Goal: Task Accomplishment & Management: Complete application form

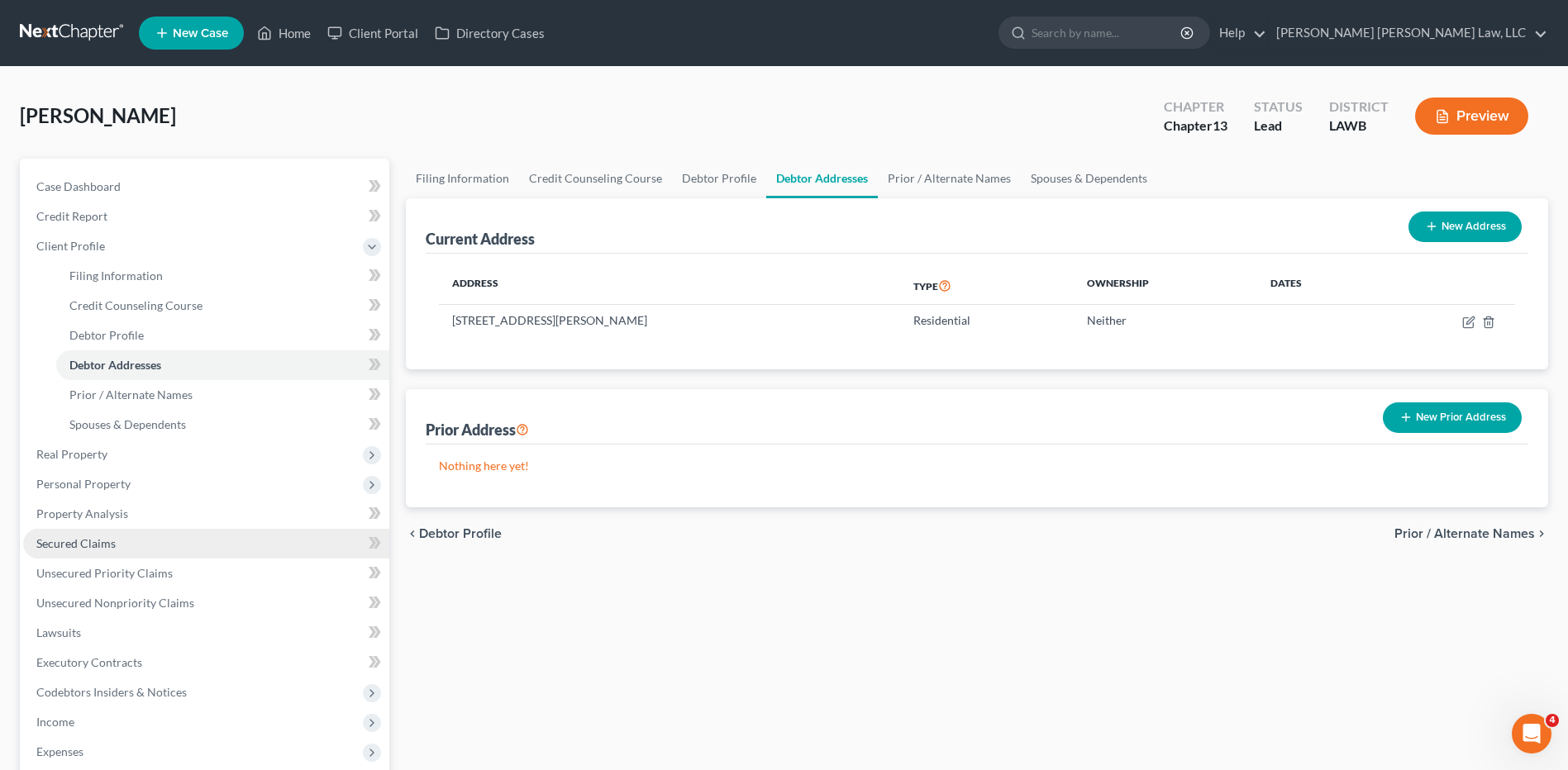
click at [100, 540] on span "Secured Claims" at bounding box center [76, 543] width 80 height 14
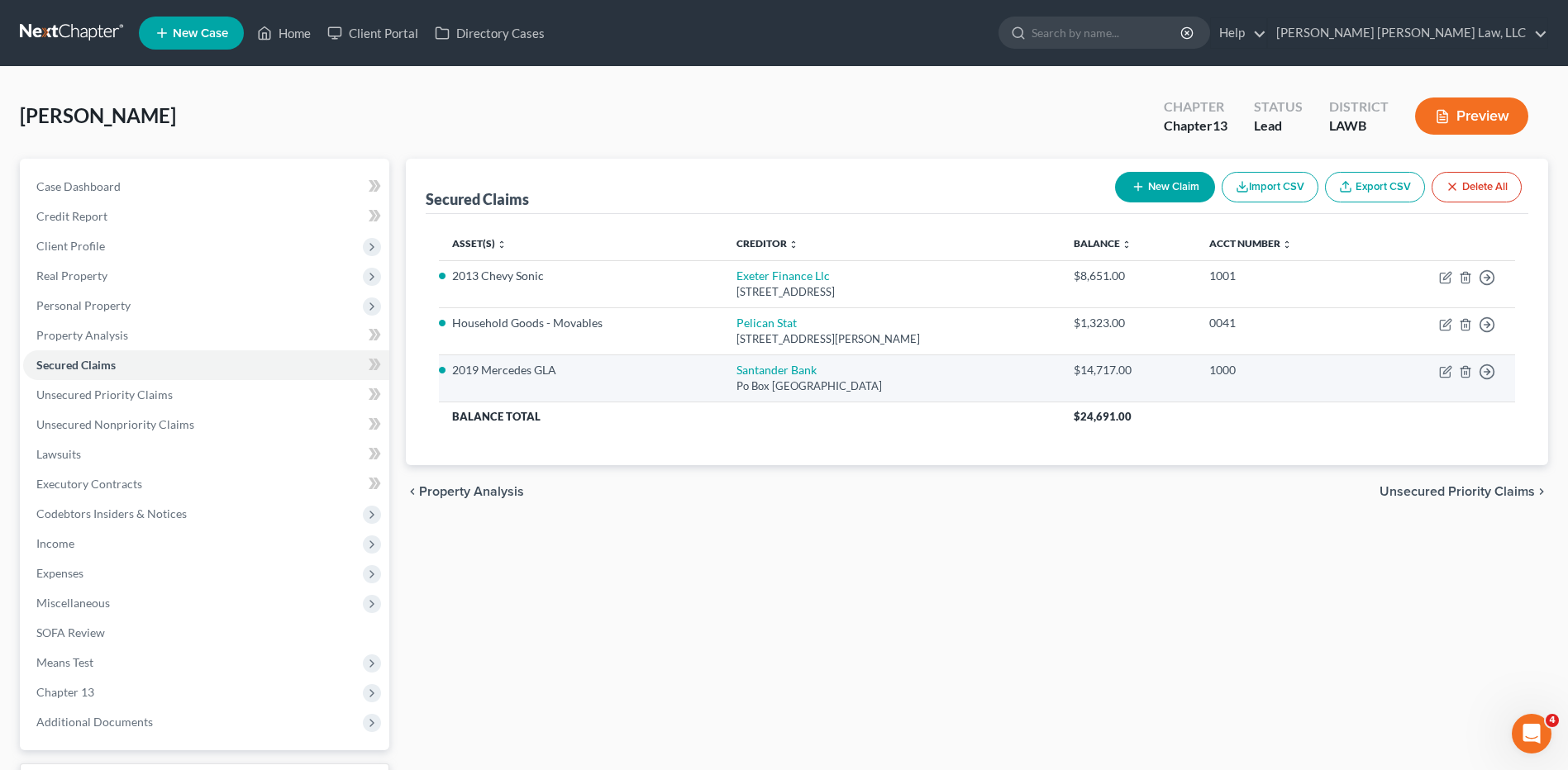
click at [1438, 375] on td "Move to E Move to F Move to G Move to Notice Only" at bounding box center [1442, 378] width 144 height 47
click at [1446, 373] on icon "button" at bounding box center [1447, 370] width 7 height 7
select select "45"
select select "0"
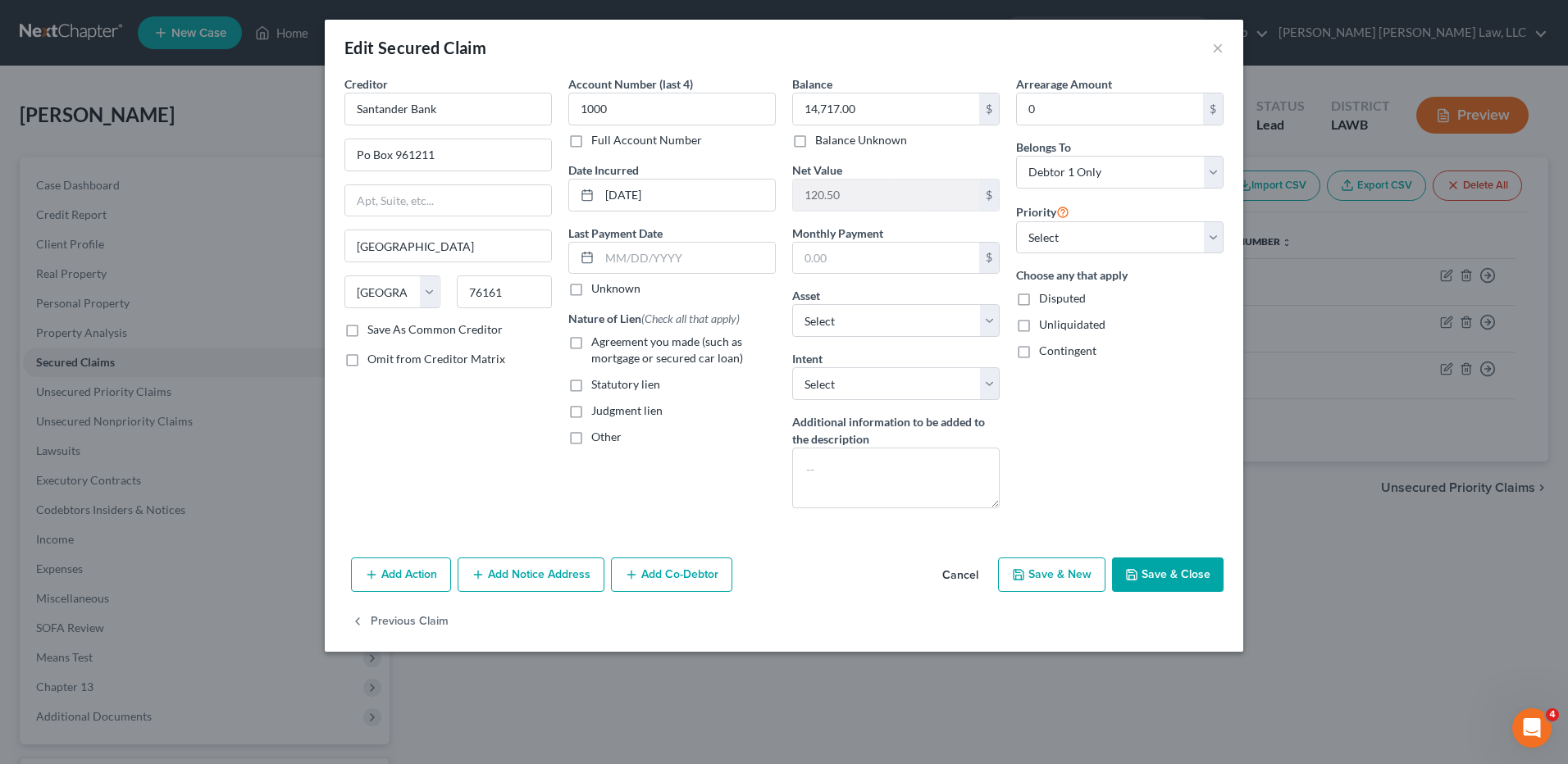
click at [1154, 580] on button "Save & Close" at bounding box center [1167, 574] width 111 height 34
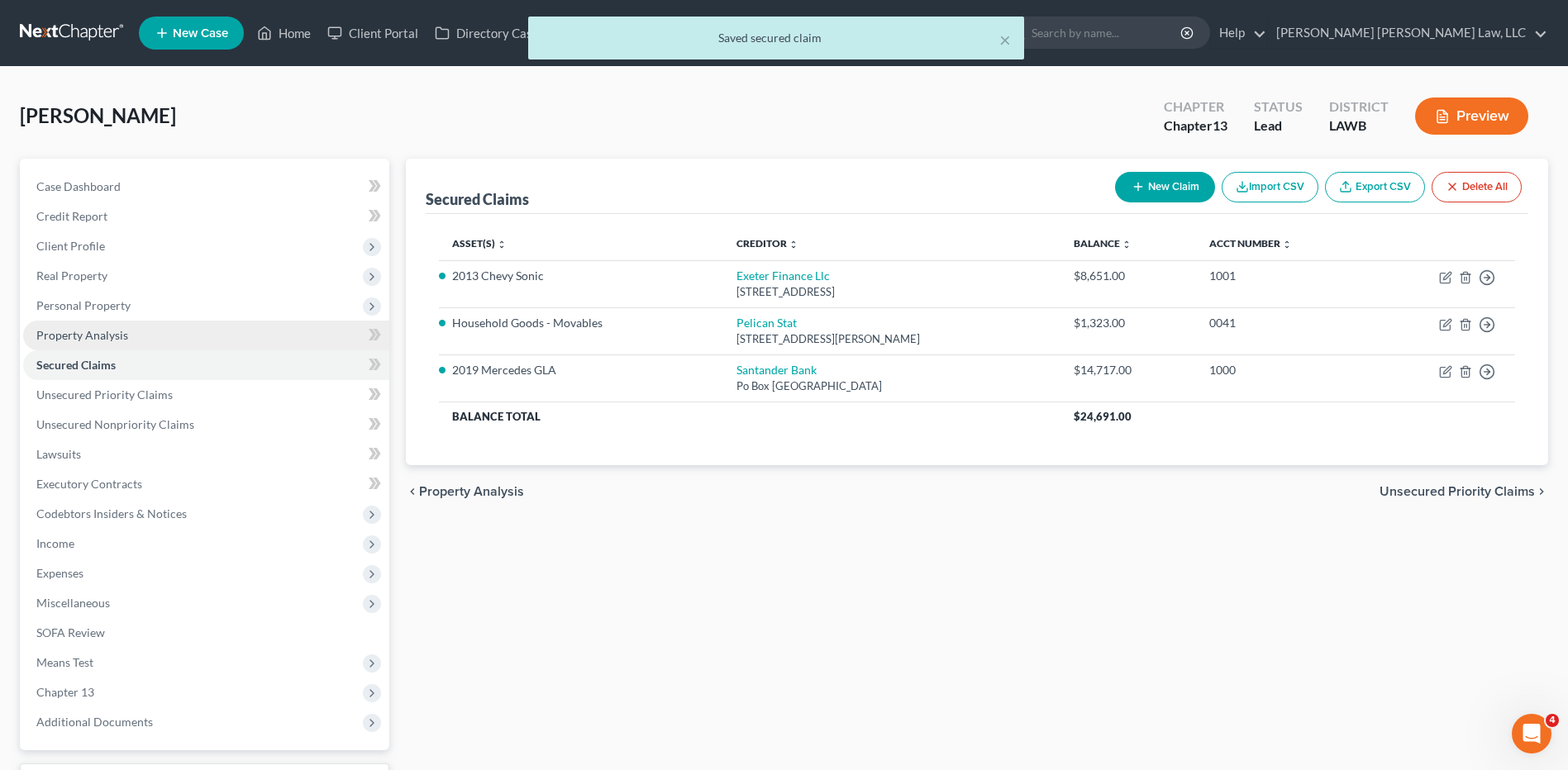
click at [65, 337] on span "Property Analysis" at bounding box center [82, 335] width 92 height 14
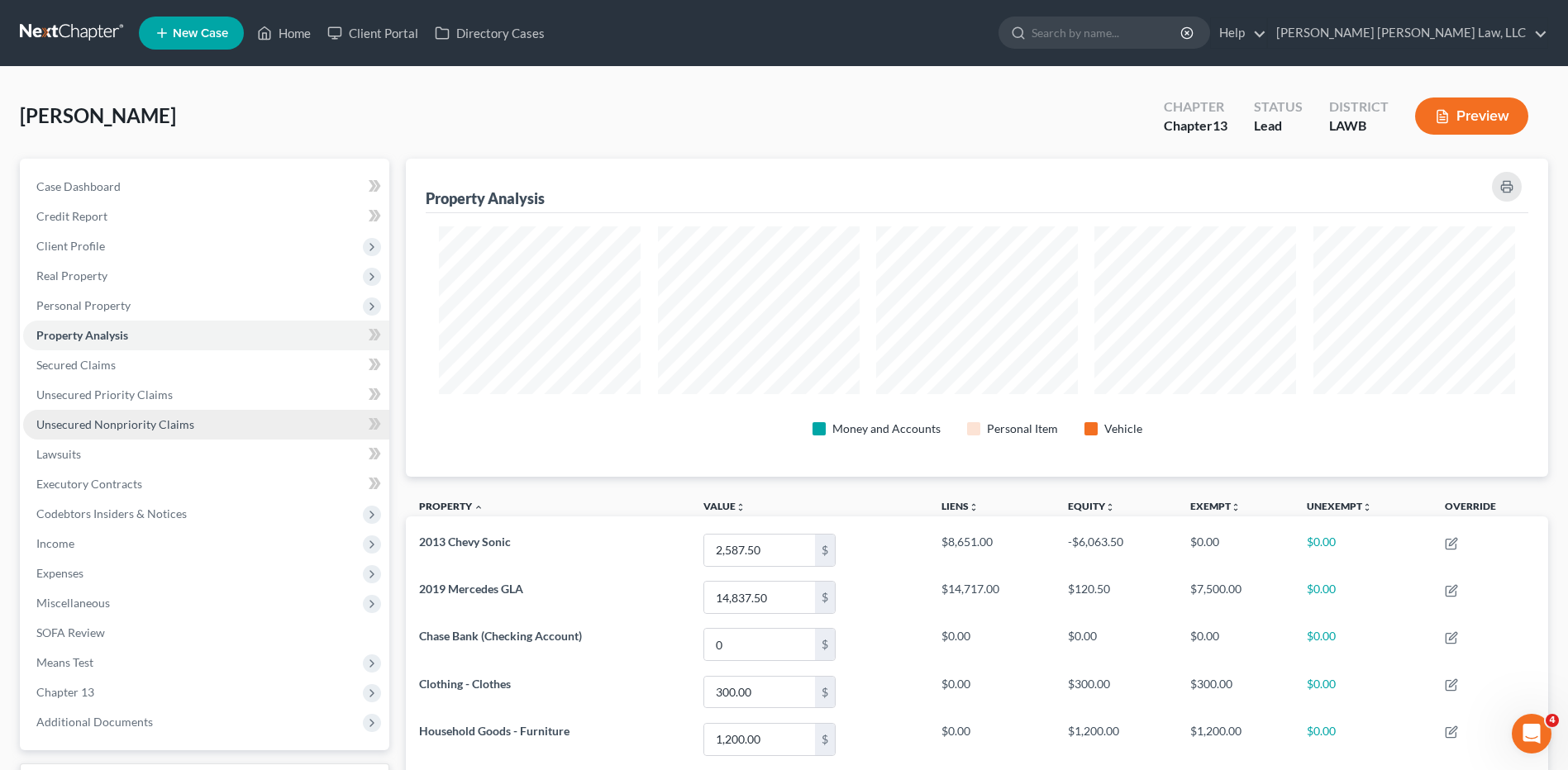
click at [80, 421] on span "Unsecured Nonpriority Claims" at bounding box center [115, 423] width 158 height 14
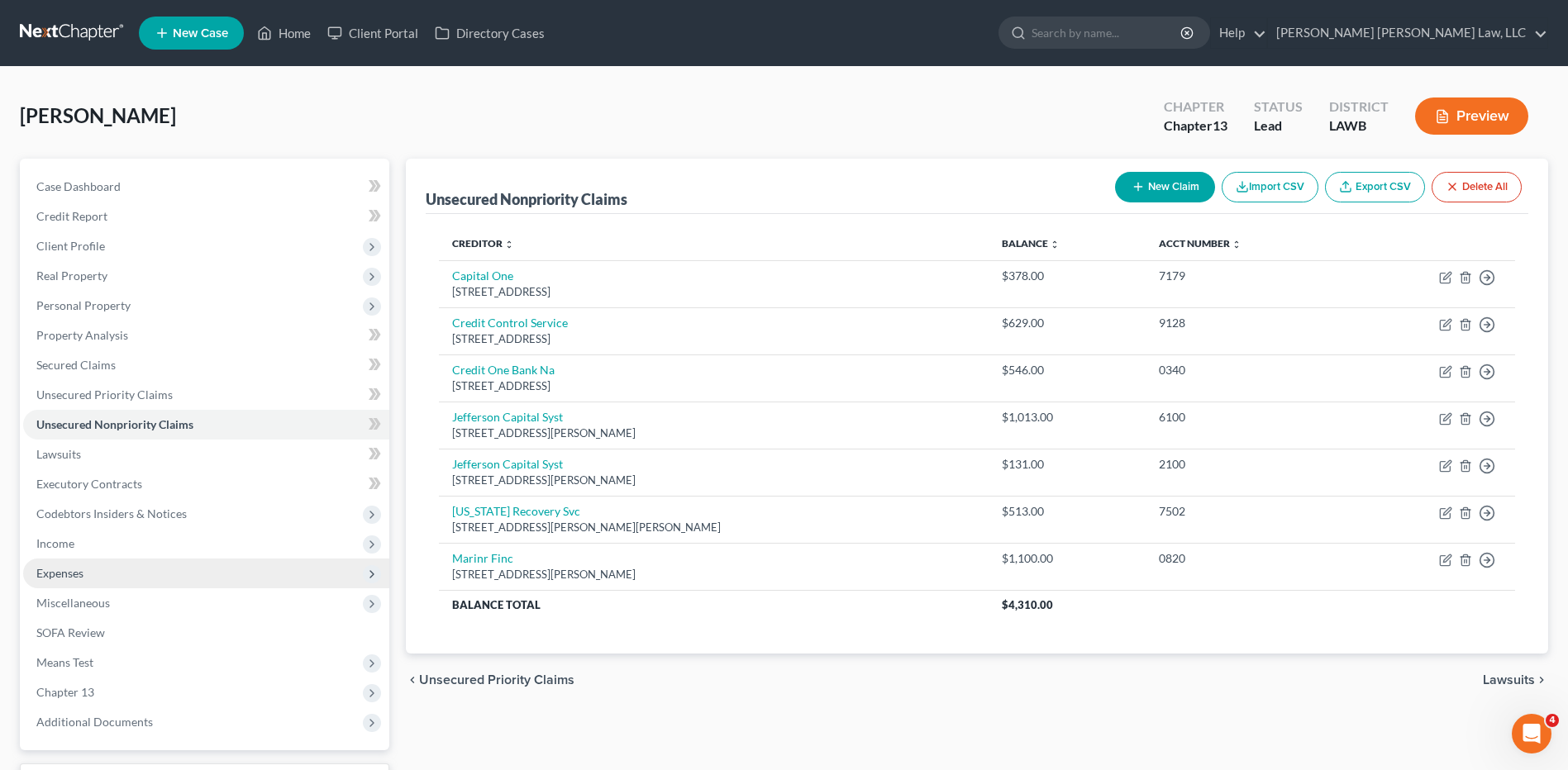
click at [69, 566] on span "Expenses" at bounding box center [59, 573] width 47 height 14
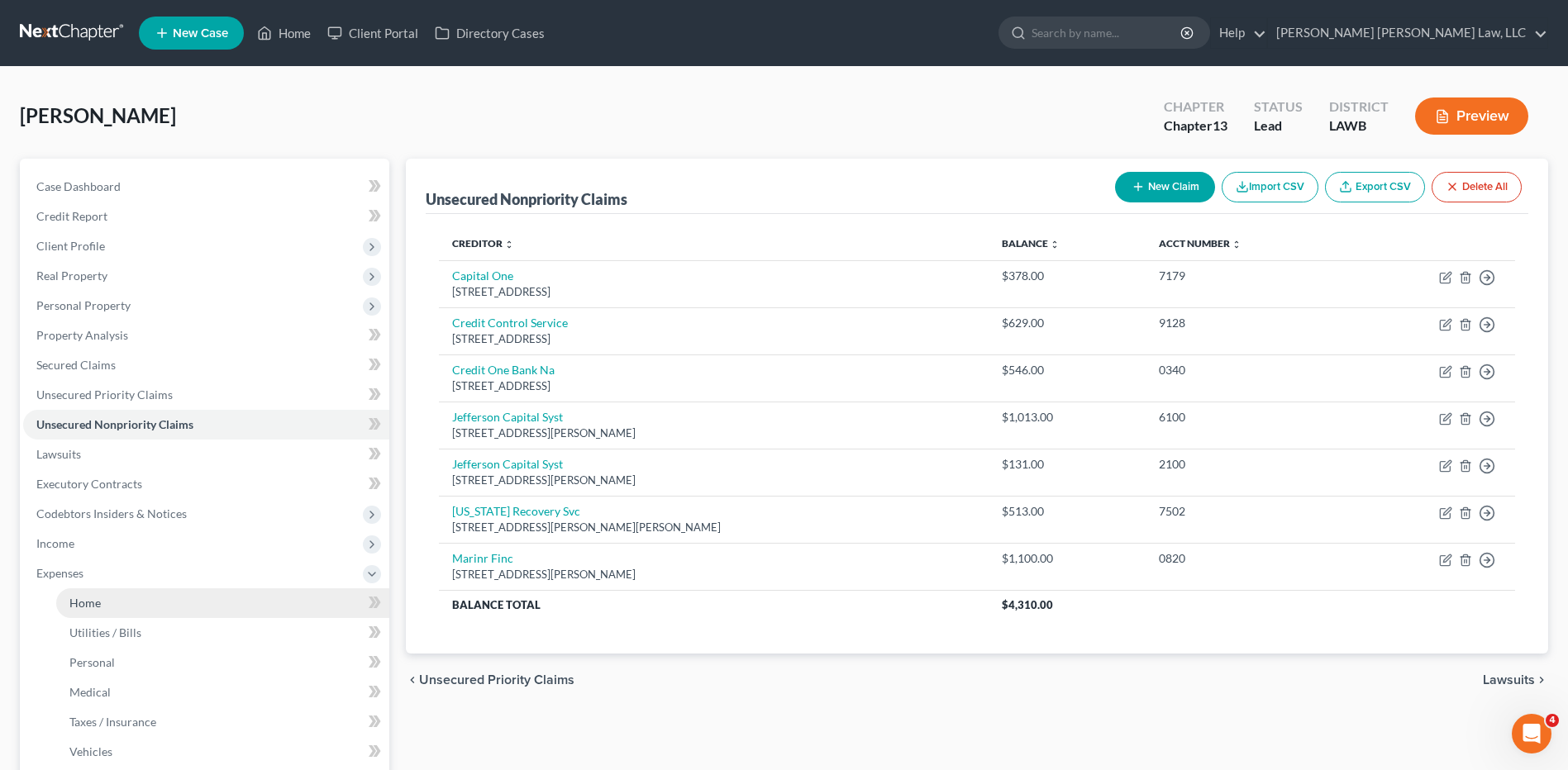
click at [71, 596] on span "Home" at bounding box center [85, 602] width 32 height 14
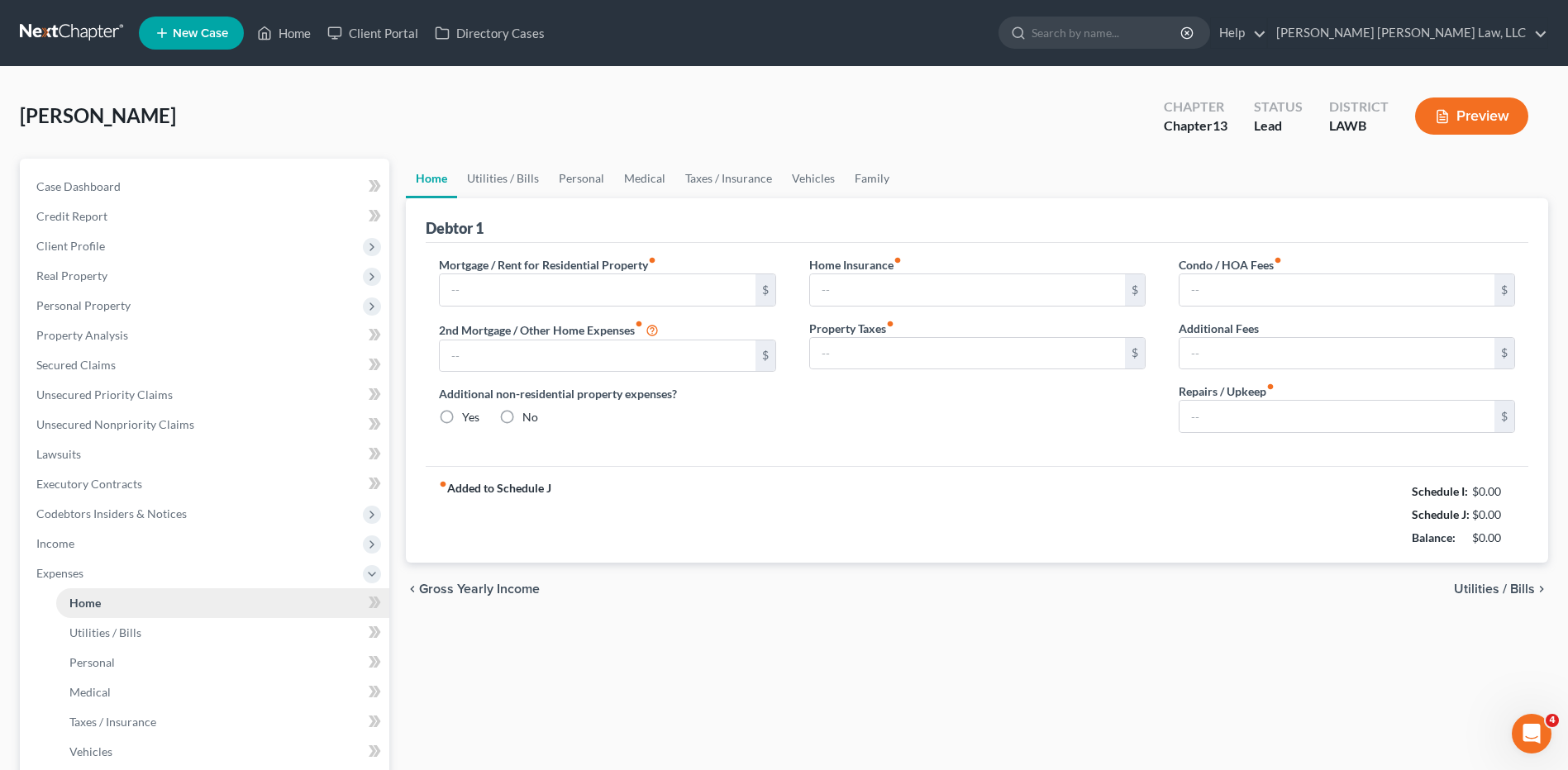
type input "0.00"
radio input "true"
type input "0.00"
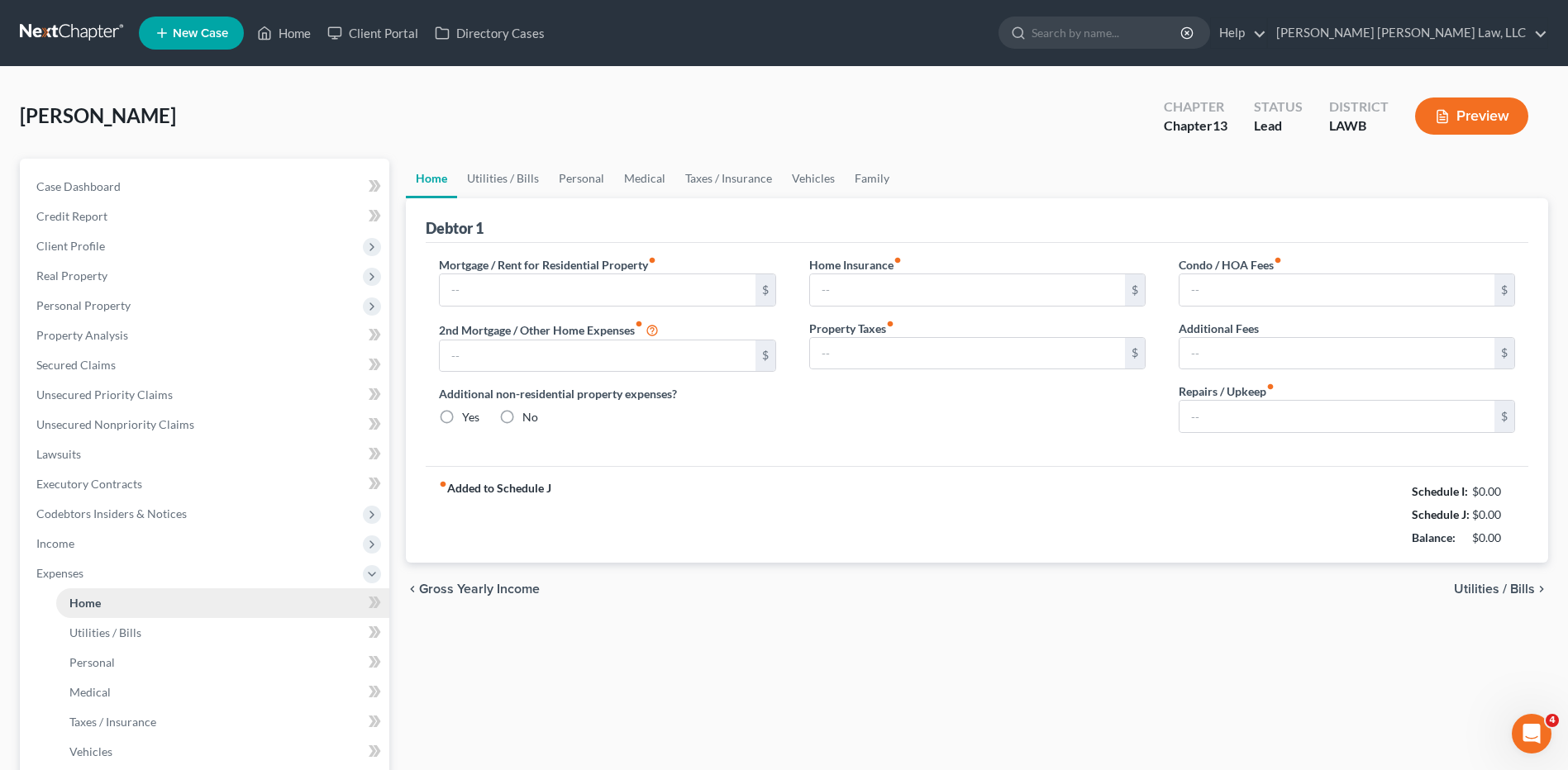
type input "0.00"
click at [474, 178] on link "Utilities / Bills" at bounding box center [502, 178] width 92 height 40
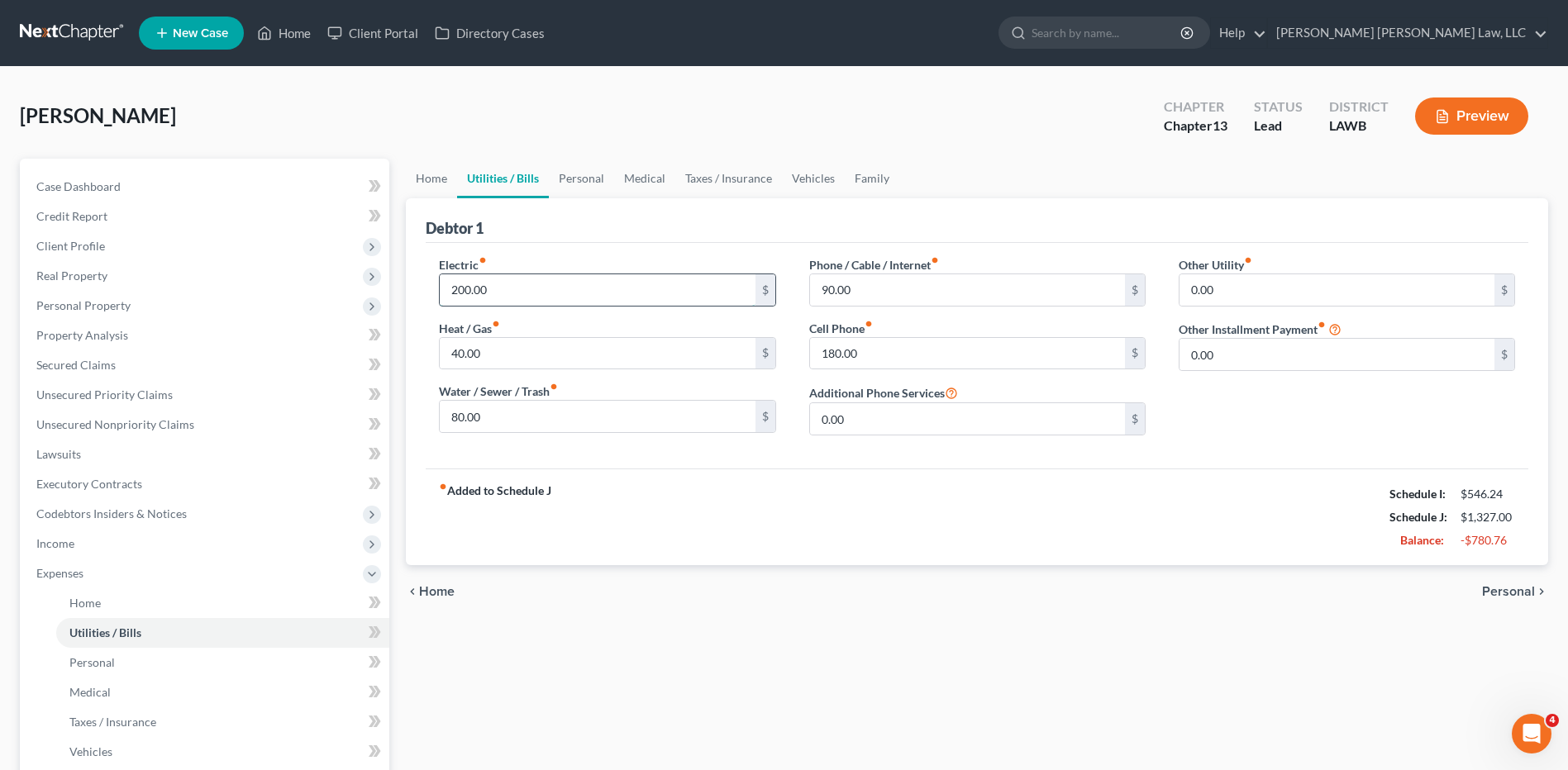
click at [523, 284] on input "200.00" at bounding box center [597, 290] width 315 height 32
type input "300.00"
click at [507, 421] on input "80.00" at bounding box center [597, 416] width 315 height 32
drag, startPoint x: 507, startPoint y: 422, endPoint x: 449, endPoint y: 423, distance: 58.0
click at [449, 423] on input "180.00" at bounding box center [597, 416] width 315 height 32
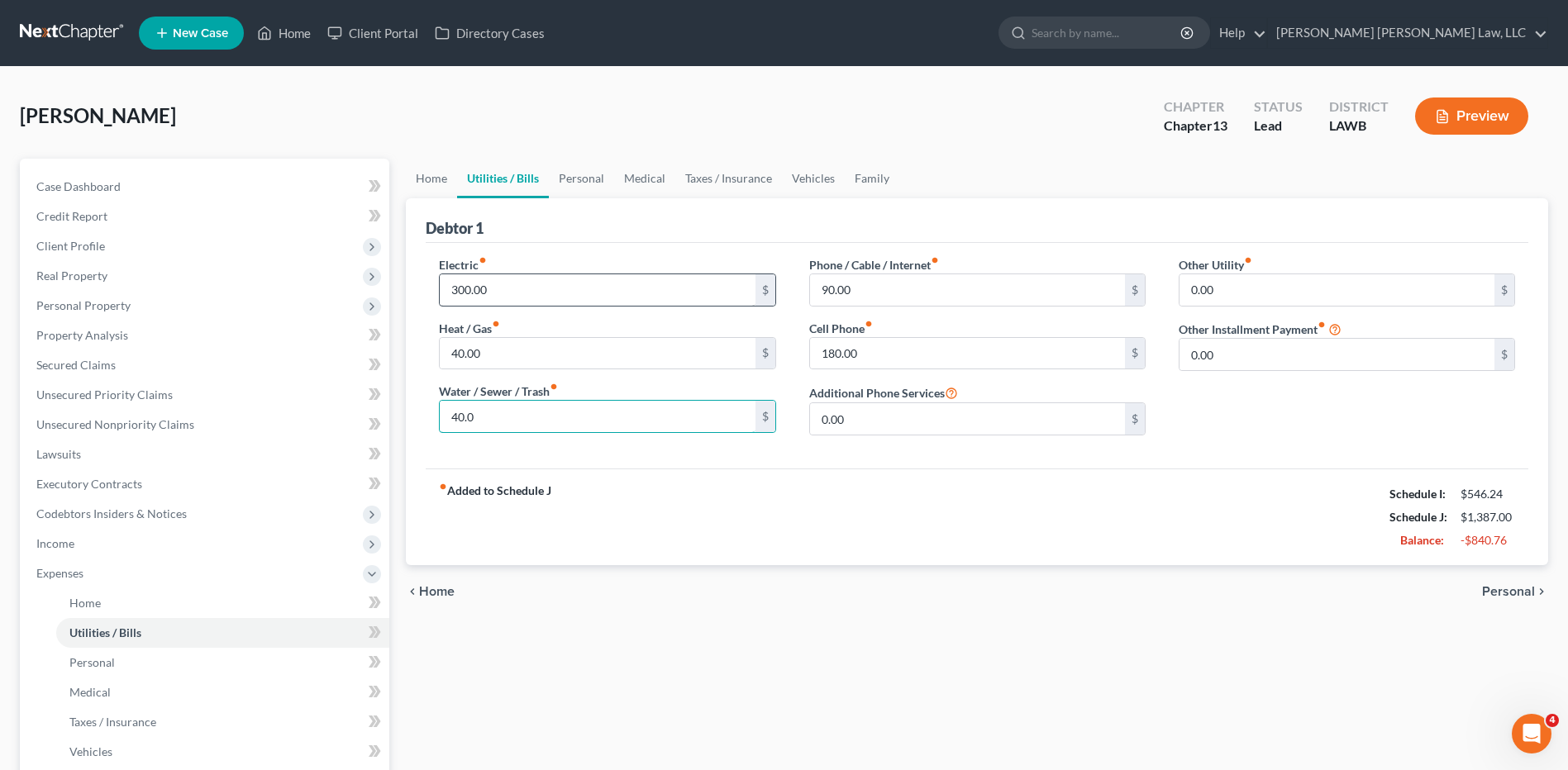
type input "40.0"
type input "150.00"
click at [516, 346] on input "40.00" at bounding box center [597, 354] width 315 height 32
type input "20.00"
click at [876, 291] on input "90.00" at bounding box center [967, 290] width 315 height 32
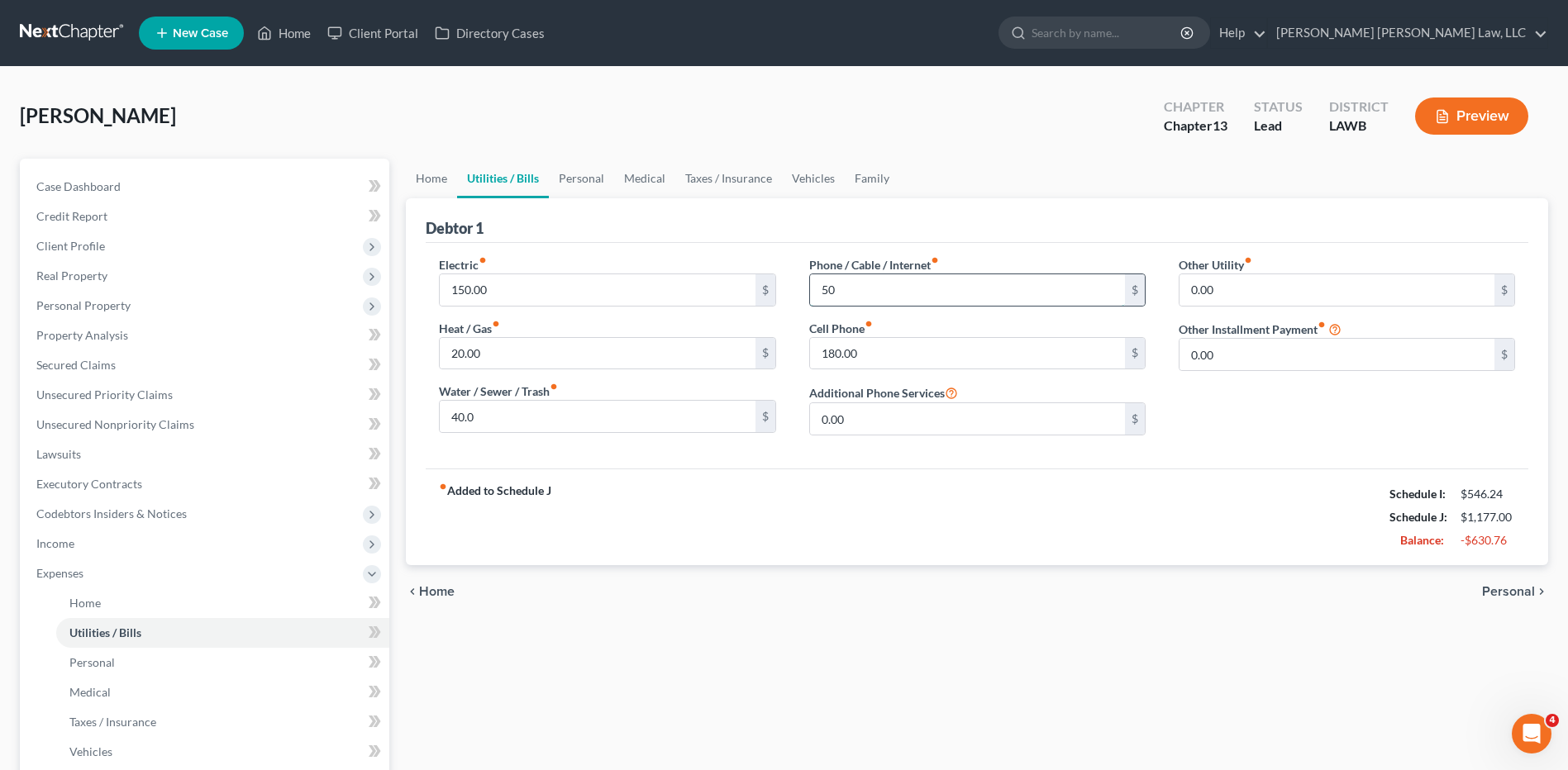
type input "5"
type input "6"
type input "5"
type input "63.00"
click at [865, 355] on input "180.76" at bounding box center [967, 354] width 315 height 32
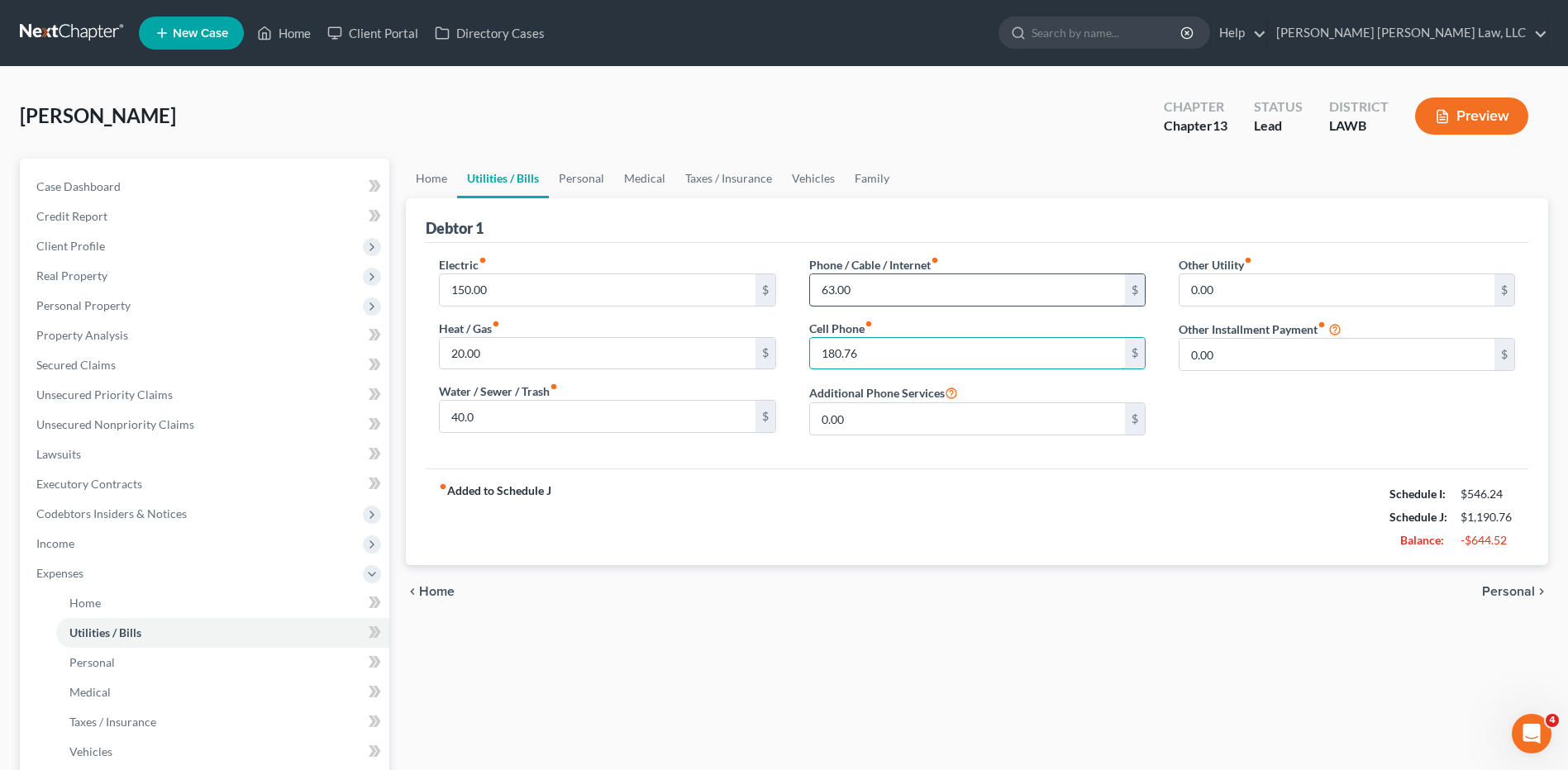
type input "180.76"
click at [889, 291] on input "63.00" at bounding box center [967, 290] width 315 height 32
type input "62.00"
click at [509, 286] on input "150.00" at bounding box center [597, 290] width 315 height 32
type input "150.00"
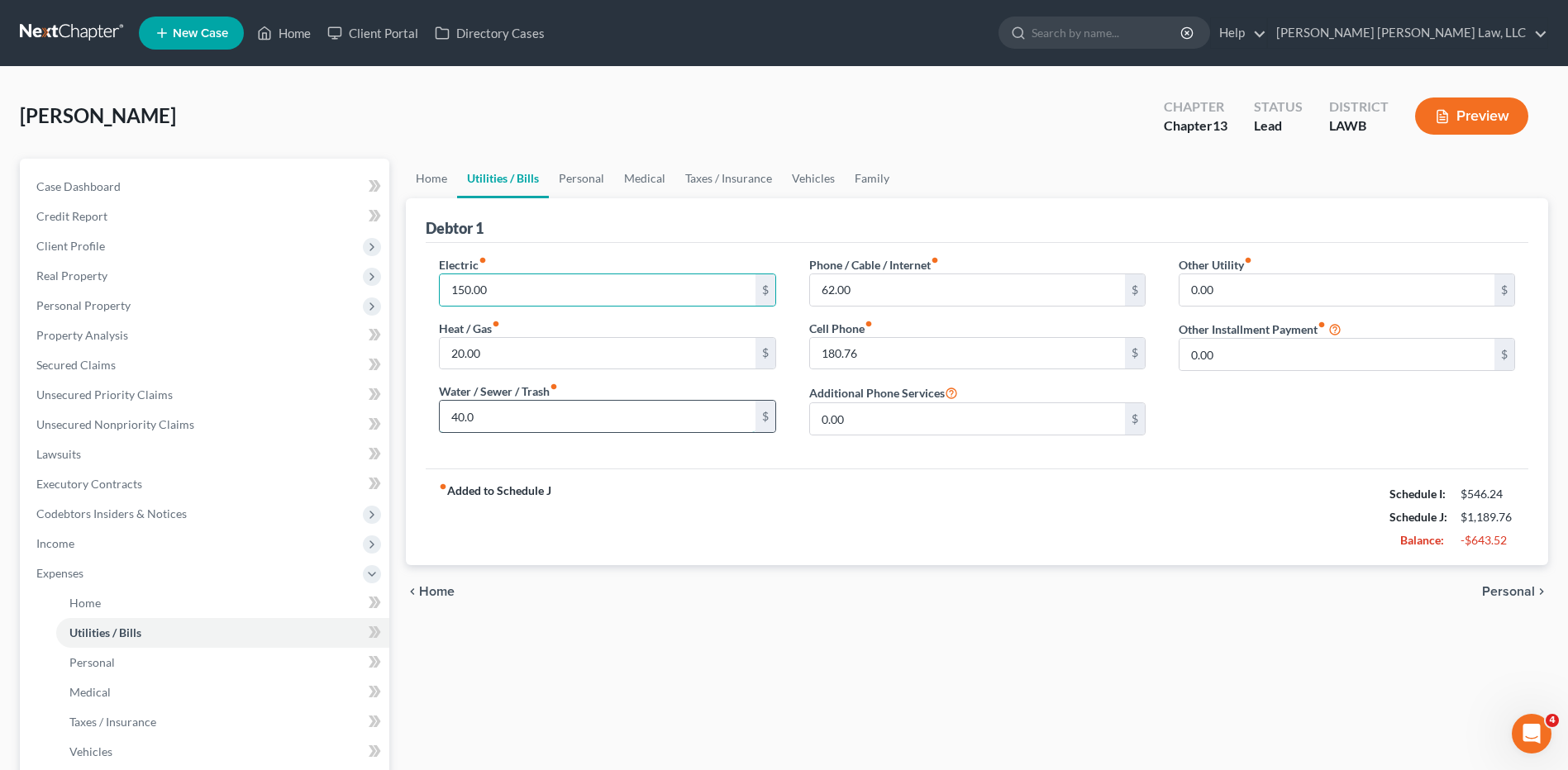
click at [499, 423] on input "40.0" at bounding box center [597, 416] width 315 height 32
type input "39.48"
click at [74, 486] on span "Executory Contracts" at bounding box center [89, 484] width 106 height 14
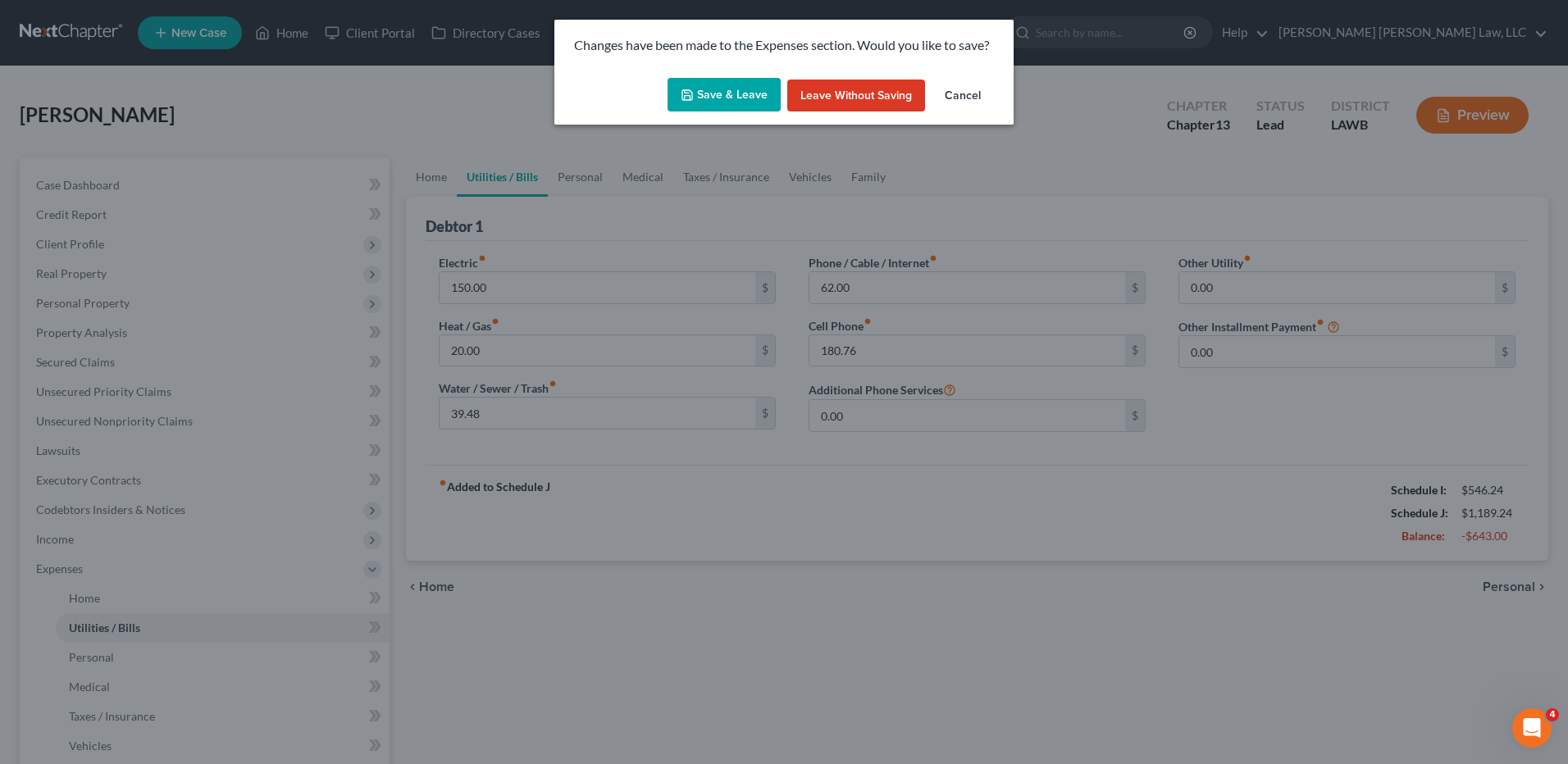
click at [719, 85] on button "Save & Leave" at bounding box center [724, 95] width 113 height 34
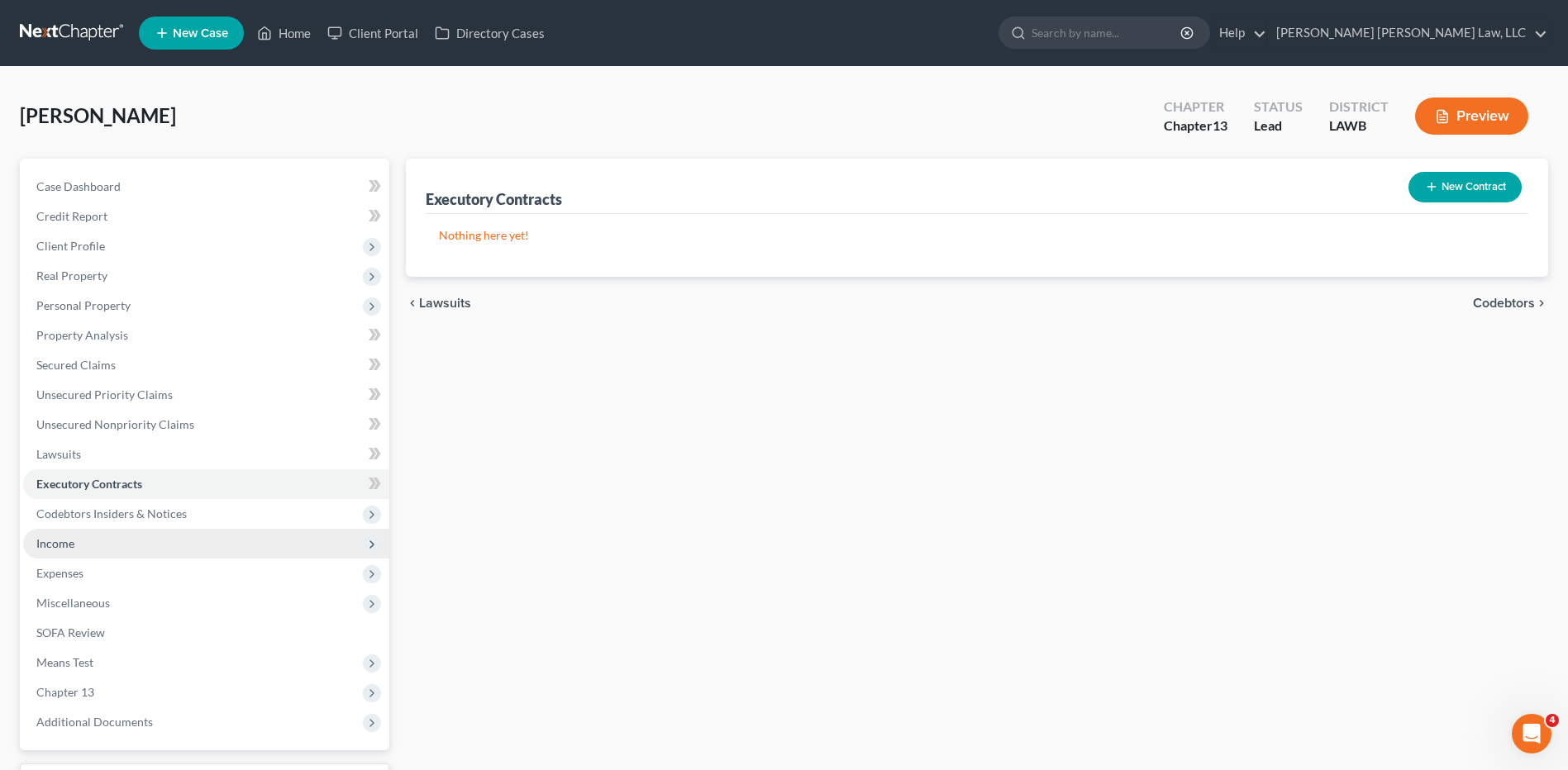
click at [57, 553] on span "Income" at bounding box center [206, 544] width 366 height 30
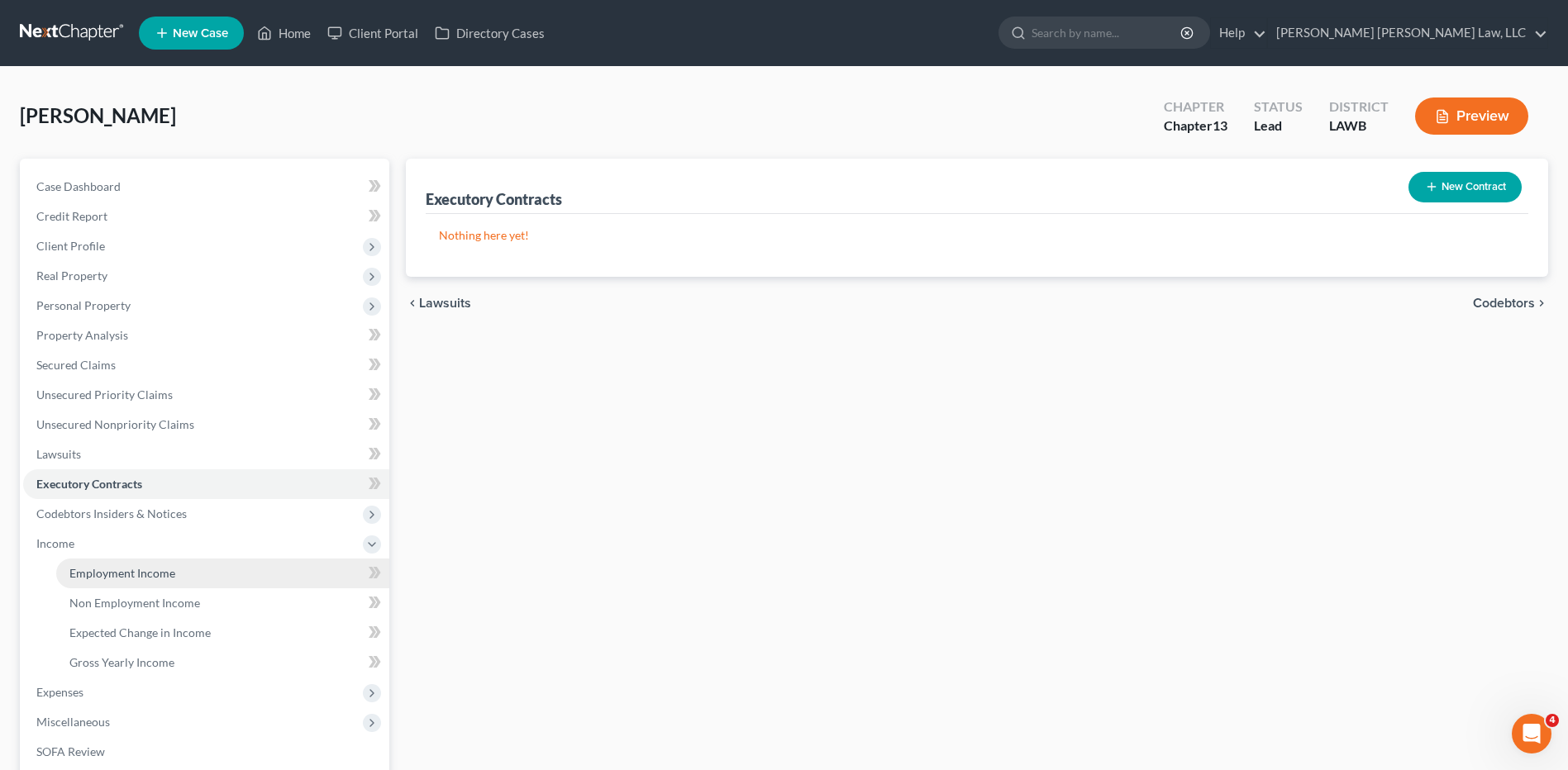
click at [87, 566] on span "Employment Income" at bounding box center [122, 573] width 106 height 14
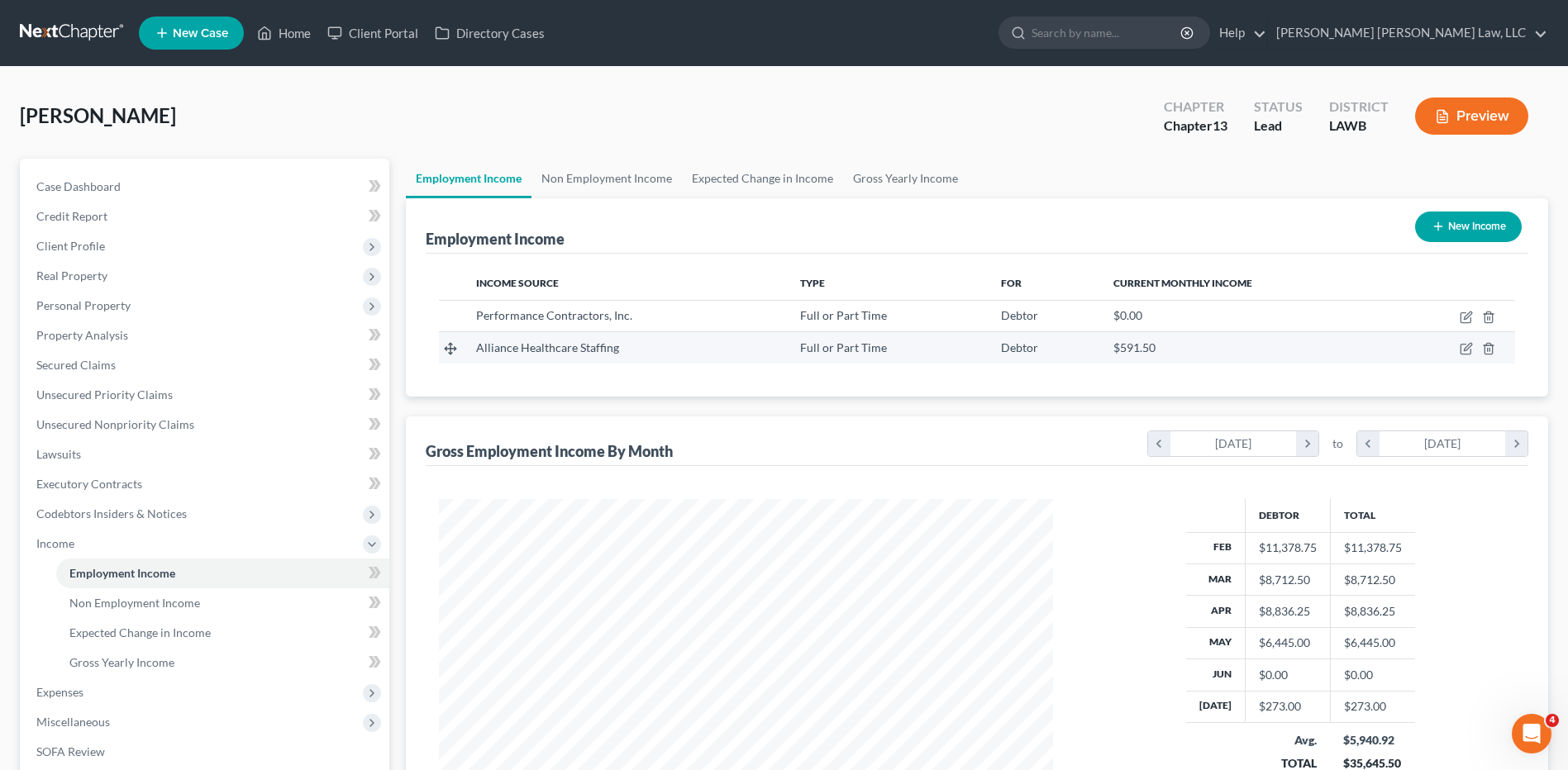
scroll to position [307, 646]
click at [726, 184] on link "Expected Change in Income" at bounding box center [763, 178] width 161 height 40
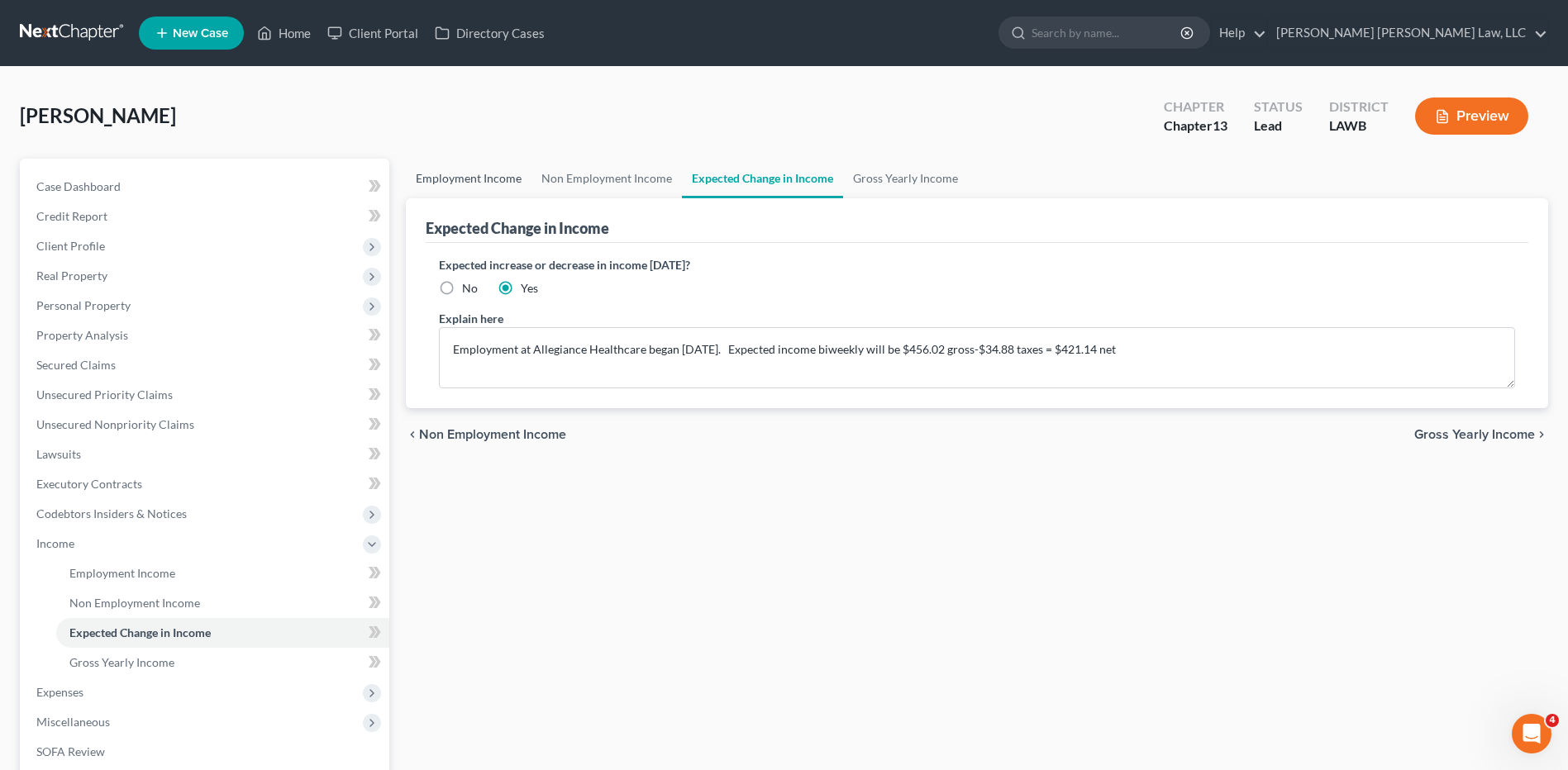
click at [470, 181] on link "Employment Income" at bounding box center [469, 178] width 126 height 40
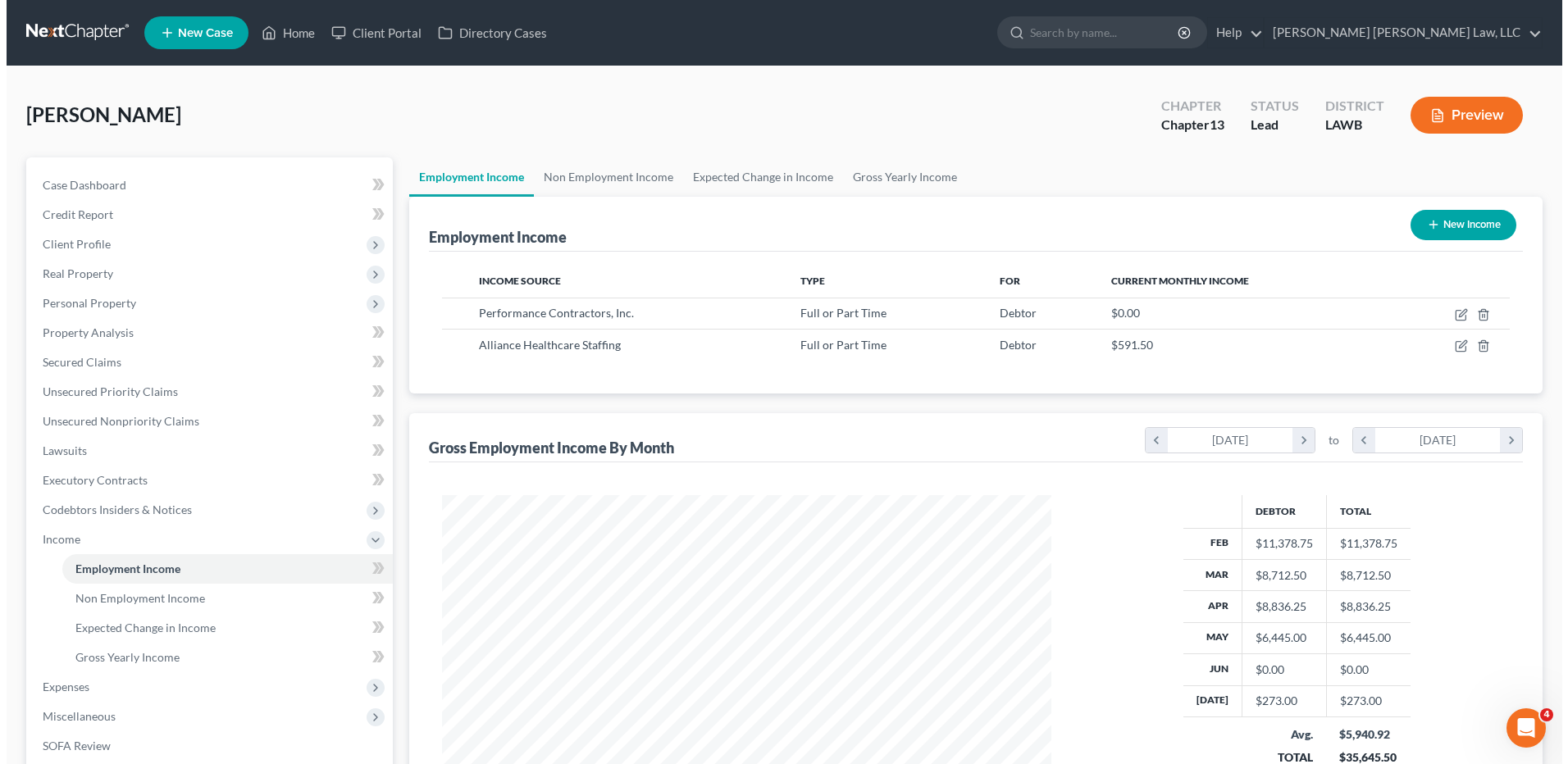
scroll to position [304, 641]
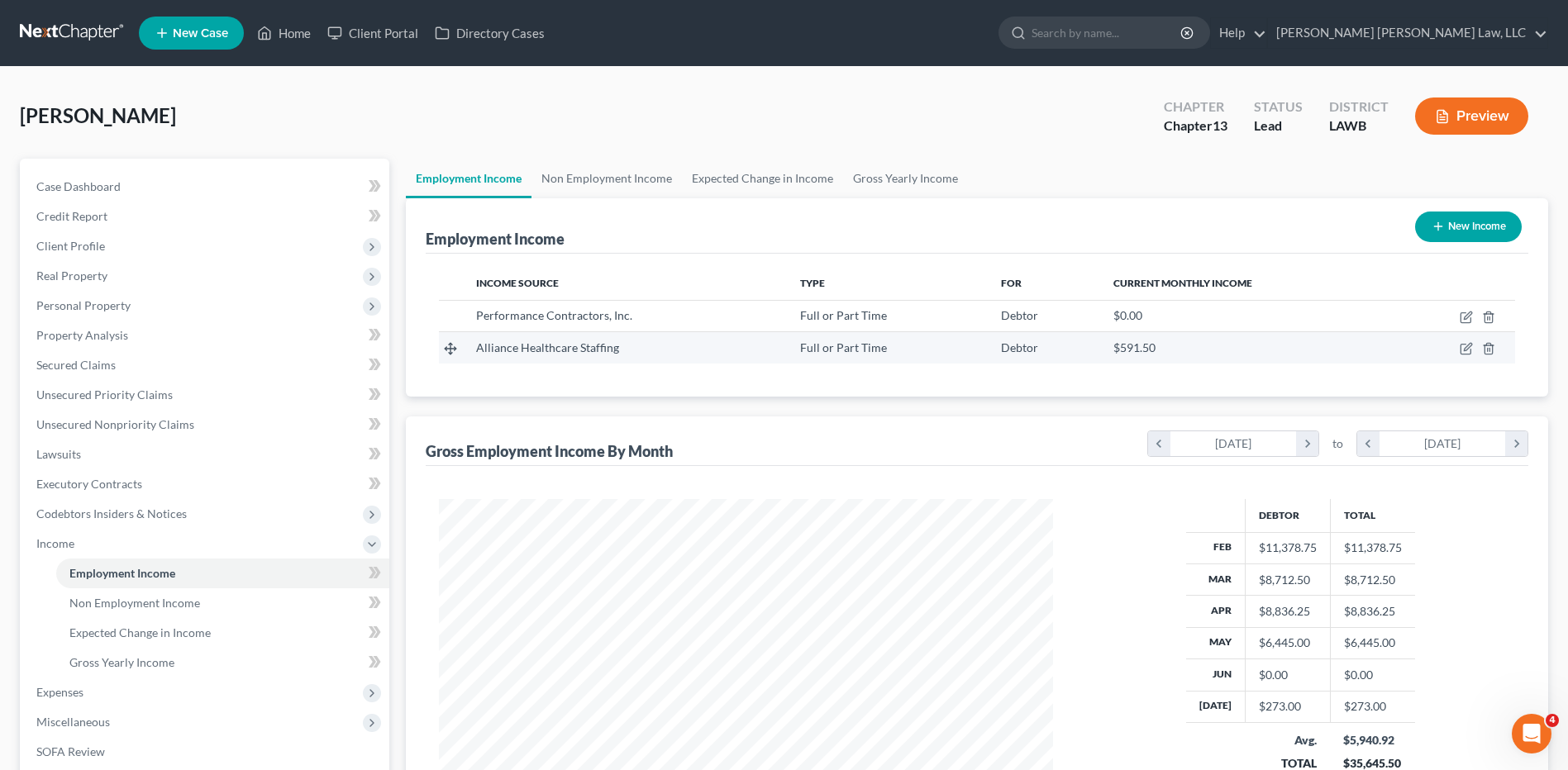
click at [1463, 356] on td at bounding box center [1453, 347] width 121 height 32
click at [1462, 348] on icon "button" at bounding box center [1466, 348] width 13 height 13
select select "0"
select select "19"
select select "2"
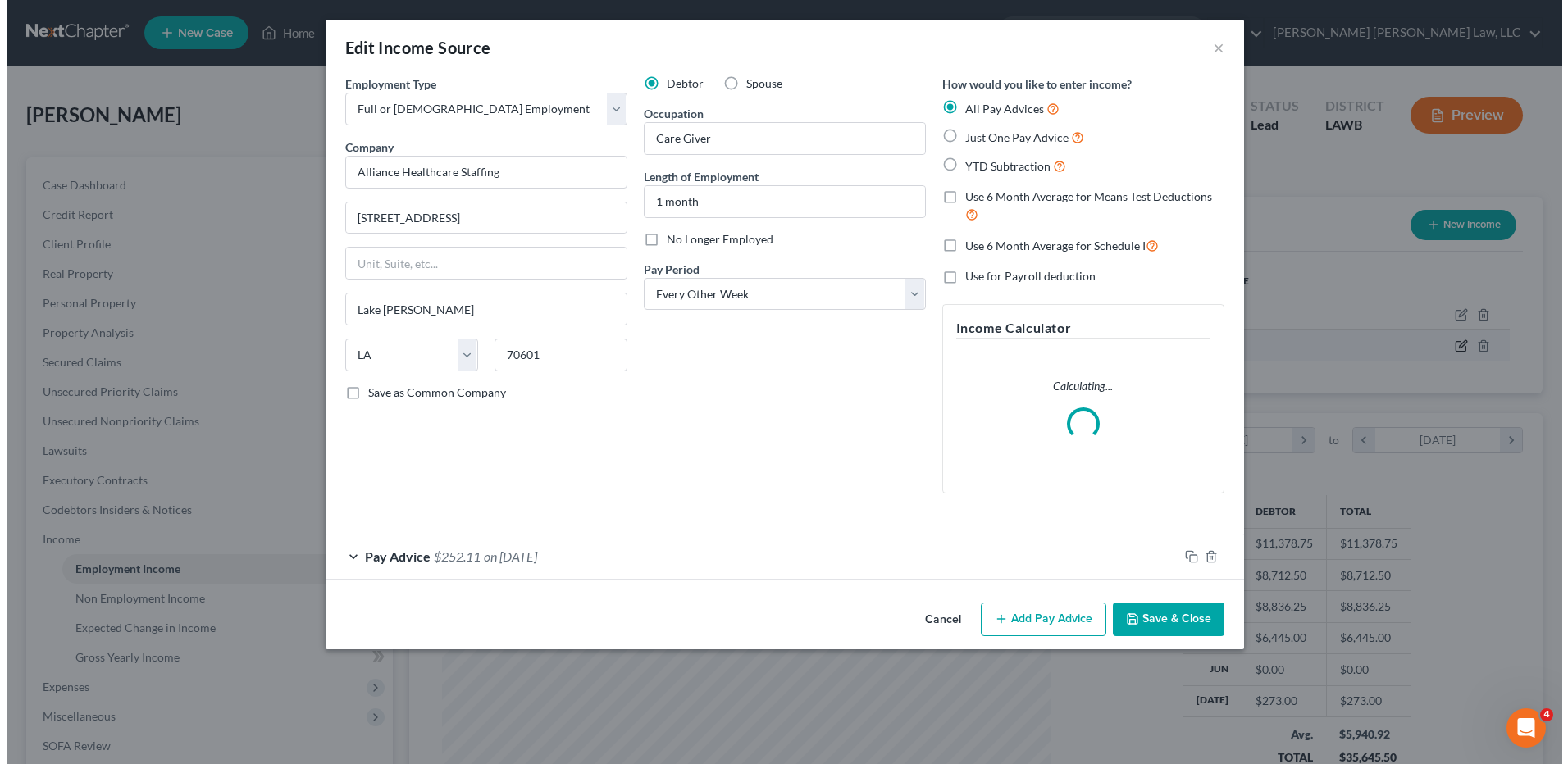
scroll to position [307, 647]
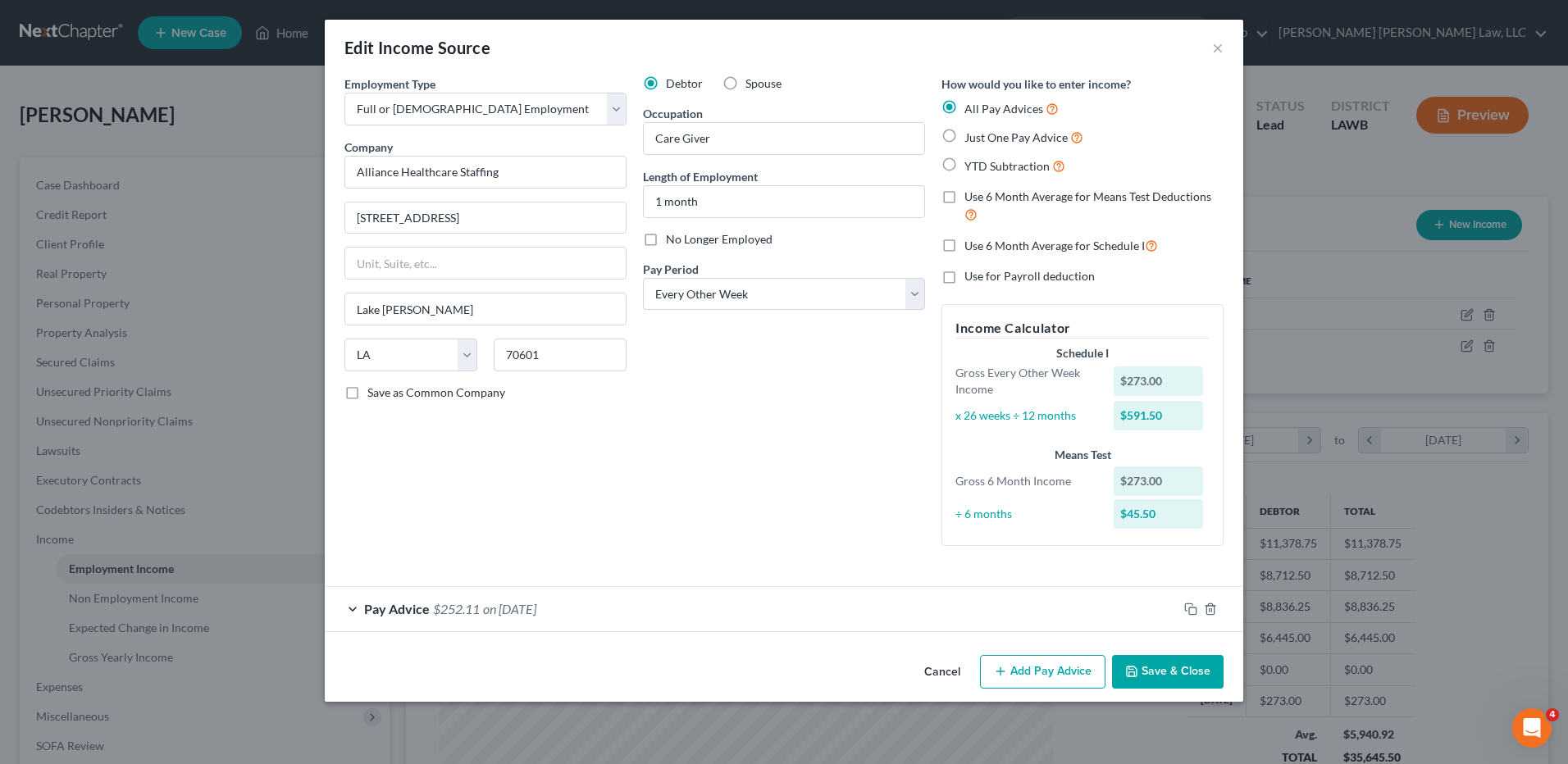
click at [847, 610] on div "Pay Advice $252.11 on 07/18/2025" at bounding box center [750, 608] width 853 height 43
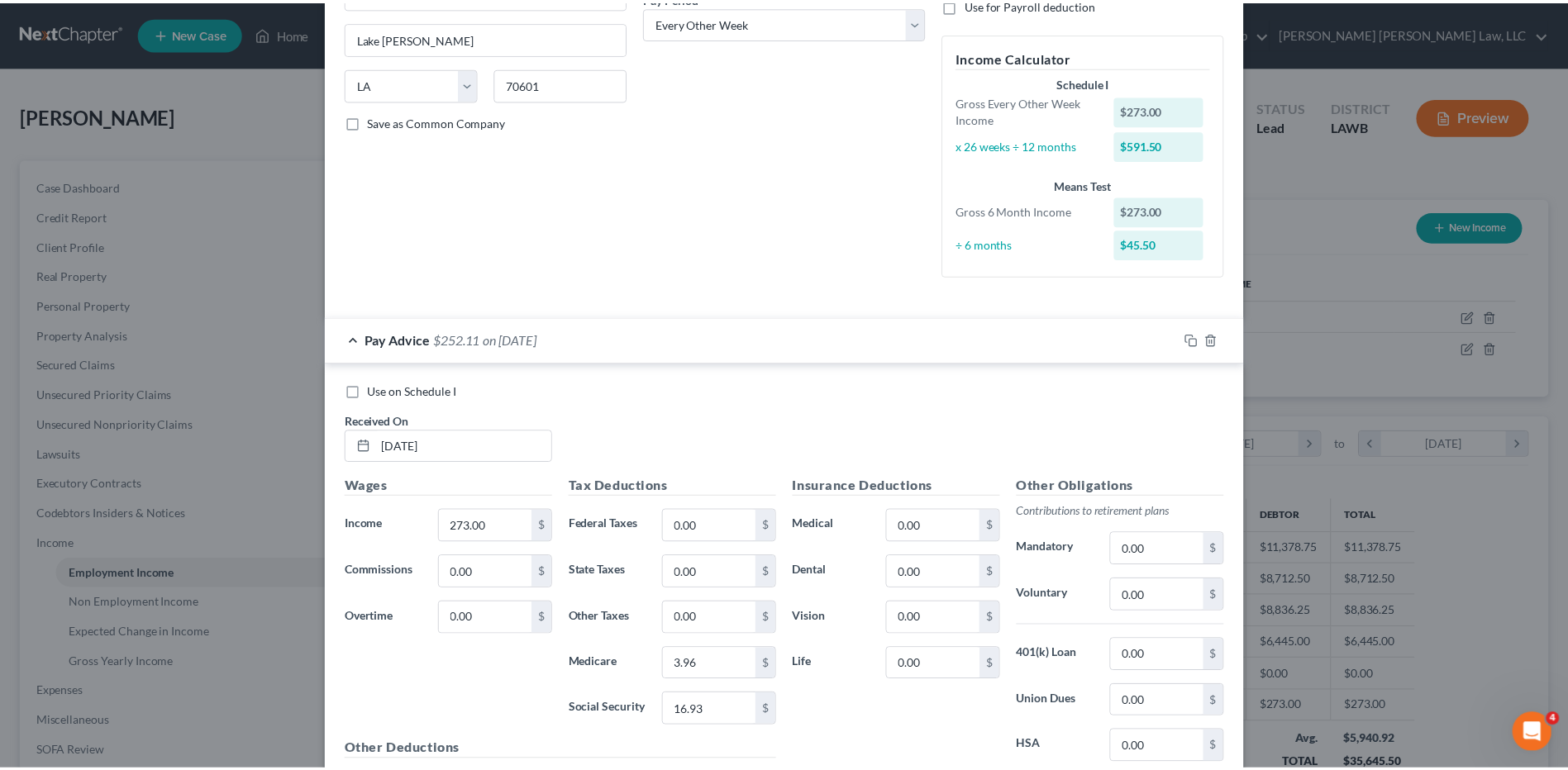
scroll to position [454, 0]
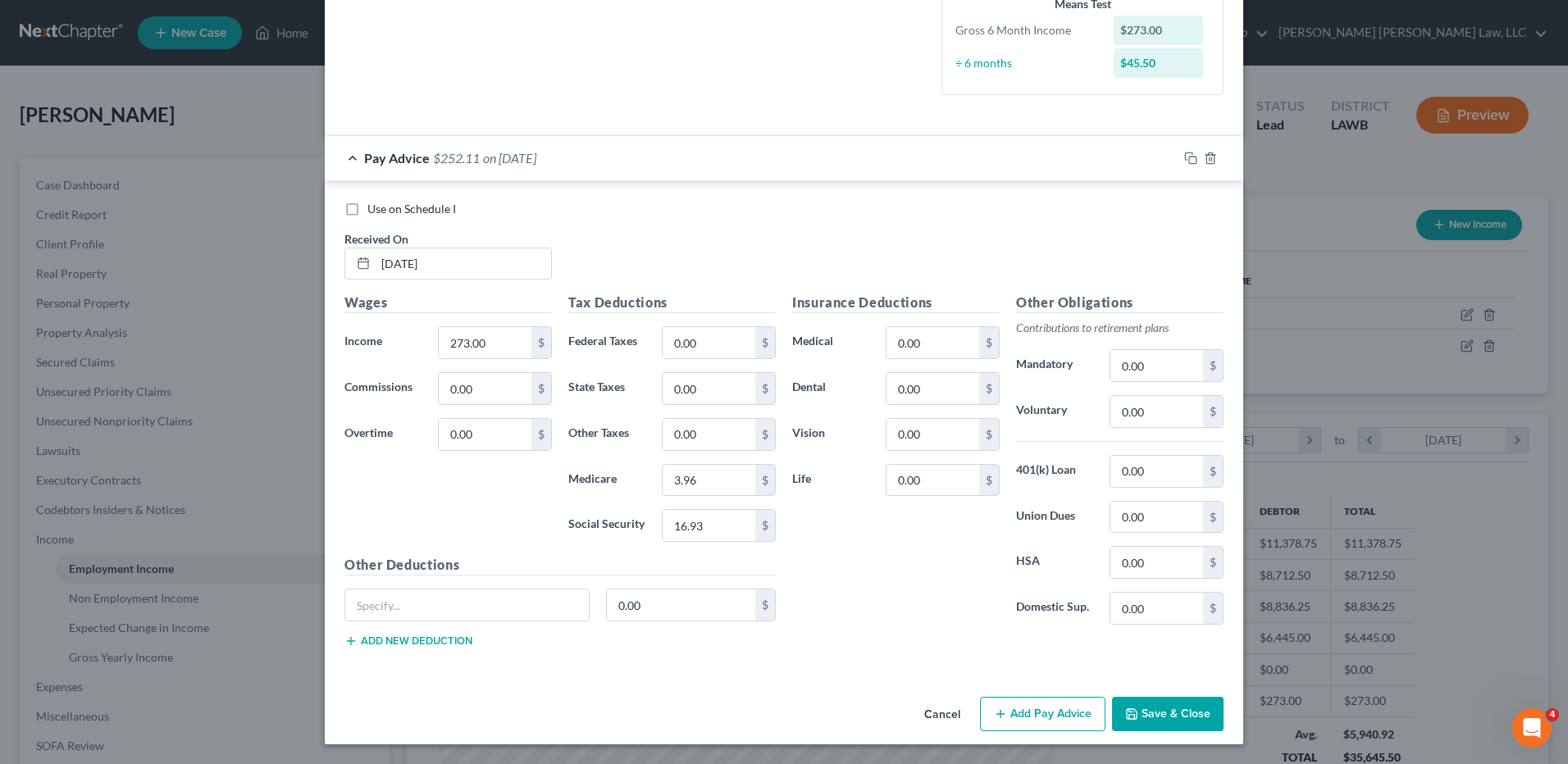
click at [945, 713] on button "Cancel" at bounding box center [943, 715] width 63 height 33
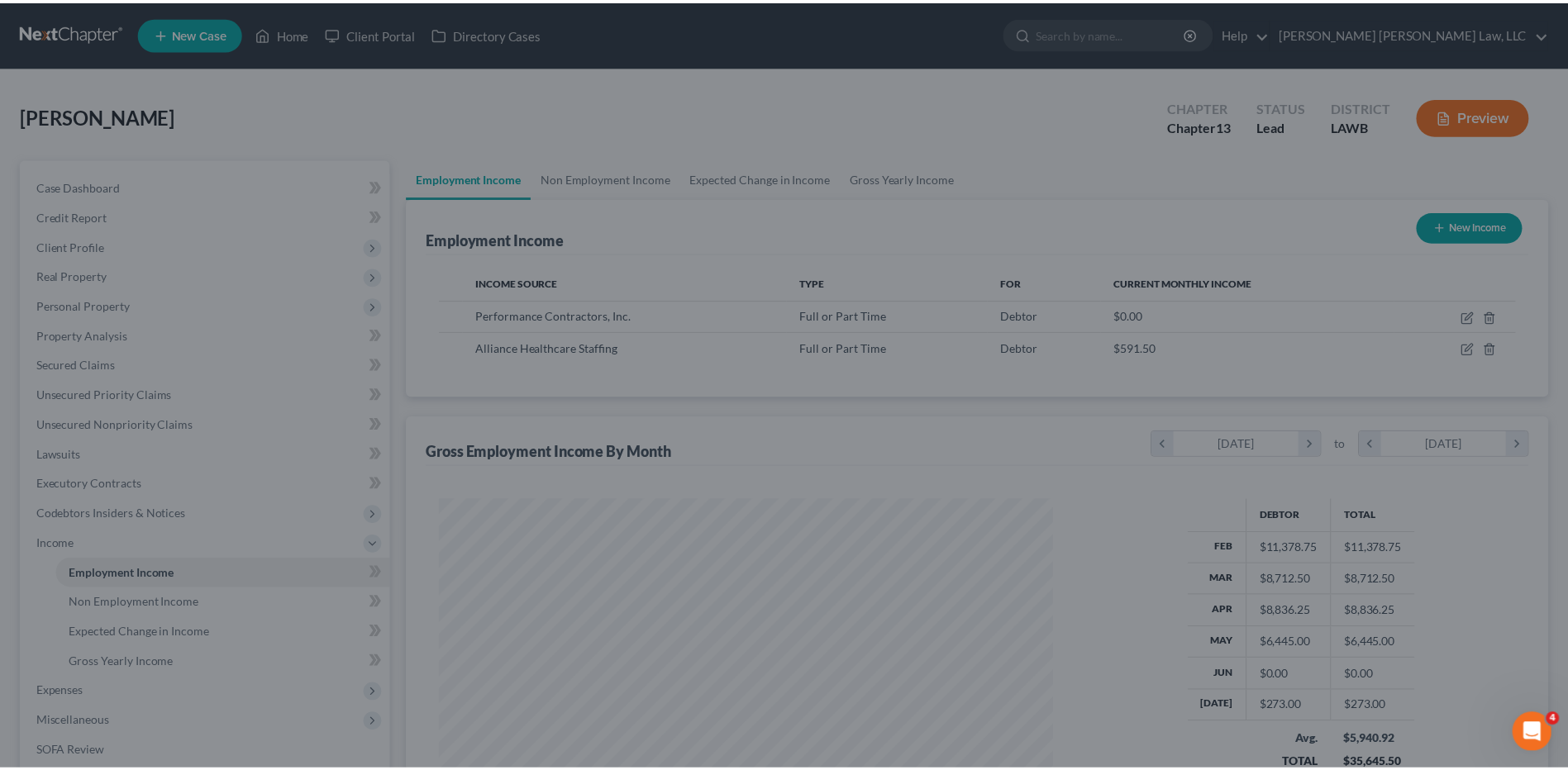
scroll to position [825967, 825734]
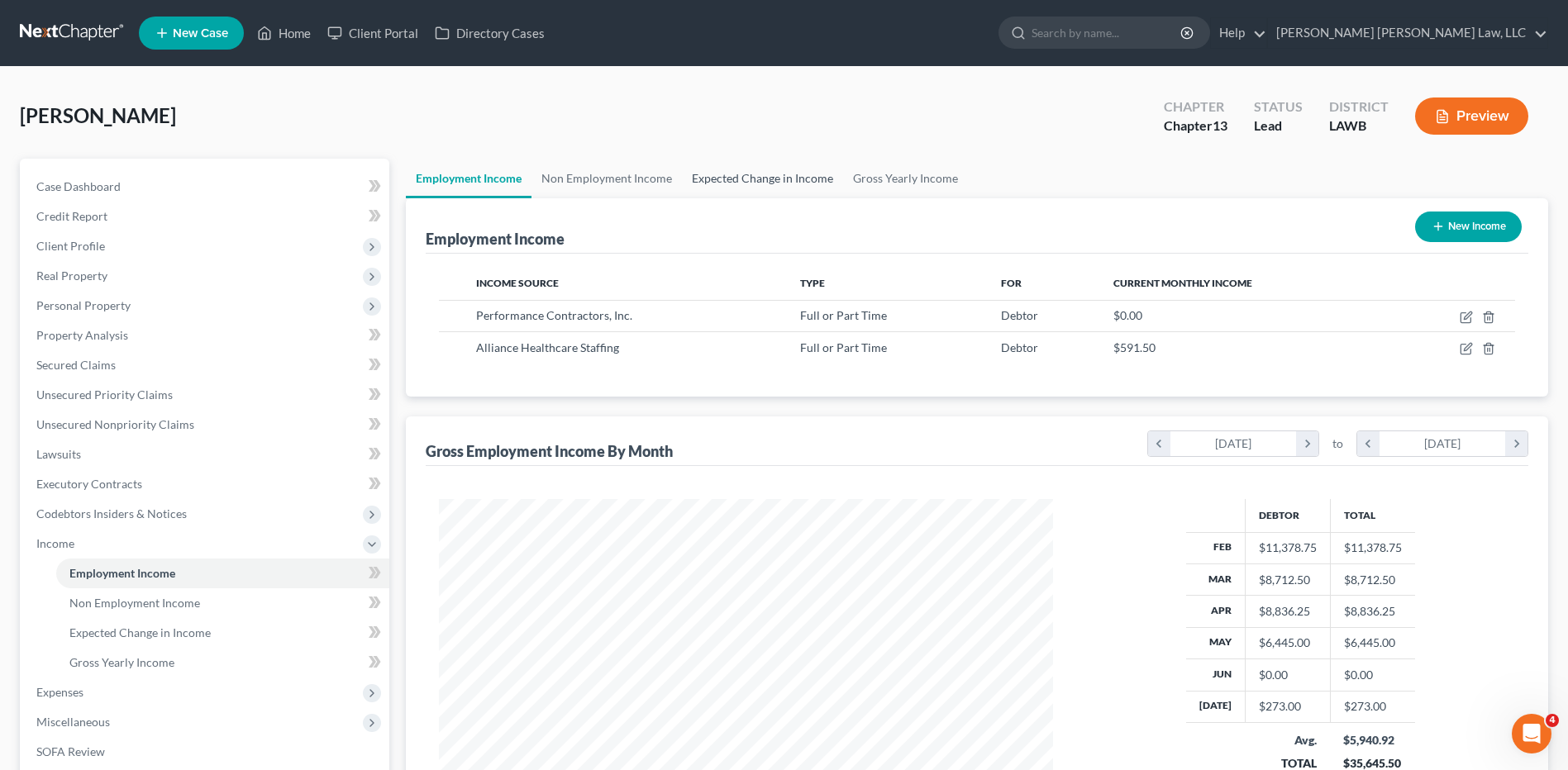
click at [759, 176] on link "Expected Change in Income" at bounding box center [763, 178] width 161 height 40
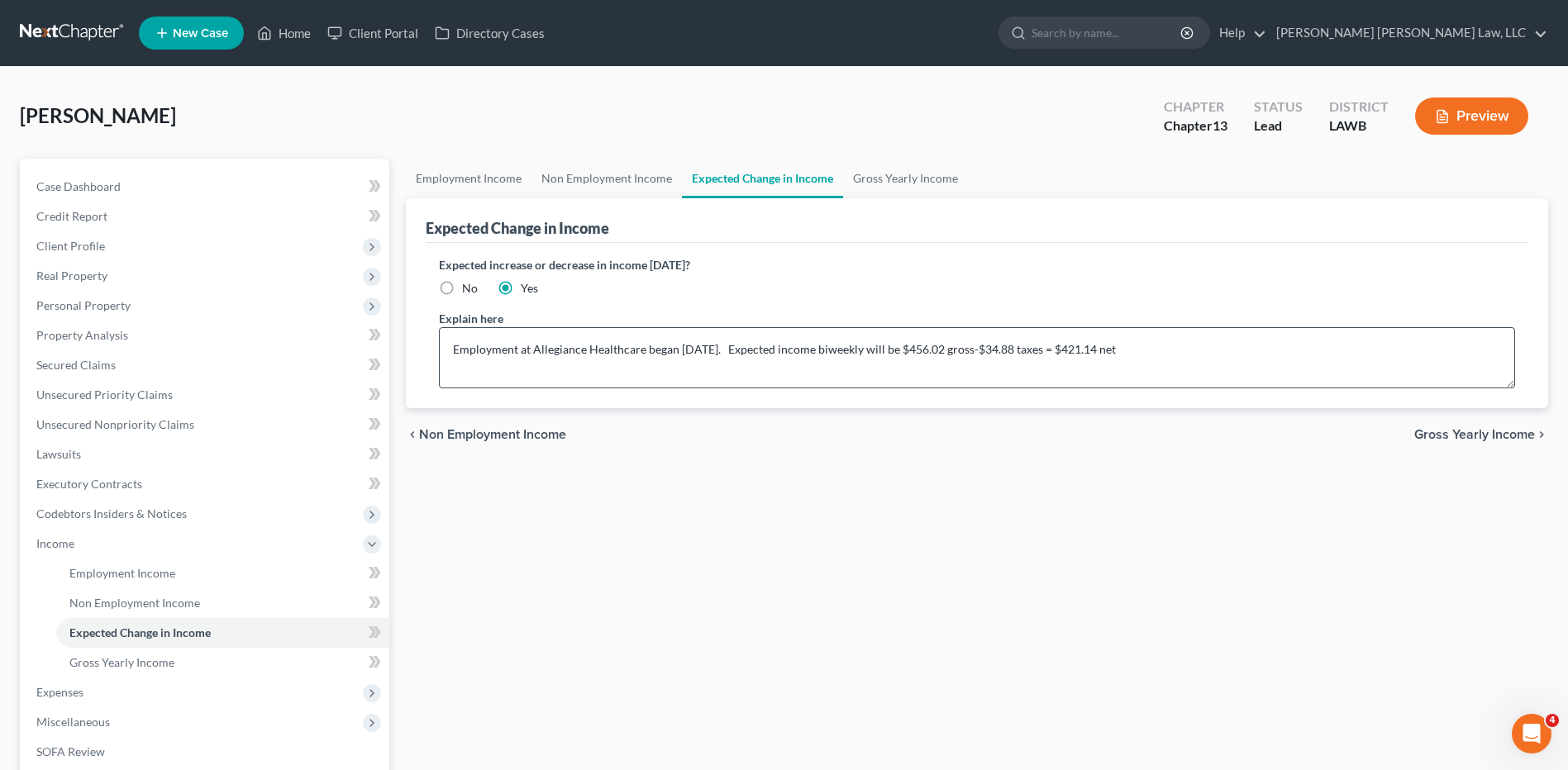
click at [462, 289] on label "No" at bounding box center [469, 288] width 16 height 17
click at [469, 289] on input "No" at bounding box center [474, 285] width 11 height 11
radio input "true"
drag, startPoint x: 1119, startPoint y: 355, endPoint x: 389, endPoint y: 410, distance: 732.1
click at [389, 410] on div "Petition Navigation Case Dashboard Payments Invoices Payments Payments Credit R…" at bounding box center [783, 561] width 1545 height 805
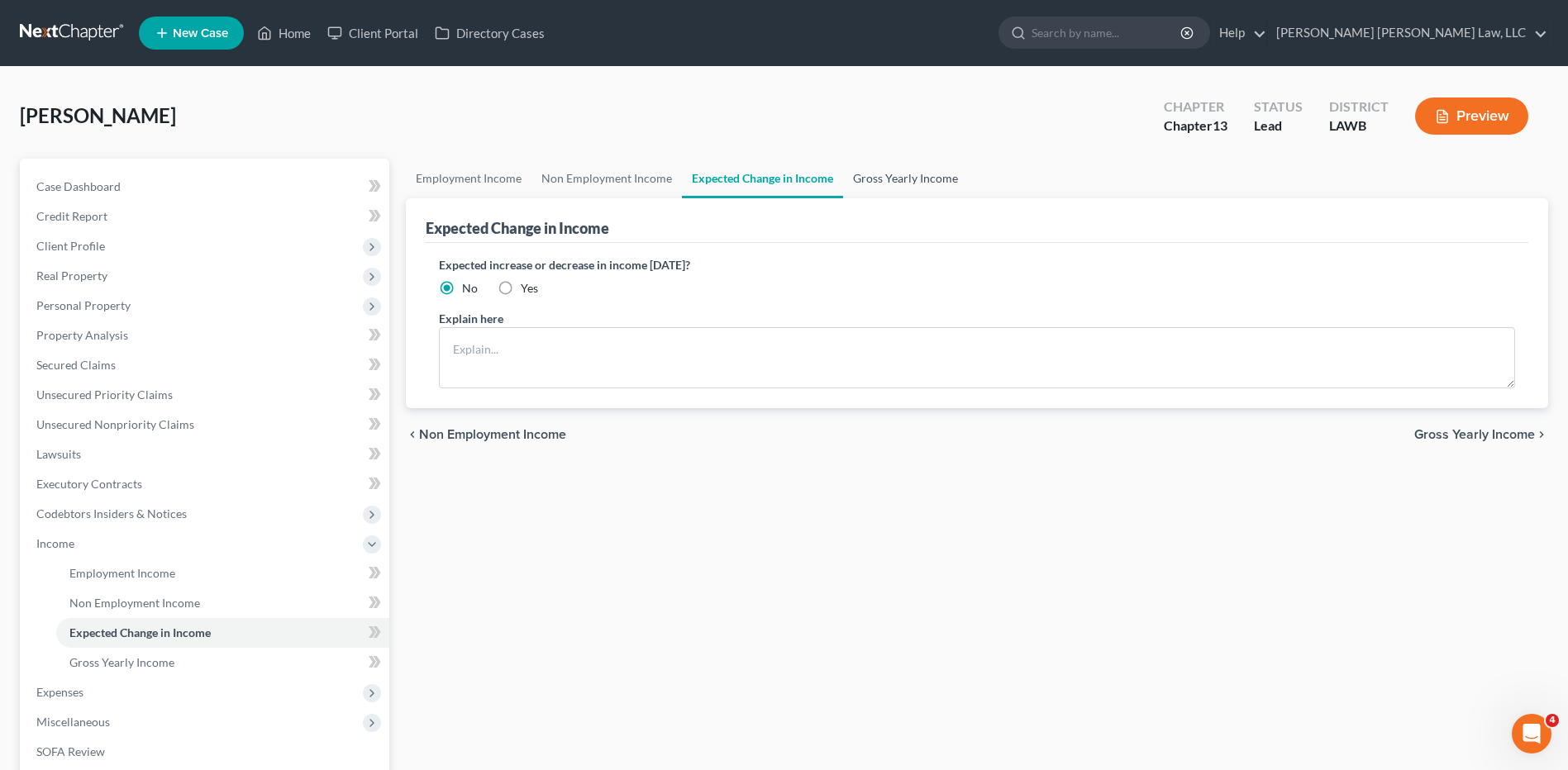
click at [875, 171] on link "Gross Yearly Income" at bounding box center [905, 178] width 125 height 40
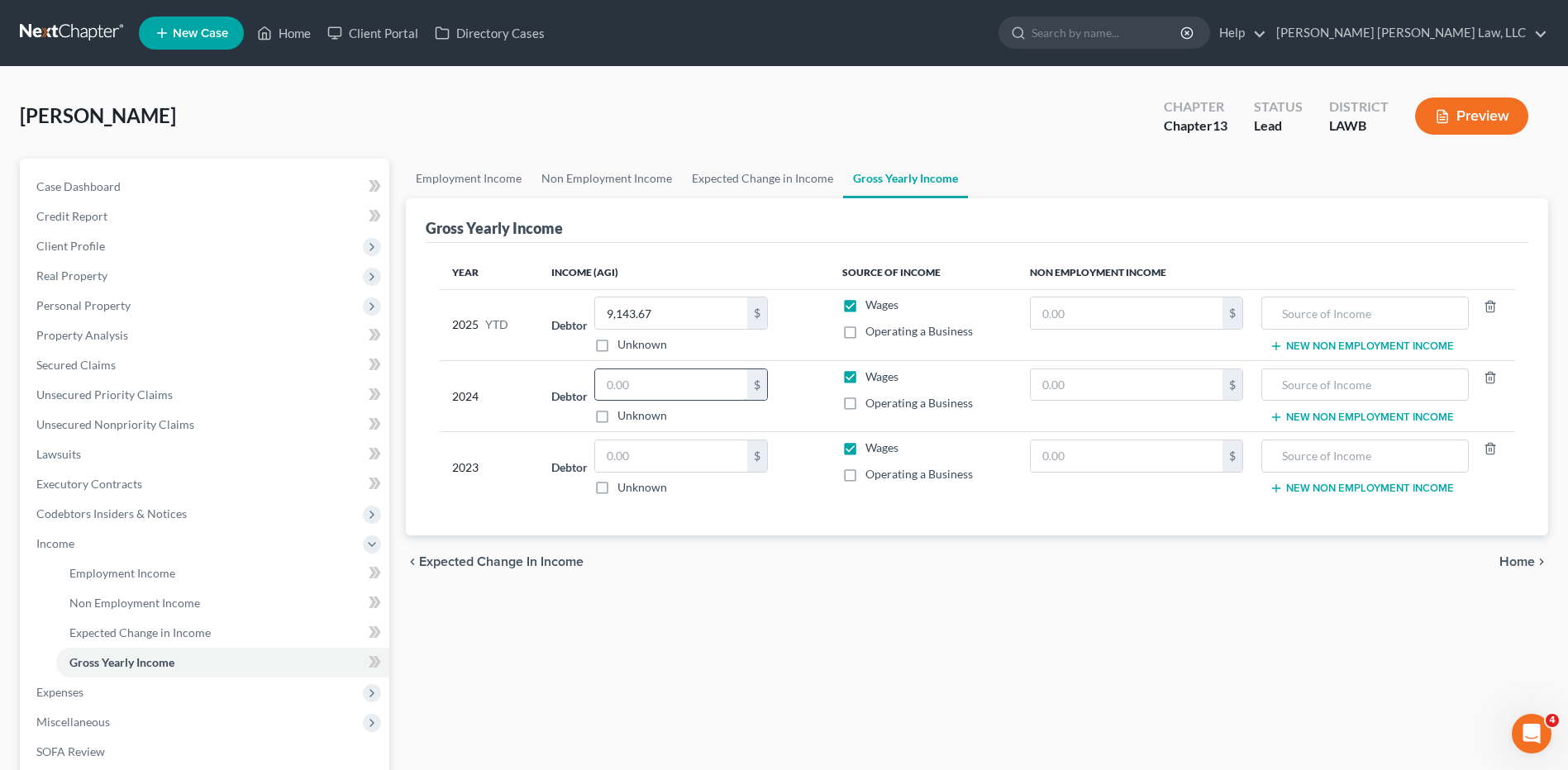
click at [626, 388] on input "text" at bounding box center [671, 385] width 152 height 32
type input "81,607.00"
click at [666, 454] on input "text" at bounding box center [671, 456] width 152 height 32
type input "60,672.00"
click at [76, 690] on span "Expenses" at bounding box center [59, 691] width 47 height 14
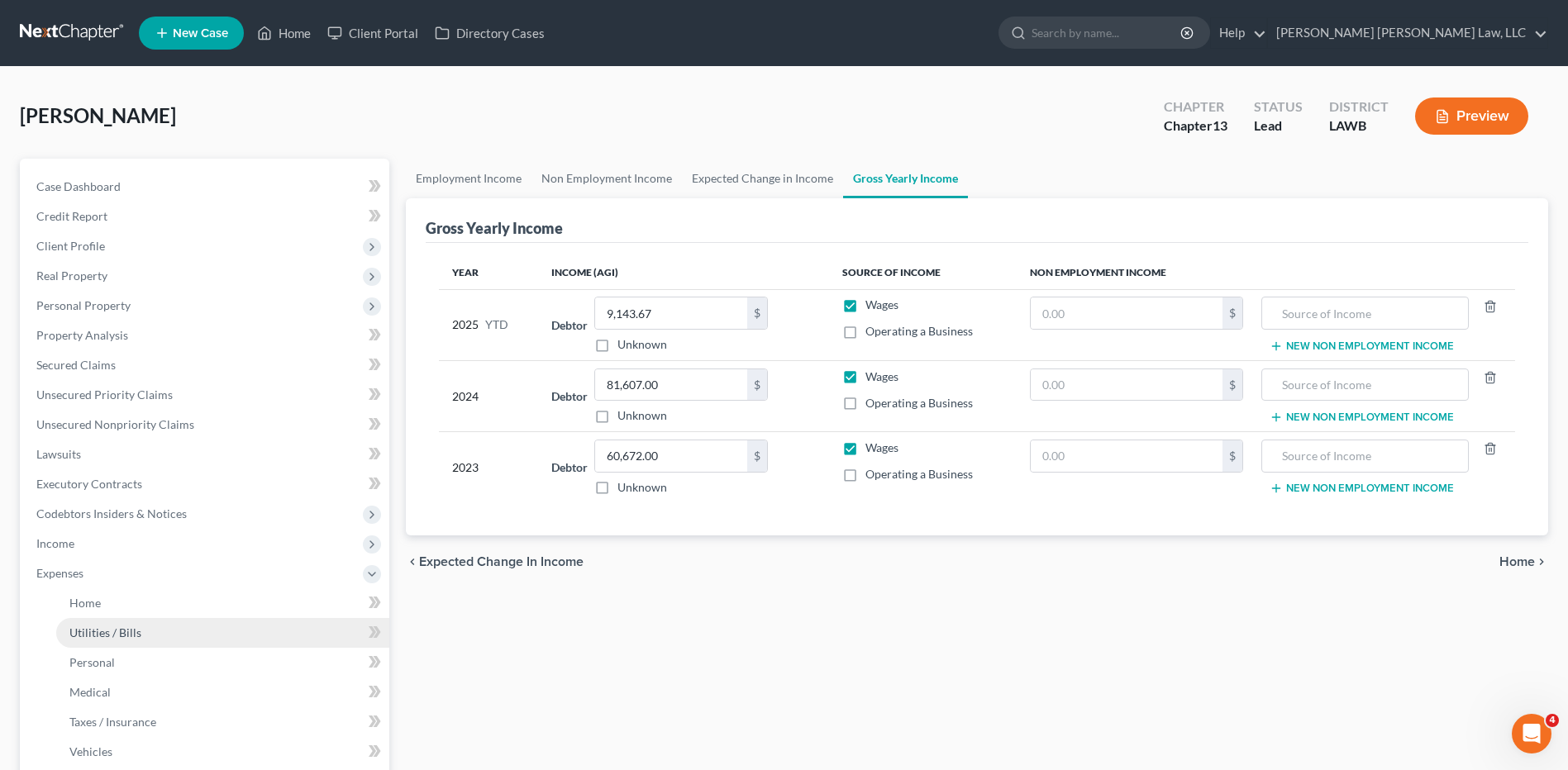
click at [95, 623] on link "Utilities / Bills" at bounding box center [222, 633] width 333 height 30
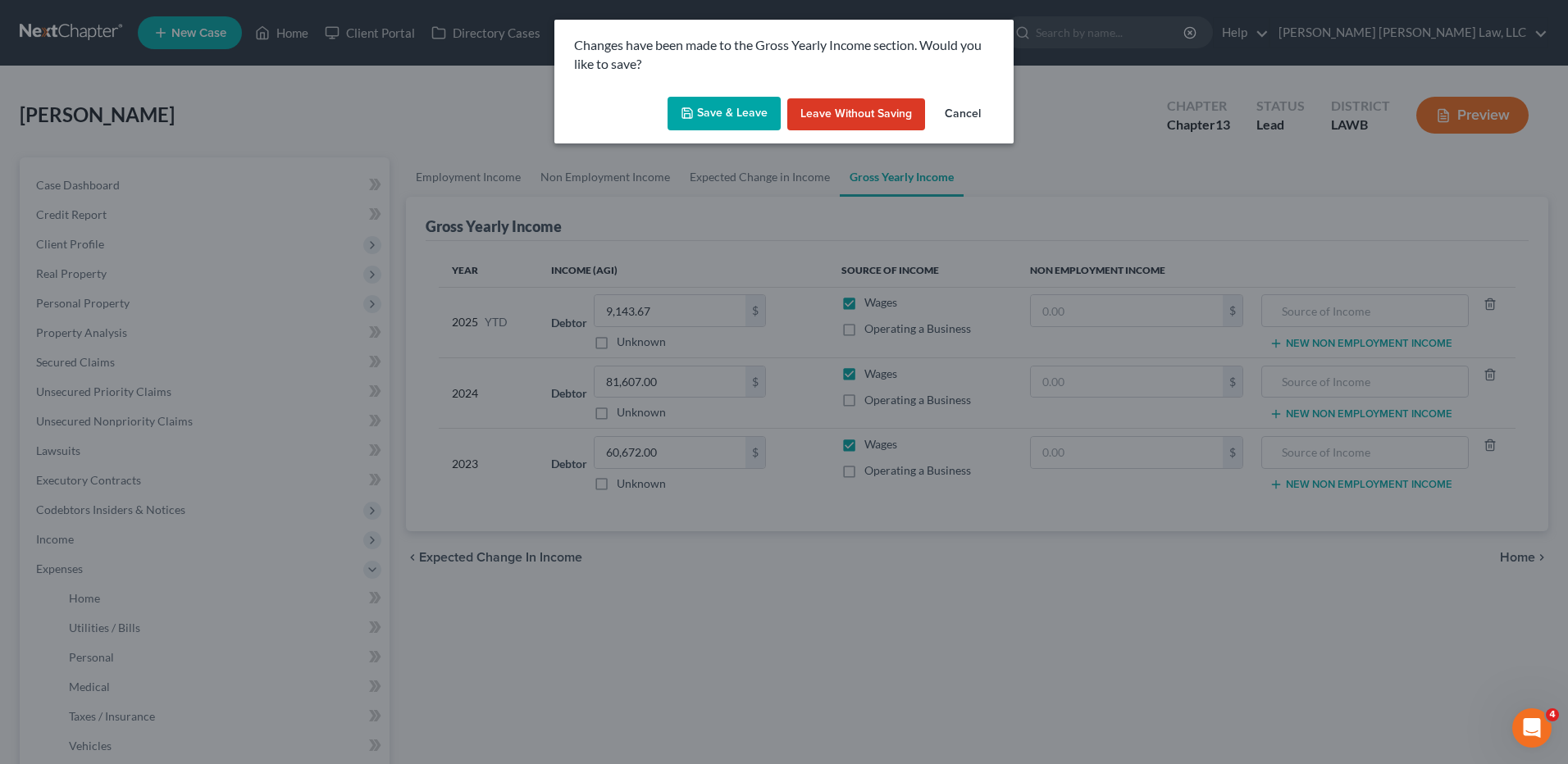
click at [717, 113] on button "Save & Leave" at bounding box center [724, 113] width 113 height 34
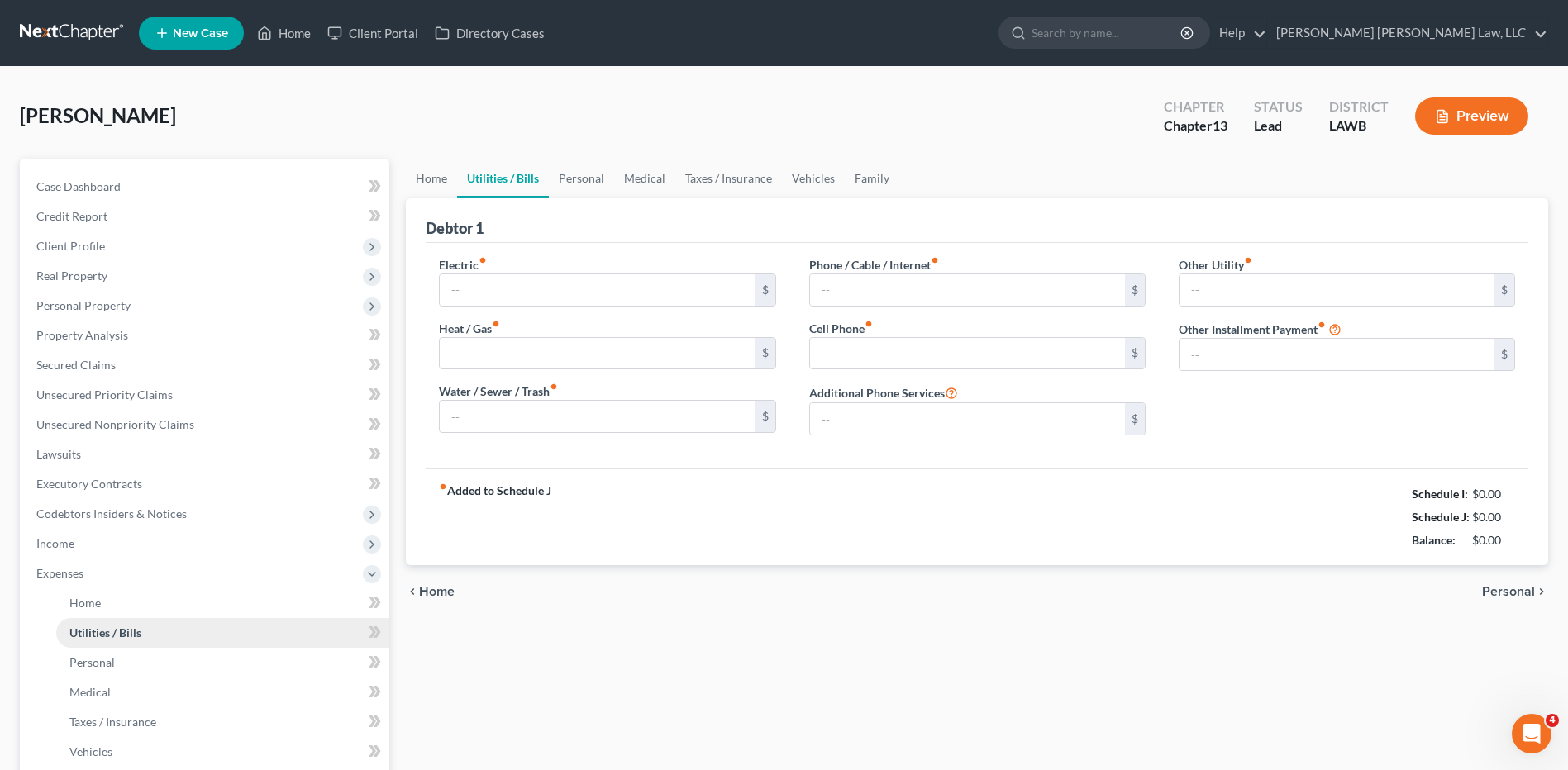
type input "150.00"
type input "20.00"
type input "39.48"
type input "62.00"
type input "180.76"
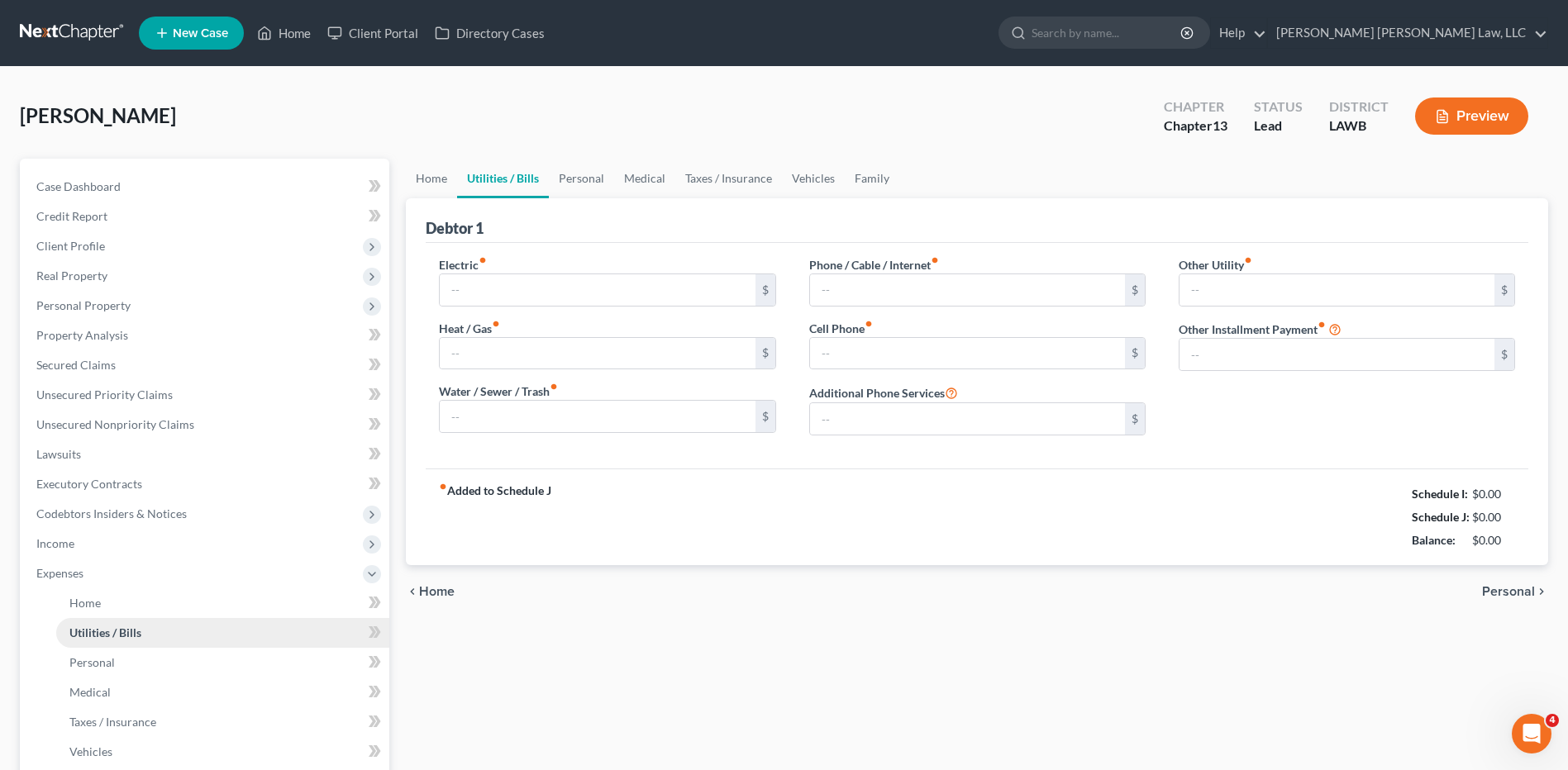
type input "0.00"
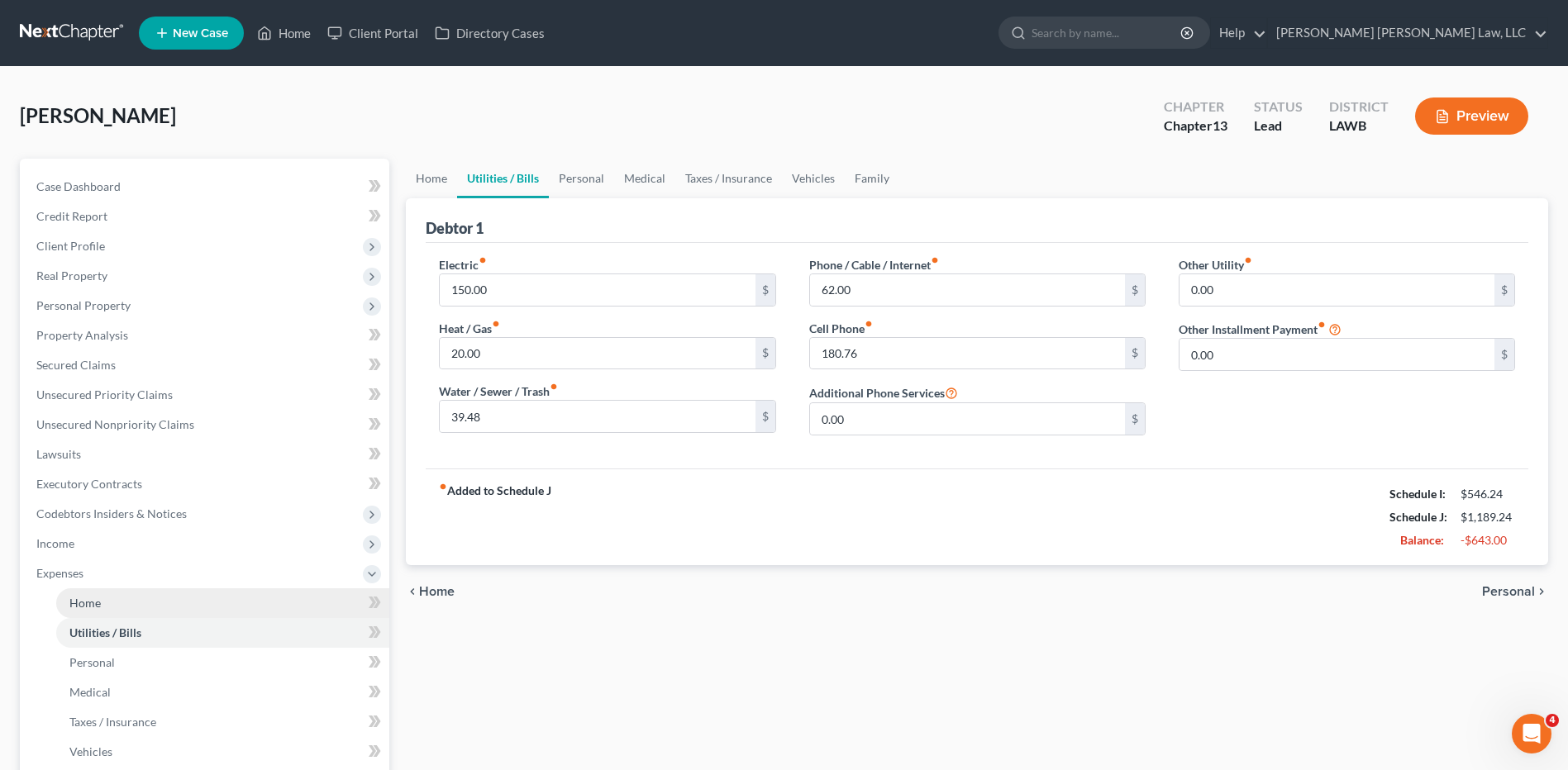
click at [89, 603] on span "Home" at bounding box center [85, 602] width 32 height 14
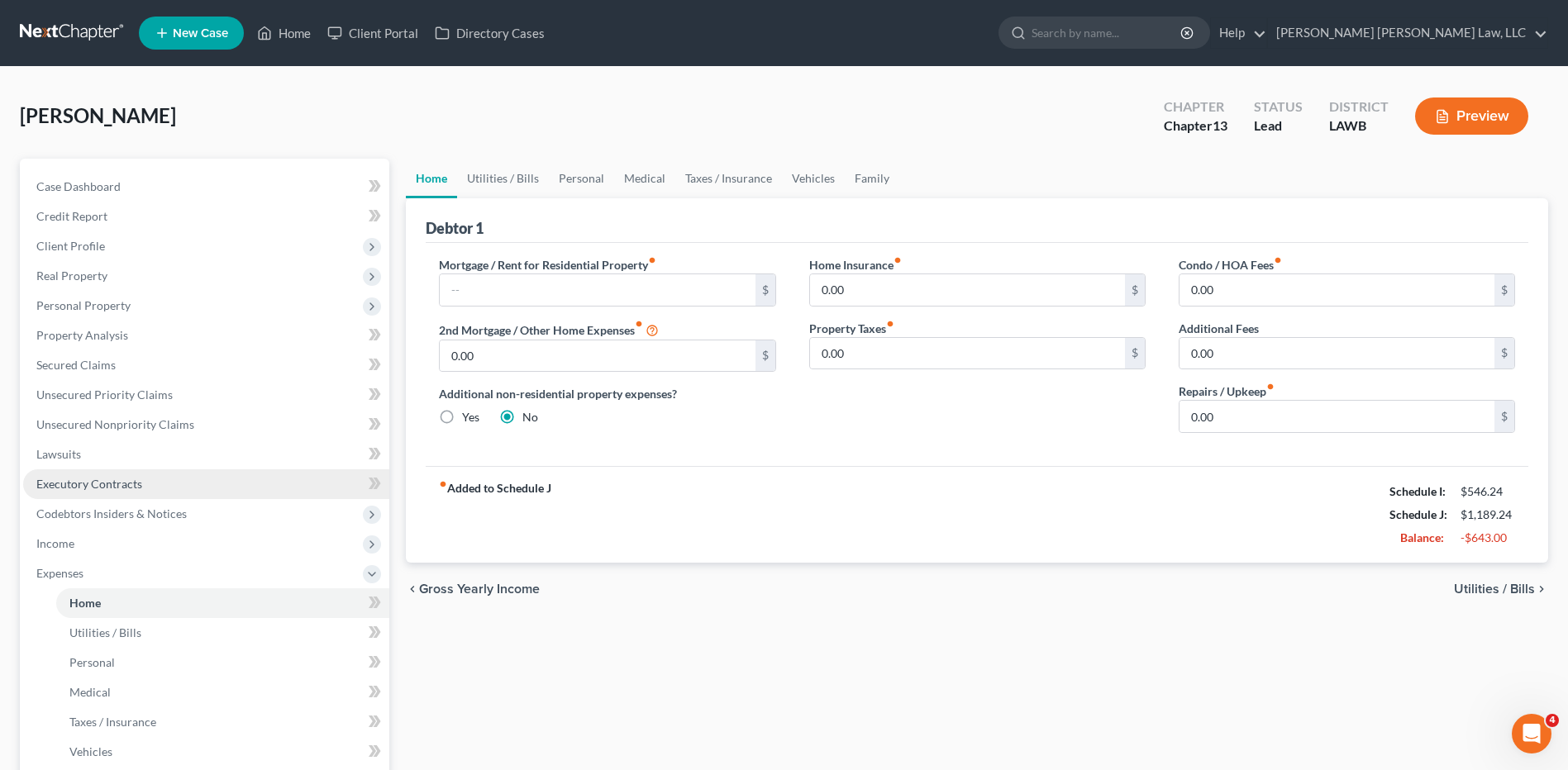
click at [81, 487] on span "Executory Contracts" at bounding box center [89, 484] width 106 height 14
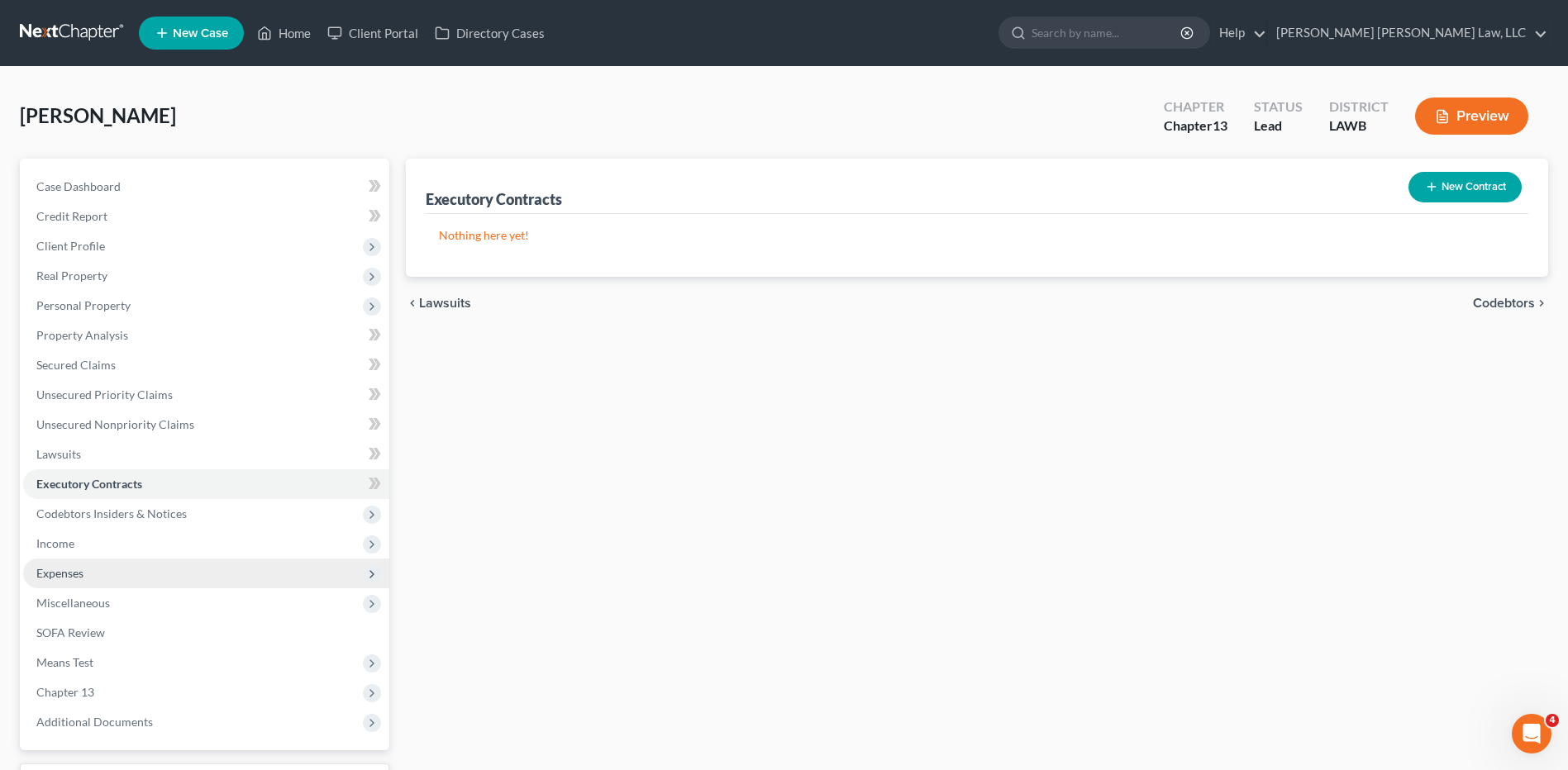
click at [64, 576] on span "Expenses" at bounding box center [59, 573] width 47 height 14
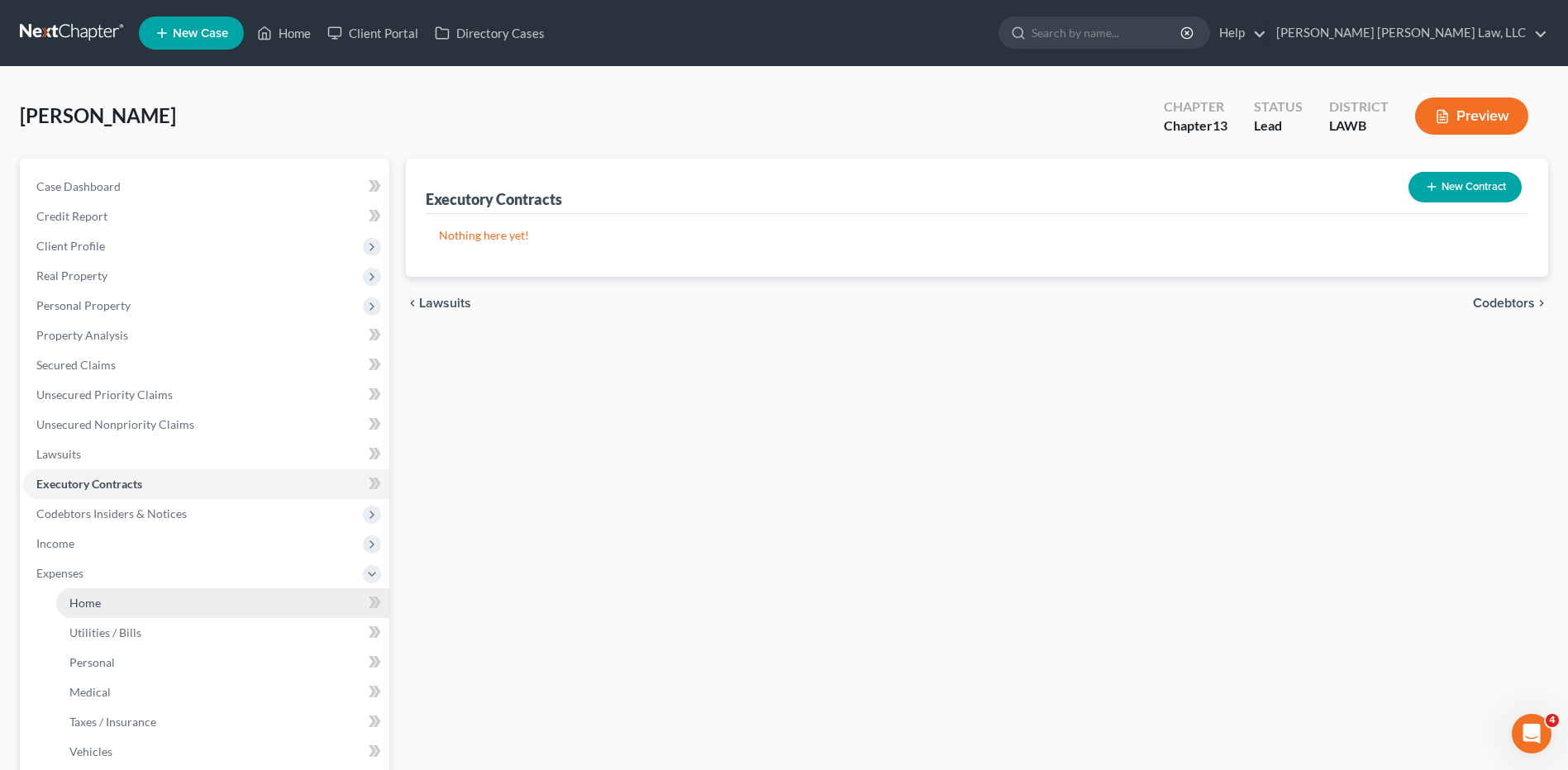
click at [75, 610] on link "Home" at bounding box center [222, 603] width 333 height 30
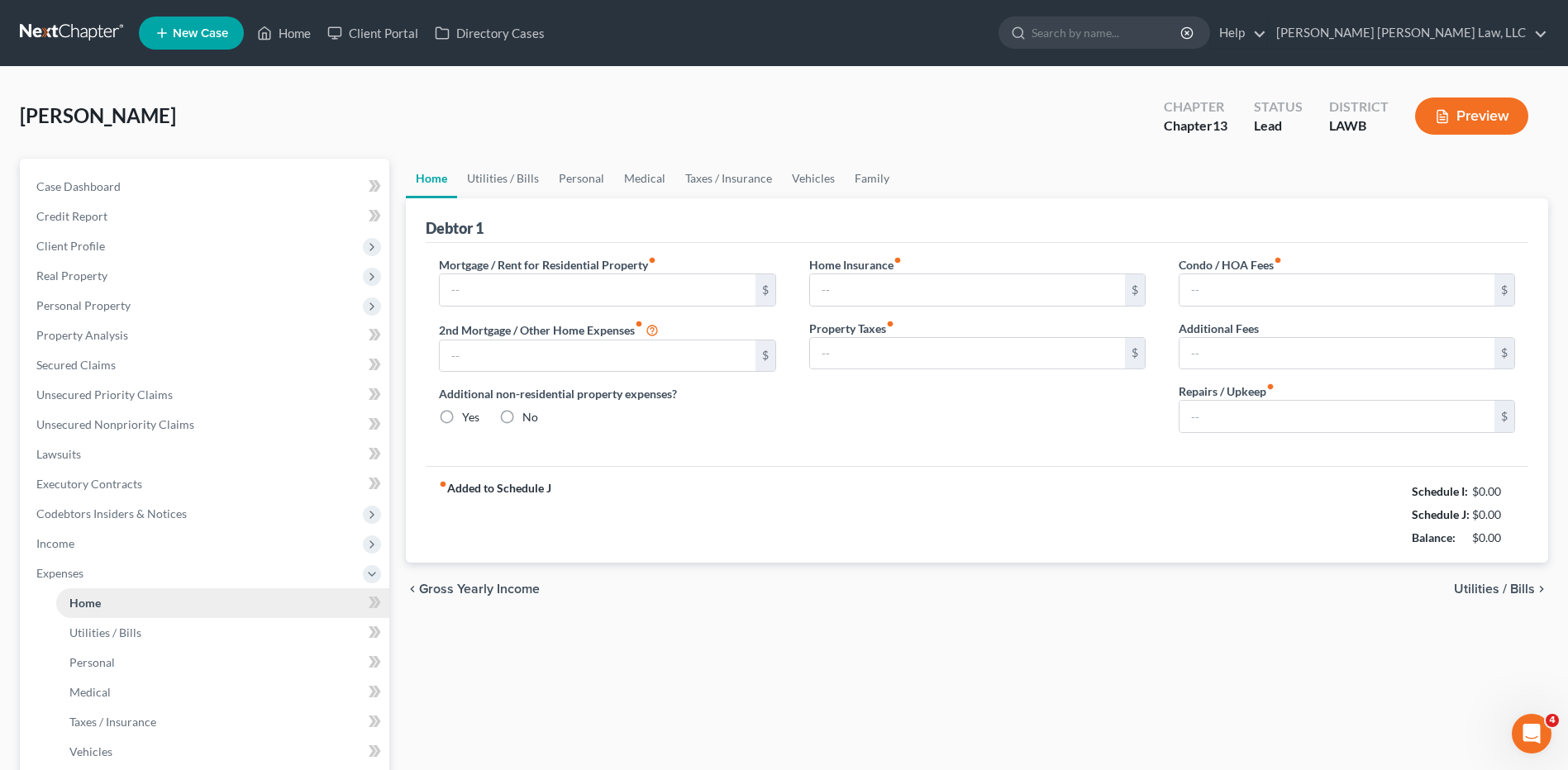
type input "0.00"
radio input "true"
type input "0.00"
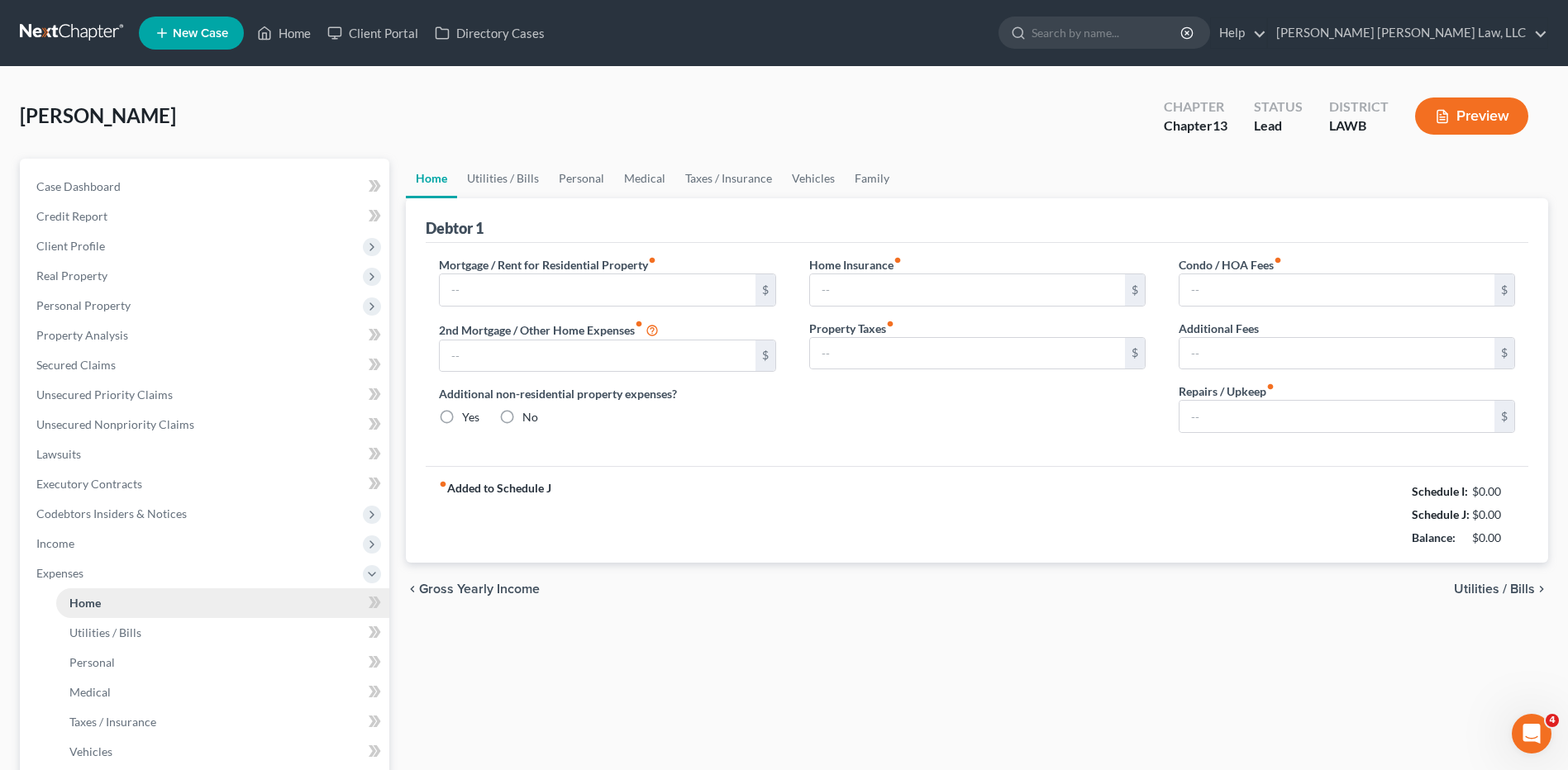
type input "0.00"
click at [521, 175] on link "Utilities / Bills" at bounding box center [502, 178] width 92 height 40
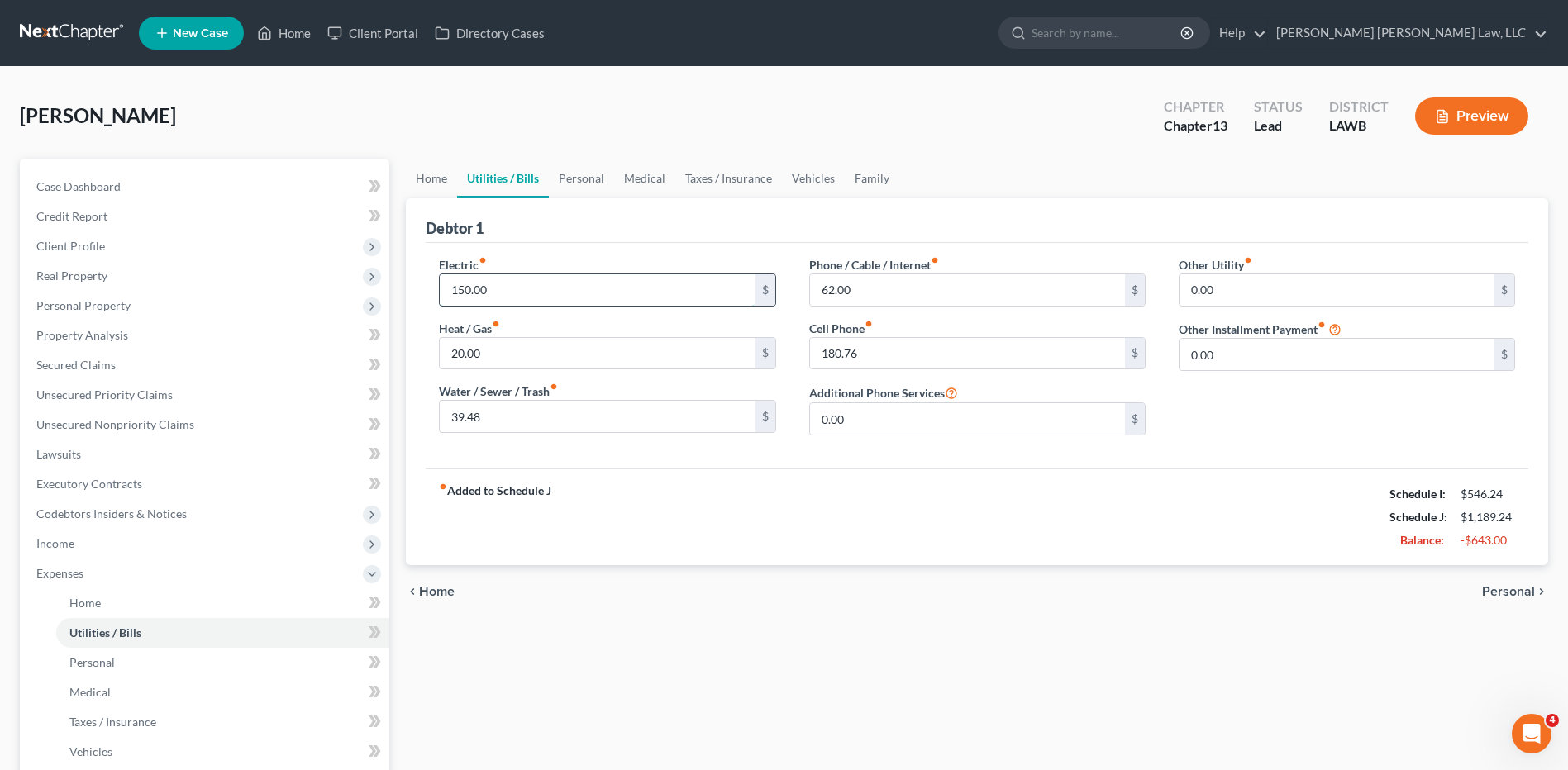
click at [534, 280] on input "150.00" at bounding box center [597, 290] width 315 height 32
type input "200.00"
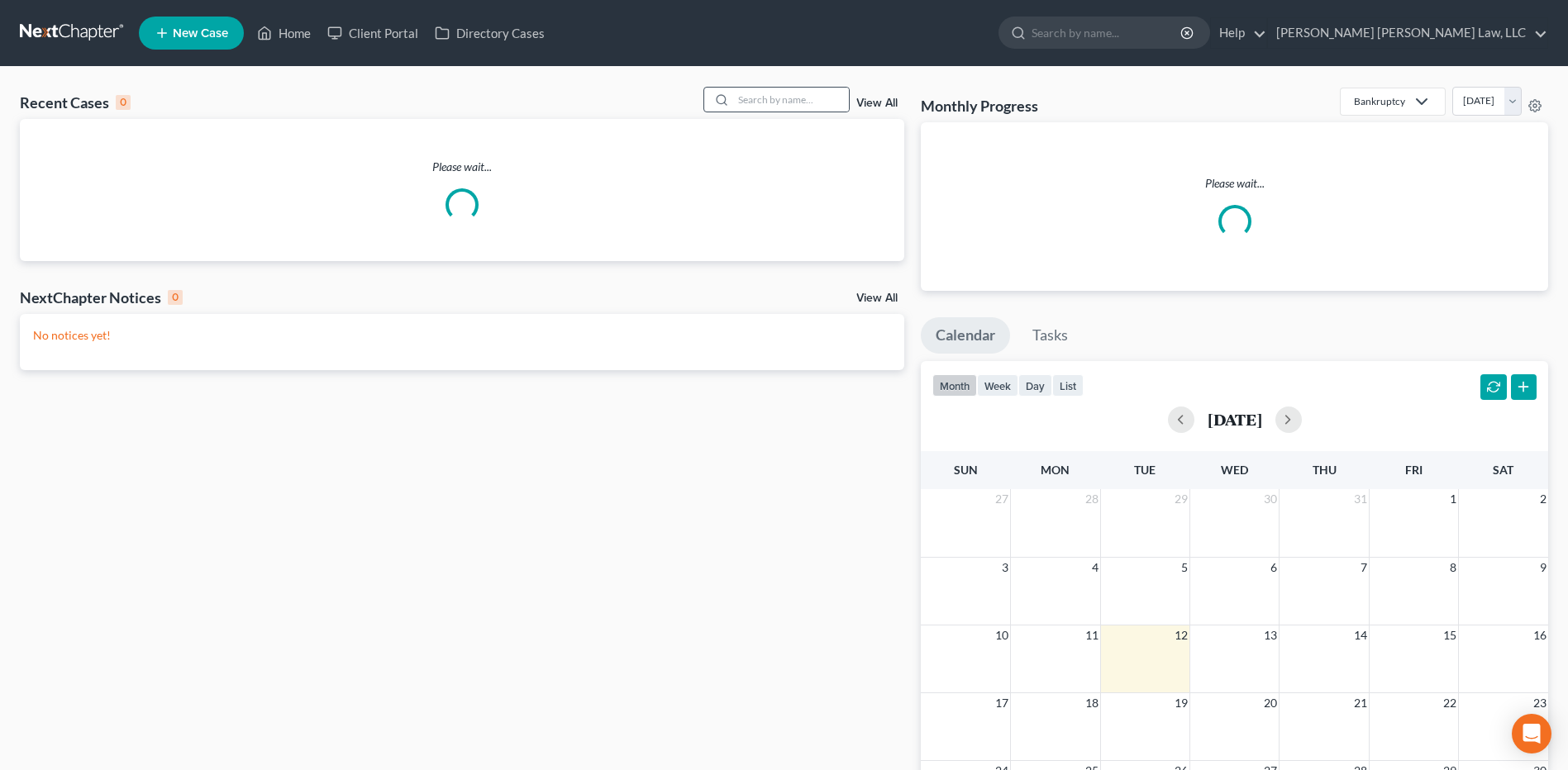
click at [771, 87] on div at bounding box center [777, 100] width 147 height 26
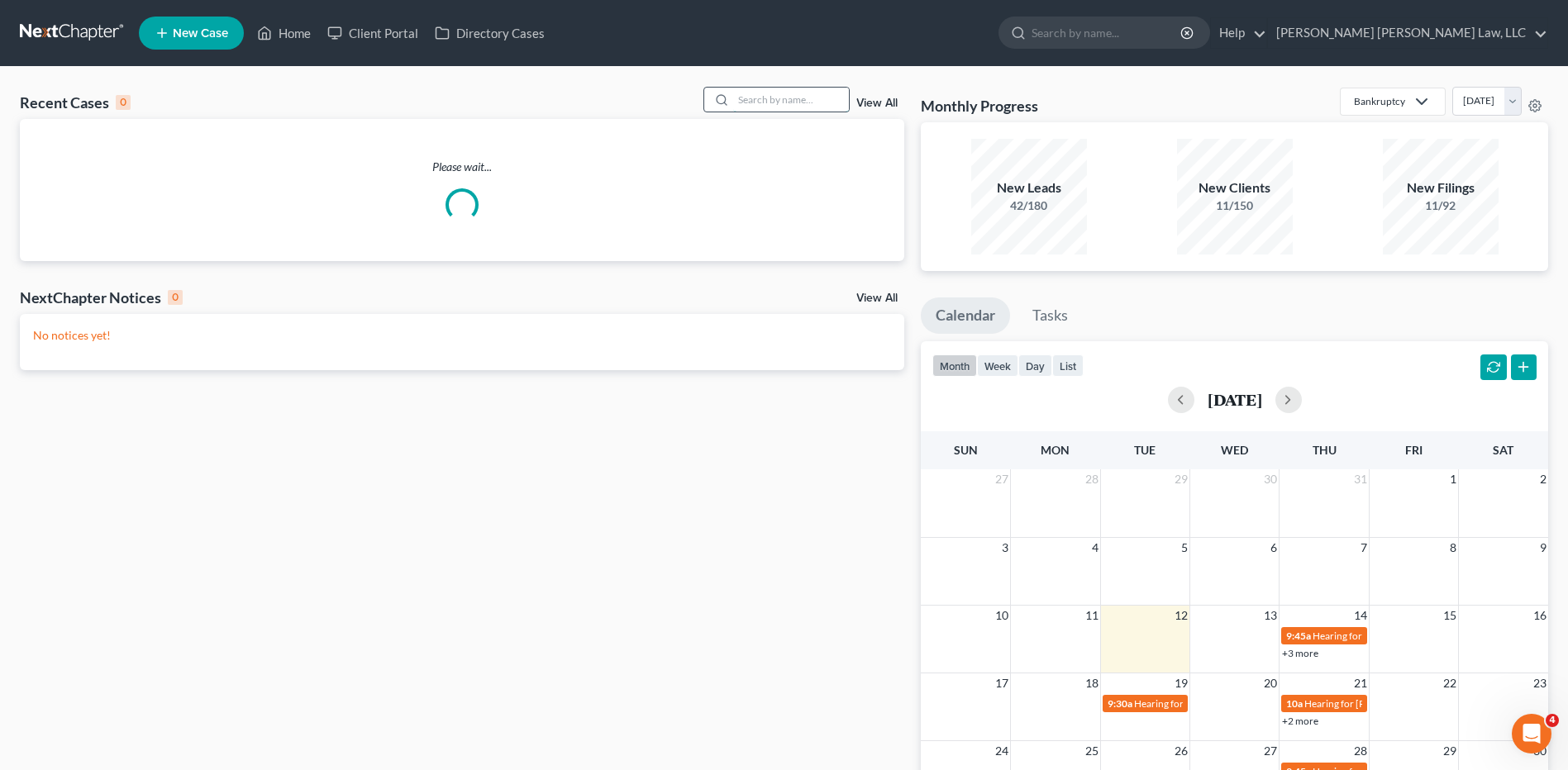
click at [775, 98] on input "search" at bounding box center [790, 100] width 116 height 24
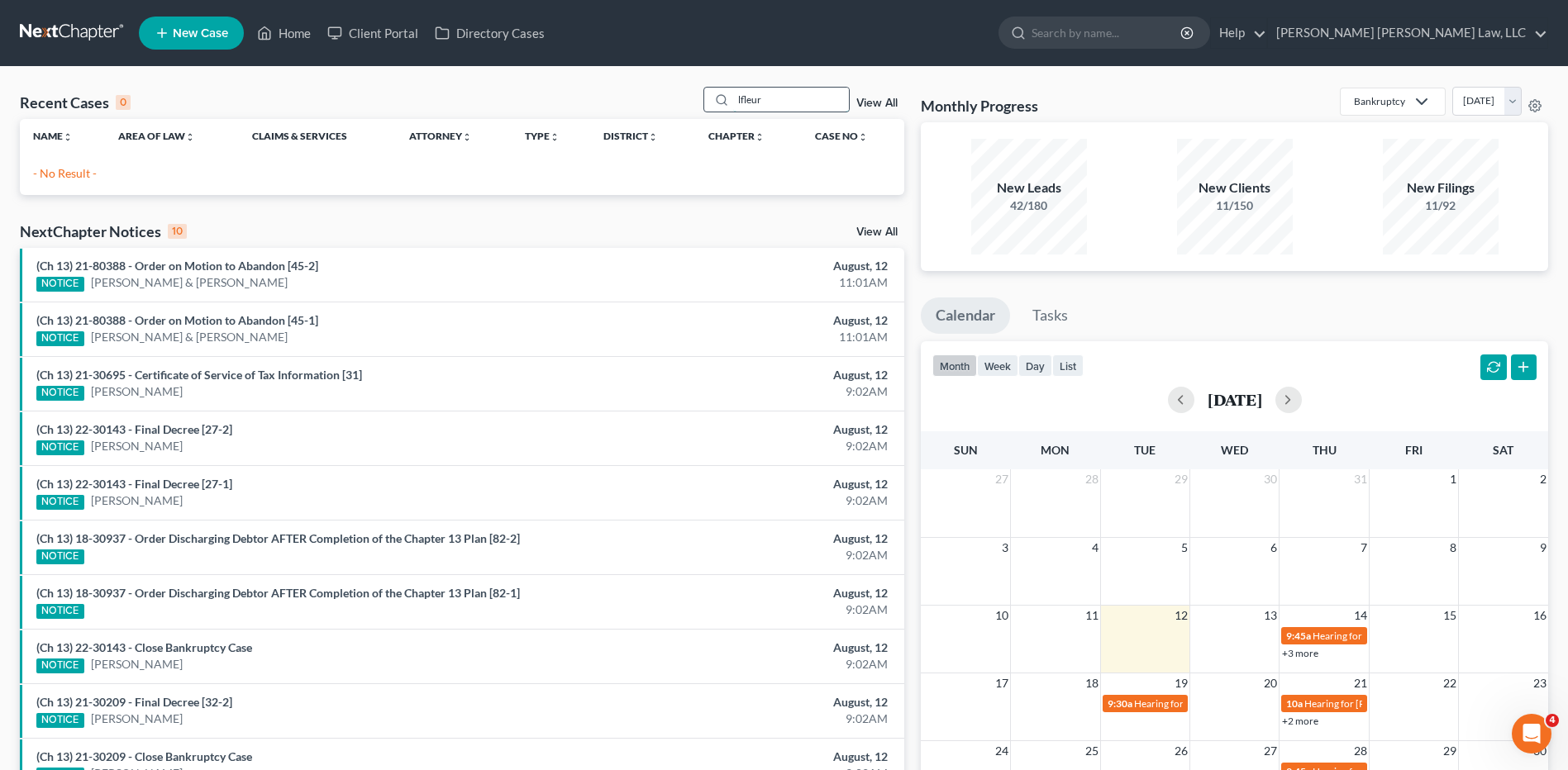
drag, startPoint x: 764, startPoint y: 97, endPoint x: 721, endPoint y: 108, distance: 44.4
click at [721, 108] on div "lfleur" at bounding box center [777, 100] width 147 height 26
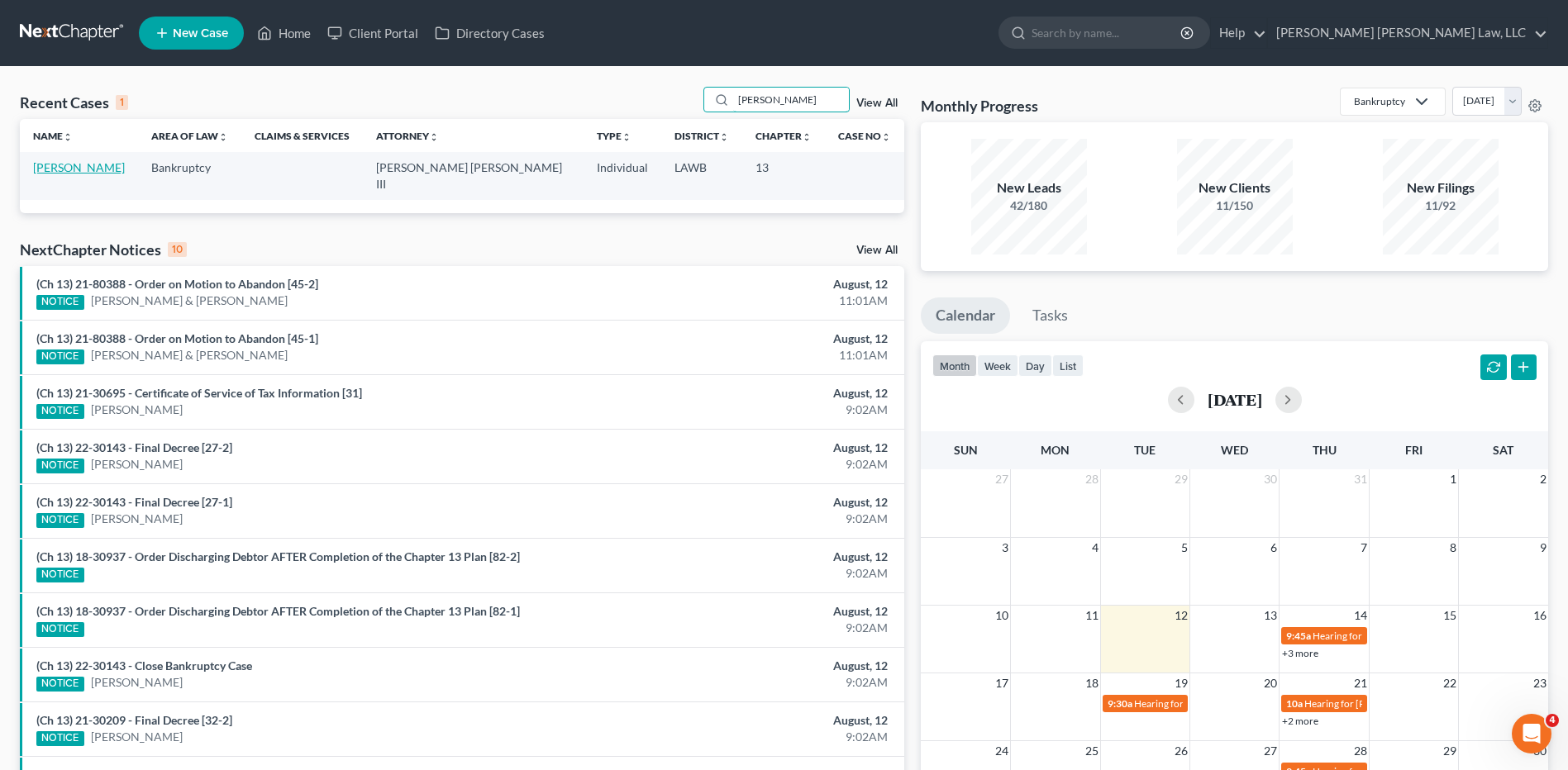
type input "lafleur"
click at [59, 164] on link "[PERSON_NAME]" at bounding box center [79, 167] width 92 height 14
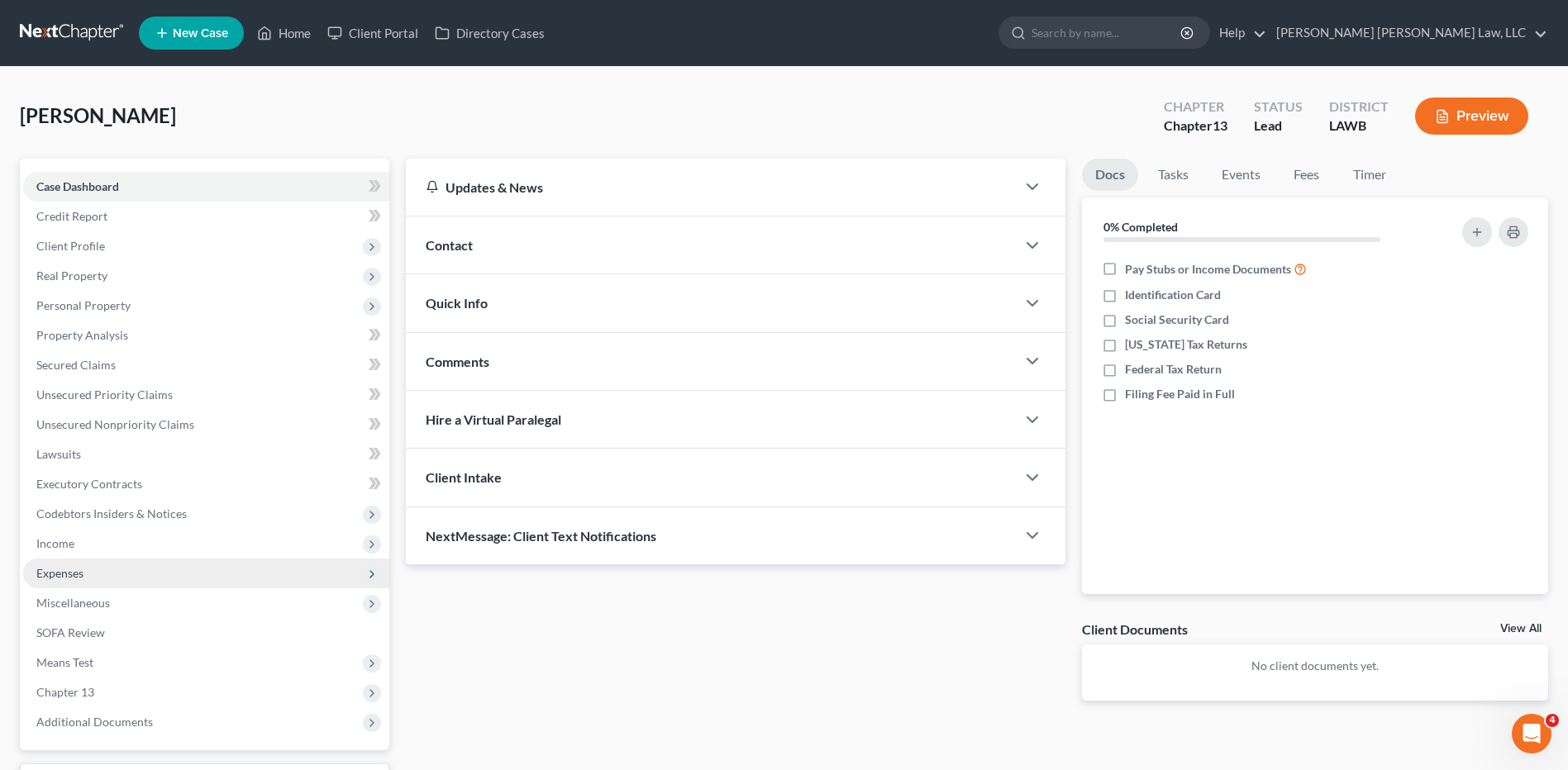
click at [63, 572] on span "Expenses" at bounding box center [59, 573] width 47 height 14
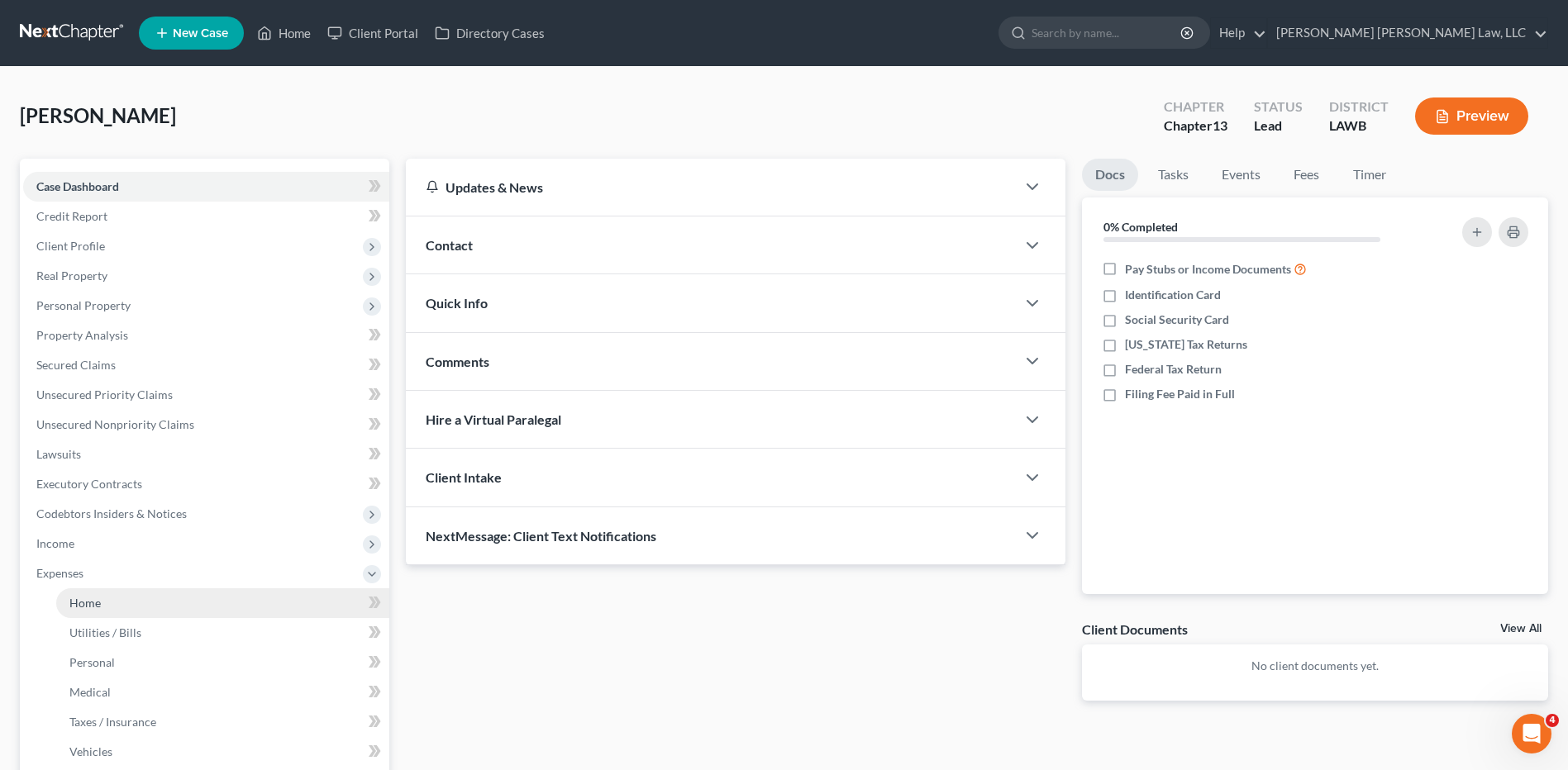
click at [82, 593] on link "Home" at bounding box center [222, 603] width 333 height 30
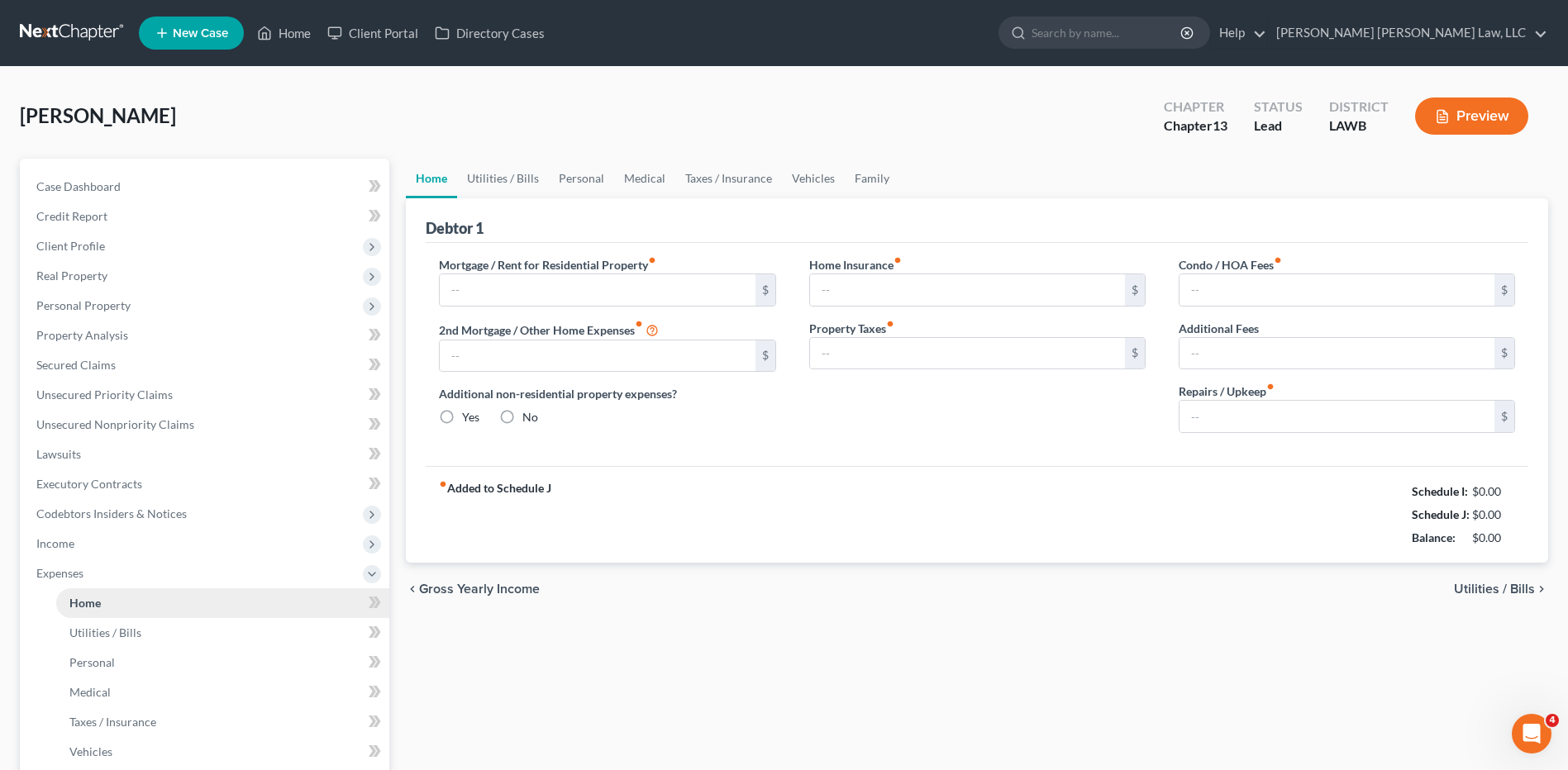
type input "0.00"
radio input "true"
type input "0.00"
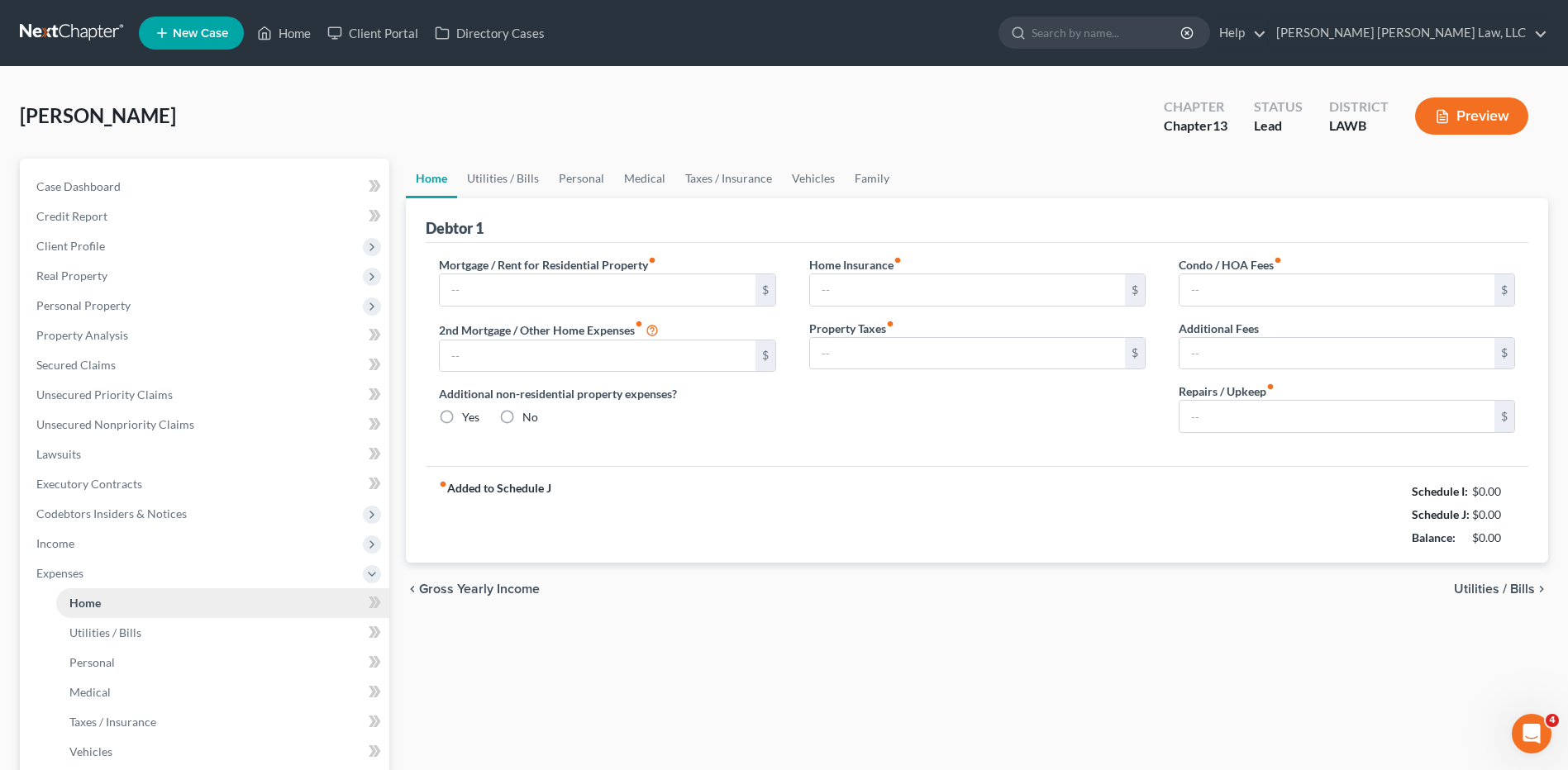
type input "0.00"
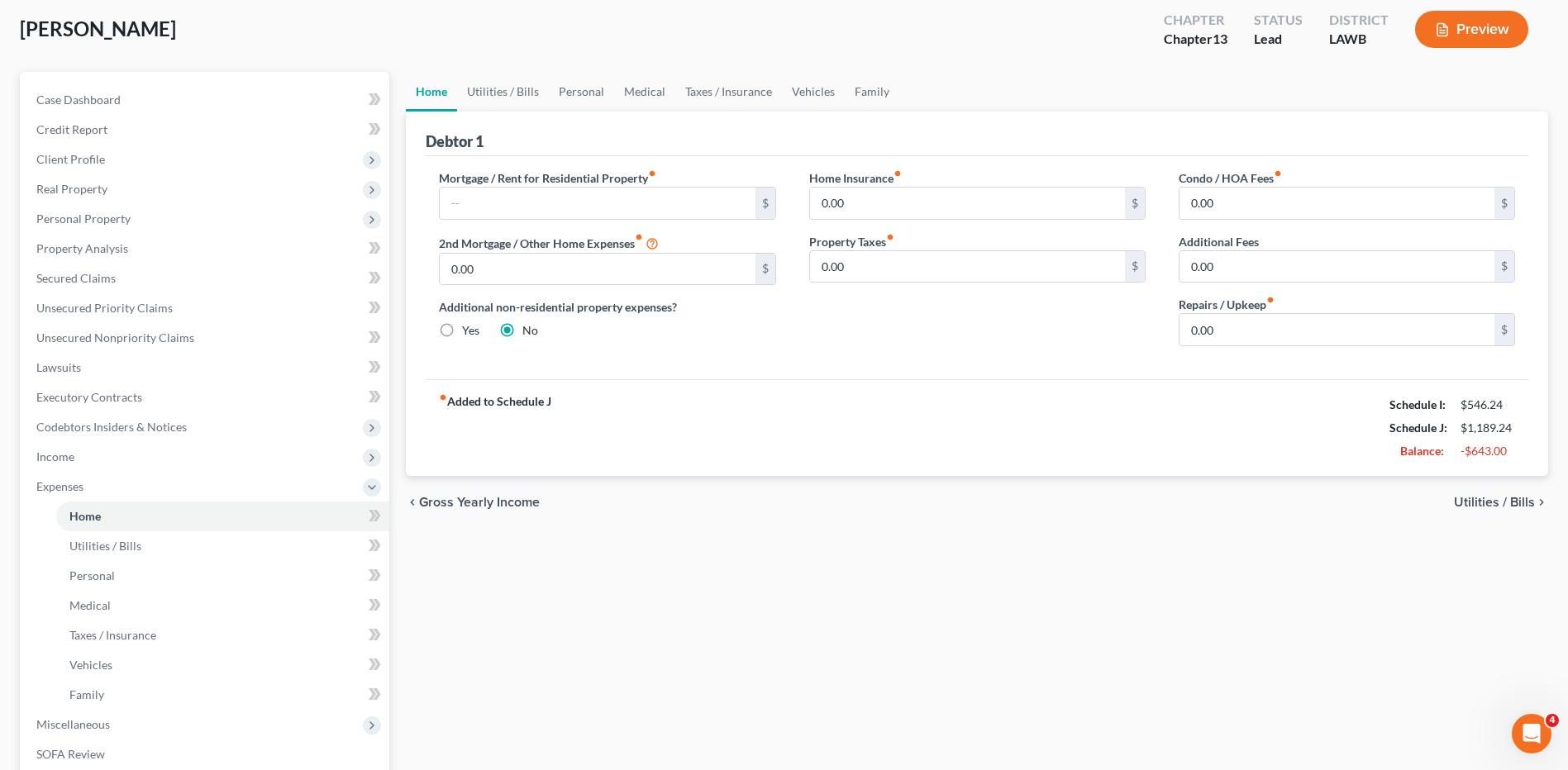
scroll to position [82, 0]
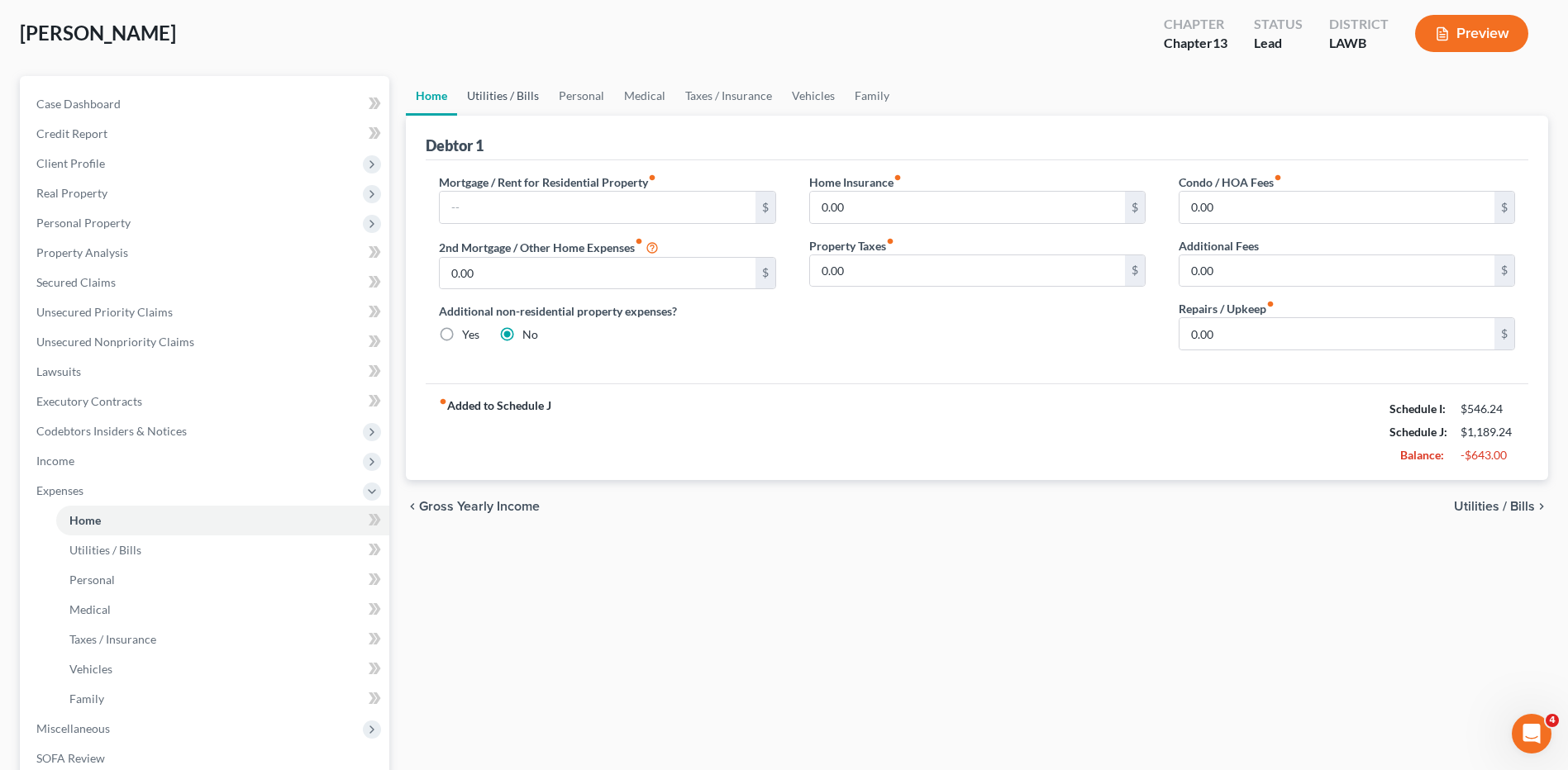
click at [495, 96] on link "Utilities / Bills" at bounding box center [502, 95] width 92 height 40
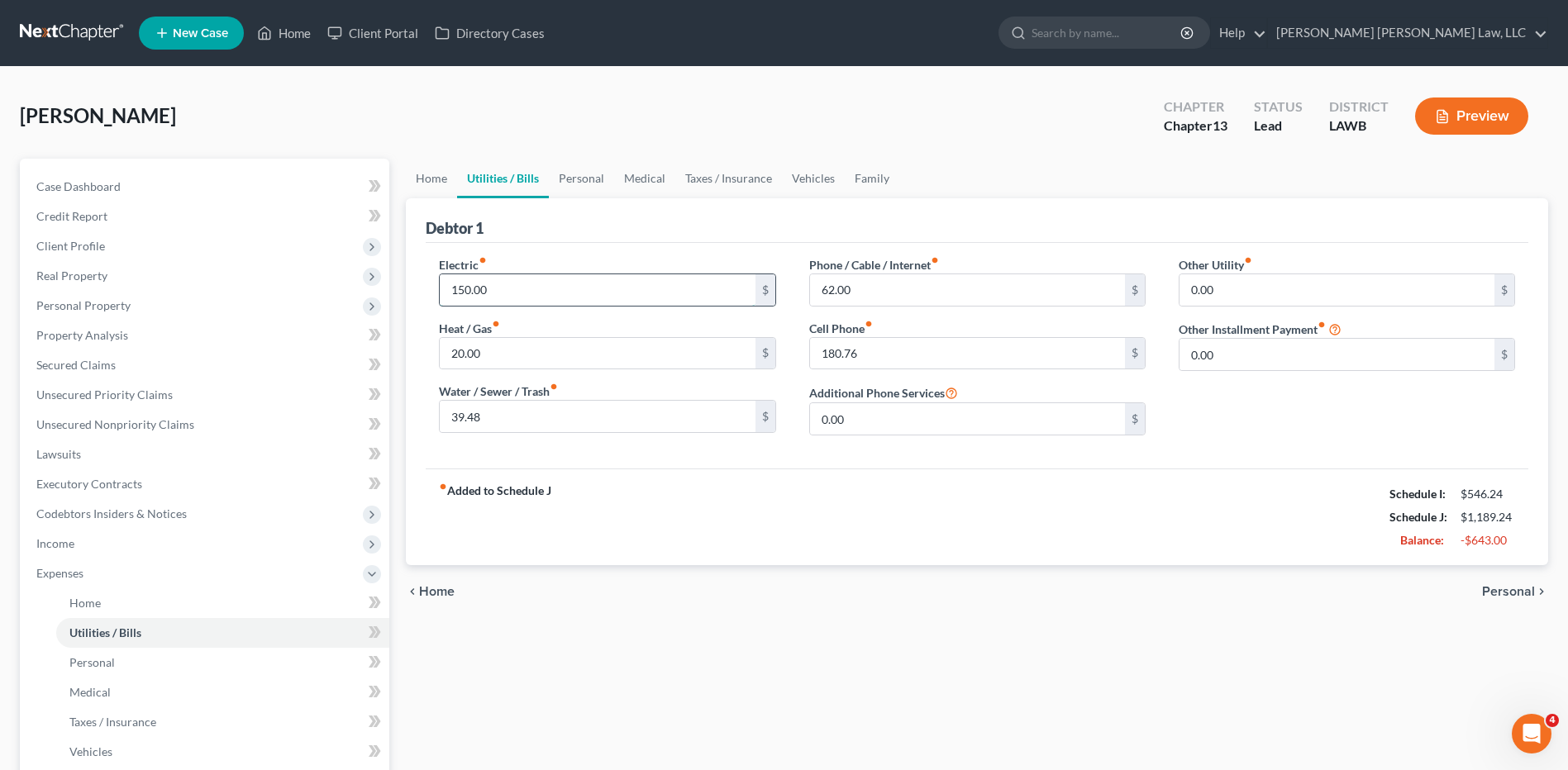
click at [511, 294] on input "150.00" at bounding box center [597, 290] width 315 height 32
click at [888, 293] on input "62.00" at bounding box center [967, 290] width 315 height 32
type input "50.00"
click at [932, 492] on div "fiber_manual_record Added to Schedule J Schedule I: $546.24 Schedule J: $1,177.…" at bounding box center [977, 517] width 1103 height 96
click at [899, 439] on div "Phone / Cable / Internet fiber_manual_record 50.00 $ Cell Phone fiber_manual_re…" at bounding box center [977, 352] width 370 height 193
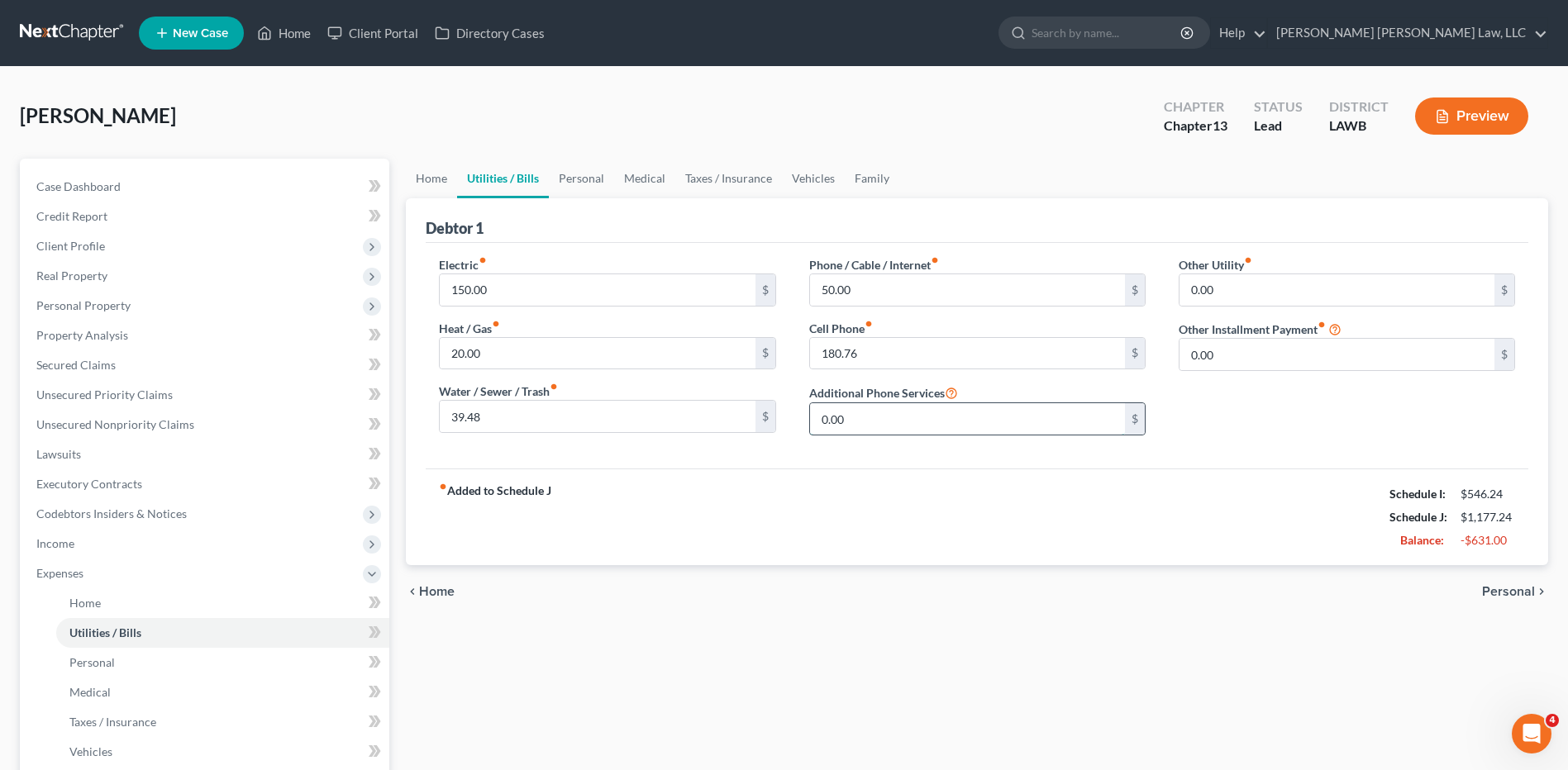
click at [891, 431] on input "0.00" at bounding box center [967, 419] width 315 height 32
click at [561, 287] on input "150.00" at bounding box center [597, 290] width 315 height 32
type input "120.00"
click at [58, 546] on span "Income" at bounding box center [55, 543] width 38 height 14
click at [106, 607] on span "Non Employment Income" at bounding box center [134, 602] width 131 height 14
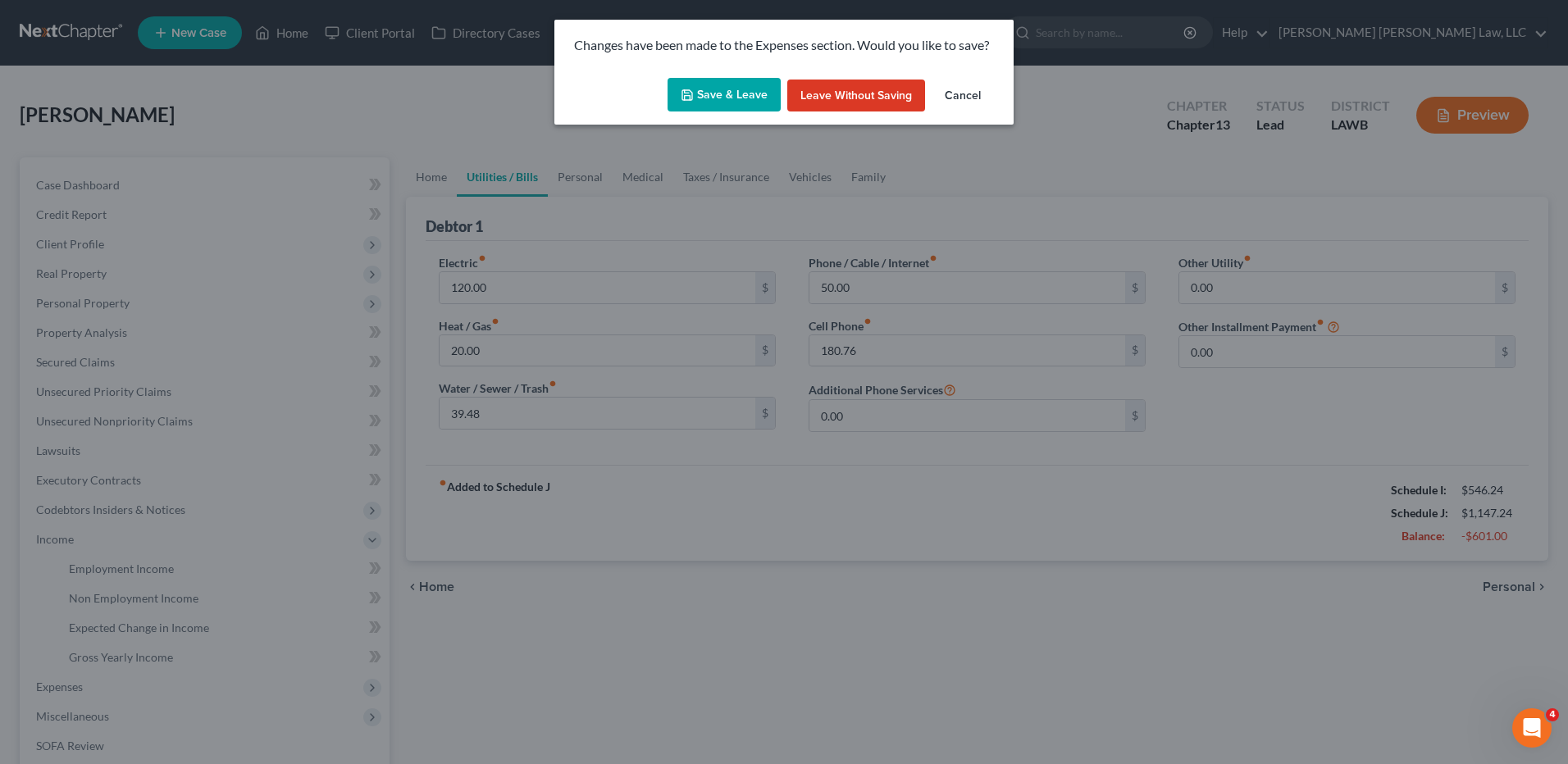
click at [965, 89] on button "Cancel" at bounding box center [963, 96] width 63 height 33
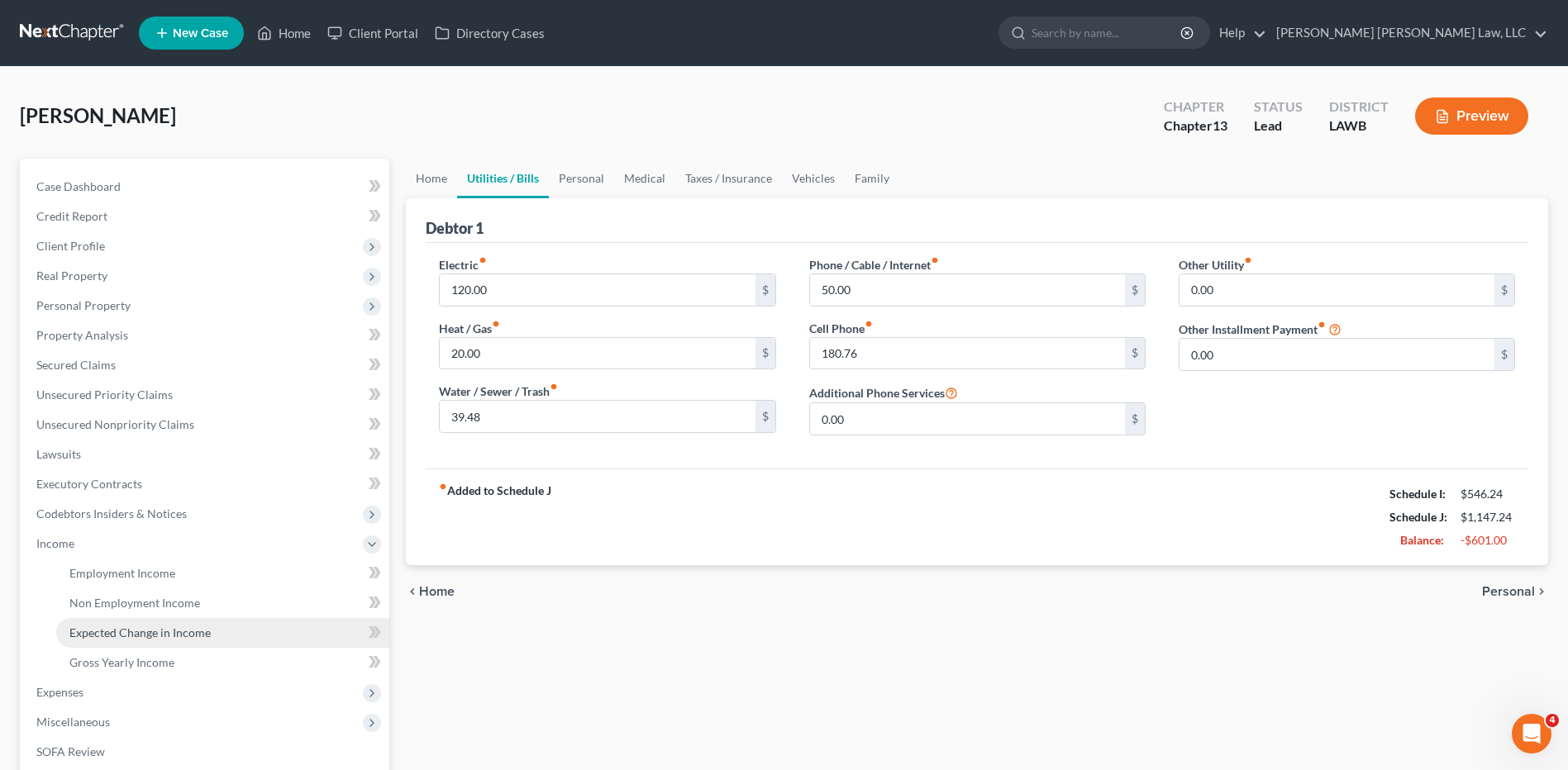
click at [88, 635] on span "Expected Change in Income" at bounding box center [140, 632] width 141 height 14
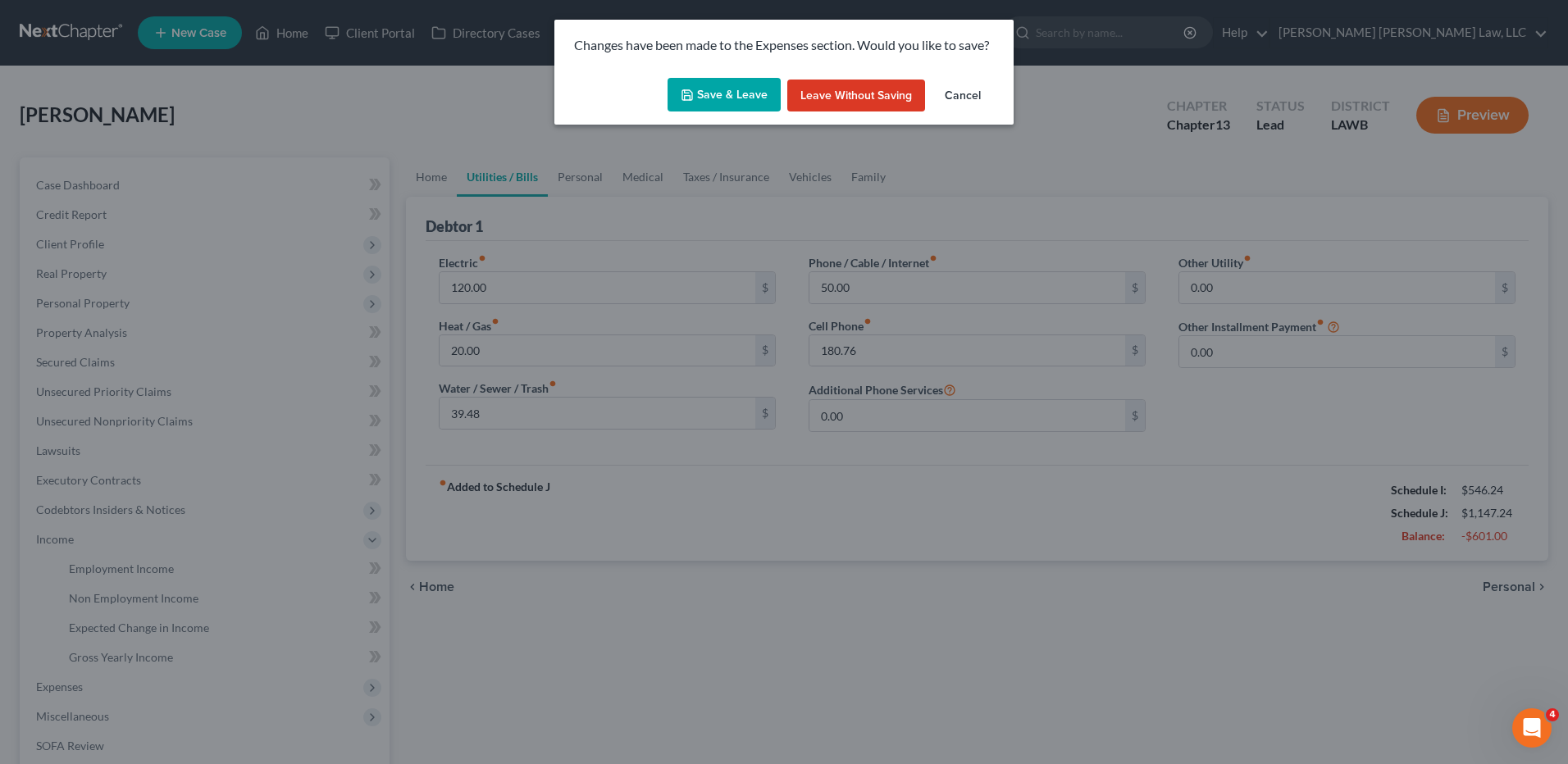
click at [701, 95] on button "Save & Leave" at bounding box center [724, 95] width 113 height 34
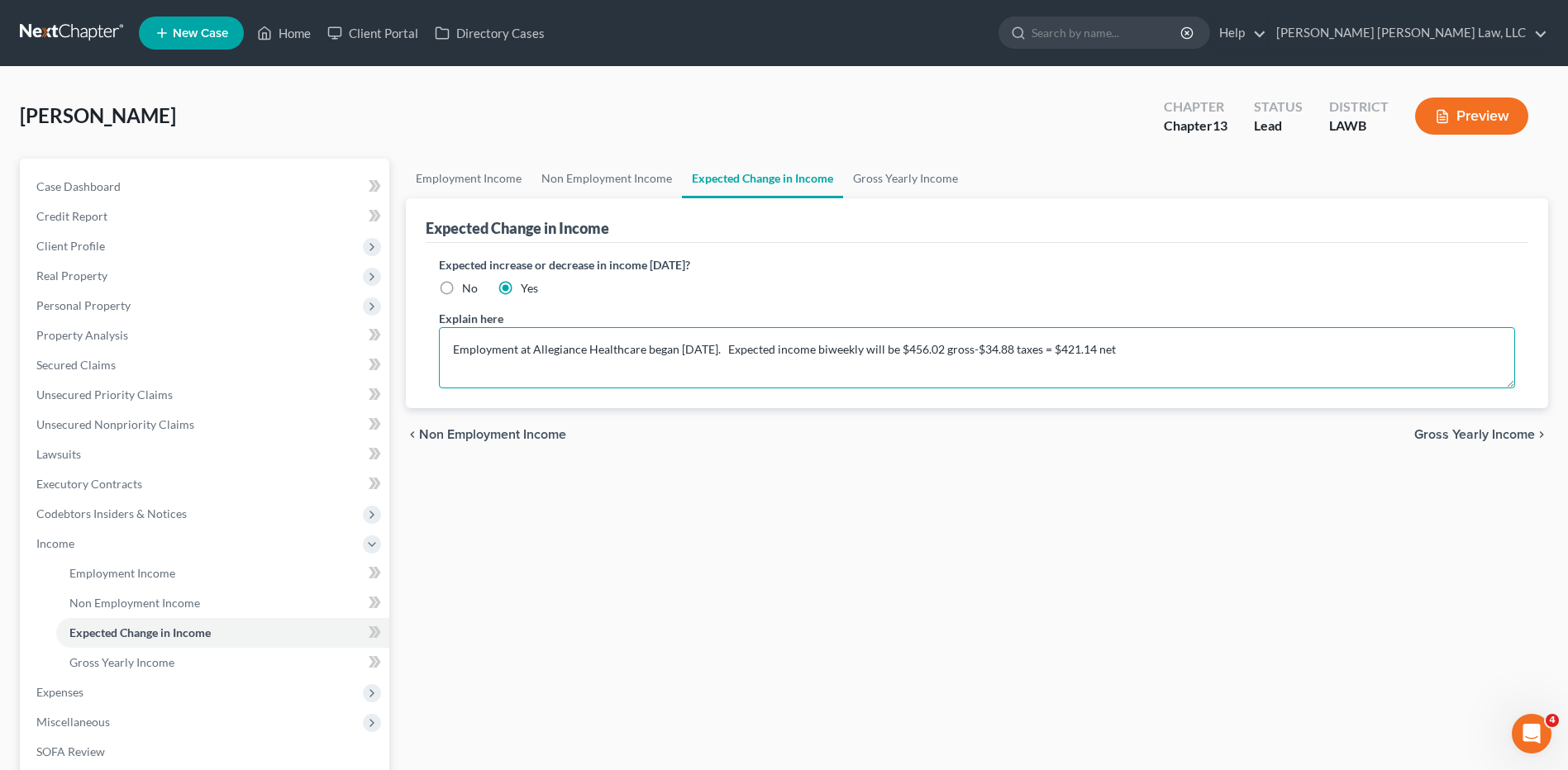
click at [1148, 345] on textarea "Employment at Allegiance Healthcare began 6/29/25. Expected income biweekly wil…" at bounding box center [977, 358] width 1076 height 61
click at [479, 175] on link "Employment Income" at bounding box center [469, 178] width 126 height 40
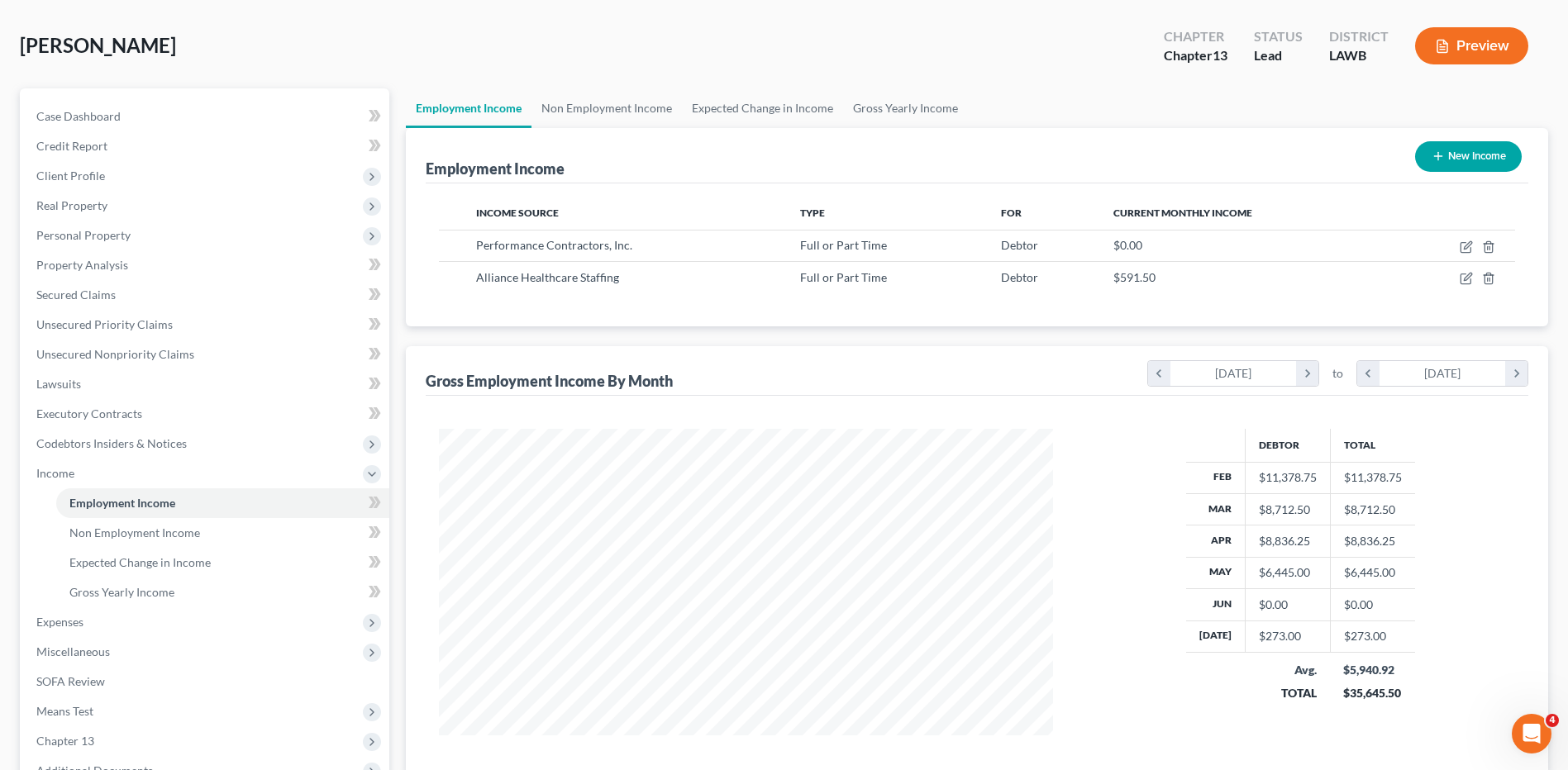
scroll to position [165, 0]
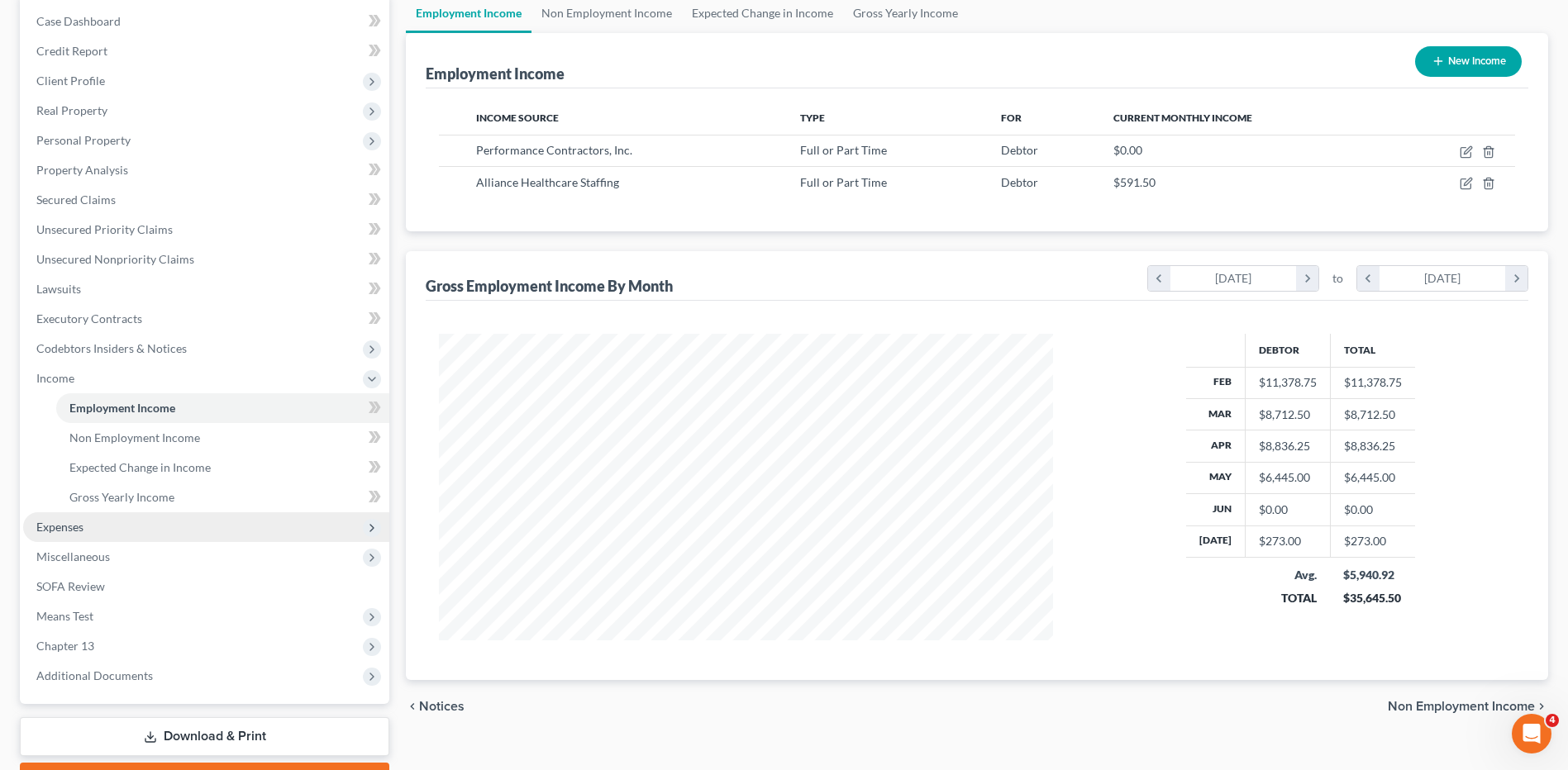
click at [44, 522] on span "Expenses" at bounding box center [59, 526] width 47 height 14
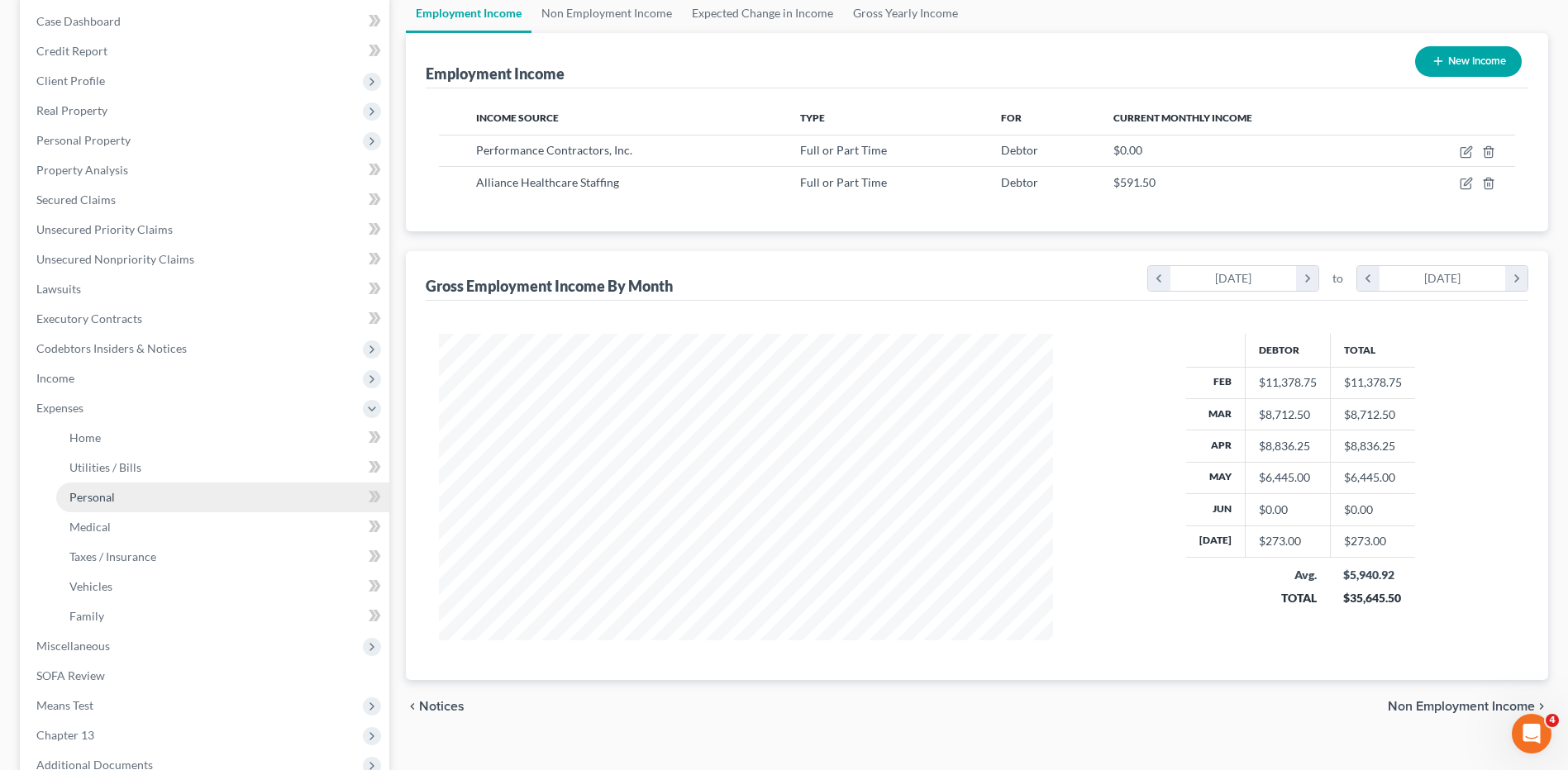
click at [86, 495] on span "Personal" at bounding box center [92, 497] width 45 height 14
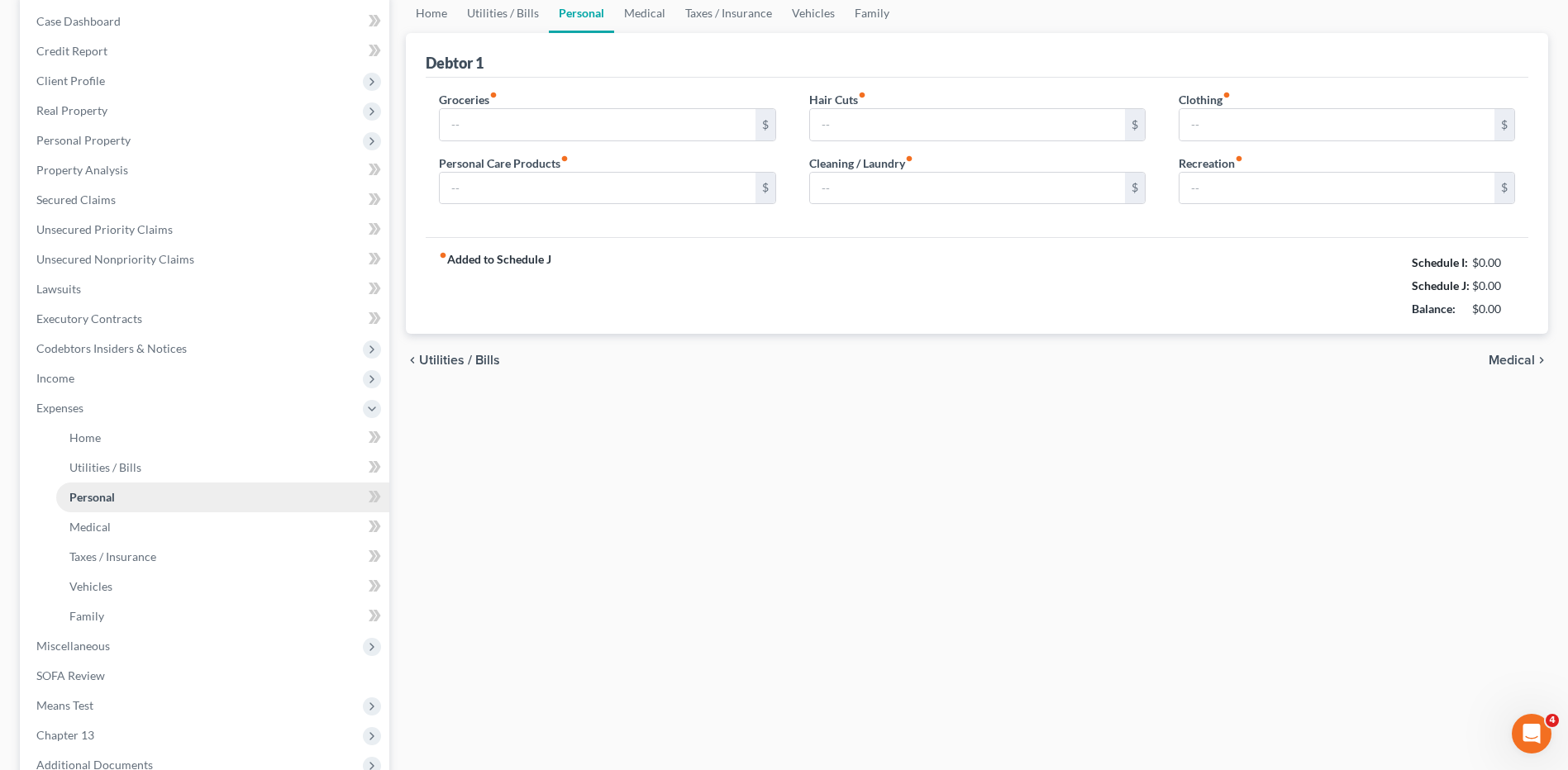
scroll to position [84, 0]
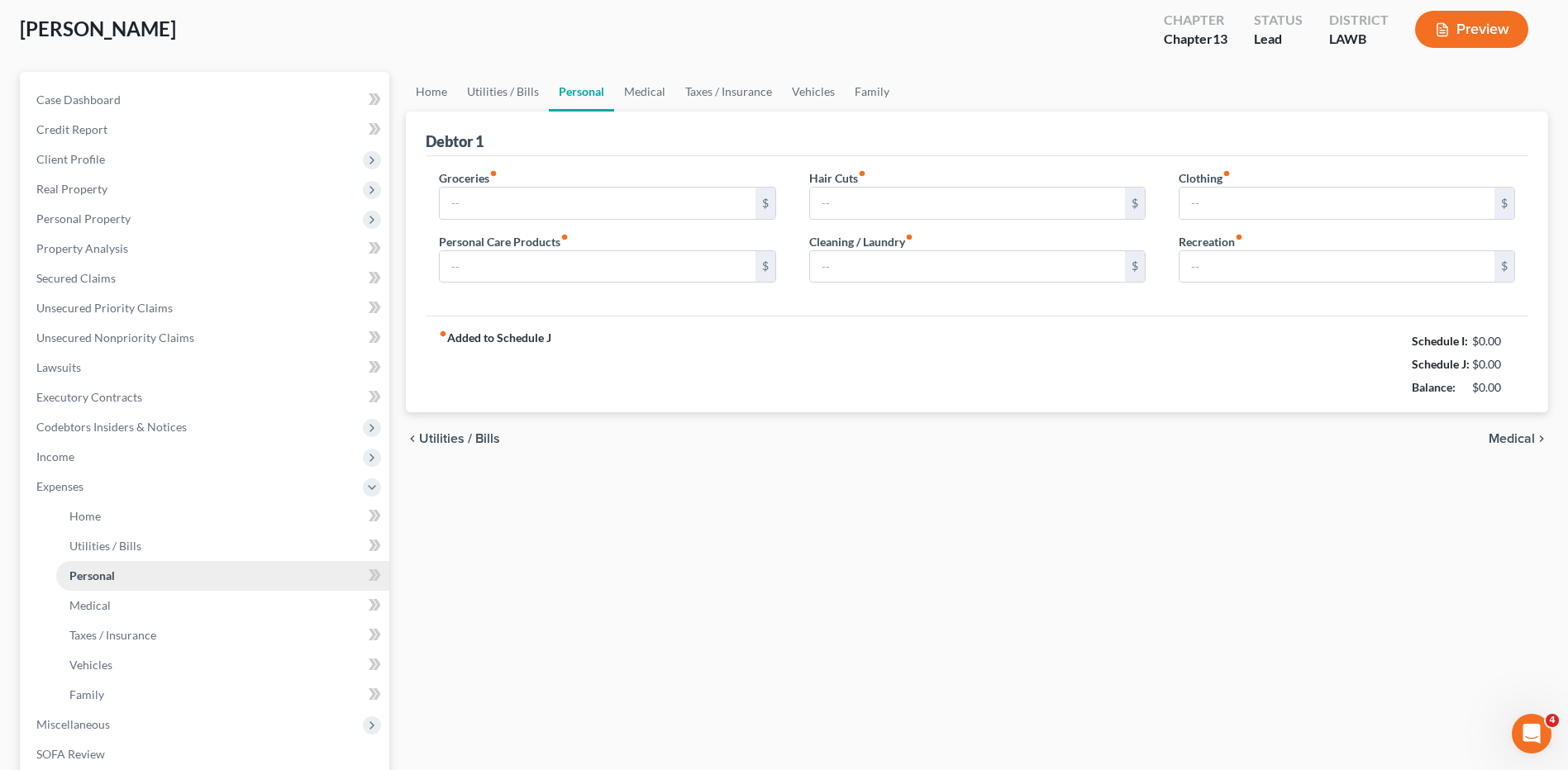
type input "487.00"
type input "50.00"
type input "0.00"
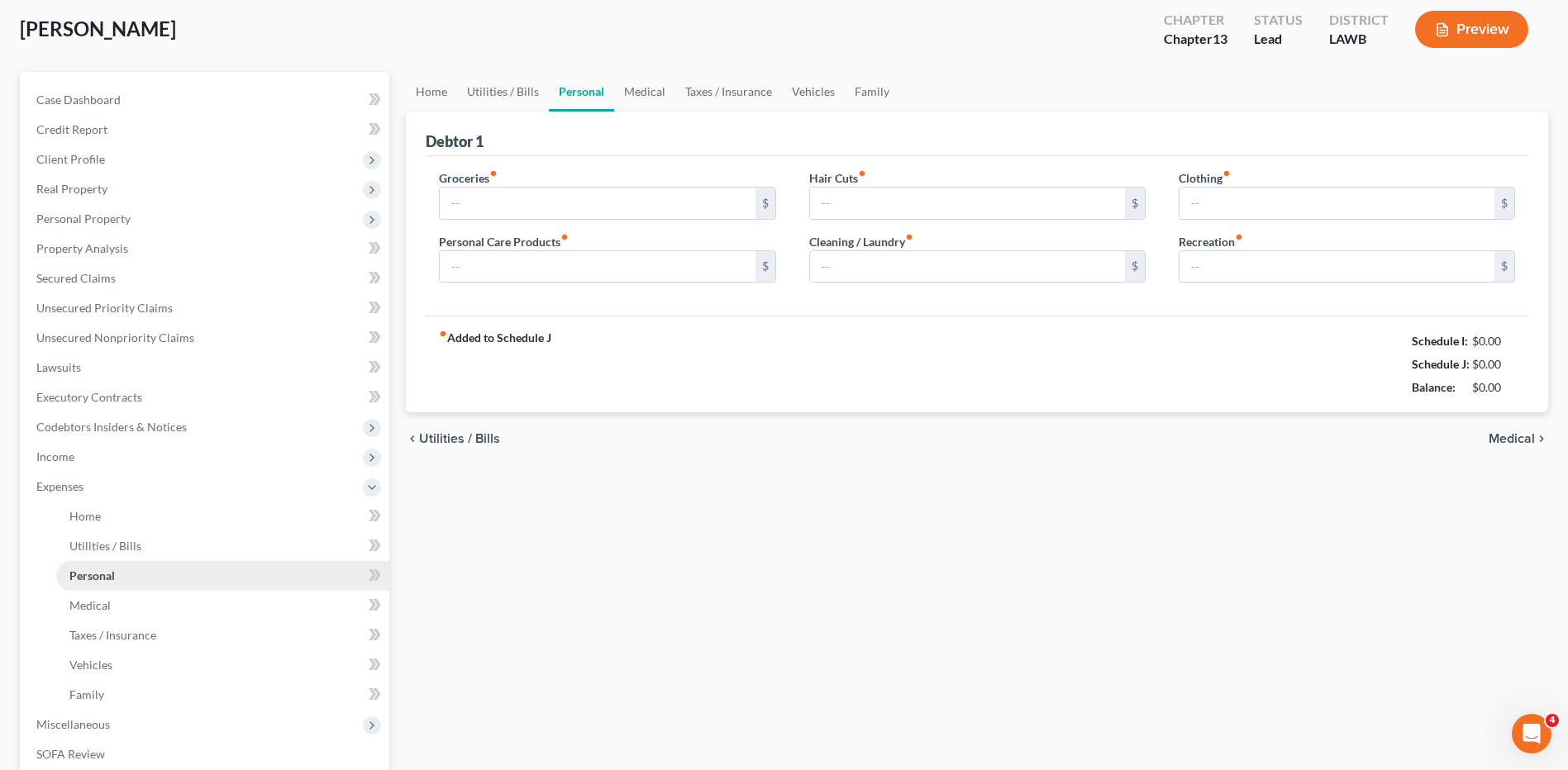
type input "0.00"
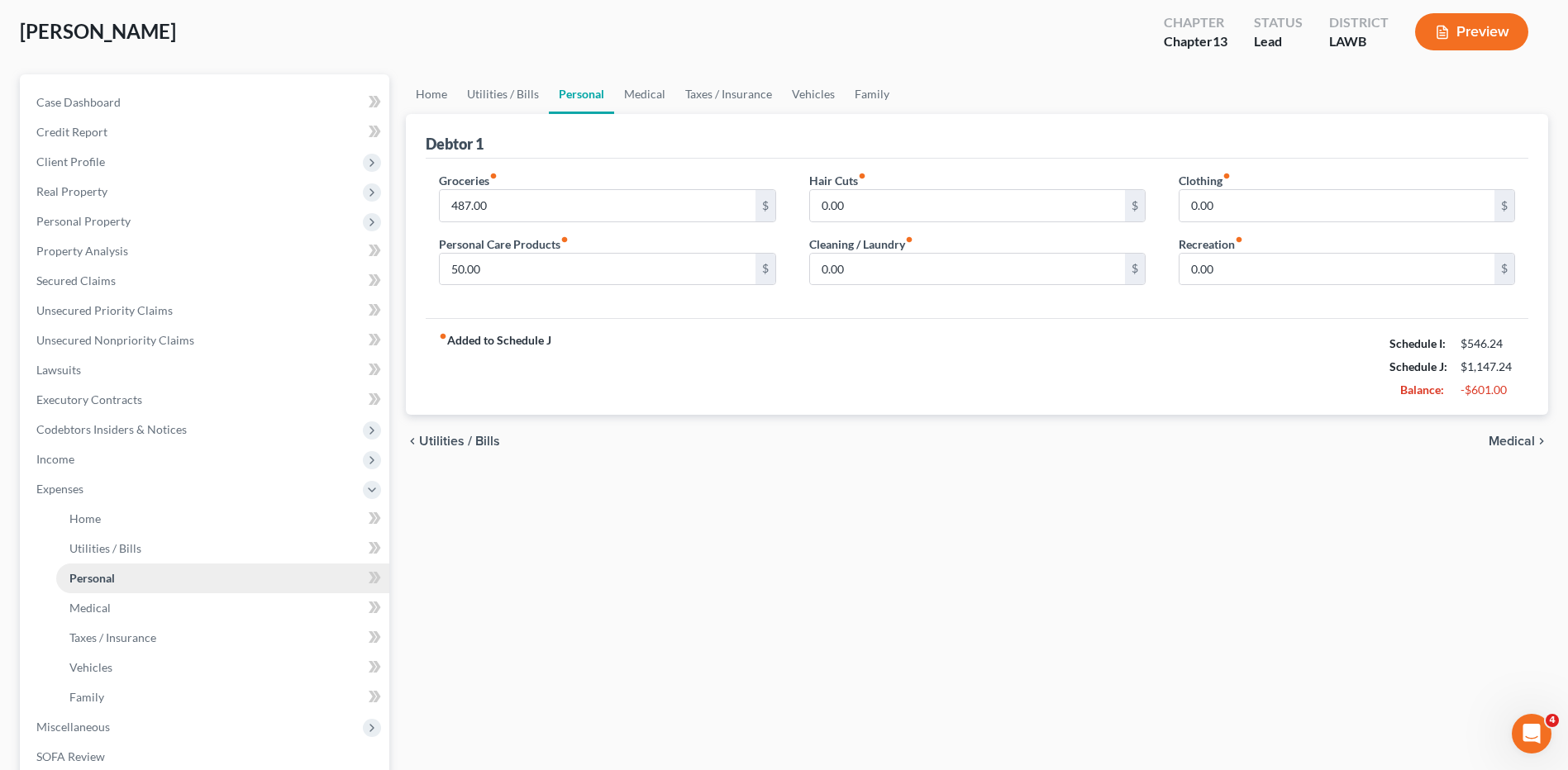
scroll to position [0, 0]
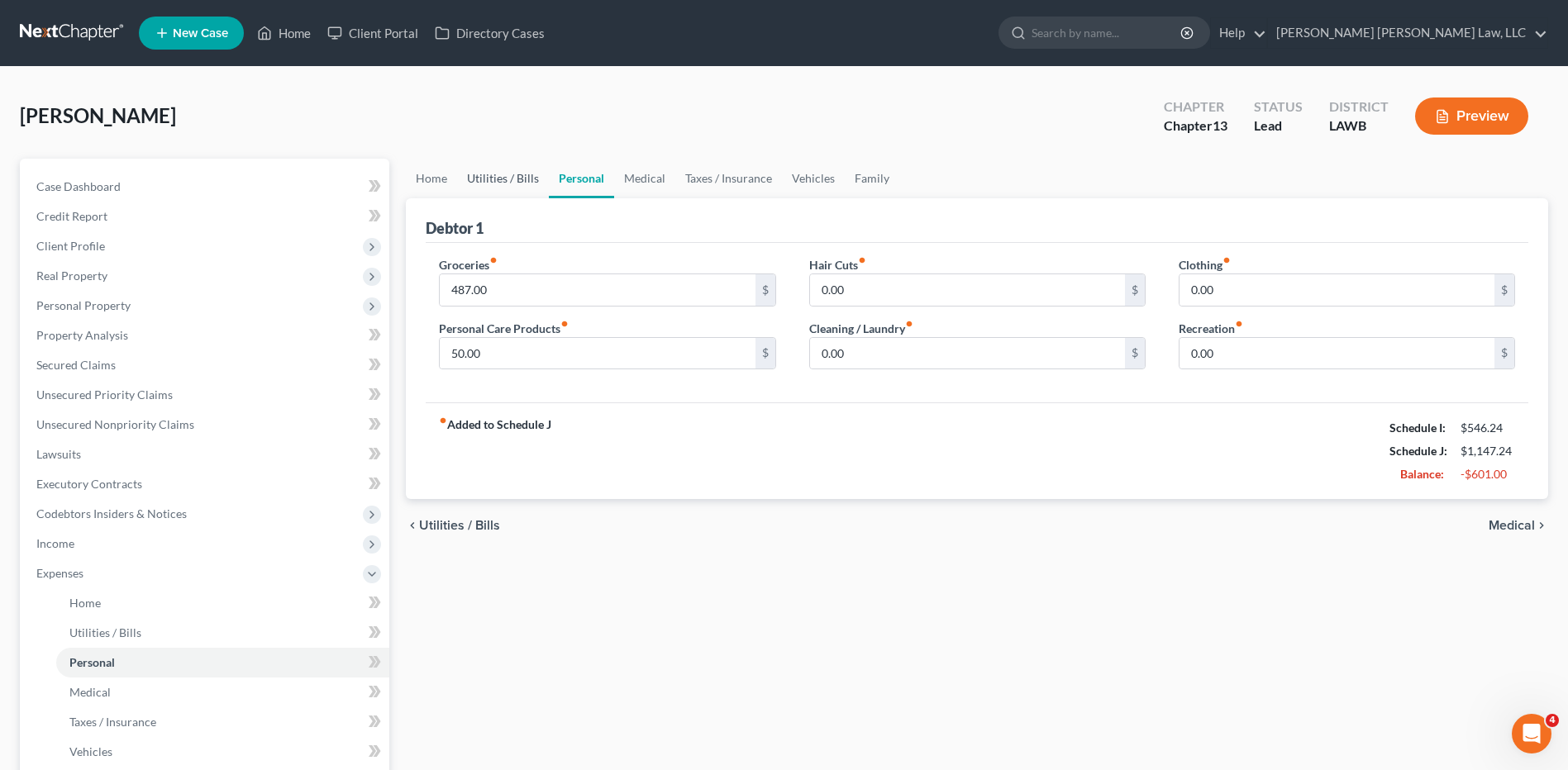
click at [503, 182] on link "Utilities / Bills" at bounding box center [502, 178] width 92 height 40
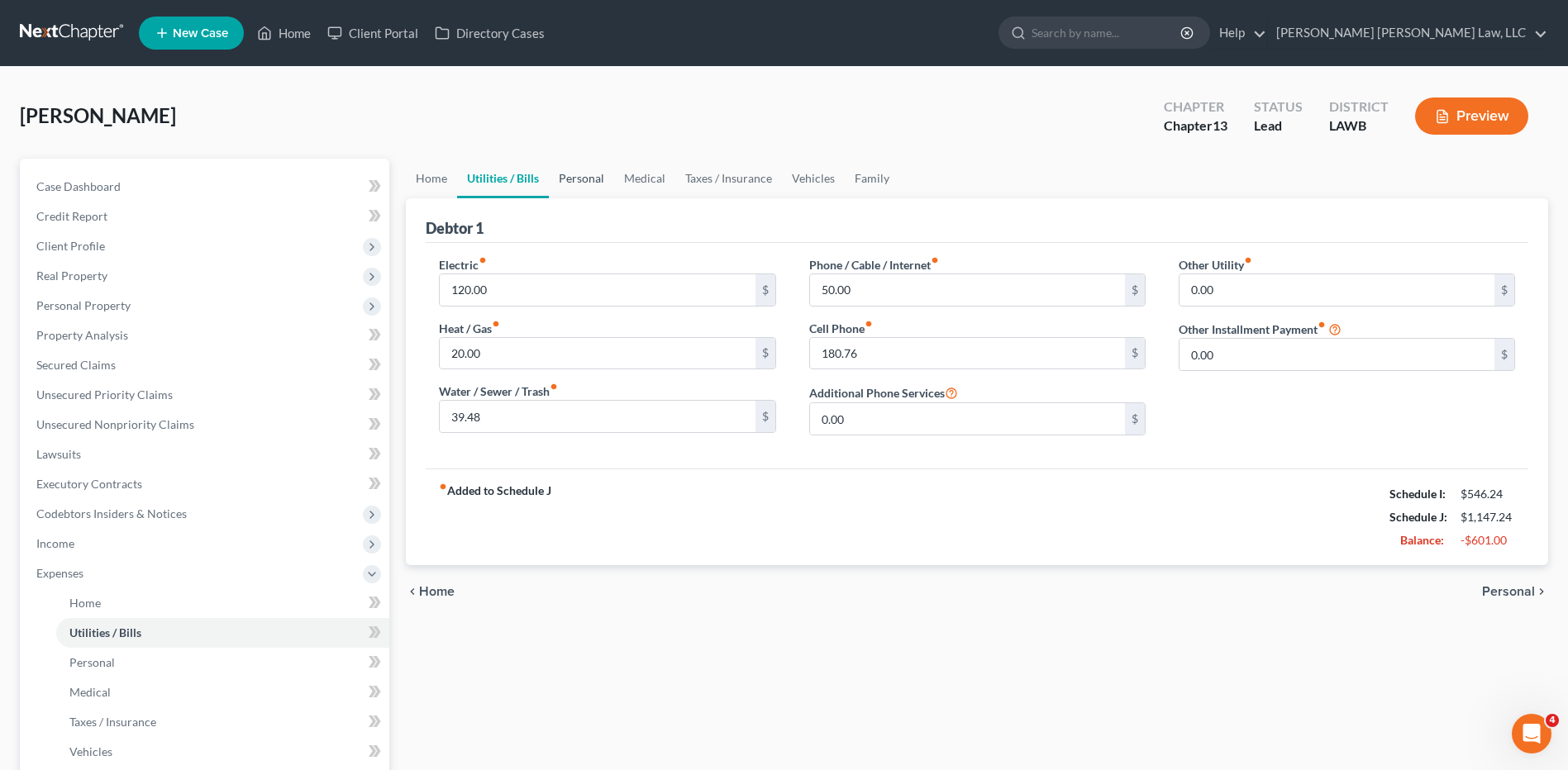
click at [584, 180] on link "Personal" at bounding box center [581, 178] width 65 height 40
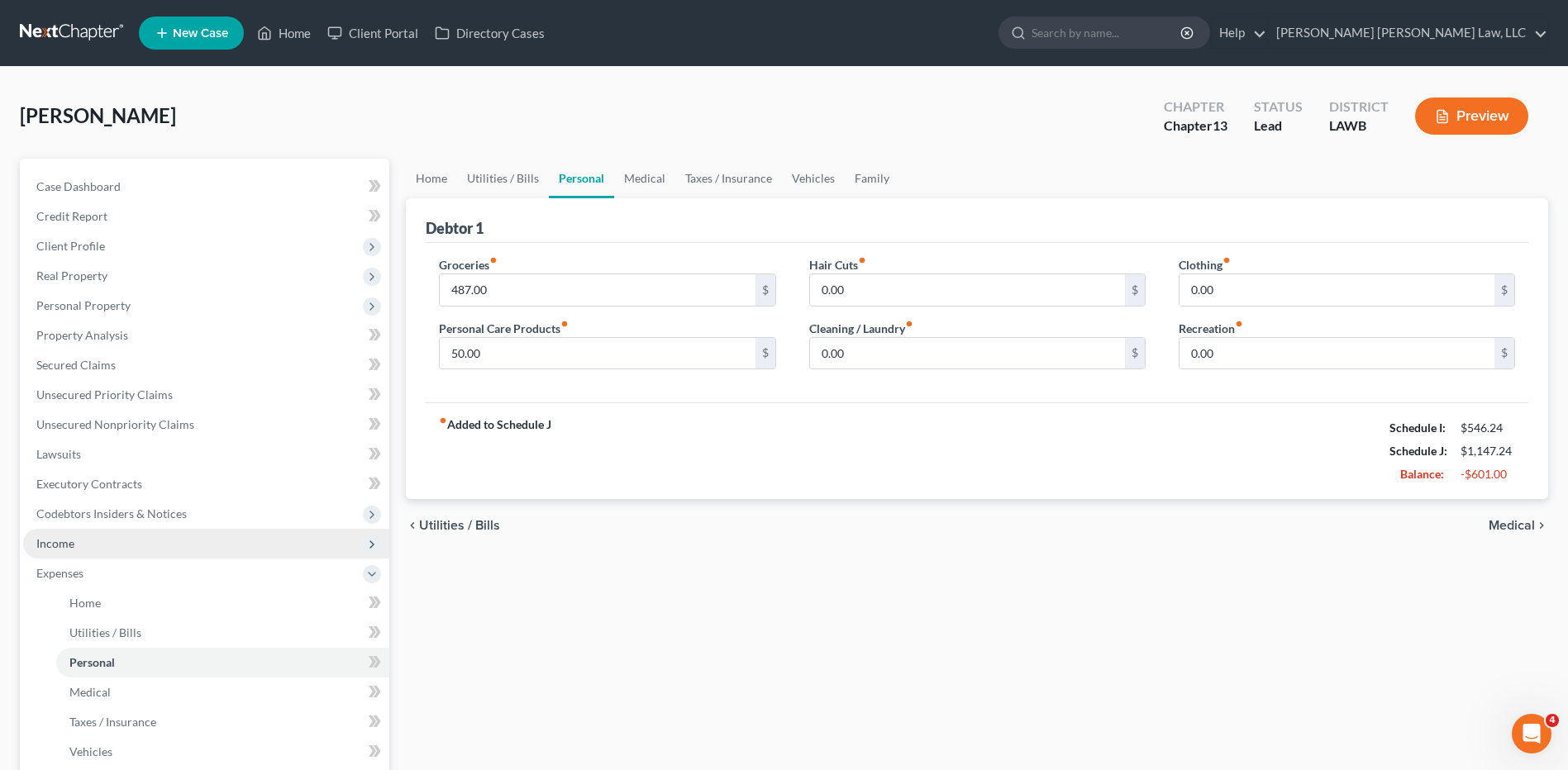
click at [57, 546] on span "Income" at bounding box center [55, 543] width 38 height 14
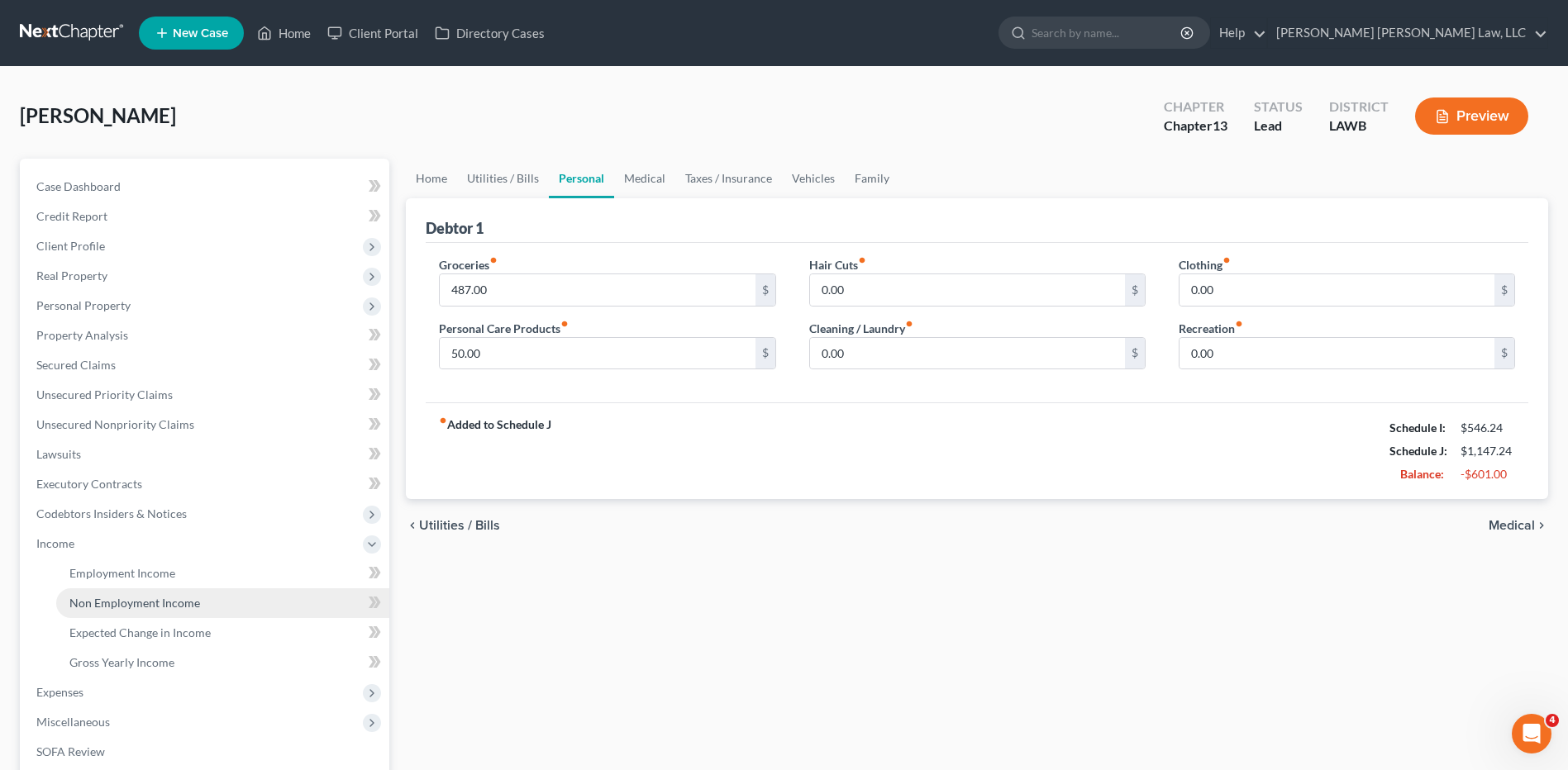
click at [119, 607] on span "Non Employment Income" at bounding box center [134, 602] width 131 height 14
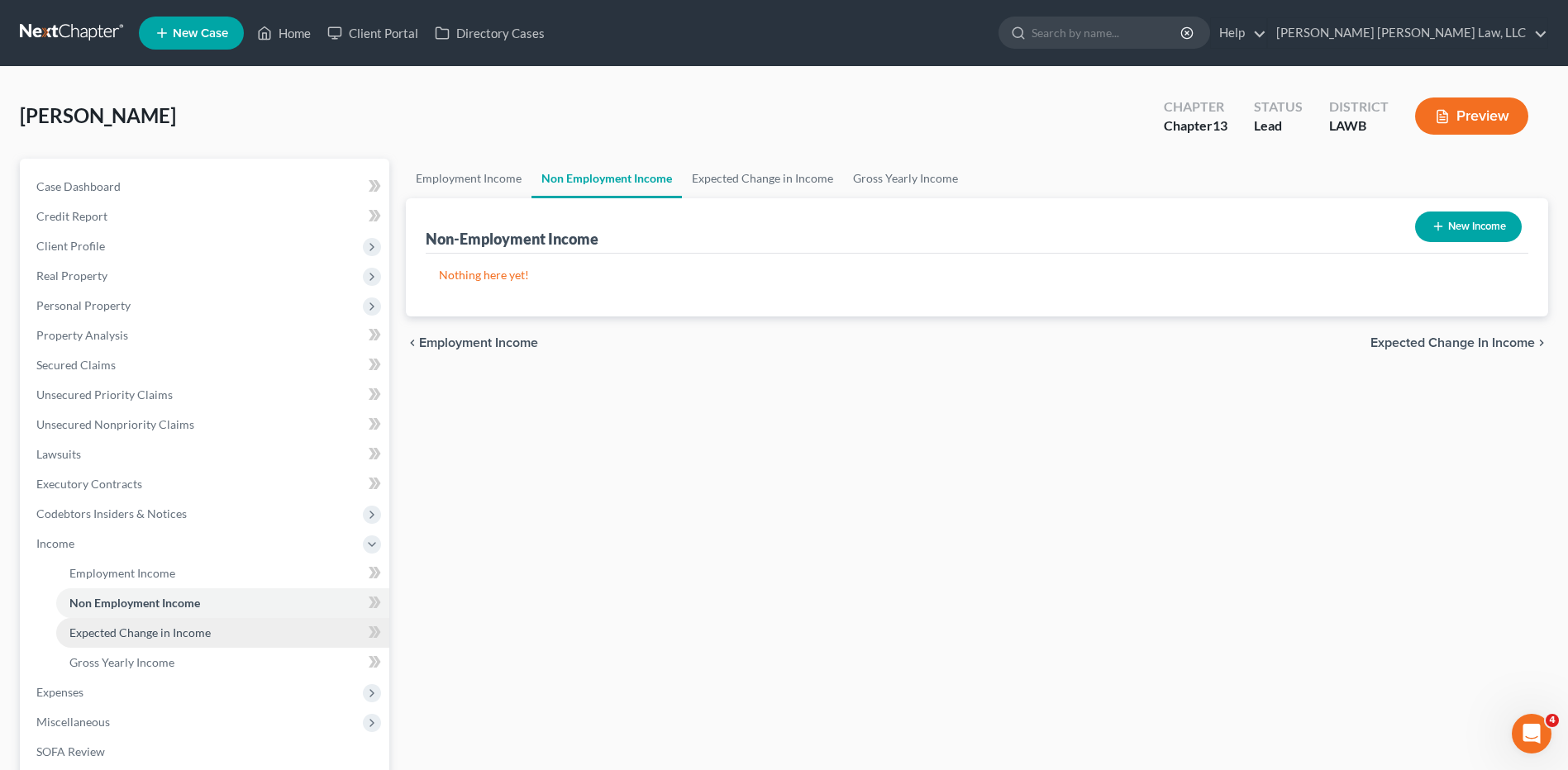
click at [183, 624] on link "Expected Change in Income" at bounding box center [222, 633] width 333 height 30
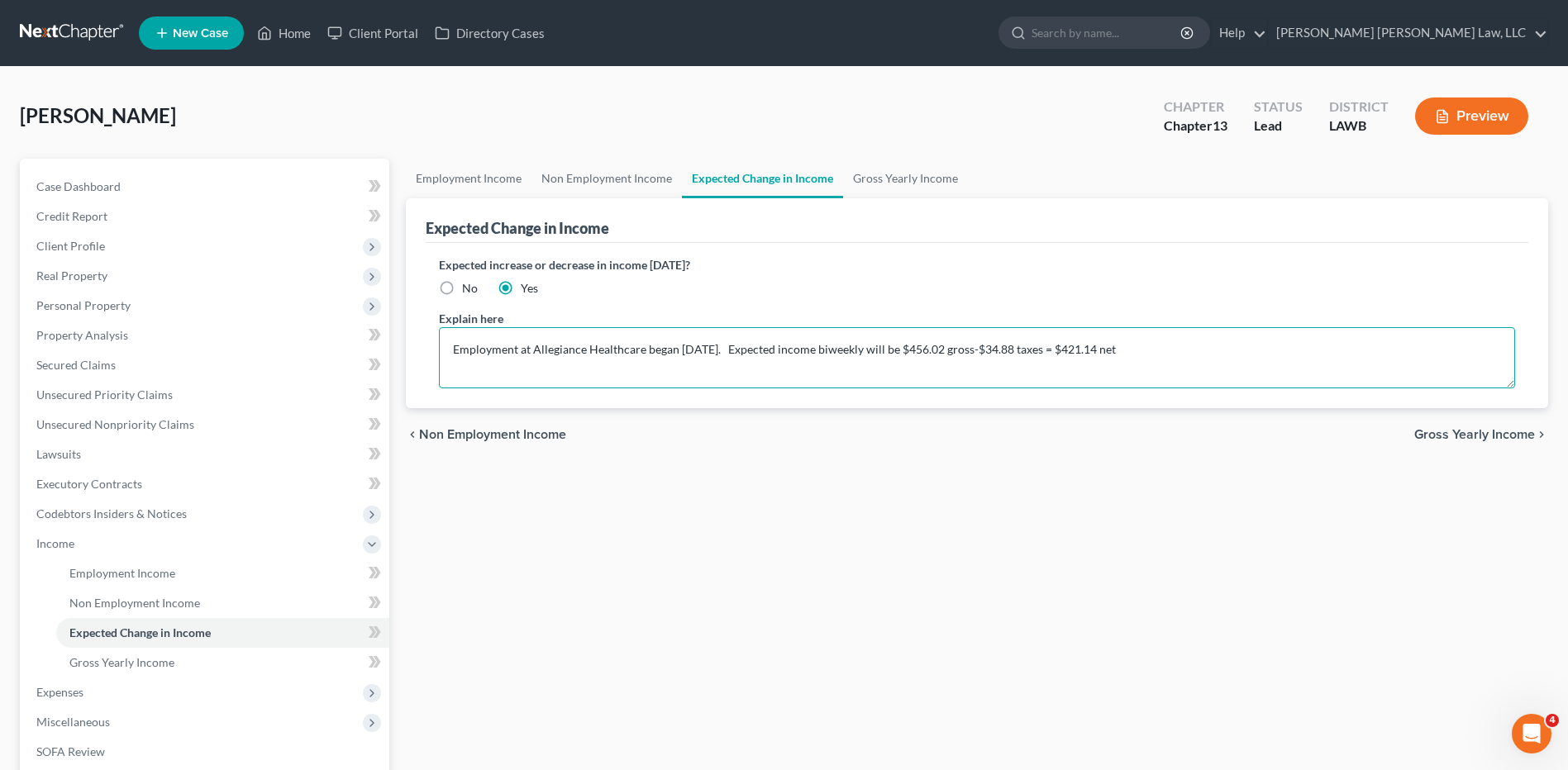
click at [588, 378] on textarea "Employment at Allegiance Healthcare began 6/29/25. Expected income biweekly wil…" at bounding box center [977, 358] width 1076 height 61
click at [1143, 353] on textarea "Employment at Allegiance Healthcare began 6/29/25. Expected income biweekly wil…" at bounding box center [977, 358] width 1076 height 61
drag, startPoint x: 1143, startPoint y: 353, endPoint x: 449, endPoint y: 388, distance: 694.9
click at [449, 388] on div "Expected increase or decrease in income within one year? No Yes Explain here Em…" at bounding box center [977, 325] width 1103 height 165
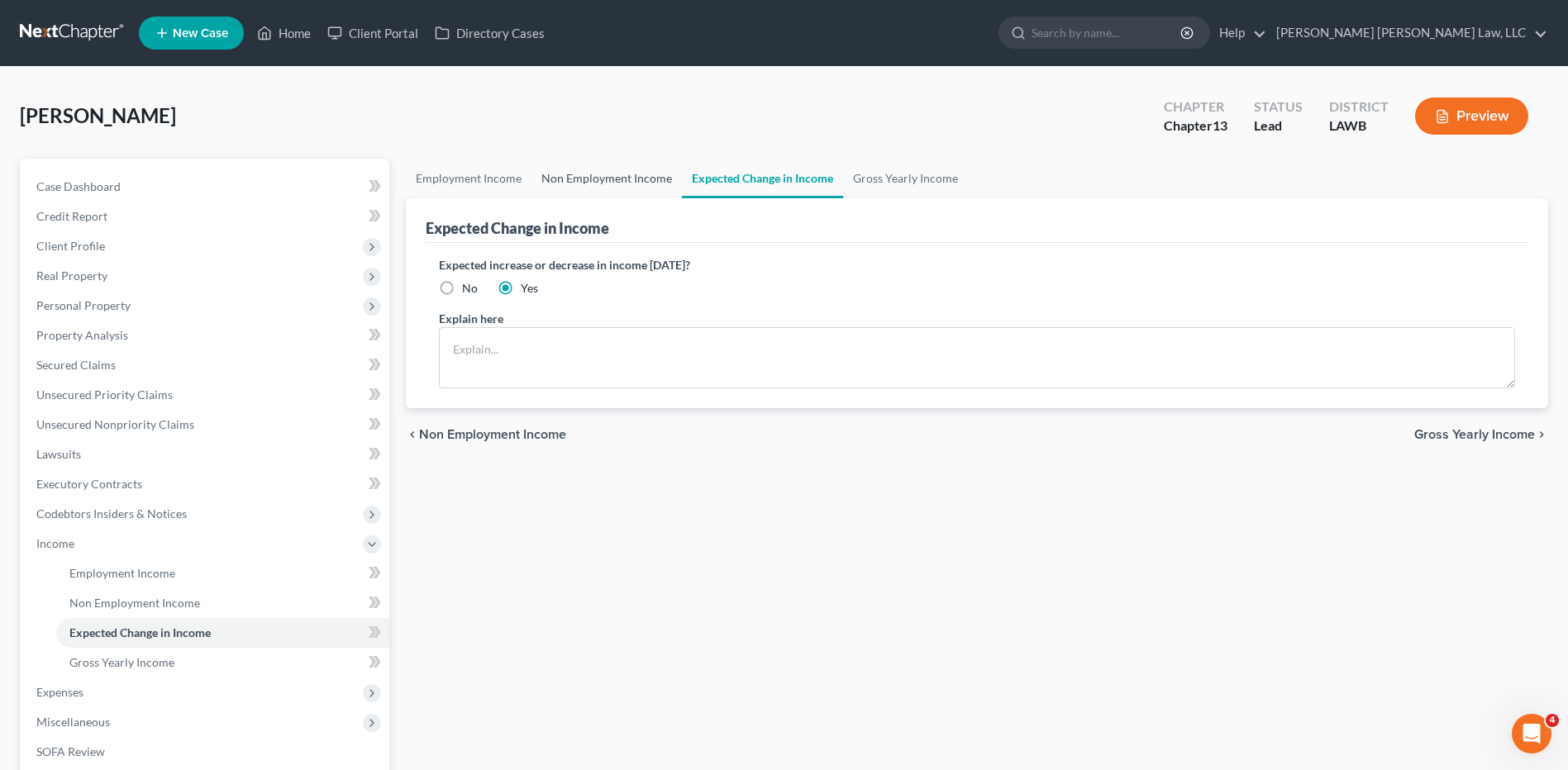
click at [569, 179] on link "Non Employment Income" at bounding box center [606, 178] width 150 height 40
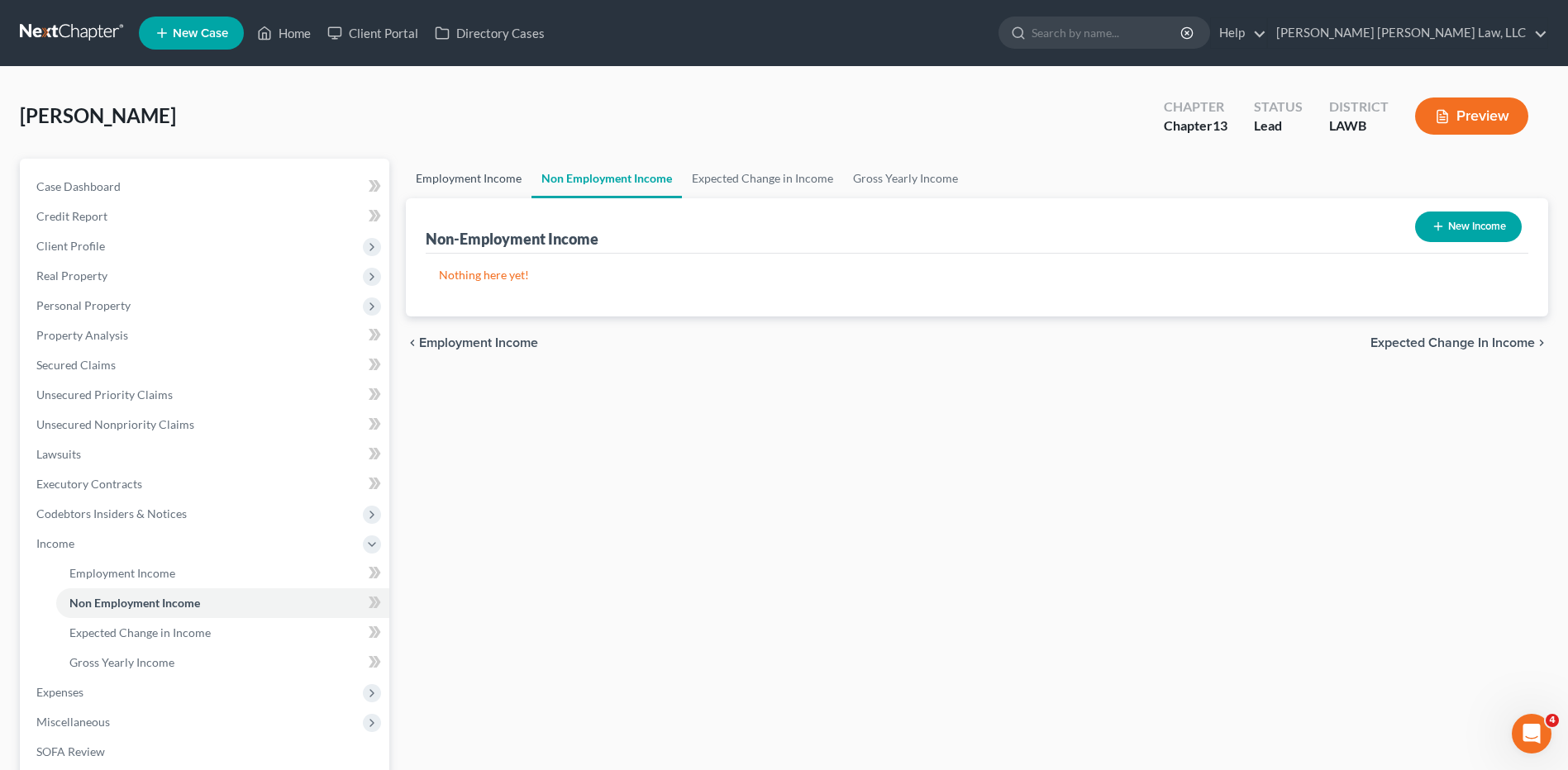
click at [495, 176] on link "Employment Income" at bounding box center [469, 178] width 126 height 40
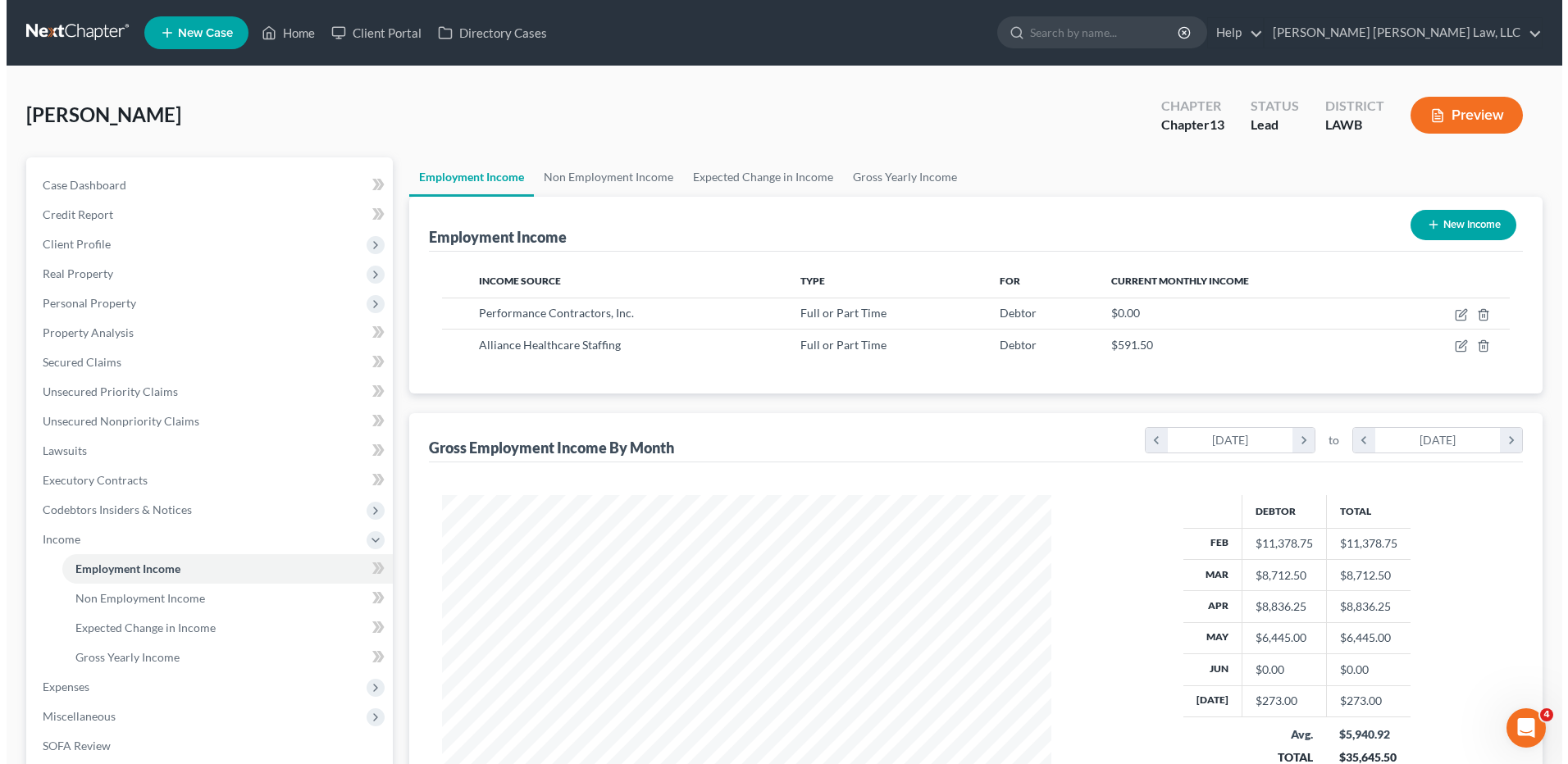
scroll to position [304, 641]
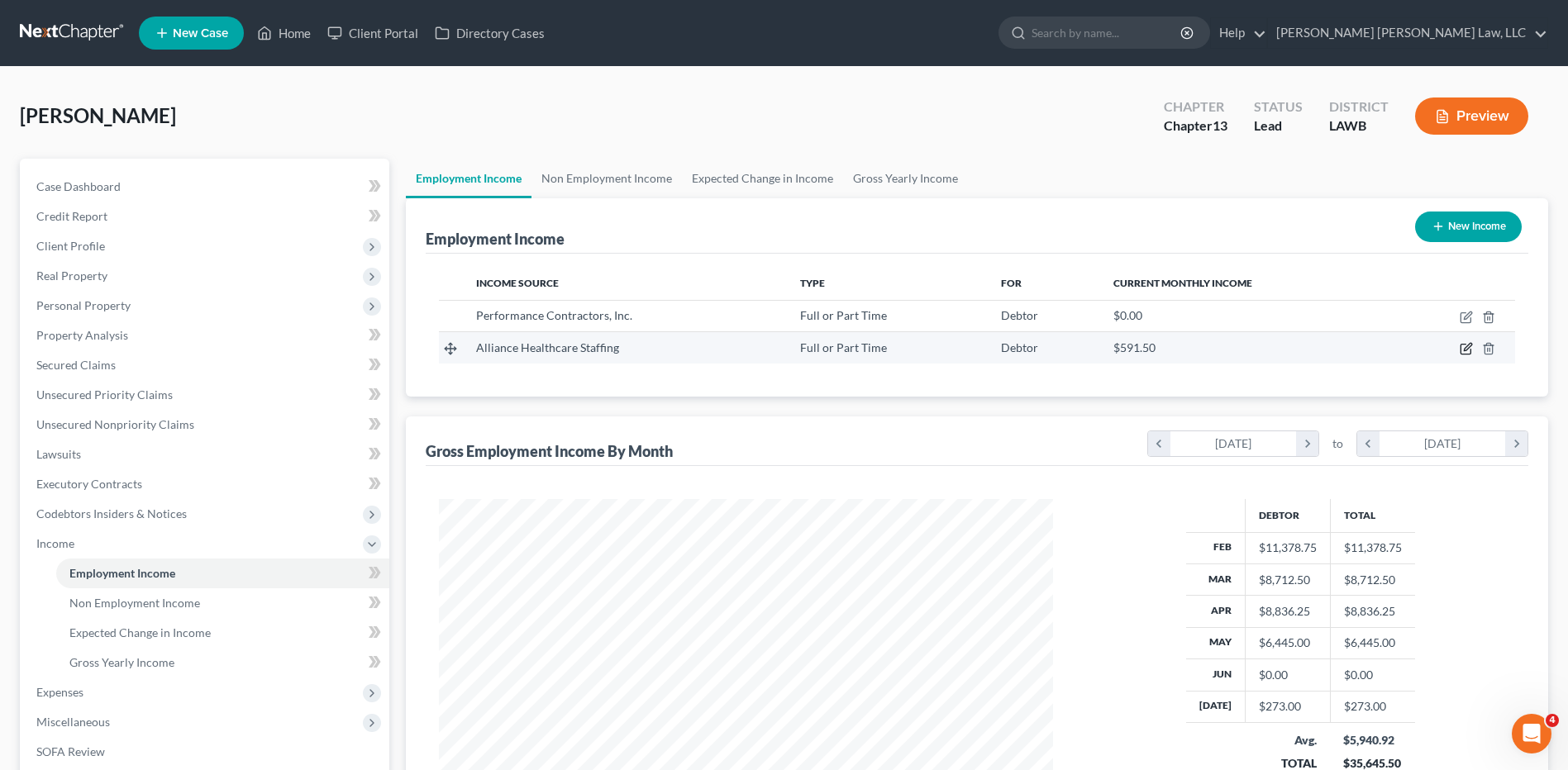
click at [1465, 349] on icon "button" at bounding box center [1466, 348] width 13 height 13
select select "0"
select select "19"
select select "2"
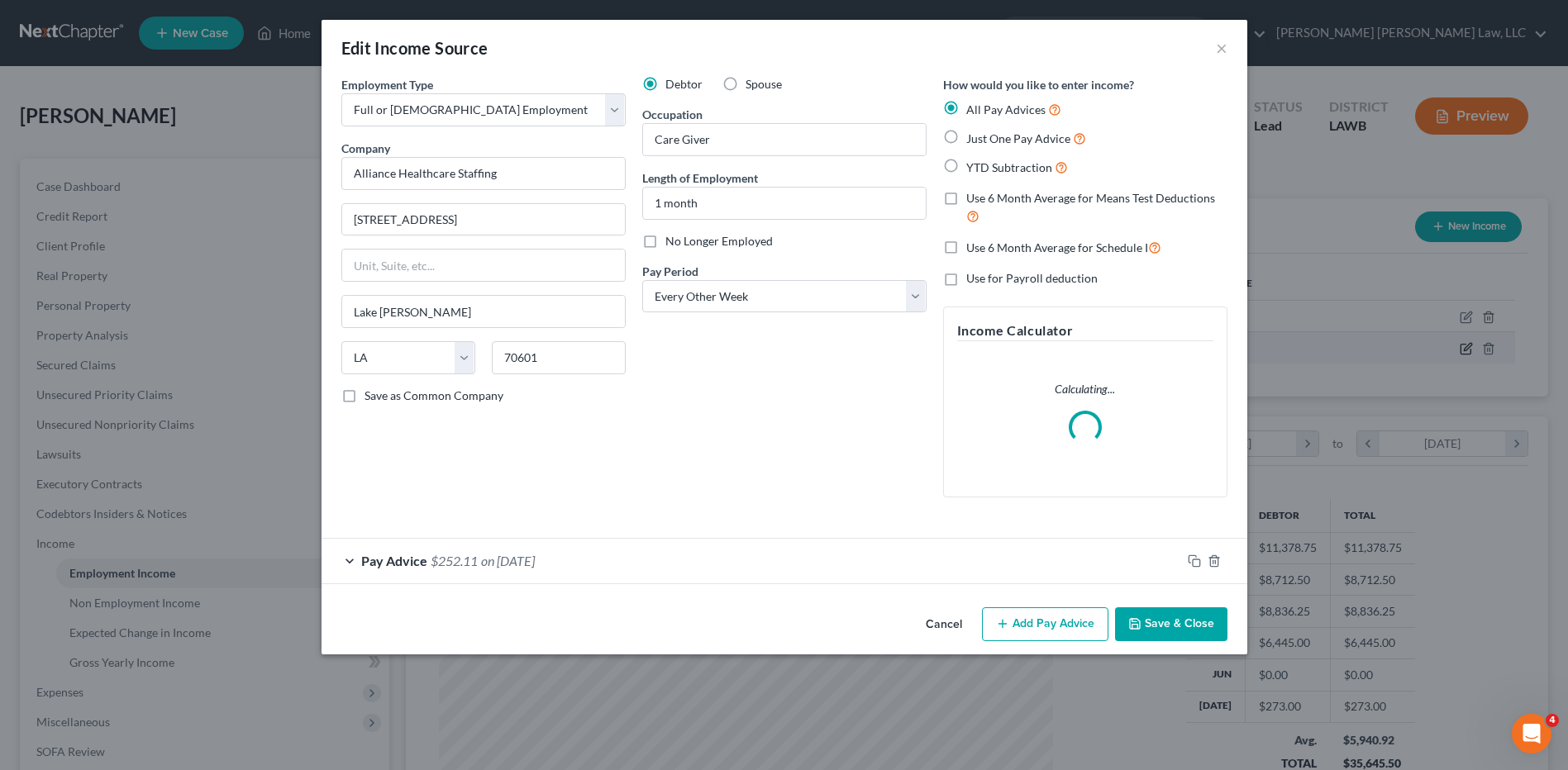
scroll to position [309, 652]
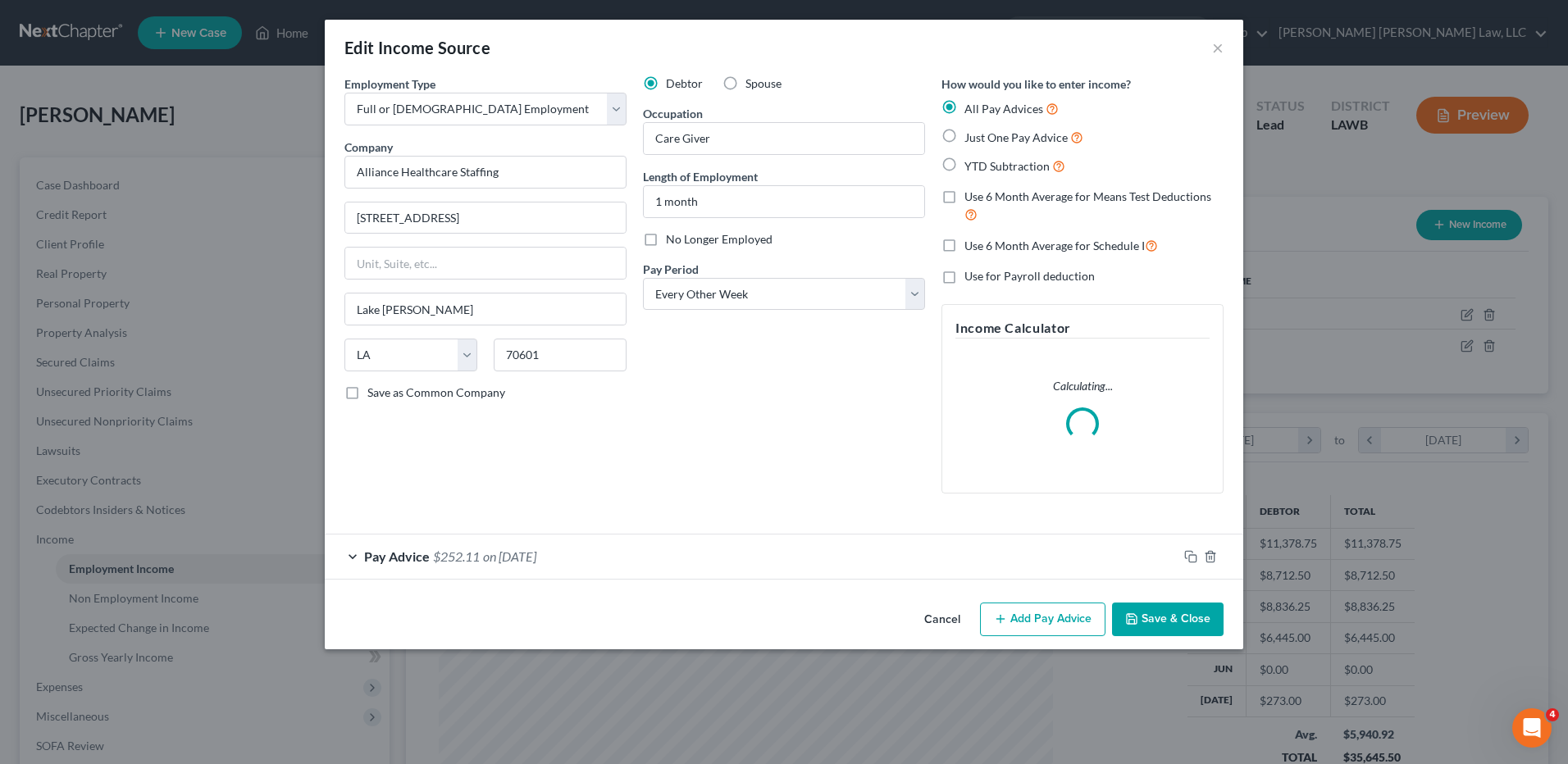
click at [965, 132] on label "Just One Pay Advice" at bounding box center [1024, 137] width 119 height 19
click at [971, 132] on input "Just One Pay Advice" at bounding box center [977, 133] width 11 height 11
radio input "true"
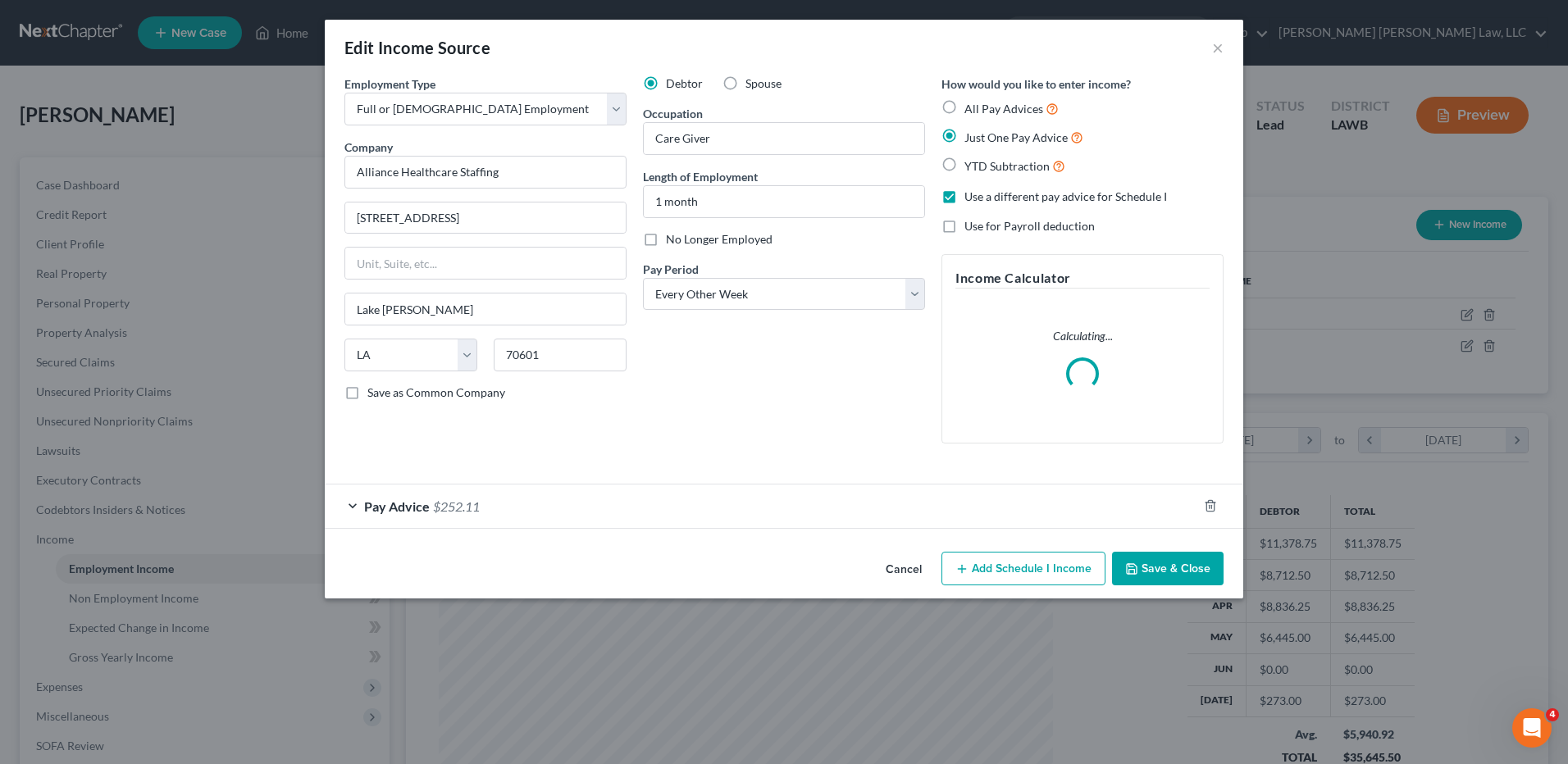
click at [1010, 522] on div "Pay Advice $252.11" at bounding box center [761, 506] width 873 height 43
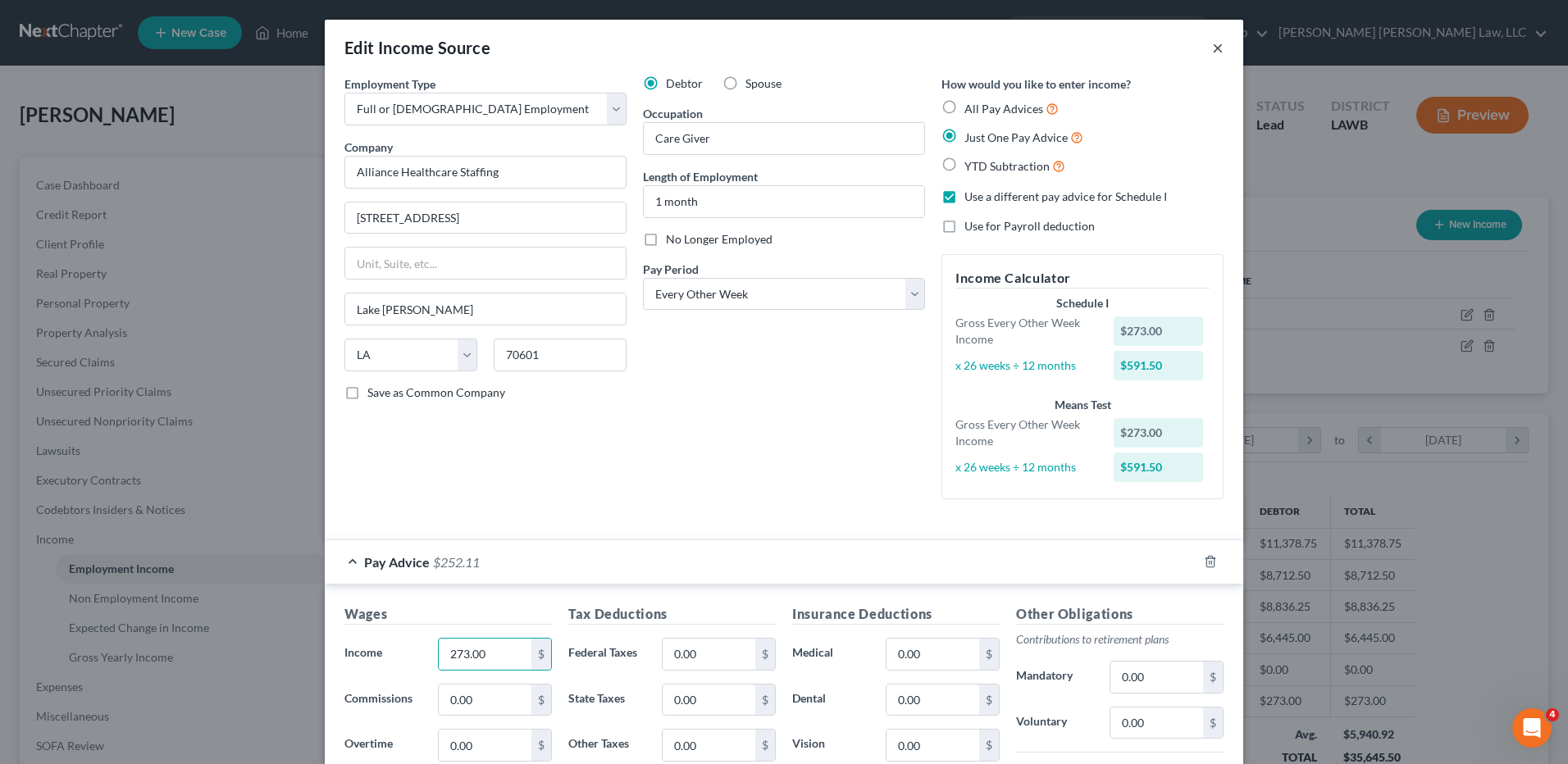
click at [1212, 55] on button "×" at bounding box center [1218, 47] width 11 height 19
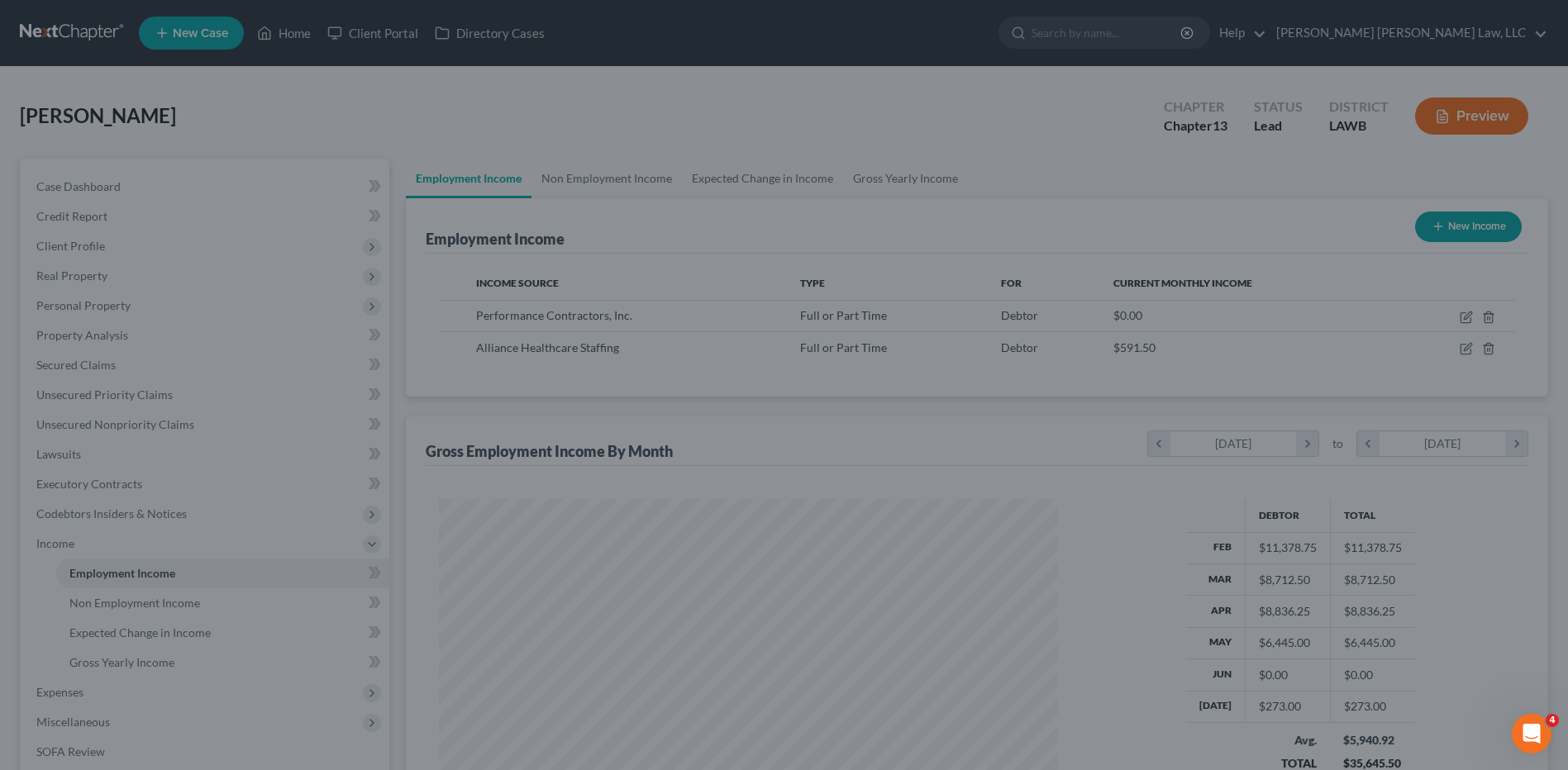
scroll to position [825967, 825734]
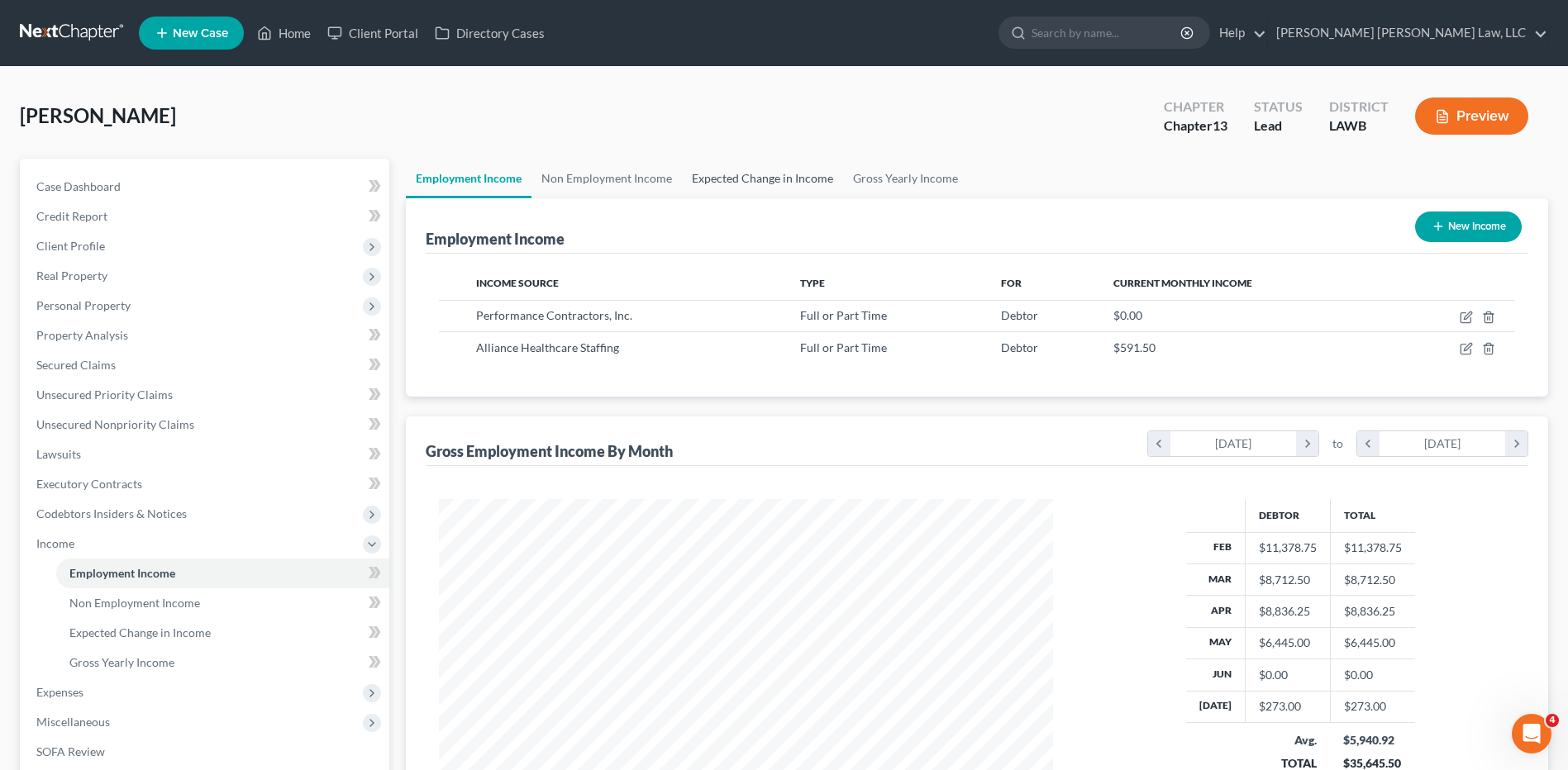
click at [731, 183] on link "Expected Change in Income" at bounding box center [763, 178] width 161 height 40
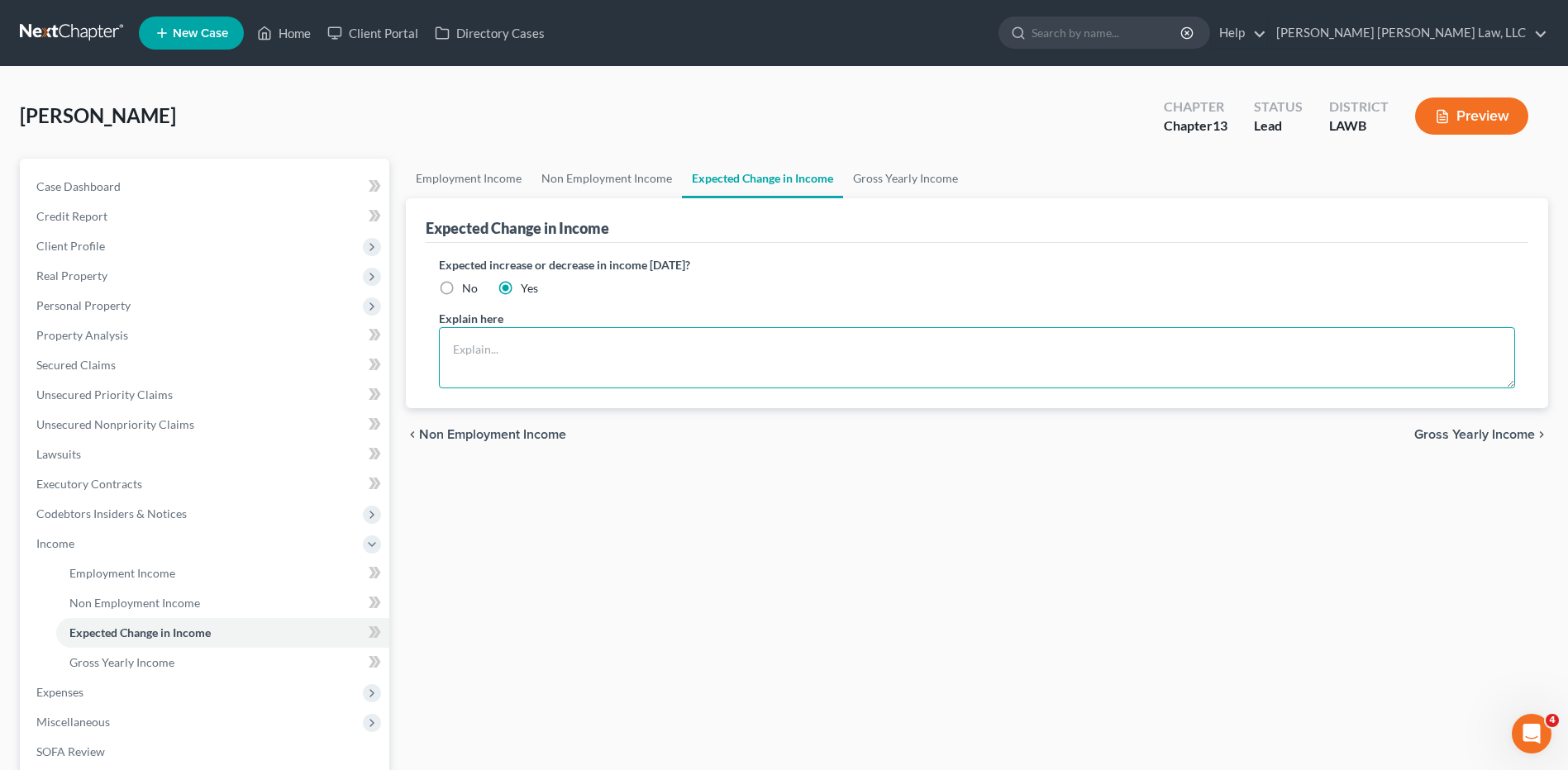
click at [487, 369] on textarea at bounding box center [977, 358] width 1076 height 61
type textarea "e"
type textarea "started work 6/25/25 expected income biweekly $456.02-$45.92=$410,10"
click at [894, 179] on link "Gross Yearly Income" at bounding box center [905, 178] width 125 height 40
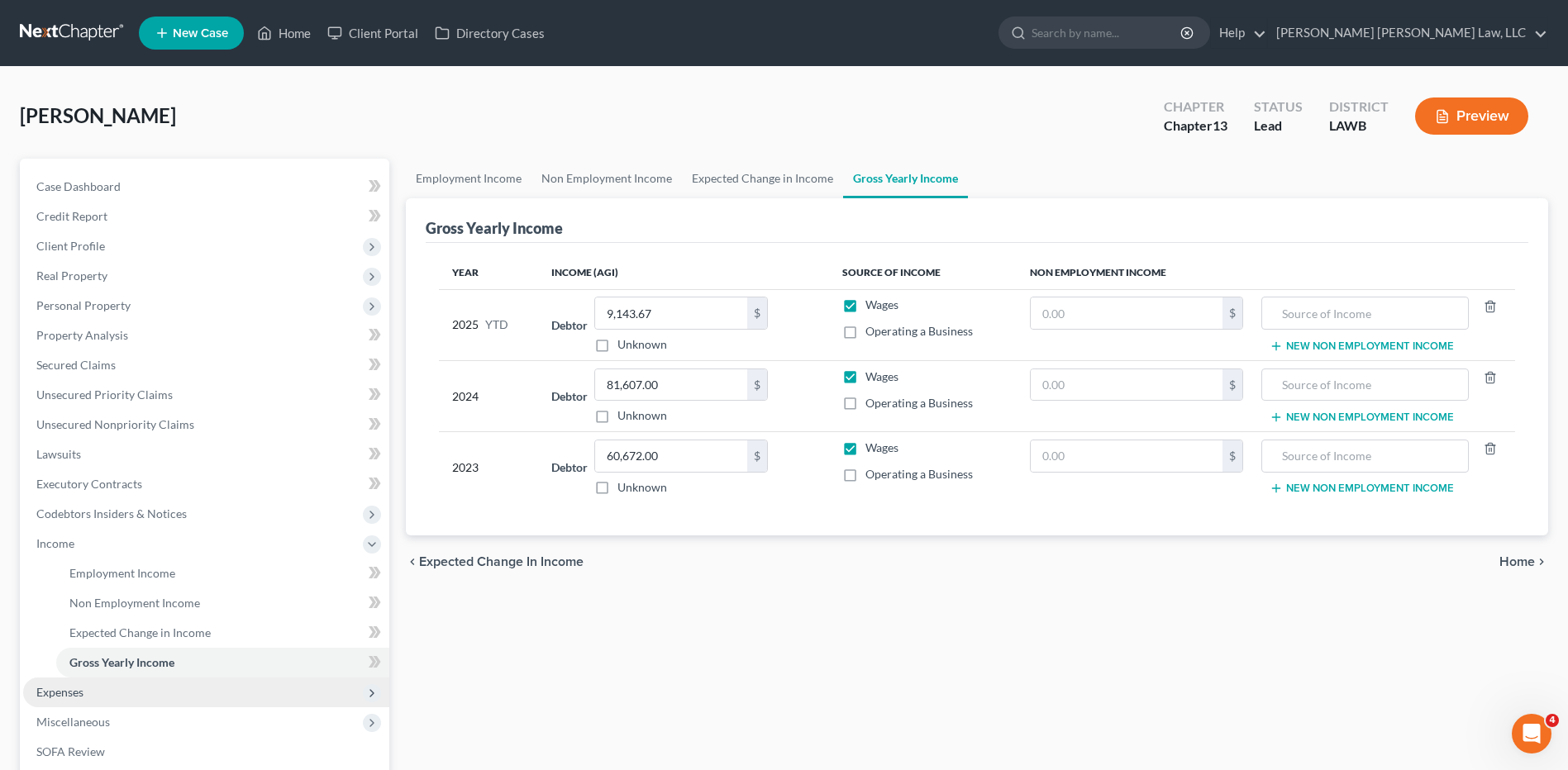
click at [71, 690] on span "Expenses" at bounding box center [59, 691] width 47 height 14
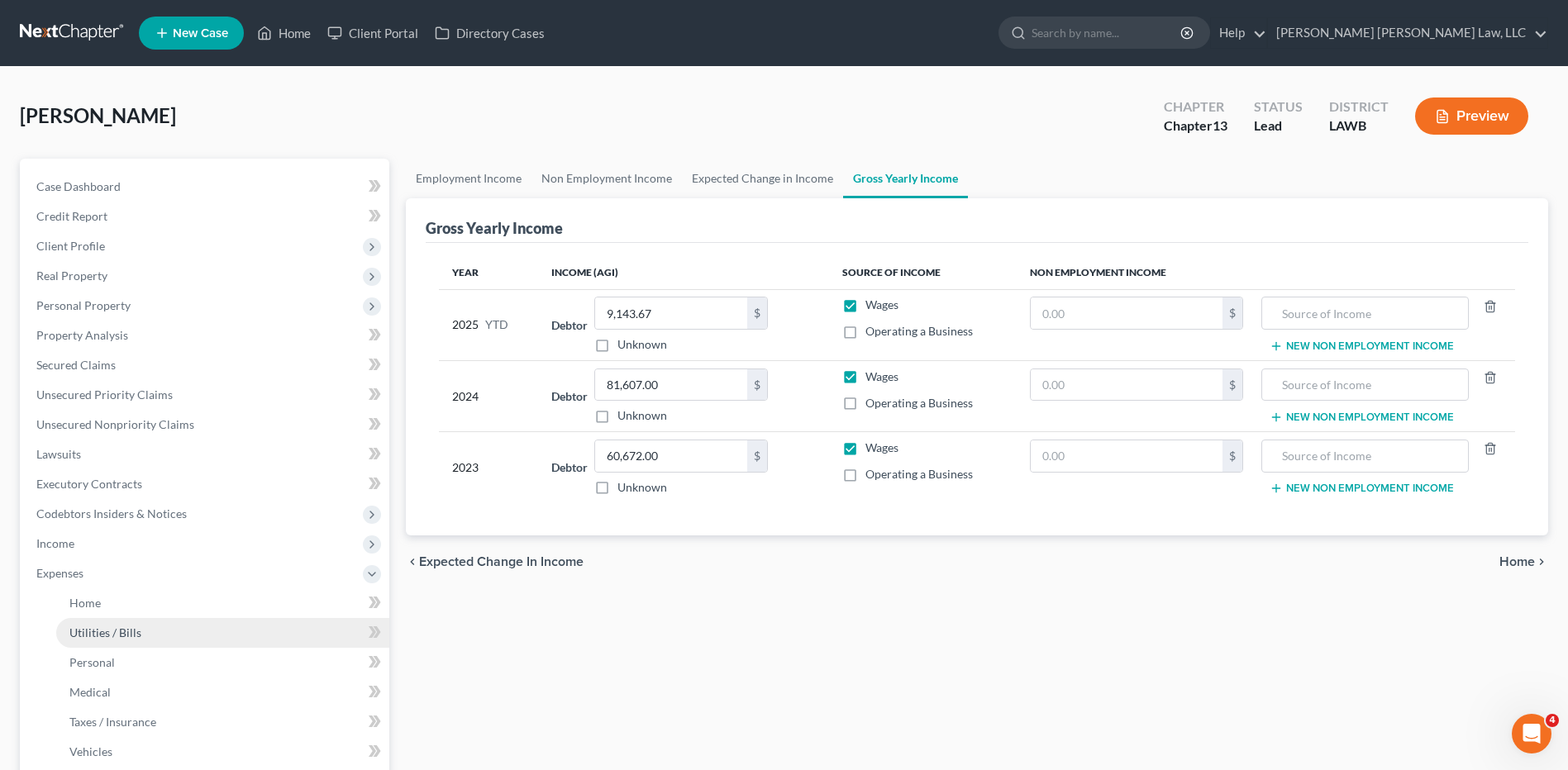
click at [82, 629] on span "Utilities / Bills" at bounding box center [106, 632] width 72 height 14
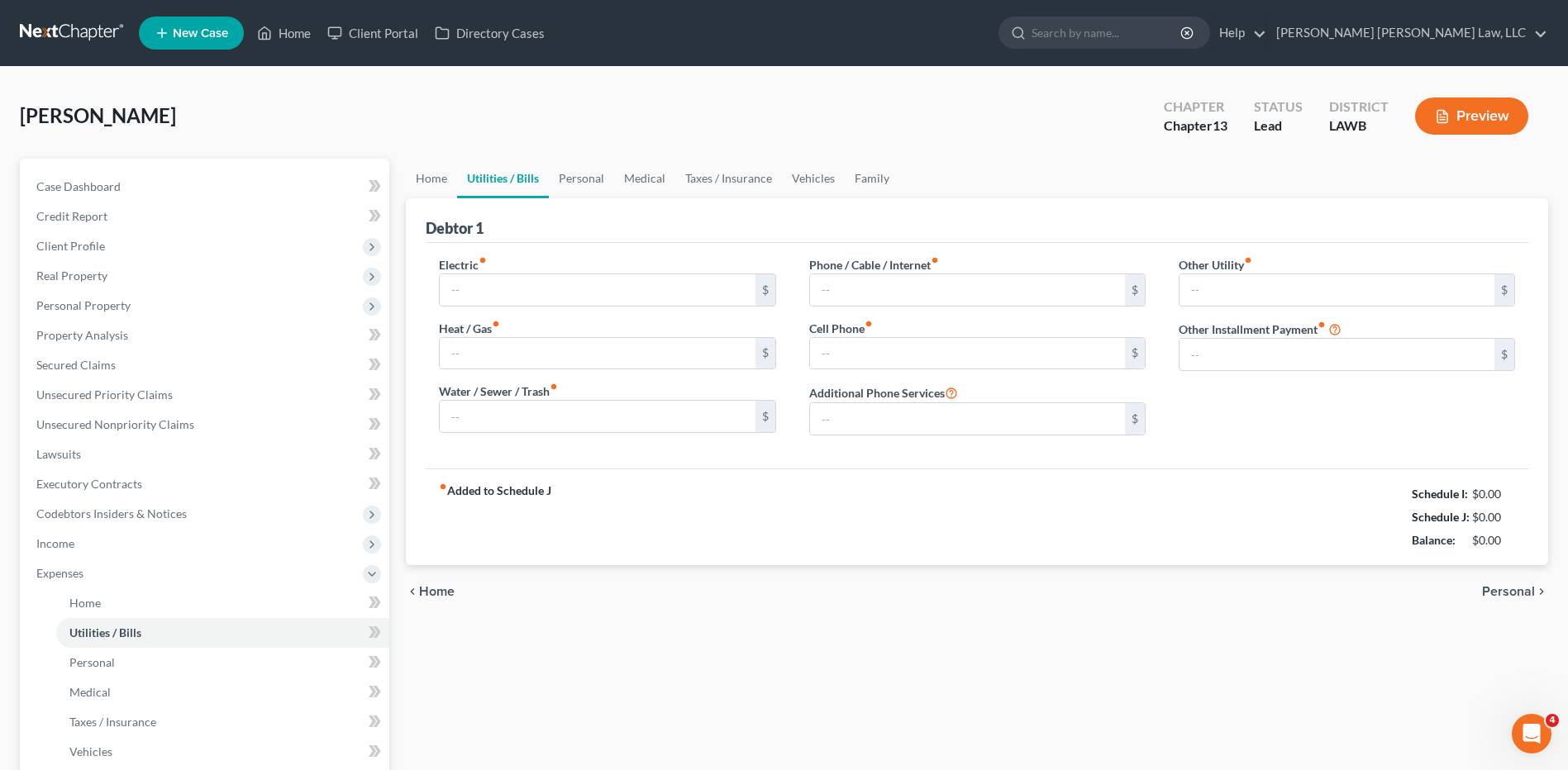
type input "120.00"
type input "20.00"
type input "39.48"
type input "50.00"
type input "180.76"
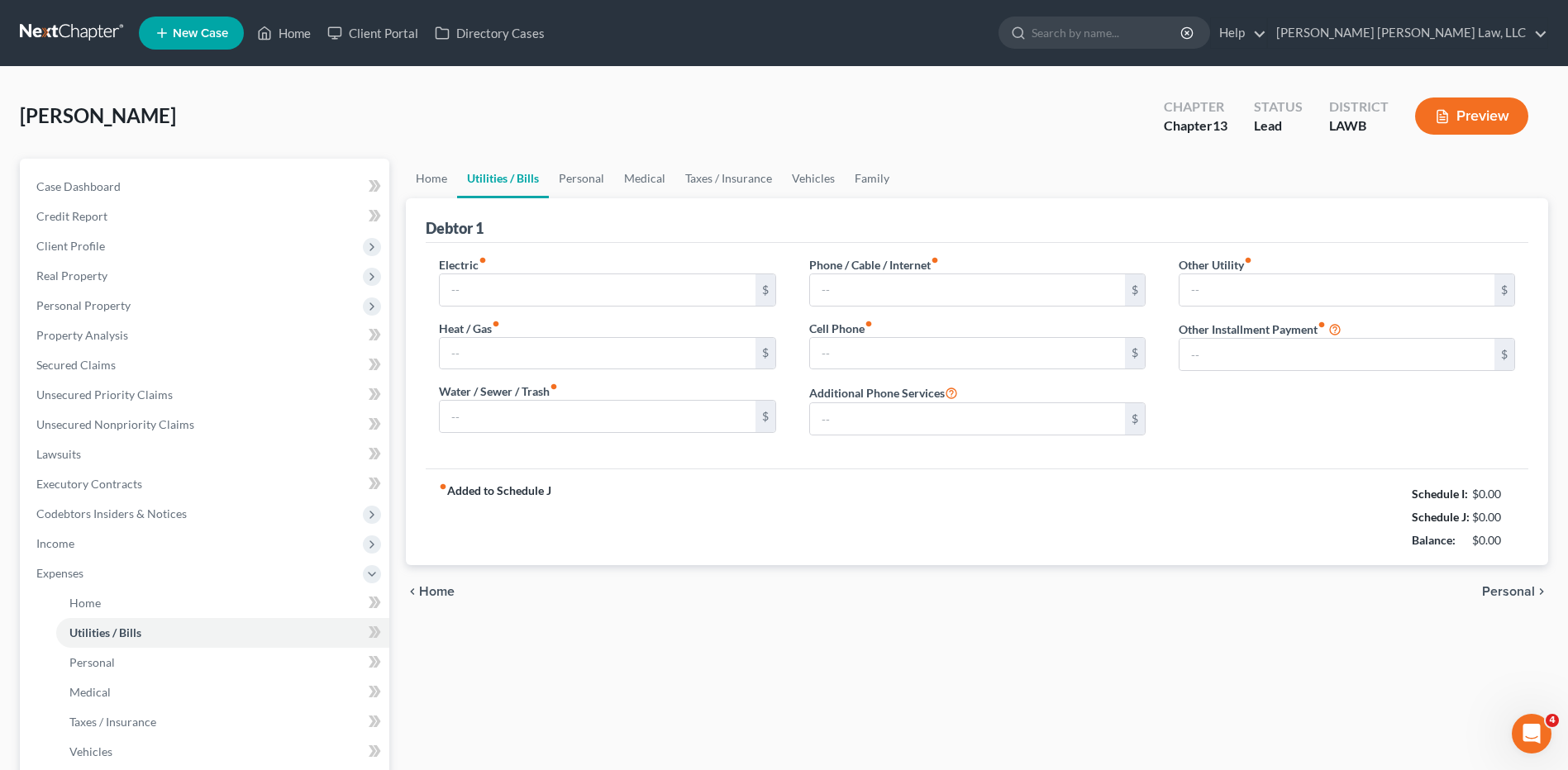
type input "0.00"
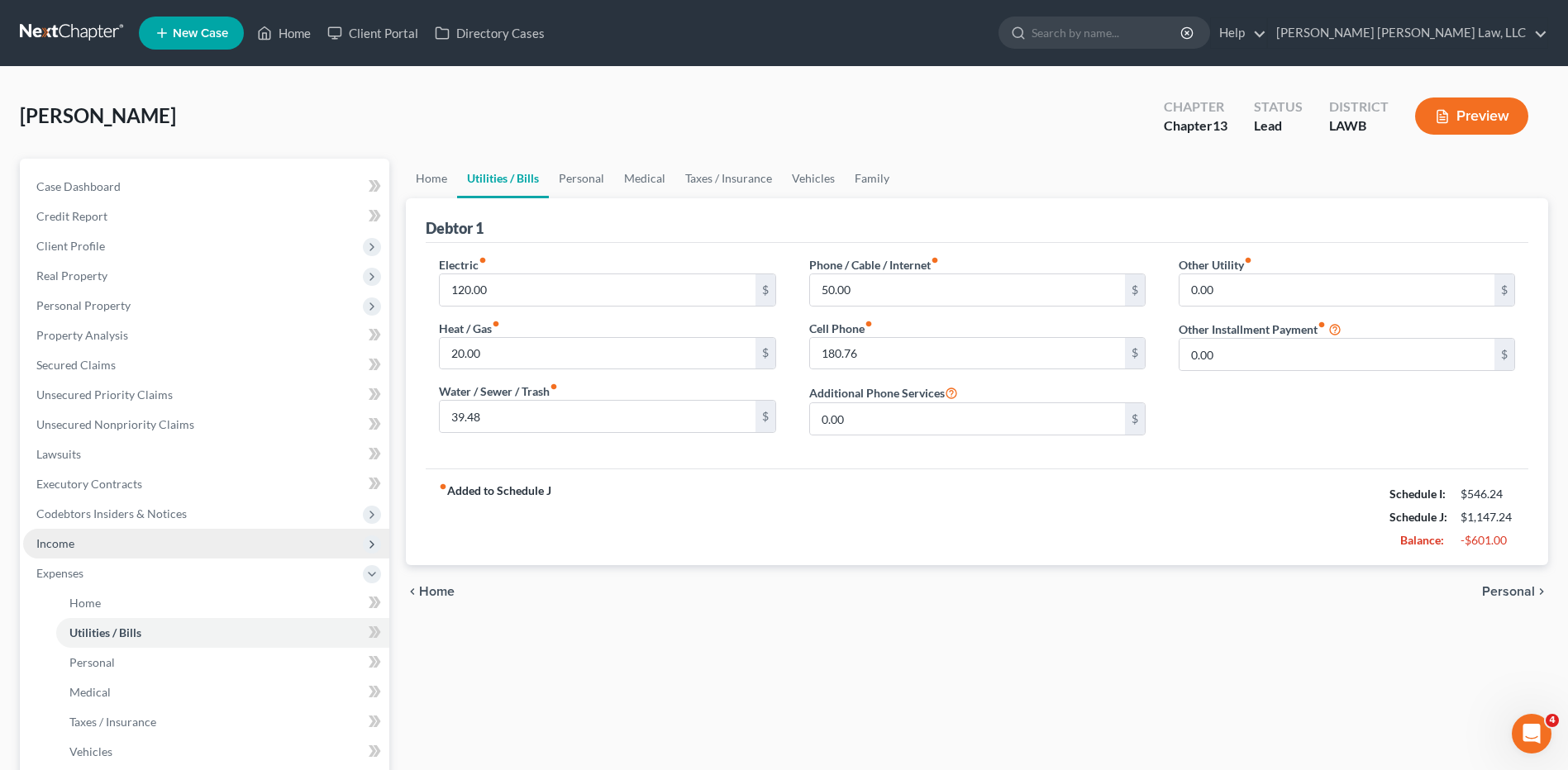
click at [73, 538] on span "Income" at bounding box center [55, 543] width 38 height 14
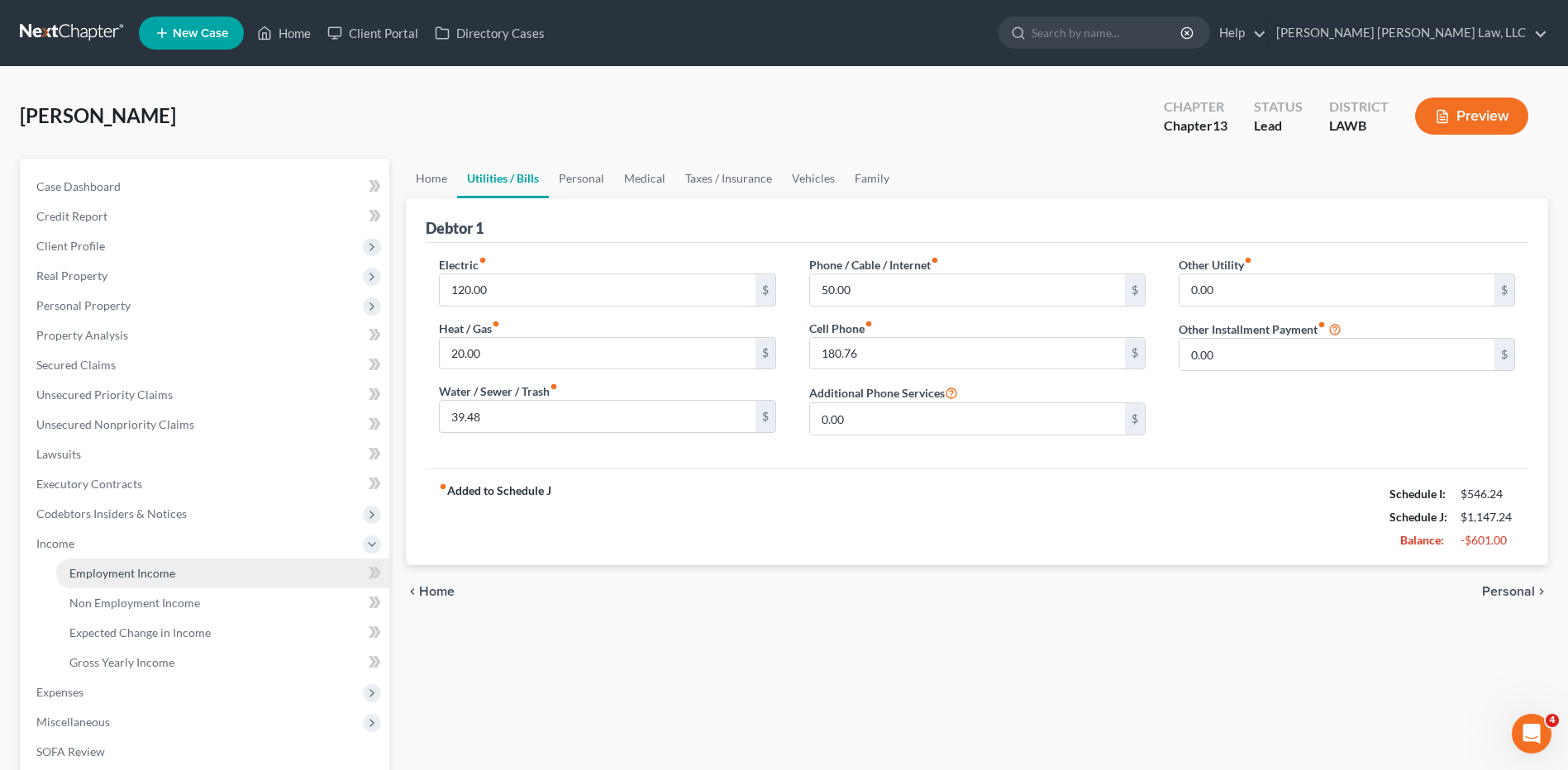
click at [106, 574] on span "Employment Income" at bounding box center [122, 573] width 106 height 14
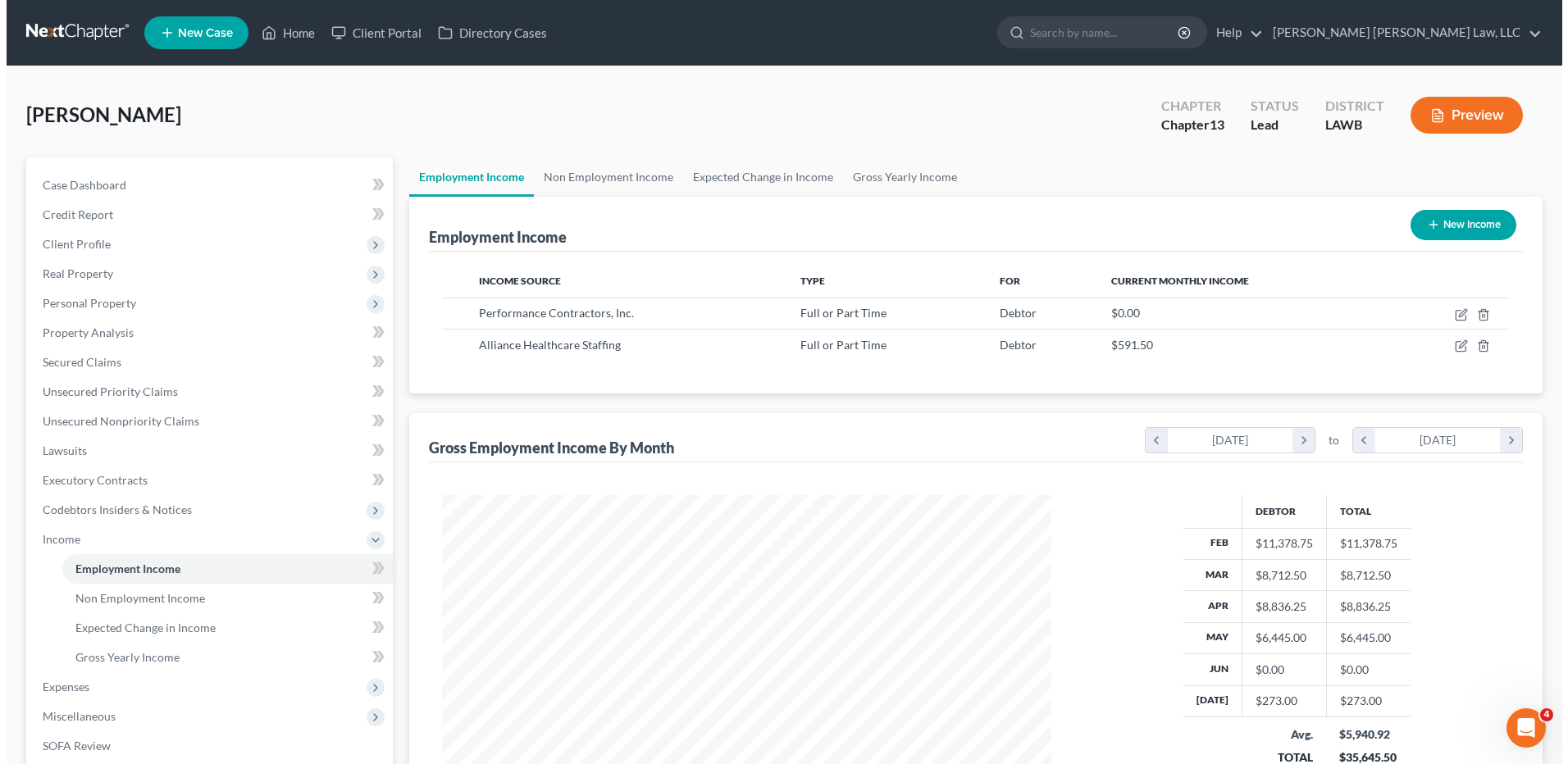
scroll to position [304, 641]
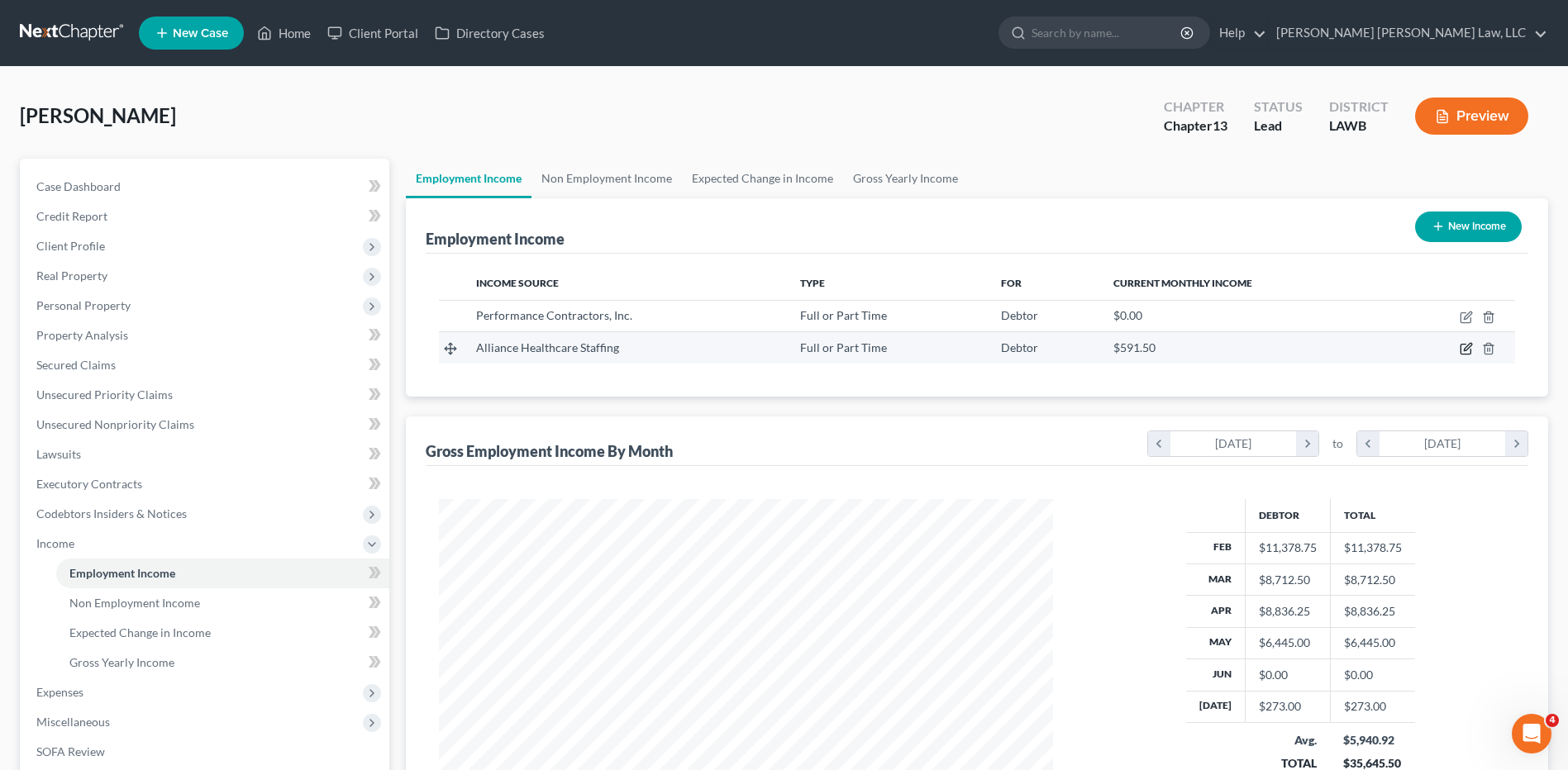
click at [1468, 344] on icon "button" at bounding box center [1466, 348] width 13 height 13
select select "0"
select select "19"
select select "2"
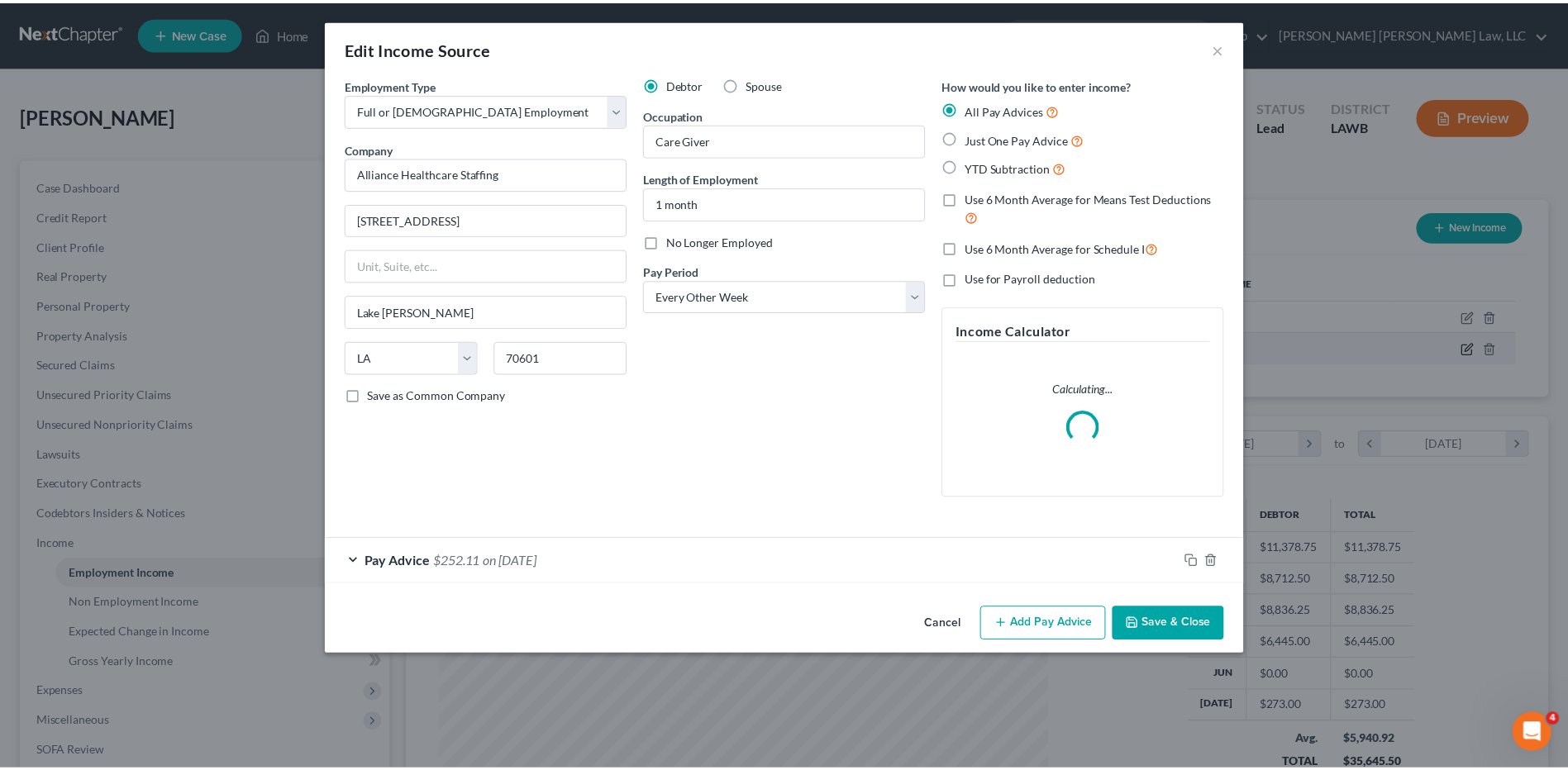
scroll to position [309, 652]
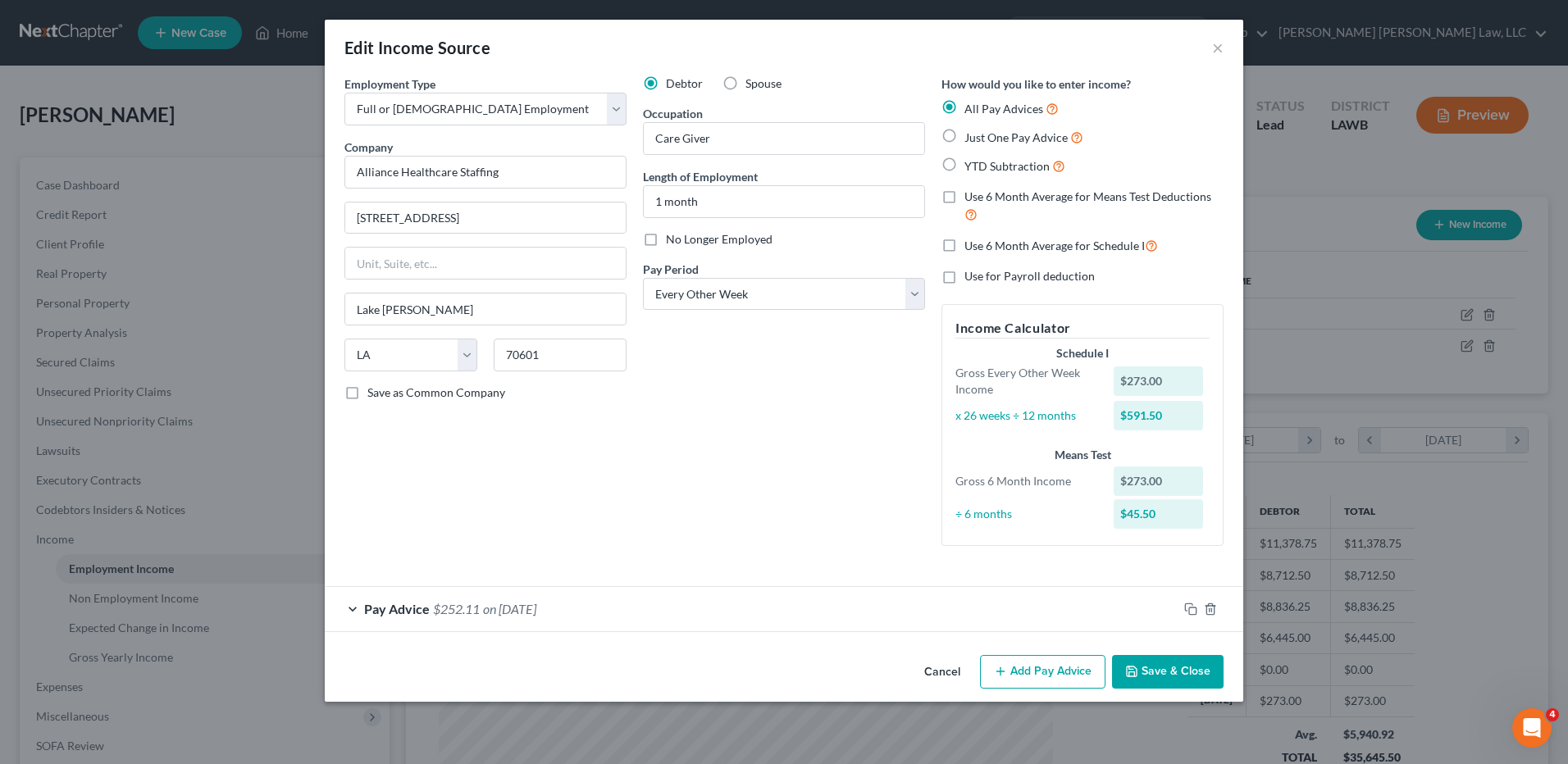
click at [1160, 668] on button "Save & Close" at bounding box center [1167, 671] width 111 height 34
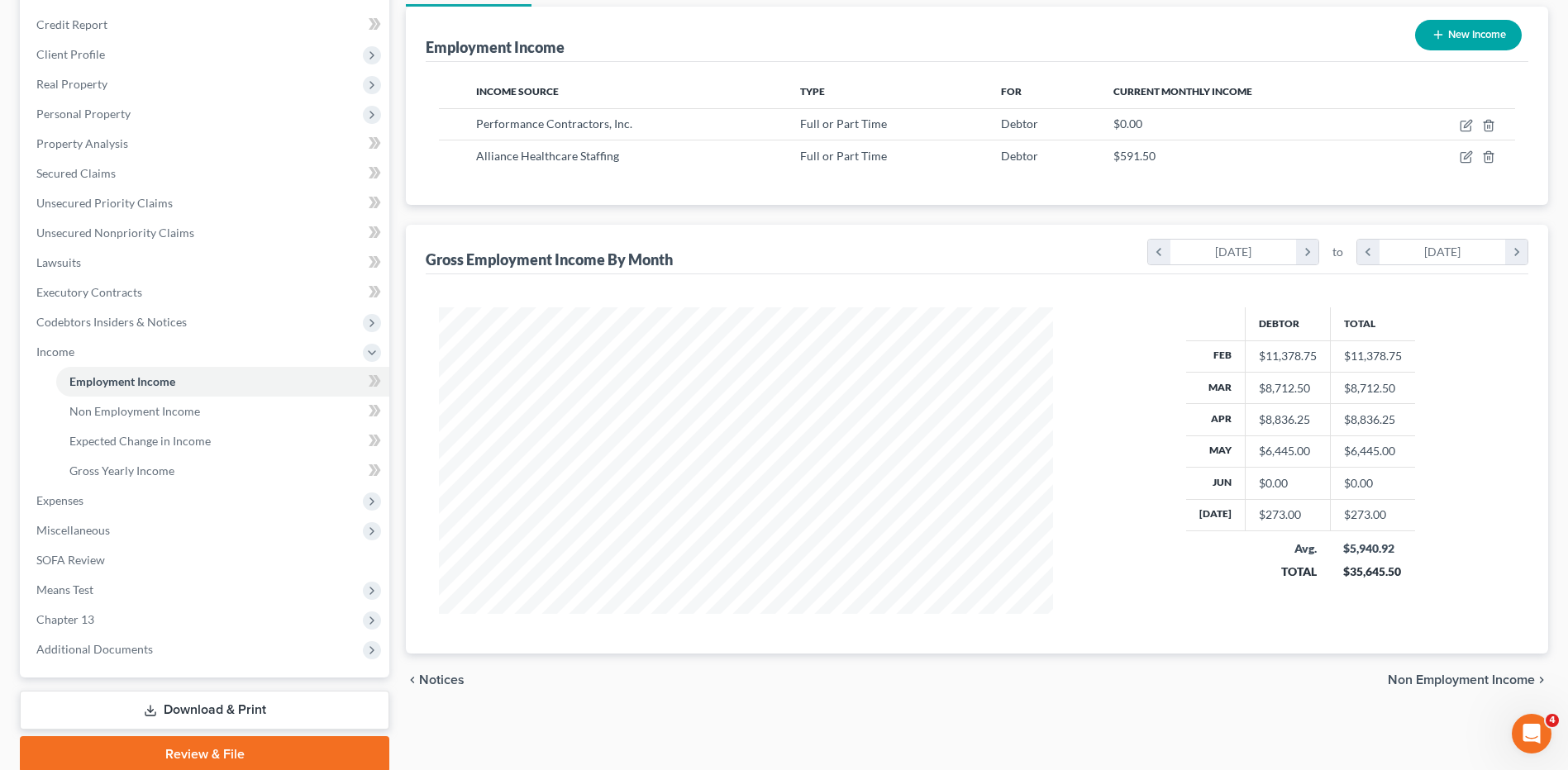
scroll to position [0, 0]
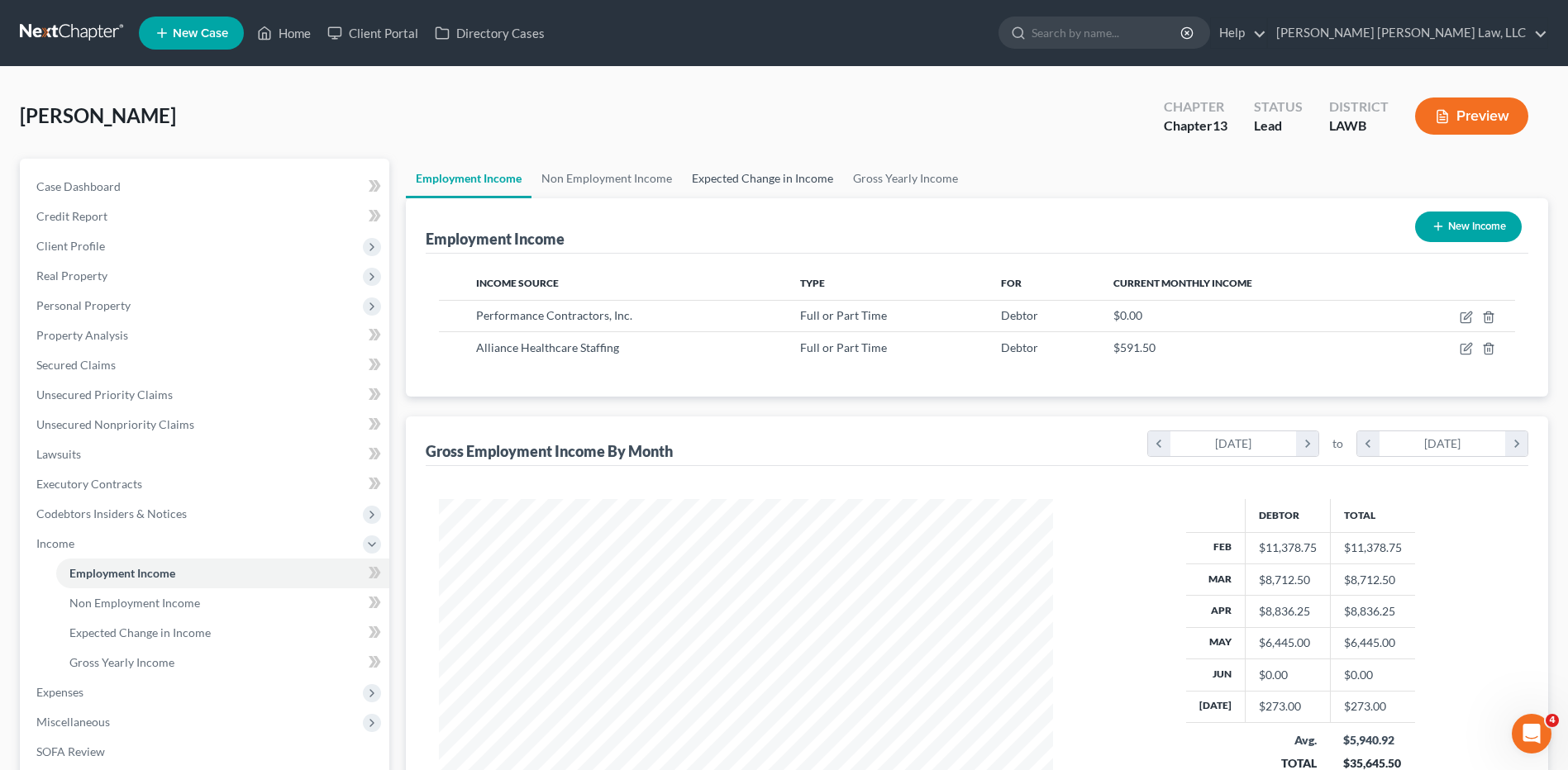
click at [746, 181] on link "Expected Change in Income" at bounding box center [763, 178] width 161 height 40
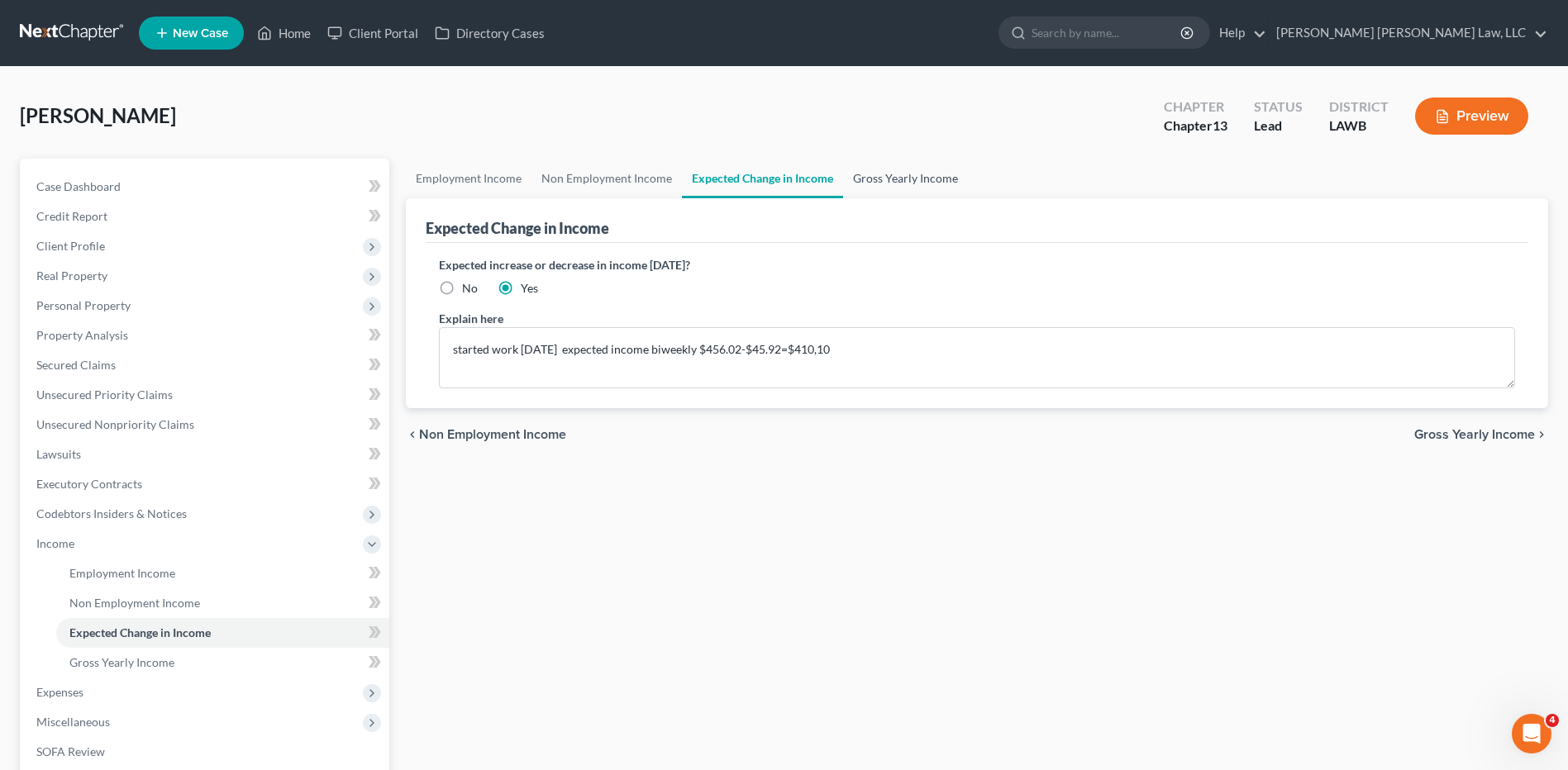
click at [904, 178] on link "Gross Yearly Income" at bounding box center [905, 178] width 125 height 40
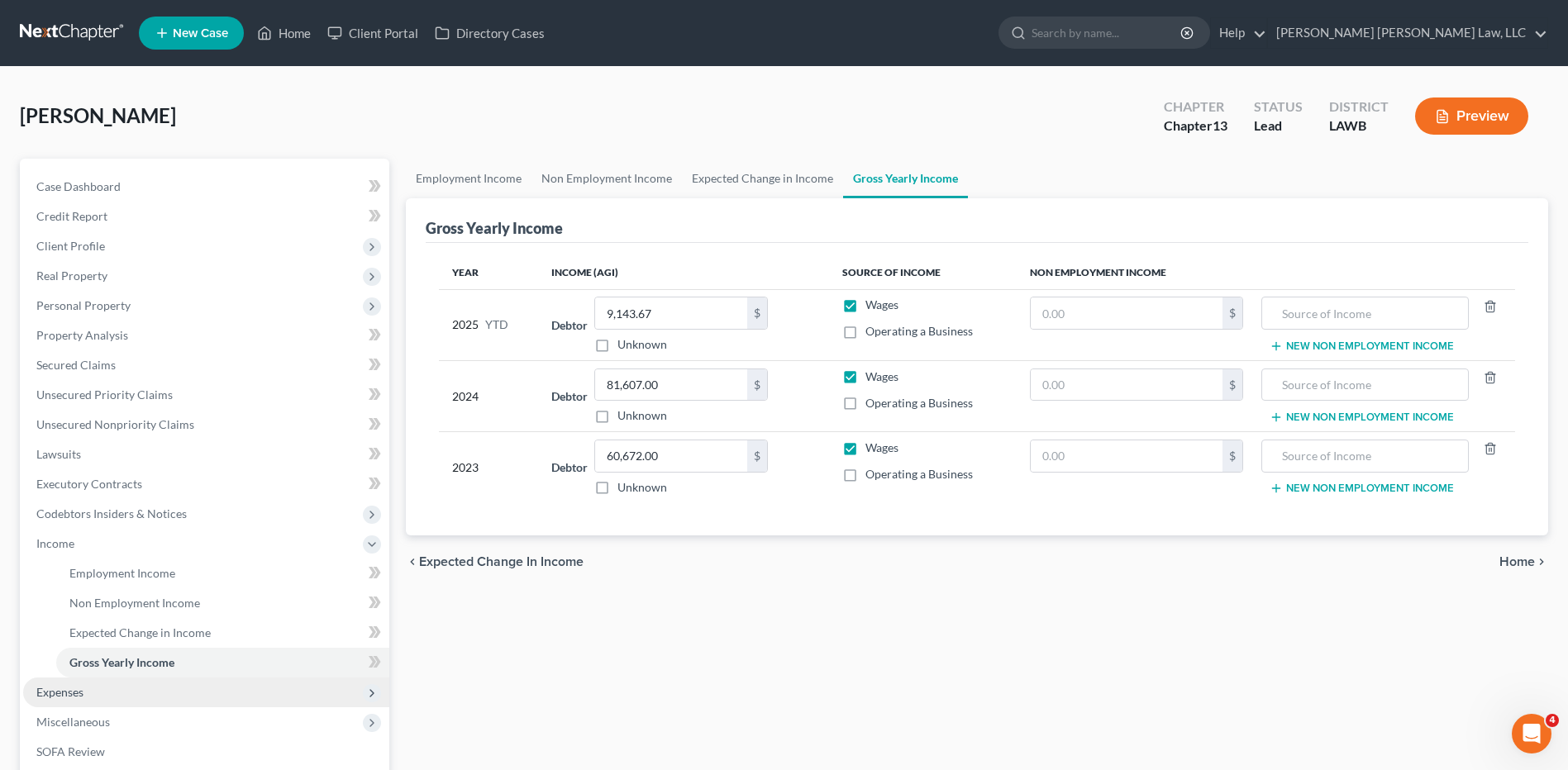
click at [71, 686] on span "Expenses" at bounding box center [59, 691] width 47 height 14
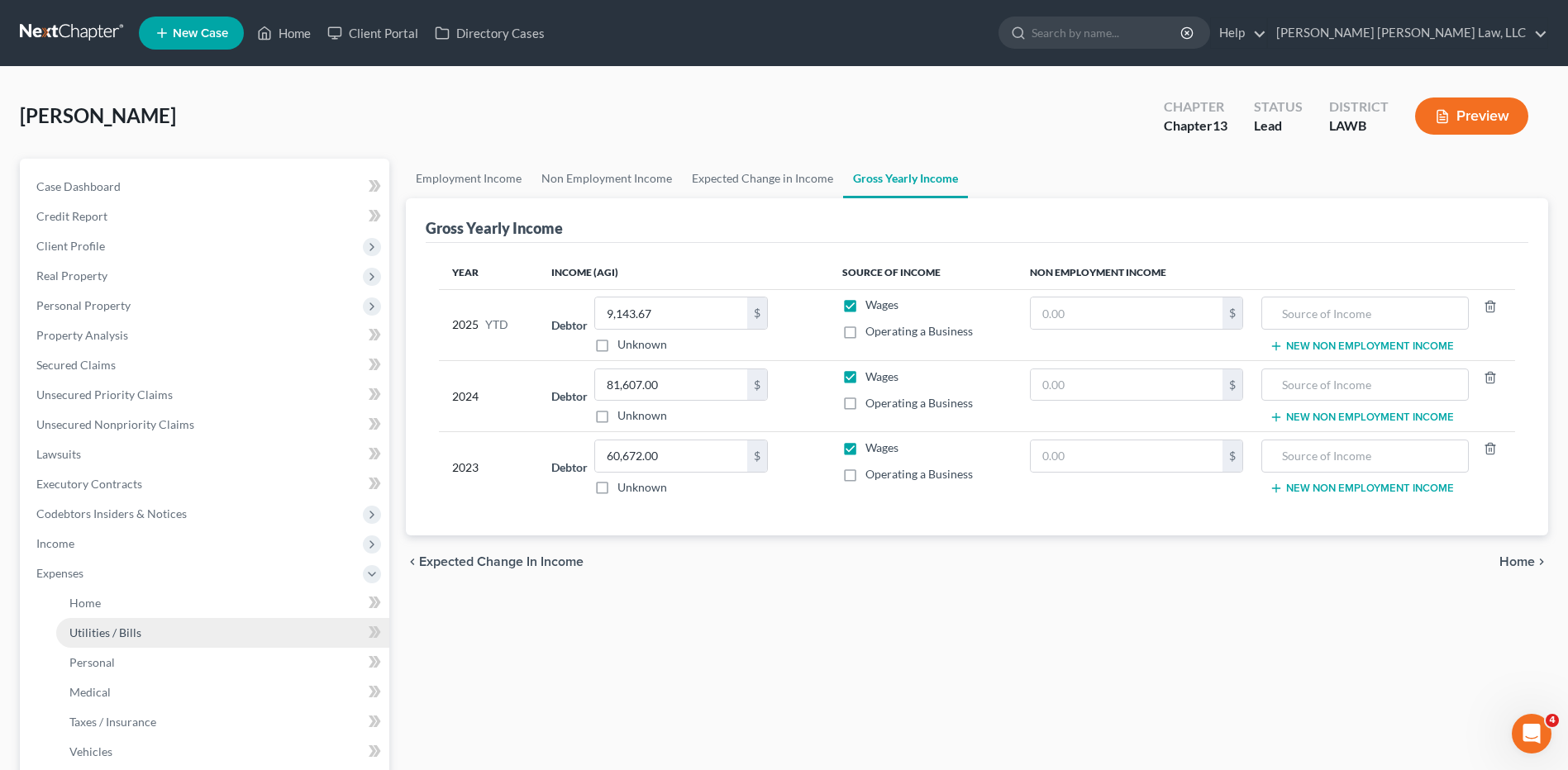
click at [82, 636] on span "Utilities / Bills" at bounding box center [106, 632] width 72 height 14
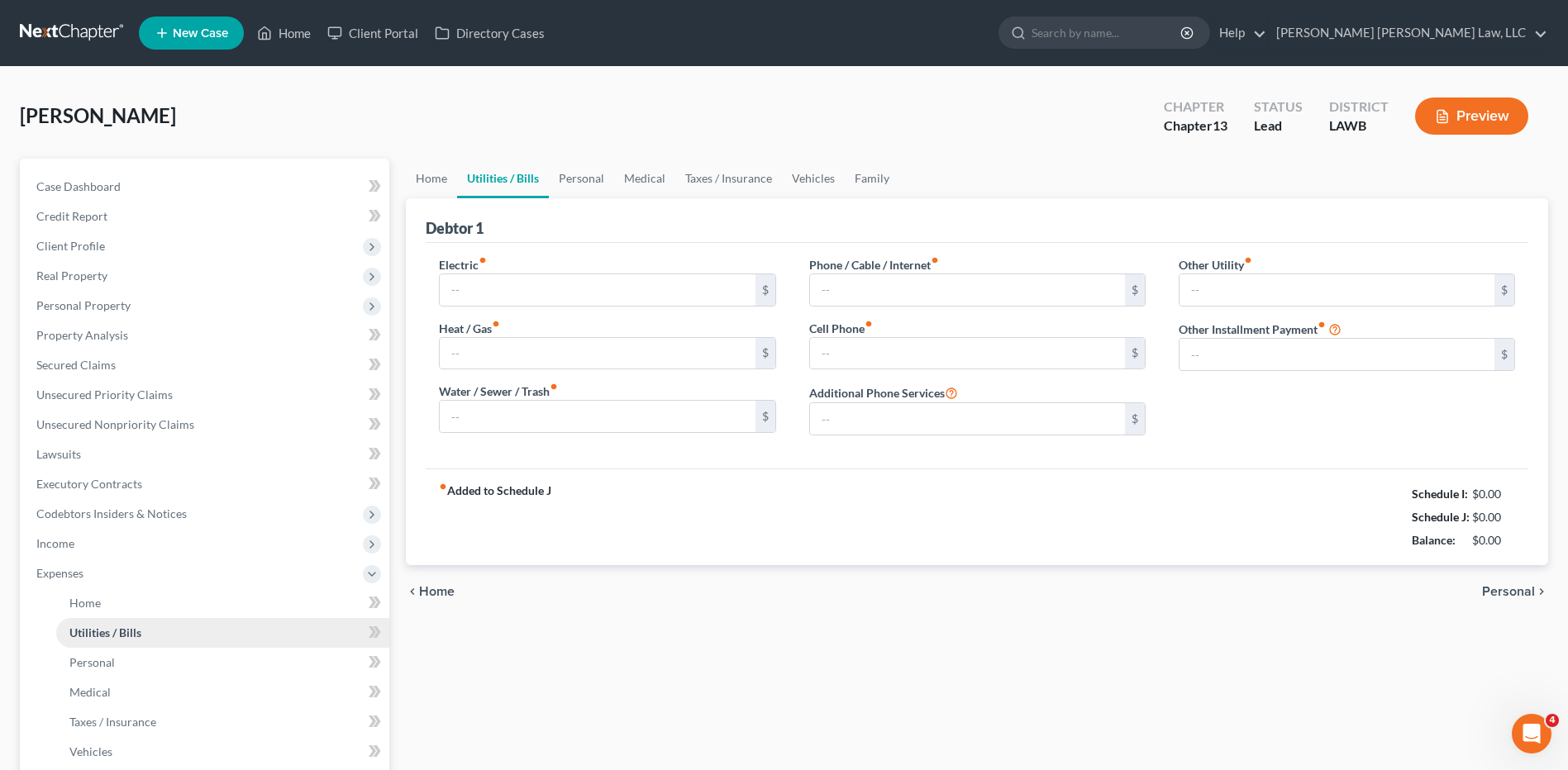
type input "120.00"
type input "20.00"
type input "39.48"
type input "50.00"
type input "180.76"
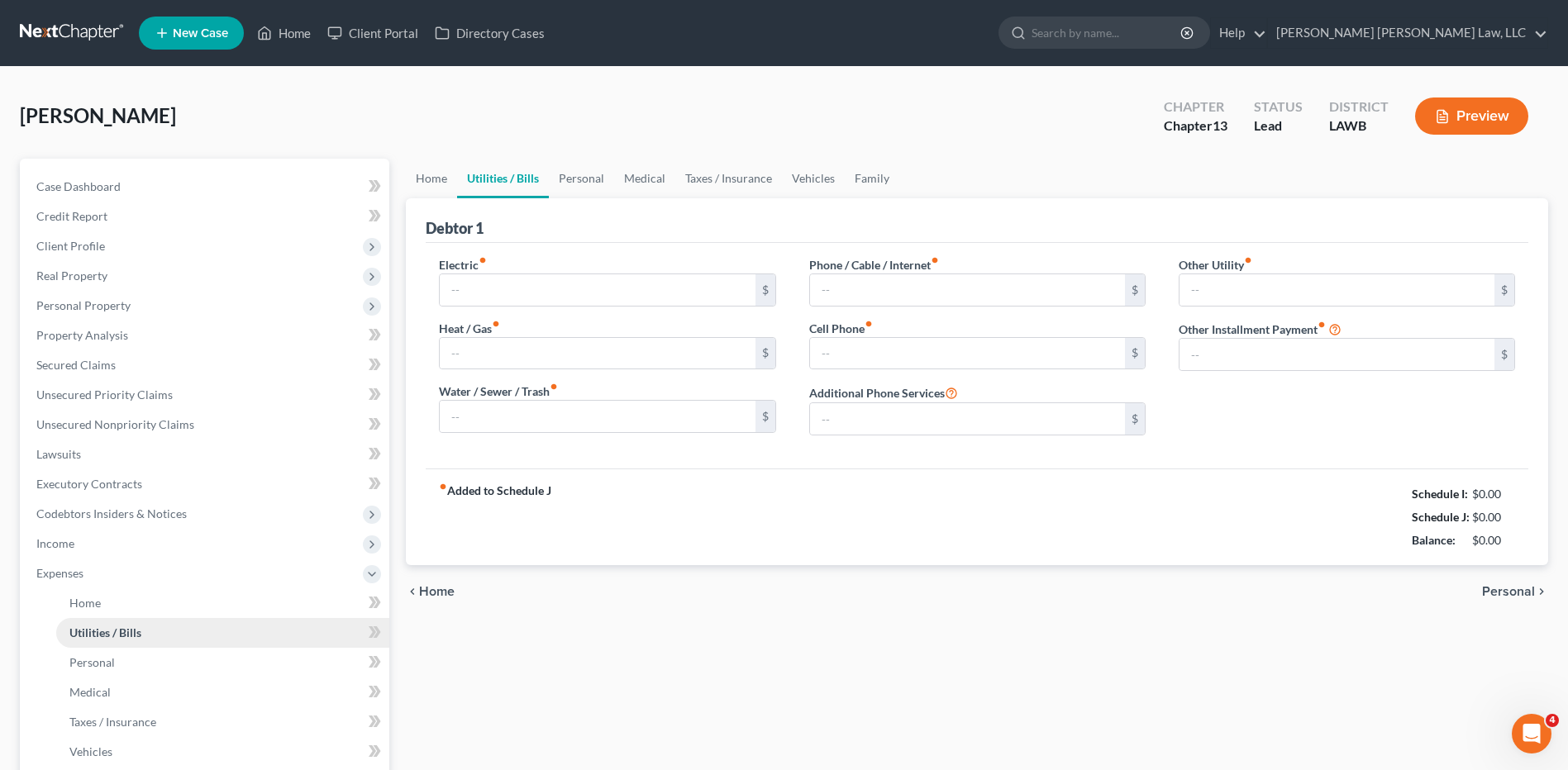
type input "0.00"
click at [516, 286] on input "120.00" at bounding box center [597, 290] width 315 height 32
type input "3"
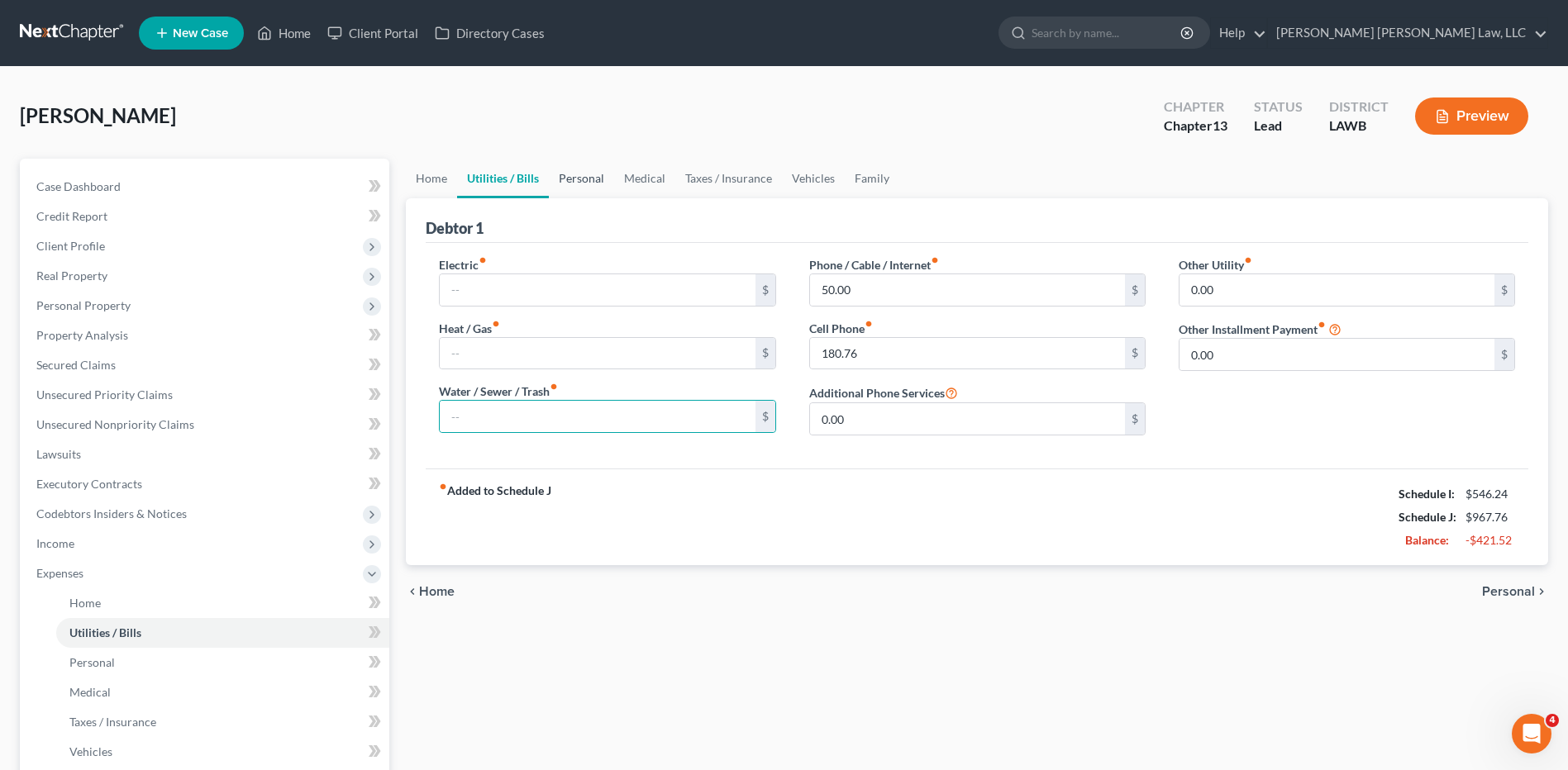
click at [587, 178] on link "Personal" at bounding box center [581, 178] width 65 height 40
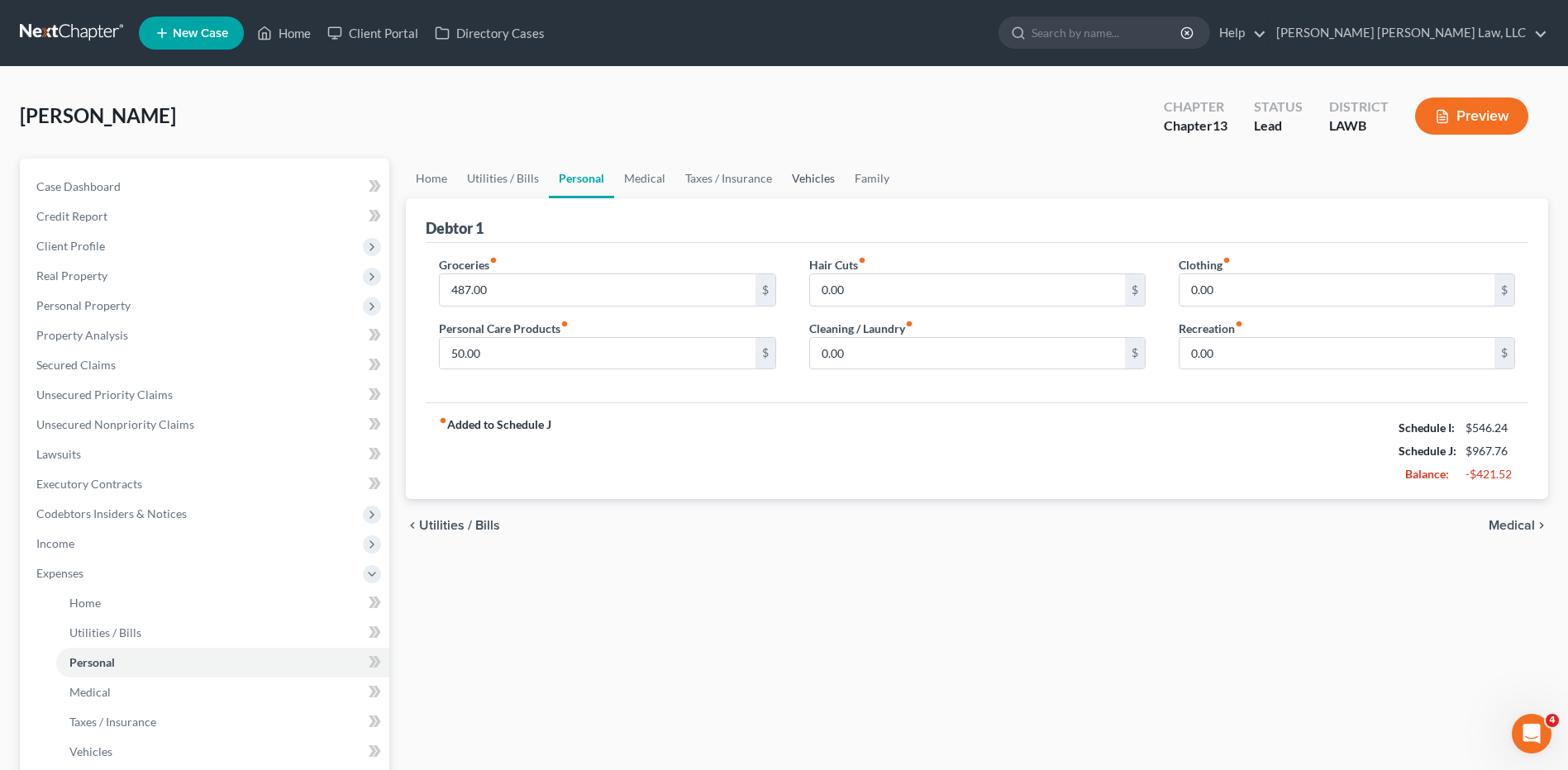
click at [812, 179] on link "Vehicles" at bounding box center [814, 178] width 63 height 40
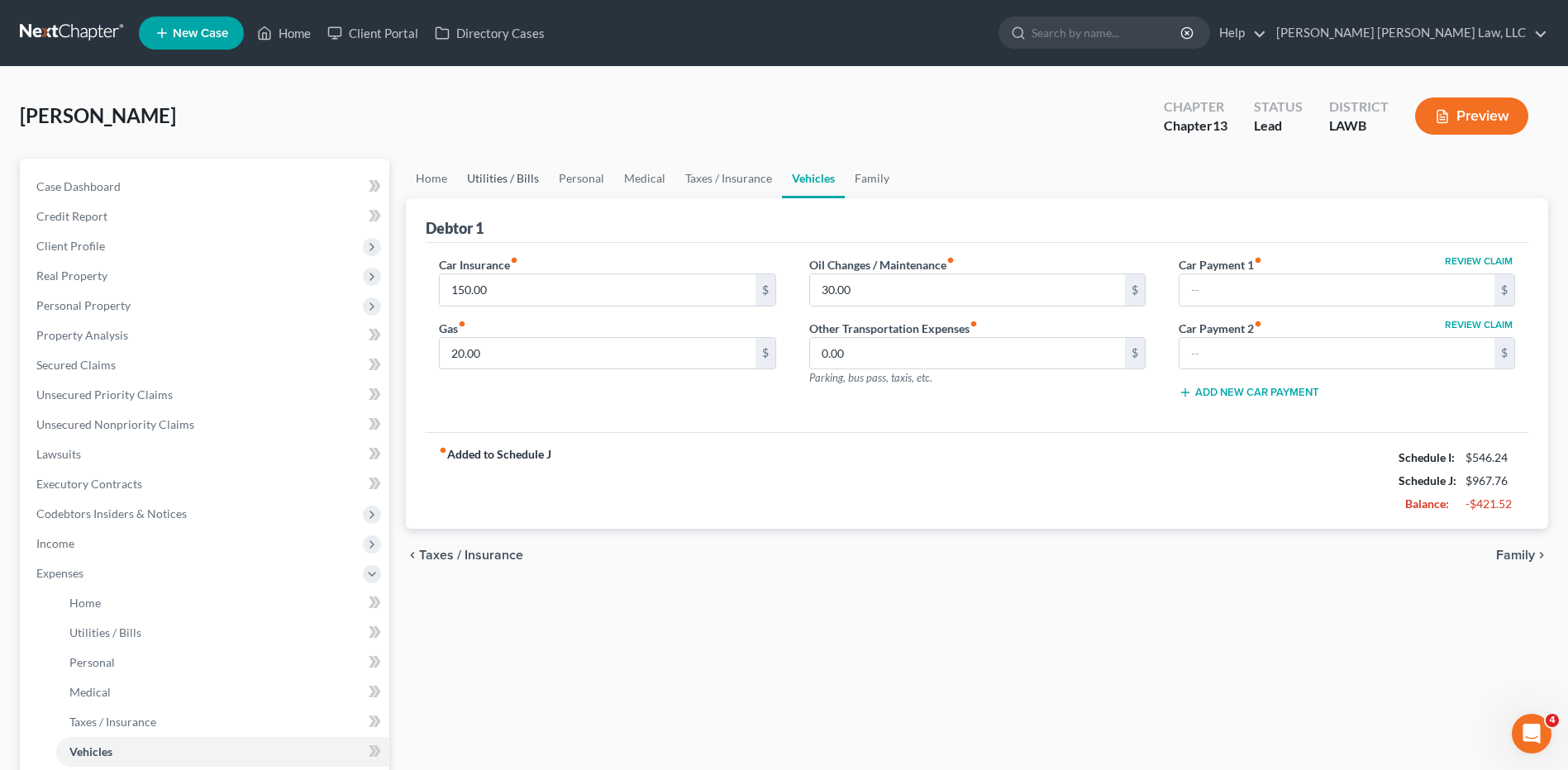
click at [505, 183] on link "Utilities / Bills" at bounding box center [502, 178] width 92 height 40
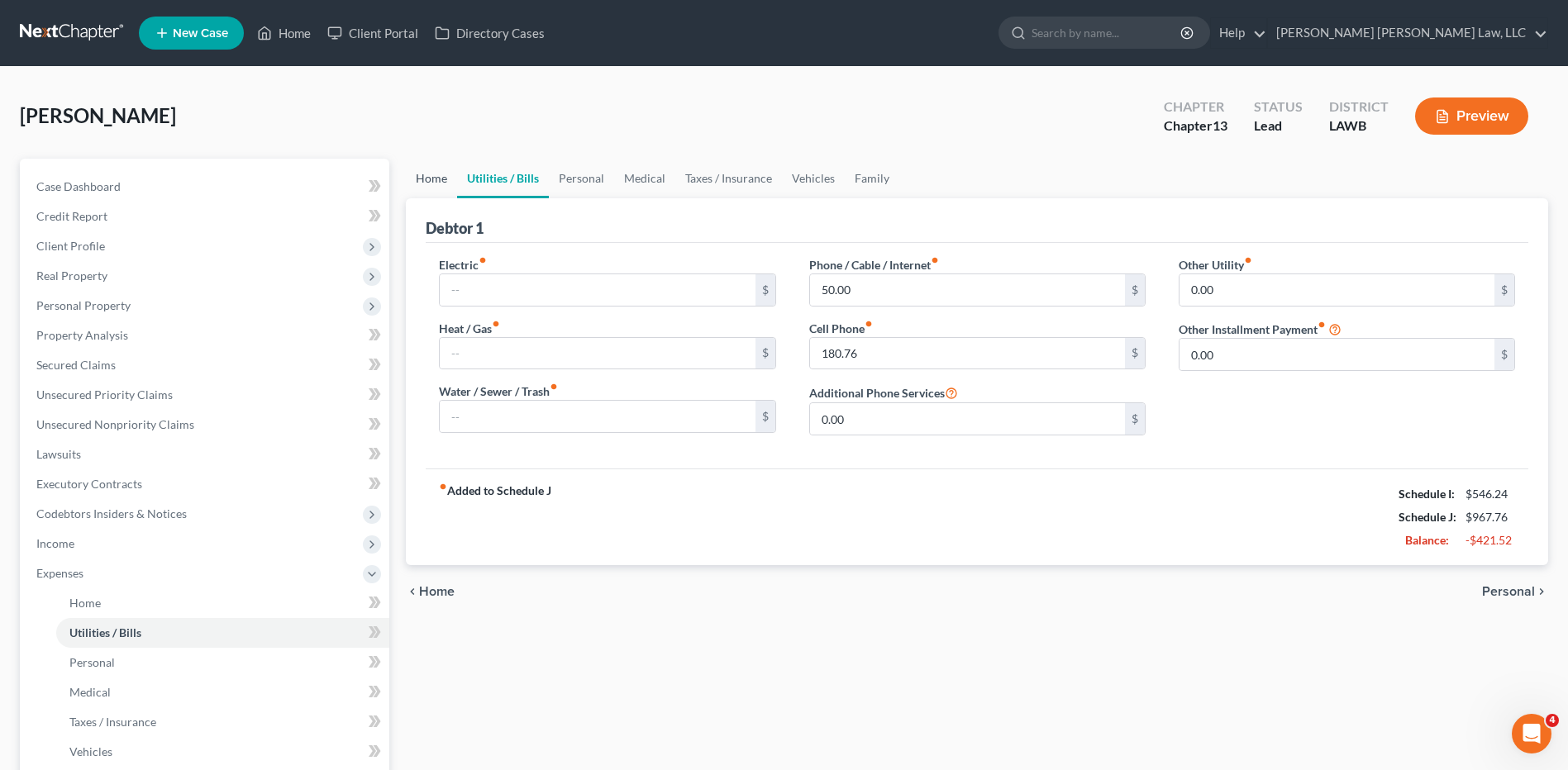
click at [432, 183] on link "Home" at bounding box center [431, 178] width 51 height 40
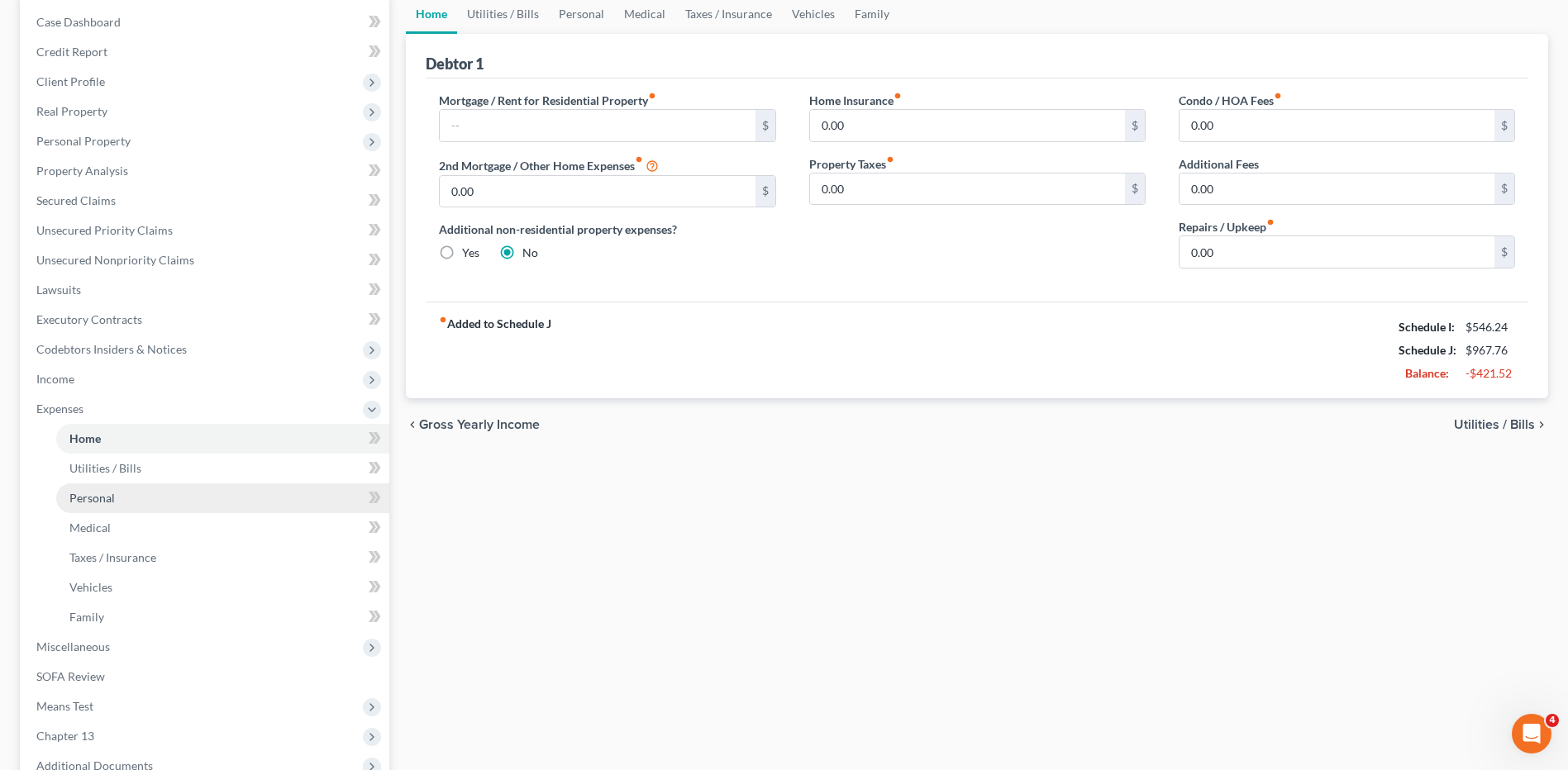
scroll to position [165, 0]
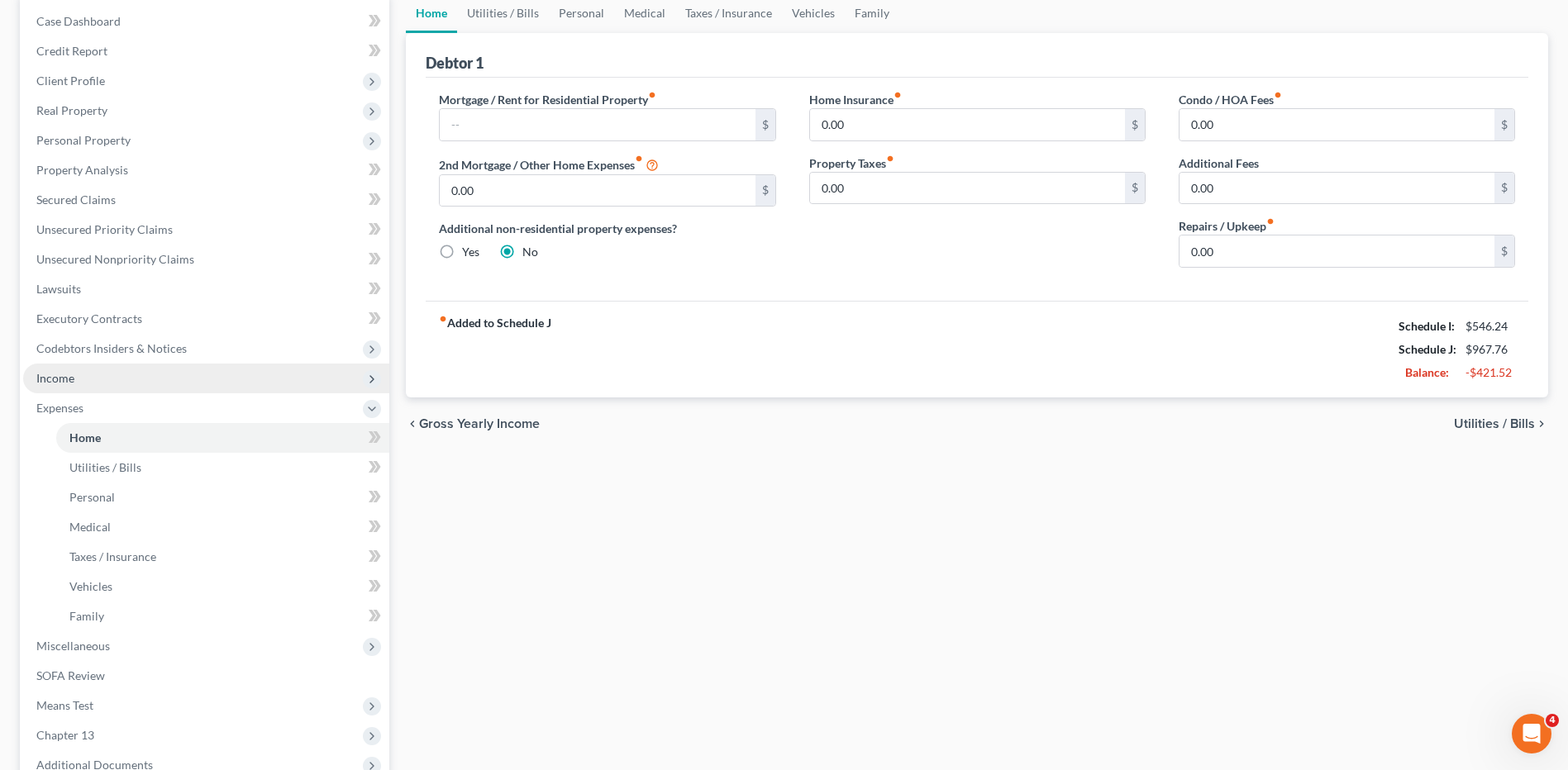
click at [62, 377] on span "Income" at bounding box center [55, 377] width 38 height 14
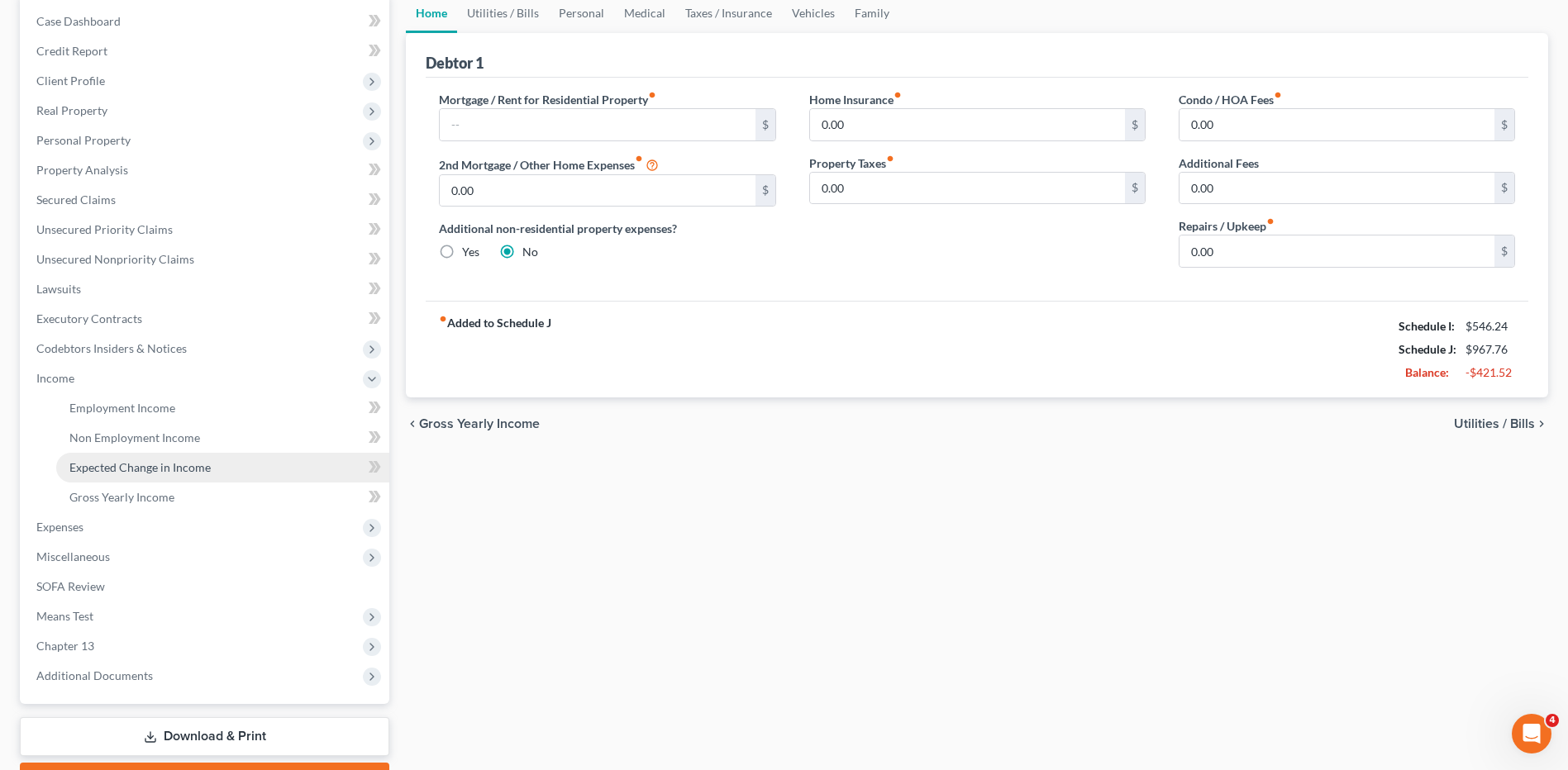
click at [112, 469] on span "Expected Change in Income" at bounding box center [140, 467] width 141 height 14
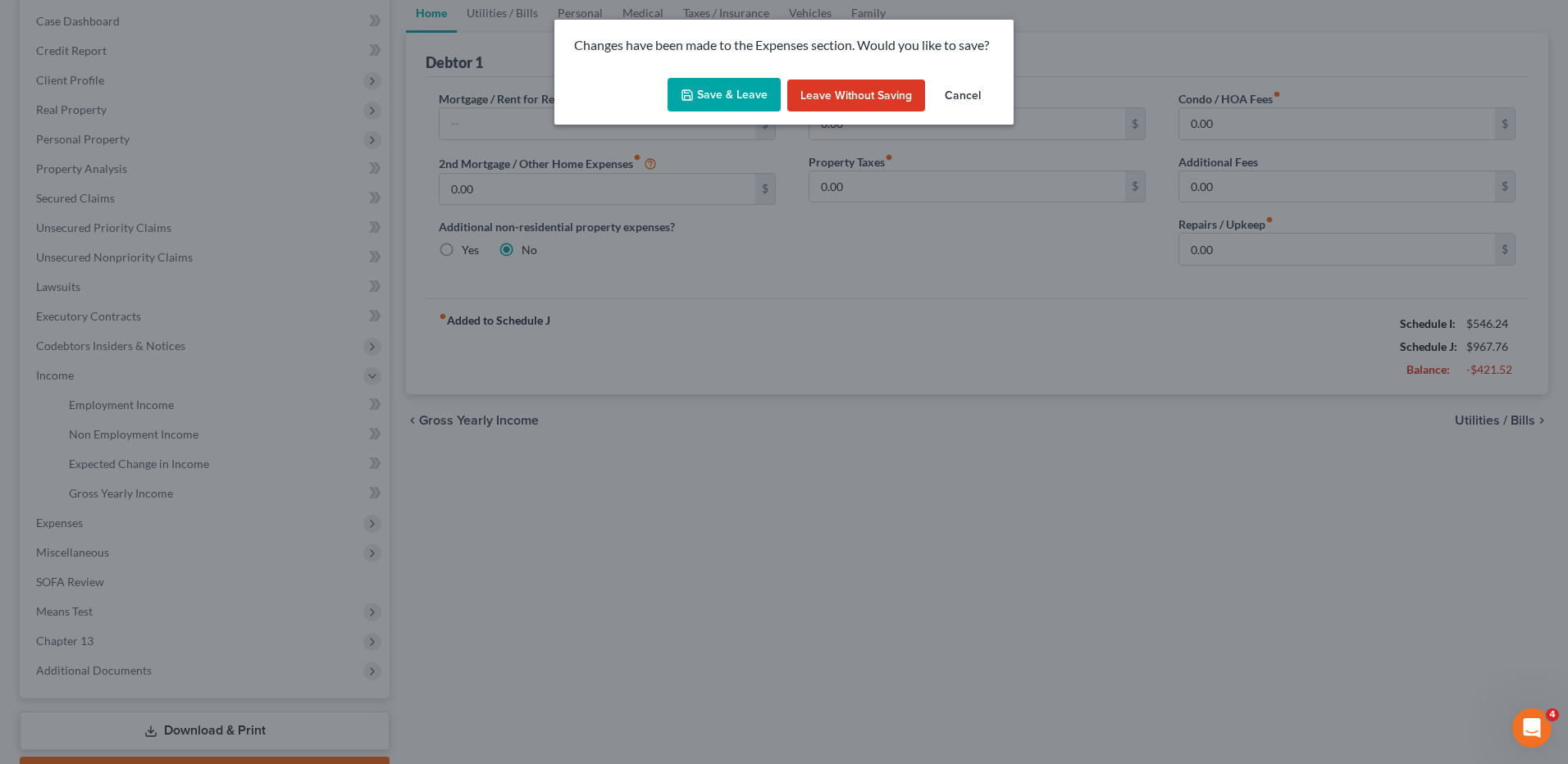
click at [746, 100] on button "Save & Leave" at bounding box center [724, 95] width 113 height 34
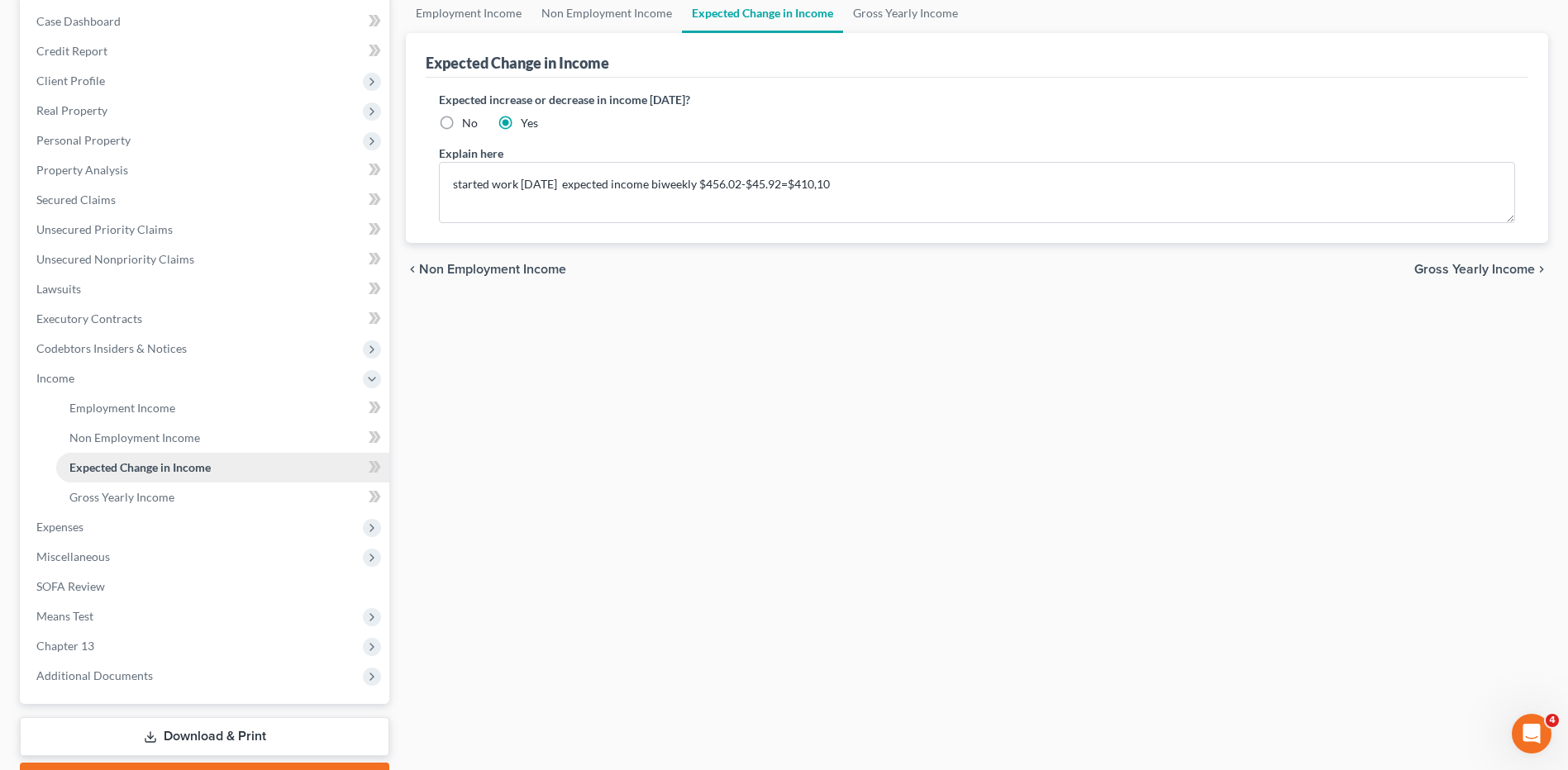
click at [116, 462] on ul "Case Dashboard Payments Invoices Payments Payments Credit Report Client Profile" at bounding box center [206, 348] width 366 height 684
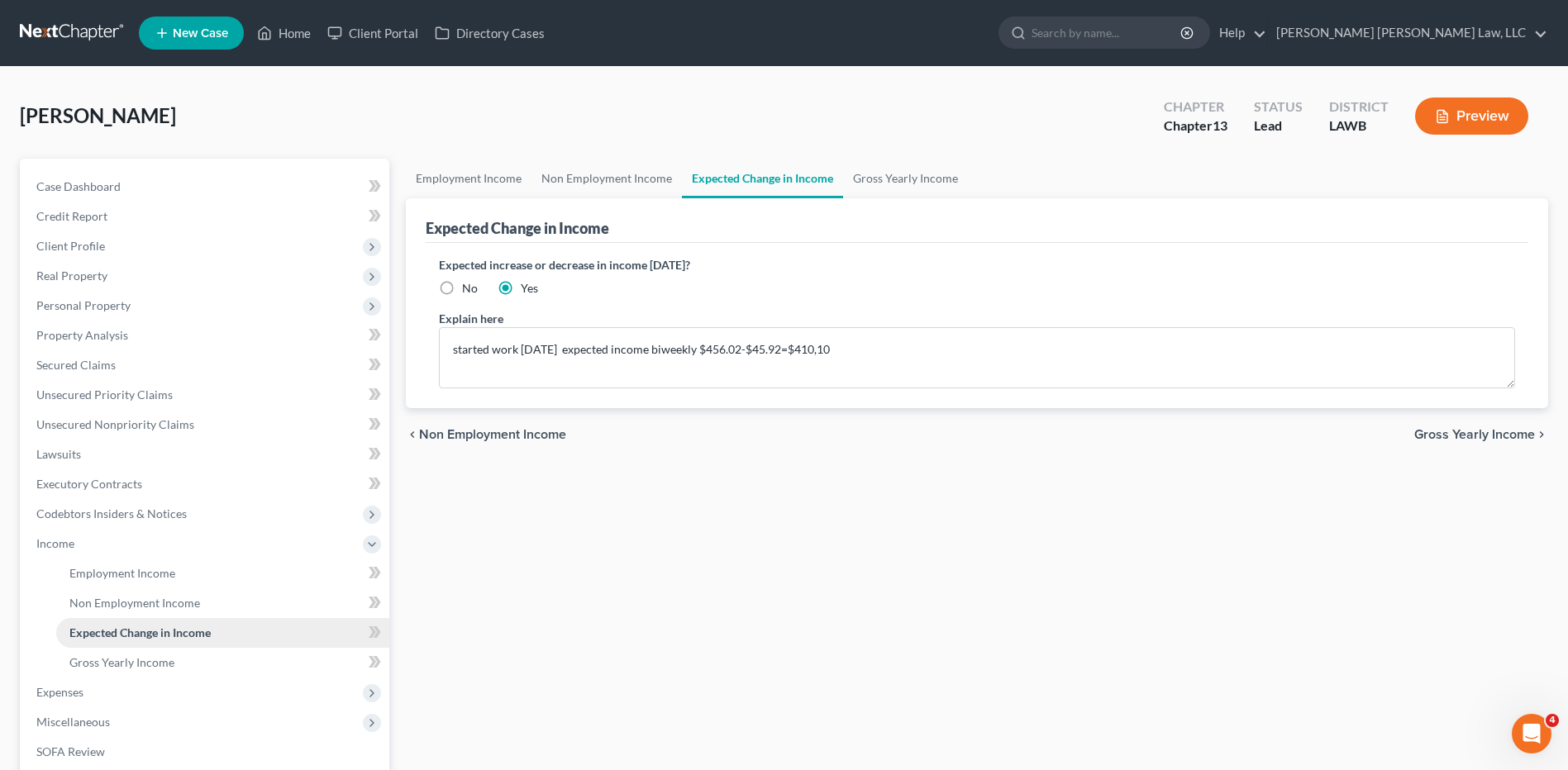
click at [145, 632] on span "Expected Change in Income" at bounding box center [140, 632] width 141 height 14
drag, startPoint x: 869, startPoint y: 347, endPoint x: 709, endPoint y: 357, distance: 160.3
click at [709, 357] on textarea "started work 6/25/25 expected income biweekly $456.02-$45.92=$410,10" at bounding box center [977, 358] width 1076 height 61
click at [910, 353] on textarea "started work 6/25/25 expected income per month $912.04-$91.84= $820.20" at bounding box center [977, 358] width 1076 height 61
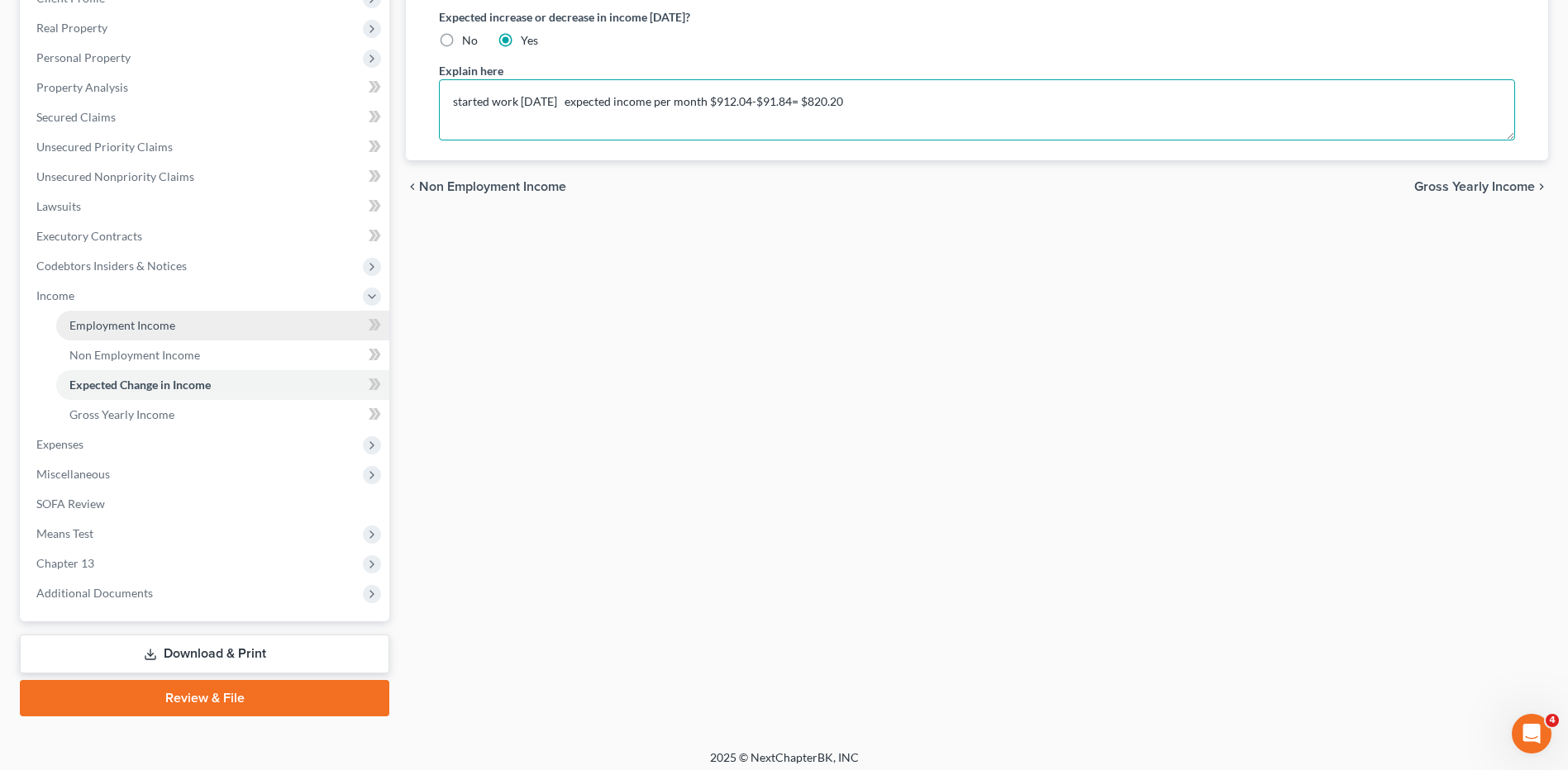
type textarea "started work 6/25/25 expected income per month $912.04-$91.84= $820.20"
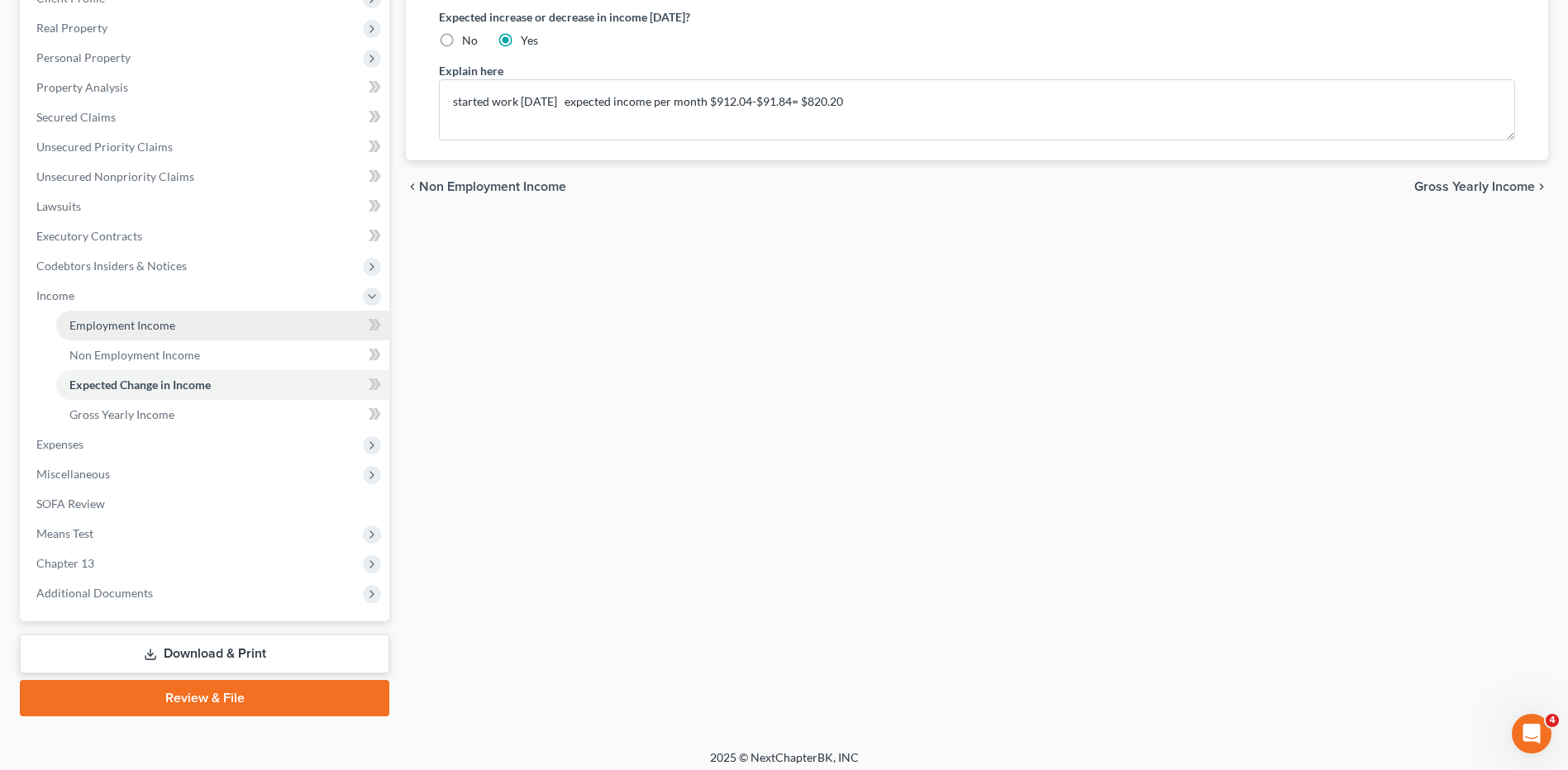
click at [86, 319] on span "Employment Income" at bounding box center [122, 324] width 106 height 14
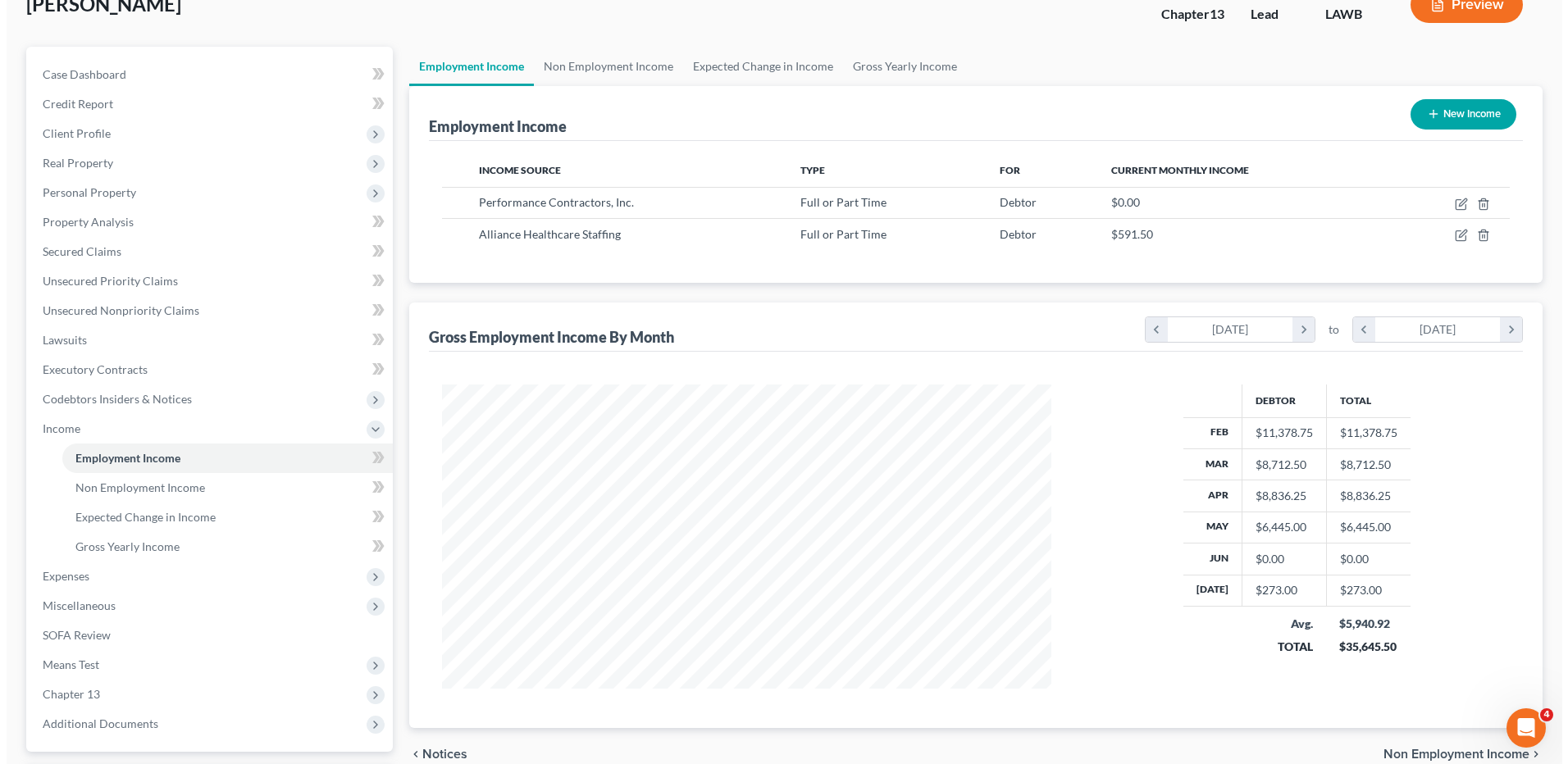
scroll to position [82, 0]
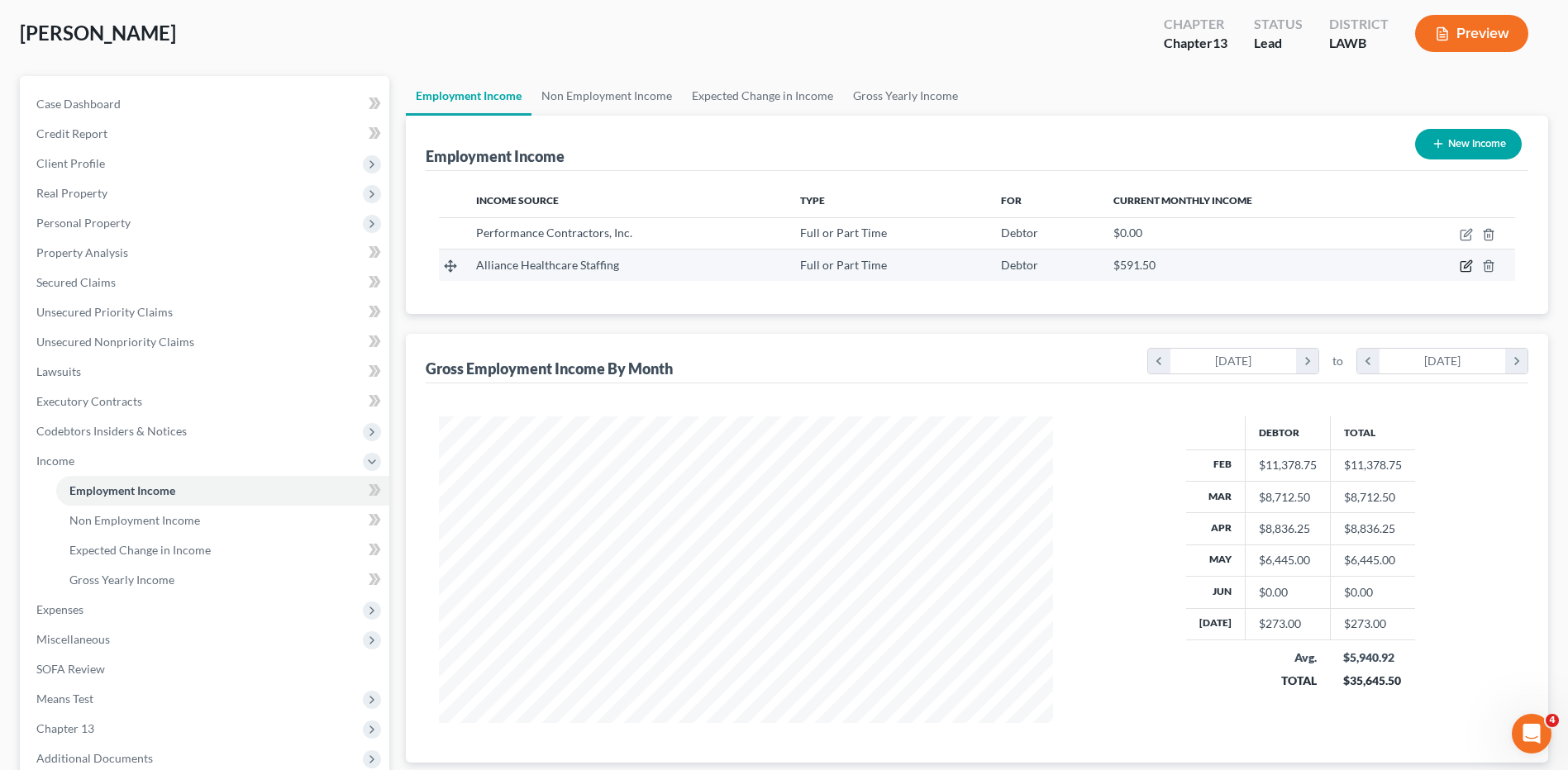
click at [1465, 265] on icon "button" at bounding box center [1467, 265] width 7 height 7
select select "0"
select select "19"
select select "2"
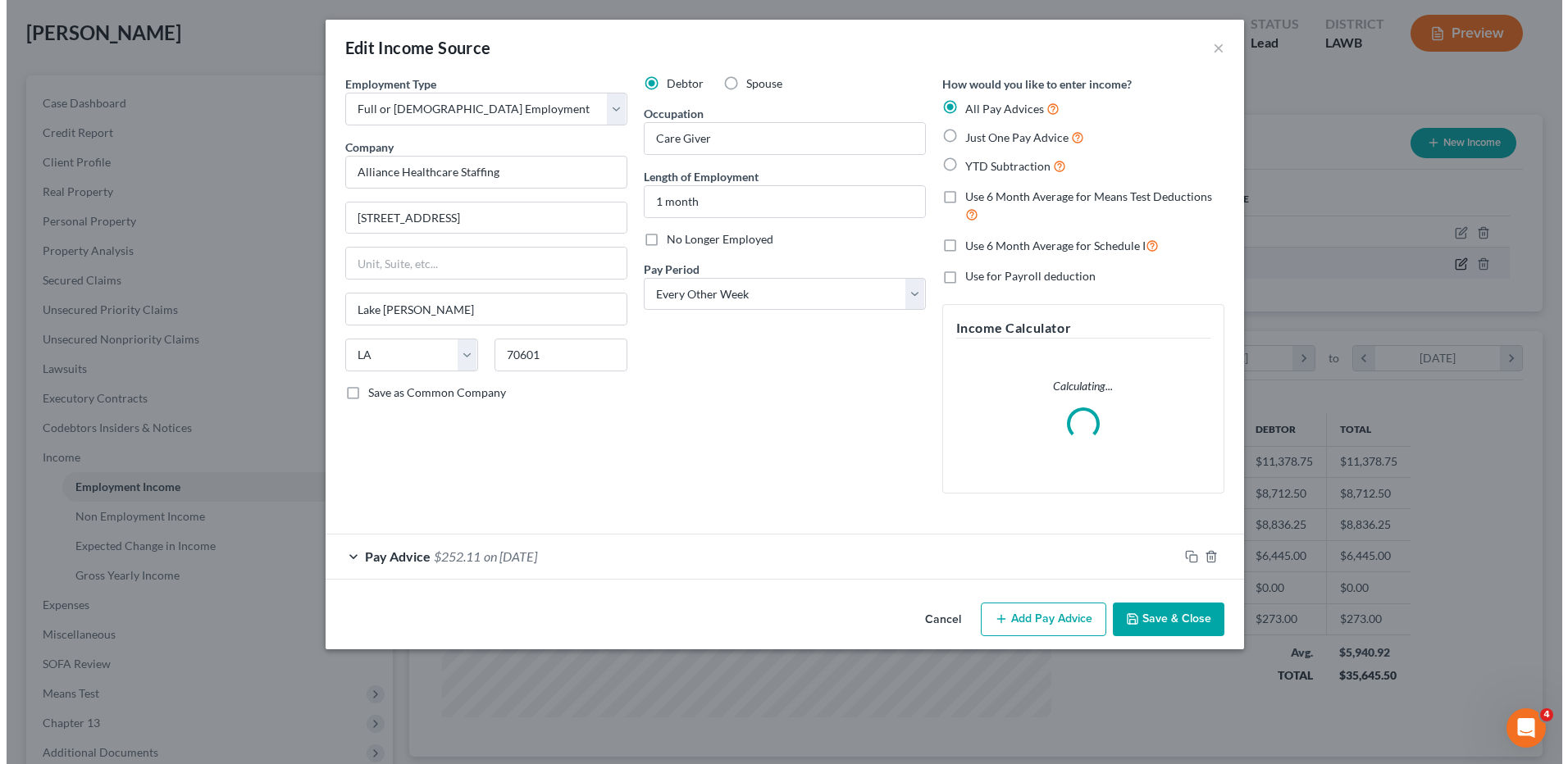
scroll to position [307, 647]
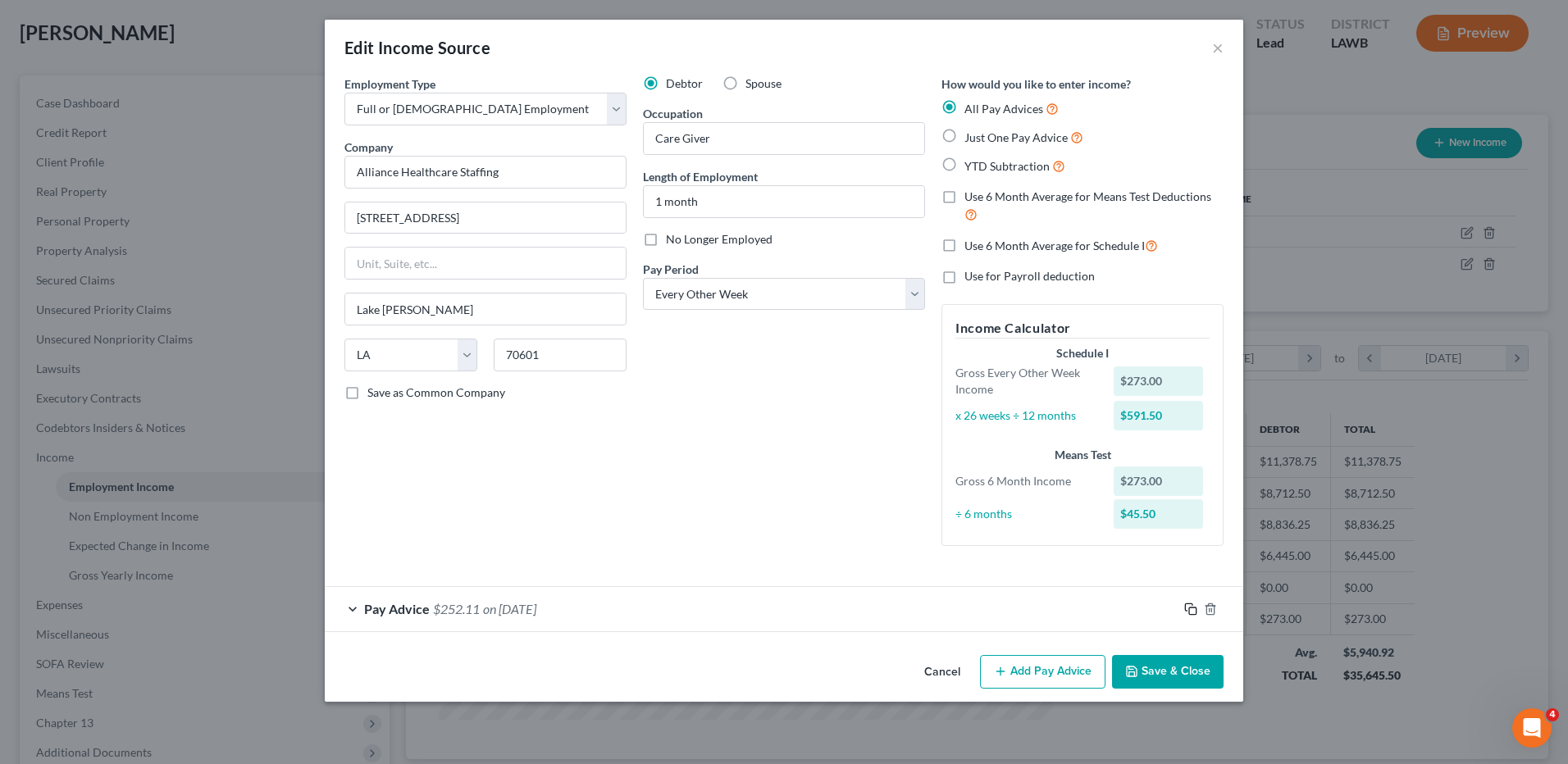
click at [1185, 614] on icon "button" at bounding box center [1191, 609] width 13 height 13
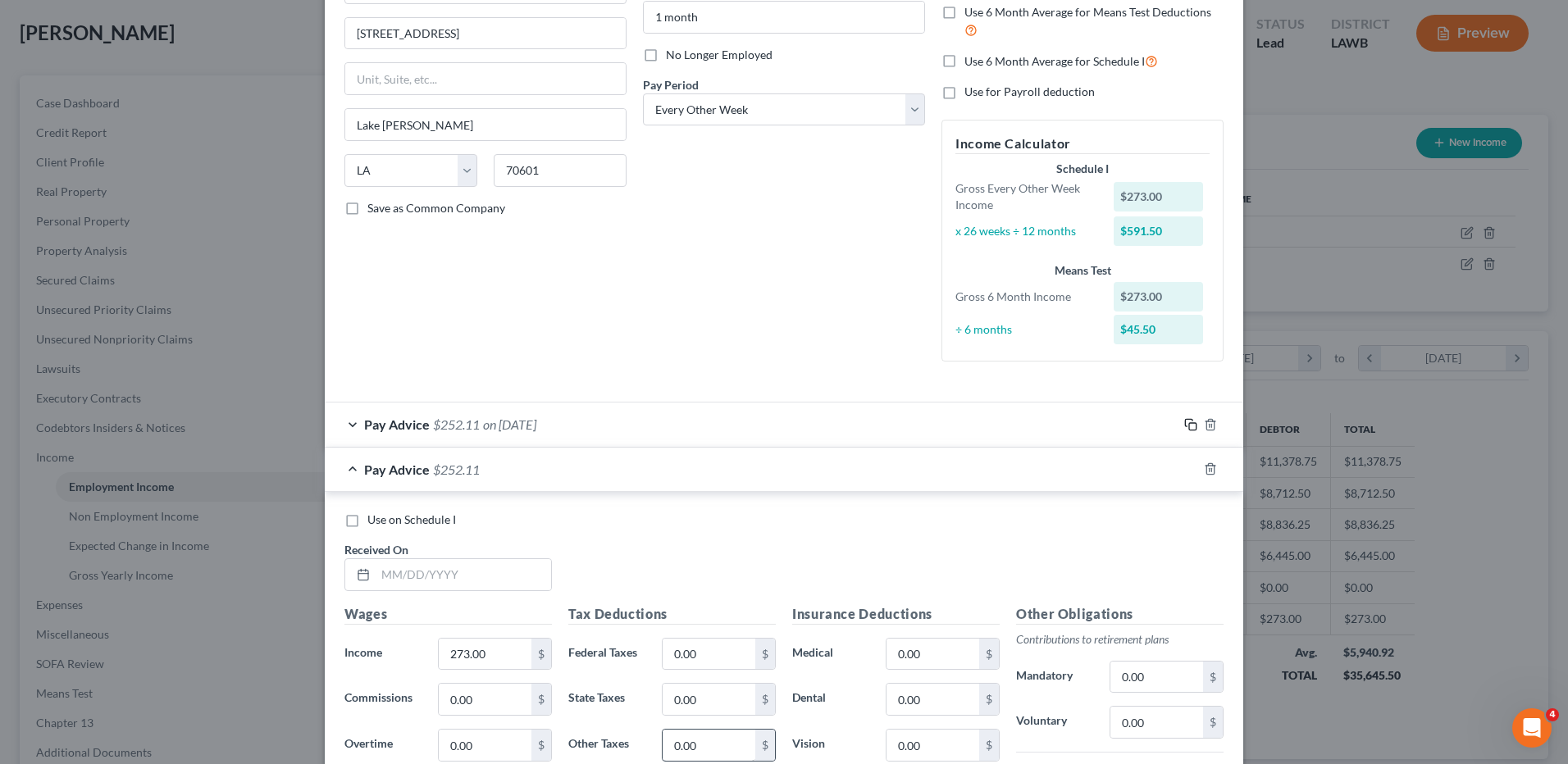
scroll to position [328, 0]
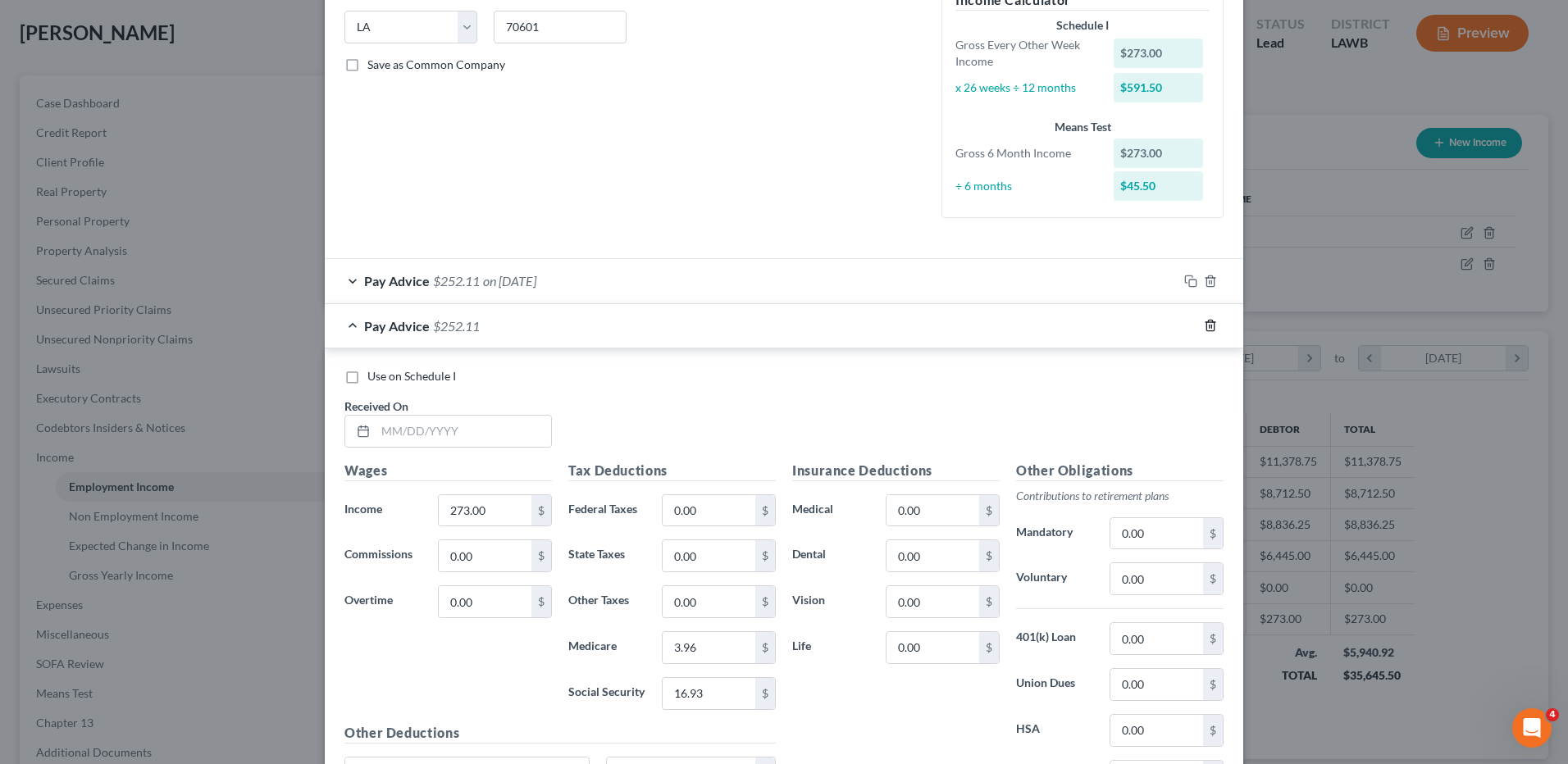
click at [1209, 327] on line "button" at bounding box center [1209, 327] width 0 height 4
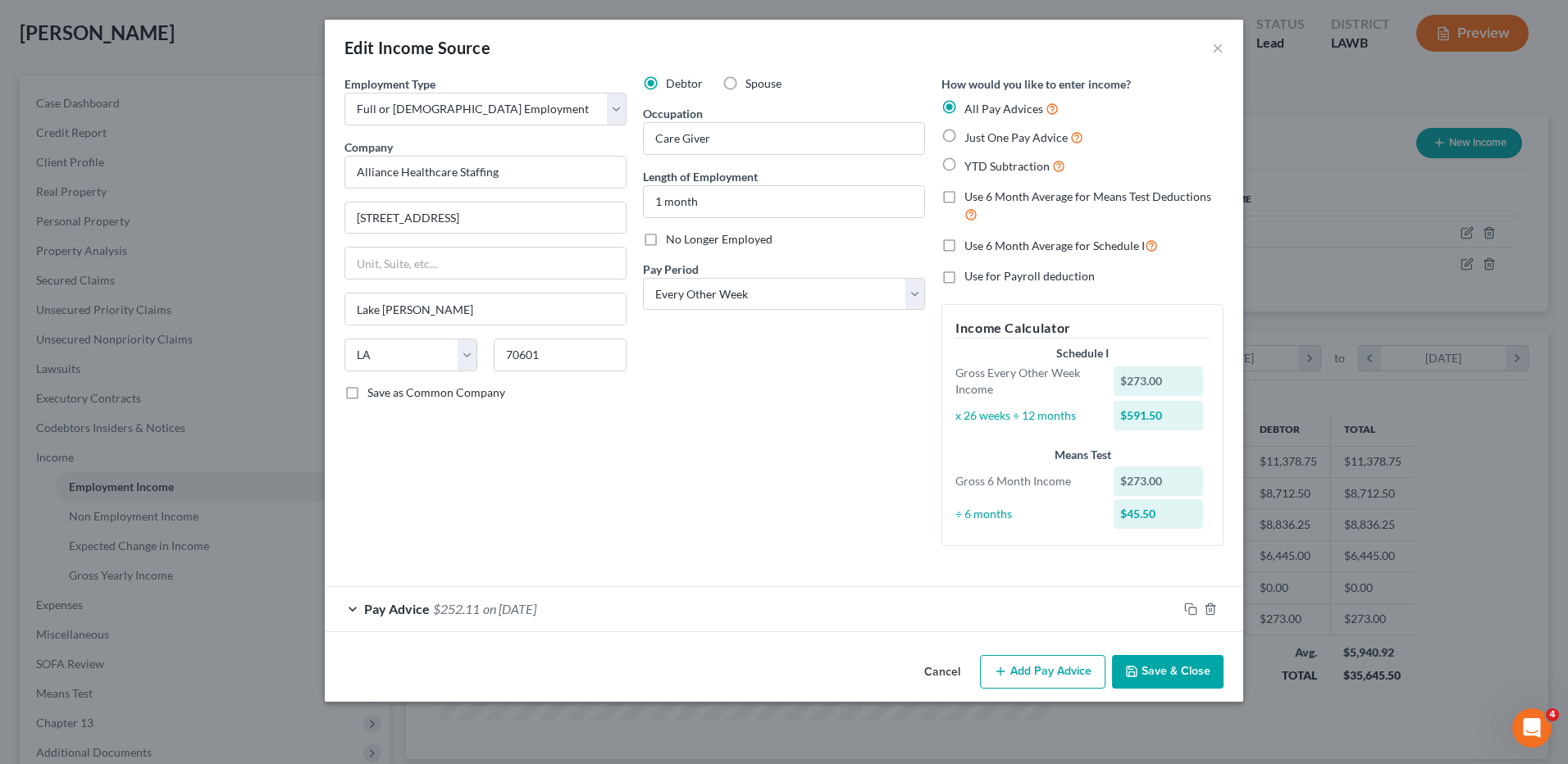
scroll to position [0, 0]
click at [1186, 606] on icon "button" at bounding box center [1191, 609] width 13 height 13
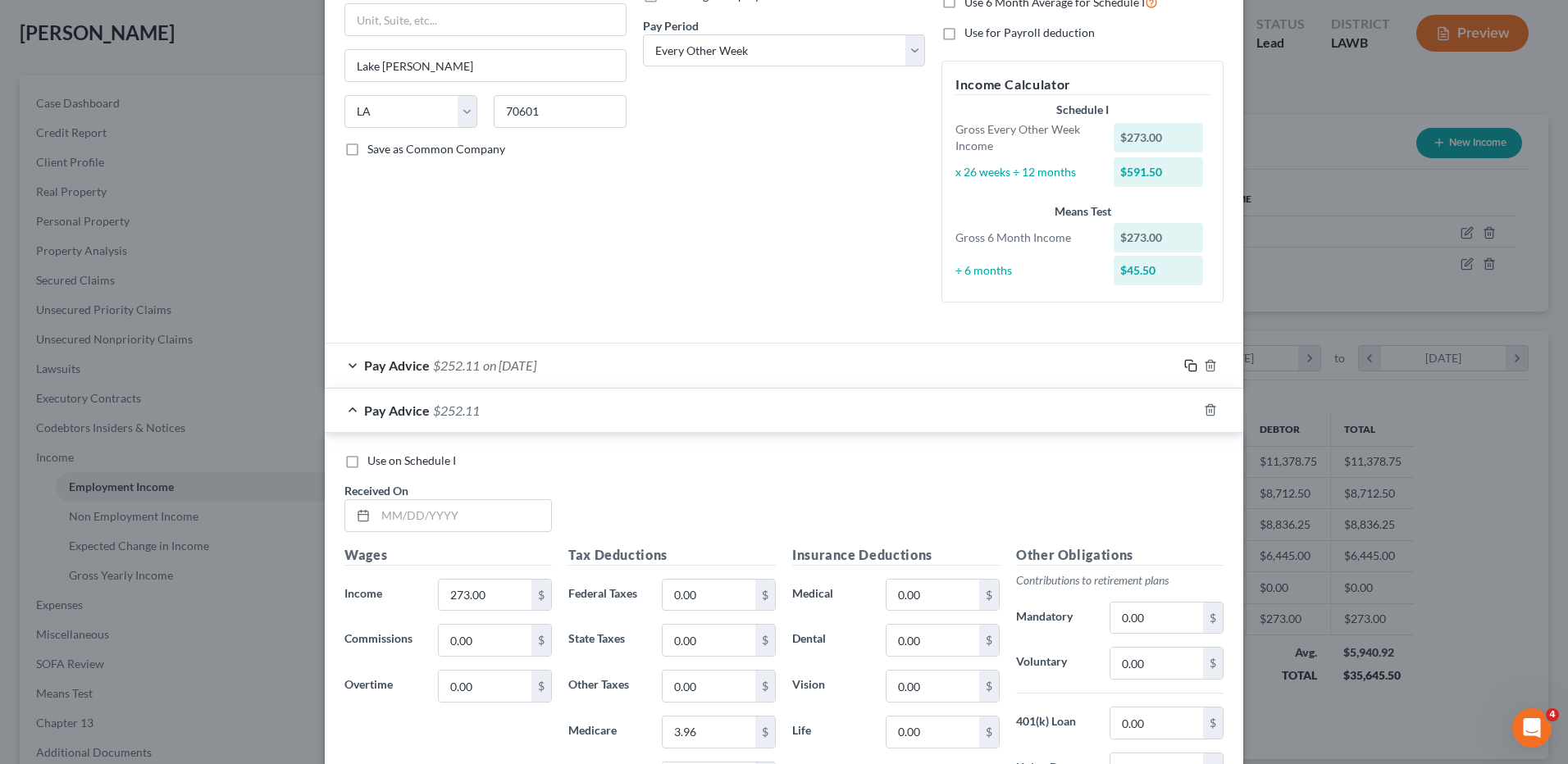
scroll to position [246, 0]
click at [1207, 406] on icon "button" at bounding box center [1210, 408] width 7 height 11
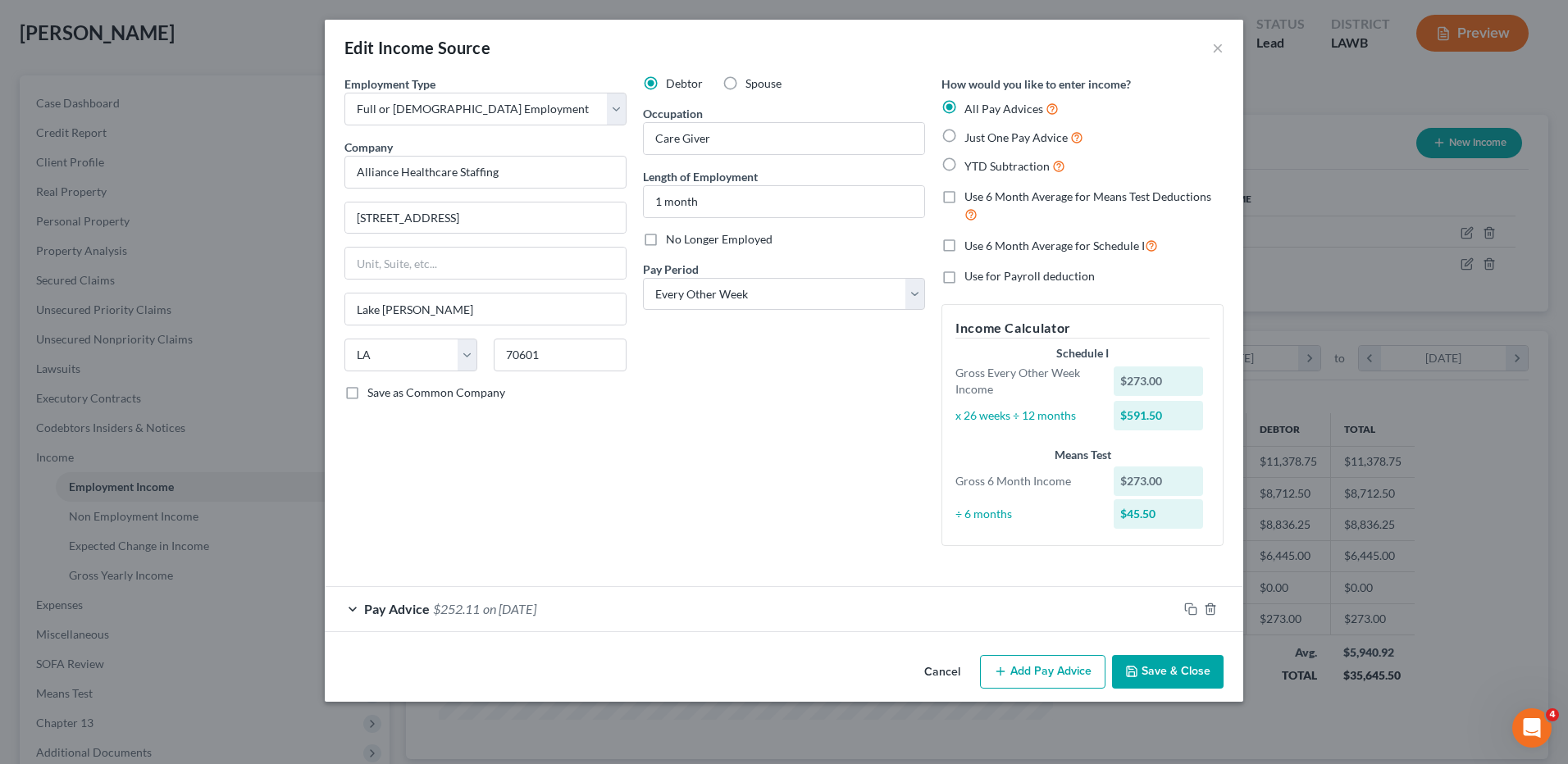
scroll to position [0, 0]
click at [1185, 610] on icon "button" at bounding box center [1189, 607] width 7 height 7
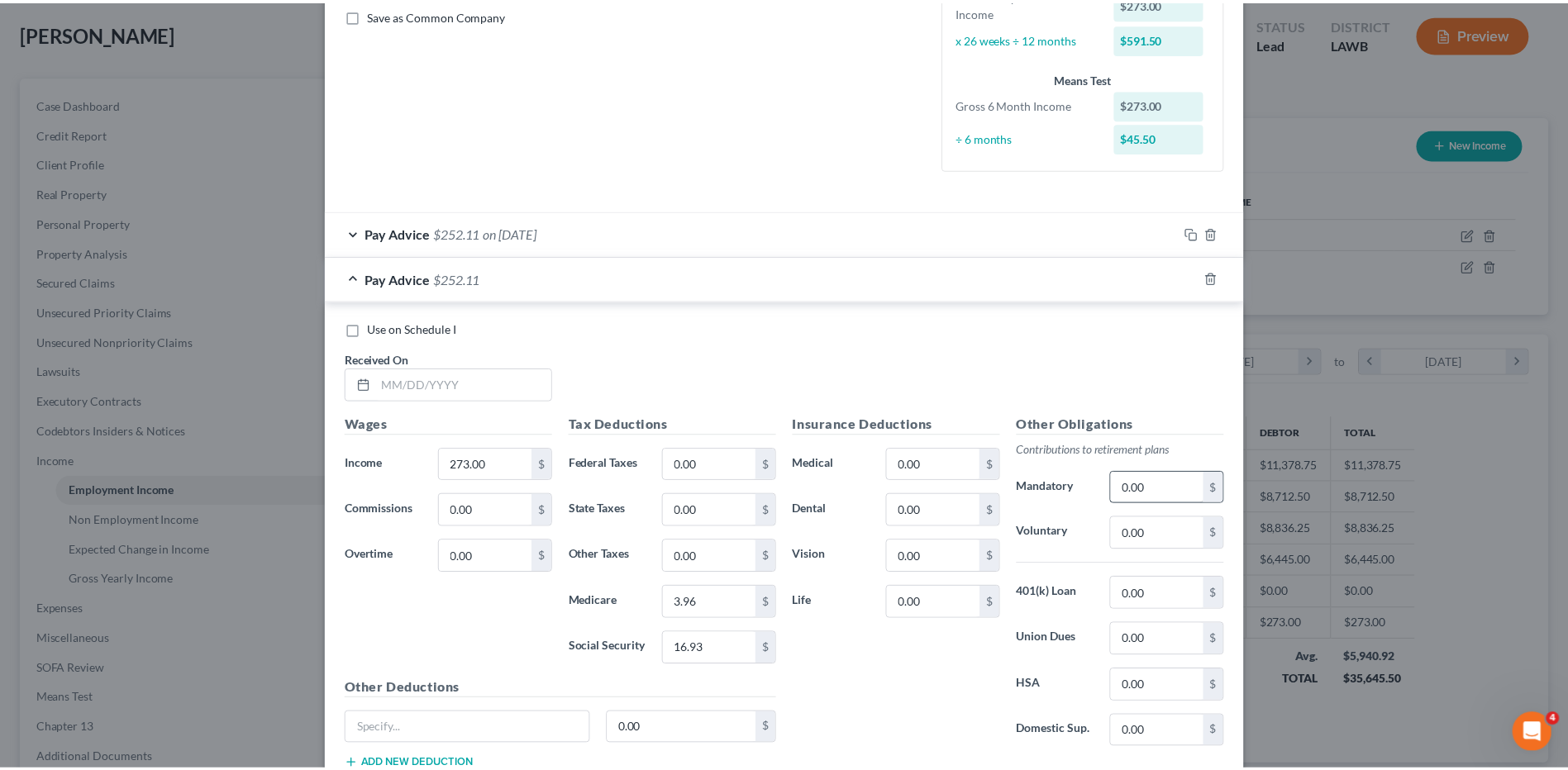
scroll to position [499, 0]
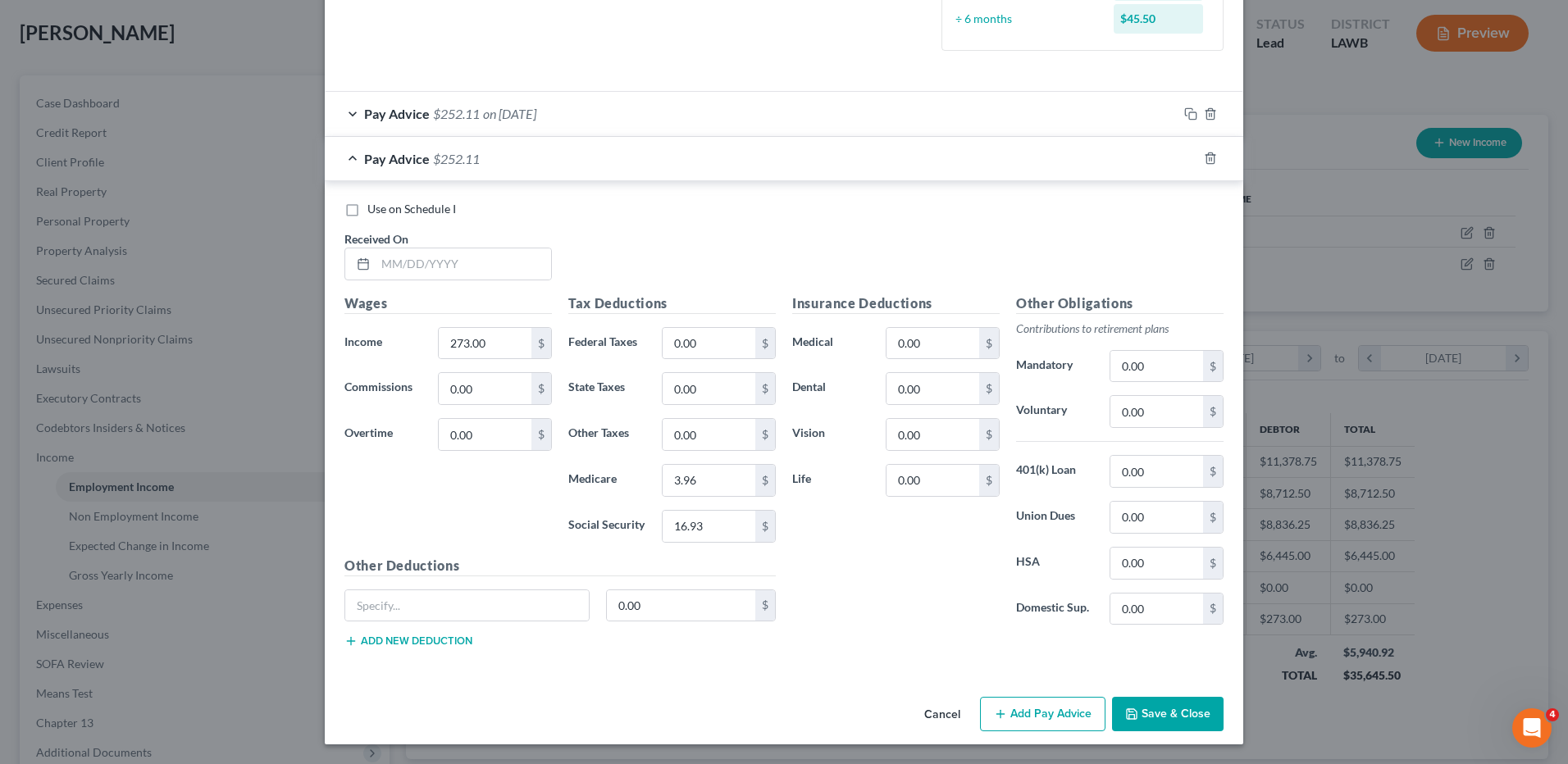
click at [928, 716] on button "Cancel" at bounding box center [943, 715] width 63 height 33
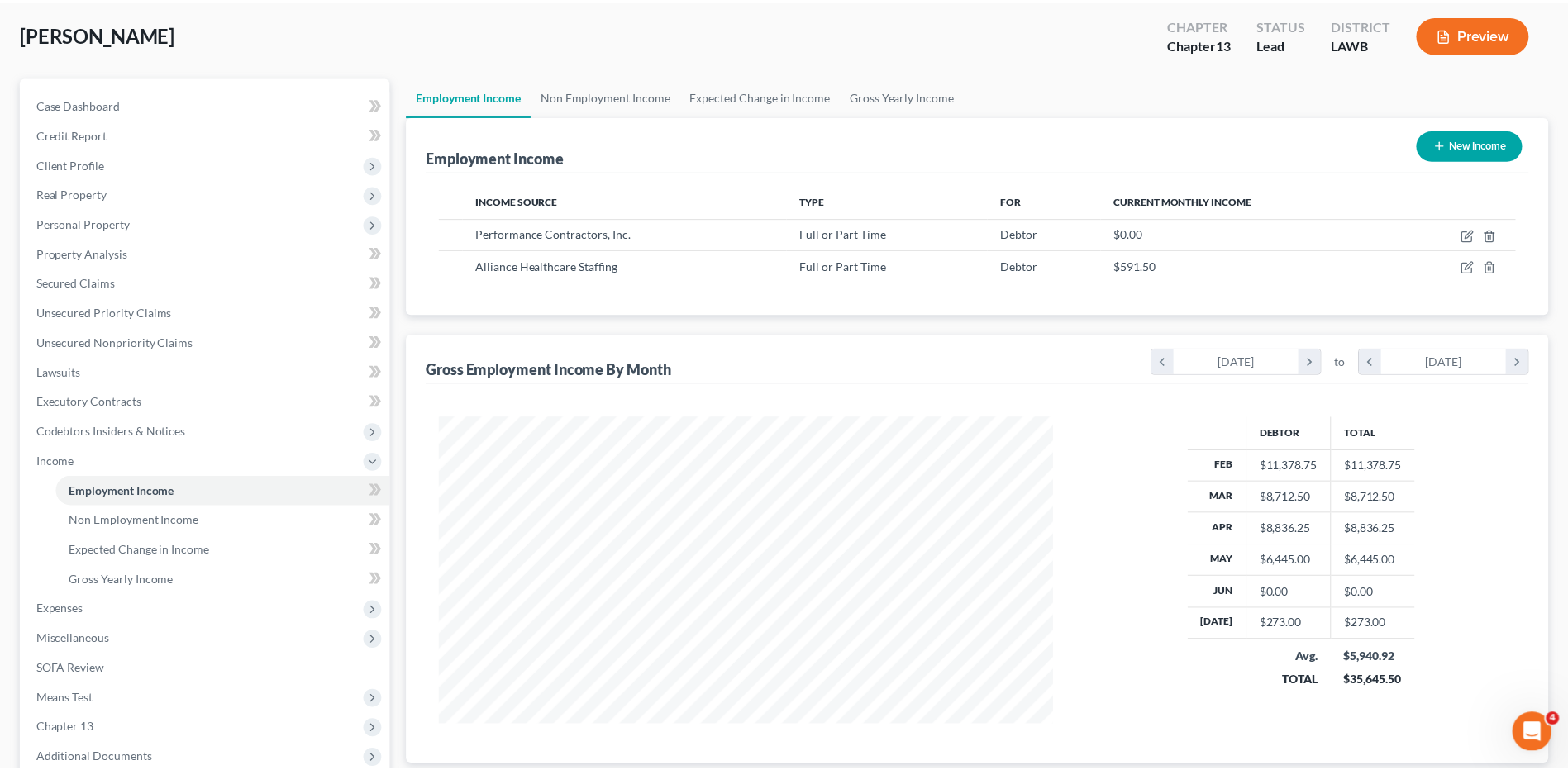
scroll to position [825967, 825734]
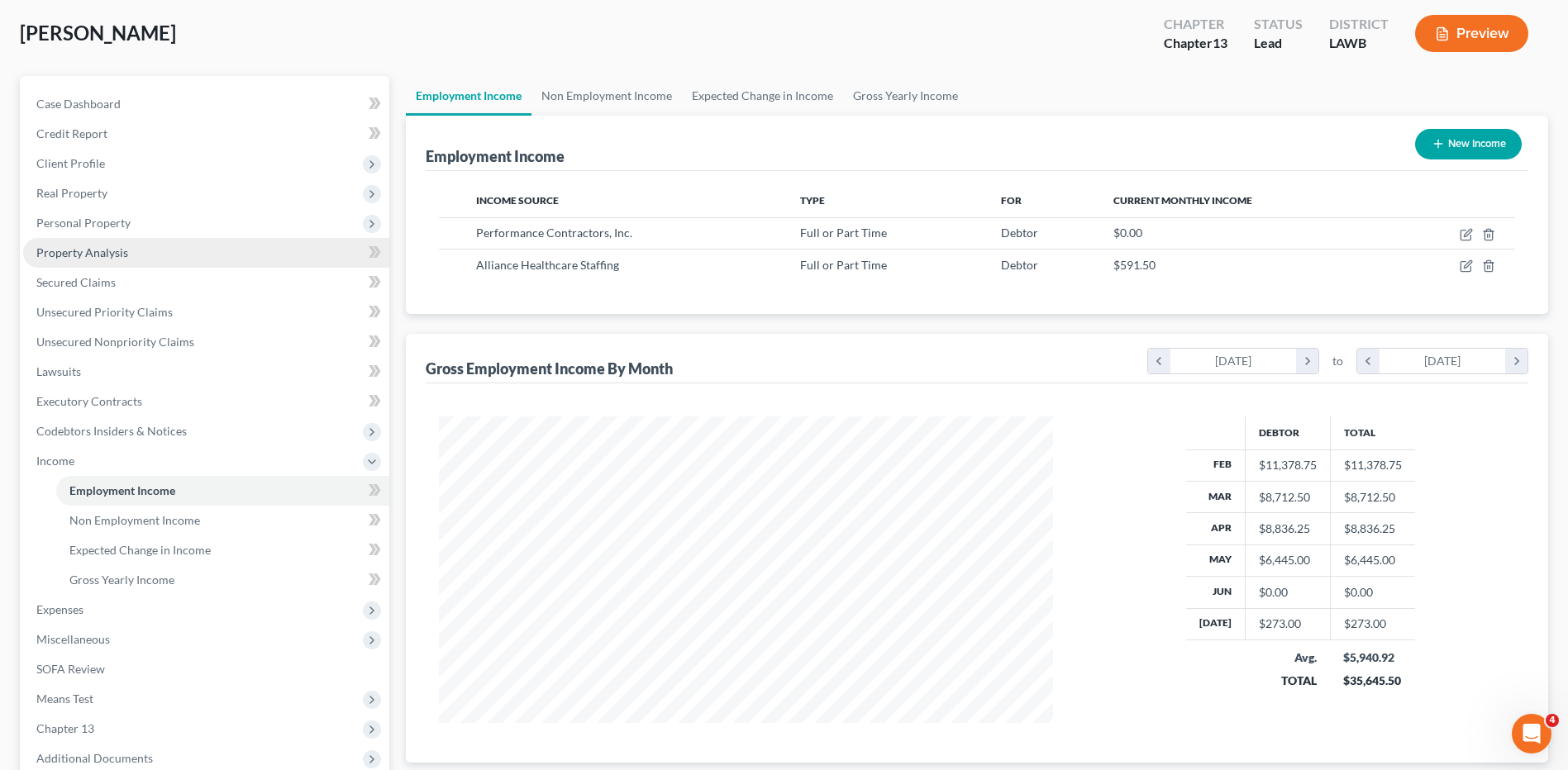
click at [72, 252] on span "Property Analysis" at bounding box center [82, 252] width 92 height 14
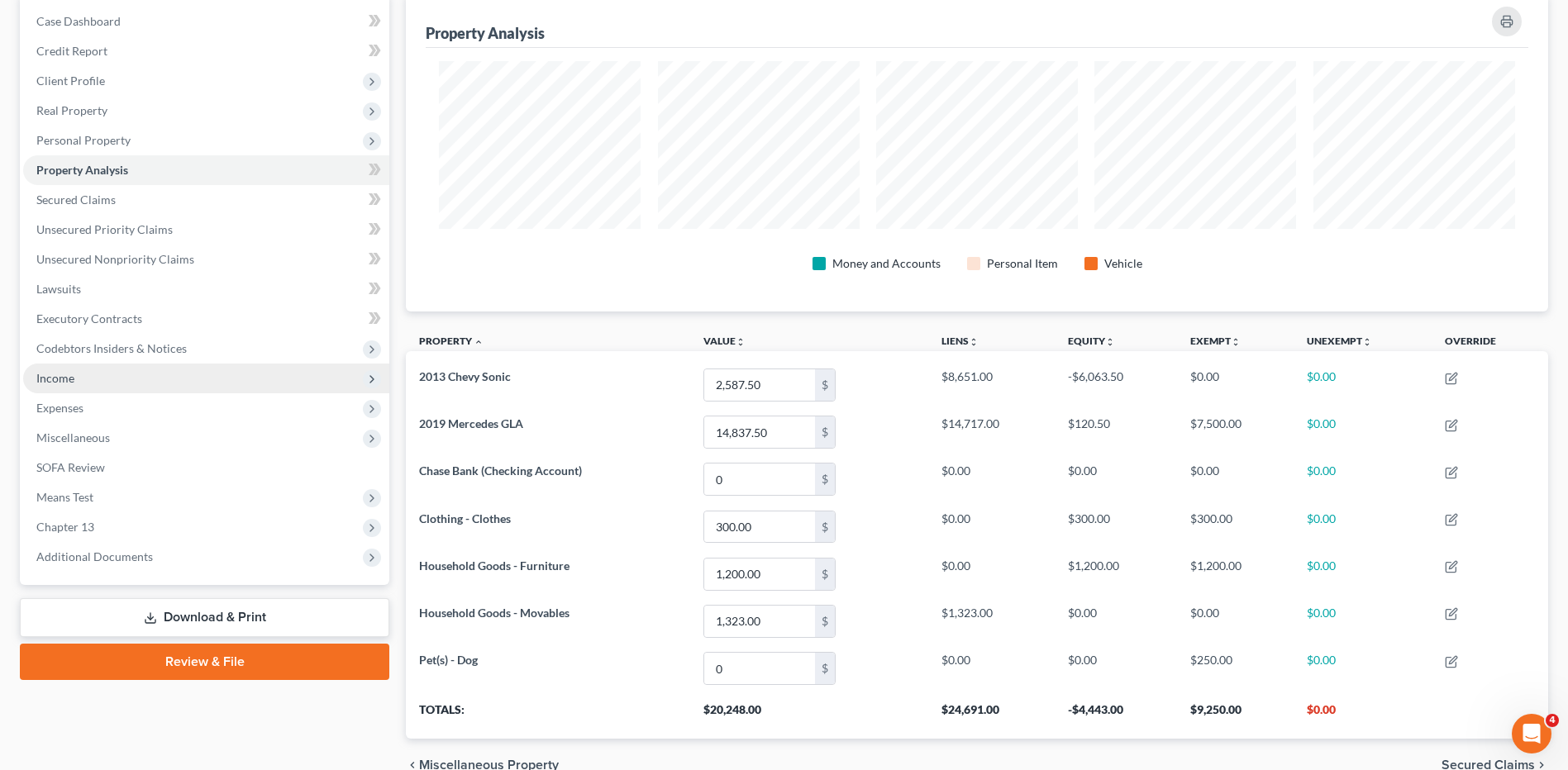
drag, startPoint x: 24, startPoint y: 378, endPoint x: 32, endPoint y: 379, distance: 8.1
click at [24, 378] on span "Income" at bounding box center [206, 378] width 366 height 30
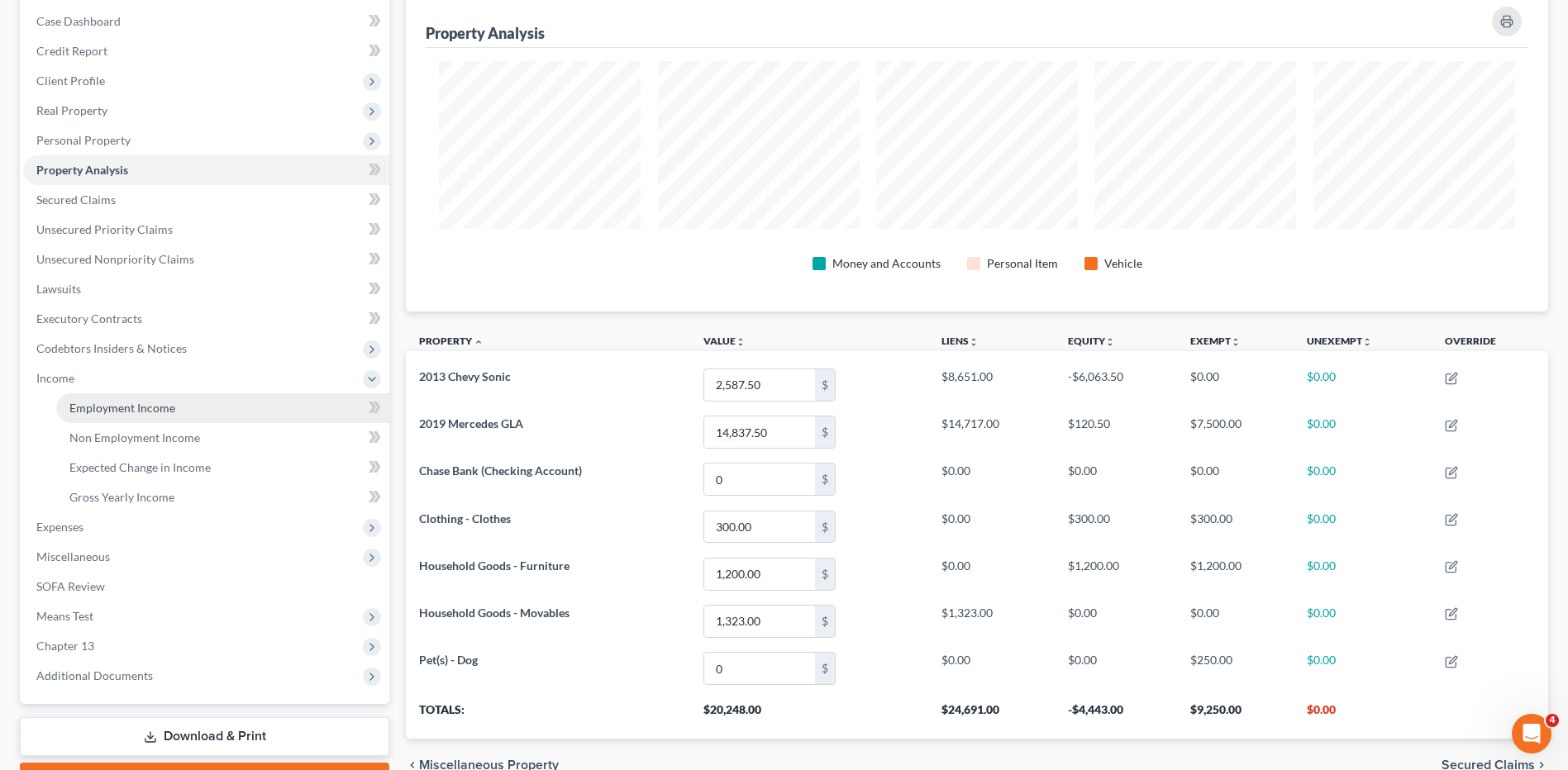
click at [119, 405] on span "Employment Income" at bounding box center [122, 407] width 106 height 14
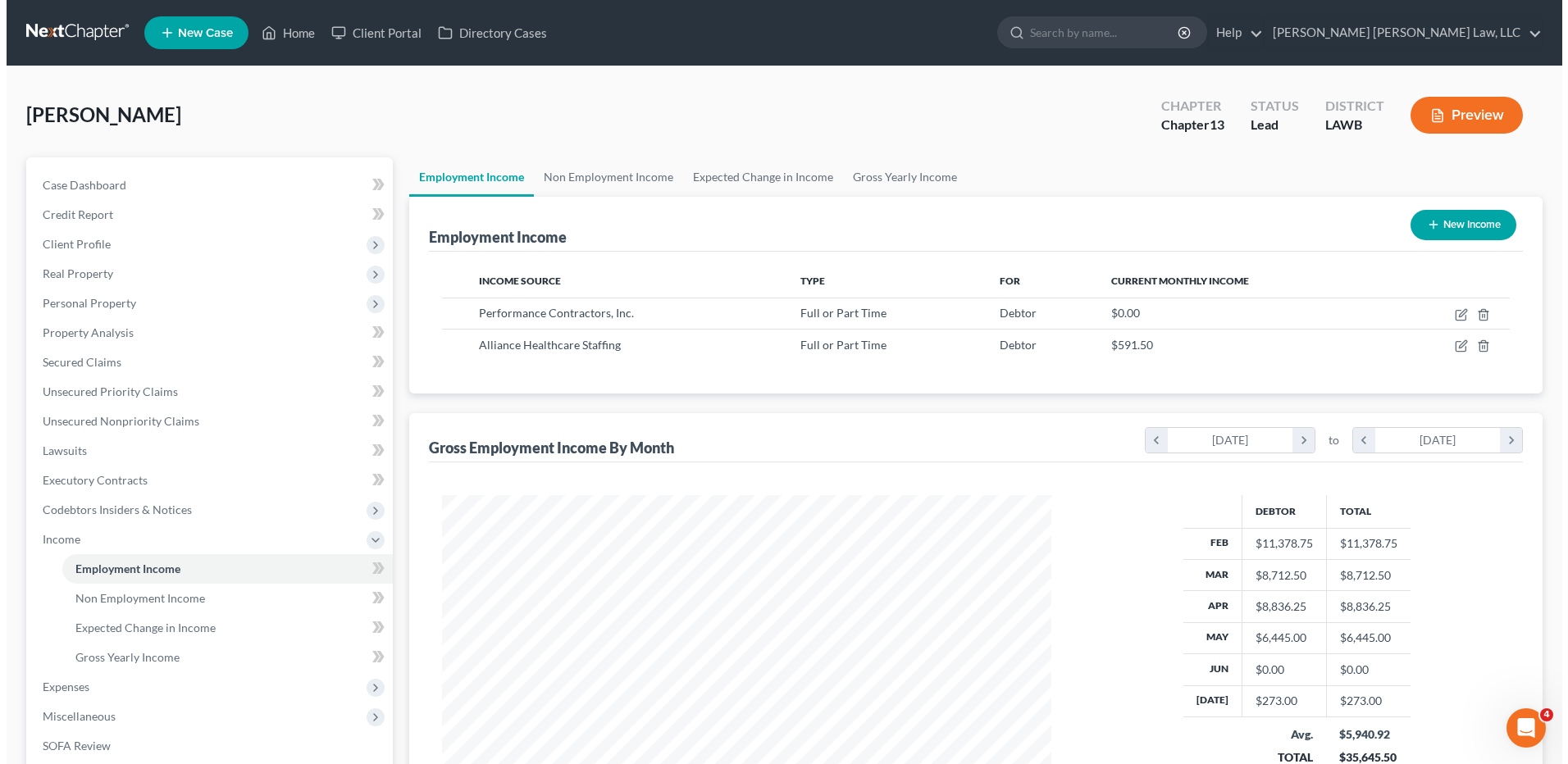
scroll to position [304, 641]
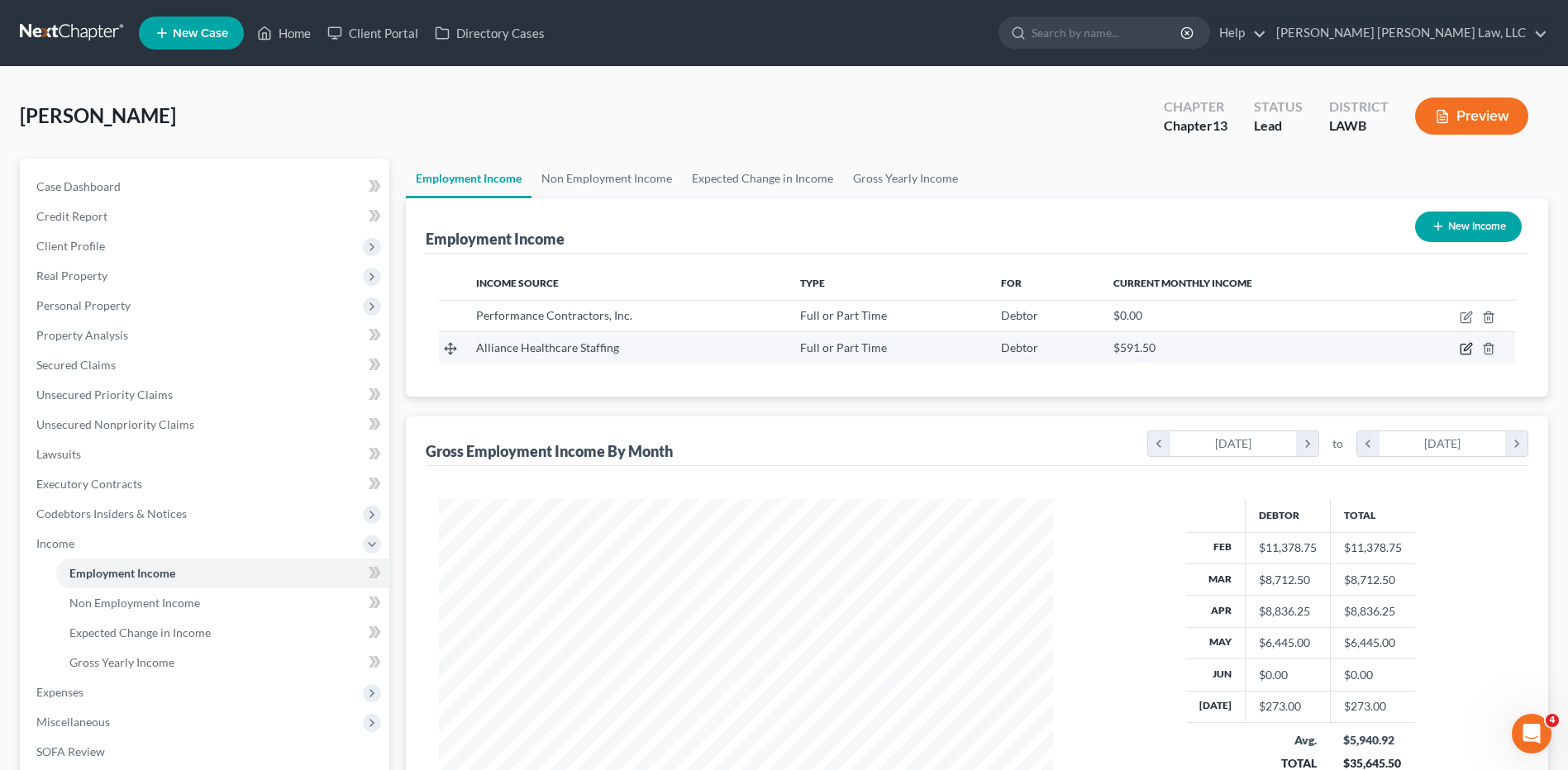
click at [1462, 351] on icon "button" at bounding box center [1466, 348] width 13 height 13
select select "0"
select select "19"
select select "2"
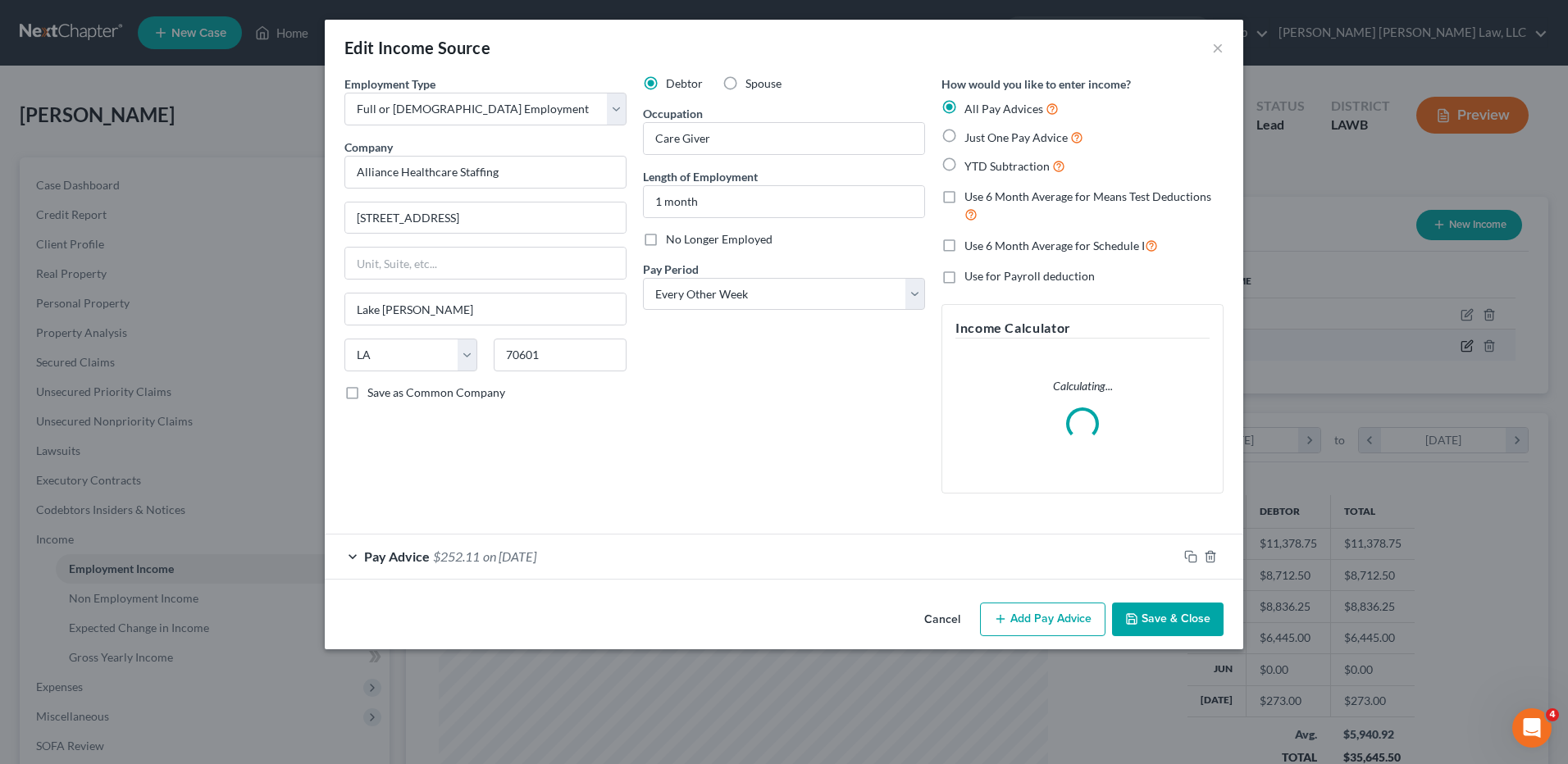
scroll to position [307, 647]
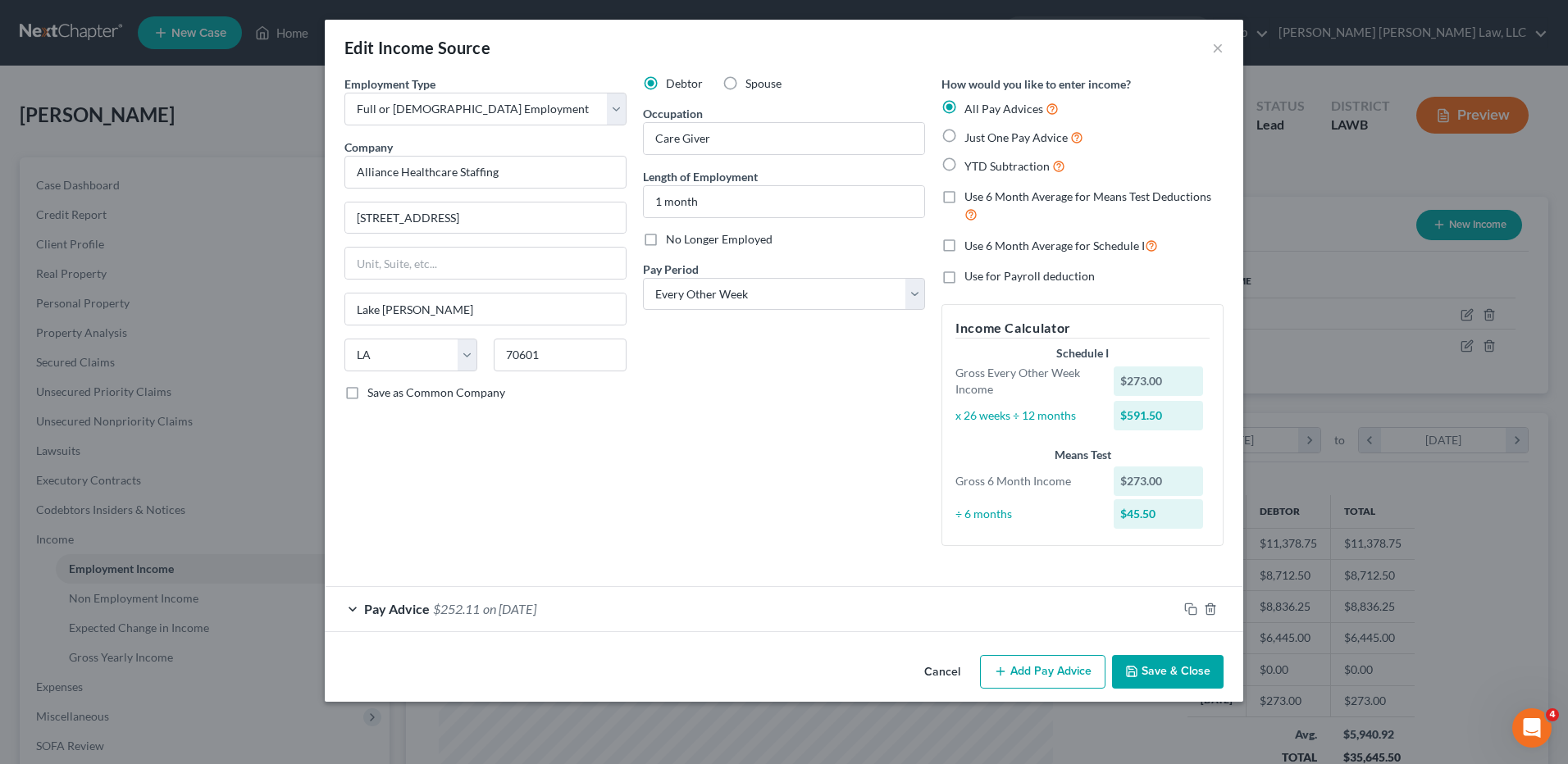
click at [1034, 610] on div "Pay Advice $252.11 on 07/18/2025" at bounding box center [750, 608] width 853 height 43
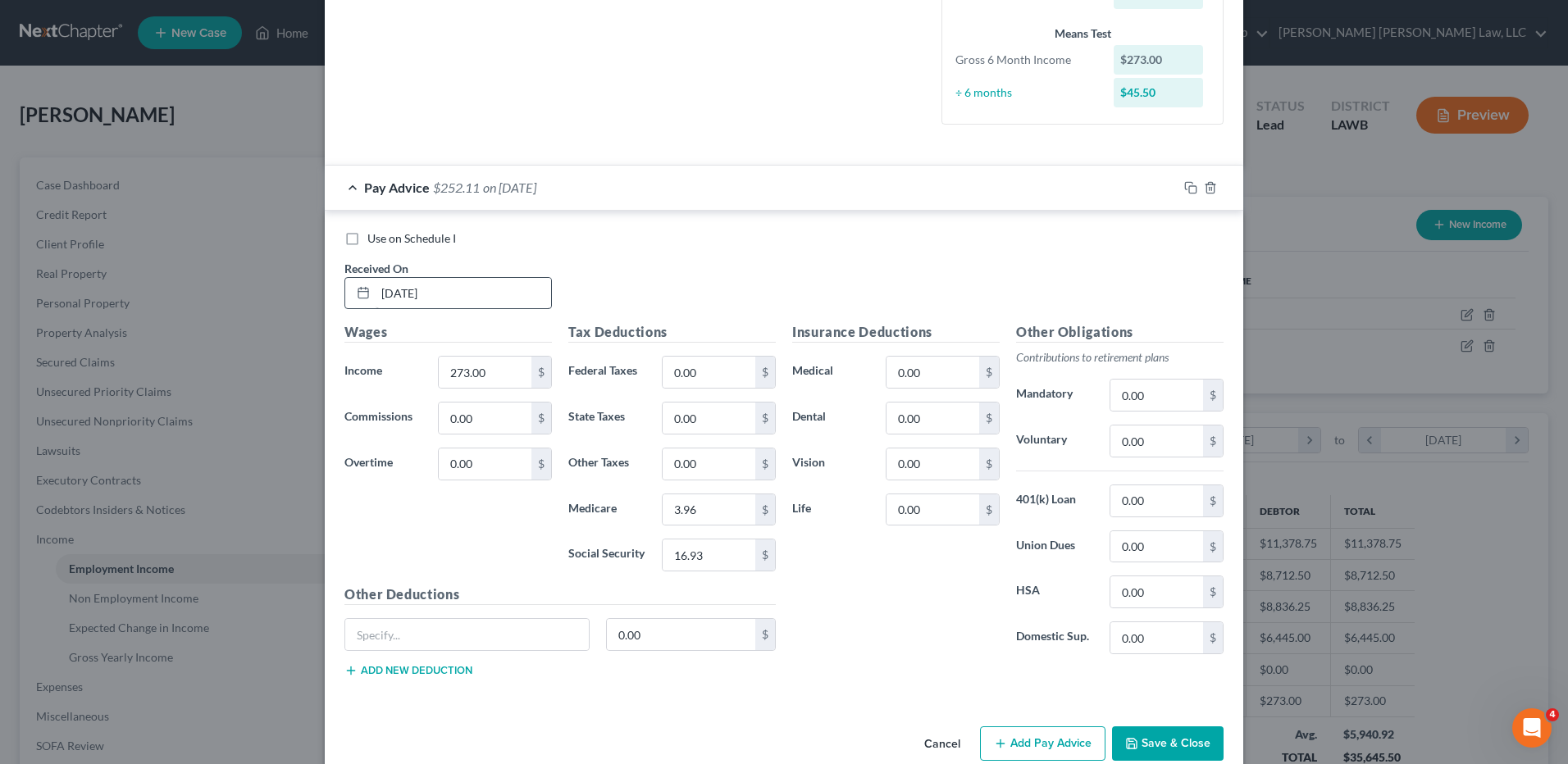
scroll to position [450, 0]
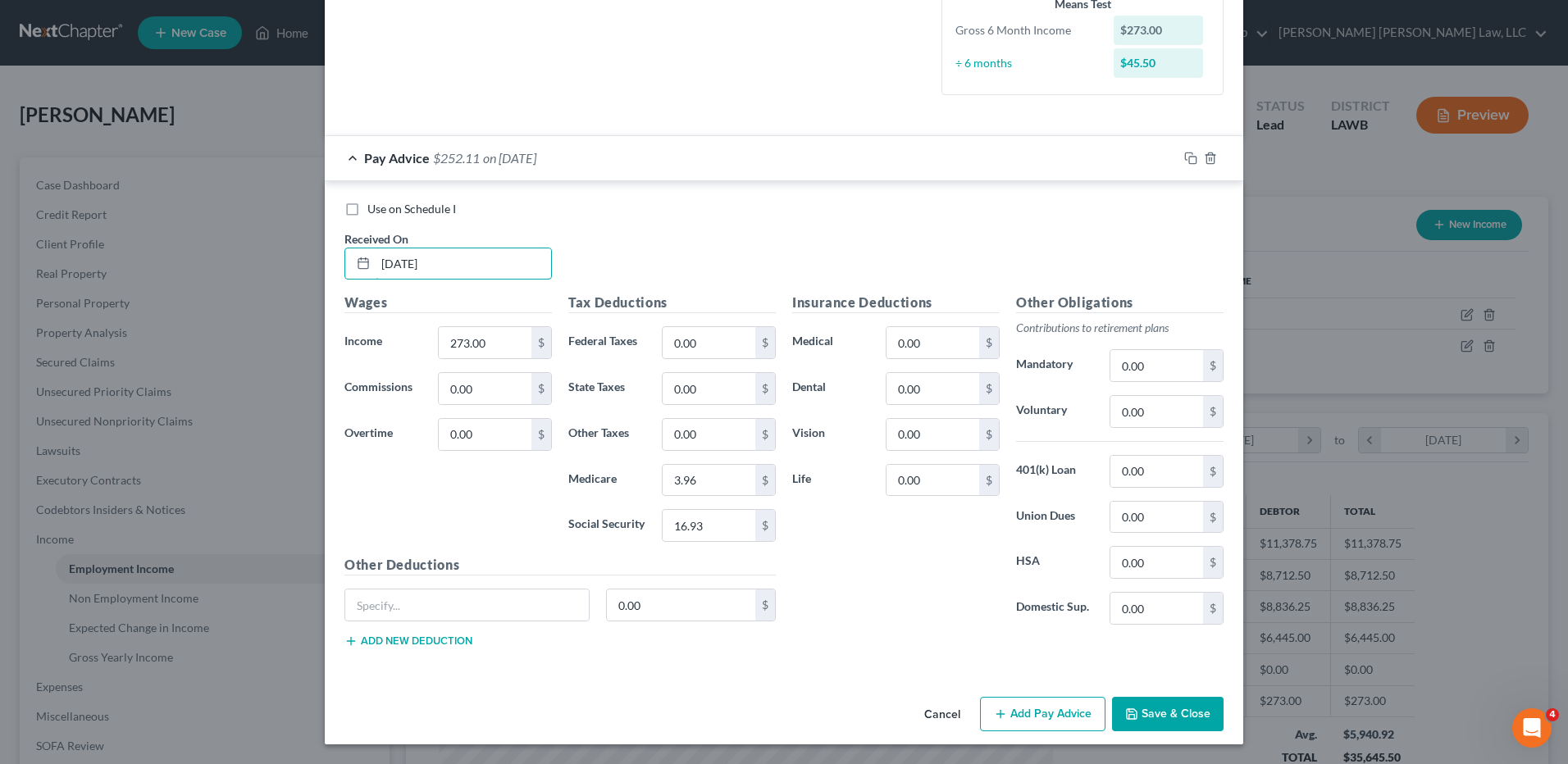
drag, startPoint x: 466, startPoint y: 259, endPoint x: 262, endPoint y: 306, distance: 209.3
click at [262, 306] on div "Edit Income Source × Employment Type * Select Full or Part Time Employment Self…" at bounding box center [784, 382] width 1568 height 764
type input "7/26/25"
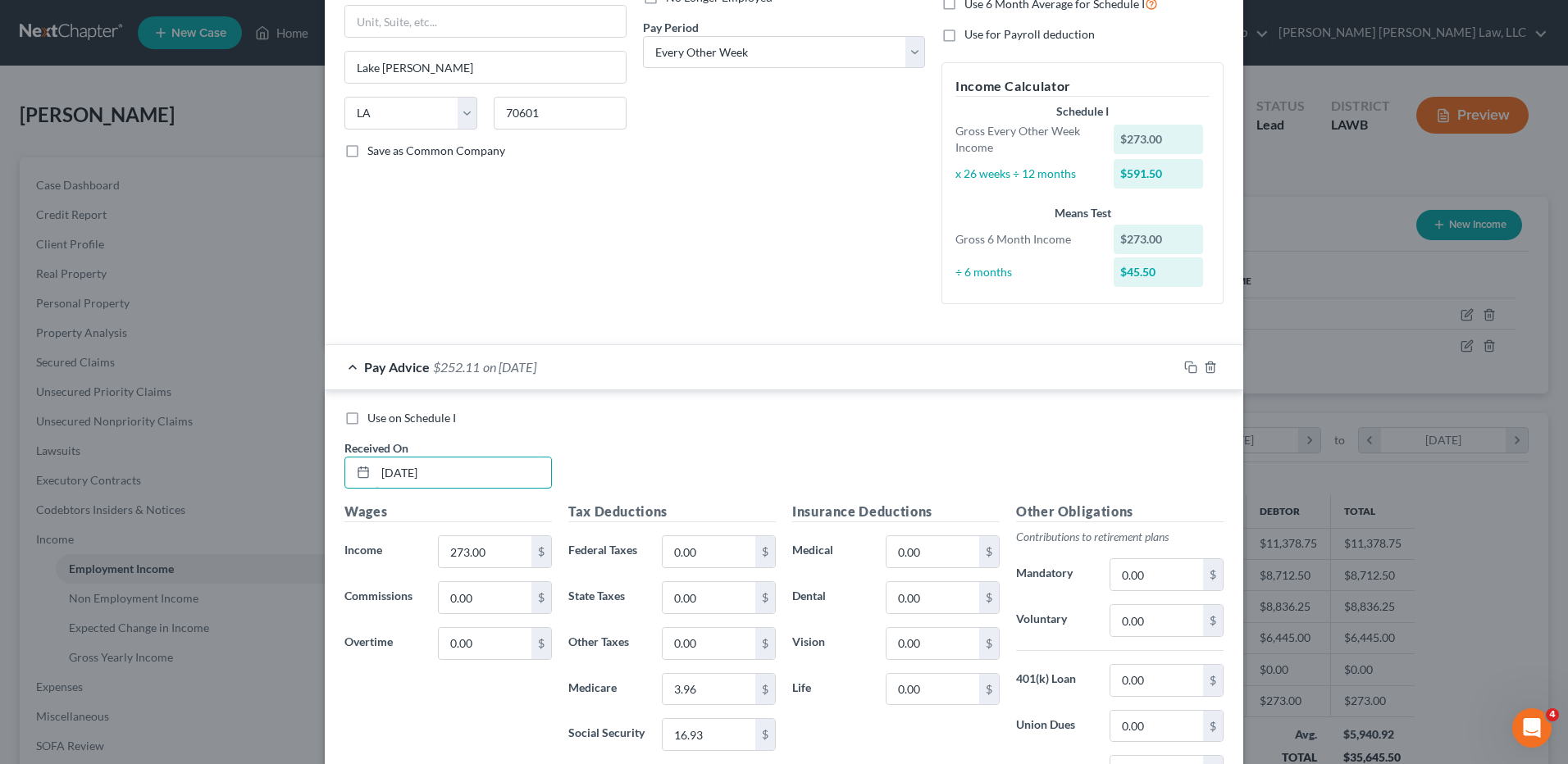
scroll to position [41, 0]
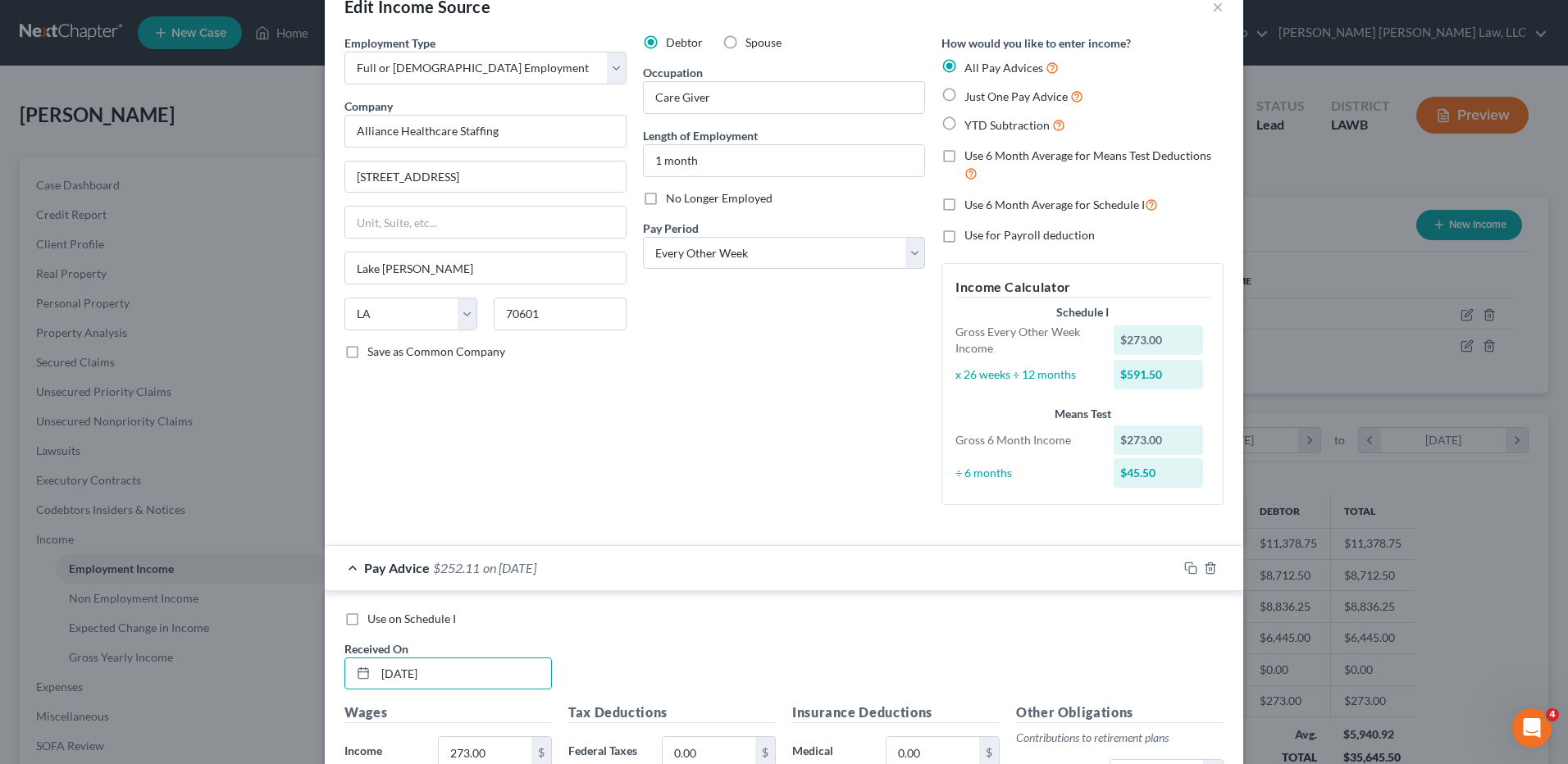
click at [965, 90] on label "Just One Pay Advice" at bounding box center [1024, 97] width 119 height 19
click at [971, 90] on input "Just One Pay Advice" at bounding box center [977, 93] width 11 height 11
radio input "true"
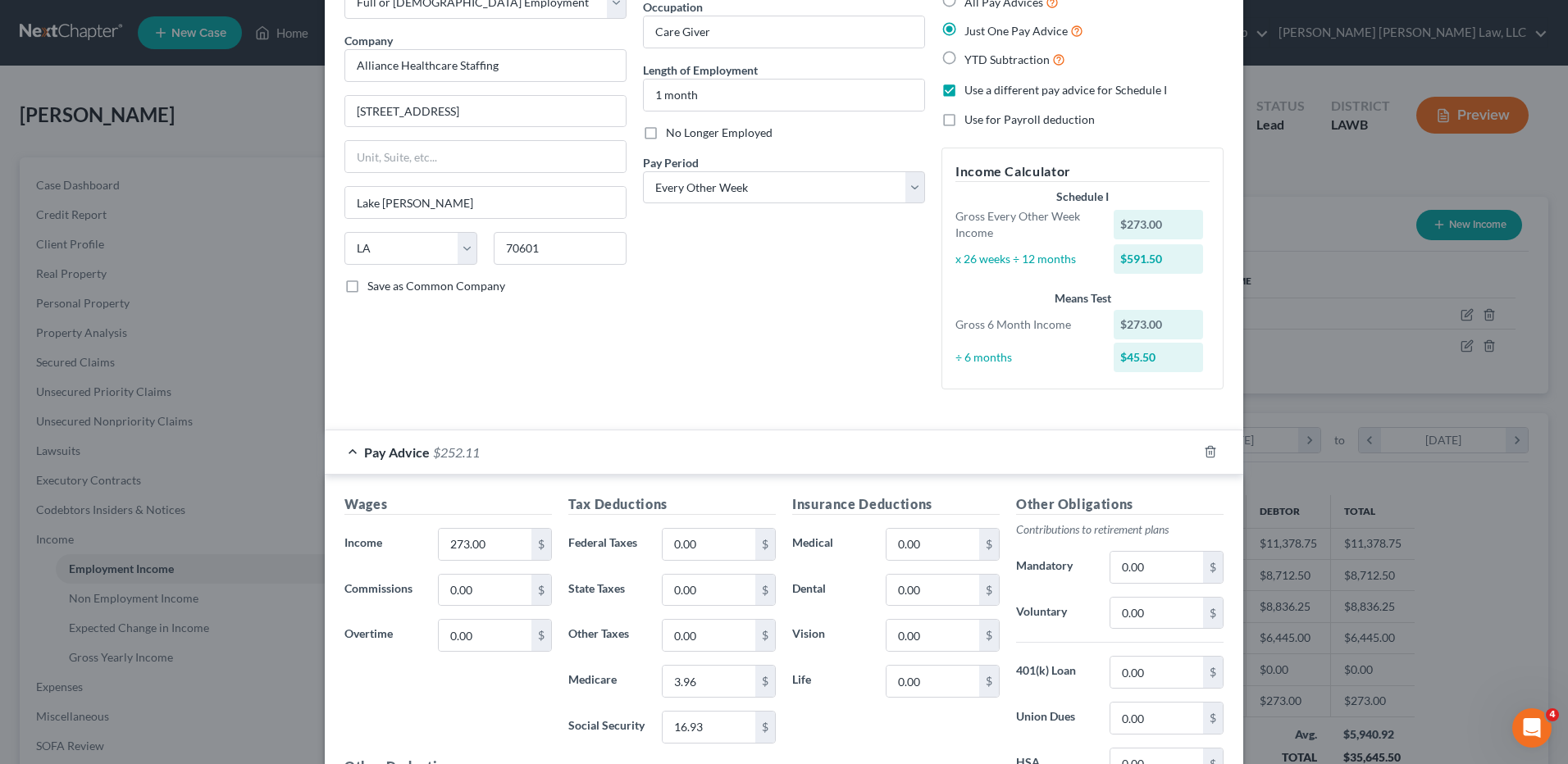
scroll to position [307, 0]
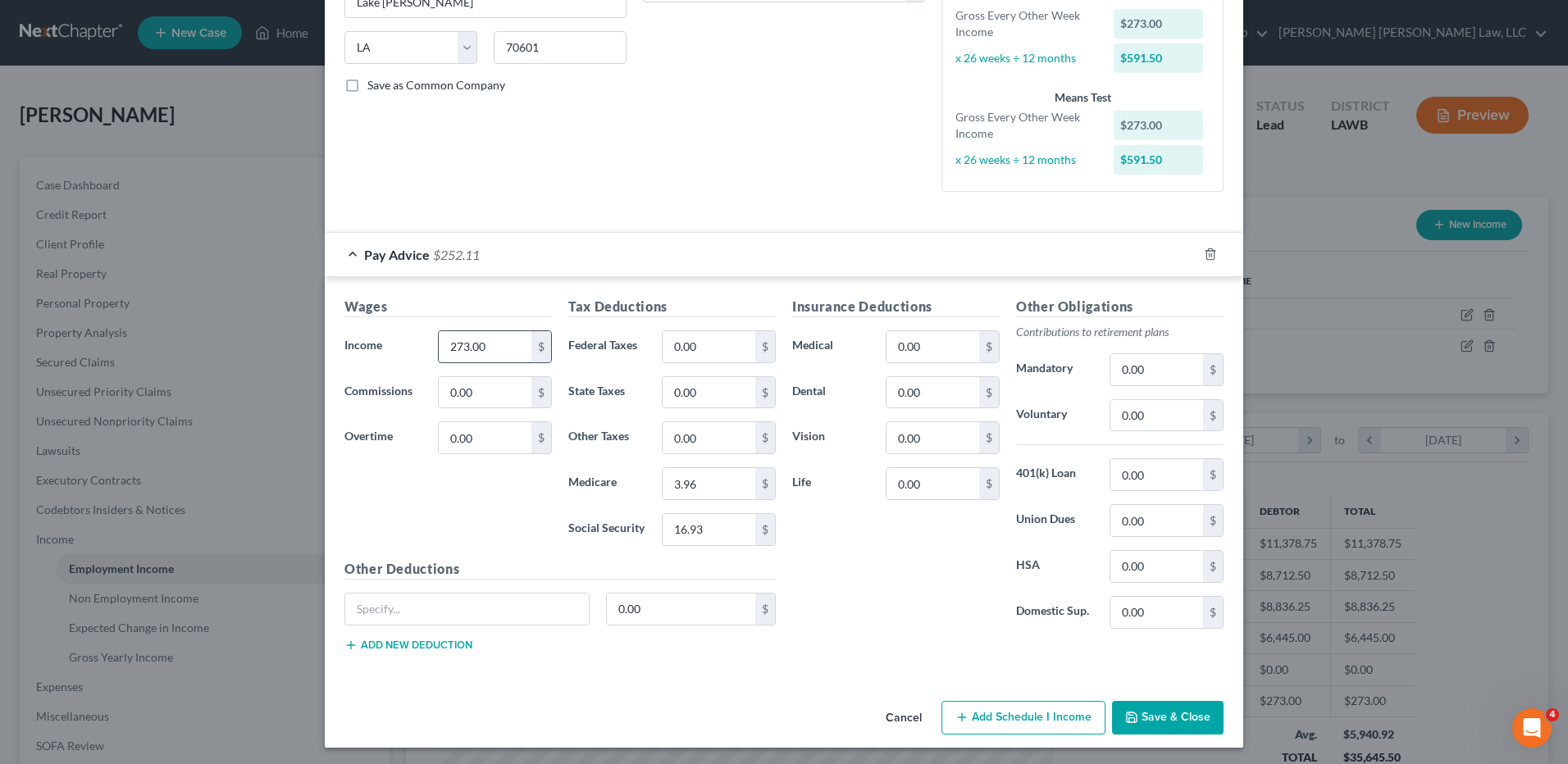
click at [492, 349] on input "273.00" at bounding box center [485, 347] width 93 height 31
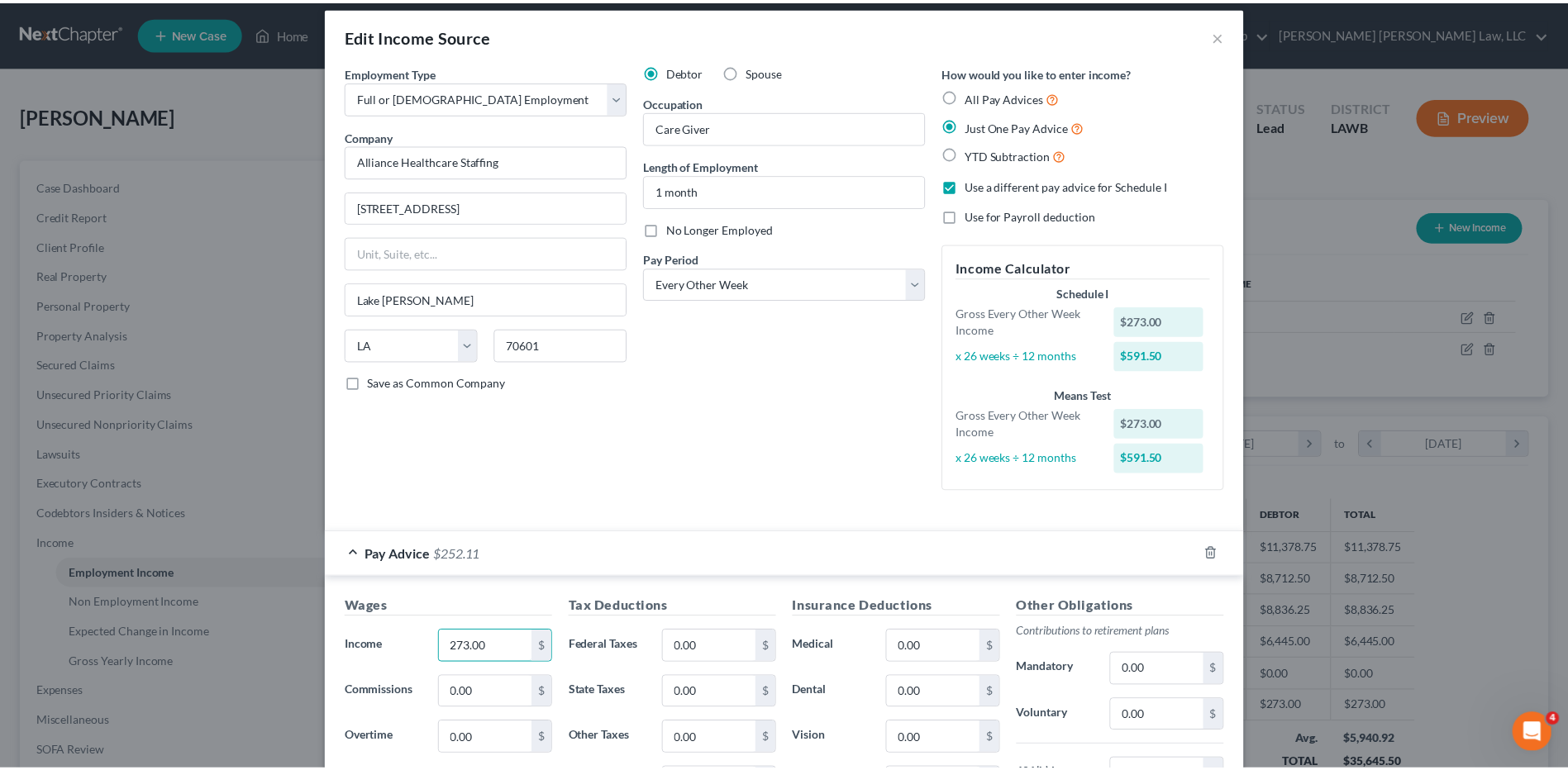
scroll to position [0, 0]
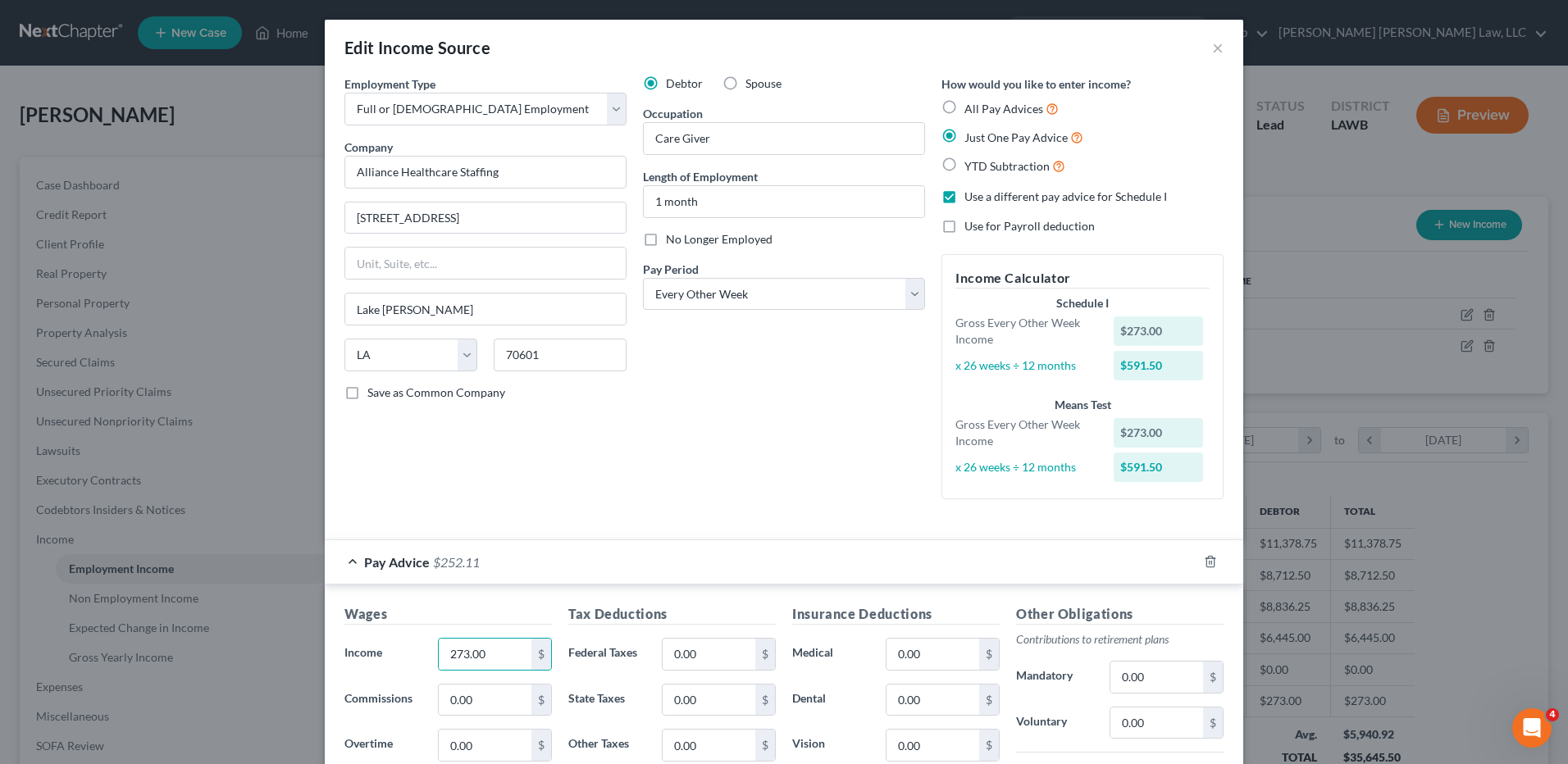
click at [965, 108] on label "All Pay Advices" at bounding box center [1012, 108] width 95 height 19
click at [971, 108] on input "All Pay Advices" at bounding box center [977, 105] width 11 height 11
radio input "true"
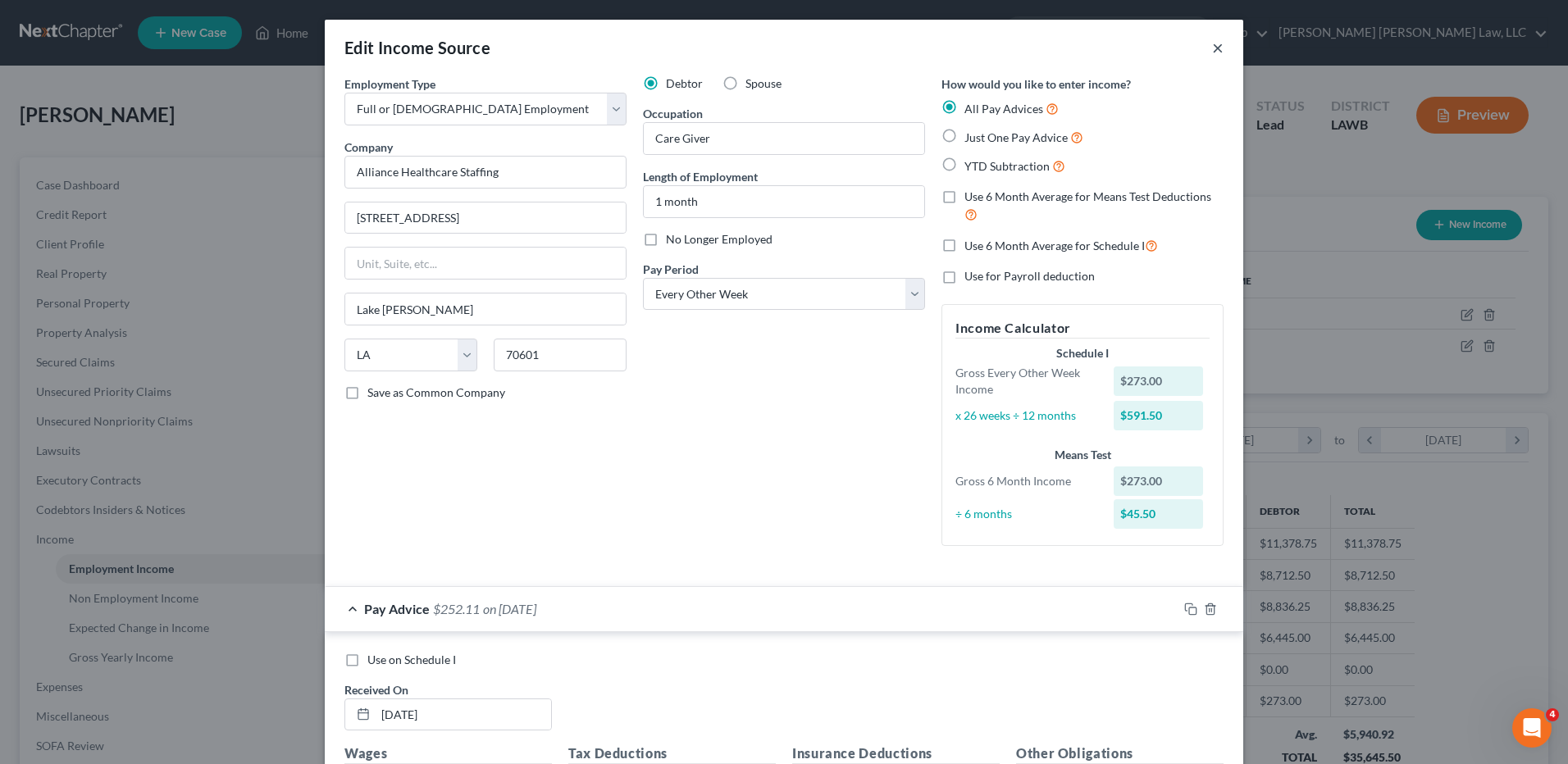
click at [1212, 53] on button "×" at bounding box center [1218, 47] width 11 height 19
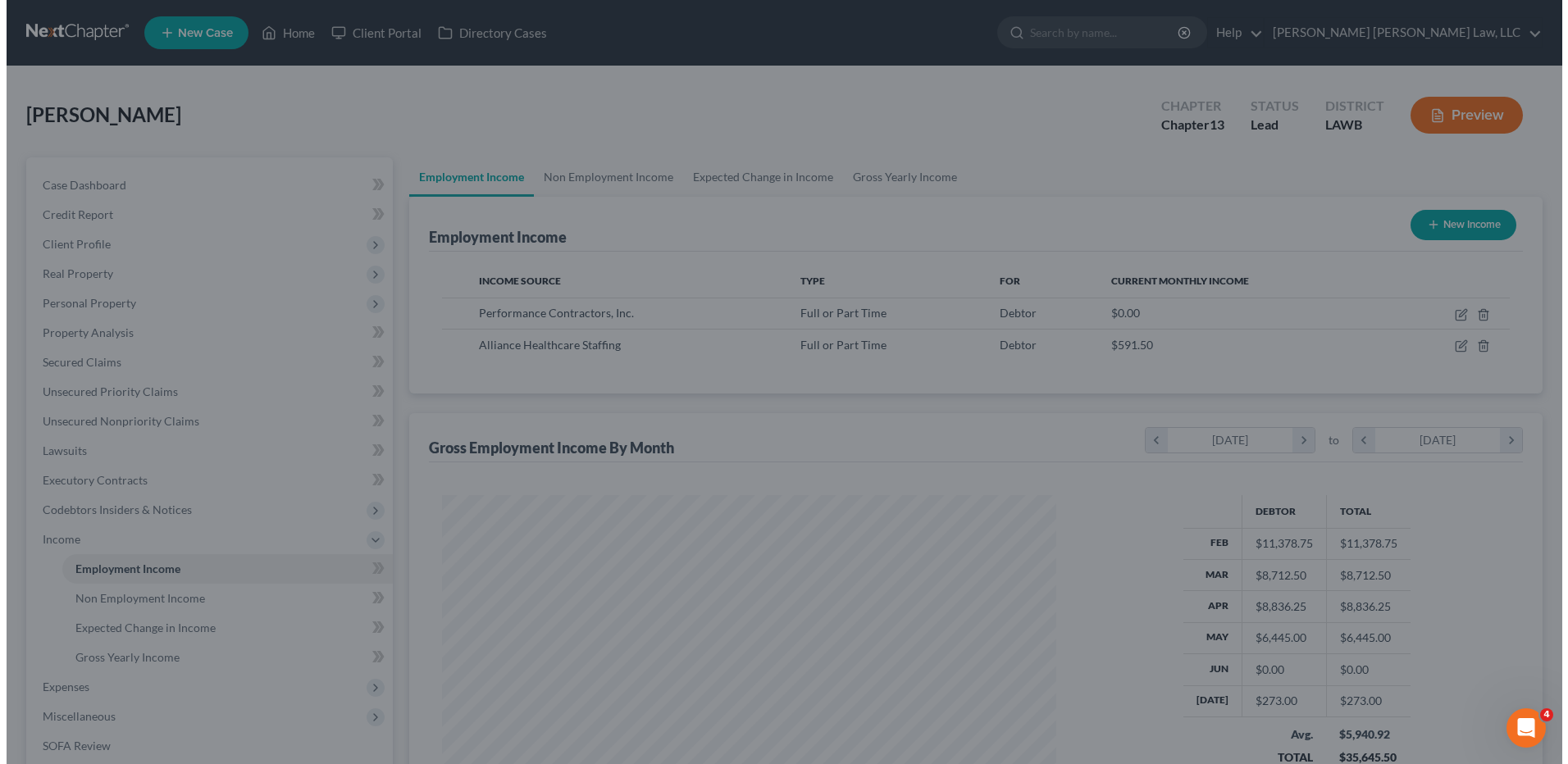
scroll to position [819531, 819438]
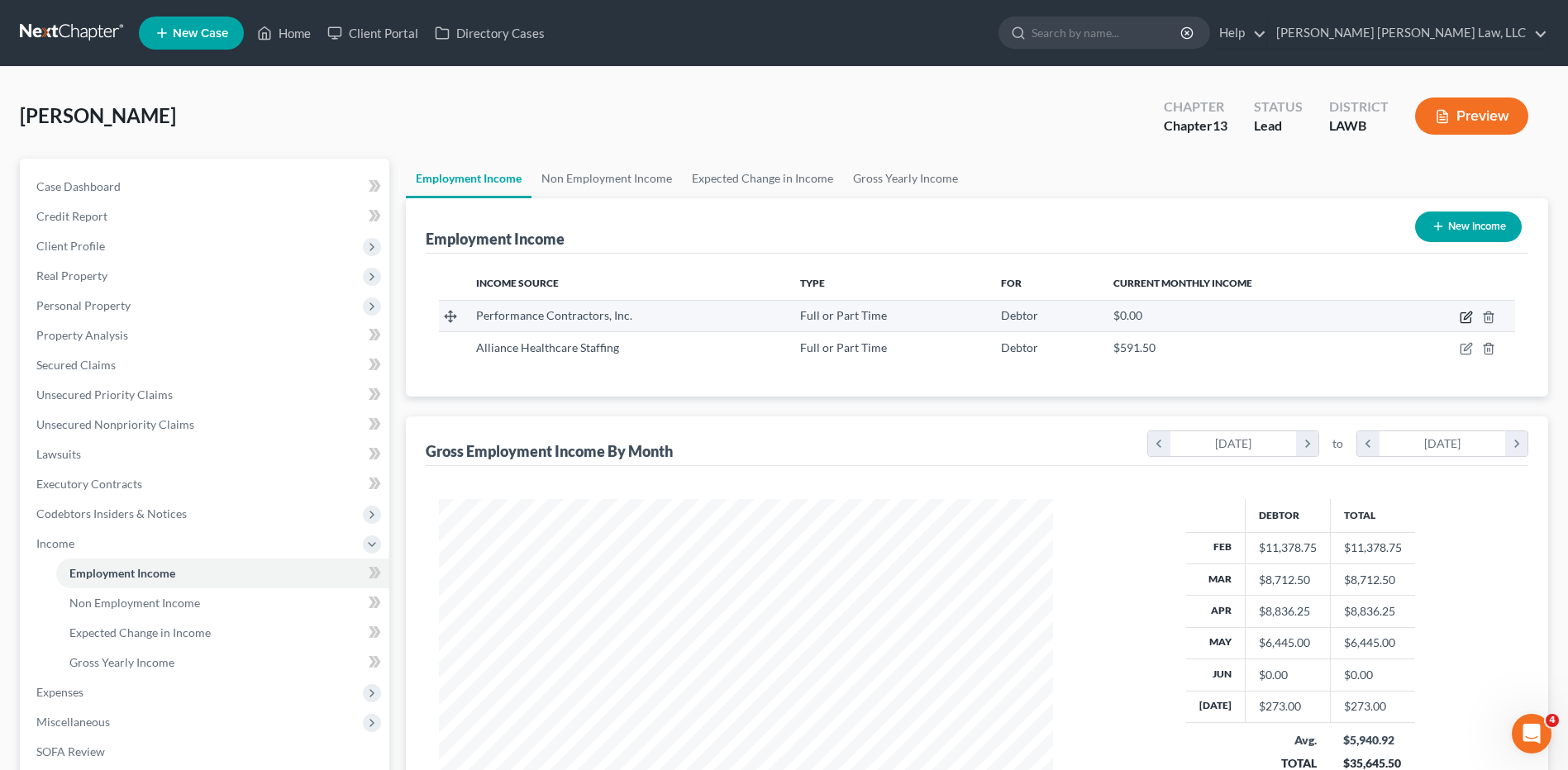
click at [1469, 321] on icon "button" at bounding box center [1466, 317] width 13 height 13
select select "0"
select select "19"
select select "3"
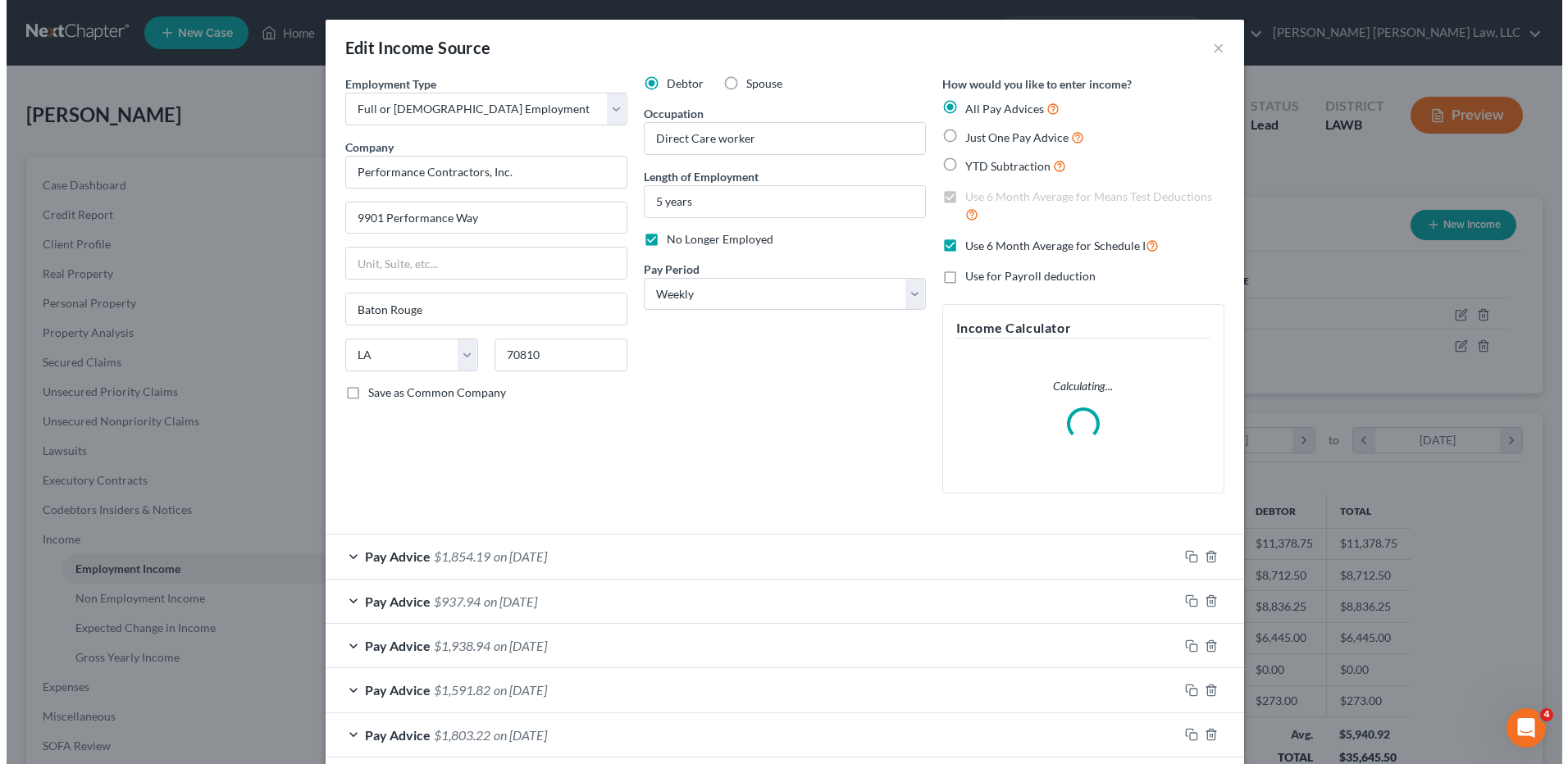
scroll to position [307, 647]
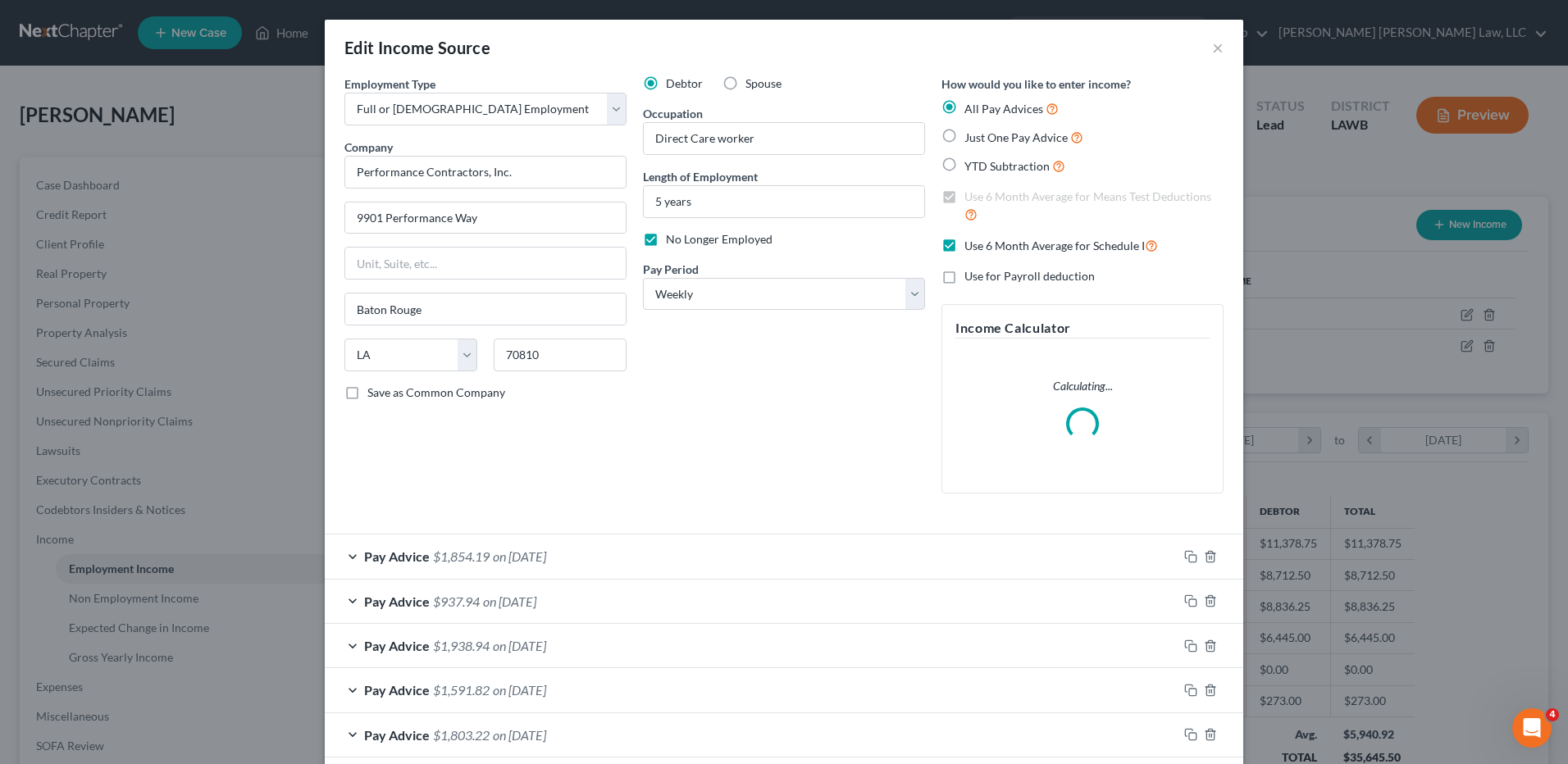
click at [666, 239] on label "No Longer Employed" at bounding box center [719, 239] width 107 height 17
click at [672, 239] on input "No Longer Employed" at bounding box center [678, 236] width 11 height 11
checkbox input "false"
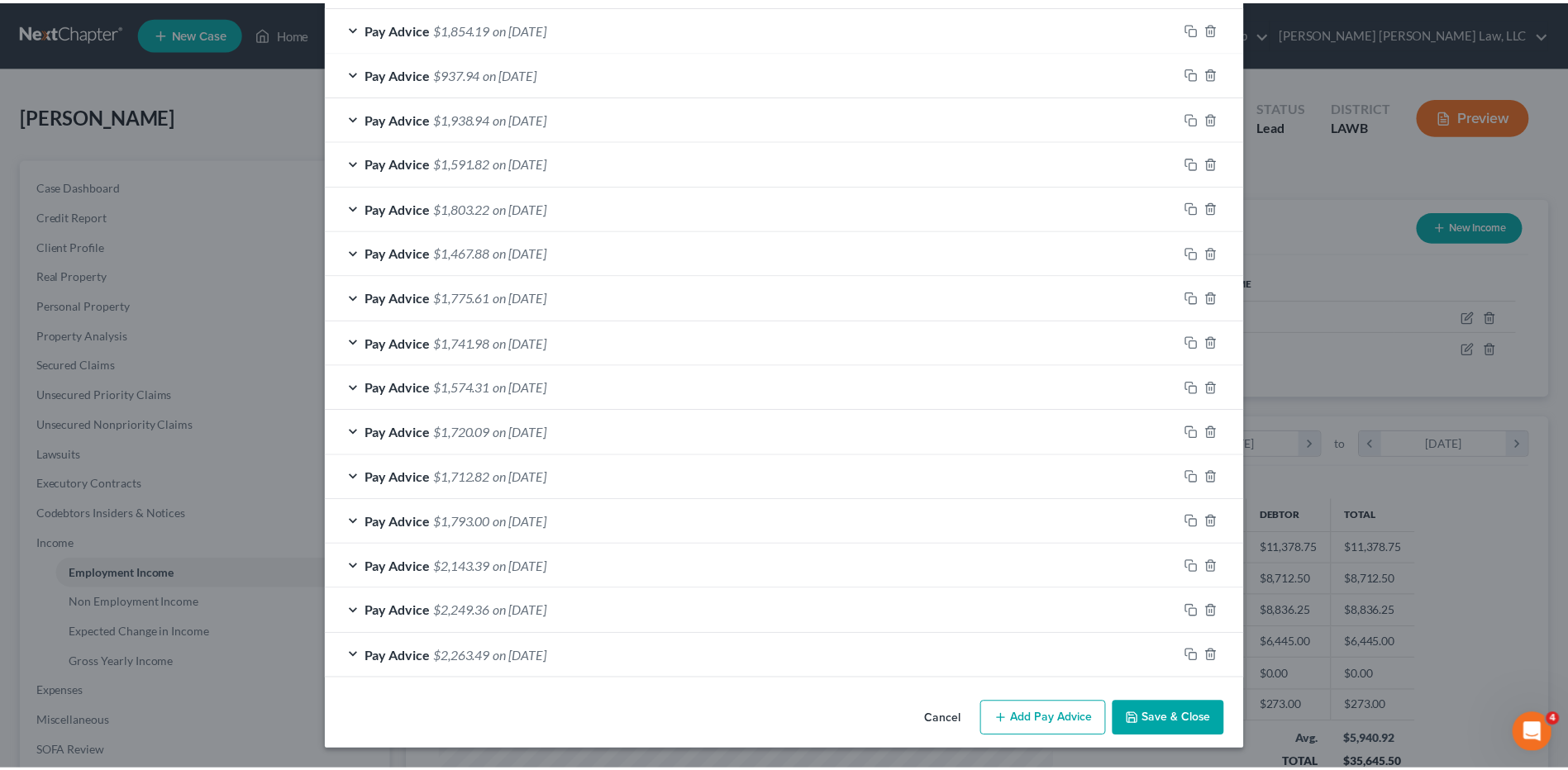
scroll to position [583, 0]
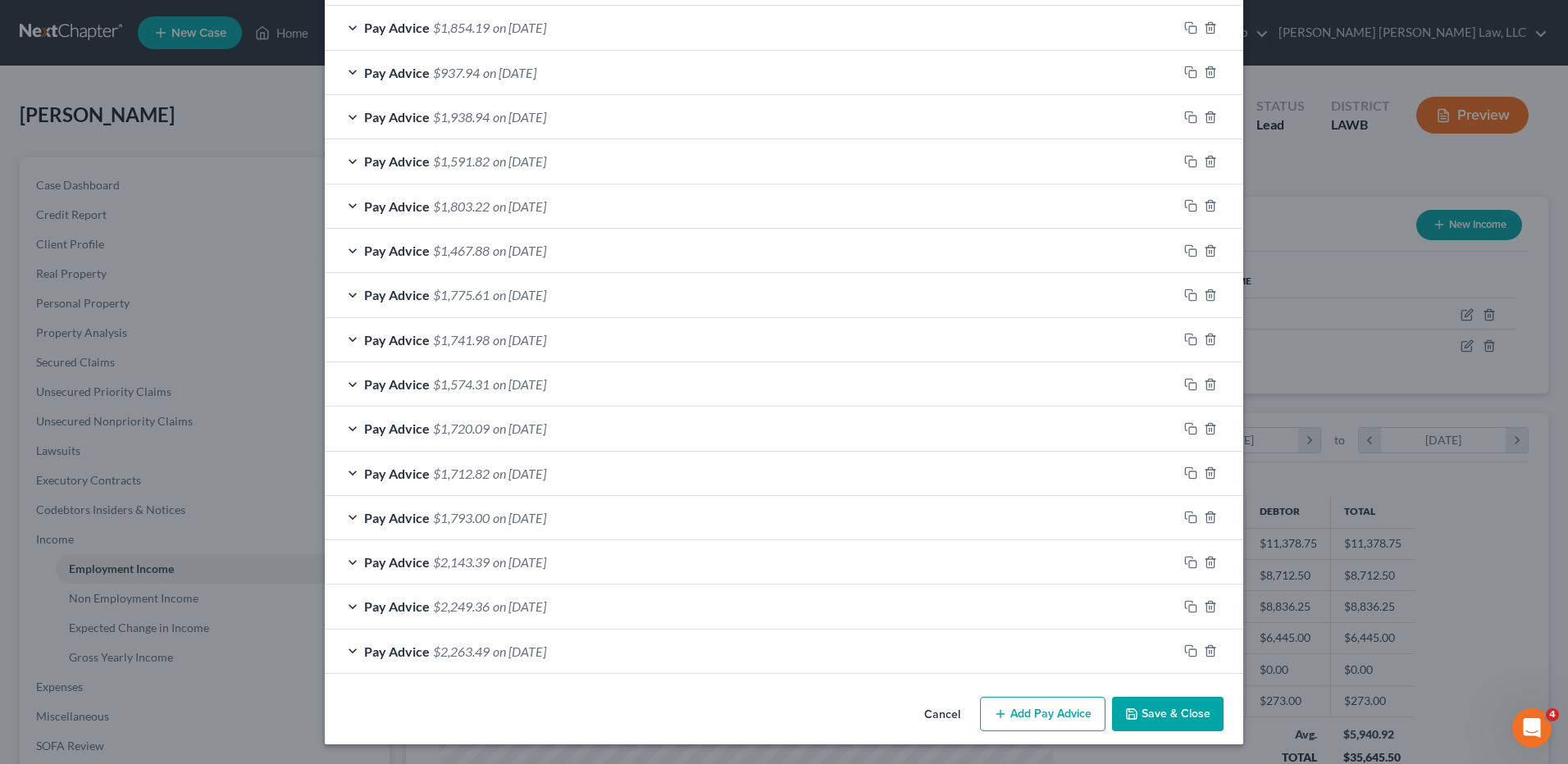
click at [1159, 714] on button "Save & Close" at bounding box center [1167, 713] width 111 height 34
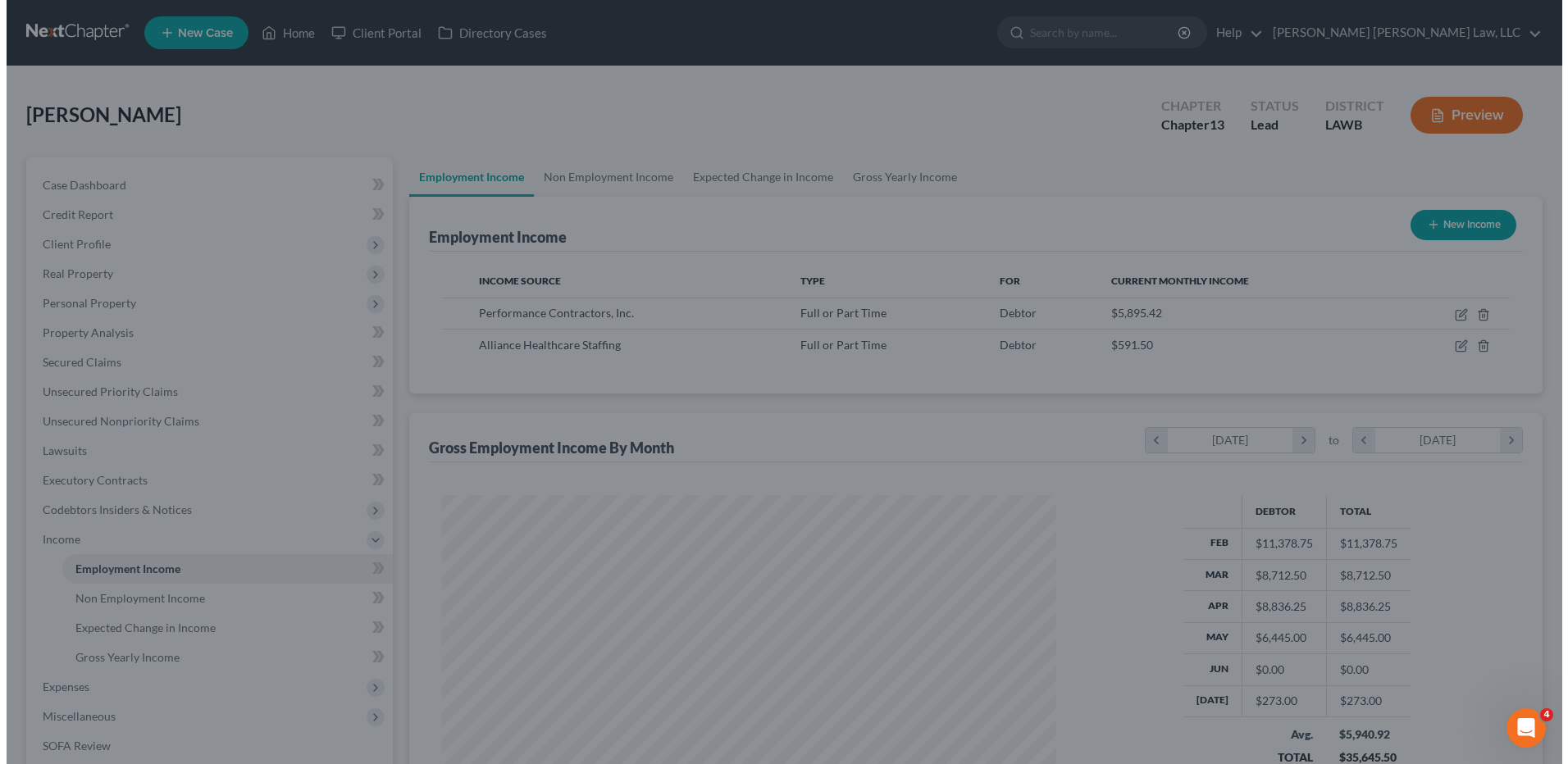
scroll to position [819531, 819438]
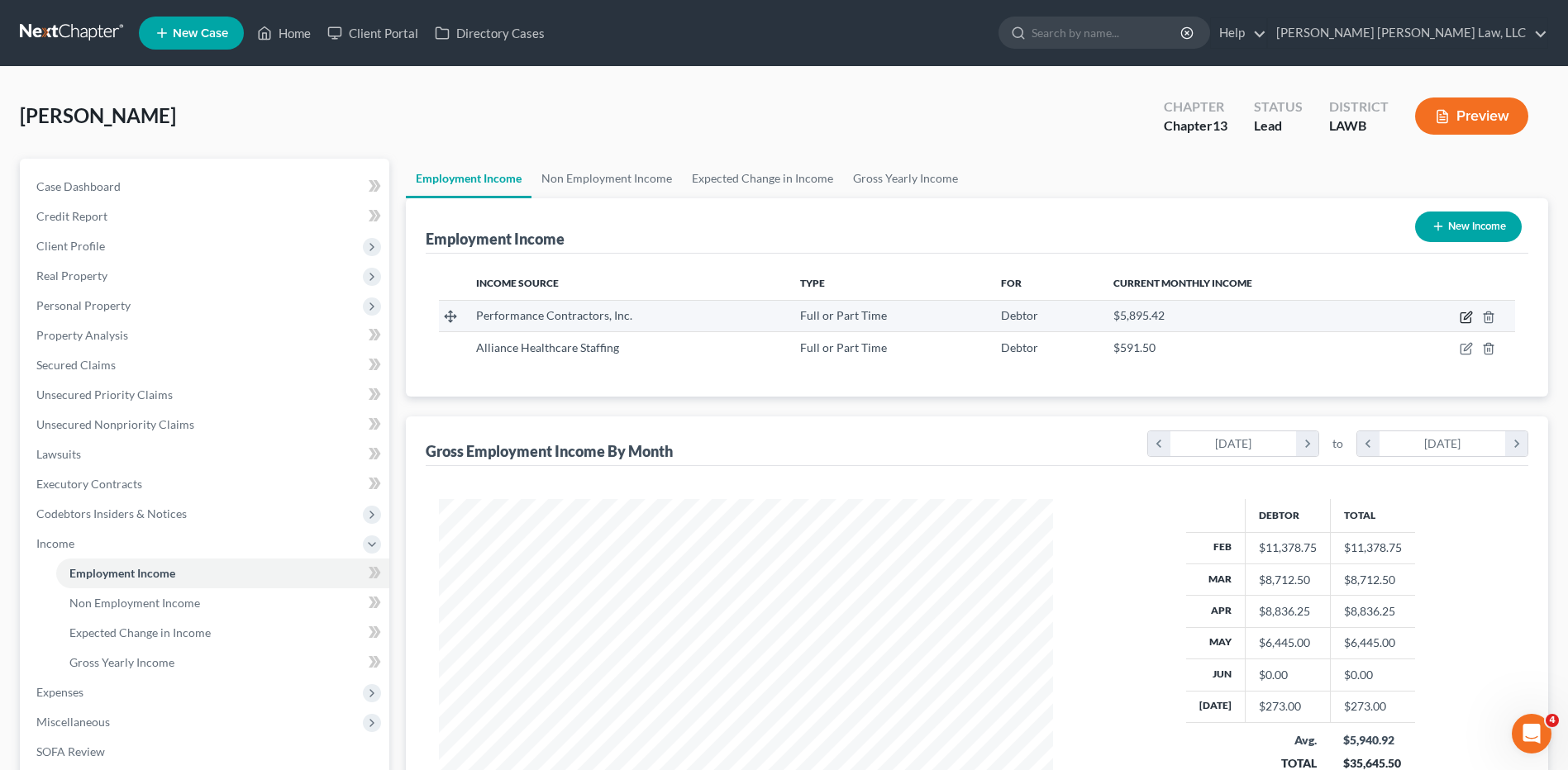
click at [1463, 316] on icon "button" at bounding box center [1466, 317] width 13 height 13
select select "0"
select select "19"
select select "3"
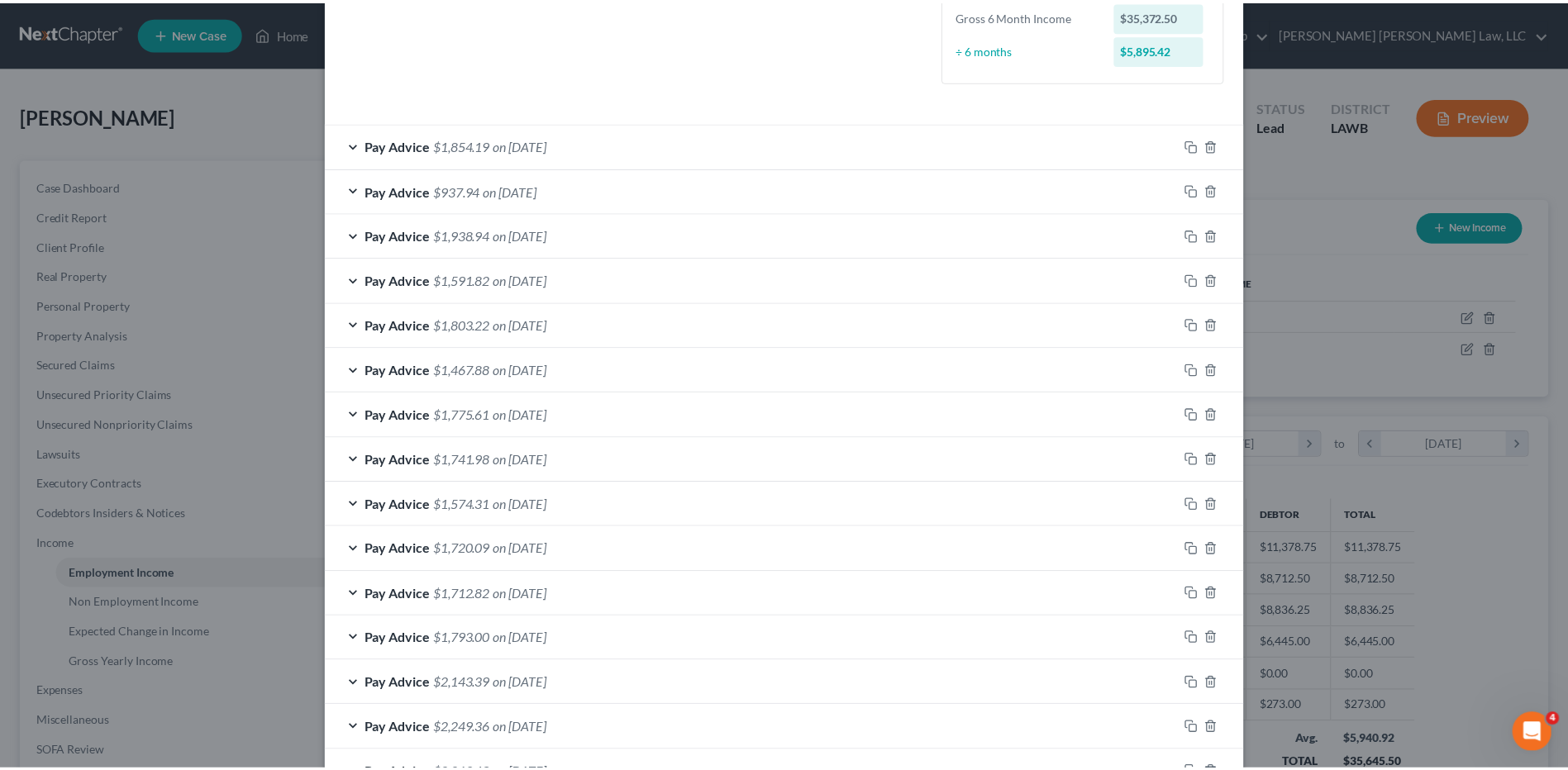
scroll to position [583, 0]
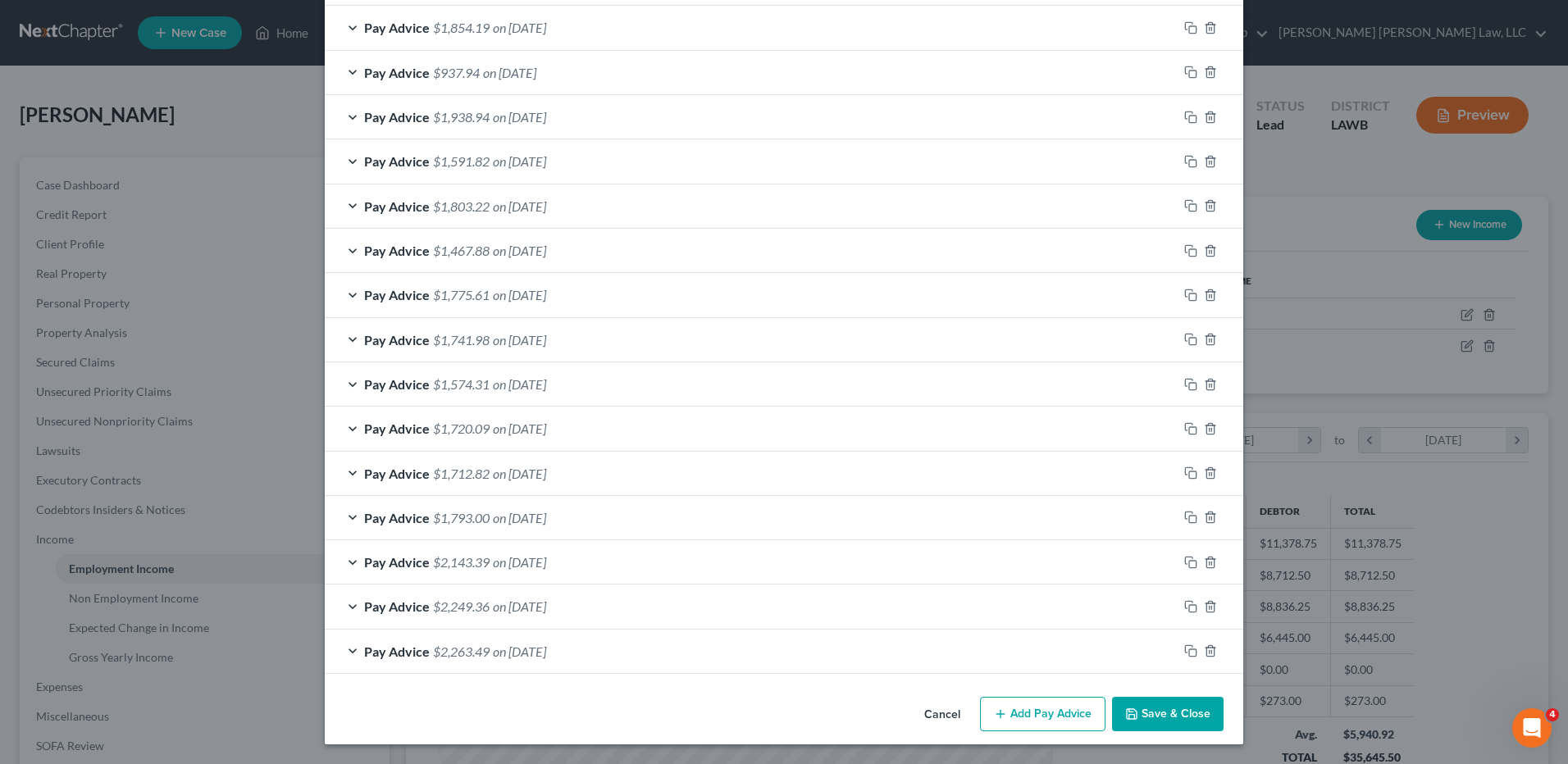
click at [1148, 724] on button "Save & Close" at bounding box center [1167, 713] width 111 height 34
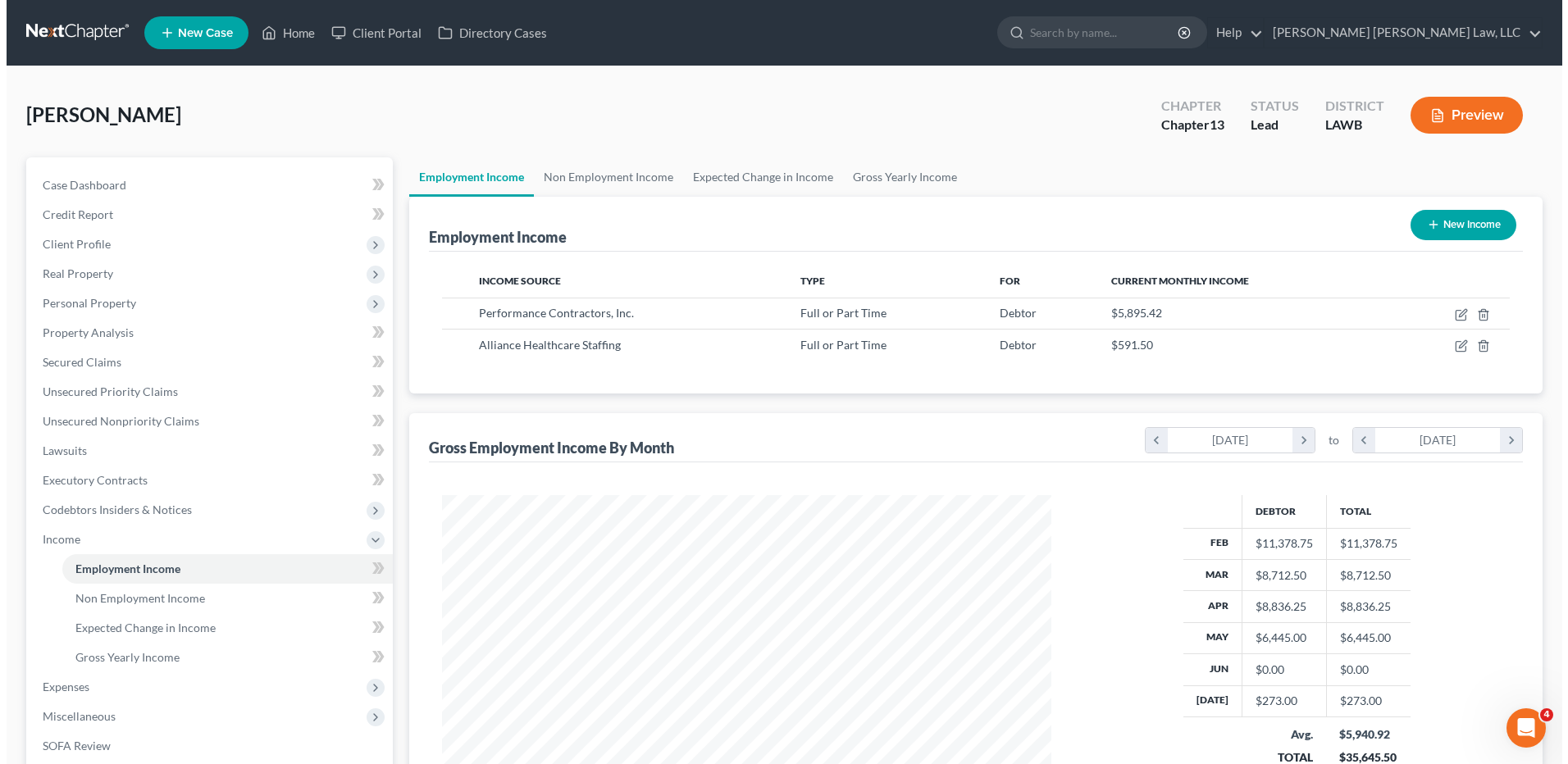
scroll to position [819531, 819438]
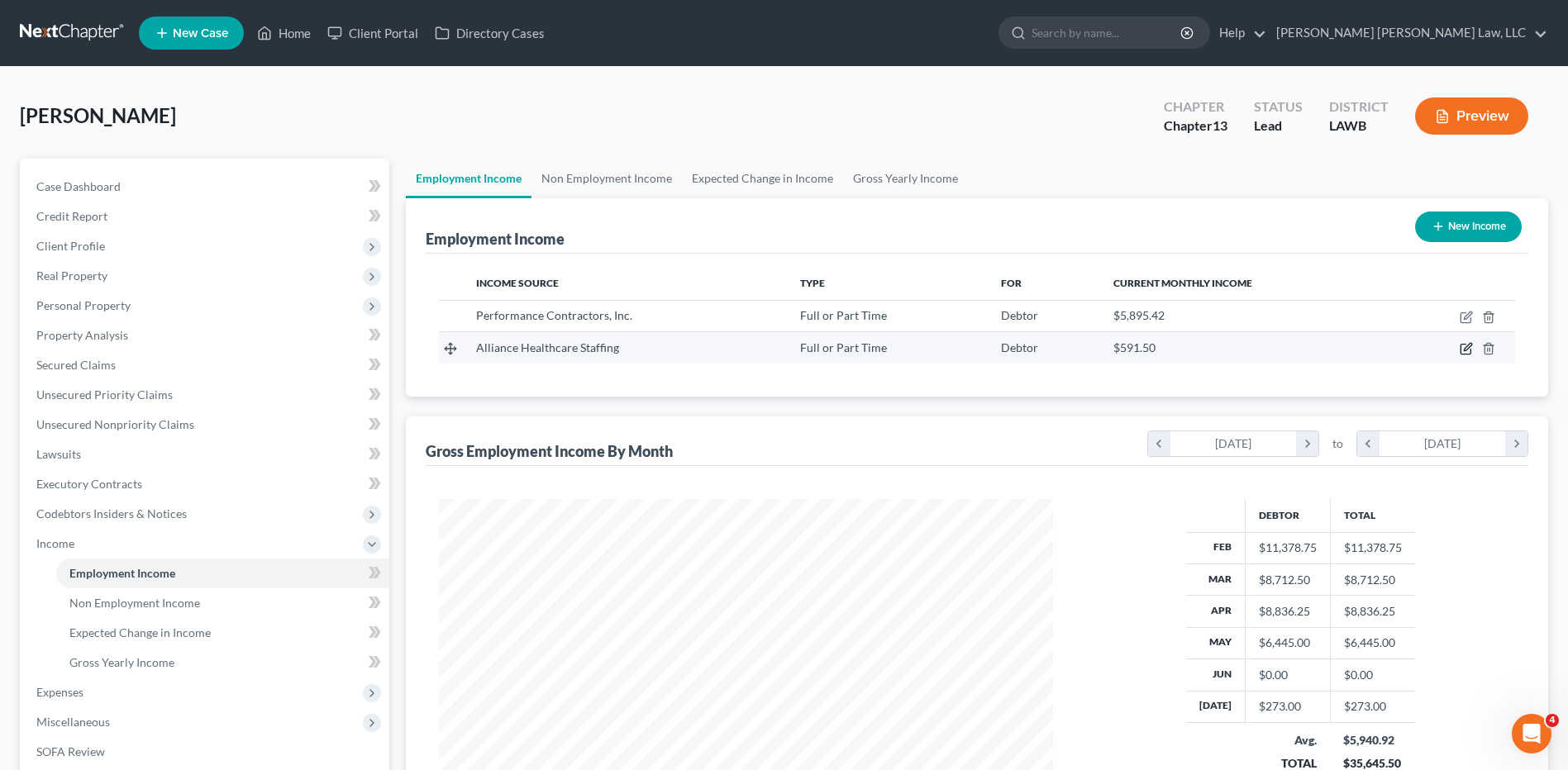
click at [1461, 349] on icon "button" at bounding box center [1465, 349] width 10 height 10
select select "0"
select select "19"
select select "2"
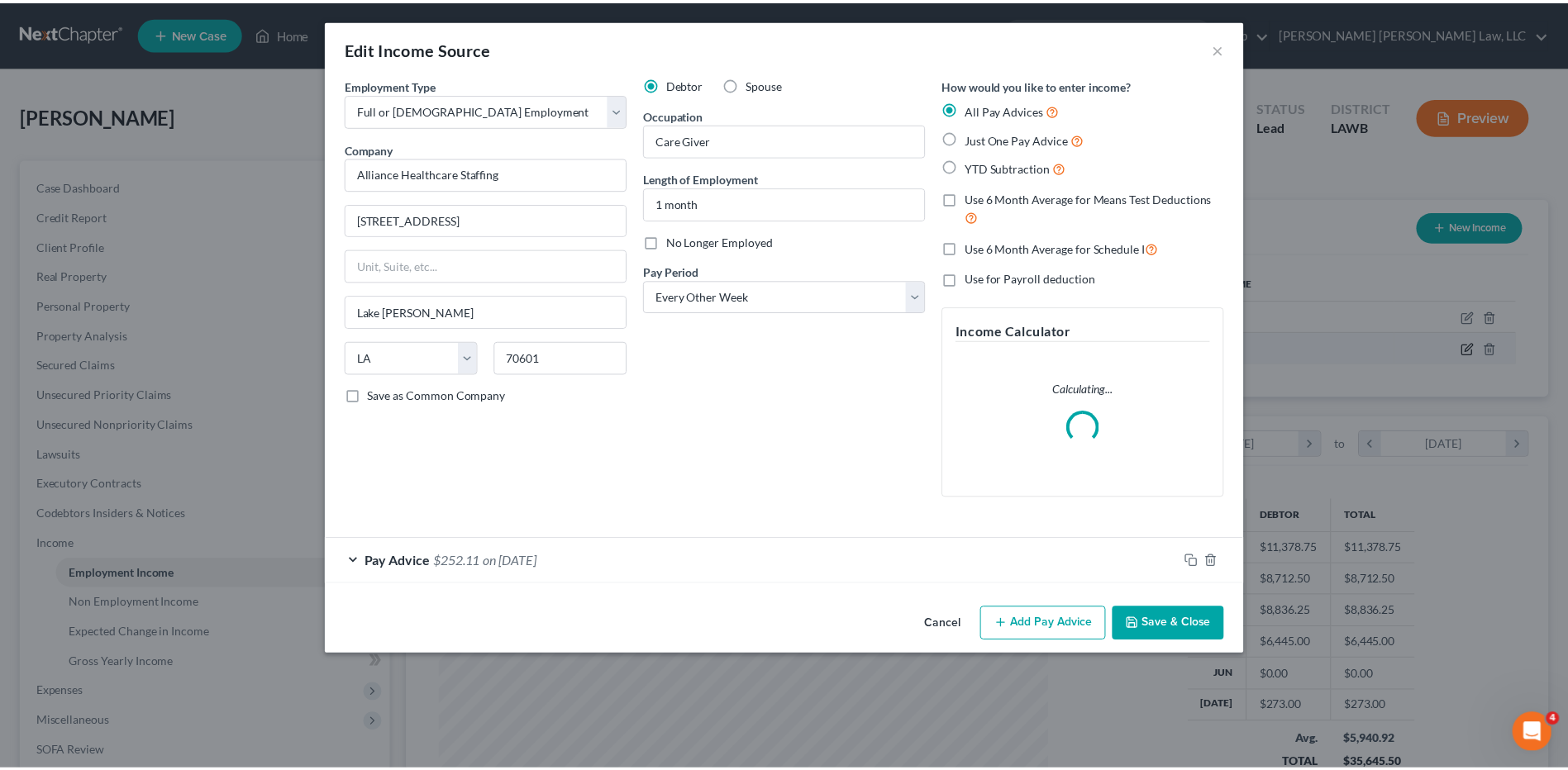
scroll to position [309, 652]
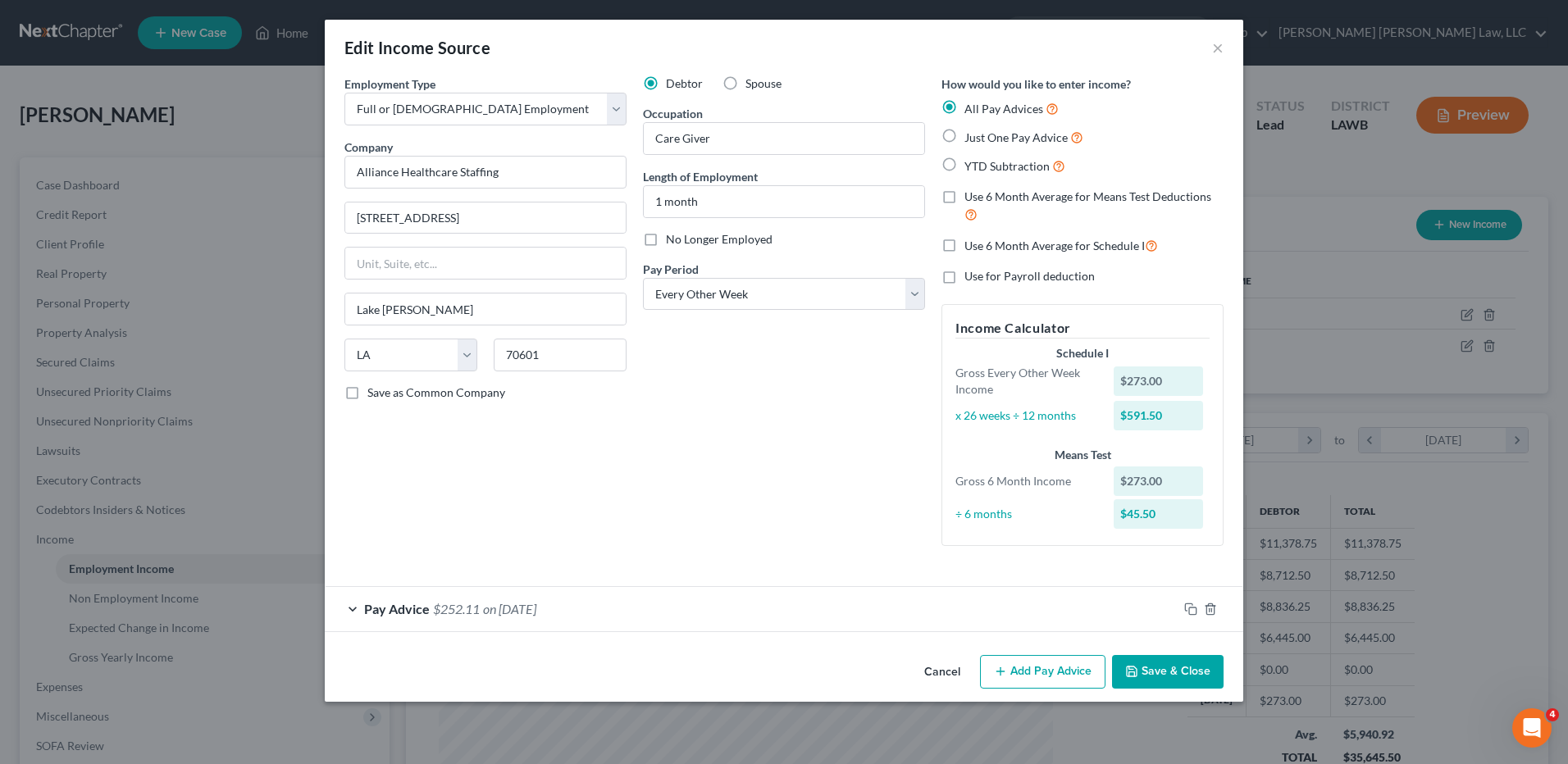
click at [1149, 670] on button "Save & Close" at bounding box center [1167, 671] width 111 height 34
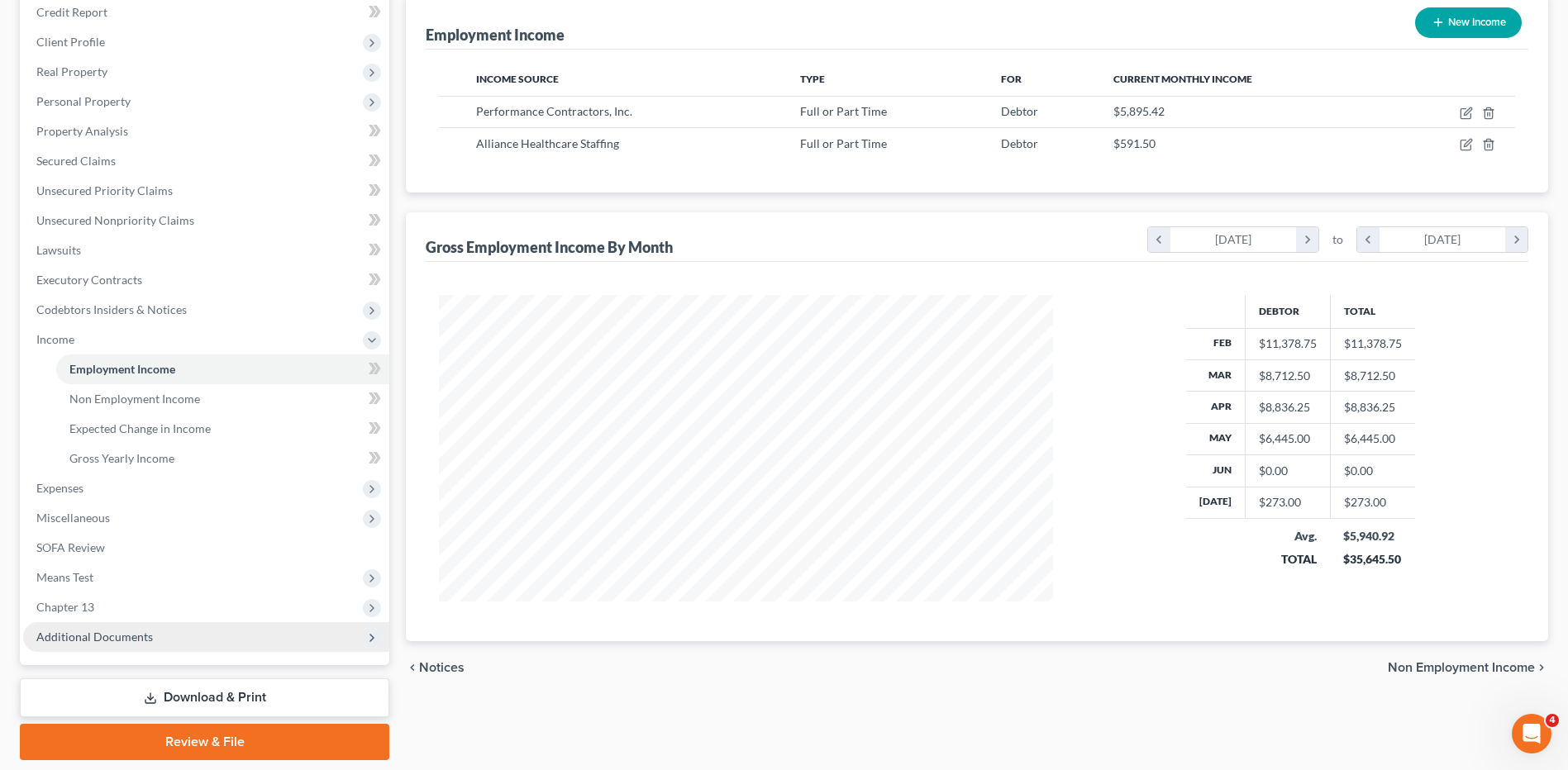
scroll to position [248, 0]
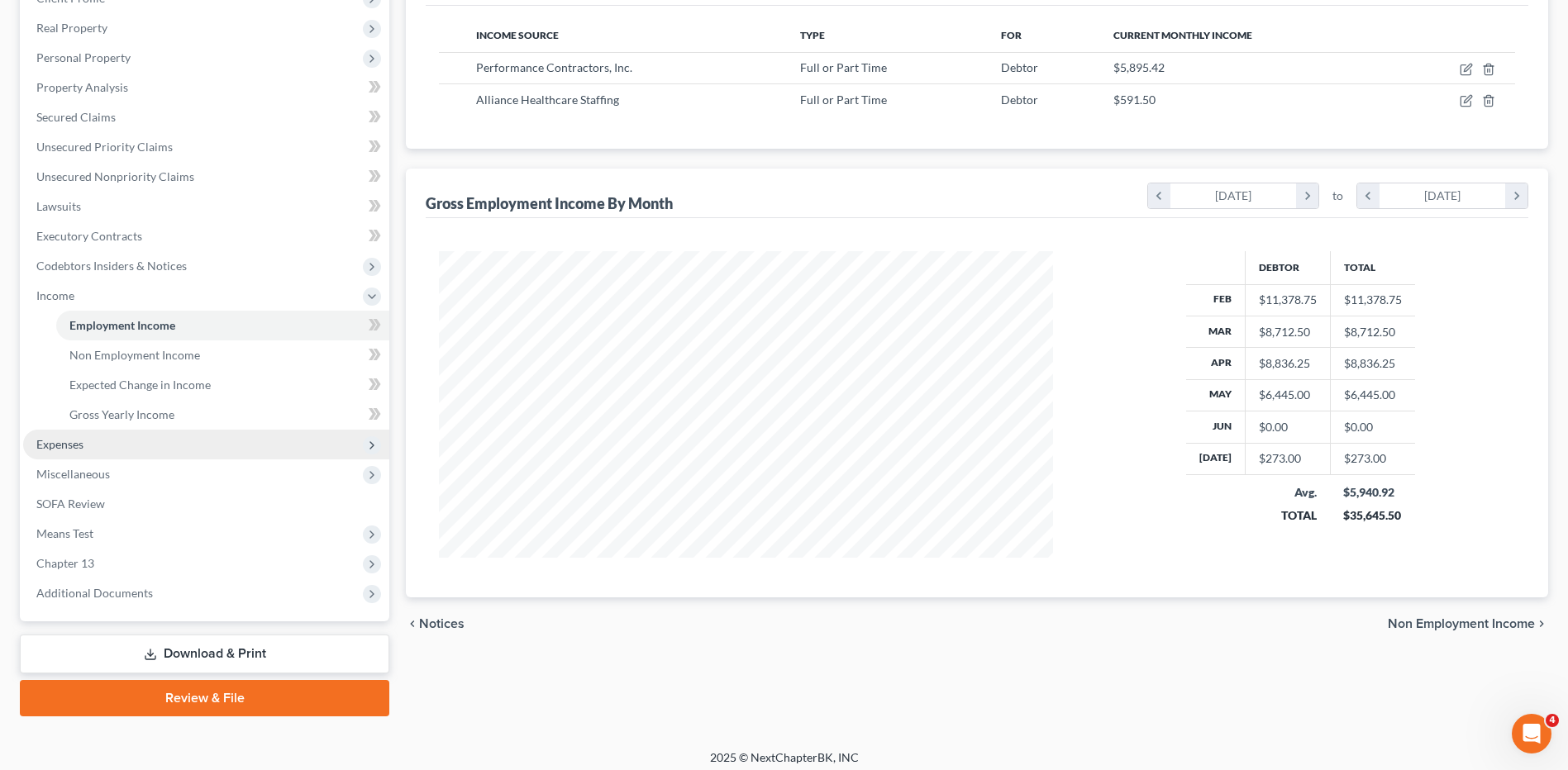
click at [82, 439] on span "Expenses" at bounding box center [59, 444] width 47 height 14
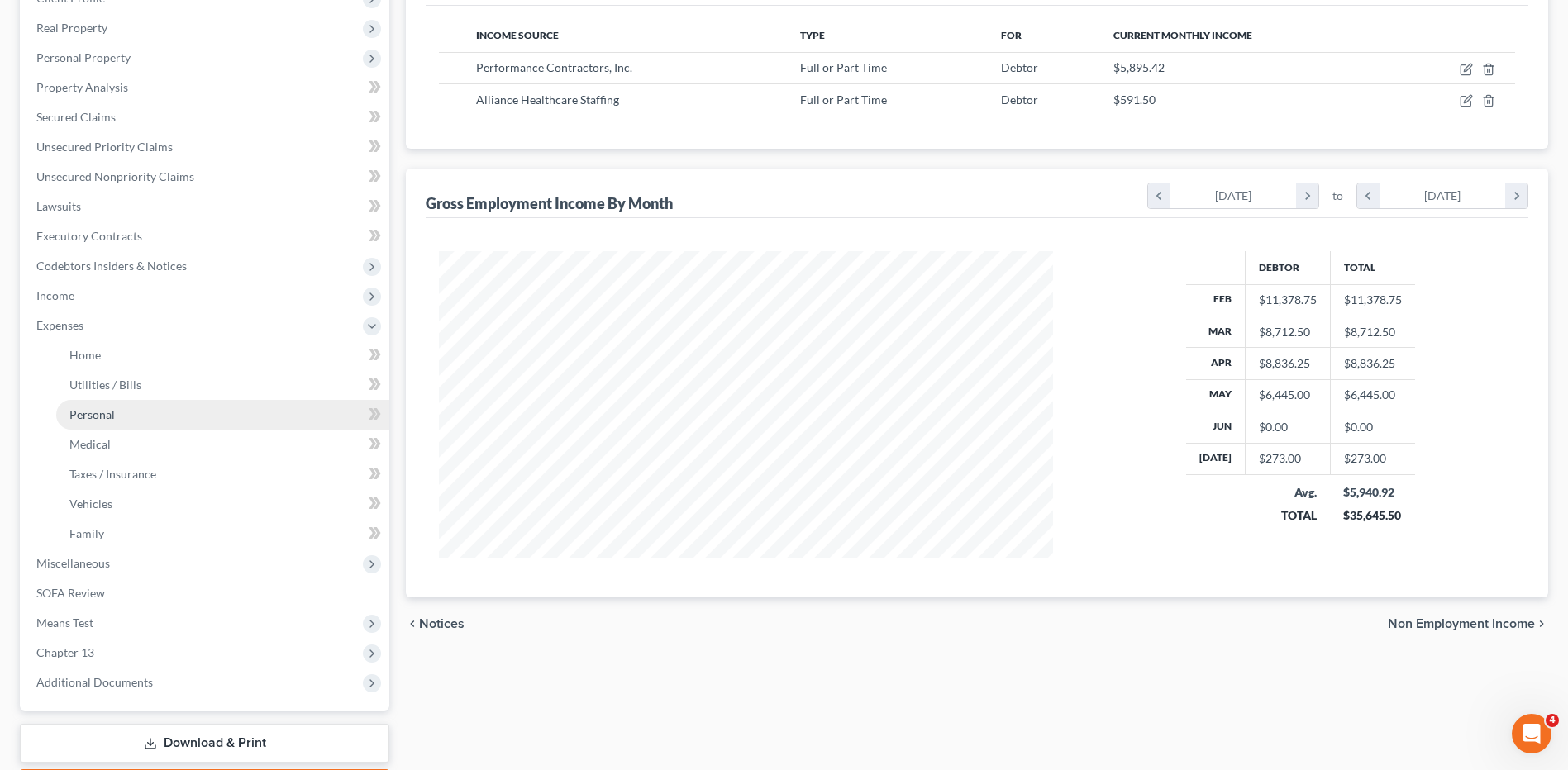
click at [85, 416] on span "Personal" at bounding box center [92, 414] width 45 height 14
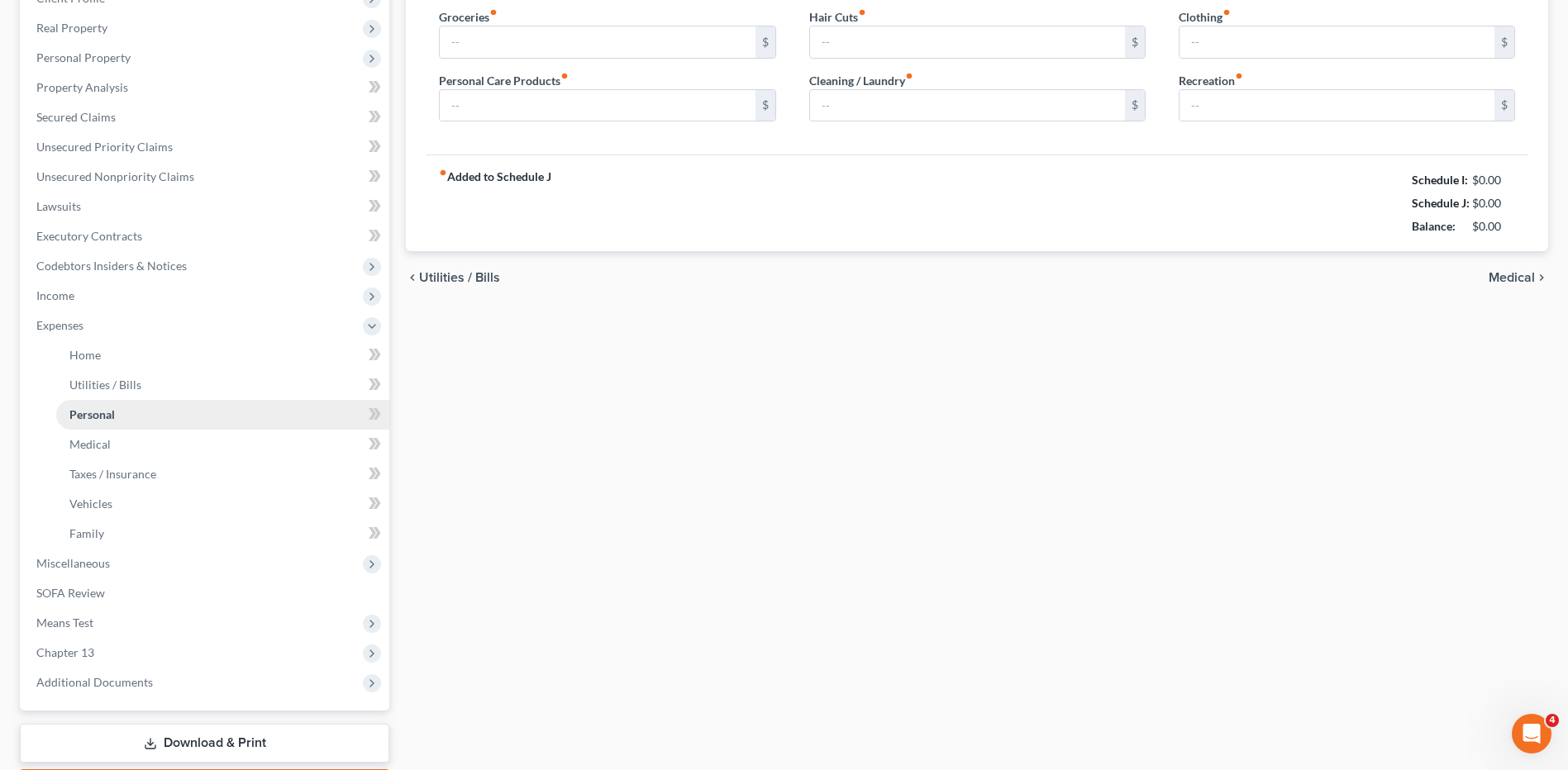
scroll to position [49, 0]
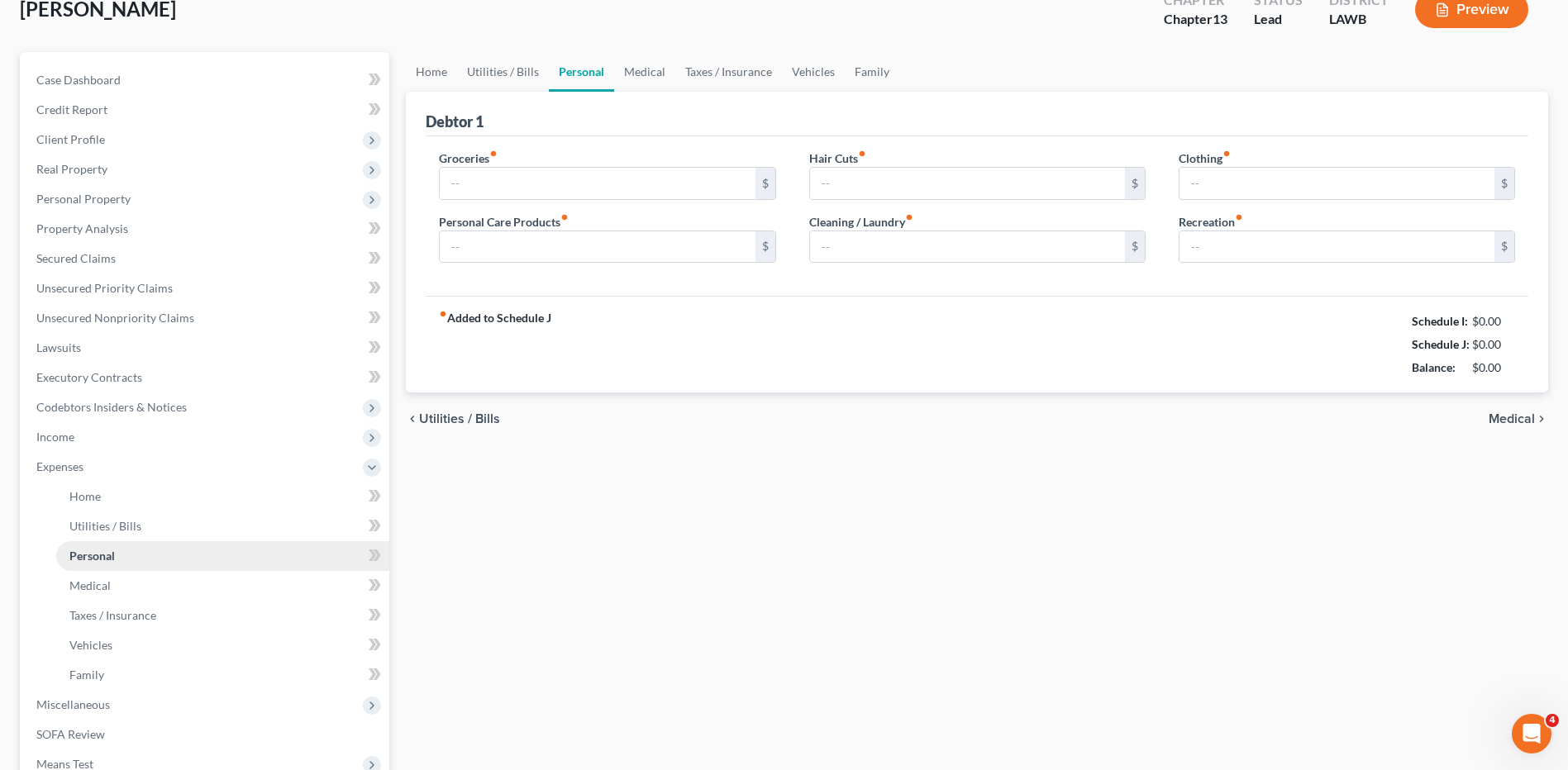
type input "487.00"
type input "50.00"
type input "0.00"
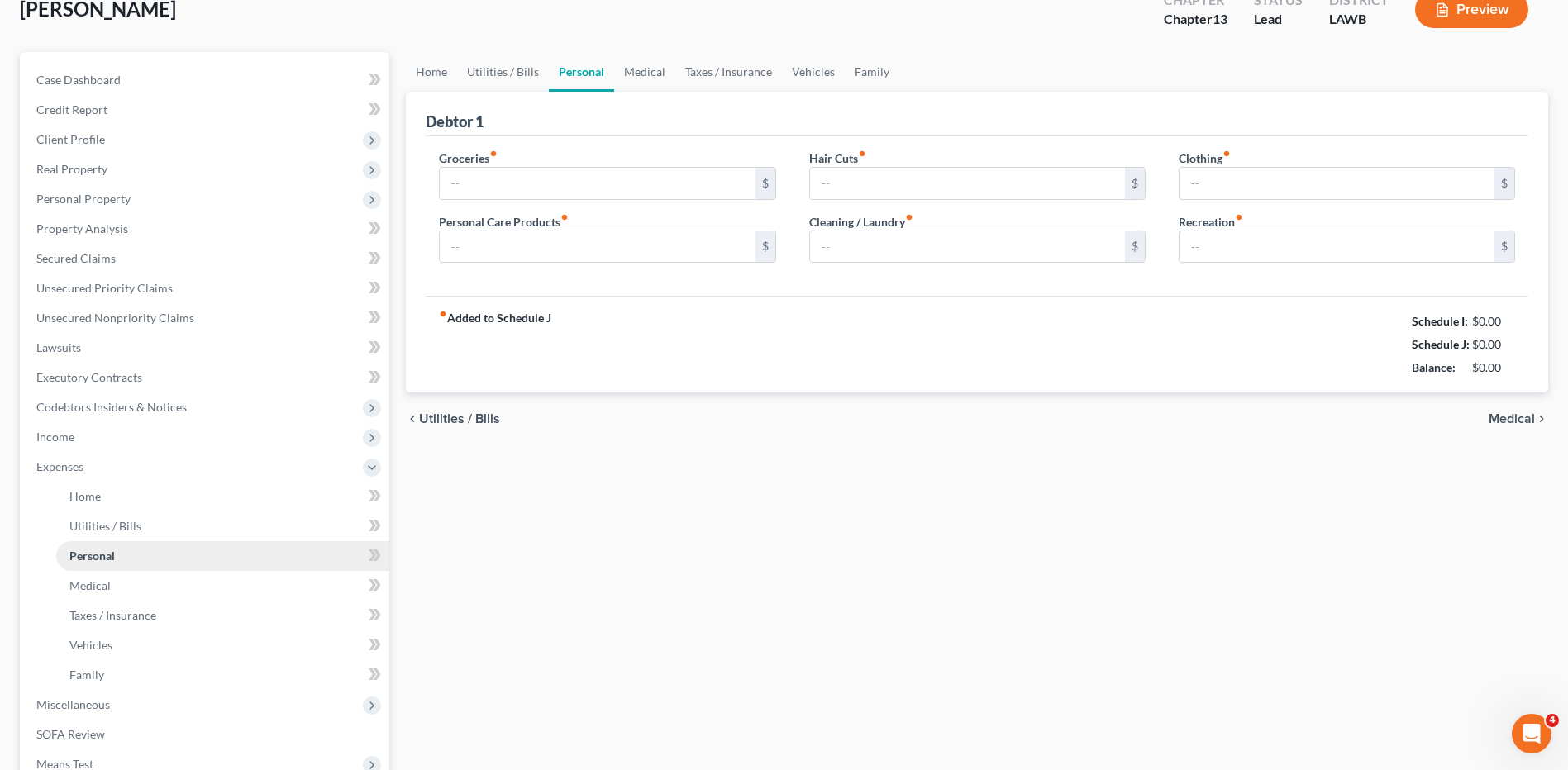
type input "0.00"
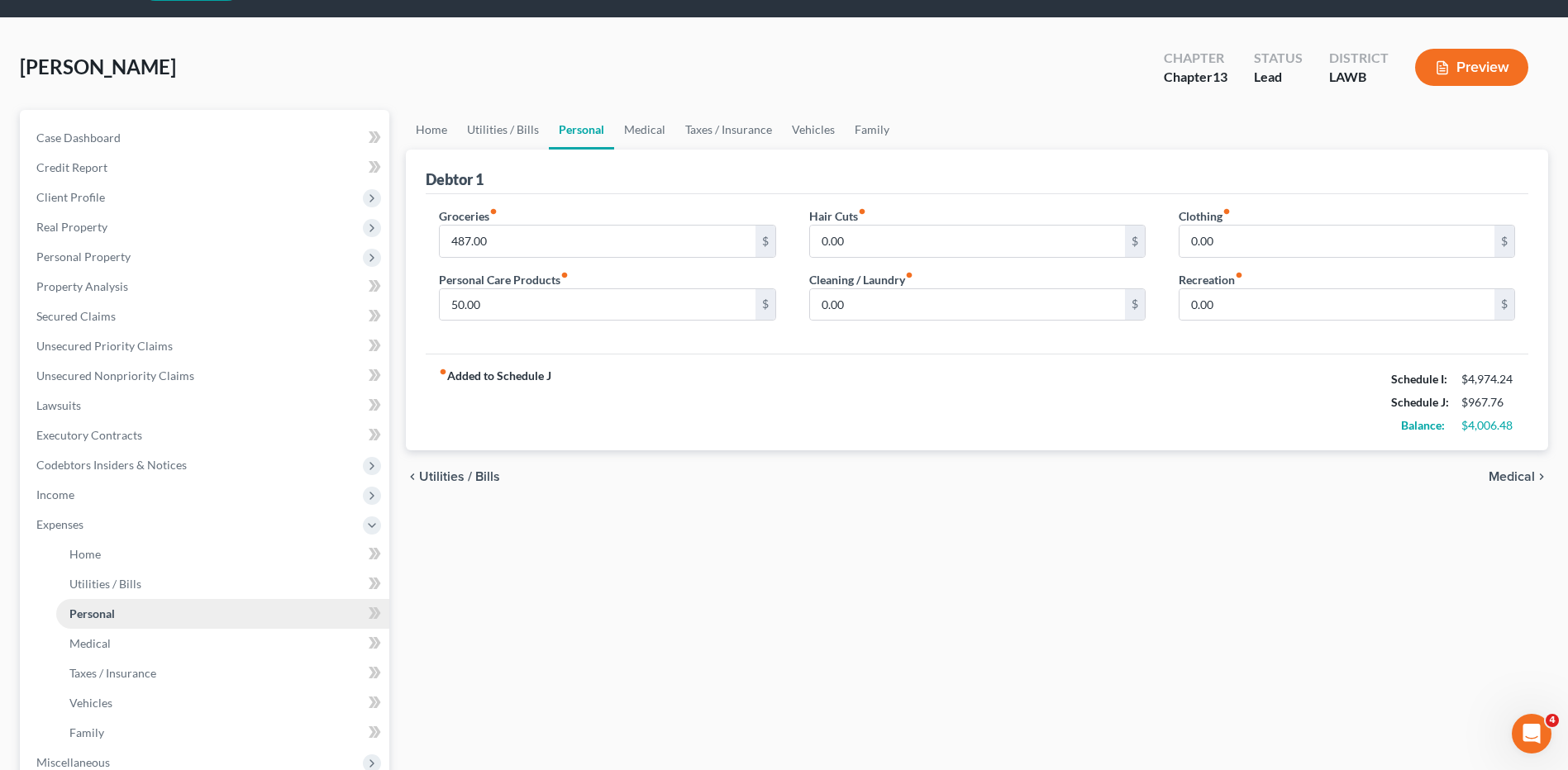
scroll to position [0, 0]
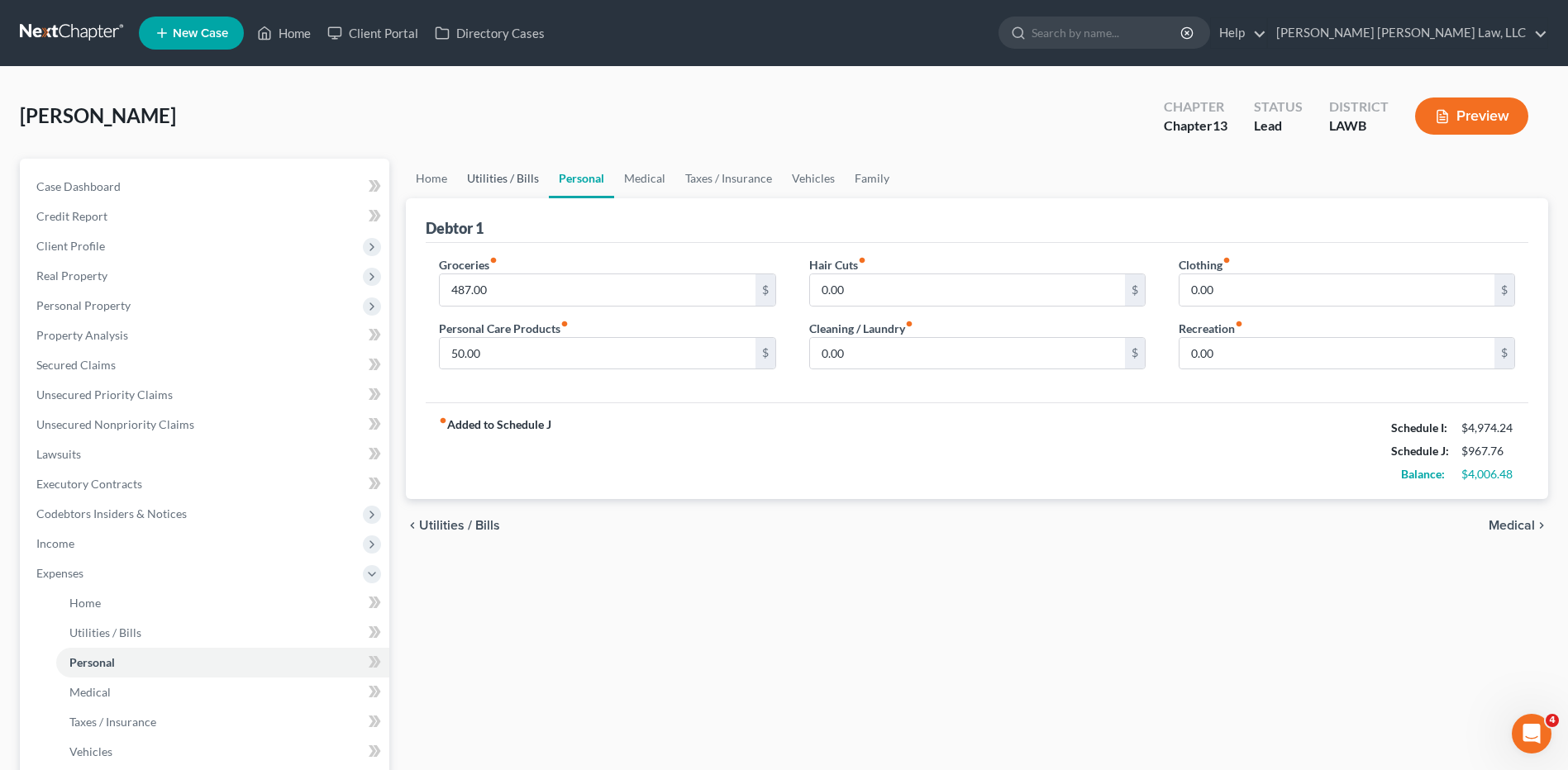
click at [489, 173] on link "Utilities / Bills" at bounding box center [502, 178] width 92 height 40
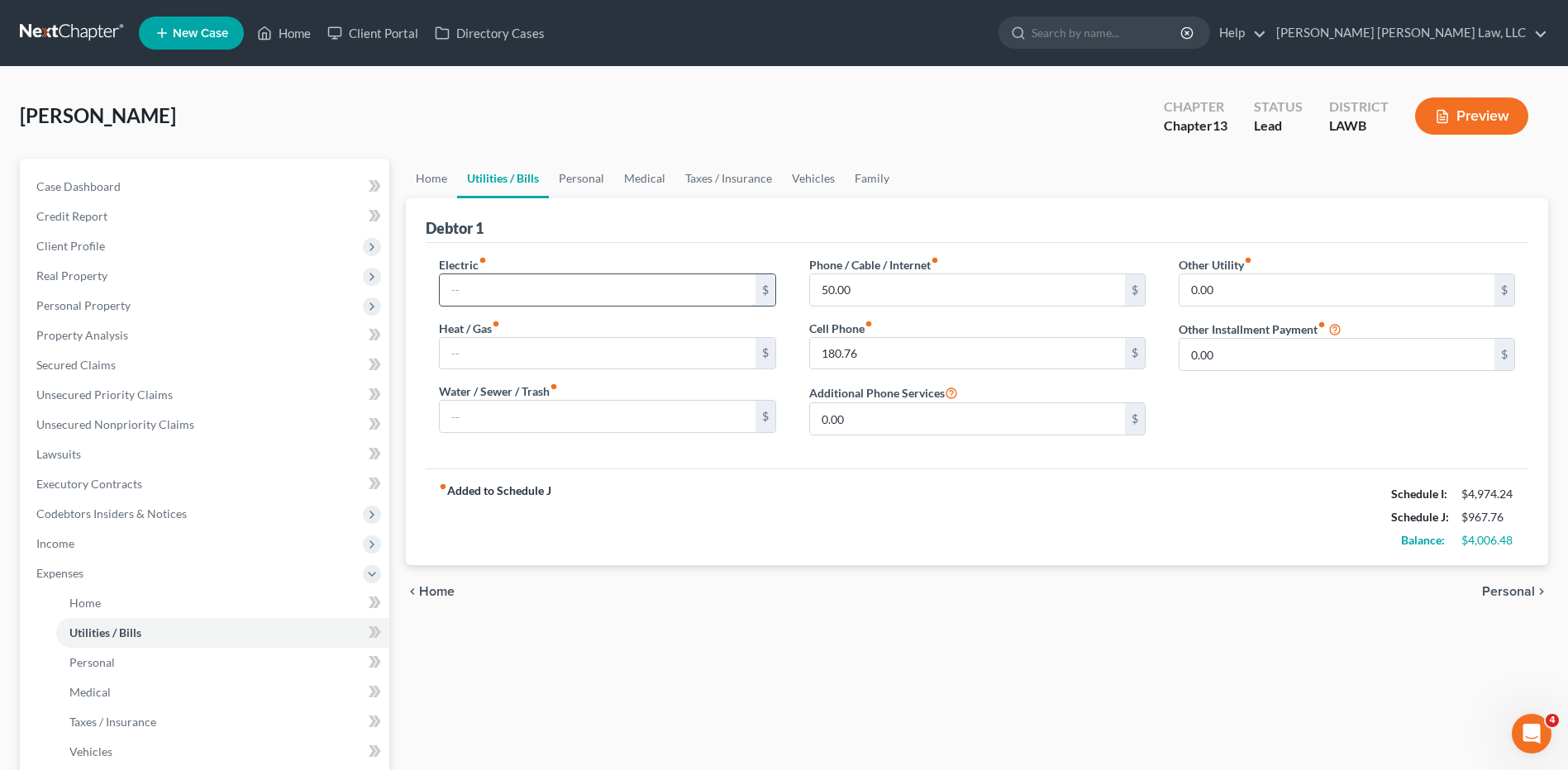
click at [511, 288] on input "text" at bounding box center [597, 290] width 315 height 32
type input "300.00"
click at [481, 357] on input "text" at bounding box center [597, 354] width 315 height 32
type input "150.00"
click at [483, 402] on input "text" at bounding box center [597, 416] width 315 height 32
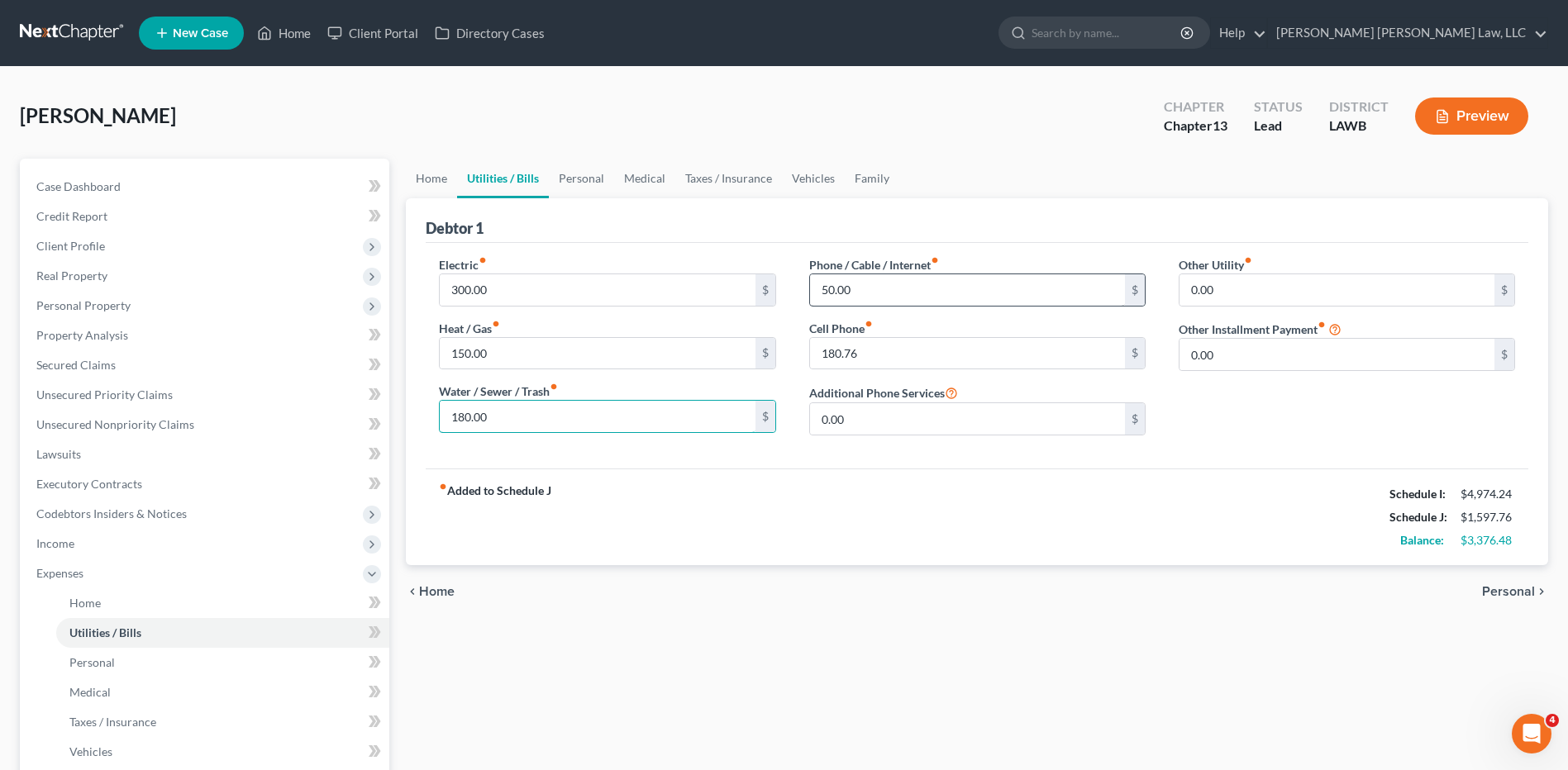
type input "180.00"
click at [575, 291] on input "250.00" at bounding box center [597, 290] width 315 height 32
click at [428, 284] on div "Electric fiber_manual_record 250.00 $ Heat / Gas fiber_manual_record 150.00 $ W…" at bounding box center [607, 352] width 370 height 193
type input "375.00"
click at [580, 183] on link "Personal" at bounding box center [581, 178] width 65 height 40
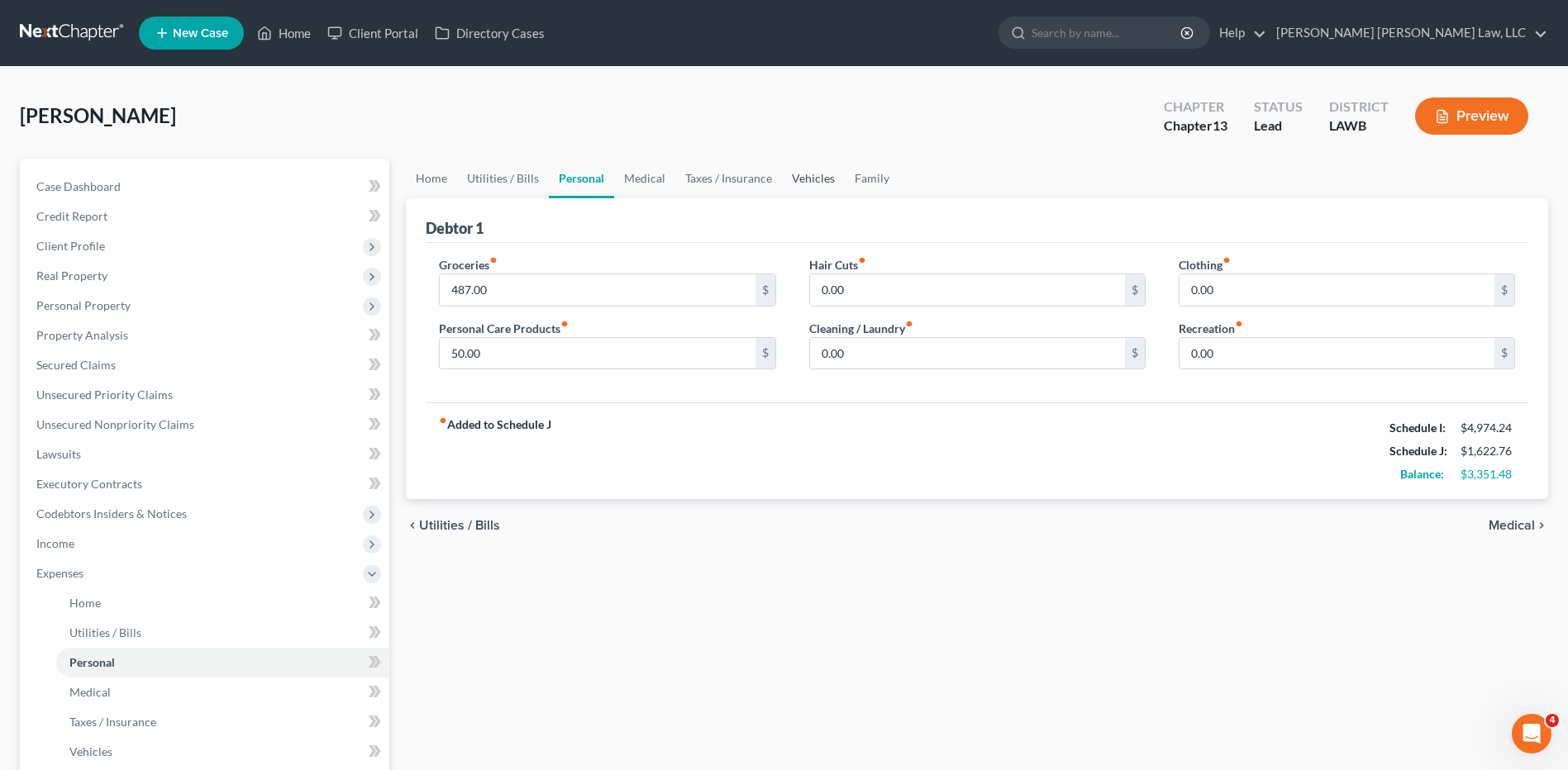
click at [807, 167] on link "Vehicles" at bounding box center [814, 178] width 63 height 40
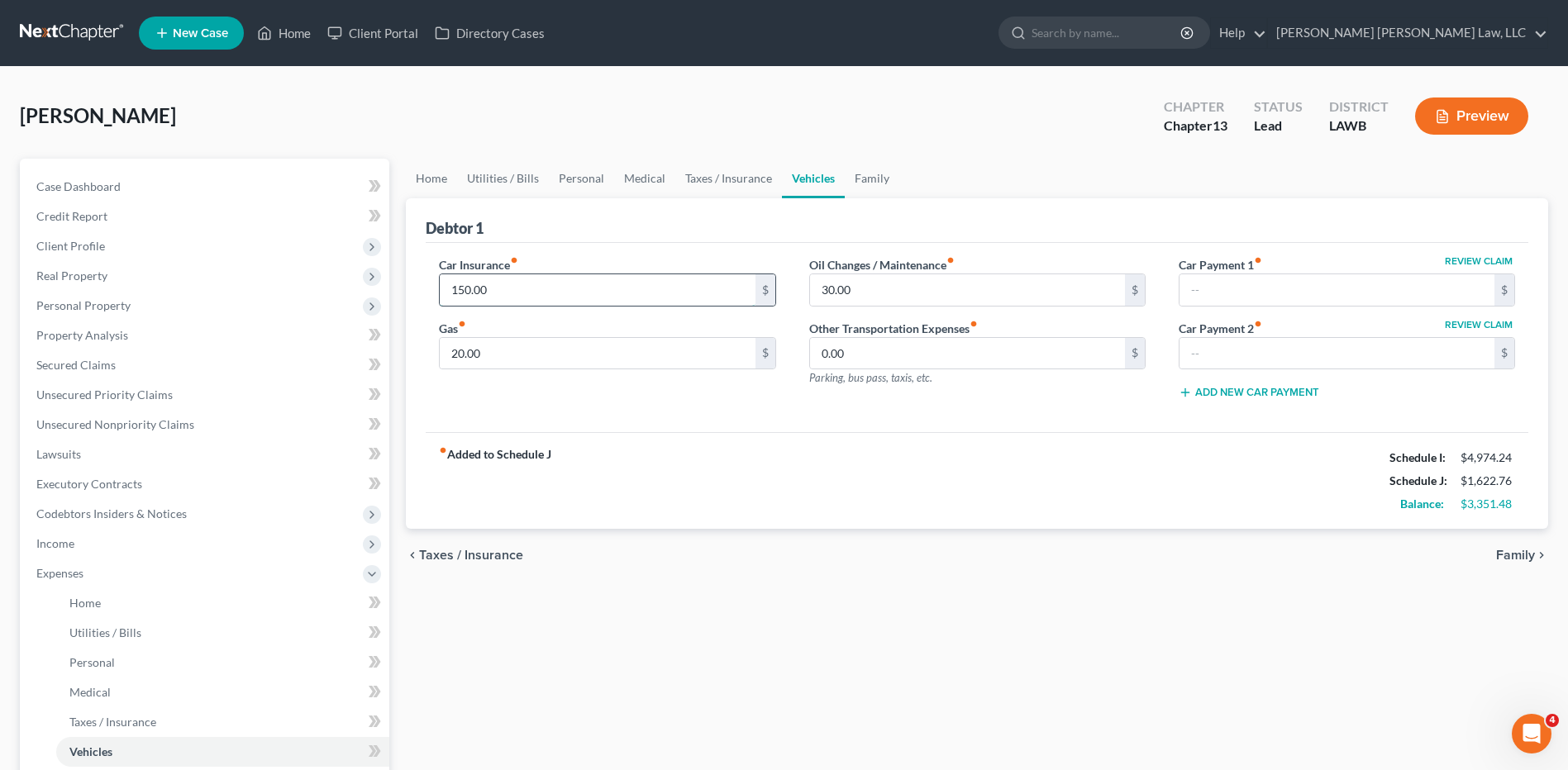
click at [552, 288] on input "150.00" at bounding box center [597, 290] width 315 height 32
type input "250.00"
click at [500, 347] on input "20.00" at bounding box center [597, 354] width 315 height 32
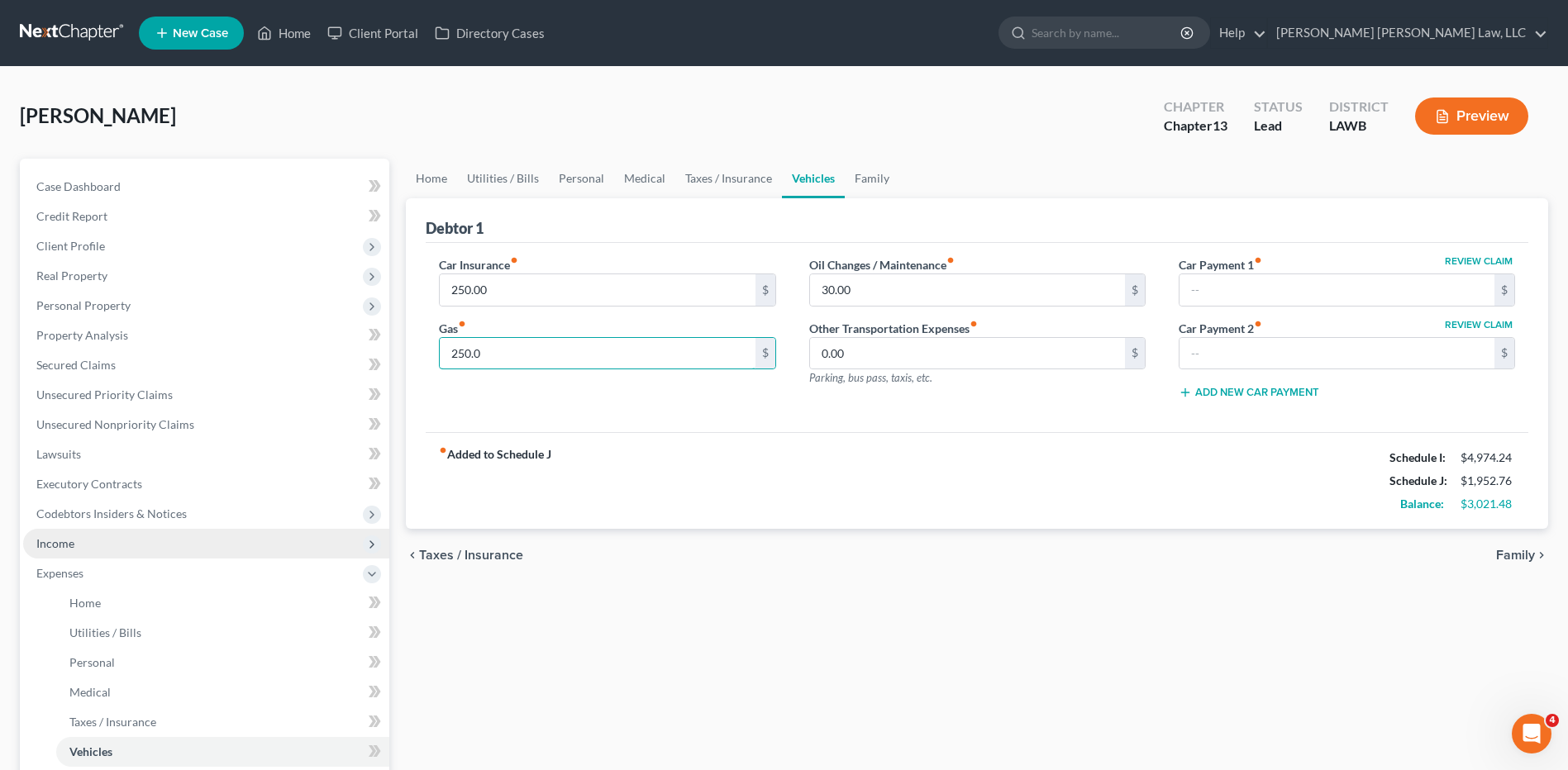
type input "250.0"
click at [54, 551] on span "Income" at bounding box center [206, 544] width 366 height 30
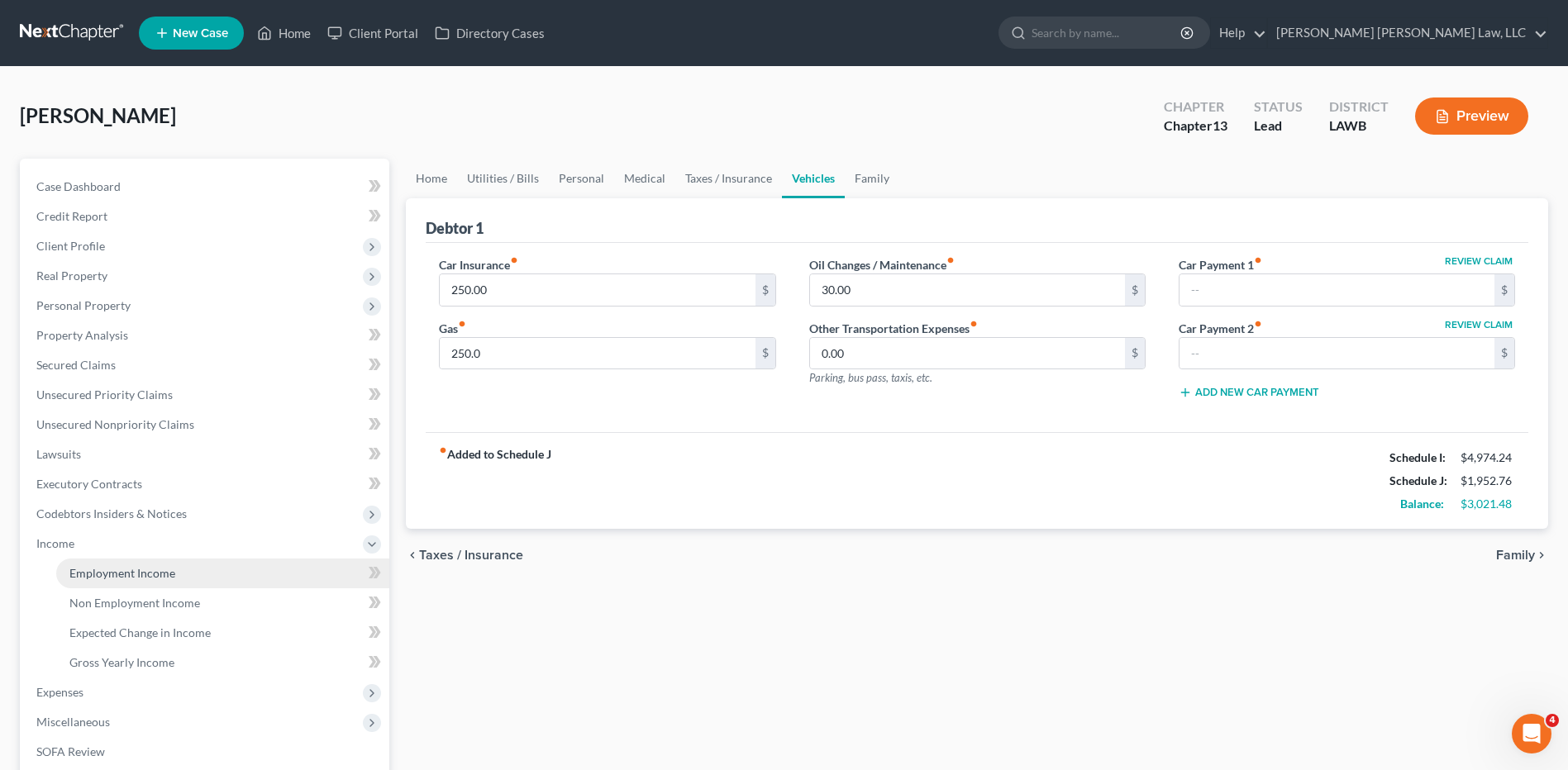
click at [84, 569] on span "Employment Income" at bounding box center [122, 573] width 106 height 14
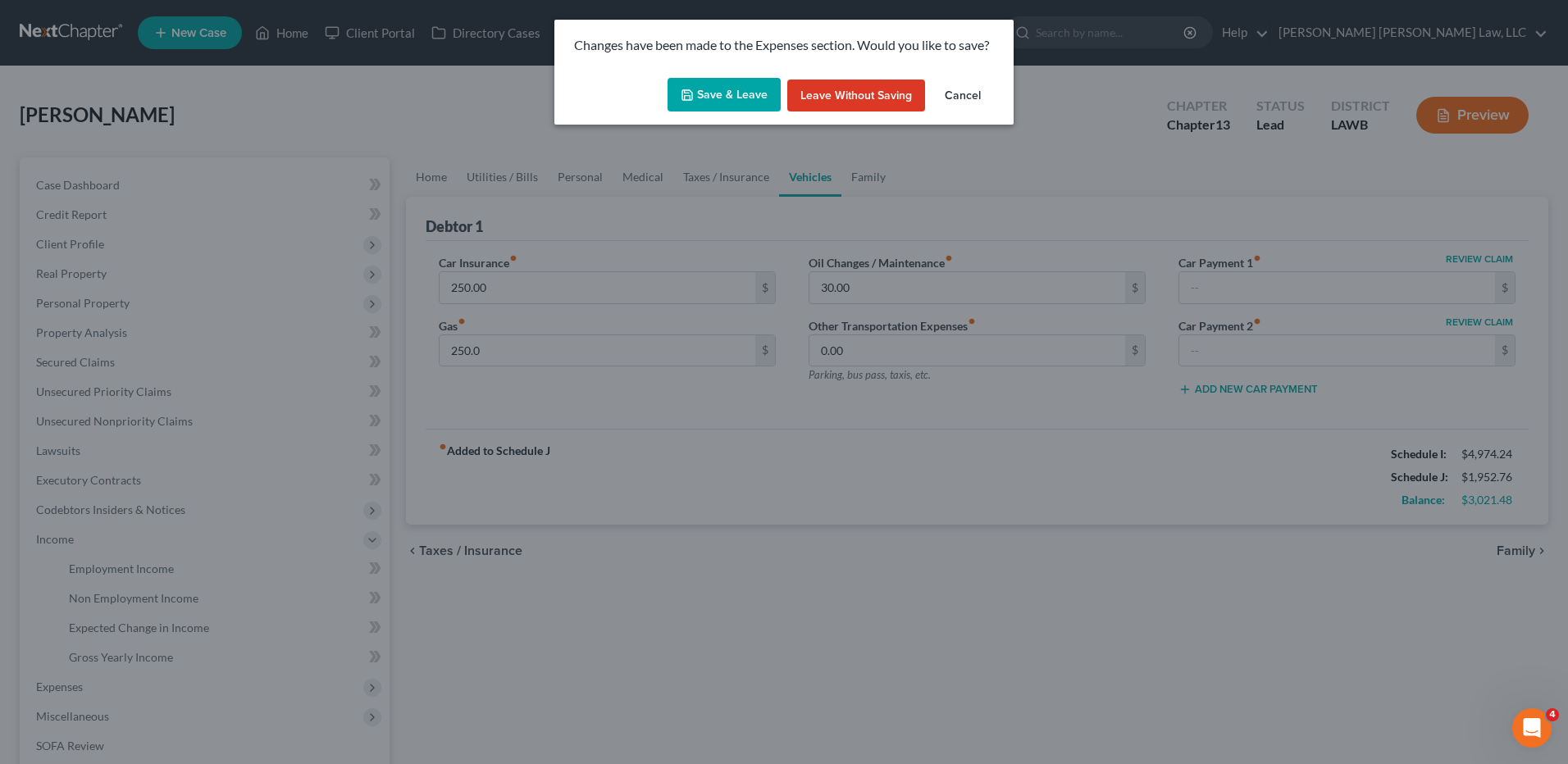
click at [693, 84] on button "Save & Leave" at bounding box center [724, 95] width 113 height 34
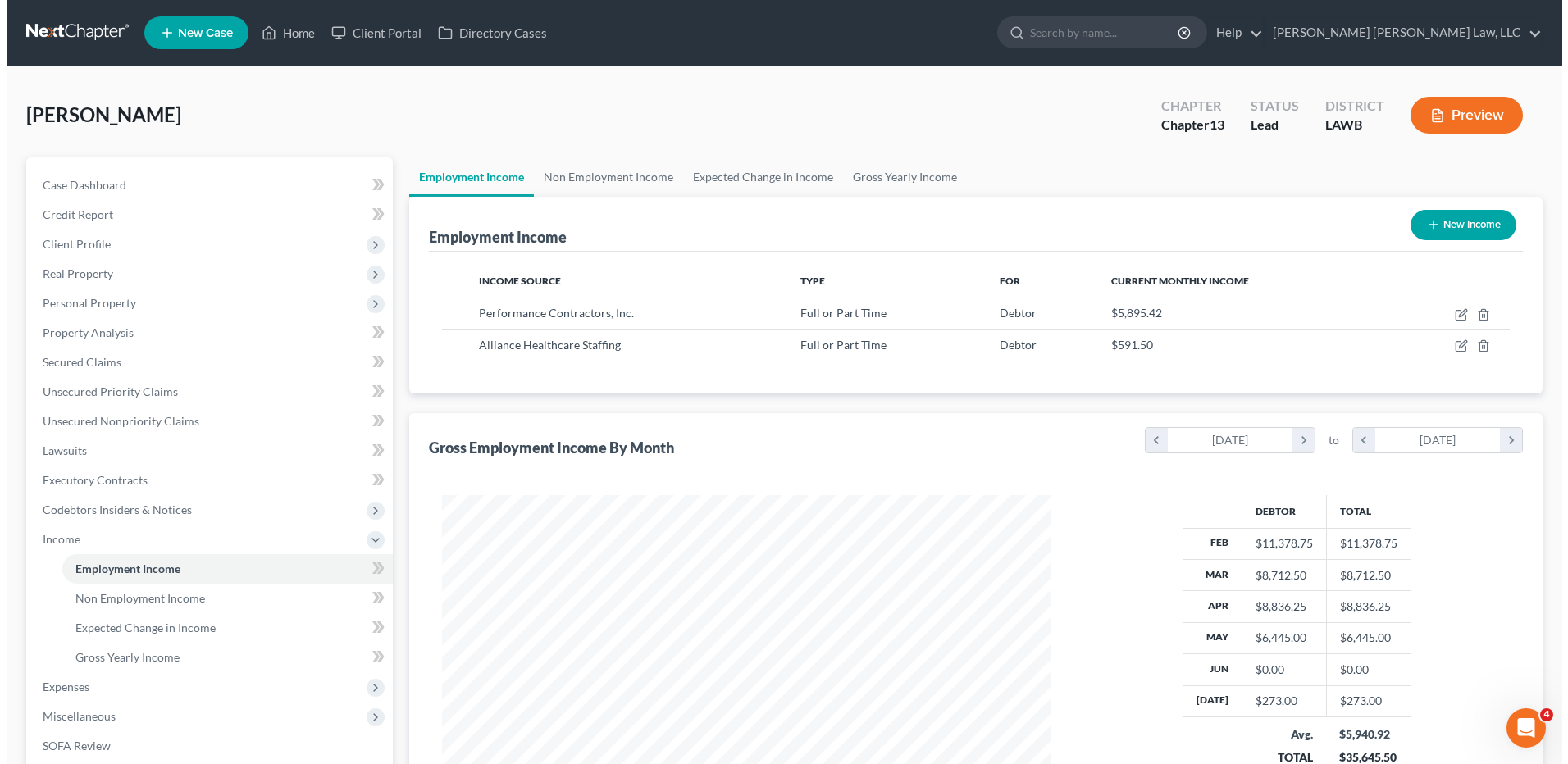
scroll to position [304, 641]
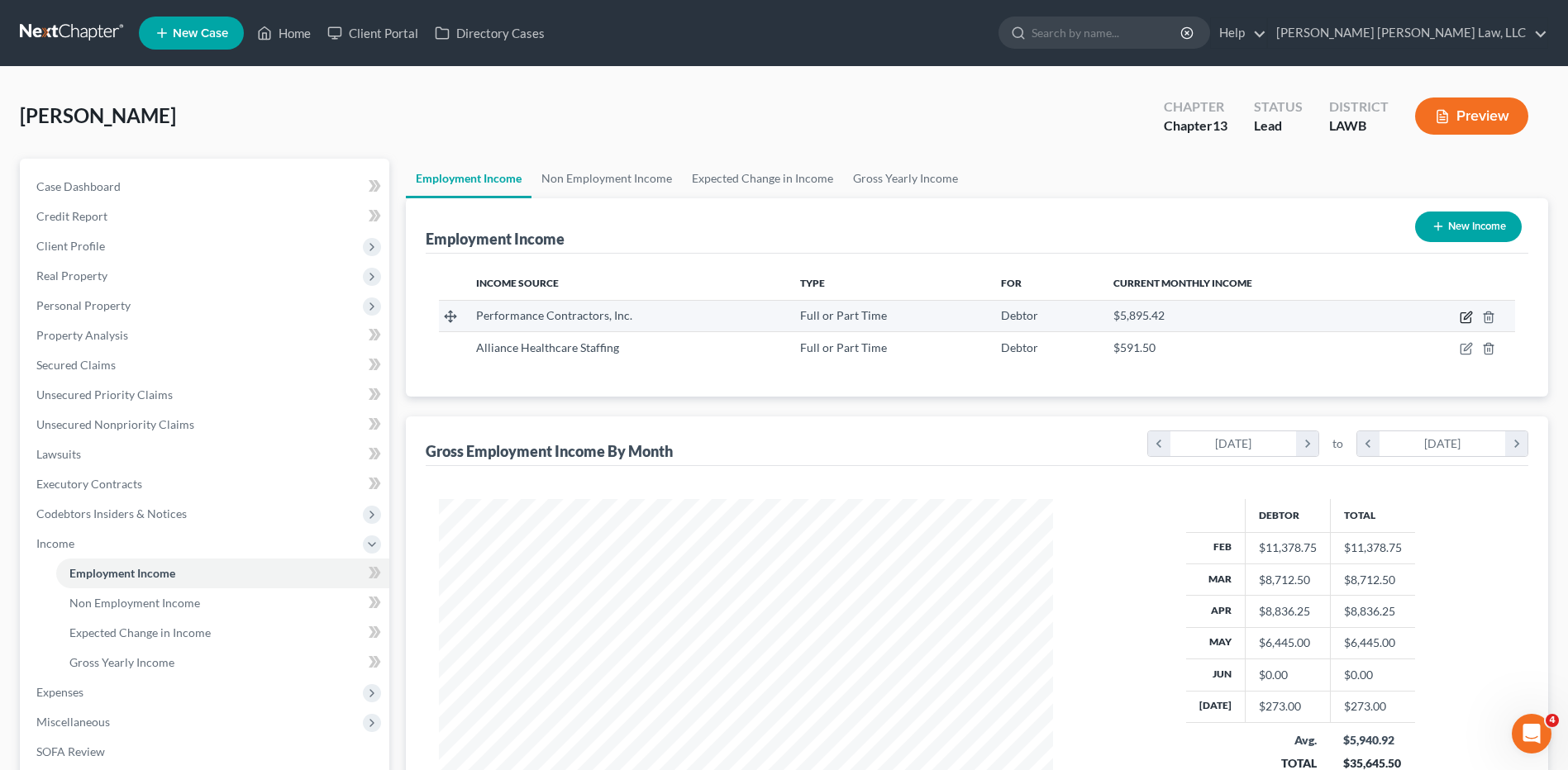
click at [1461, 319] on icon "button" at bounding box center [1466, 317] width 13 height 13
select select "0"
select select "19"
select select "3"
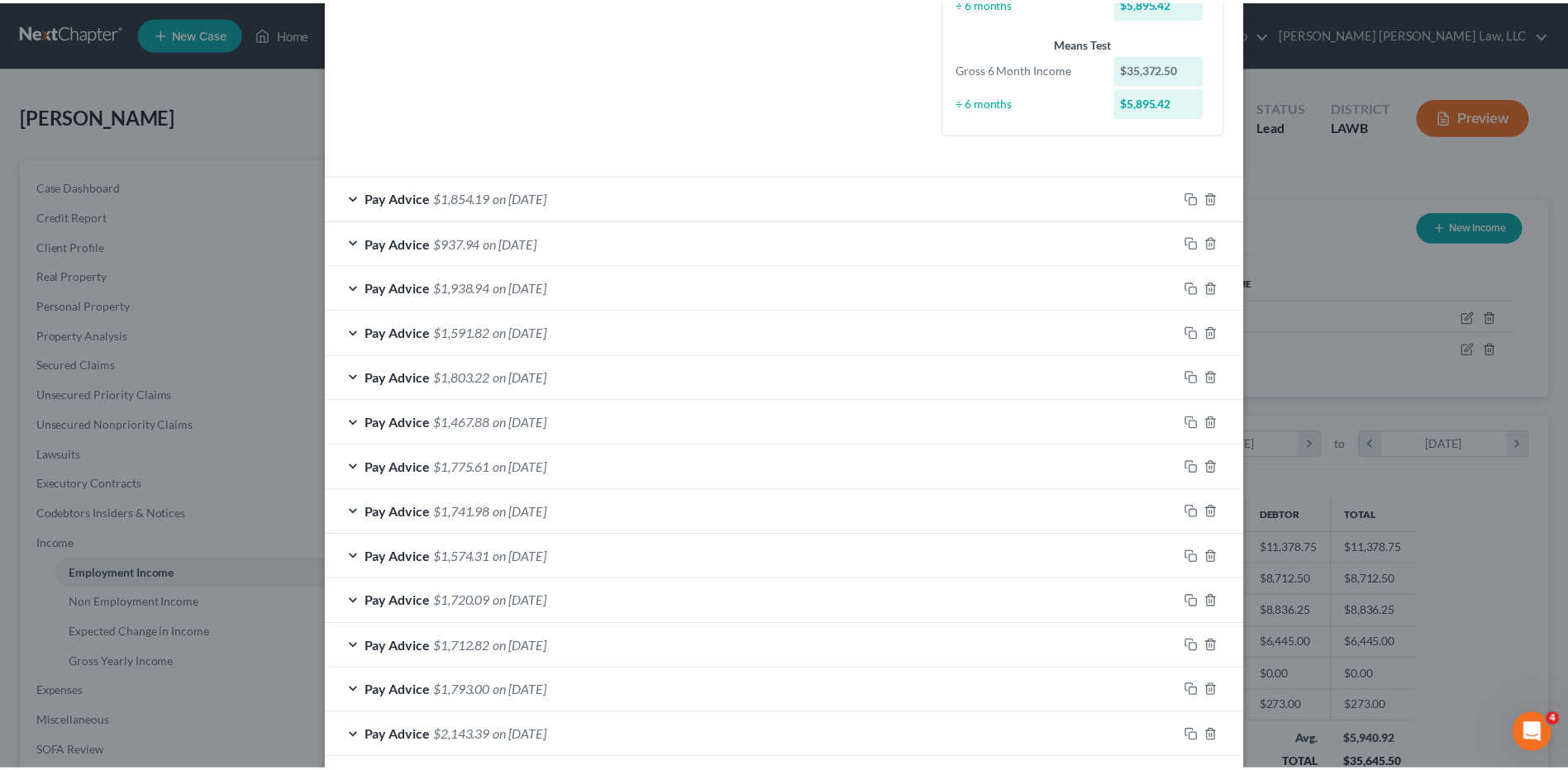
scroll to position [583, 0]
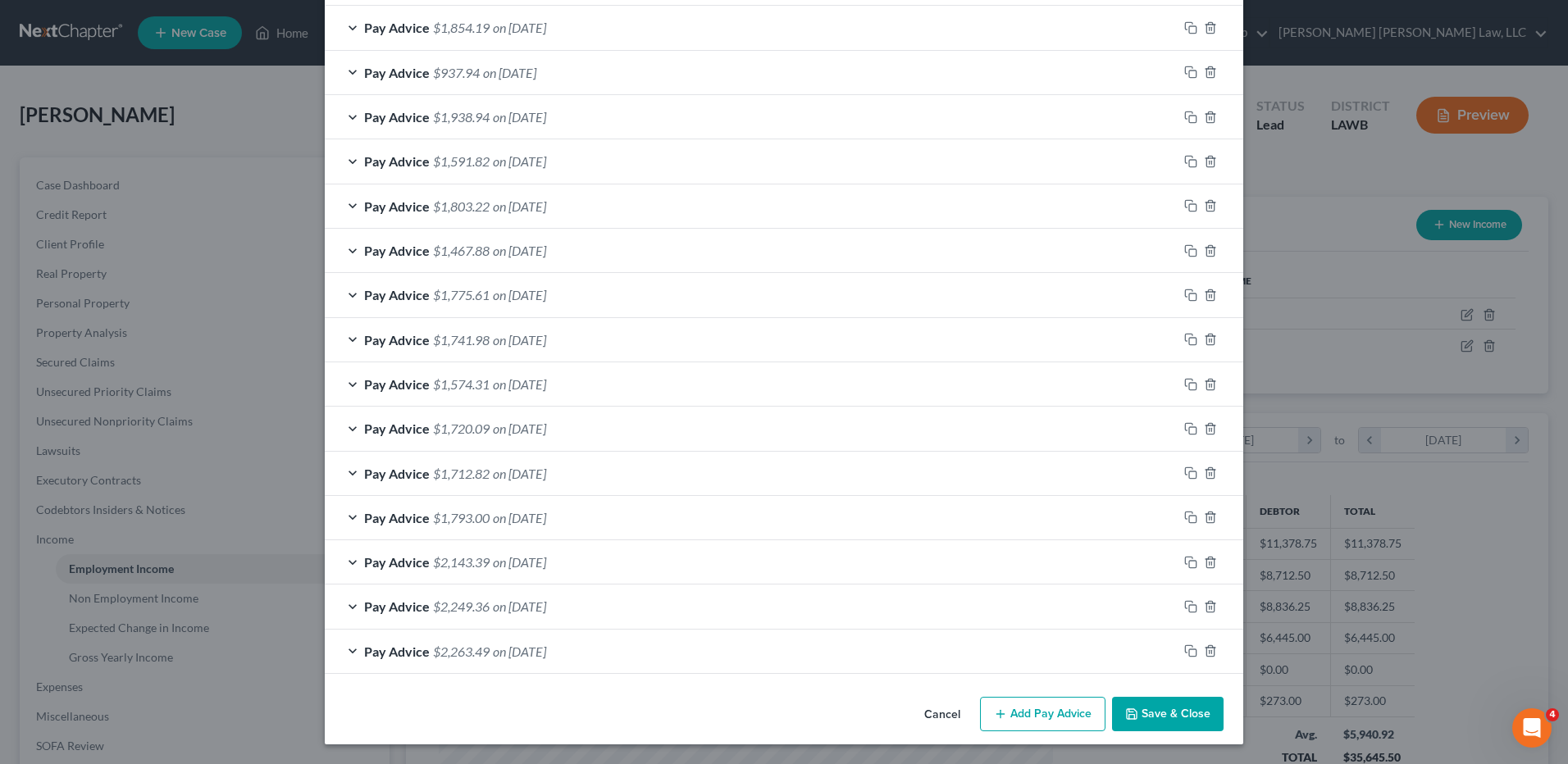
click at [1162, 709] on button "Save & Close" at bounding box center [1167, 713] width 111 height 34
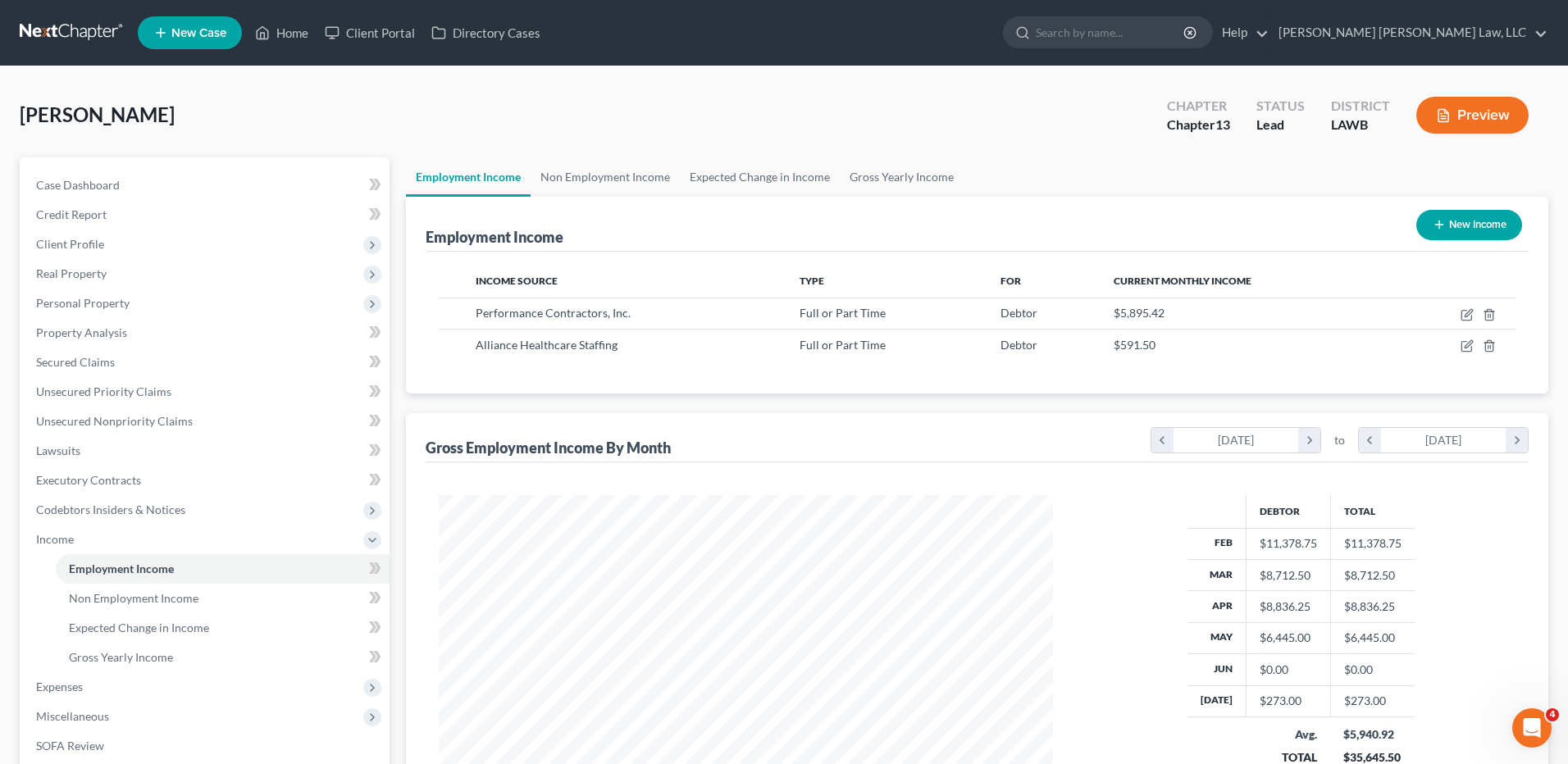
scroll to position [819531, 819438]
click at [1455, 349] on icon "button" at bounding box center [1455, 346] width 13 height 13
select select "0"
select select "19"
select select "2"
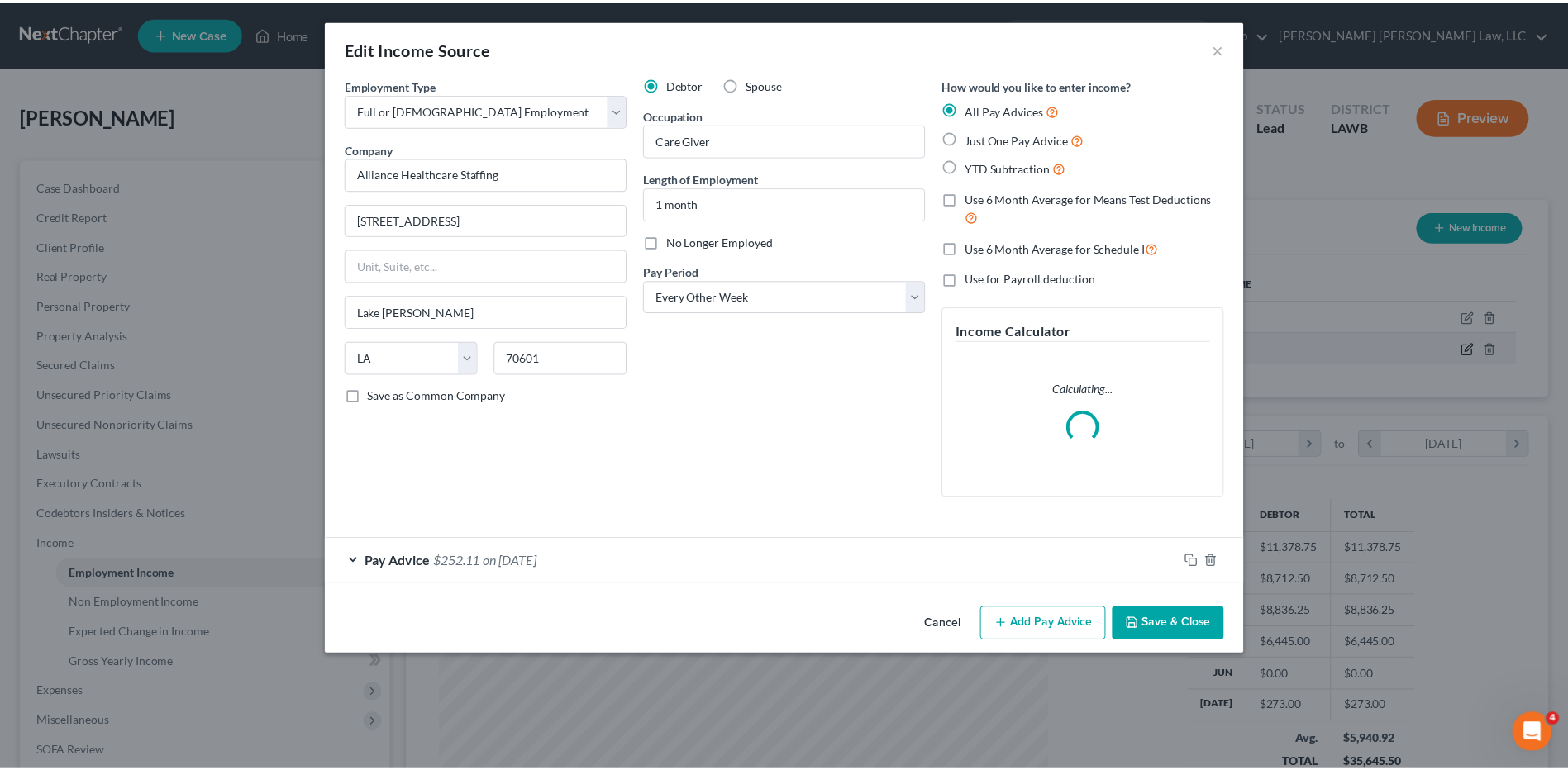
scroll to position [309, 652]
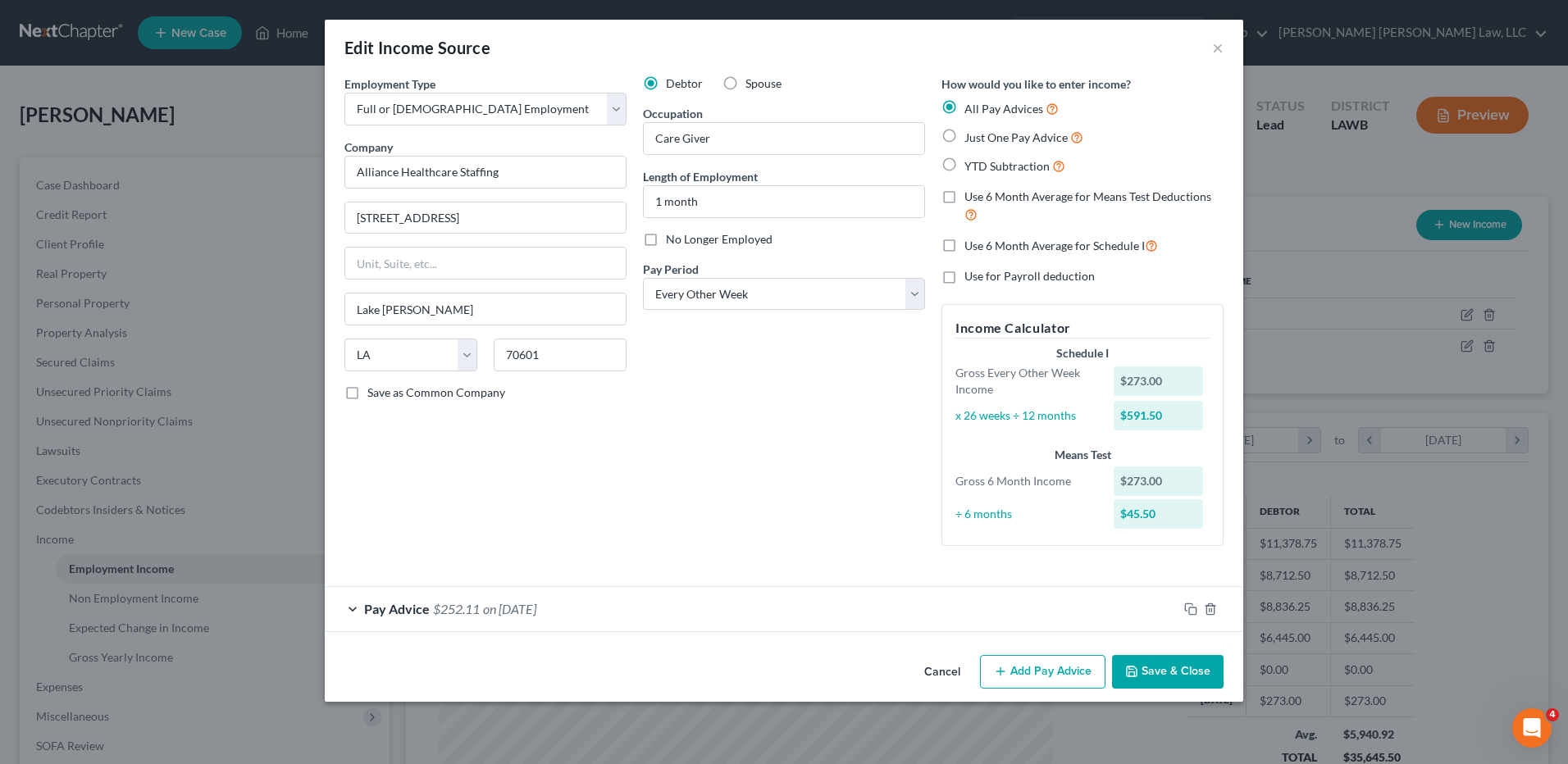
click at [1162, 669] on button "Save & Close" at bounding box center [1167, 671] width 111 height 34
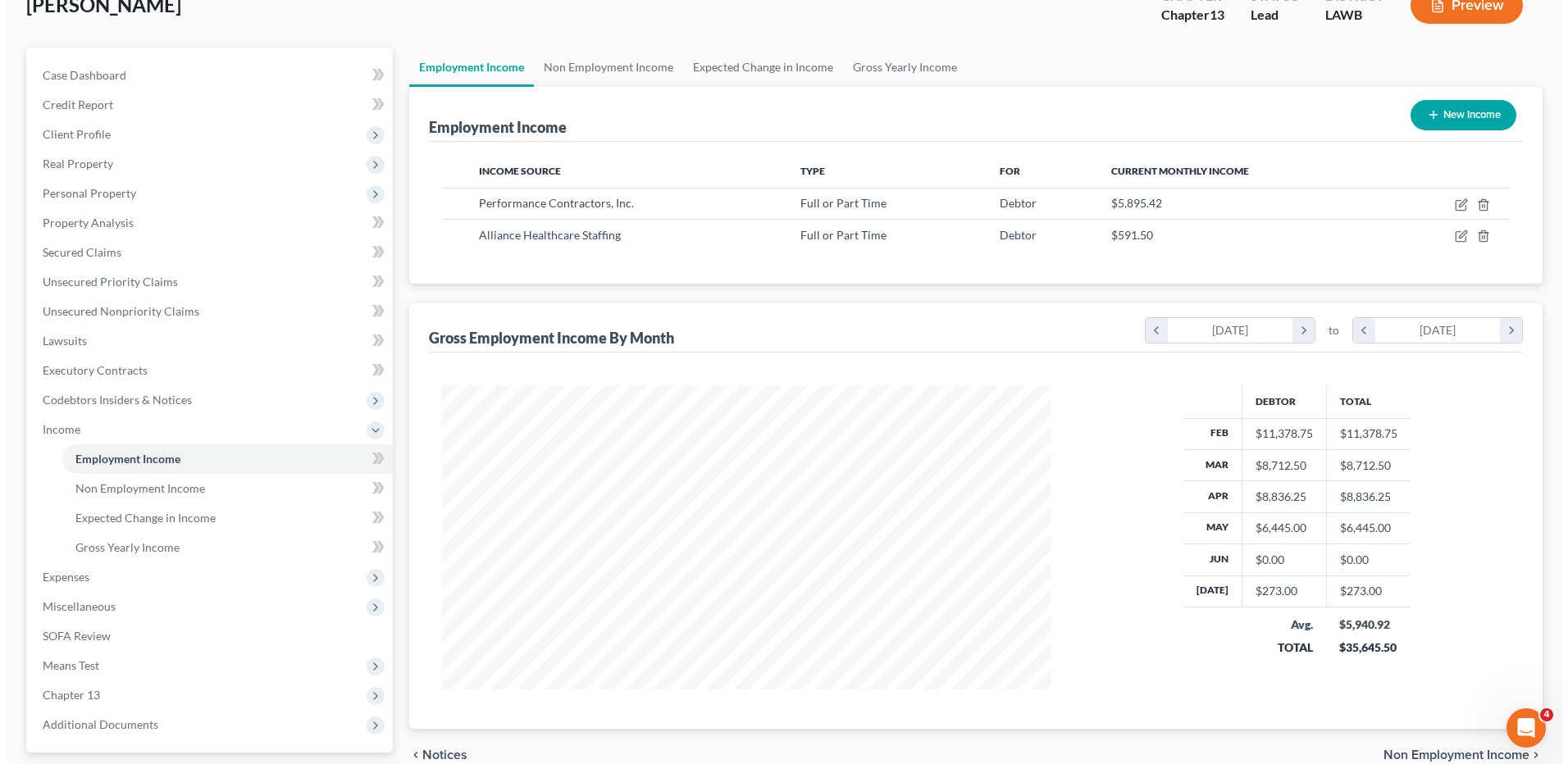
scroll to position [82, 0]
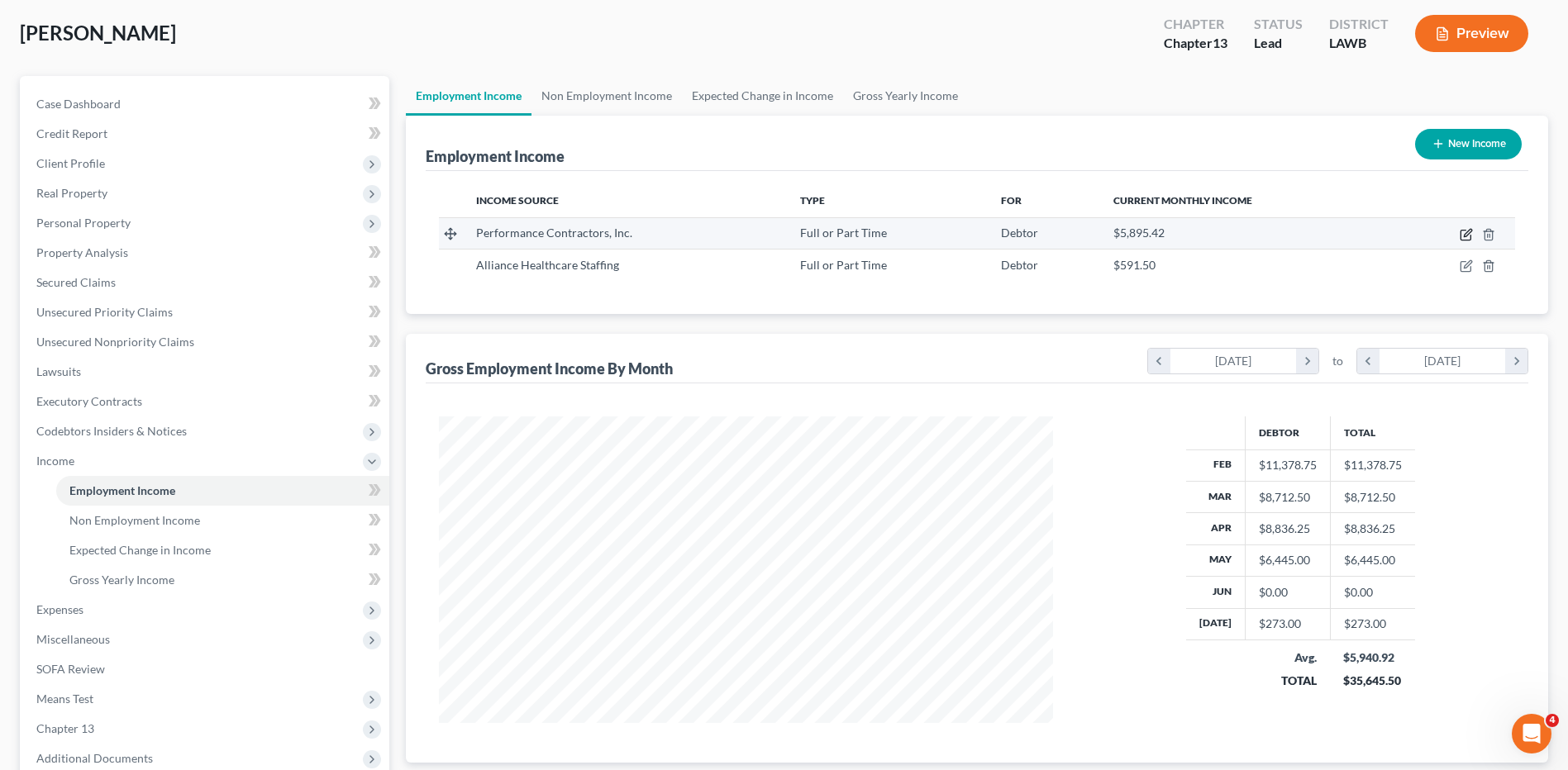
click at [1463, 233] on icon "button" at bounding box center [1466, 234] width 13 height 13
select select "0"
select select "19"
select select "3"
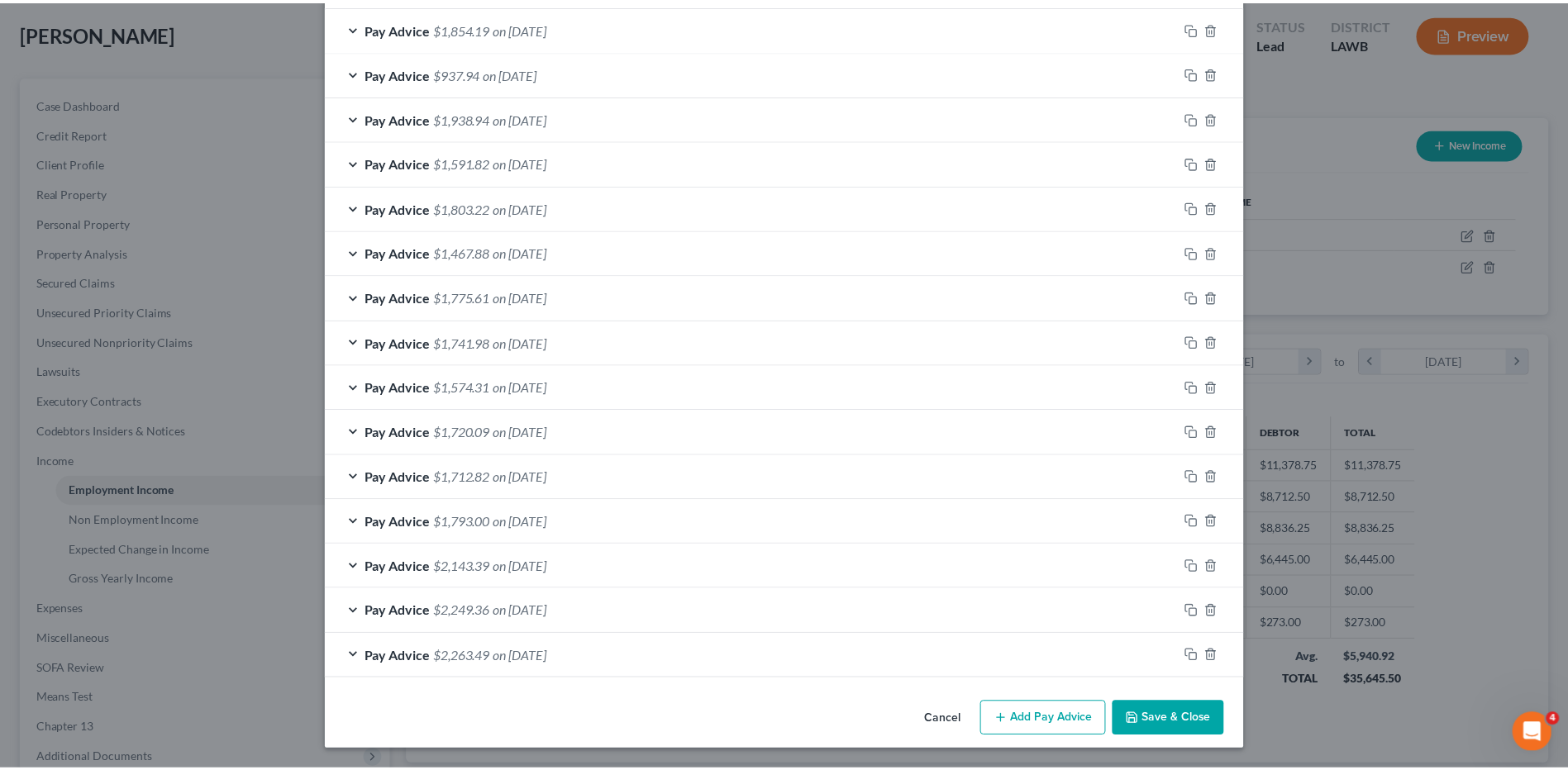
scroll to position [583, 0]
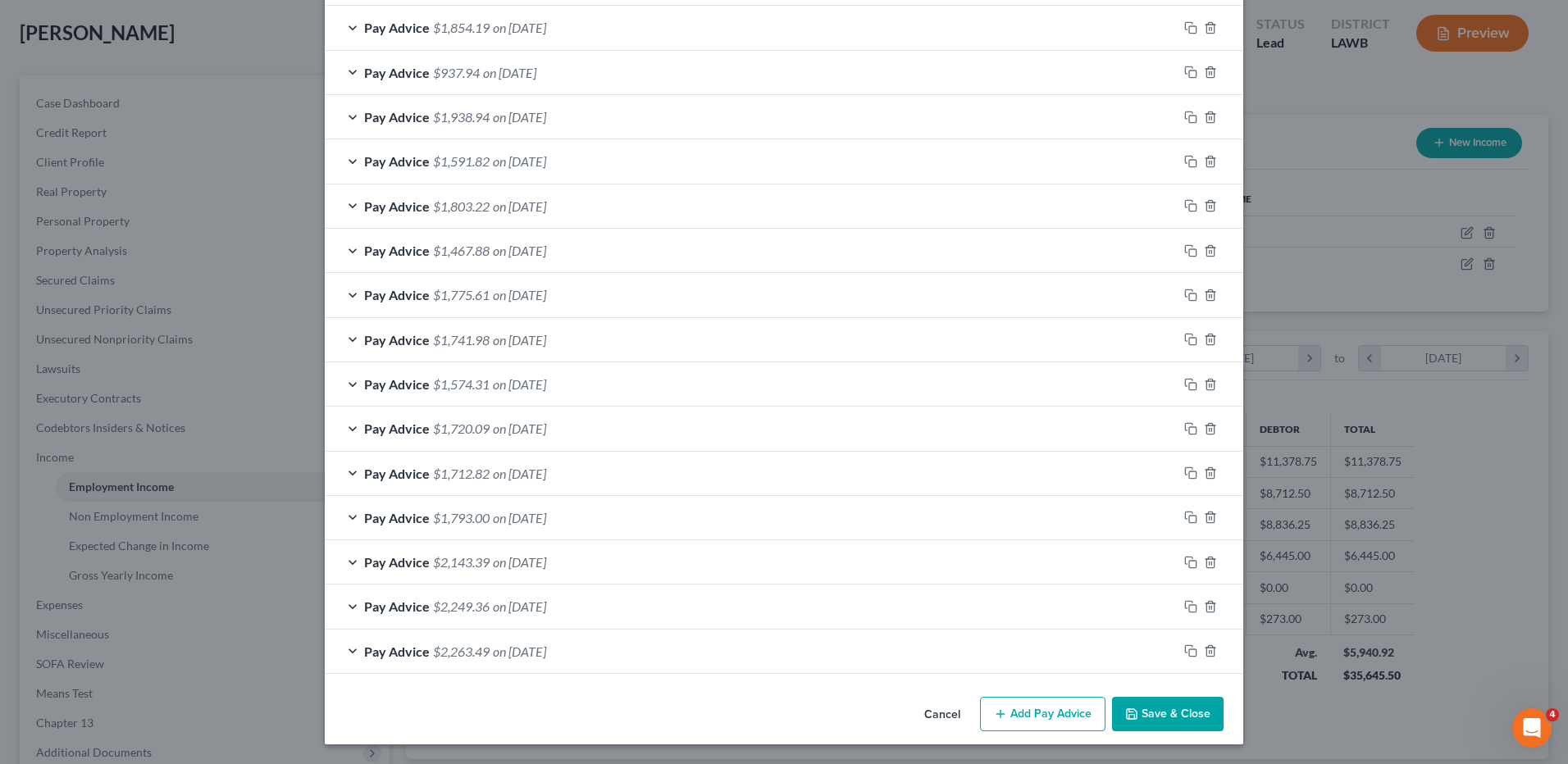
click at [1157, 722] on button "Save & Close" at bounding box center [1167, 713] width 111 height 34
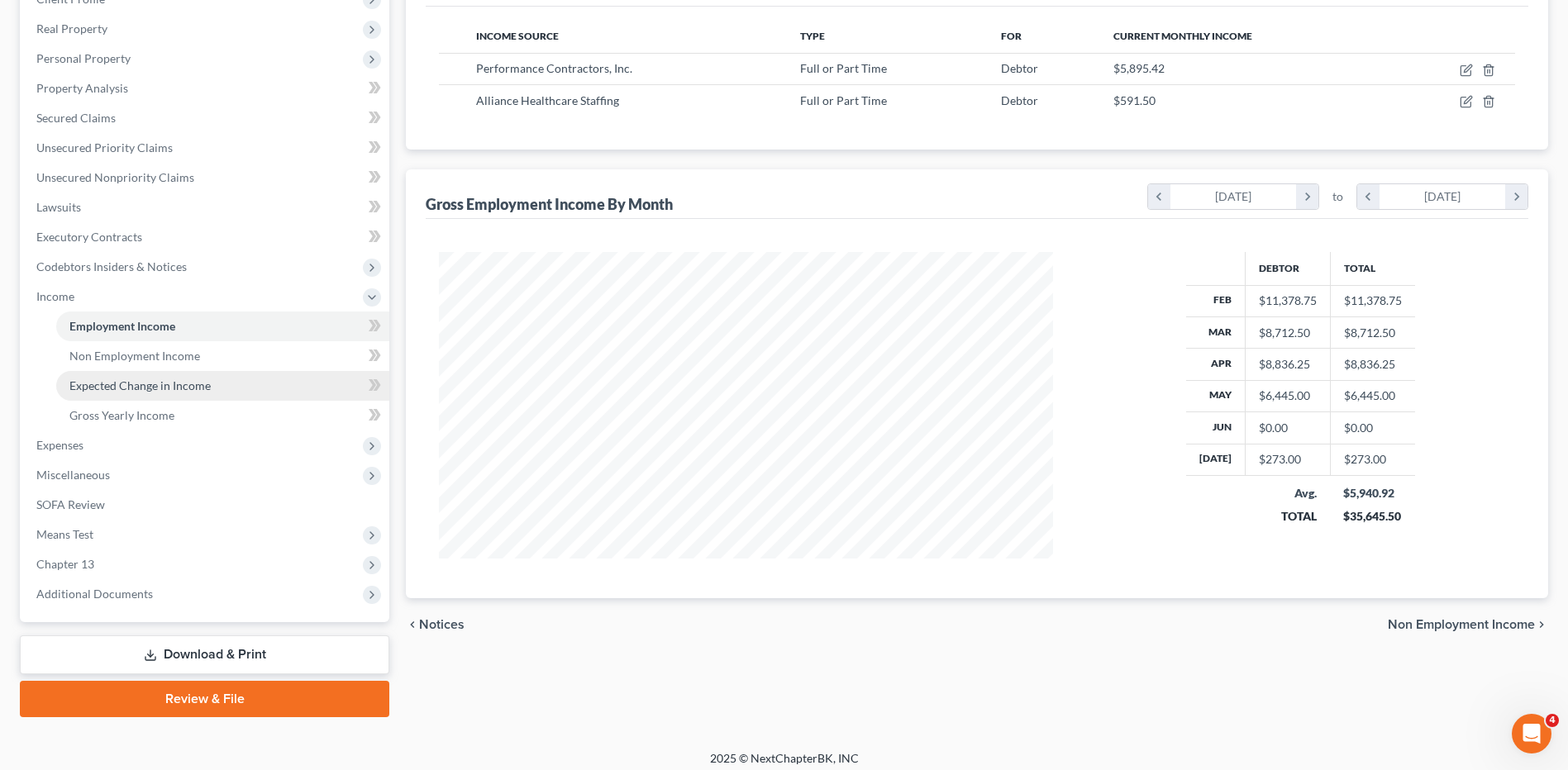
scroll to position [248, 0]
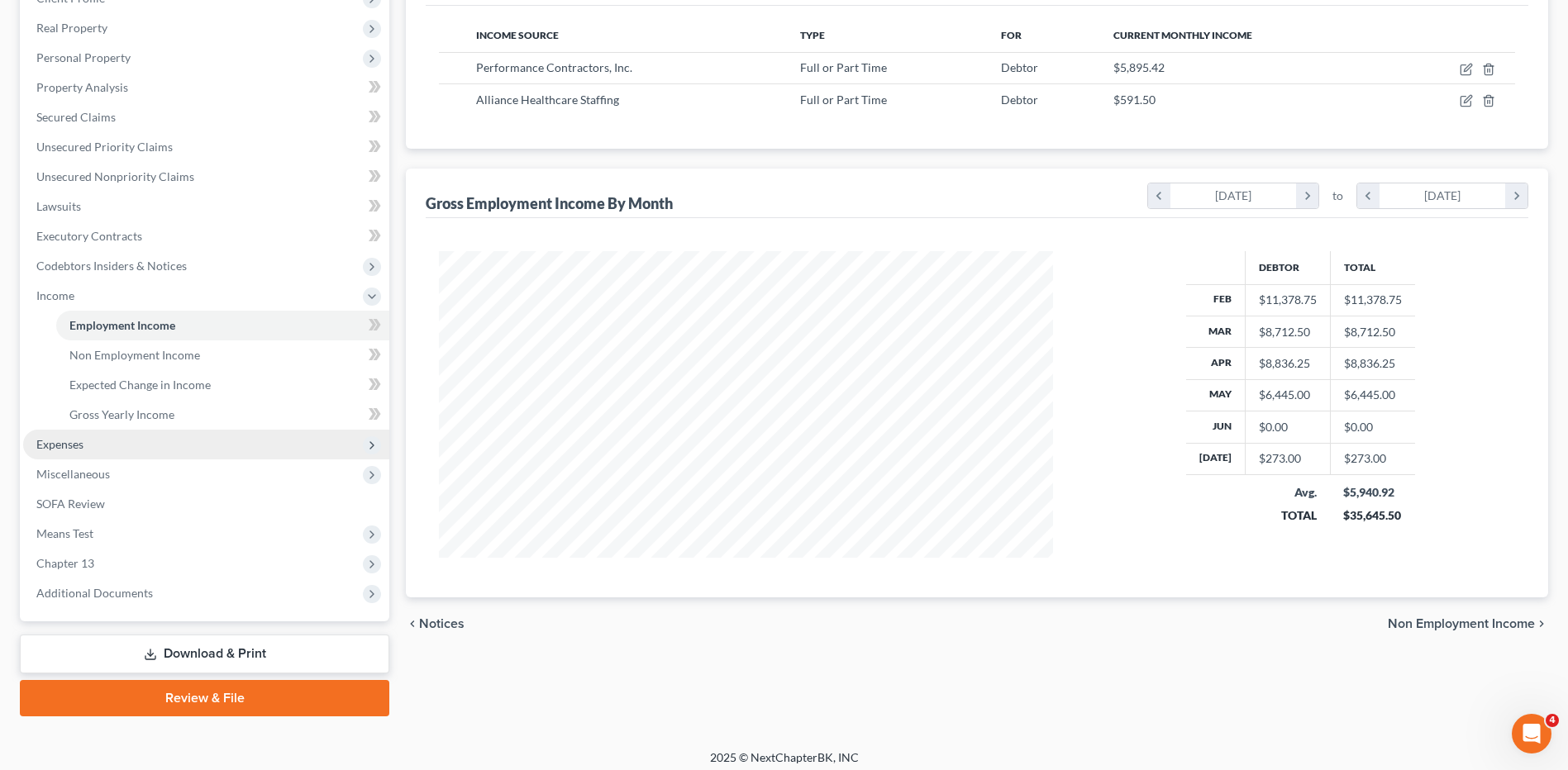
click at [55, 442] on span "Expenses" at bounding box center [59, 444] width 47 height 14
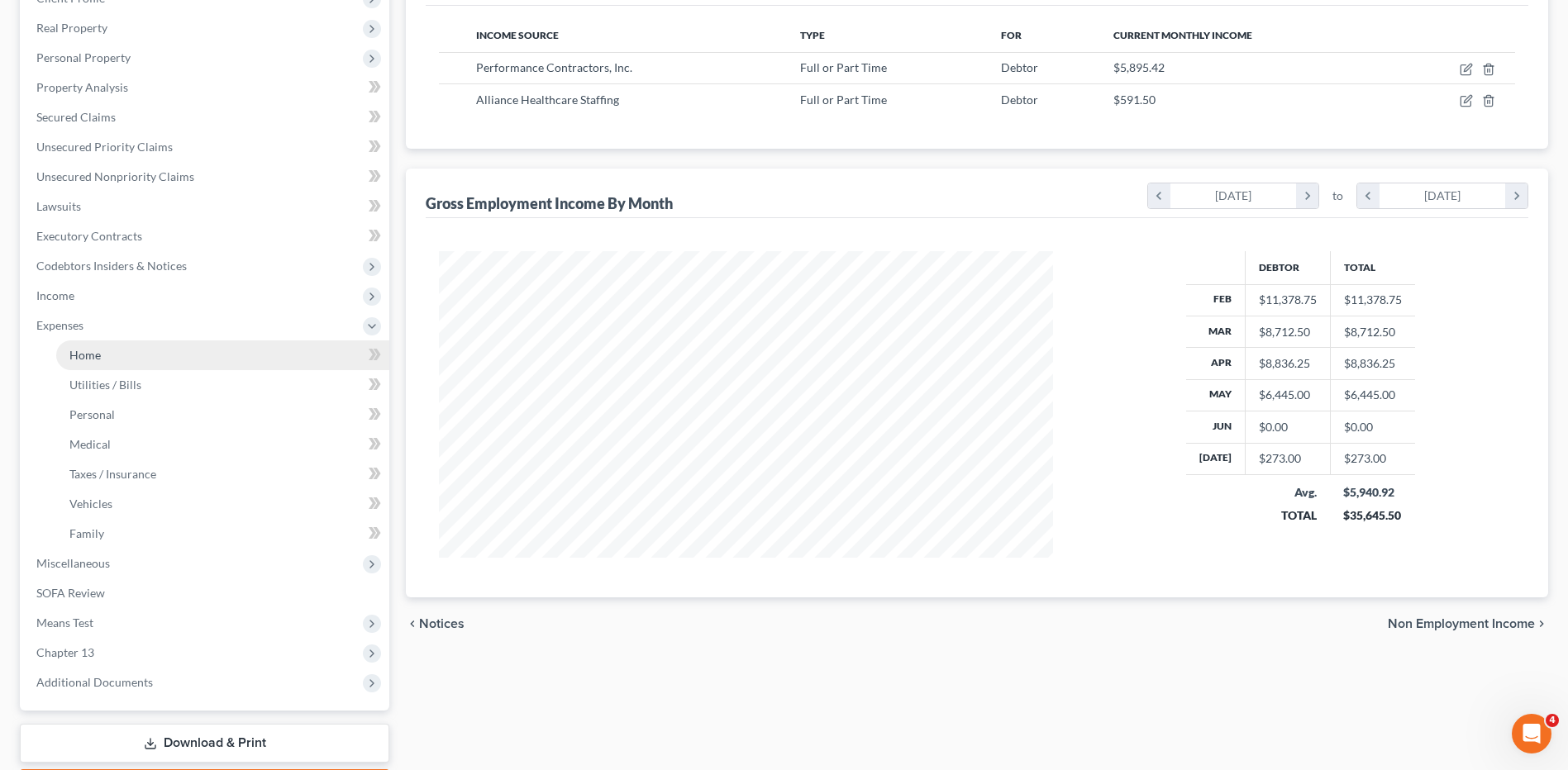
click at [105, 355] on link "Home" at bounding box center [222, 355] width 333 height 30
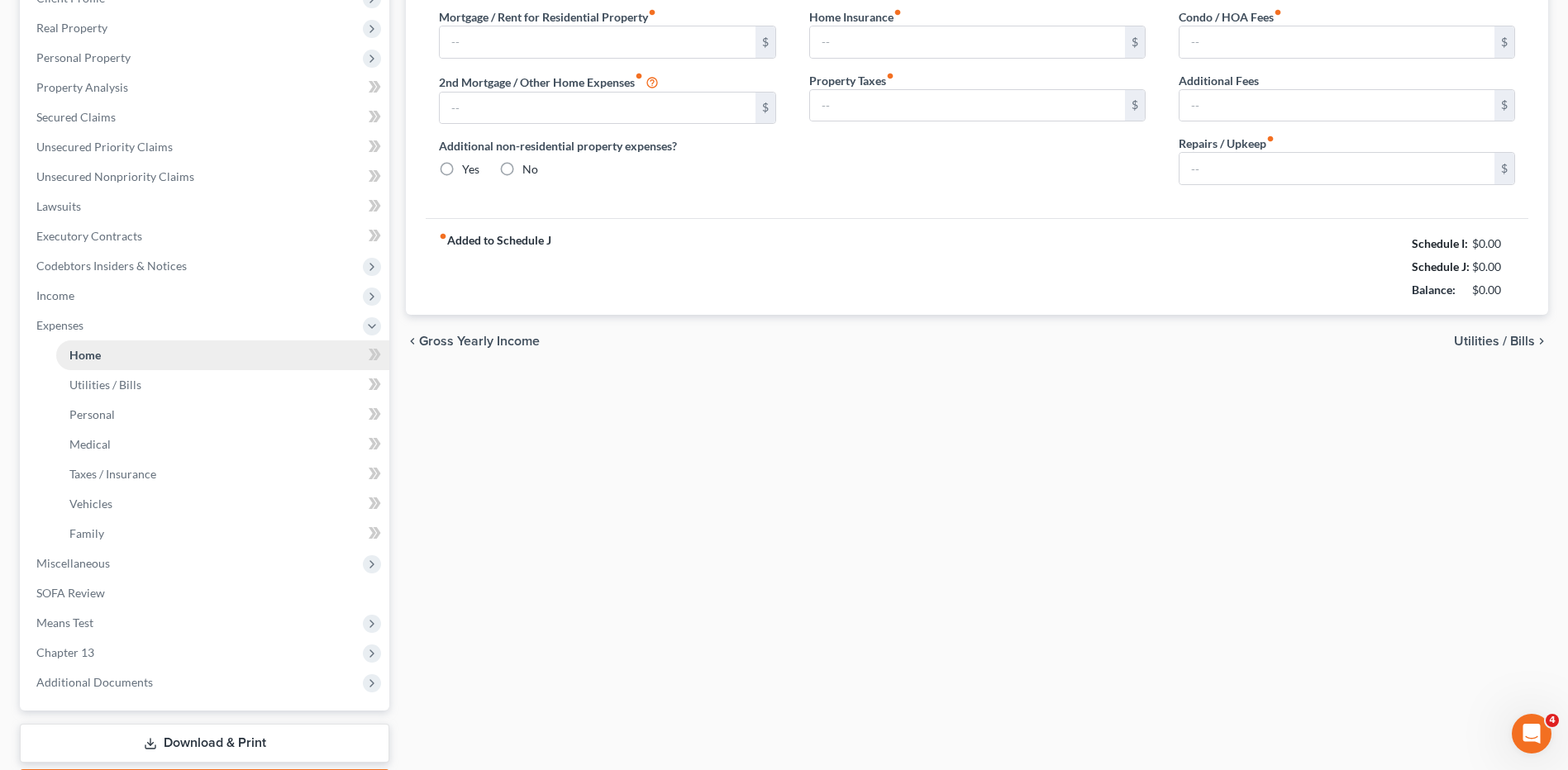
scroll to position [69, 0]
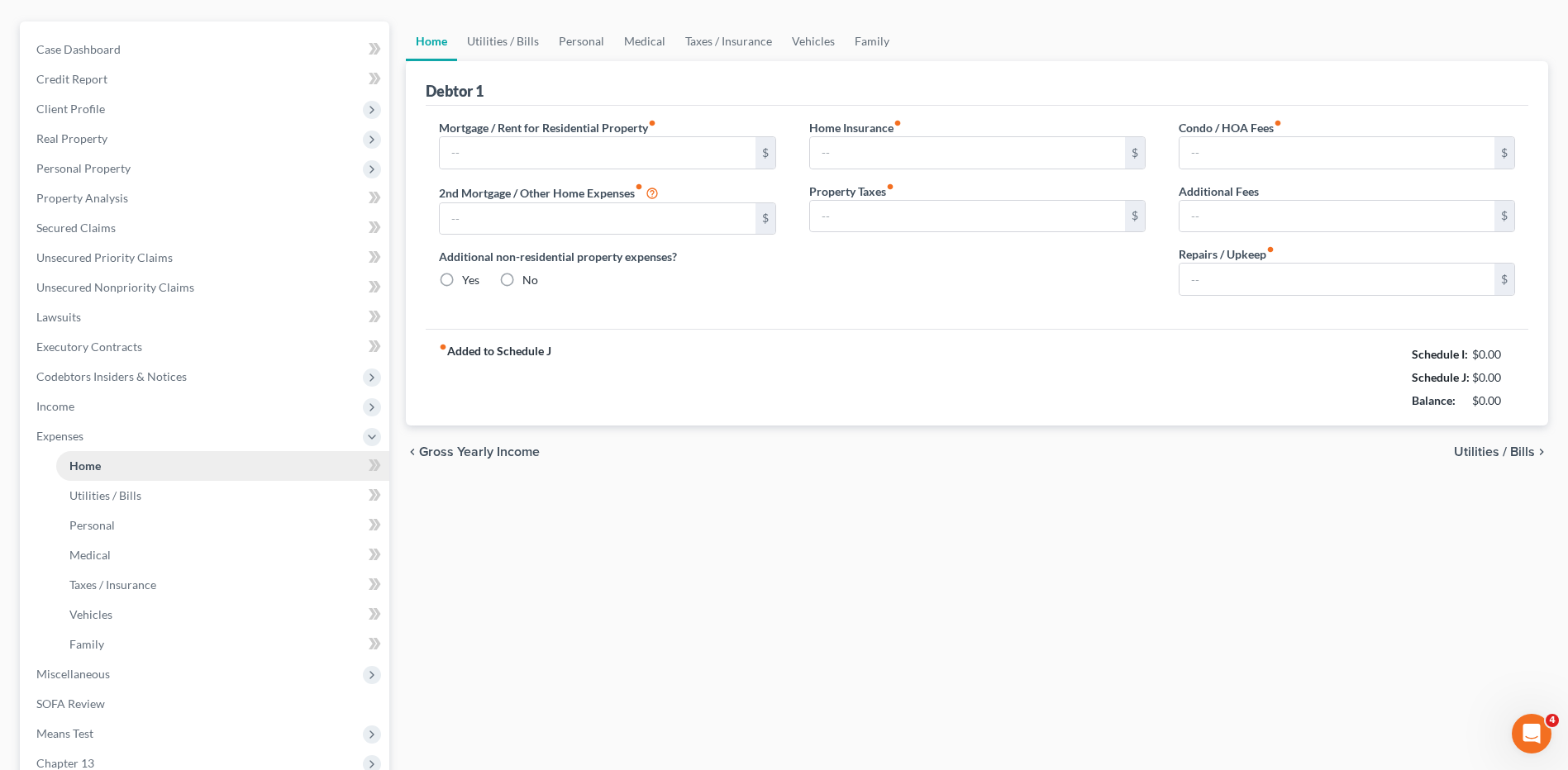
type input "0.00"
radio input "true"
type input "0.00"
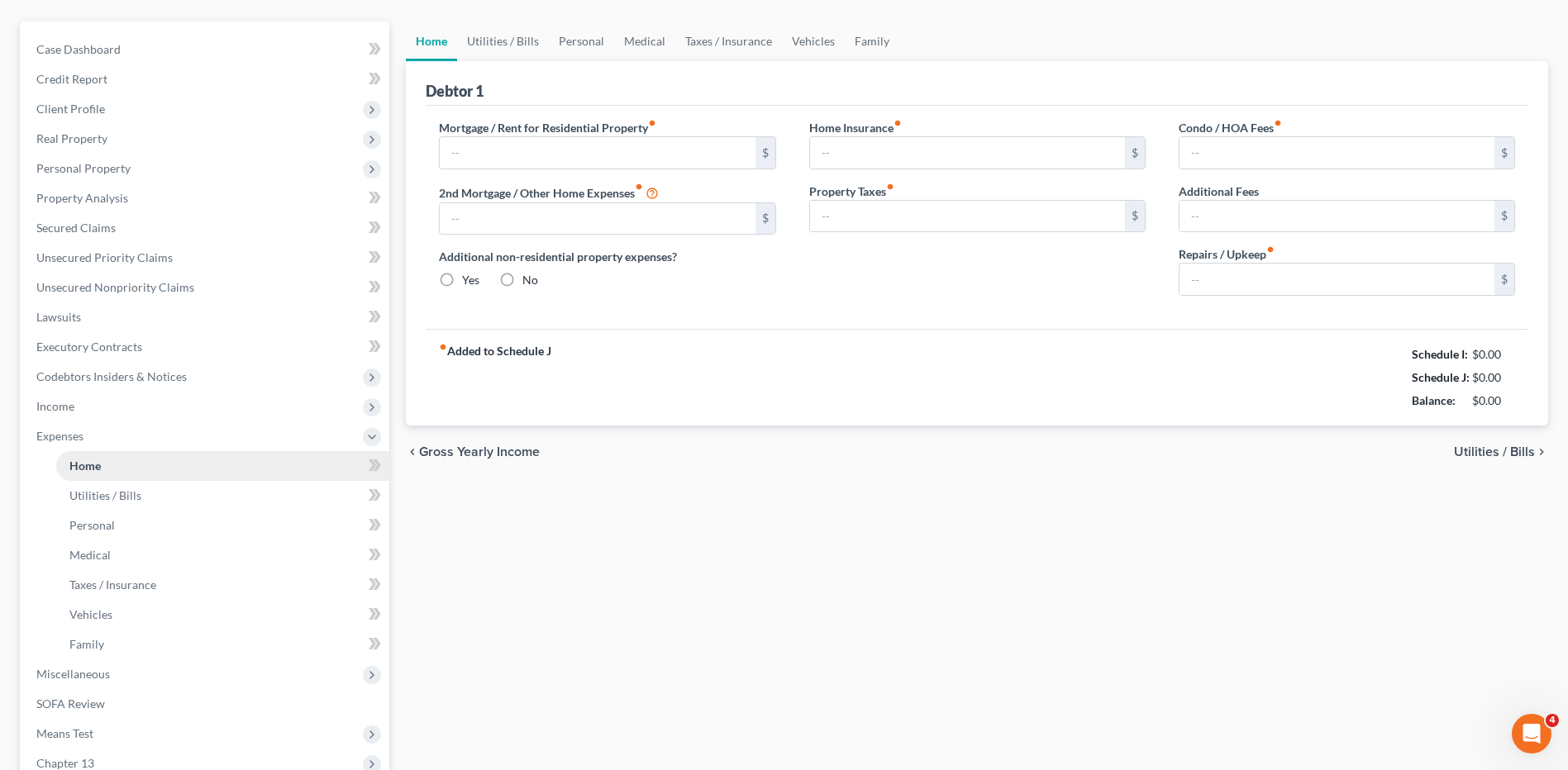
type input "0.00"
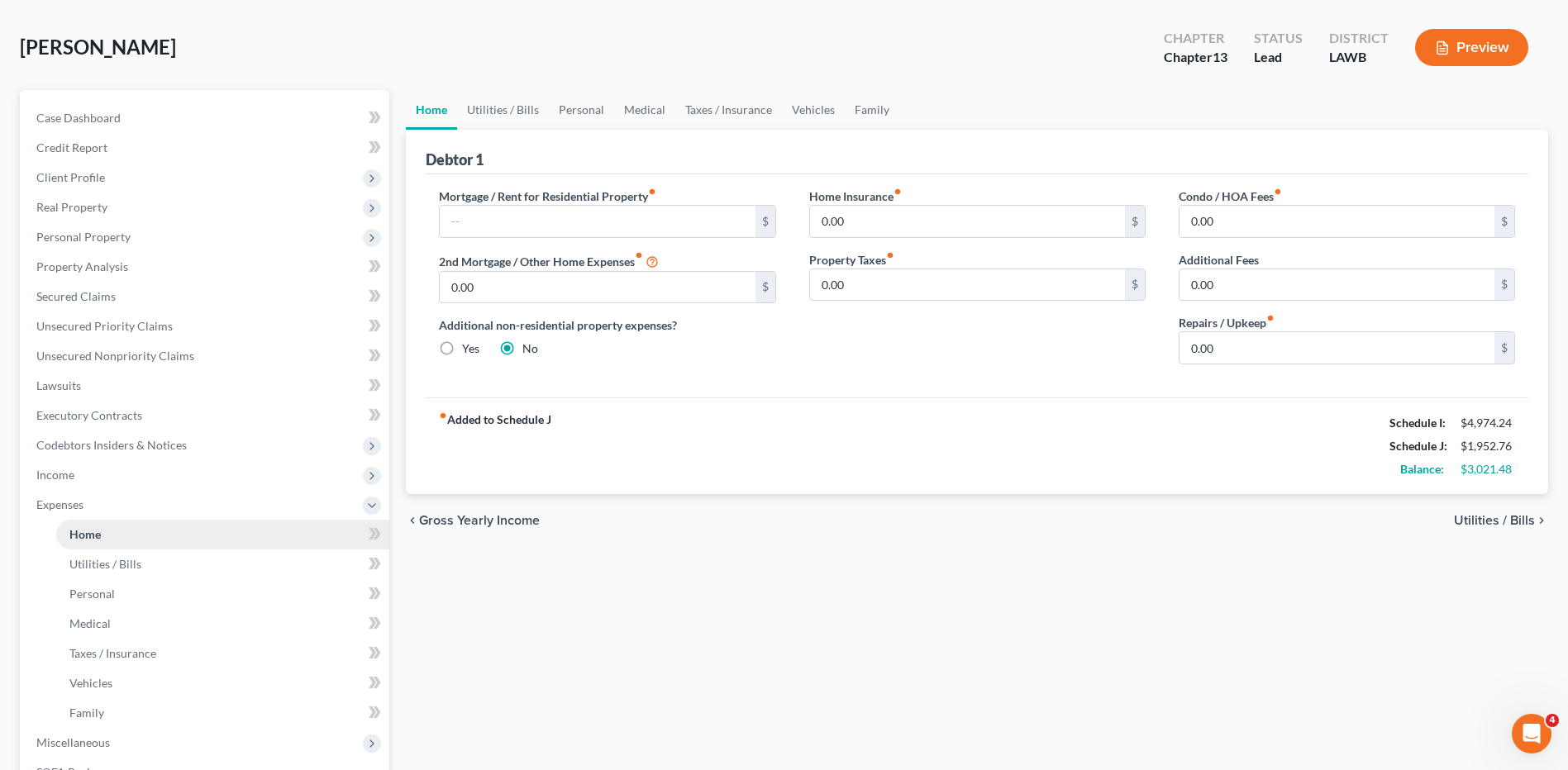
scroll to position [0, 0]
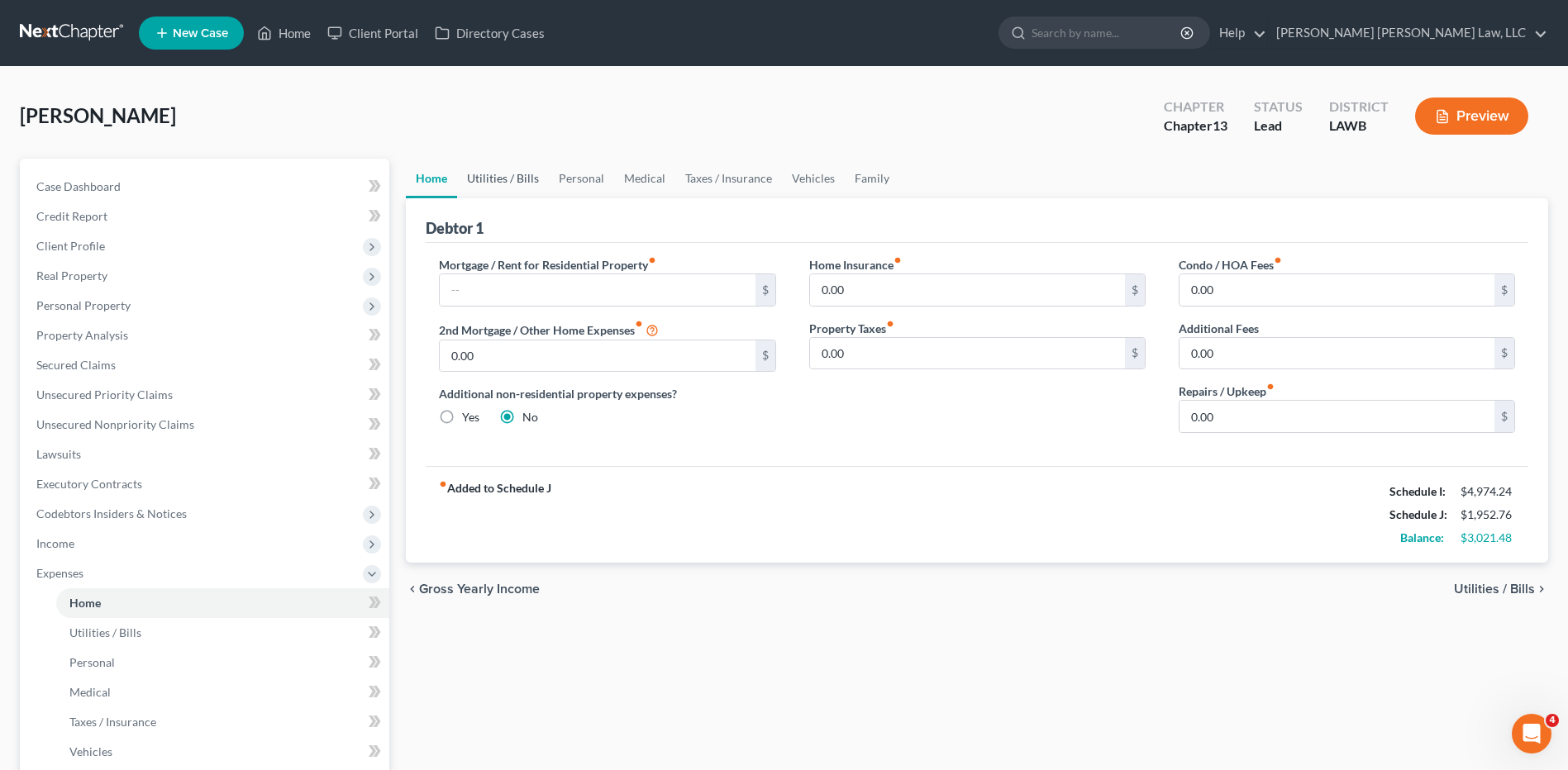
click at [509, 180] on link "Utilities / Bills" at bounding box center [502, 178] width 92 height 40
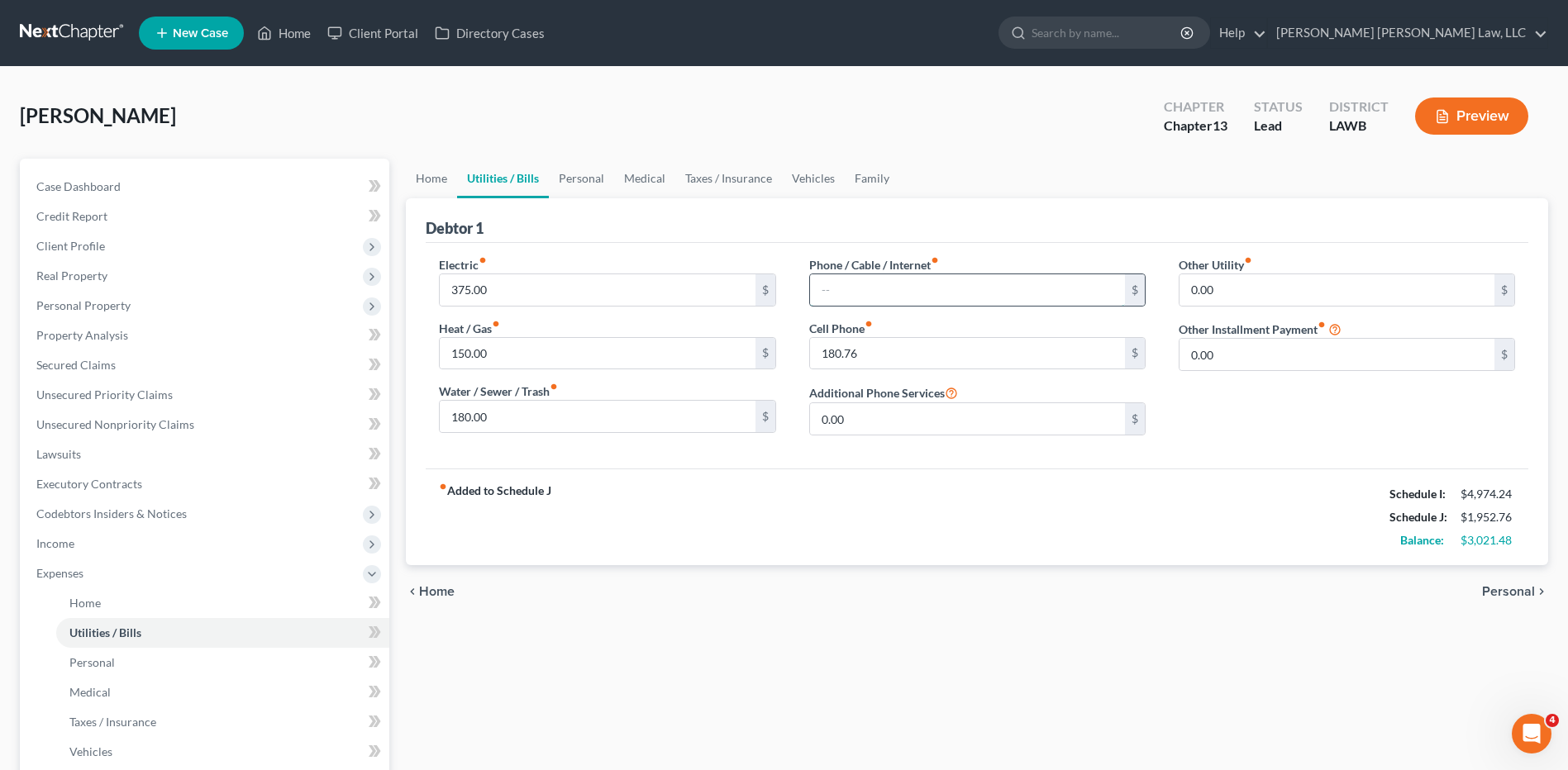
click at [851, 284] on input "text" at bounding box center [967, 290] width 315 height 32
type input "250.00"
click at [816, 183] on link "Vehicles" at bounding box center [814, 178] width 63 height 40
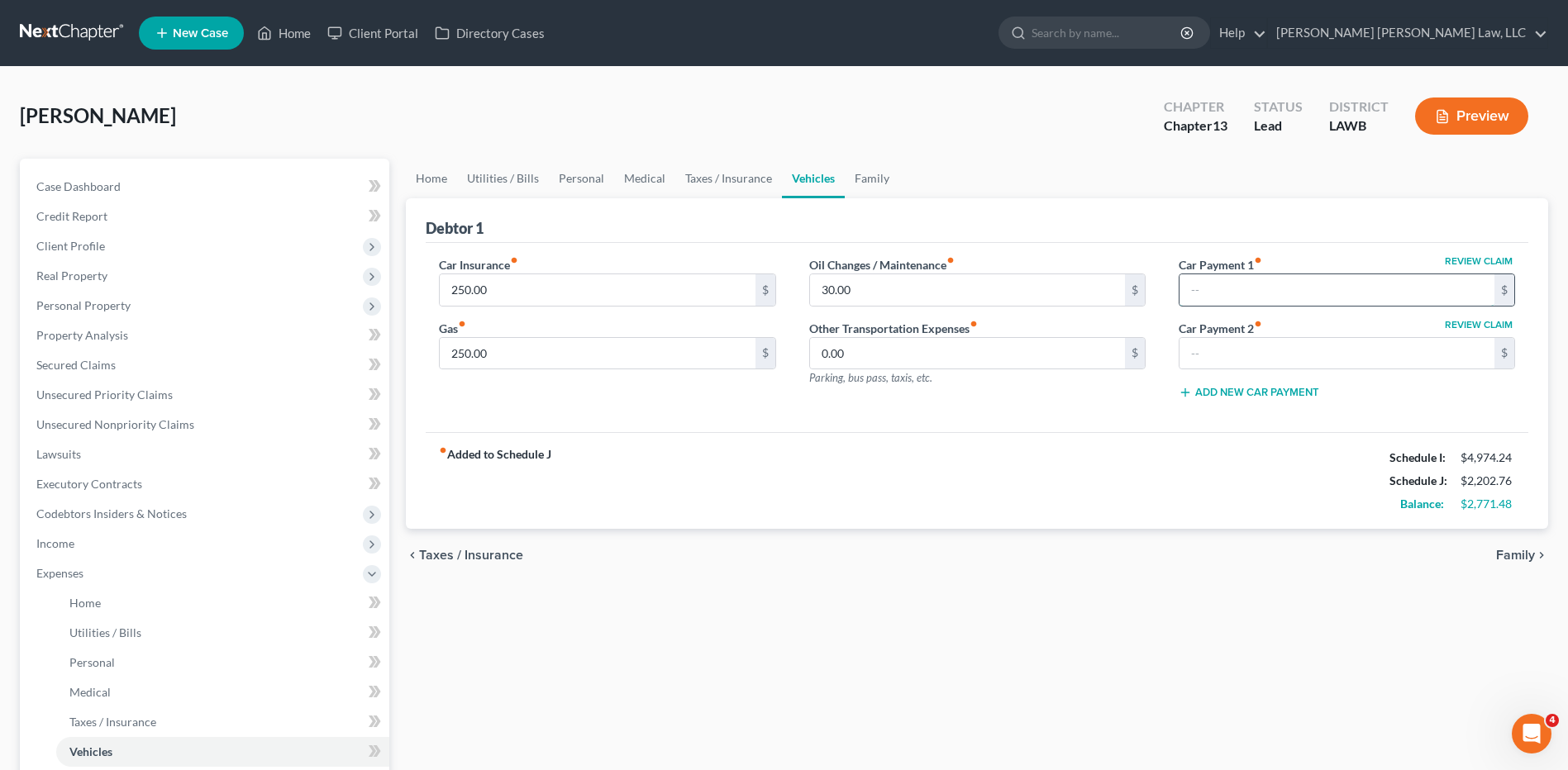
click at [1233, 278] on input "text" at bounding box center [1337, 290] width 315 height 32
click at [859, 172] on link "Family" at bounding box center [871, 178] width 55 height 40
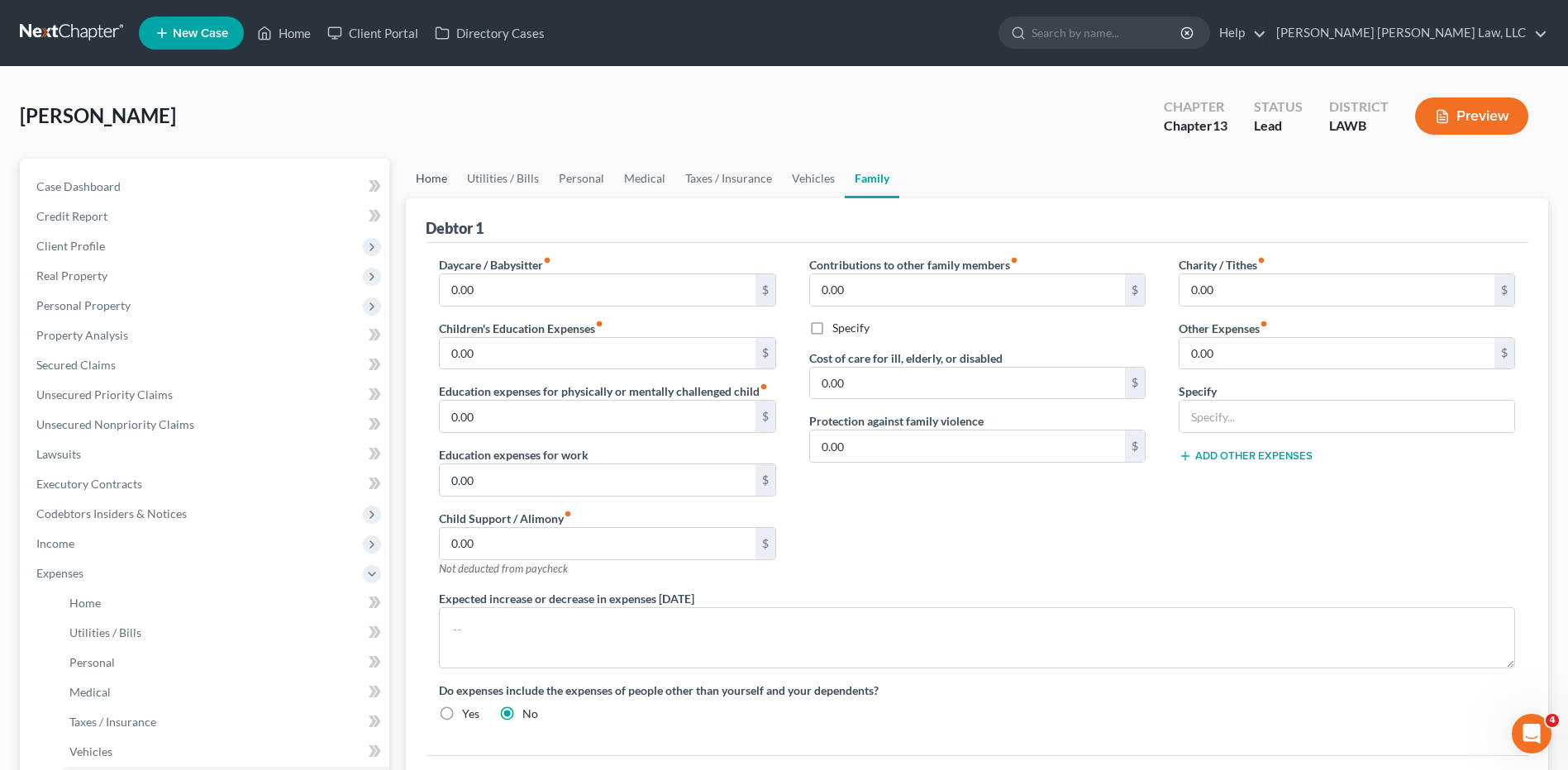
click at [433, 182] on link "Home" at bounding box center [431, 178] width 51 height 40
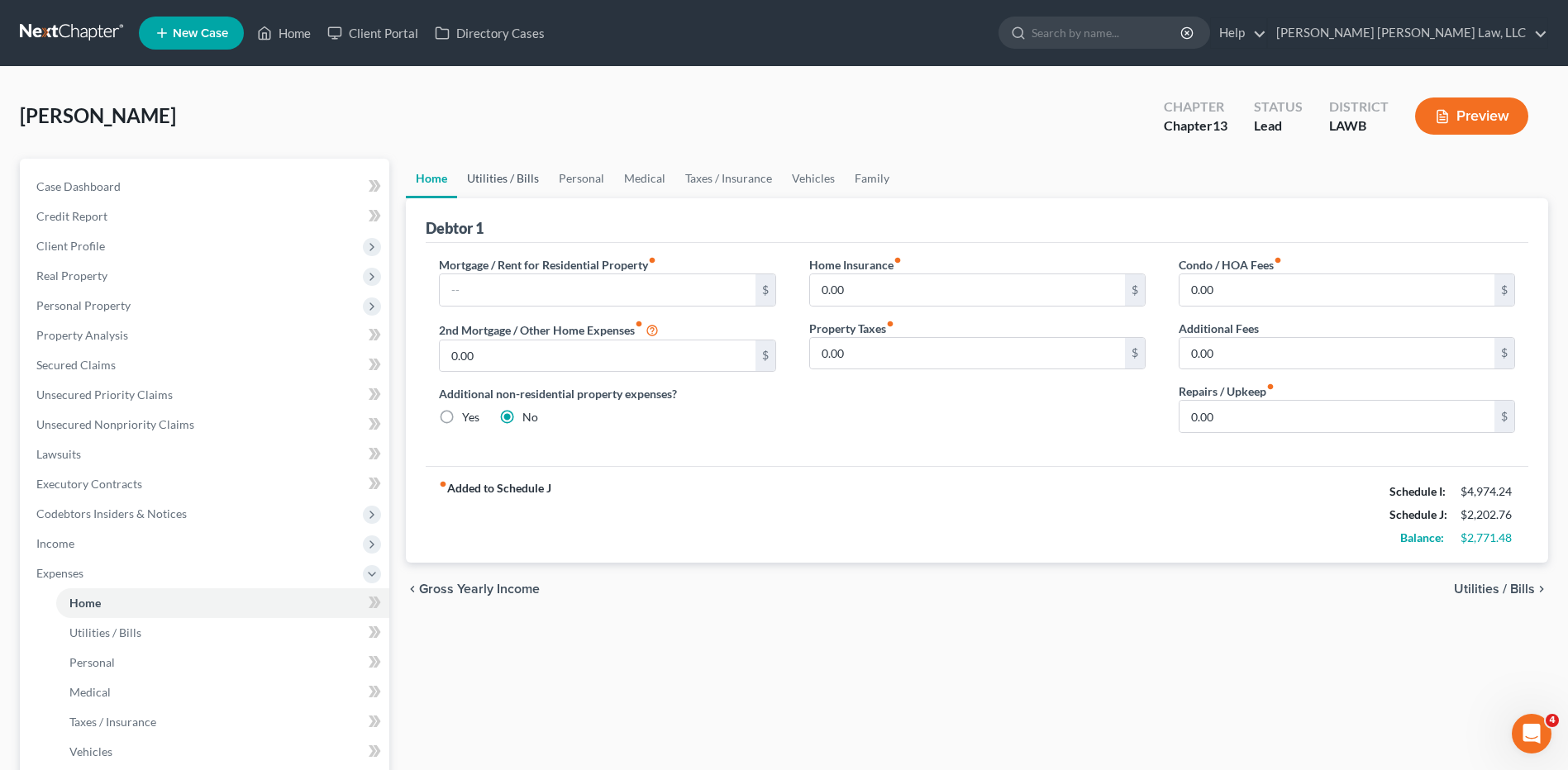
click at [489, 180] on link "Utilities / Bills" at bounding box center [502, 178] width 92 height 40
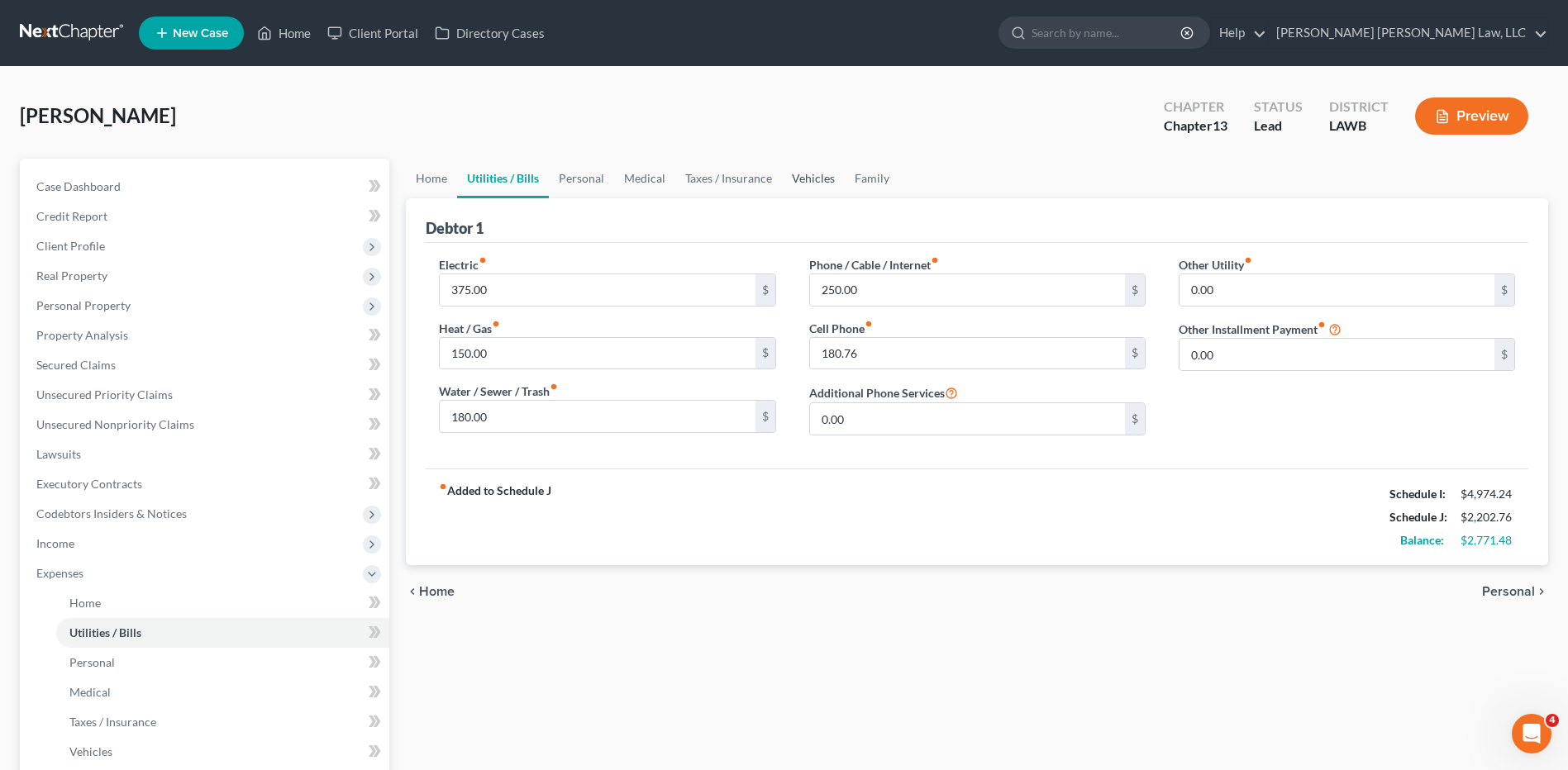
click at [803, 180] on link "Vehicles" at bounding box center [814, 178] width 63 height 40
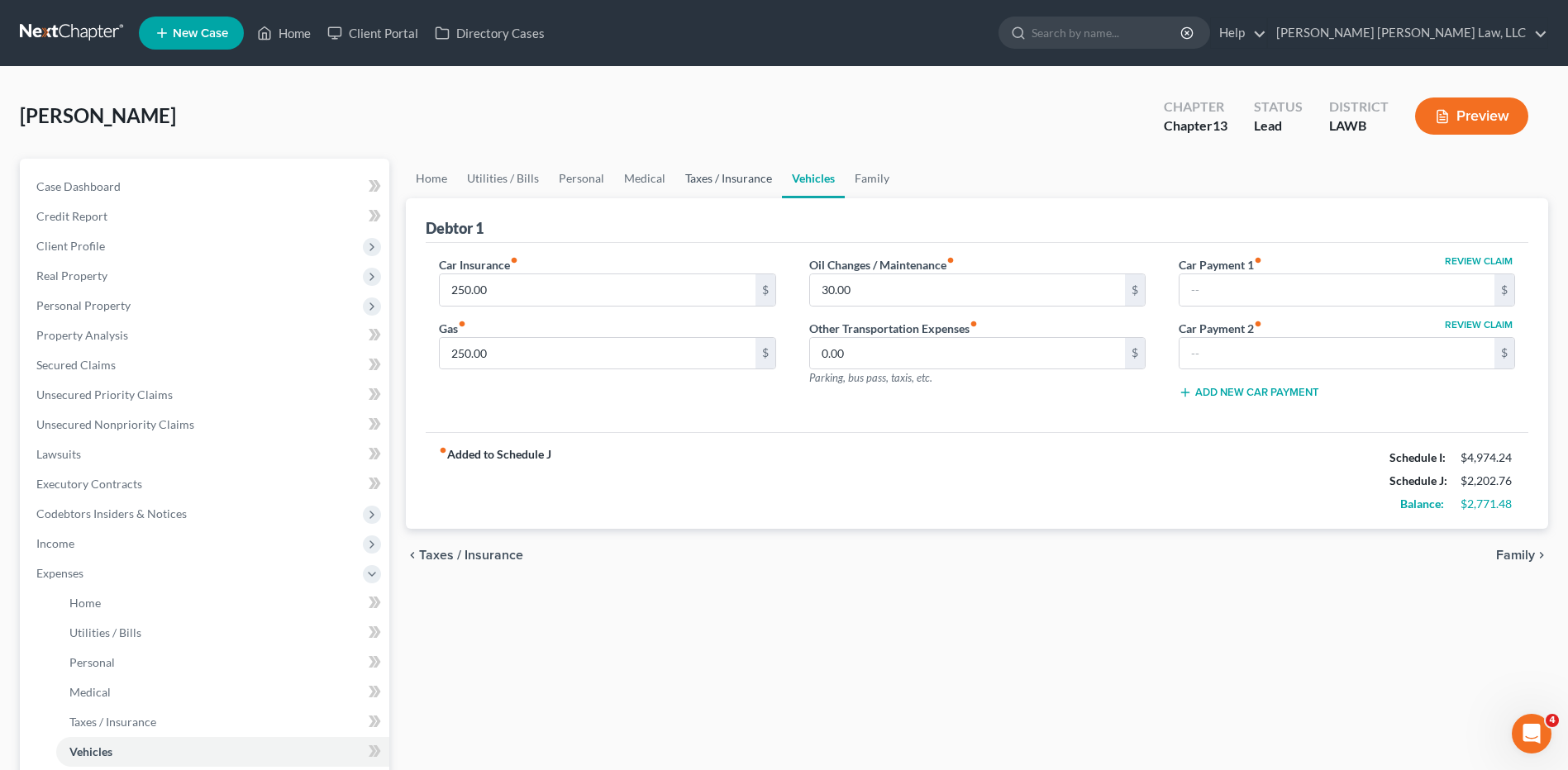
click at [710, 183] on link "Taxes / Insurance" at bounding box center [728, 178] width 107 height 40
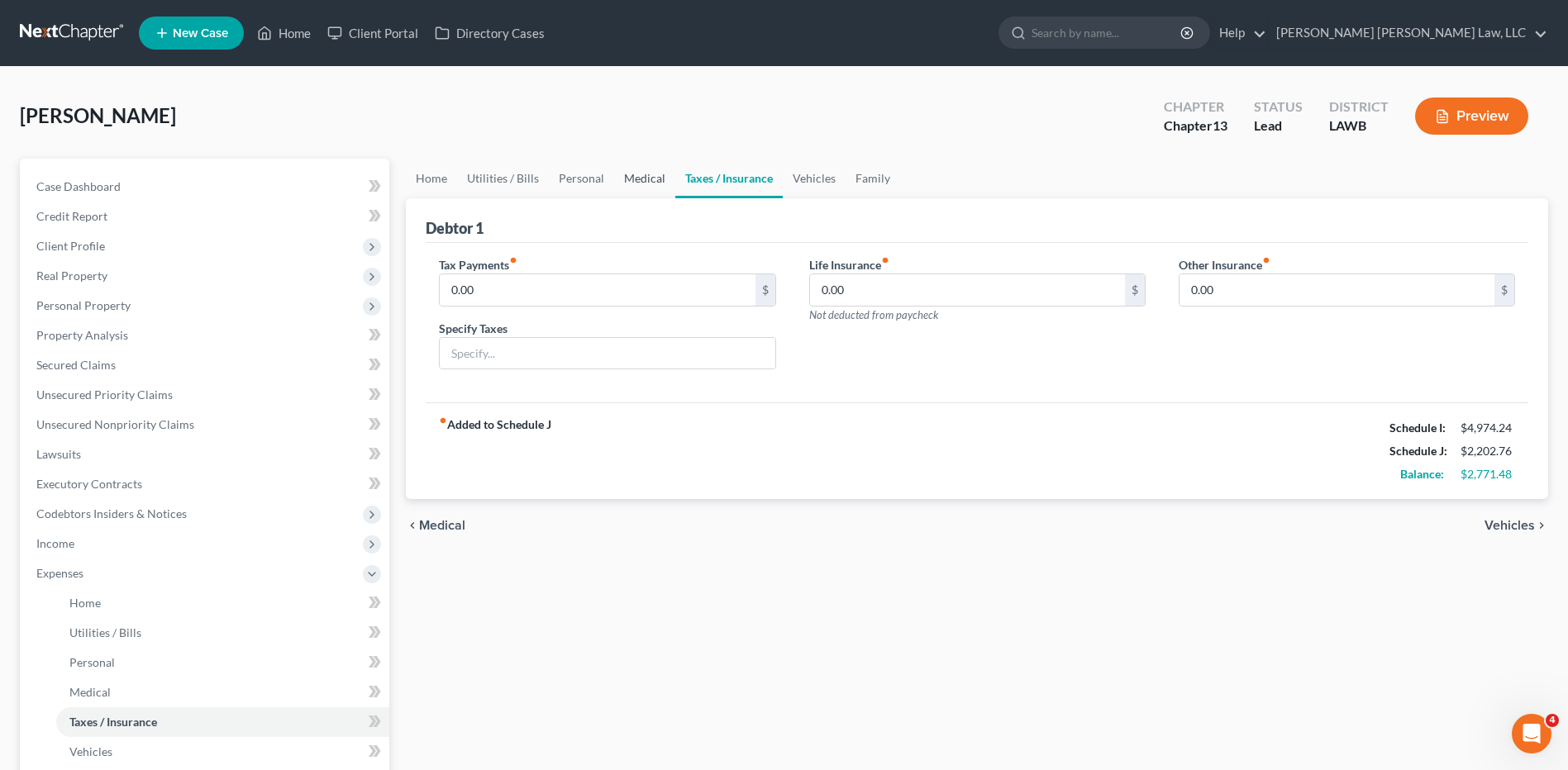
click at [640, 189] on link "Medical" at bounding box center [645, 178] width 61 height 40
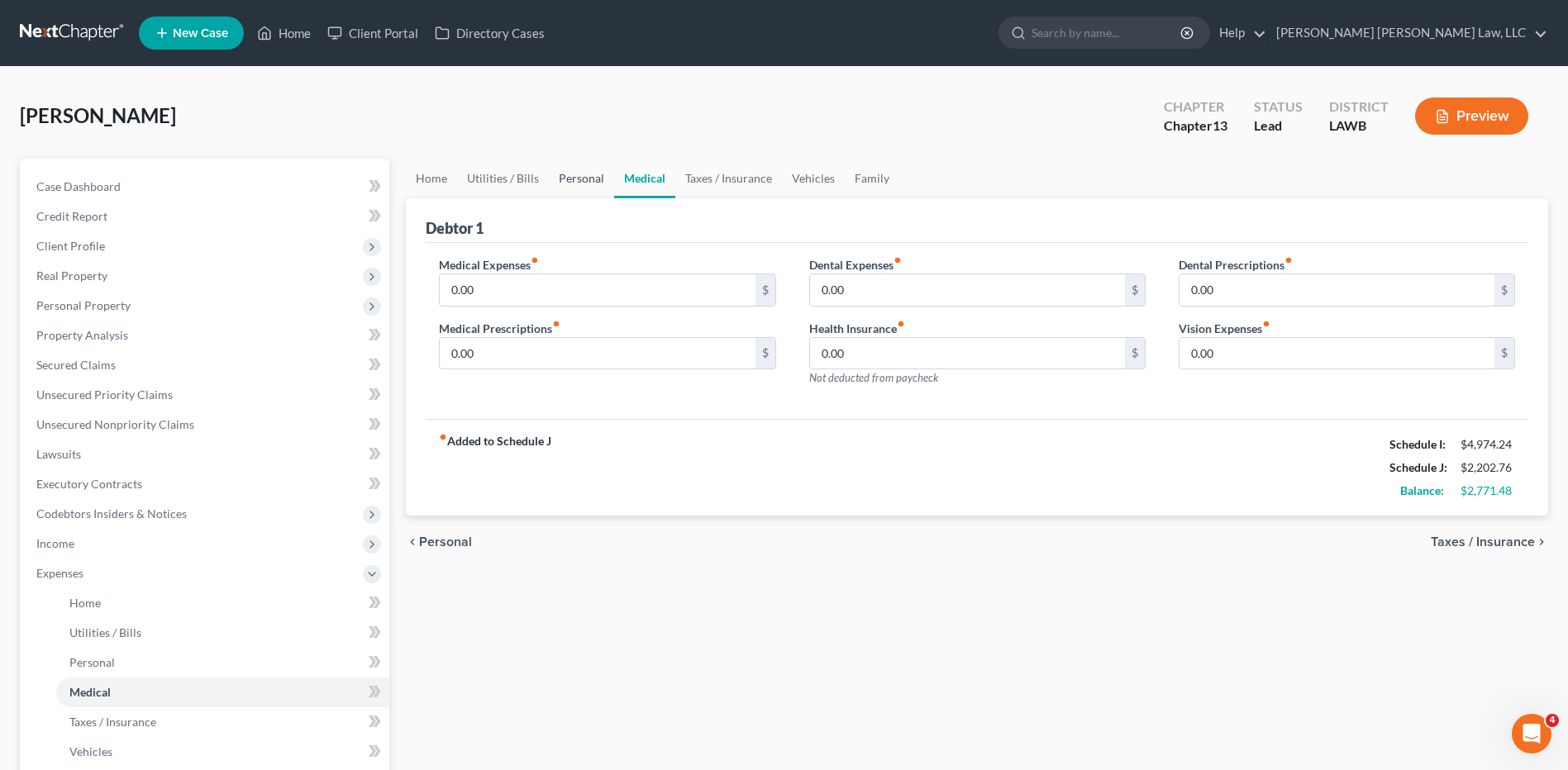
click at [576, 182] on link "Personal" at bounding box center [581, 178] width 65 height 40
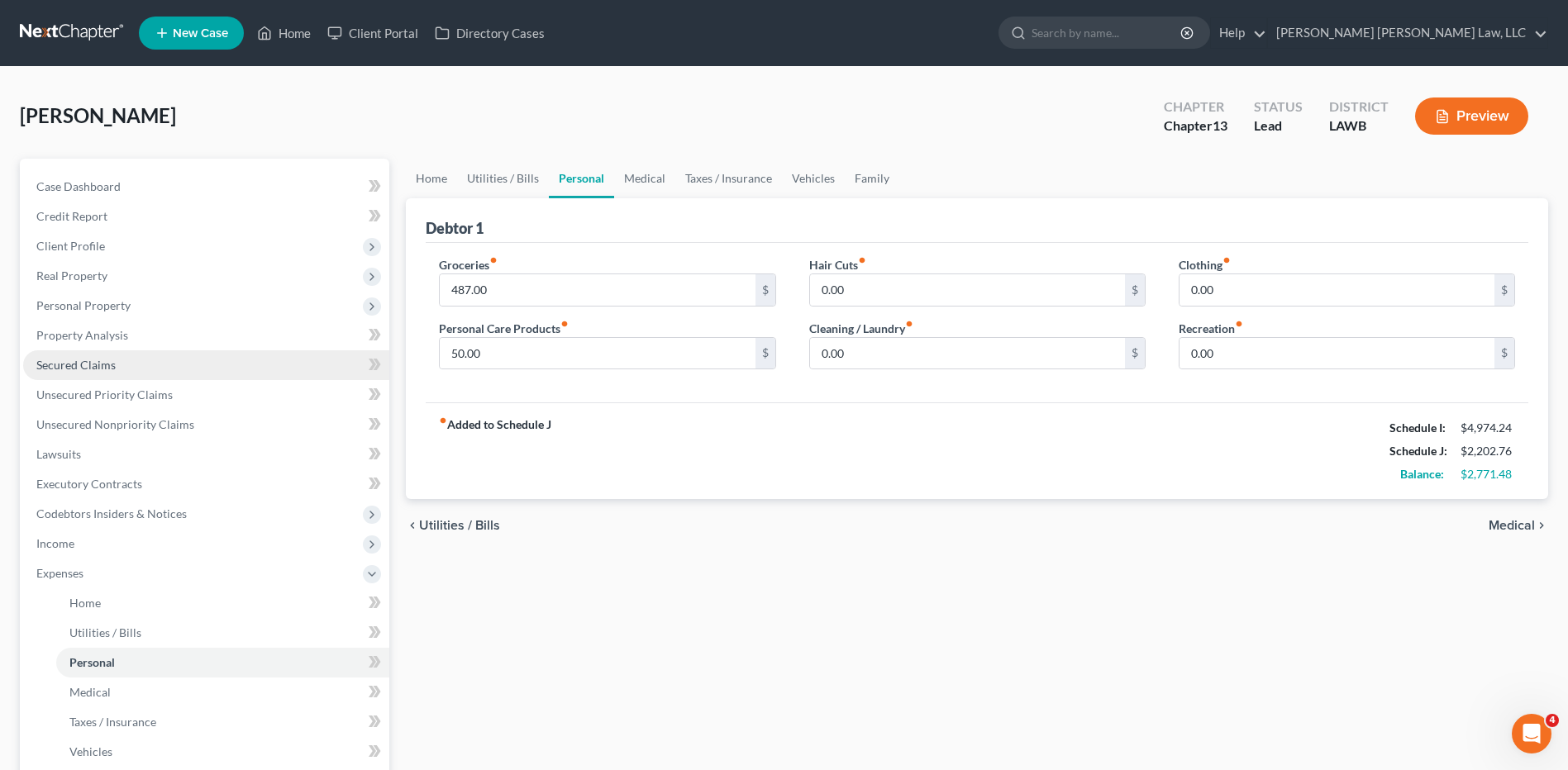
click at [64, 370] on span "Secured Claims" at bounding box center [76, 364] width 80 height 14
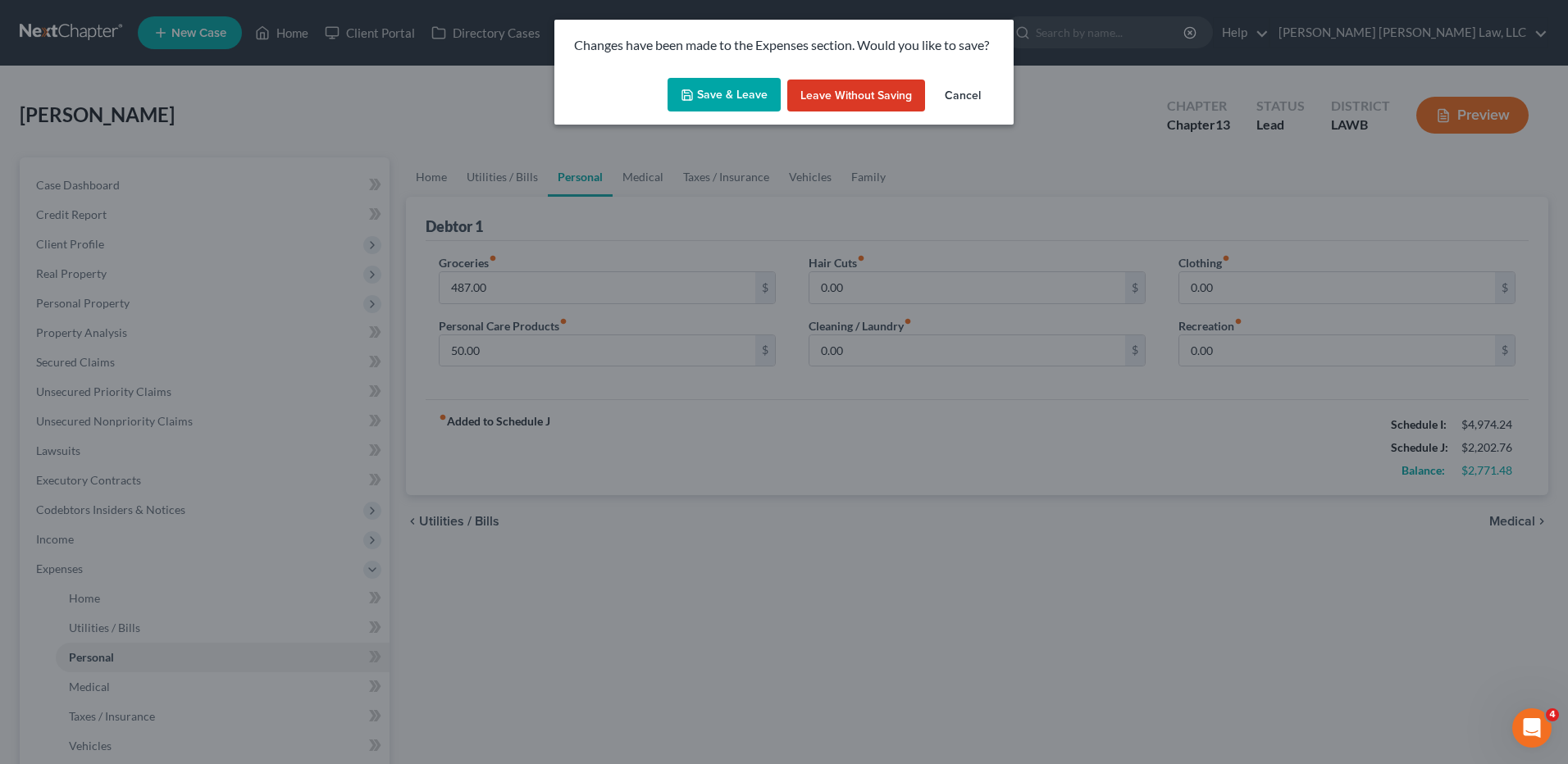
click at [712, 86] on button "Save & Leave" at bounding box center [724, 95] width 113 height 34
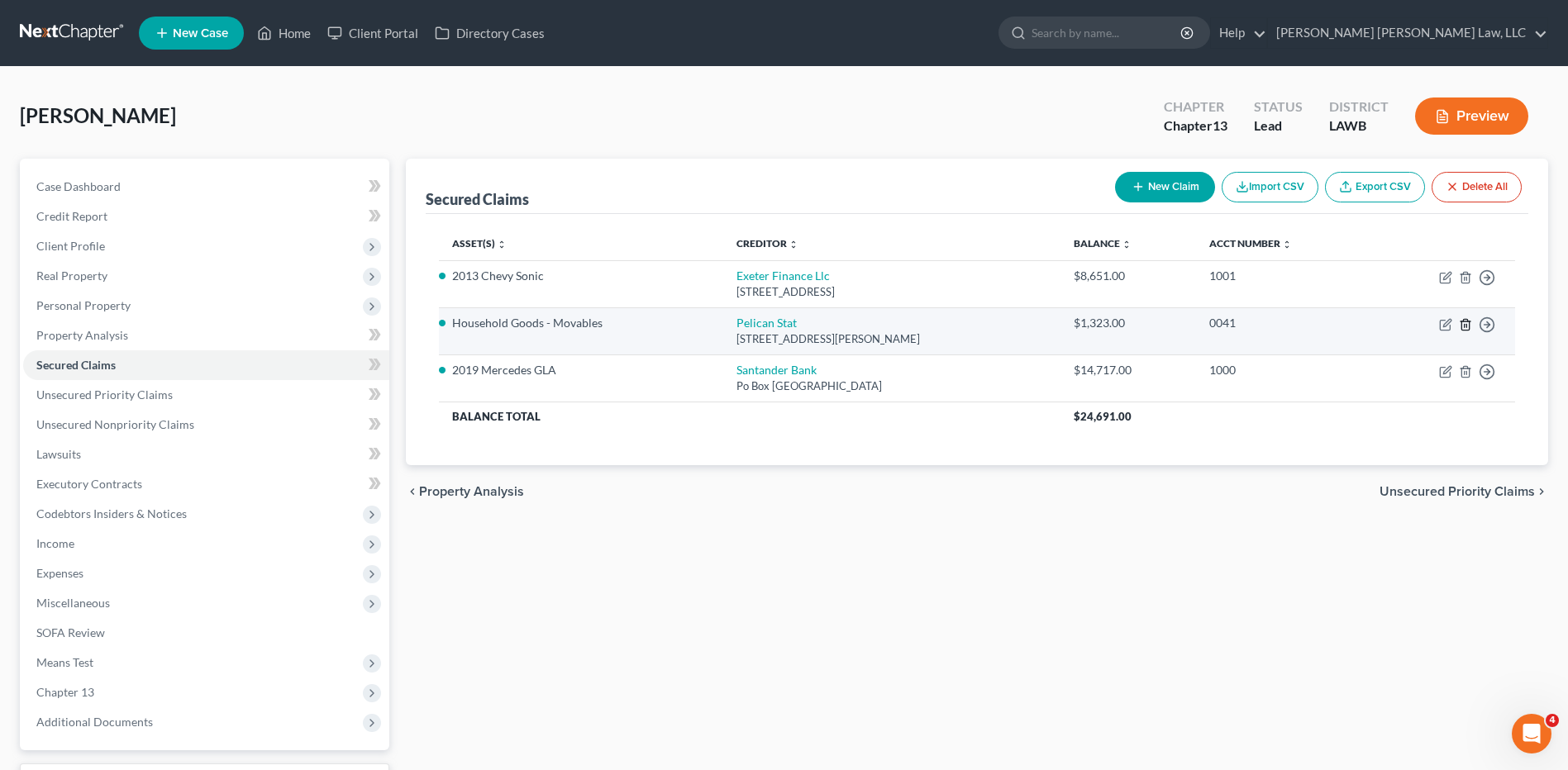
click at [1467, 323] on icon "button" at bounding box center [1465, 324] width 13 height 13
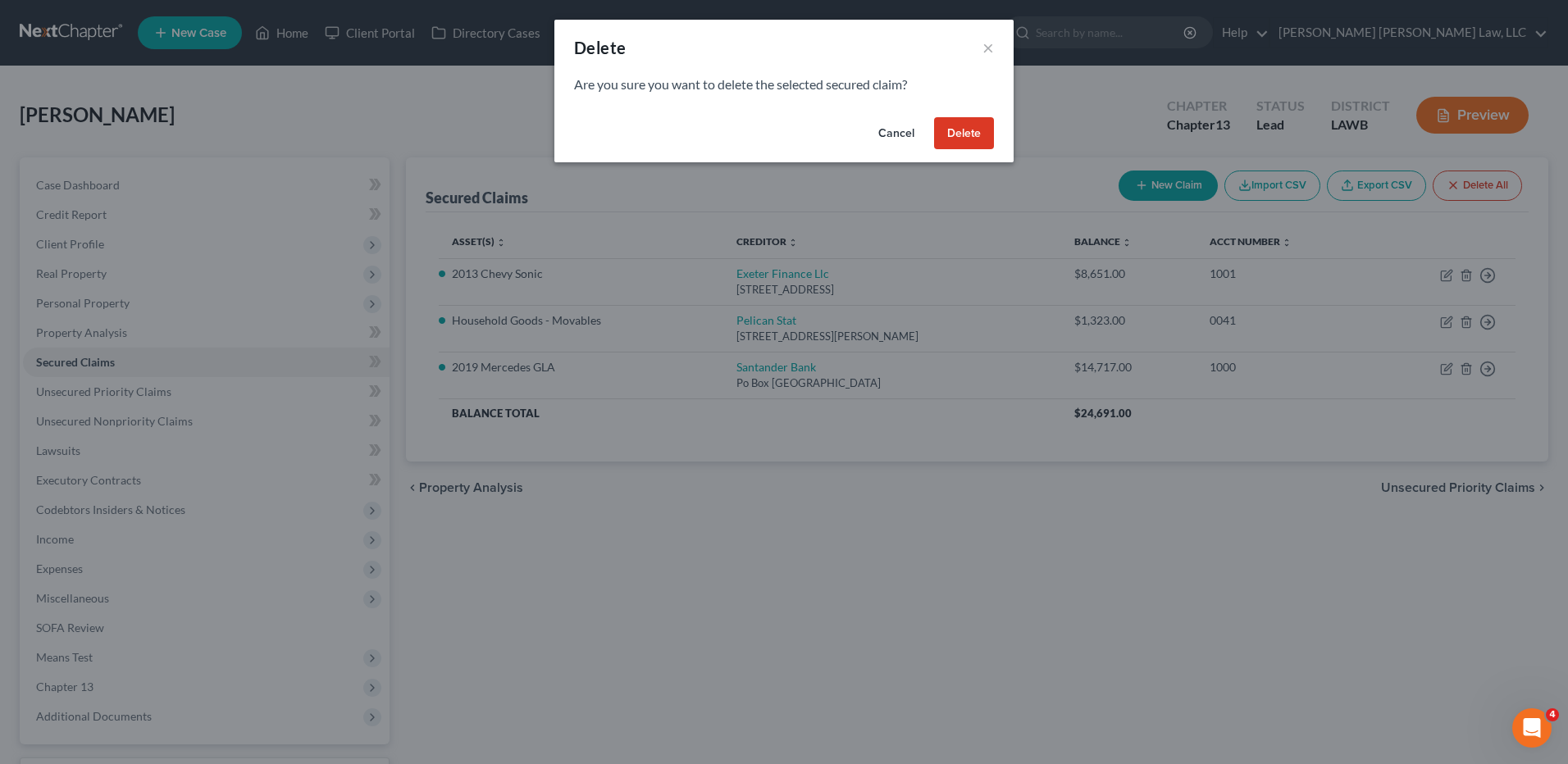
click at [967, 127] on button "Delete" at bounding box center [964, 134] width 60 height 33
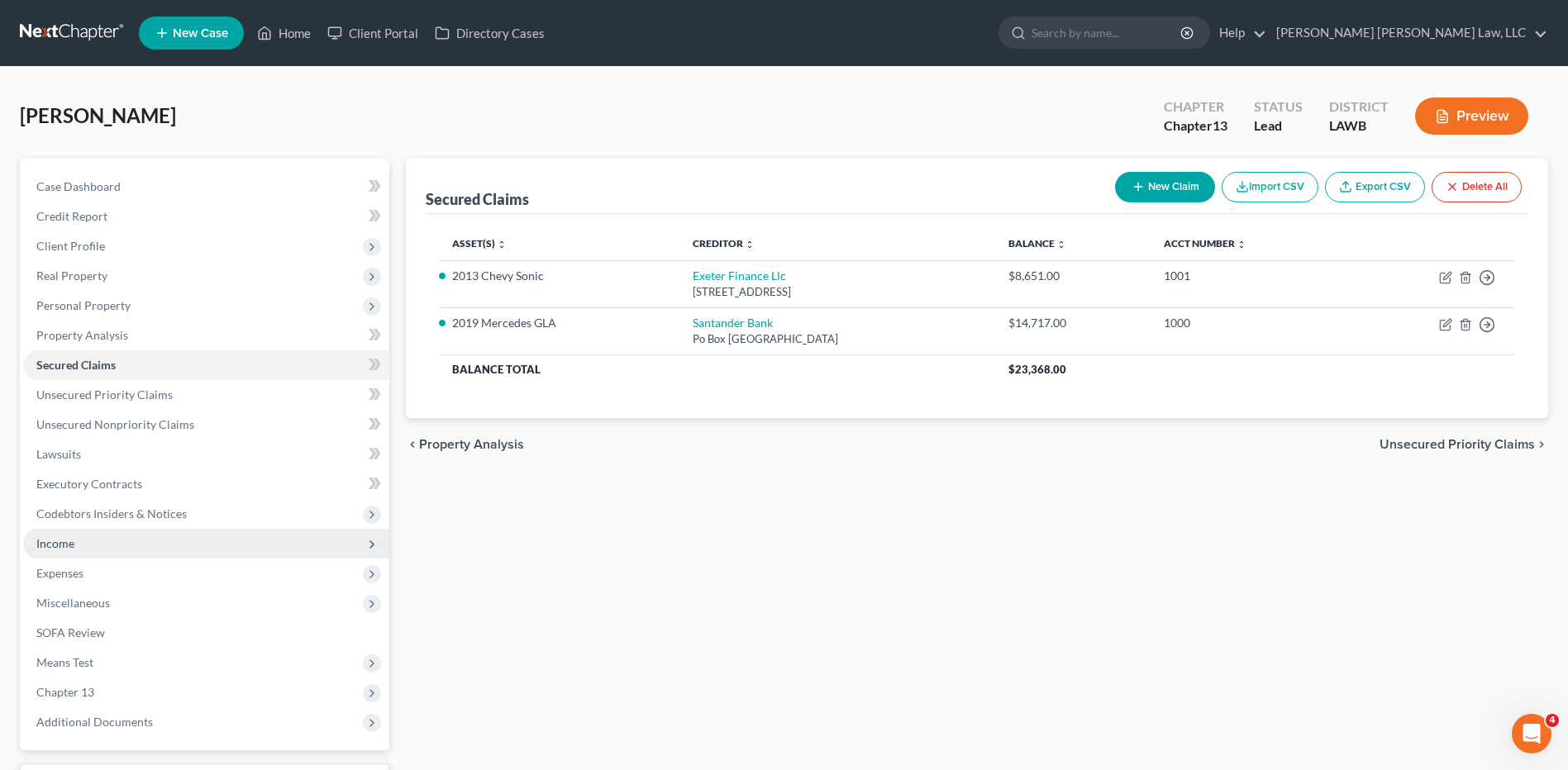
click at [57, 544] on span "Income" at bounding box center [55, 543] width 38 height 14
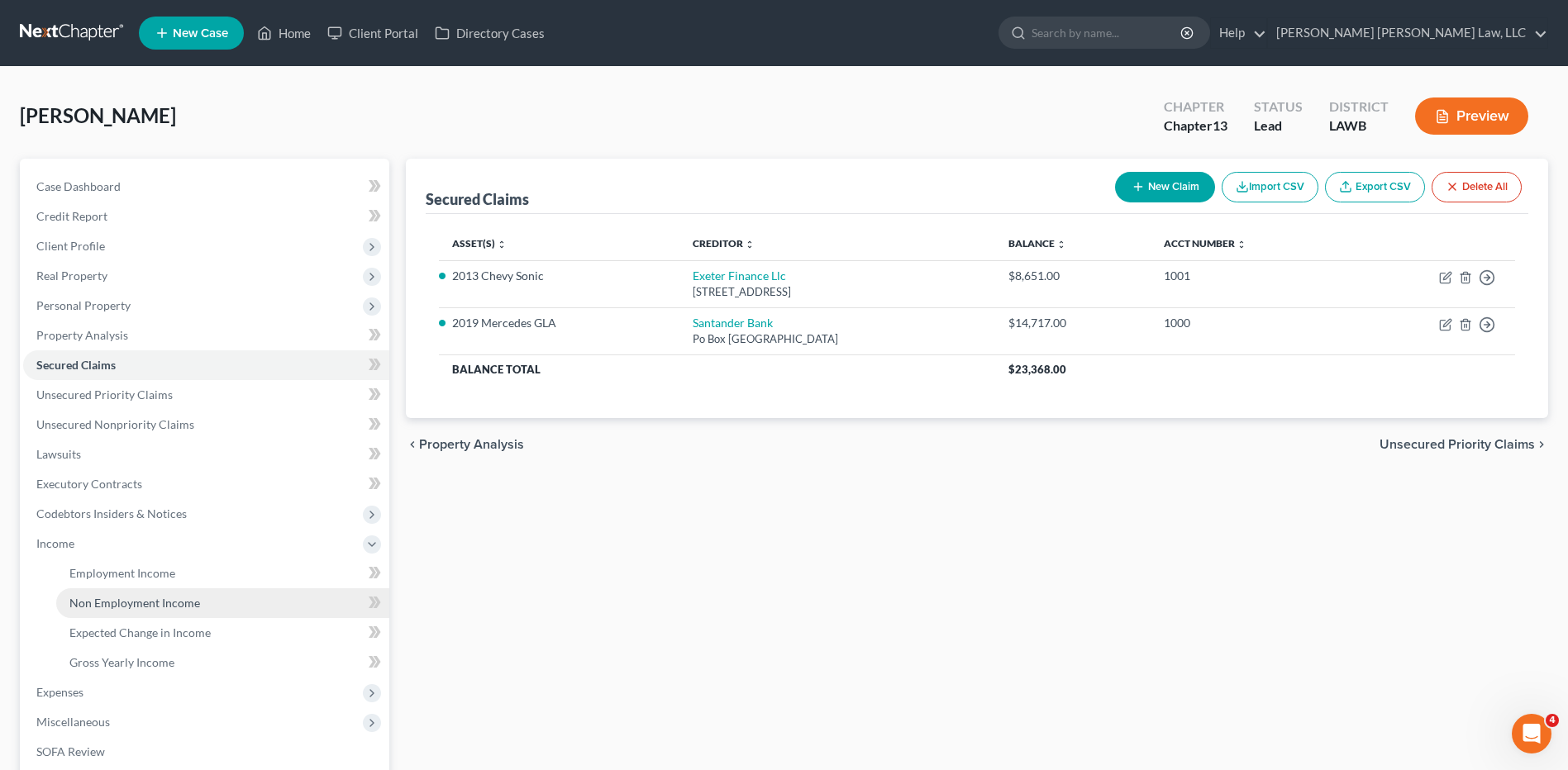
scroll to position [248, 0]
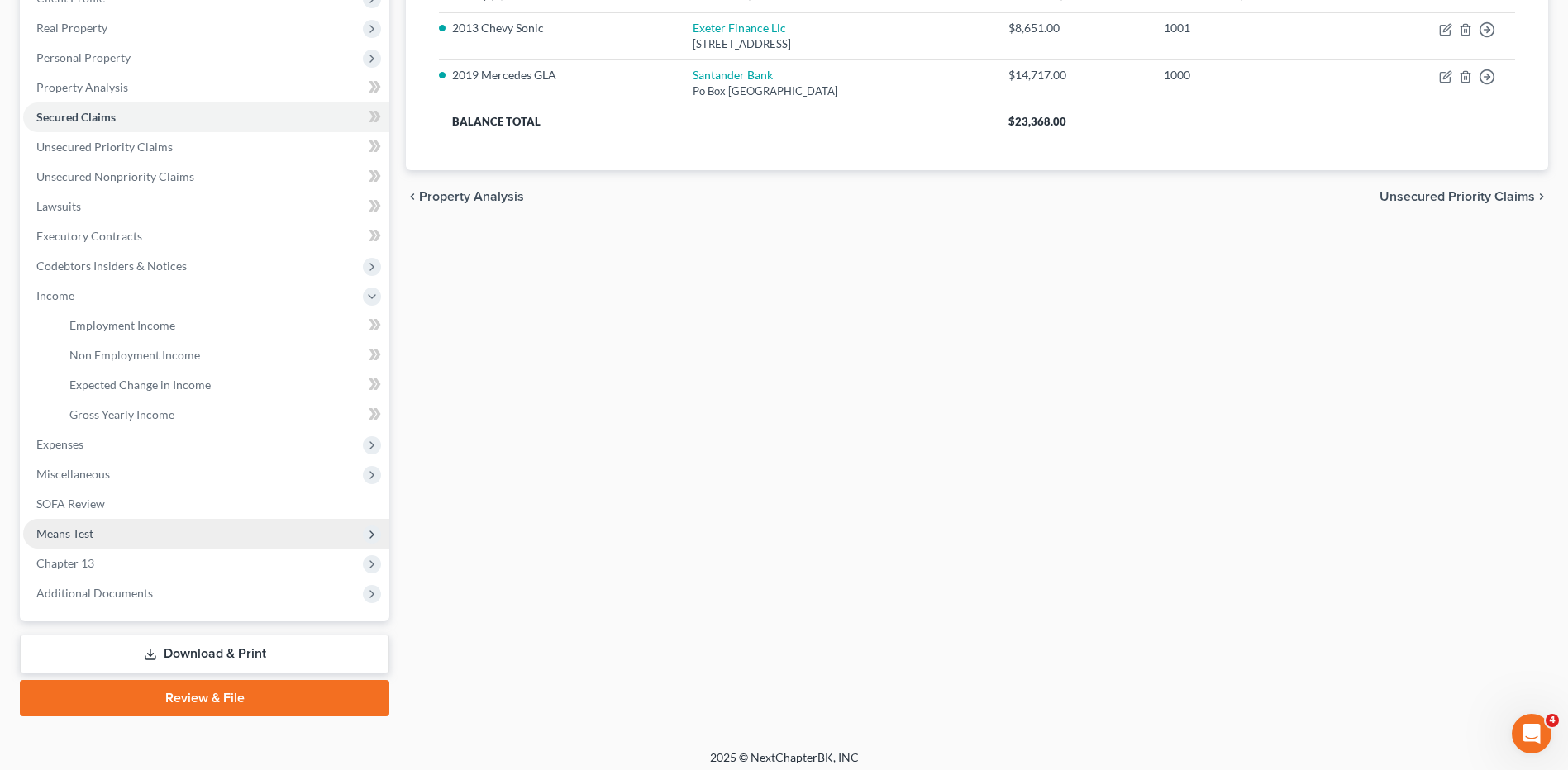
click at [70, 537] on span "Means Test" at bounding box center [65, 533] width 57 height 14
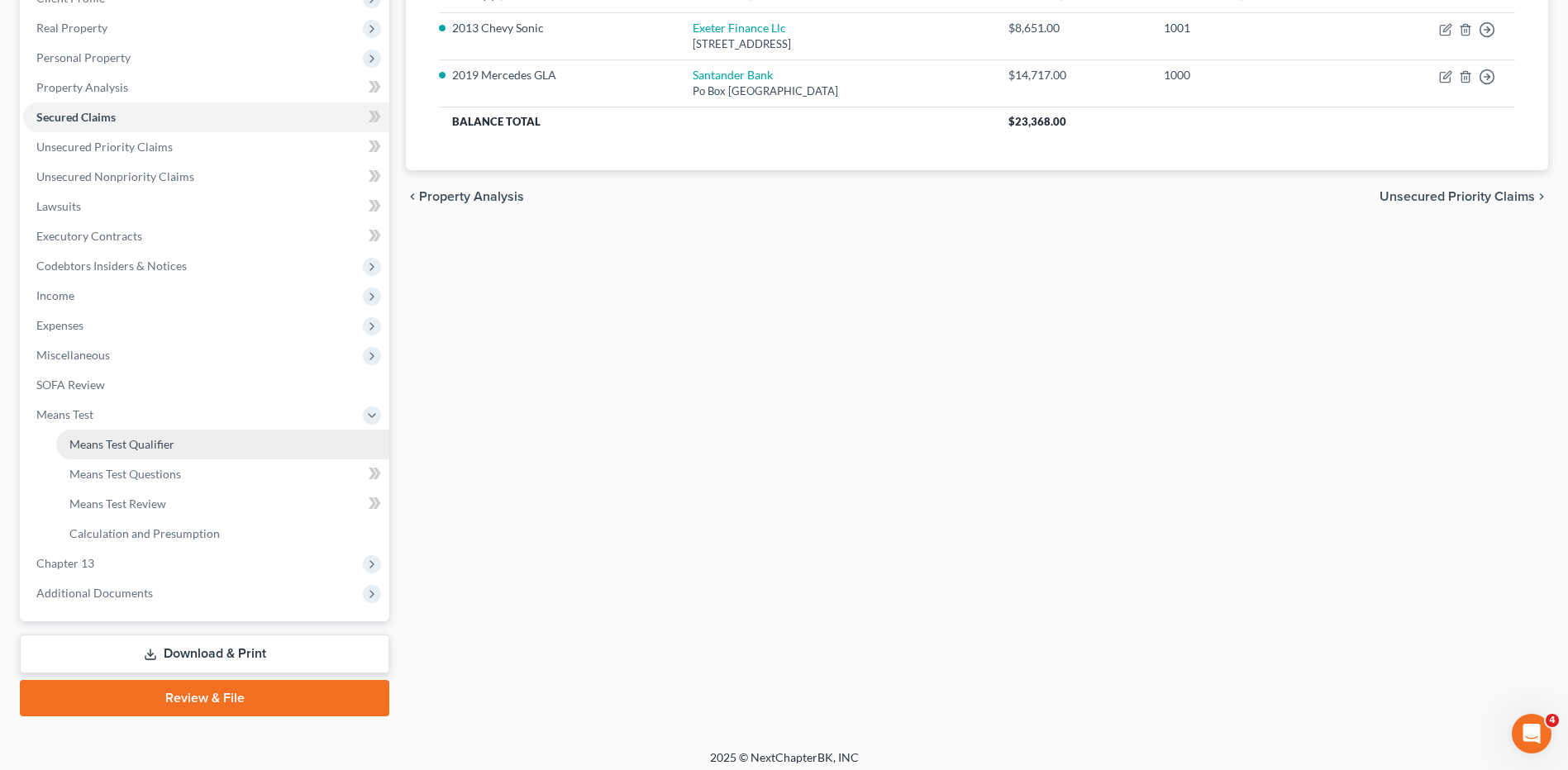
click at [97, 445] on span "Means Test Qualifier" at bounding box center [121, 444] width 105 height 14
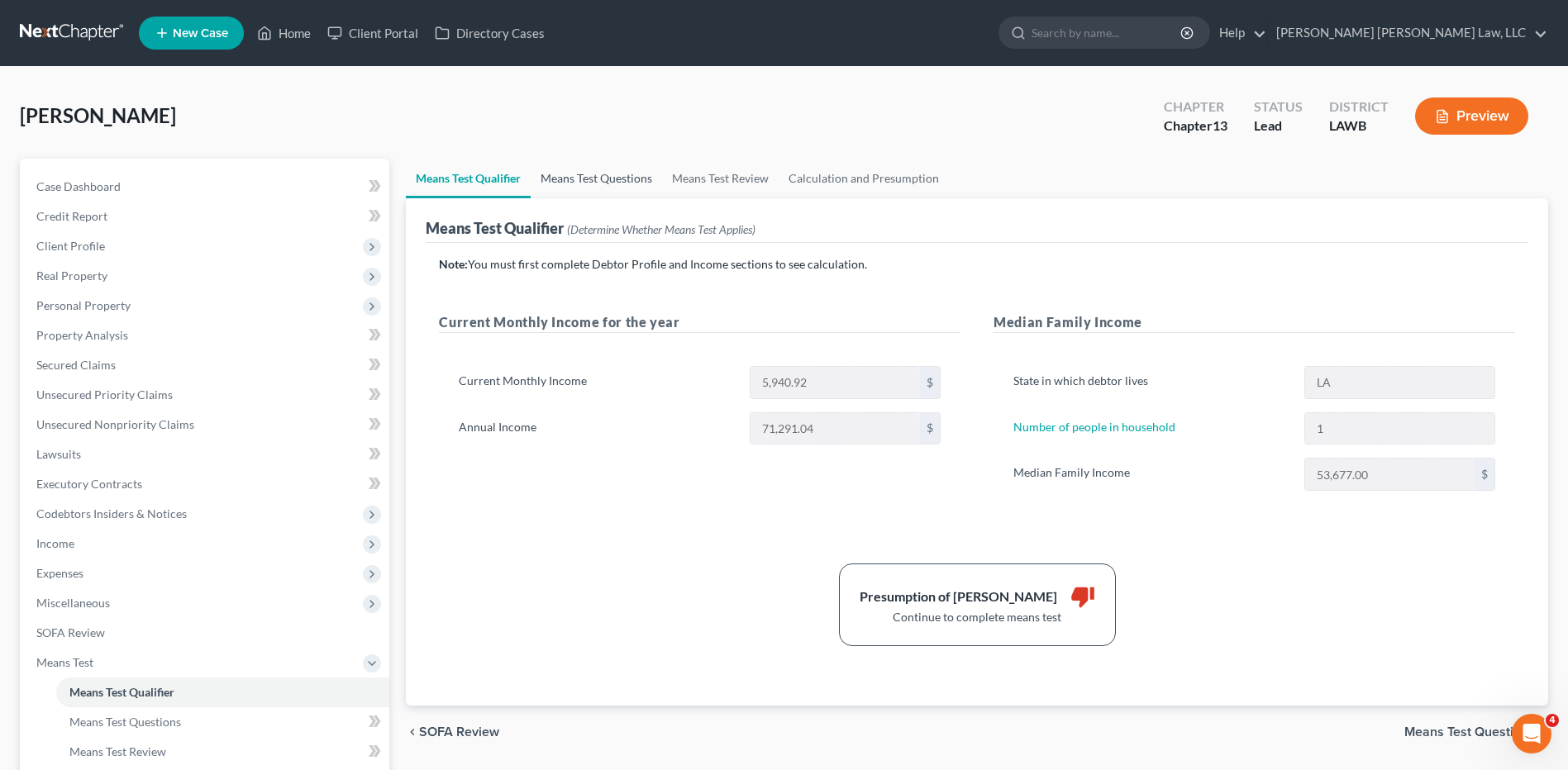
click at [588, 175] on link "Means Test Questions" at bounding box center [596, 178] width 132 height 40
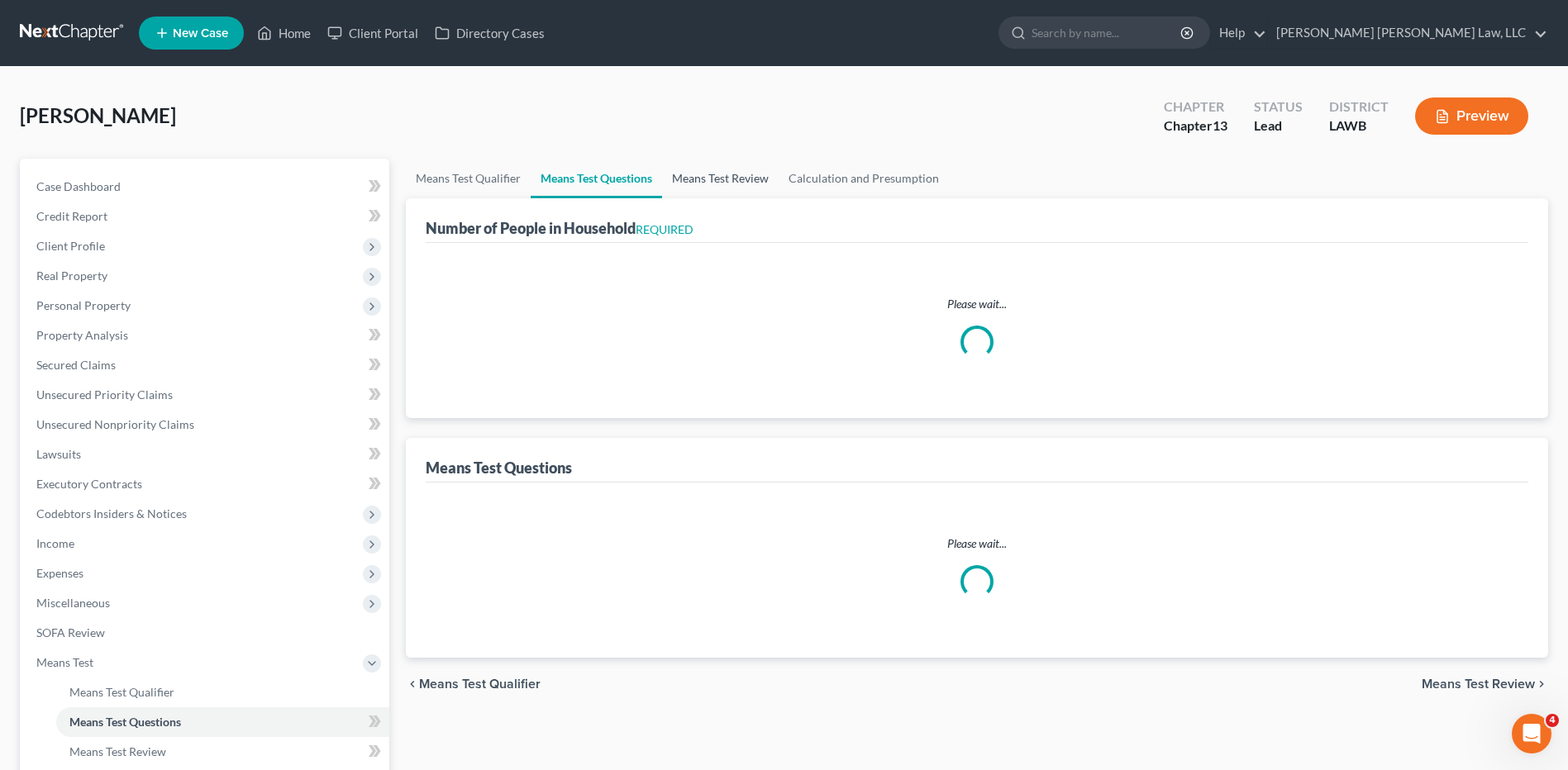
select select "1"
select select "60"
select select "1"
select select "60"
select select "2"
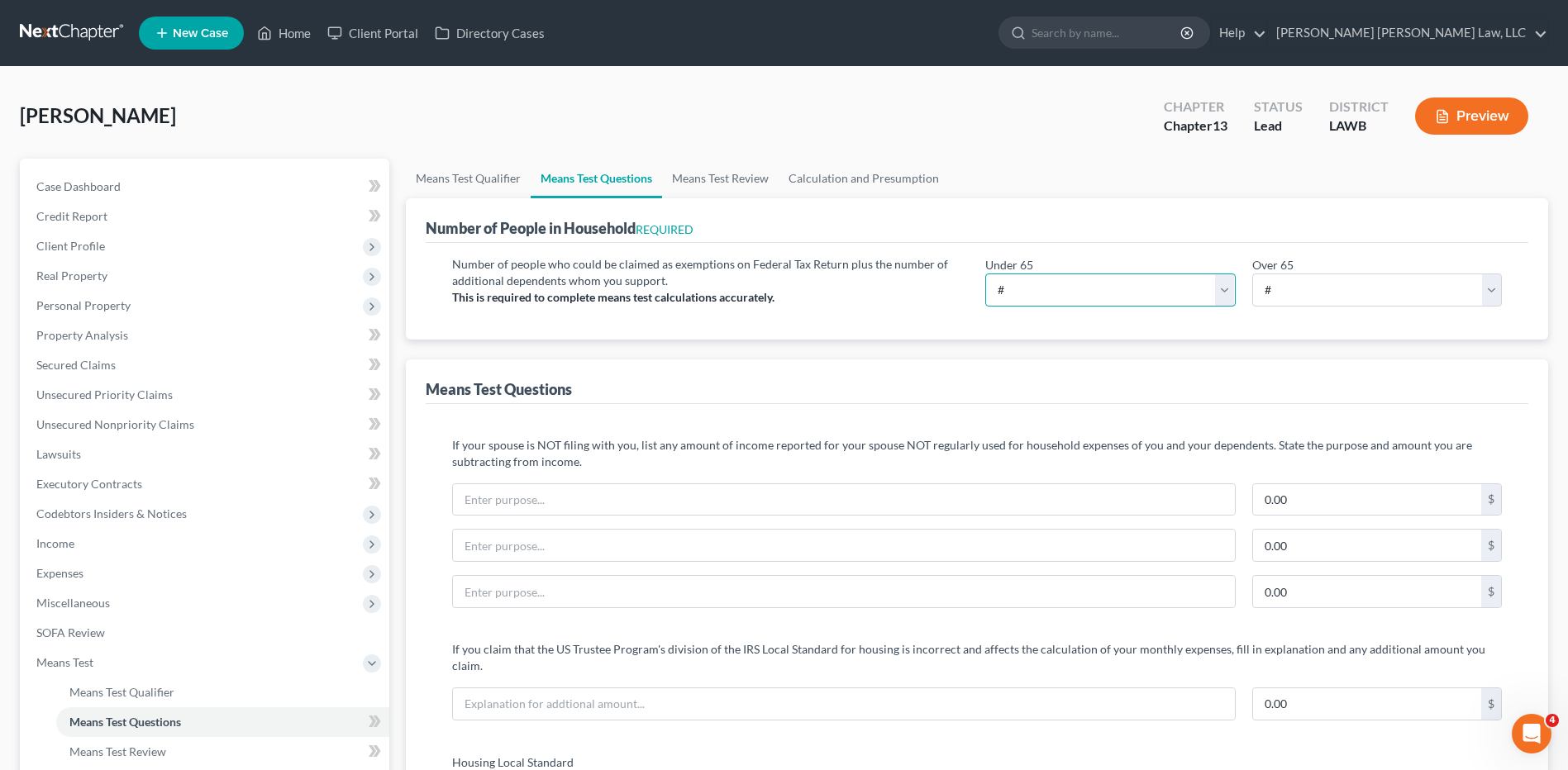
click at [1021, 299] on select "# 0 1 2 3 4 5 6 7 8 9 10" at bounding box center [1109, 290] width 249 height 33
select select "1"
click at [985, 273] on select "# 0 1 2 3 4 5 6 7 8 9 10" at bounding box center [1109, 290] width 249 height 33
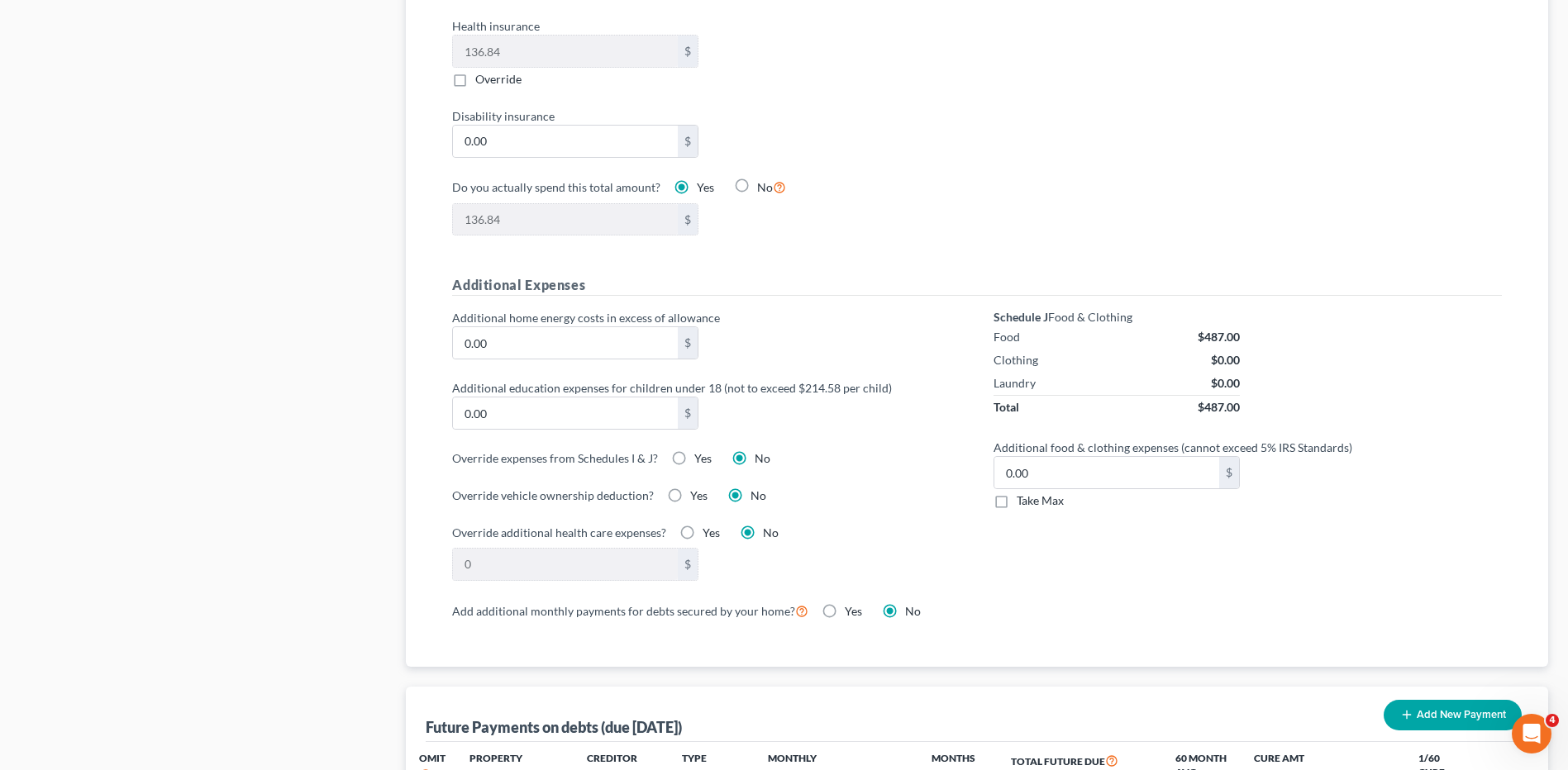
scroll to position [1156, 0]
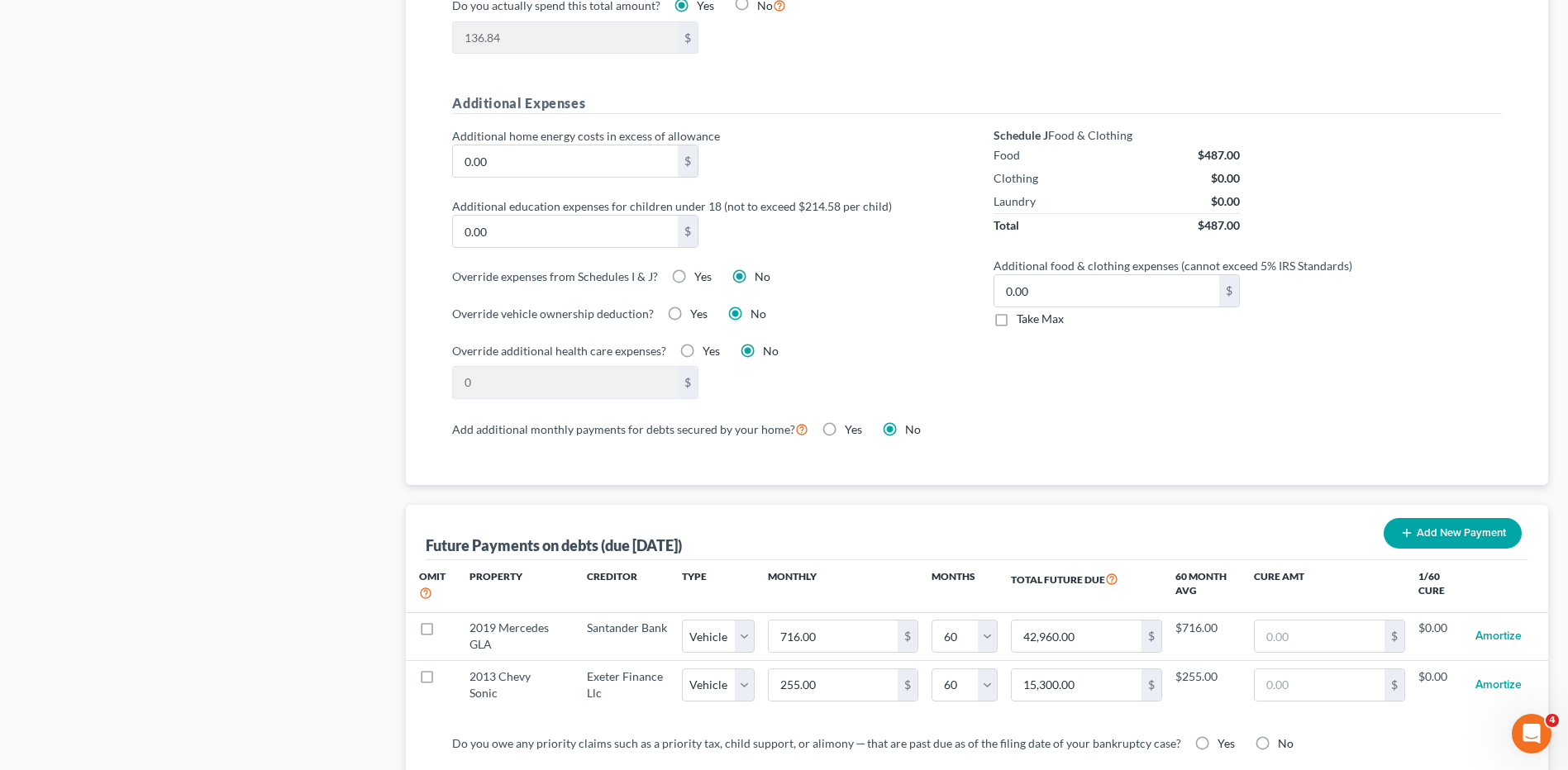
click at [1017, 310] on label "Take Max" at bounding box center [1040, 319] width 47 height 17
click at [1023, 310] on input "Take Max" at bounding box center [1029, 316] width 11 height 11
checkbox input "true"
type input "30.00"
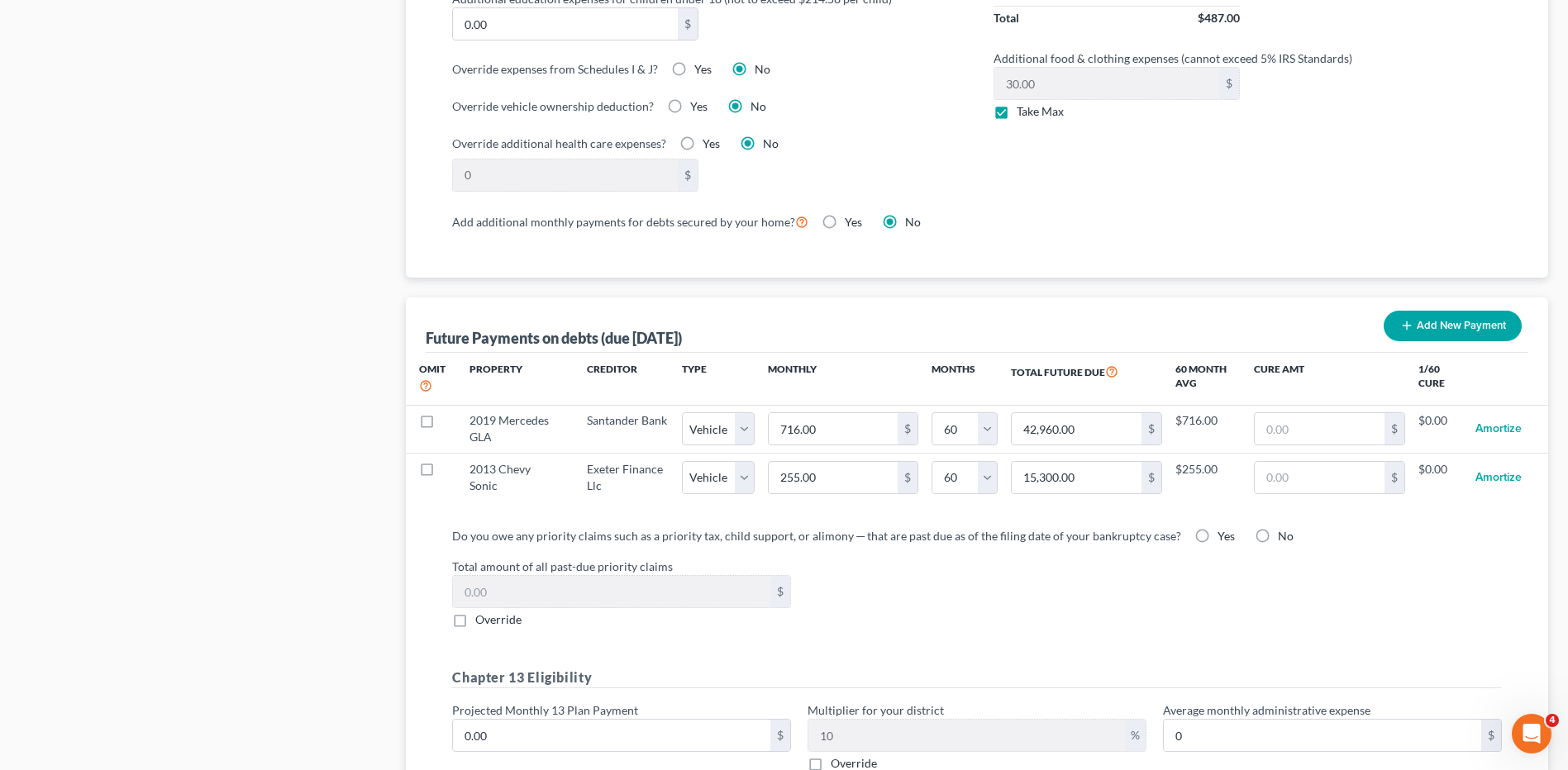
scroll to position [1487, 0]
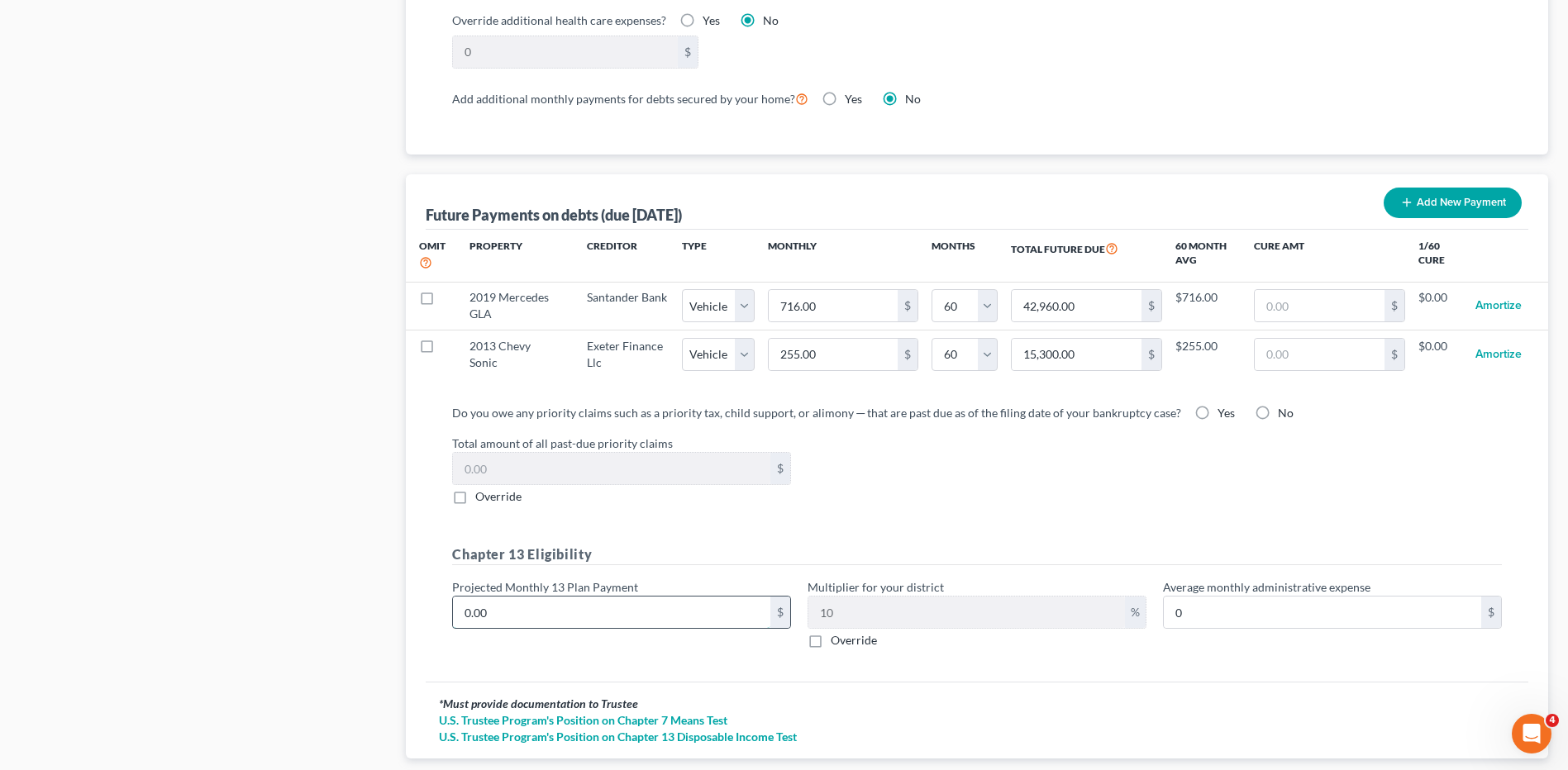
click at [540, 597] on input "0.00" at bounding box center [612, 612] width 317 height 32
type input "6"
type input "0.60"
type input "64"
type input "6.40"
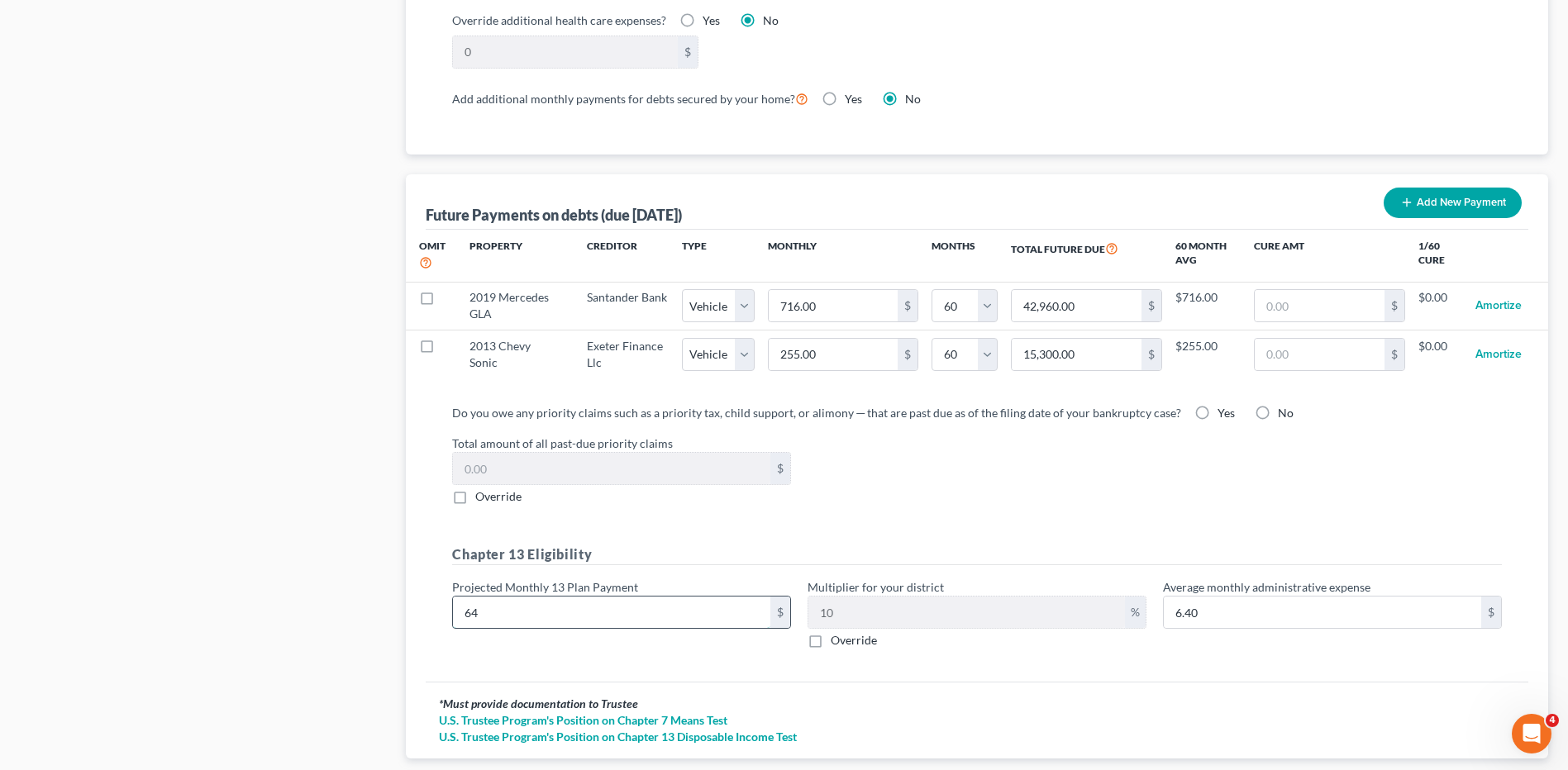
type input "643"
type input "64.30"
type input "643.00"
click at [966, 491] on div "Do you owe any priority claims such as a priority tax, child support, or alimon…" at bounding box center [977, 533] width 1076 height 258
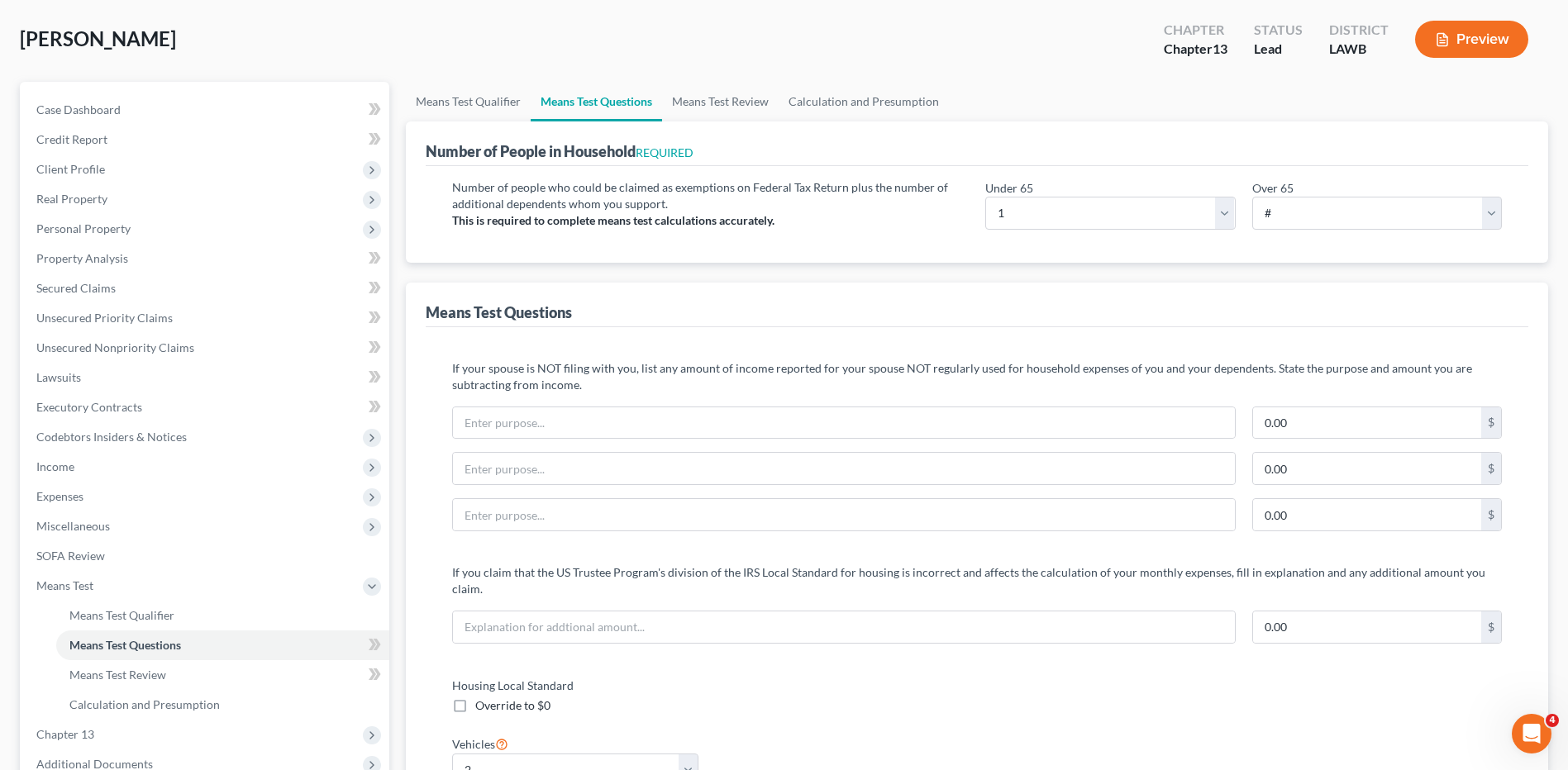
scroll to position [0, 0]
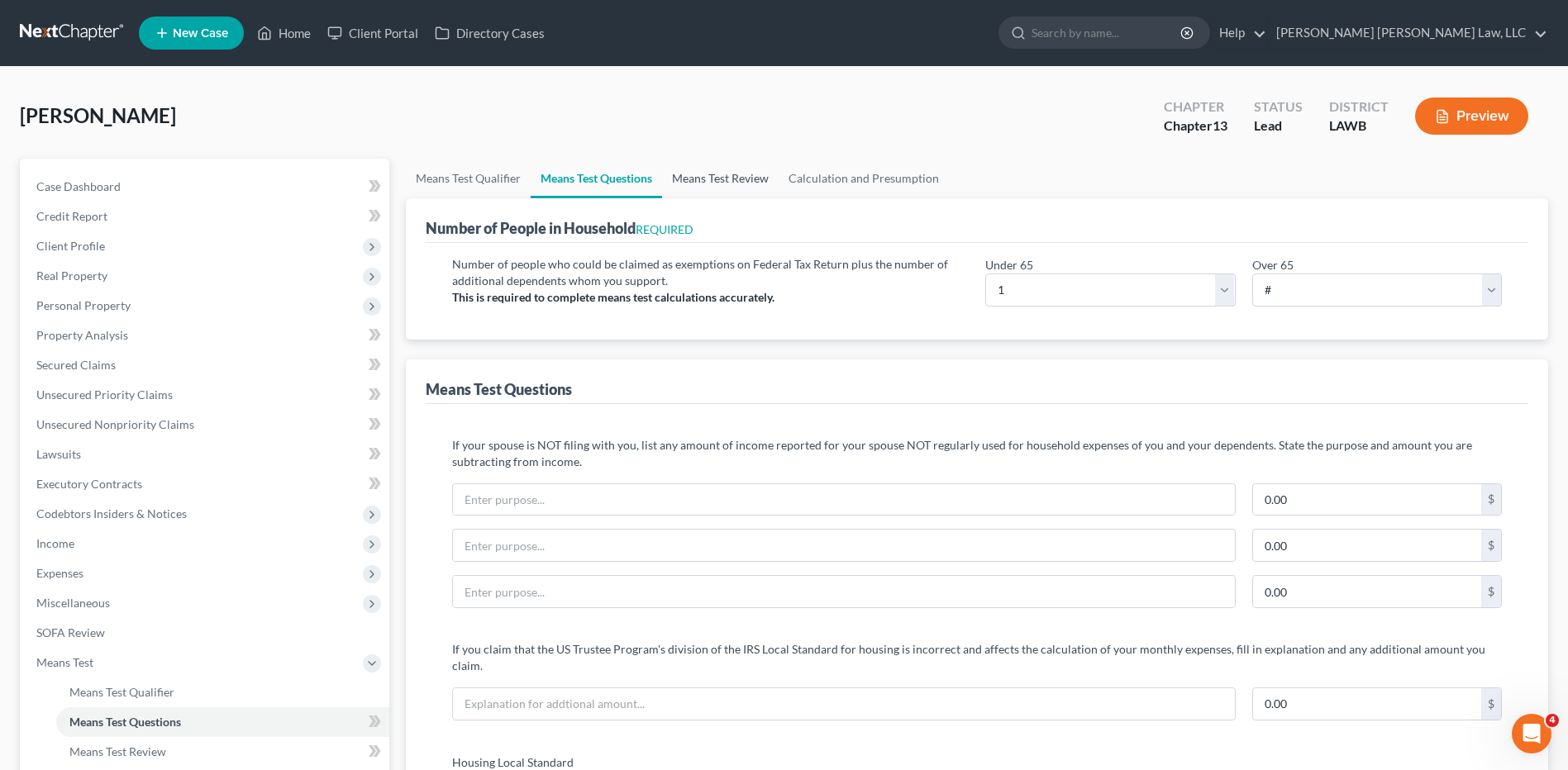
click at [744, 180] on link "Means Test Review" at bounding box center [720, 178] width 117 height 40
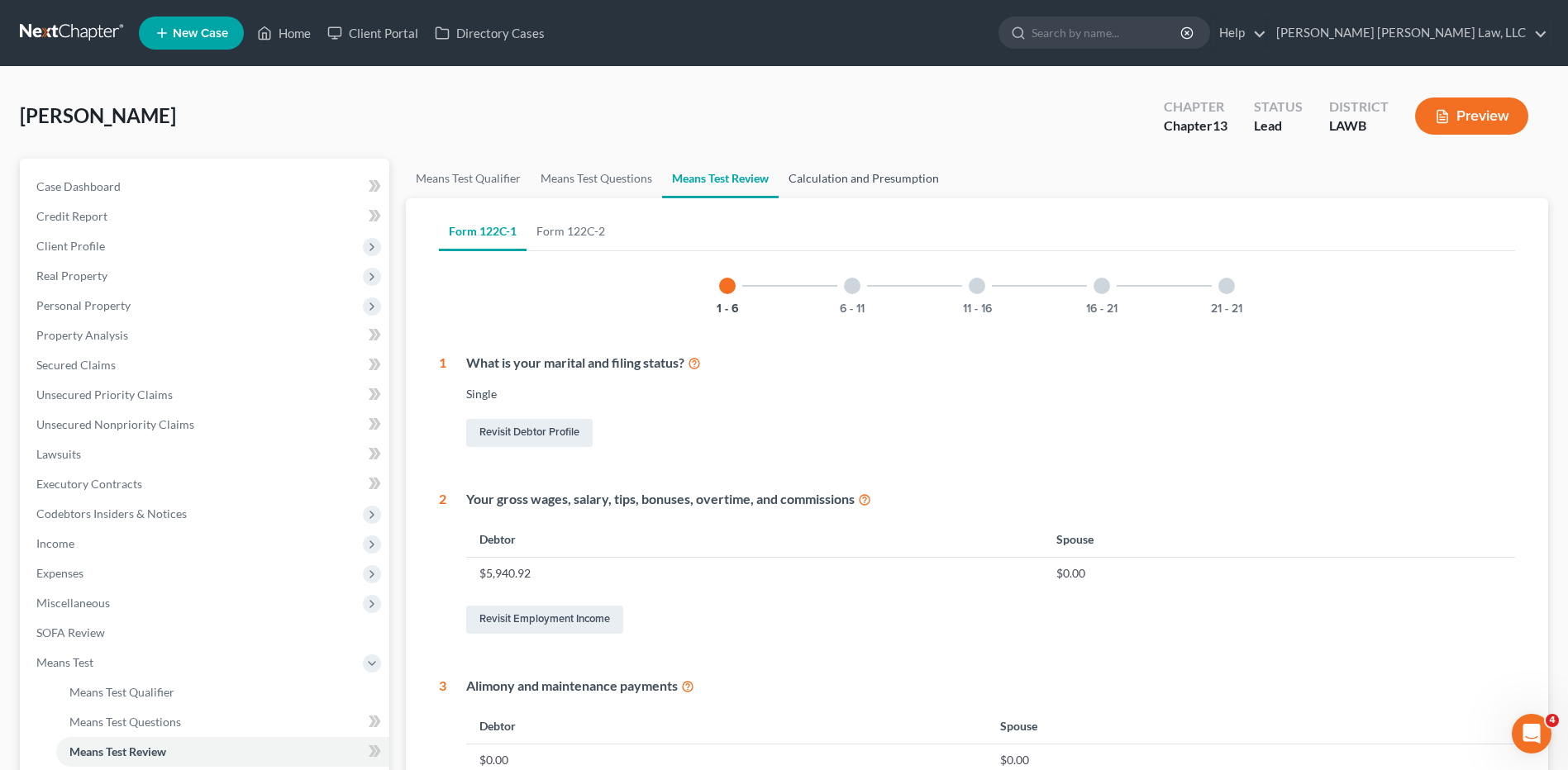
click at [819, 183] on link "Calculation and Presumption" at bounding box center [864, 178] width 171 height 40
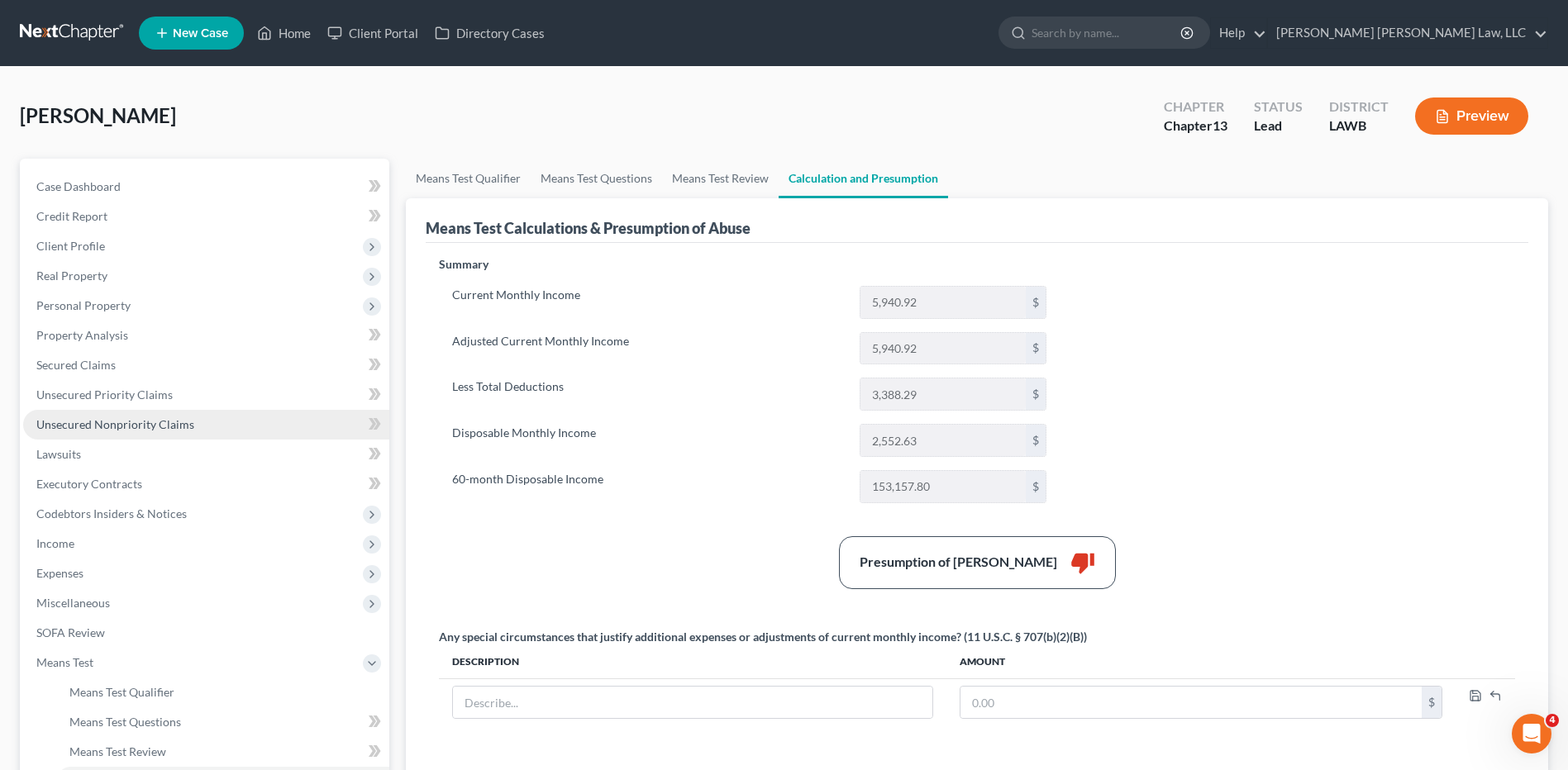
click at [94, 424] on span "Unsecured Nonpriority Claims" at bounding box center [115, 423] width 158 height 14
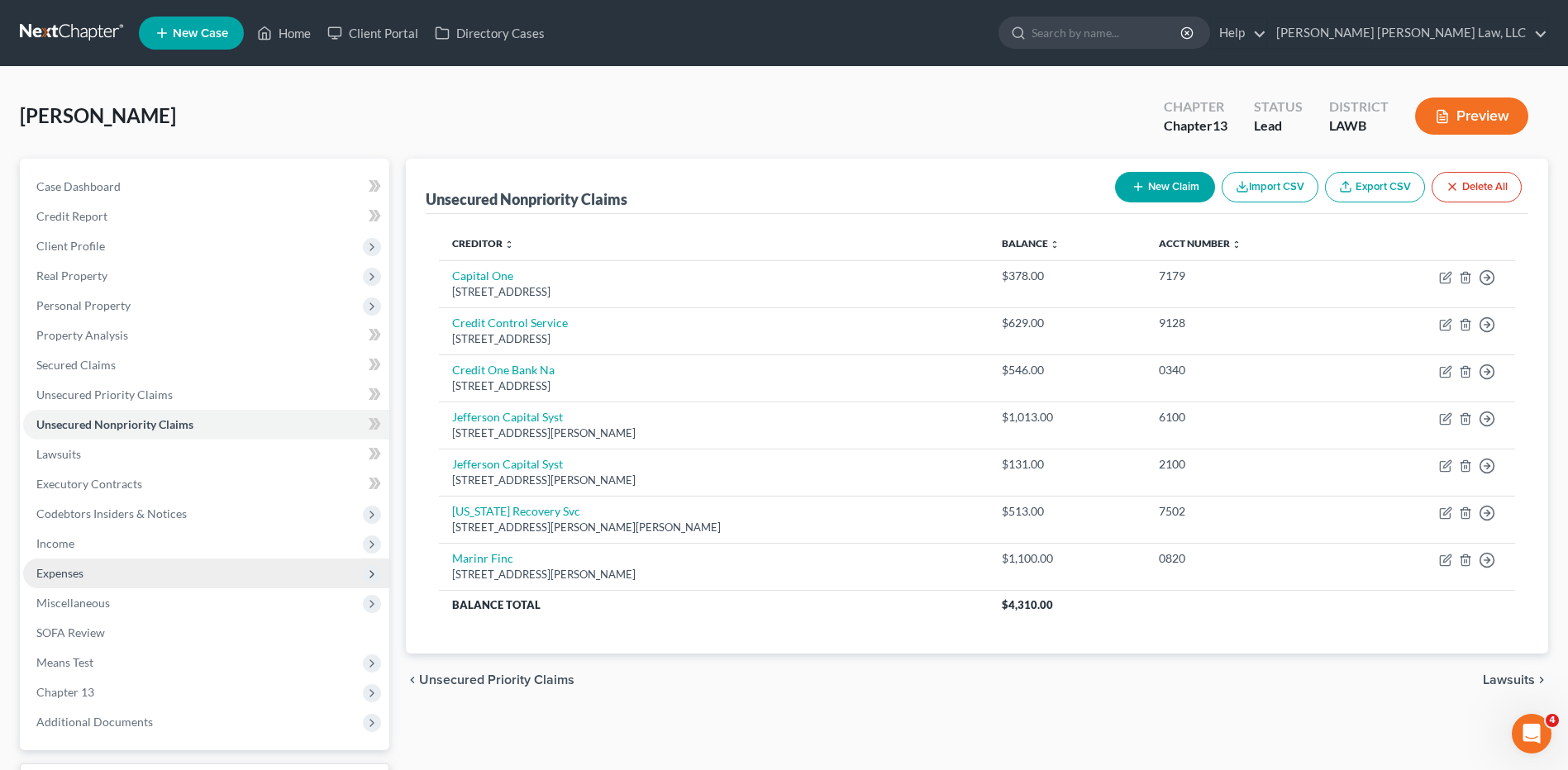
click at [57, 571] on span "Expenses" at bounding box center [59, 573] width 47 height 14
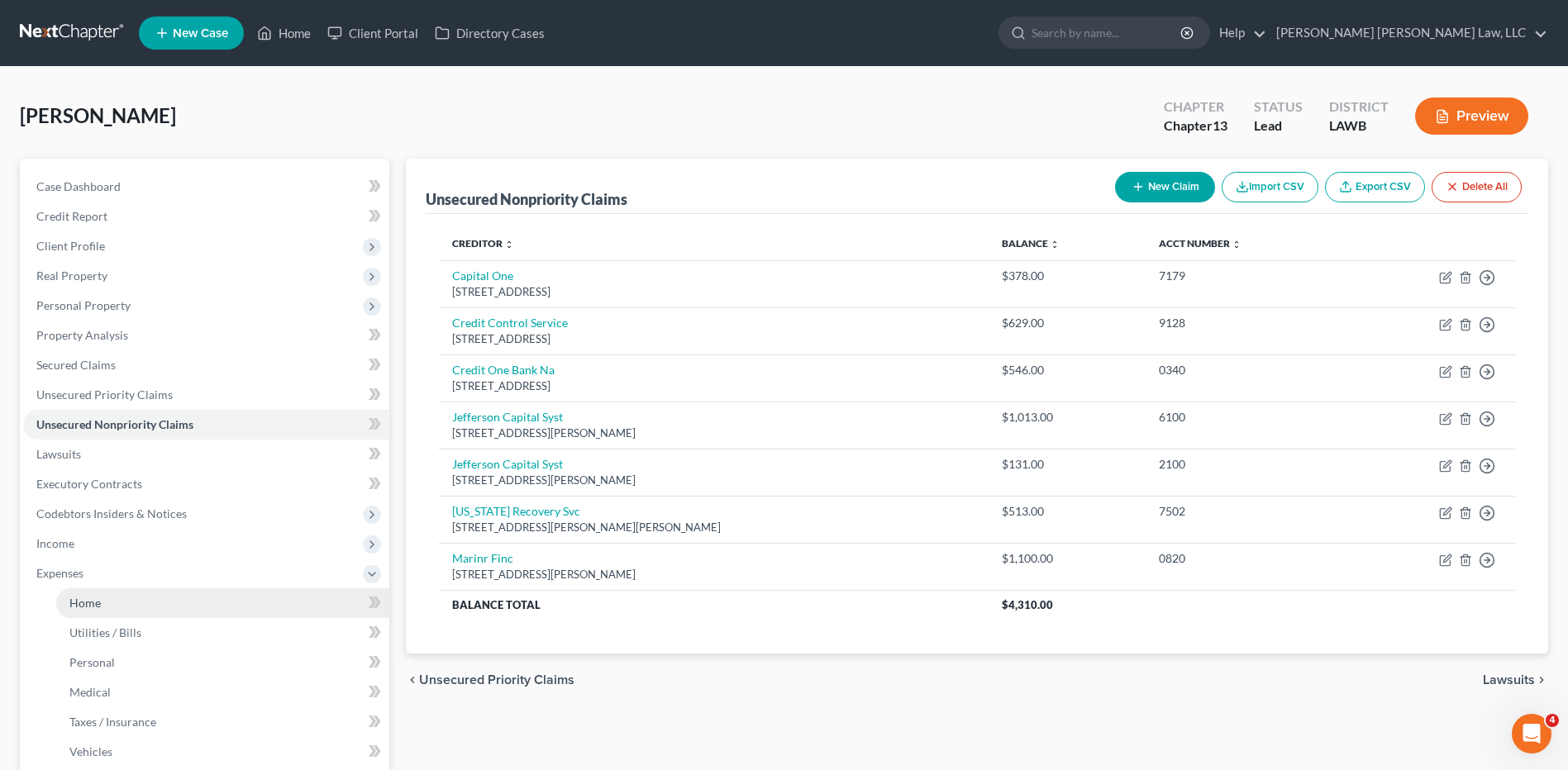
click at [86, 605] on span "Home" at bounding box center [85, 602] width 32 height 14
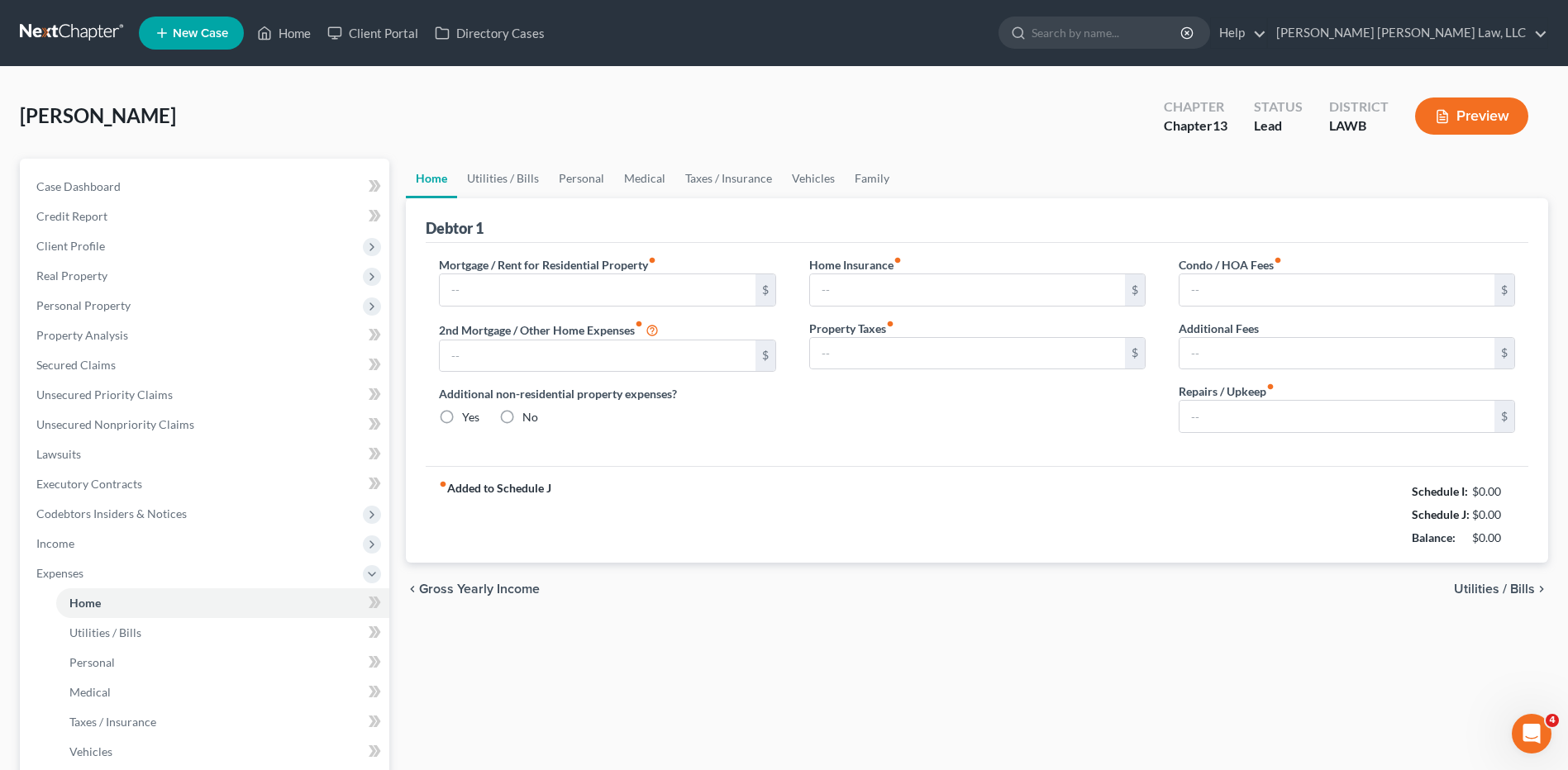
type input "0.00"
radio input "true"
type input "0.00"
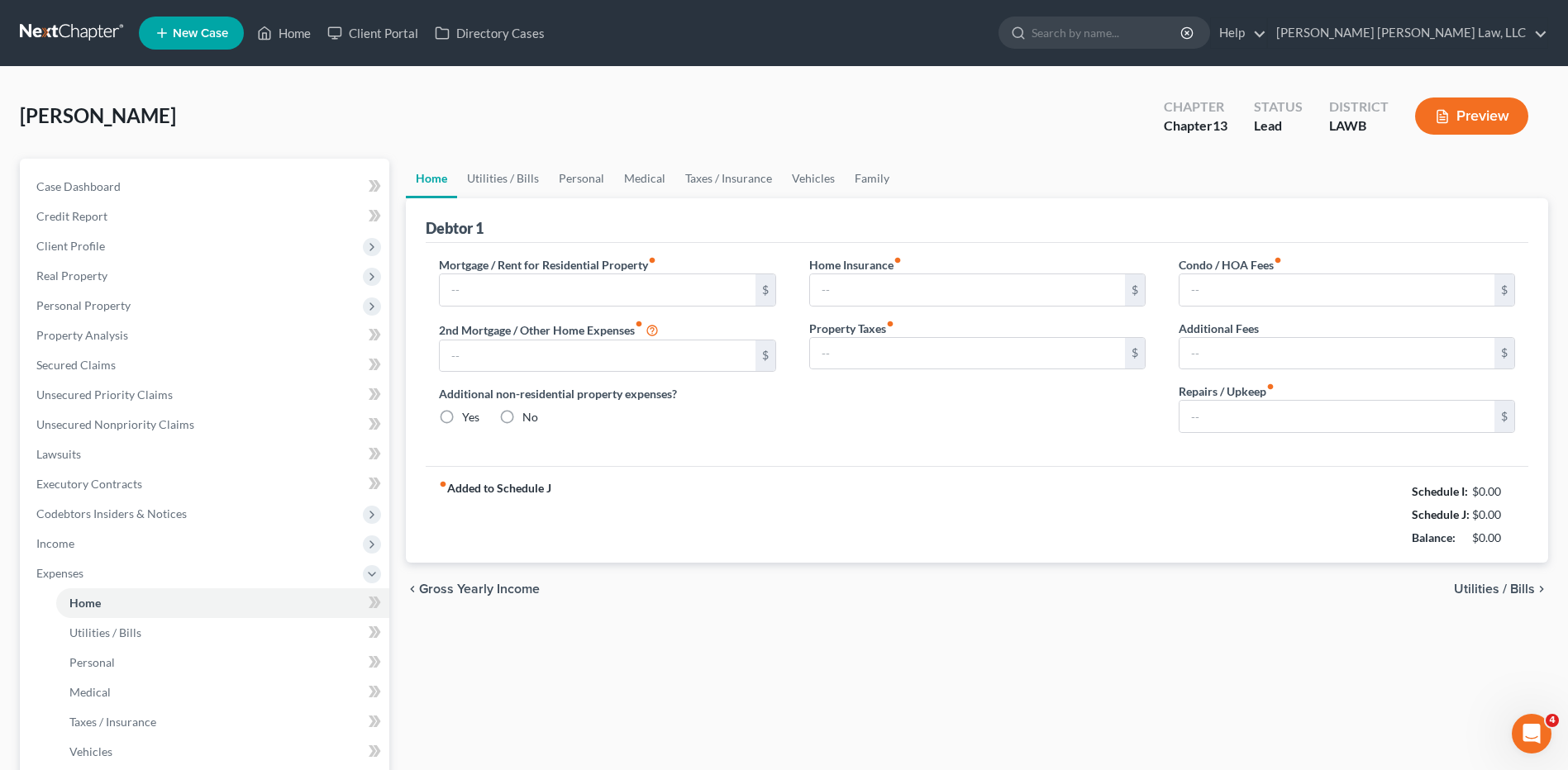
type input "0.00"
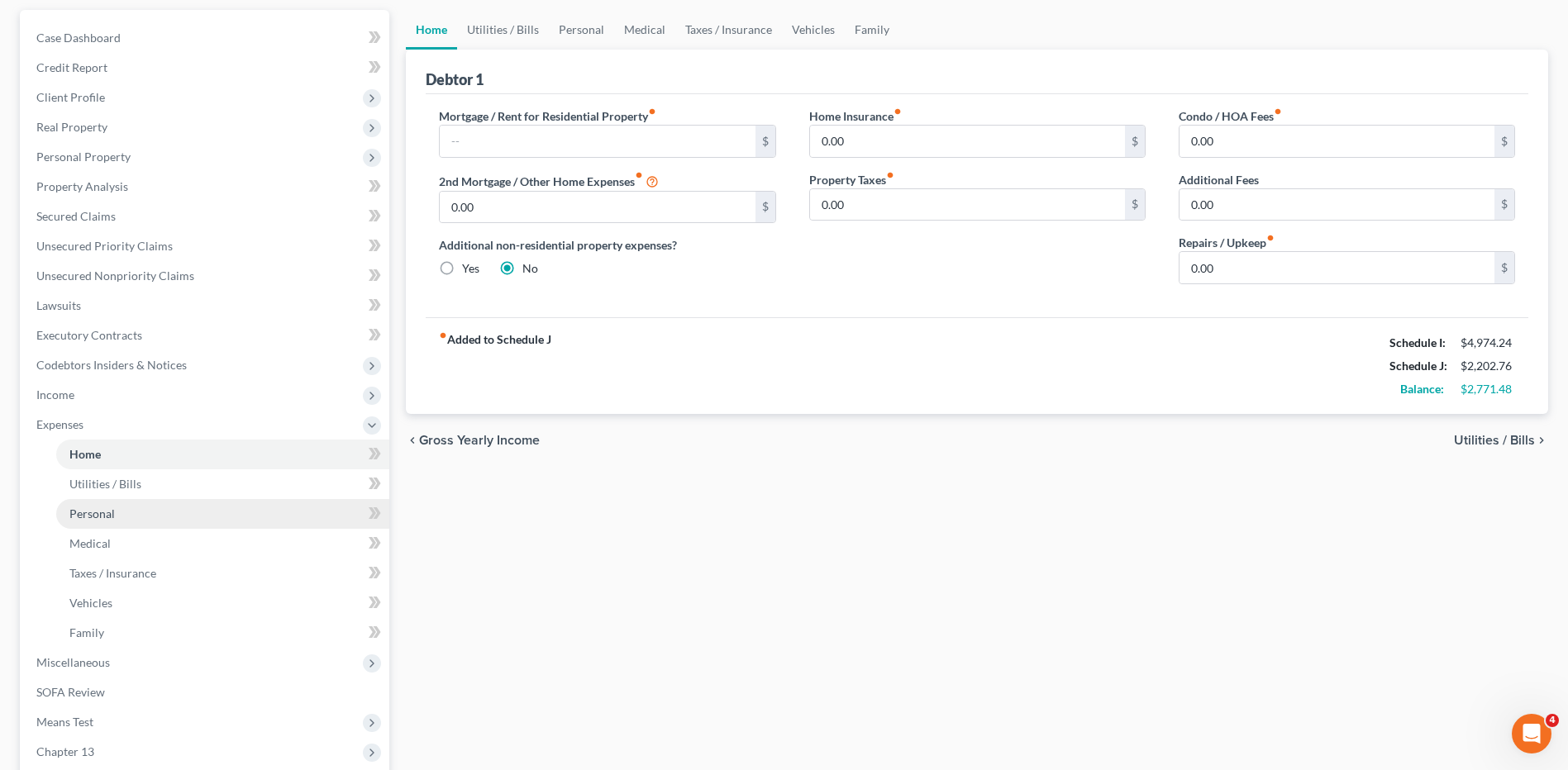
scroll to position [331, 0]
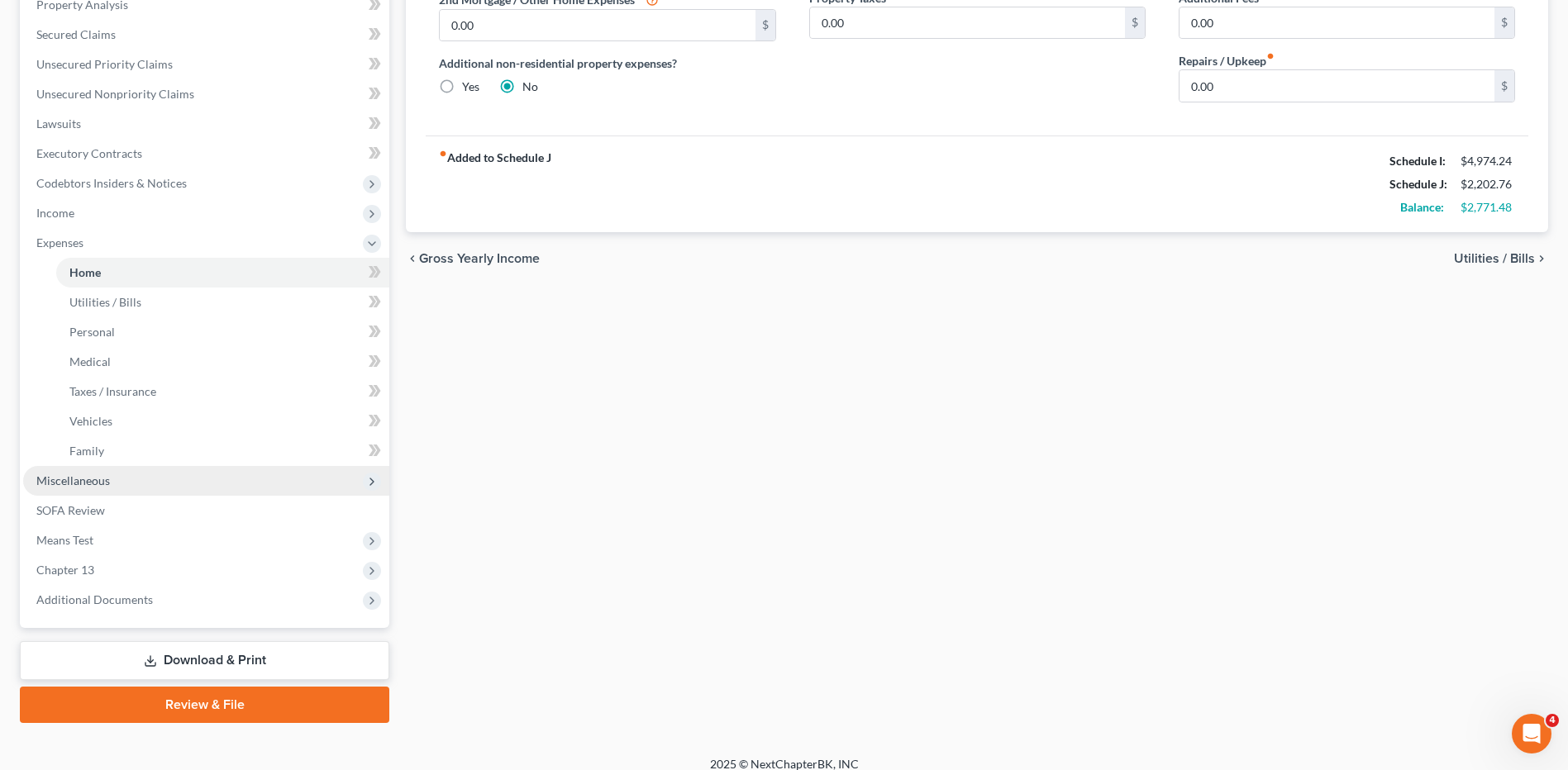
click at [70, 480] on span "Miscellaneous" at bounding box center [72, 480] width 73 height 14
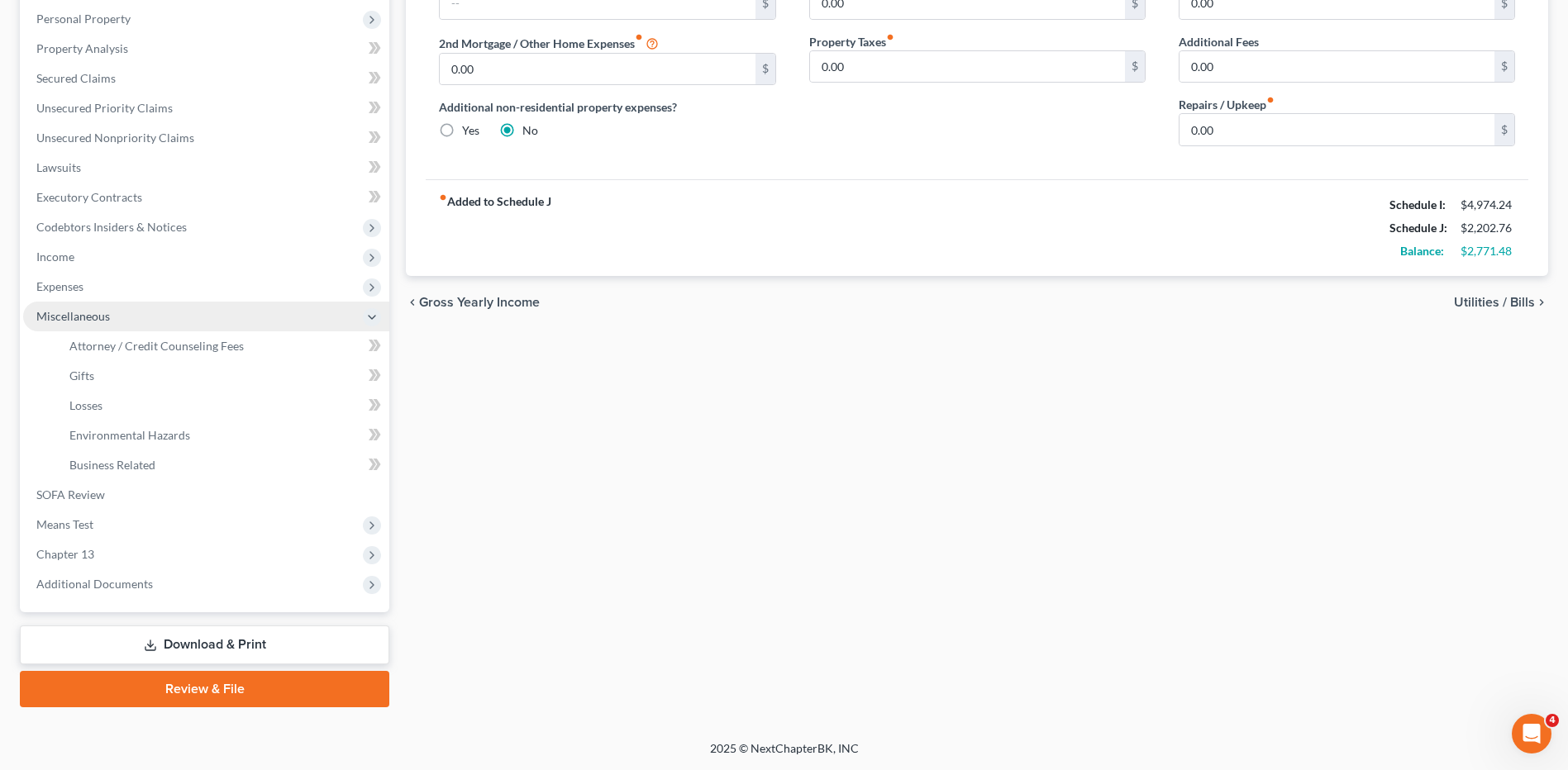
scroll to position [204, 0]
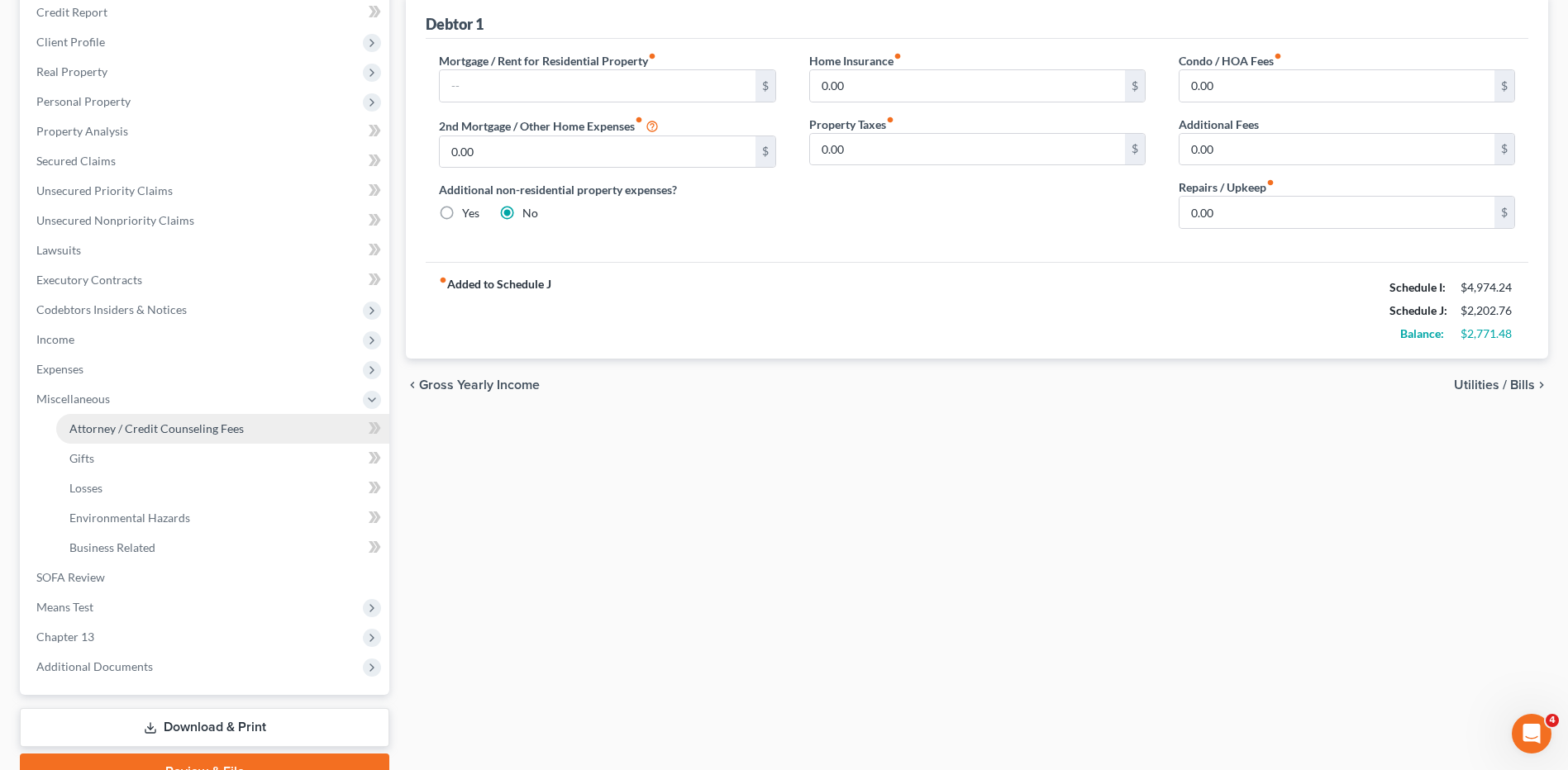
click at [89, 425] on span "Attorney / Credit Counseling Fees" at bounding box center [157, 428] width 174 height 14
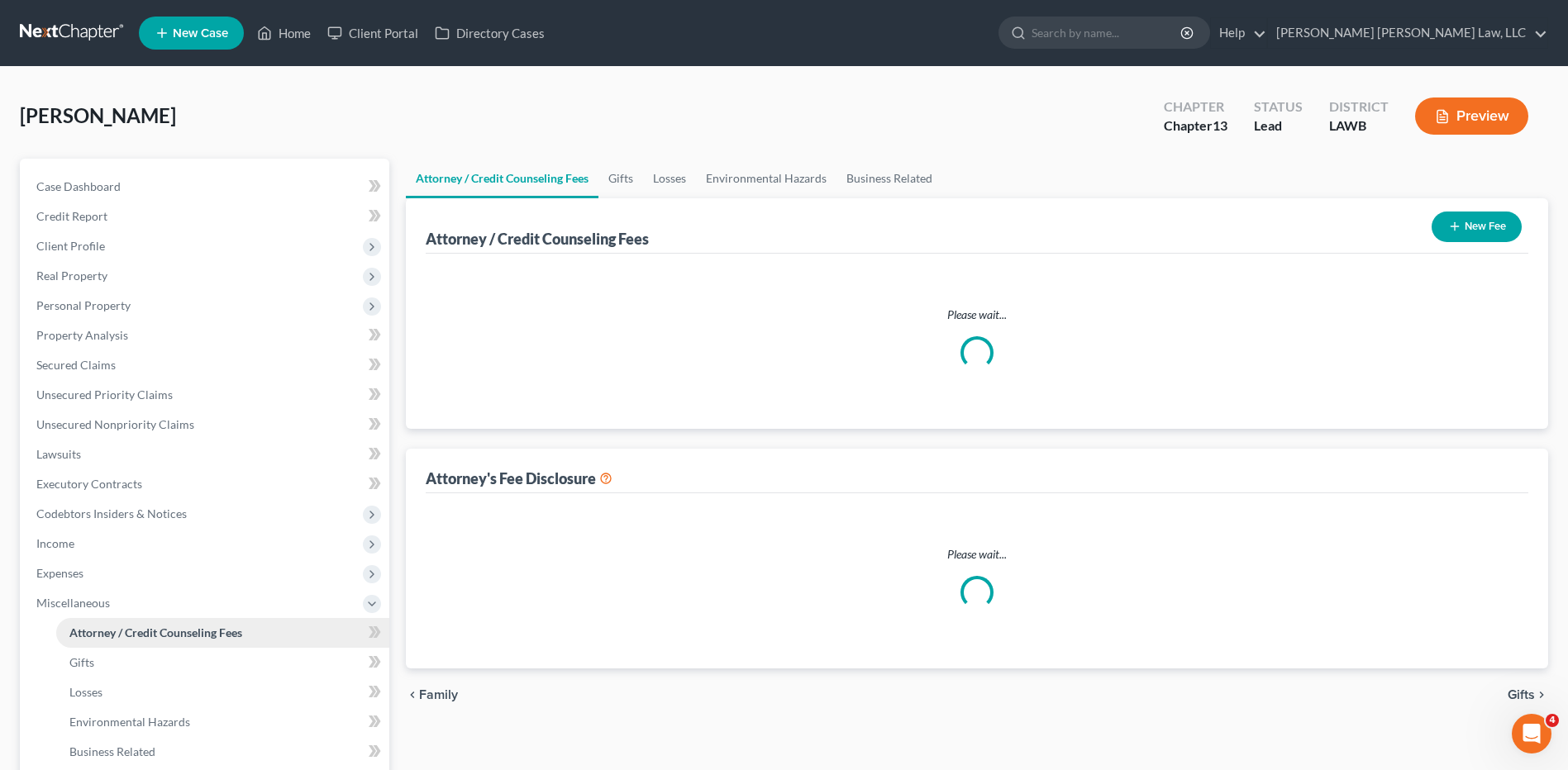
select select "1"
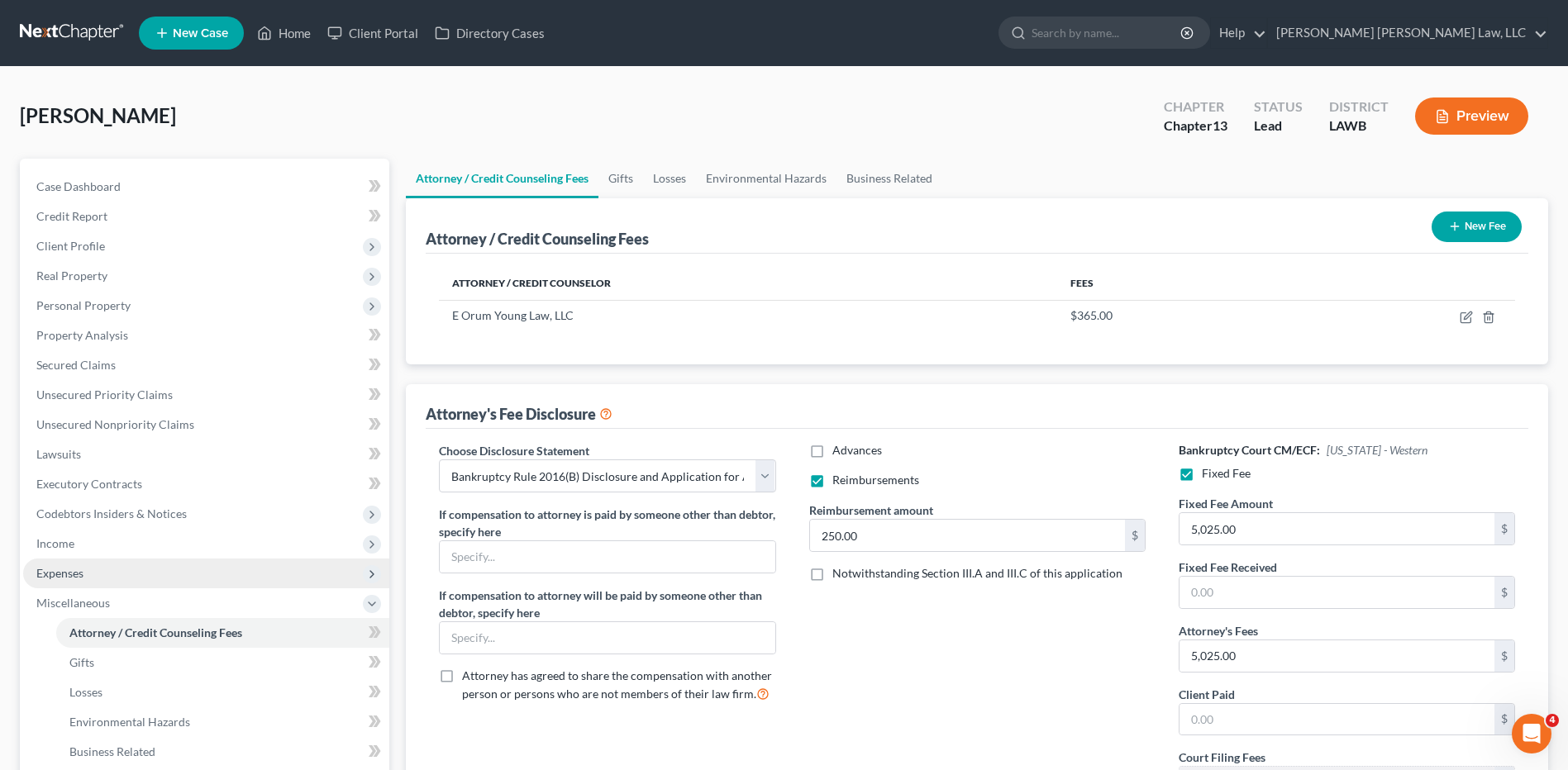
click at [64, 560] on span "Expenses" at bounding box center [206, 574] width 366 height 30
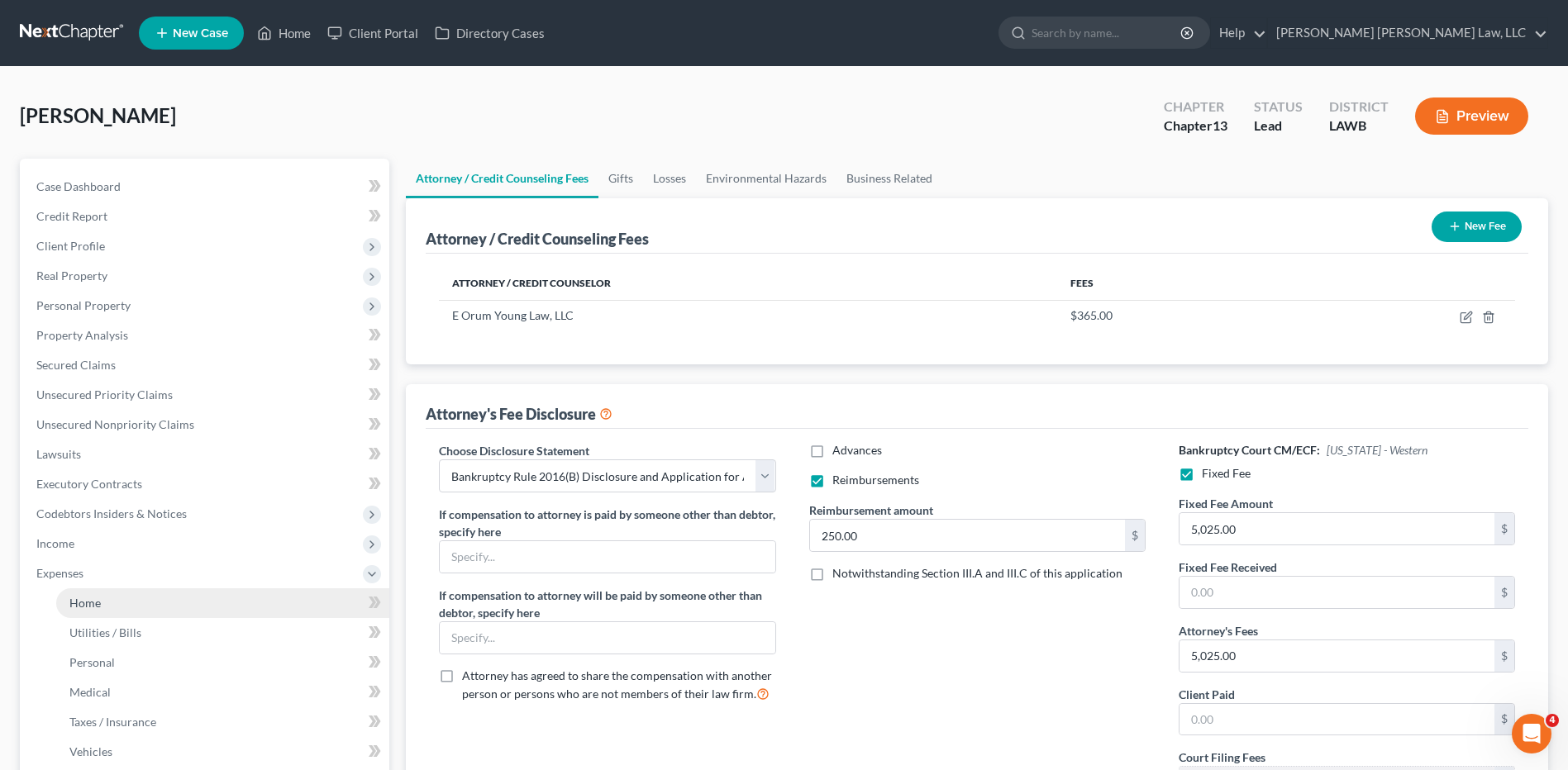
click at [75, 591] on link "Home" at bounding box center [222, 603] width 333 height 30
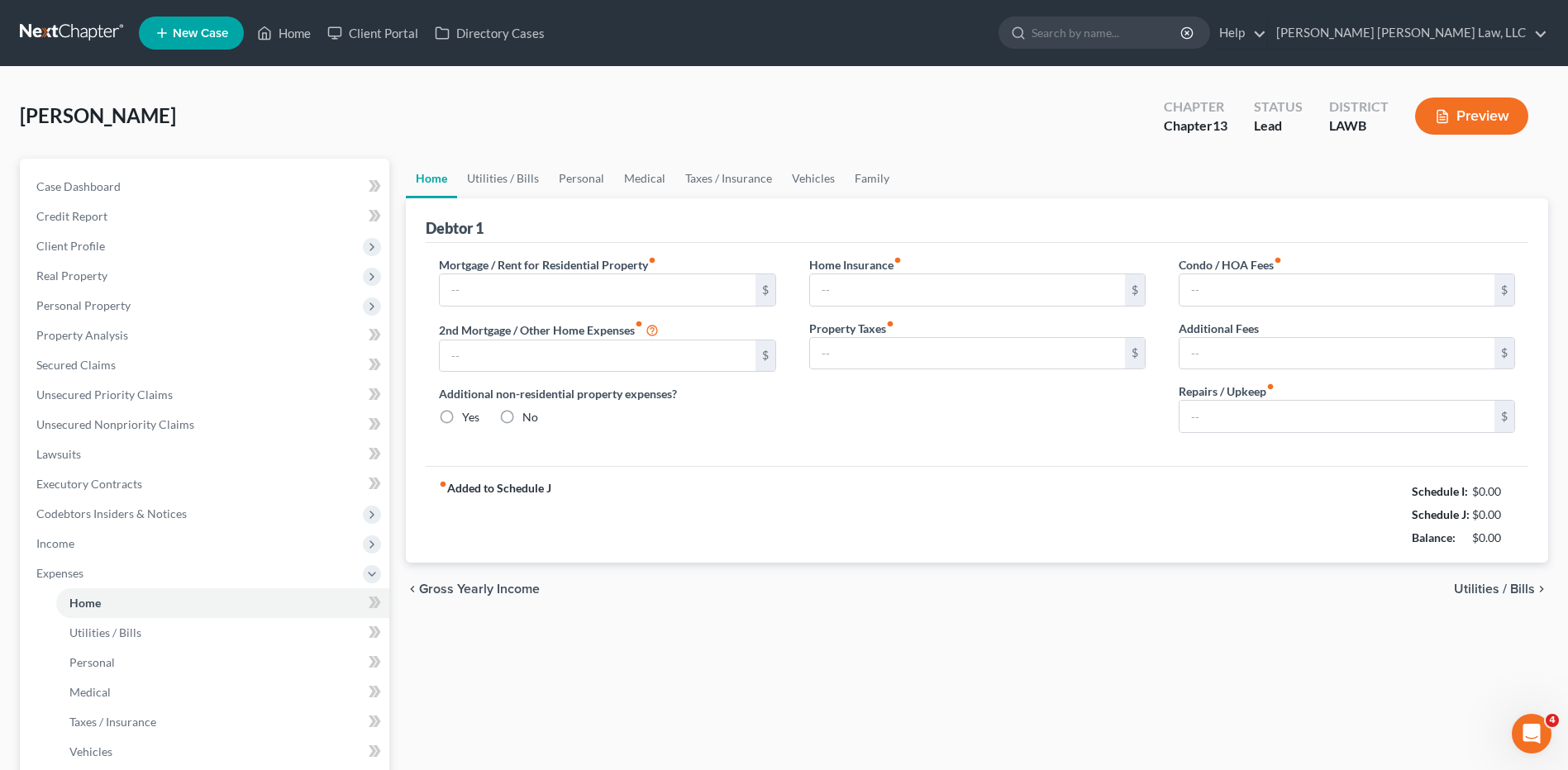
type input "0.00"
radio input "true"
type input "0.00"
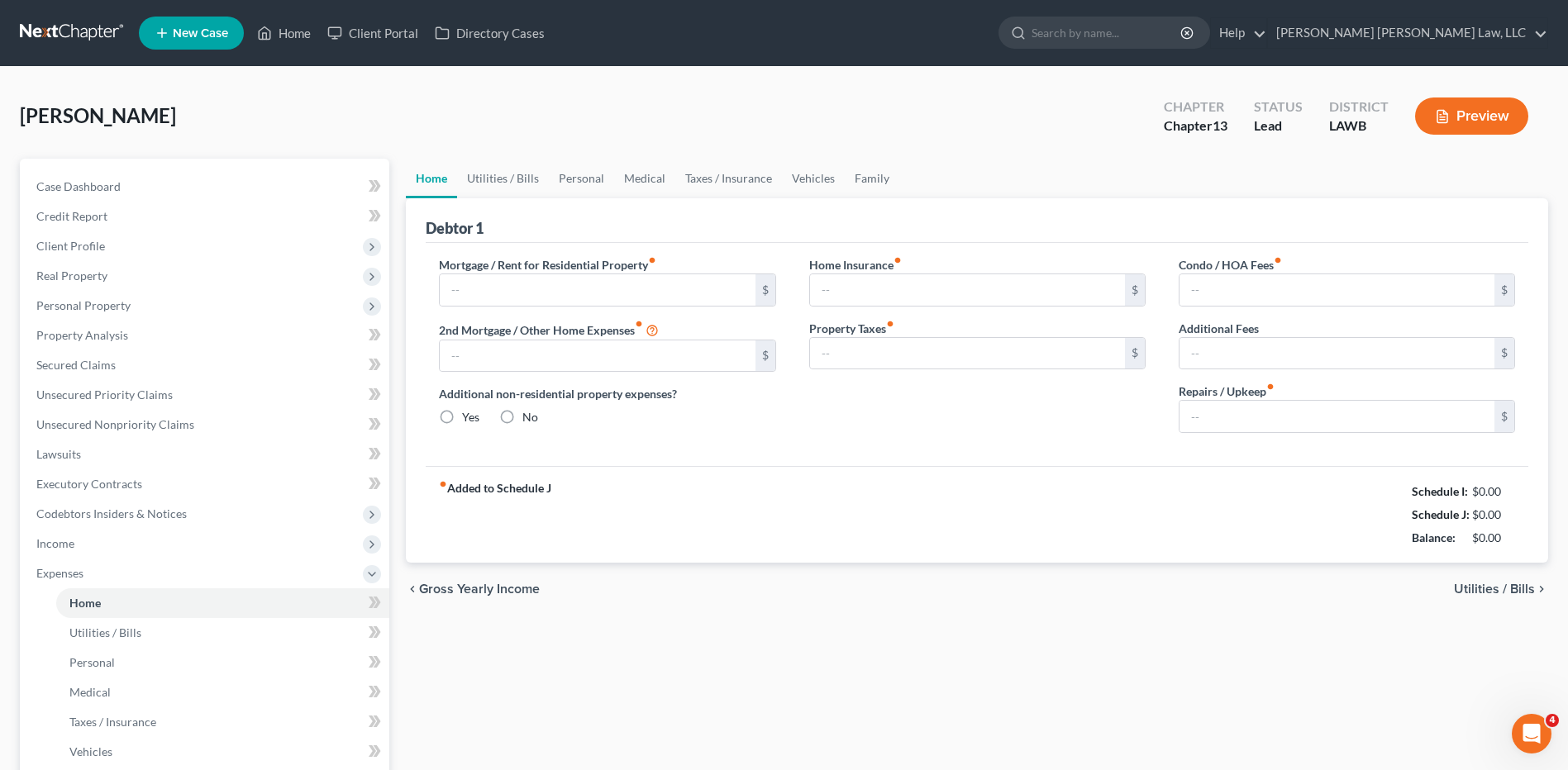
type input "0.00"
click at [487, 187] on link "Utilities / Bills" at bounding box center [502, 178] width 92 height 40
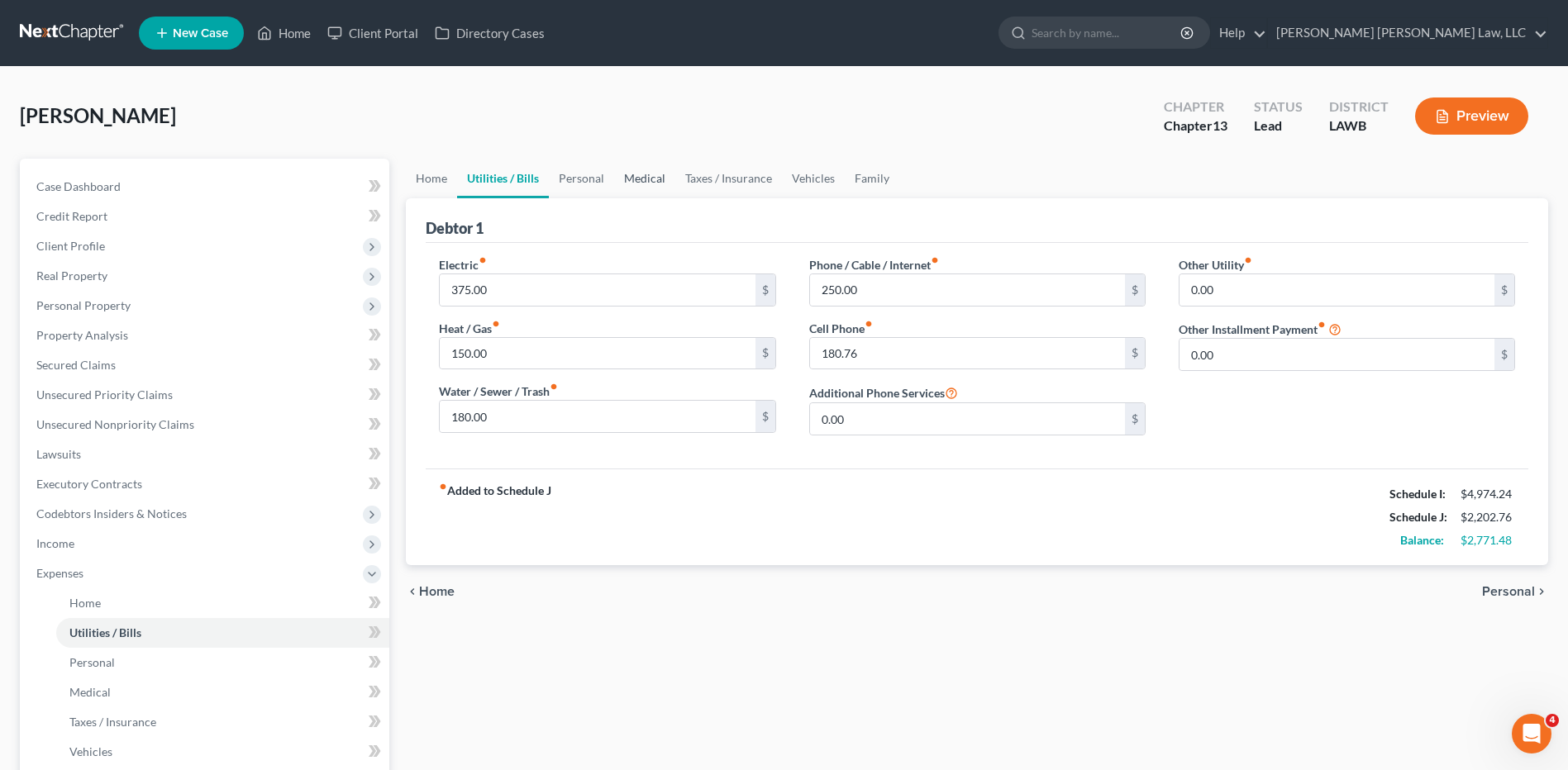
click at [633, 187] on link "Medical" at bounding box center [645, 178] width 61 height 40
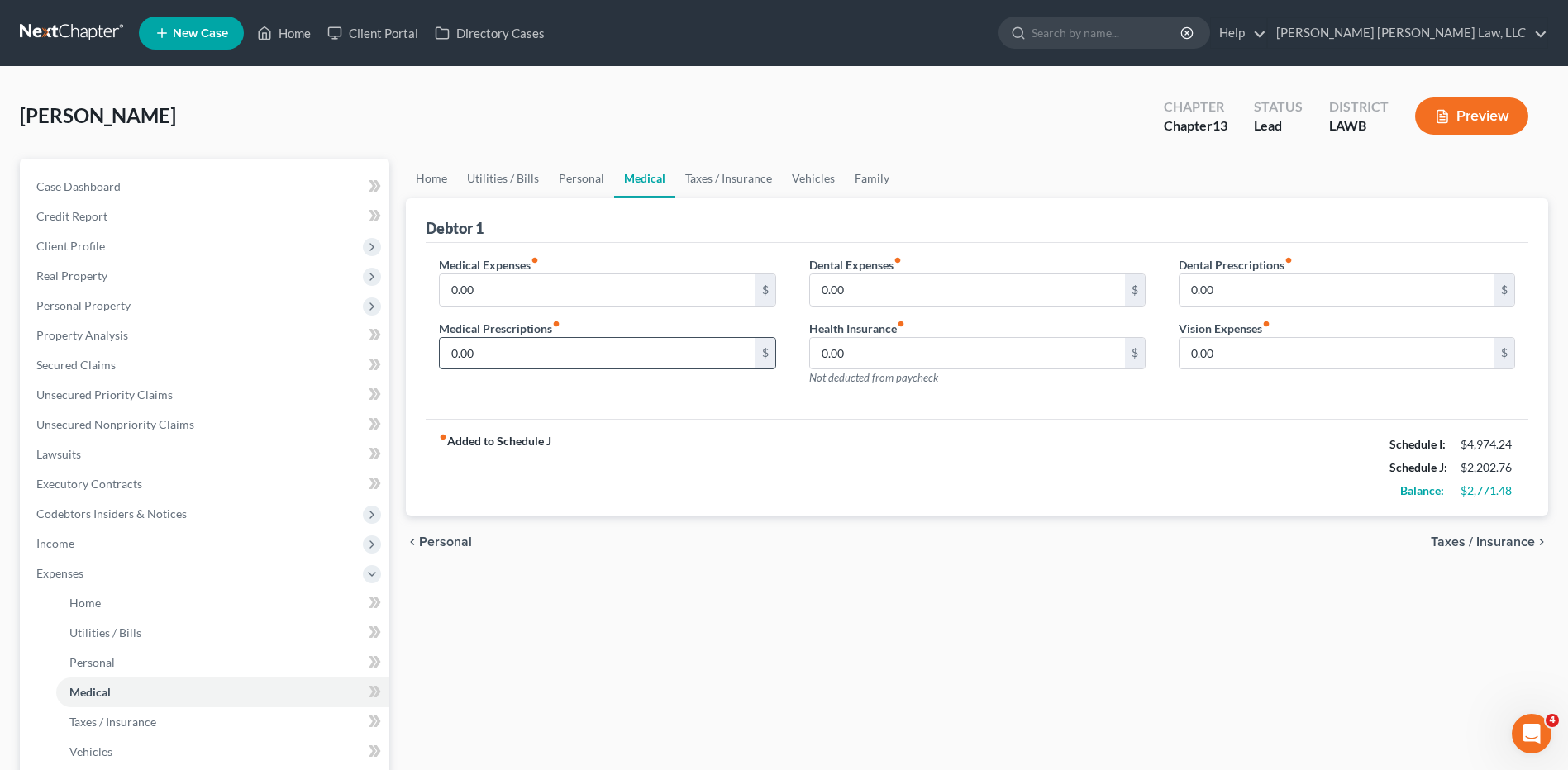
click at [489, 349] on input "0.00" at bounding box center [597, 354] width 315 height 32
type input "100.00"
click at [691, 182] on link "Taxes / Insurance" at bounding box center [728, 178] width 107 height 40
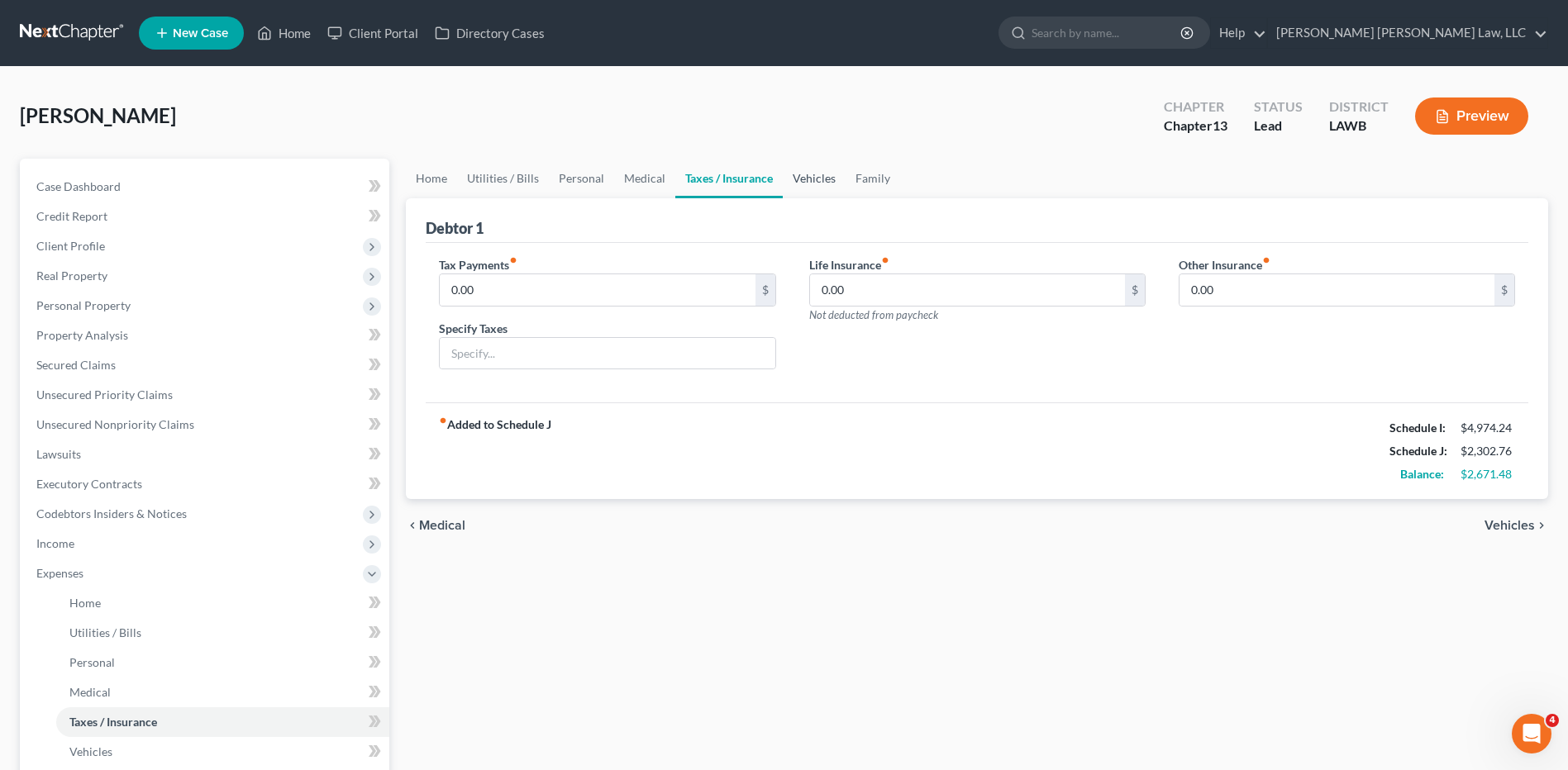
click at [793, 180] on link "Vehicles" at bounding box center [814, 178] width 63 height 40
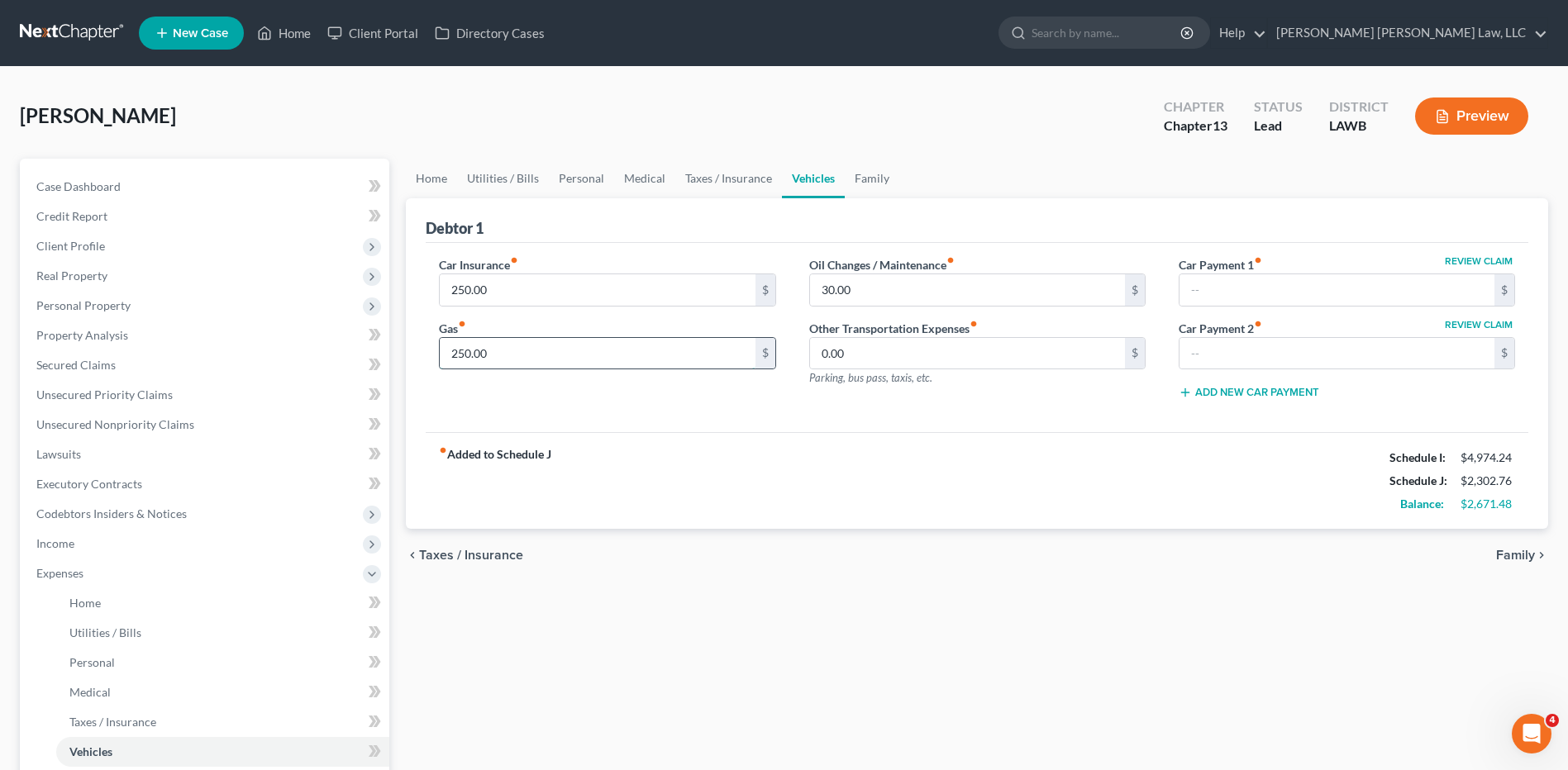
click at [537, 348] on input "250.00" at bounding box center [597, 354] width 315 height 32
type input "350.00"
click at [600, 425] on div "Car Insurance fiber_manual_record 250.00 $ Gas fiber_manual_record 350.00 $ Oil…" at bounding box center [977, 337] width 1103 height 190
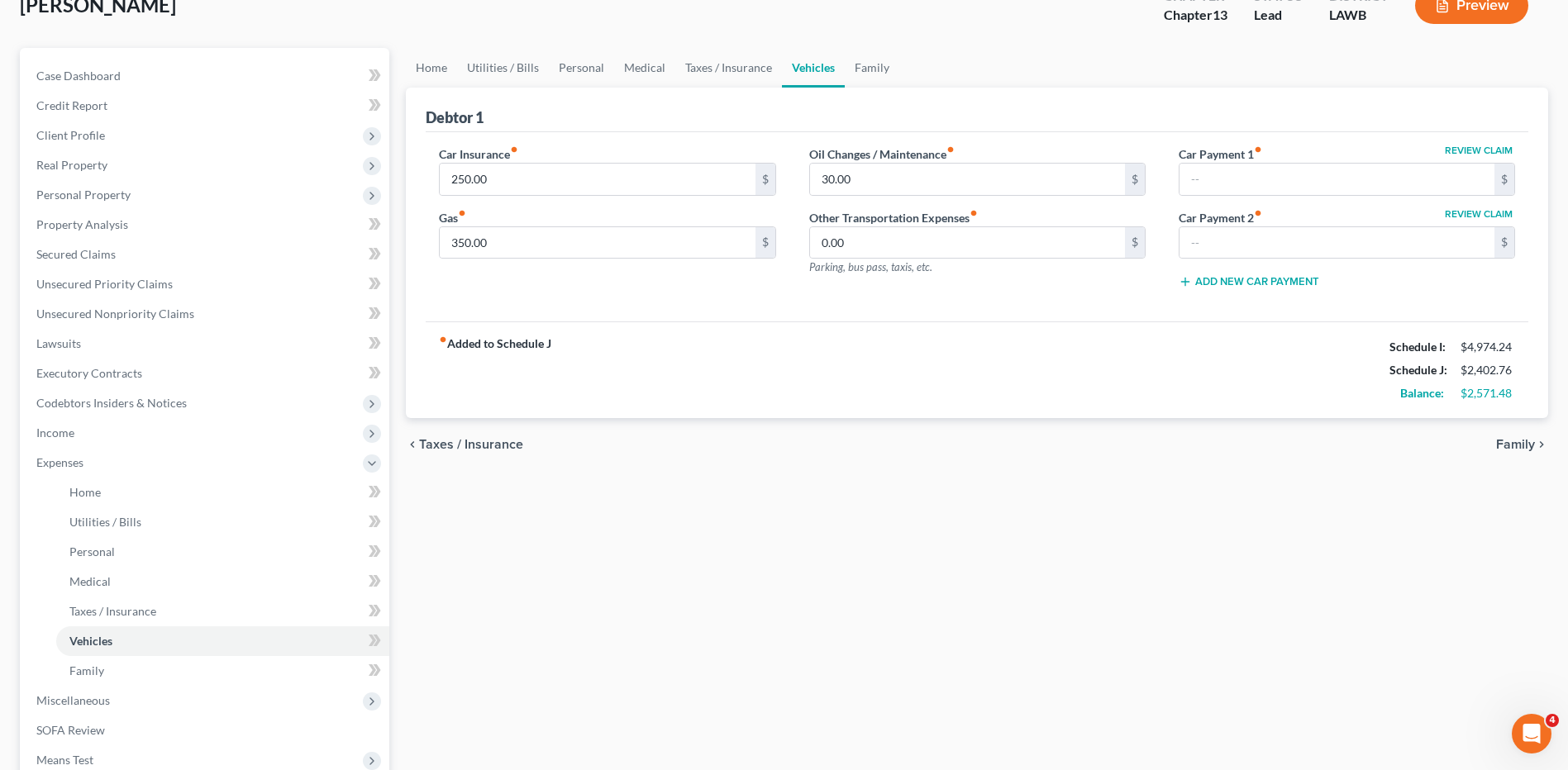
scroll to position [248, 0]
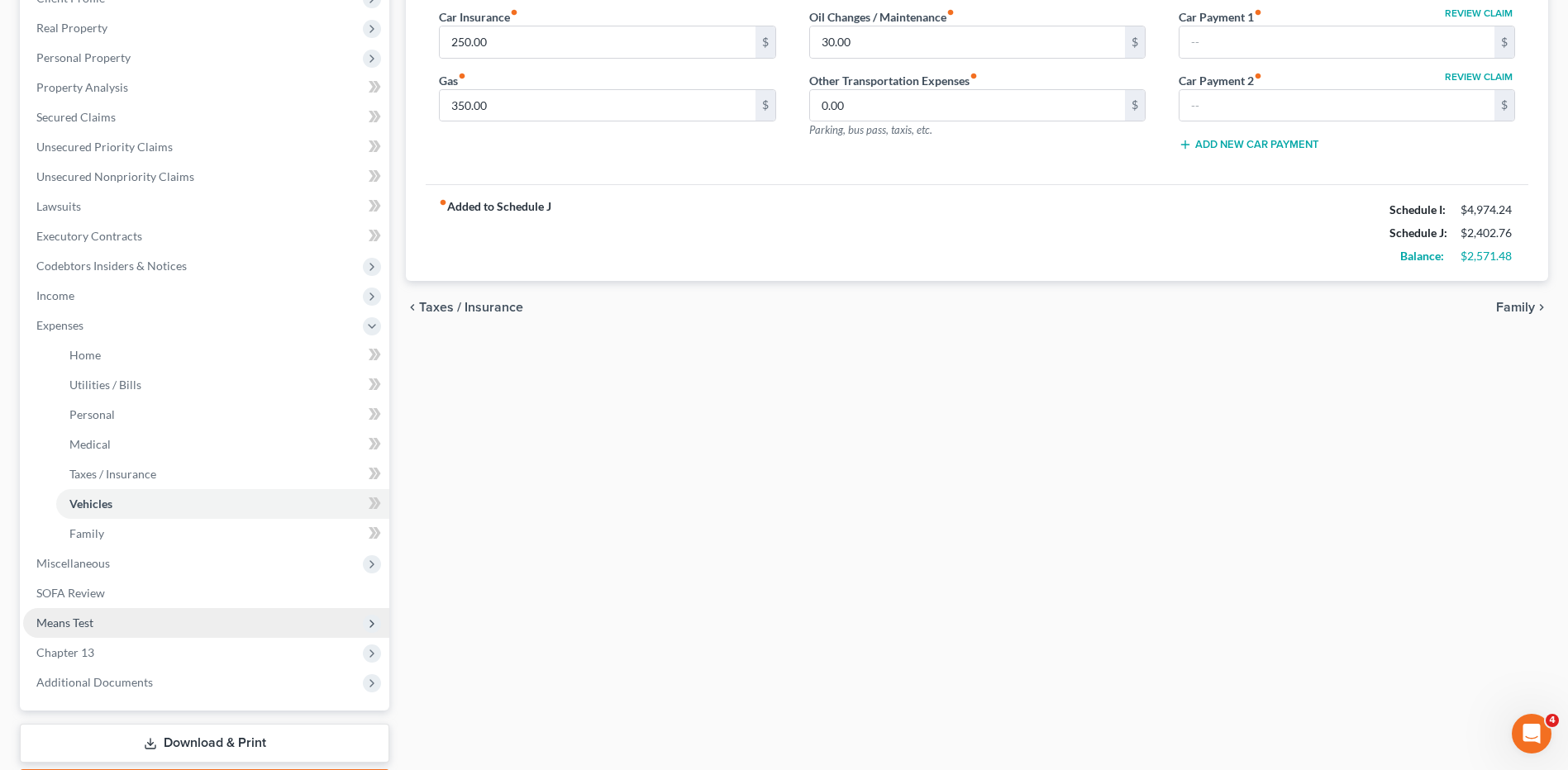
click at [66, 623] on span "Means Test" at bounding box center [65, 622] width 57 height 14
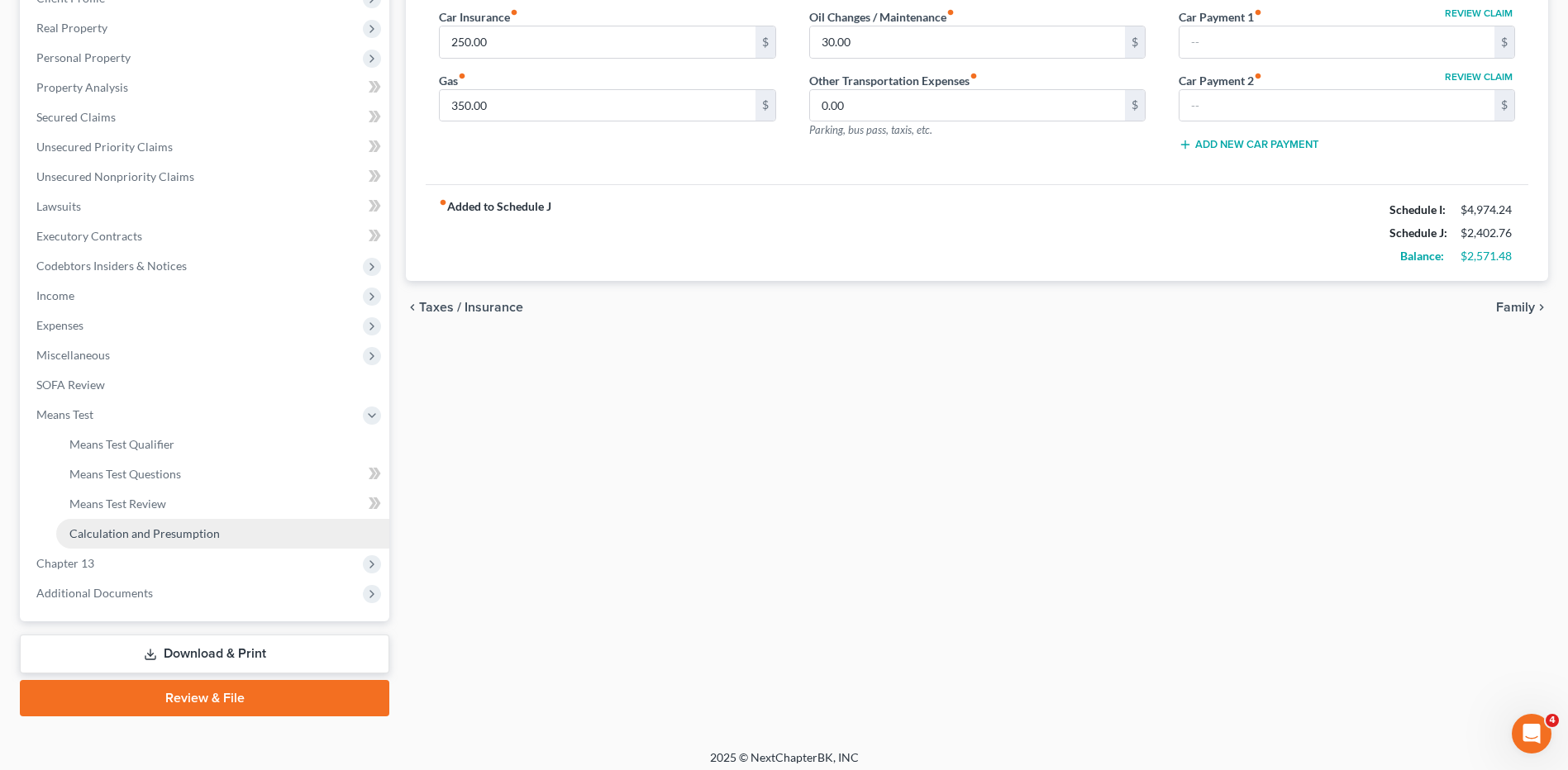
click at [190, 536] on span "Calculation and Presumption" at bounding box center [145, 533] width 150 height 14
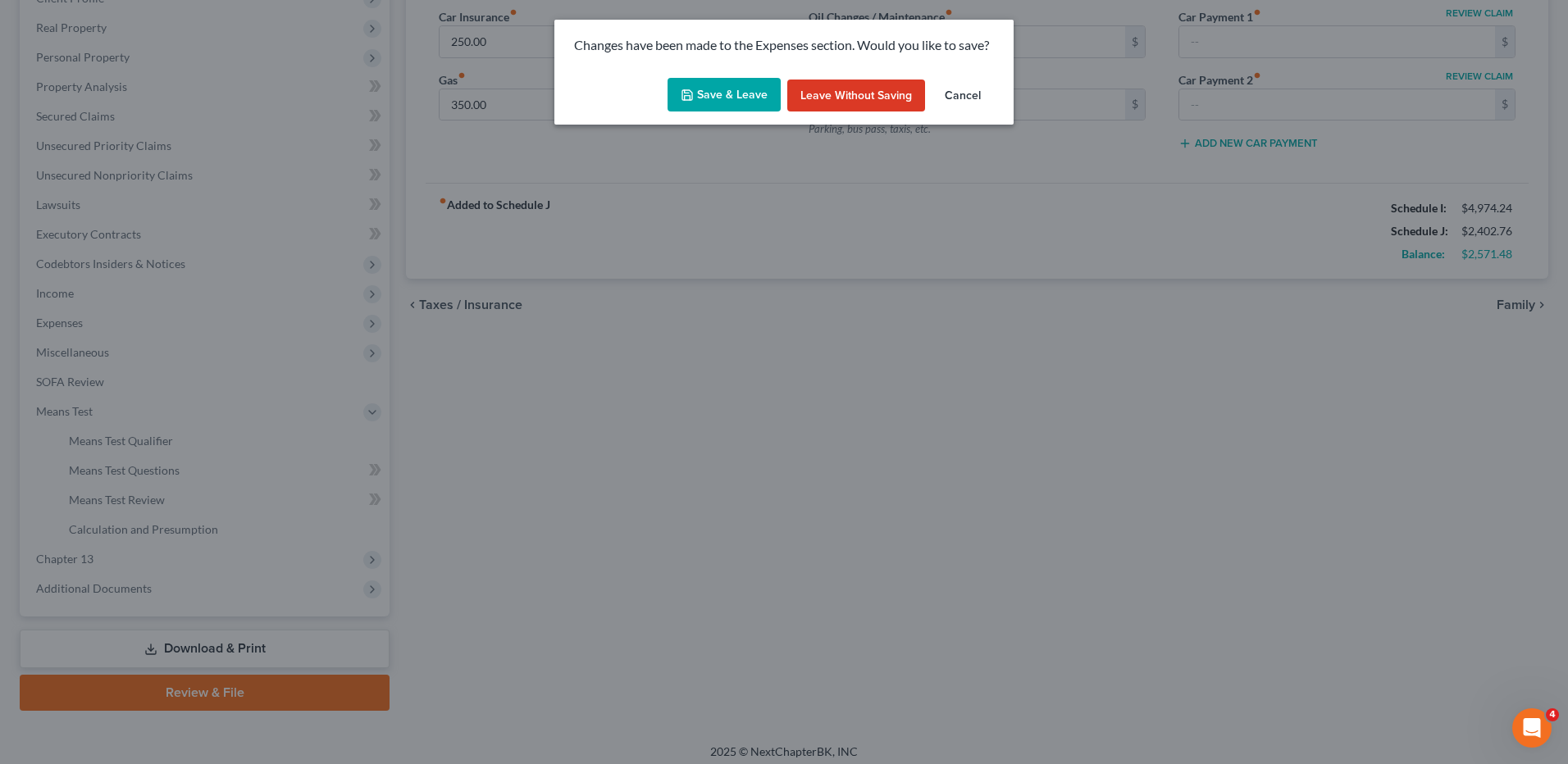
click at [740, 93] on button "Save & Leave" at bounding box center [724, 95] width 113 height 34
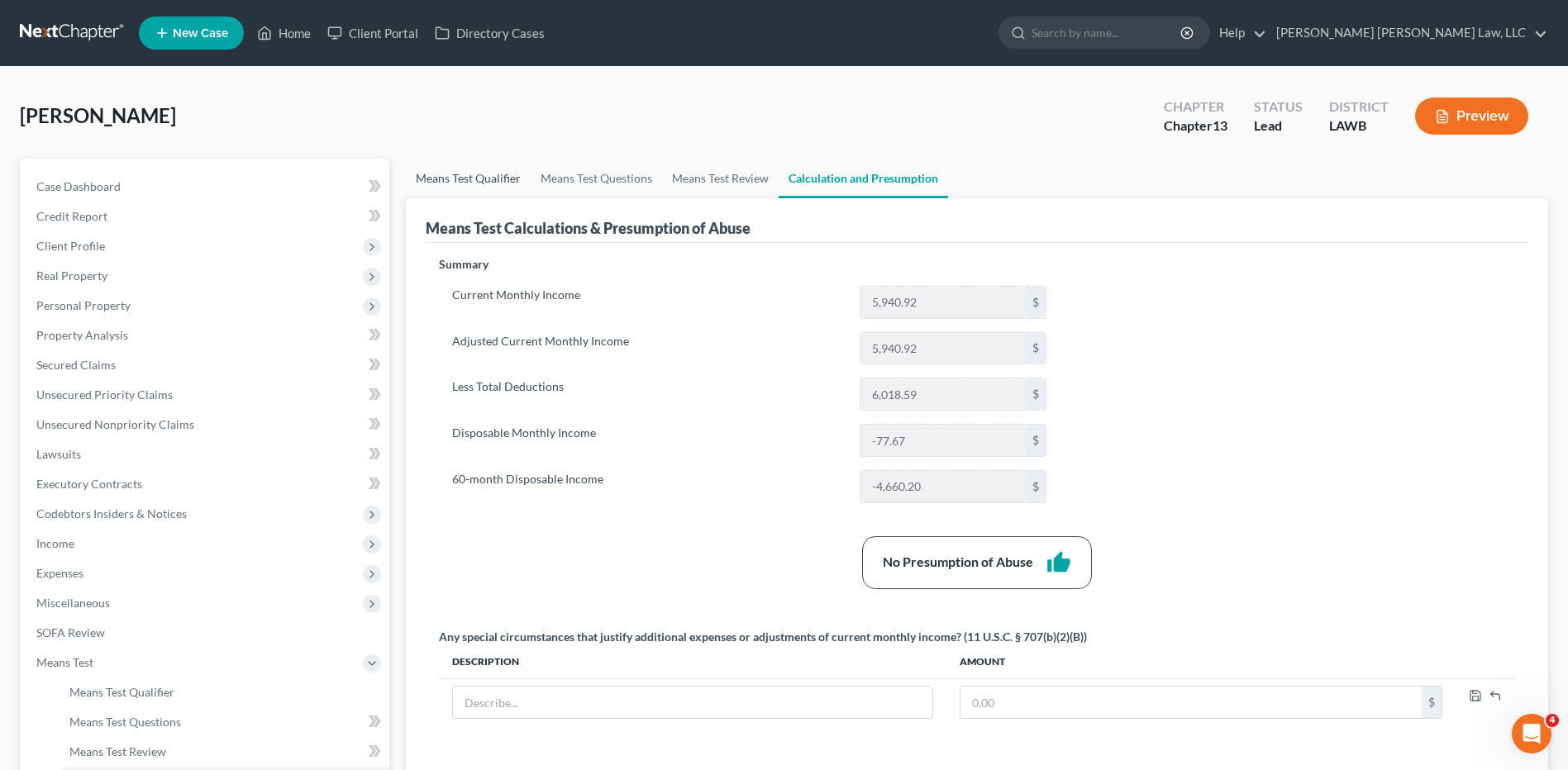
click at [500, 179] on link "Means Test Qualifier" at bounding box center [468, 178] width 125 height 40
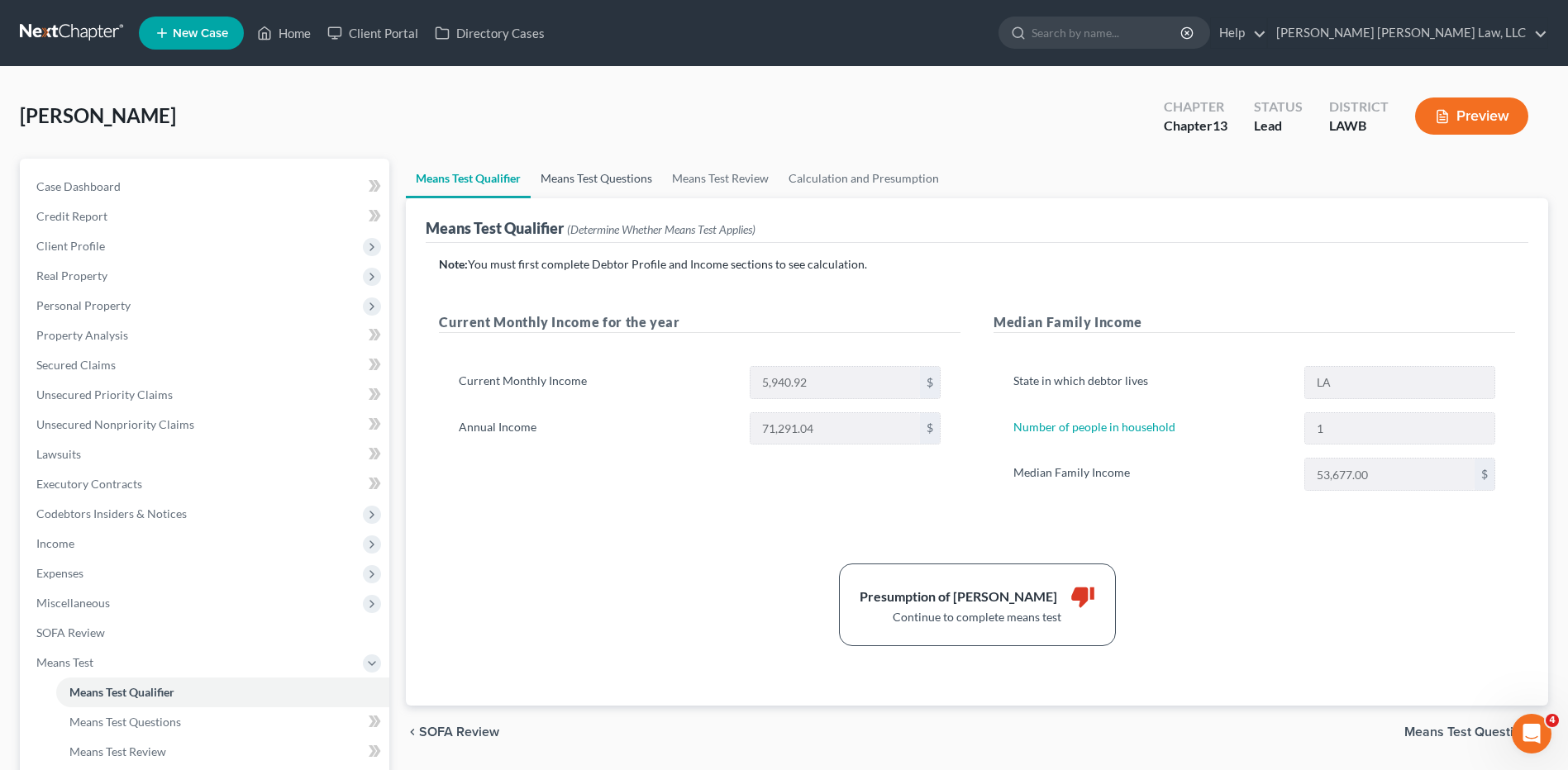
click at [576, 183] on link "Means Test Questions" at bounding box center [596, 178] width 132 height 40
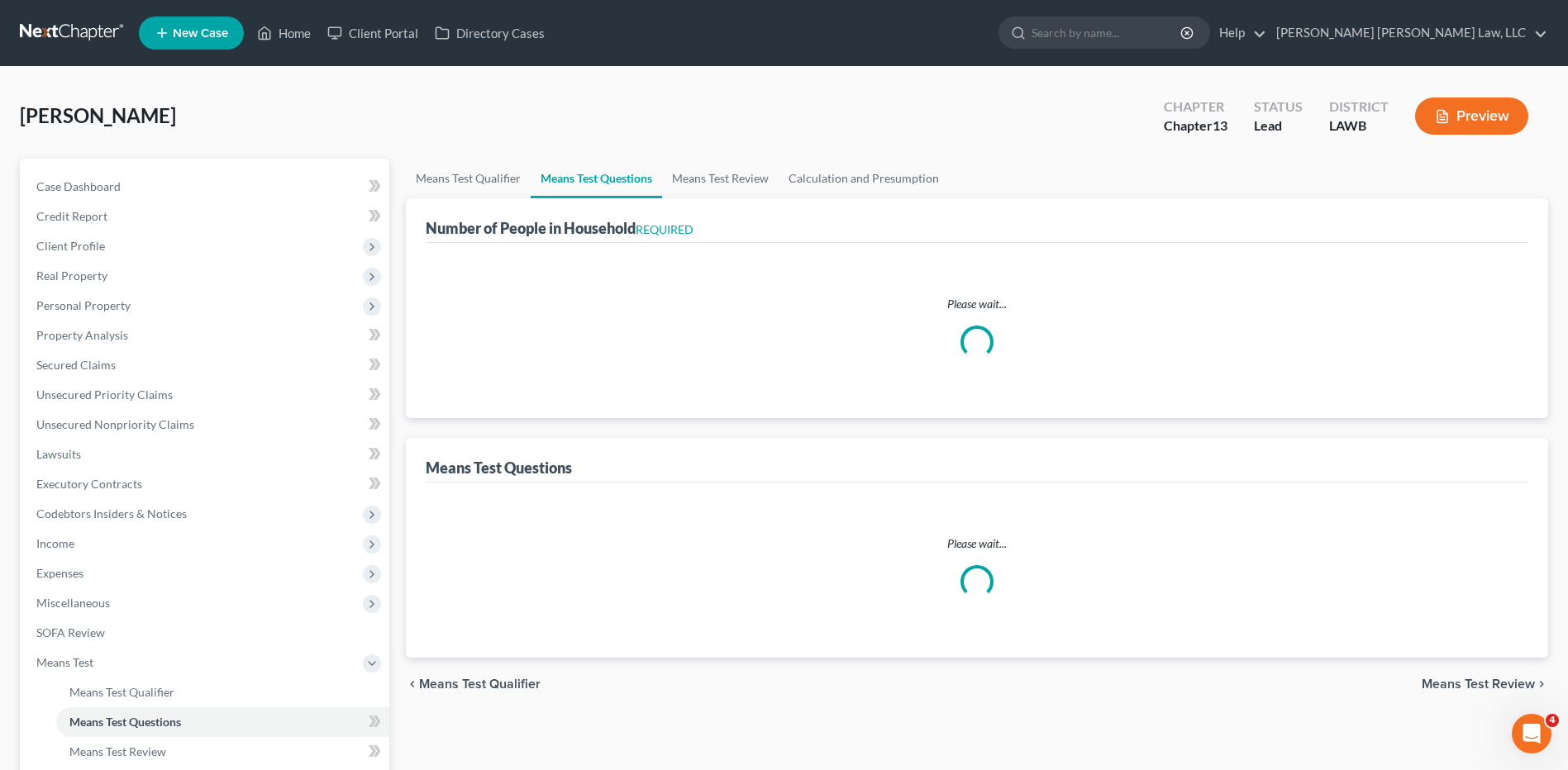
select select "1"
select select "60"
select select "1"
select select "60"
select select "1"
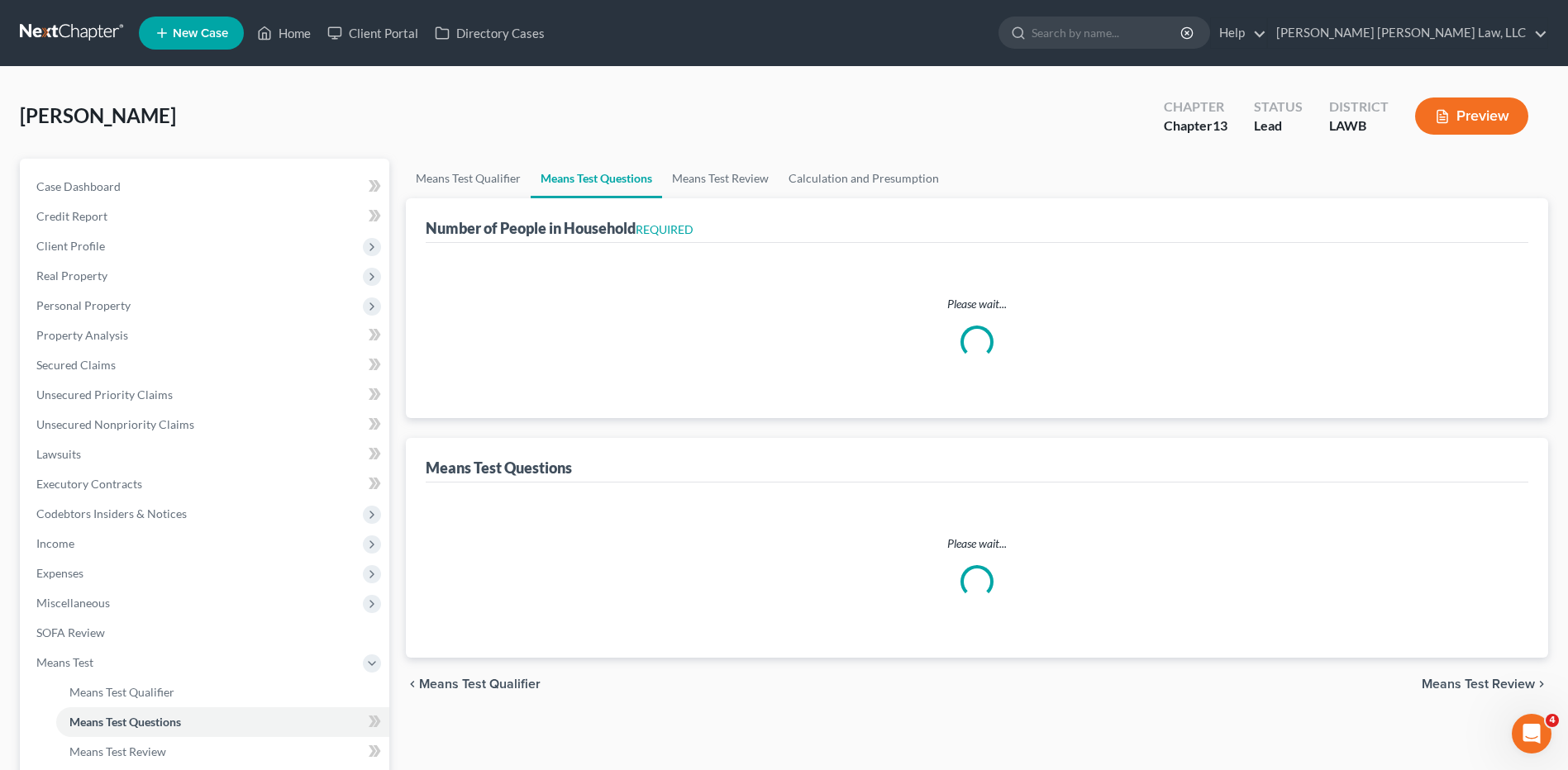
select select "2"
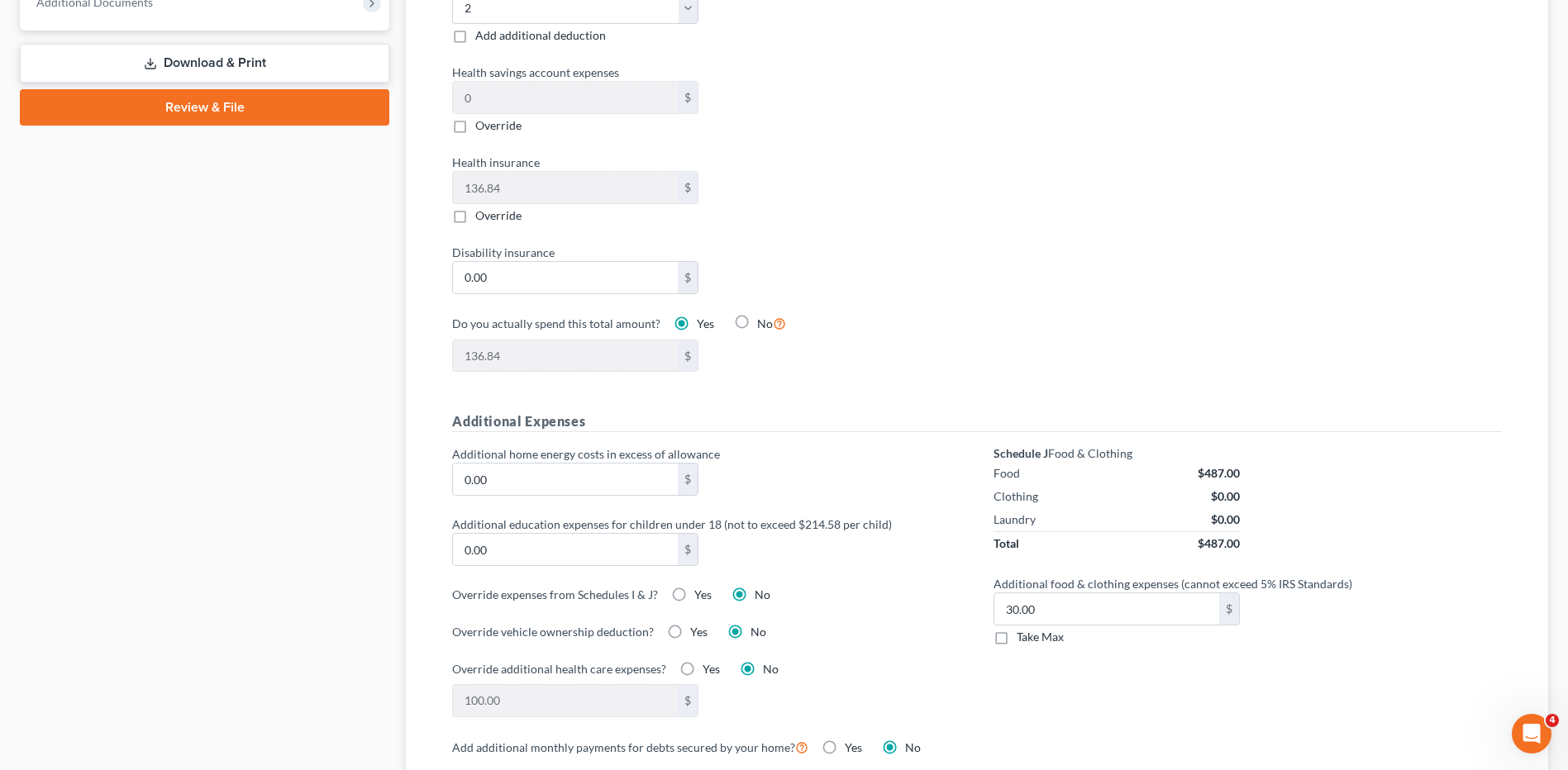
scroll to position [991, 0]
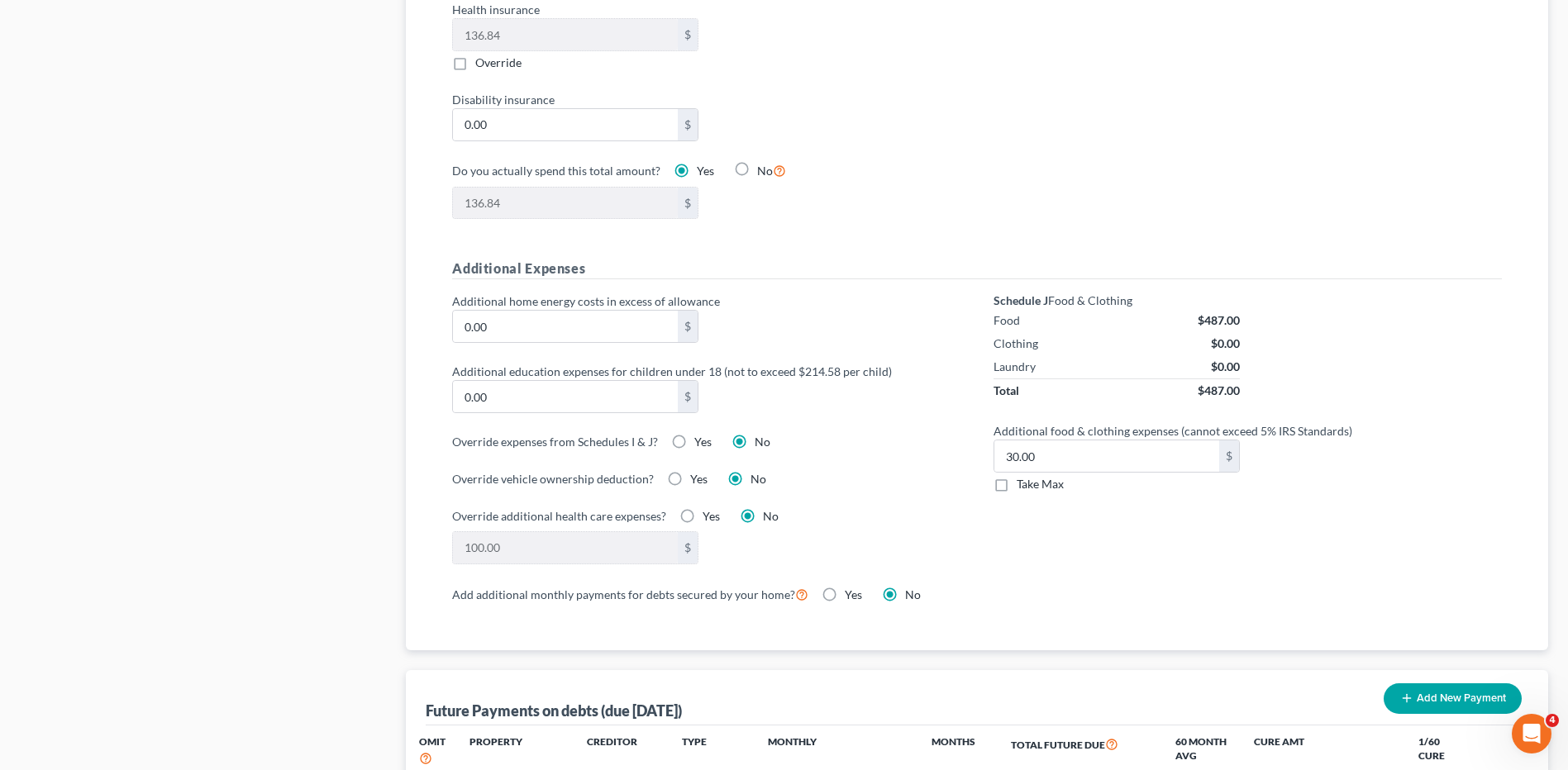
click at [1017, 476] on label "Take Max" at bounding box center [1040, 485] width 47 height 17
click at [1023, 476] on input "Take Max" at bounding box center [1029, 482] width 11 height 11
checkbox input "true"
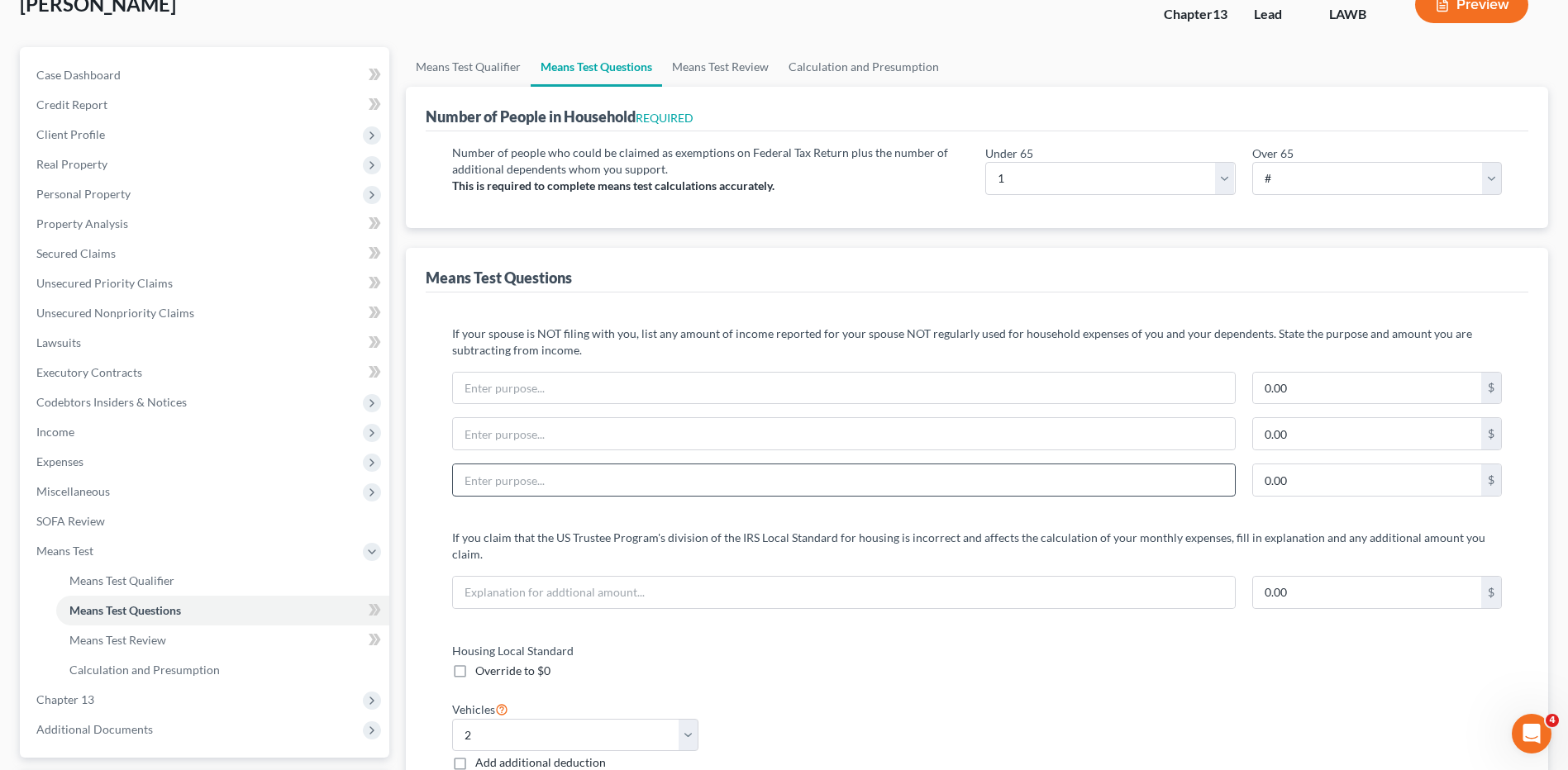
scroll to position [0, 0]
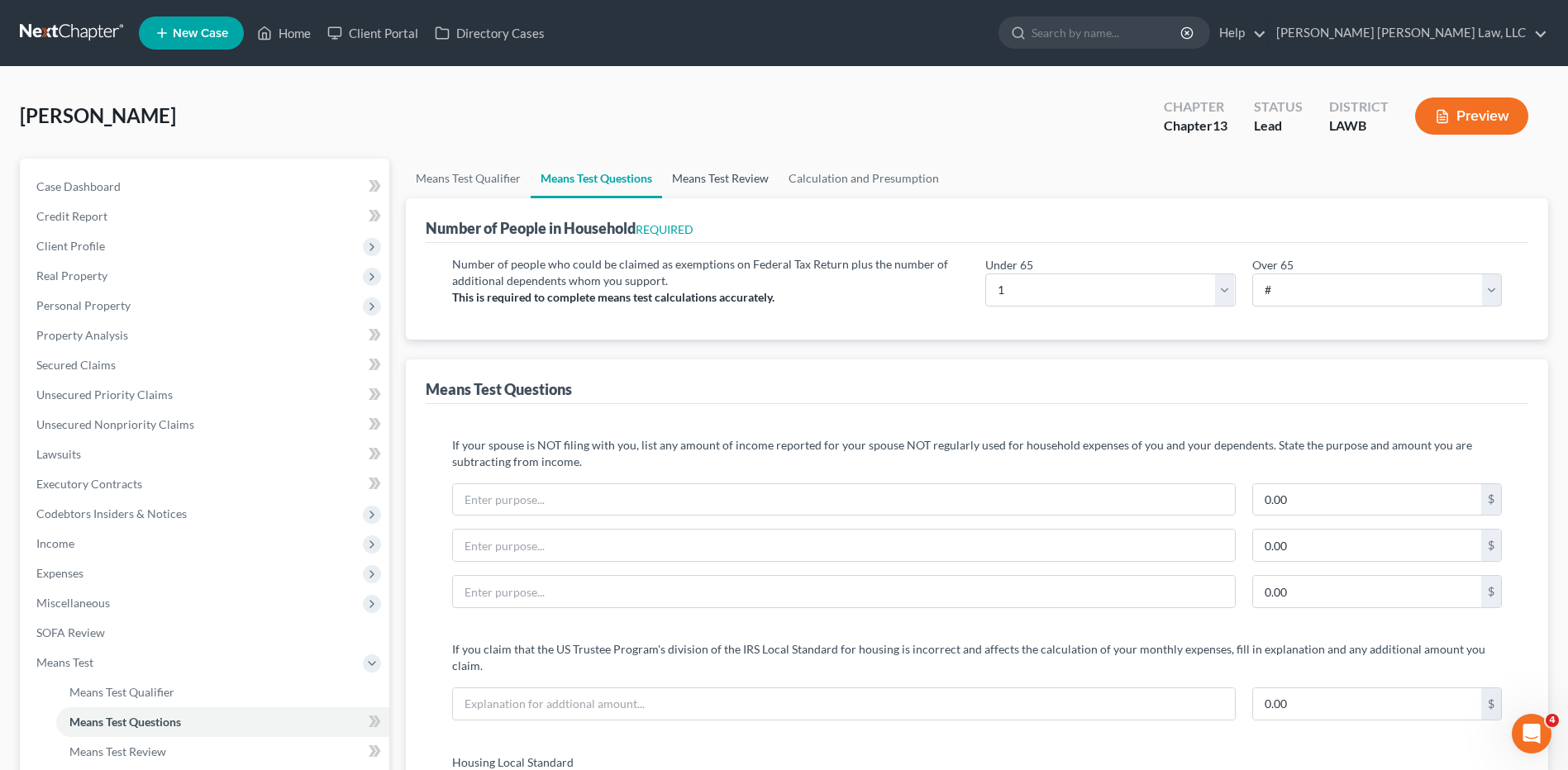
click at [753, 182] on link "Means Test Review" at bounding box center [720, 178] width 117 height 40
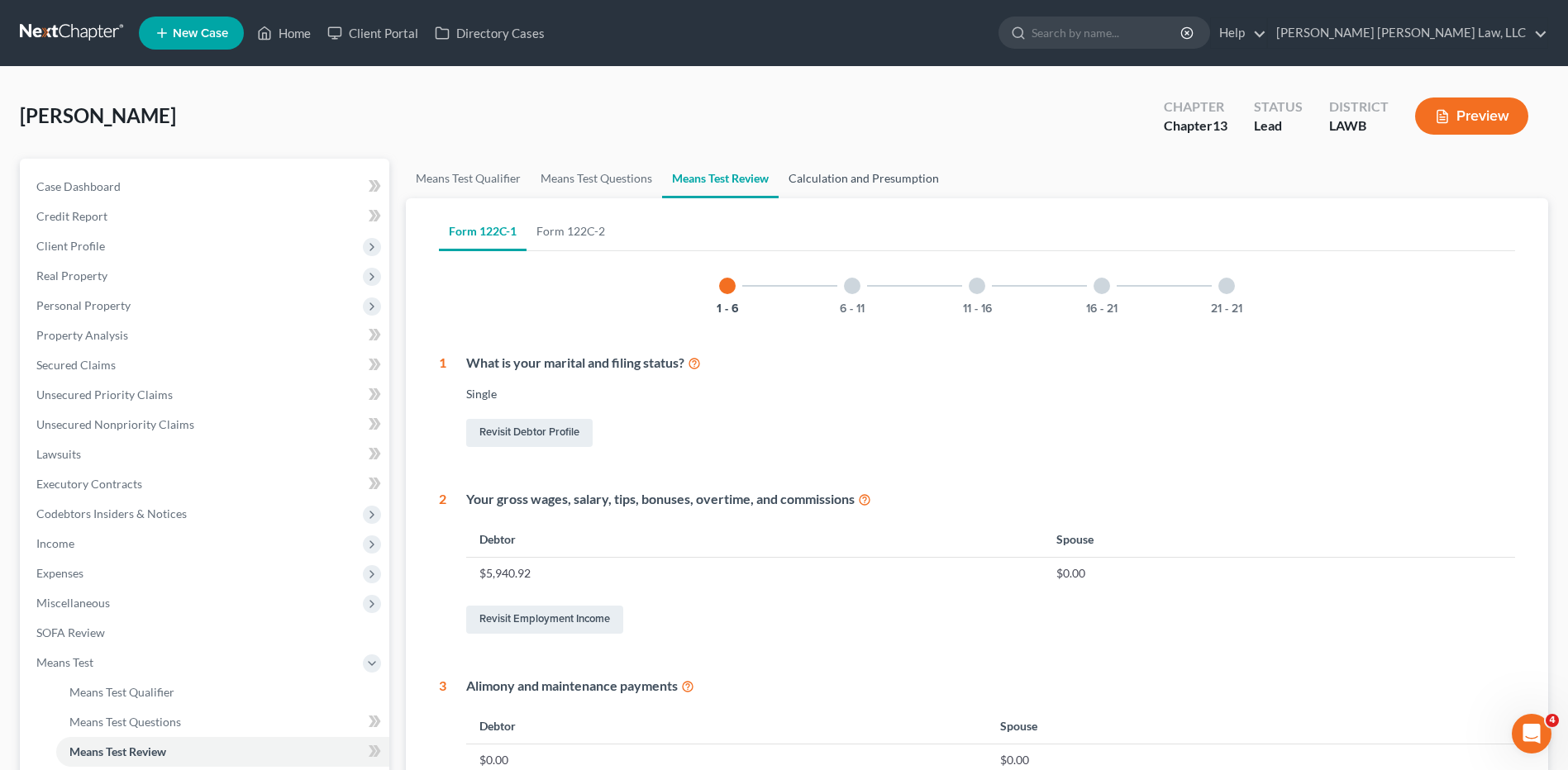
click at [837, 182] on link "Calculation and Presumption" at bounding box center [864, 178] width 171 height 40
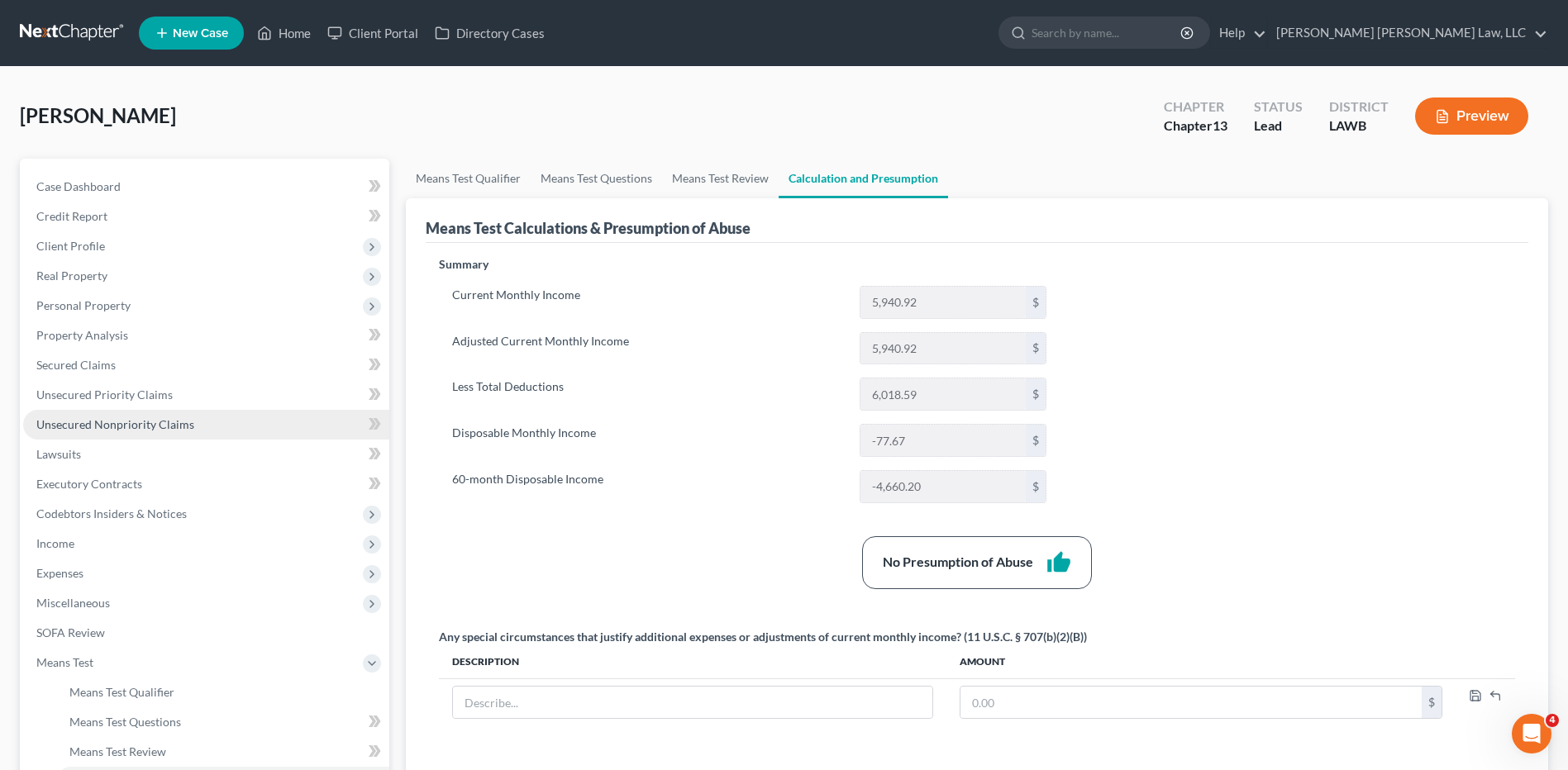
click at [124, 424] on span "Unsecured Nonpriority Claims" at bounding box center [115, 423] width 158 height 14
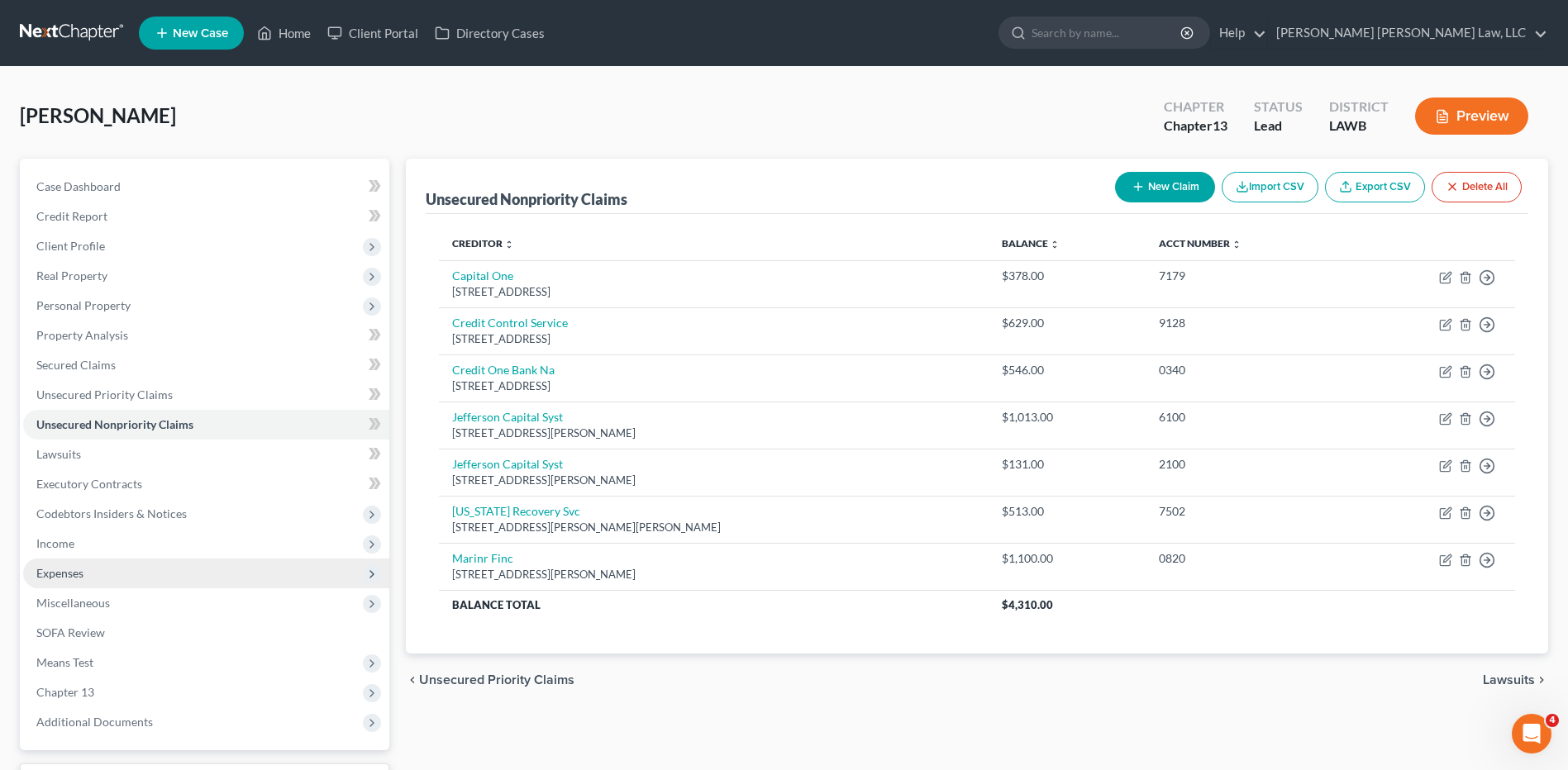
click at [52, 574] on span "Expenses" at bounding box center [59, 573] width 47 height 14
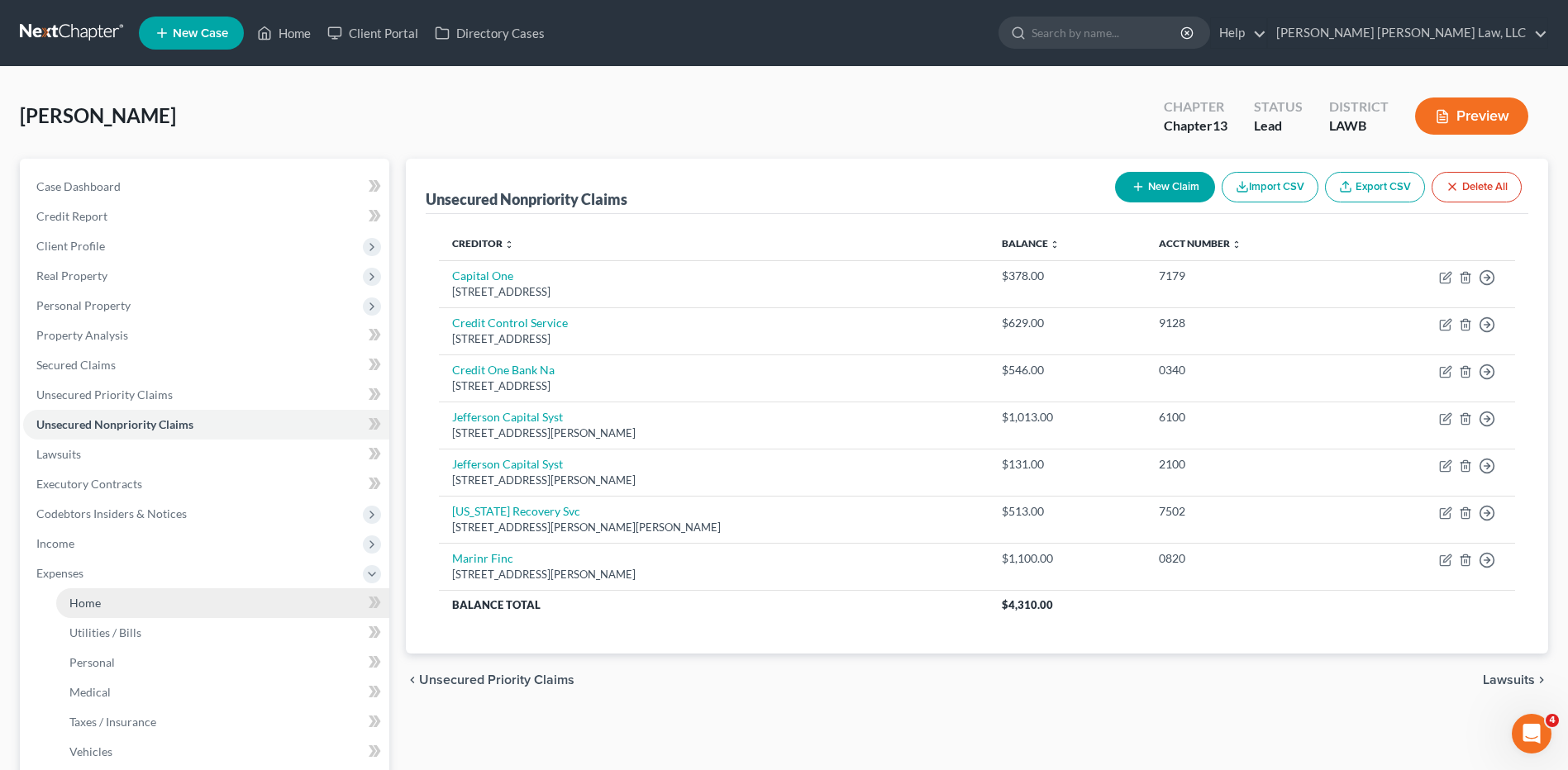
click at [101, 608] on link "Home" at bounding box center [222, 603] width 333 height 30
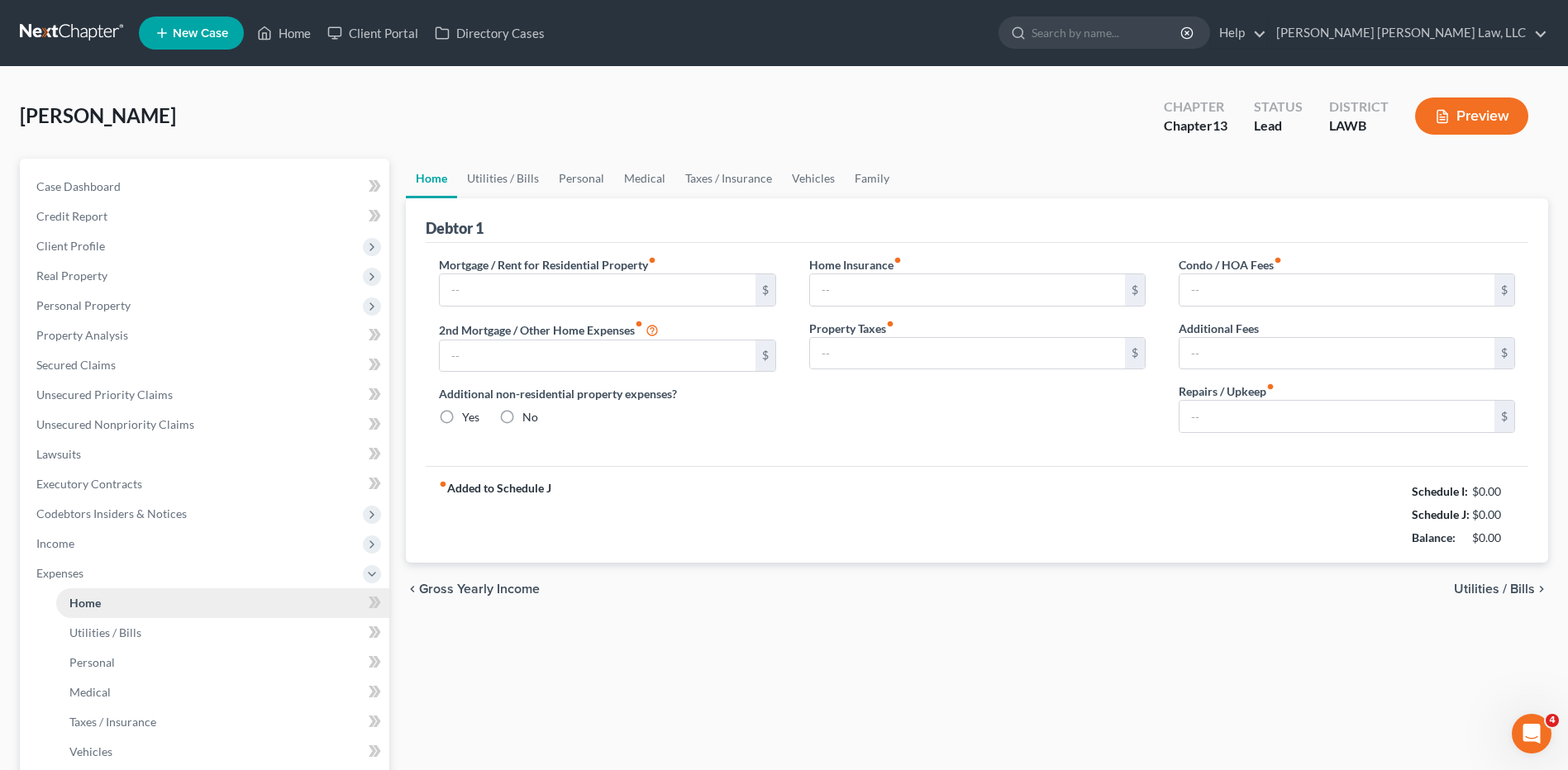
type input "0.00"
radio input "true"
type input "0.00"
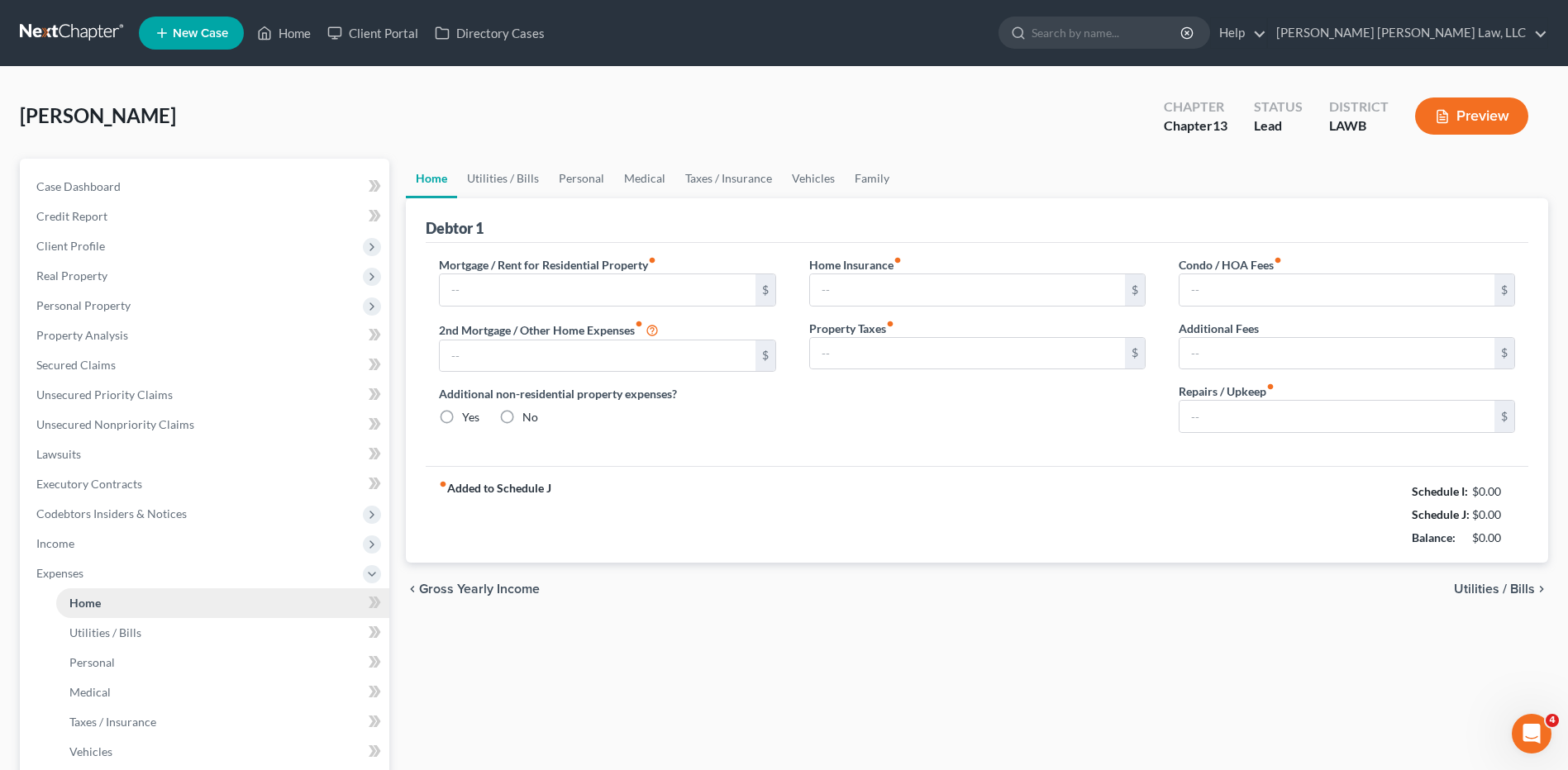
type input "0.00"
click at [468, 287] on input "text" at bounding box center [597, 290] width 315 height 32
click at [500, 182] on link "Utilities / Bills" at bounding box center [502, 178] width 92 height 40
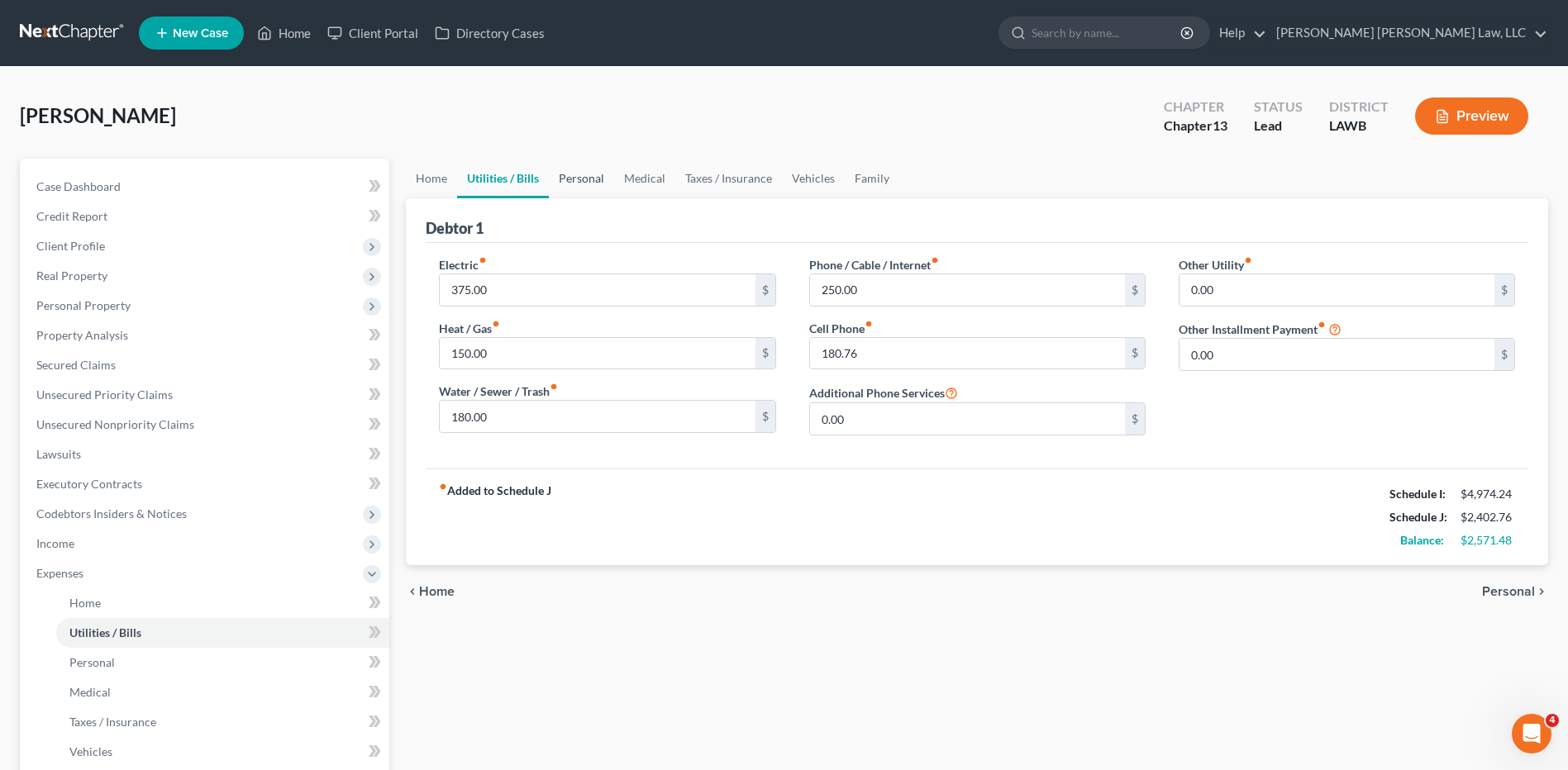
drag, startPoint x: 573, startPoint y: 180, endPoint x: 605, endPoint y: 185, distance: 32.4
click at [573, 180] on link "Personal" at bounding box center [581, 178] width 65 height 40
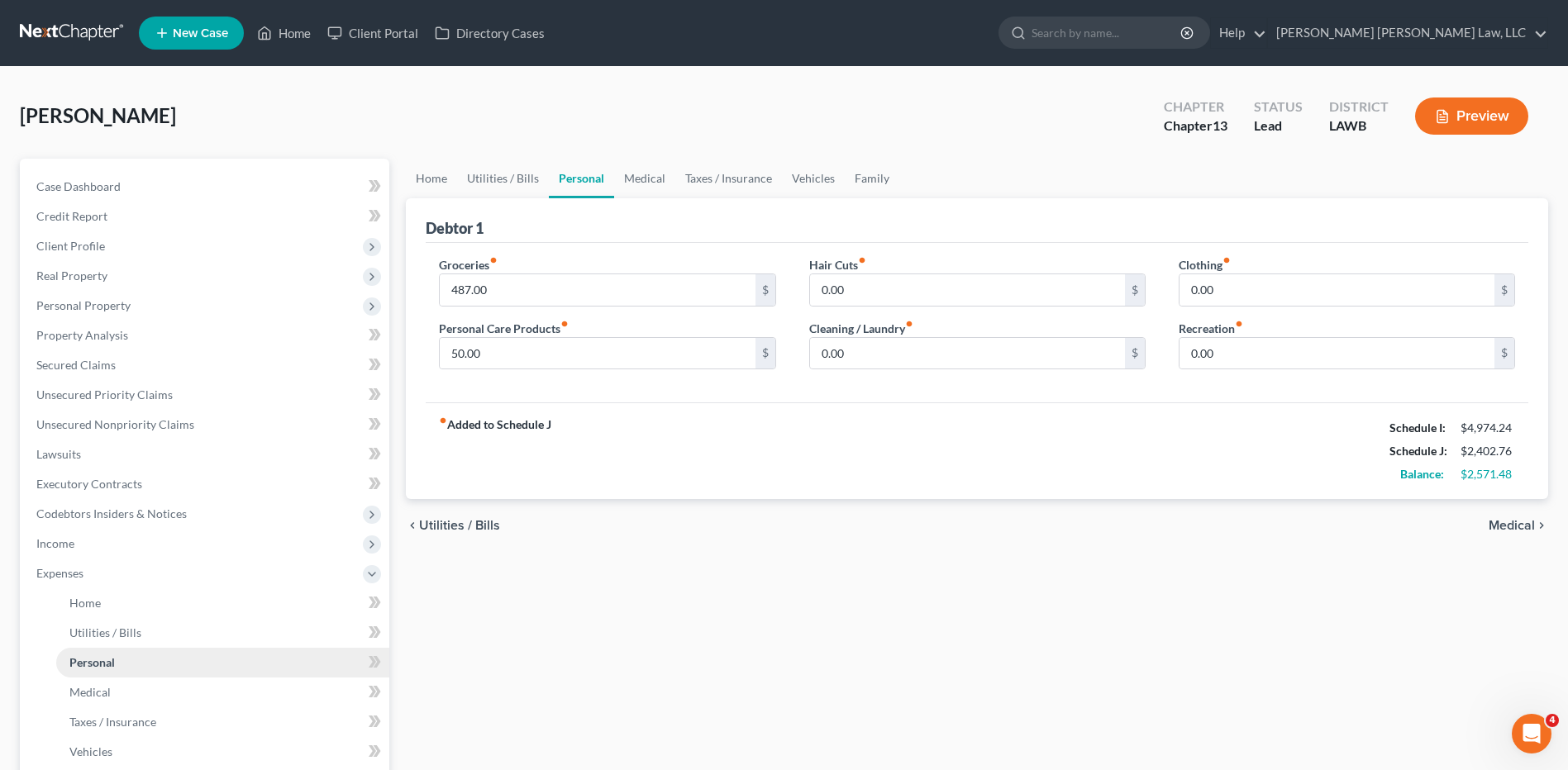
scroll to position [331, 0]
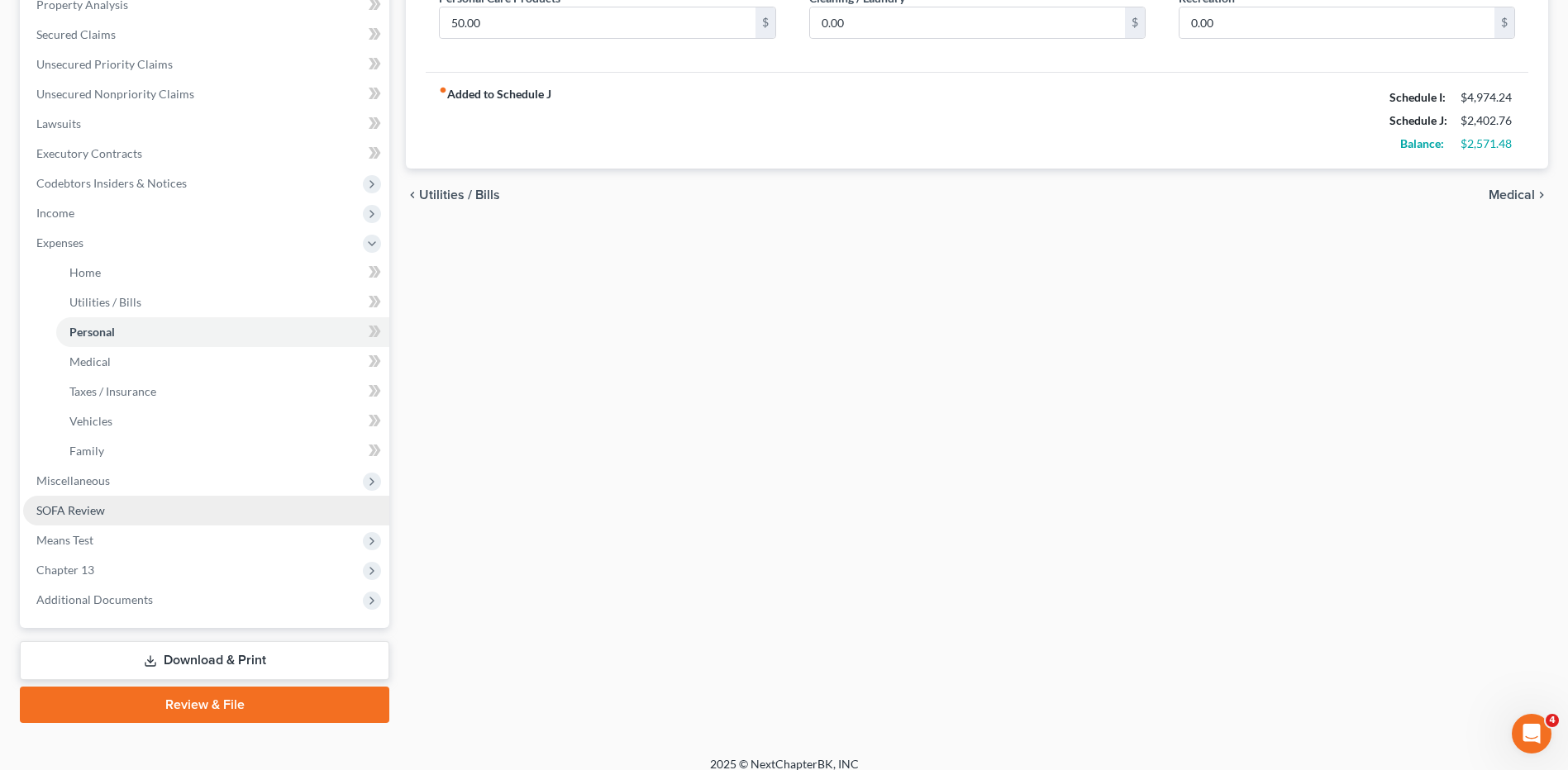
click at [76, 508] on span "SOFA Review" at bounding box center [70, 510] width 69 height 14
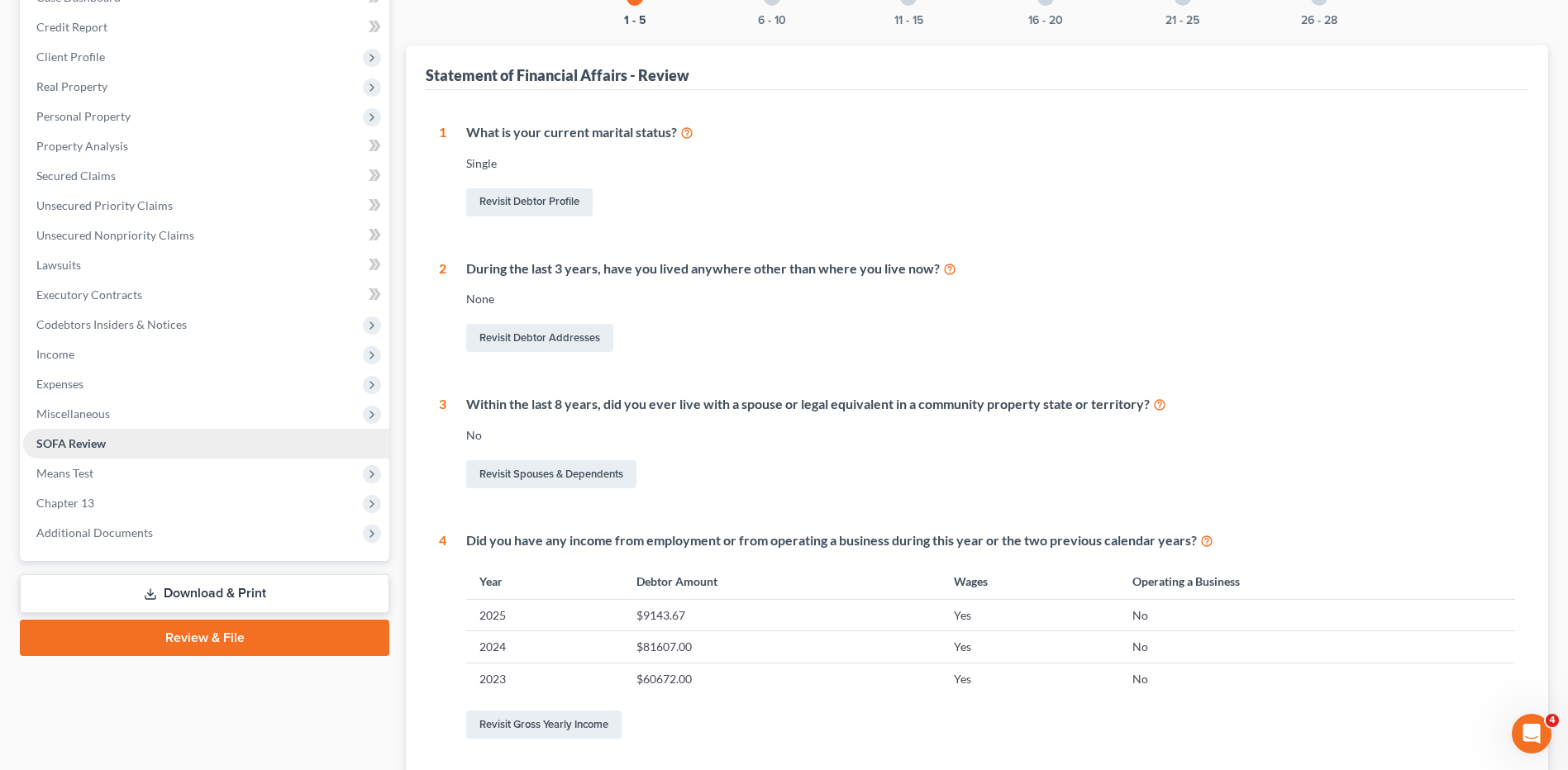
scroll to position [331, 0]
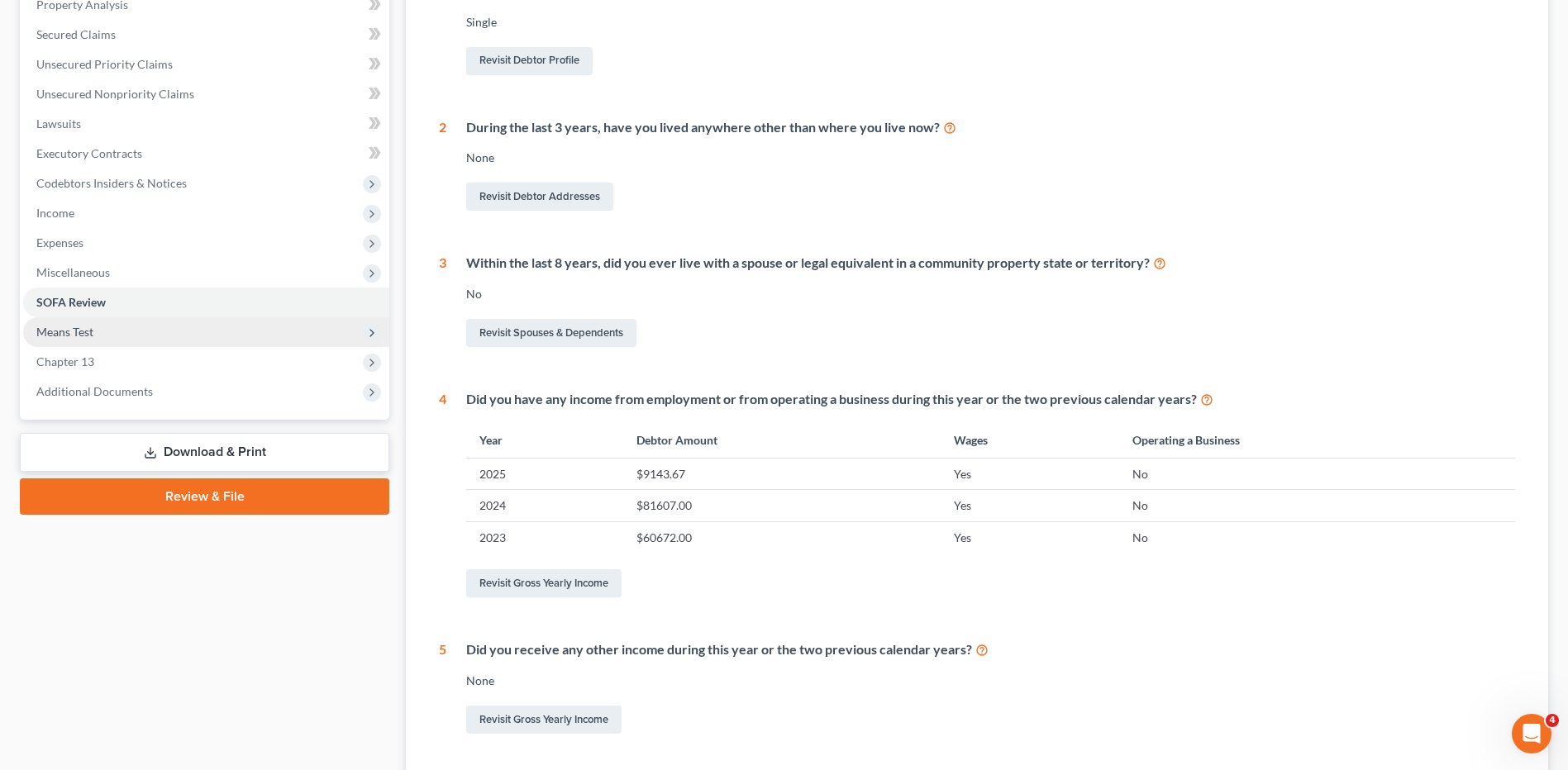
click at [88, 326] on span "Means Test" at bounding box center [65, 331] width 57 height 14
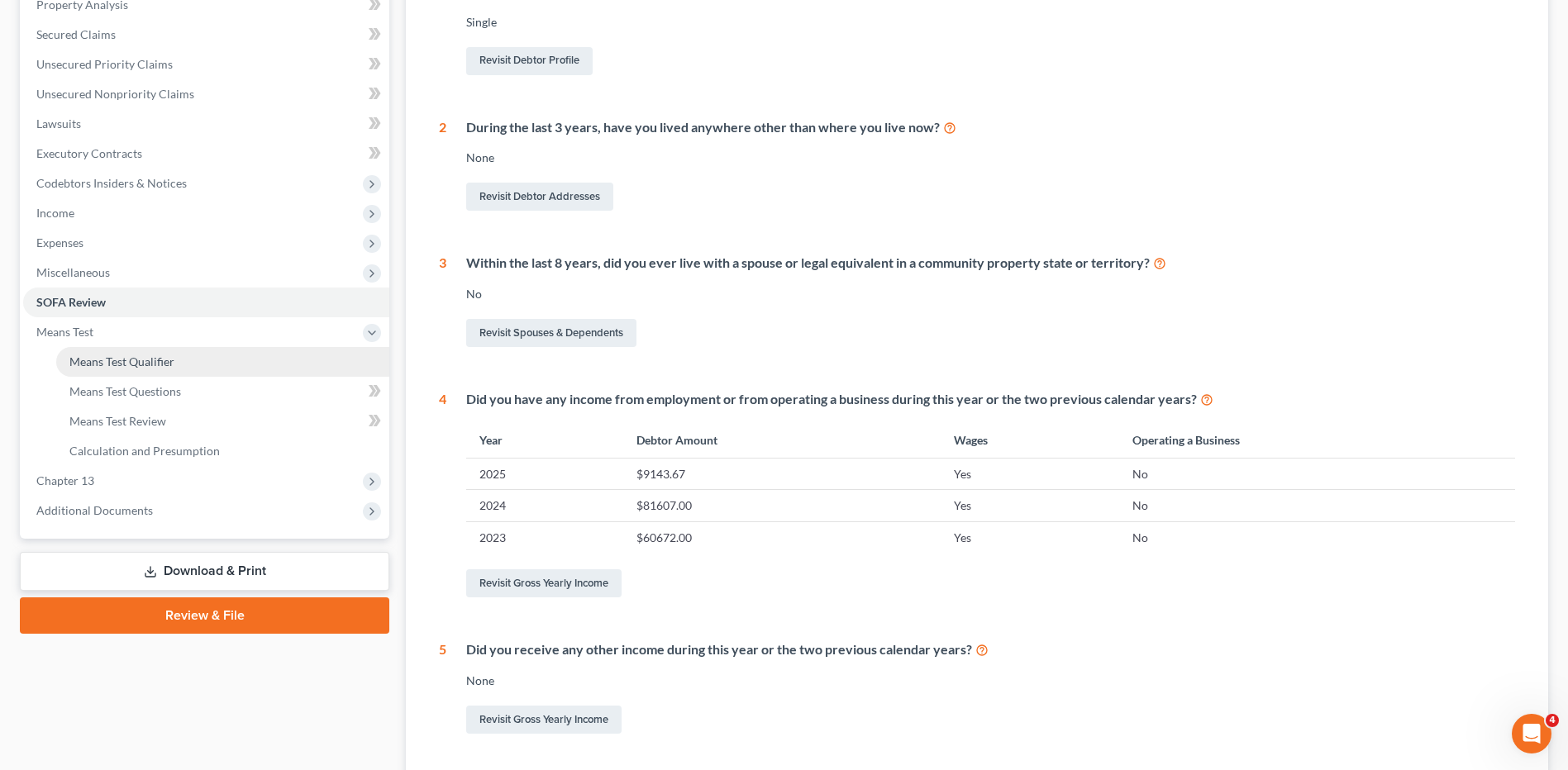
click at [102, 362] on span "Means Test Qualifier" at bounding box center [121, 361] width 105 height 14
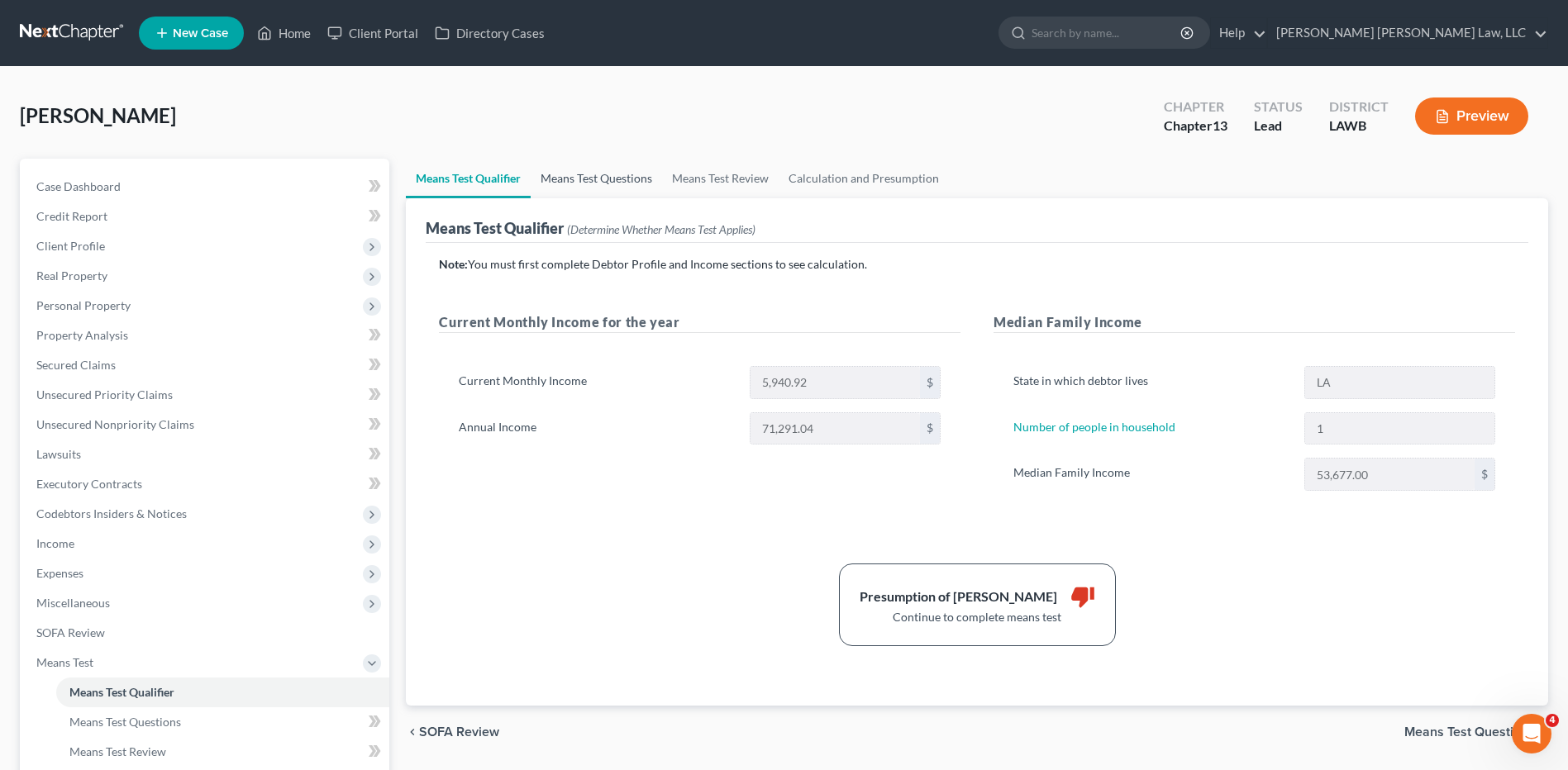
click at [609, 179] on link "Means Test Questions" at bounding box center [596, 178] width 132 height 40
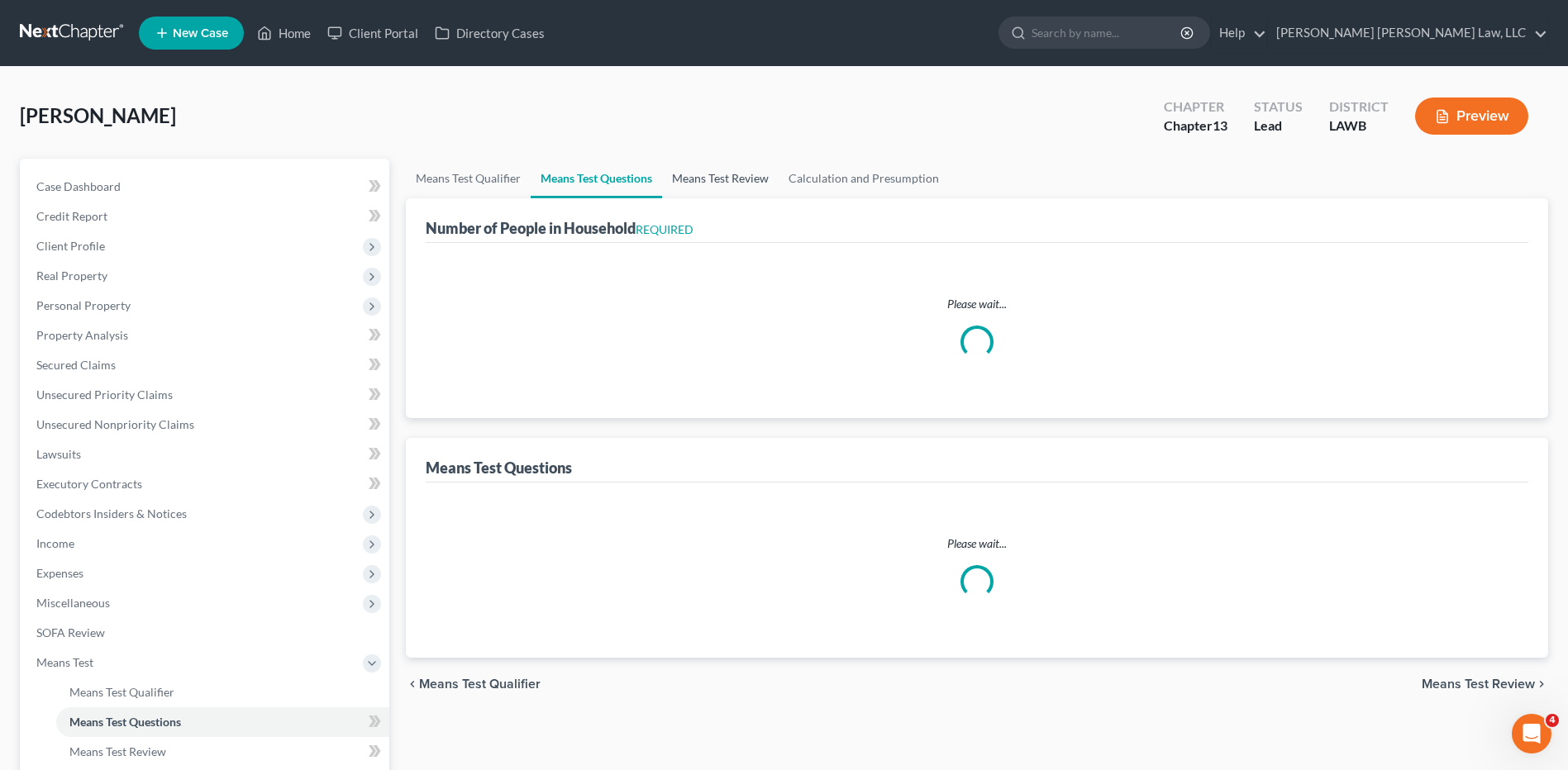
select select "1"
select select "60"
select select "1"
select select "60"
select select "1"
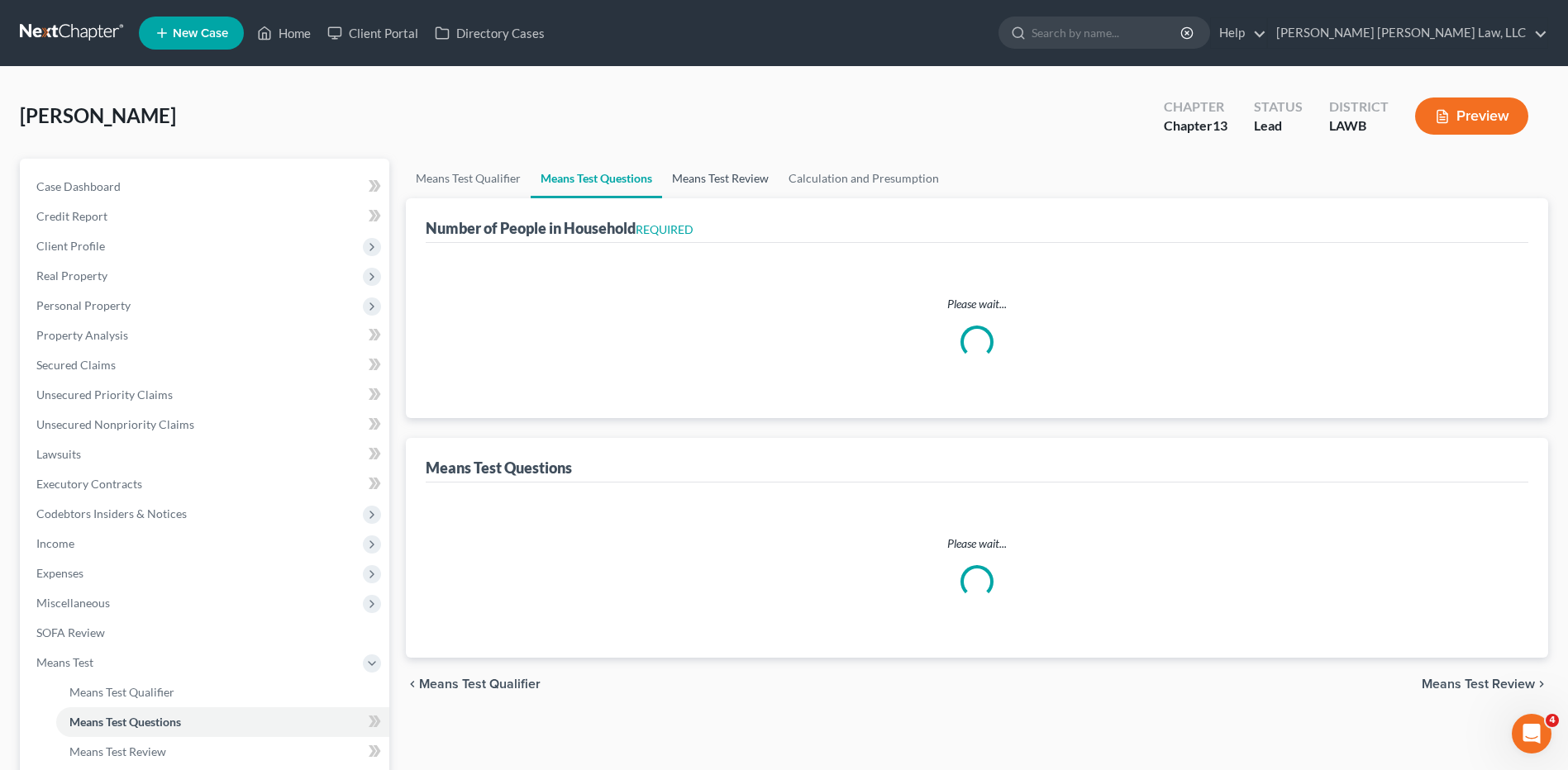
select select "2"
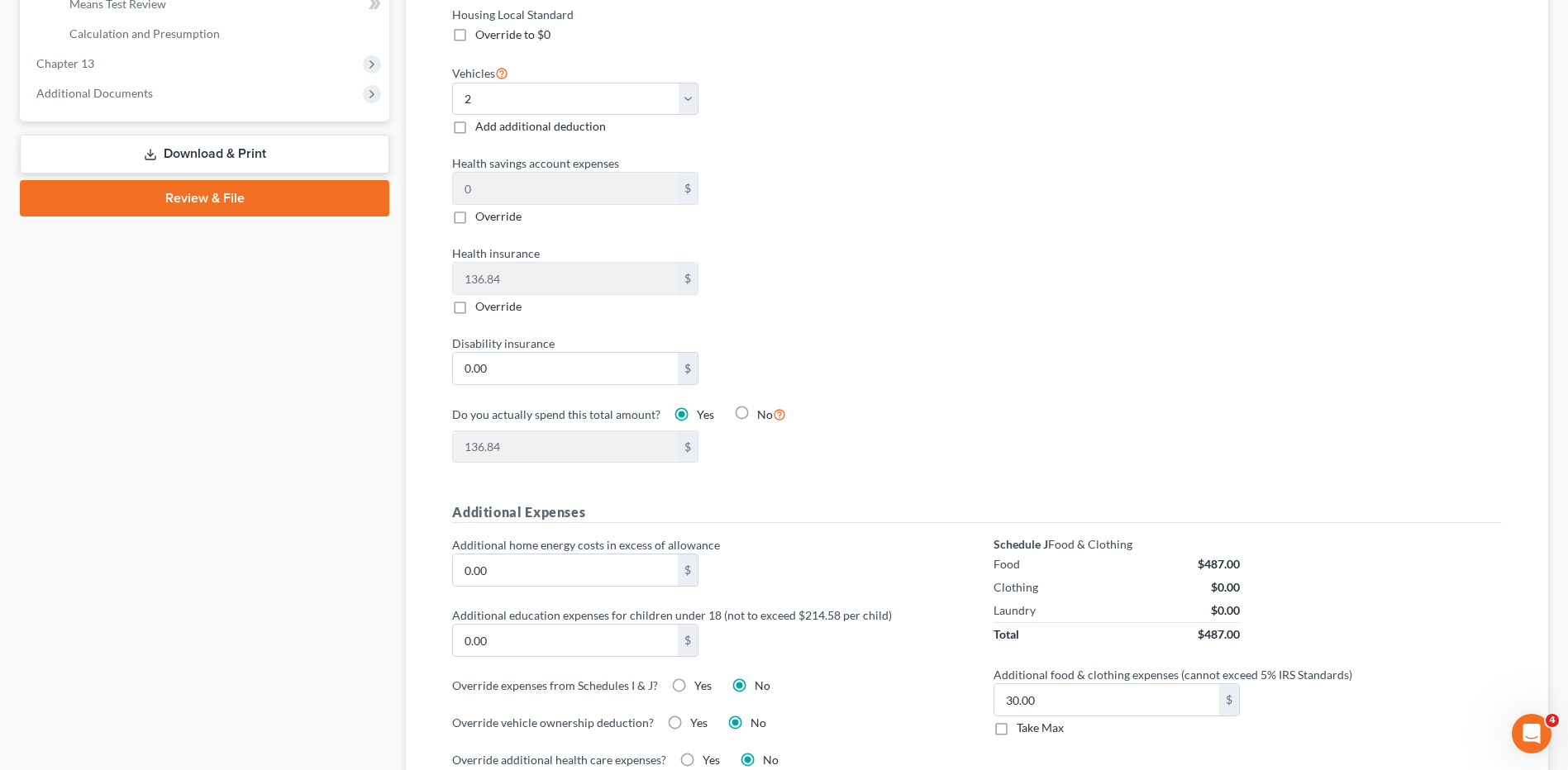
scroll to position [909, 0]
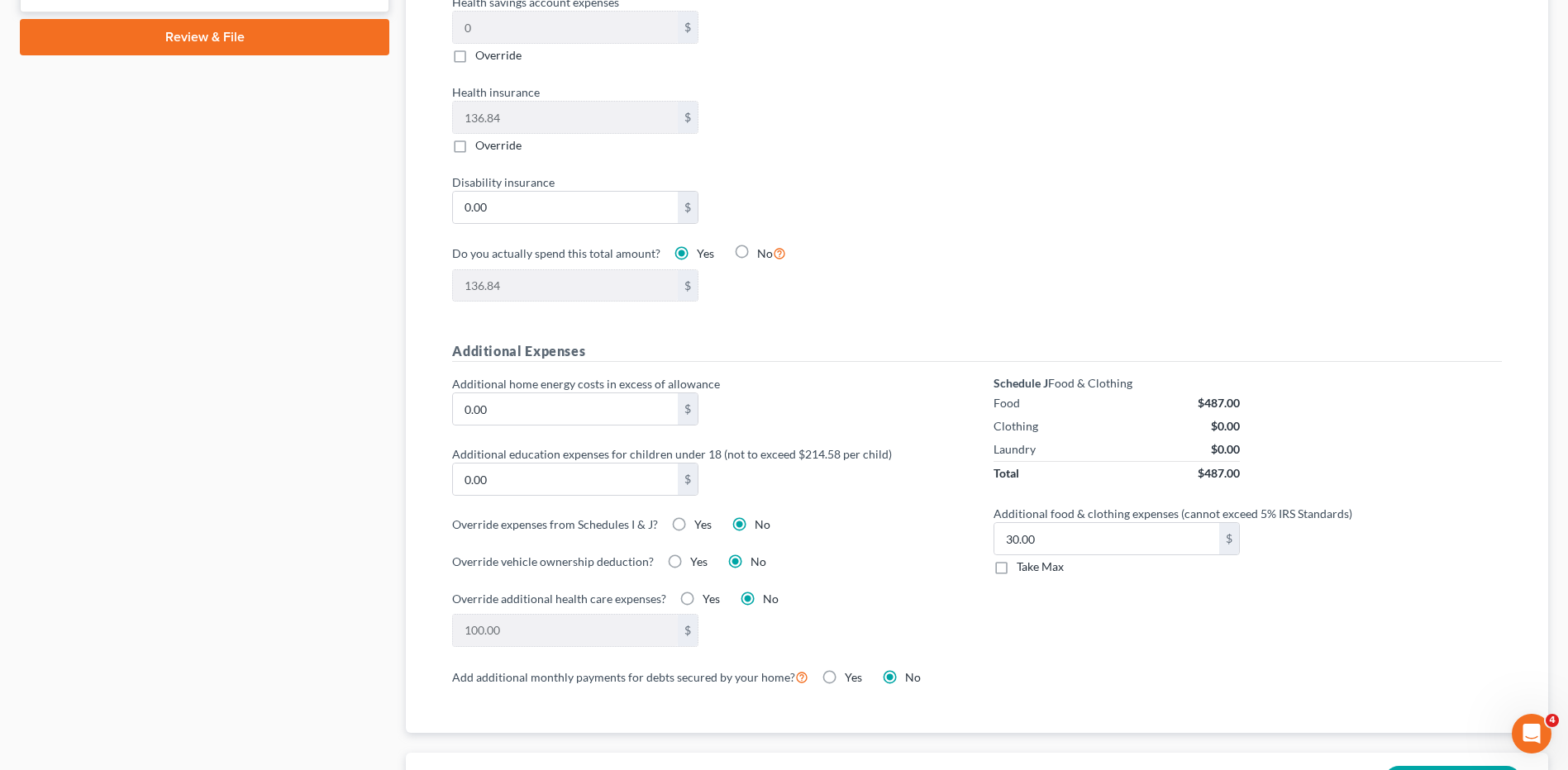
click at [1017, 559] on label "Take Max" at bounding box center [1040, 567] width 47 height 17
click at [1023, 559] on input "Take Max" at bounding box center [1029, 564] width 11 height 11
checkbox input "true"
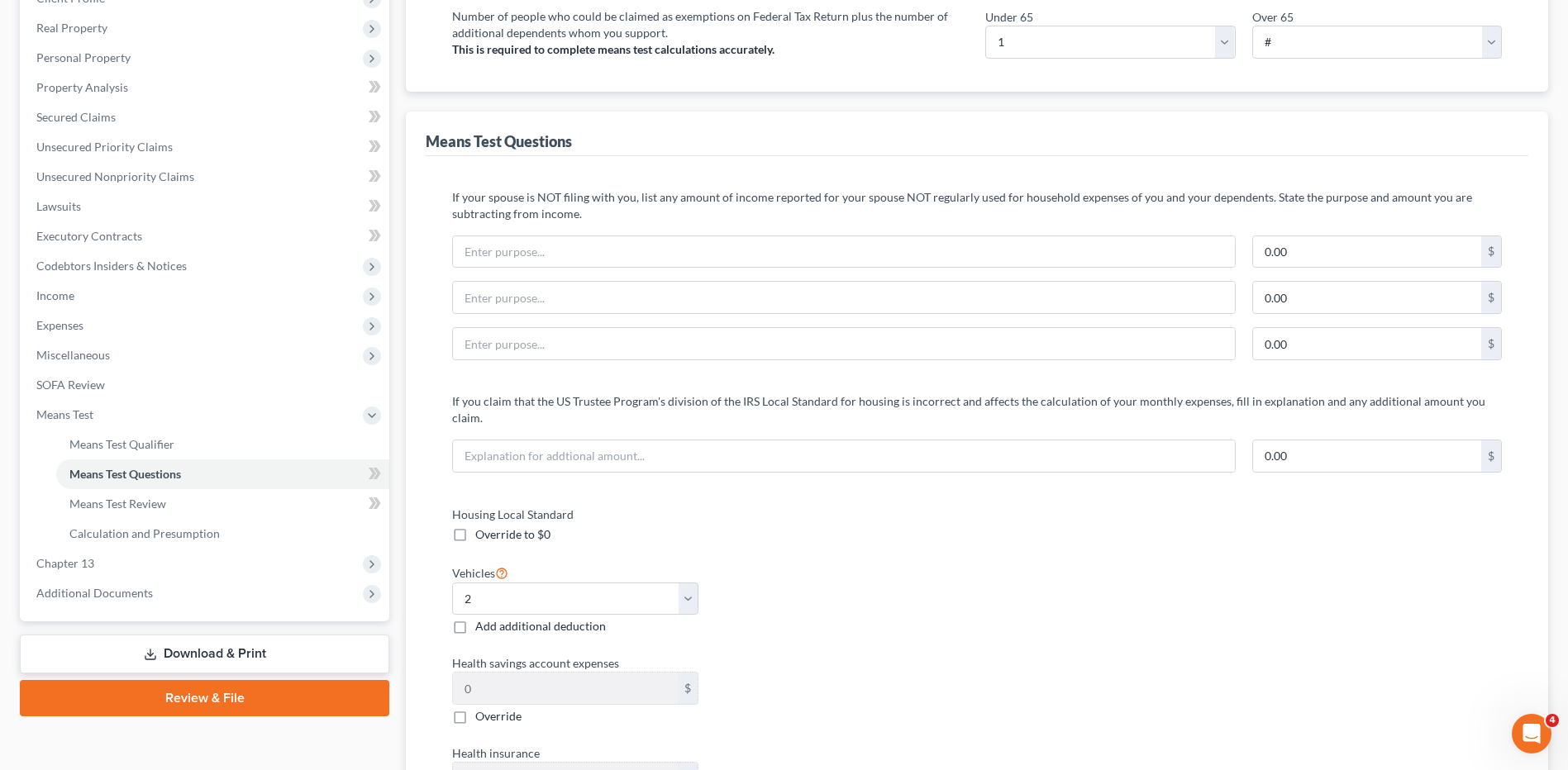
scroll to position [0, 0]
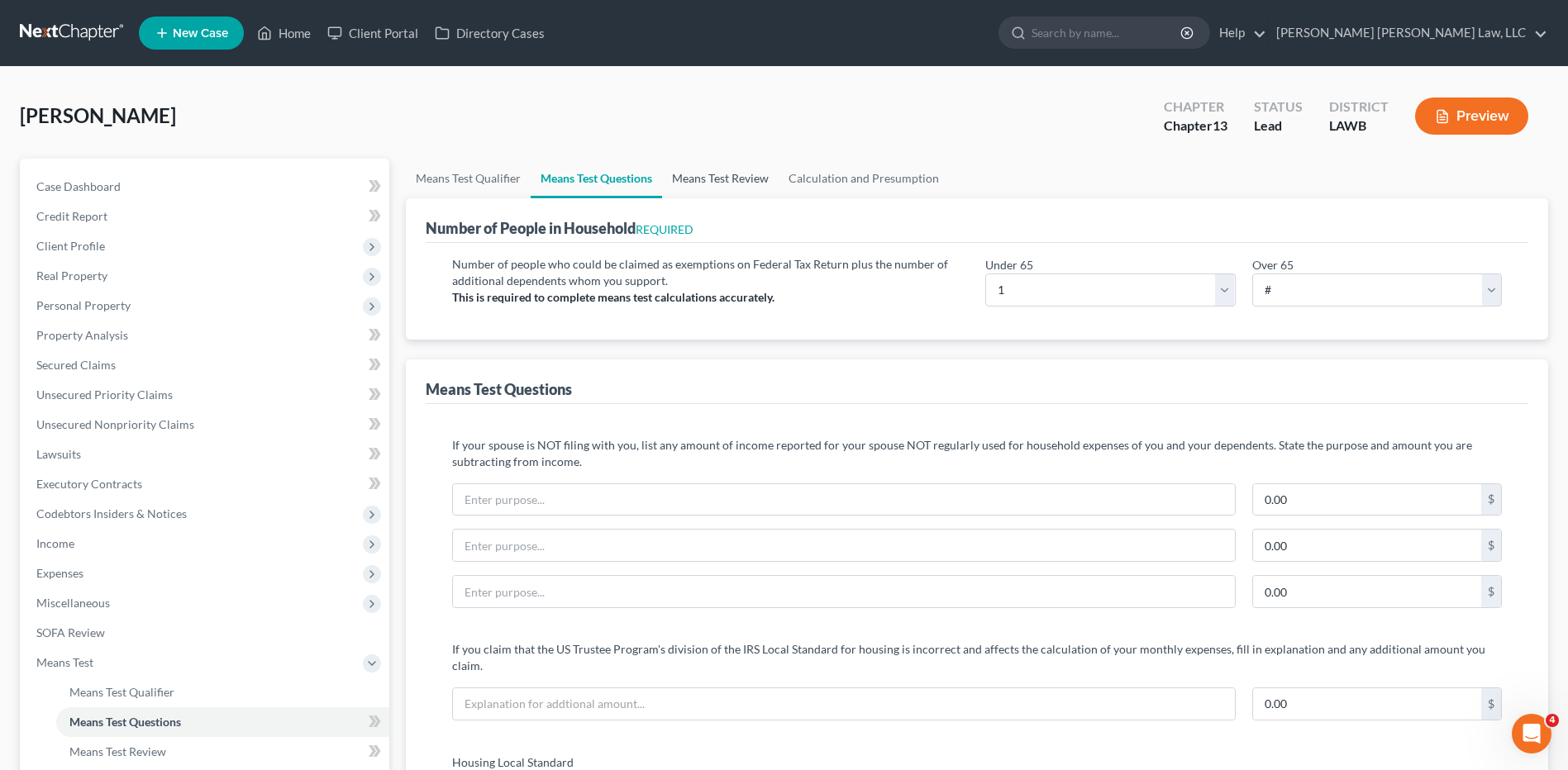
click at [695, 180] on link "Means Test Review" at bounding box center [720, 178] width 117 height 40
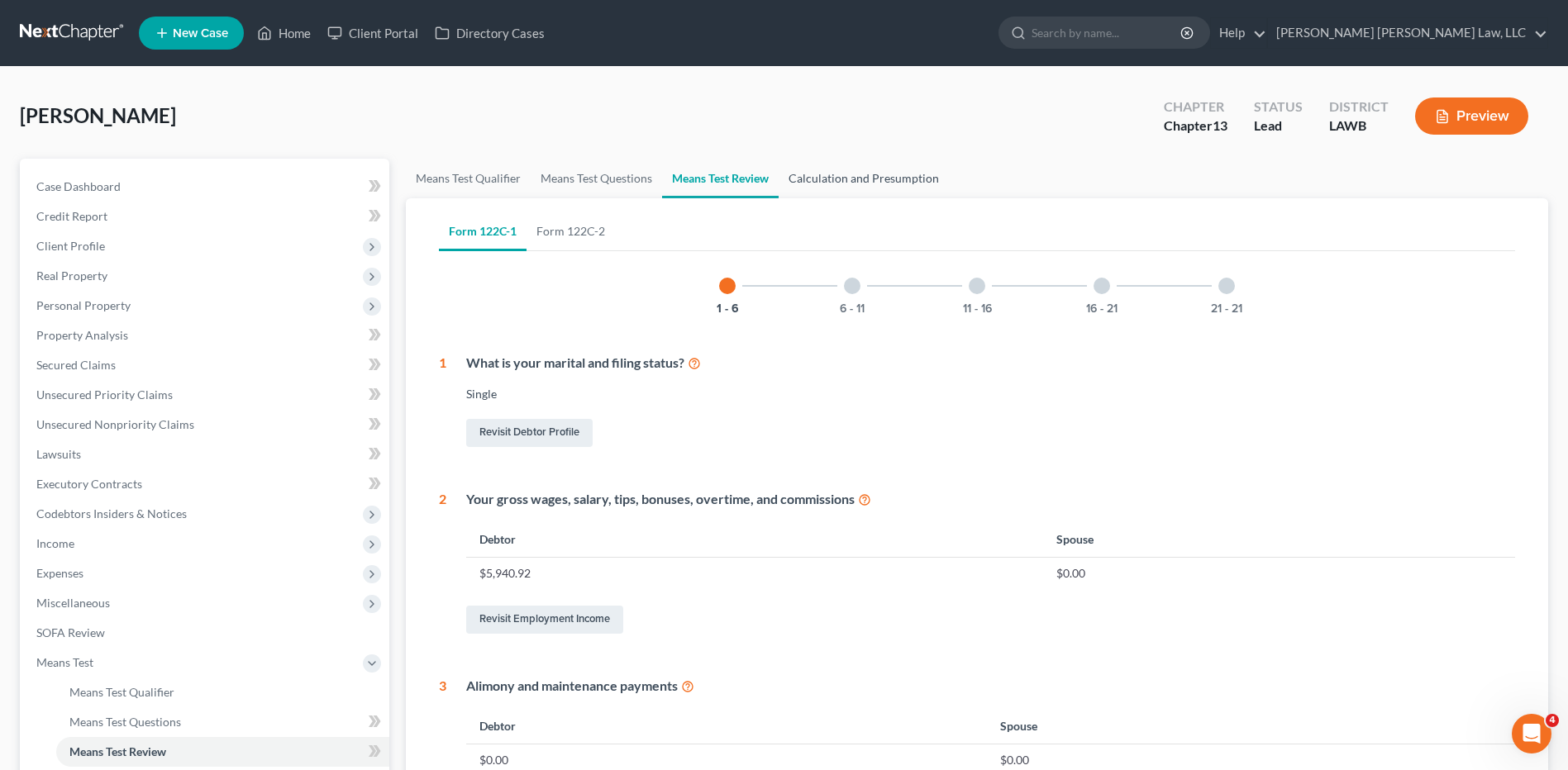
click at [855, 181] on link "Calculation and Presumption" at bounding box center [864, 178] width 171 height 40
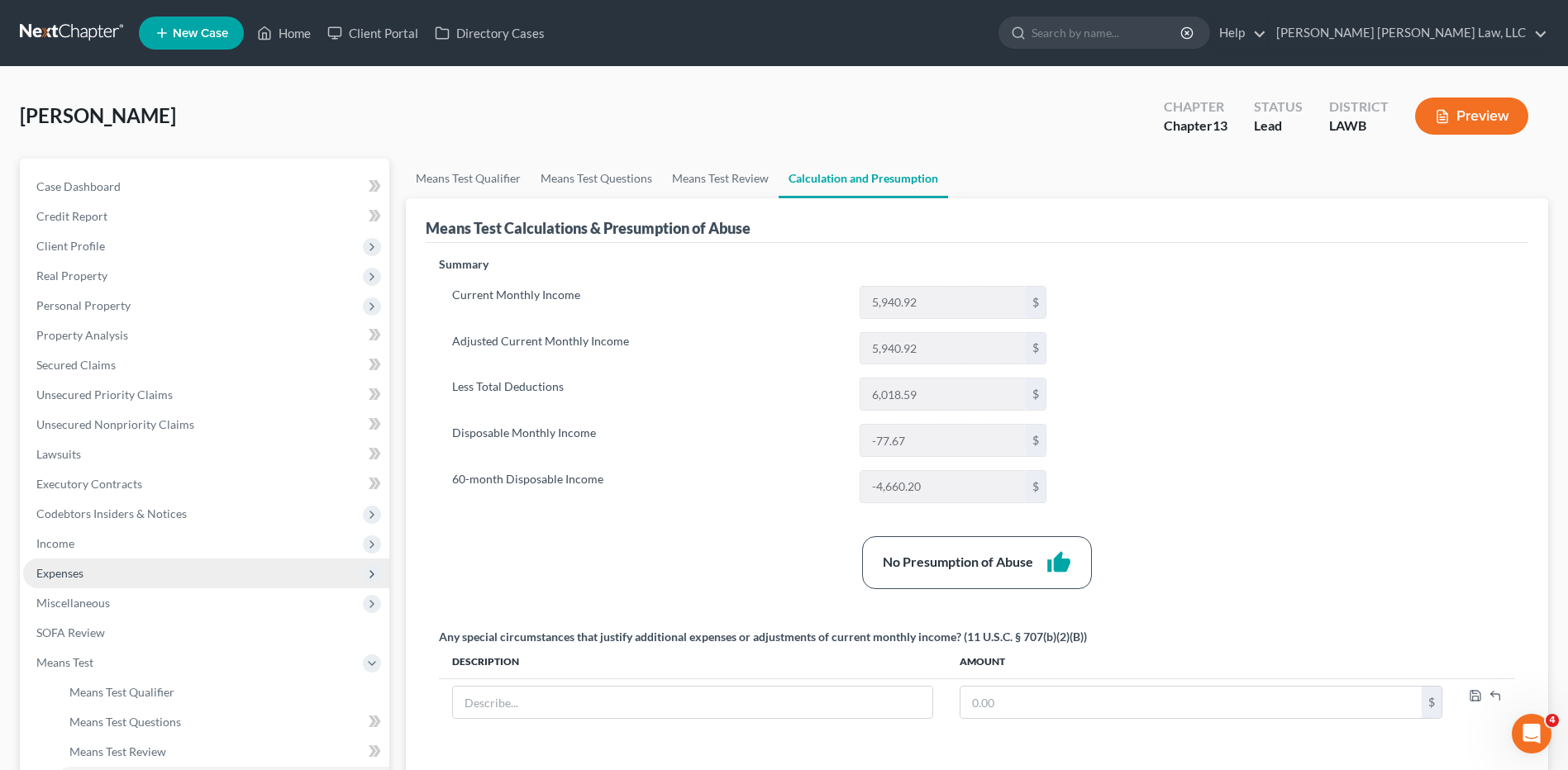
click at [70, 573] on span "Expenses" at bounding box center [59, 573] width 47 height 14
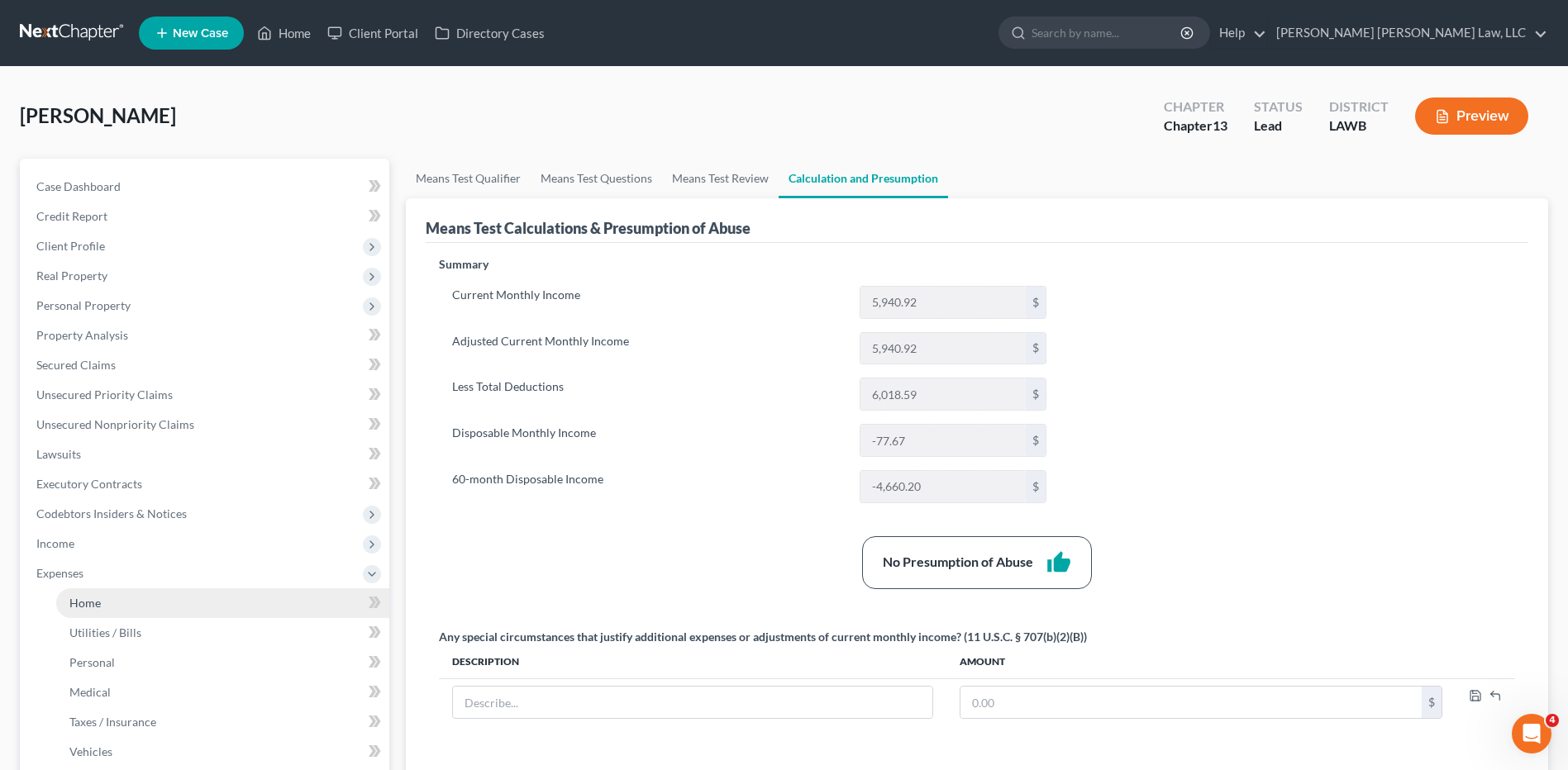
click at [95, 607] on span "Home" at bounding box center [85, 602] width 32 height 14
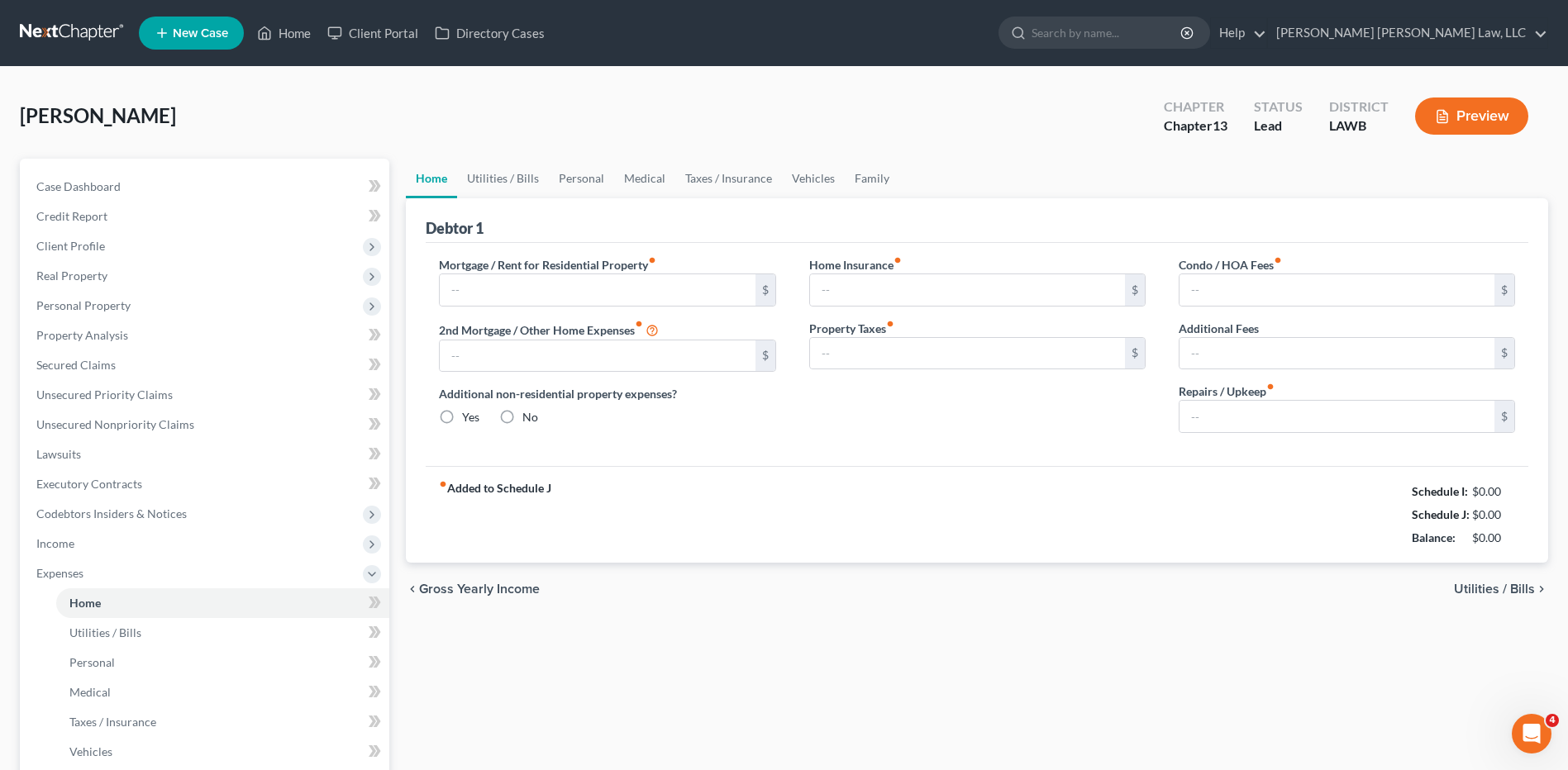
type input "0.00"
radio input "true"
type input "0.00"
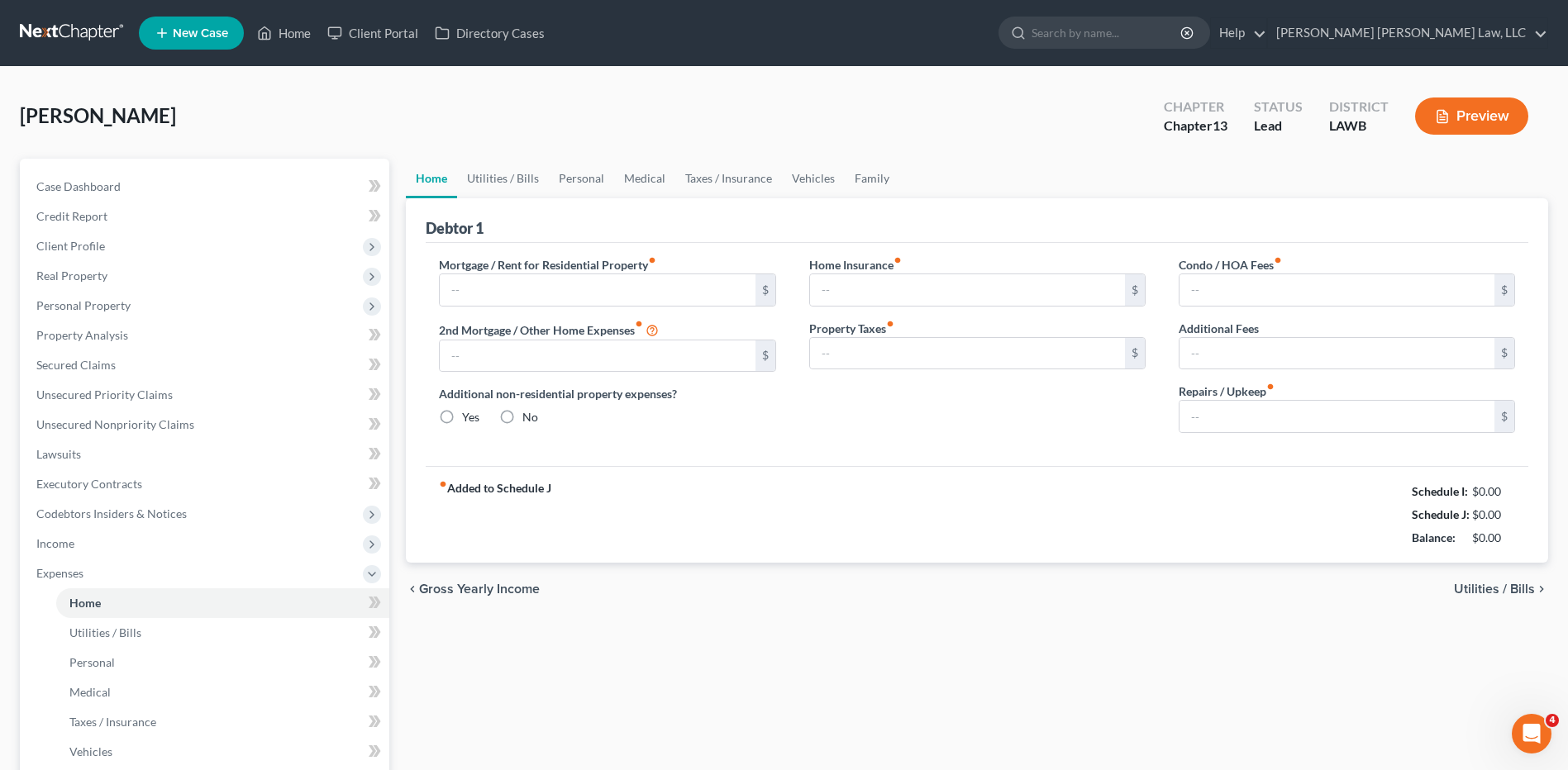
type input "0.00"
click at [1220, 416] on input "0.00" at bounding box center [1337, 416] width 315 height 32
type input "200.00"
click at [513, 177] on link "Utilities / Bills" at bounding box center [502, 178] width 92 height 40
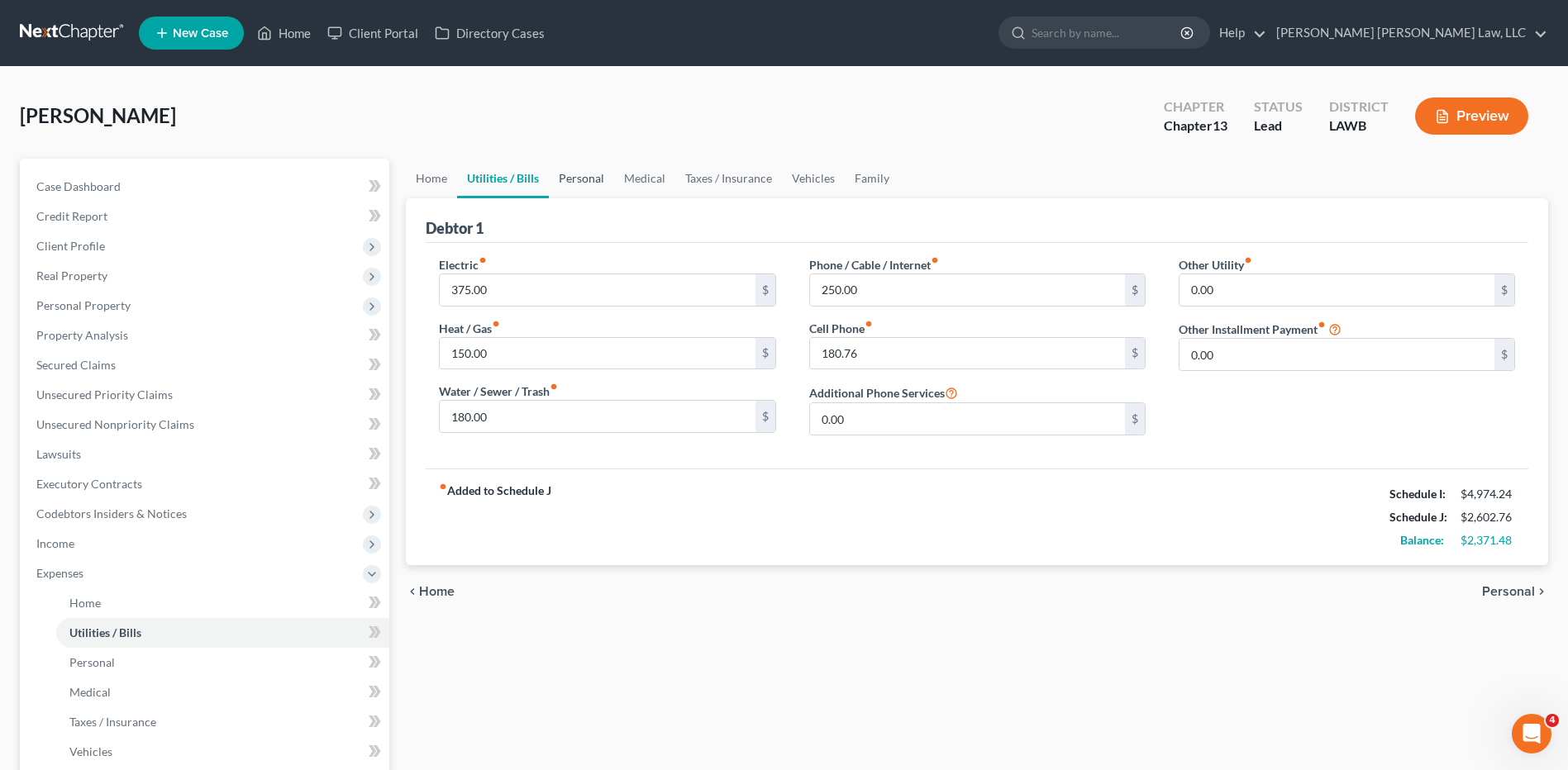
click at [588, 176] on link "Personal" at bounding box center [581, 178] width 65 height 40
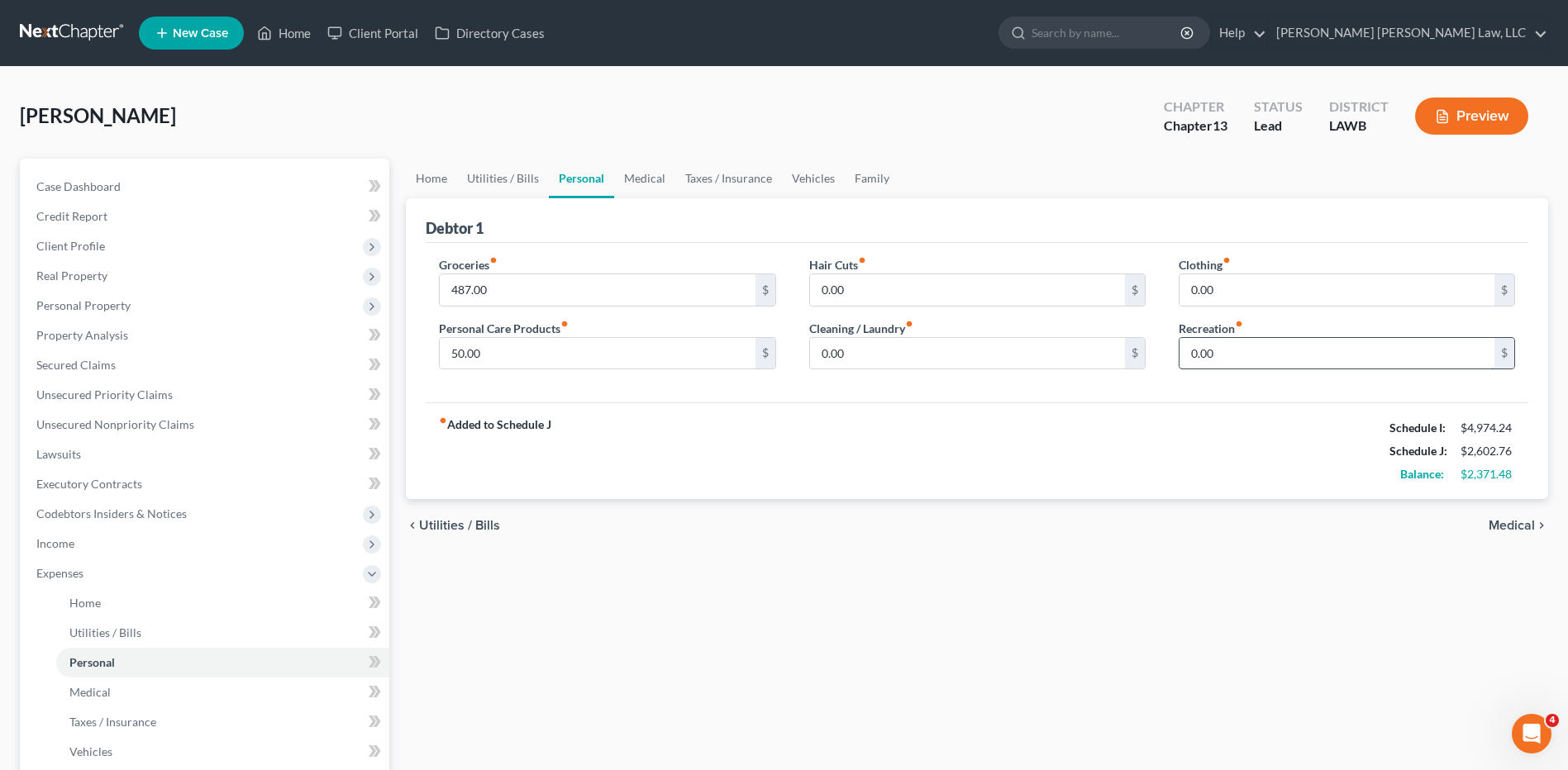
click at [1214, 354] on input "0.00" at bounding box center [1337, 354] width 315 height 32
type input "25.00"
click at [856, 355] on input "0.00" at bounding box center [967, 354] width 315 height 32
type input "50.00"
click at [1246, 288] on input "0.00" at bounding box center [1337, 290] width 315 height 32
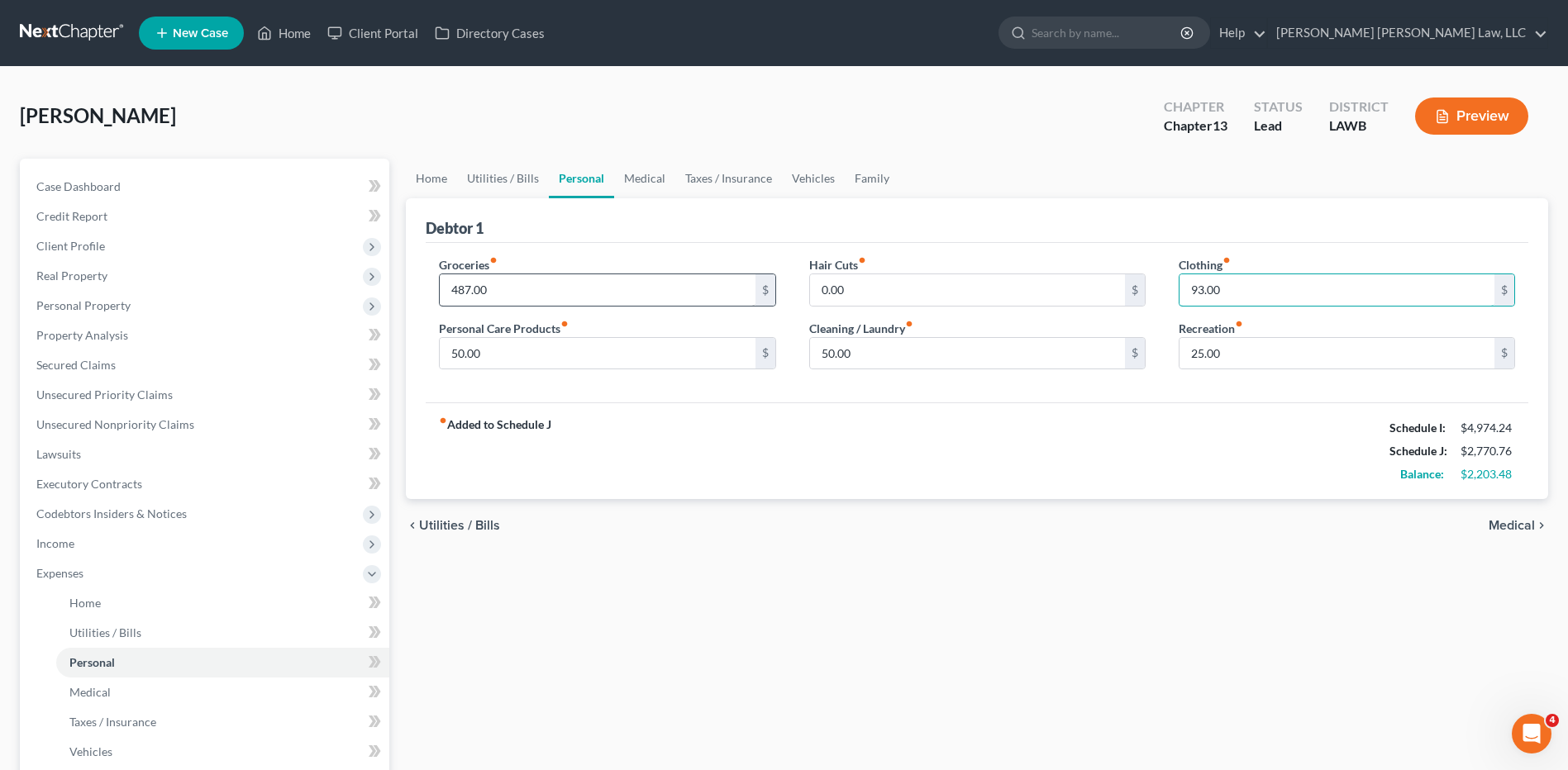
type input "93.00"
type input "497.00"
click at [500, 175] on link "Utilities / Bills" at bounding box center [502, 178] width 92 height 40
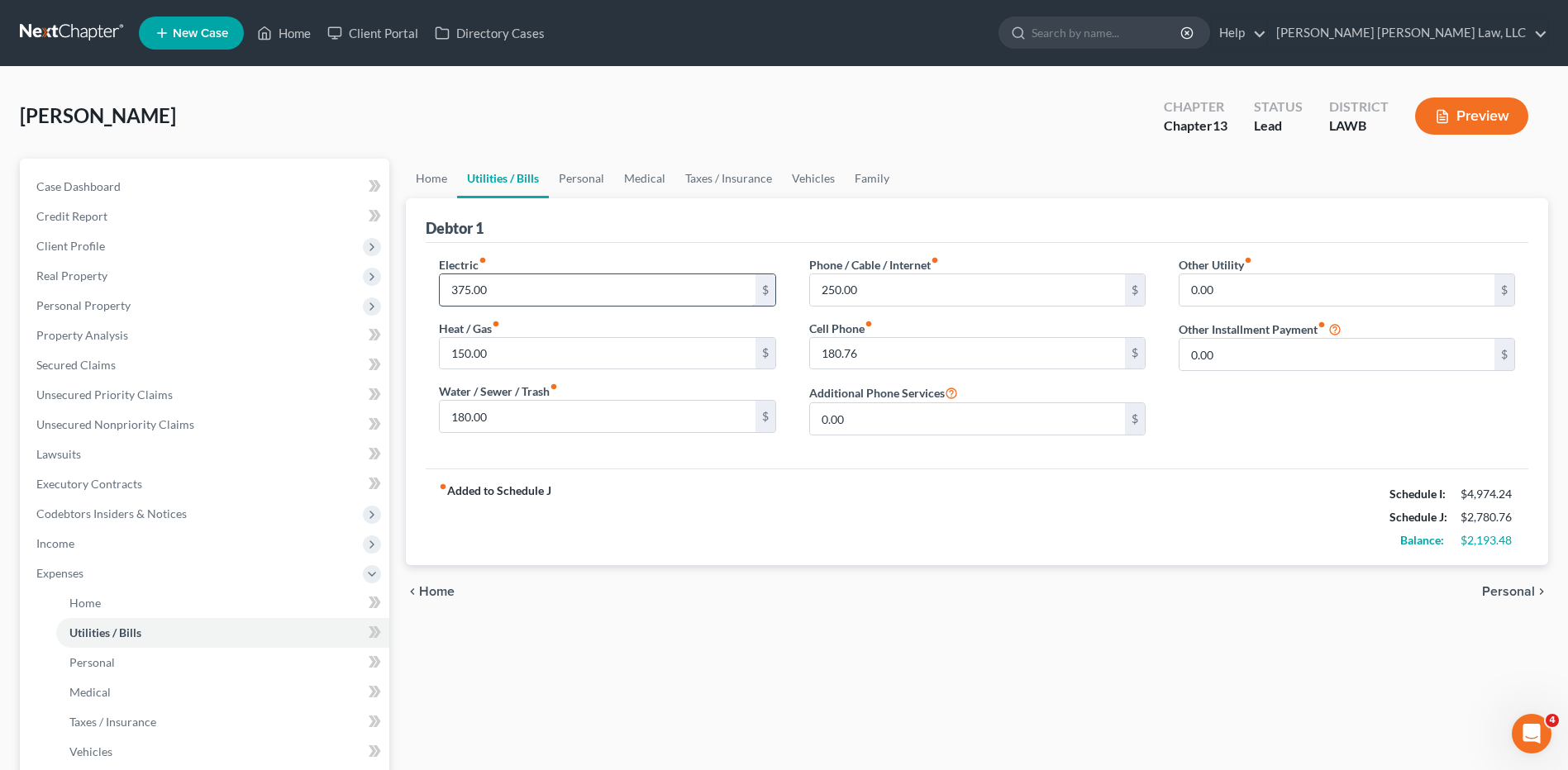
click at [505, 291] on input "375.00" at bounding box center [597, 290] width 315 height 32
type input "475.00"
click at [904, 355] on input "180.76" at bounding box center [967, 354] width 315 height 32
type input "280.76"
click at [579, 171] on link "Personal" at bounding box center [581, 178] width 65 height 40
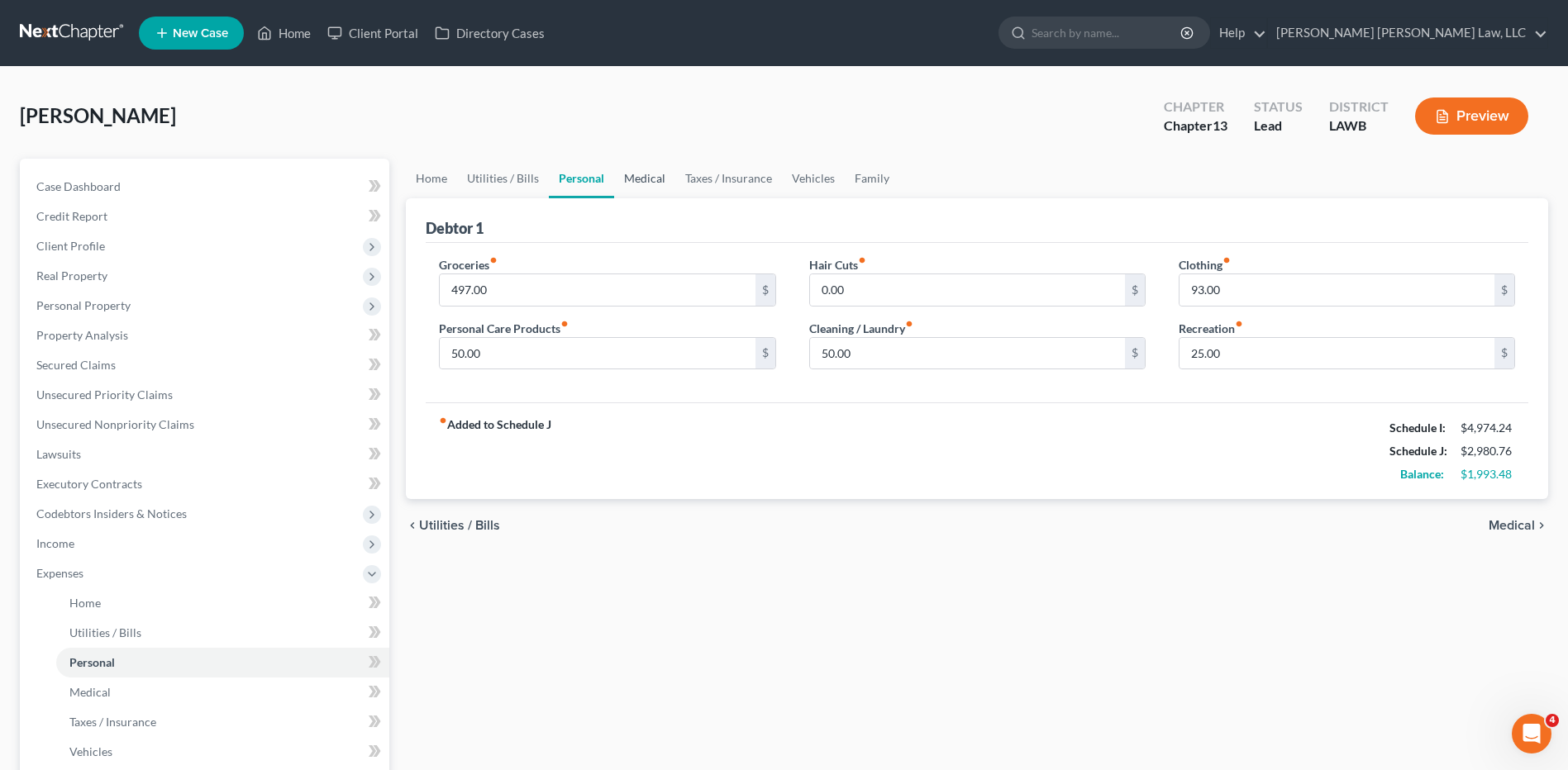
click at [632, 180] on link "Medical" at bounding box center [645, 178] width 61 height 40
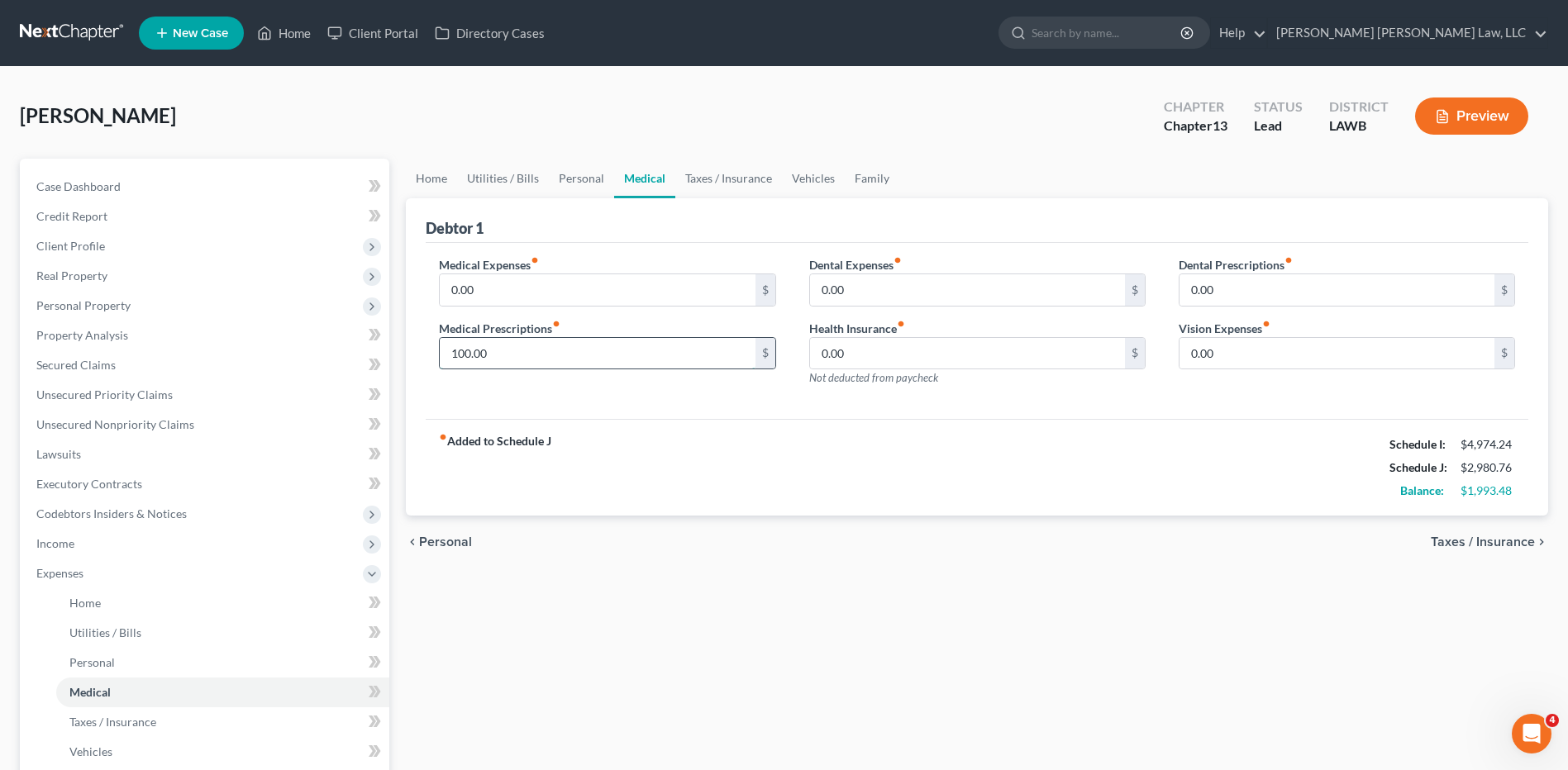
click at [499, 362] on input "100.00" at bounding box center [597, 354] width 315 height 32
type input "200.00"
click at [802, 182] on link "Vehicles" at bounding box center [814, 178] width 63 height 40
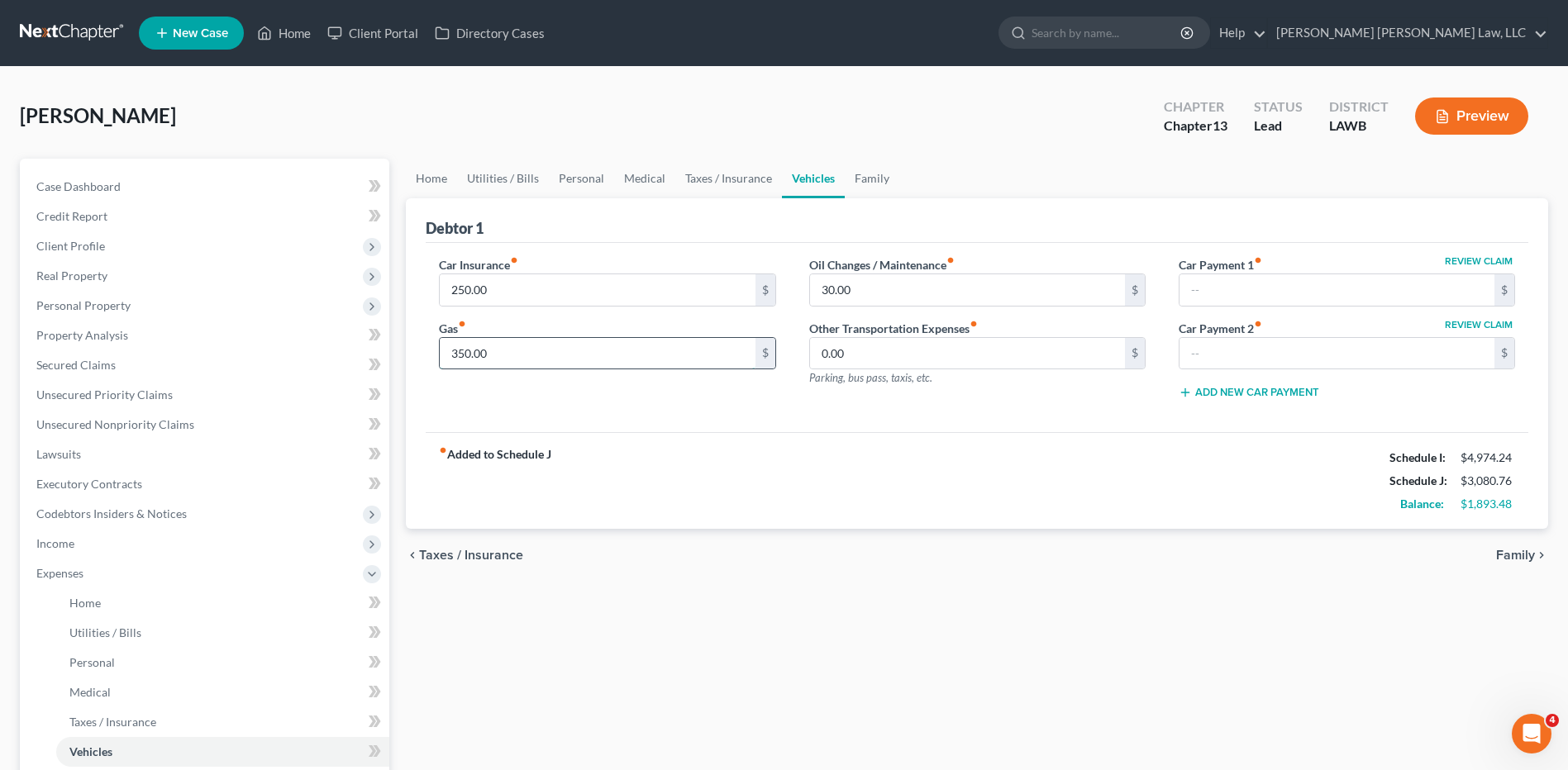
click at [509, 355] on input "350.00" at bounding box center [597, 354] width 315 height 32
type input "400.00"
click at [884, 293] on input "30.00" at bounding box center [967, 290] width 315 height 32
type input "60.00"
click at [521, 285] on input "250.00" at bounding box center [597, 290] width 315 height 32
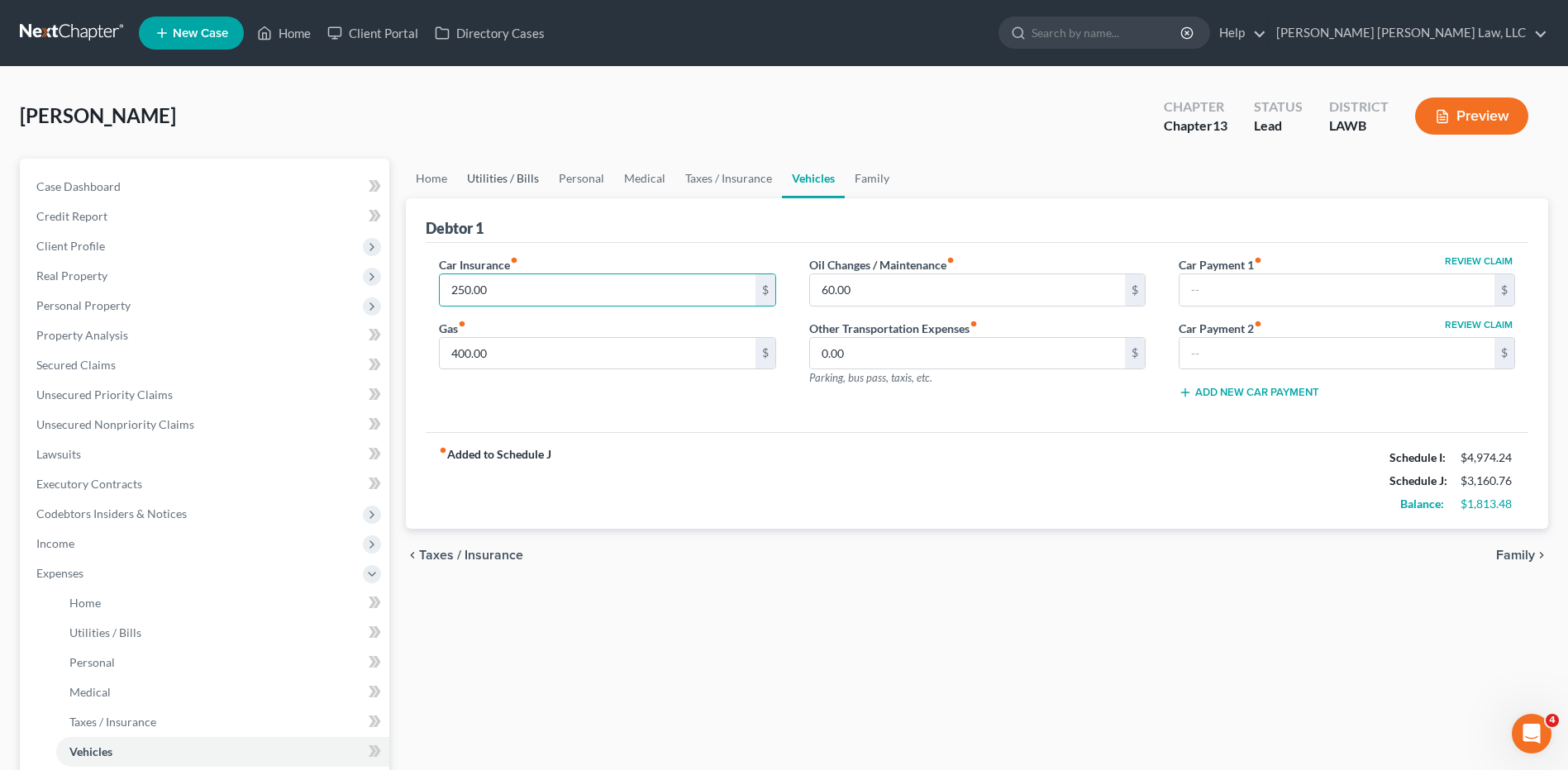
drag, startPoint x: 507, startPoint y: 183, endPoint x: 1573, endPoint y: 480, distance: 1106.6
click at [507, 183] on link "Utilities / Bills" at bounding box center [502, 178] width 92 height 40
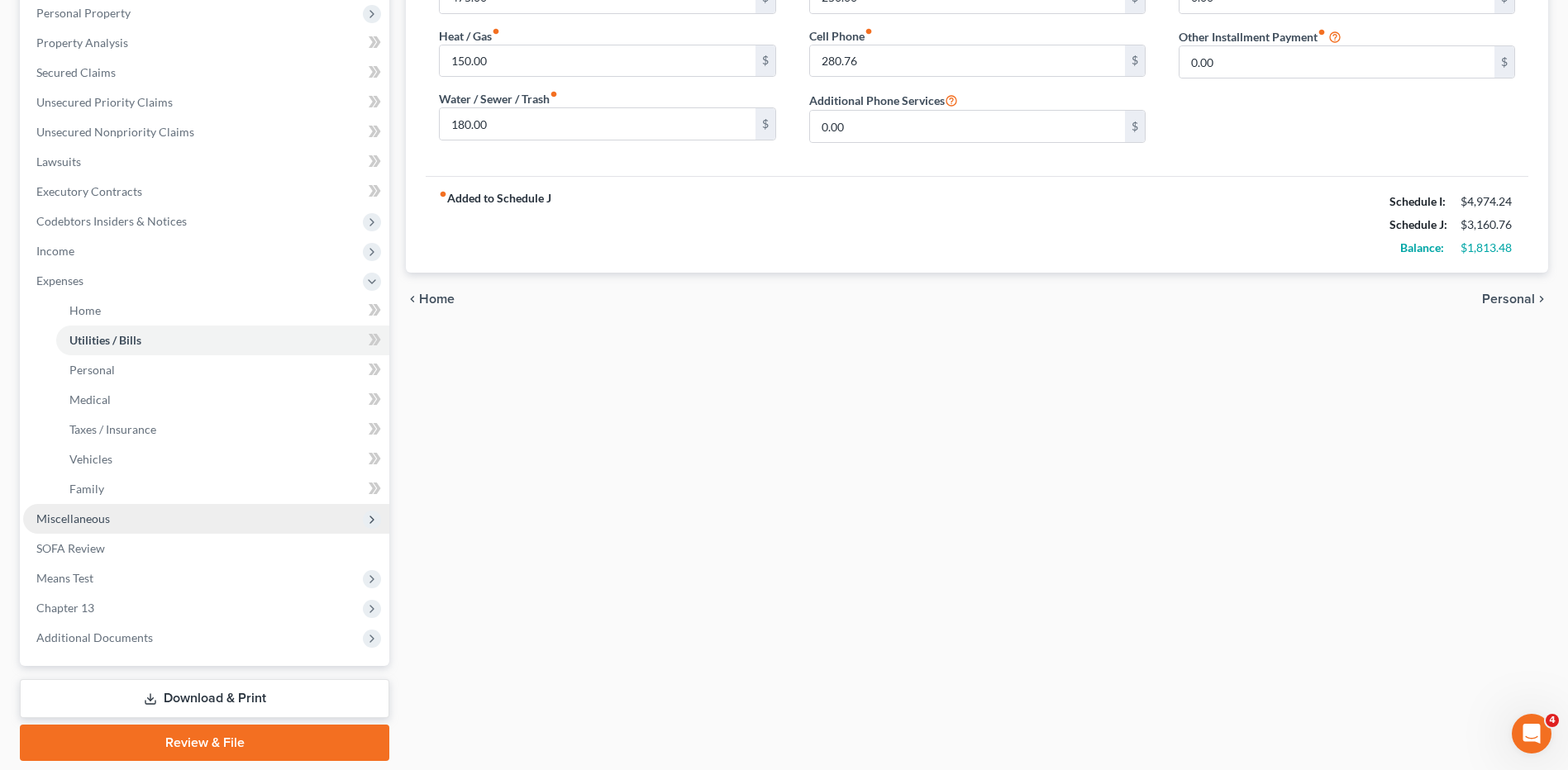
scroll to position [331, 0]
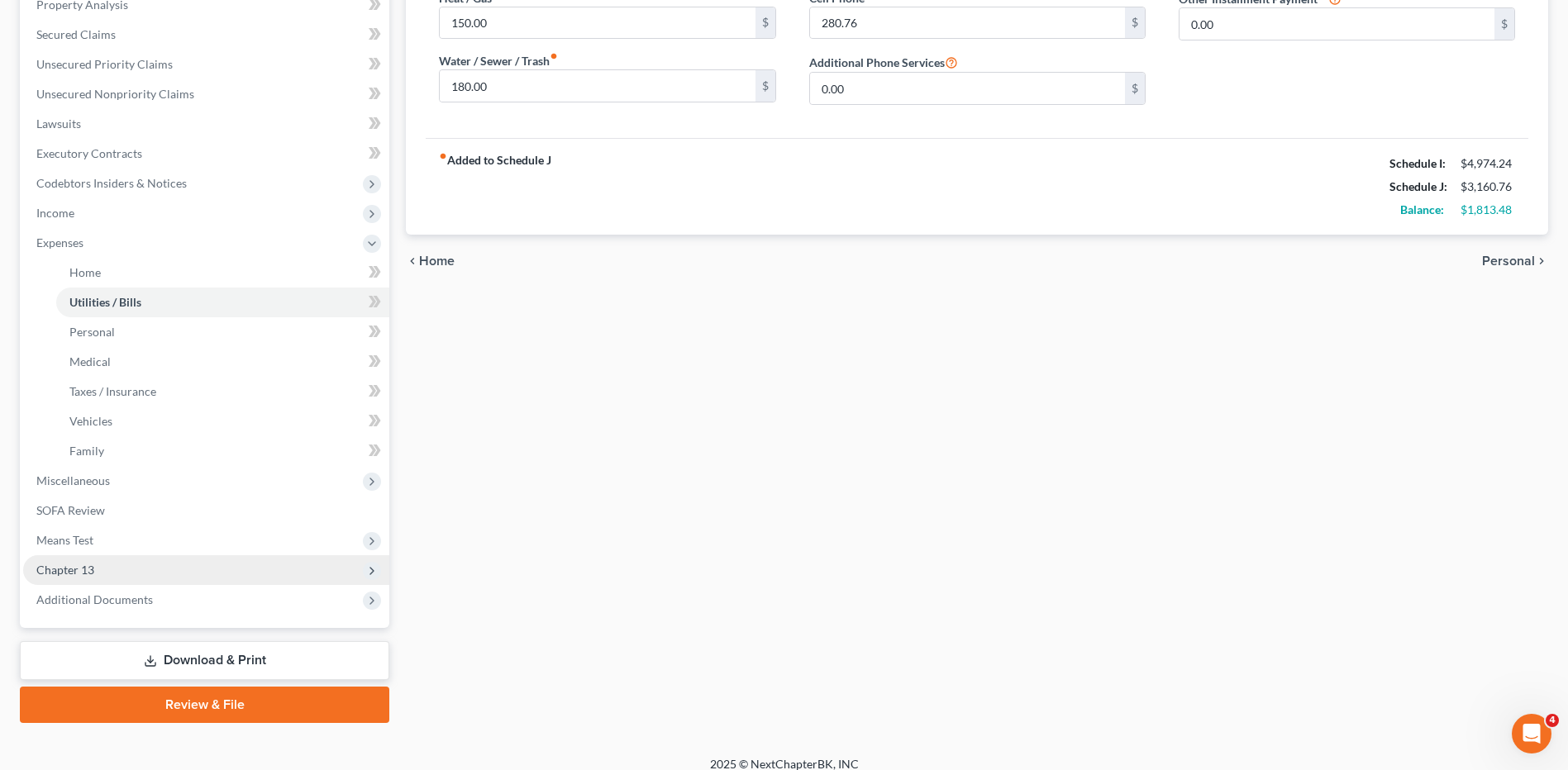
click at [78, 569] on span "Chapter 13" at bounding box center [65, 569] width 57 height 14
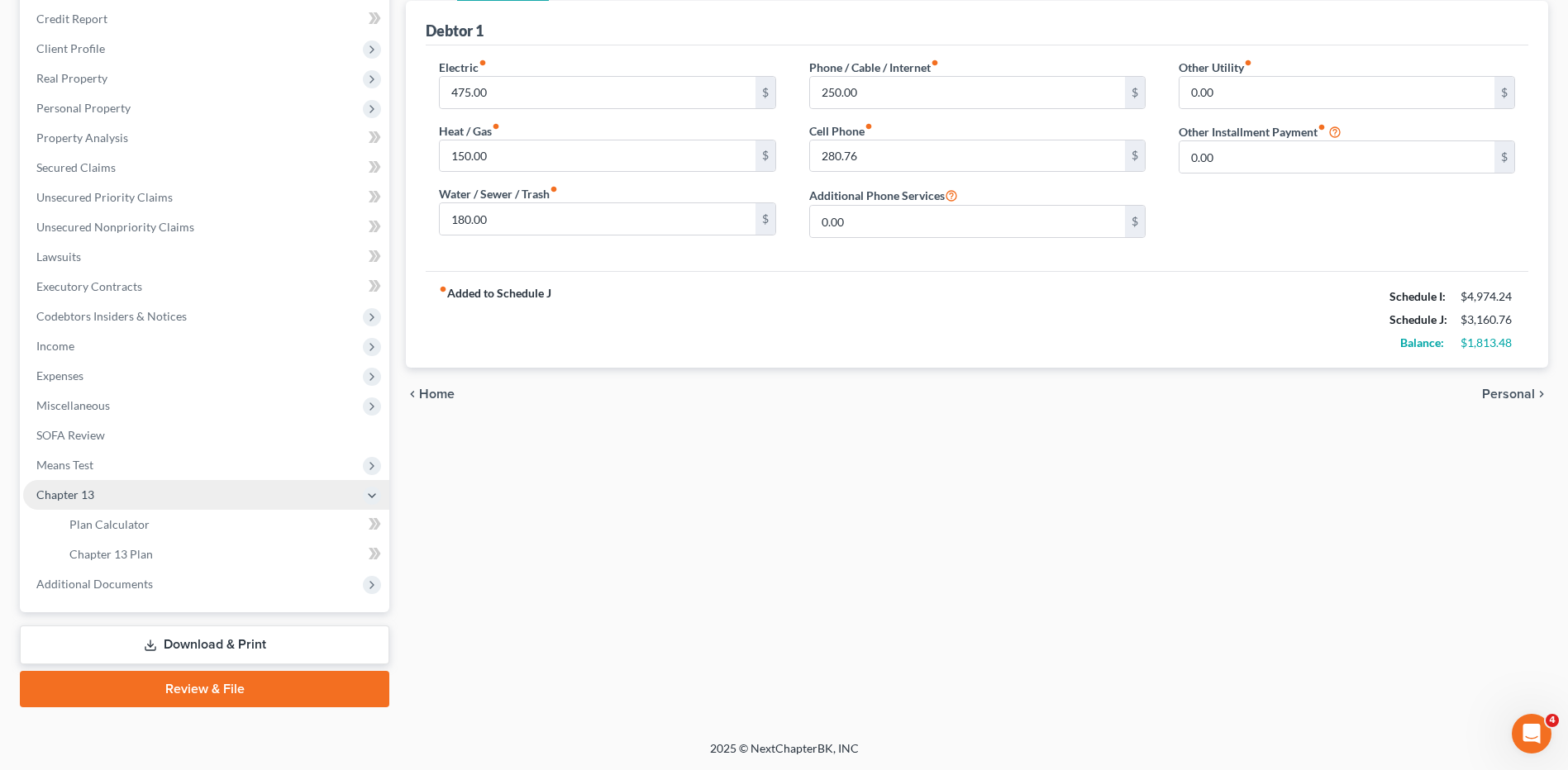
scroll to position [197, 0]
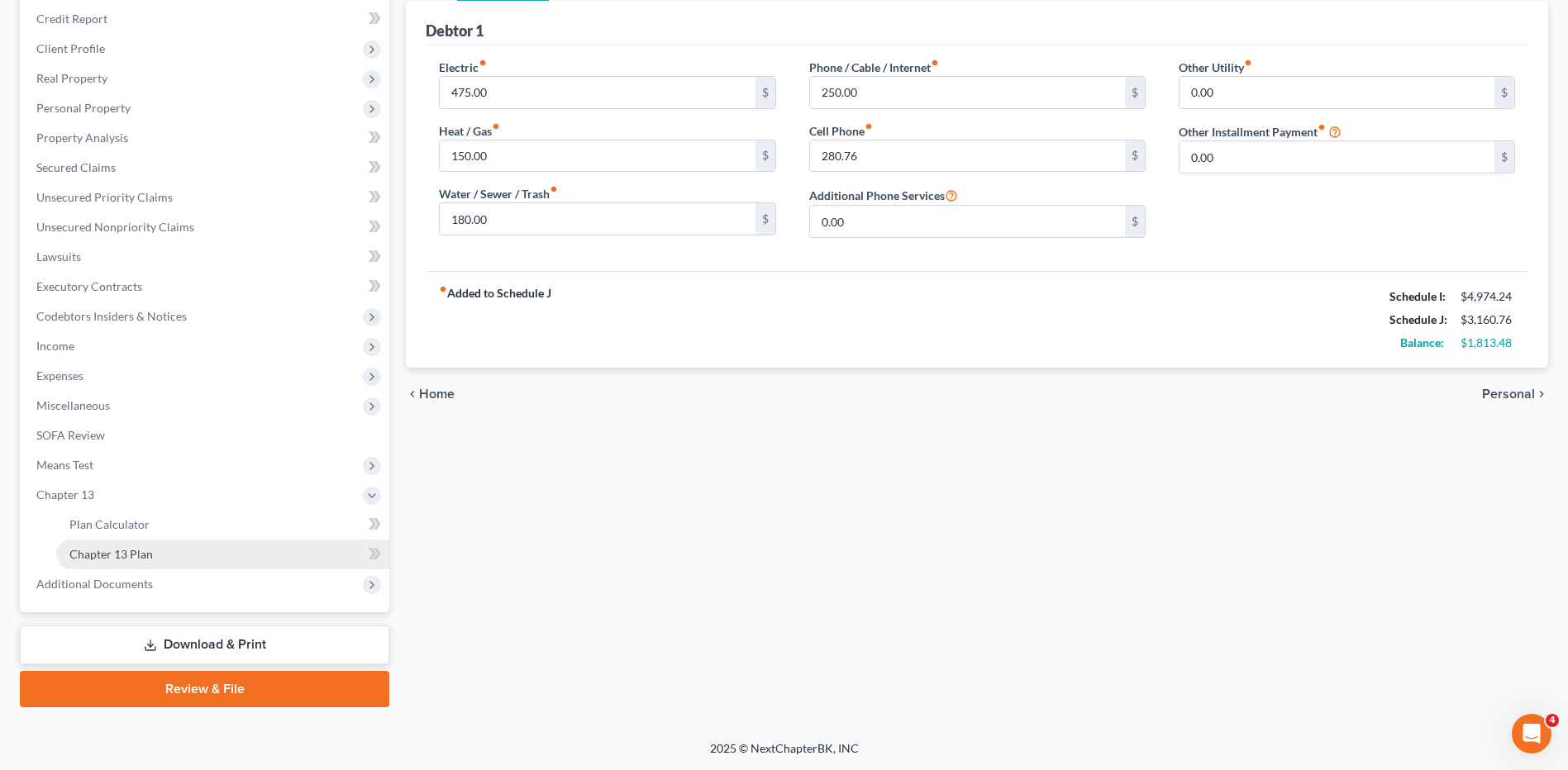
click at [104, 557] on span "Chapter 13 Plan" at bounding box center [111, 553] width 83 height 14
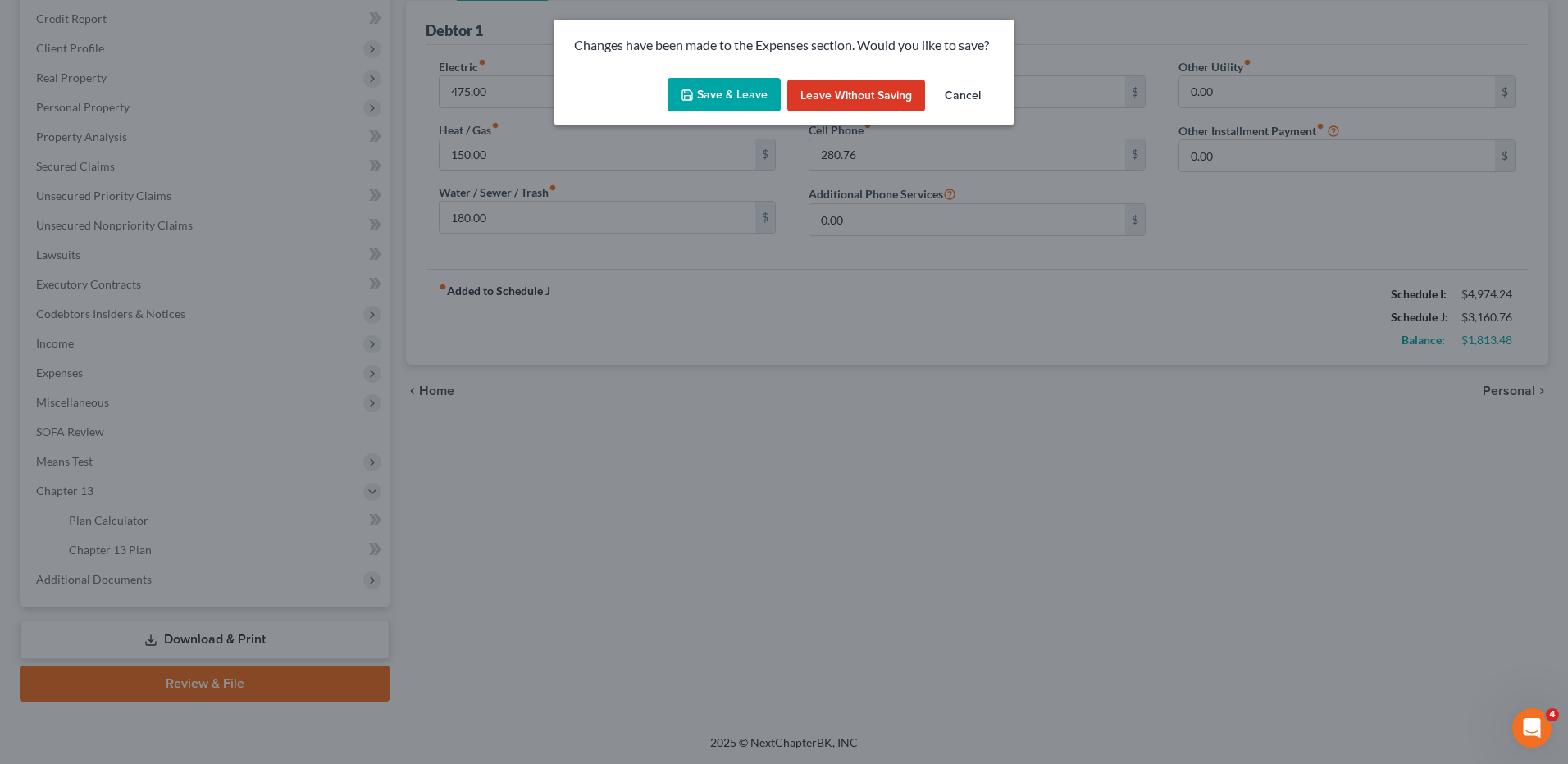
click at [711, 99] on button "Save & Leave" at bounding box center [724, 95] width 113 height 34
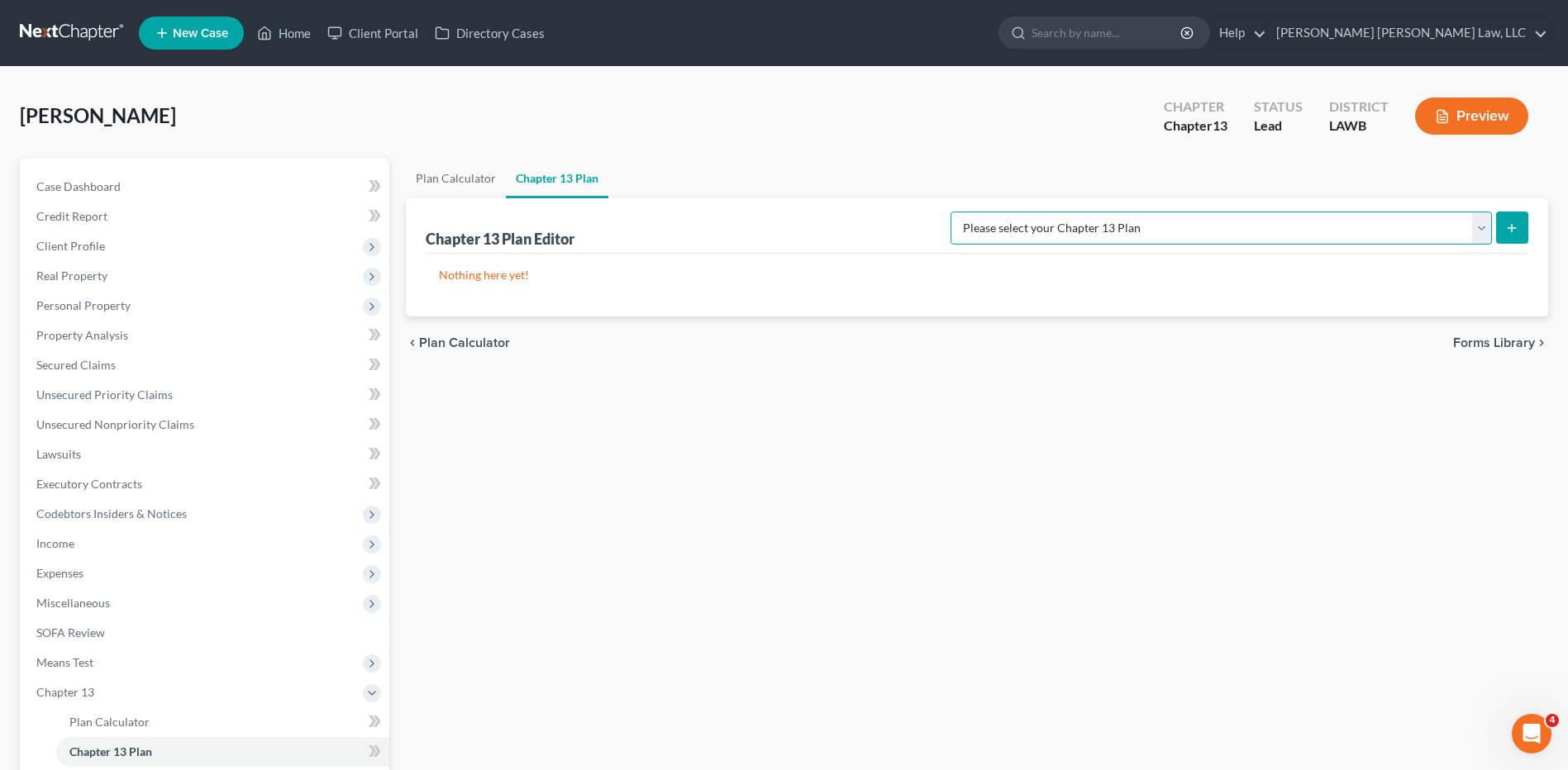
click at [1187, 227] on select "Please select your Chapter 13 Plan E. Orum Custom Plan (Revised 12/1/2021) E. O…" at bounding box center [1220, 228] width 541 height 33
select select "1"
click at [1124, 211] on select "Please select your Chapter 13 Plan E. Orum Custom Plan (Revised 12/1/2021) E. O…" at bounding box center [1220, 228] width 541 height 33
click at [1503, 230] on button "submit" at bounding box center [1511, 227] width 32 height 32
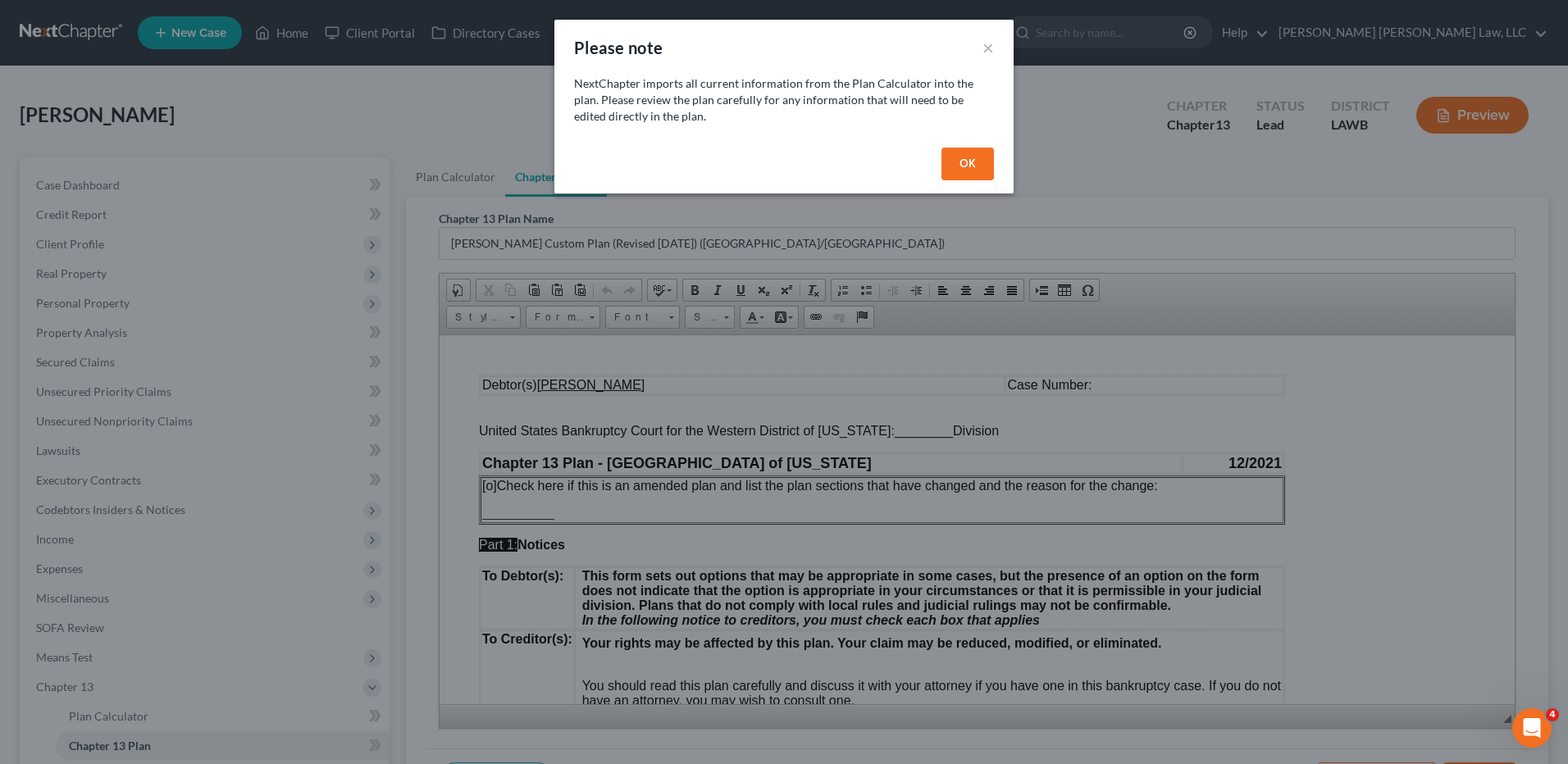
click at [983, 163] on button "OK" at bounding box center [967, 165] width 52 height 33
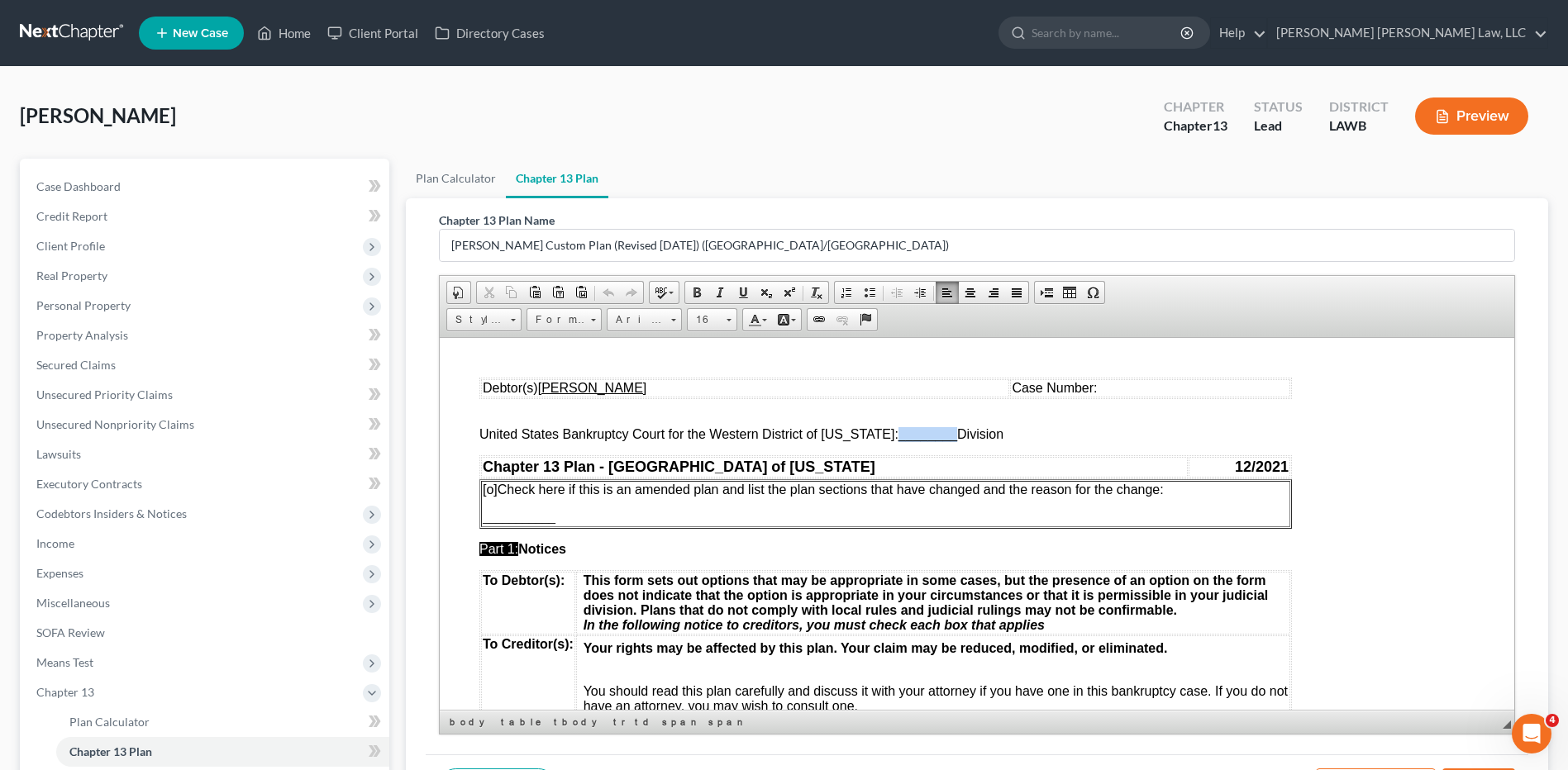
drag, startPoint x: 942, startPoint y: 439, endPoint x: 864, endPoint y: 443, distance: 78.1
click at [898, 431] on span "________" at bounding box center [927, 433] width 58 height 14
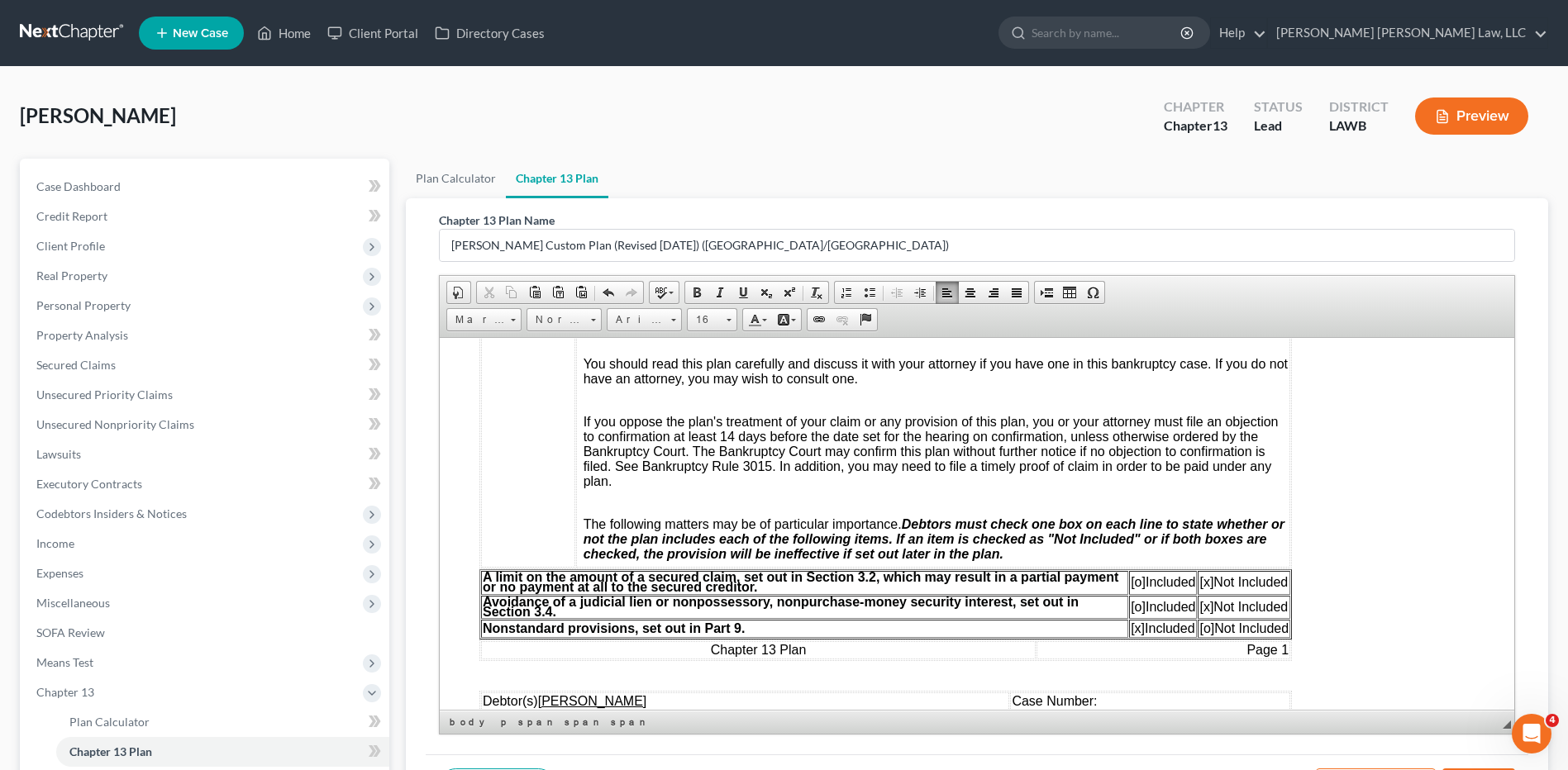
scroll to position [413, 0]
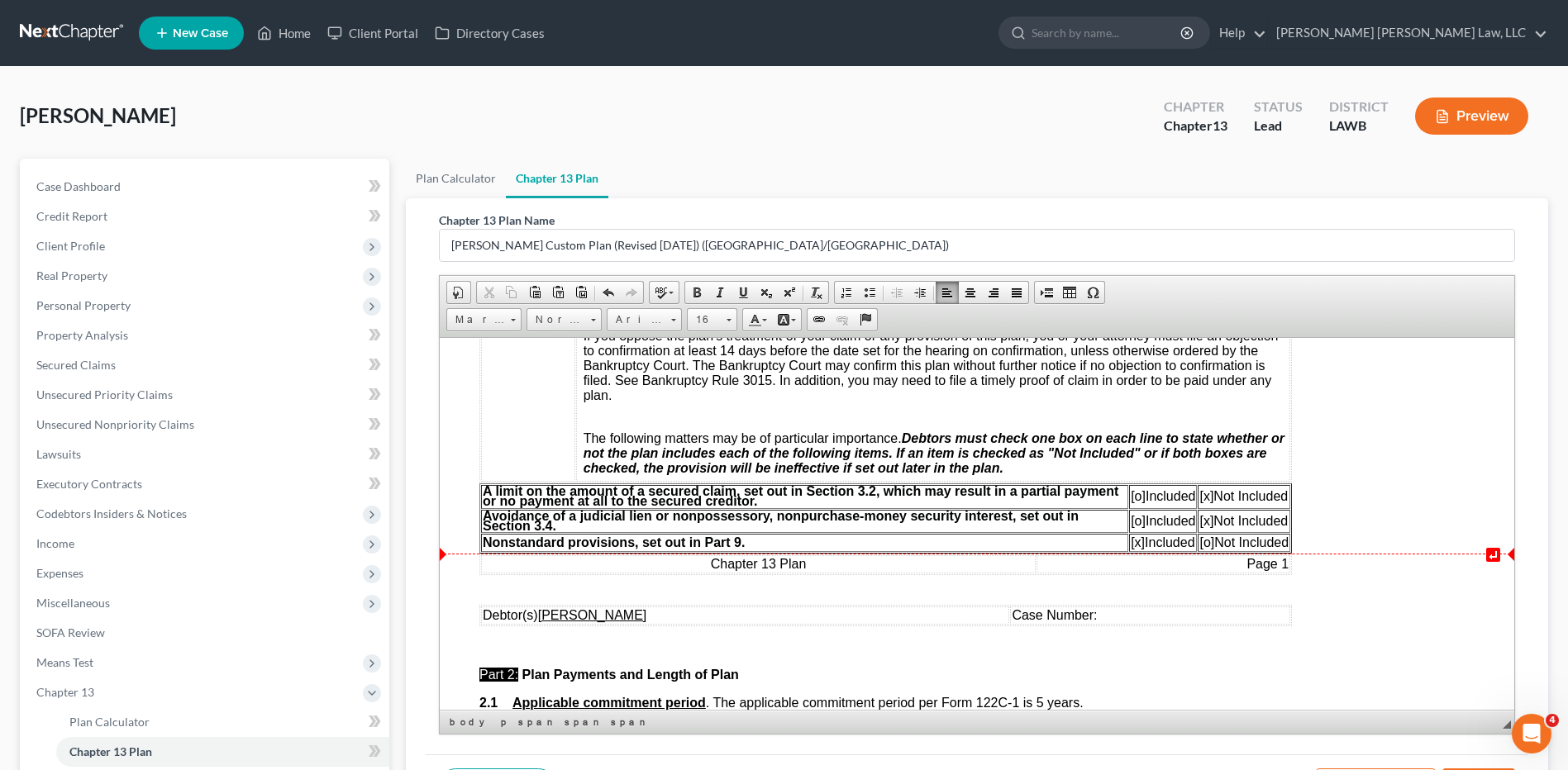
click at [1133, 544] on span "[x]" at bounding box center [1137, 541] width 14 height 14
click at [1202, 542] on span "[o]" at bounding box center [1207, 541] width 15 height 14
click at [1204, 541] on span "[o]" at bounding box center [1207, 541] width 15 height 14
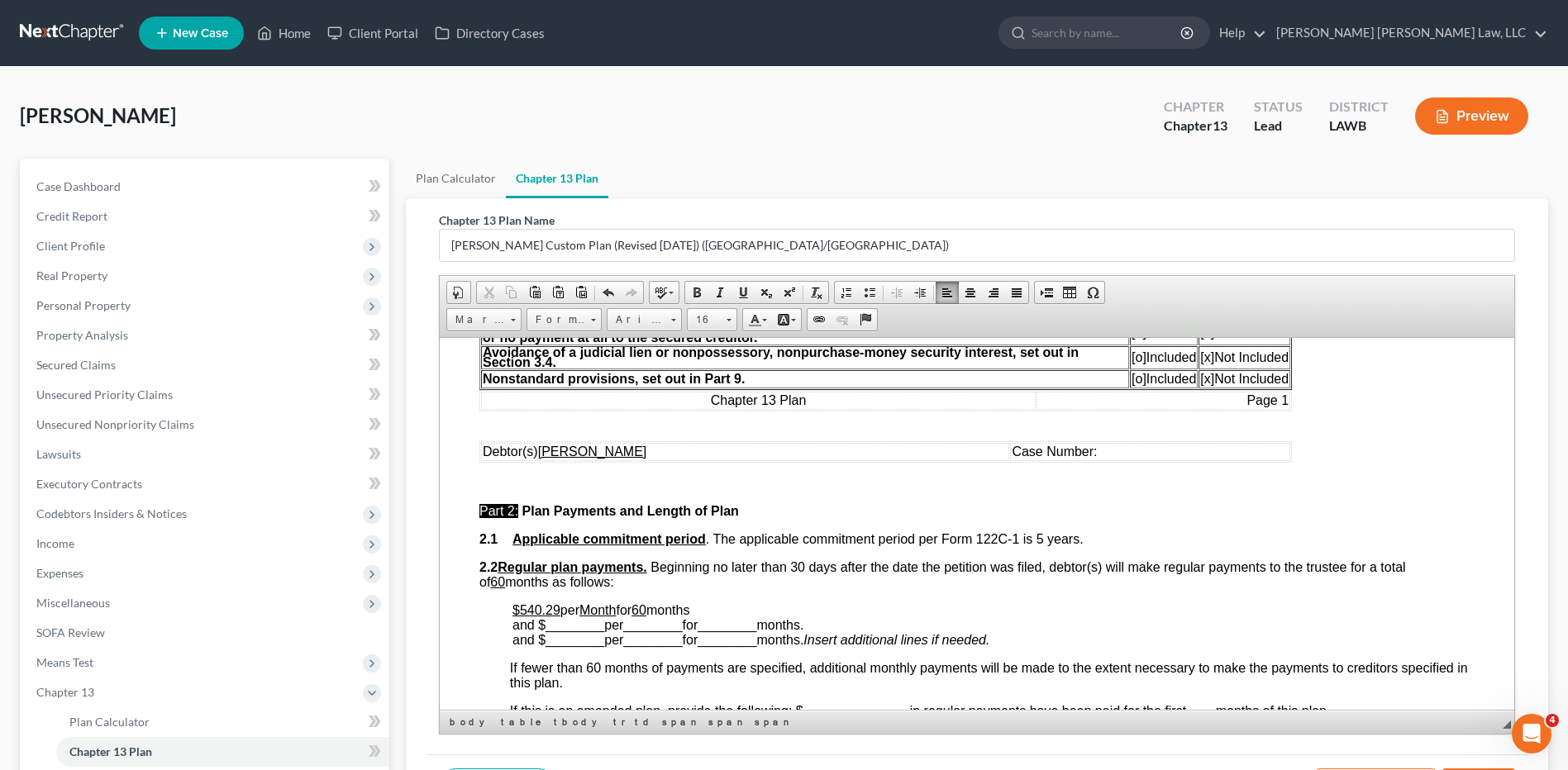
scroll to position [578, 0]
drag, startPoint x: 558, startPoint y: 610, endPoint x: 522, endPoint y: 610, distance: 36.0
click at [522, 610] on u "$540.29" at bounding box center [537, 607] width 48 height 14
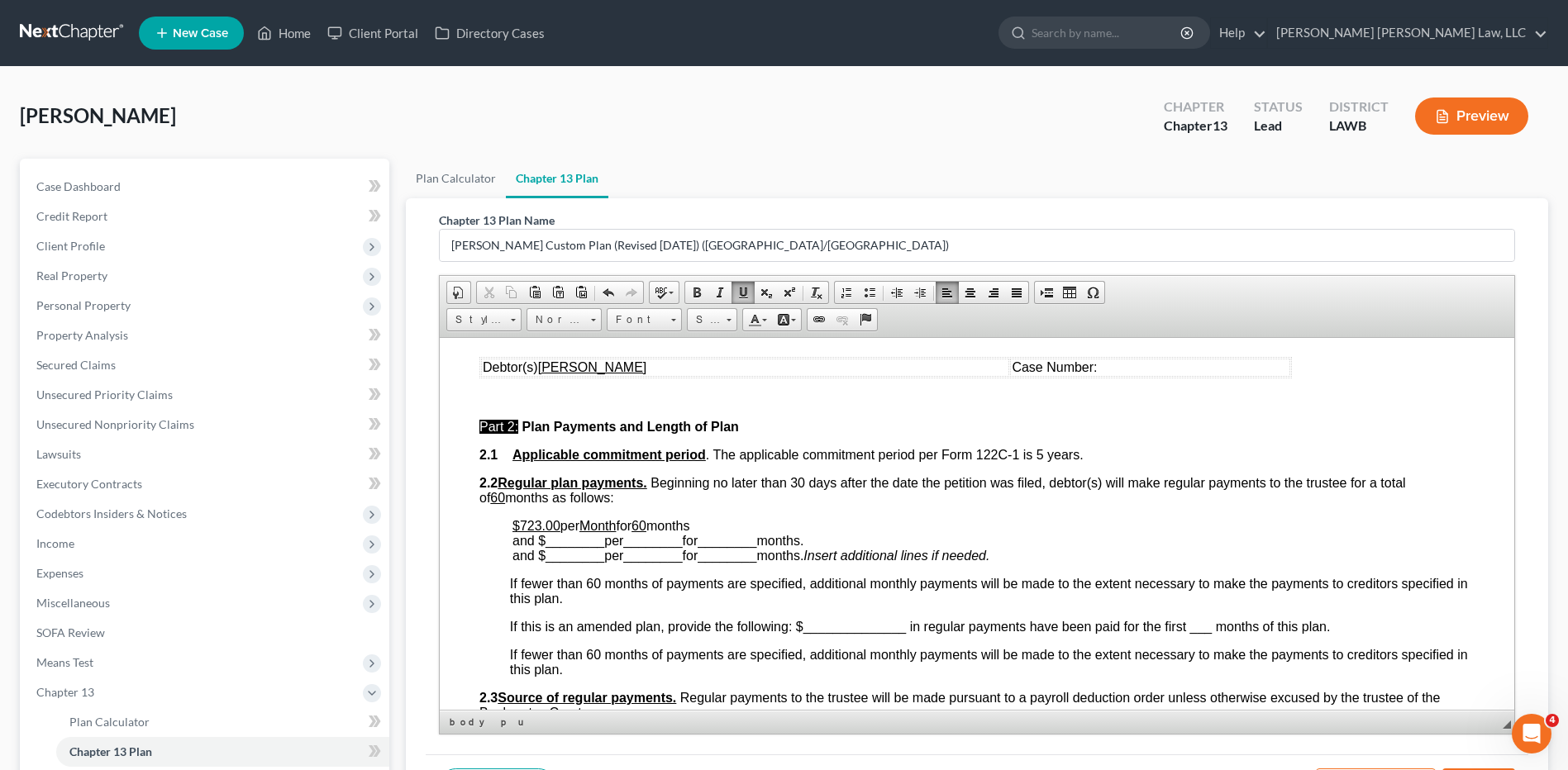
scroll to position [827, 0]
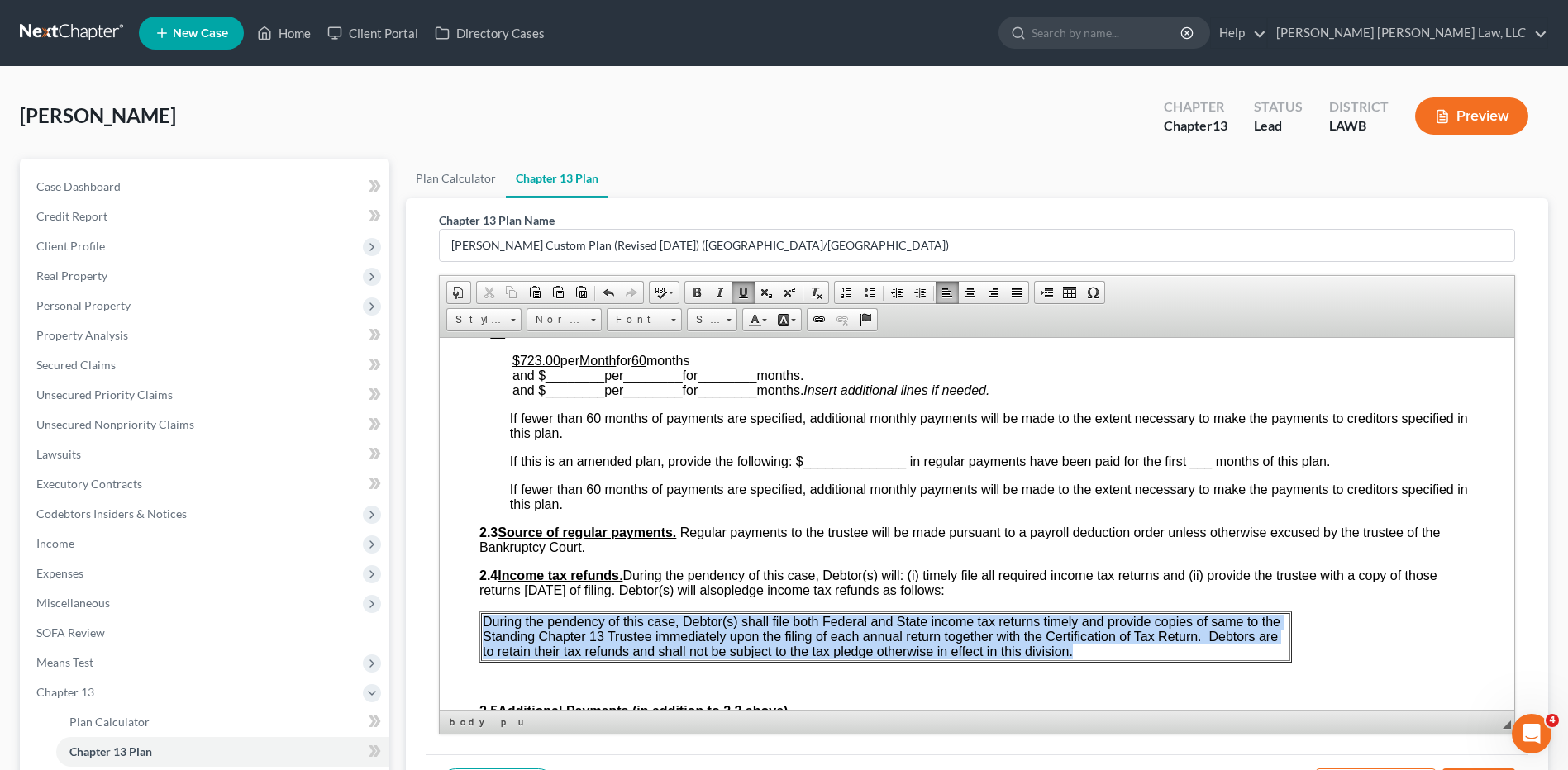
drag, startPoint x: 484, startPoint y: 616, endPoint x: 1115, endPoint y: 646, distance: 631.7
click at [1115, 646] on p "During the pendency of this case, Debtor(s) shall file both Federal and State i…" at bounding box center [885, 637] width 805 height 44
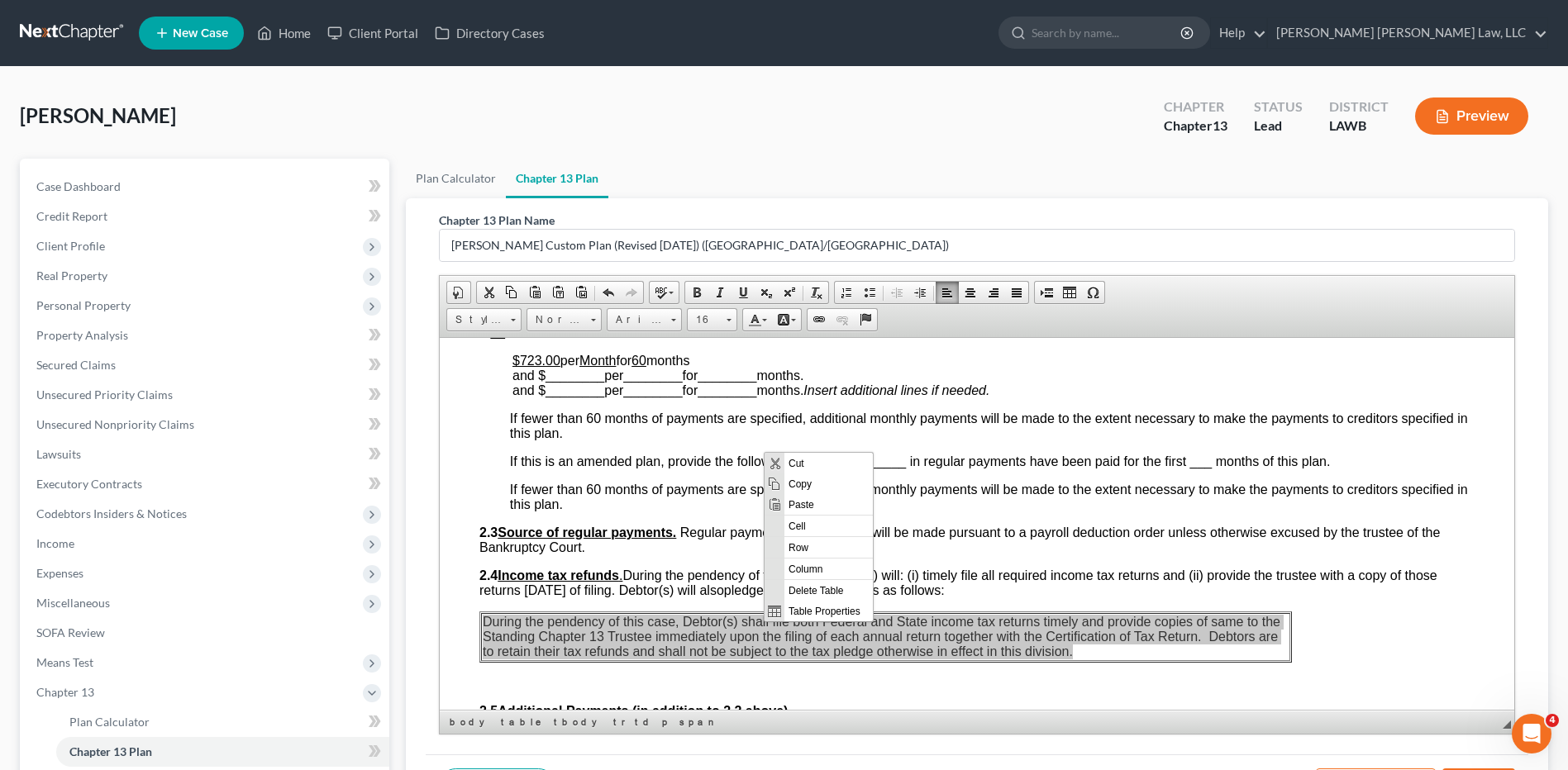
scroll to position [0, 0]
click at [815, 584] on span "Delete Table" at bounding box center [828, 589] width 88 height 20
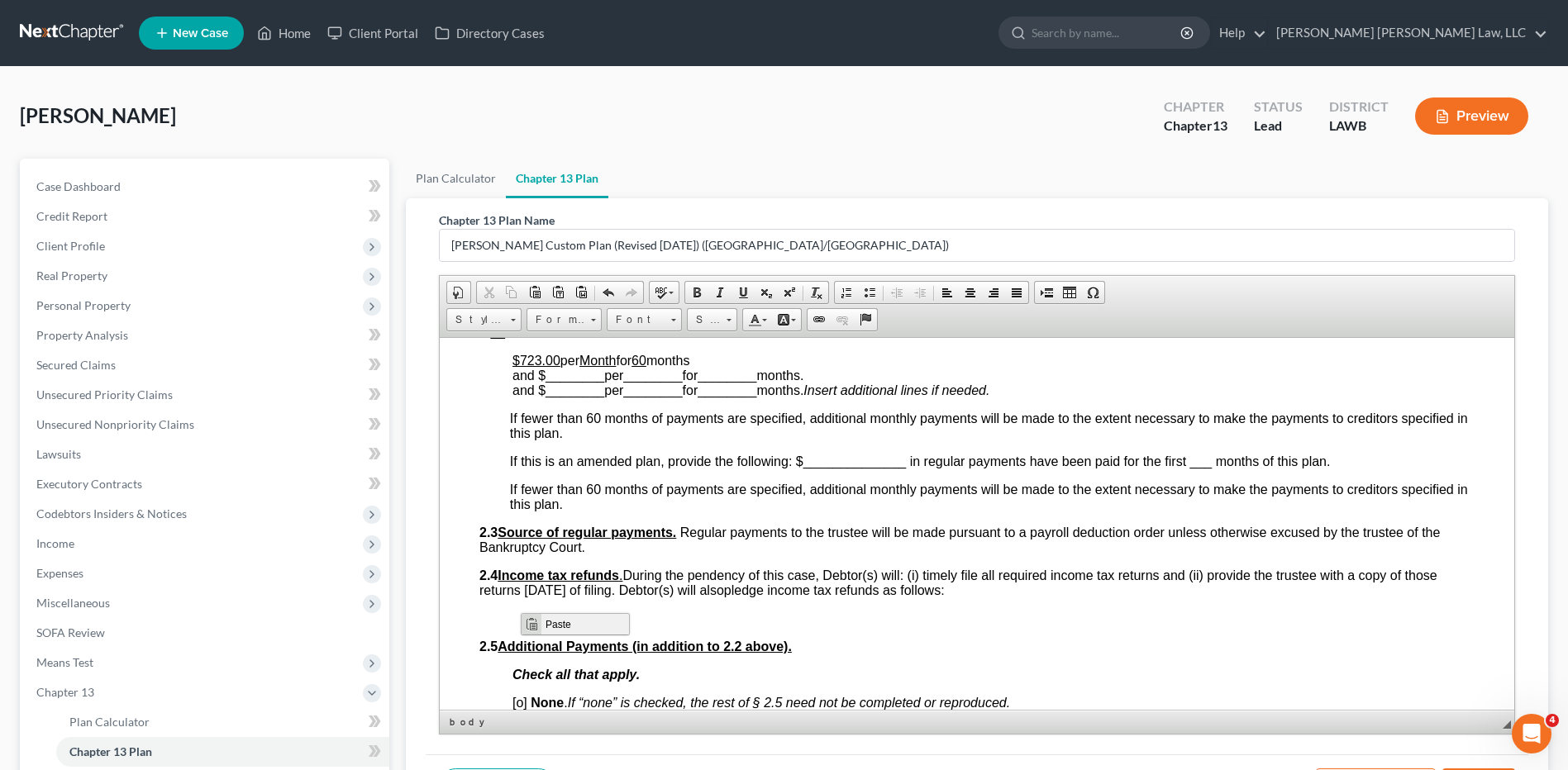
click at [584, 629] on span "Paste" at bounding box center [585, 624] width 88 height 20
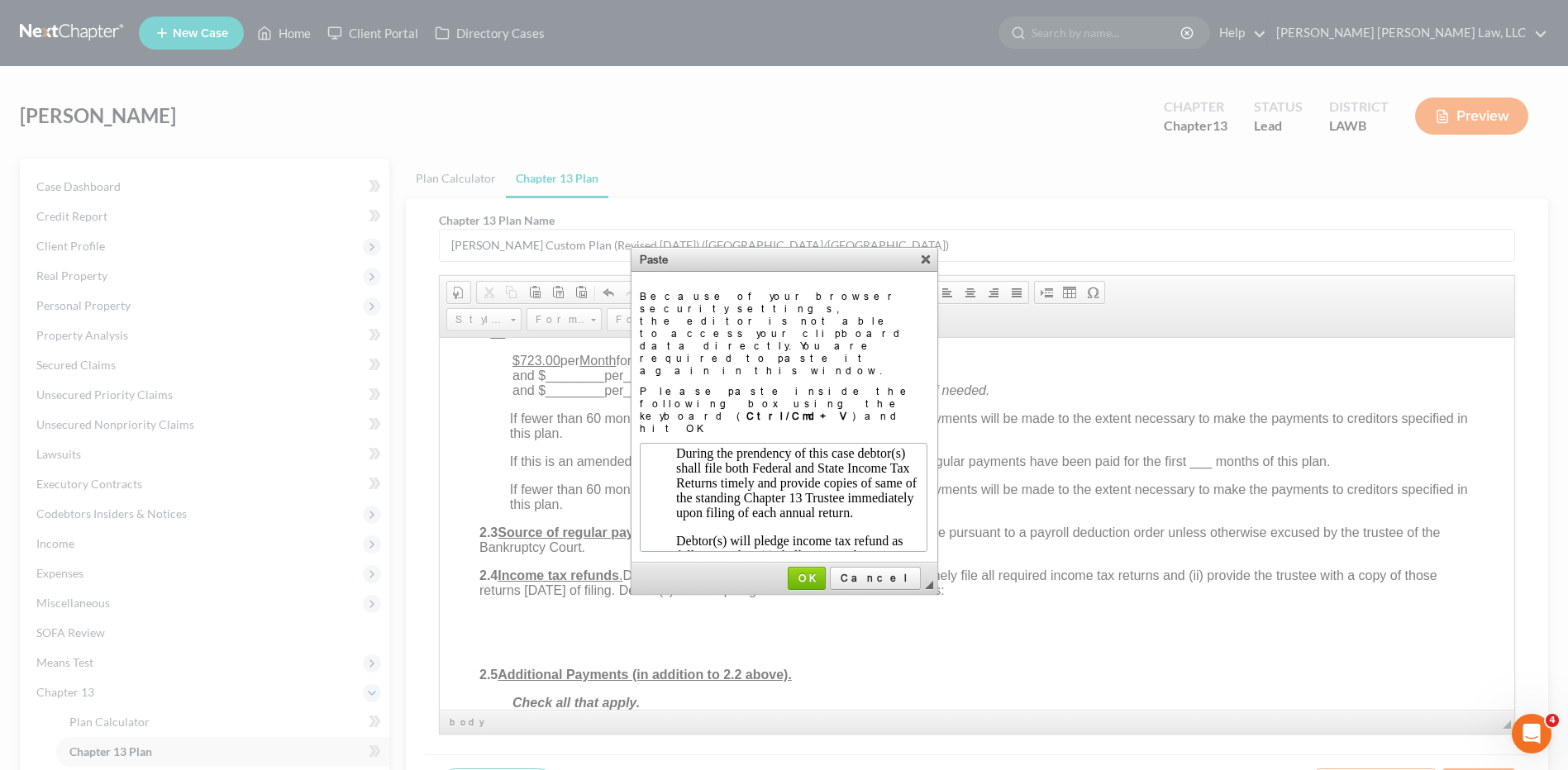
scroll to position [86, 0]
click at [852, 562] on td "◢ OK Cancel" at bounding box center [784, 578] width 306 height 32
click at [824, 572] on span "OK" at bounding box center [806, 577] width 34 height 12
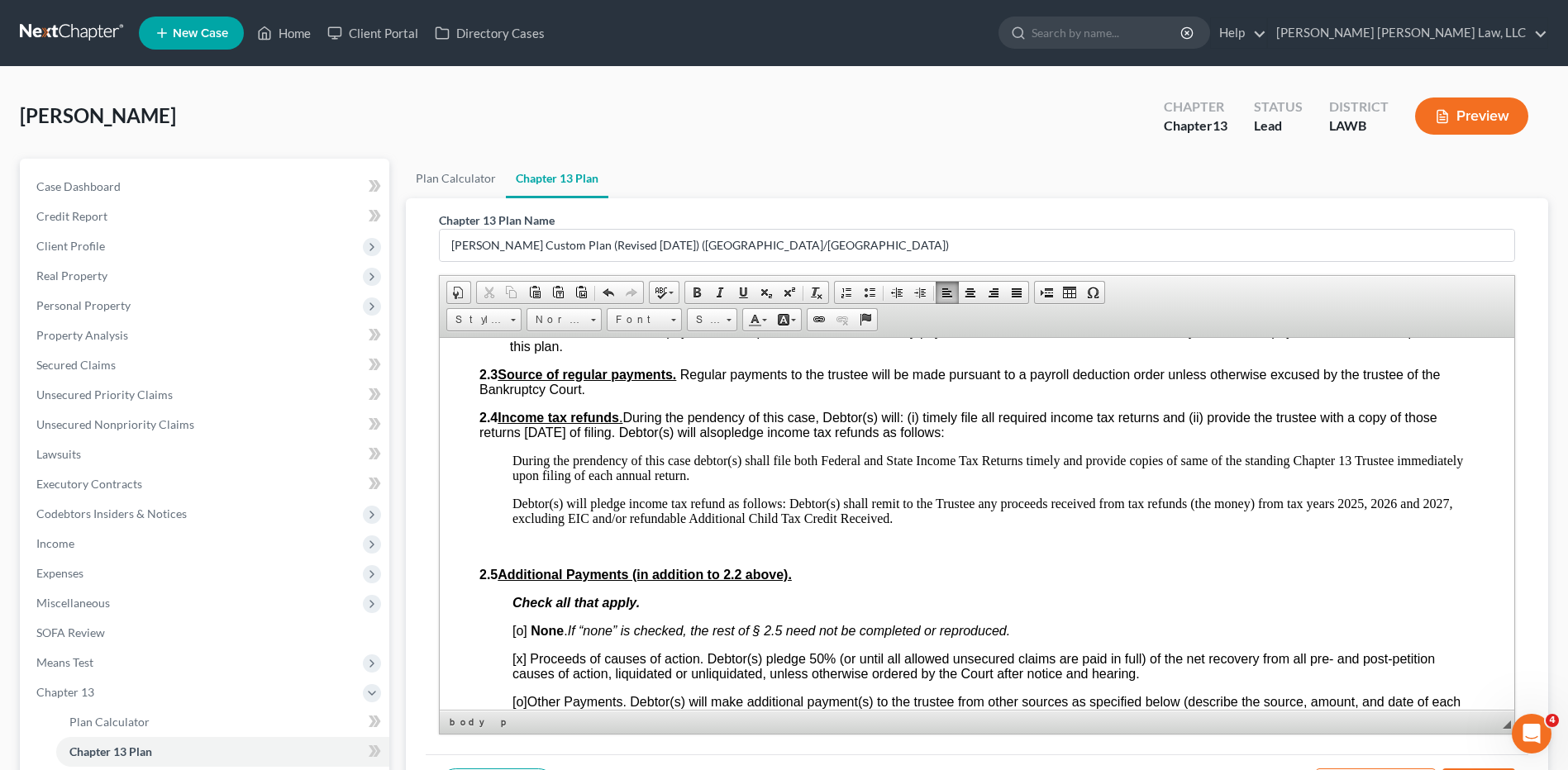
scroll to position [991, 0]
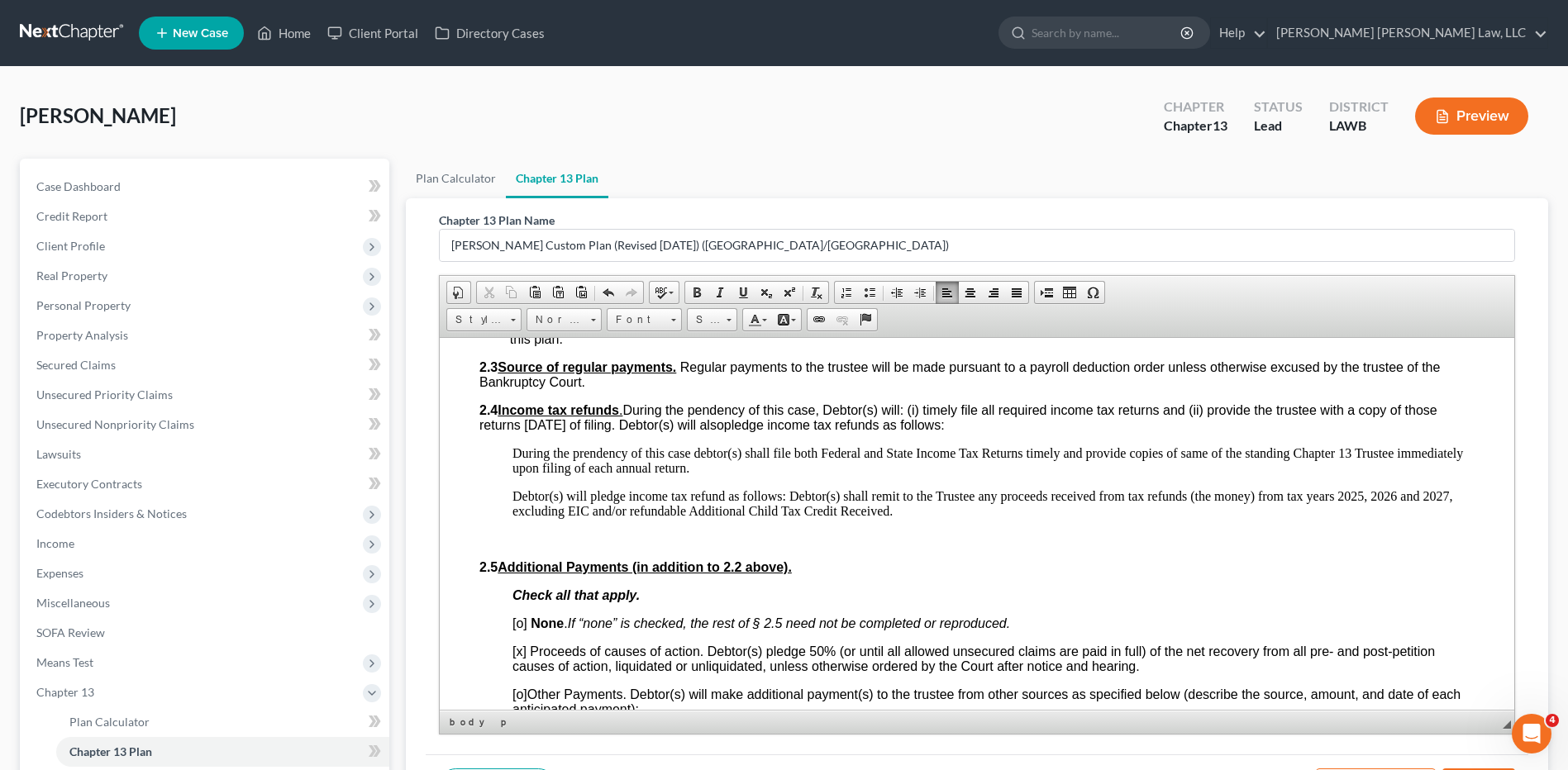
click at [522, 626] on span "[o]" at bounding box center [520, 622] width 15 height 14
click at [522, 654] on span "[x]" at bounding box center [519, 650] width 14 height 14
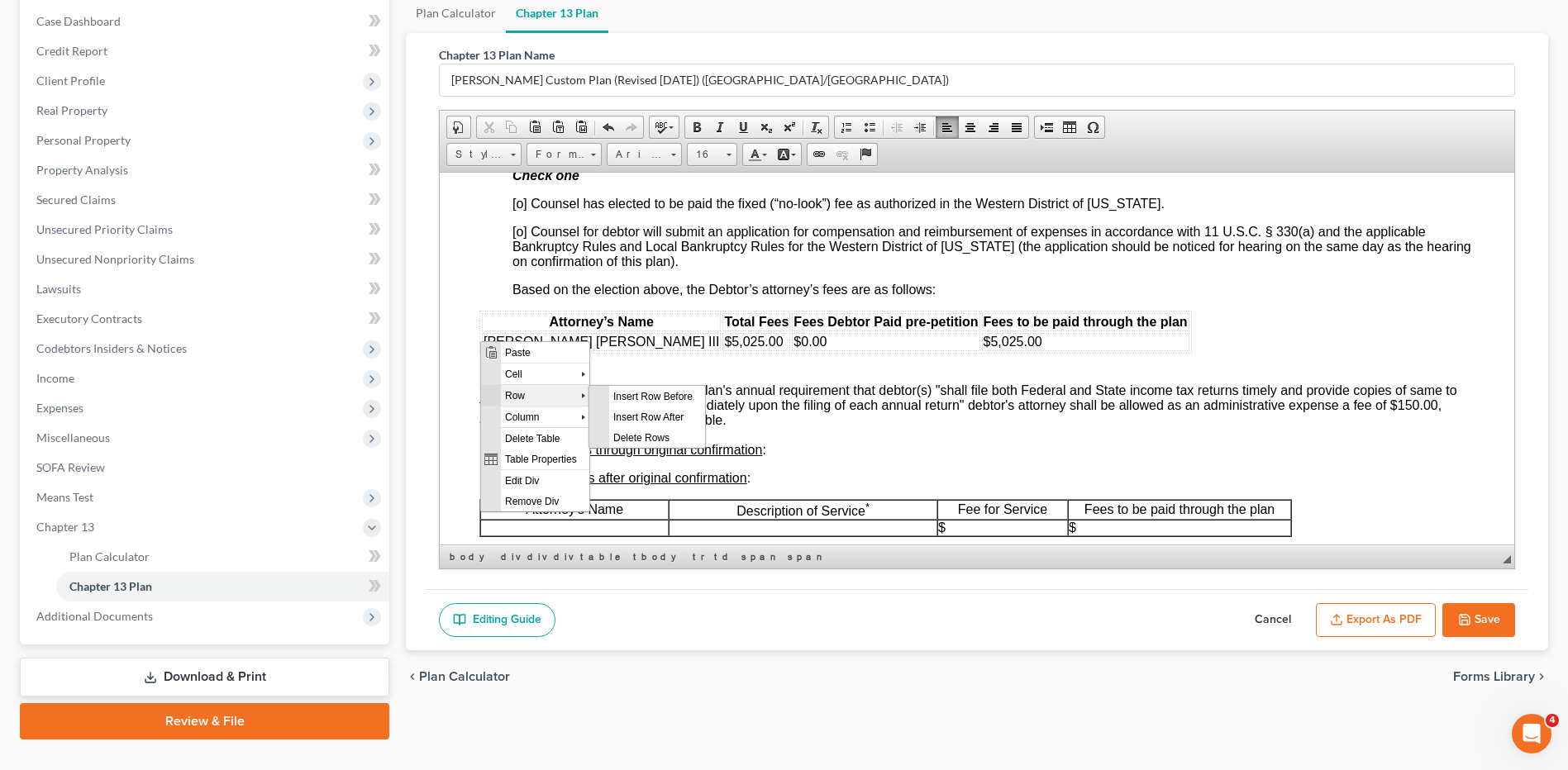
scroll to position [0, 0]
click at [625, 418] on span "Insert Row After" at bounding box center [656, 416] width 95 height 20
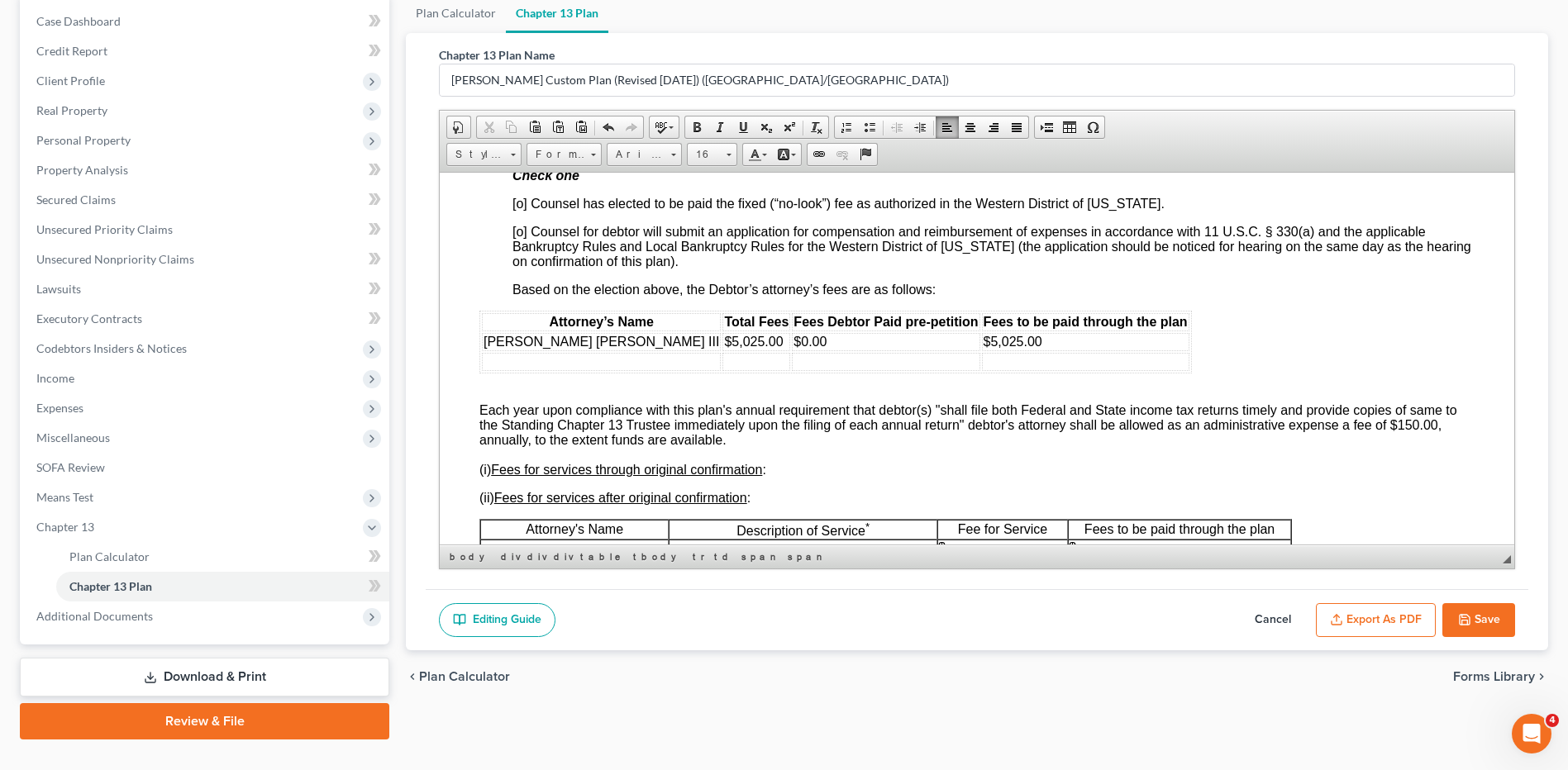
click at [487, 364] on td at bounding box center [601, 361] width 239 height 19
click at [722, 360] on td at bounding box center [755, 361] width 68 height 19
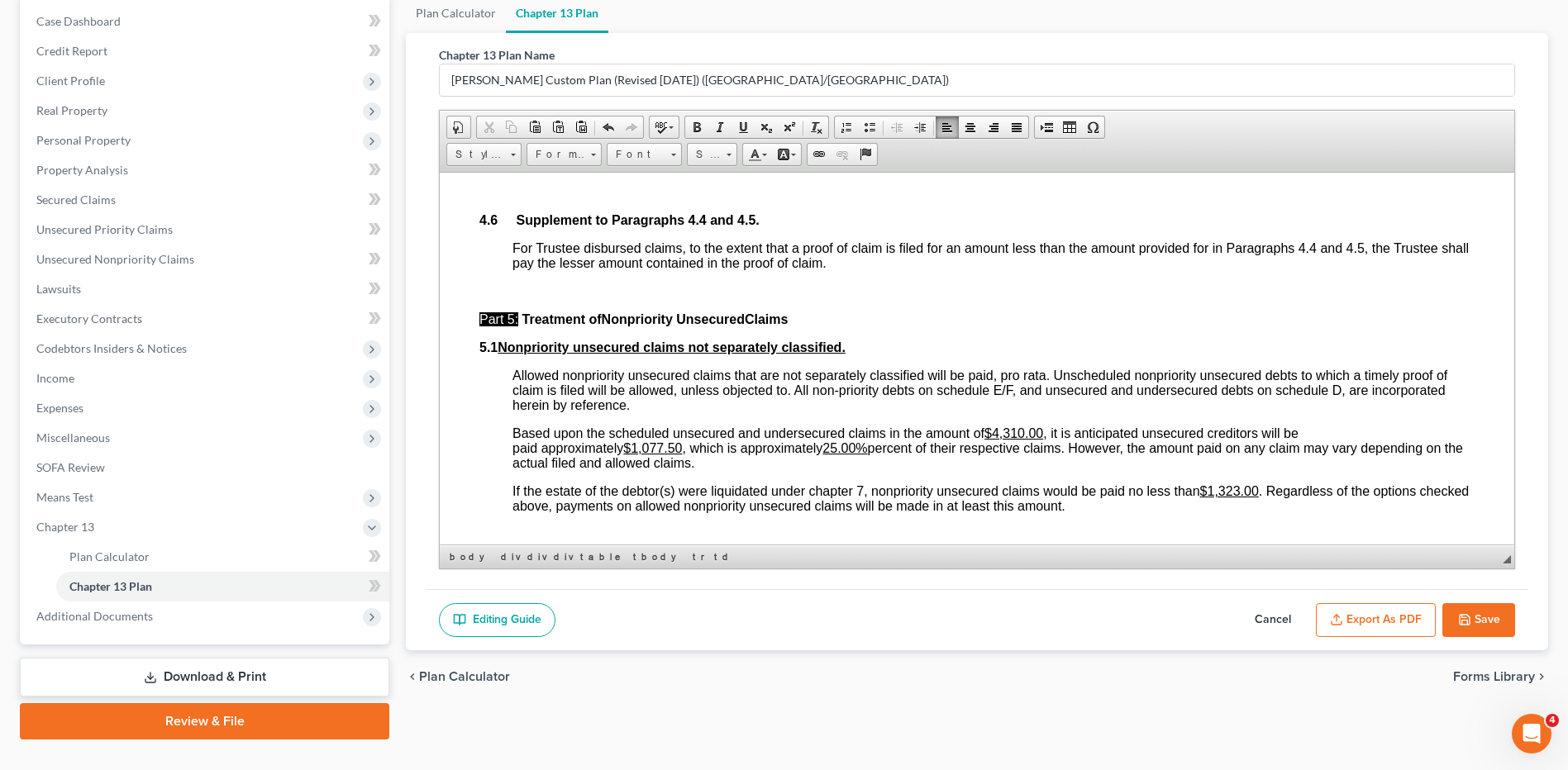
scroll to position [4048, 0]
drag, startPoint x: 683, startPoint y: 448, endPoint x: 637, endPoint y: 448, distance: 46.0
click at [637, 448] on u "$1,077.50" at bounding box center [651, 446] width 58 height 14
drag, startPoint x: 867, startPoint y: 450, endPoint x: 830, endPoint y: 451, distance: 37.0
click at [830, 451] on span "Based upon the scheduled unsecured and undersecured claims in the amount of $4,…" at bounding box center [987, 446] width 950 height 44
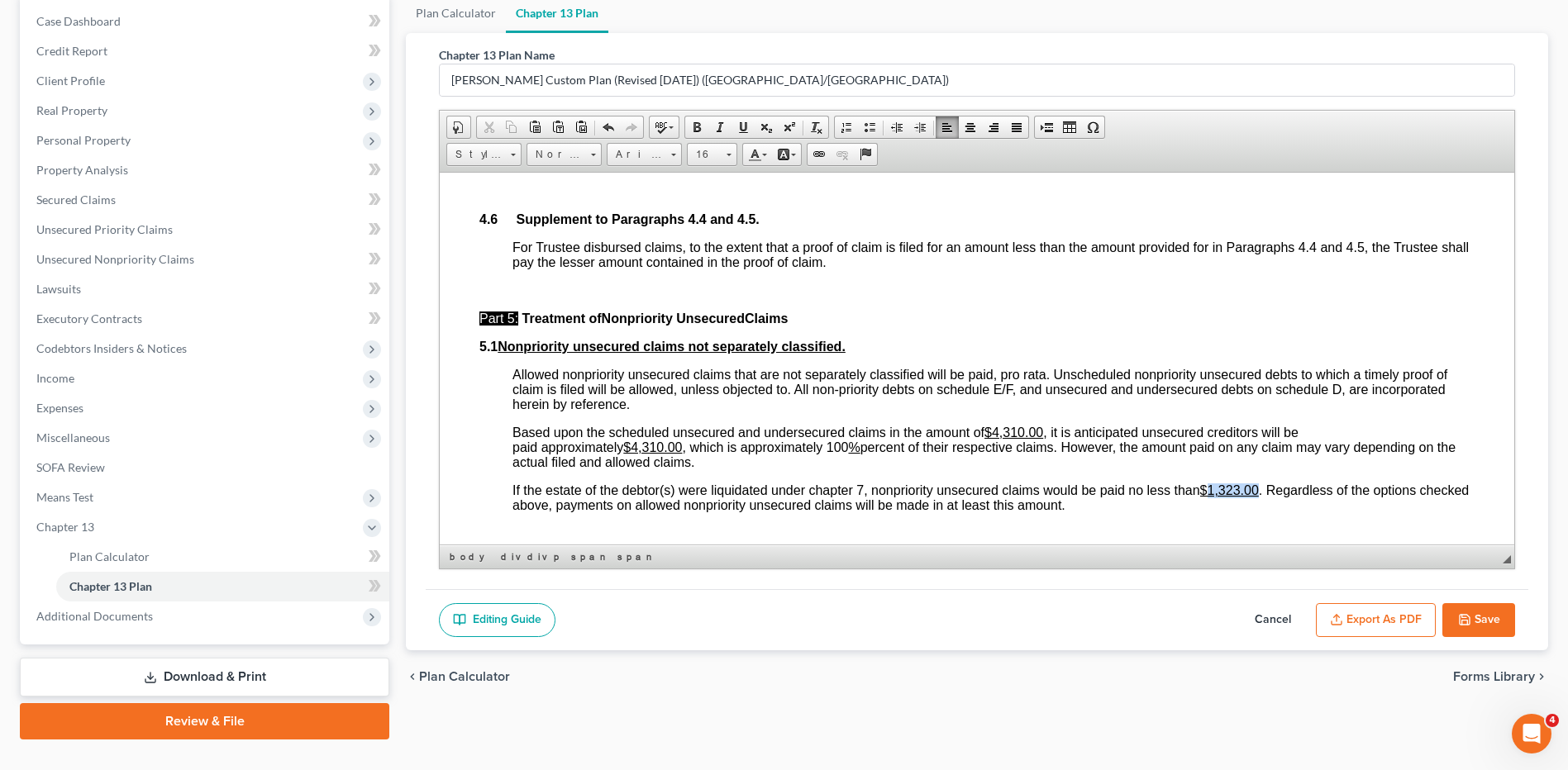
drag, startPoint x: 1261, startPoint y: 490, endPoint x: 1207, endPoint y: 493, distance: 54.1
click at [1207, 493] on span "If the estate of the debtor(s) were liquidated under chapter 7, nonpriority uns…" at bounding box center [991, 497] width 956 height 29
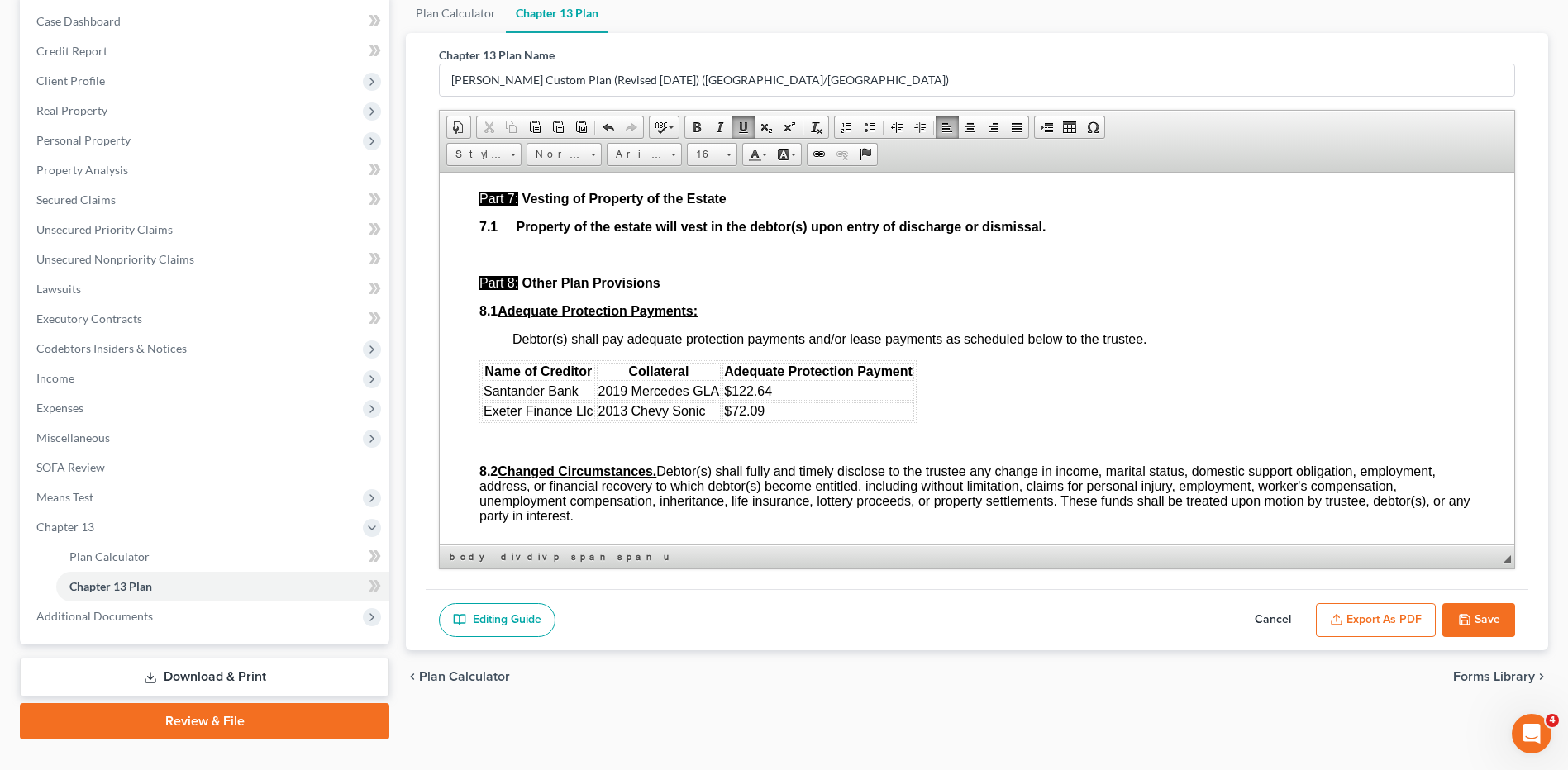
scroll to position [4792, 0]
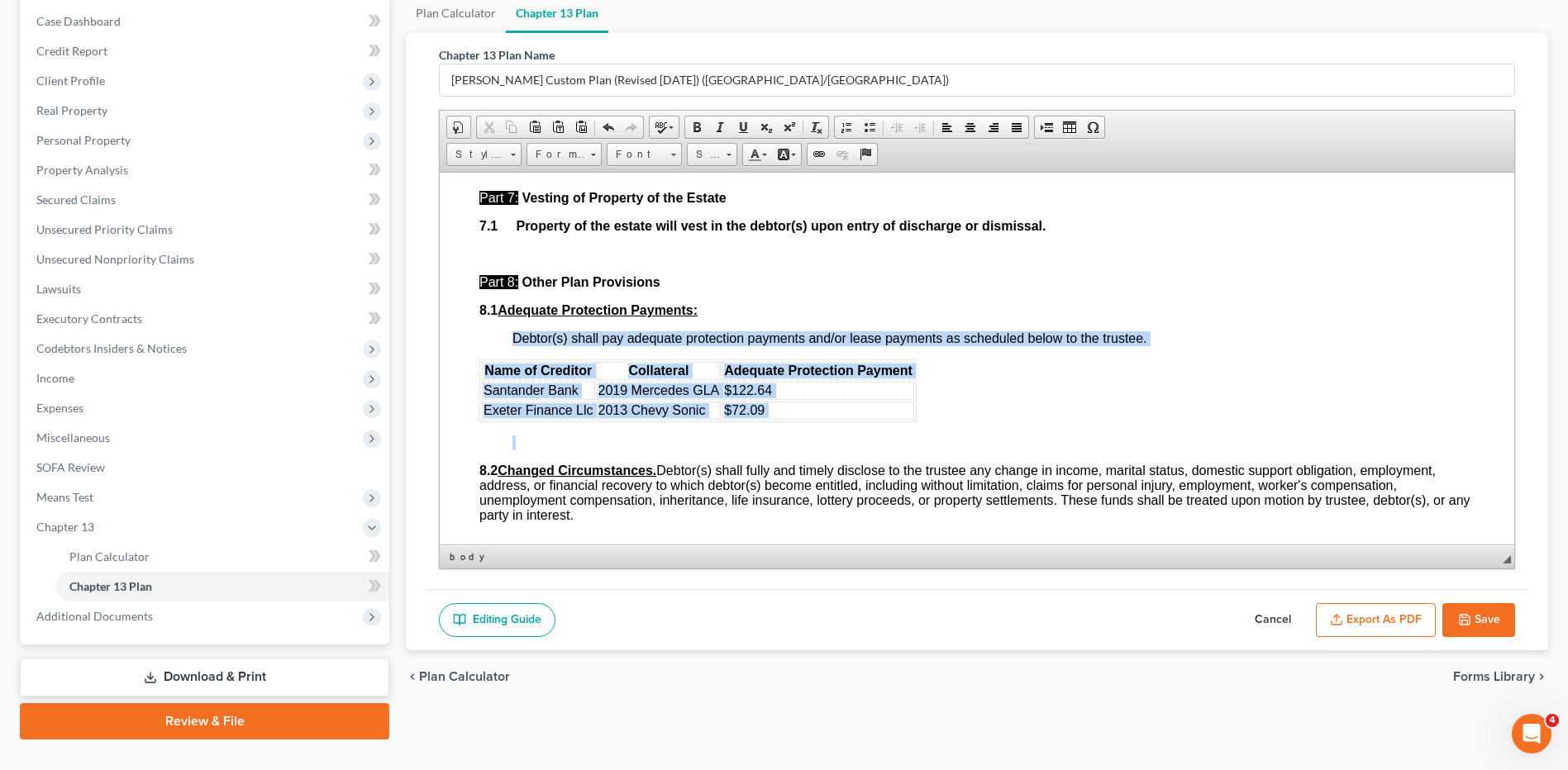
drag, startPoint x: 477, startPoint y: 362, endPoint x: 752, endPoint y: 435, distance: 284.5
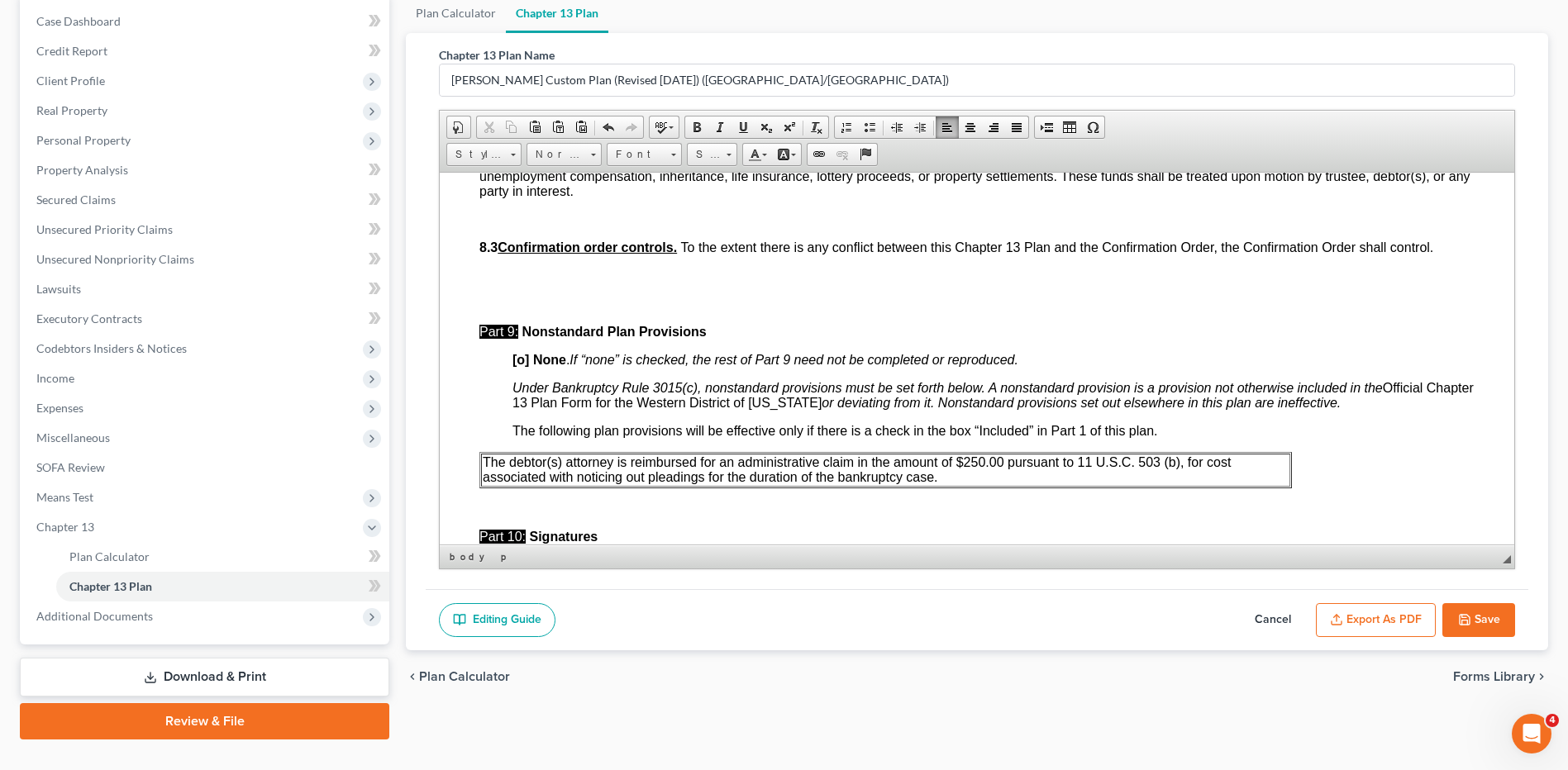
scroll to position [5123, 0]
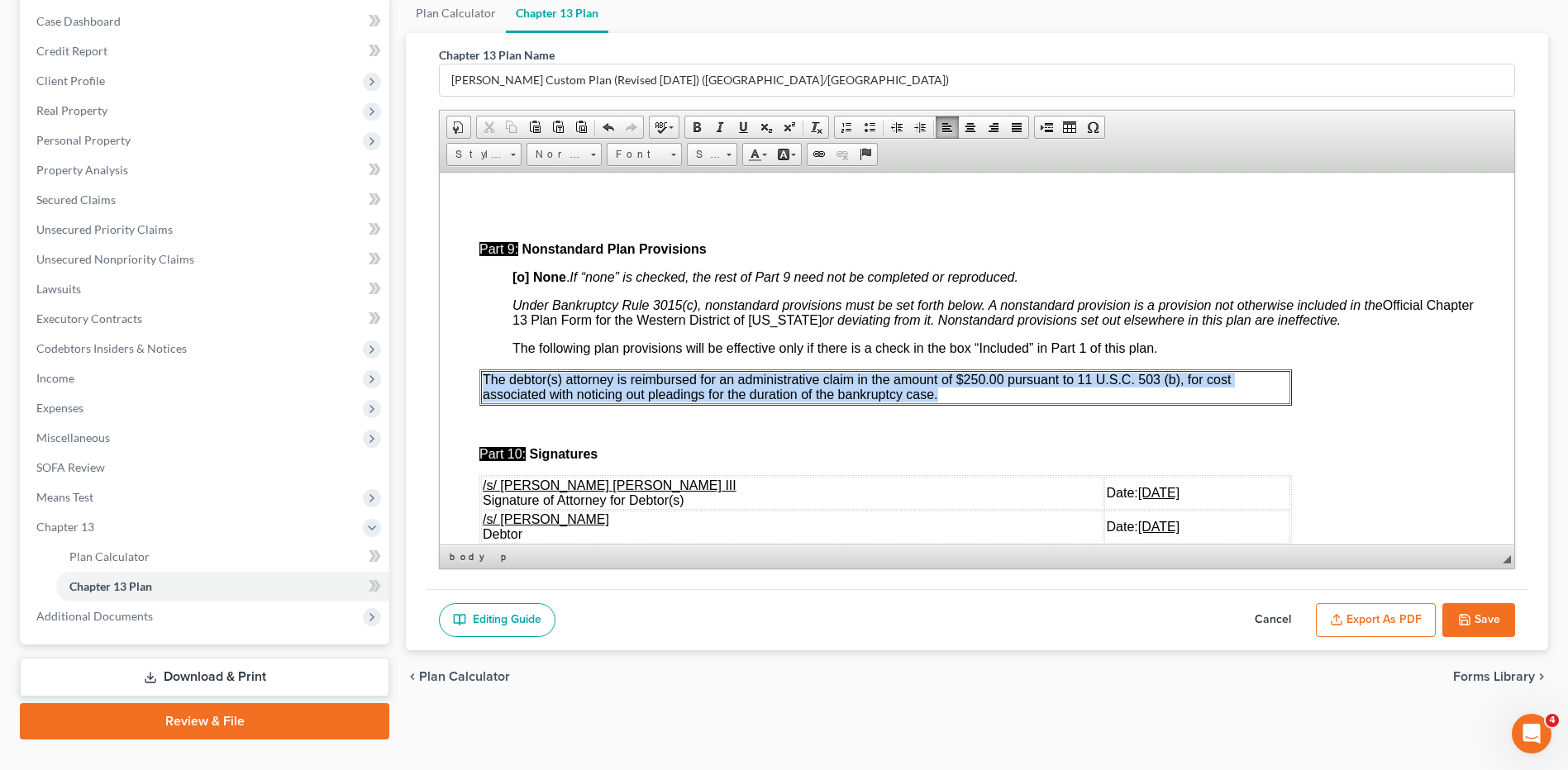
drag, startPoint x: 484, startPoint y: 372, endPoint x: 936, endPoint y: 388, distance: 452.3
click at [936, 392] on span "The debtor(s) attorney is reimbursed for an administrative claim in the amount …" at bounding box center [856, 385] width 748 height 29
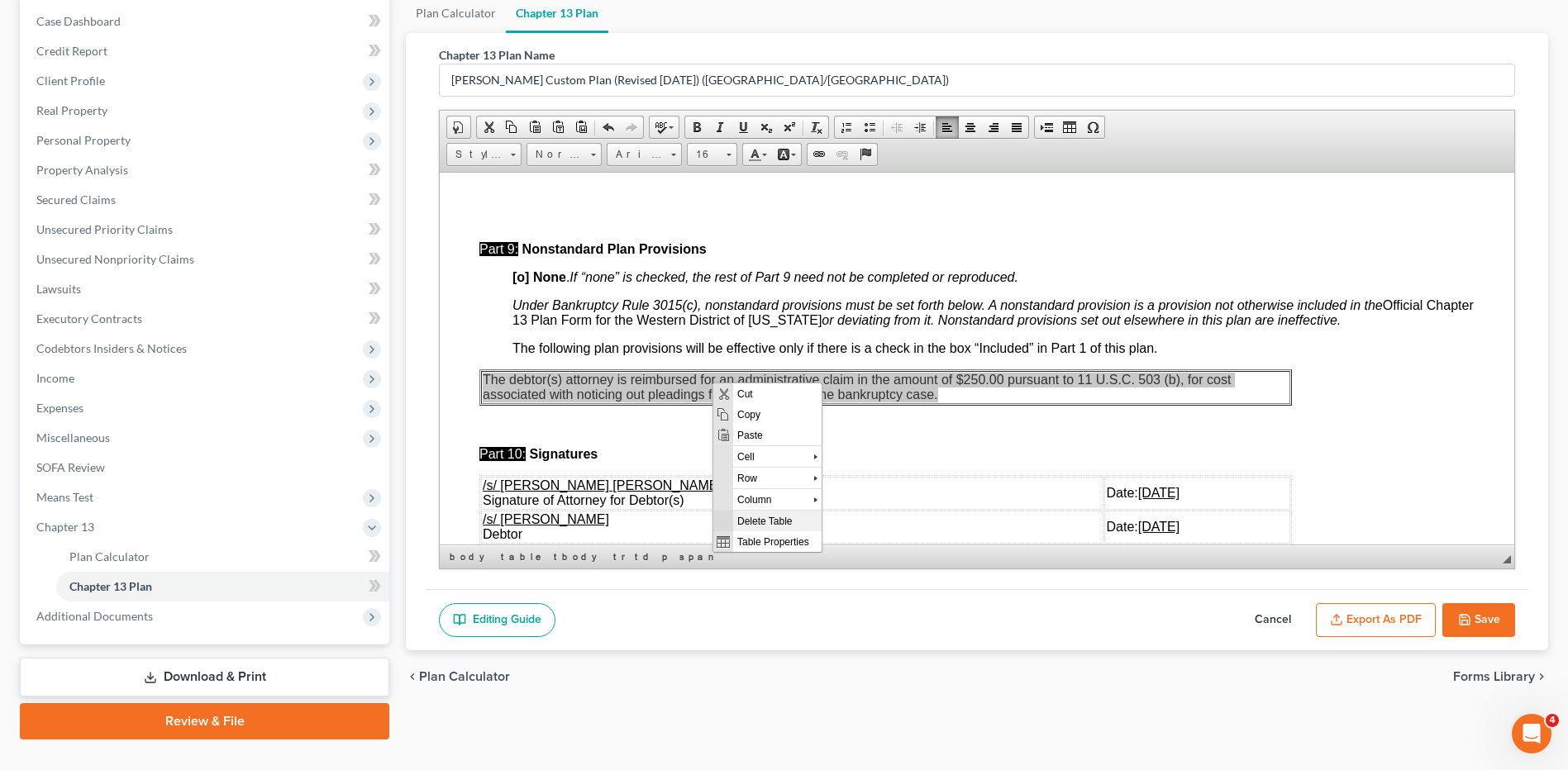
click at [744, 512] on span "Delete Table" at bounding box center [777, 520] width 88 height 20
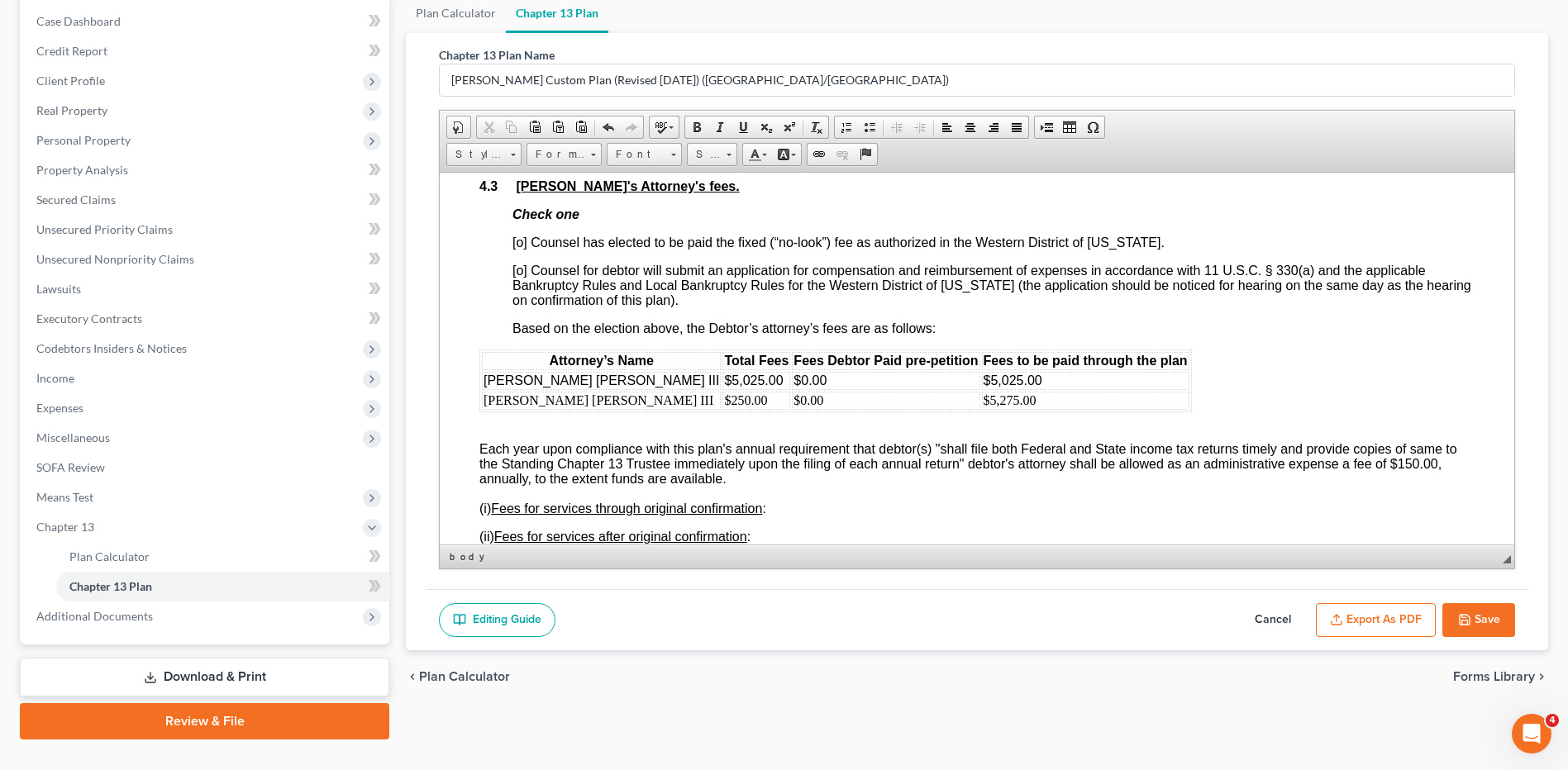
scroll to position [3140, 0]
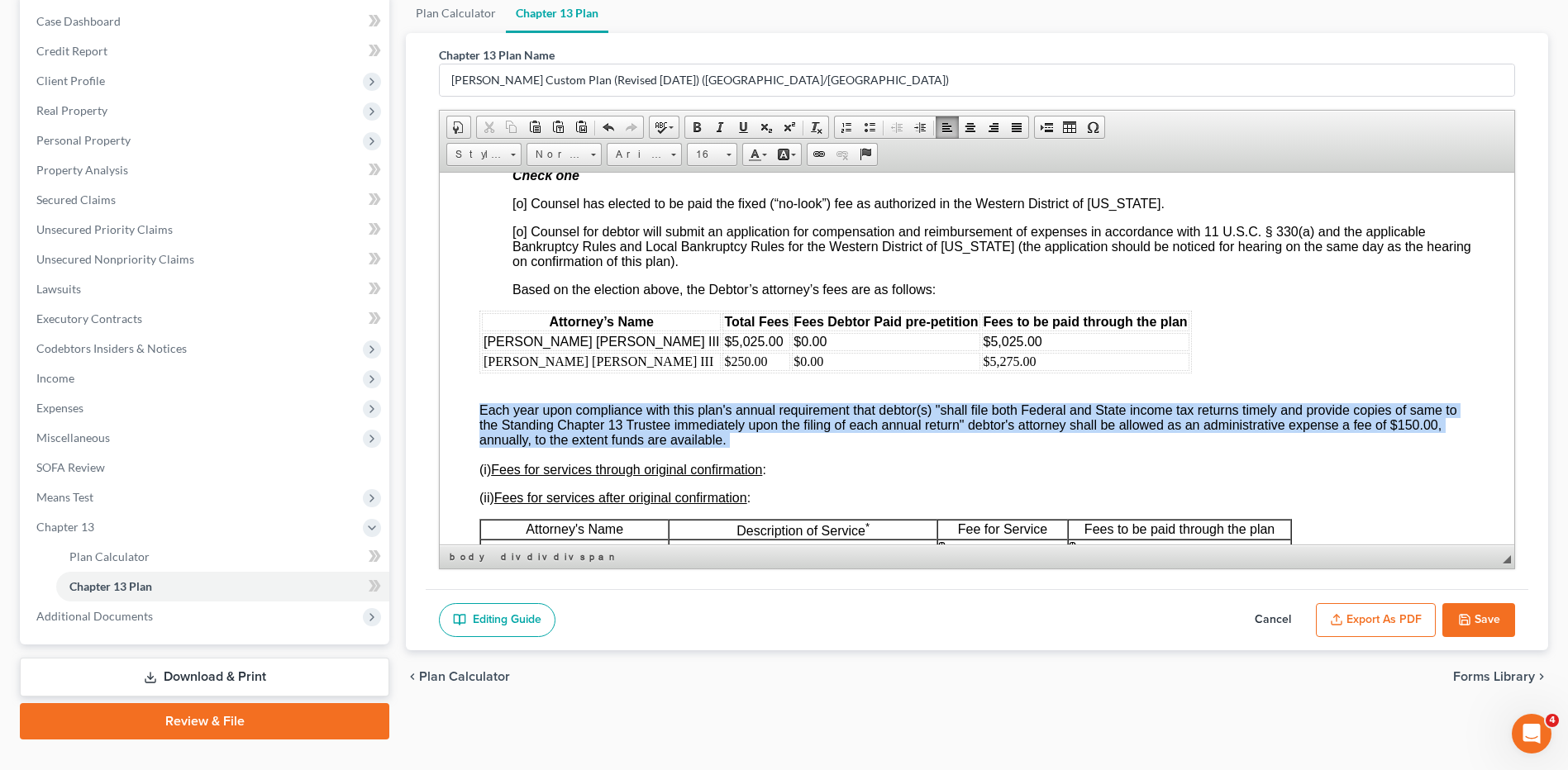
drag, startPoint x: 477, startPoint y: 407, endPoint x: 725, endPoint y: 449, distance: 251.5
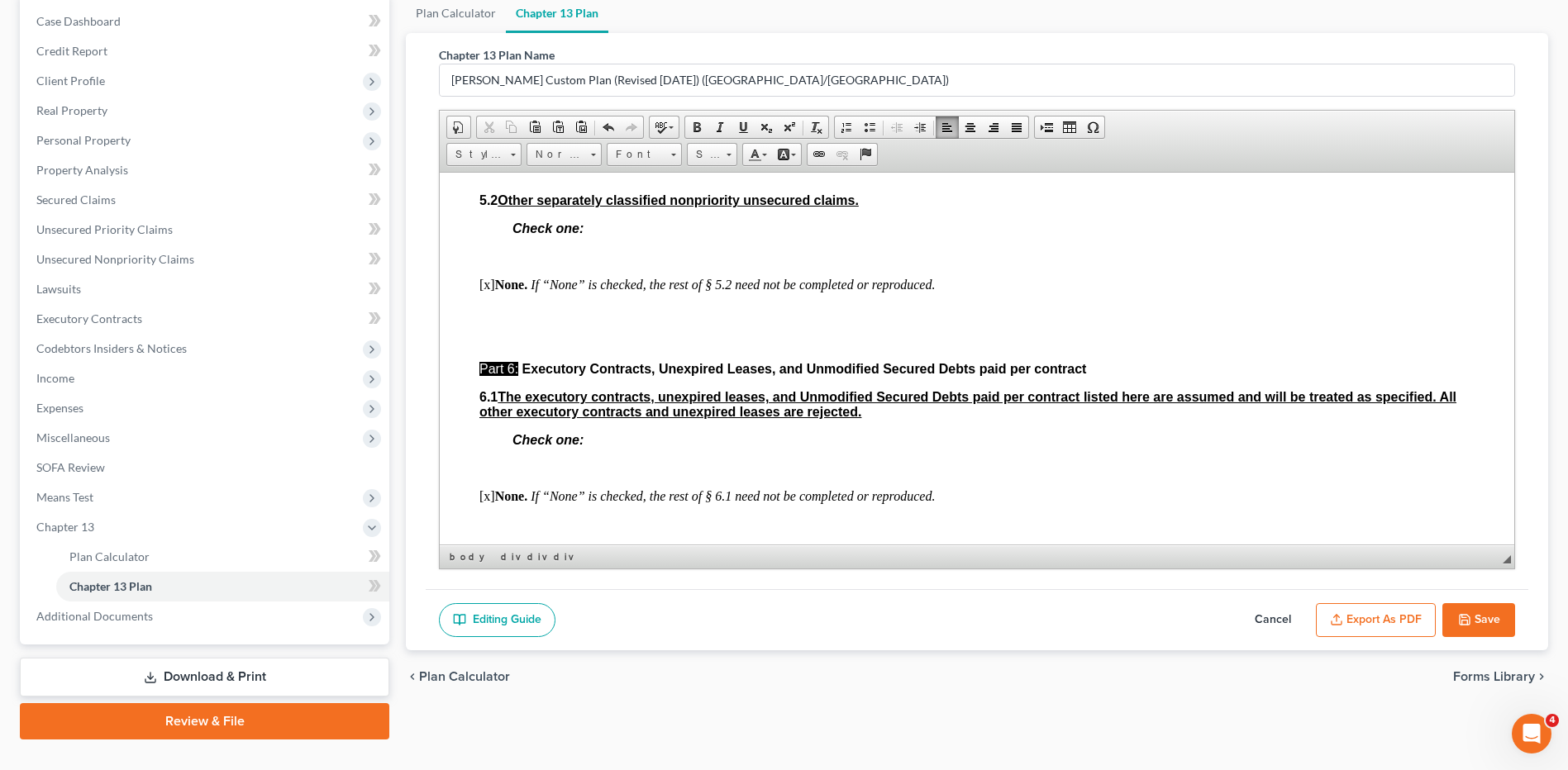
scroll to position [4379, 0]
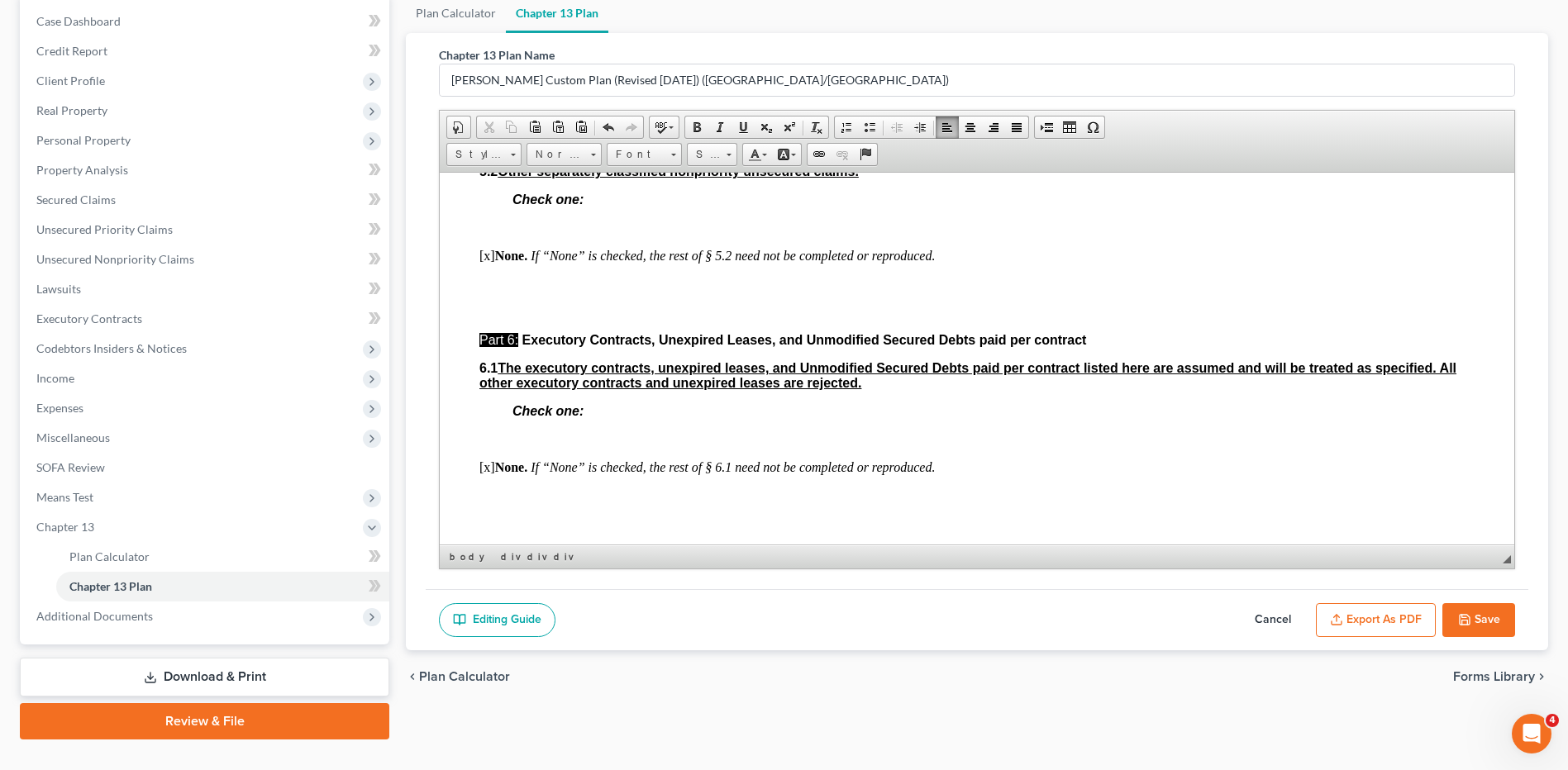
click at [1385, 620] on button "Export as PDF" at bounding box center [1375, 620] width 120 height 34
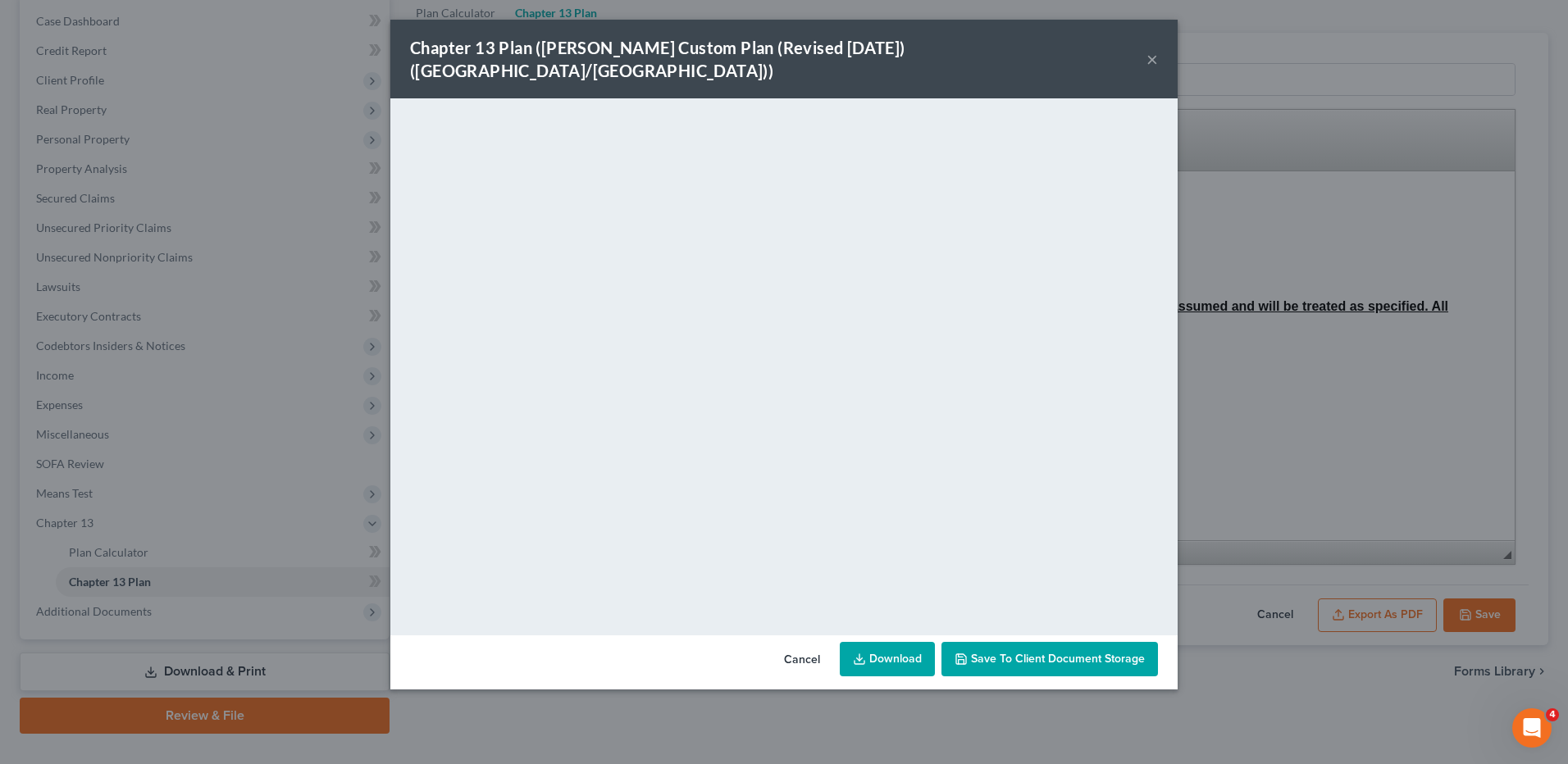
click at [875, 647] on link "Download" at bounding box center [887, 658] width 95 height 34
drag, startPoint x: 791, startPoint y: 636, endPoint x: 1352, endPoint y: 610, distance: 561.6
click at [791, 644] on button "Cancel" at bounding box center [802, 660] width 63 height 33
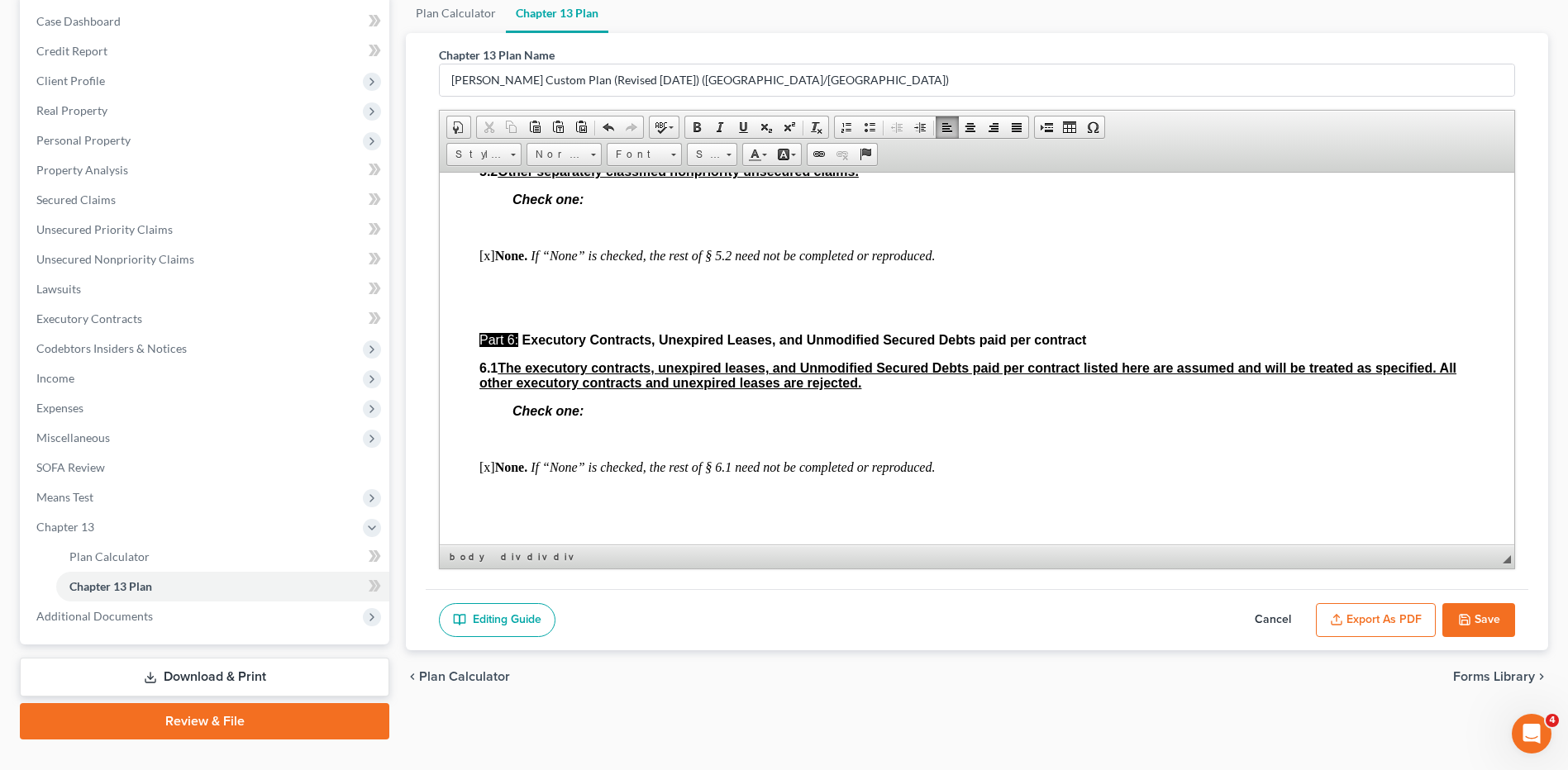
click at [1489, 614] on button "Save" at bounding box center [1478, 620] width 72 height 34
select select "1"
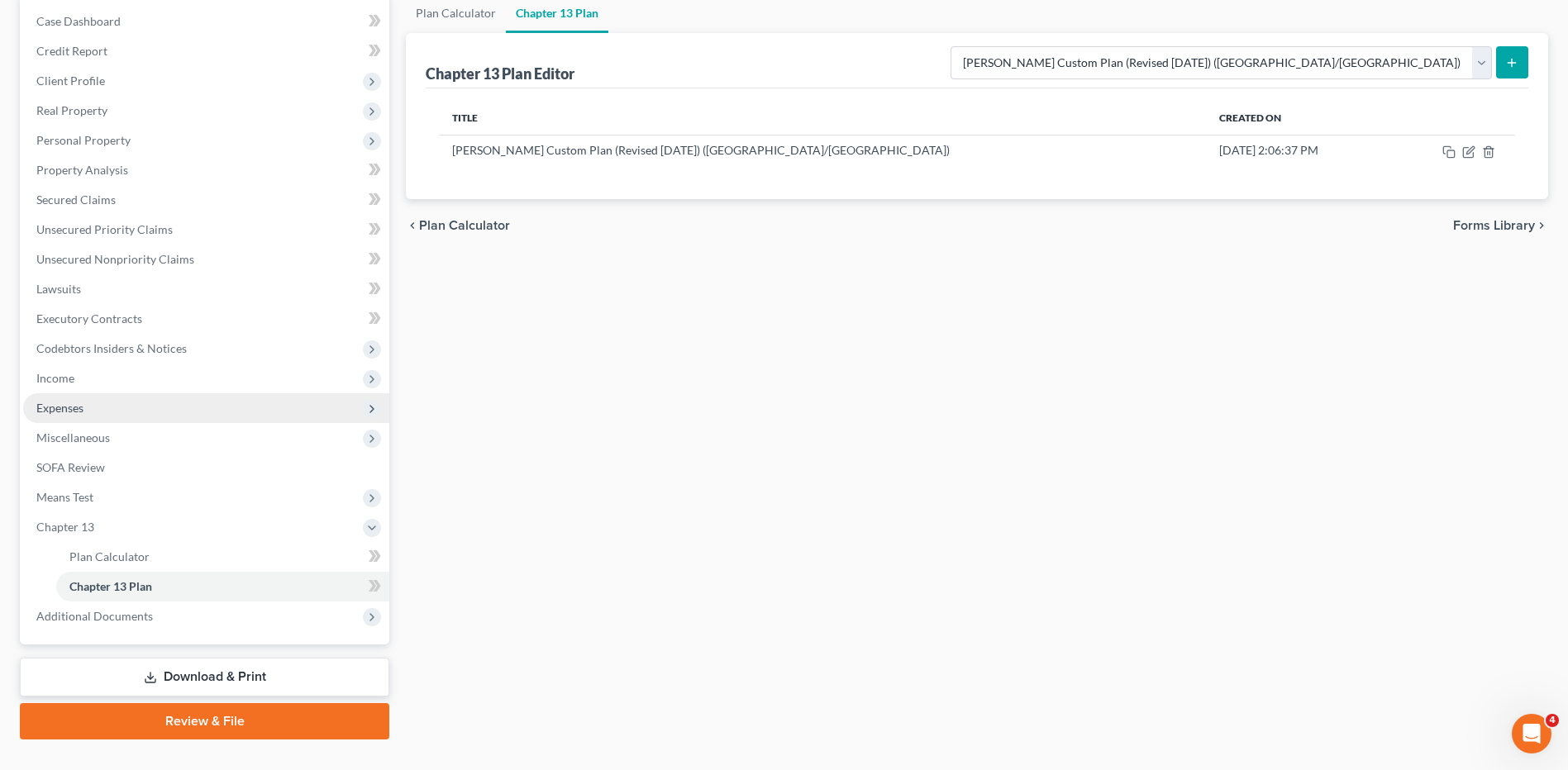
click at [71, 403] on span "Expenses" at bounding box center [59, 407] width 47 height 14
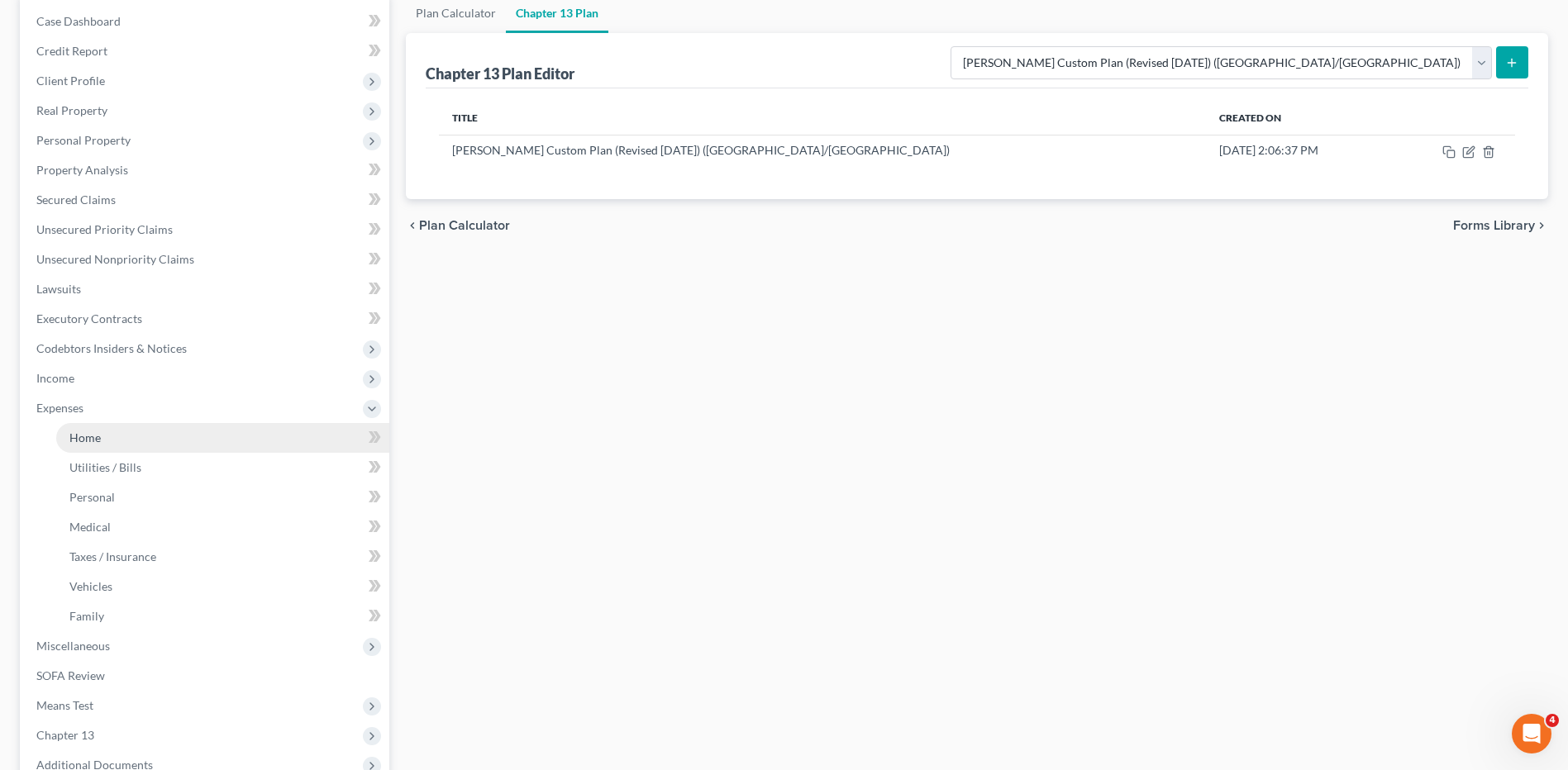
click at [89, 436] on span "Home" at bounding box center [85, 437] width 32 height 14
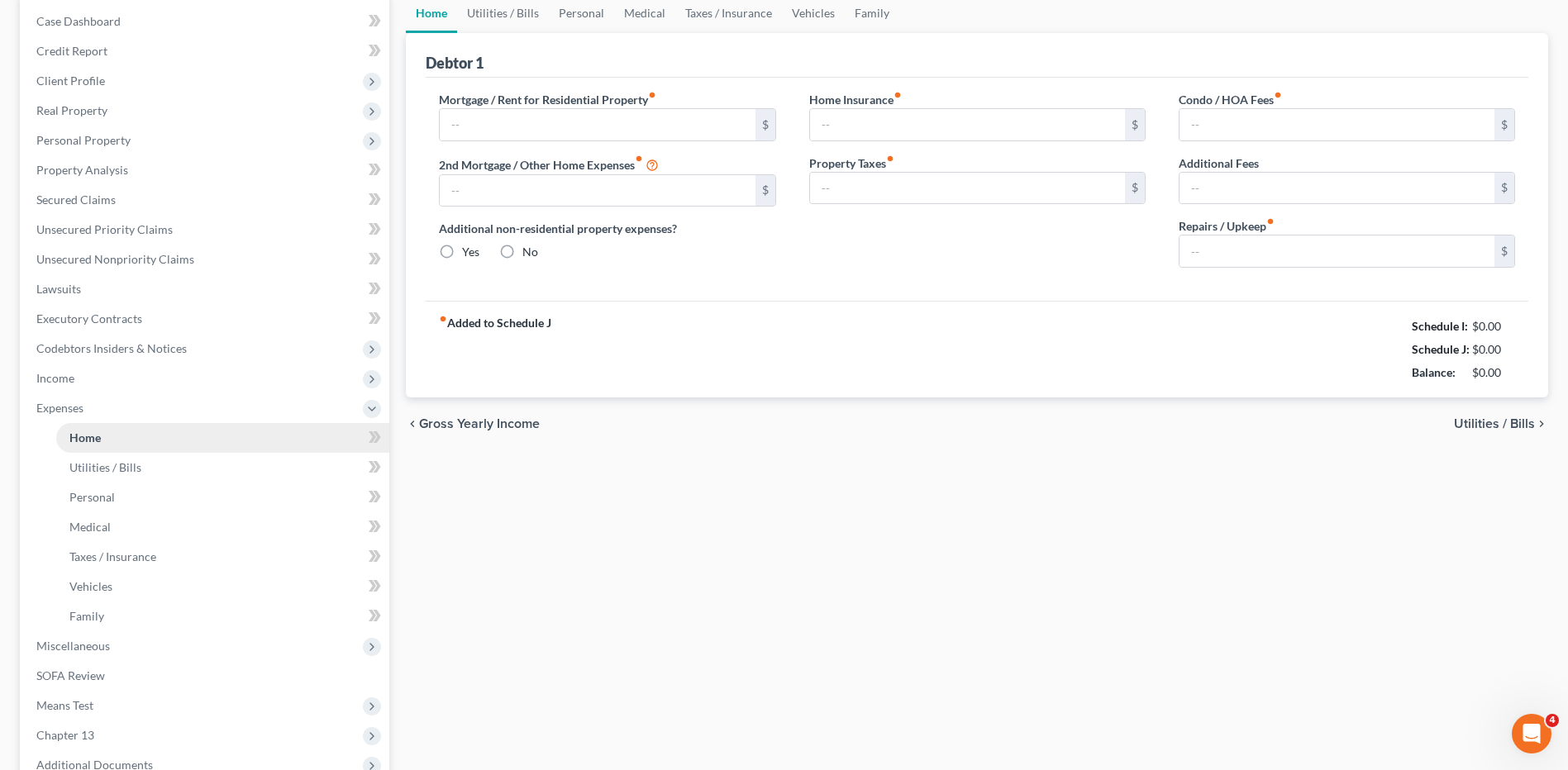
scroll to position [64, 0]
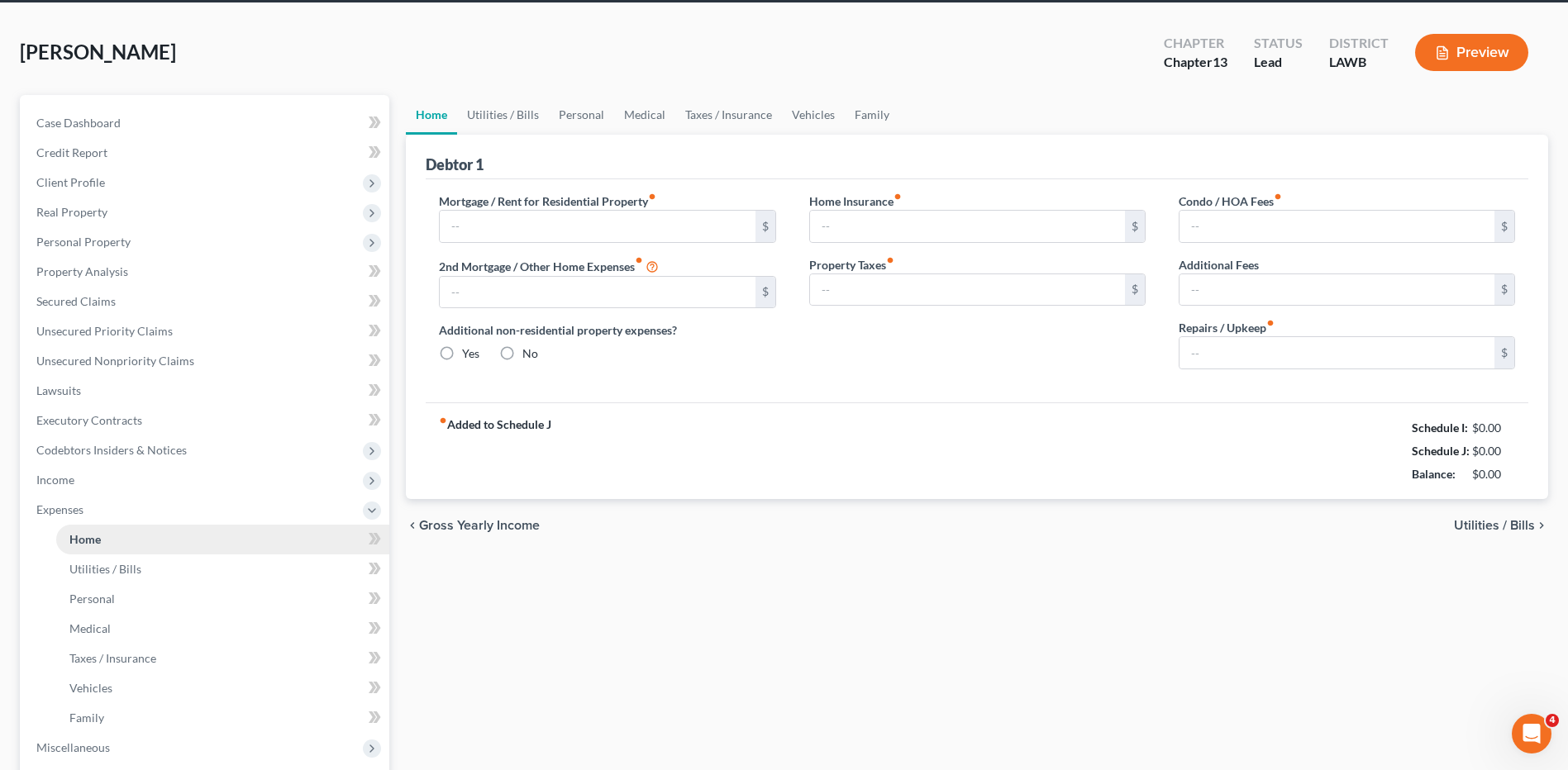
type input "0.00"
radio input "true"
type input "0.00"
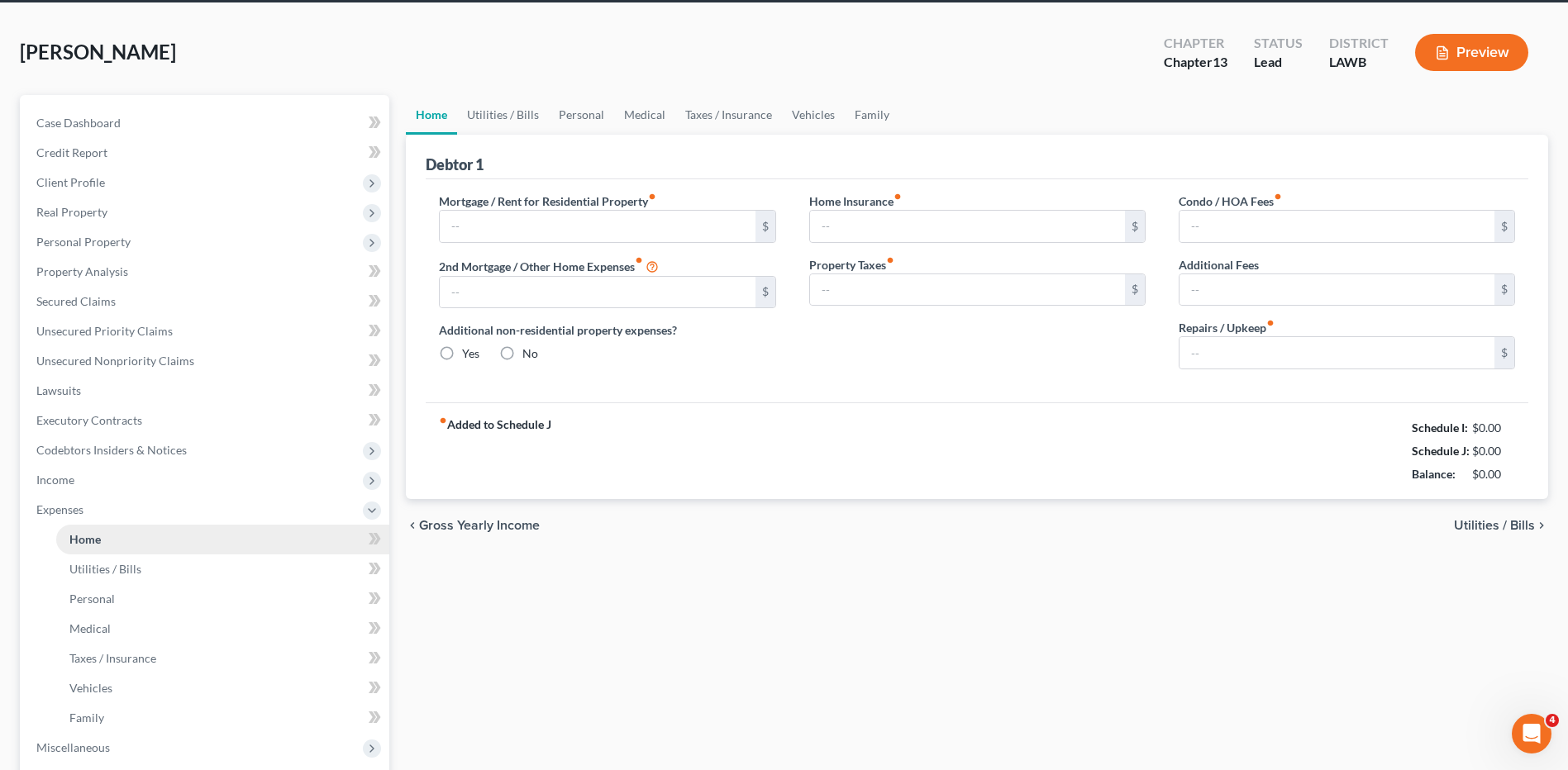
type input "0.00"
type input "200.00"
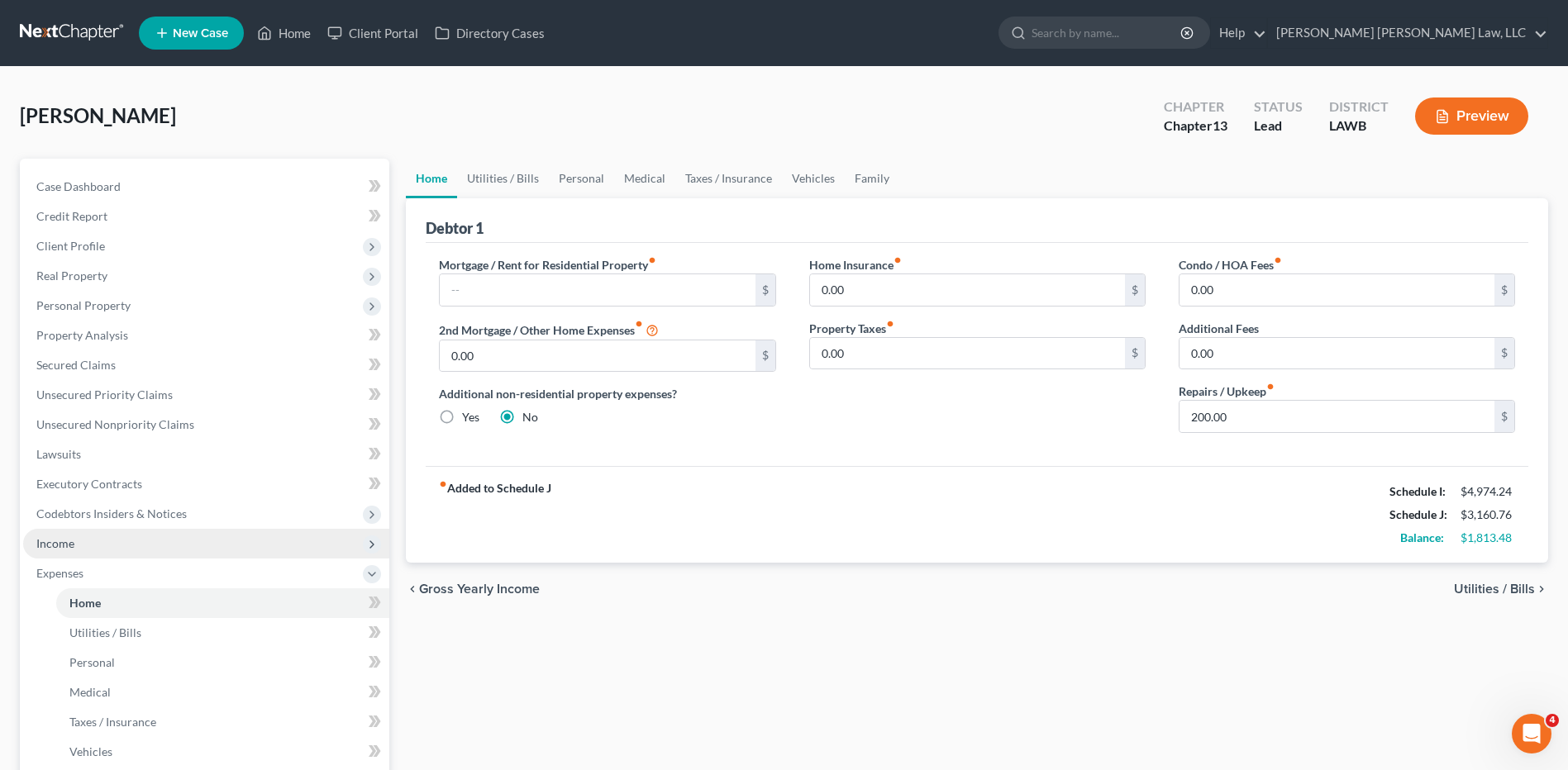
click at [81, 542] on span "Income" at bounding box center [206, 544] width 366 height 30
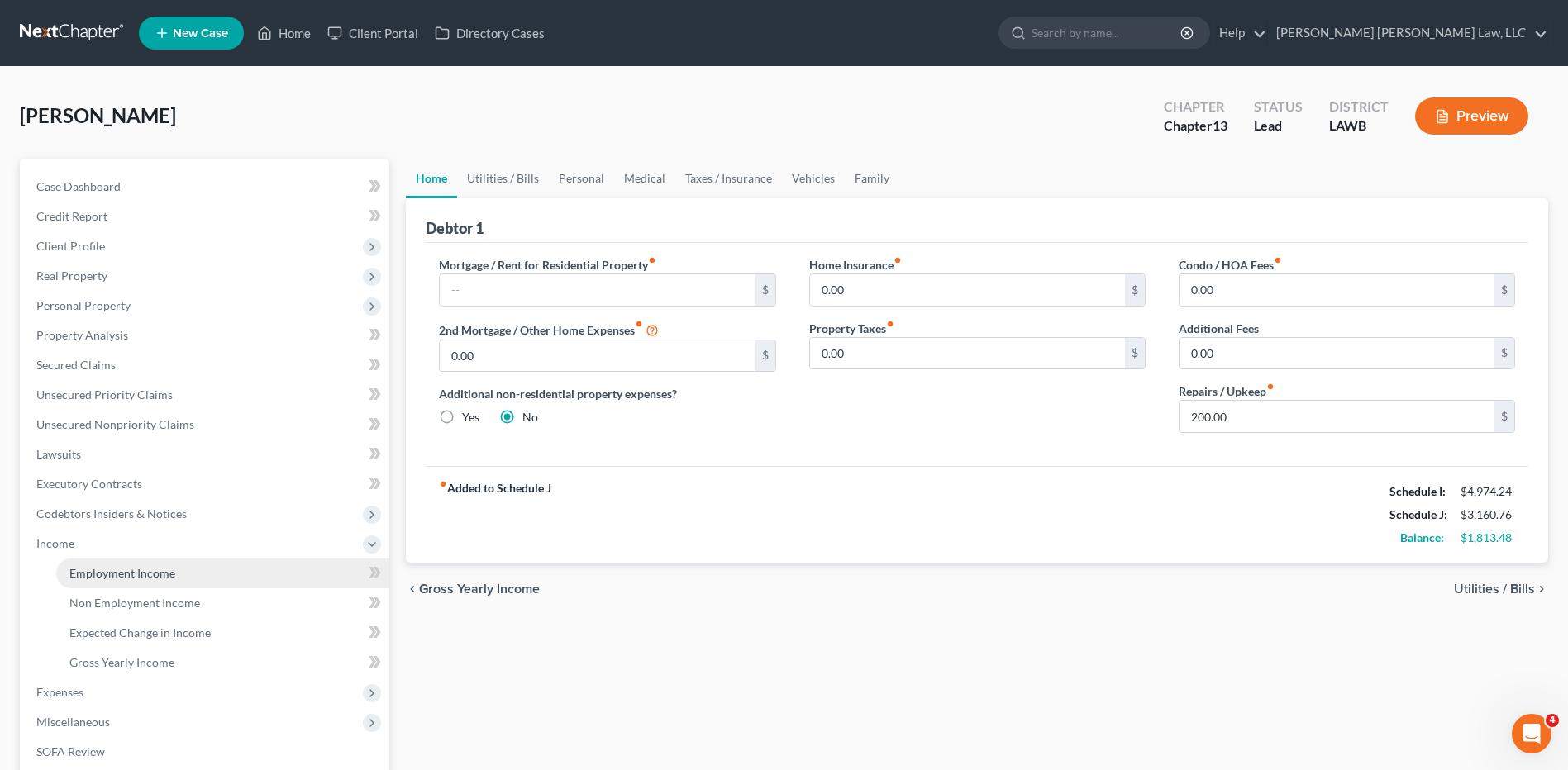
click at [112, 572] on span "Employment Income" at bounding box center [122, 573] width 106 height 14
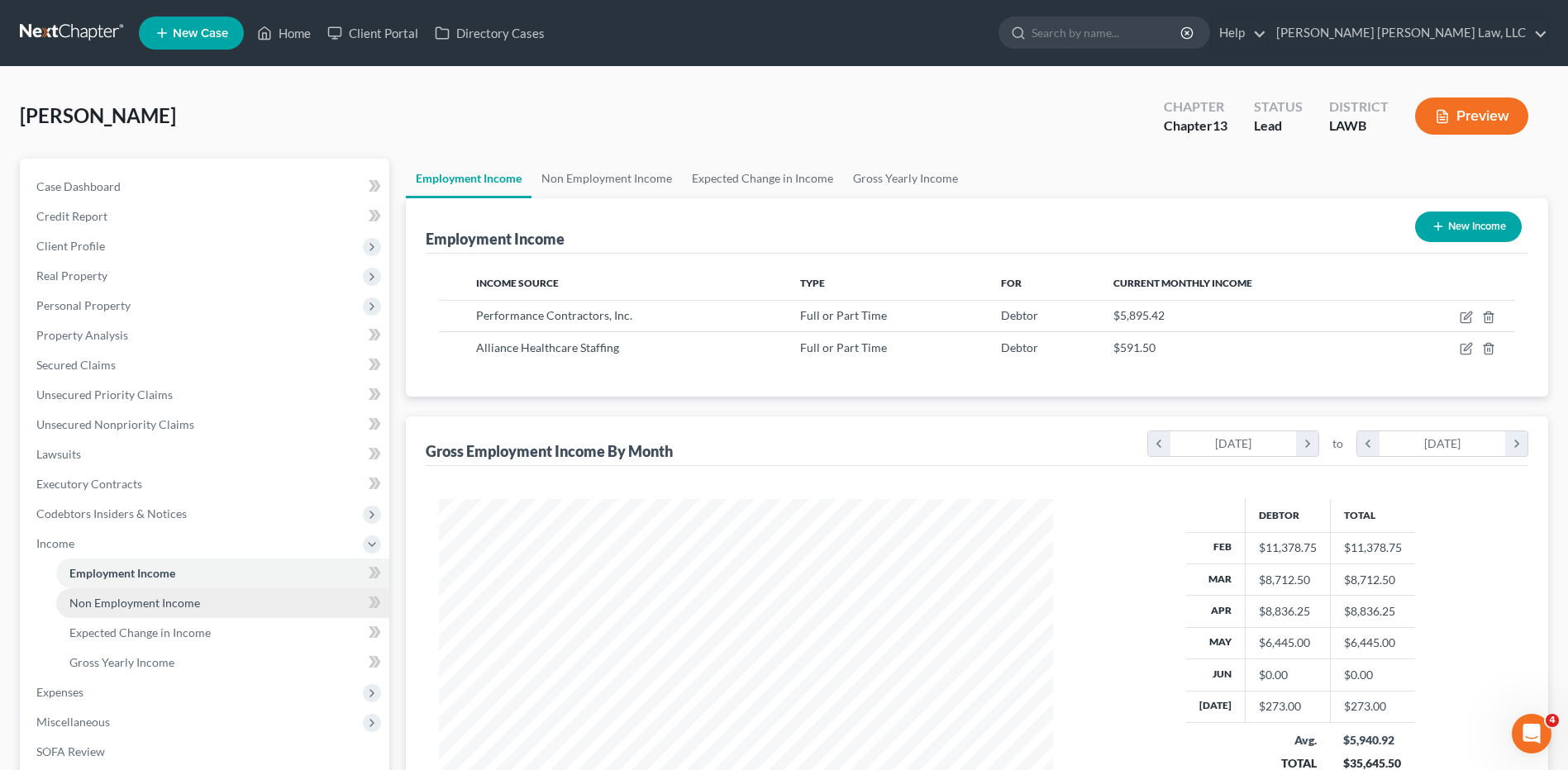
scroll to position [307, 646]
click at [111, 603] on span "Non Employment Income" at bounding box center [134, 602] width 131 height 14
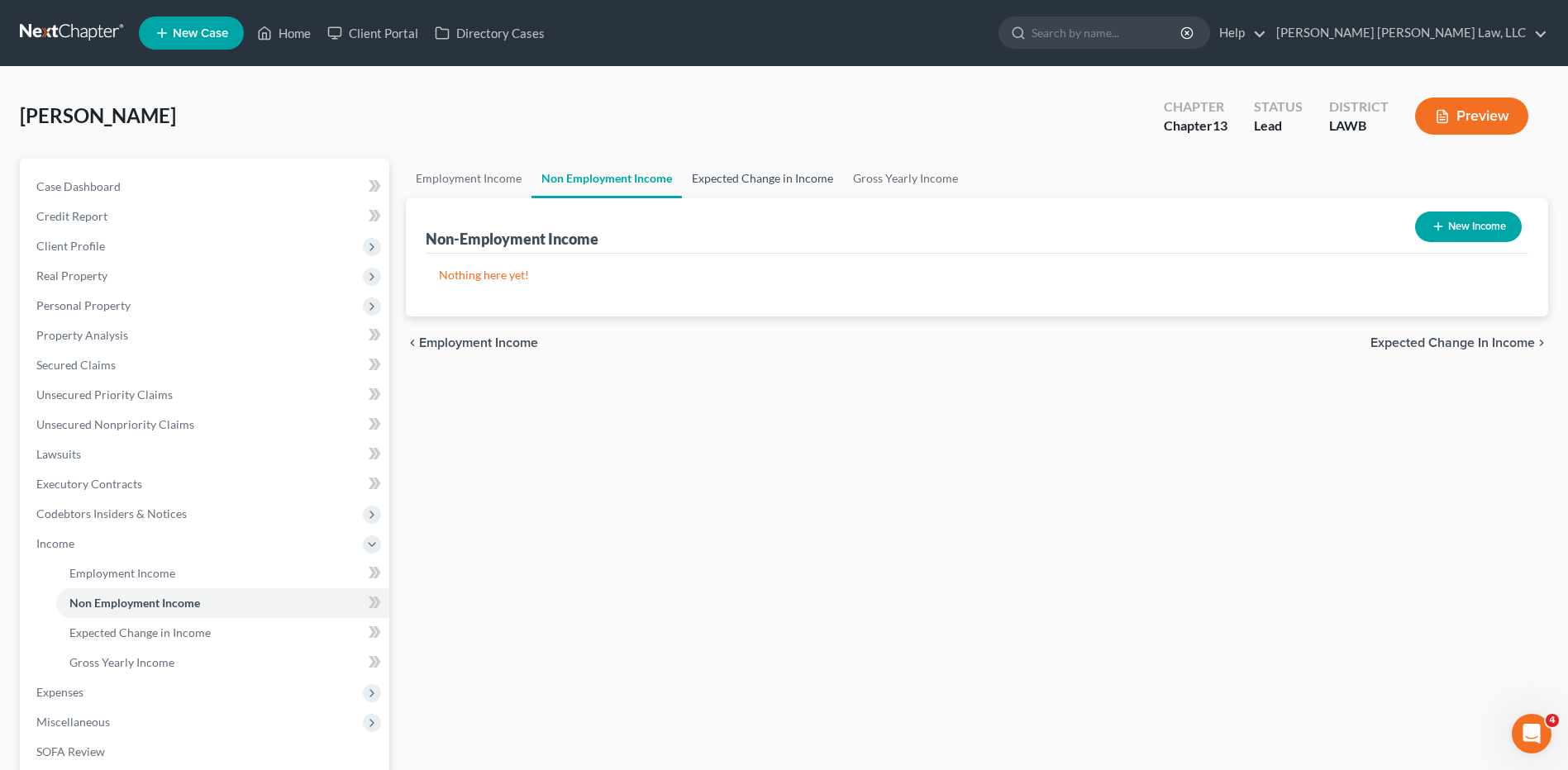
click at [737, 180] on link "Expected Change in Income" at bounding box center [763, 178] width 161 height 40
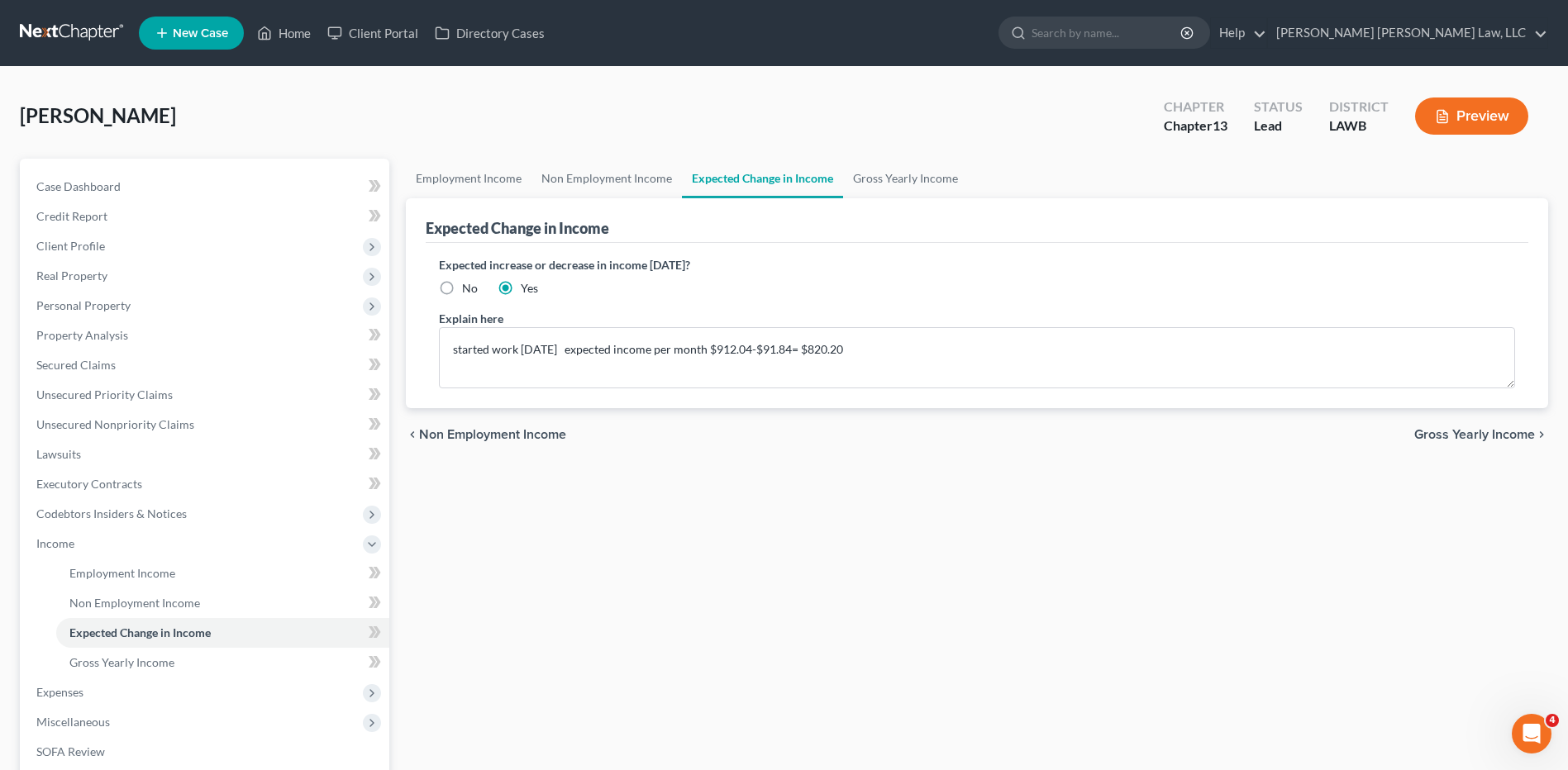
click at [462, 289] on label "No" at bounding box center [469, 288] width 16 height 17
click at [469, 289] on input "No" at bounding box center [474, 285] width 11 height 11
radio input "true"
drag, startPoint x: 865, startPoint y: 347, endPoint x: 447, endPoint y: 362, distance: 418.3
click at [447, 362] on textarea "started work 6/25/25 expected income per month $912.04-$91.84= $820.20" at bounding box center [977, 358] width 1076 height 61
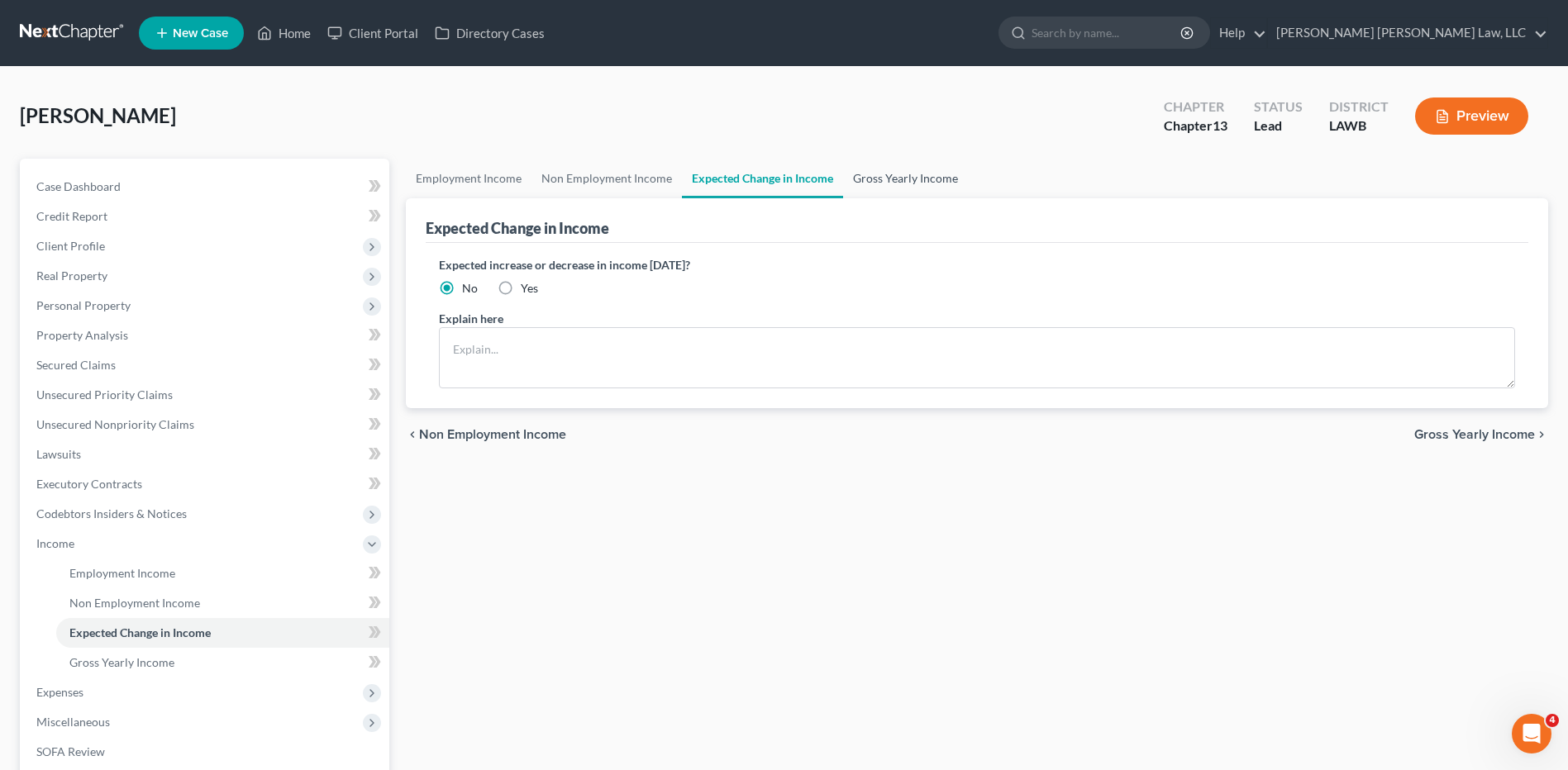
click at [872, 182] on link "Gross Yearly Income" at bounding box center [905, 178] width 125 height 40
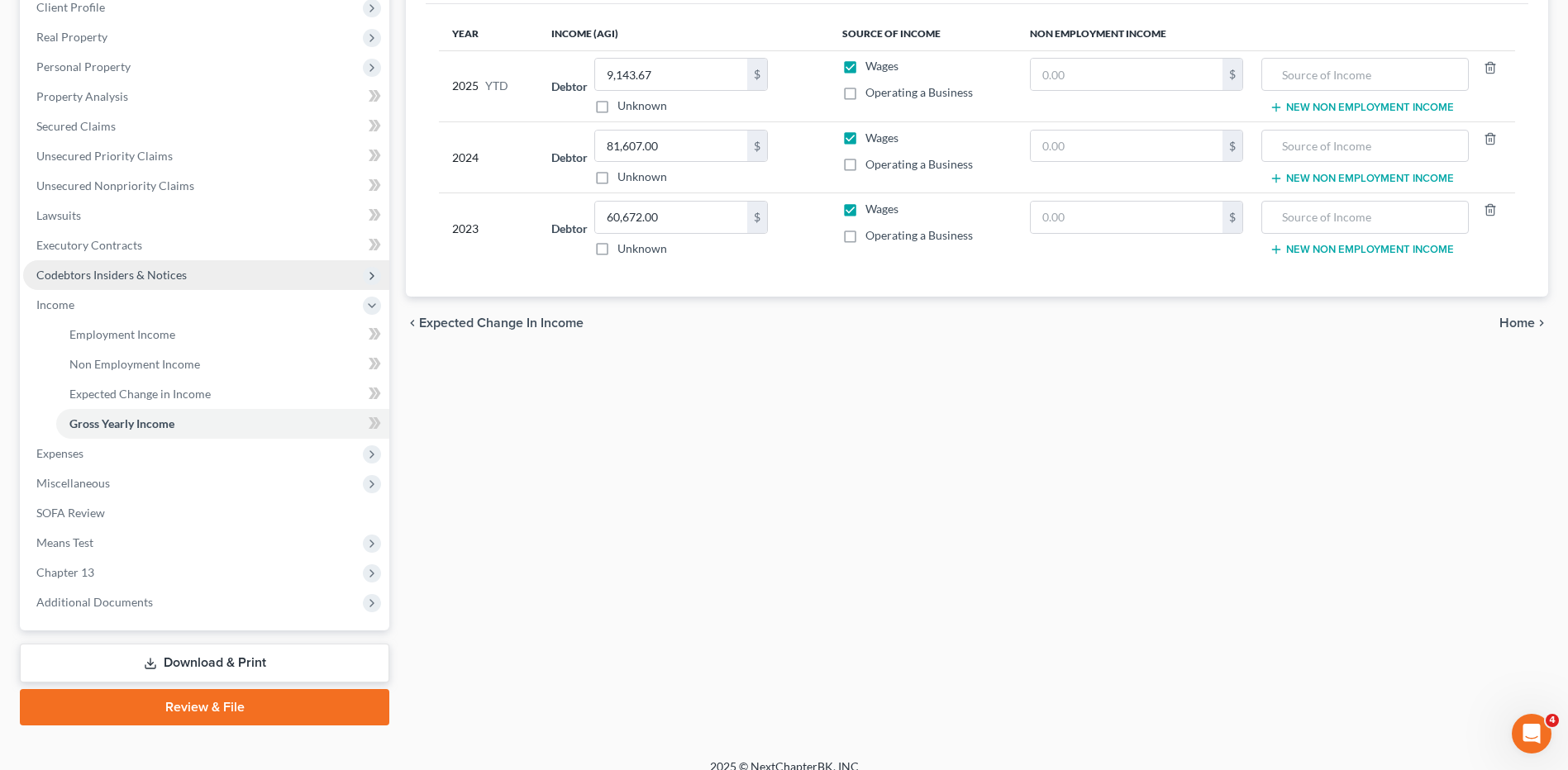
scroll to position [248, 0]
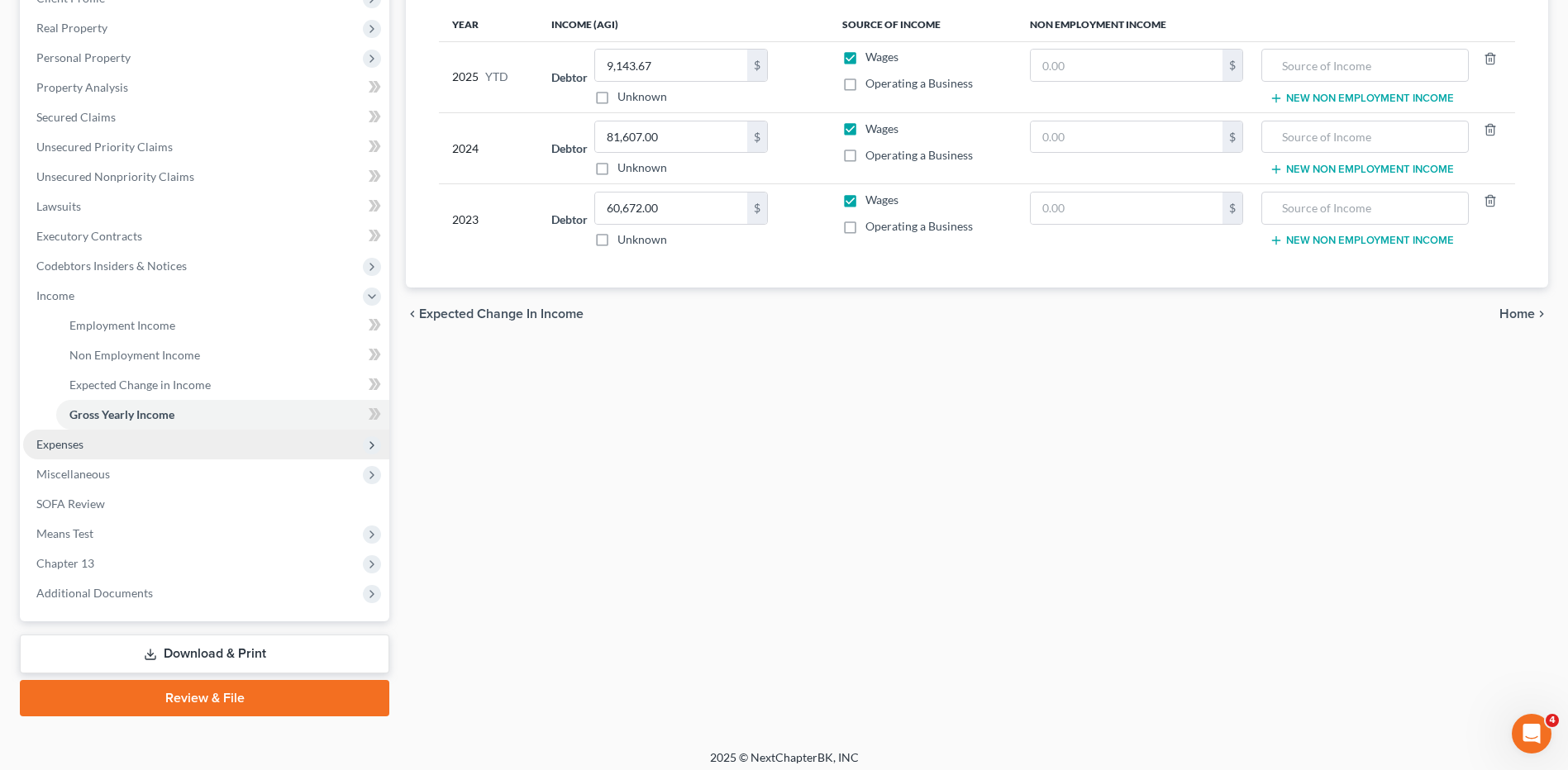
click at [66, 447] on span "Expenses" at bounding box center [59, 444] width 47 height 14
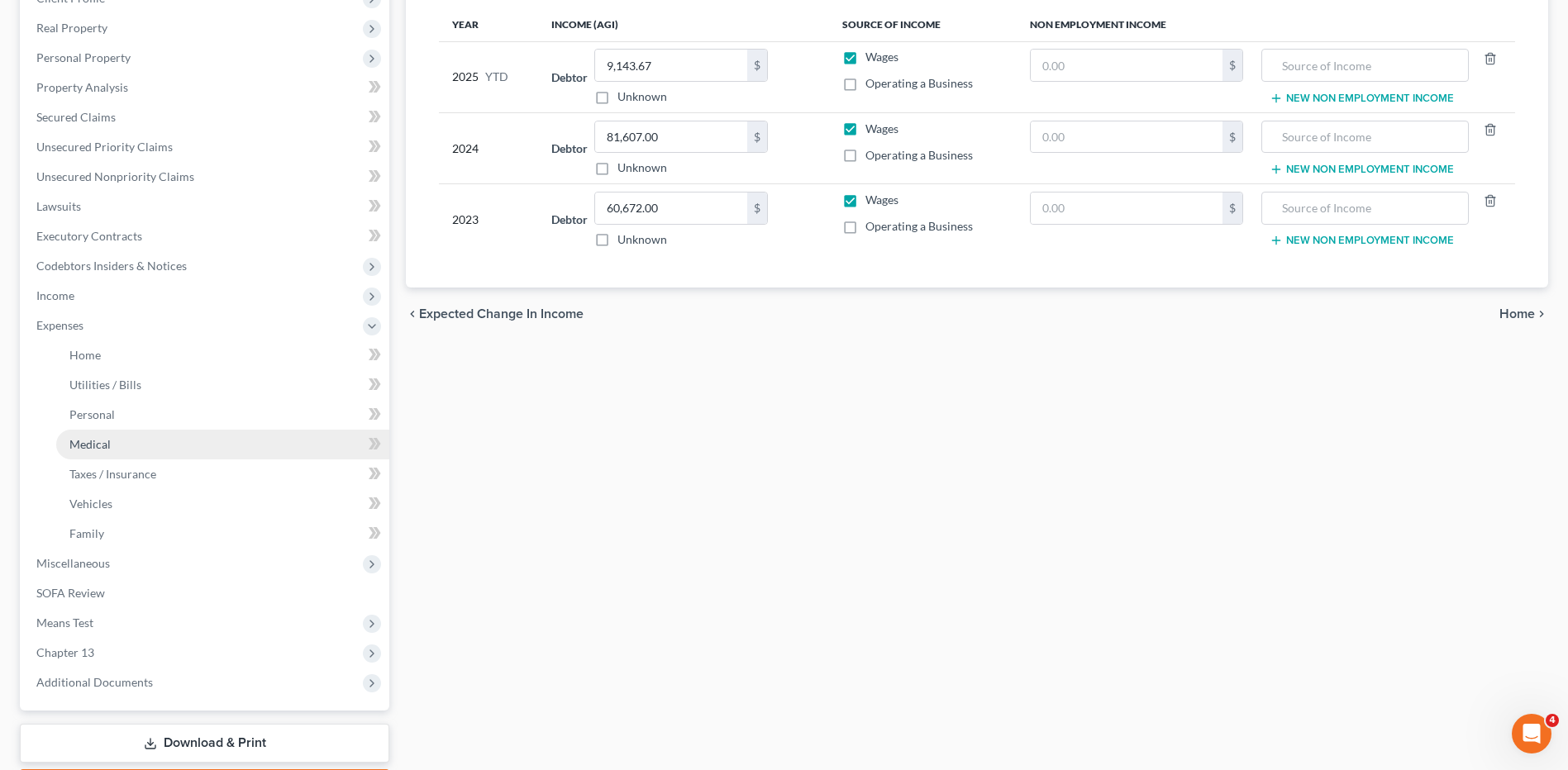
click at [67, 448] on link "Medical" at bounding box center [222, 445] width 333 height 30
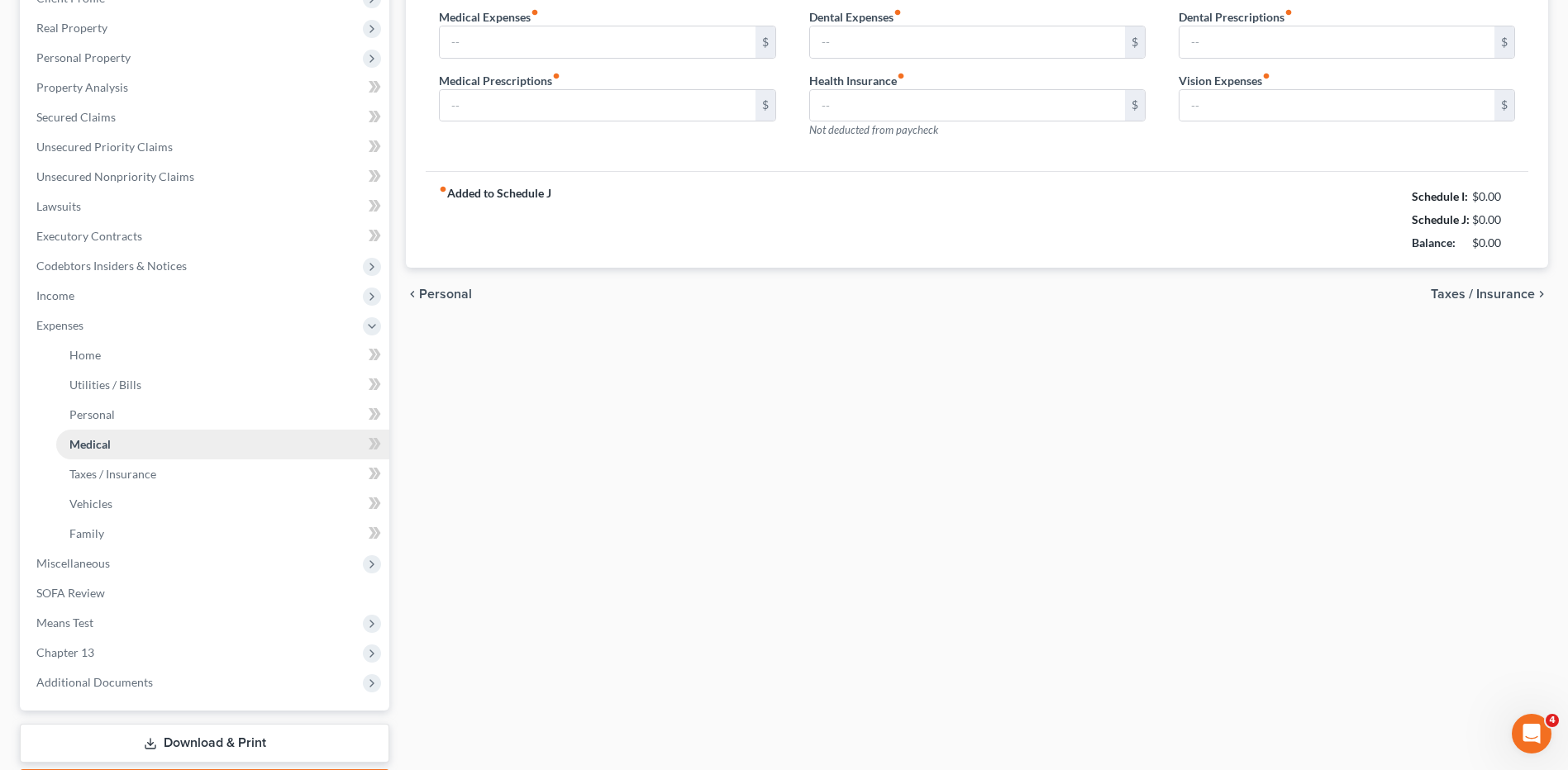
scroll to position [49, 0]
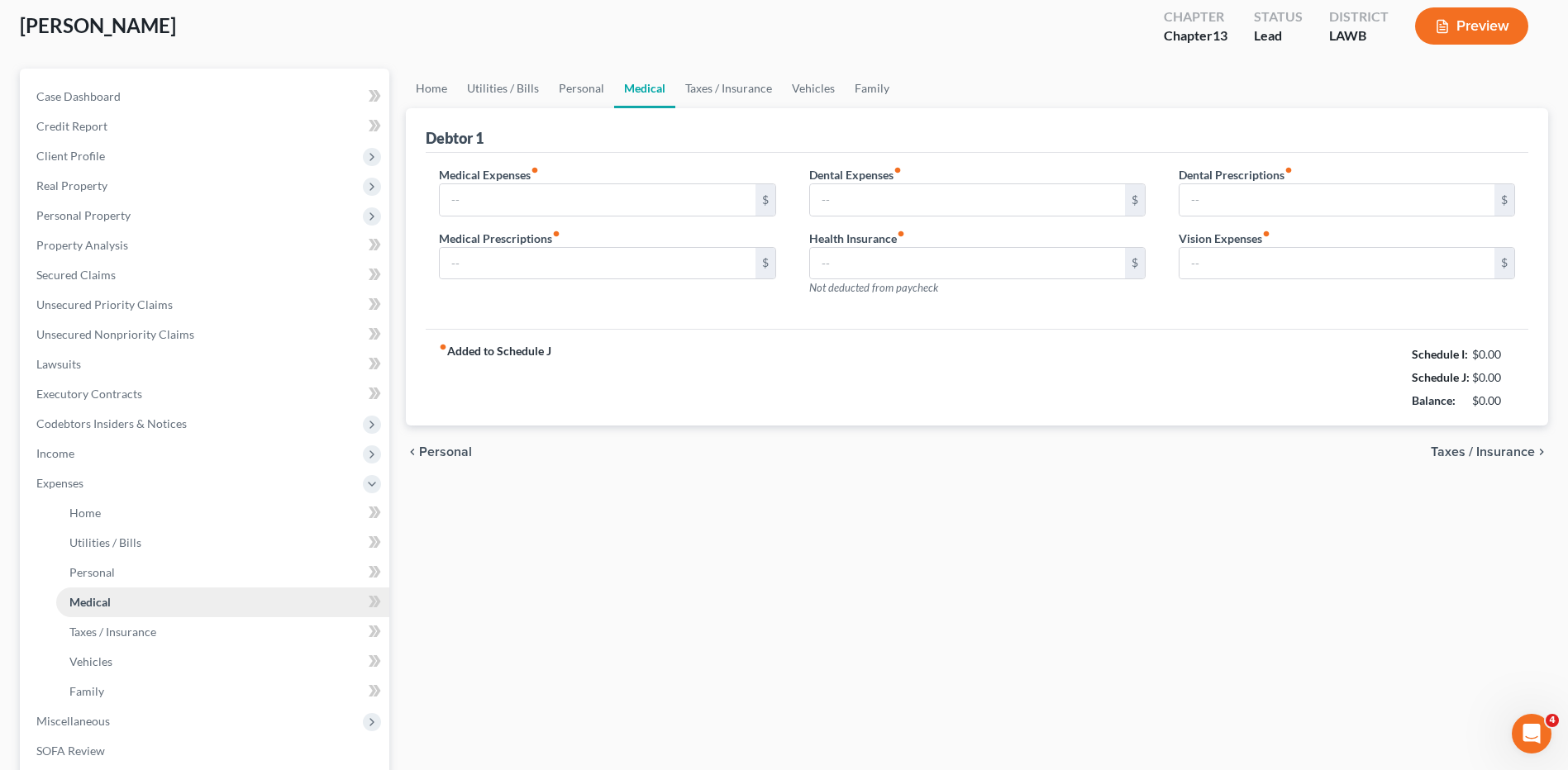
type input "0.00"
type input "200.00"
type input "0.00"
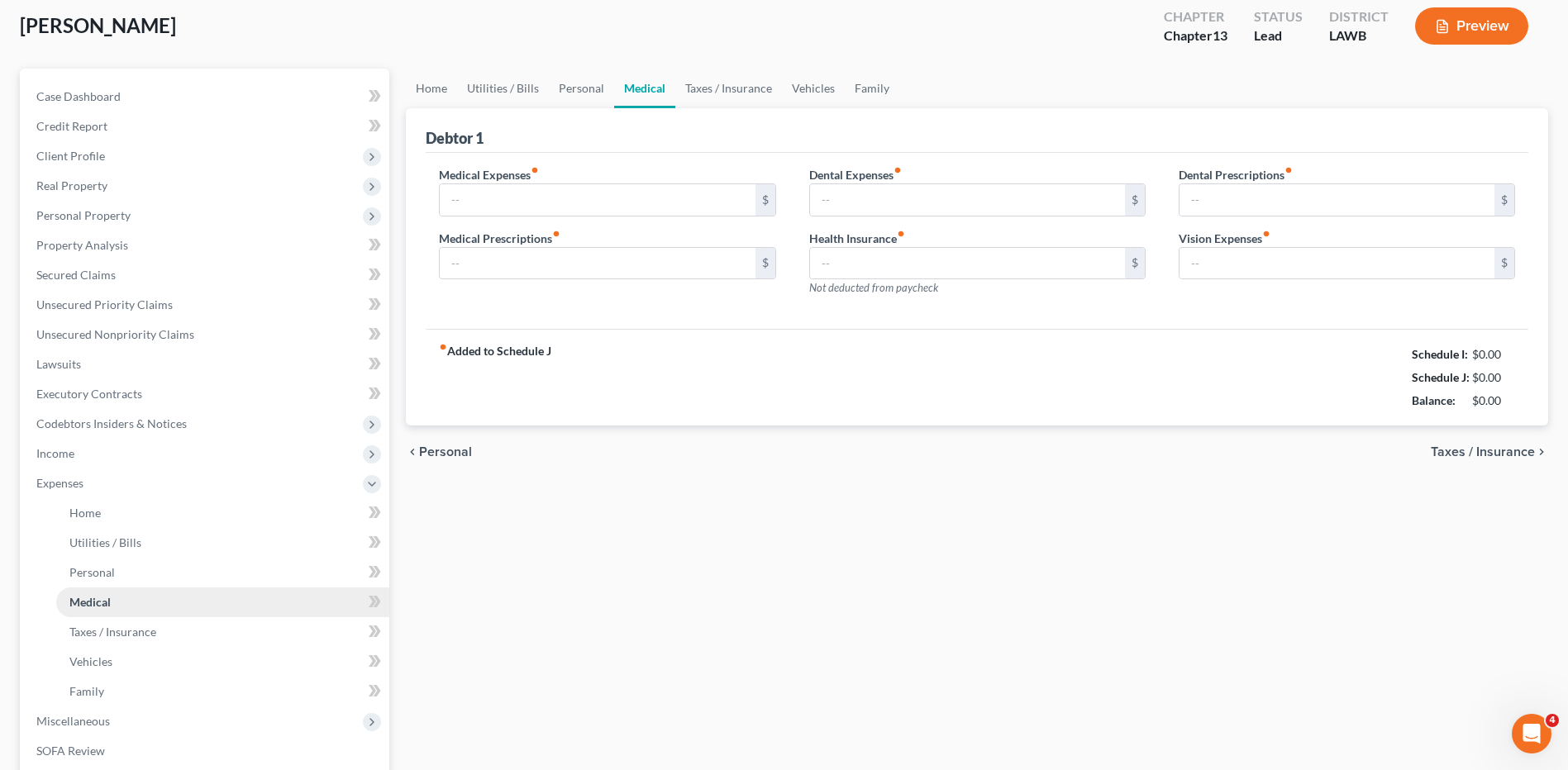
type input "0.00"
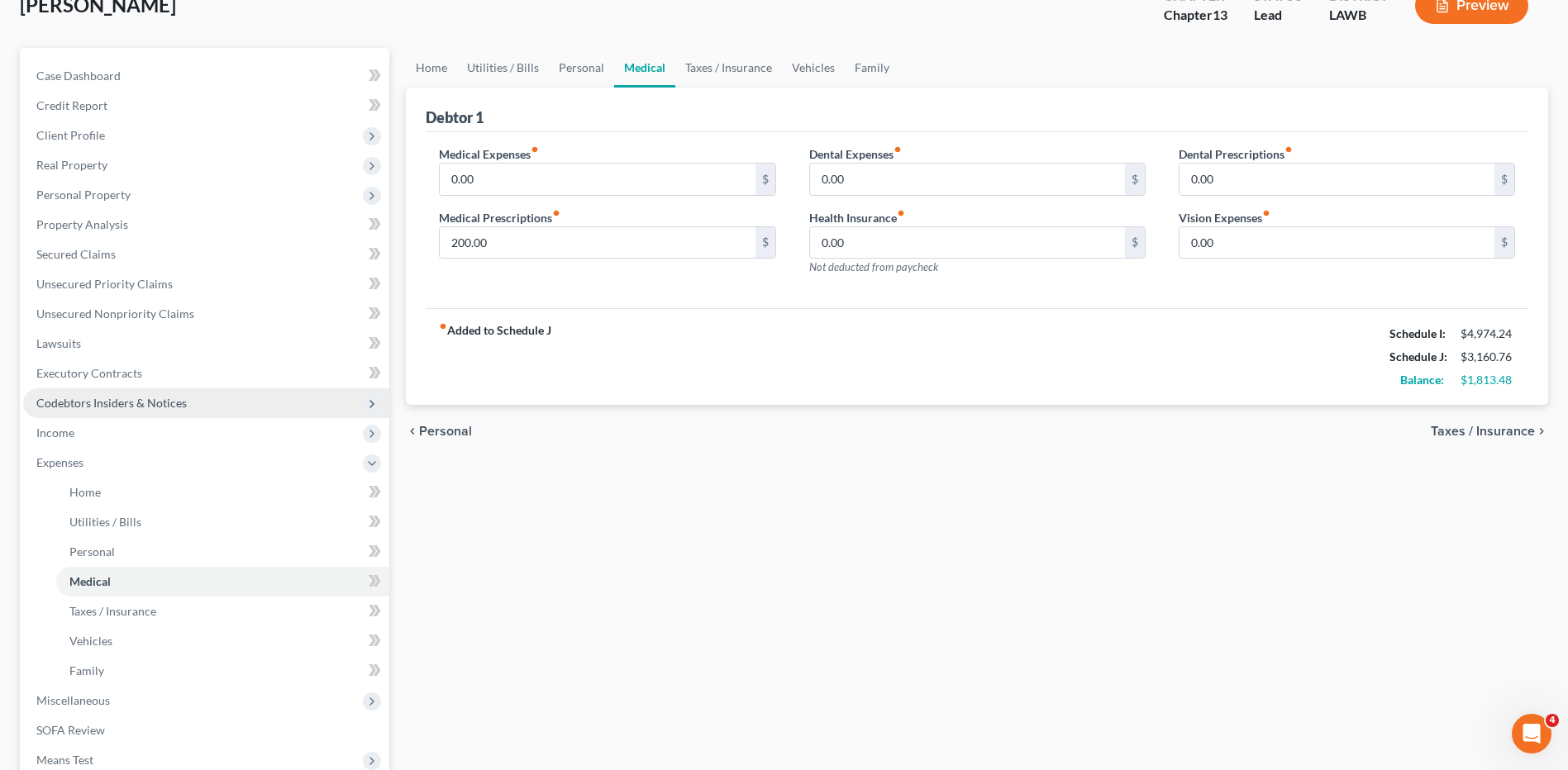
scroll to position [248, 0]
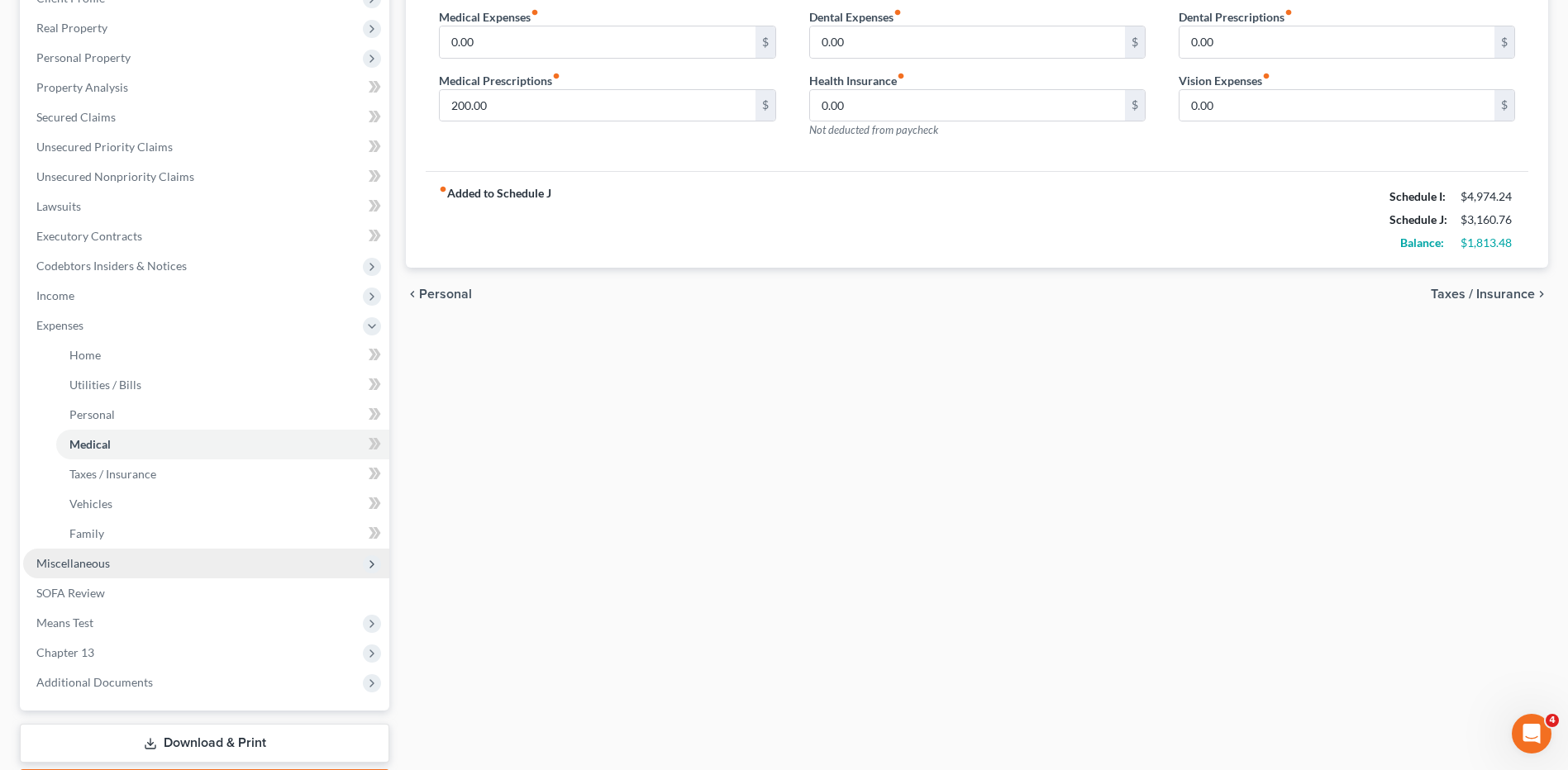
click at [75, 566] on span "Miscellaneous" at bounding box center [72, 562] width 73 height 14
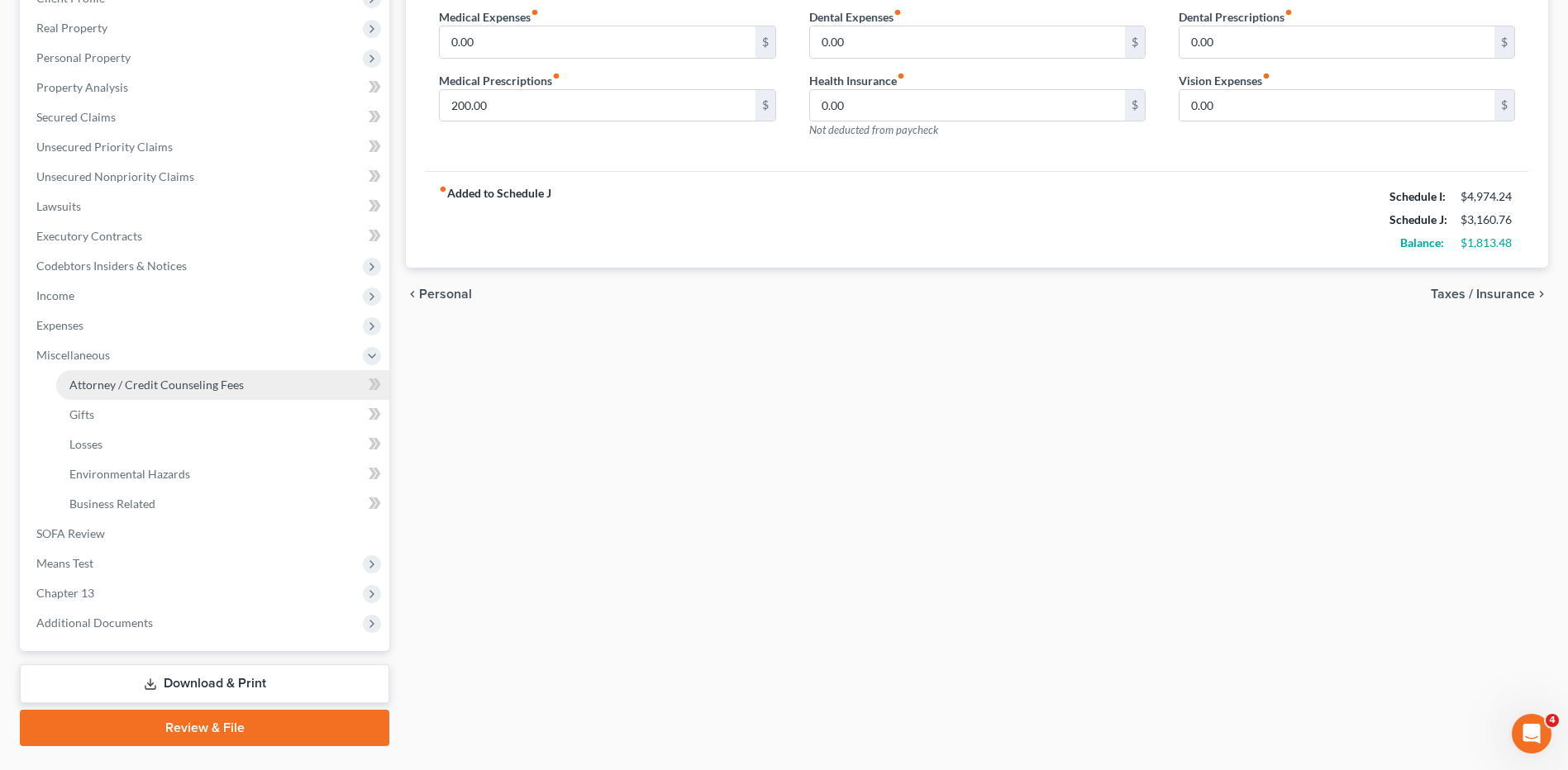
click at [118, 386] on span "Attorney / Credit Counseling Fees" at bounding box center [157, 385] width 174 height 14
select select "1"
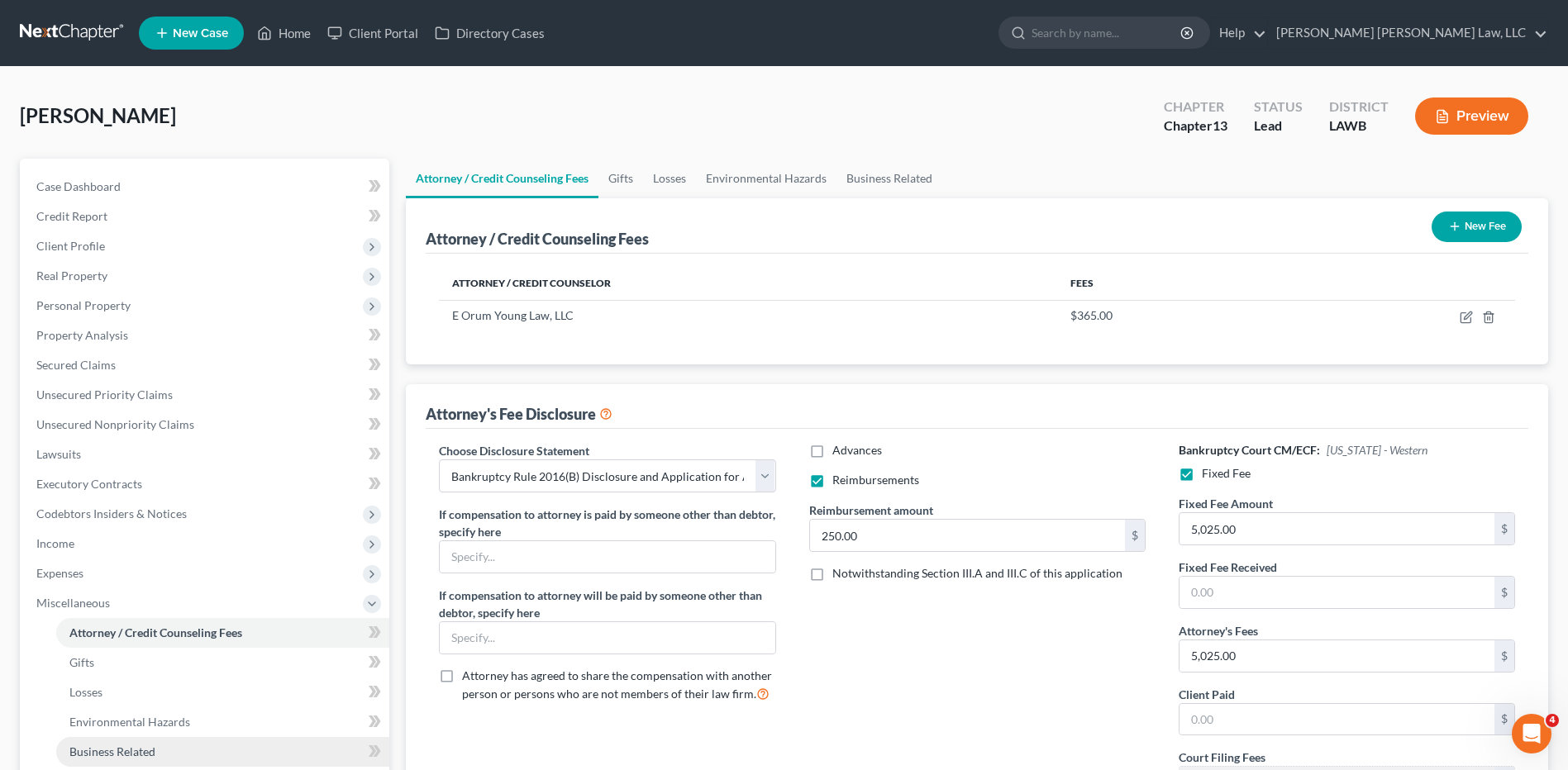
scroll to position [286, 0]
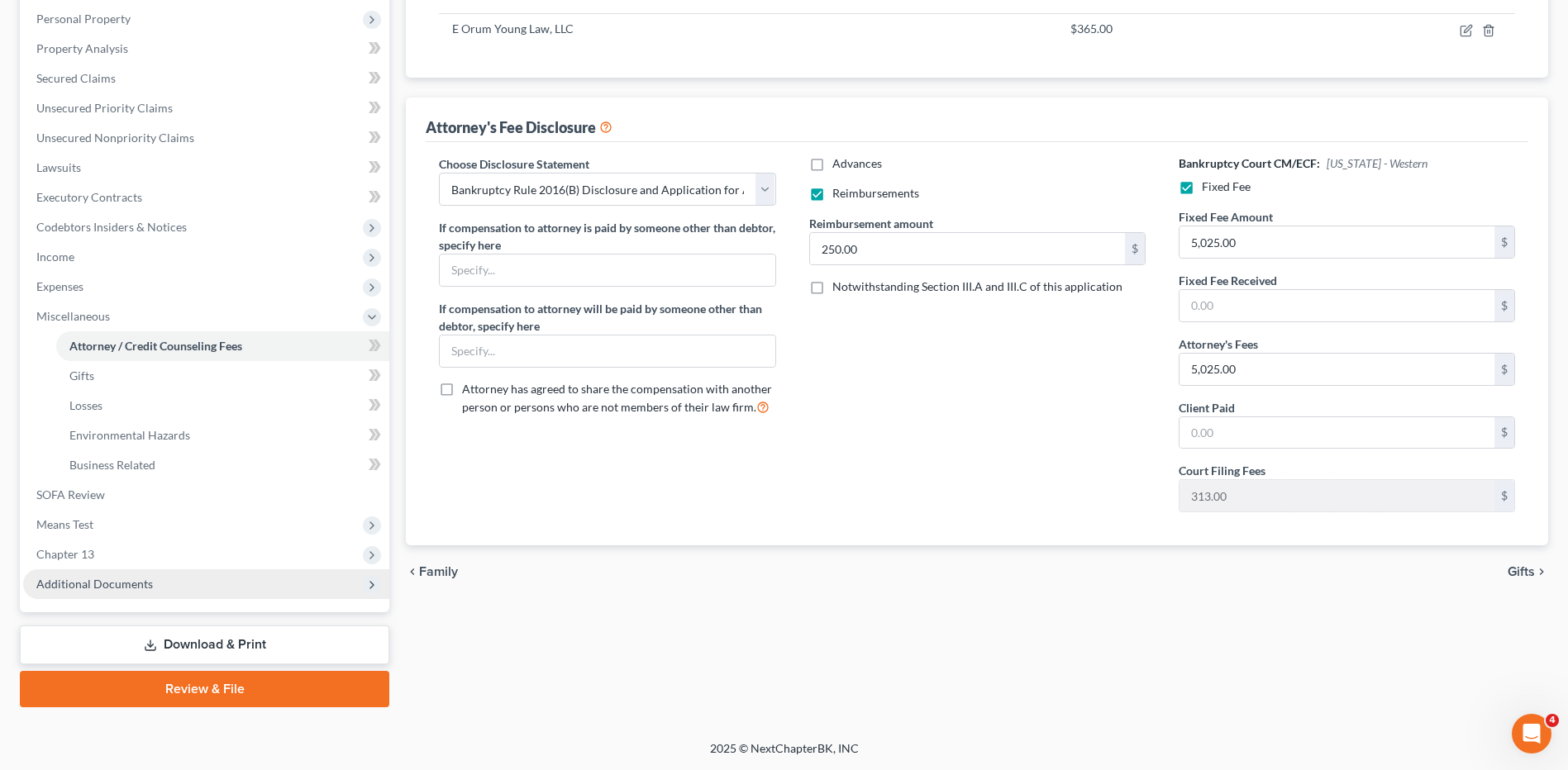
click at [107, 581] on span "Additional Documents" at bounding box center [95, 583] width 117 height 14
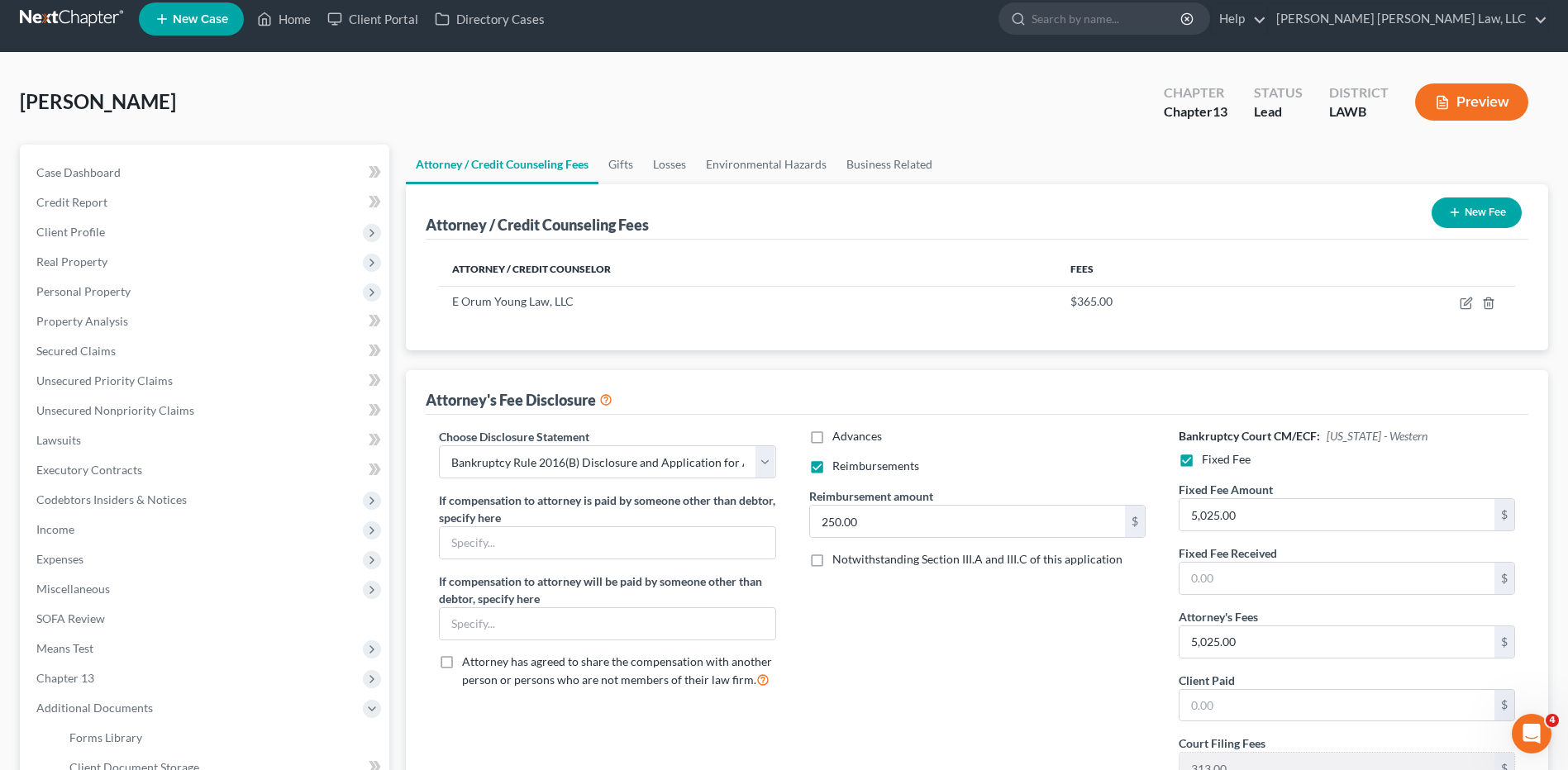
scroll to position [0, 0]
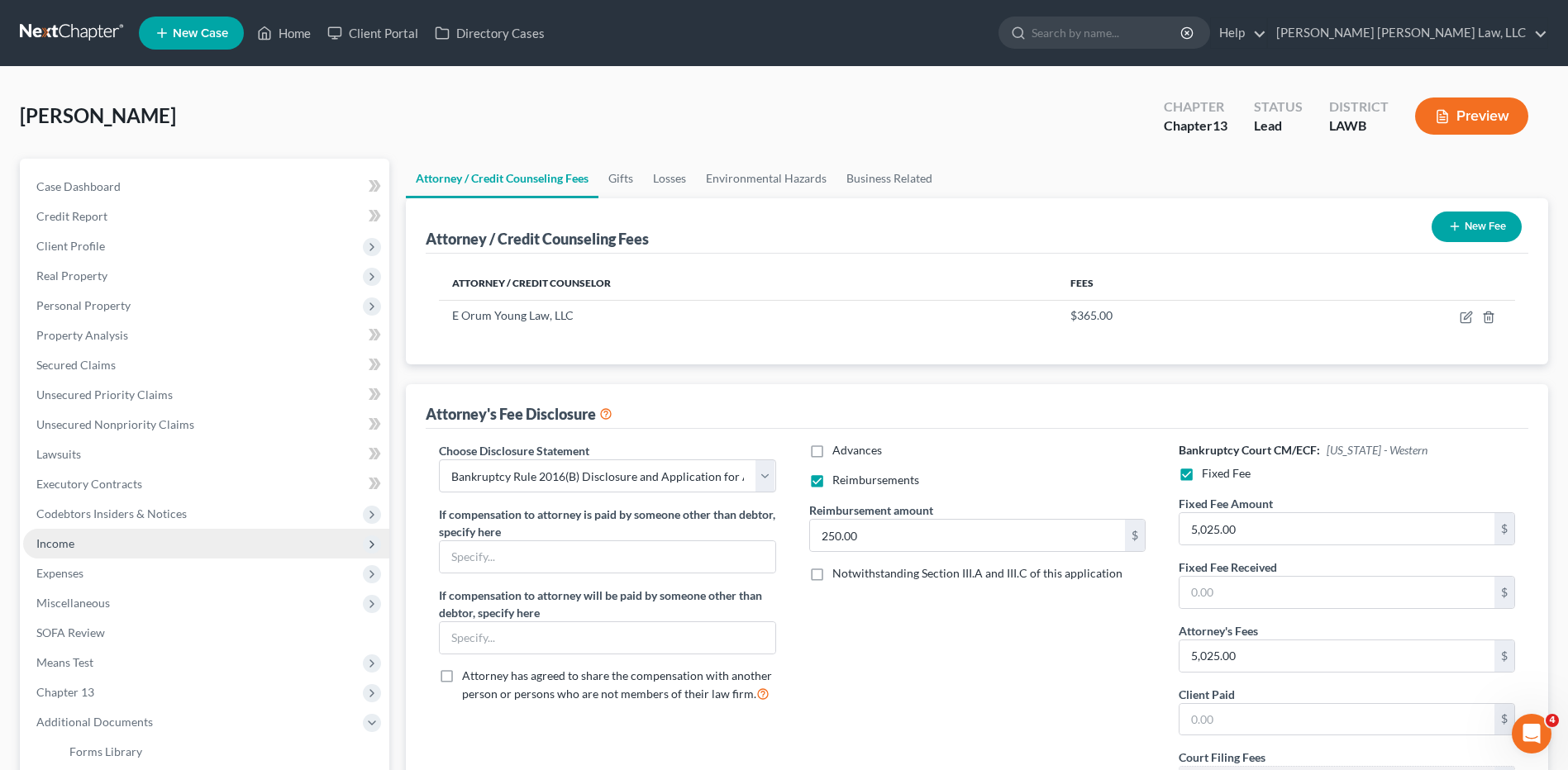
click at [50, 540] on span "Income" at bounding box center [55, 543] width 38 height 14
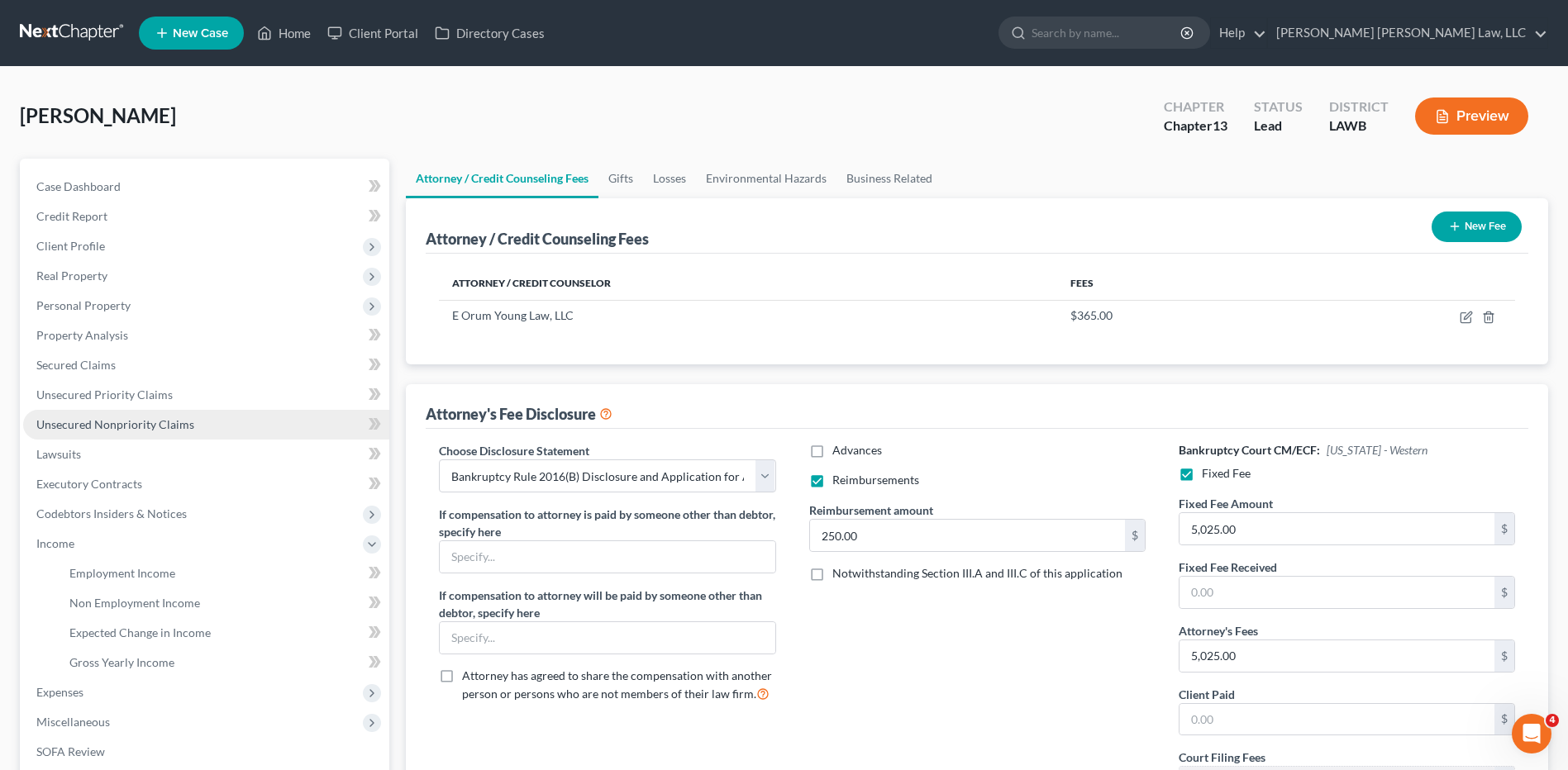
click at [112, 424] on span "Unsecured Nonpriority Claims" at bounding box center [115, 423] width 158 height 14
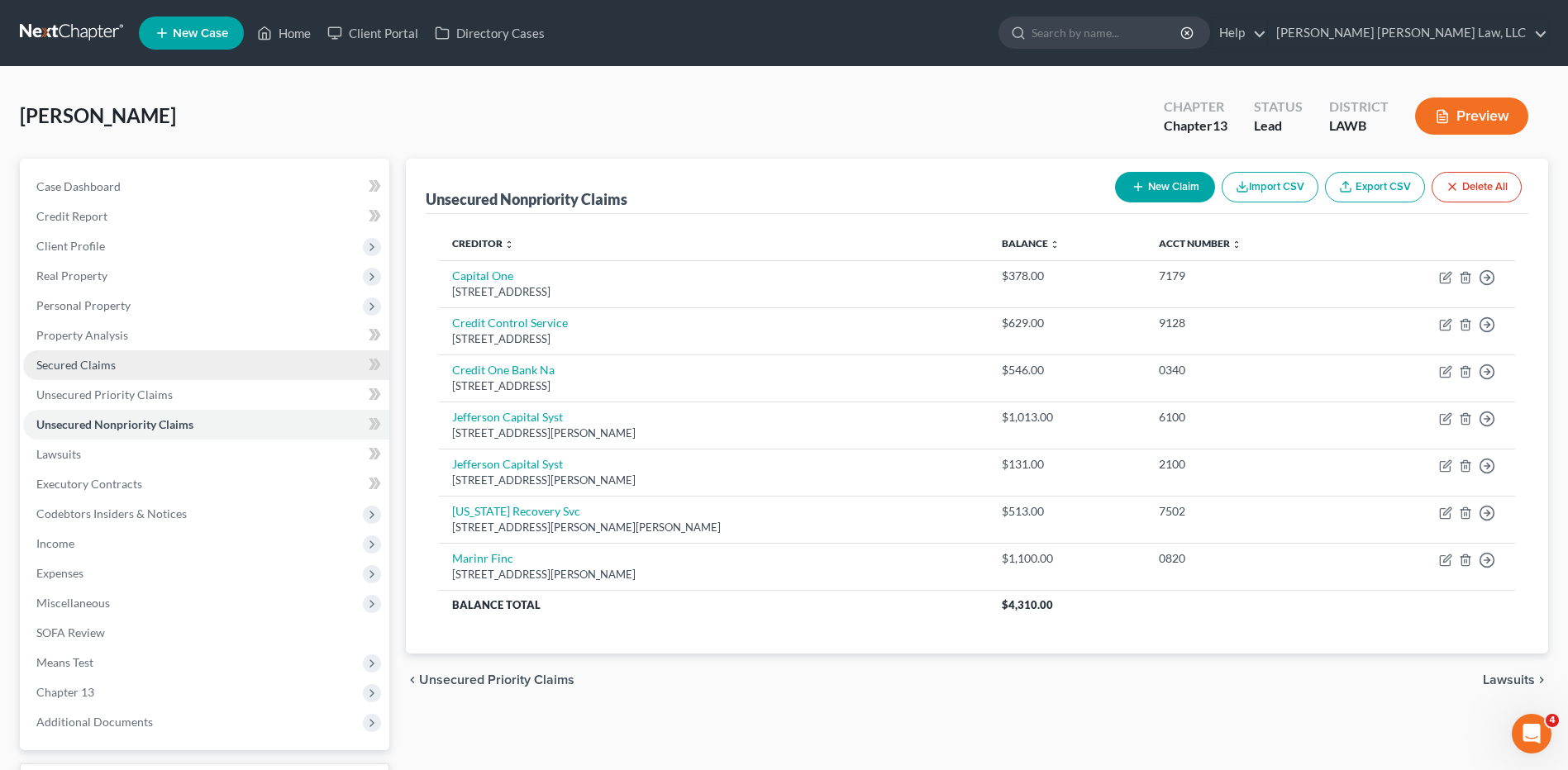
click at [93, 368] on span "Secured Claims" at bounding box center [76, 364] width 80 height 14
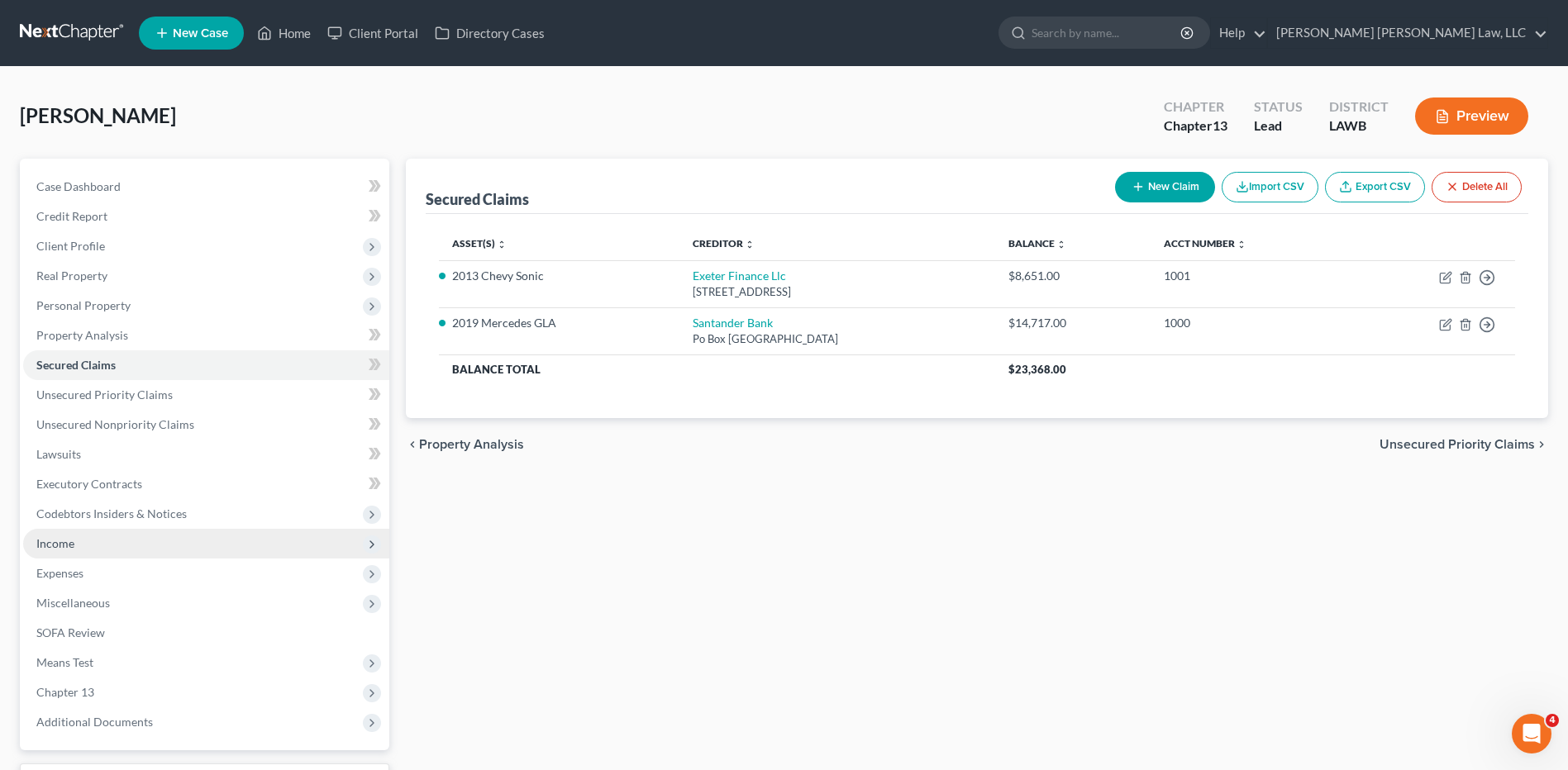
click at [64, 536] on span "Income" at bounding box center [55, 543] width 38 height 14
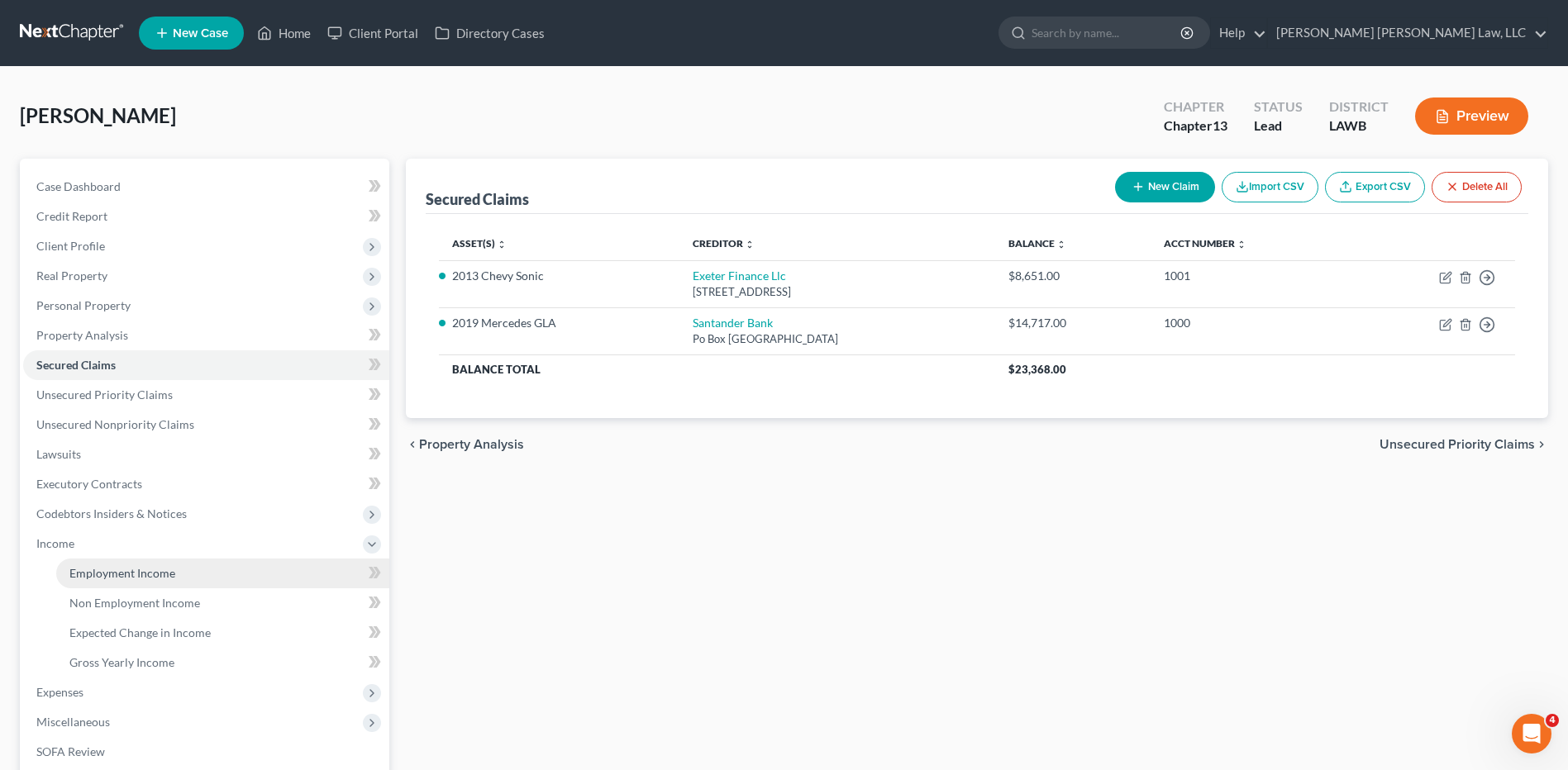
click at [101, 570] on span "Employment Income" at bounding box center [122, 573] width 106 height 14
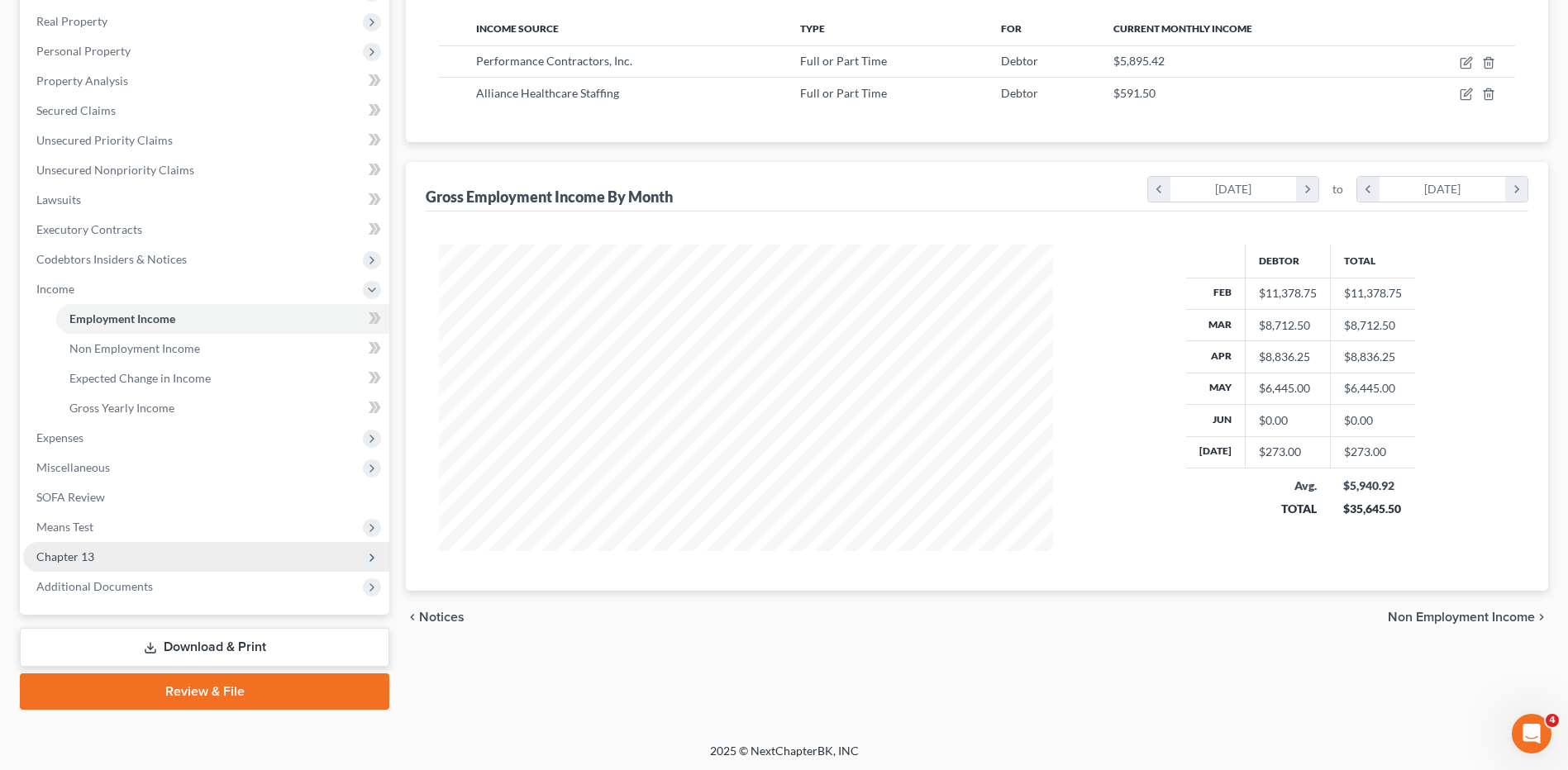
scroll to position [257, 0]
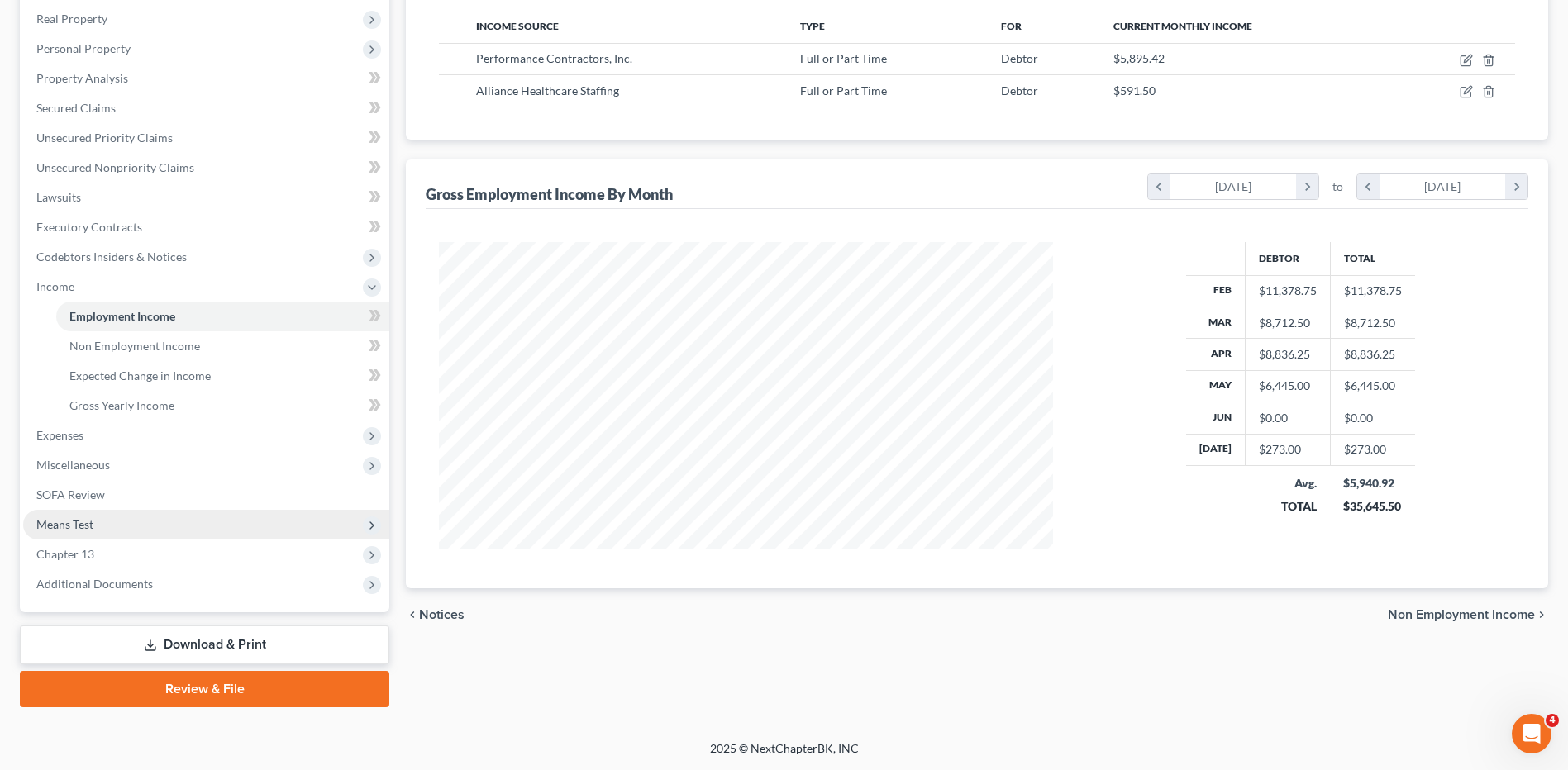
click at [54, 533] on span "Means Test" at bounding box center [206, 524] width 366 height 30
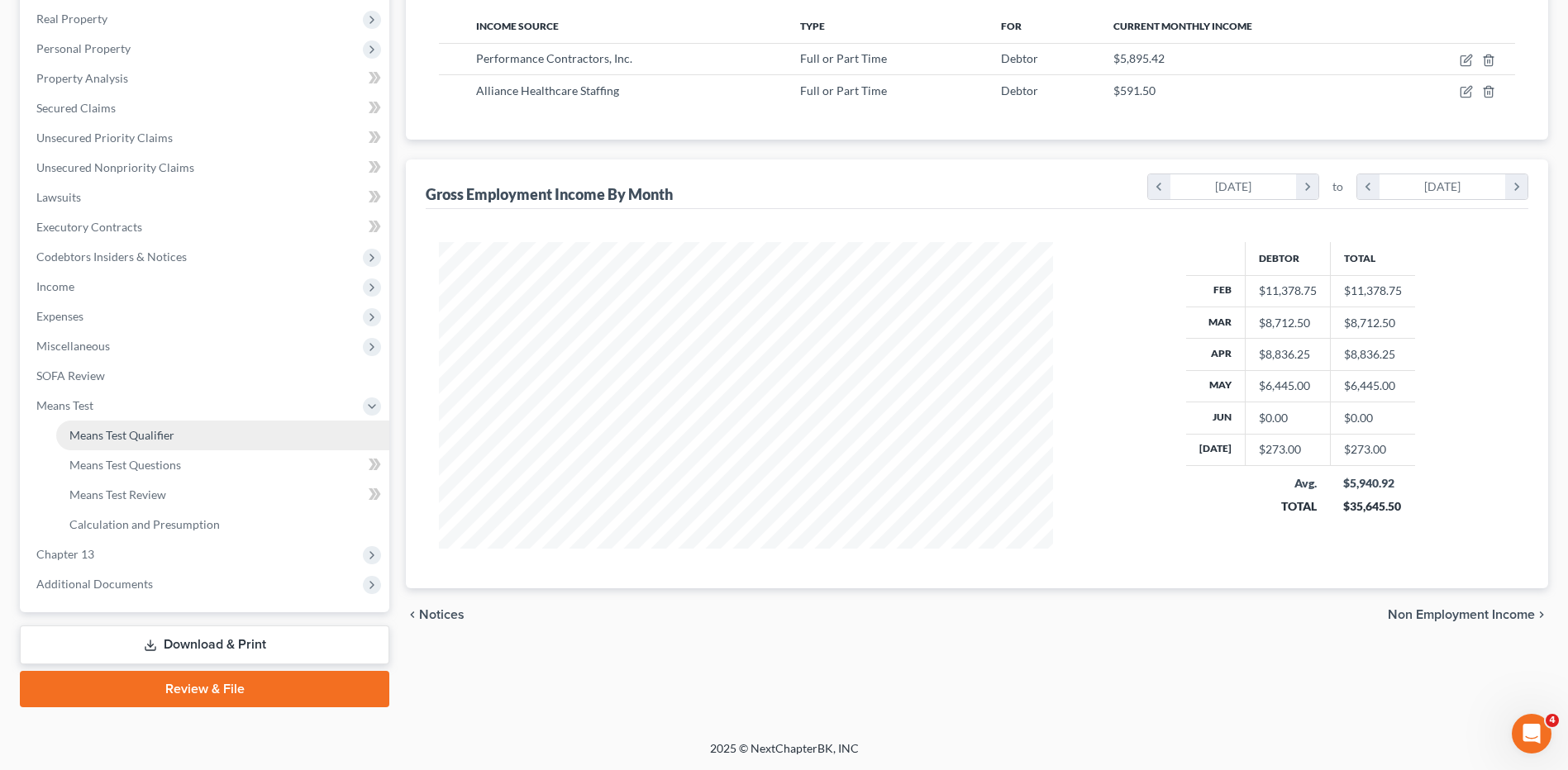
click at [113, 440] on span "Means Test Qualifier" at bounding box center [121, 435] width 105 height 14
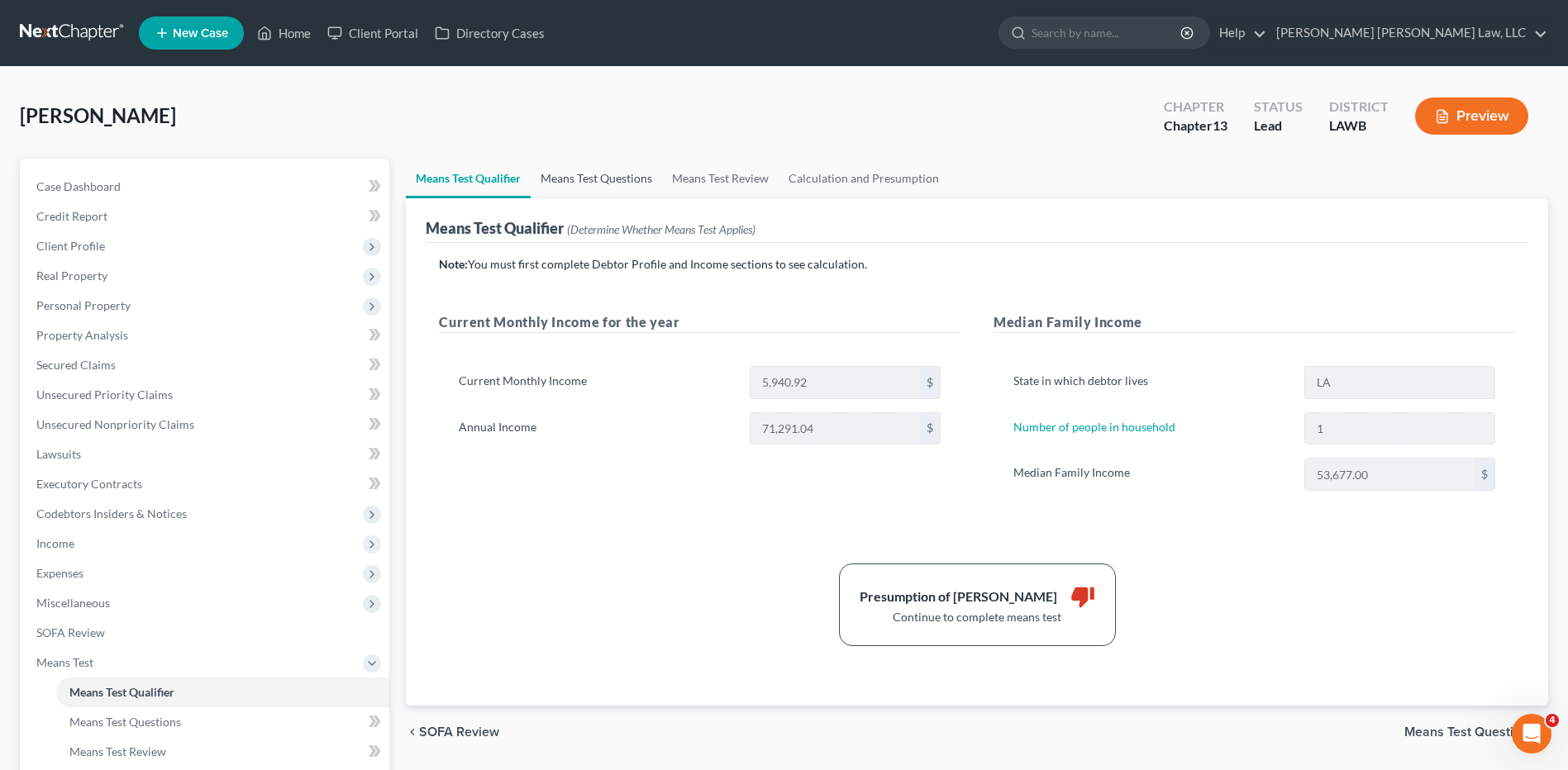
click at [608, 180] on link "Means Test Questions" at bounding box center [596, 178] width 132 height 40
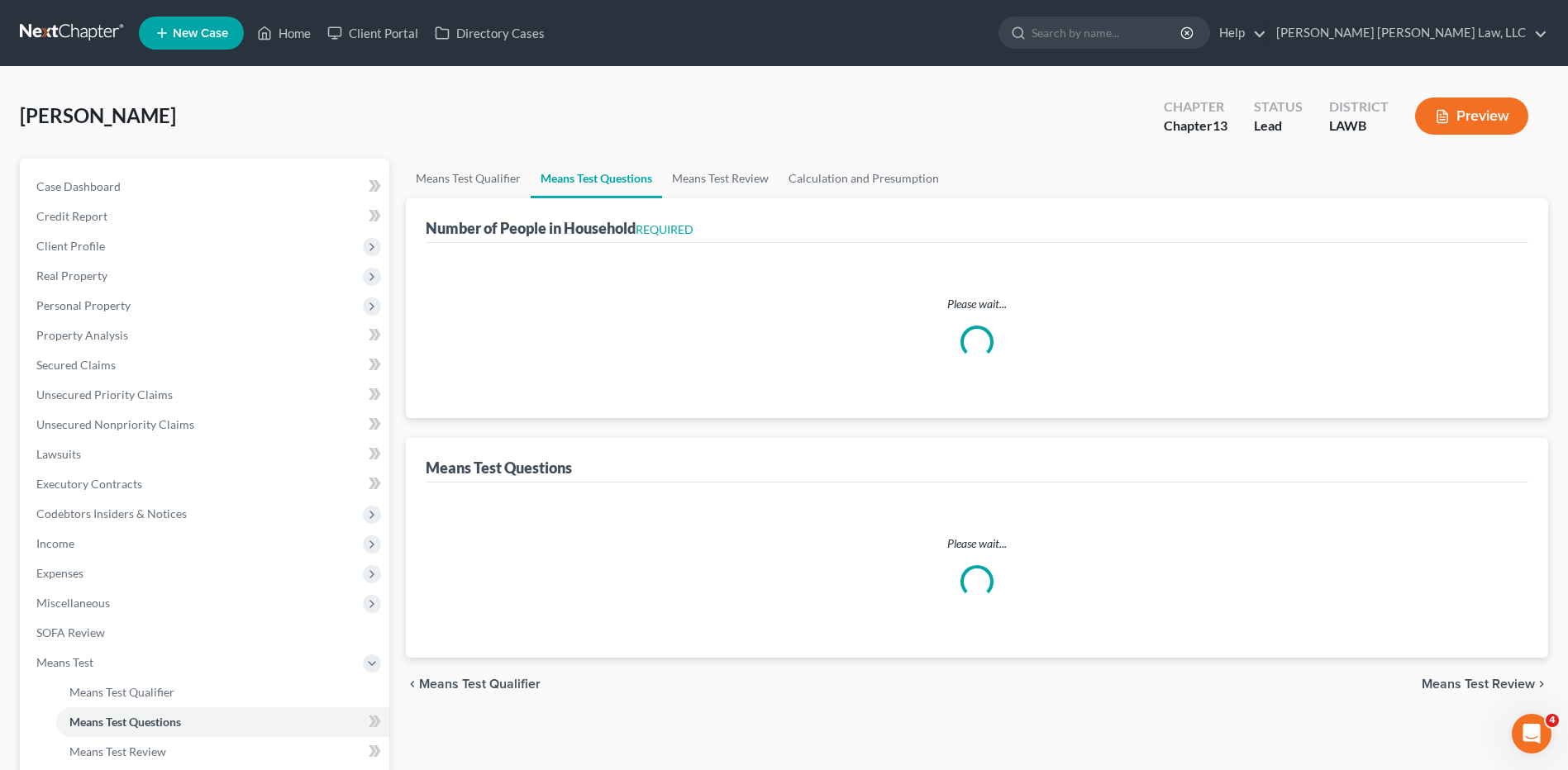
select select "1"
select select "60"
select select "1"
select select "60"
select select "1"
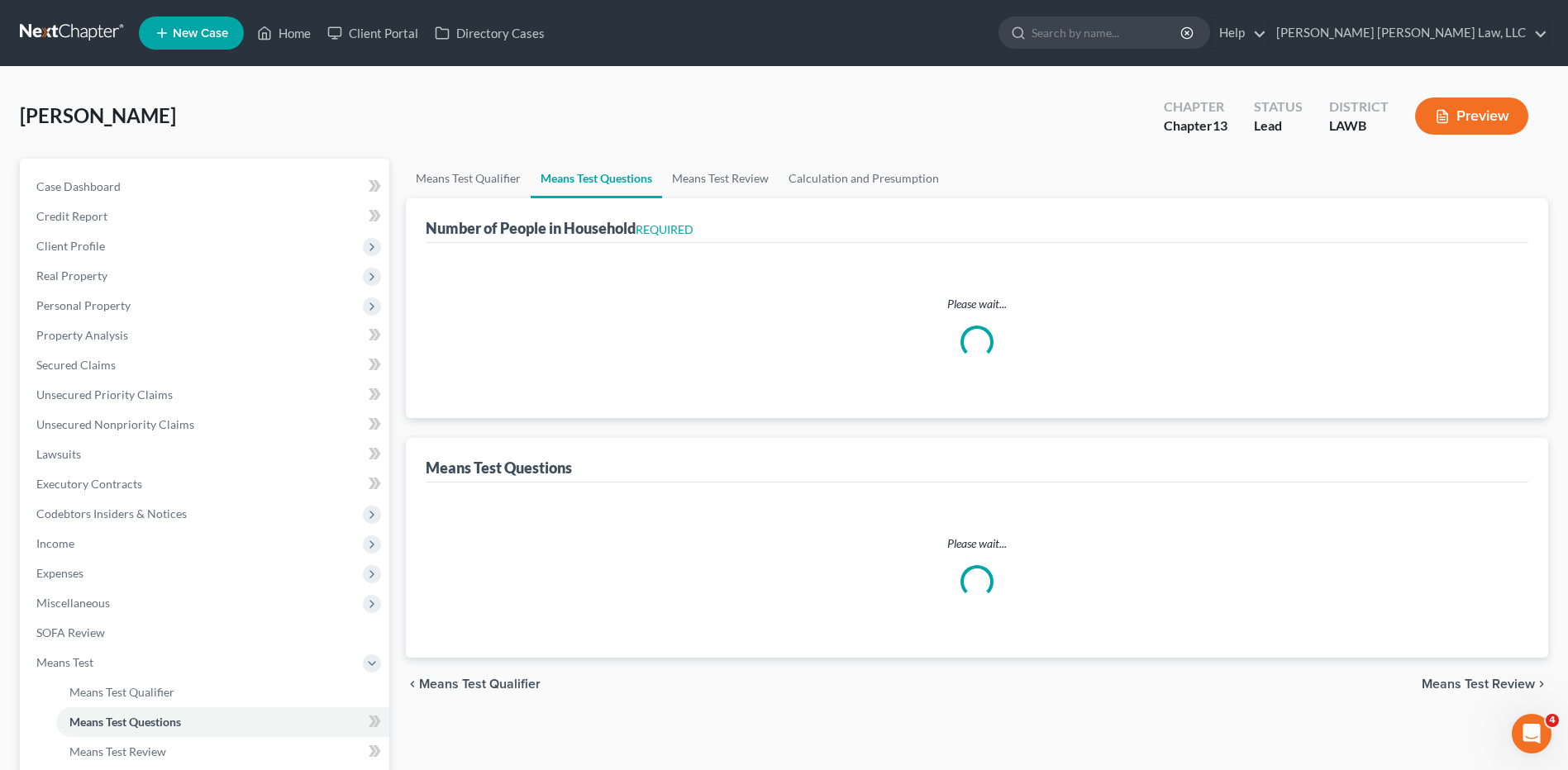
select select "2"
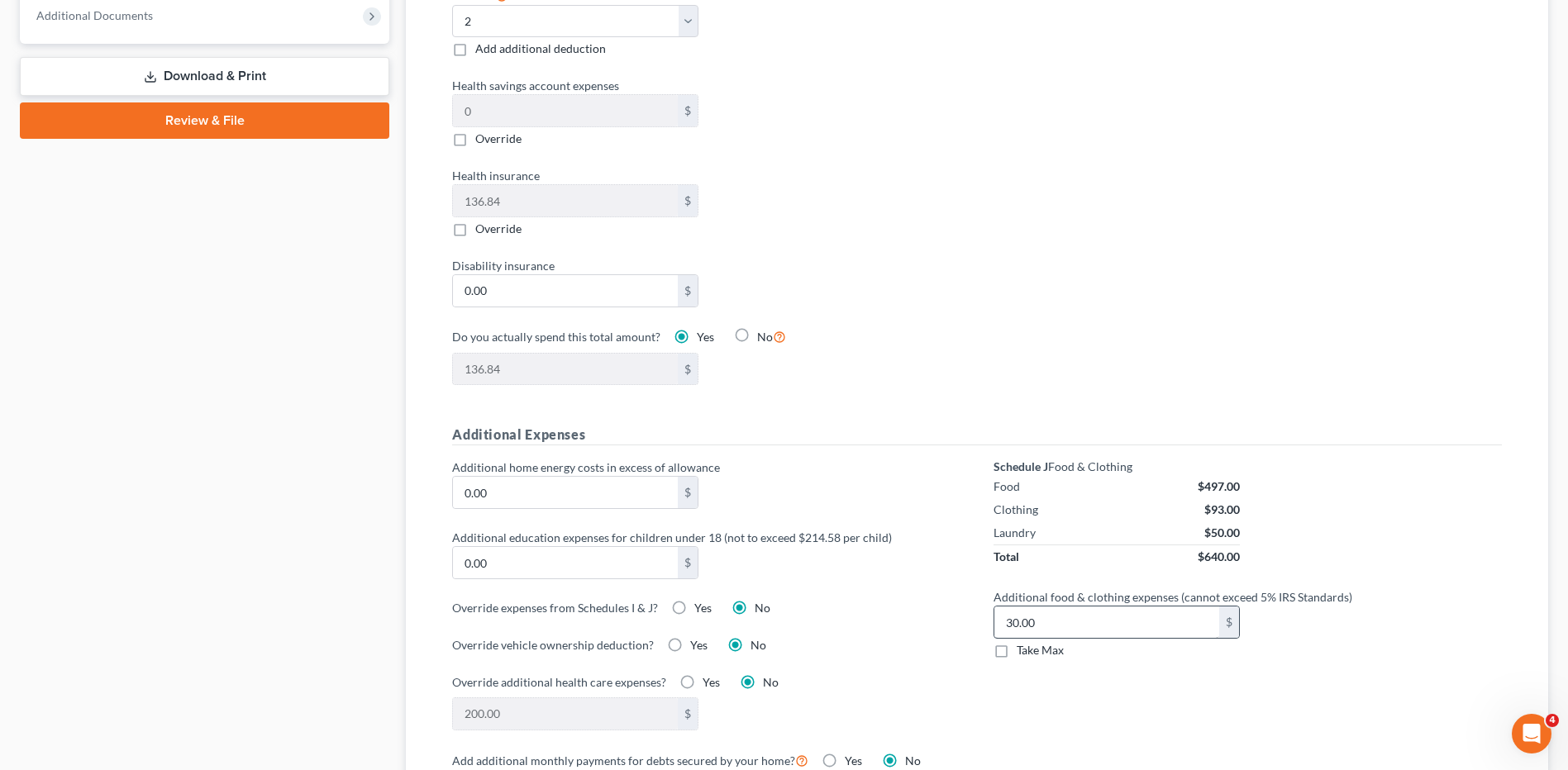
scroll to position [827, 0]
click at [1017, 641] on label "Take Max" at bounding box center [1040, 650] width 47 height 17
click at [1023, 641] on input "Take Max" at bounding box center [1029, 647] width 11 height 11
checkbox input "true"
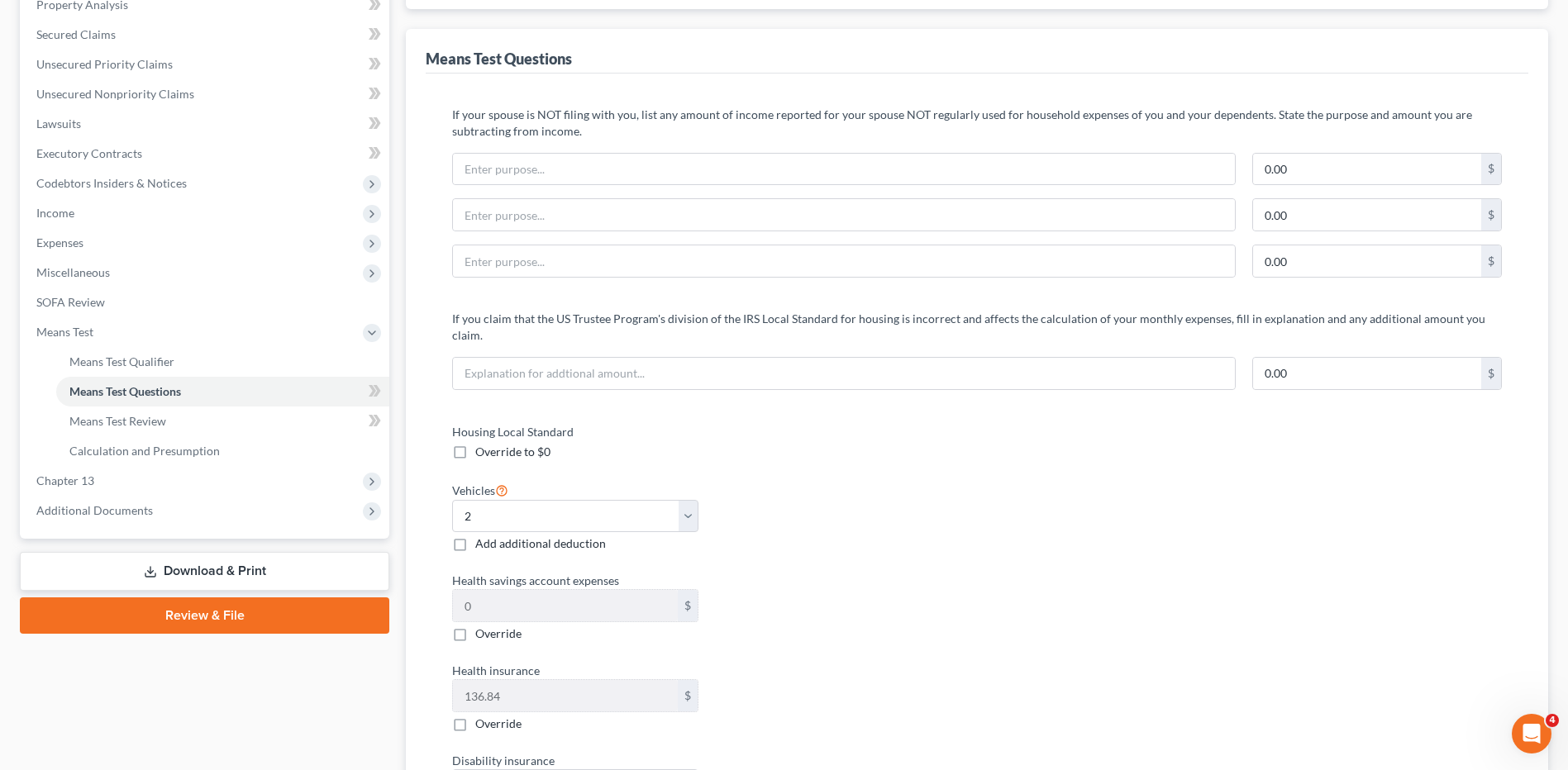
scroll to position [82, 0]
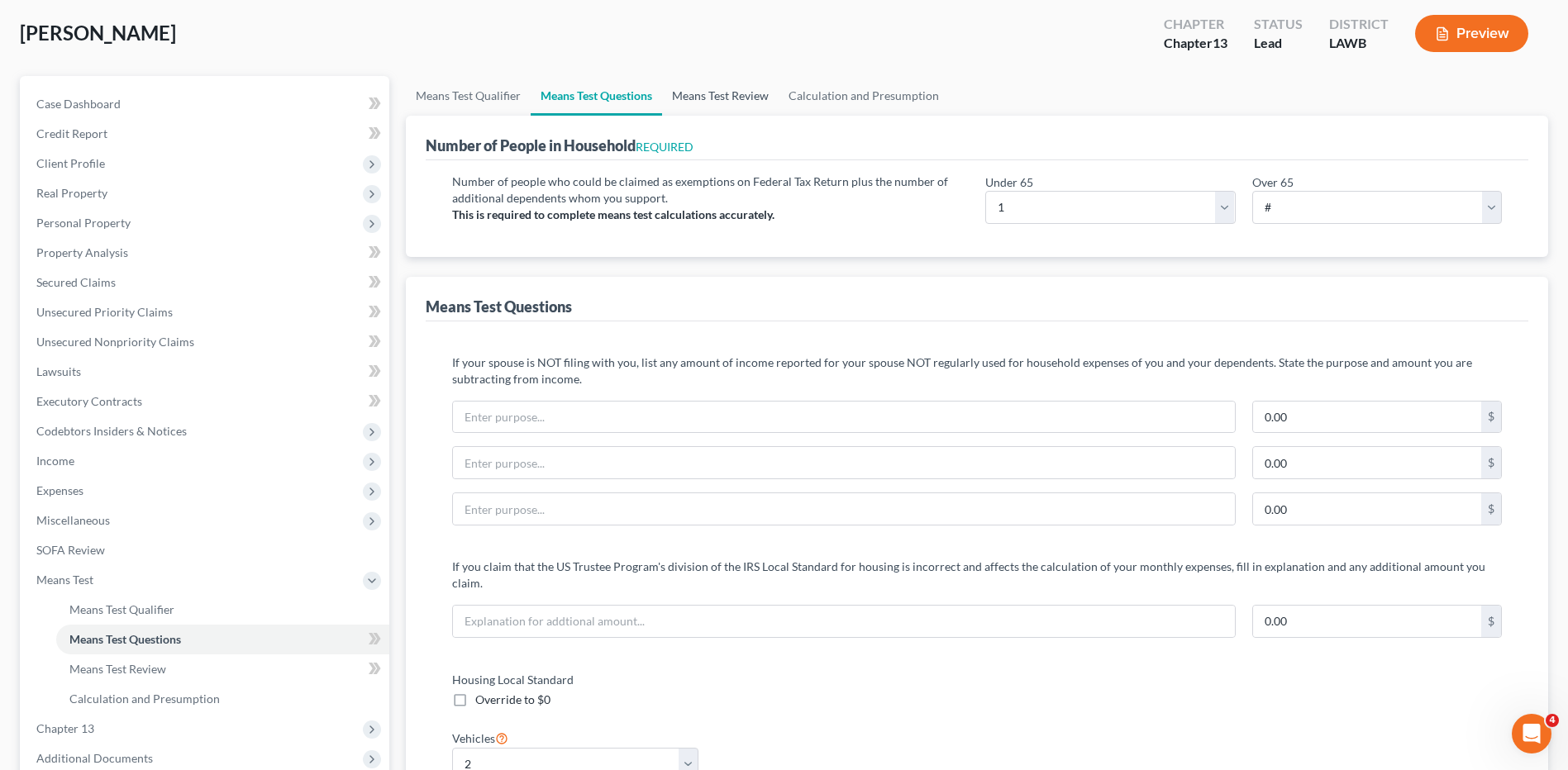
click at [736, 93] on link "Means Test Review" at bounding box center [720, 95] width 117 height 40
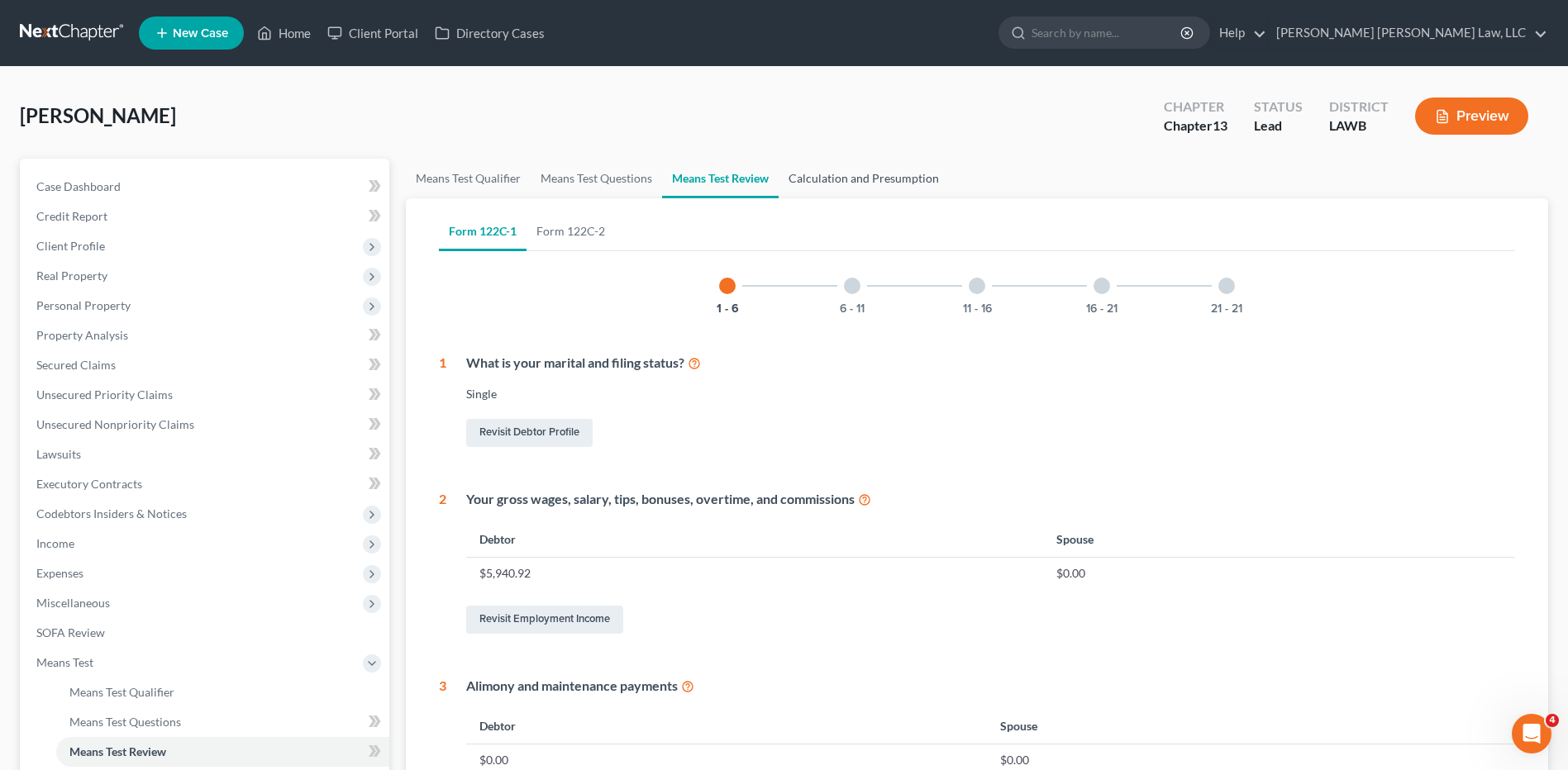
click at [838, 182] on link "Calculation and Presumption" at bounding box center [864, 178] width 171 height 40
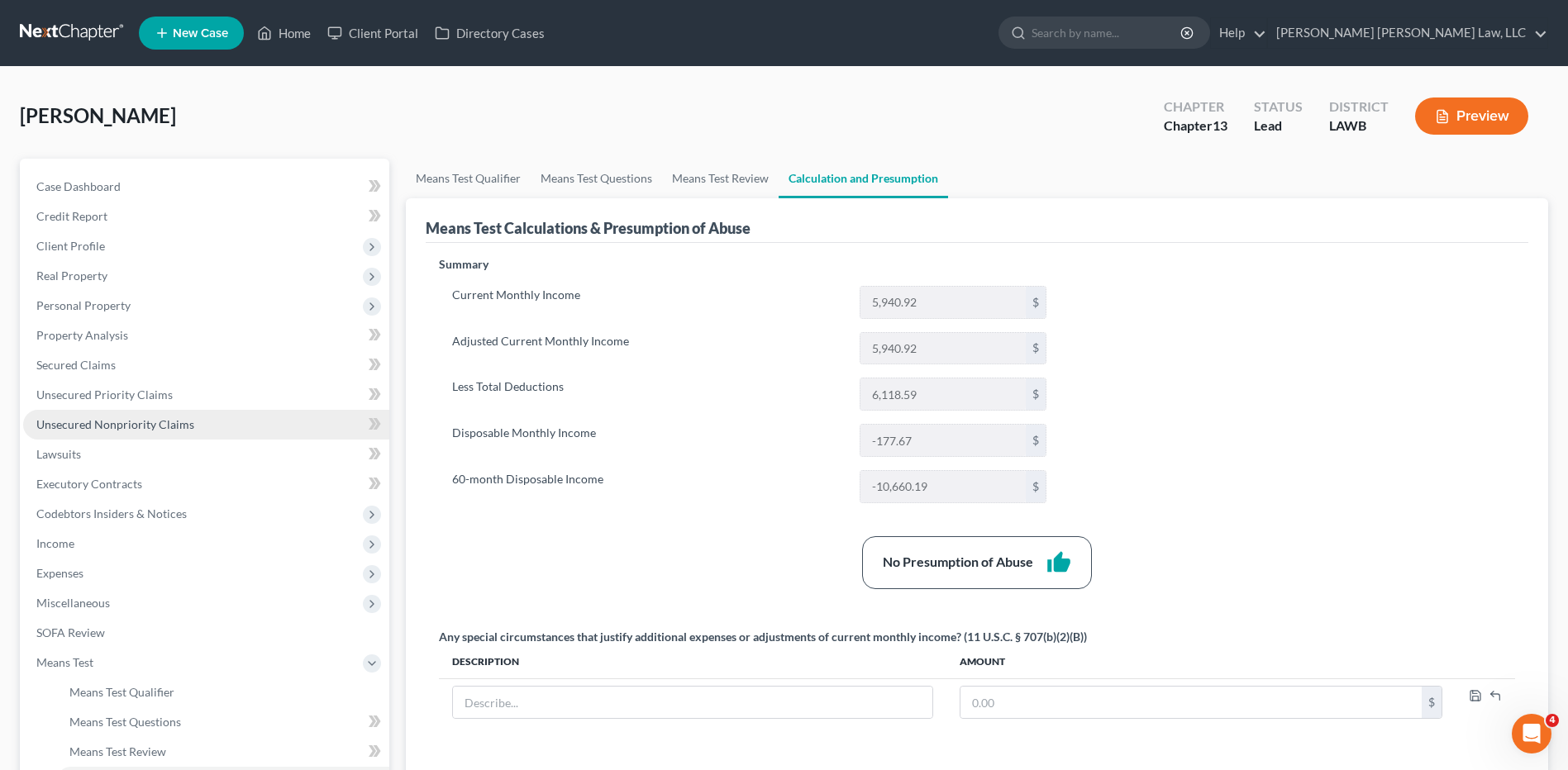
click at [120, 428] on span "Unsecured Nonpriority Claims" at bounding box center [115, 423] width 158 height 14
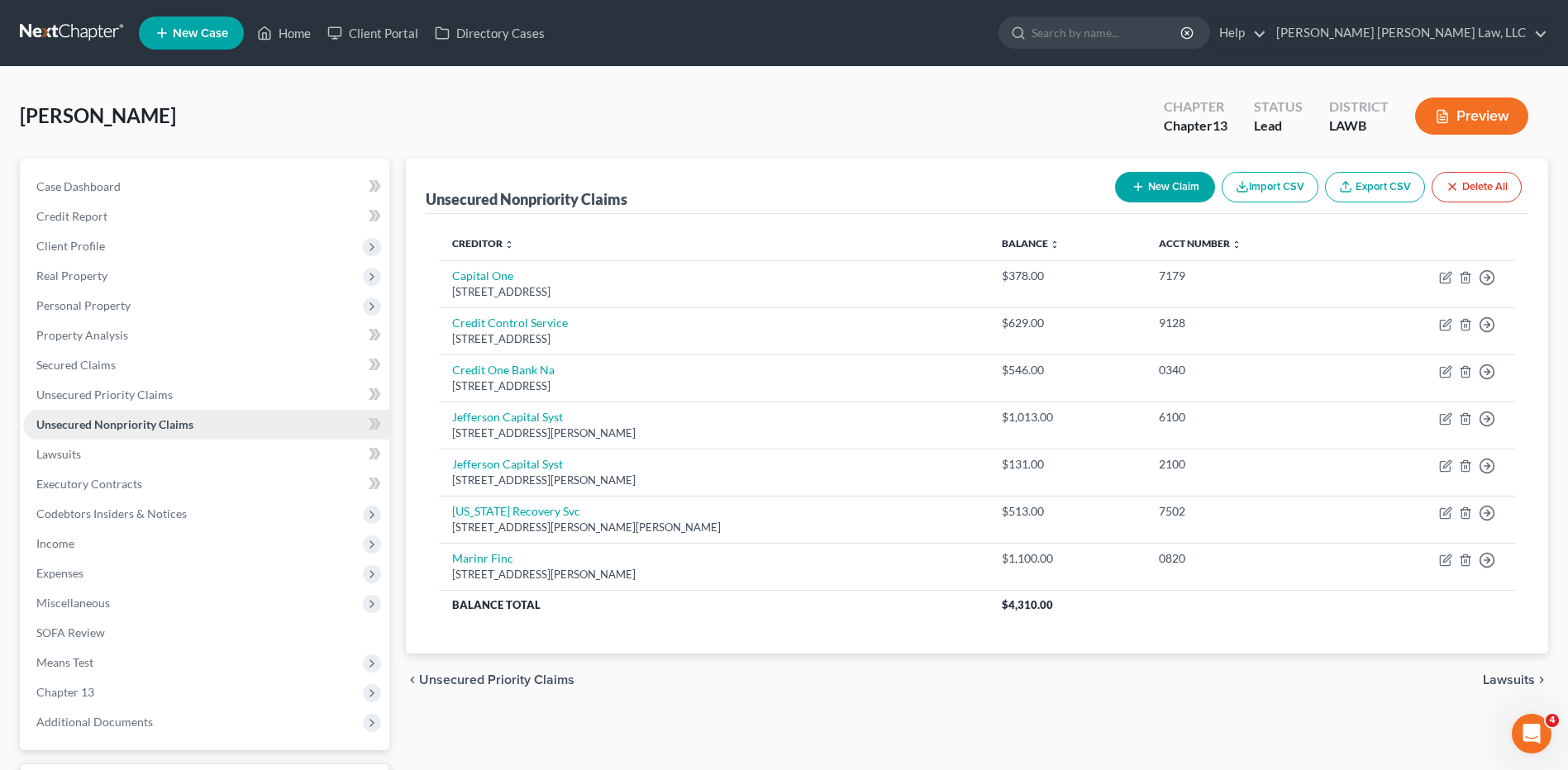
click at [120, 428] on span "Unsecured Nonpriority Claims" at bounding box center [114, 423] width 157 height 14
click at [55, 573] on span "Expenses" at bounding box center [59, 573] width 47 height 14
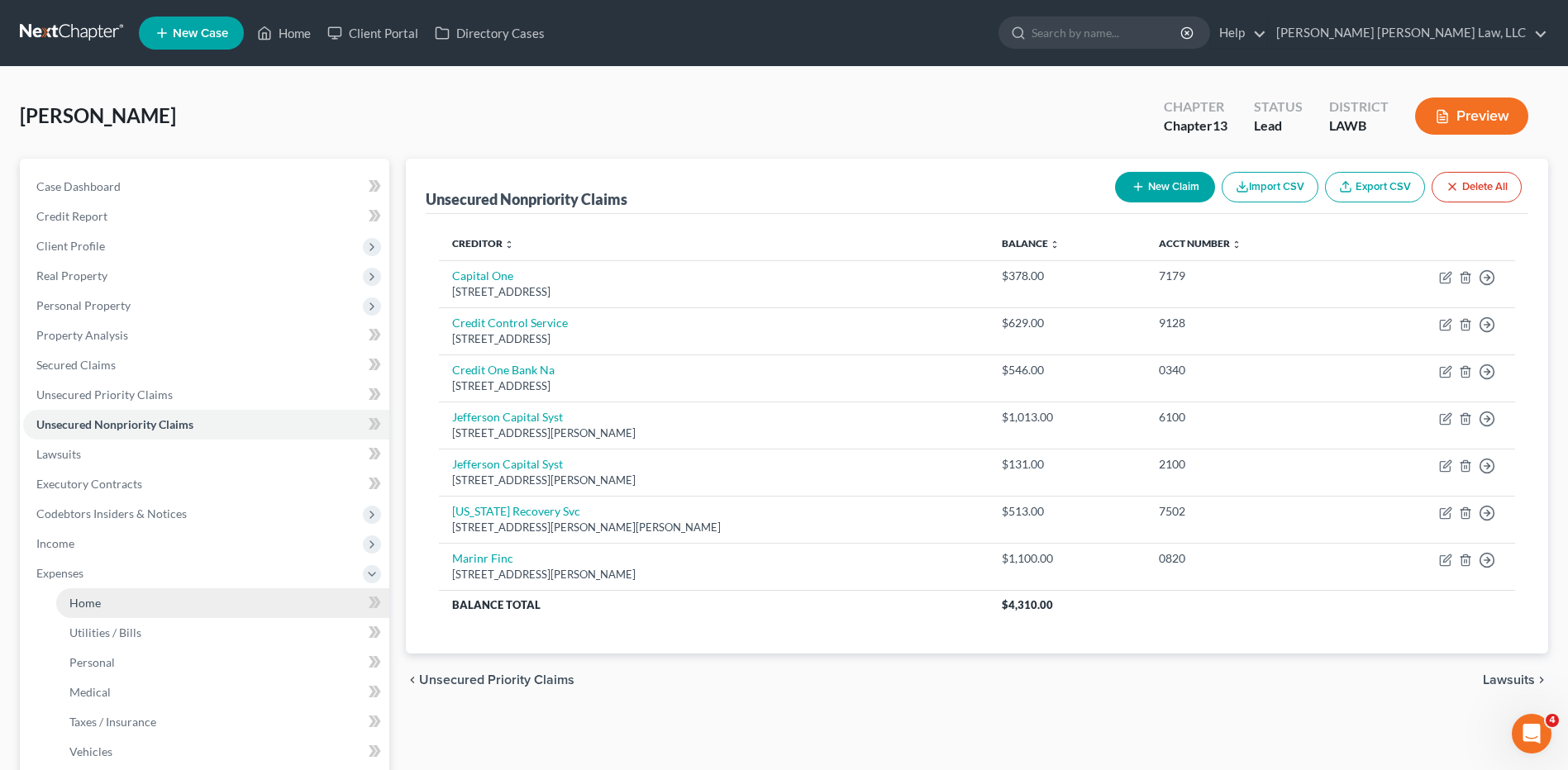
click at [105, 611] on link "Home" at bounding box center [222, 603] width 333 height 30
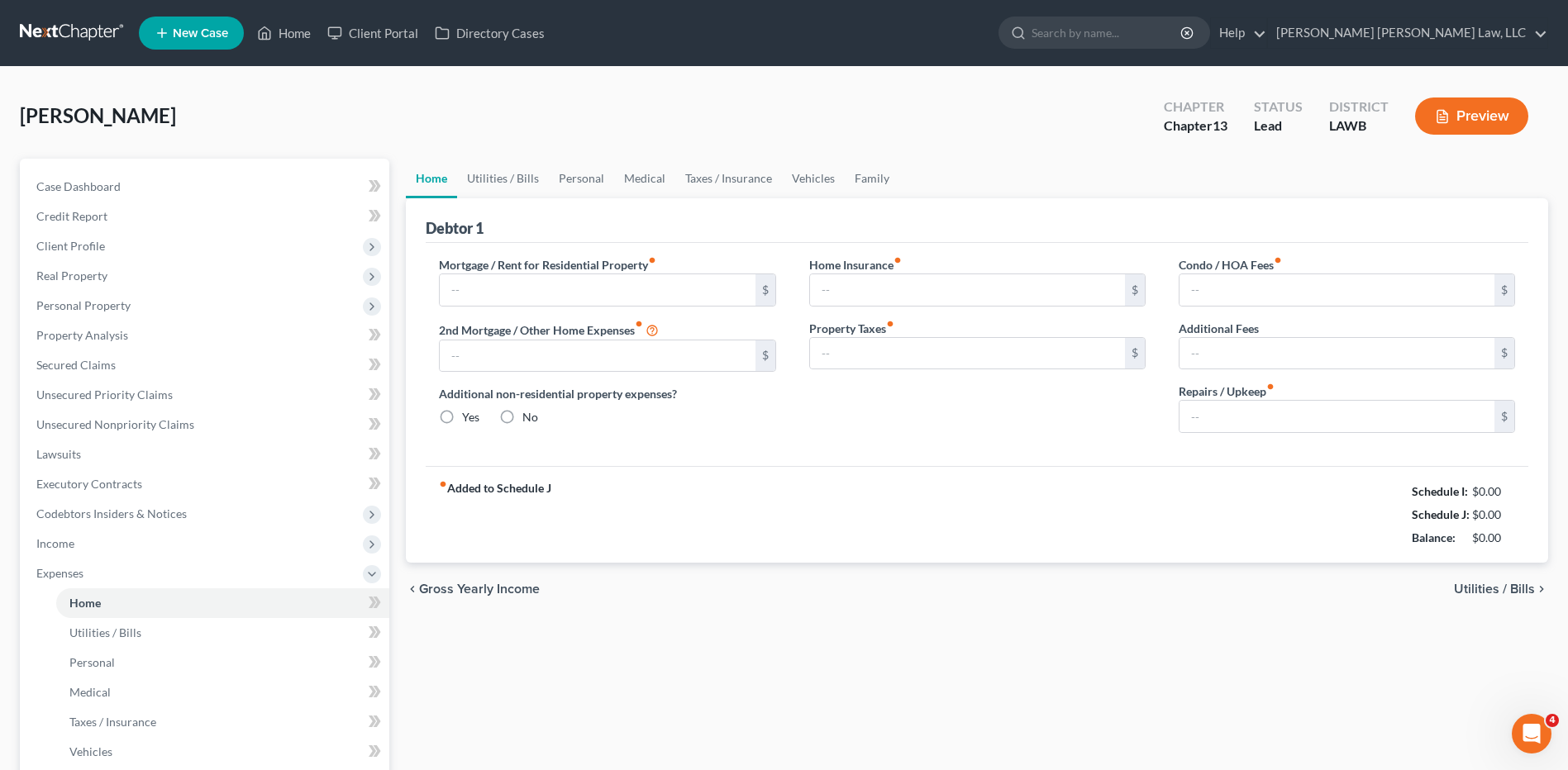
type input "0.00"
radio input "true"
type input "0.00"
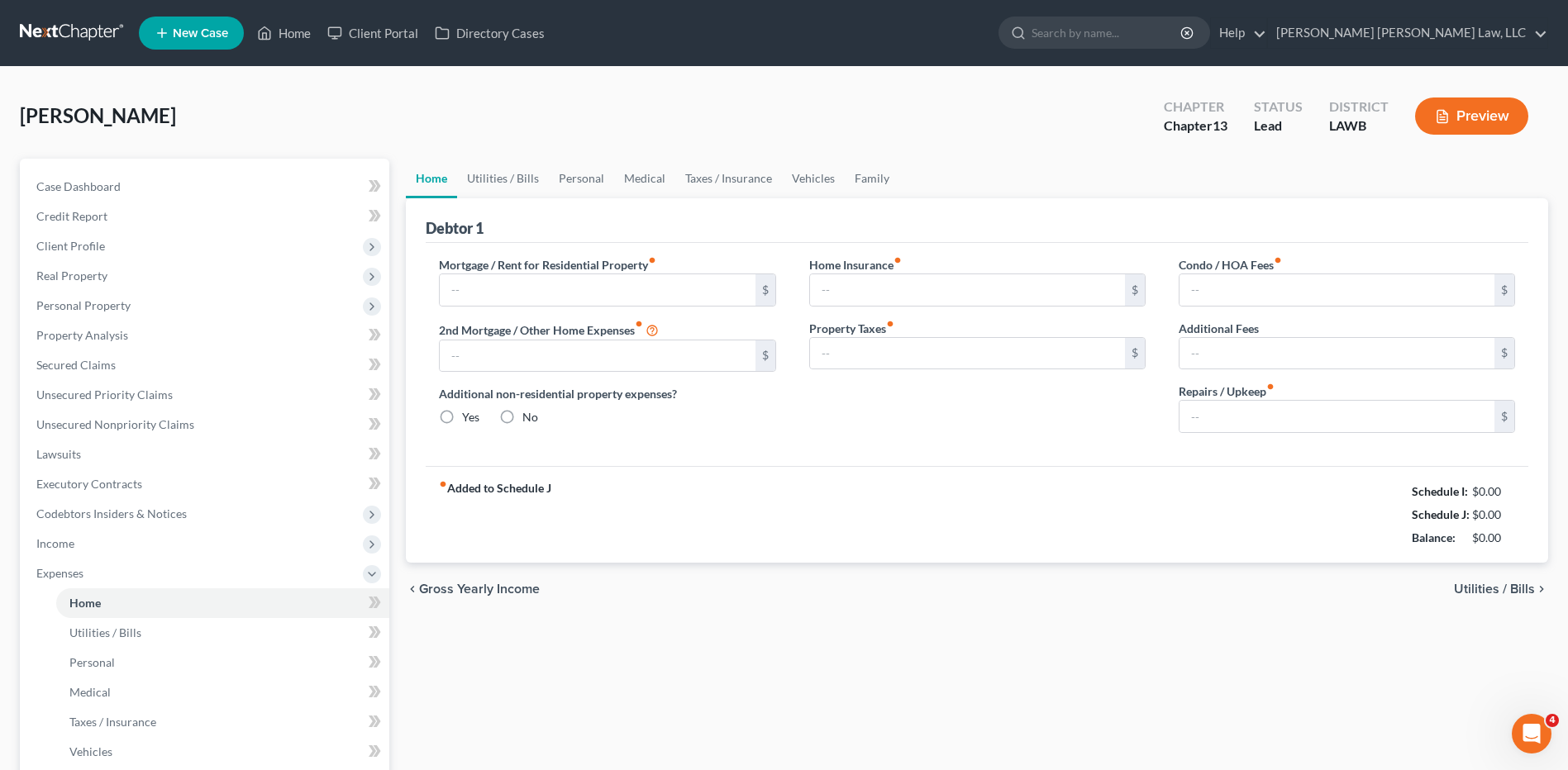
type input "0.00"
type input "200.00"
click at [494, 174] on link "Utilities / Bills" at bounding box center [502, 178] width 92 height 40
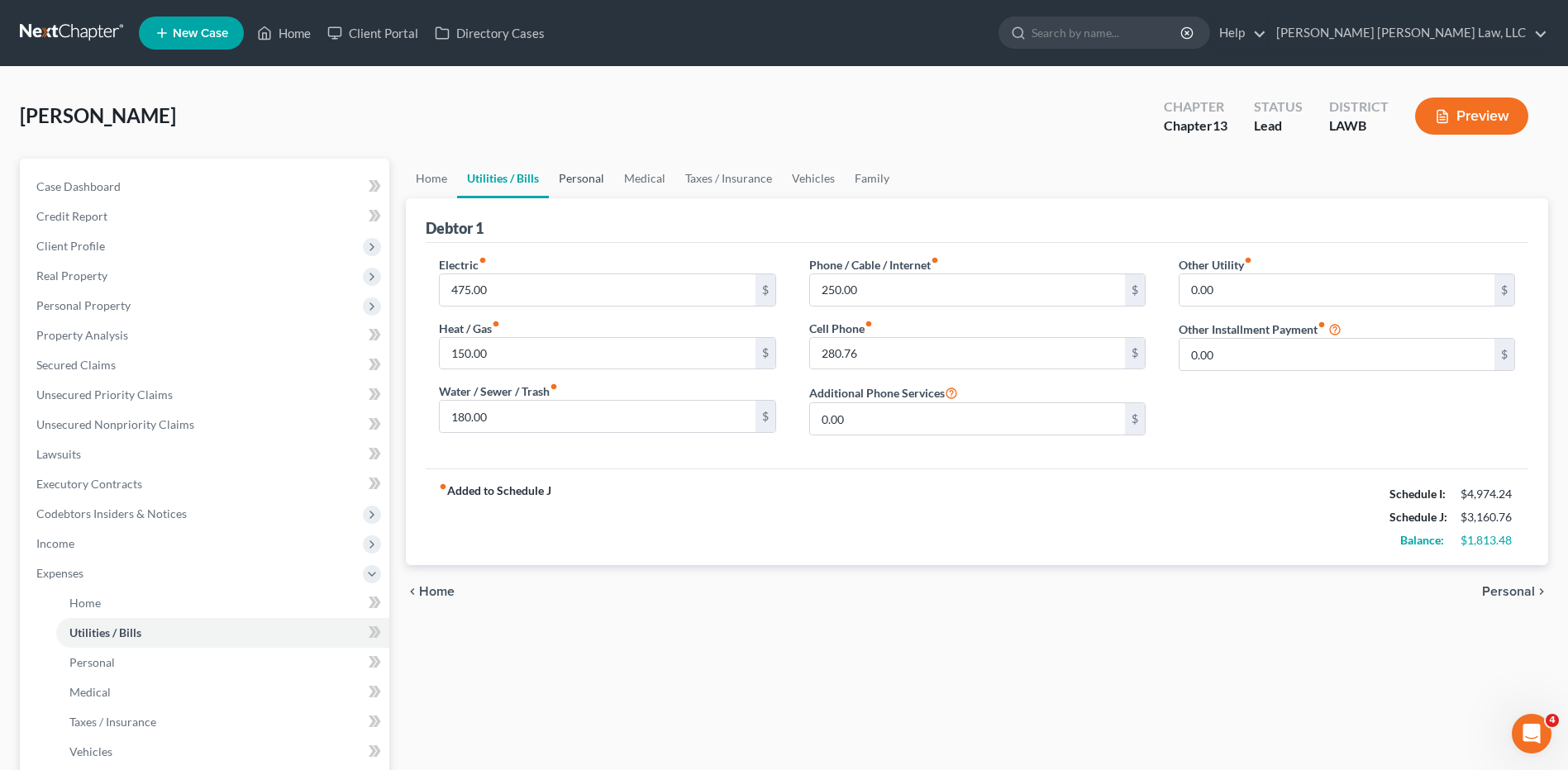
click at [578, 182] on link "Personal" at bounding box center [581, 178] width 65 height 40
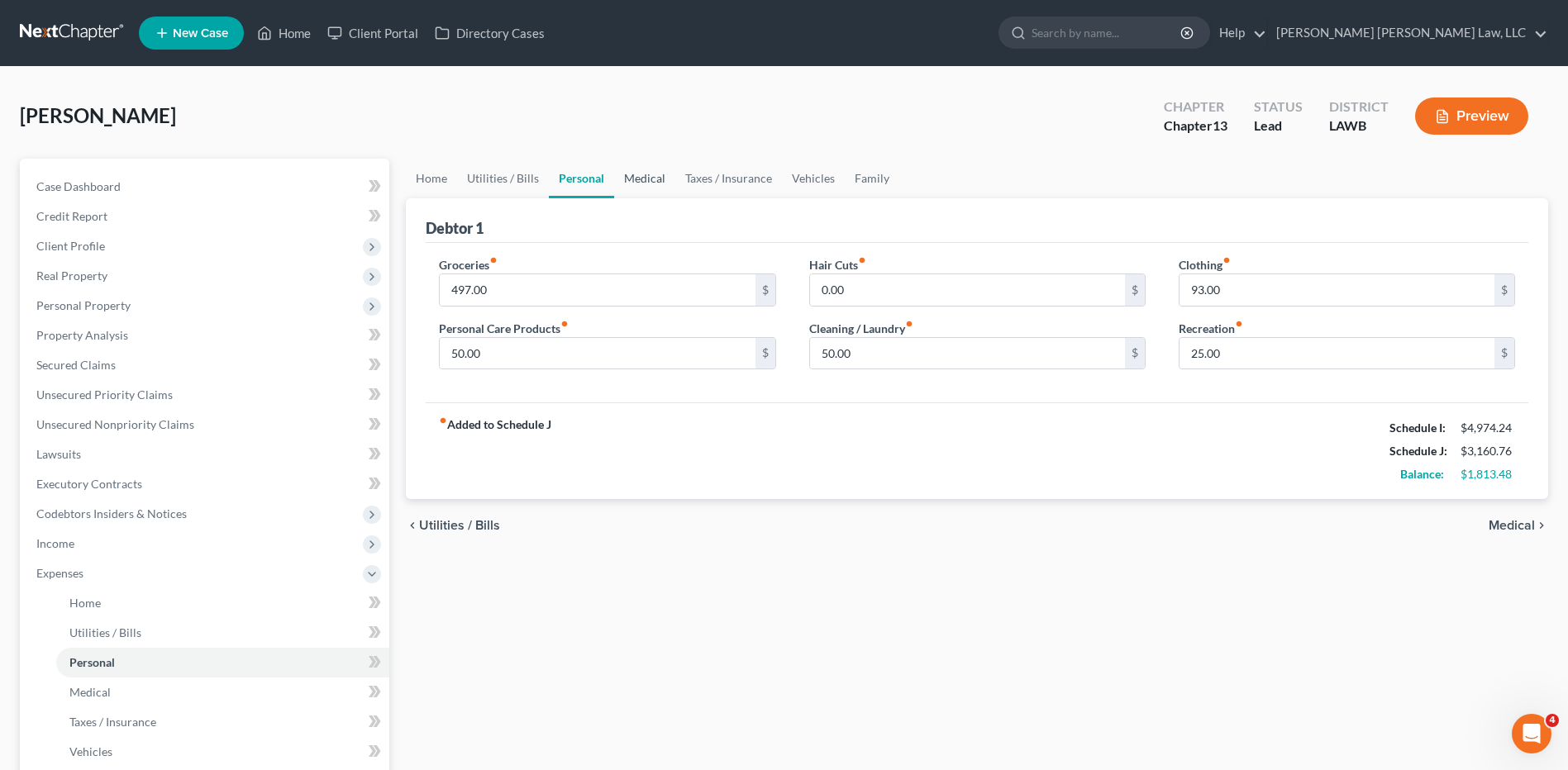
click at [639, 180] on link "Medical" at bounding box center [645, 178] width 61 height 40
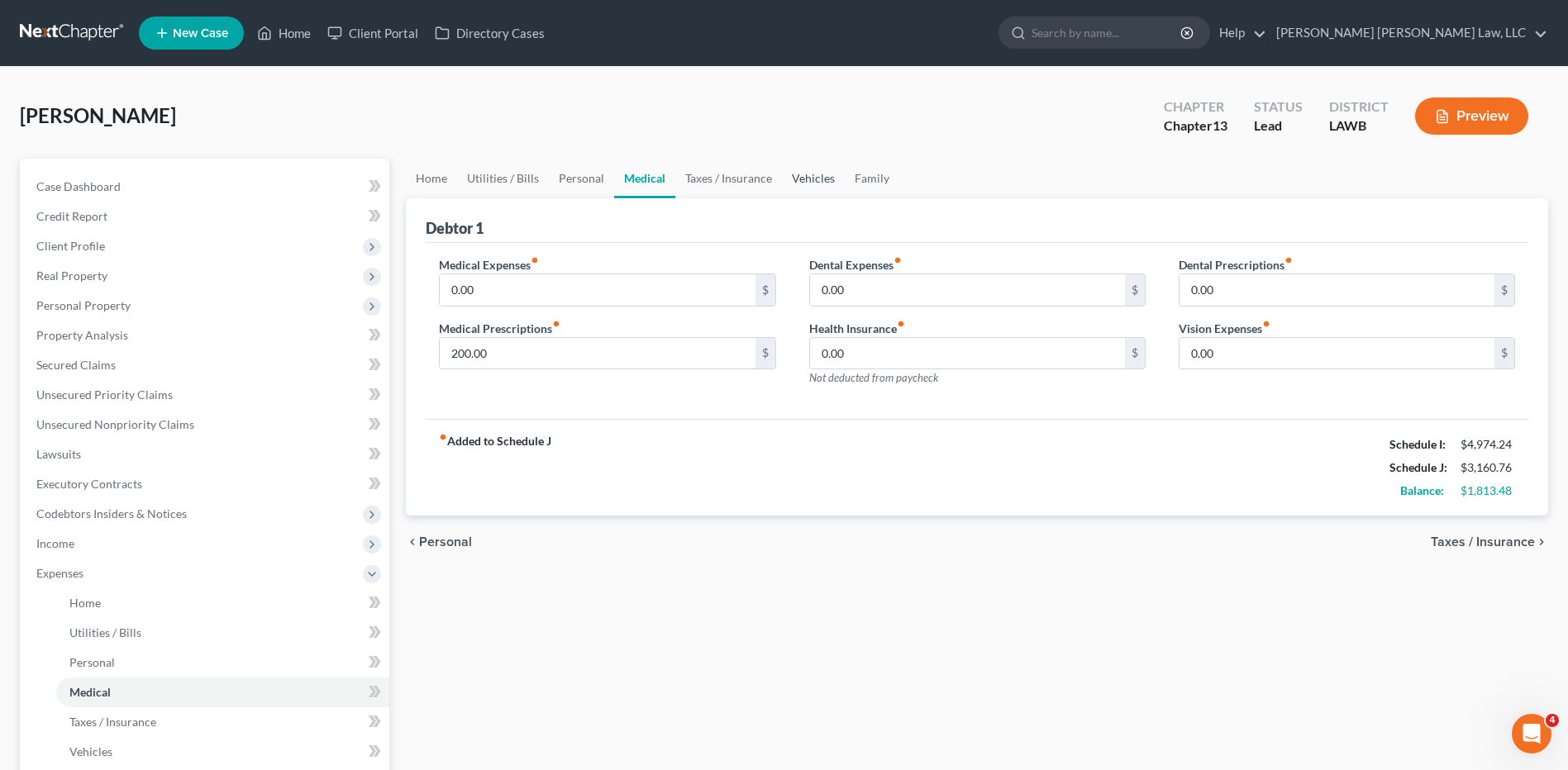
click at [810, 180] on link "Vehicles" at bounding box center [814, 178] width 63 height 40
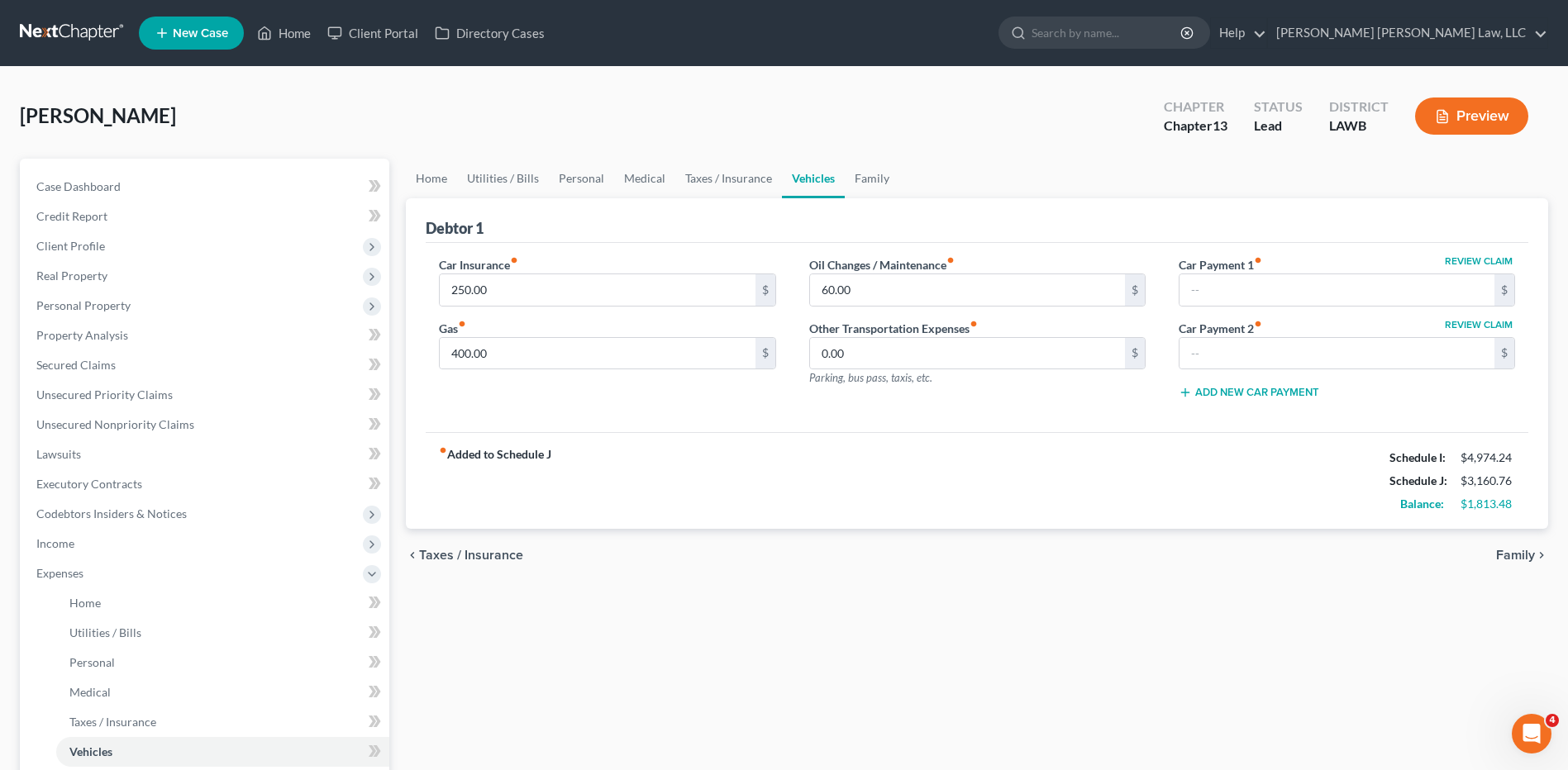
scroll to position [331, 0]
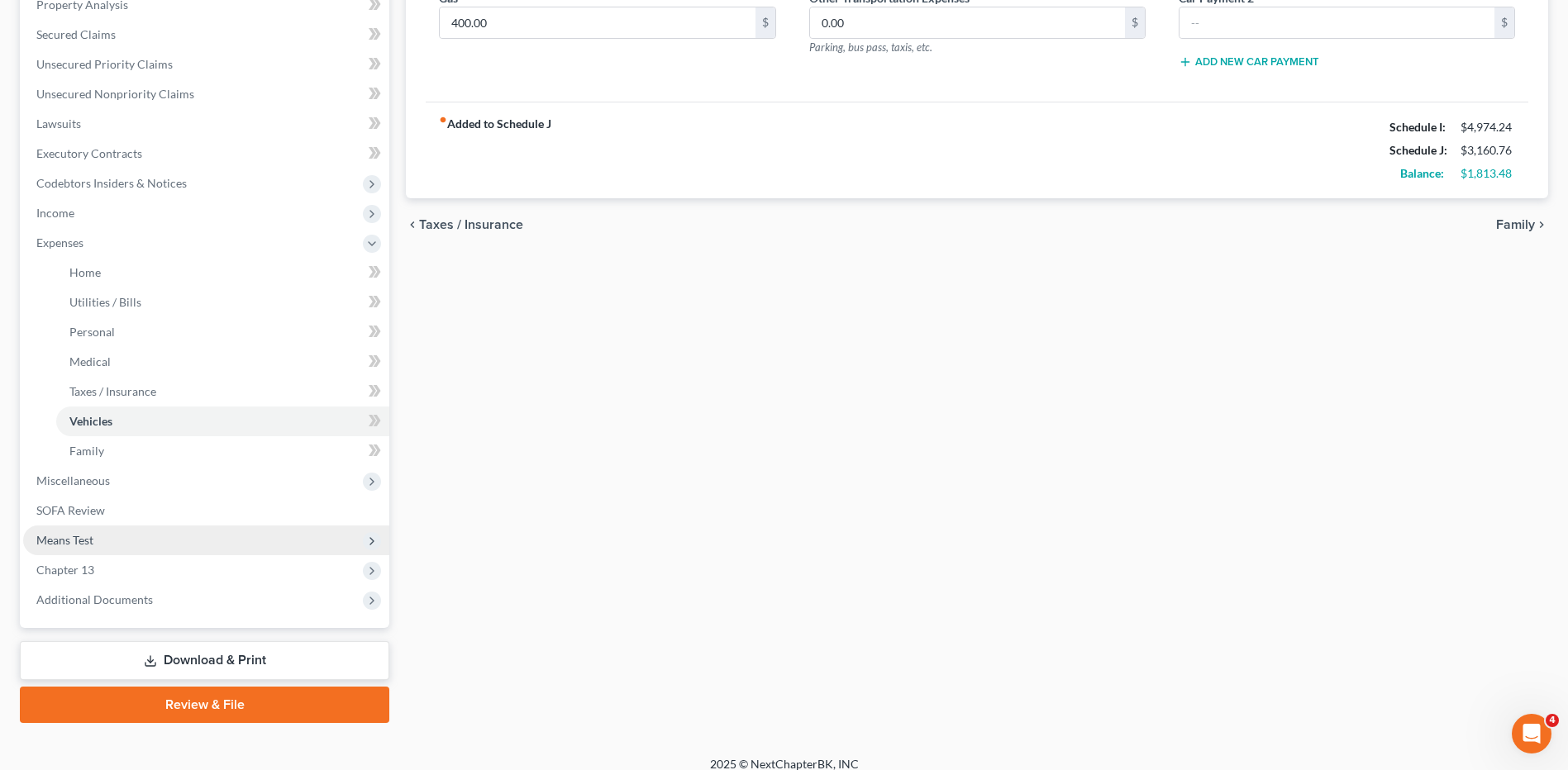
click at [88, 540] on span "Means Test" at bounding box center [65, 539] width 57 height 14
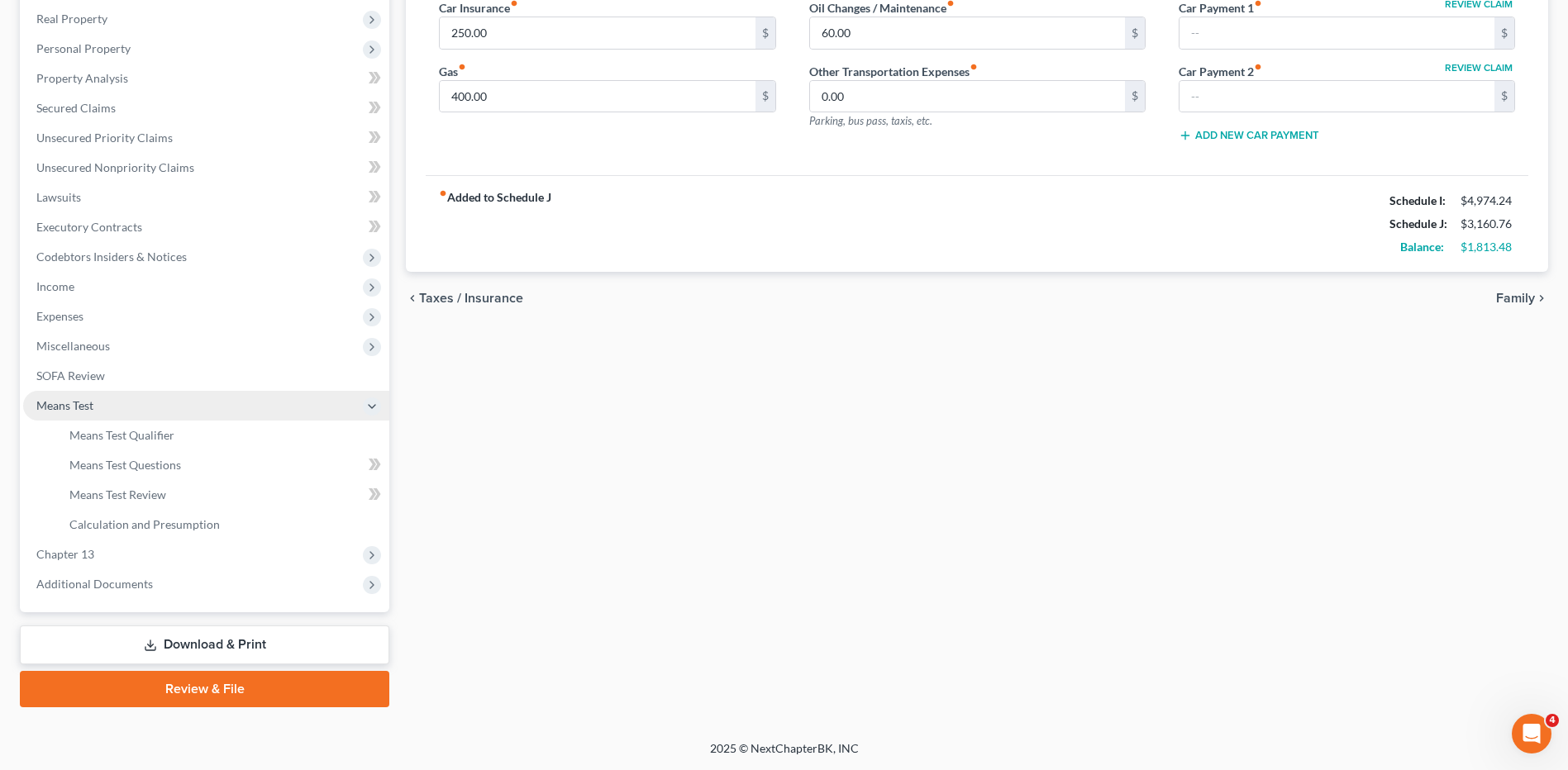
scroll to position [257, 0]
click at [131, 428] on span "Means Test Qualifier" at bounding box center [121, 435] width 105 height 14
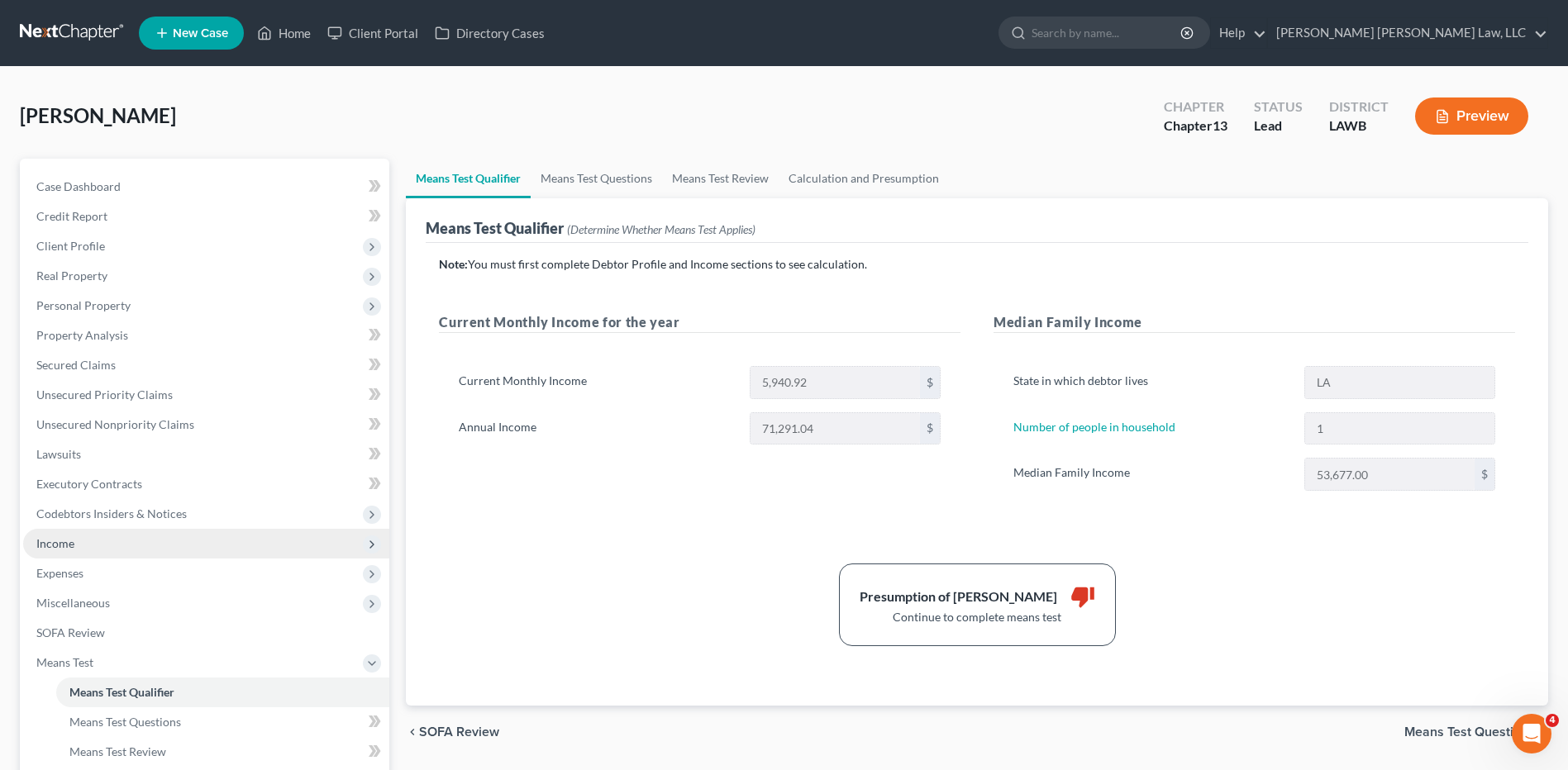
click at [58, 547] on span "Income" at bounding box center [55, 543] width 38 height 14
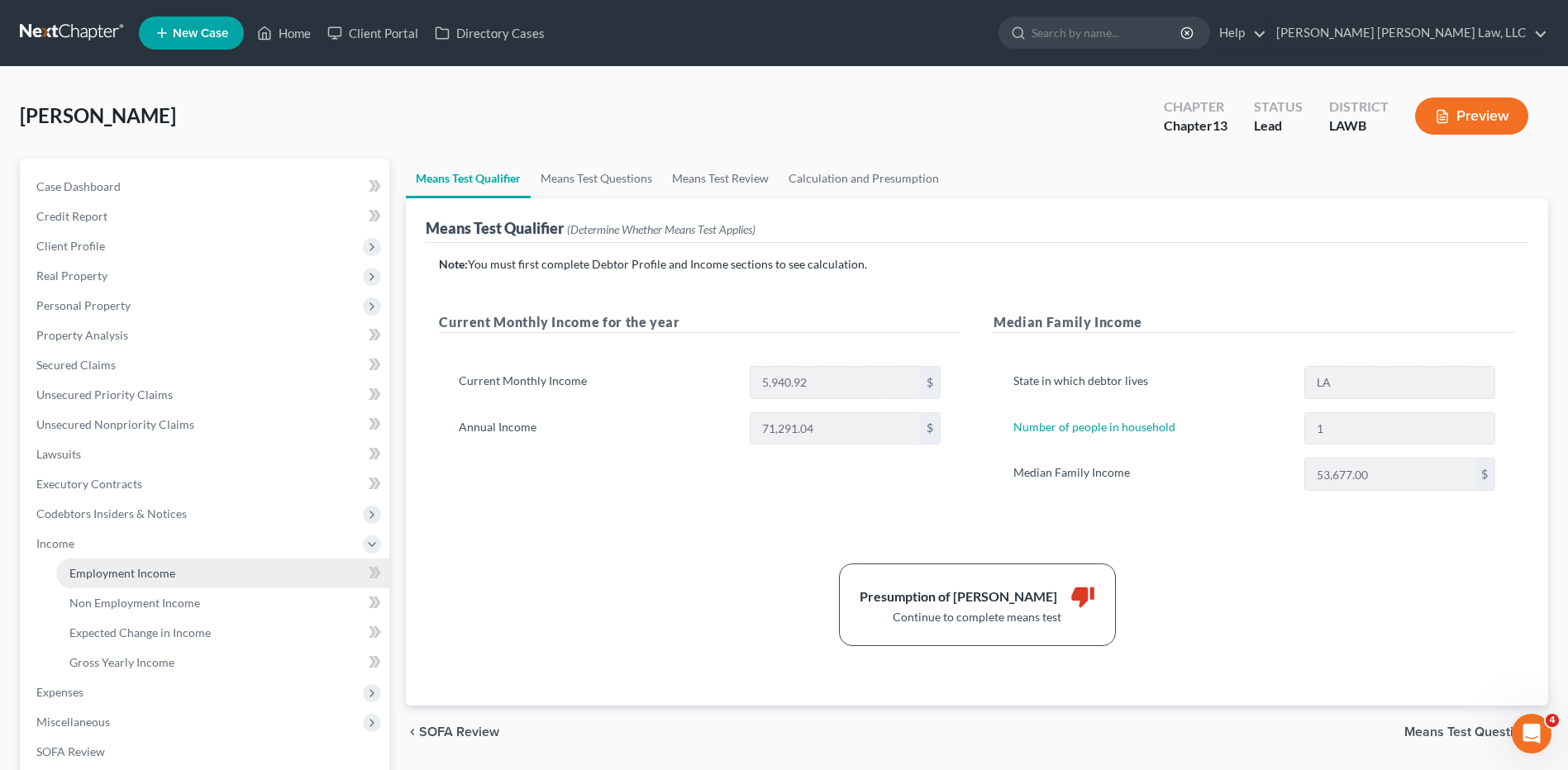
click at [76, 561] on link "Employment Income" at bounding box center [222, 574] width 333 height 30
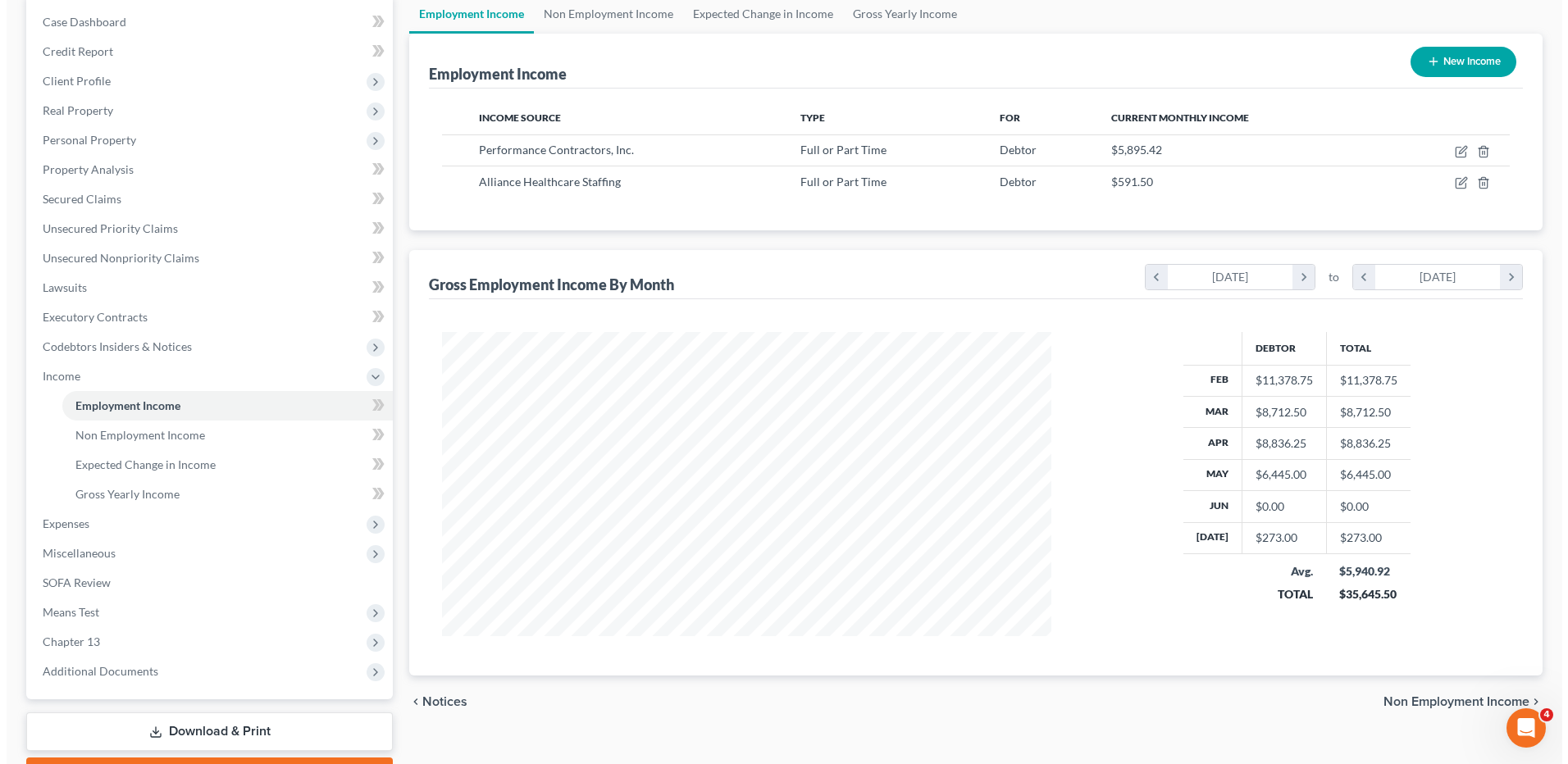
scroll to position [164, 0]
click at [109, 407] on span "Employment Income" at bounding box center [121, 404] width 105 height 14
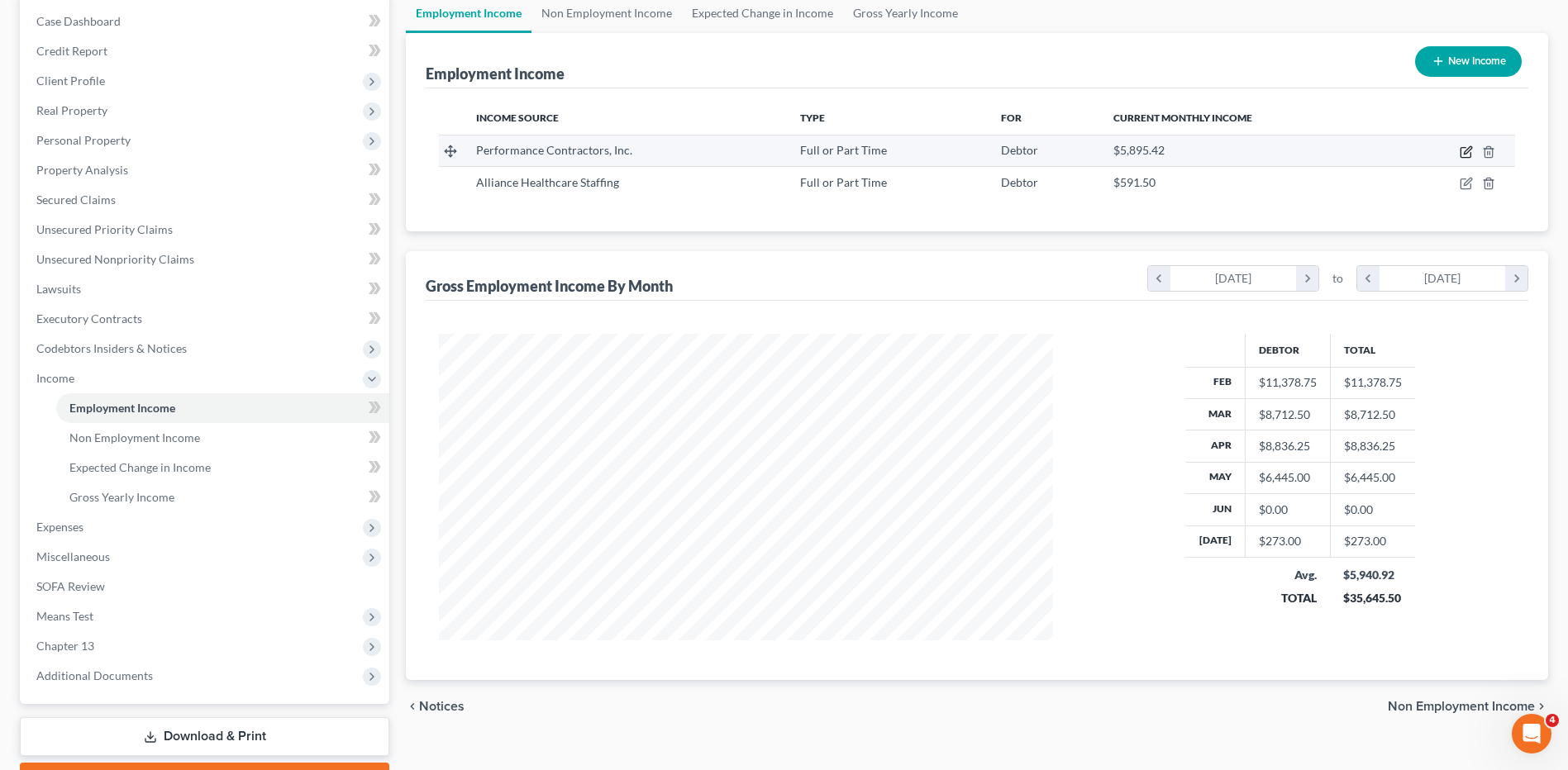
click at [1464, 146] on icon "button" at bounding box center [1466, 152] width 13 height 13
select select "0"
select select "19"
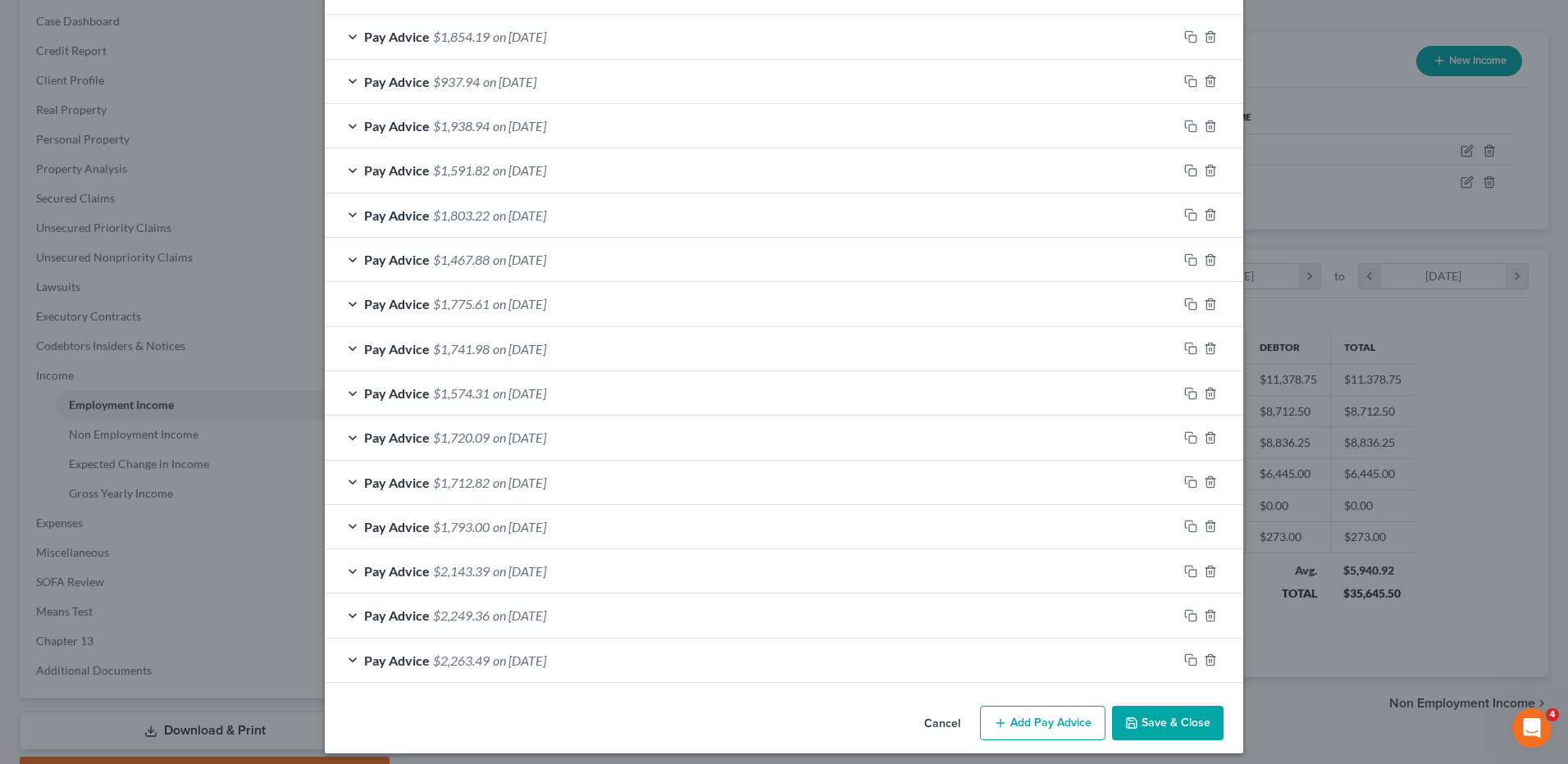
scroll to position [578, 0]
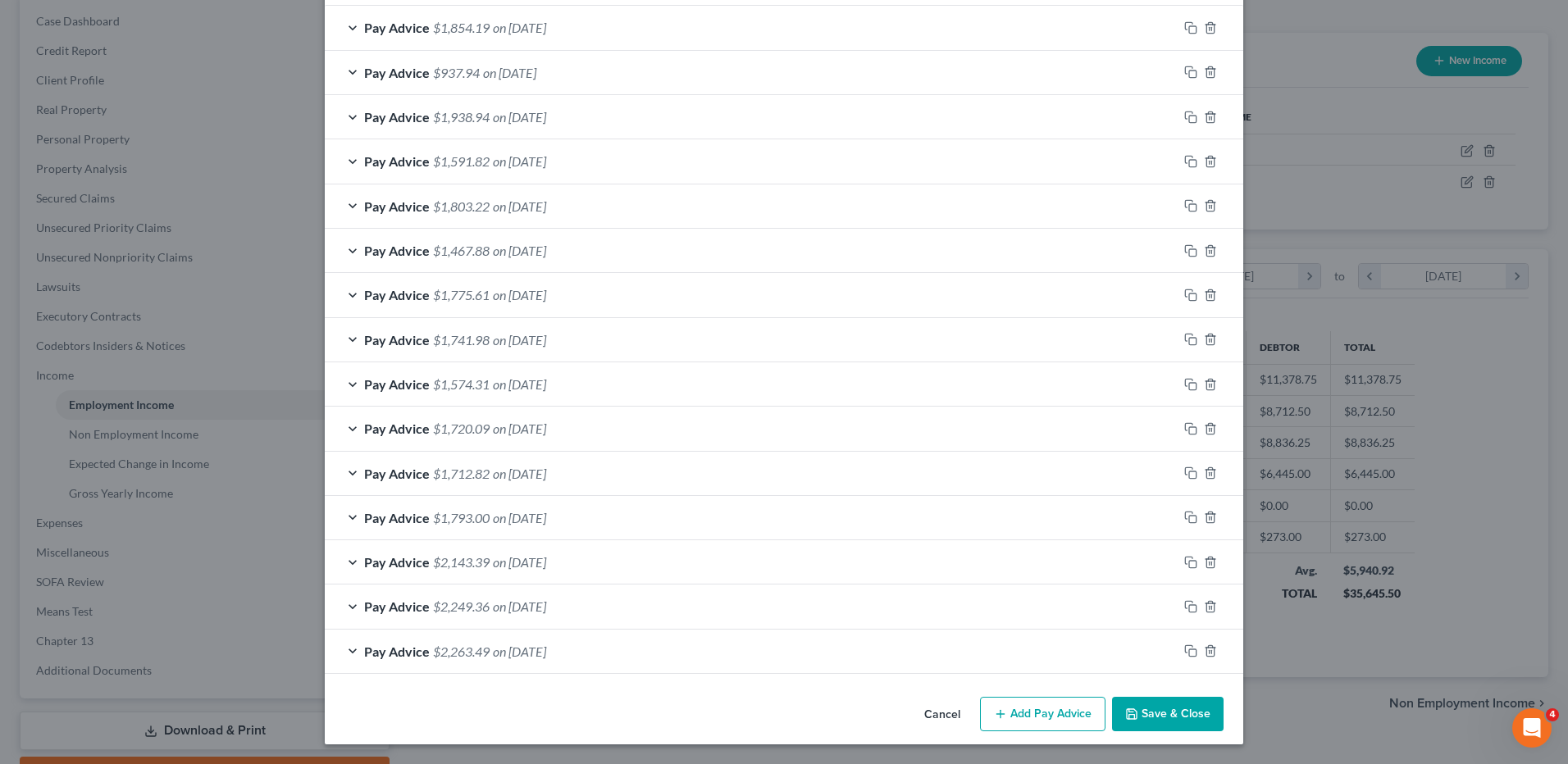
click at [637, 655] on div "Pay Advice $2,263.49 on 02/06/2025" at bounding box center [750, 651] width 853 height 43
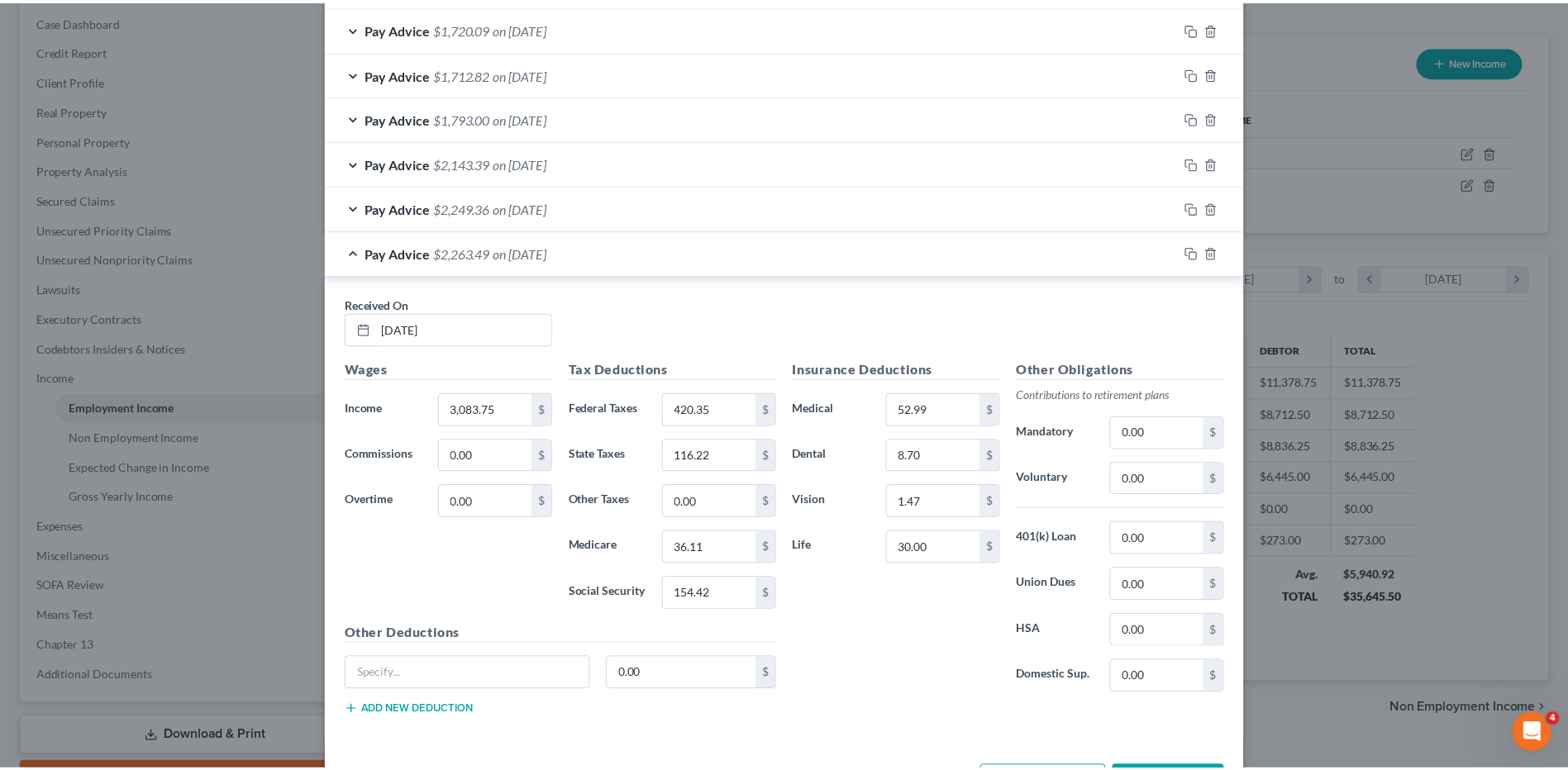
scroll to position [1049, 0]
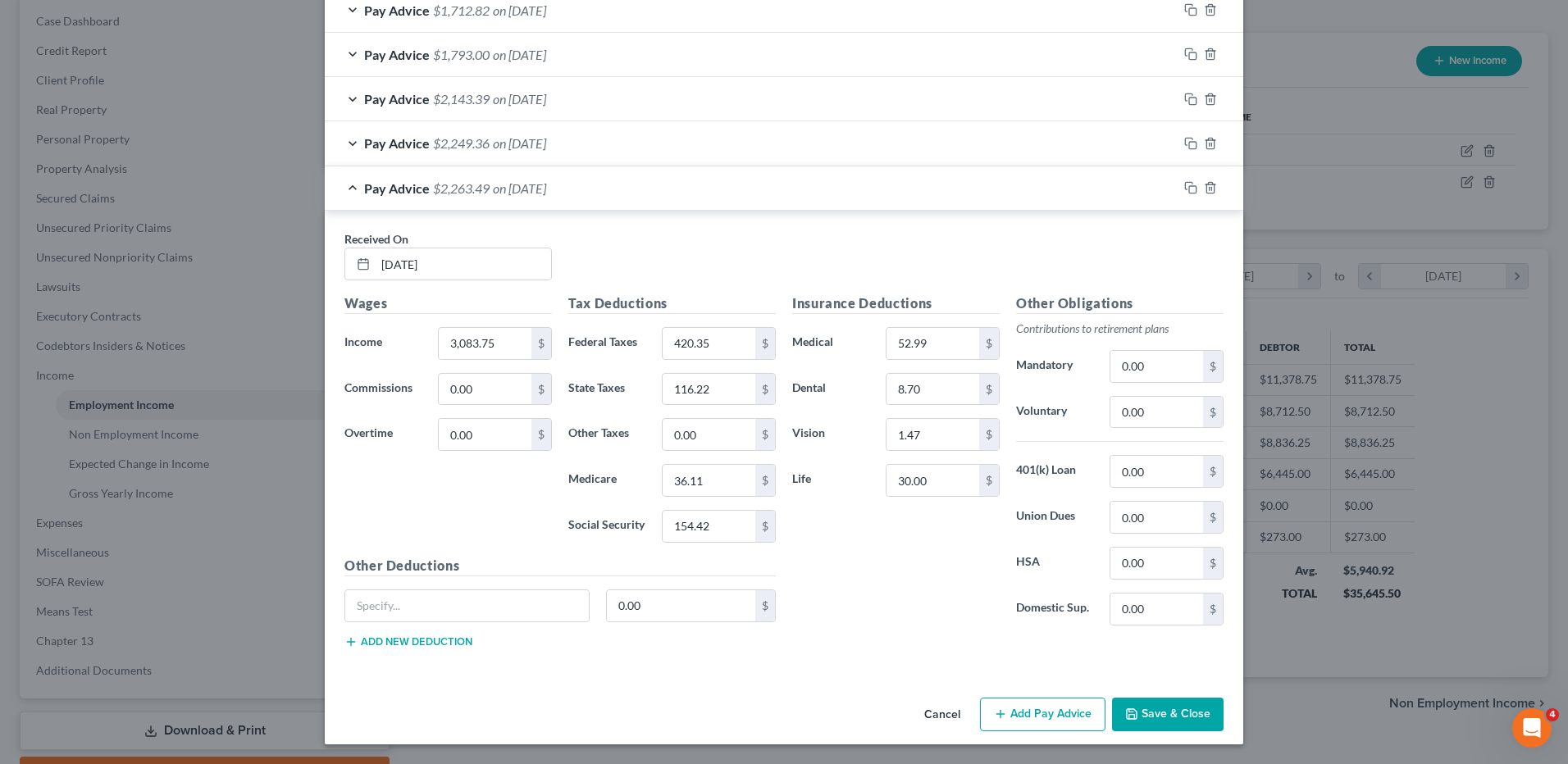
drag, startPoint x: 1148, startPoint y: 716, endPoint x: 1319, endPoint y: 511, distance: 267.0
click at [1148, 716] on button "Save & Close" at bounding box center [1167, 714] width 111 height 34
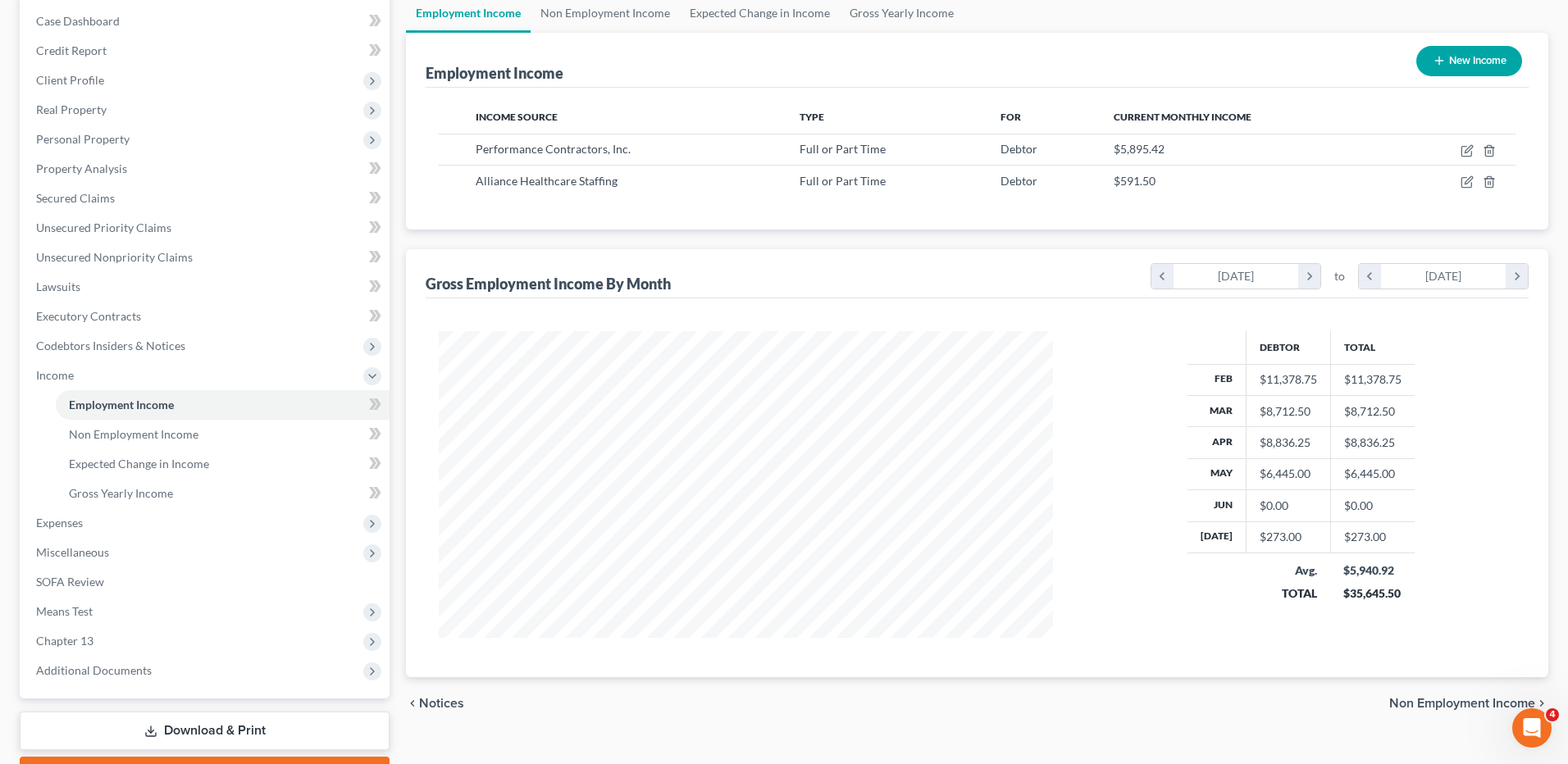
scroll to position [819531, 819438]
click at [1450, 154] on icon "button" at bounding box center [1454, 152] width 10 height 10
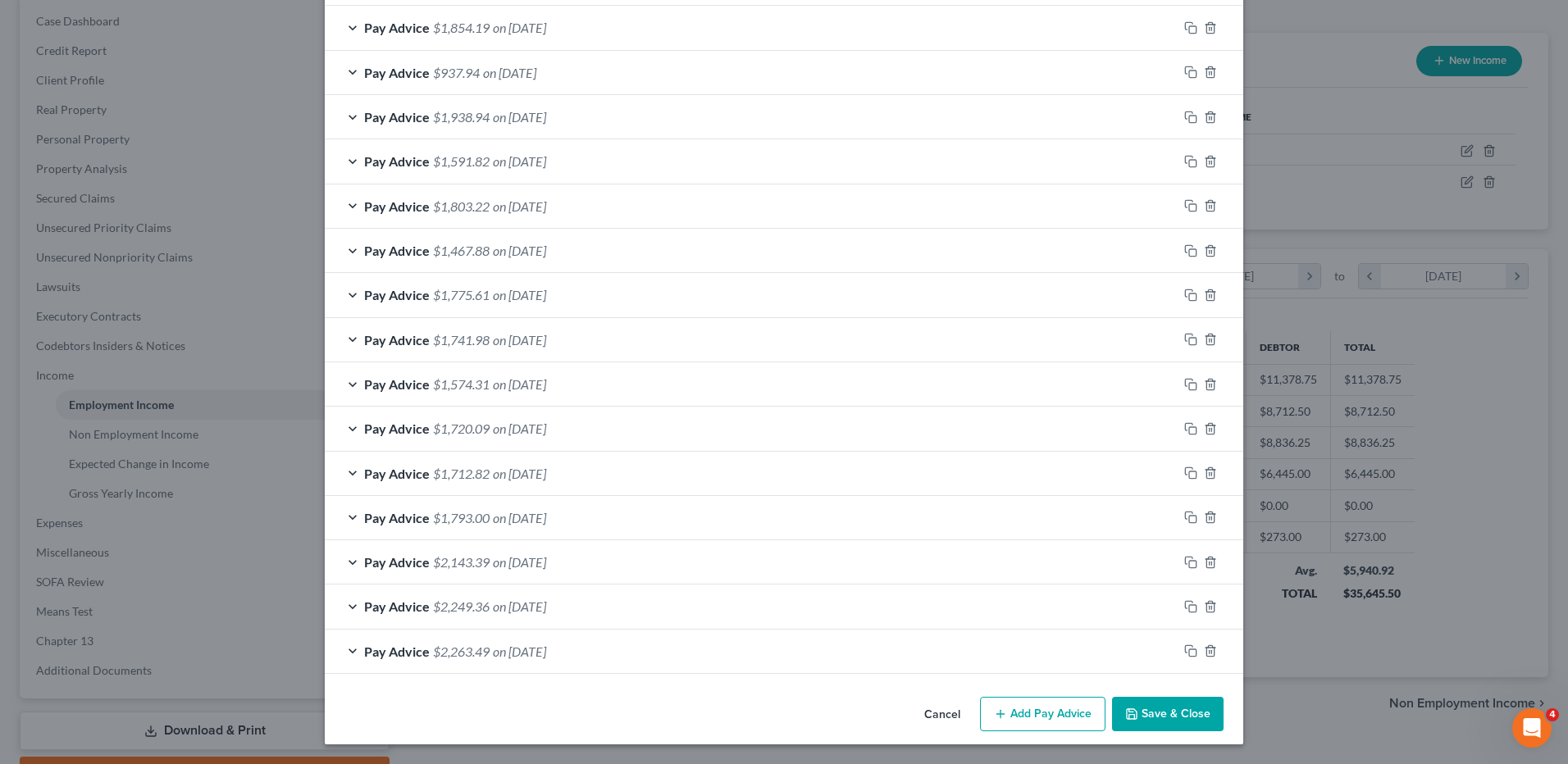
scroll to position [578, 0]
click at [1095, 615] on div "Pay Advice $2,249.36 on 02/13/2025" at bounding box center [750, 606] width 853 height 43
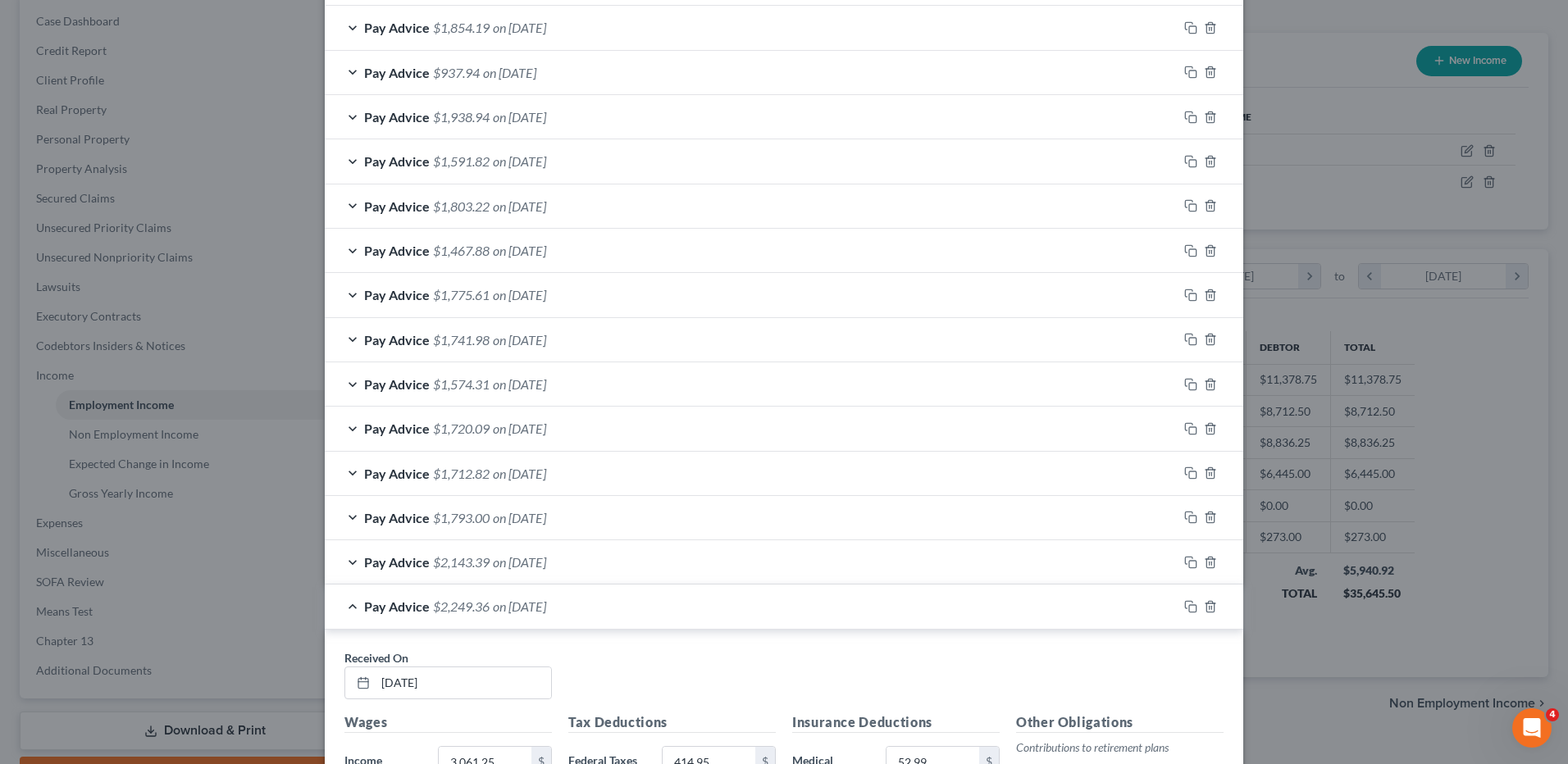
click at [534, 615] on div "Pay Advice $2,249.36 on 02/13/2025" at bounding box center [750, 606] width 853 height 43
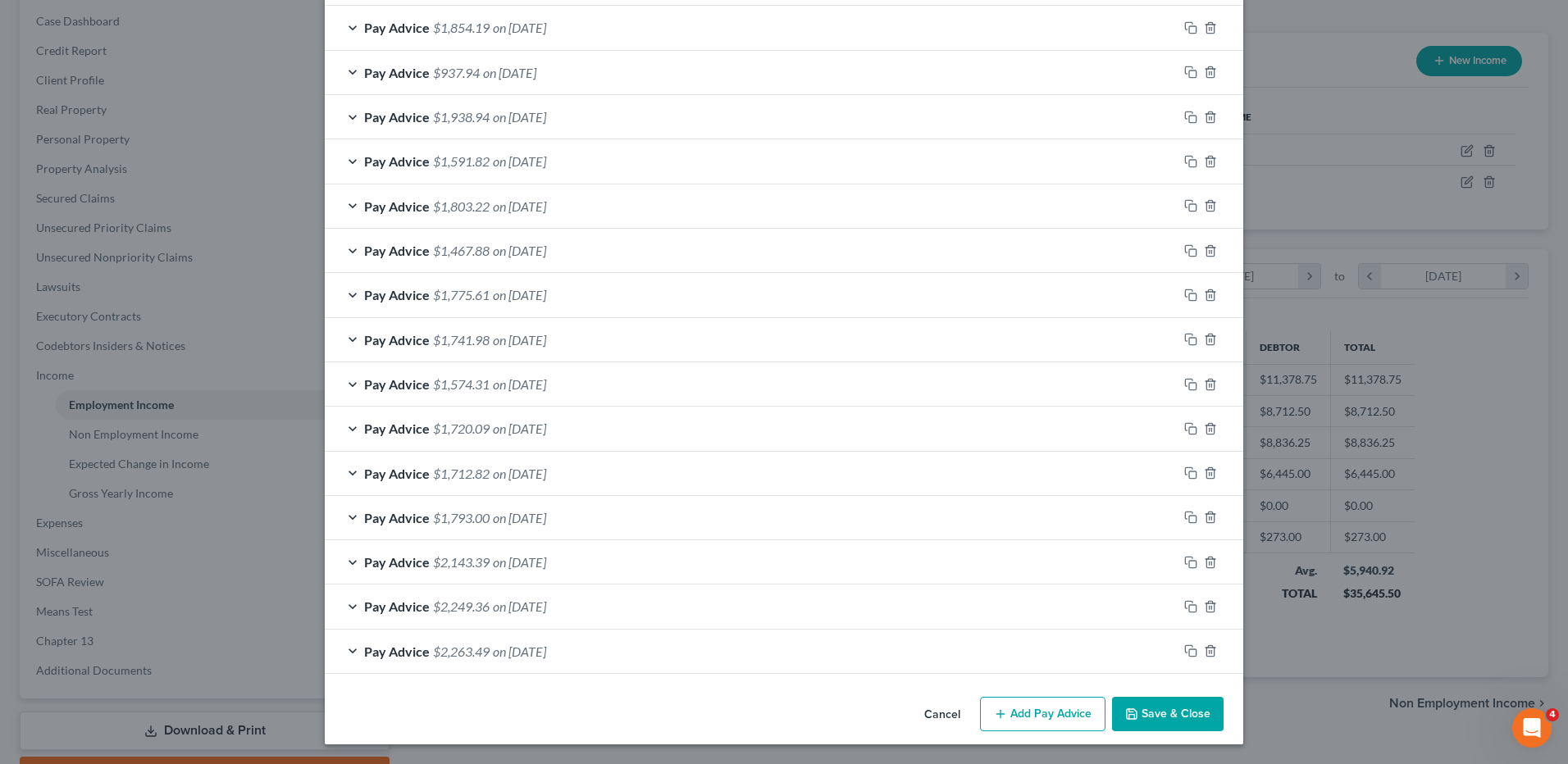
click at [592, 592] on div "Pay Advice $2,249.36 on 02/13/2025" at bounding box center [750, 606] width 853 height 43
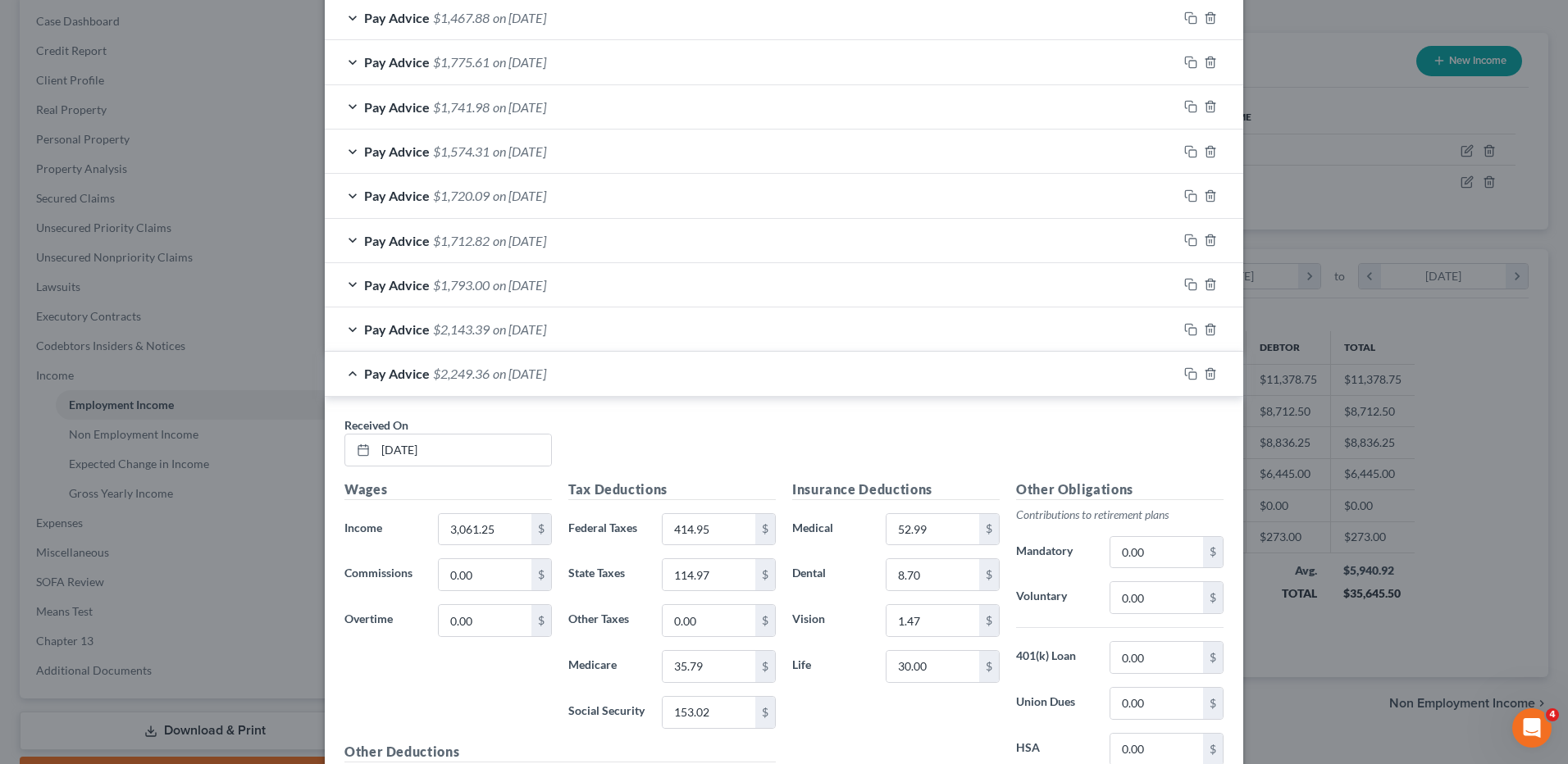
scroll to position [796, 0]
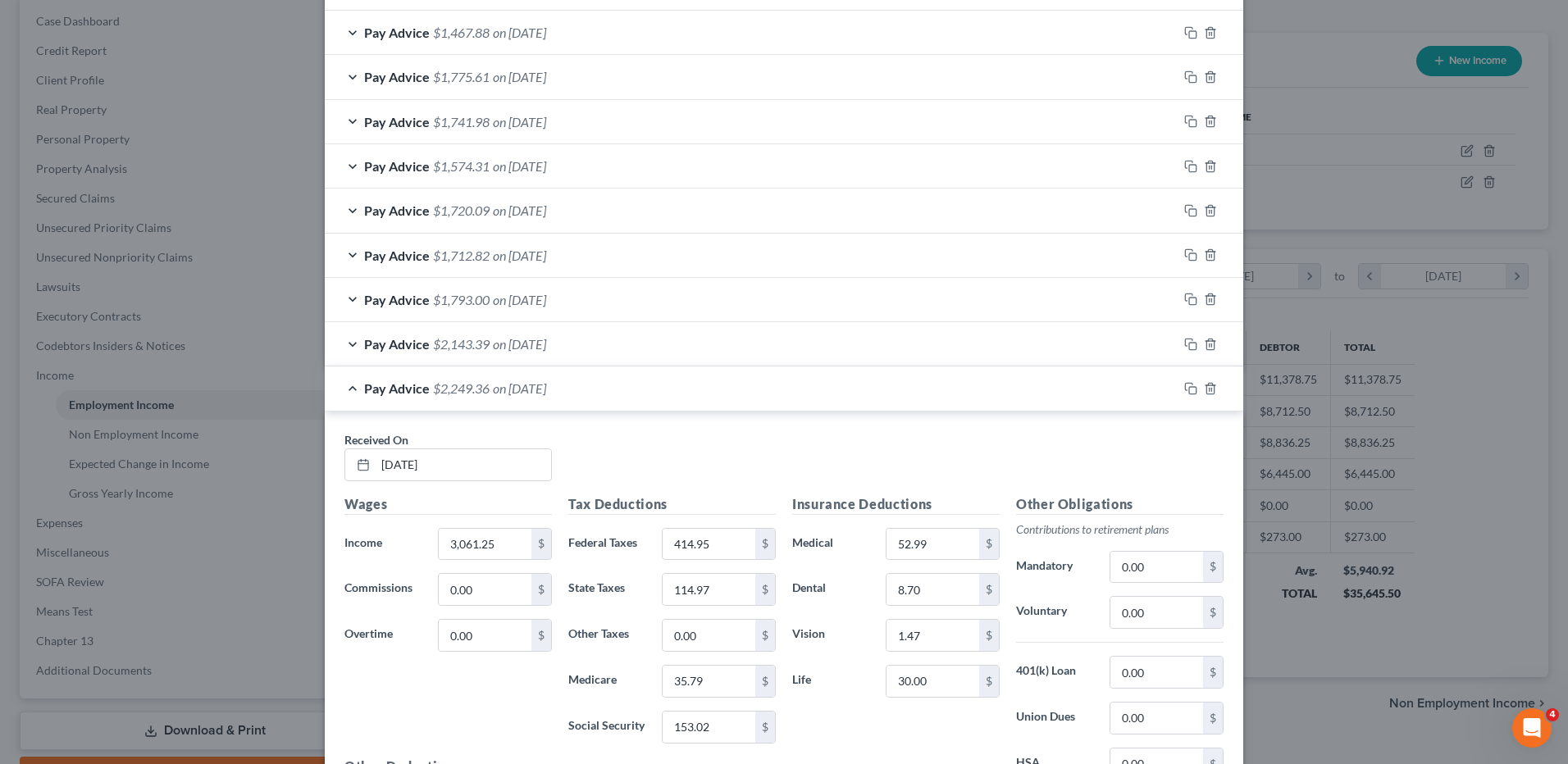
click at [594, 340] on div "Pay Advice $2,143.39 on 02/20/2025" at bounding box center [750, 343] width 853 height 43
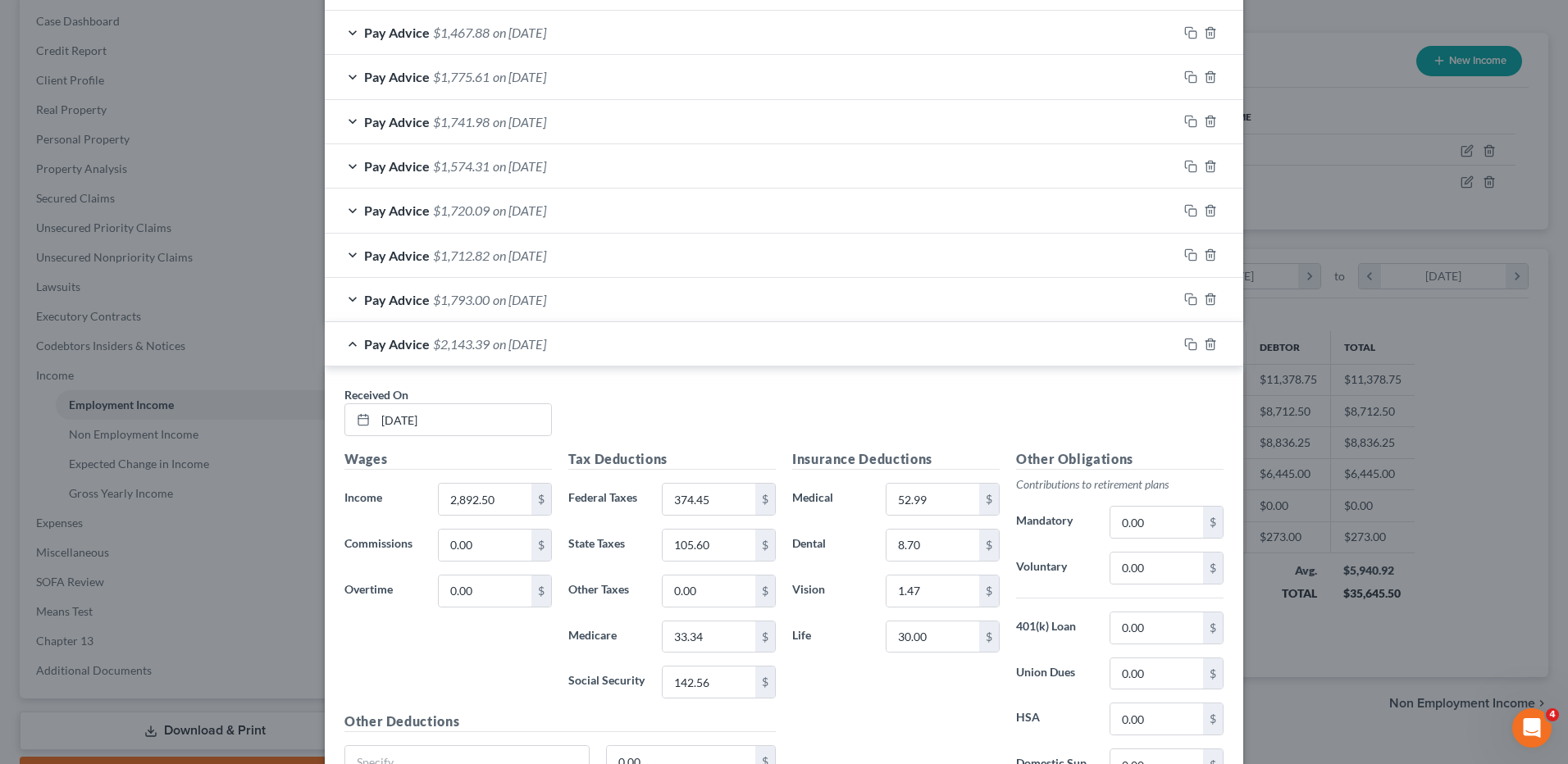
click at [546, 304] on span "on 02/27/2025" at bounding box center [520, 299] width 53 height 16
click at [546, 303] on span "on 02/27/2025" at bounding box center [520, 299] width 53 height 16
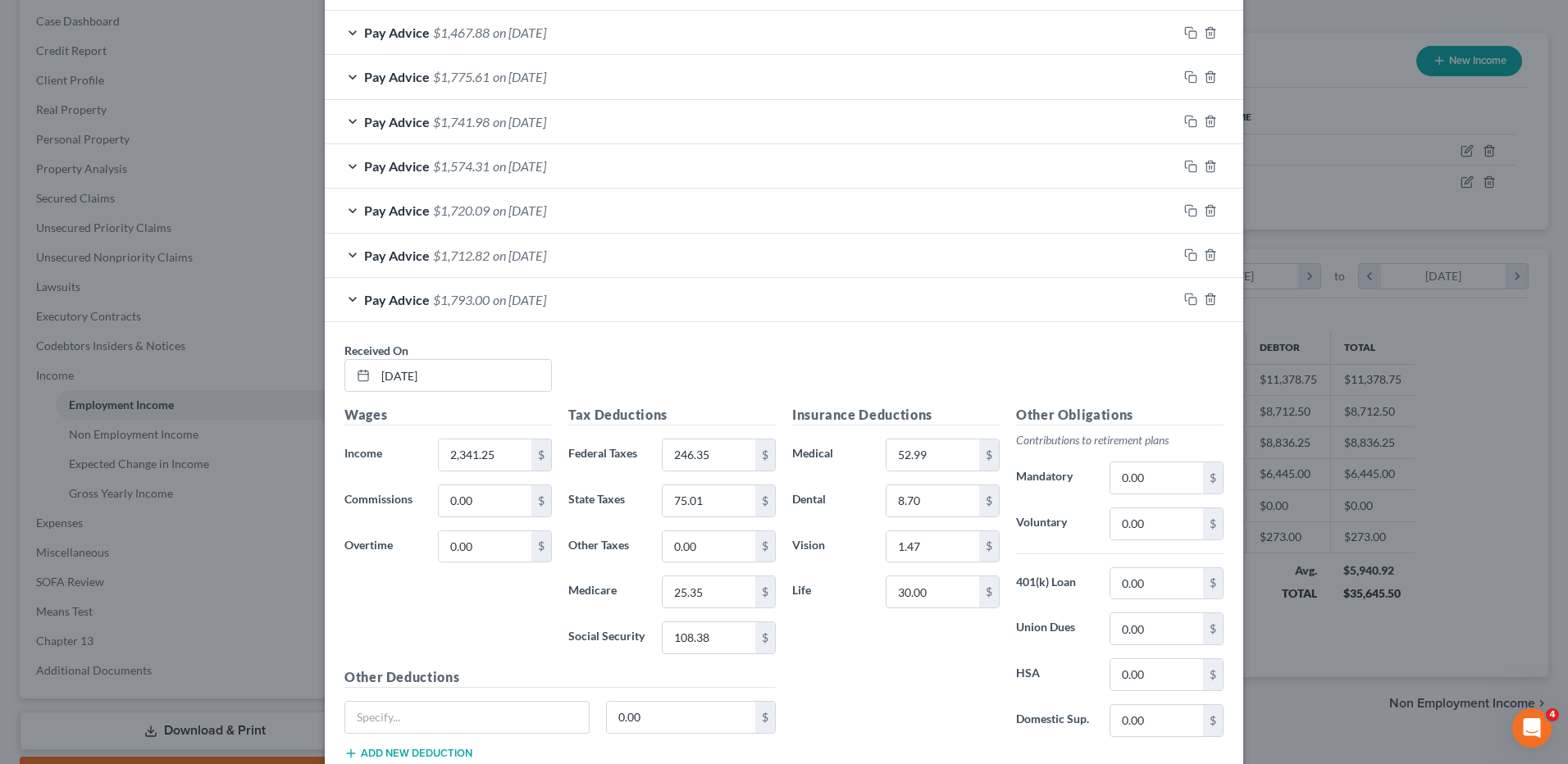
click at [654, 305] on div "Pay Advice $1,793.00 on 02/27/2025" at bounding box center [750, 299] width 853 height 43
click at [761, 248] on div "Pay Advice $1,712.82 on 03/06/2025" at bounding box center [750, 255] width 853 height 43
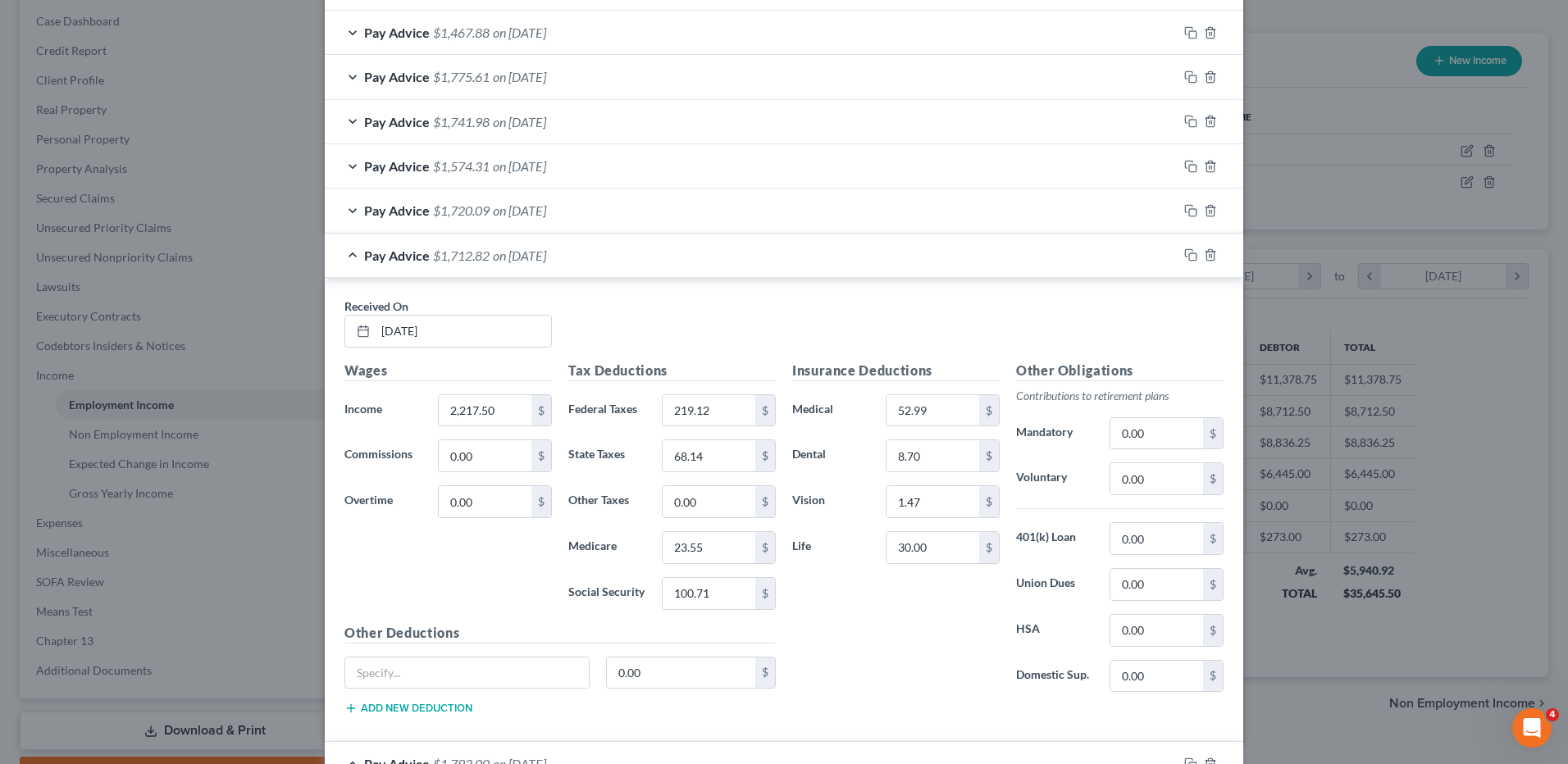
click at [754, 250] on div "Pay Advice $1,712.82 on 03/06/2025" at bounding box center [750, 255] width 853 height 43
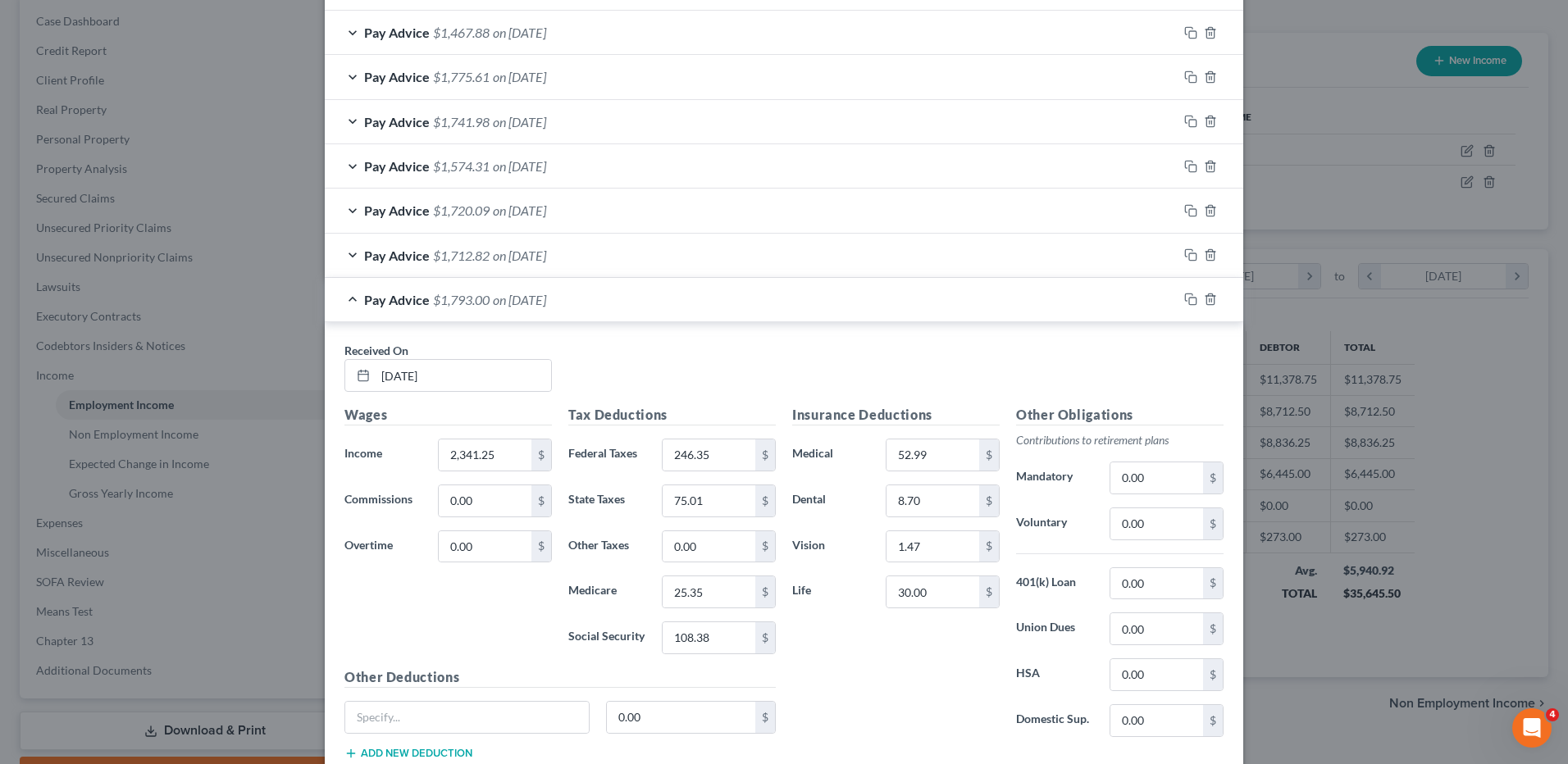
click at [675, 255] on div "Pay Advice $1,712.82 on 03/06/2025" at bounding box center [750, 255] width 853 height 43
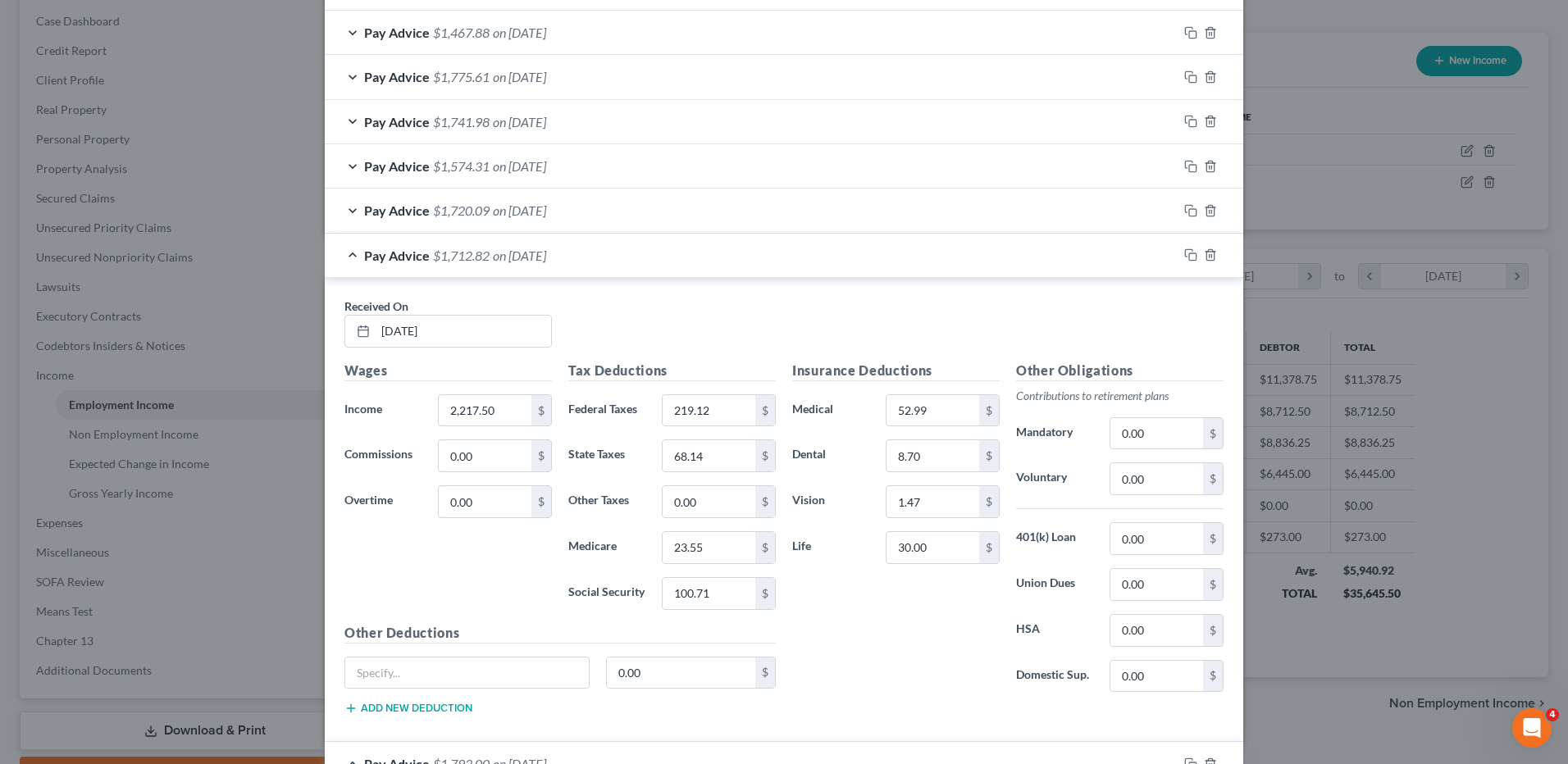
drag, startPoint x: 803, startPoint y: 211, endPoint x: 614, endPoint y: 205, distance: 189.1
click at [803, 211] on div "Pay Advice $1,720.09 on 03/13/2025" at bounding box center [750, 210] width 853 height 43
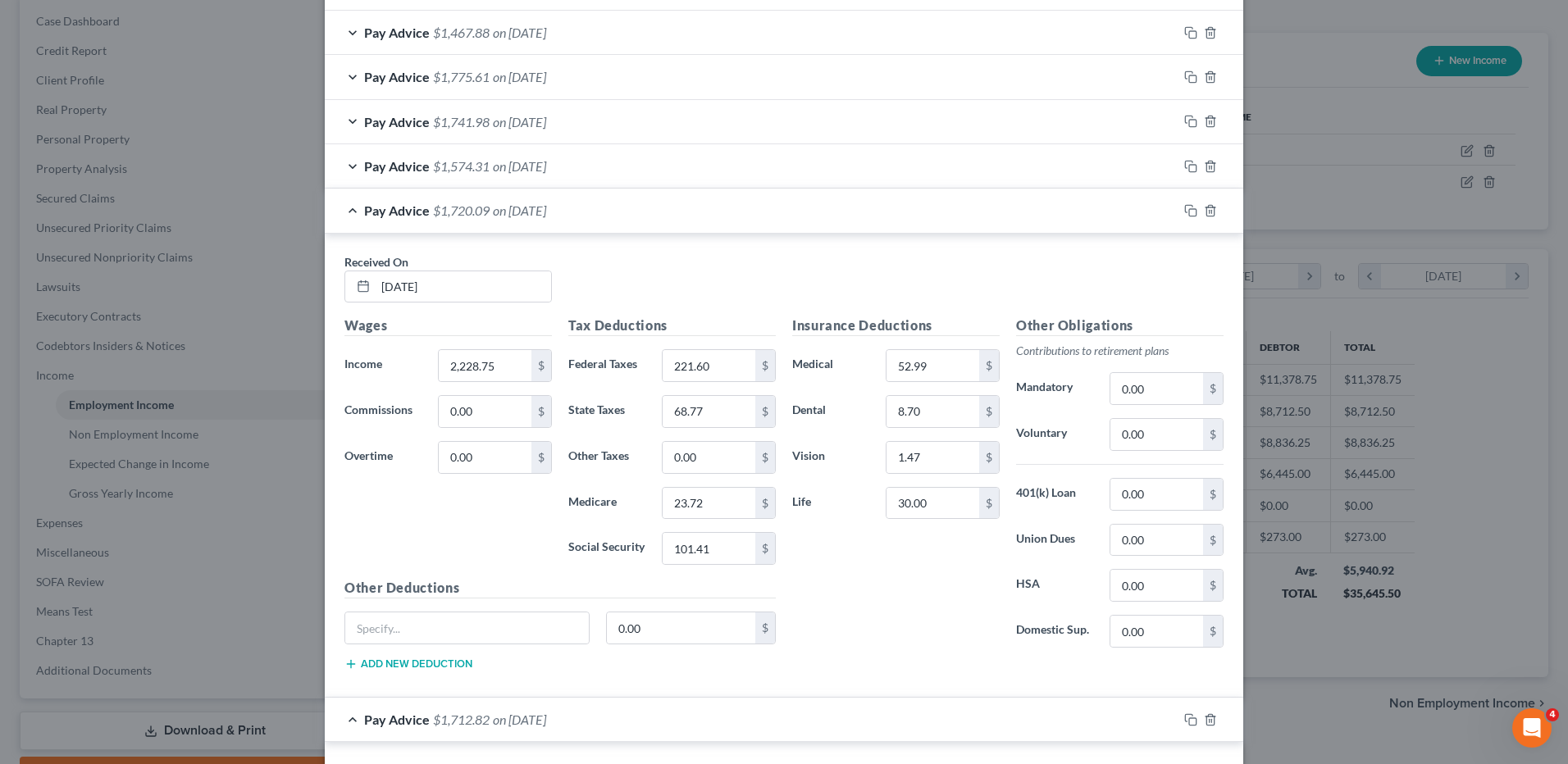
drag, startPoint x: 622, startPoint y: 163, endPoint x: 601, endPoint y: 165, distance: 21.1
click at [622, 163] on div "Pay Advice $1,574.31 on 03/20/2025" at bounding box center [750, 165] width 853 height 43
click at [585, 163] on div "Pay Advice $1,574.31 on 03/20/2025" at bounding box center [750, 165] width 853 height 43
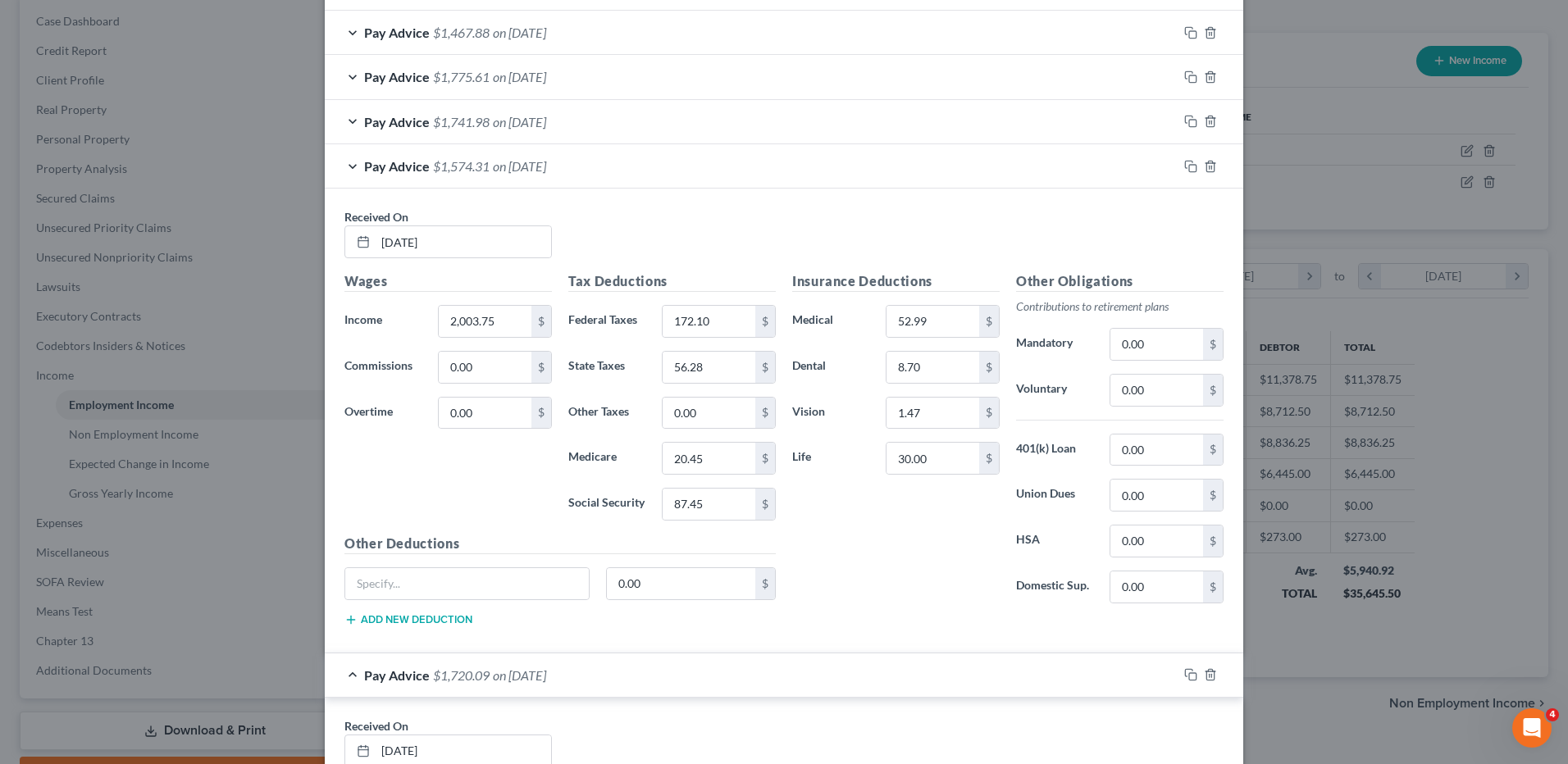
drag, startPoint x: 669, startPoint y: 112, endPoint x: 1556, endPoint y: 335, distance: 914.6
click at [669, 112] on div "Pay Advice $1,741.98 on 03/27/2025" at bounding box center [750, 121] width 853 height 43
click at [617, 112] on div "Pay Advice $1,741.98 on 03/27/2025" at bounding box center [750, 121] width 853 height 43
click at [613, 115] on div "Pay Advice $1,741.98 on 03/27/2025" at bounding box center [750, 121] width 853 height 43
click at [602, 122] on div "Pay Advice $1,741.98 on 03/27/2025" at bounding box center [750, 121] width 853 height 43
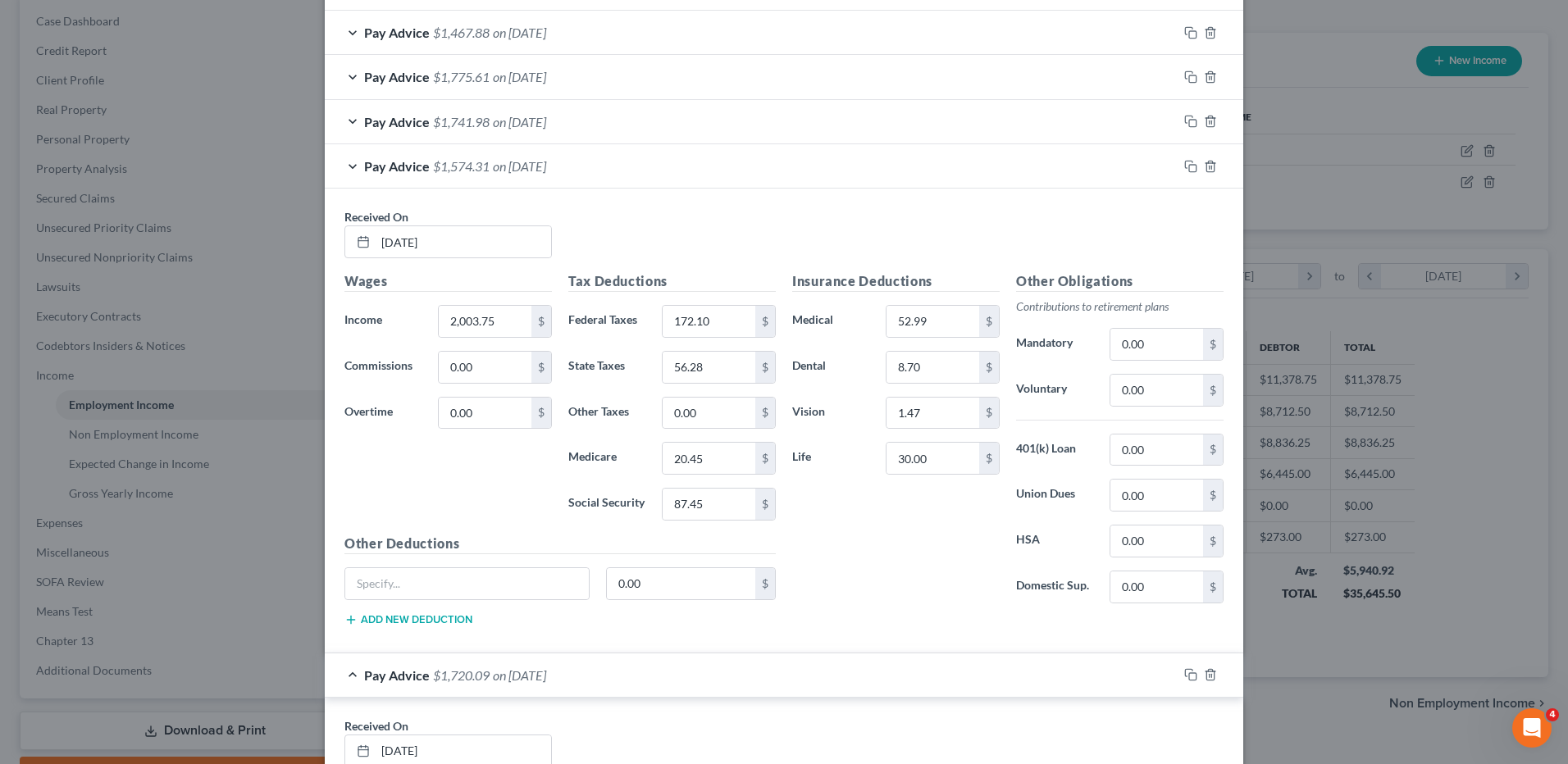
click at [579, 123] on div "Pay Advice $1,741.98 on 03/27/2025" at bounding box center [750, 121] width 853 height 43
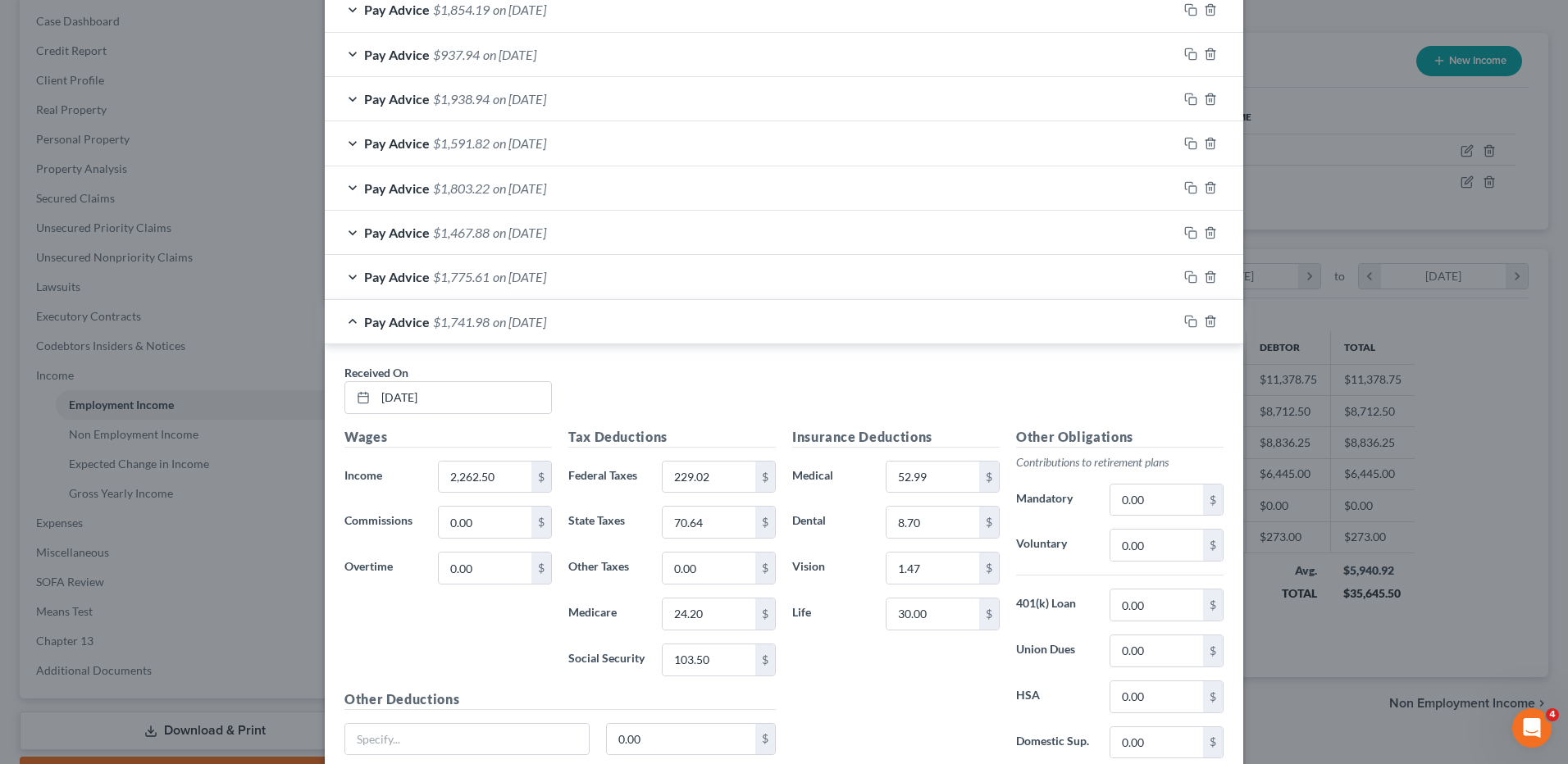
scroll to position [550, 0]
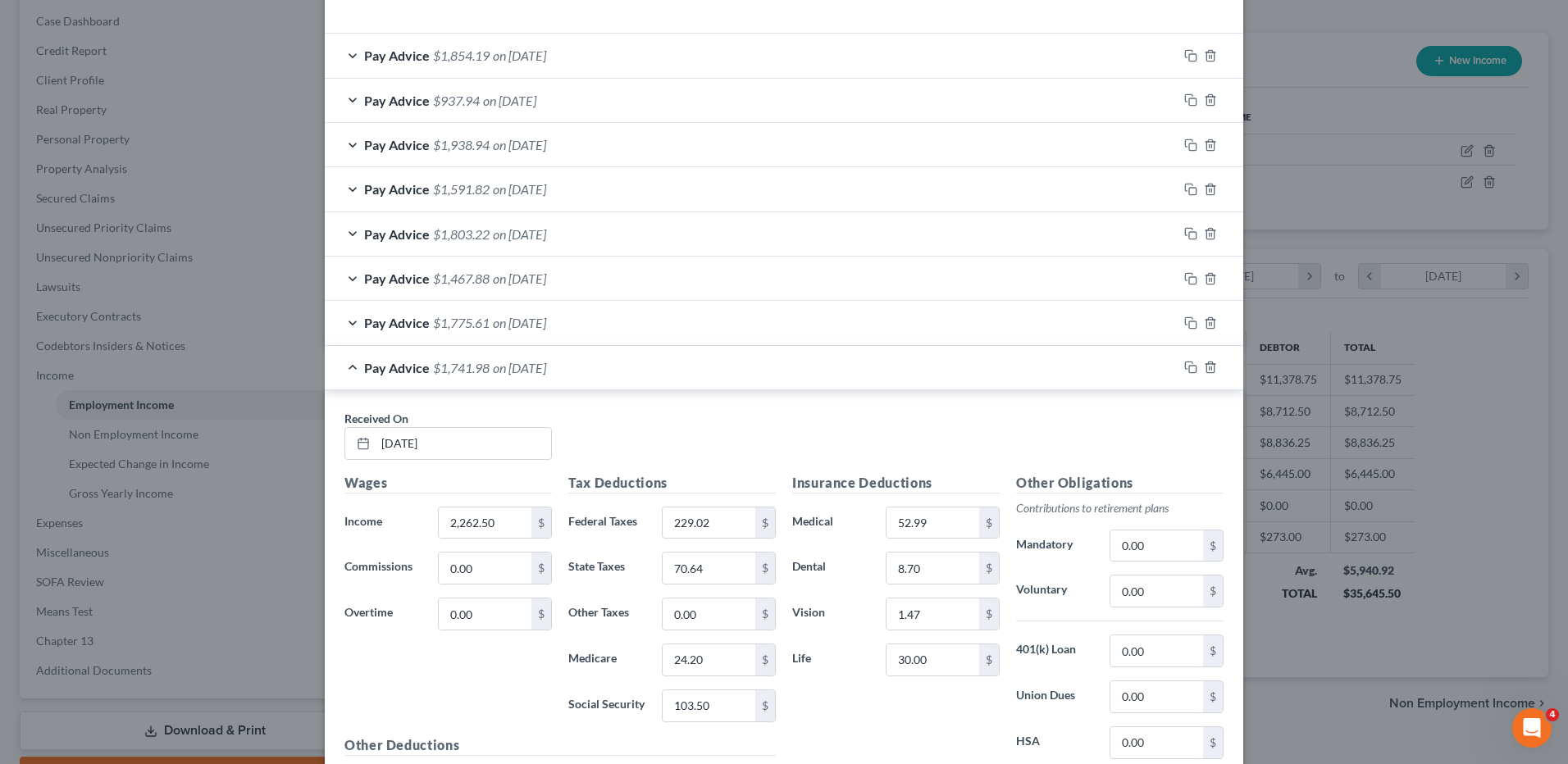
click at [600, 327] on div "Pay Advice $1,775.61 on 04/03/2025" at bounding box center [750, 322] width 853 height 43
click at [579, 321] on div "Pay Advice $1,775.61 on 04/03/2025" at bounding box center [750, 322] width 853 height 43
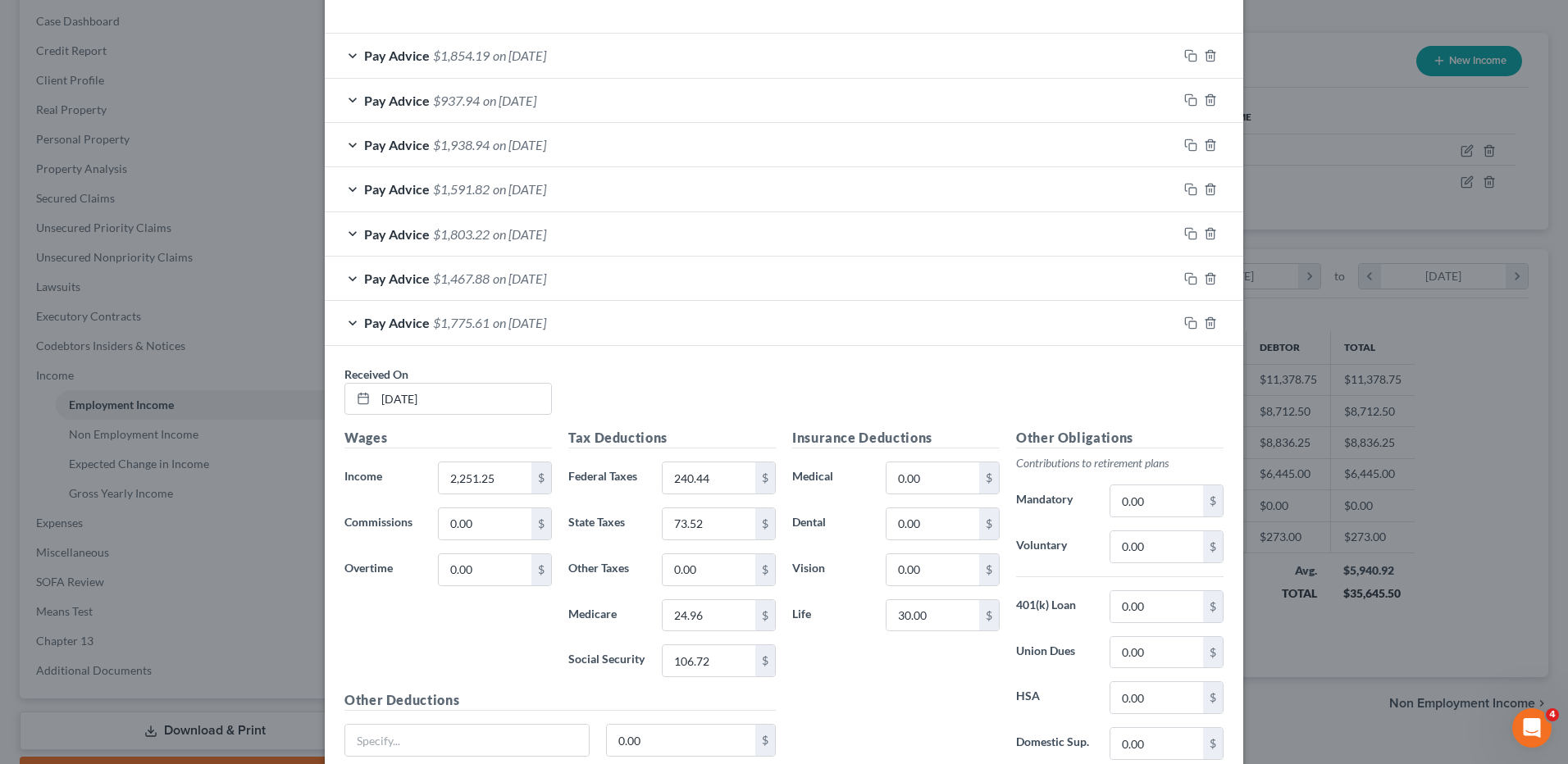
click at [546, 321] on span "on 04/03/2025" at bounding box center [520, 322] width 53 height 16
click at [578, 321] on div "Pay Advice $1,775.61 on 04/03/2025" at bounding box center [750, 322] width 853 height 43
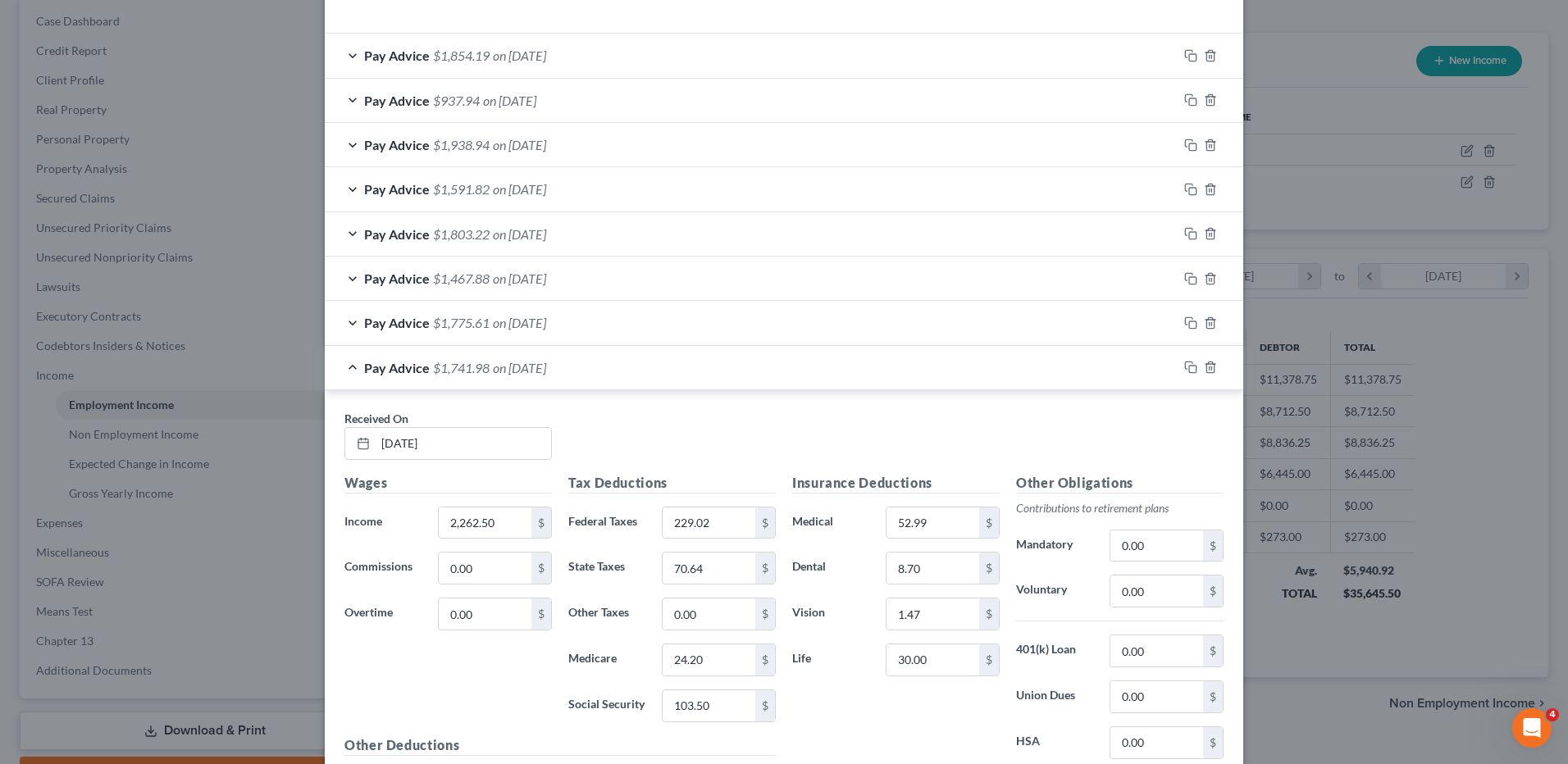
click at [578, 326] on div "Pay Advice $1,775.61 on 04/03/2025" at bounding box center [750, 322] width 853 height 43
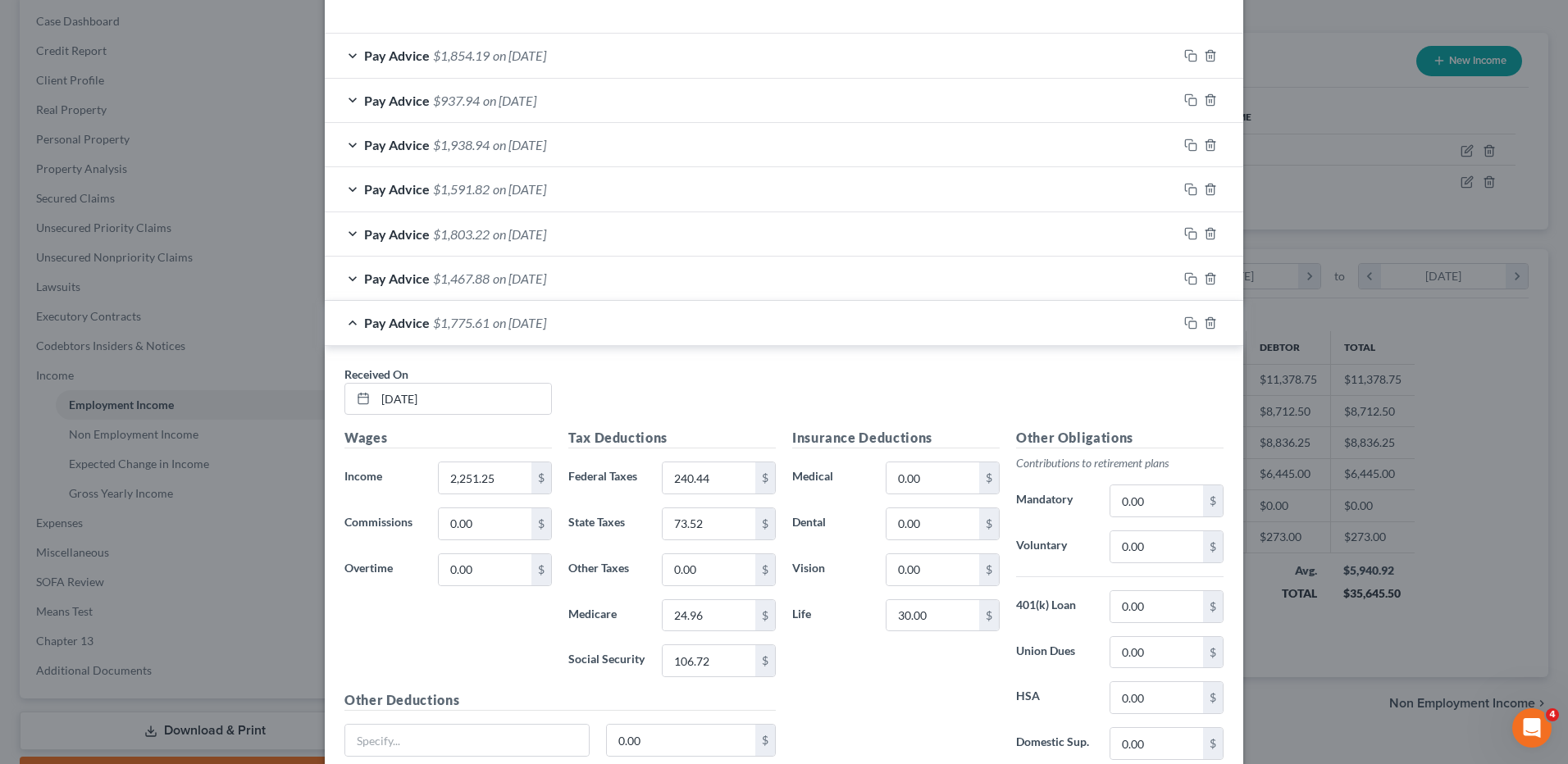
drag, startPoint x: 590, startPoint y: 279, endPoint x: 572, endPoint y: 272, distance: 19.3
click at [590, 279] on div "Pay Advice $1,467.88 on 04/10/2025" at bounding box center [750, 278] width 853 height 43
click at [546, 272] on span "on 04/10/2025" at bounding box center [520, 278] width 53 height 16
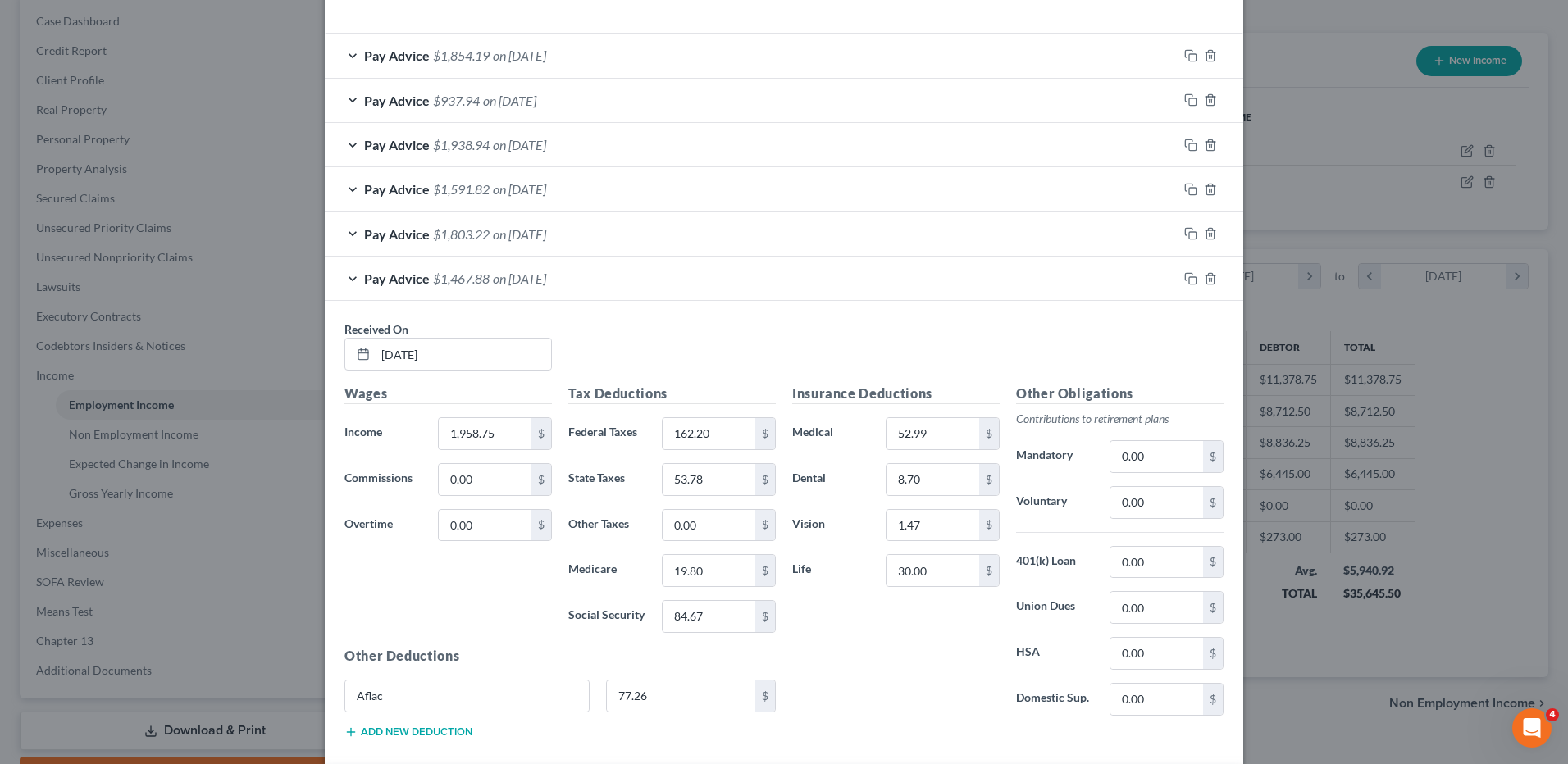
click at [546, 272] on span "on 04/10/2025" at bounding box center [520, 278] width 53 height 16
drag, startPoint x: 511, startPoint y: 233, endPoint x: 498, endPoint y: 230, distance: 13.3
click at [511, 233] on span "on 04/17/2025" at bounding box center [520, 234] width 53 height 16
click at [516, 239] on span "on 04/17/2025" at bounding box center [520, 234] width 53 height 16
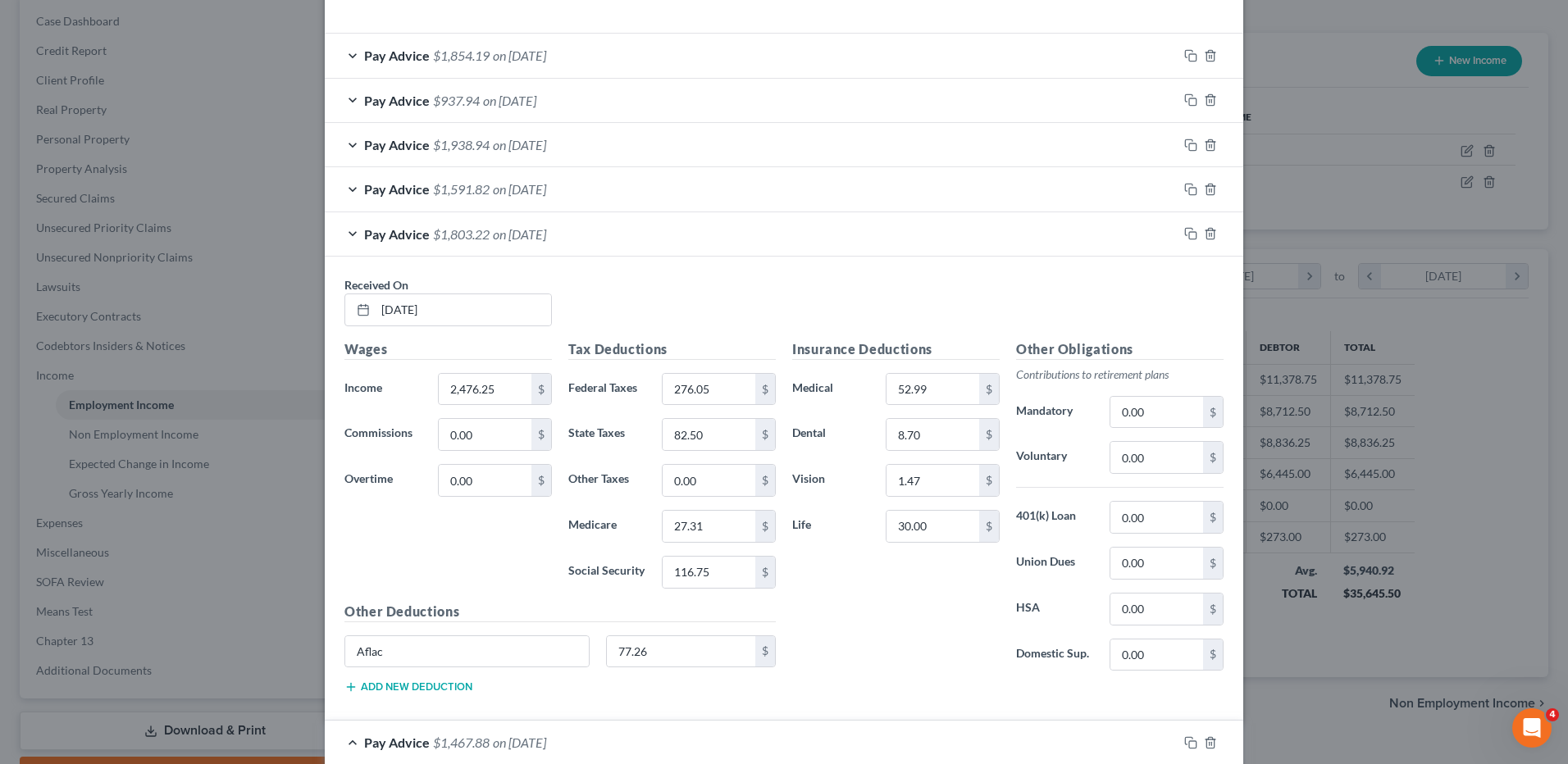
click at [498, 230] on span "on 04/17/2025" at bounding box center [520, 234] width 53 height 16
drag, startPoint x: 519, startPoint y: 198, endPoint x: 515, endPoint y: 189, distance: 9.8
click at [518, 198] on div "Pay Advice $1,591.82 on 04/24/2025" at bounding box center [750, 188] width 853 height 43
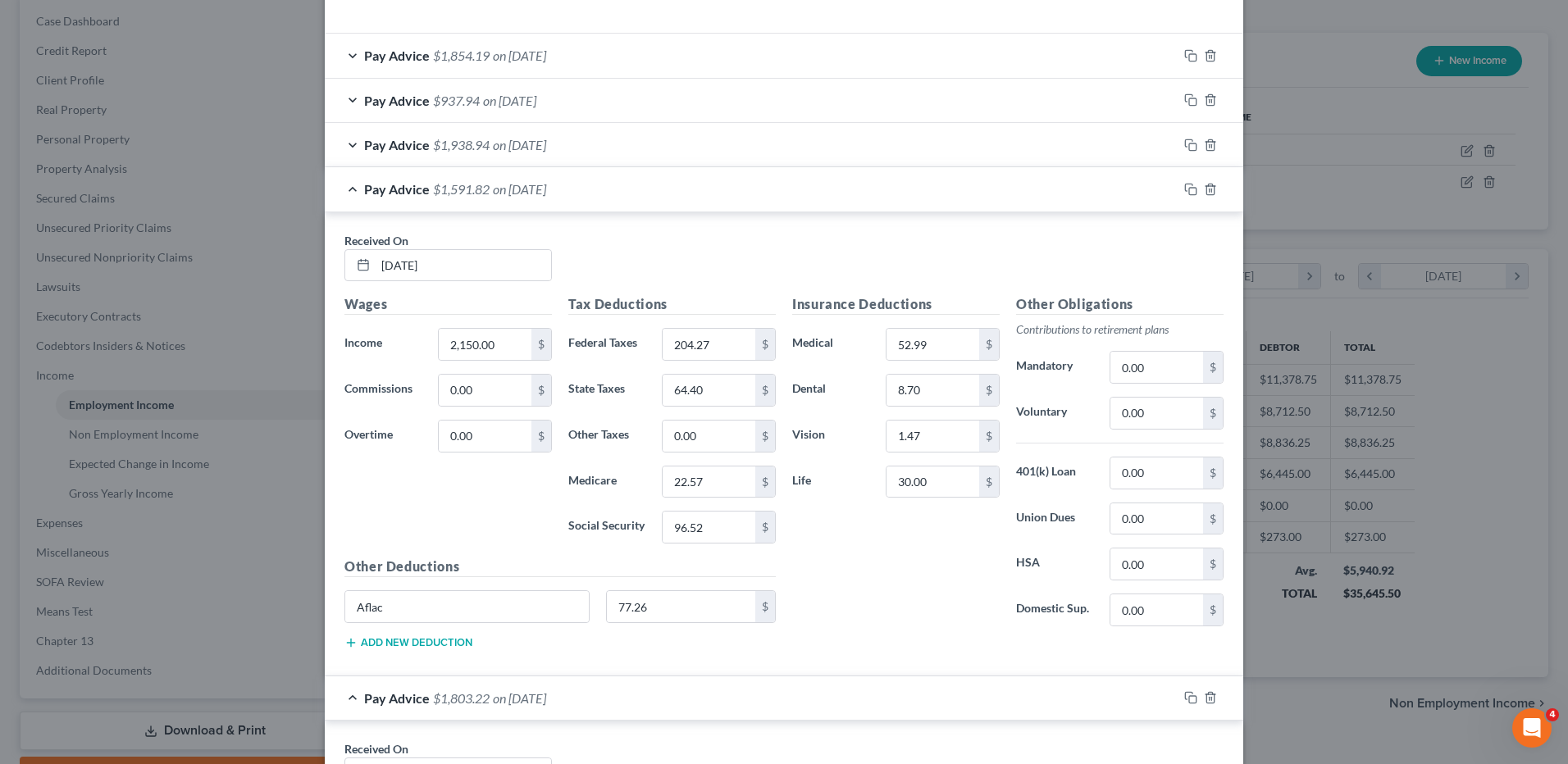
click at [515, 189] on span "on 04/24/2025" at bounding box center [520, 188] width 53 height 16
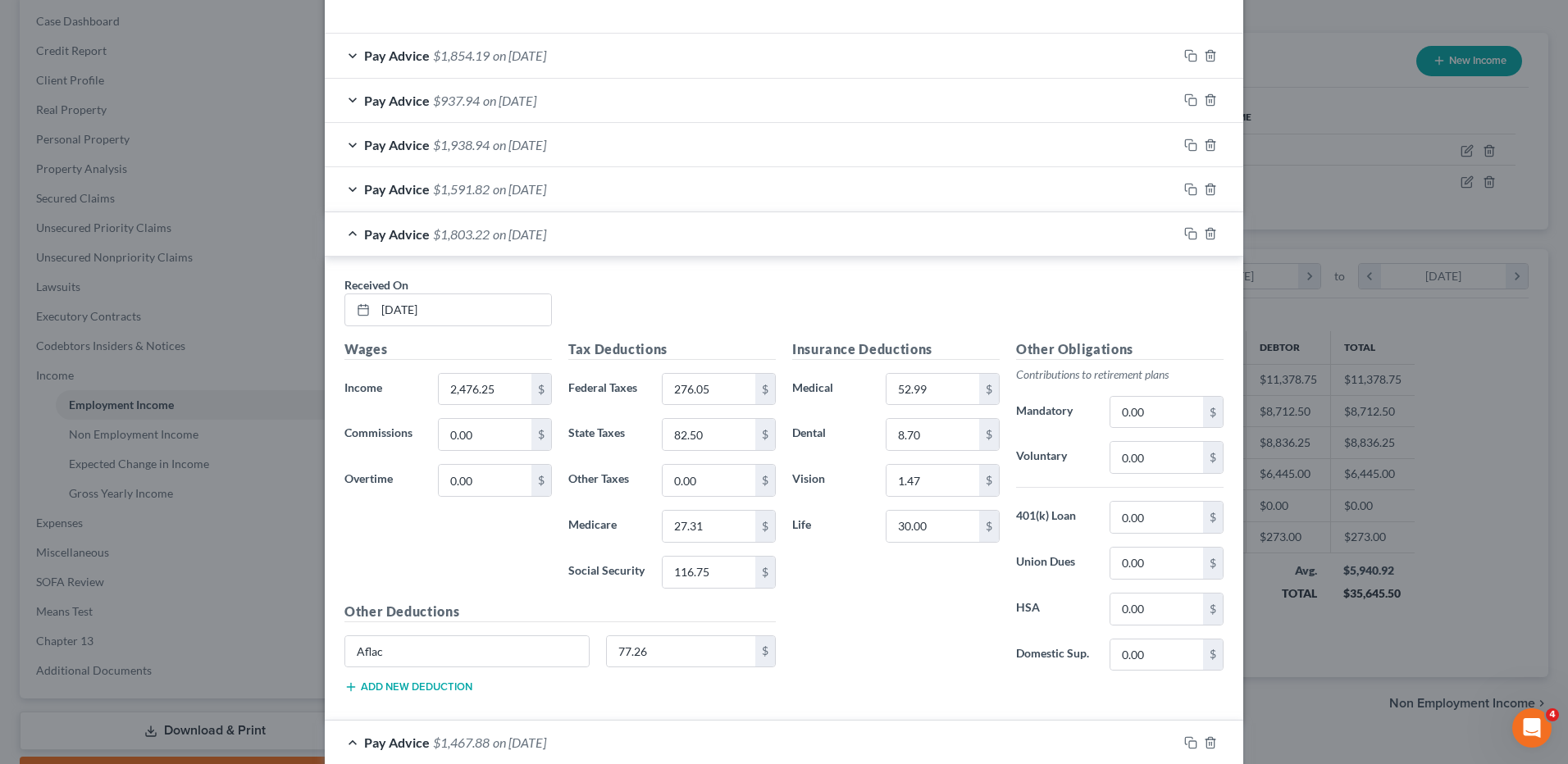
drag, startPoint x: 602, startPoint y: 188, endPoint x: 561, endPoint y: 191, distance: 41.1
click at [602, 188] on div "Pay Advice $1,591.82 on 04/24/2025" at bounding box center [750, 188] width 853 height 43
click at [546, 191] on span "on 04/24/2025" at bounding box center [520, 188] width 53 height 16
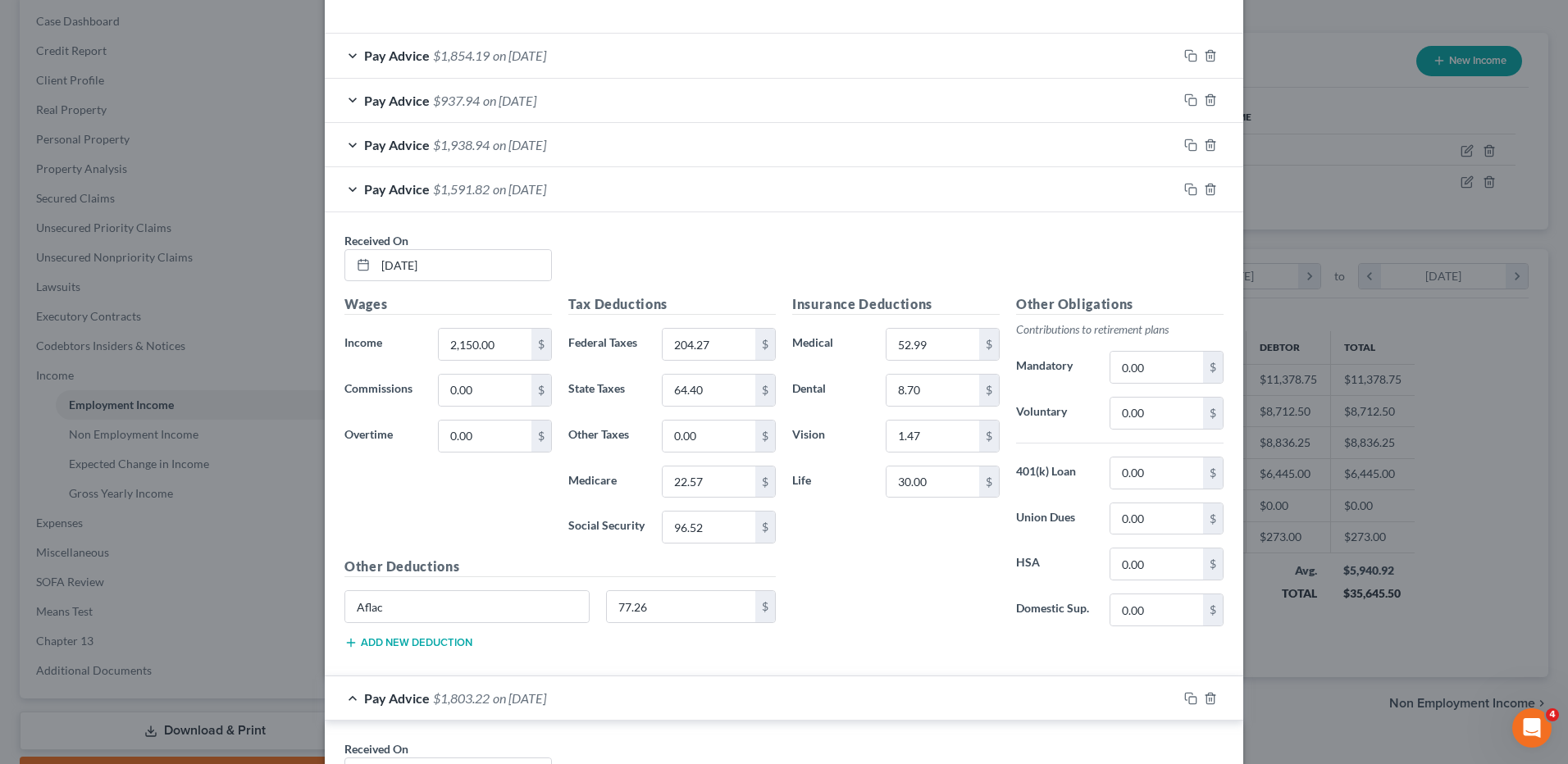
click at [540, 145] on span "on 05/01/2025" at bounding box center [520, 144] width 53 height 16
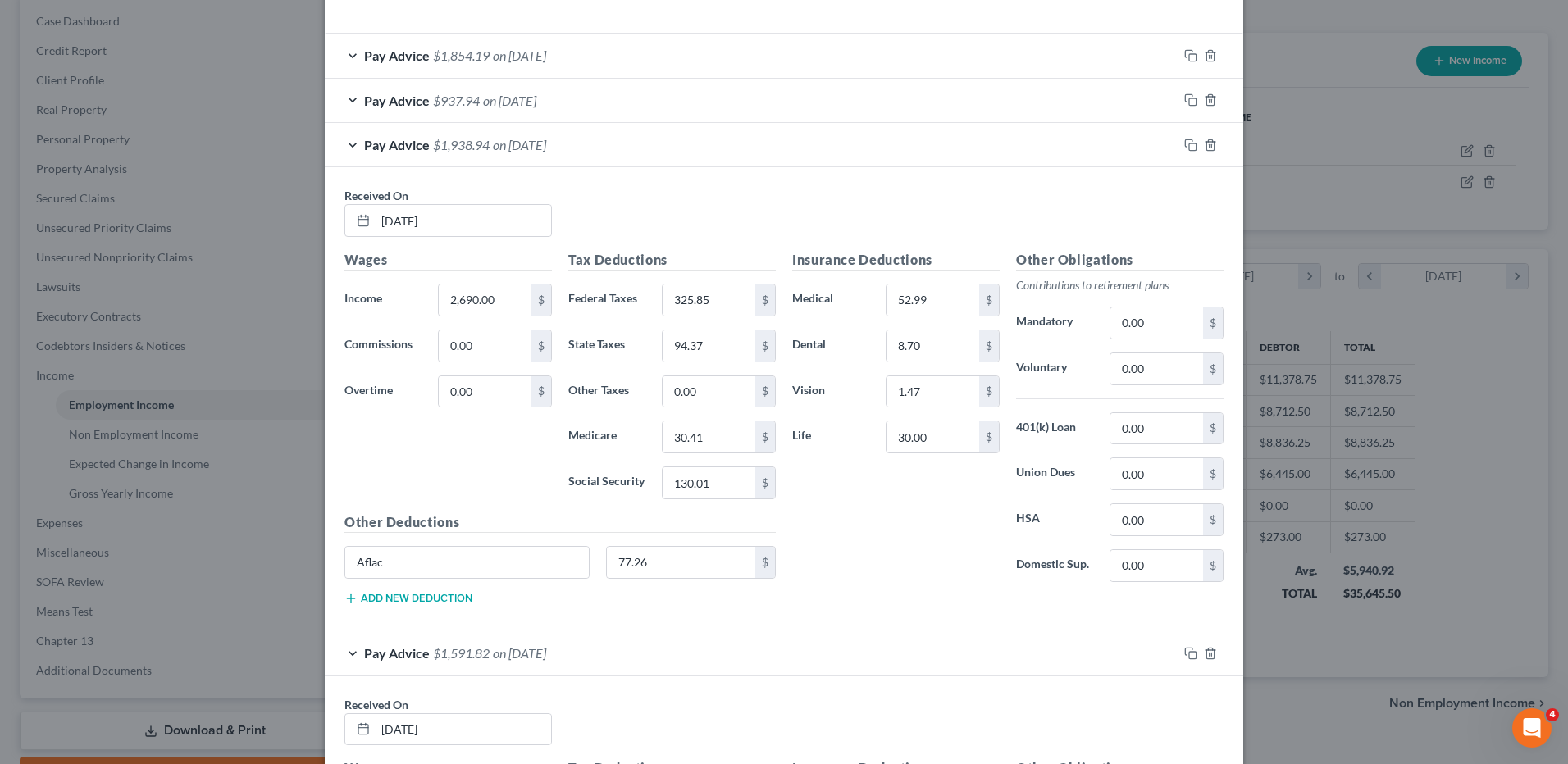
click at [540, 145] on span "on 05/01/2025" at bounding box center [520, 144] width 53 height 16
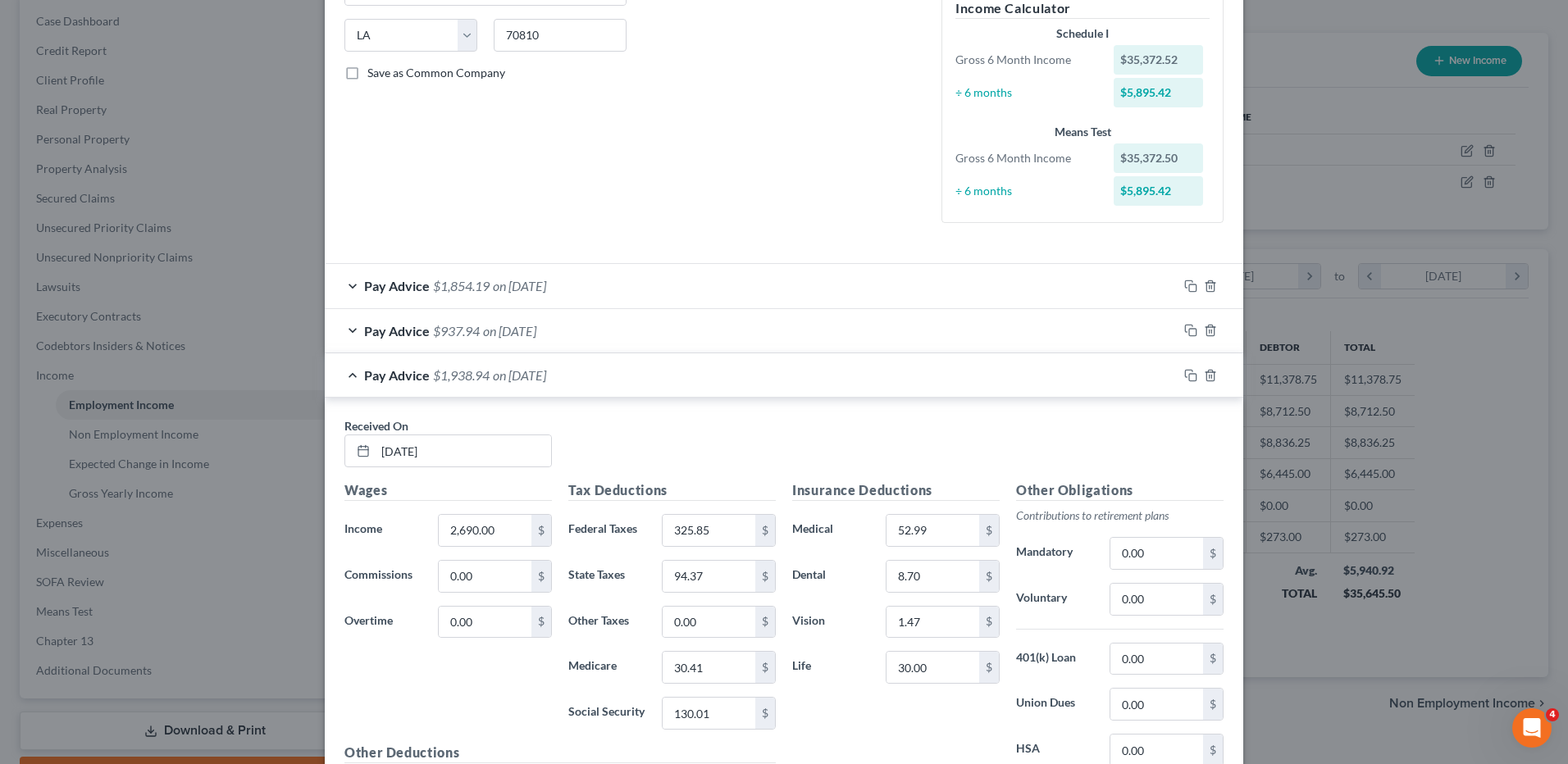
scroll to position [304, 0]
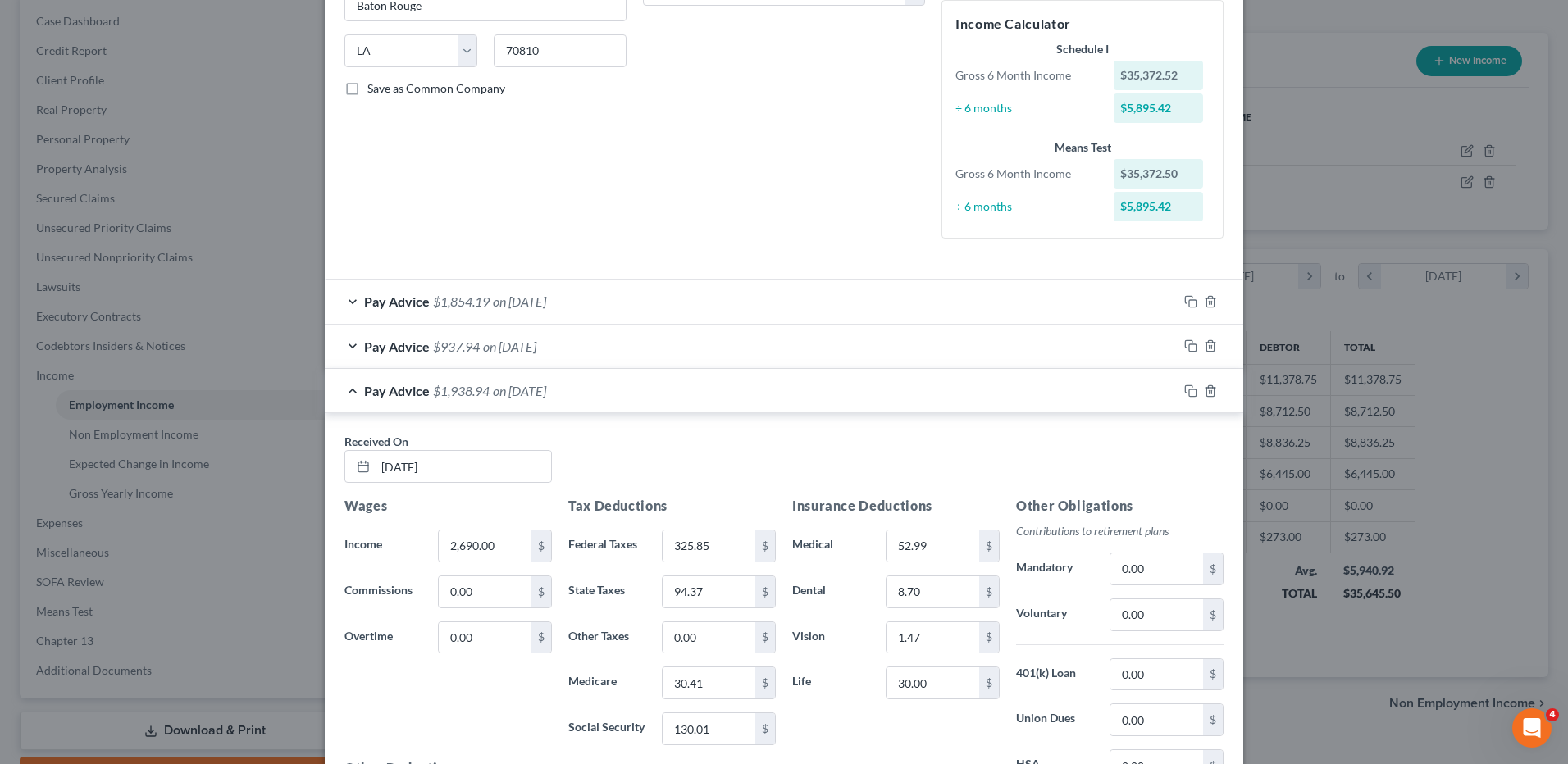
click at [511, 339] on span "on 05/15/2025" at bounding box center [509, 346] width 53 height 16
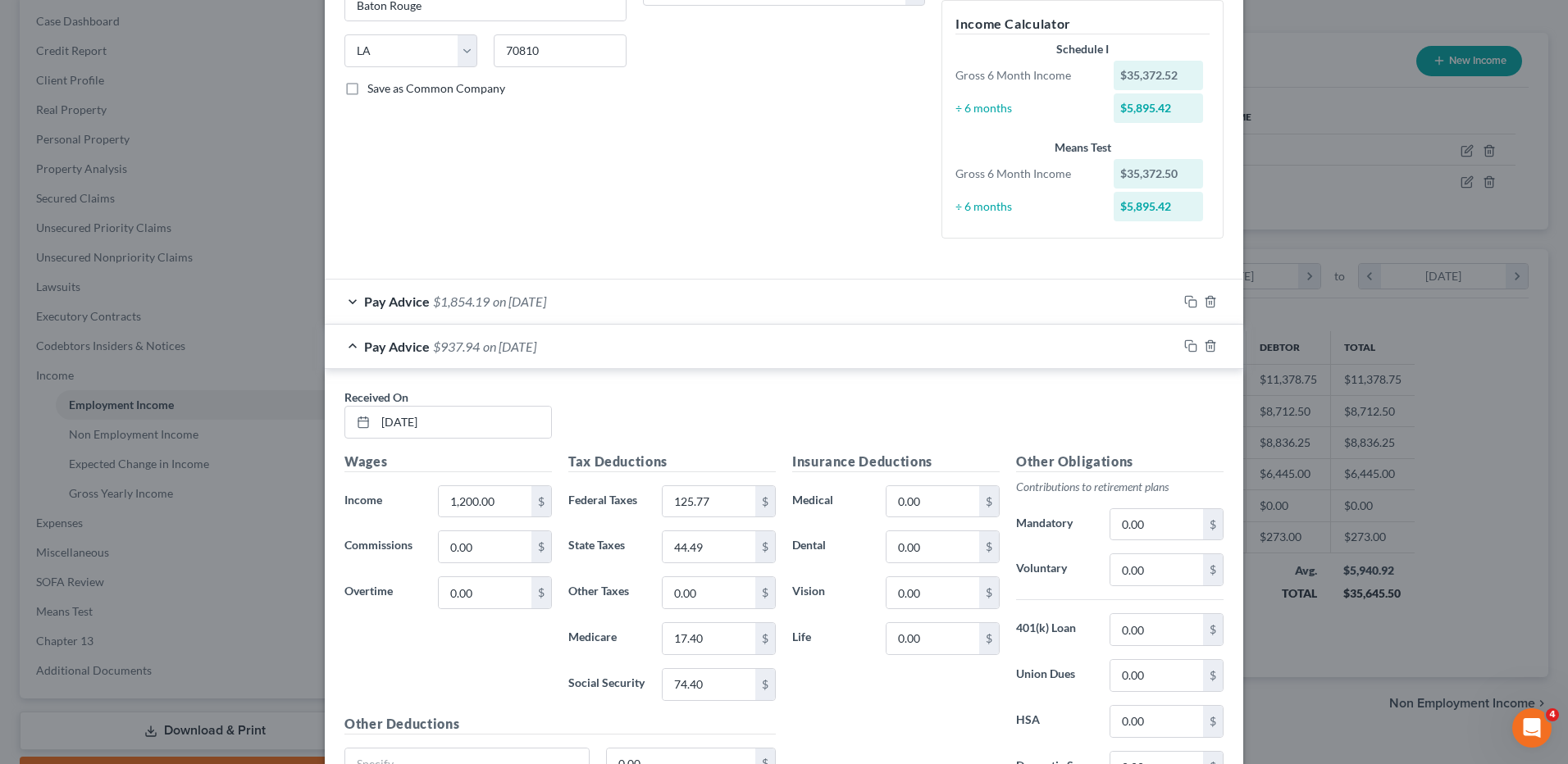
click at [513, 341] on span "on 05/15/2025" at bounding box center [509, 346] width 53 height 16
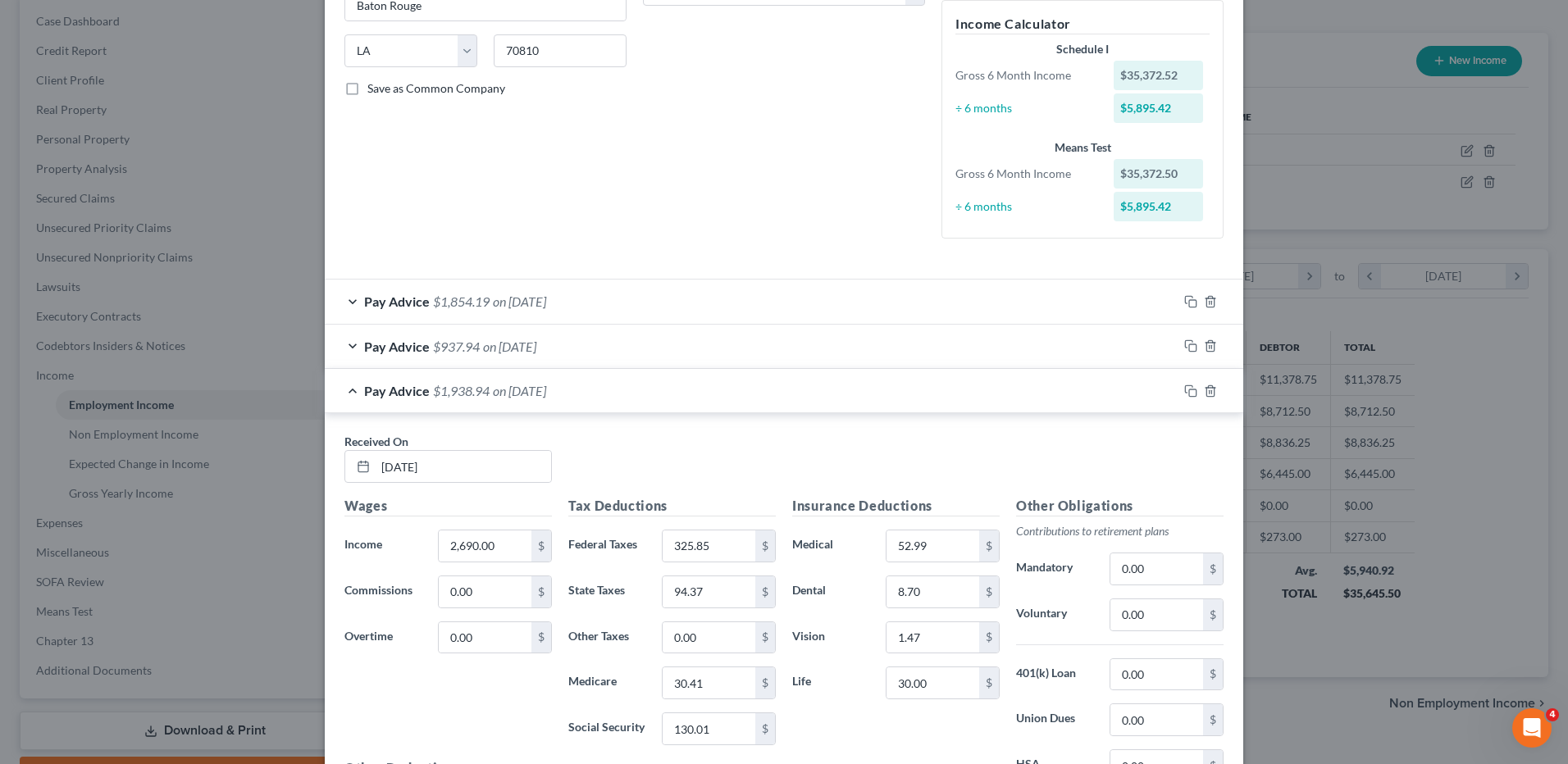
click at [572, 350] on div "Pay Advice $937.94 on 05/15/2025" at bounding box center [750, 346] width 853 height 43
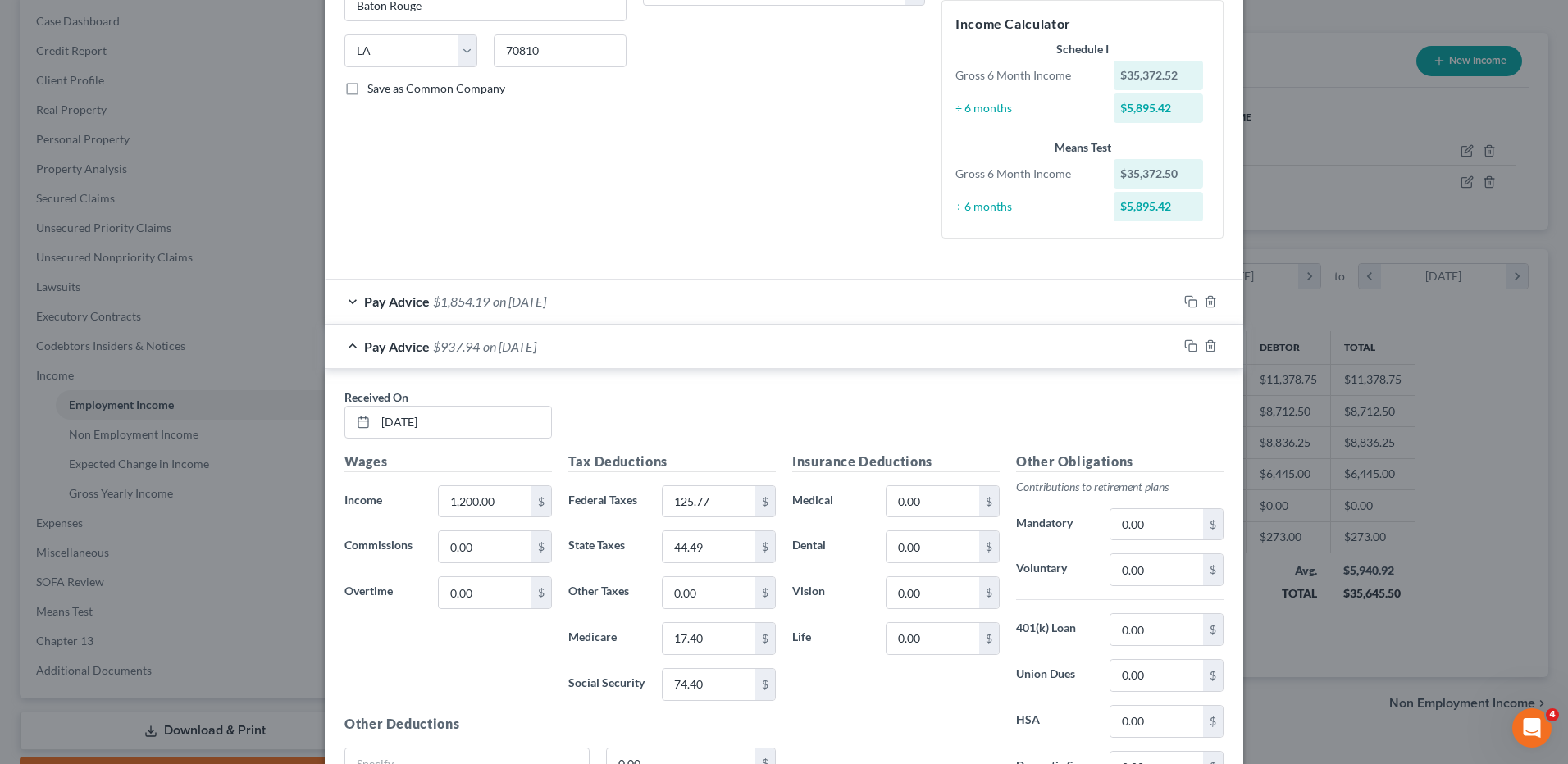
click at [546, 299] on span "on 05/28/2025" at bounding box center [520, 301] width 53 height 16
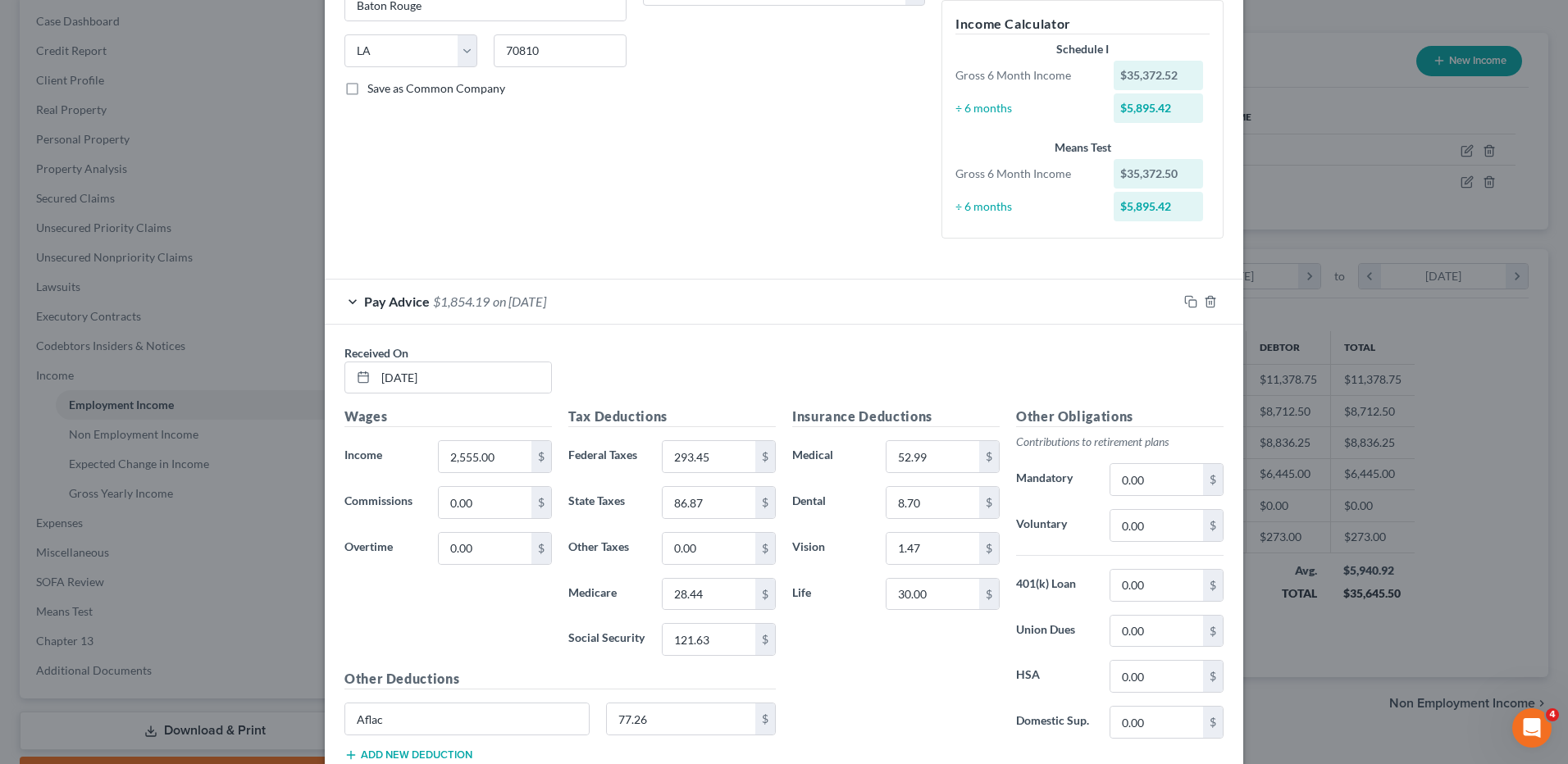
click at [546, 299] on span "on 05/28/2025" at bounding box center [520, 301] width 53 height 16
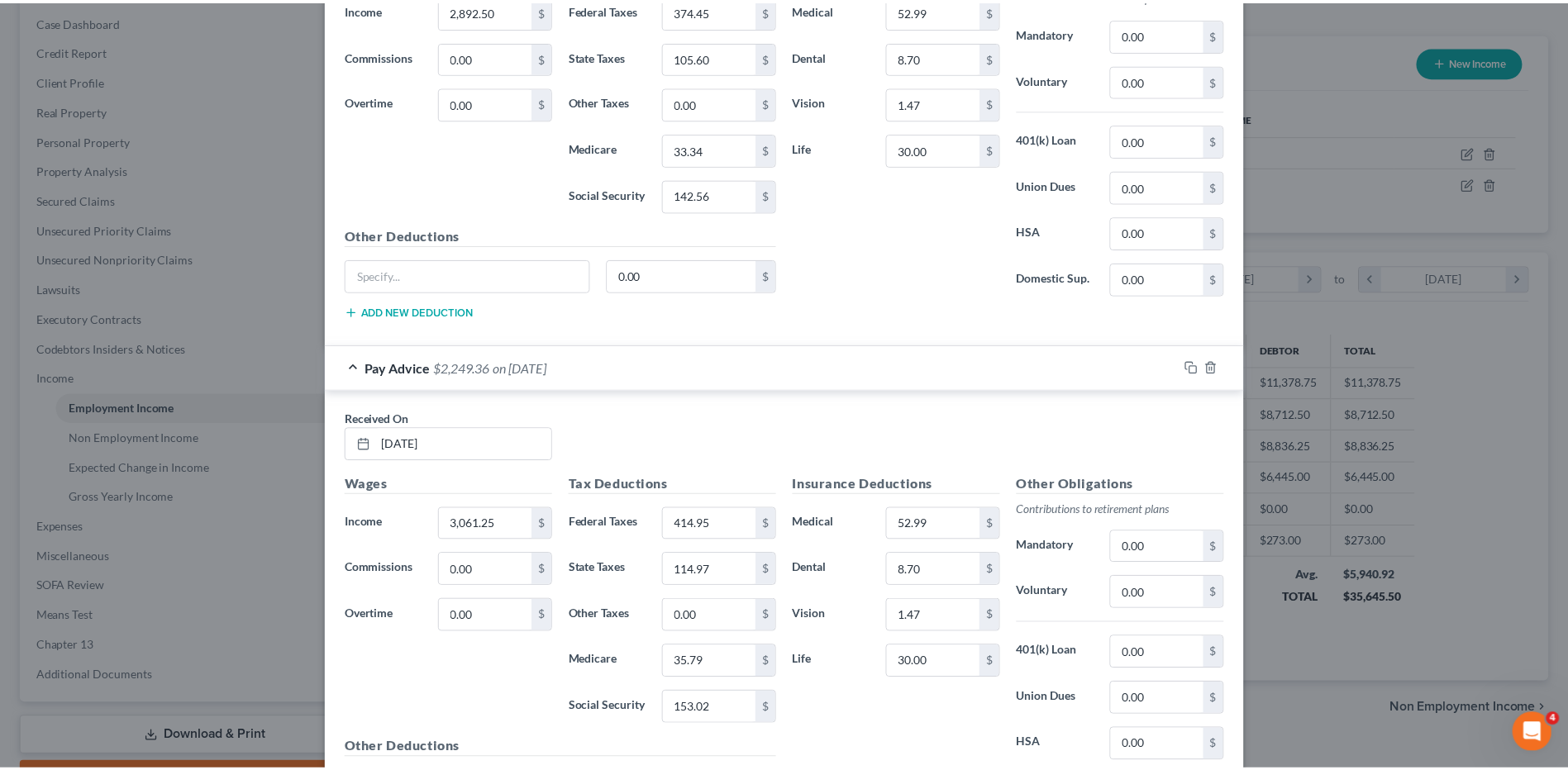
scroll to position [7135, 0]
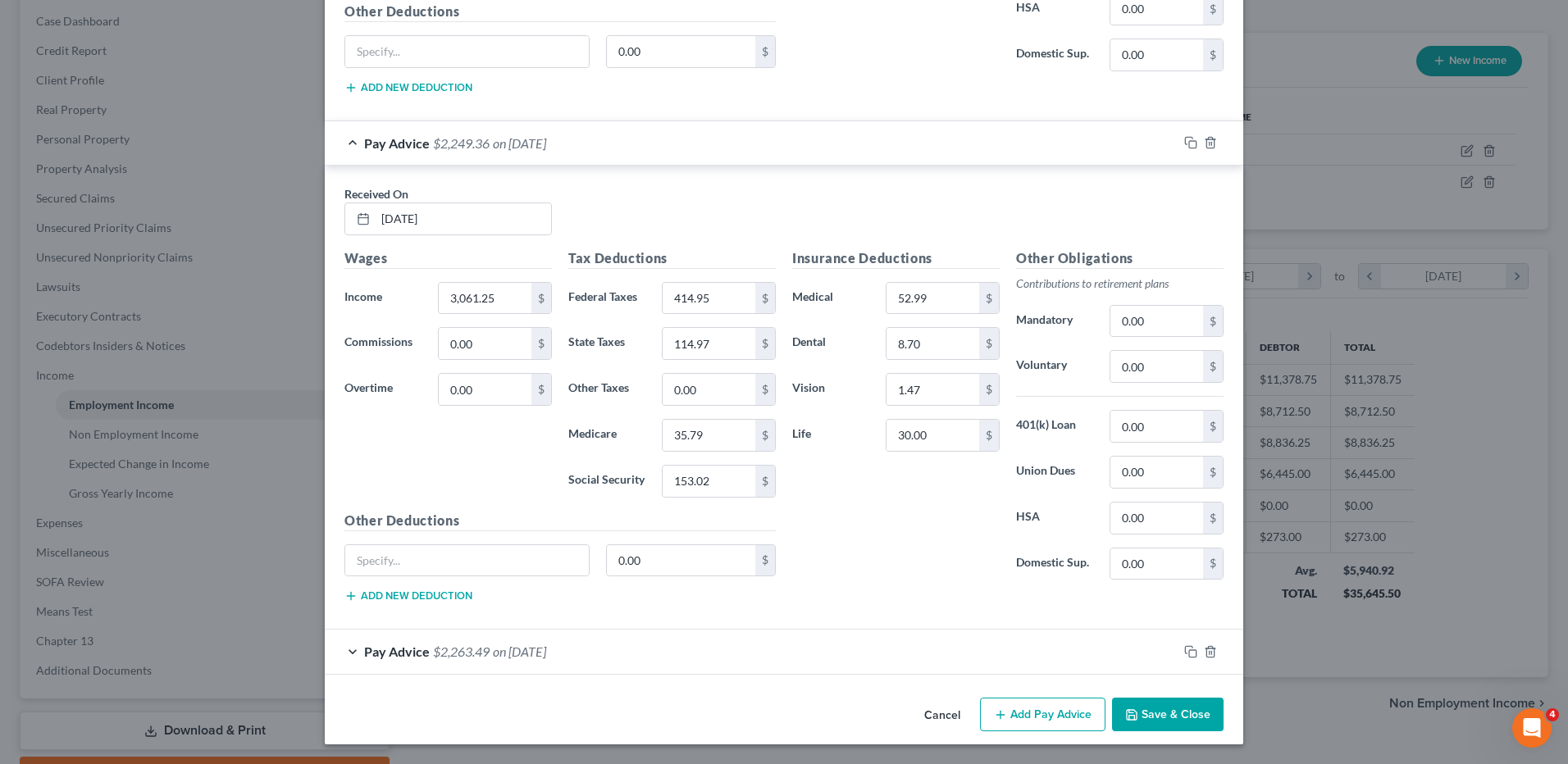
click at [1155, 721] on button "Save & Close" at bounding box center [1167, 714] width 111 height 34
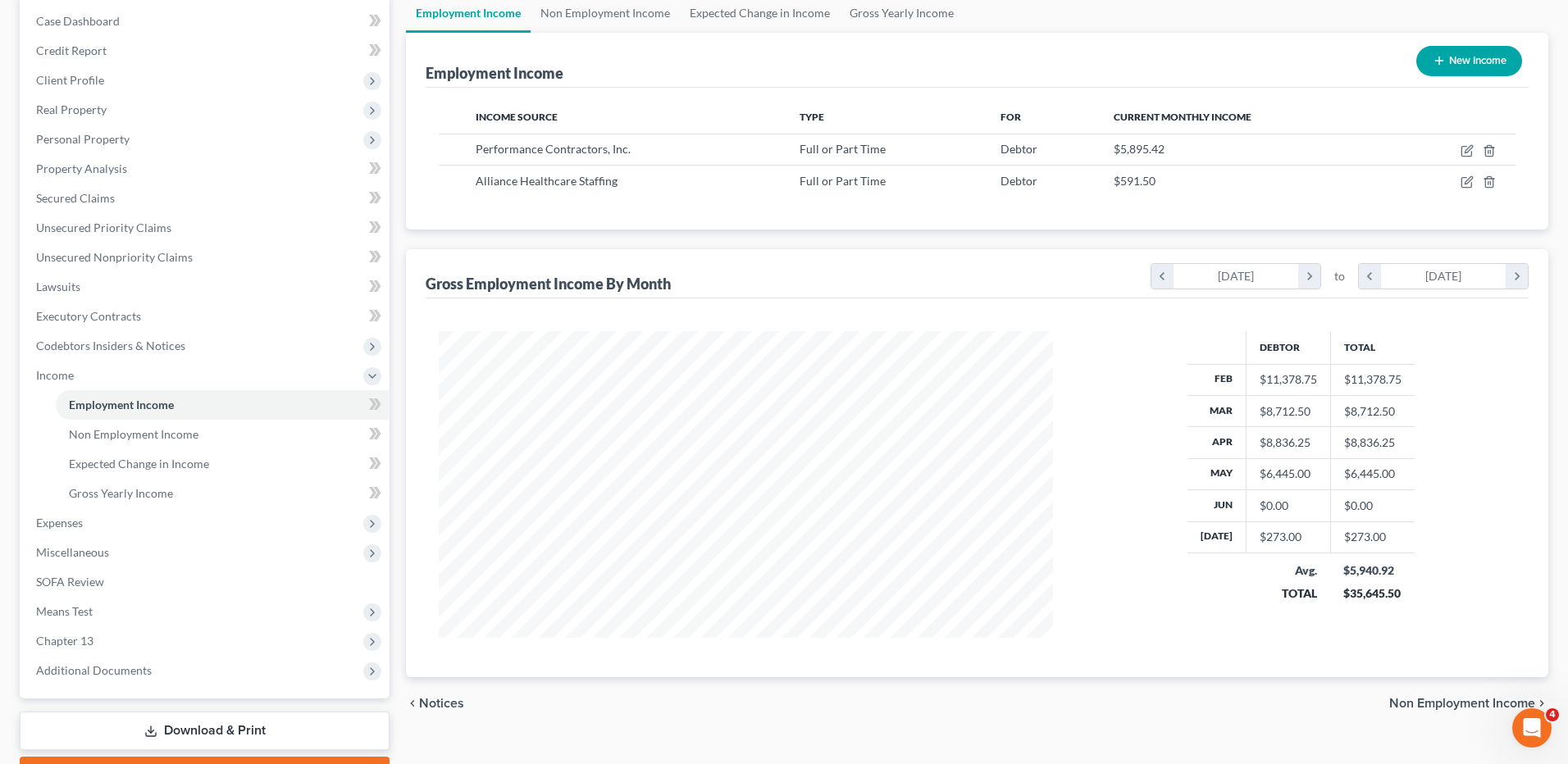
scroll to position [819531, 819438]
click at [1449, 182] on icon "button" at bounding box center [1454, 183] width 10 height 10
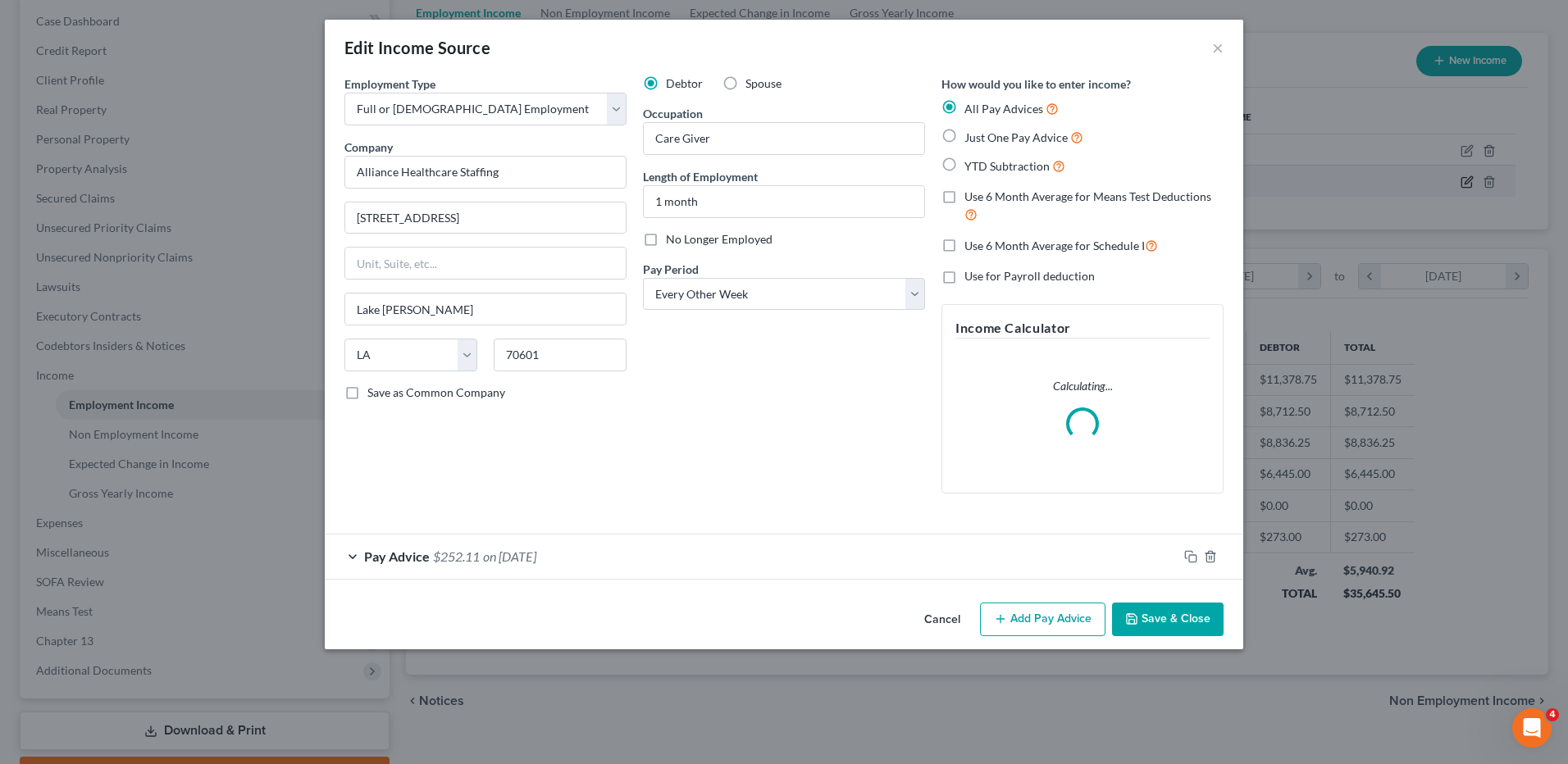
scroll to position [307, 647]
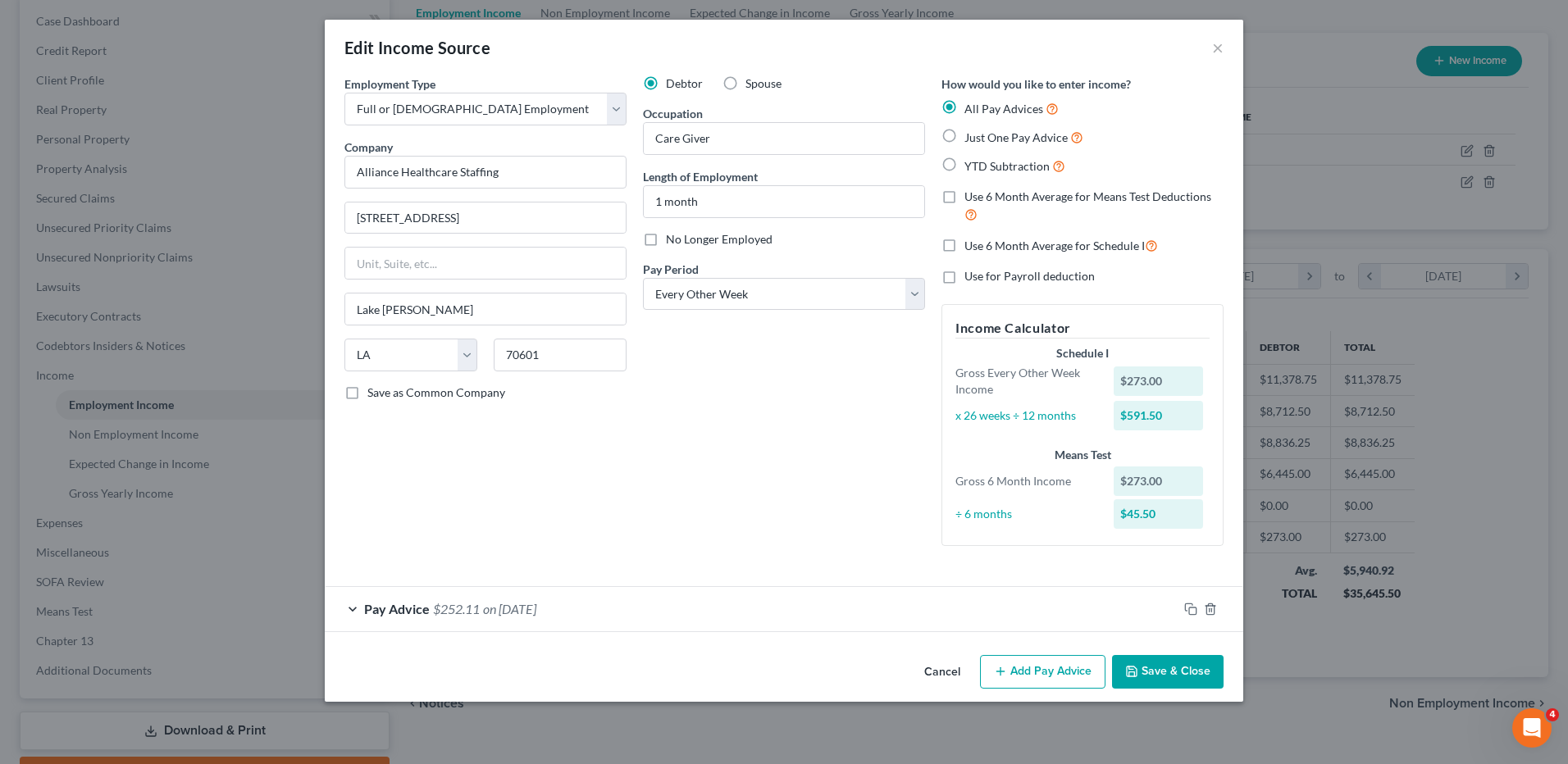
click at [979, 601] on div "Pay Advice $252.11 on 07/18/2025" at bounding box center [750, 608] width 853 height 43
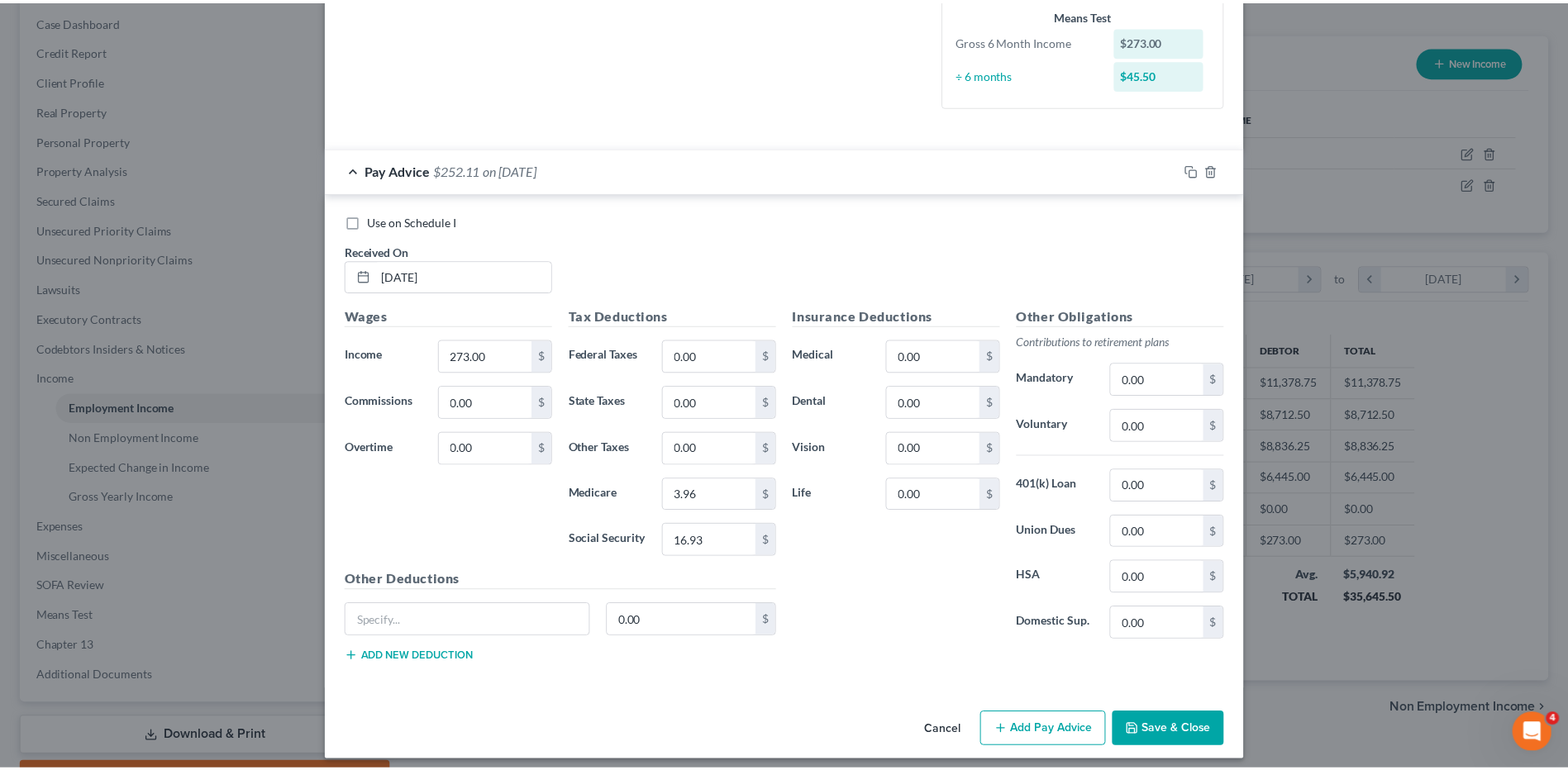
scroll to position [454, 0]
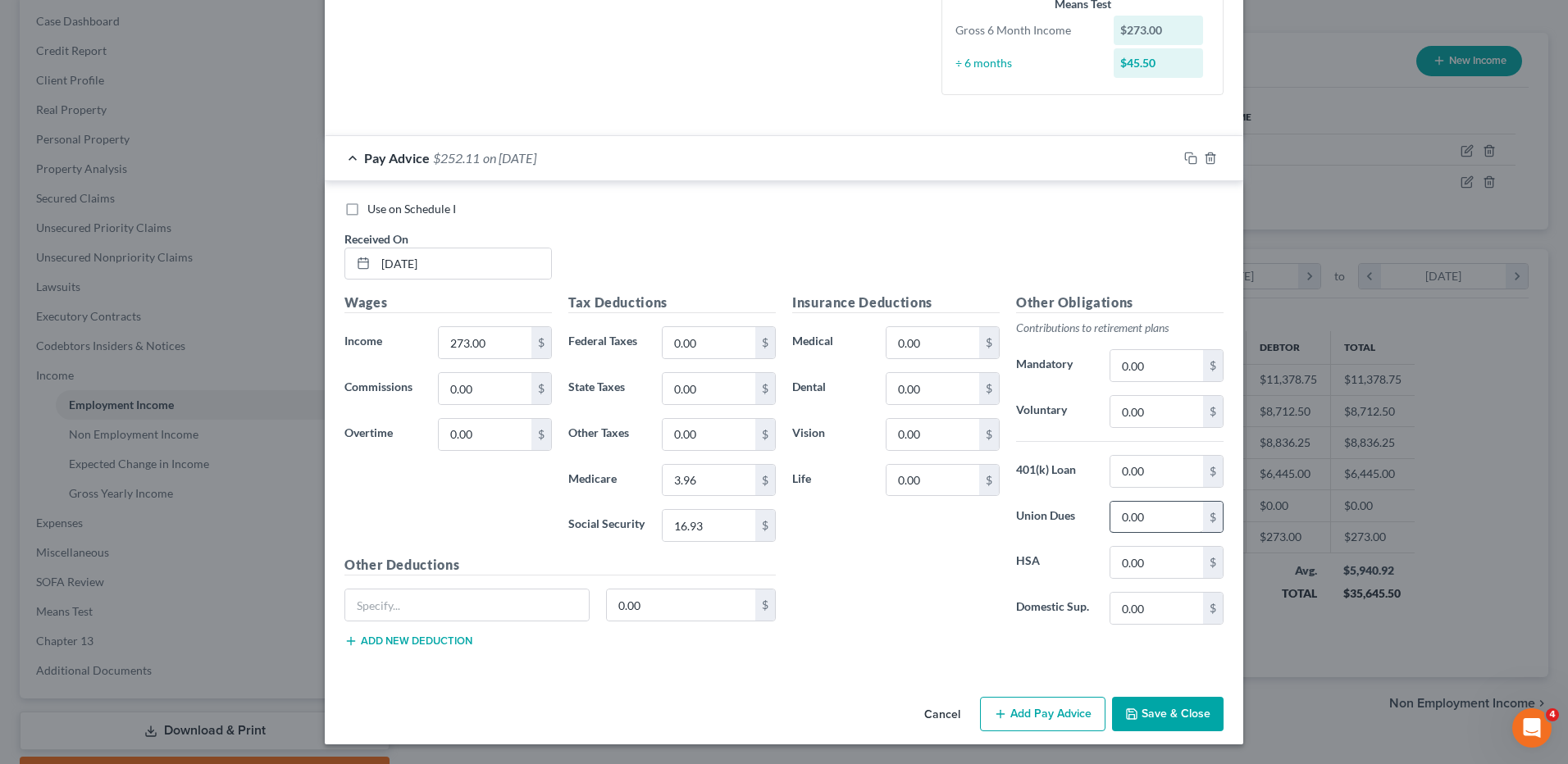
drag, startPoint x: 930, startPoint y: 710, endPoint x: 1167, endPoint y: 518, distance: 305.0
click at [930, 710] on button "Cancel" at bounding box center [943, 715] width 63 height 33
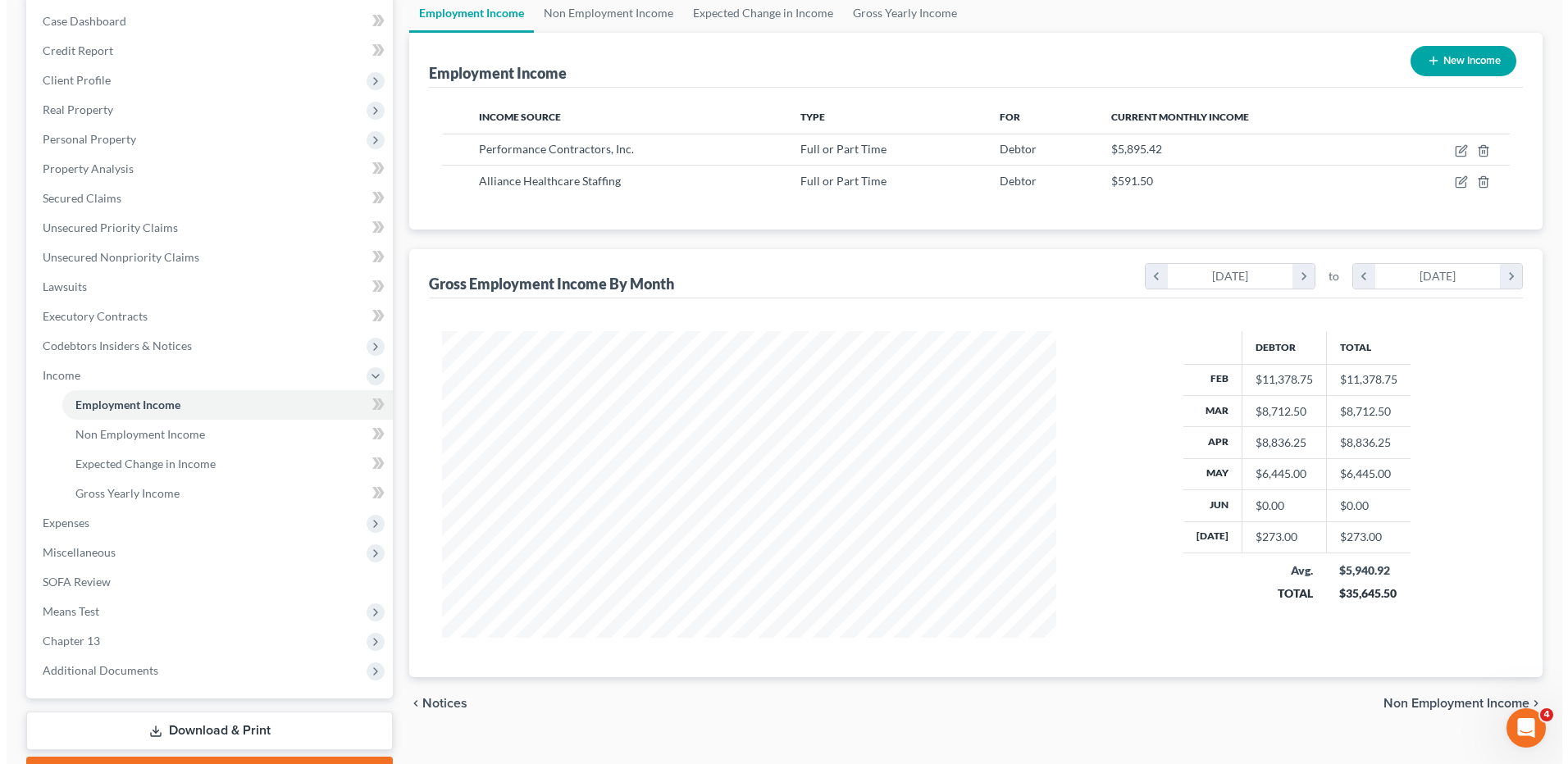
scroll to position [819531, 819438]
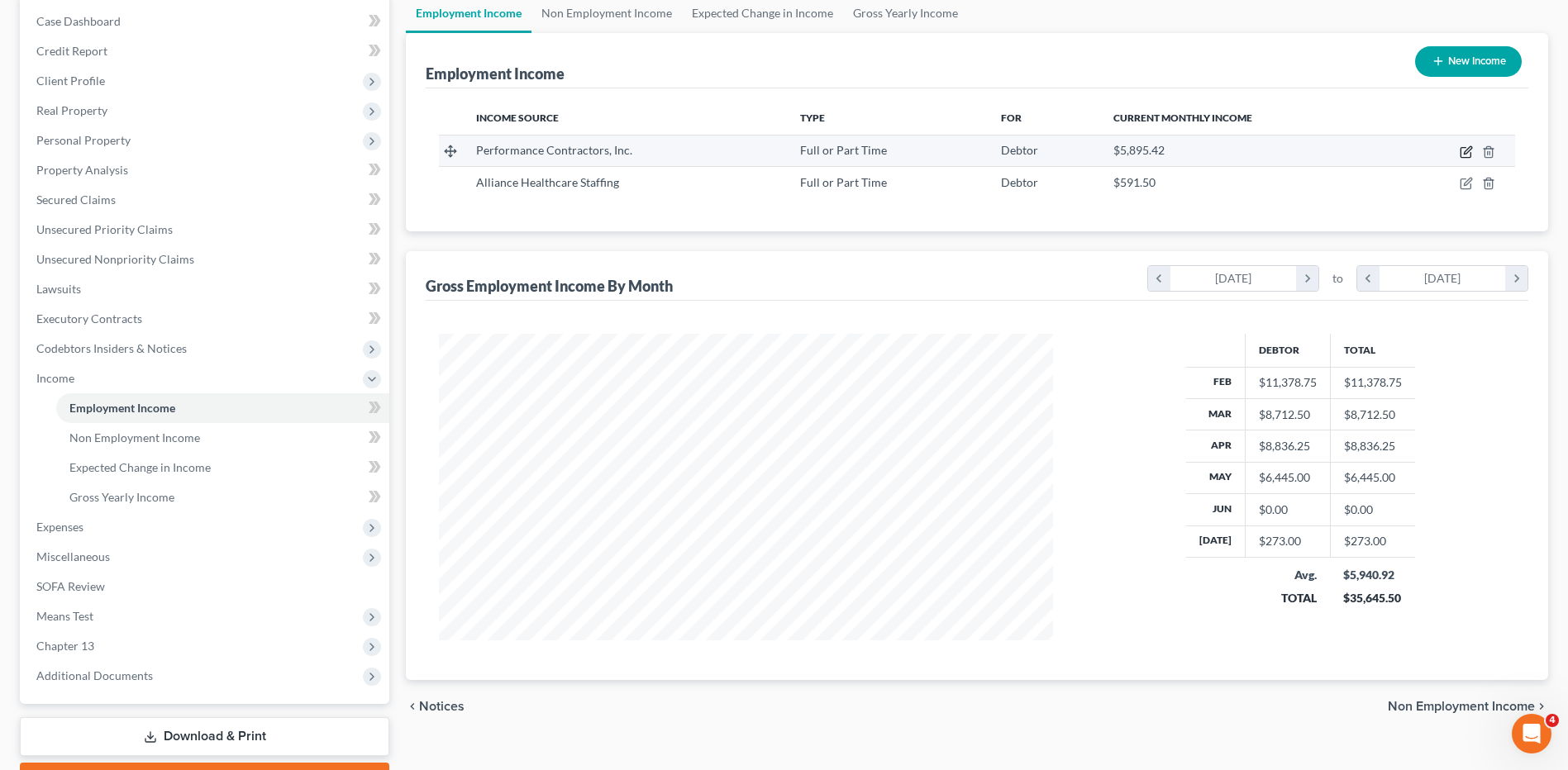
click at [1469, 156] on icon "button" at bounding box center [1466, 152] width 13 height 13
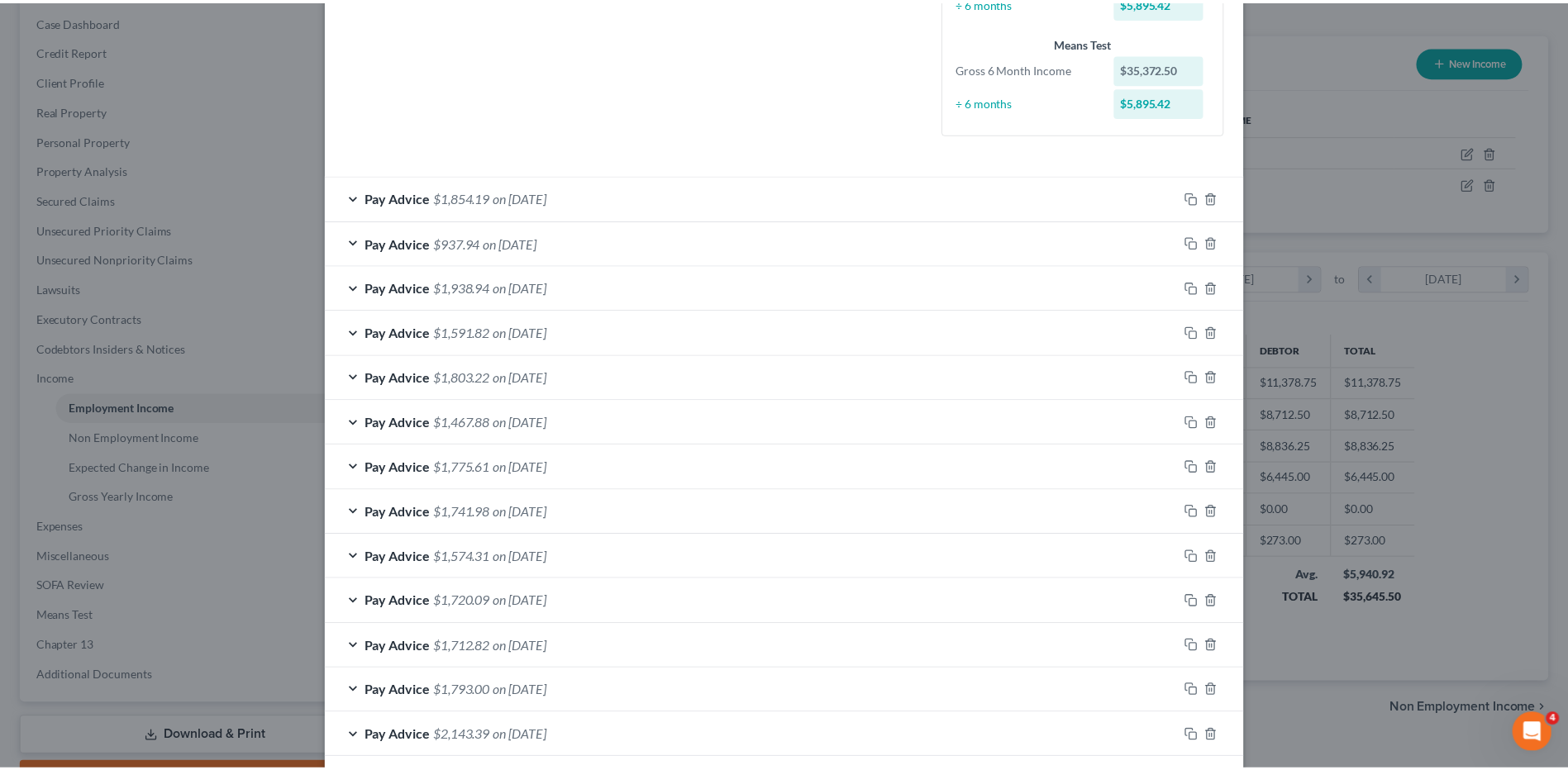
scroll to position [583, 0]
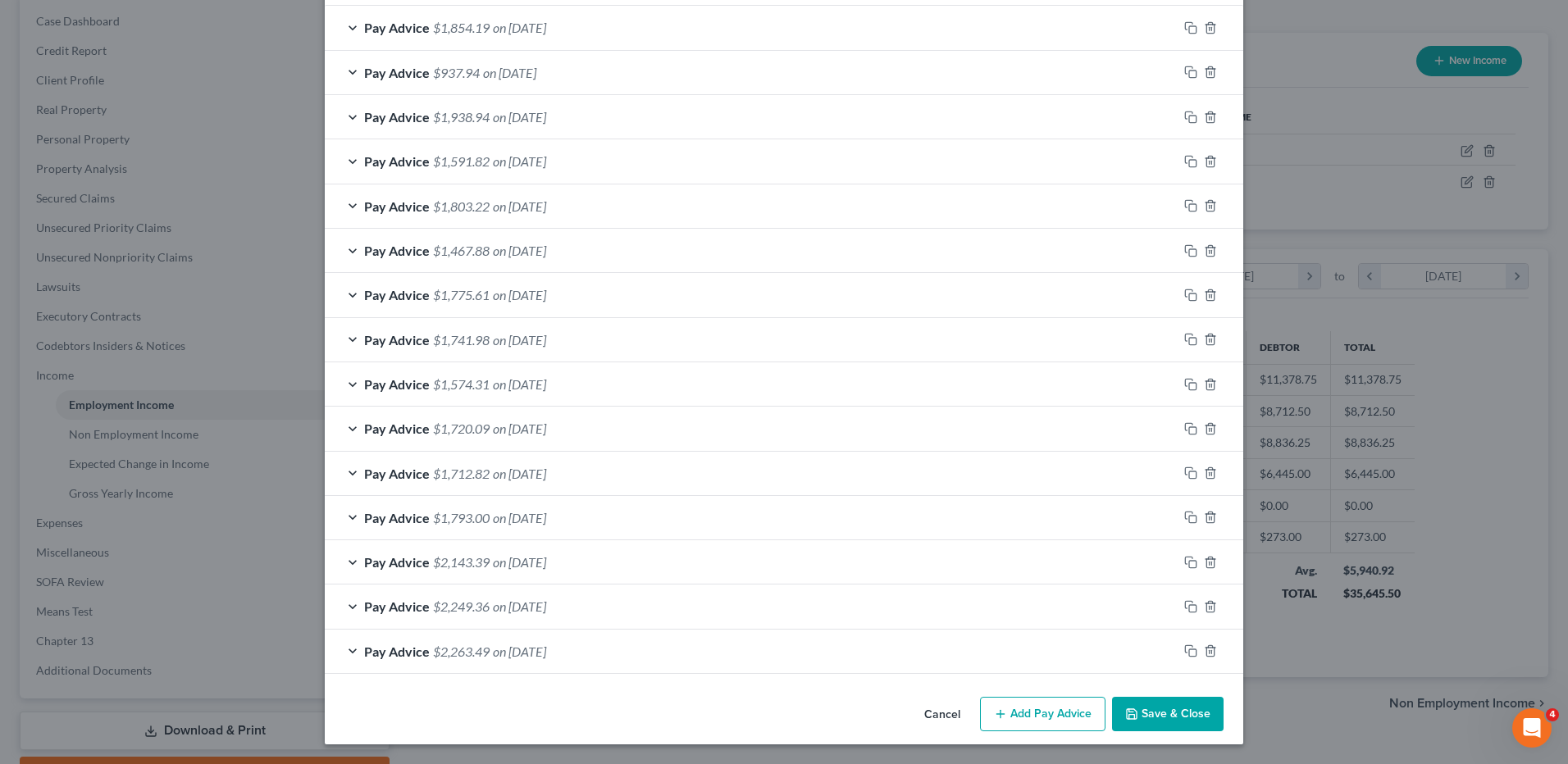
click at [933, 717] on button "Cancel" at bounding box center [943, 715] width 63 height 33
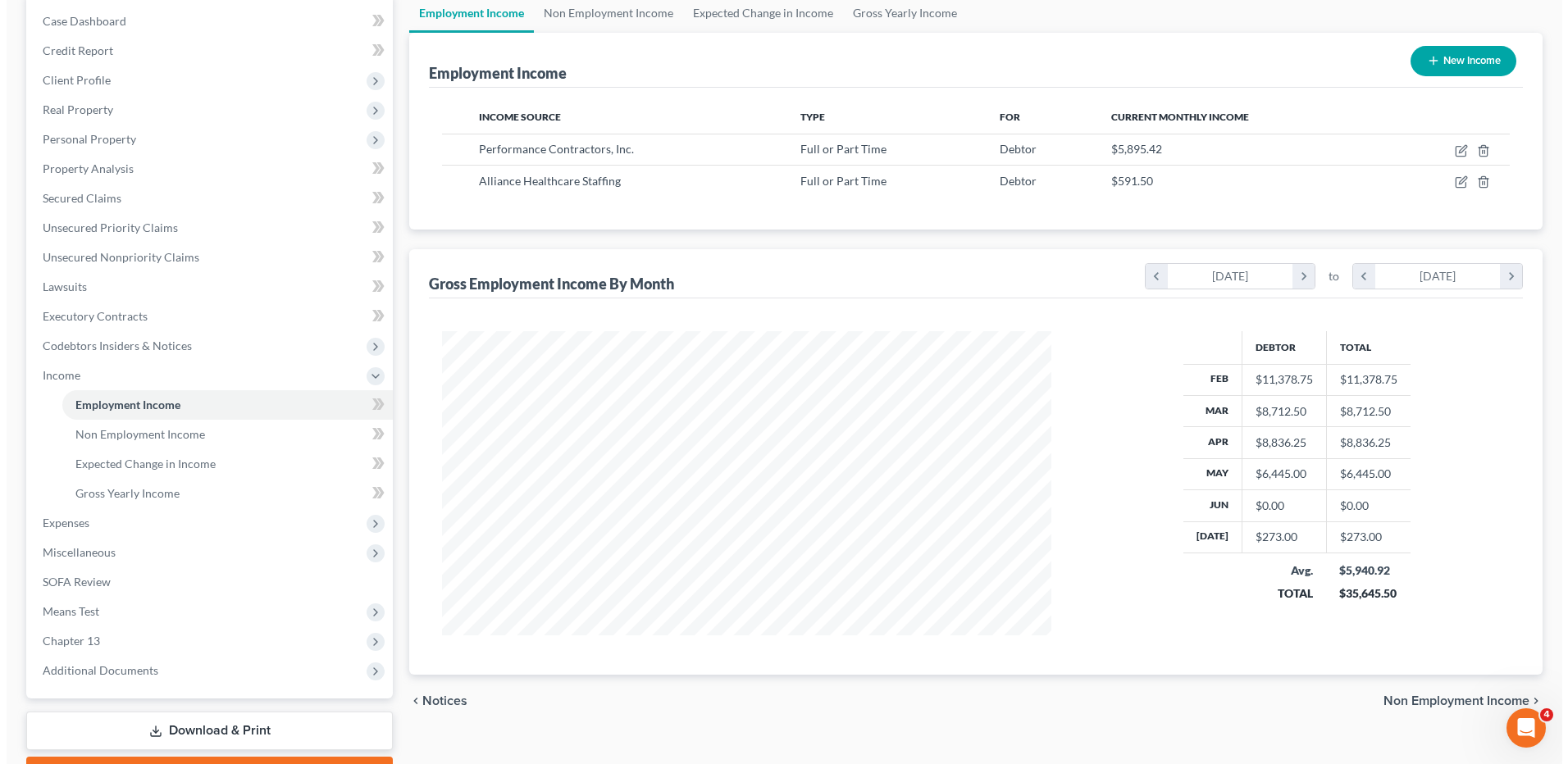
scroll to position [819531, 819438]
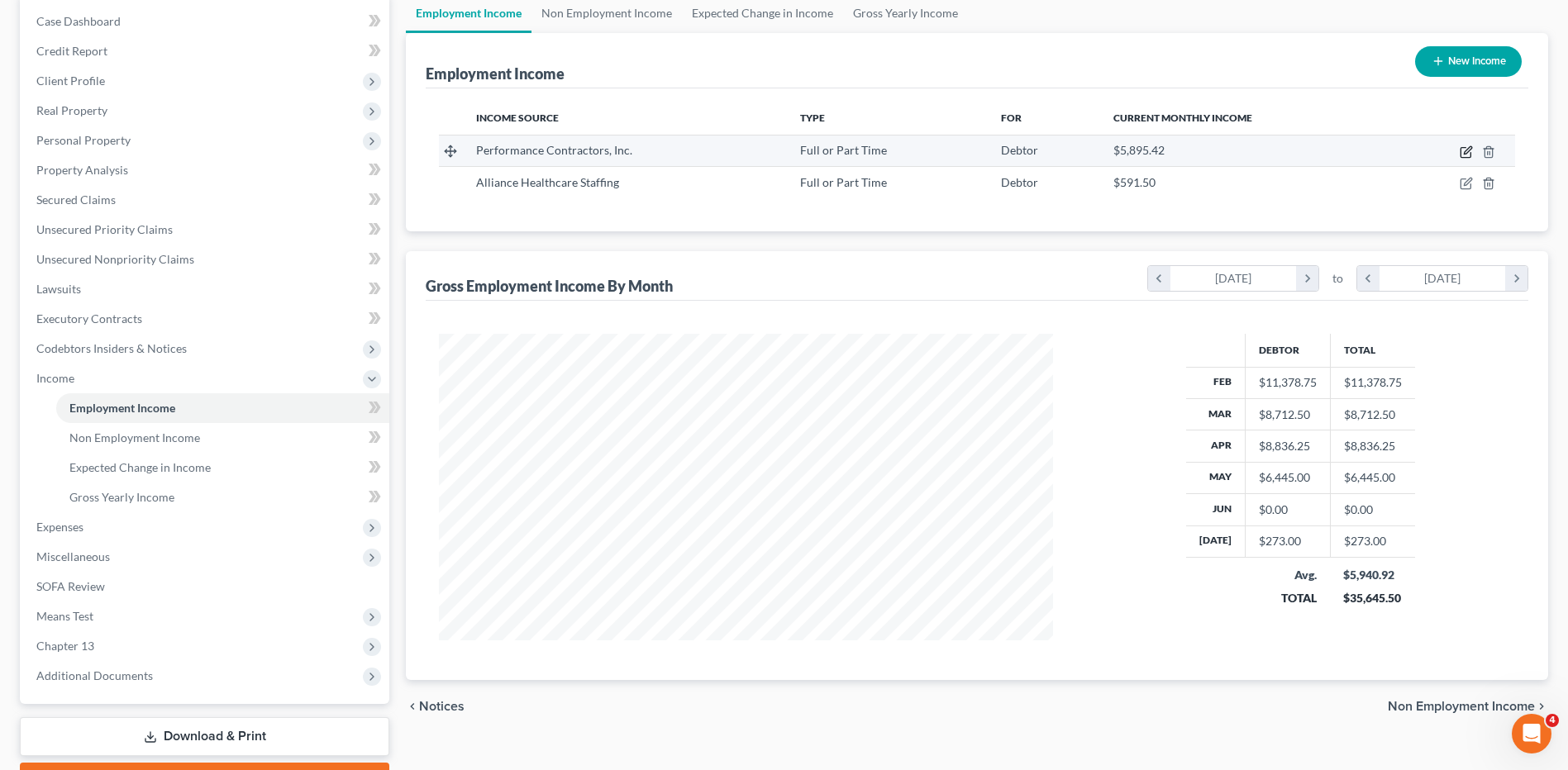
click at [1466, 152] on icon "button" at bounding box center [1466, 152] width 13 height 13
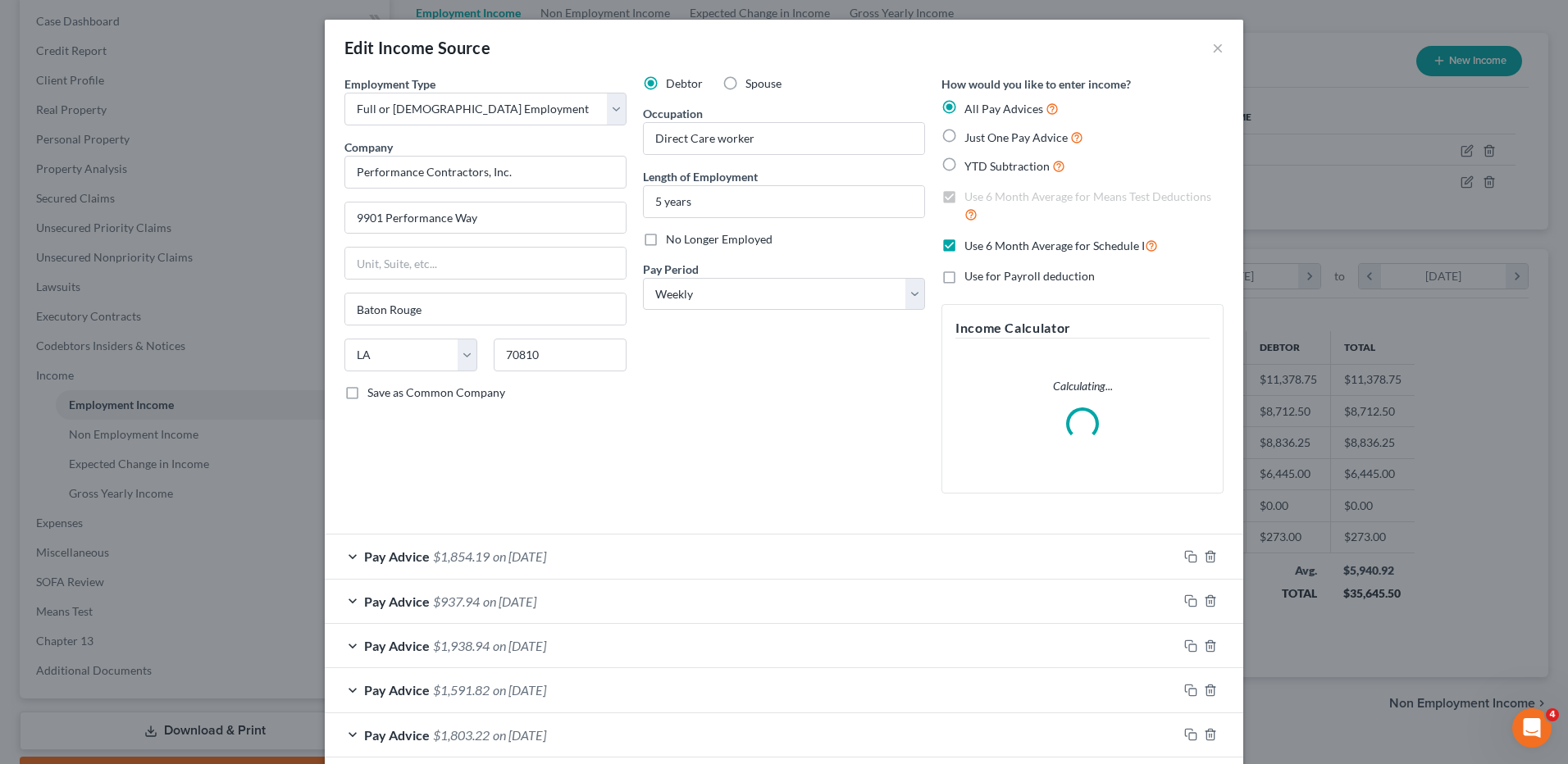
scroll to position [246, 0]
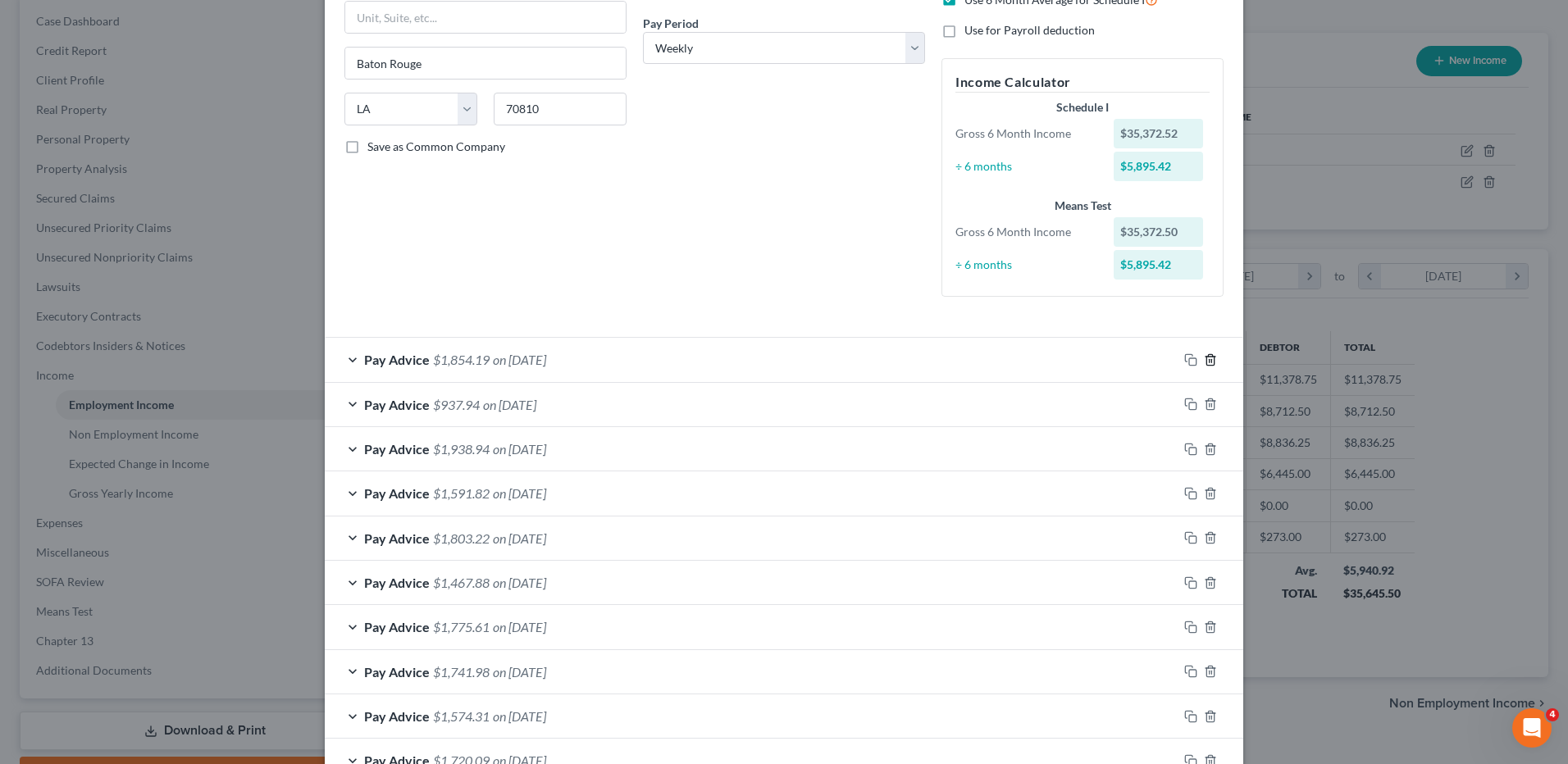
click at [1205, 360] on icon "button" at bounding box center [1210, 359] width 13 height 13
click at [1205, 397] on icon "button" at bounding box center [1210, 404] width 13 height 13
click at [1205, 443] on icon "button" at bounding box center [1210, 450] width 13 height 13
click at [1205, 487] on icon "button" at bounding box center [1210, 494] width 13 height 13
click at [1205, 531] on icon "button" at bounding box center [1210, 538] width 13 height 13
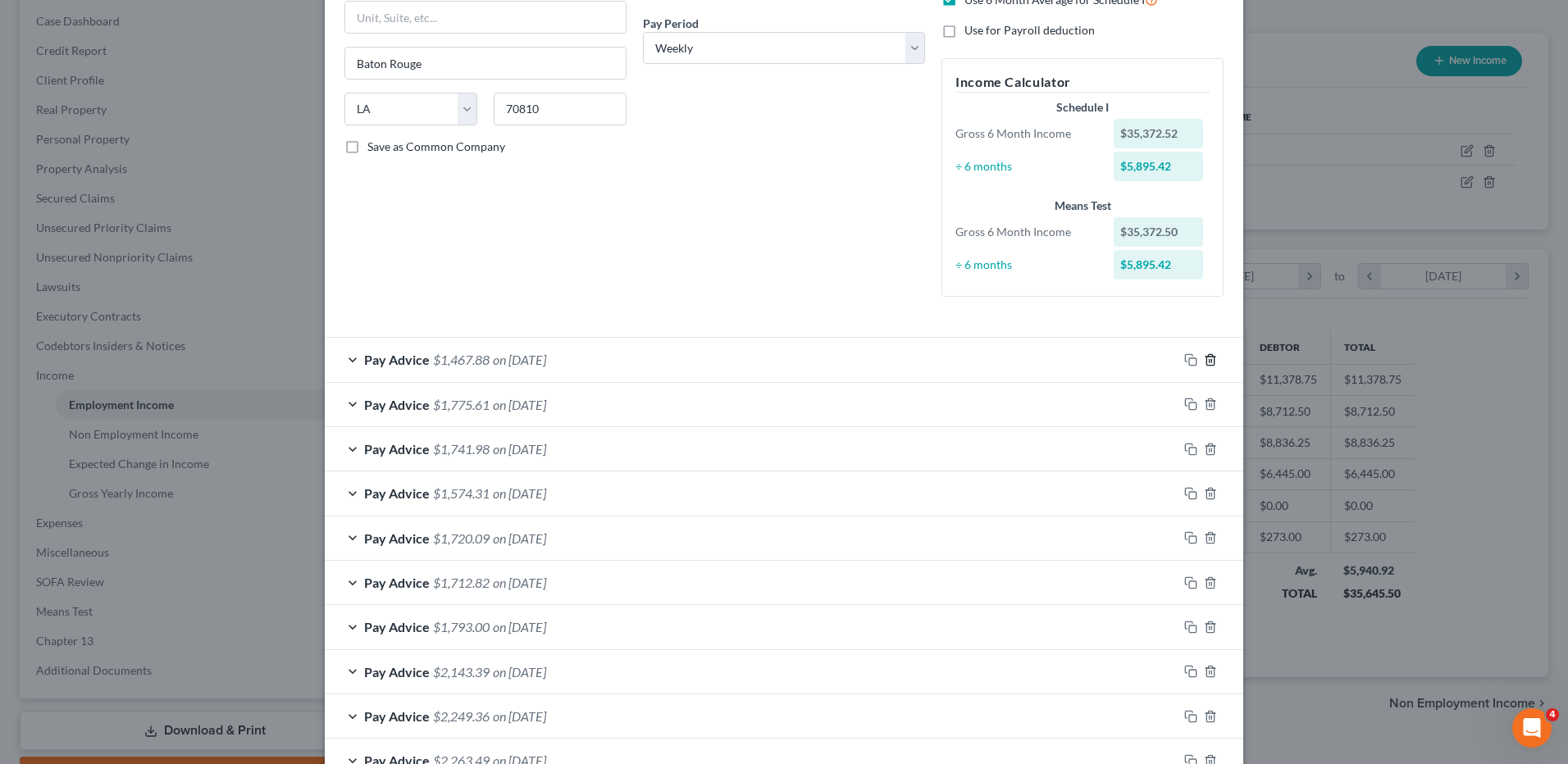
click at [1205, 360] on icon "button" at bounding box center [1210, 359] width 13 height 13
click at [1205, 397] on icon "button" at bounding box center [1210, 404] width 13 height 13
click at [1205, 443] on icon "button" at bounding box center [1210, 450] width 13 height 13
click at [1205, 360] on form "Employment Type * Select Full or Part Time Employment Self Employment Company *…" at bounding box center [784, 307] width 879 height 954
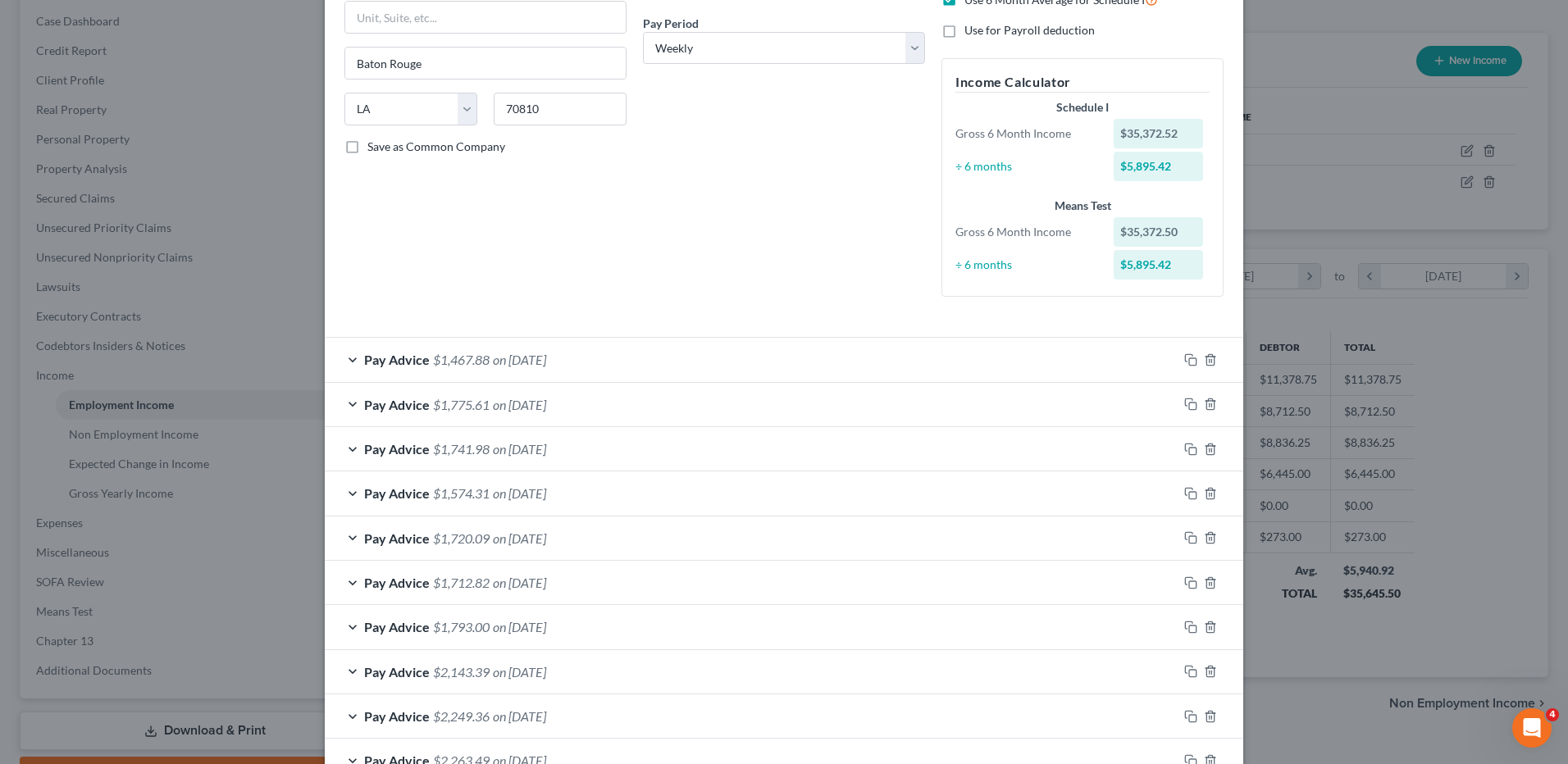
click at [1205, 360] on form "Employment Type * Select Full or Part Time Employment Self Employment Company *…" at bounding box center [784, 307] width 879 height 954
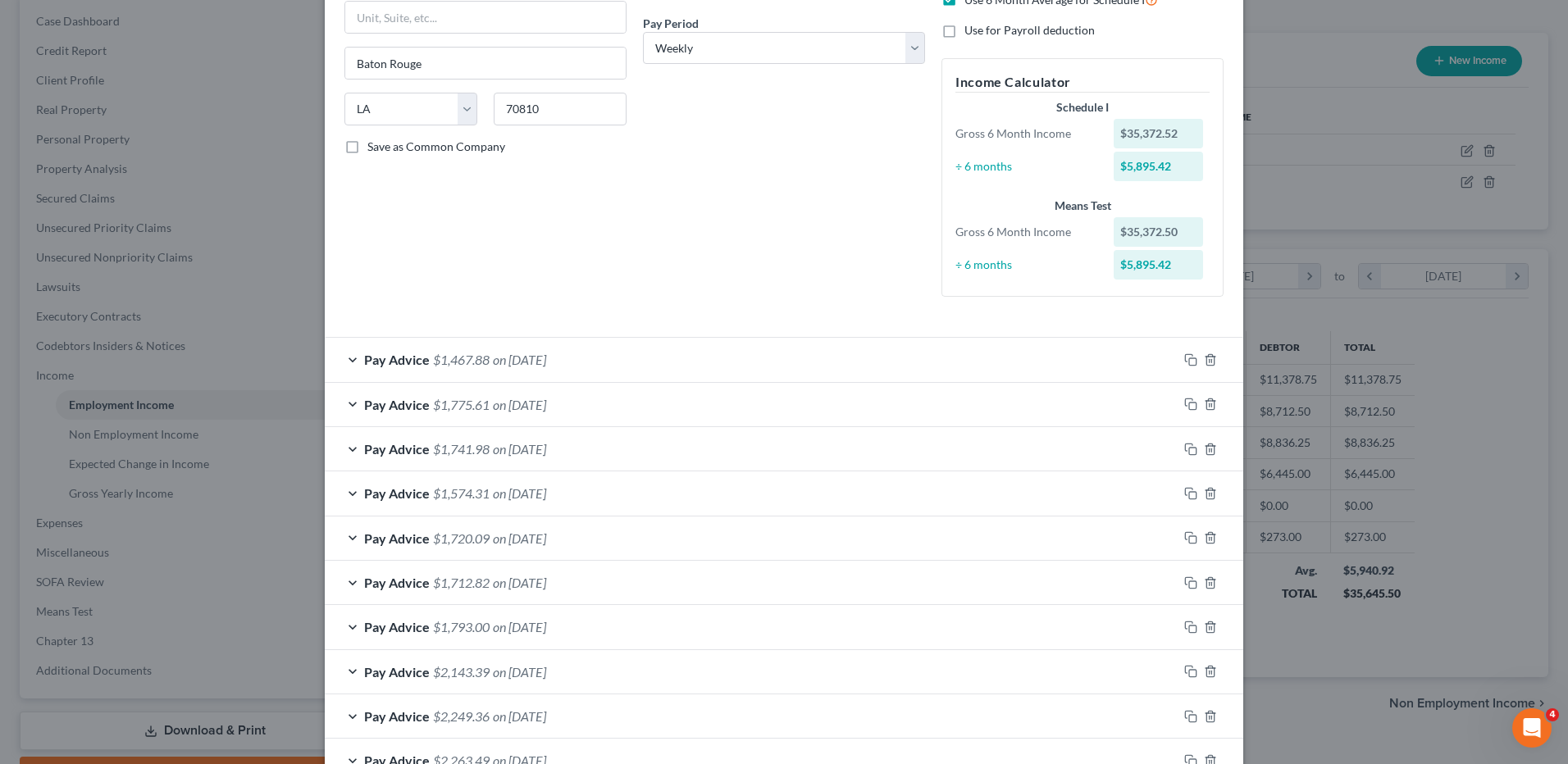
click at [1205, 360] on form "Employment Type * Select Full or Part Time Employment Self Employment Company *…" at bounding box center [784, 307] width 879 height 954
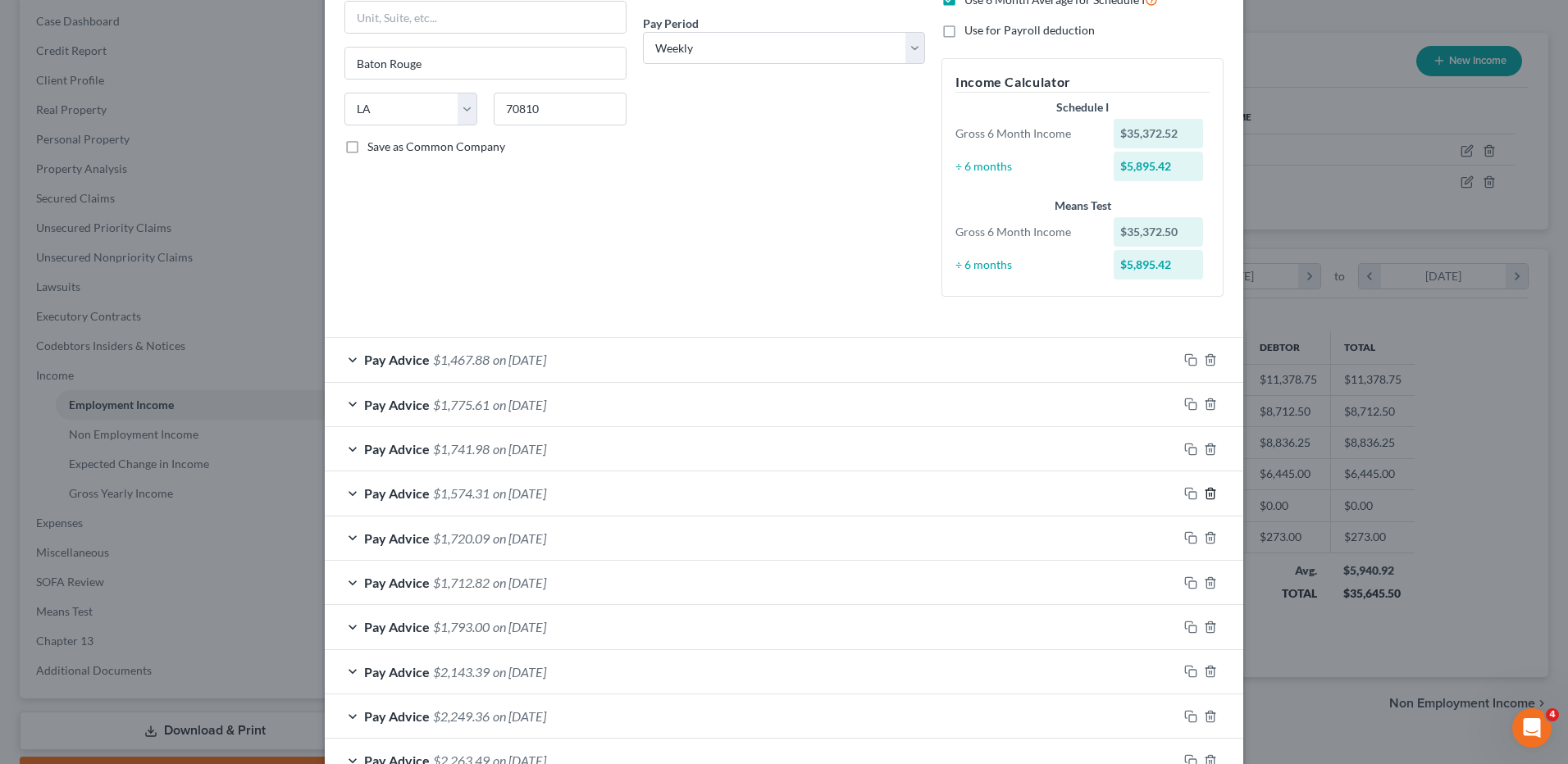
drag, startPoint x: 1205, startPoint y: 360, endPoint x: 1207, endPoint y: 607, distance: 247.0
click at [1204, 360] on form "Employment Type * Select Full or Part Time Employment Self Employment Company *…" at bounding box center [784, 307] width 879 height 954
click at [1197, 360] on form "Employment Type * Select Full or Part Time Employment Self Employment Company *…" at bounding box center [784, 307] width 879 height 954
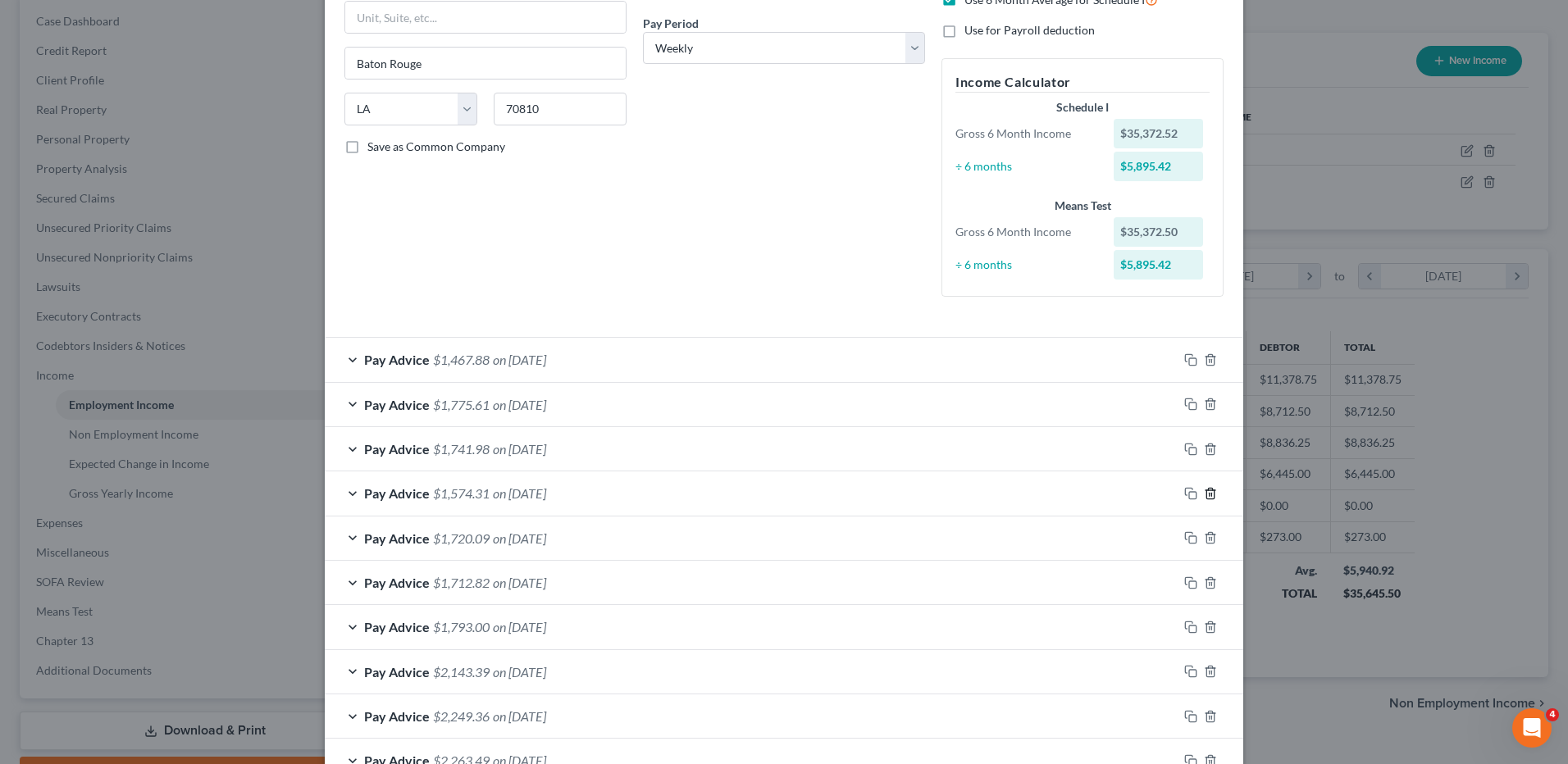
click at [1197, 360] on form "Employment Type * Select Full or Part Time Employment Self Employment Company *…" at bounding box center [784, 307] width 879 height 954
click at [1200, 360] on form "Employment Type * Select Full or Part Time Employment Self Employment Company *…" at bounding box center [784, 307] width 879 height 954
click at [1203, 360] on form "Employment Type * Select Full or Part Time Employment Self Employment Company *…" at bounding box center [784, 307] width 879 height 954
click at [1204, 359] on form "Employment Type * Select Full or Part Time Employment Self Employment Company *…" at bounding box center [784, 307] width 879 height 954
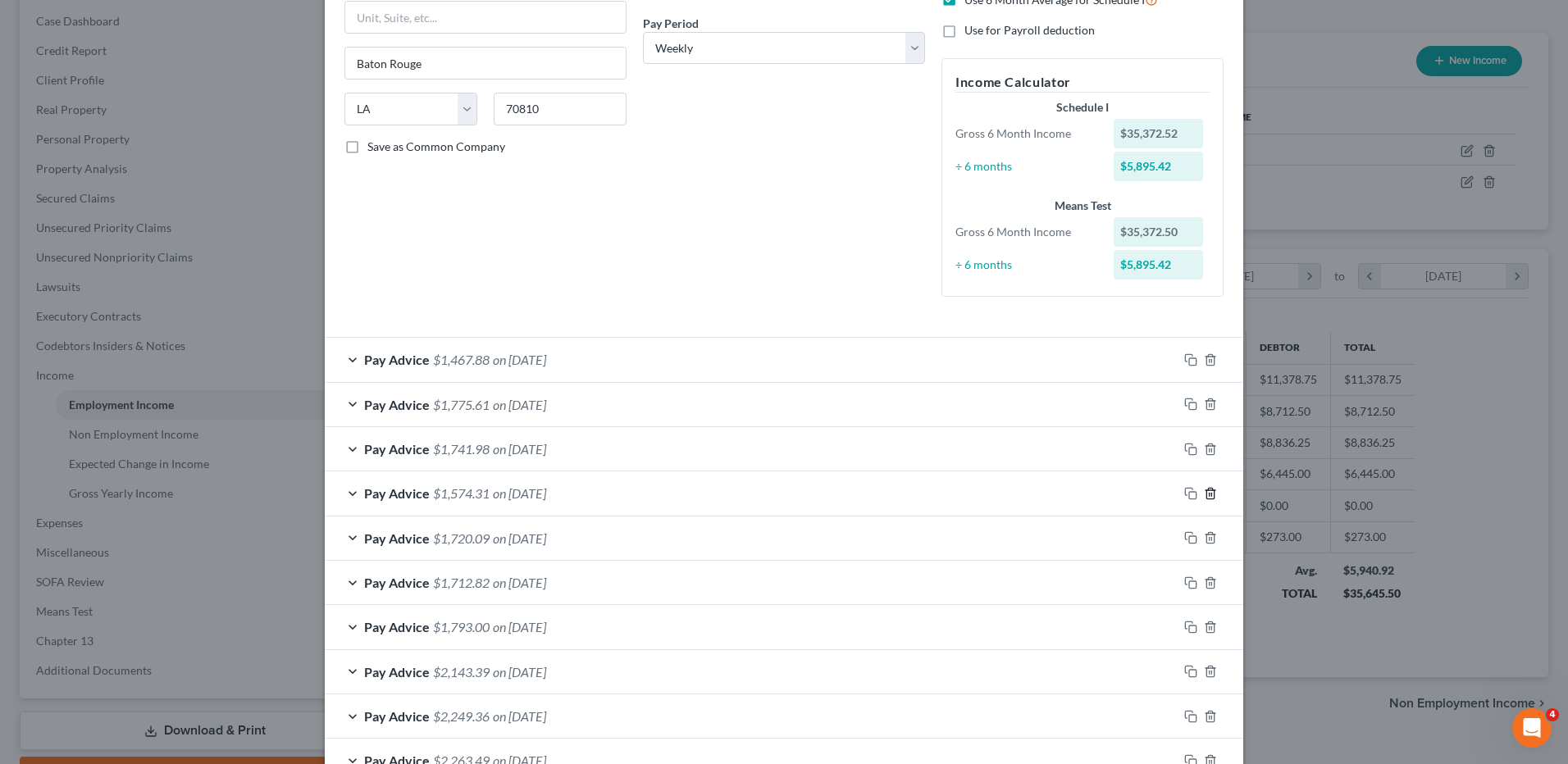
click at [1204, 359] on form "Employment Type * Select Full or Part Time Employment Self Employment Company *…" at bounding box center [784, 307] width 879 height 954
click at [1206, 359] on form "Employment Type * Select Full or Part Time Employment Self Employment Company *…" at bounding box center [784, 307] width 879 height 954
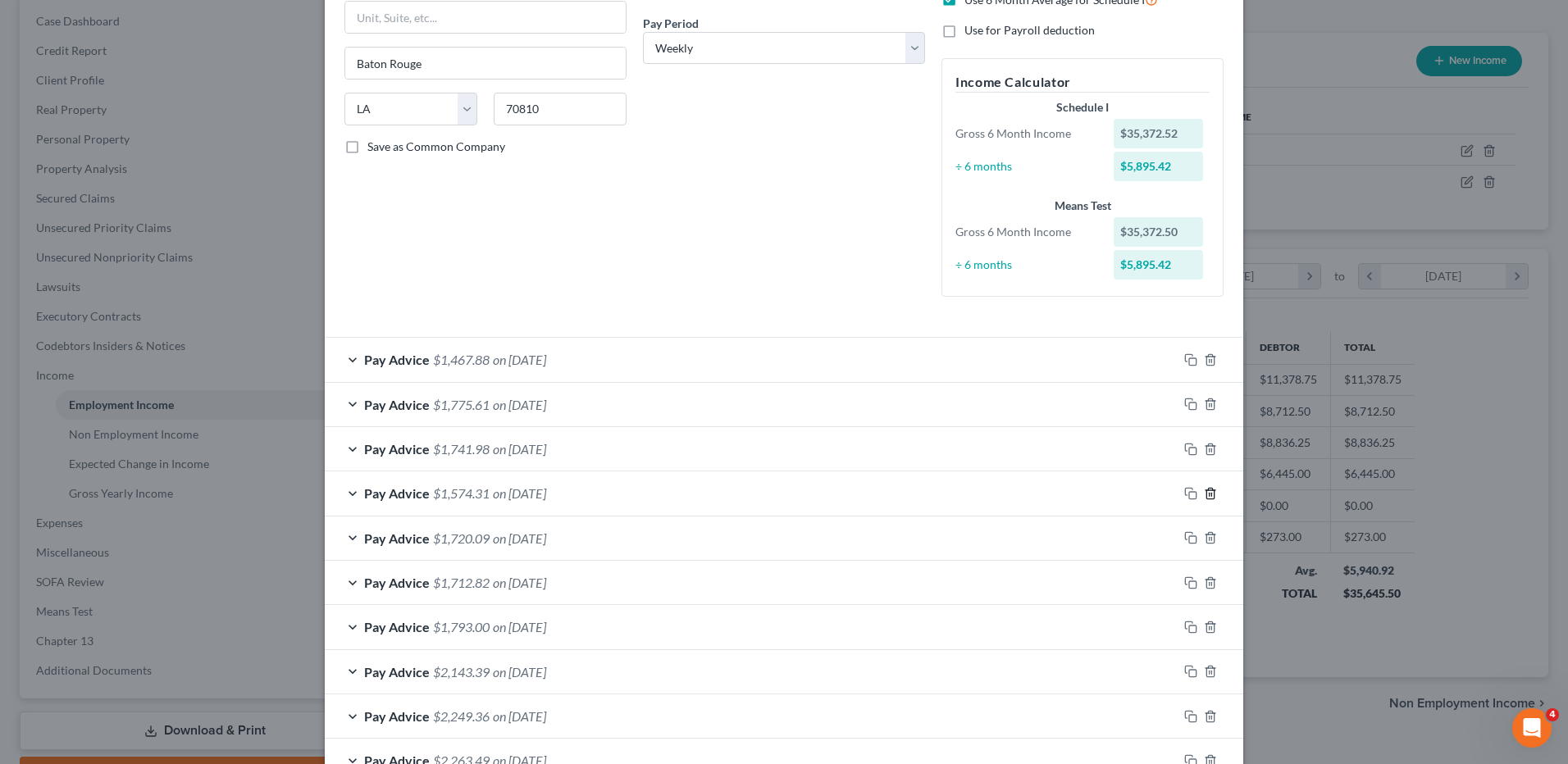
click at [1206, 359] on form "Employment Type * Select Full or Part Time Employment Self Employment Company *…" at bounding box center [784, 307] width 879 height 954
click at [1205, 359] on form "Employment Type * Select Full or Part Time Employment Self Employment Company *…" at bounding box center [784, 307] width 879 height 954
click at [1201, 359] on form "Employment Type * Select Full or Part Time Employment Self Employment Company *…" at bounding box center [784, 307] width 879 height 954
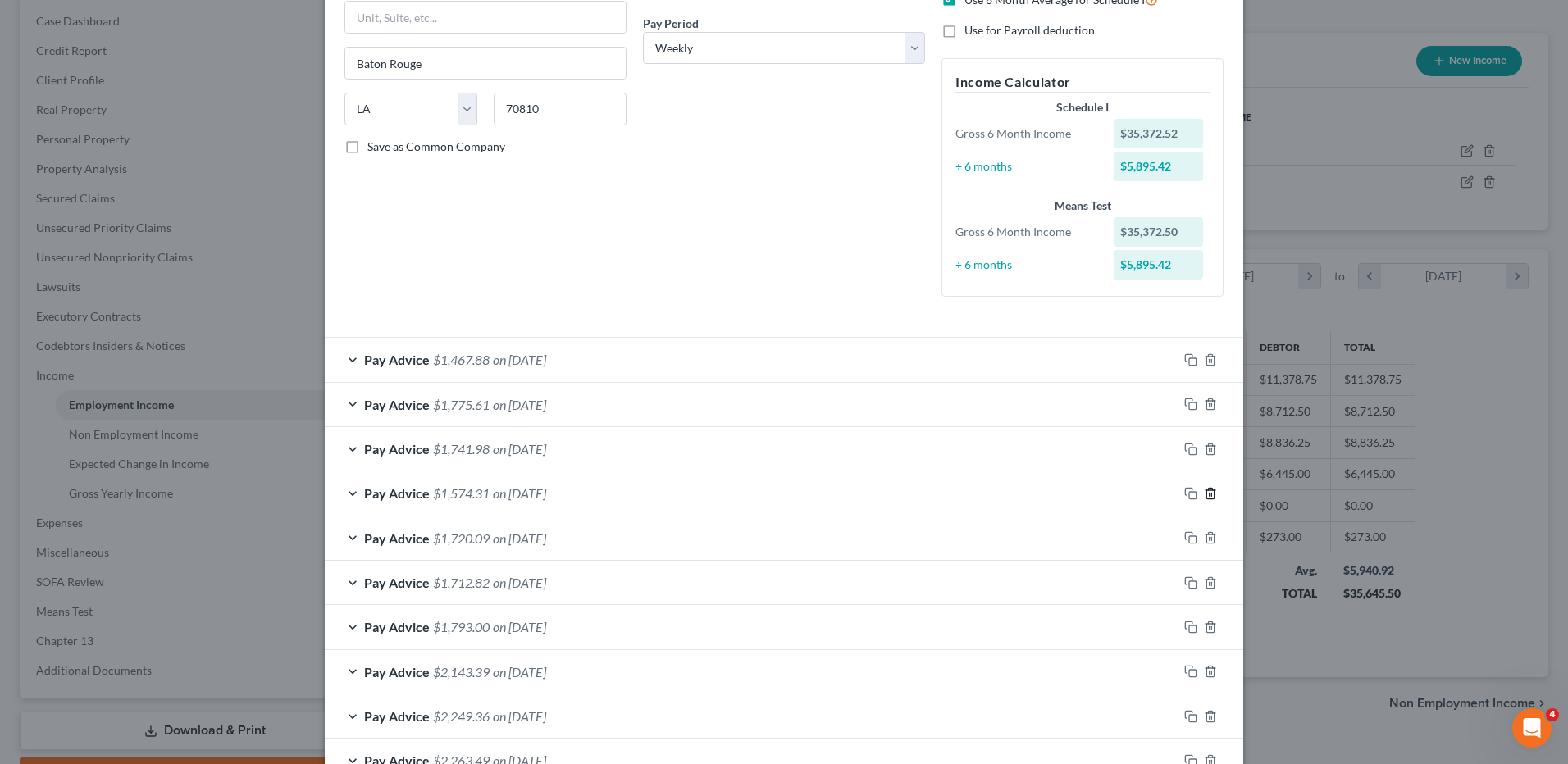
click at [1201, 359] on form "Employment Type * Select Full or Part Time Employment Self Employment Company *…" at bounding box center [784, 307] width 879 height 954
click at [1207, 754] on icon "button" at bounding box center [1210, 760] width 13 height 13
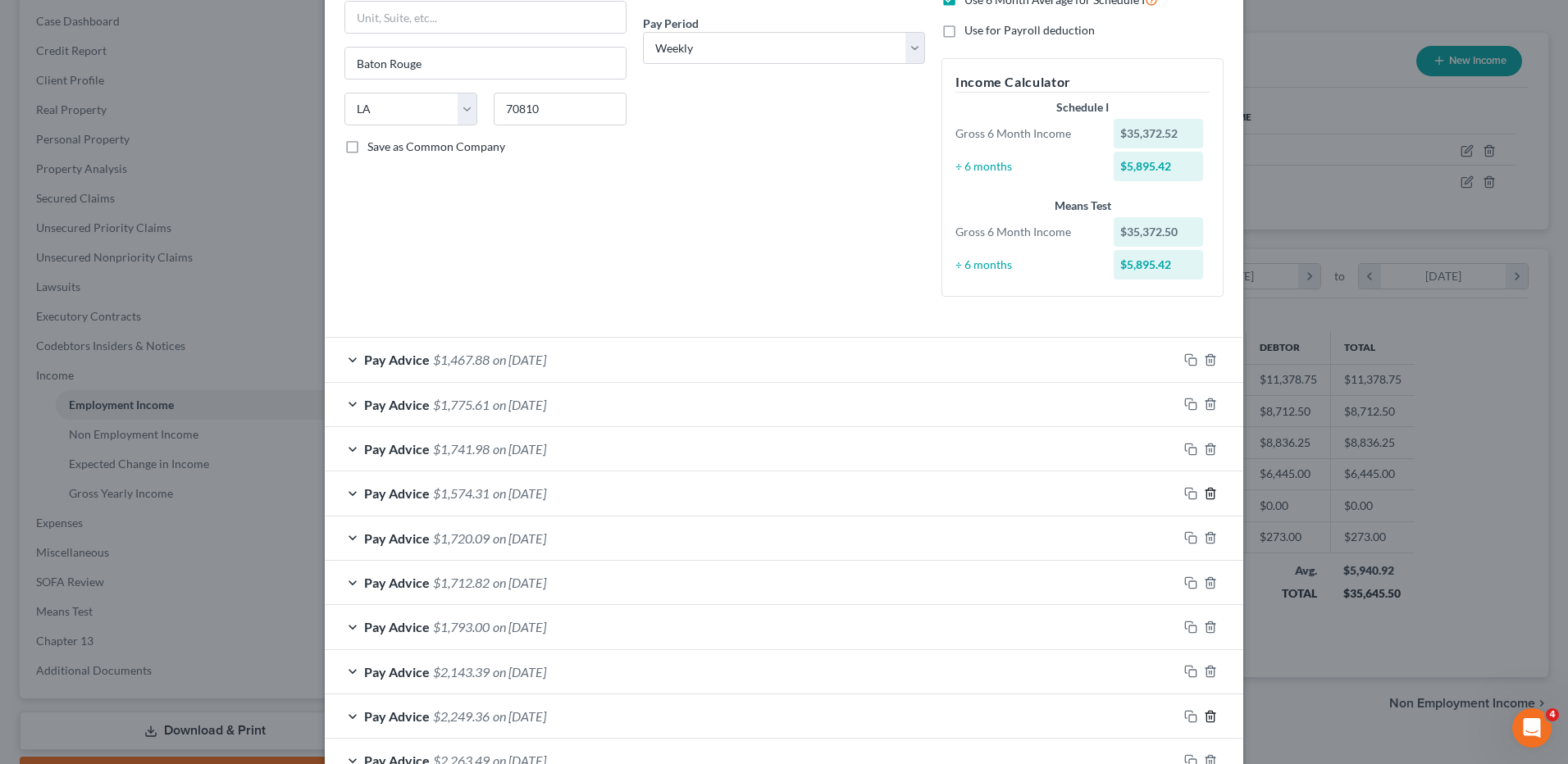
click at [1207, 710] on icon "button" at bounding box center [1210, 716] width 13 height 13
click at [1206, 665] on icon "button" at bounding box center [1210, 671] width 13 height 13
click at [1211, 630] on line "button" at bounding box center [1211, 628] width 0 height 4
click at [1209, 586] on line "button" at bounding box center [1209, 584] width 0 height 4
click at [1203, 551] on div at bounding box center [1210, 538] width 65 height 27
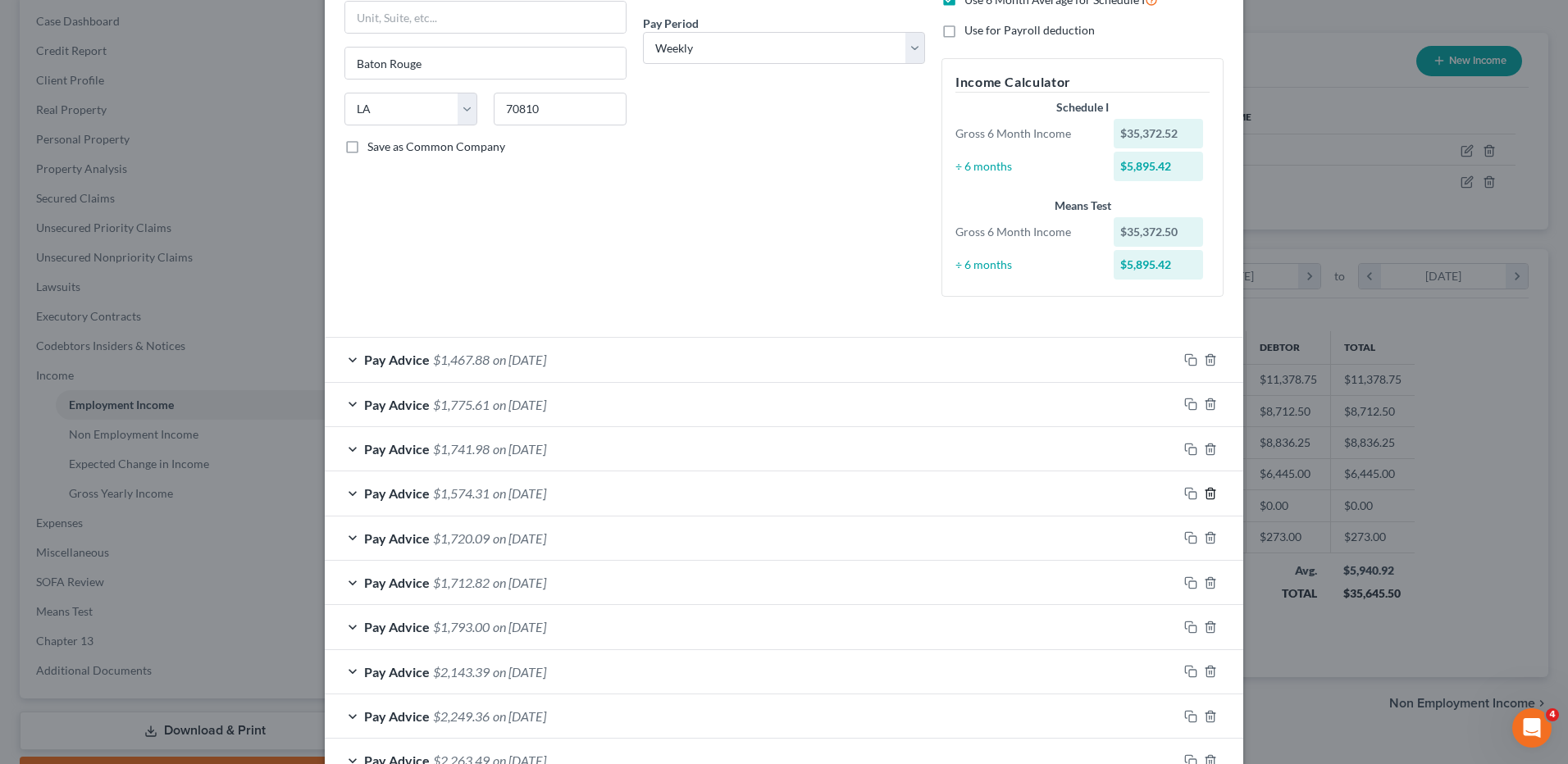
click at [1200, 551] on div at bounding box center [1210, 538] width 65 height 27
click at [1201, 256] on div "How would you like to enter income? All Pay Advices Just One Pay Advice YTD Sub…" at bounding box center [1082, 70] width 299 height 481
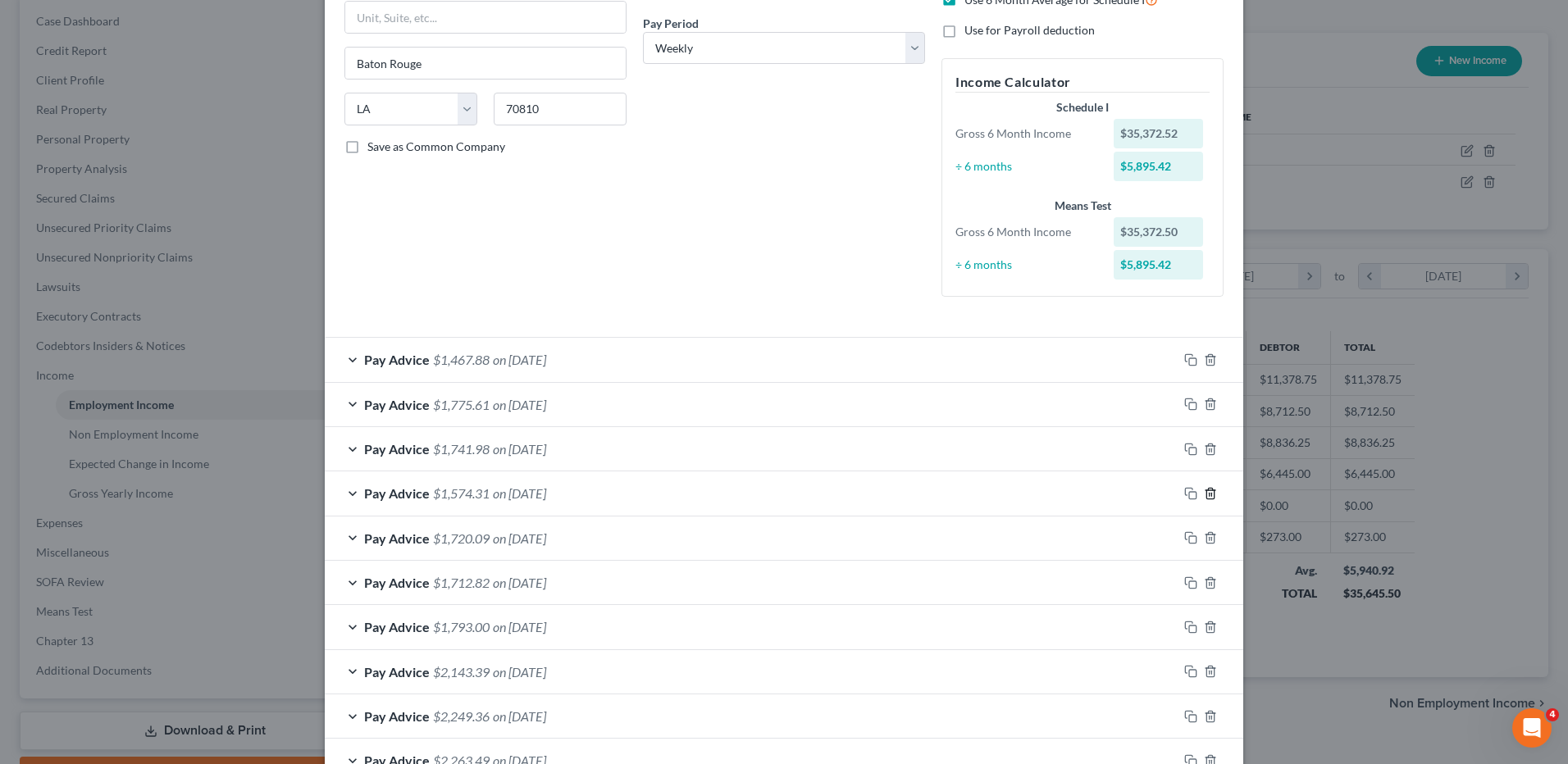
click at [1203, 296] on div "How would you like to enter income? All Pay Advices Just One Pay Advice YTD Sub…" at bounding box center [1082, 70] width 299 height 481
click at [1201, 551] on div at bounding box center [1210, 538] width 65 height 27
click at [1202, 551] on div at bounding box center [1210, 538] width 65 height 27
click at [1204, 544] on icon "button" at bounding box center [1210, 538] width 13 height 13
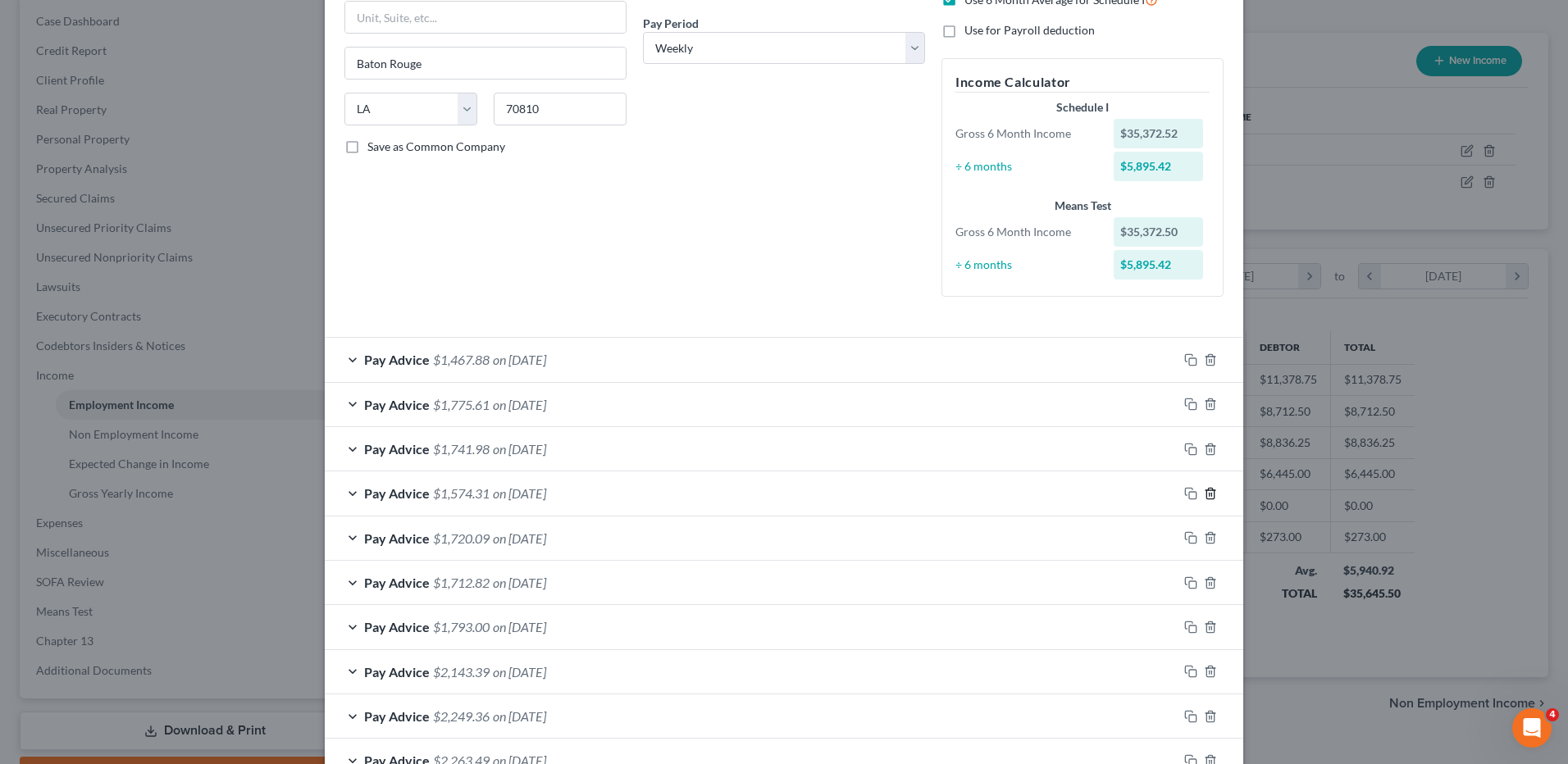
click at [933, 715] on div "Edit Income Source × Employment Type * Select Full or Part Time Employment Self…" at bounding box center [784, 382] width 1568 height 764
click at [945, 722] on div "Edit Income Source × Employment Type * Select Full or Part Time Employment Self…" at bounding box center [784, 382] width 1568 height 764
click at [932, 715] on div "Edit Income Source × Employment Type * Select Full or Part Time Employment Self…" at bounding box center [784, 382] width 1568 height 764
click at [1147, 715] on div "Edit Income Source × Employment Type * Select Full or Part Time Employment Self…" at bounding box center [784, 382] width 1568 height 764
click at [1207, 498] on icon "button" at bounding box center [1210, 494] width 7 height 11
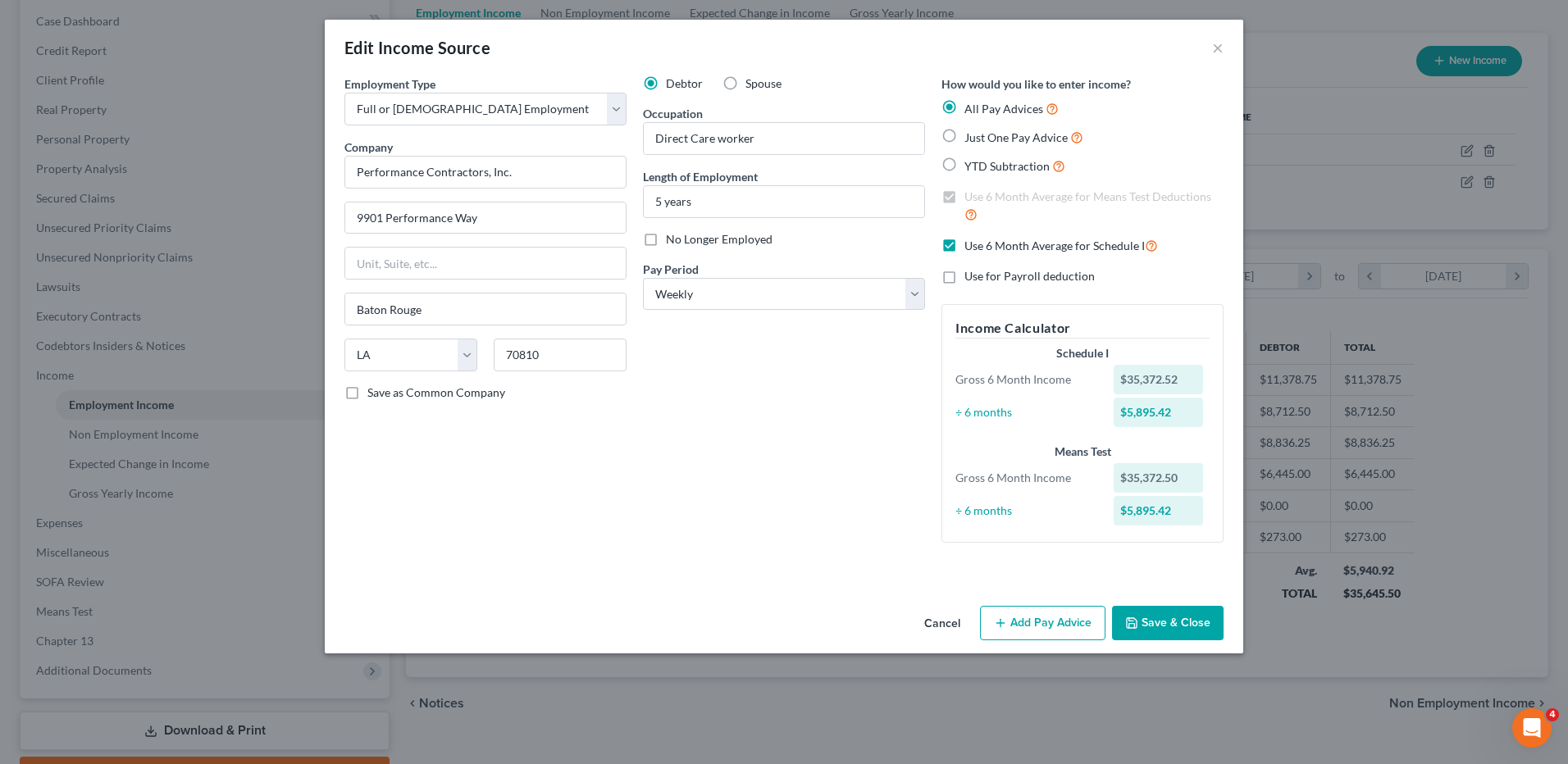
scroll to position [0, 0]
click at [965, 136] on label "Just One Pay Advice" at bounding box center [1024, 137] width 119 height 19
click at [971, 136] on input "Just One Pay Advice" at bounding box center [977, 133] width 11 height 11
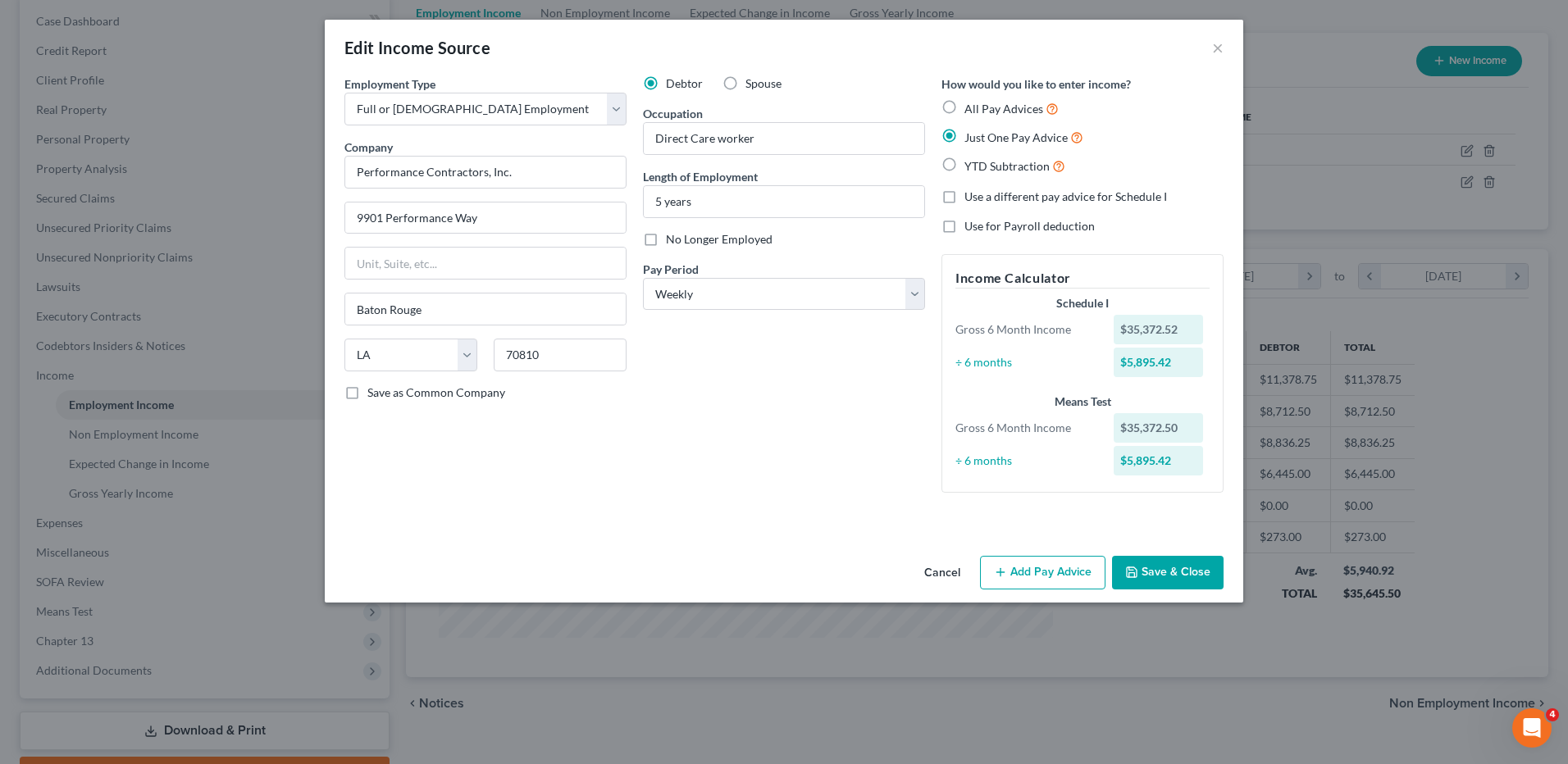
click at [1034, 568] on button "Add Pay Advice" at bounding box center [1043, 573] width 125 height 34
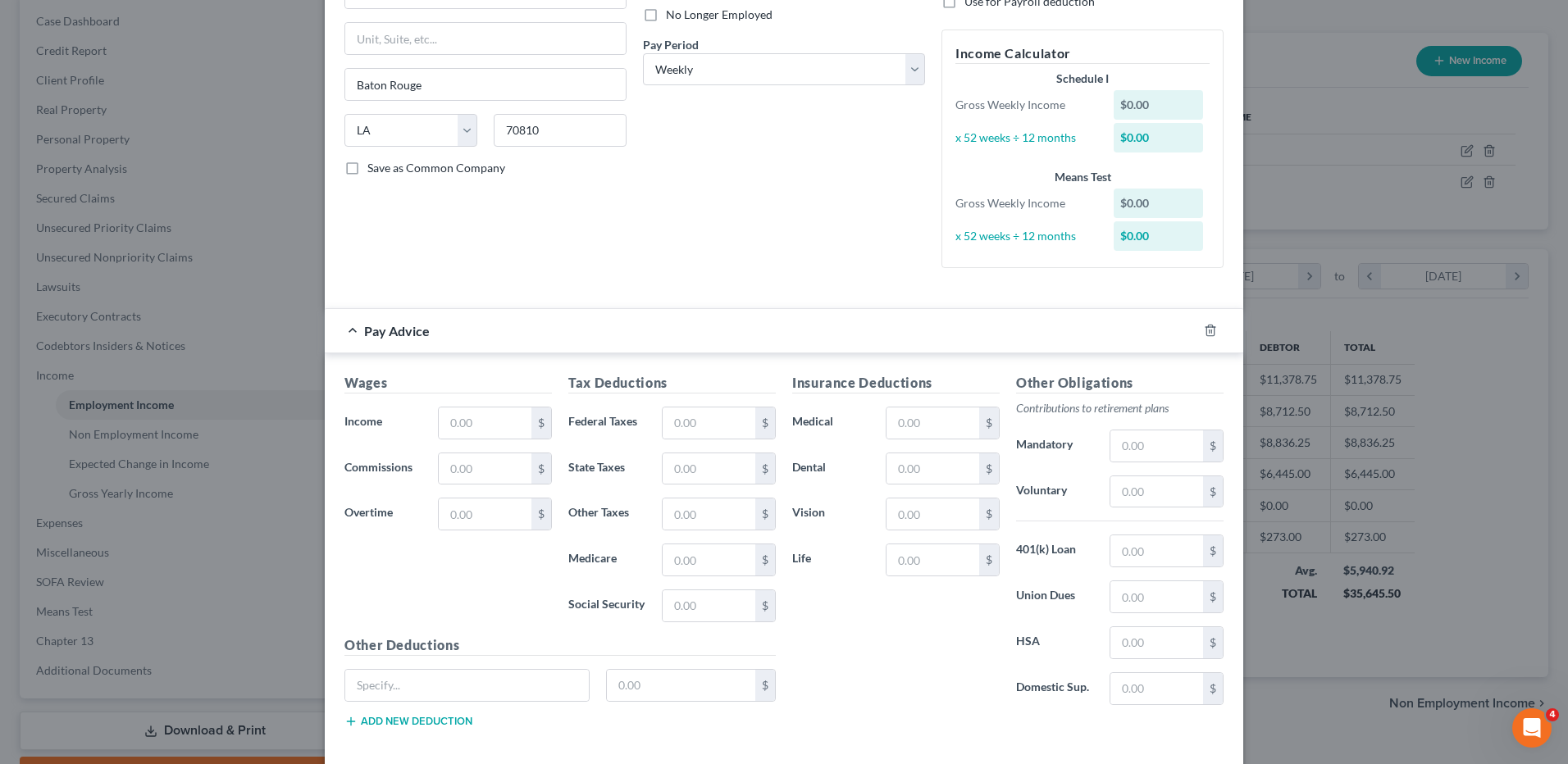
scroll to position [246, 0]
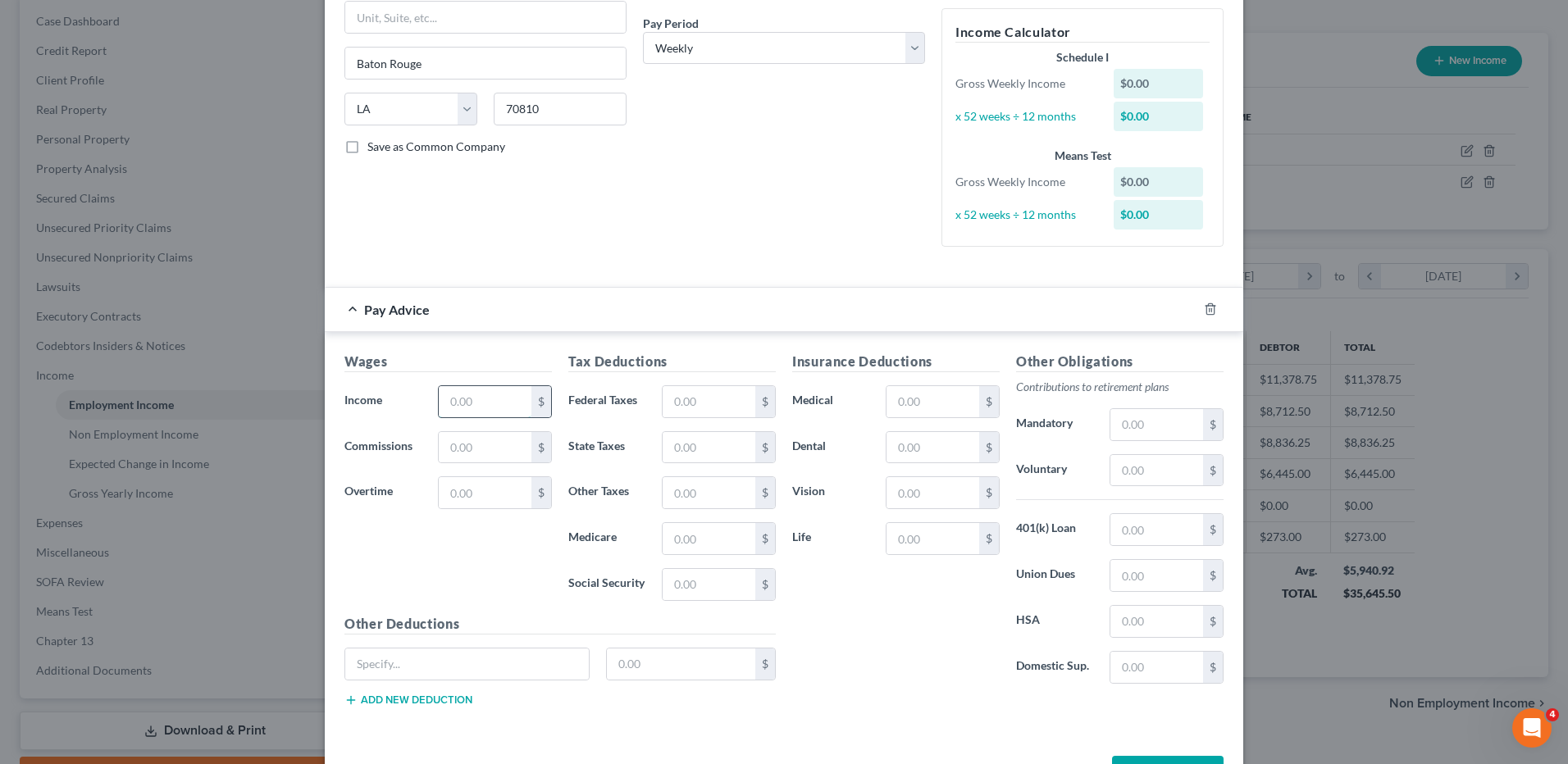
click at [452, 405] on input "text" at bounding box center [485, 402] width 93 height 31
click at [684, 400] on input "text" at bounding box center [709, 402] width 93 height 31
click at [929, 405] on input "text" at bounding box center [933, 402] width 93 height 31
click at [481, 662] on input "text" at bounding box center [466, 664] width 244 height 31
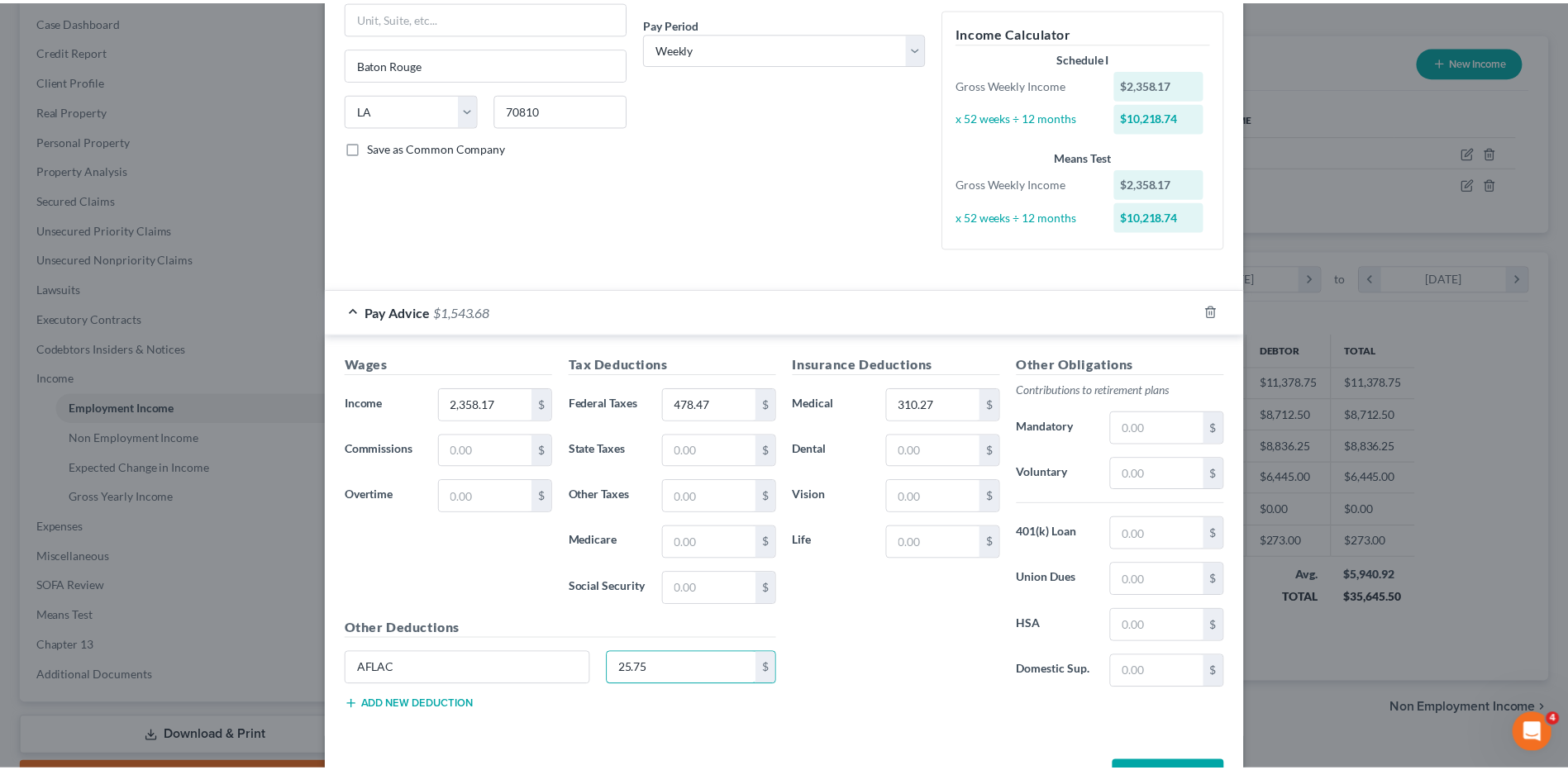
scroll to position [307, 0]
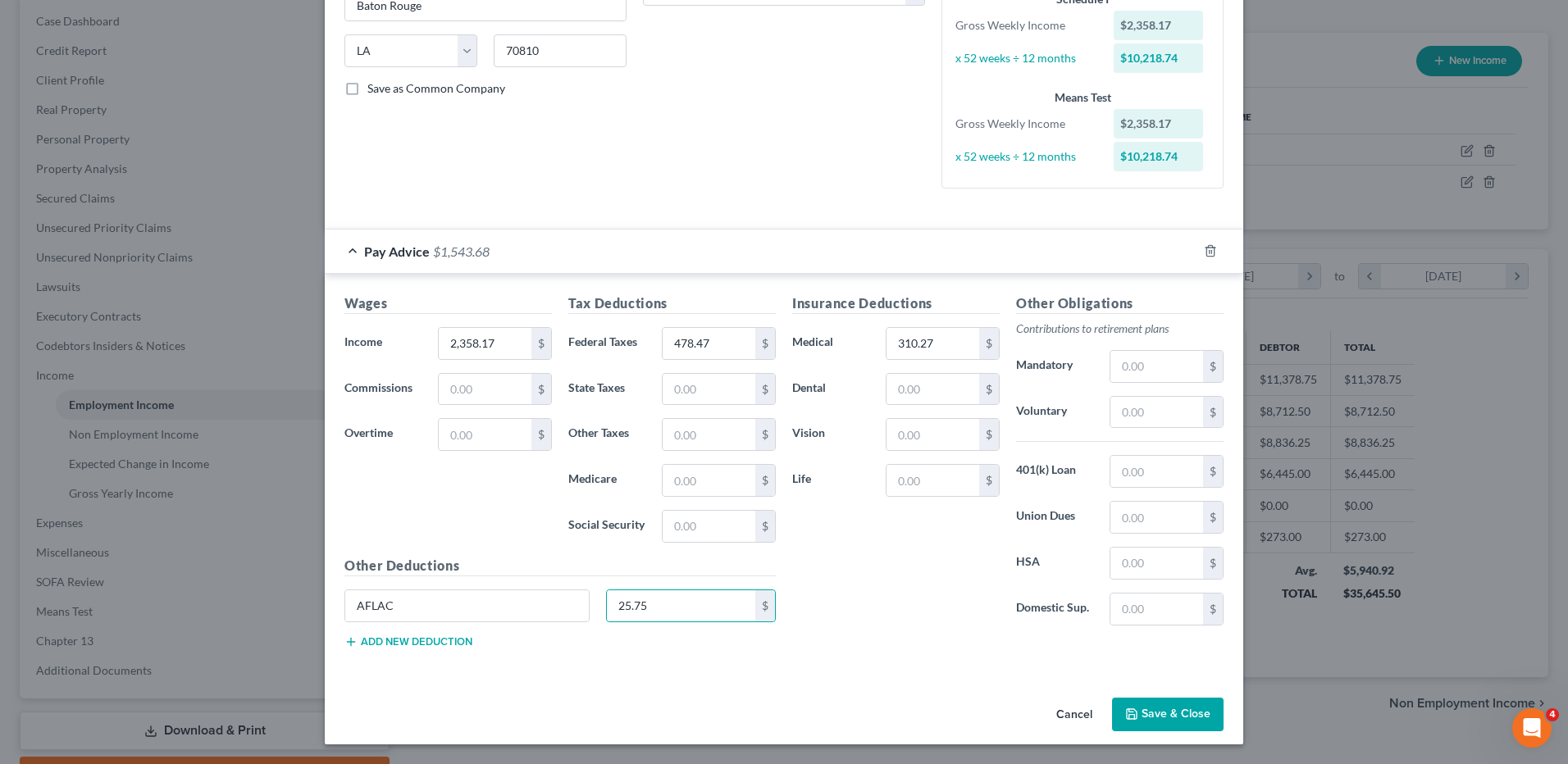
click at [1160, 715] on button "Save & Close" at bounding box center [1167, 714] width 111 height 34
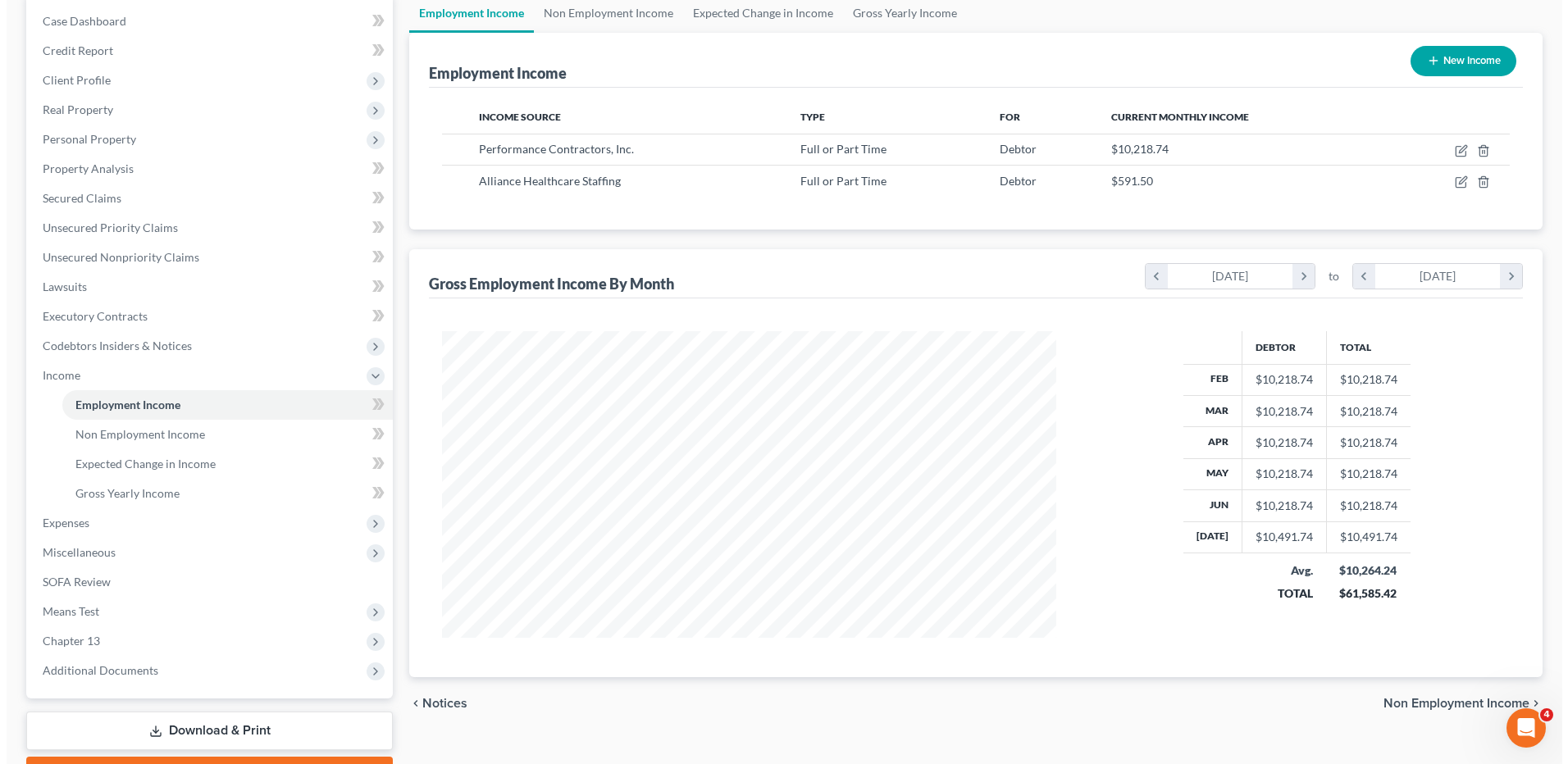
scroll to position [819531, 819438]
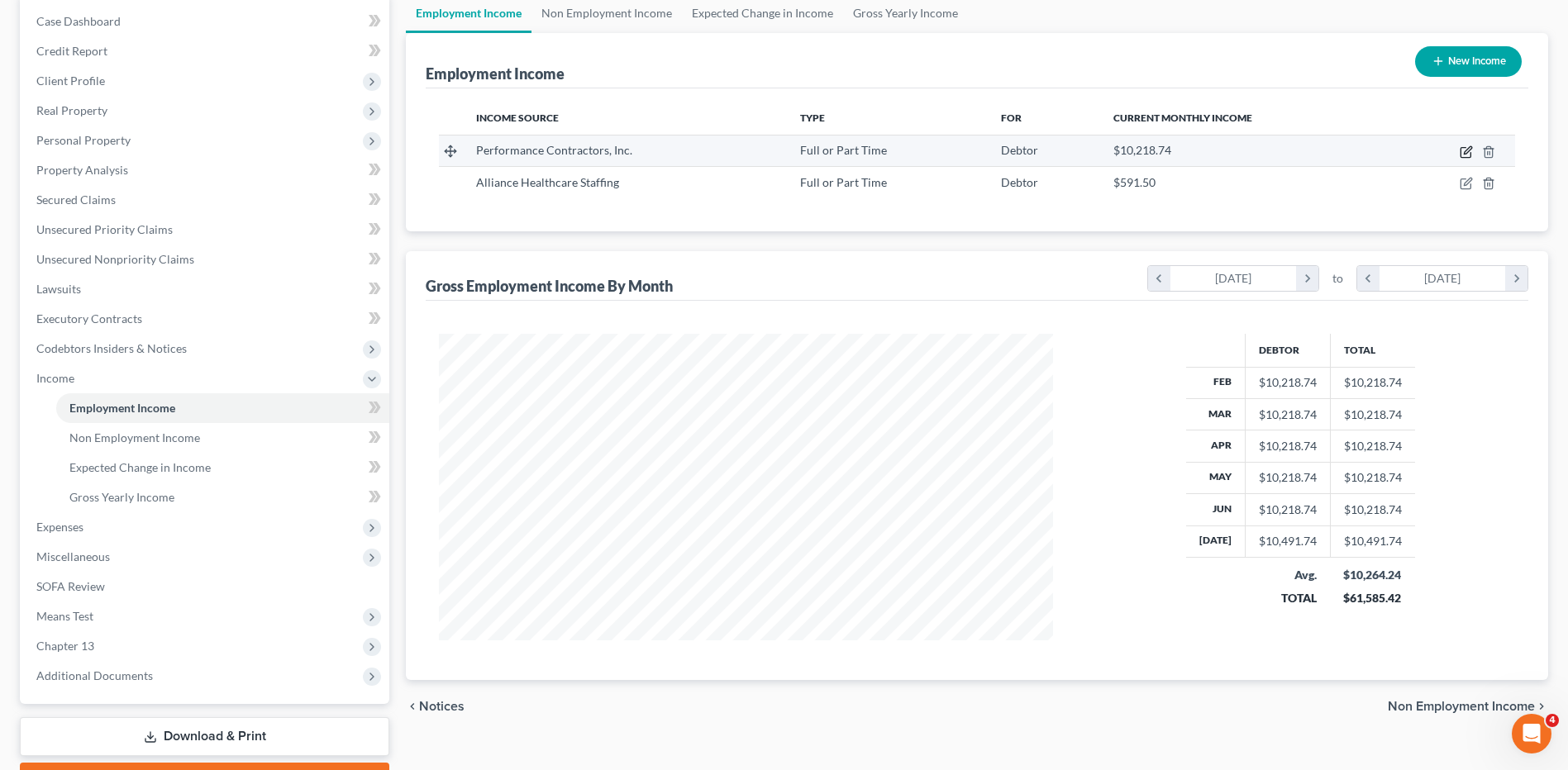
click at [1464, 156] on icon "button" at bounding box center [1466, 152] width 13 height 13
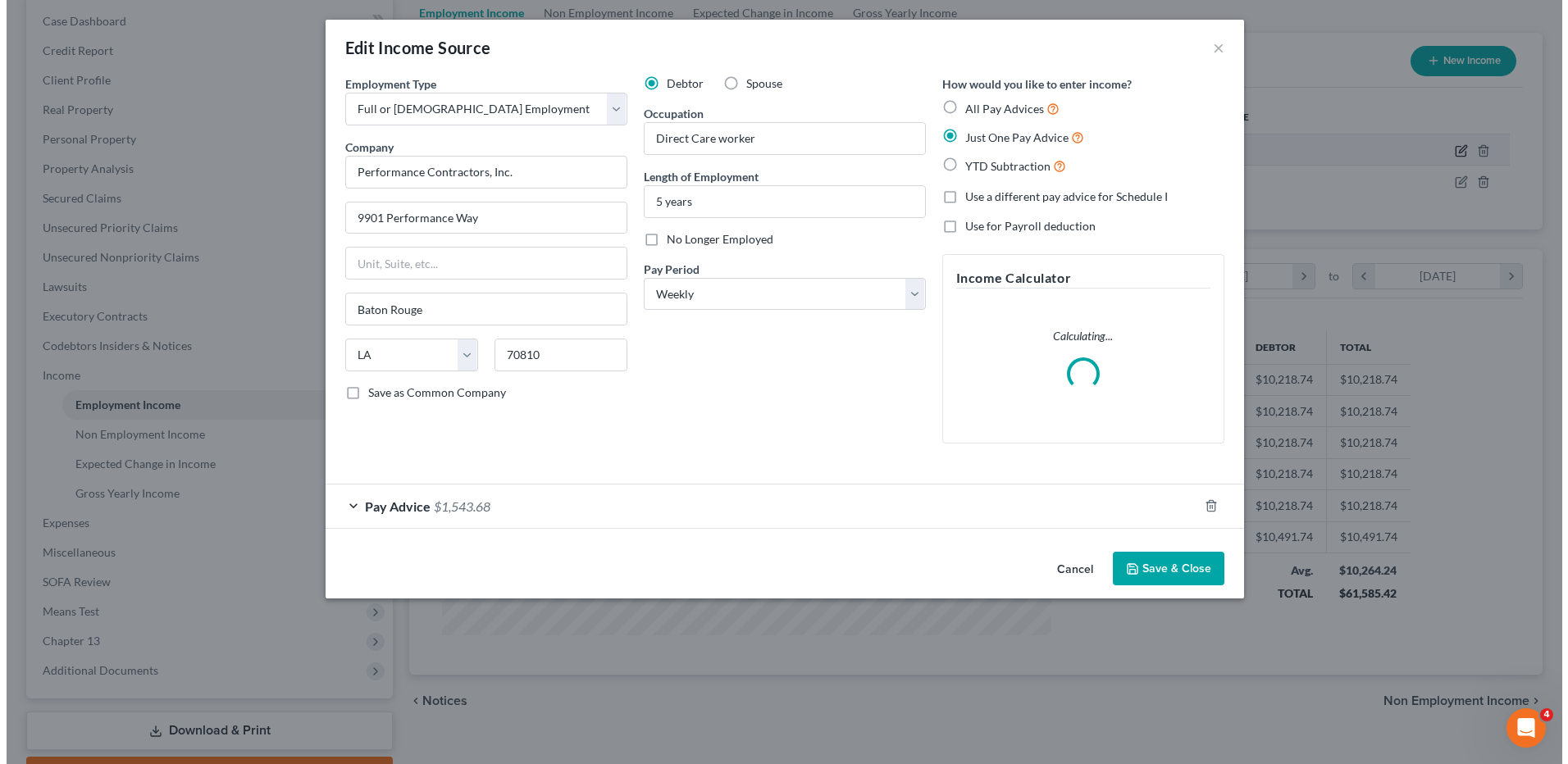
scroll to position [307, 647]
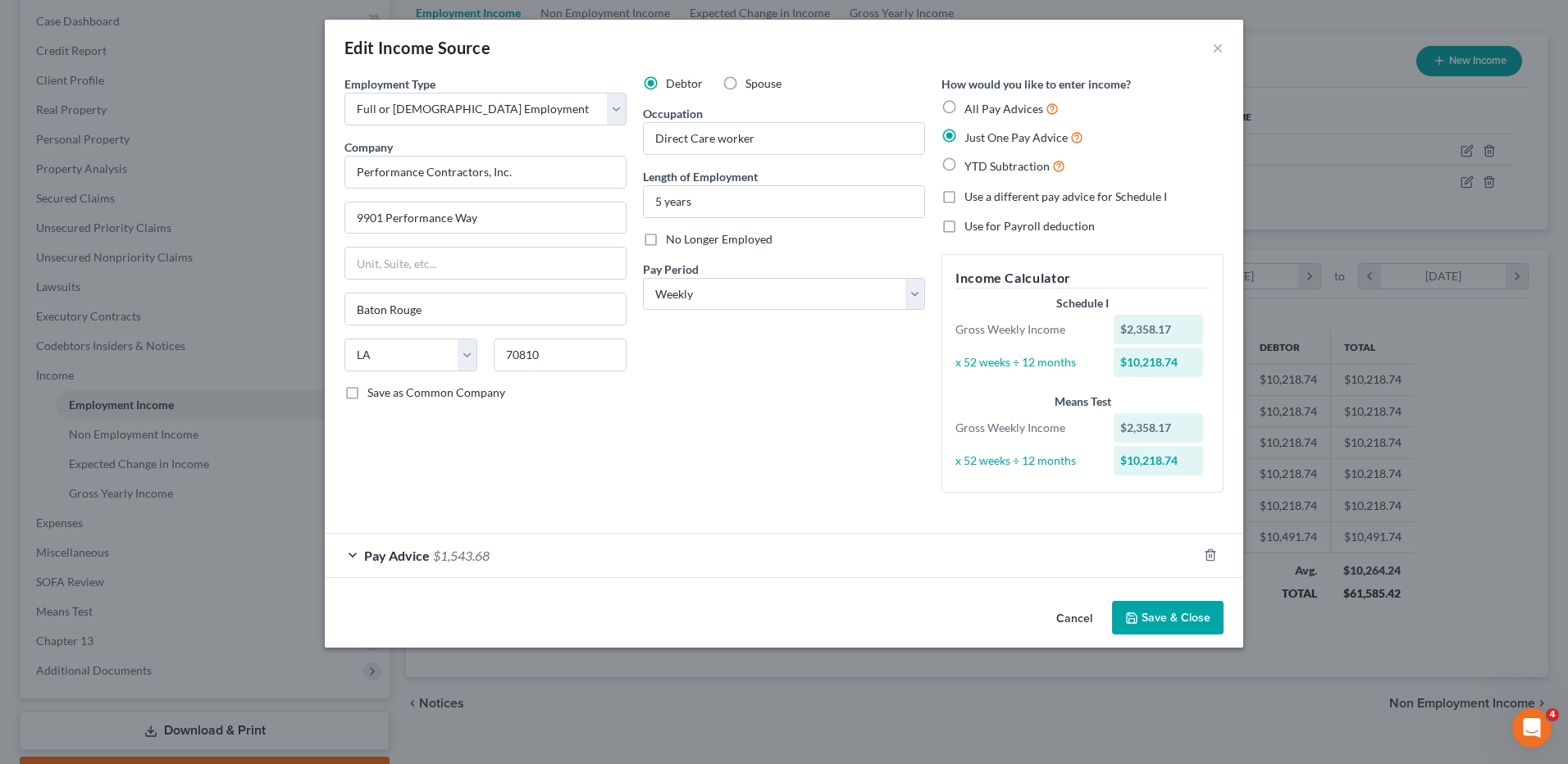
click at [529, 558] on div "Pay Advice $1,543.68" at bounding box center [761, 555] width 873 height 43
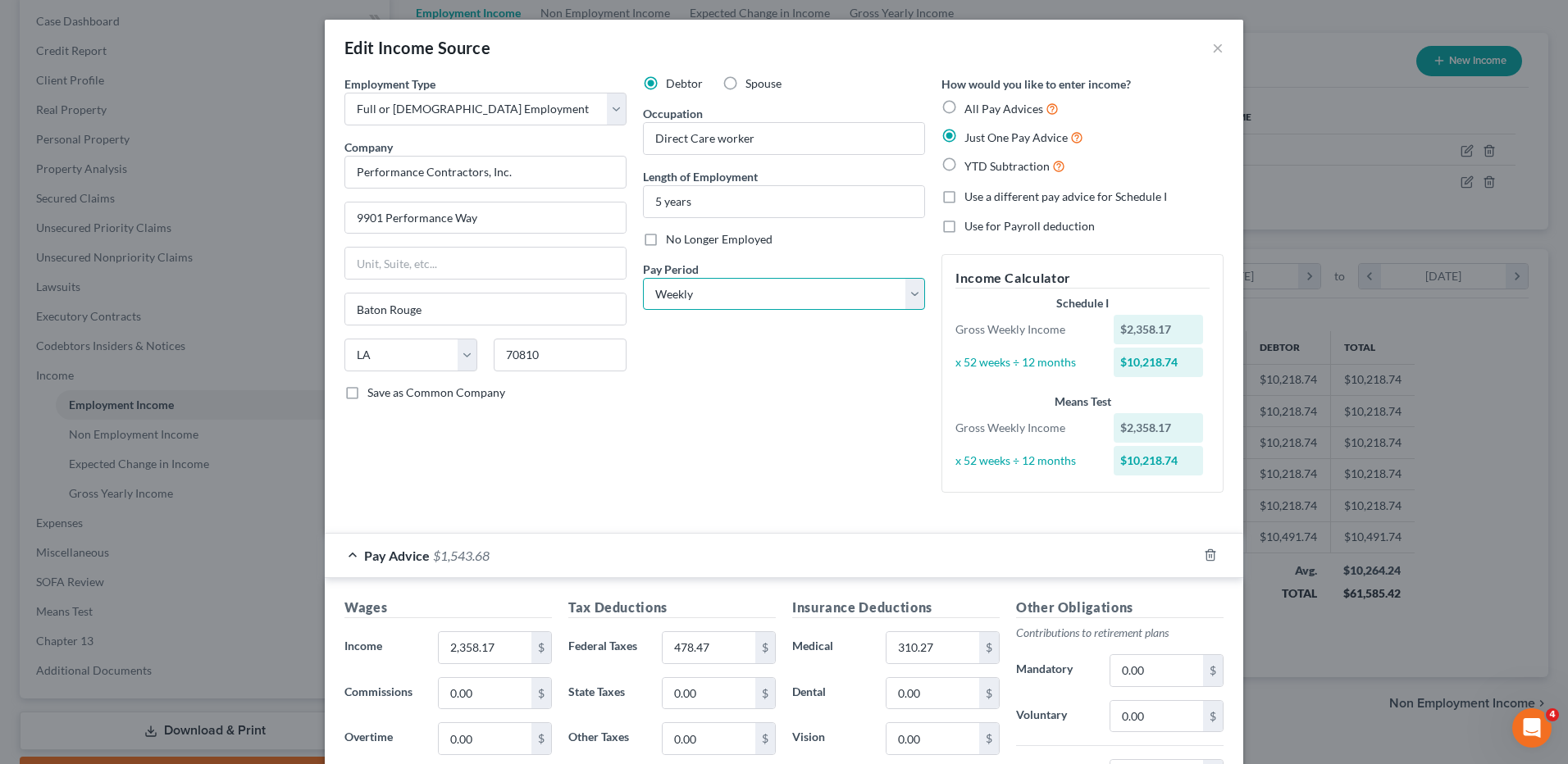
drag, startPoint x: 687, startPoint y: 291, endPoint x: 688, endPoint y: 313, distance: 22.0
click at [687, 291] on select "Select Monthly Twice Monthly Every Other Week Weekly" at bounding box center [784, 294] width 282 height 33
click at [643, 278] on select "Select Monthly Twice Monthly Every Other Week Weekly" at bounding box center [784, 294] width 282 height 33
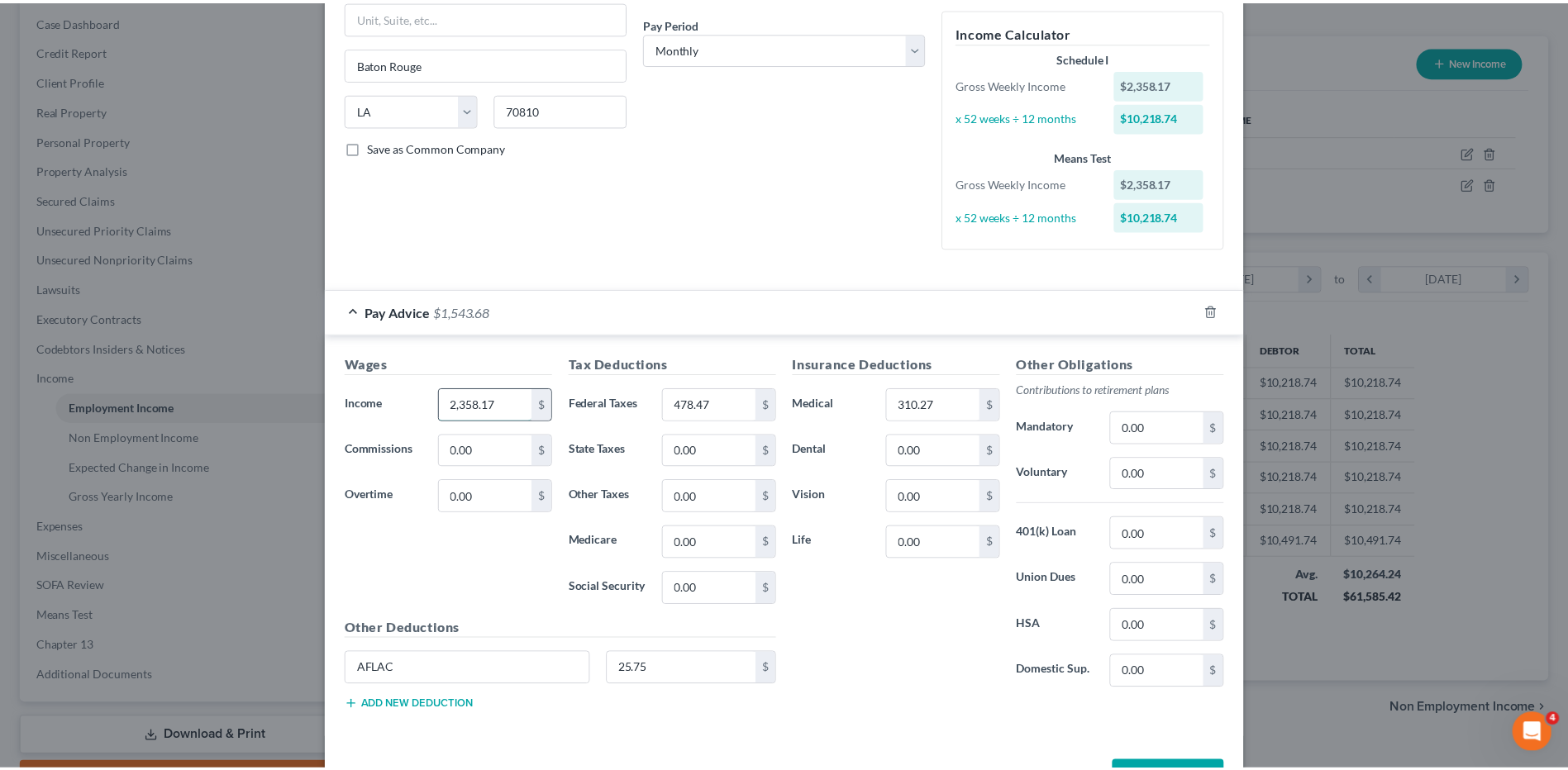
scroll to position [240, 0]
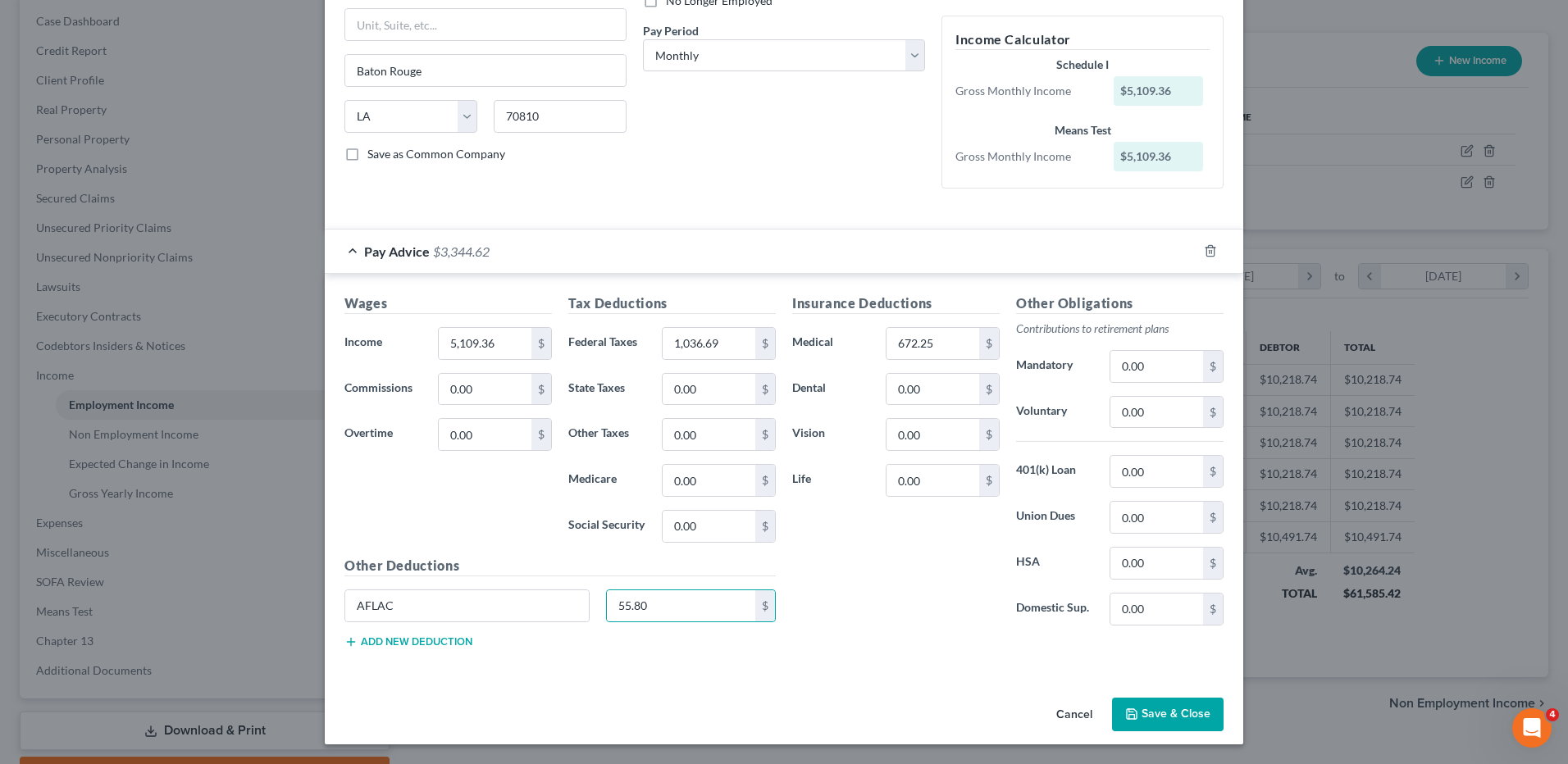
click at [1140, 706] on button "Save & Close" at bounding box center [1167, 714] width 111 height 34
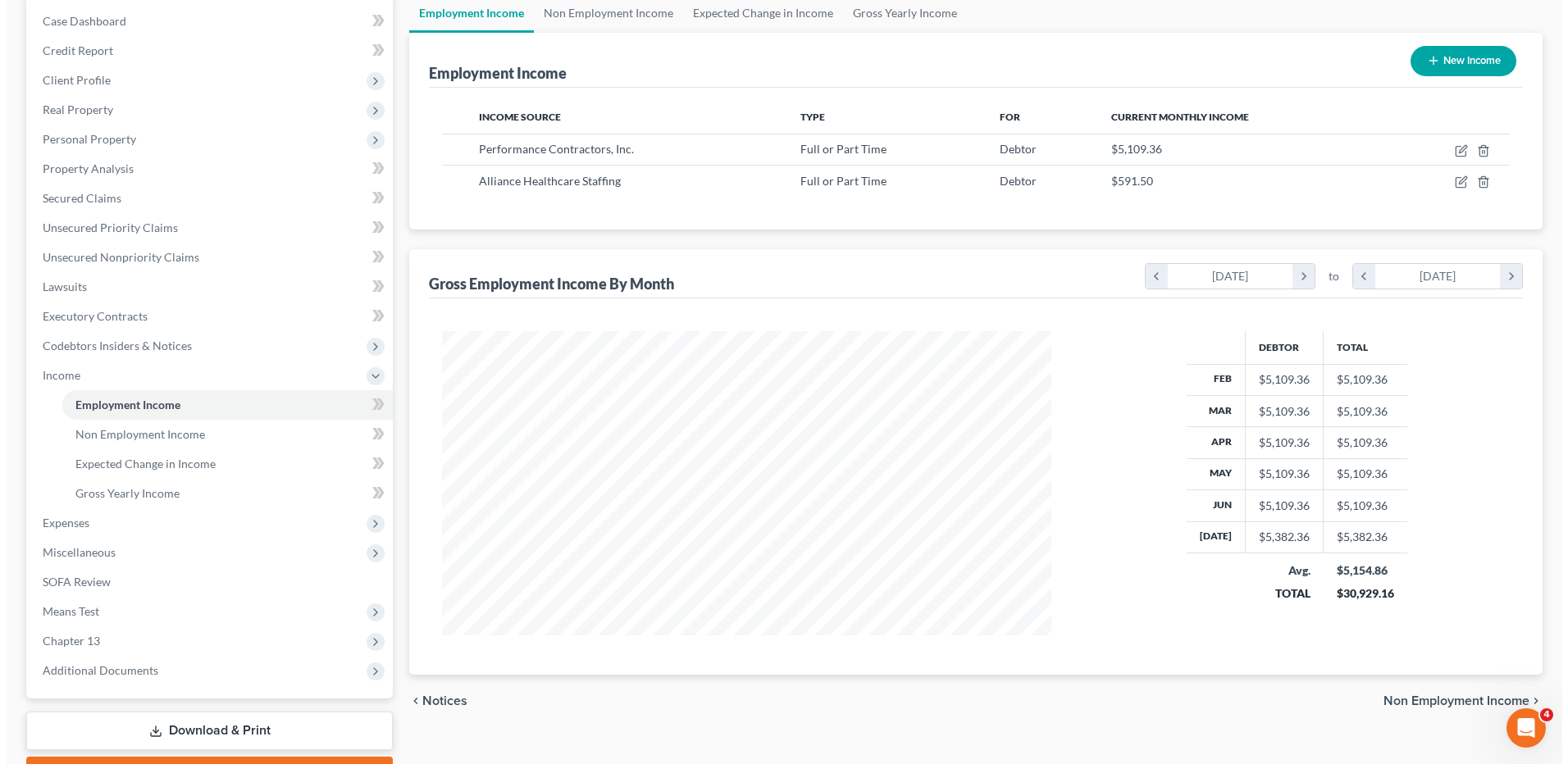
scroll to position [819531, 819438]
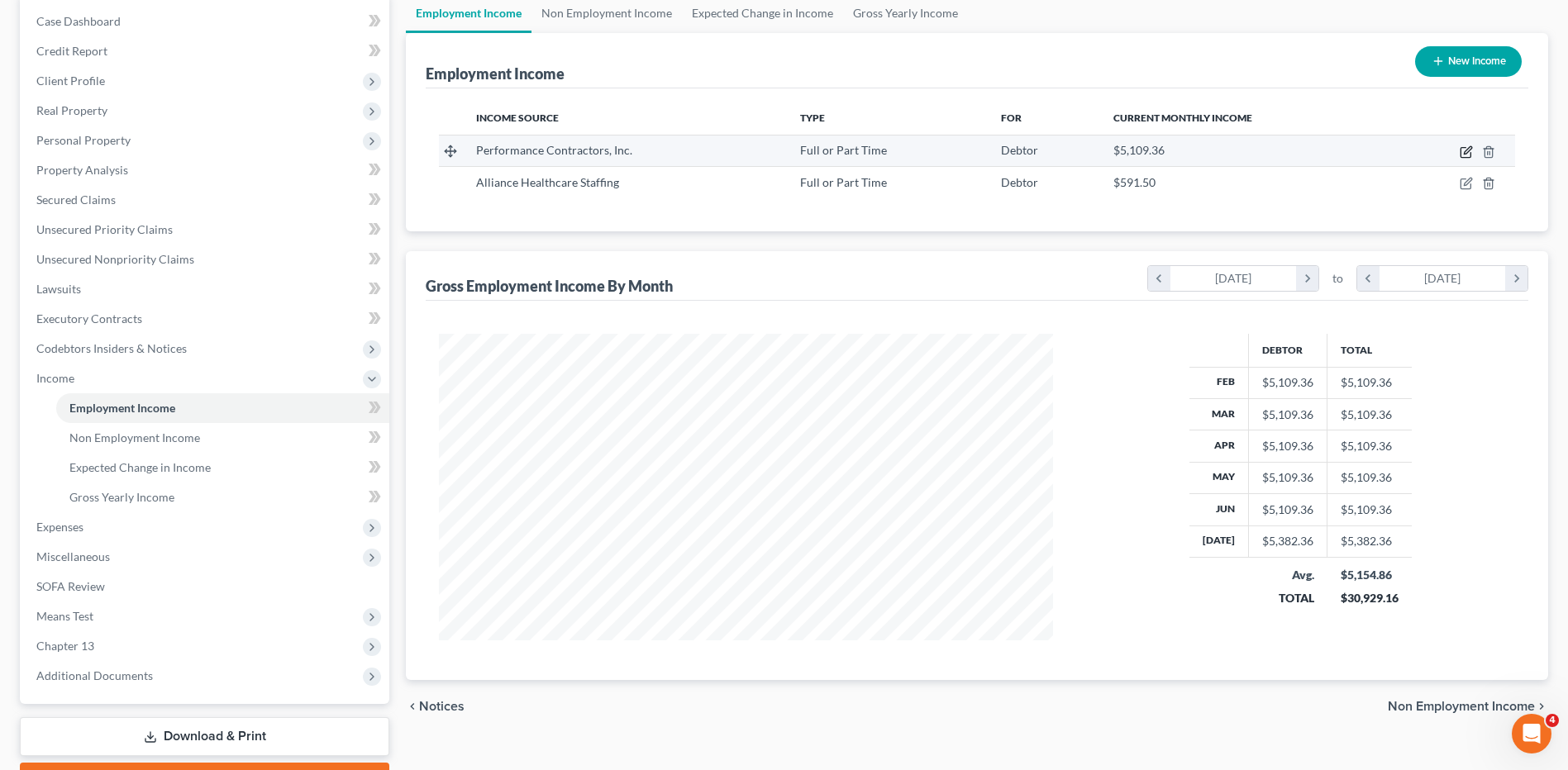
click at [1465, 145] on icon "button" at bounding box center [1466, 152] width 13 height 13
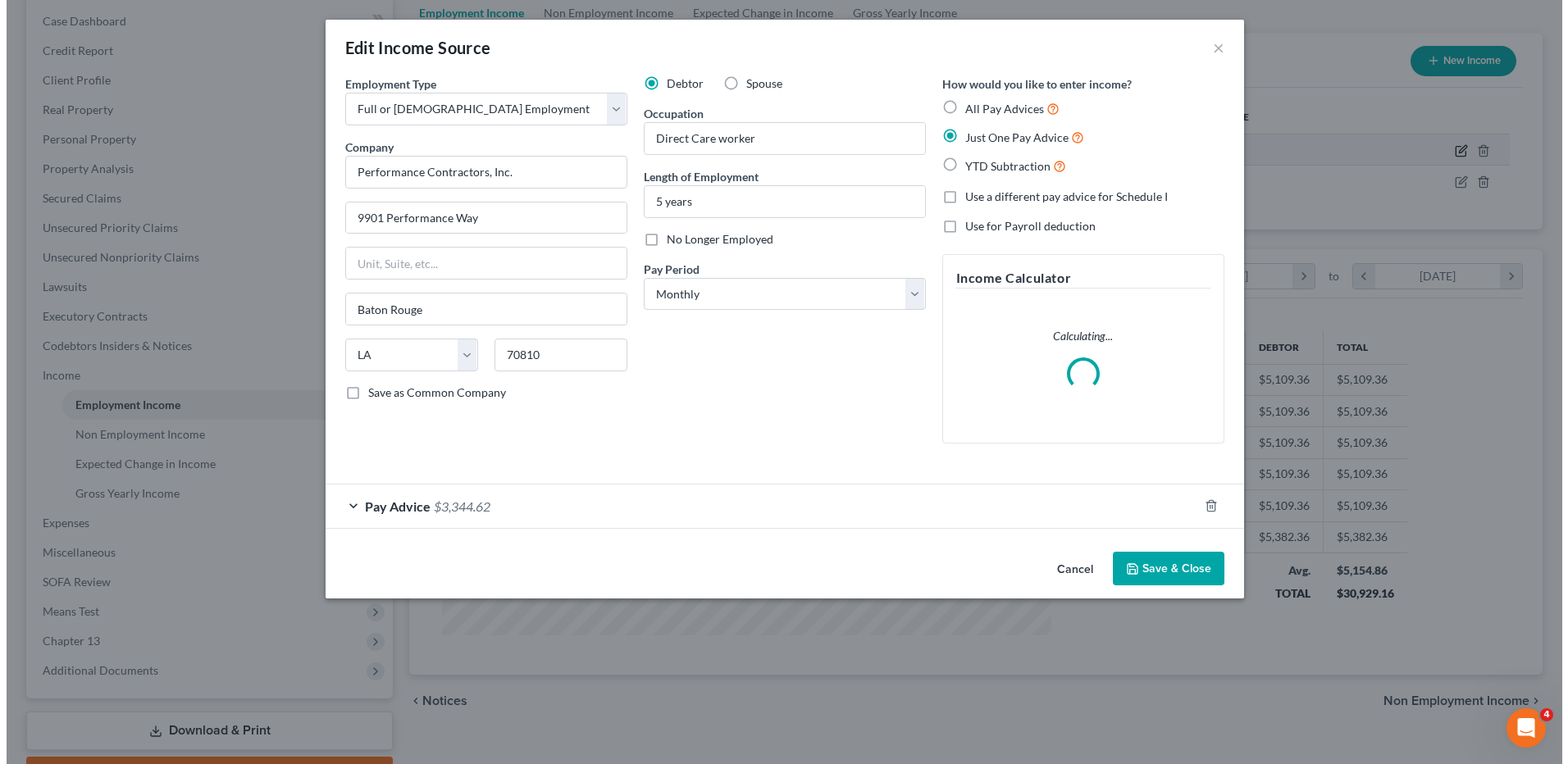
scroll to position [307, 647]
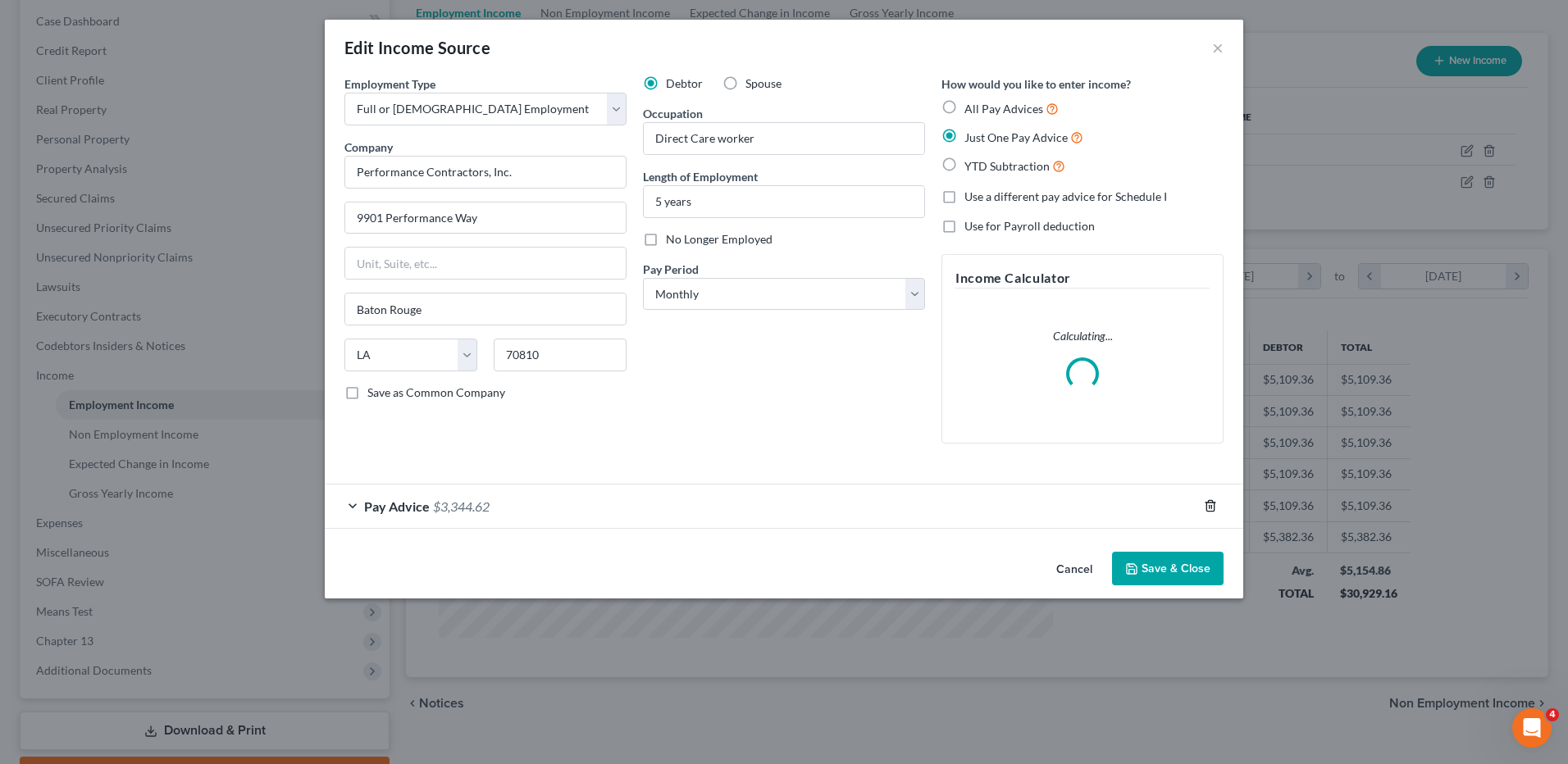
click at [1210, 504] on icon "button" at bounding box center [1210, 506] width 13 height 13
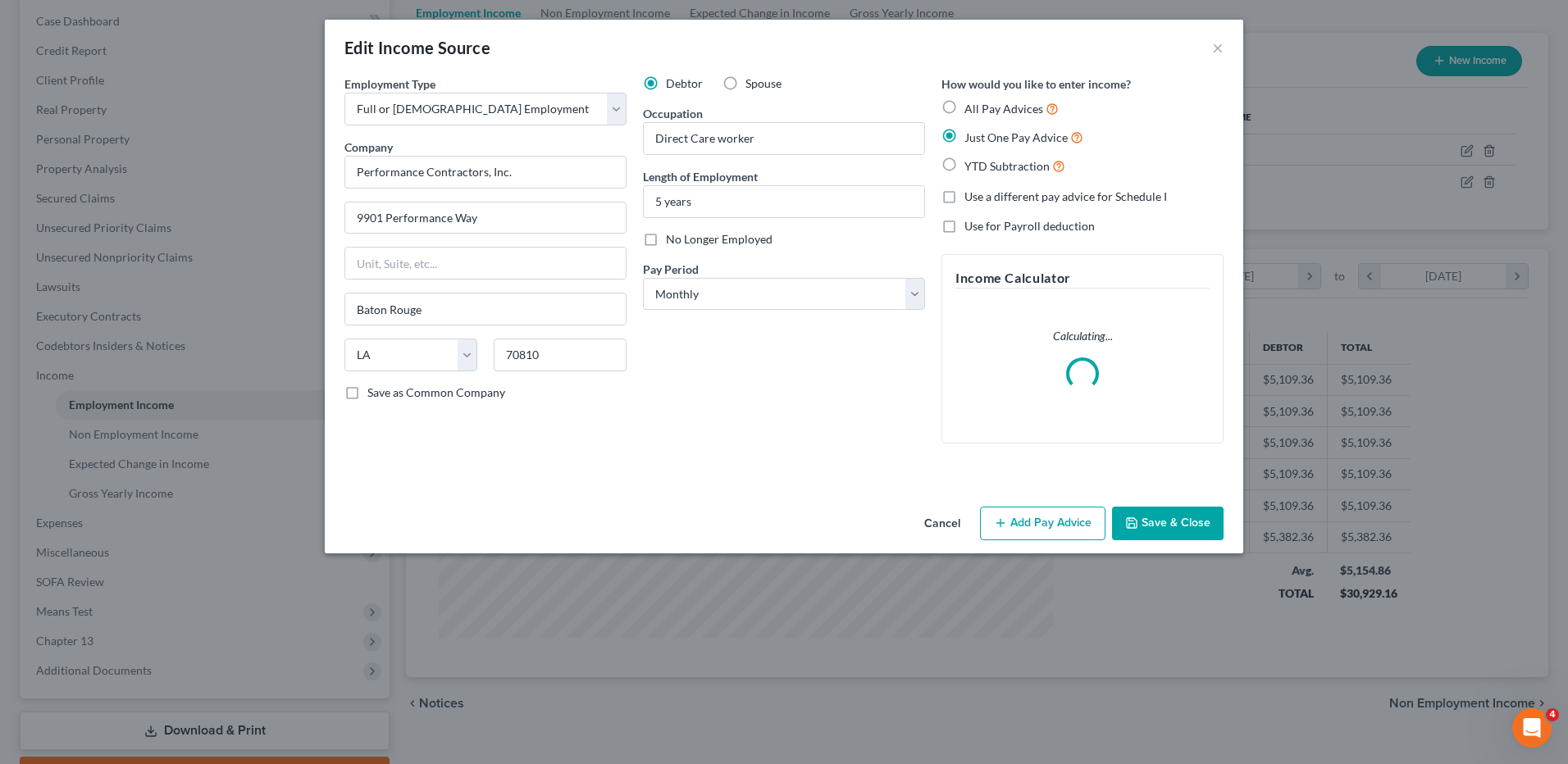
click at [1045, 525] on button "Add Pay Advice" at bounding box center [1043, 523] width 125 height 34
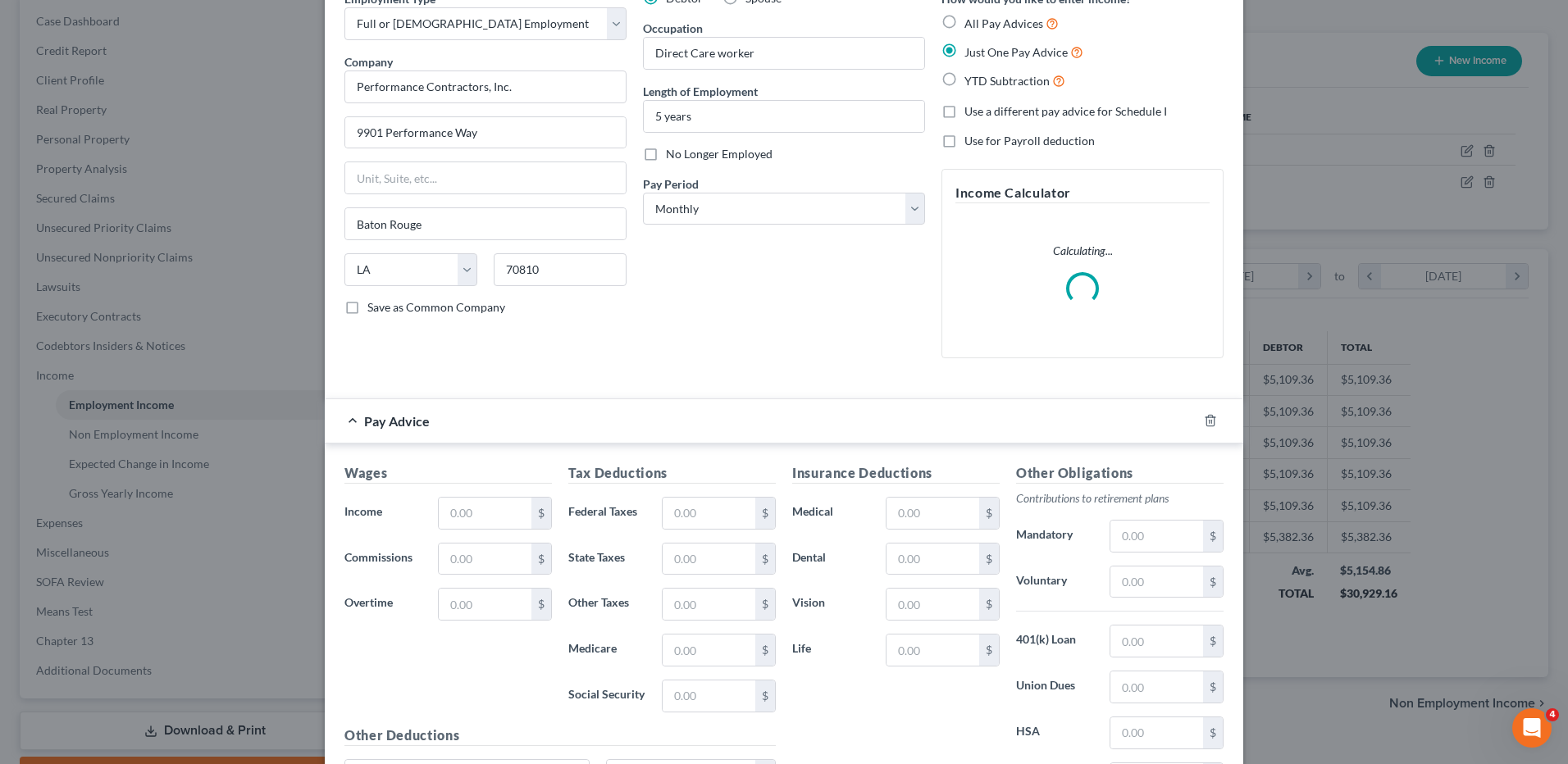
scroll to position [246, 0]
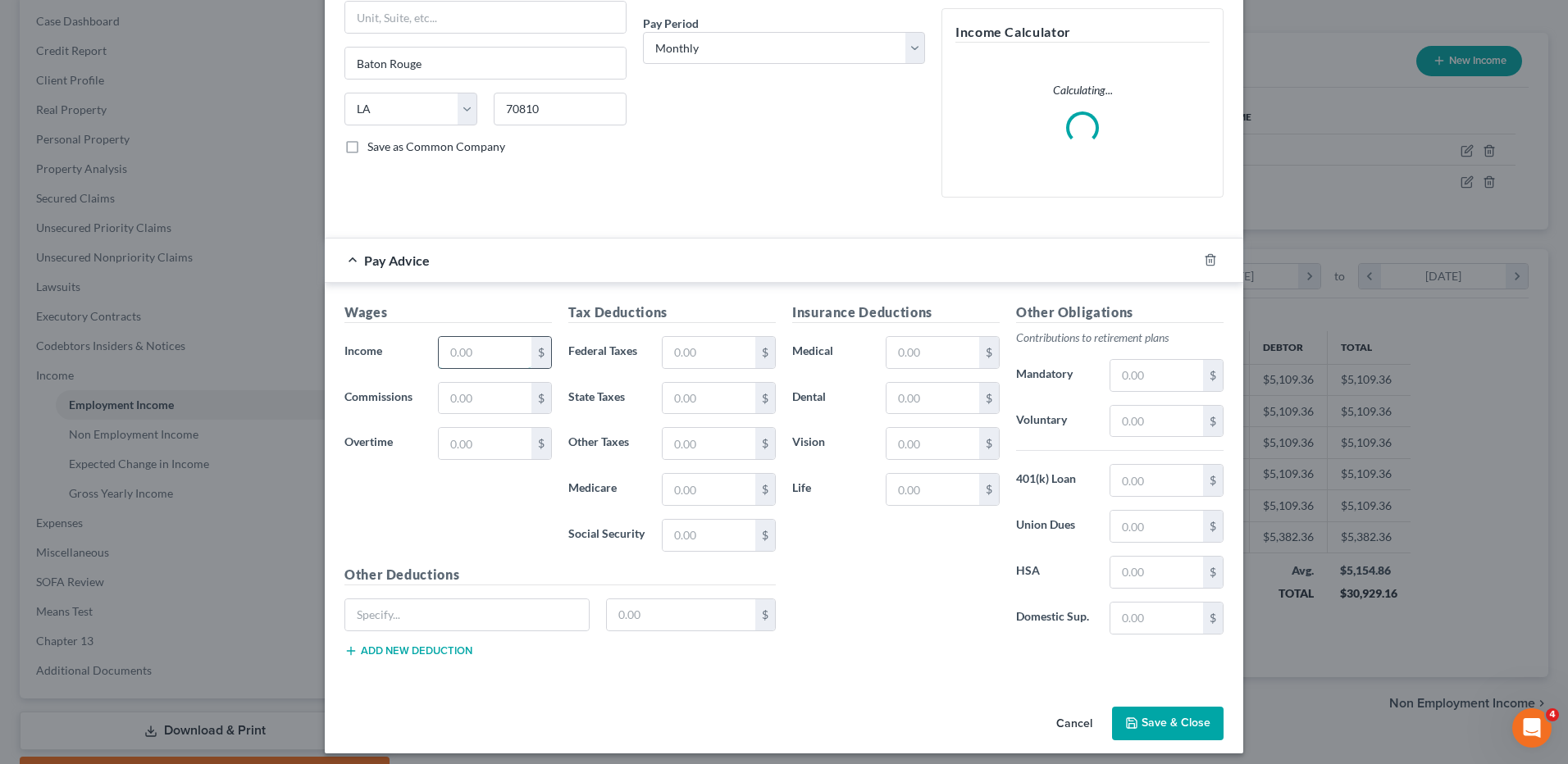
click at [451, 345] on input "text" at bounding box center [485, 353] width 93 height 31
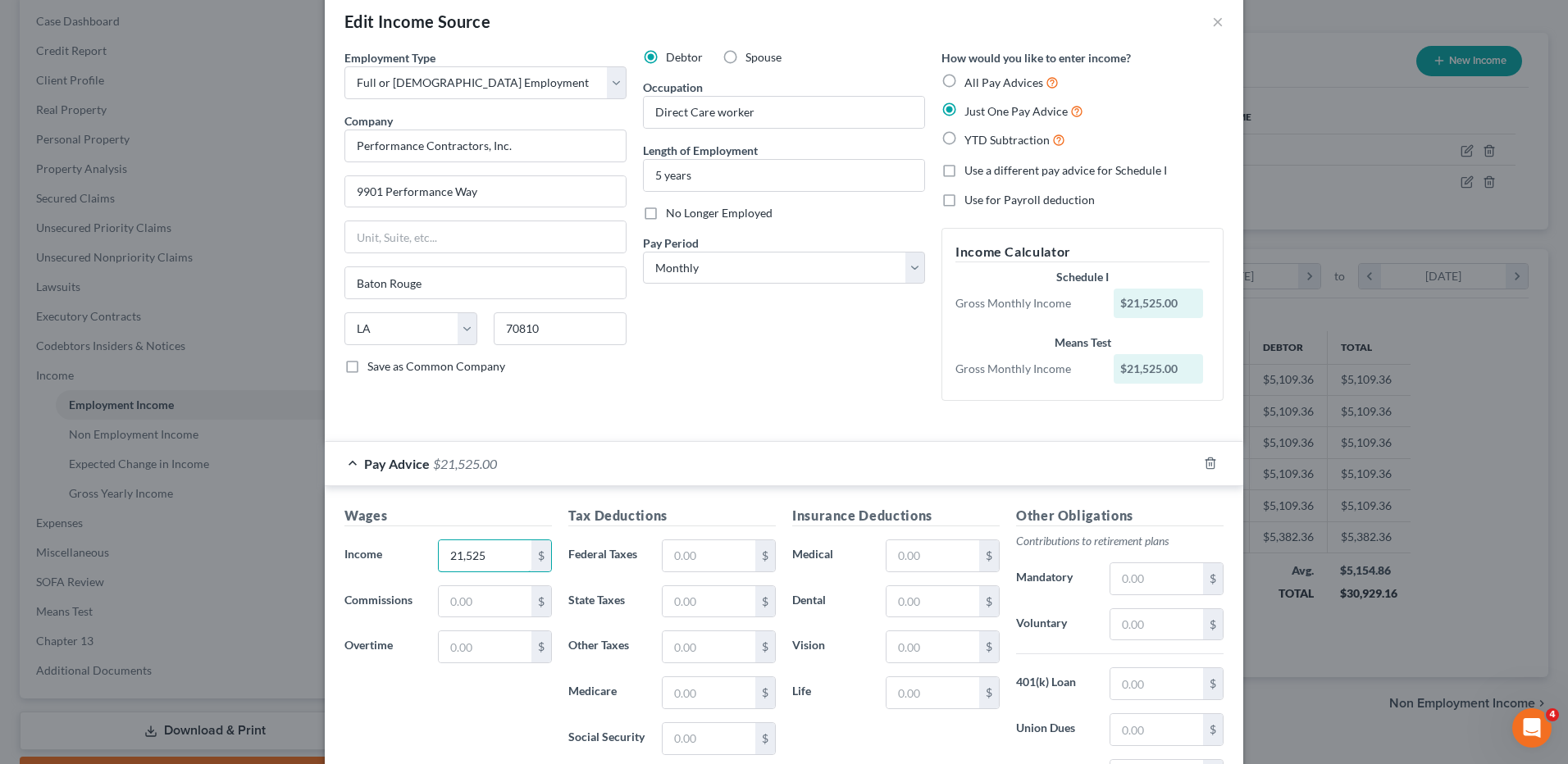
scroll to position [0, 0]
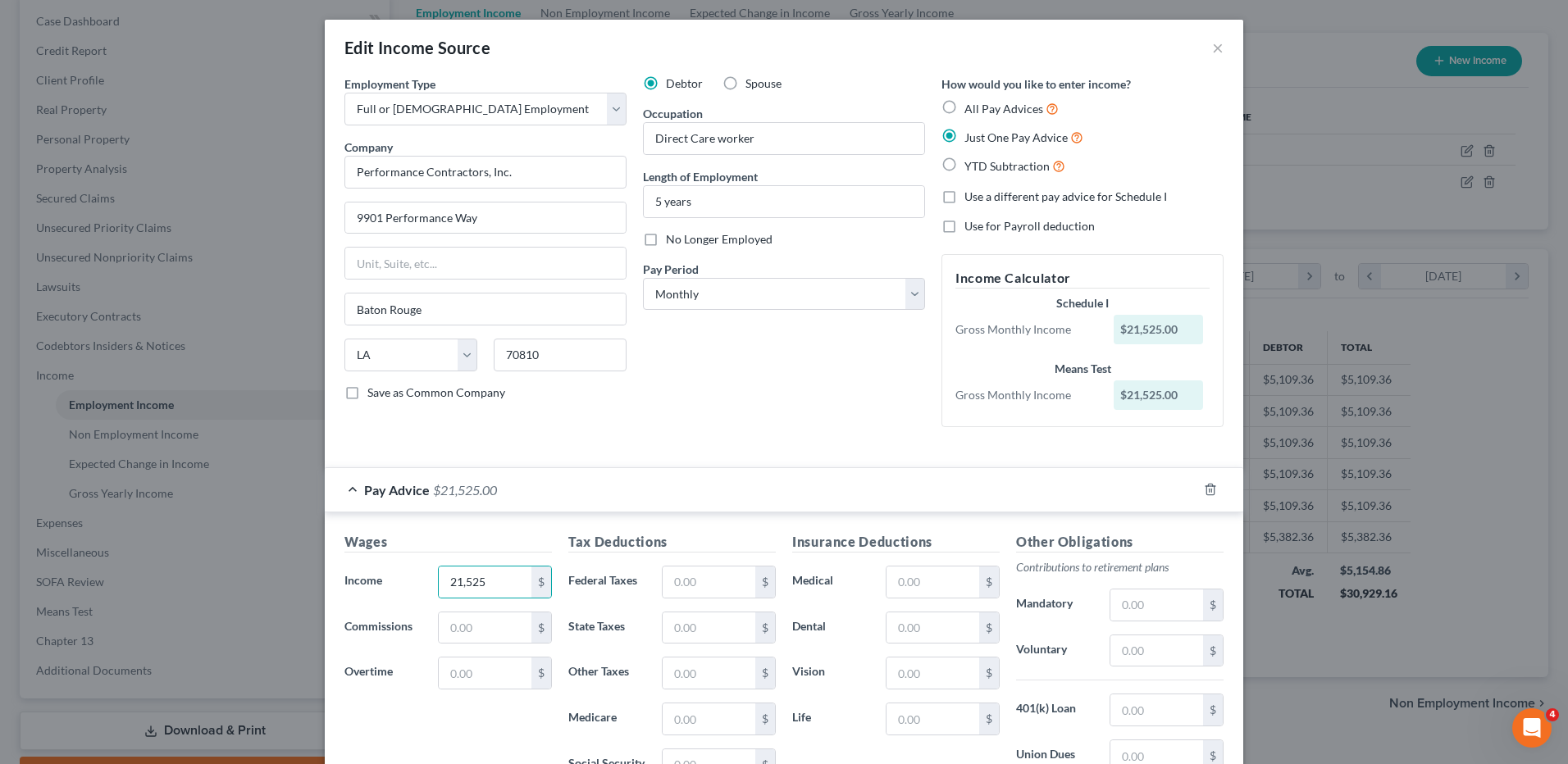
click at [965, 191] on label "Use a different pay advice for Schedule I" at bounding box center [1066, 197] width 202 height 17
click at [971, 191] on input "Use a different pay advice for Schedule I" at bounding box center [977, 194] width 11 height 11
click at [965, 112] on label "All Pay Advices" at bounding box center [1012, 108] width 95 height 19
click at [971, 109] on input "All Pay Advices" at bounding box center [977, 105] width 11 height 11
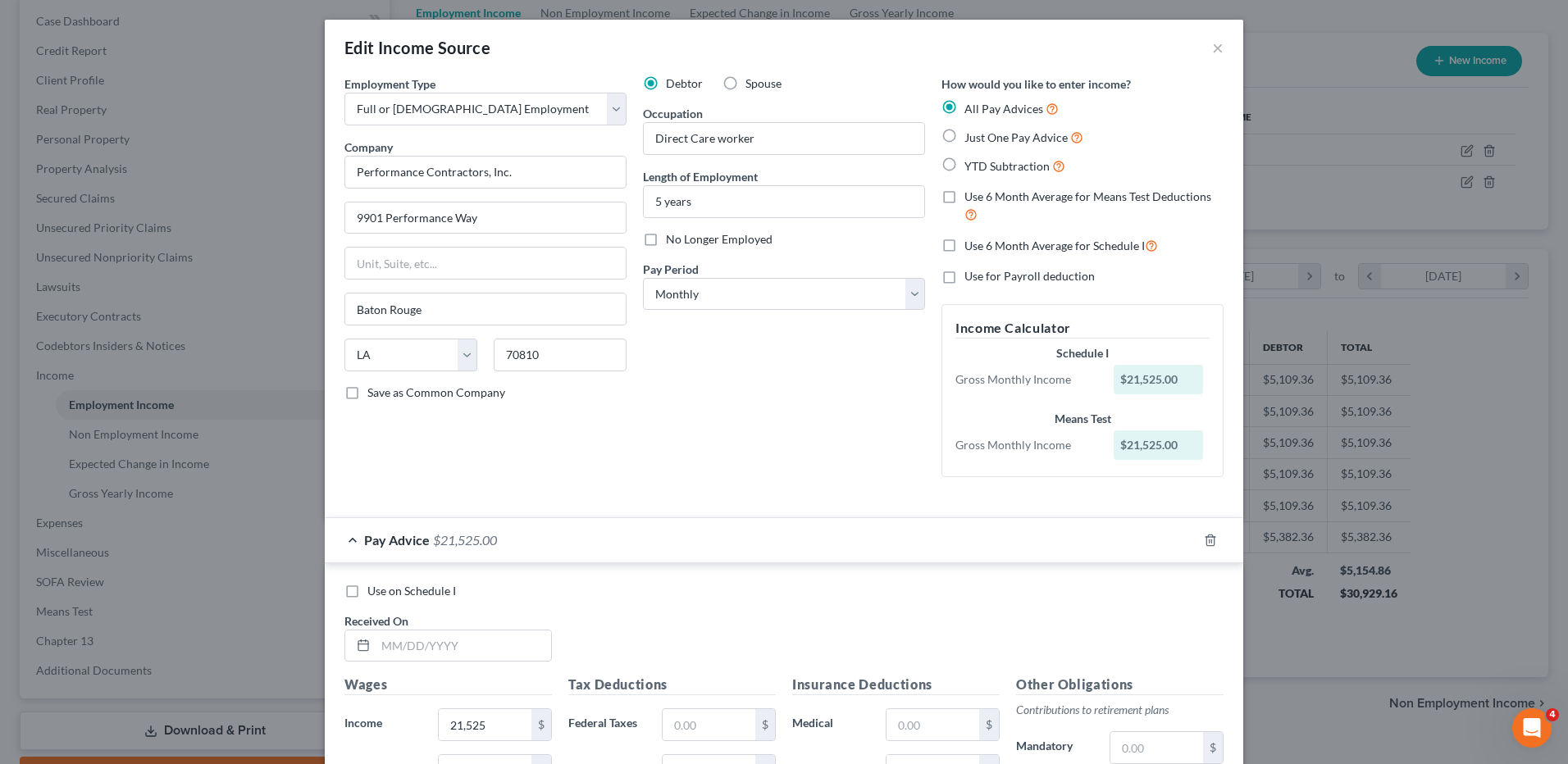
click at [965, 110] on label "All Pay Advices" at bounding box center [1012, 108] width 95 height 19
click at [971, 109] on input "All Pay Advices" at bounding box center [977, 105] width 11 height 11
click at [965, 246] on label "Use 6 Month Average for Schedule I" at bounding box center [1061, 245] width 193 height 19
click at [971, 246] on input "Use 6 Month Average for Schedule I" at bounding box center [977, 242] width 11 height 11
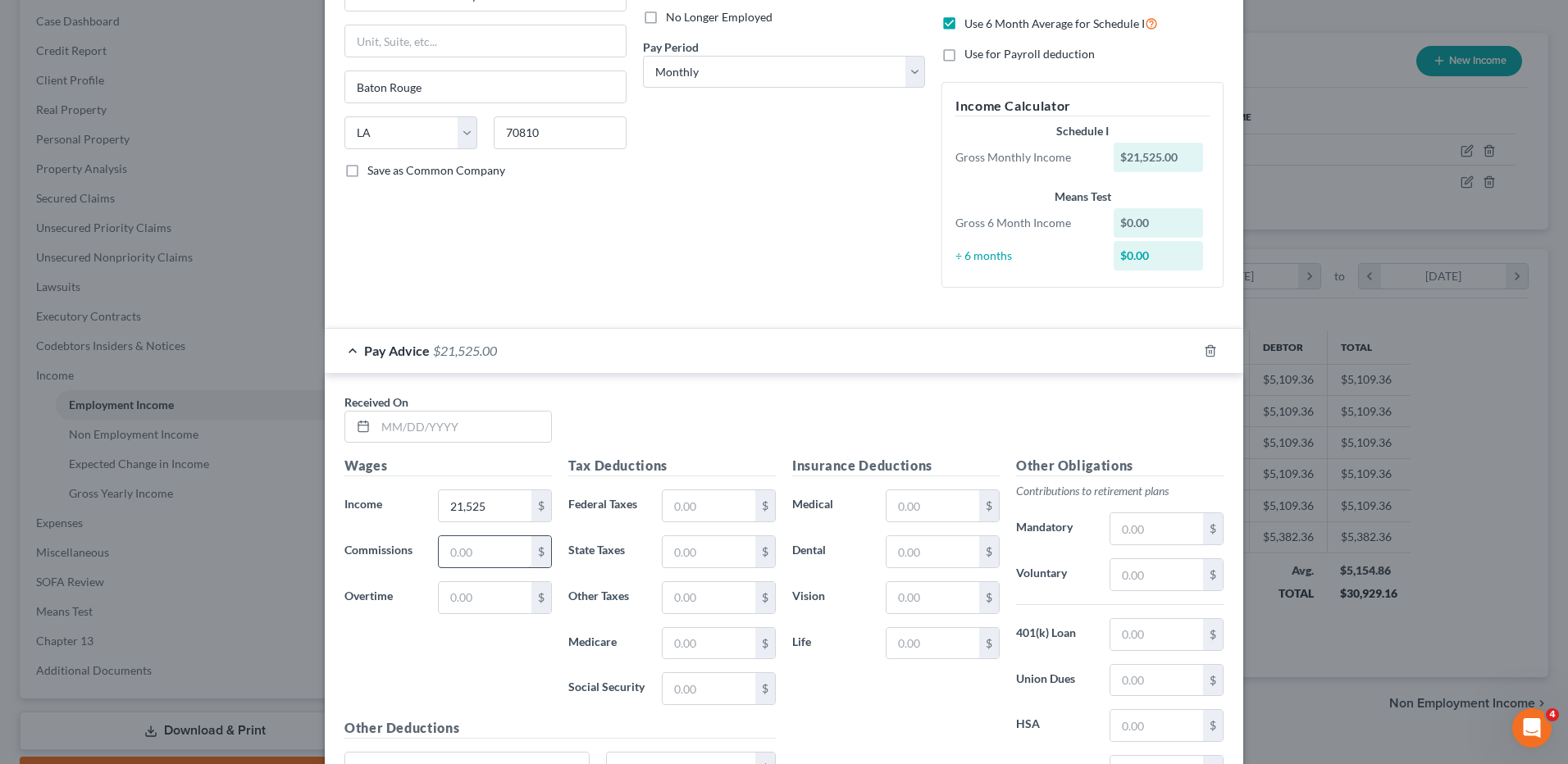
scroll to position [246, 0]
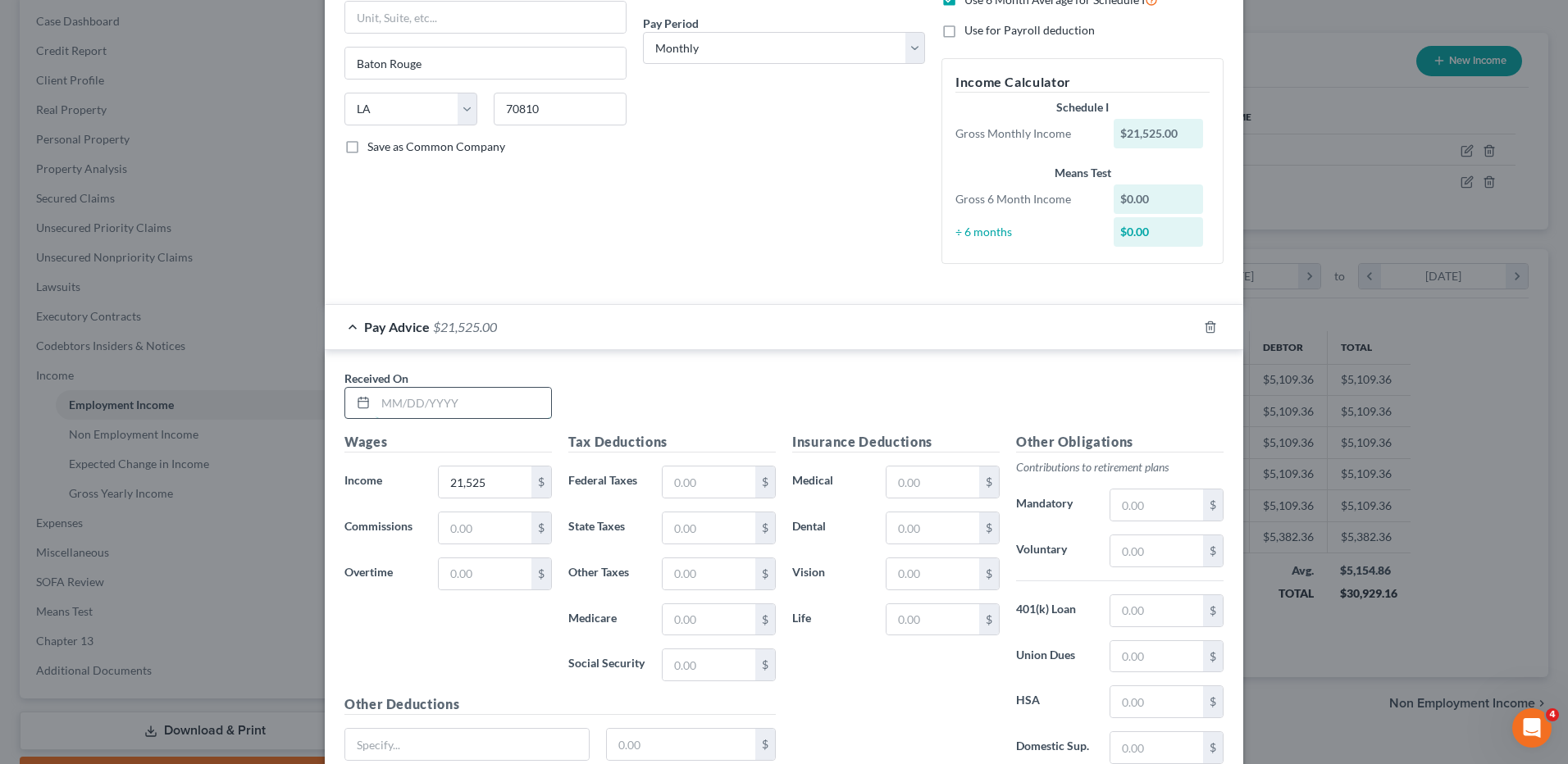
click at [395, 401] on input "text" at bounding box center [463, 404] width 176 height 31
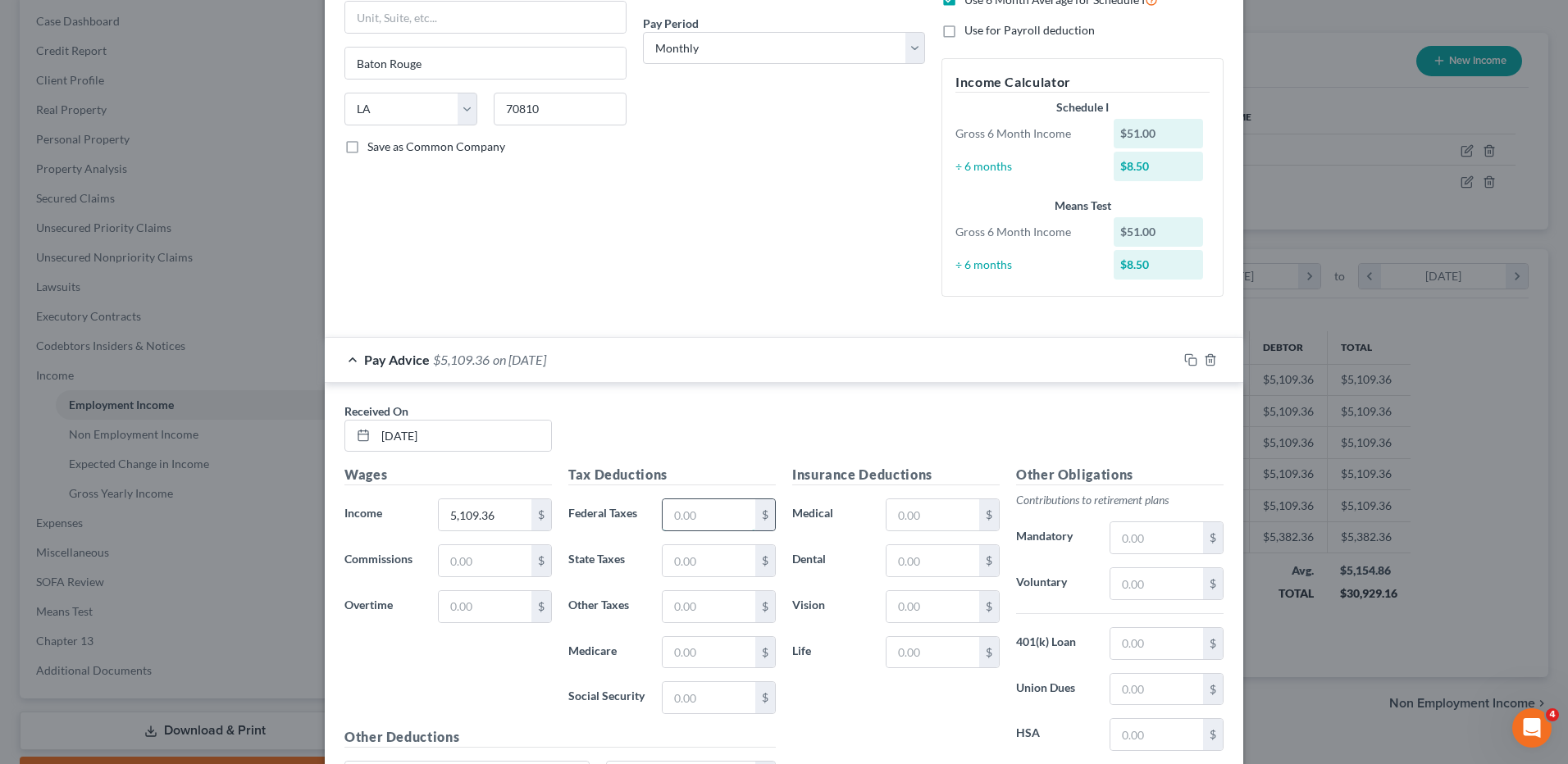
click at [672, 510] on input "text" at bounding box center [709, 515] width 93 height 31
click at [907, 525] on input "text" at bounding box center [933, 515] width 93 height 31
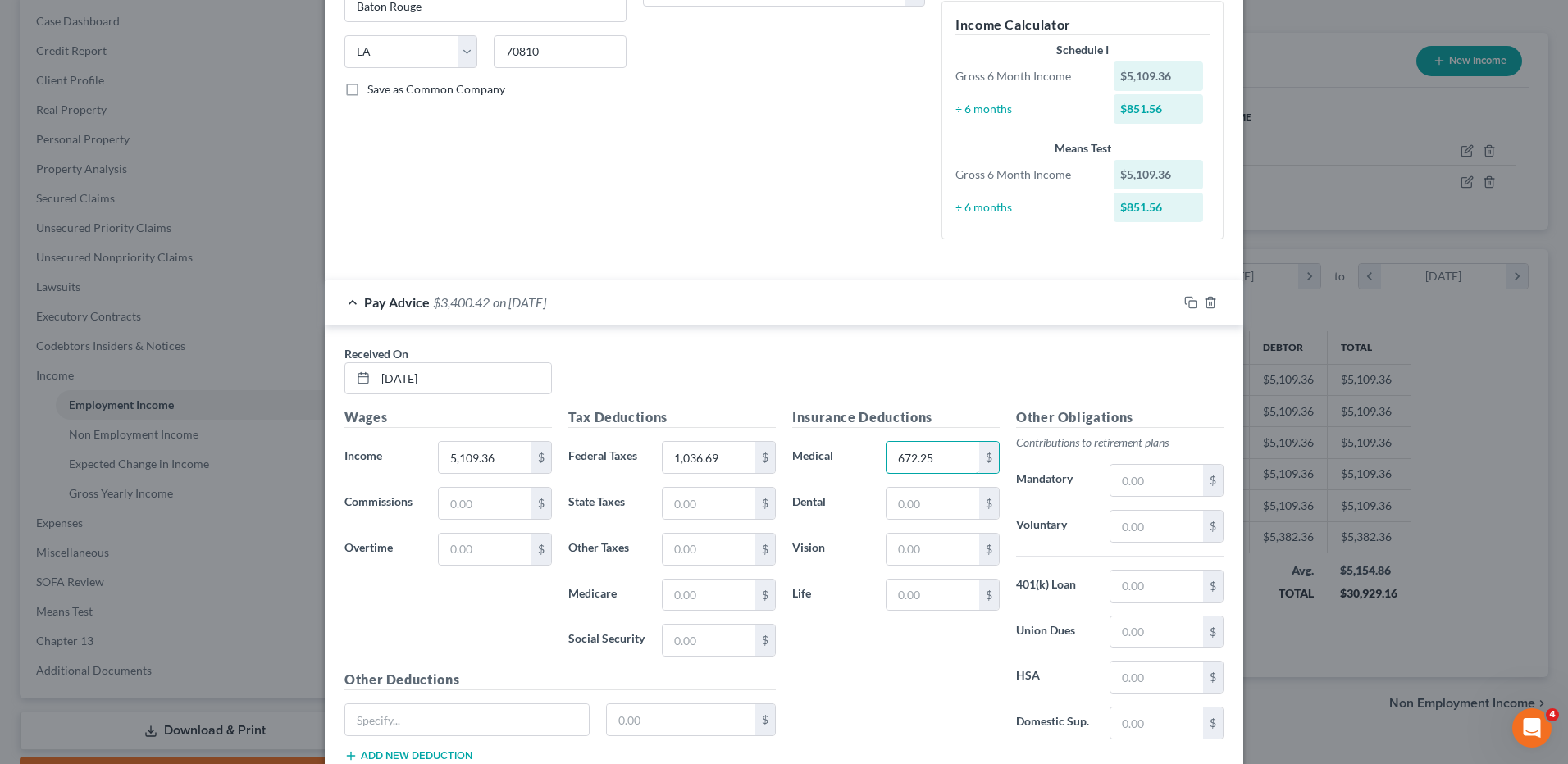
scroll to position [418, 0]
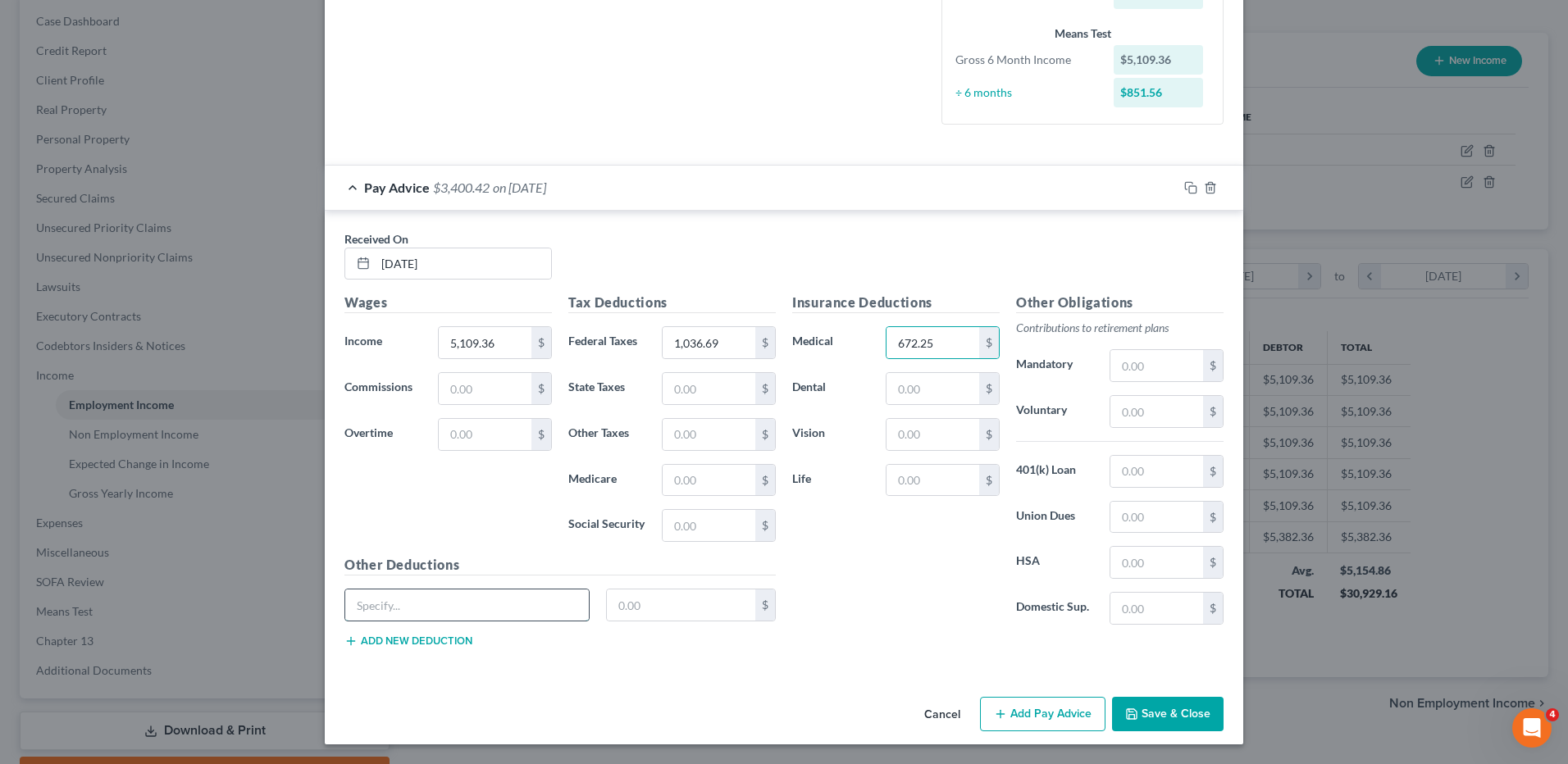
click at [460, 600] on input "text" at bounding box center [466, 605] width 244 height 31
click at [657, 606] on input "text" at bounding box center [681, 605] width 149 height 31
click at [1056, 720] on button "Add Pay Advice" at bounding box center [1043, 713] width 125 height 34
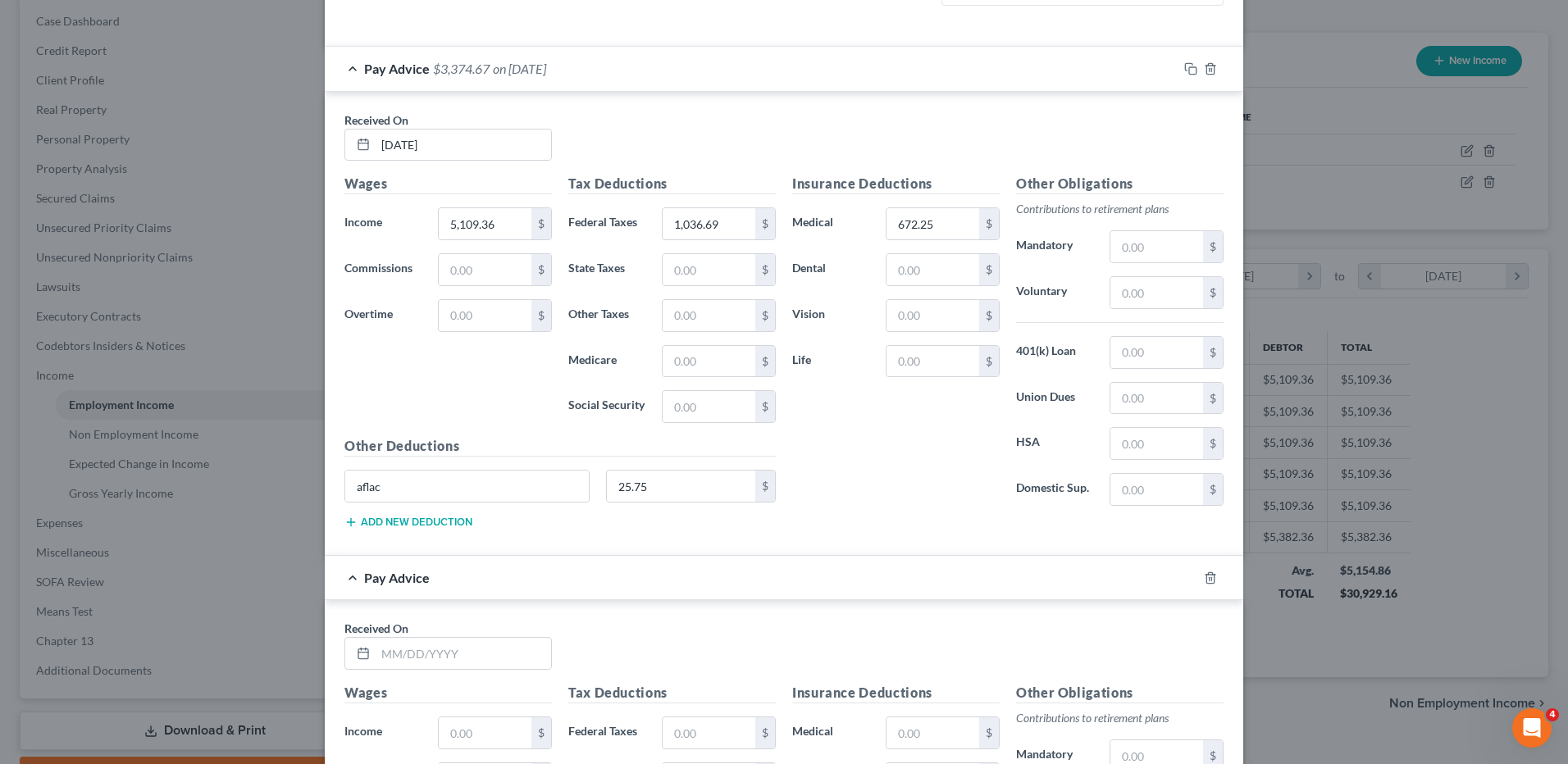
scroll to position [746, 0]
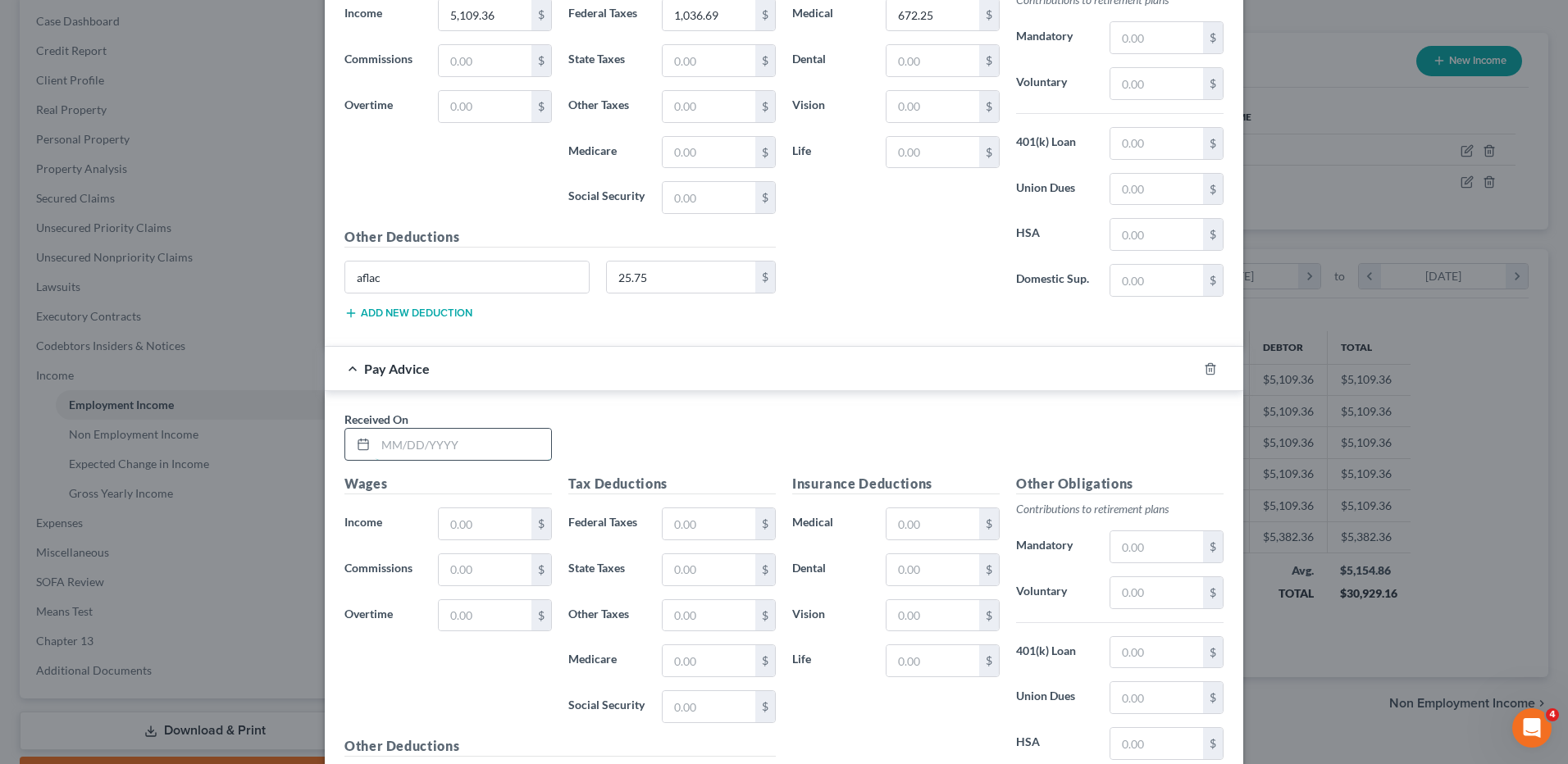
click at [433, 445] on input "text" at bounding box center [463, 444] width 176 height 31
click at [498, 520] on input "text" at bounding box center [485, 524] width 93 height 31
click at [684, 529] on input "text" at bounding box center [709, 524] width 93 height 31
click at [887, 526] on input "text" at bounding box center [933, 524] width 93 height 31
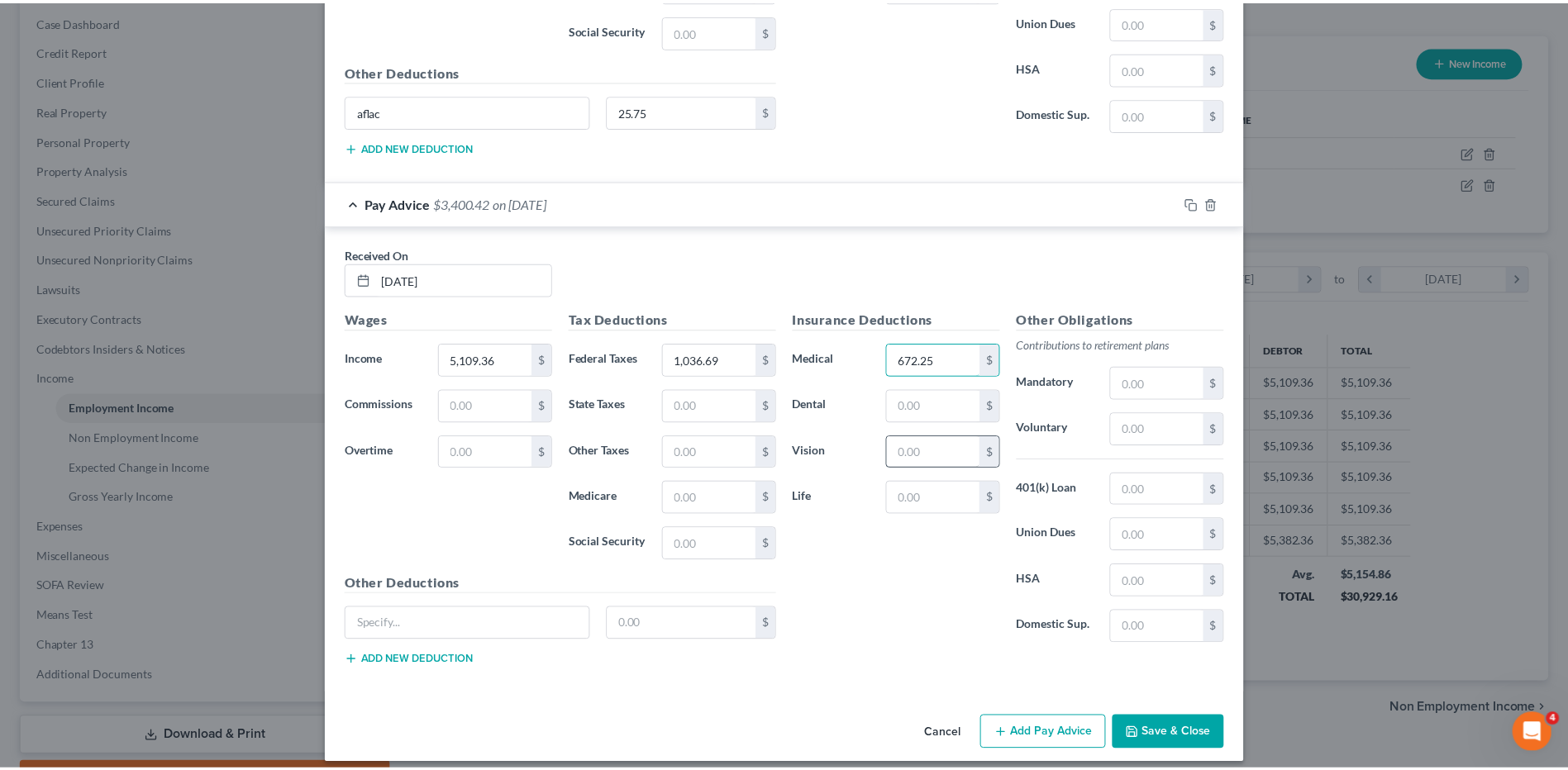
scroll to position [934, 0]
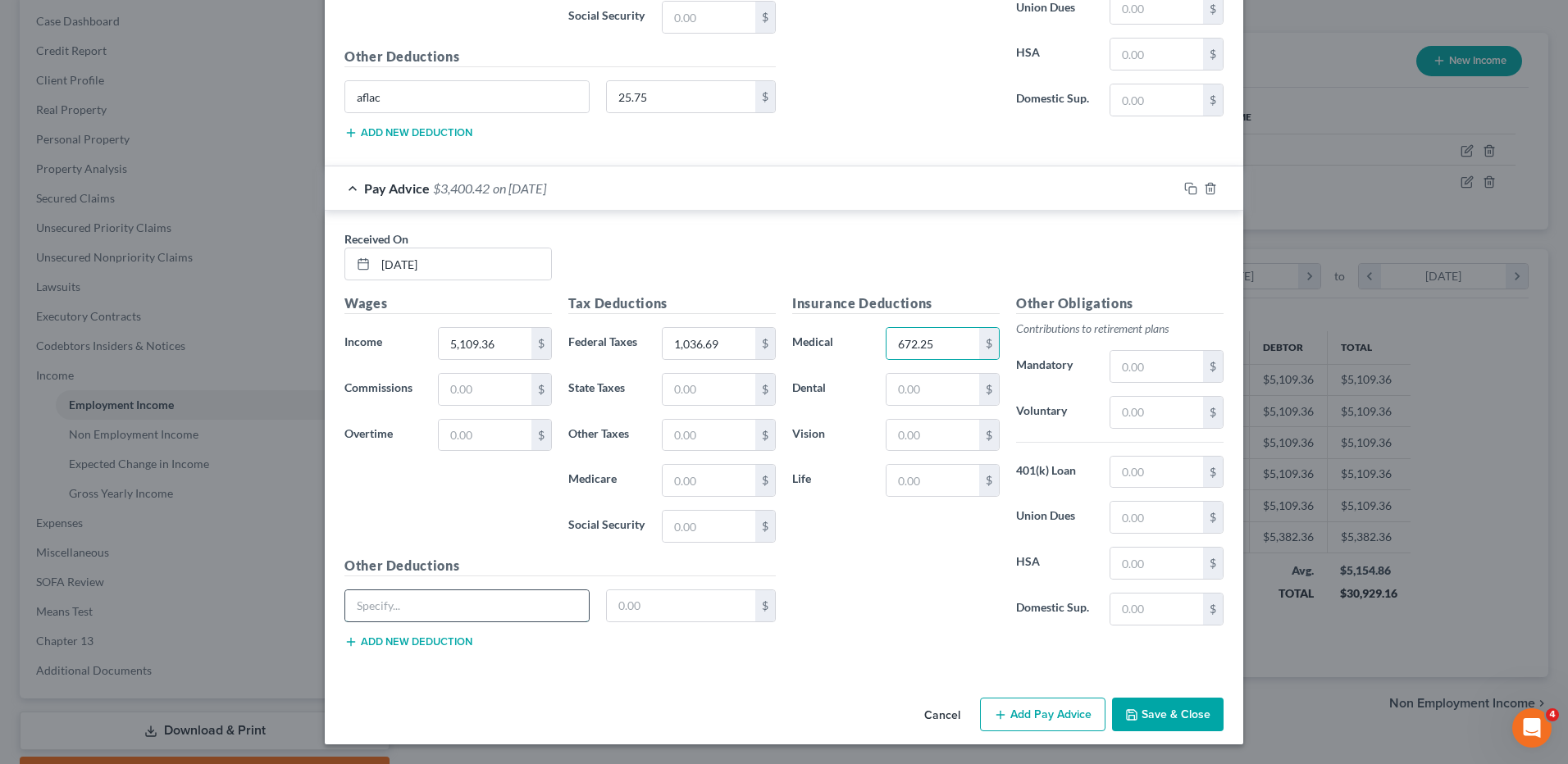
click at [405, 610] on input "text" at bounding box center [466, 606] width 244 height 31
click at [652, 614] on input "text" at bounding box center [681, 606] width 149 height 31
click at [1136, 715] on button "Save & Close" at bounding box center [1167, 714] width 111 height 34
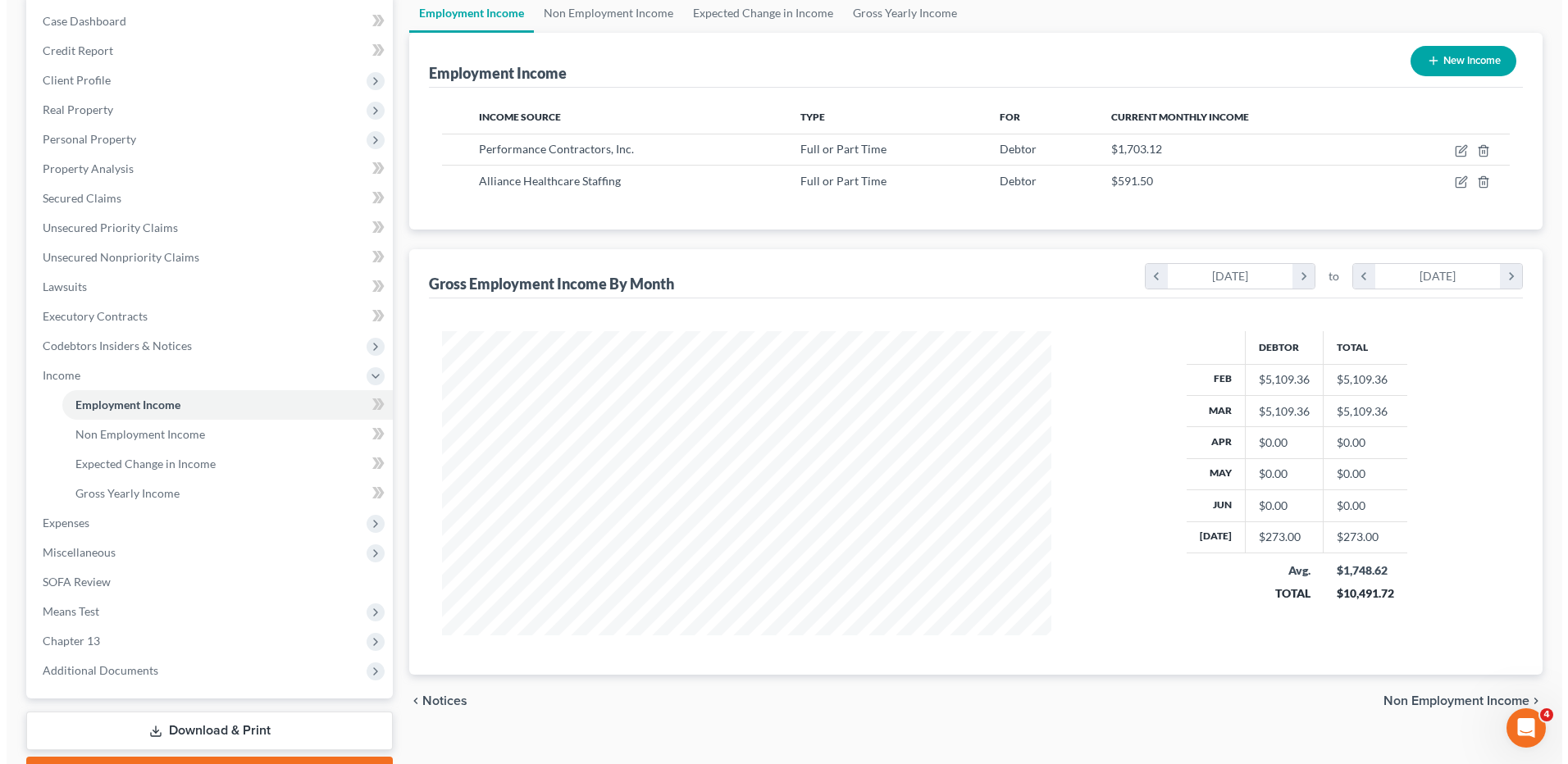
scroll to position [819531, 819438]
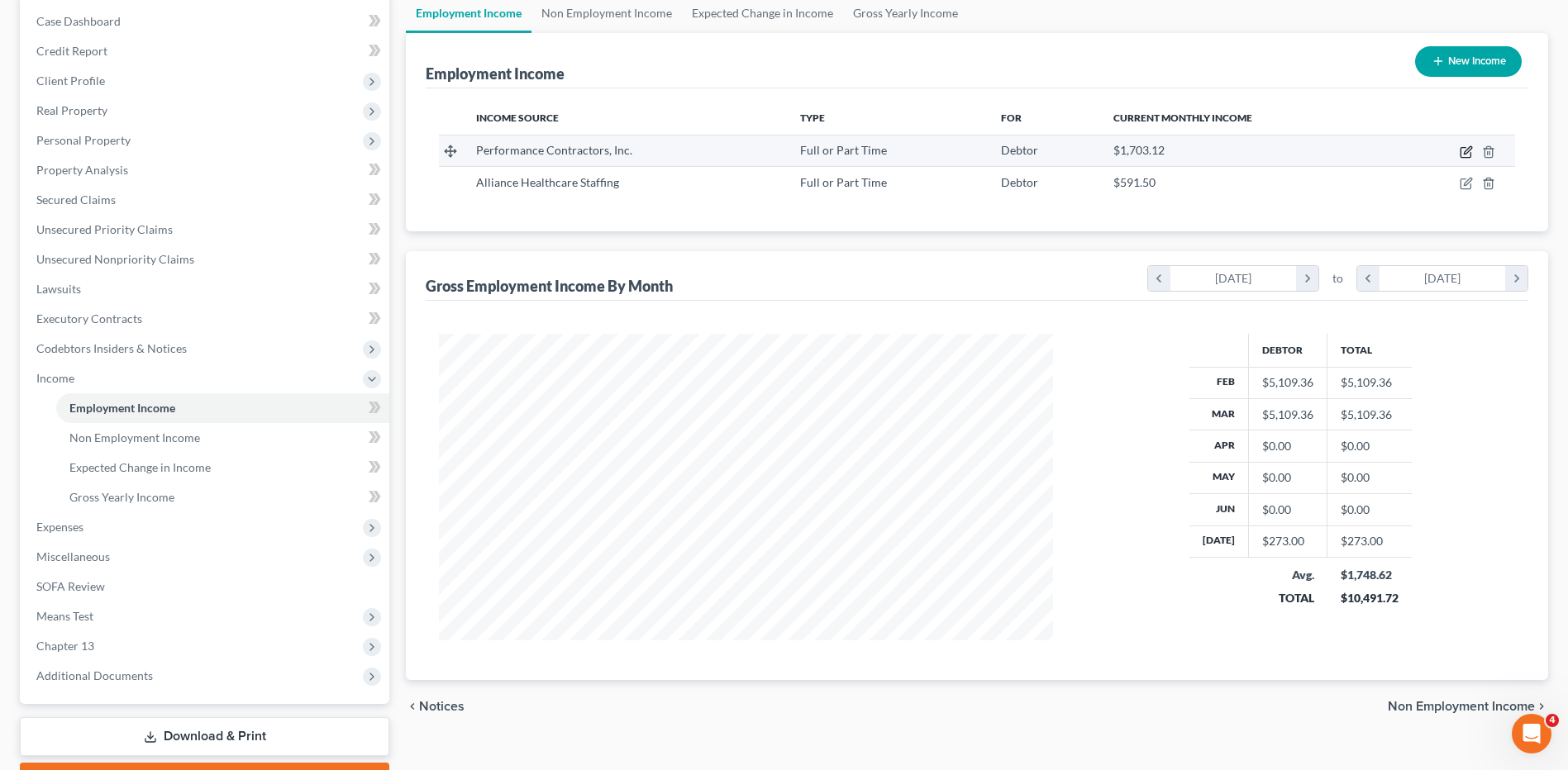
click at [1461, 153] on icon "button" at bounding box center [1465, 153] width 10 height 10
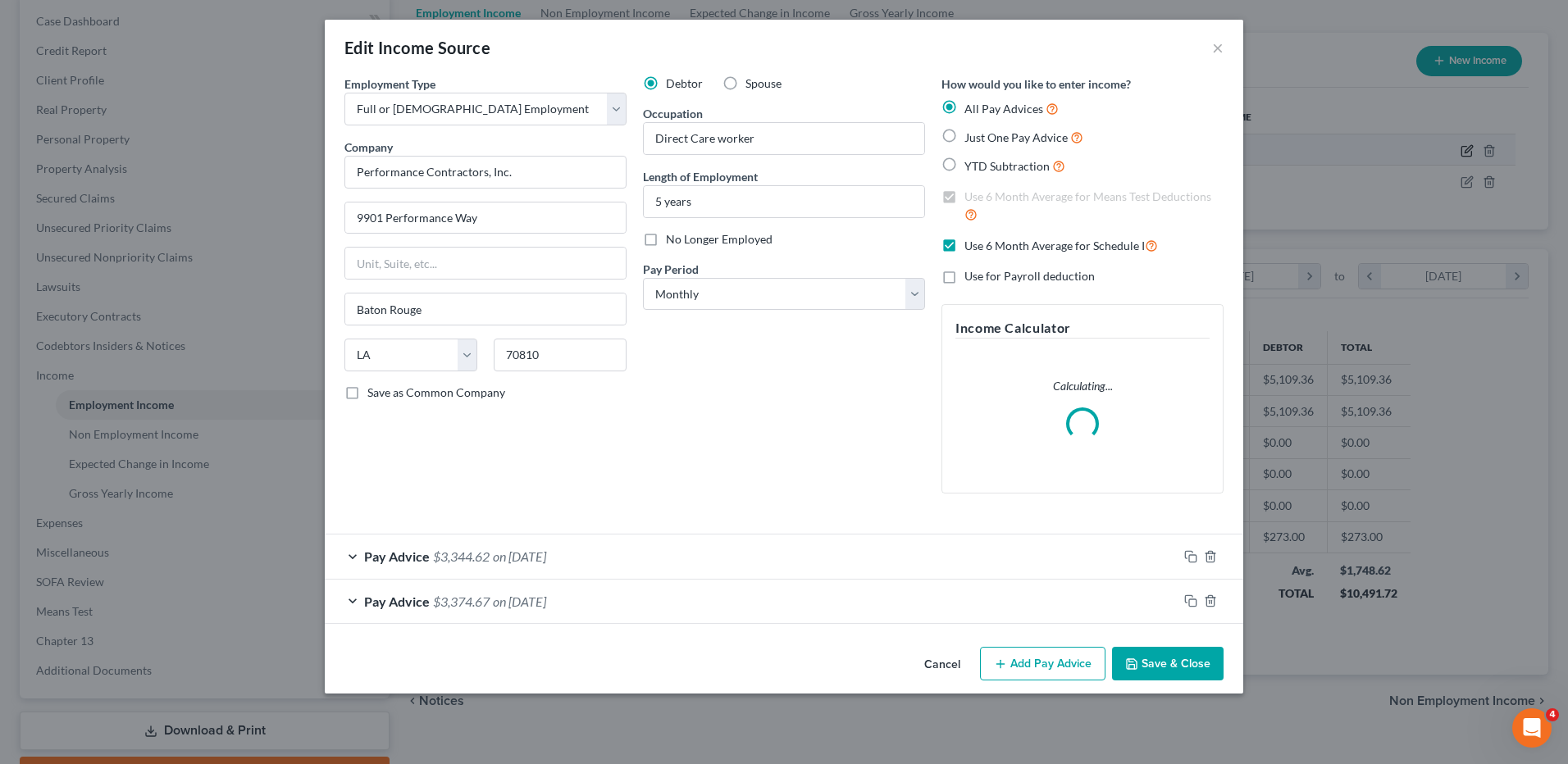
scroll to position [307, 647]
click at [1013, 623] on div "Pay Advice $3,374.67 on 02/15/2025" at bounding box center [750, 600] width 853 height 43
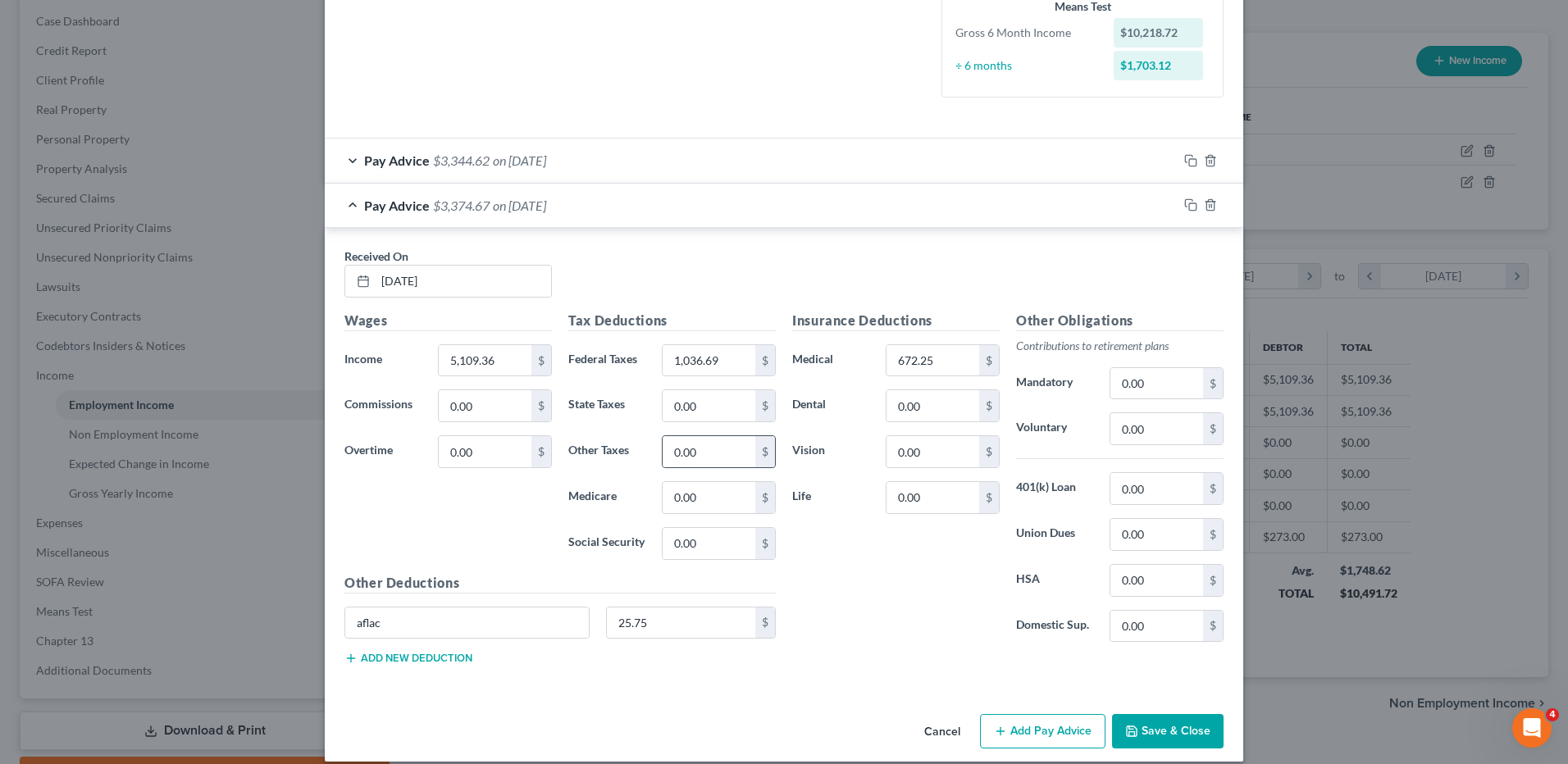
scroll to position [462, 0]
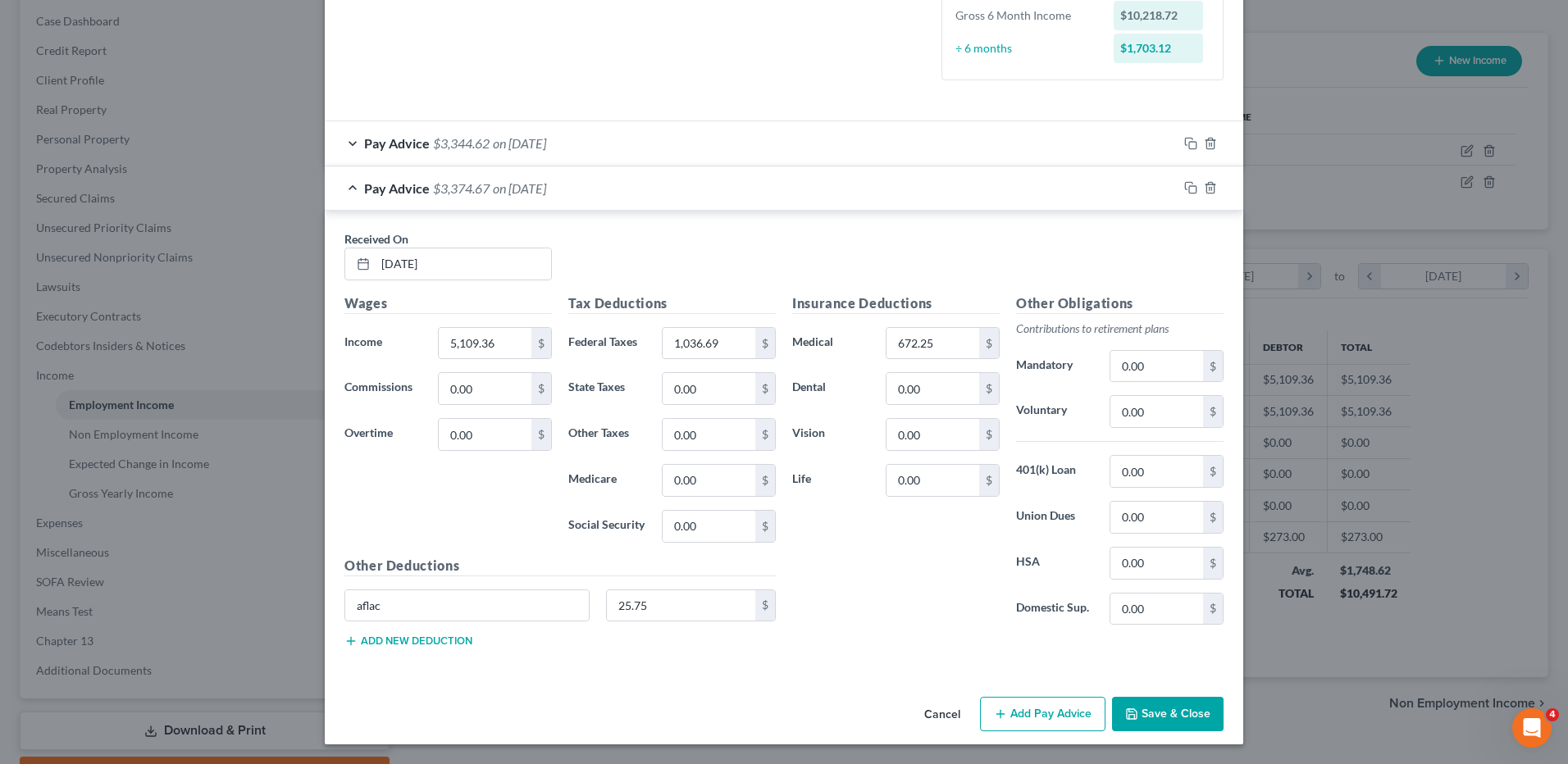
click at [1010, 715] on button "Add Pay Advice" at bounding box center [1043, 713] width 125 height 34
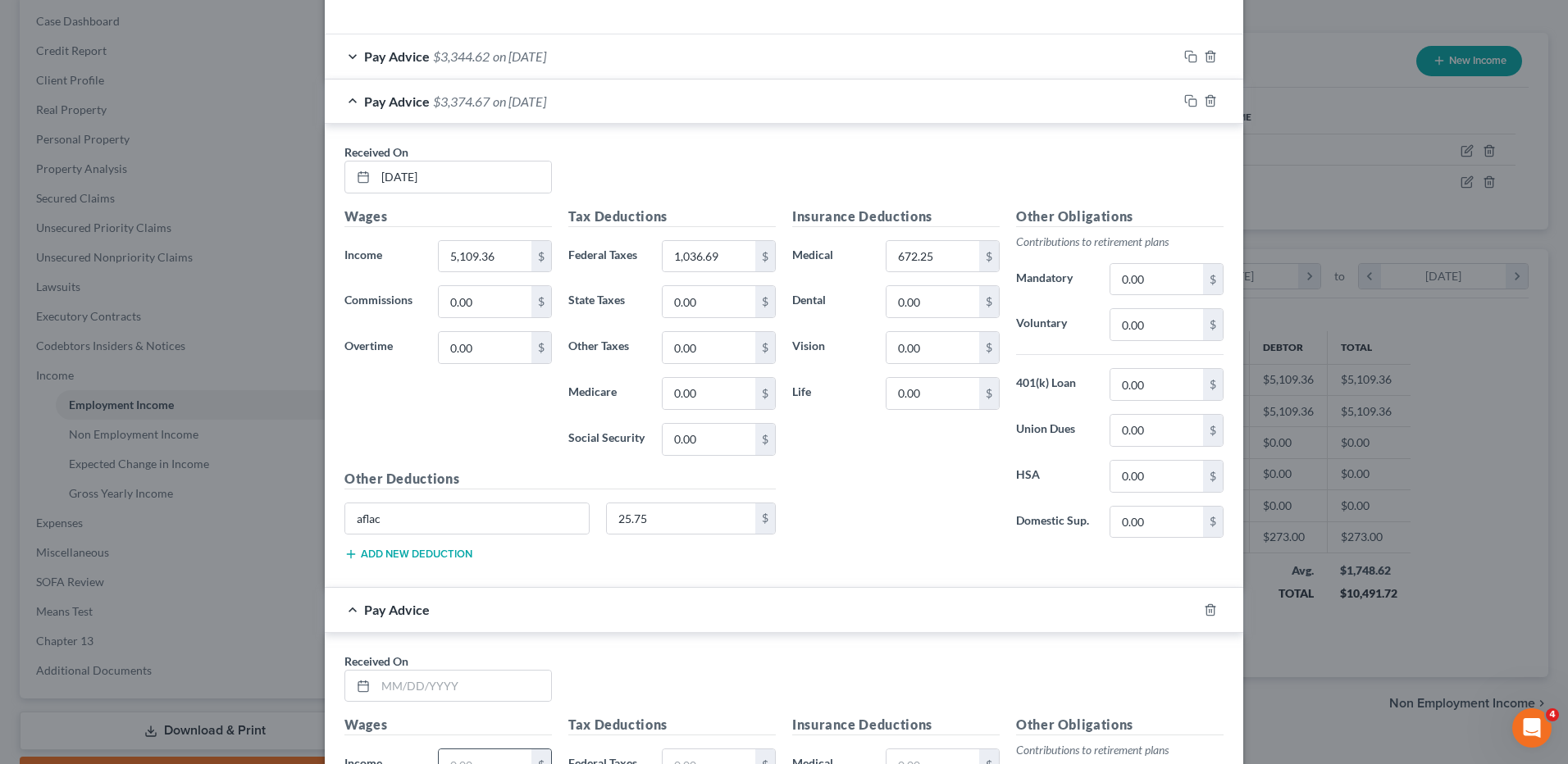
scroll to position [791, 0]
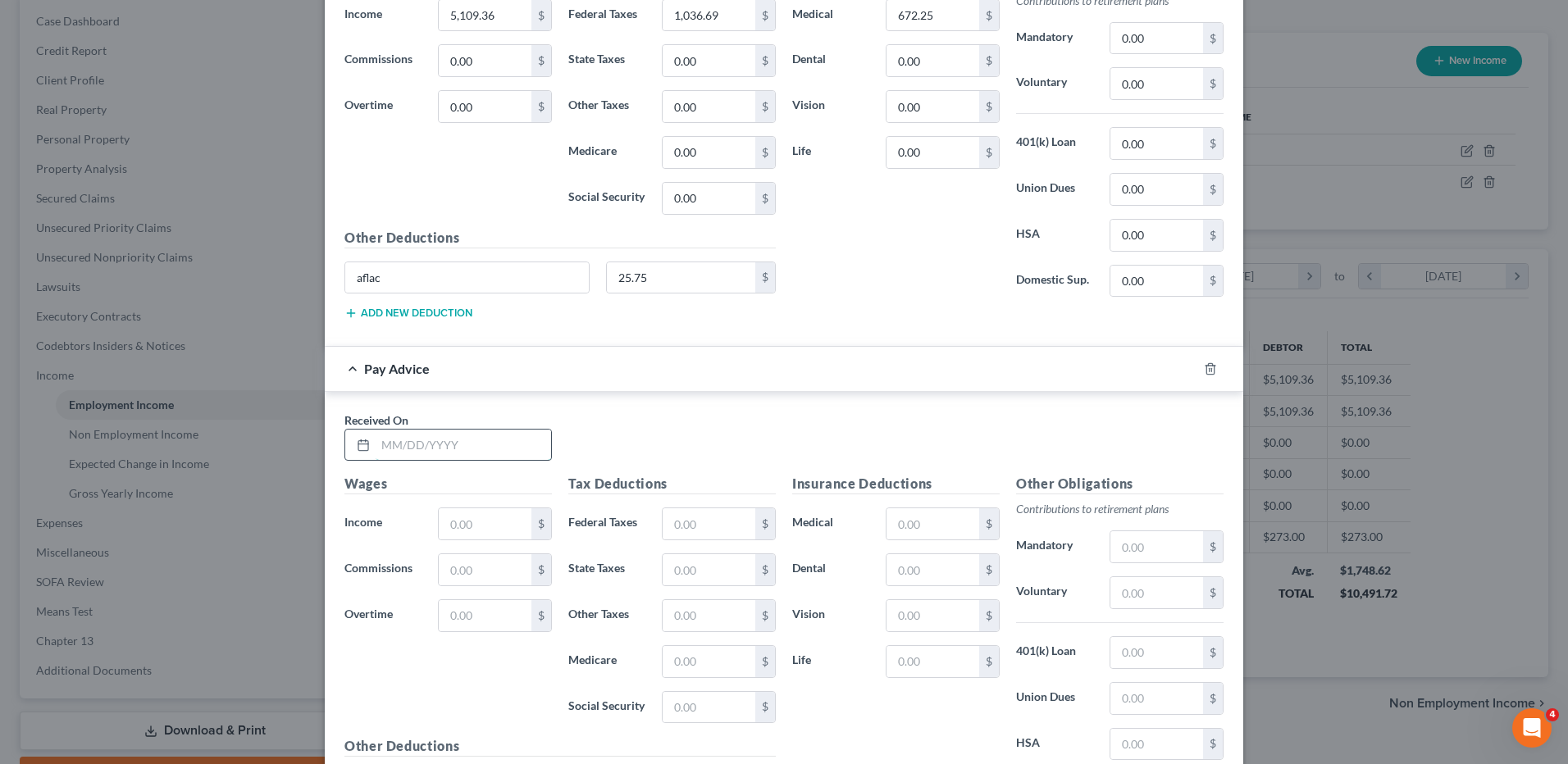
click at [406, 448] on input "text" at bounding box center [463, 445] width 176 height 31
click at [466, 517] on input "text" at bounding box center [485, 524] width 93 height 31
click at [684, 529] on input "text" at bounding box center [709, 524] width 93 height 31
click at [892, 516] on input "text" at bounding box center [933, 524] width 93 height 31
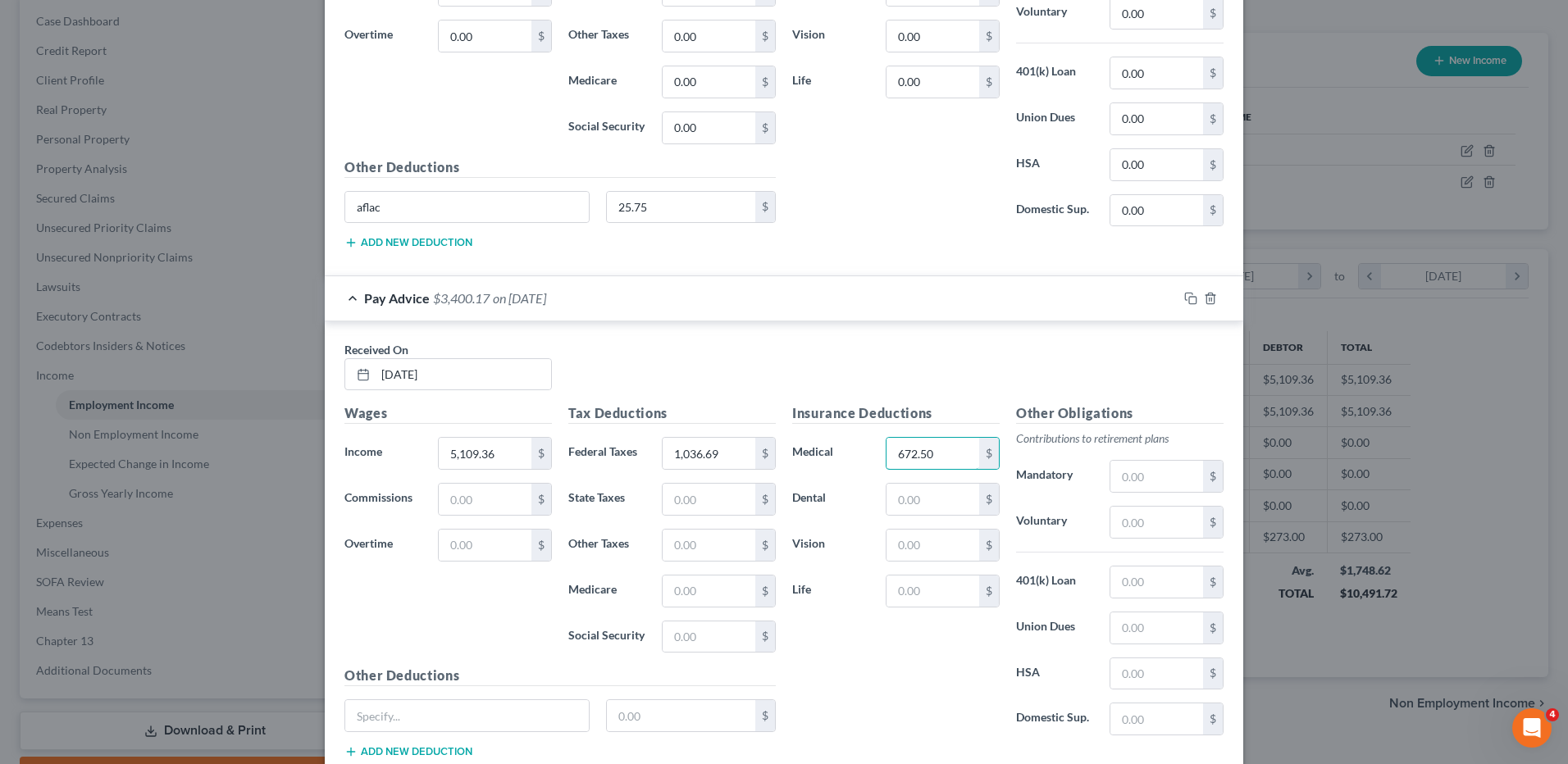
scroll to position [972, 0]
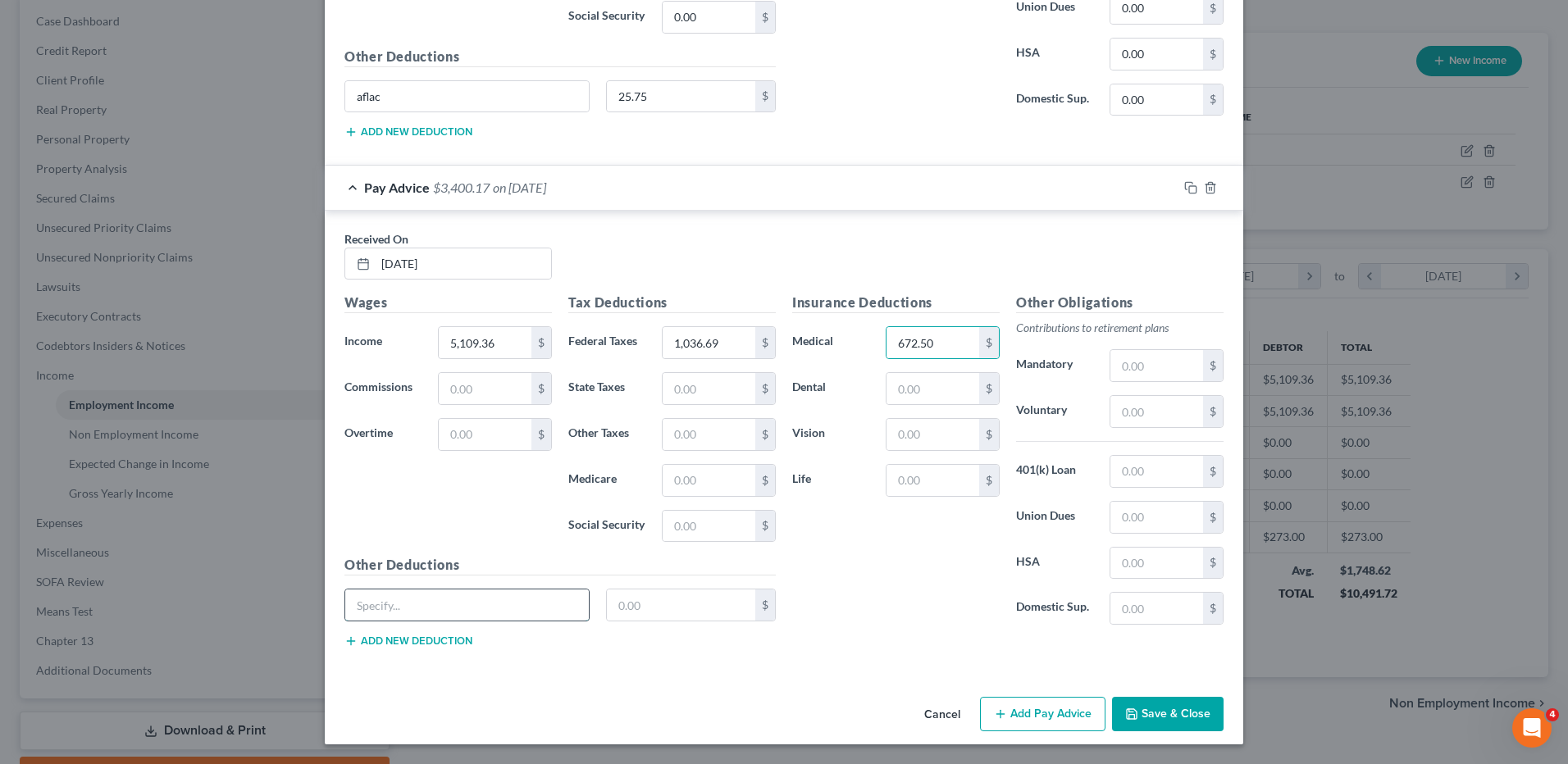
drag, startPoint x: 452, startPoint y: 610, endPoint x: 431, endPoint y: 602, distance: 22.5
click at [451, 610] on input "text" at bounding box center [466, 605] width 244 height 31
click at [699, 608] on input "text" at bounding box center [681, 605] width 149 height 31
click at [1032, 719] on button "Add Pay Advice" at bounding box center [1043, 713] width 125 height 34
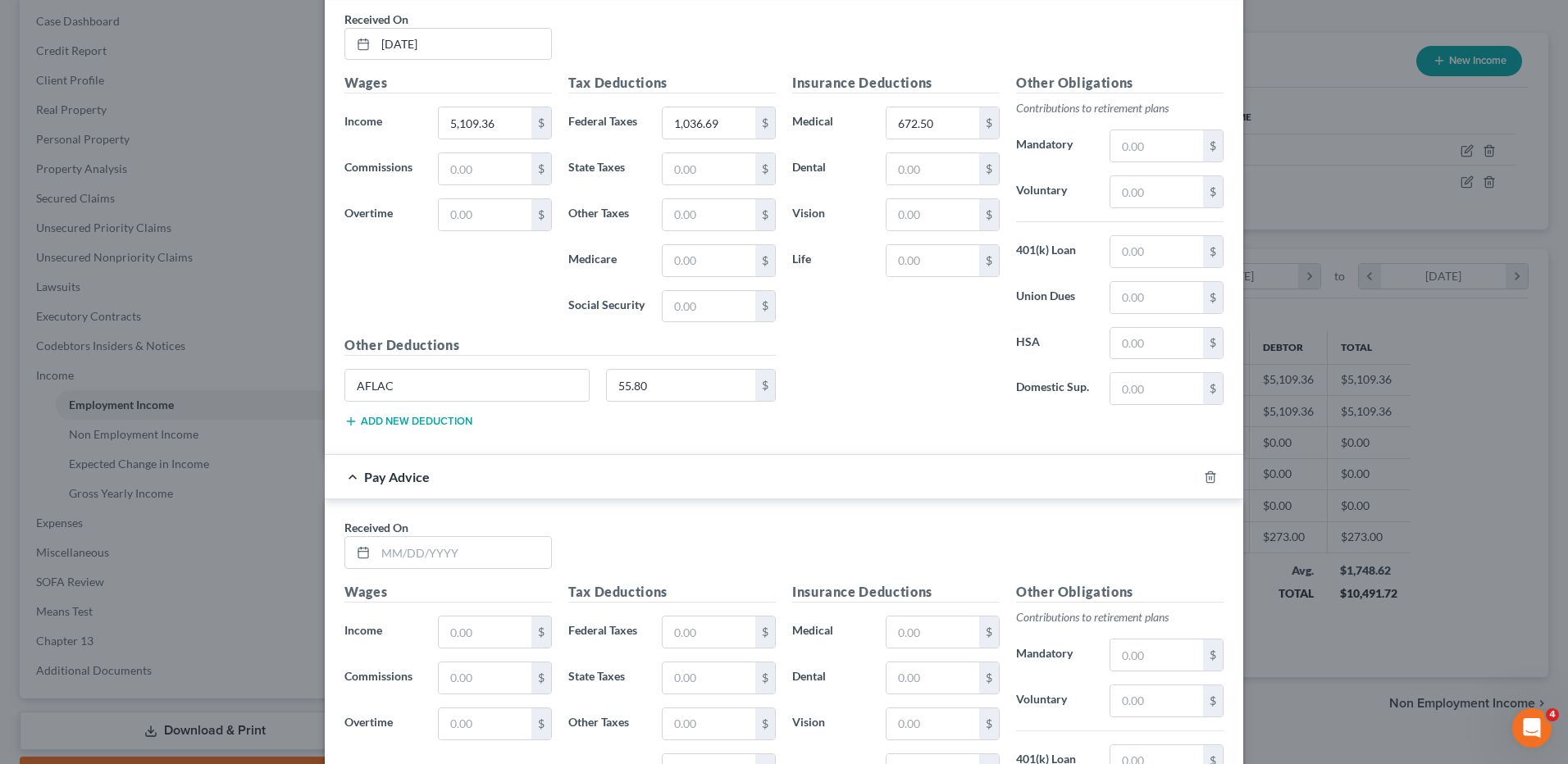
scroll to position [1262, 0]
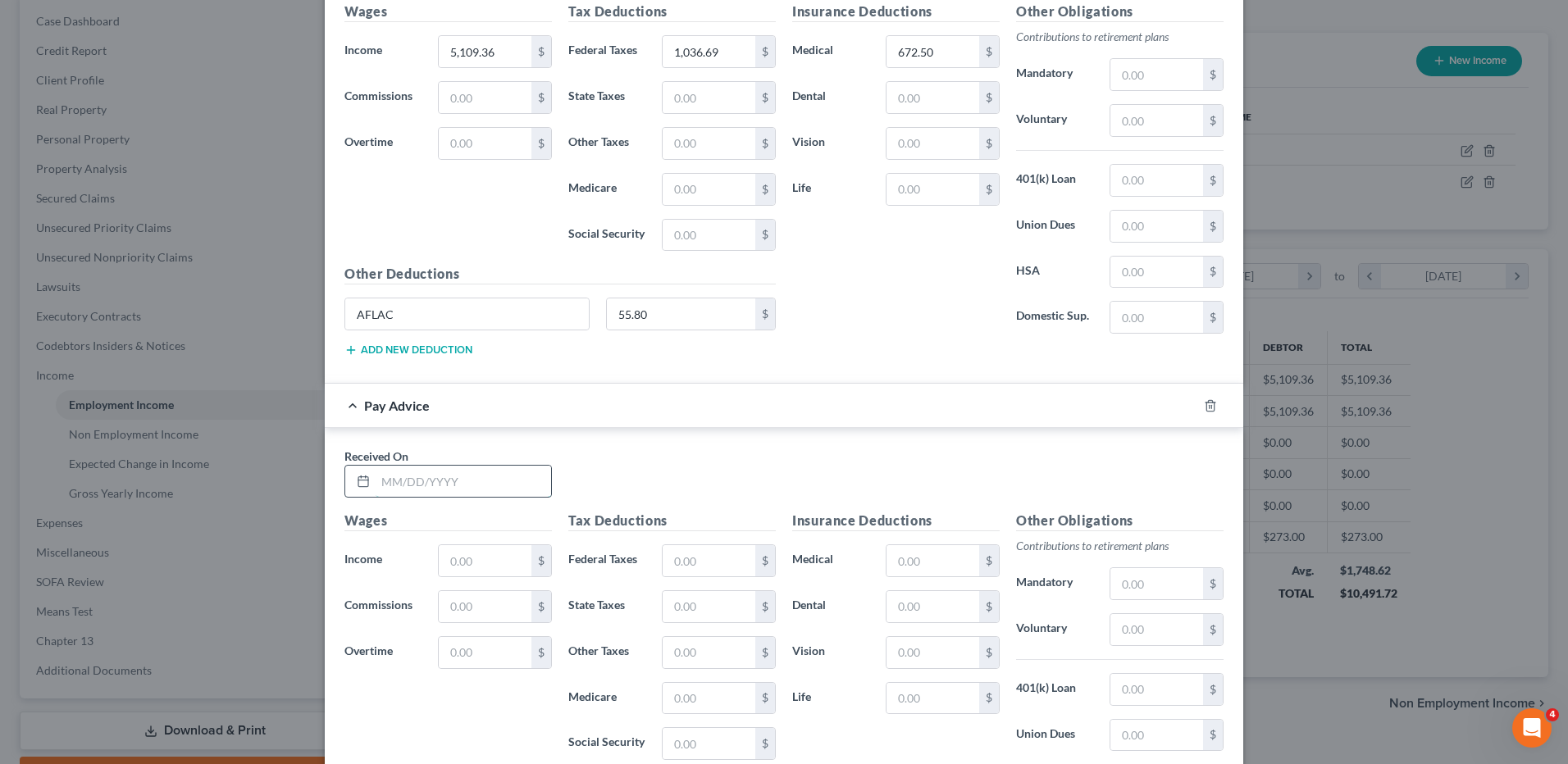
click at [464, 493] on input "text" at bounding box center [463, 482] width 176 height 31
click at [464, 551] on input "text" at bounding box center [485, 561] width 93 height 31
click at [710, 563] on input "text" at bounding box center [709, 561] width 93 height 31
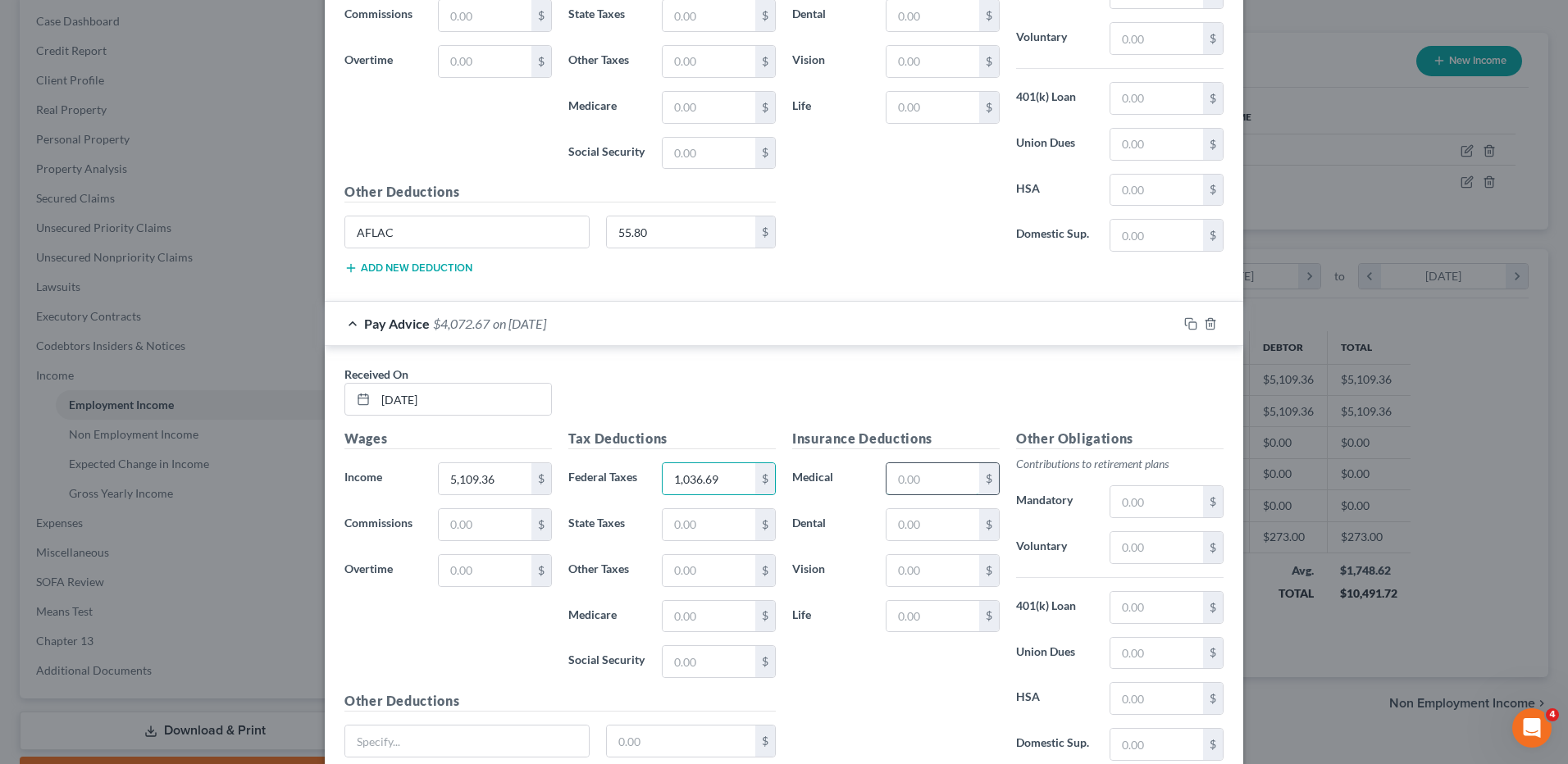
click at [925, 489] on input "text" at bounding box center [933, 479] width 93 height 31
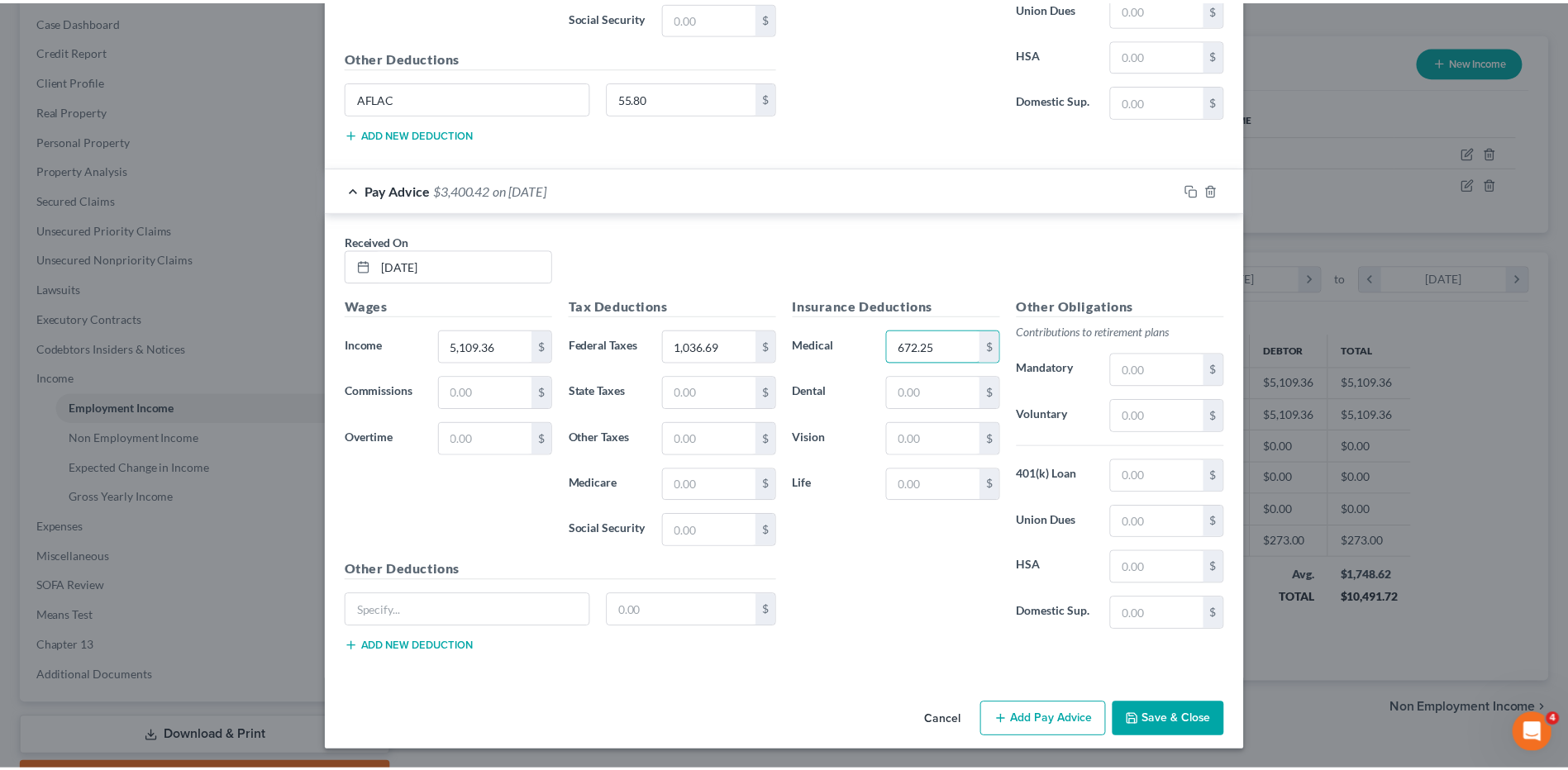
scroll to position [1492, 0]
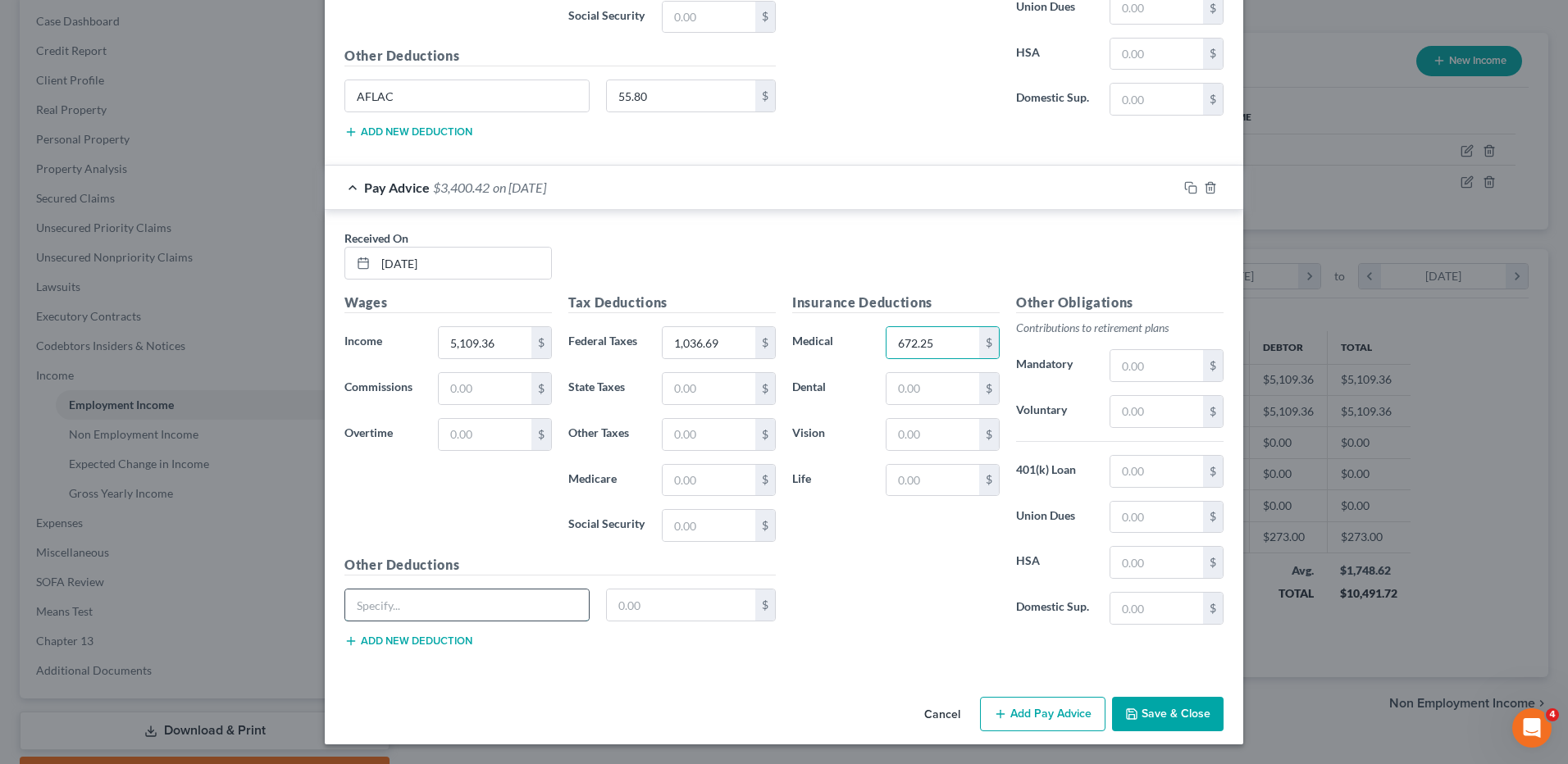
click at [435, 611] on input "text" at bounding box center [466, 605] width 244 height 31
click at [633, 608] on input "text" at bounding box center [681, 605] width 149 height 31
click at [1162, 711] on button "Save & Close" at bounding box center [1167, 713] width 111 height 34
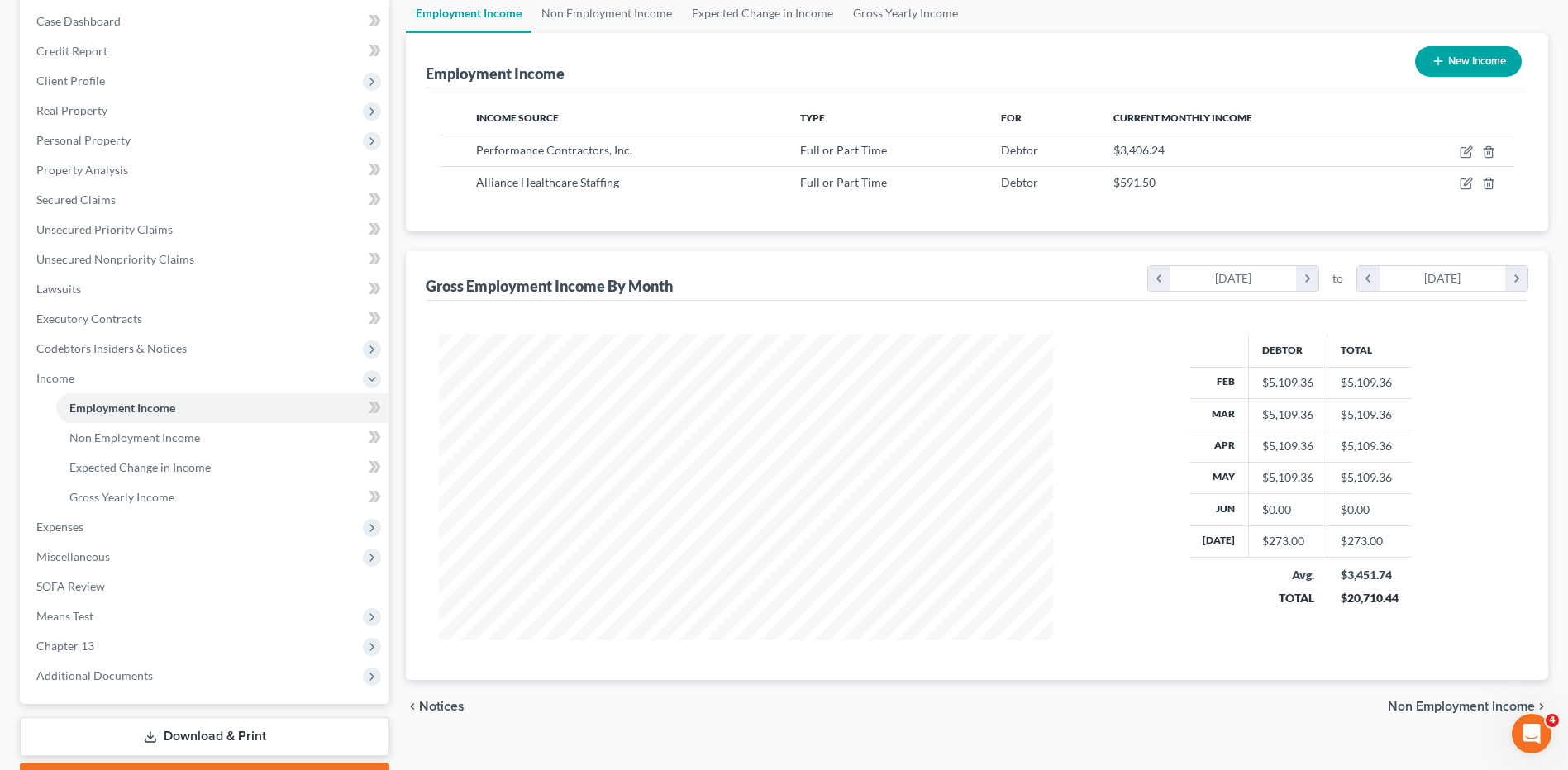
scroll to position [825967, 825734]
click at [65, 526] on span "Expenses" at bounding box center [59, 526] width 47 height 14
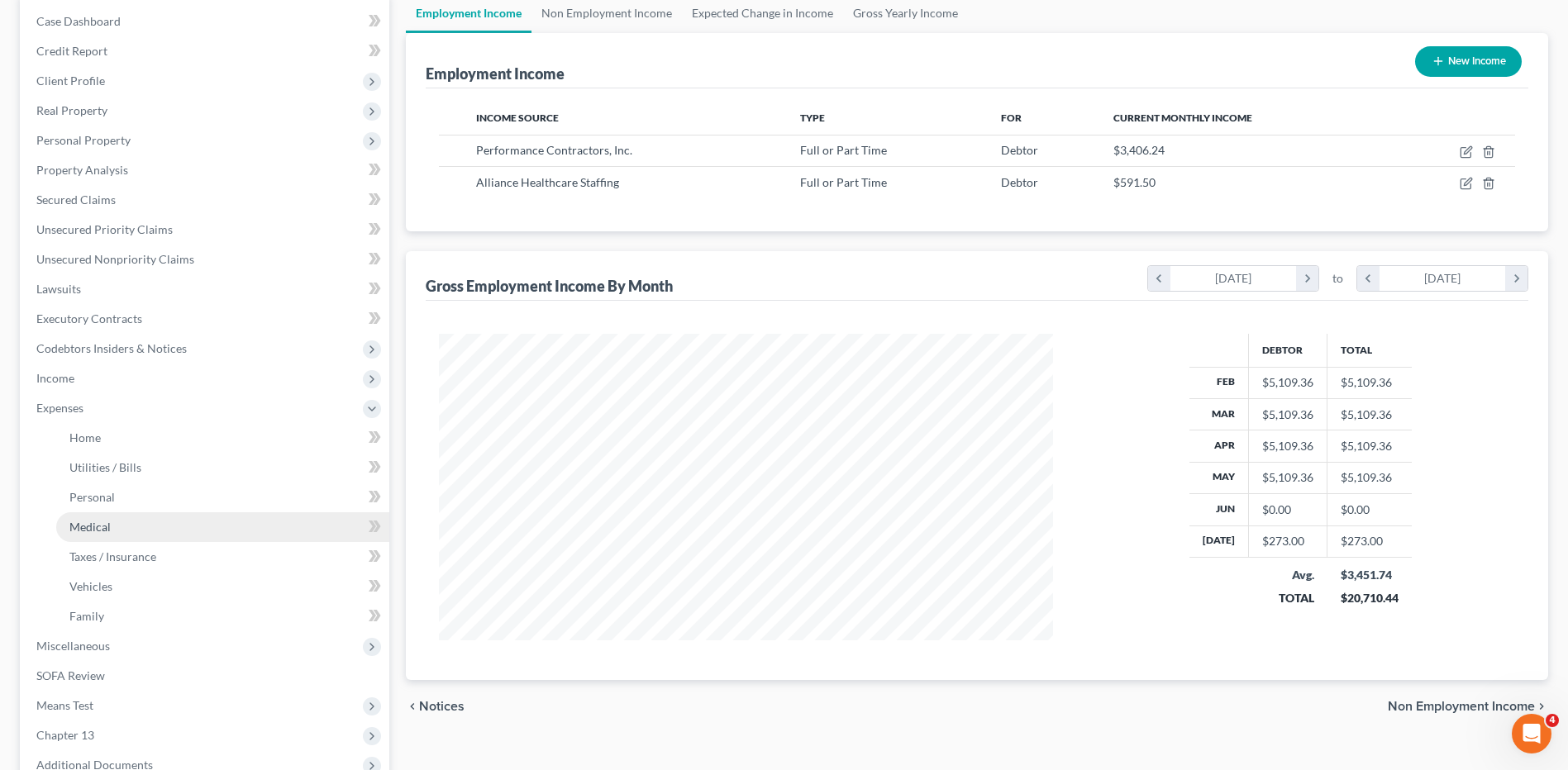
click at [80, 528] on span "Medical" at bounding box center [90, 526] width 42 height 14
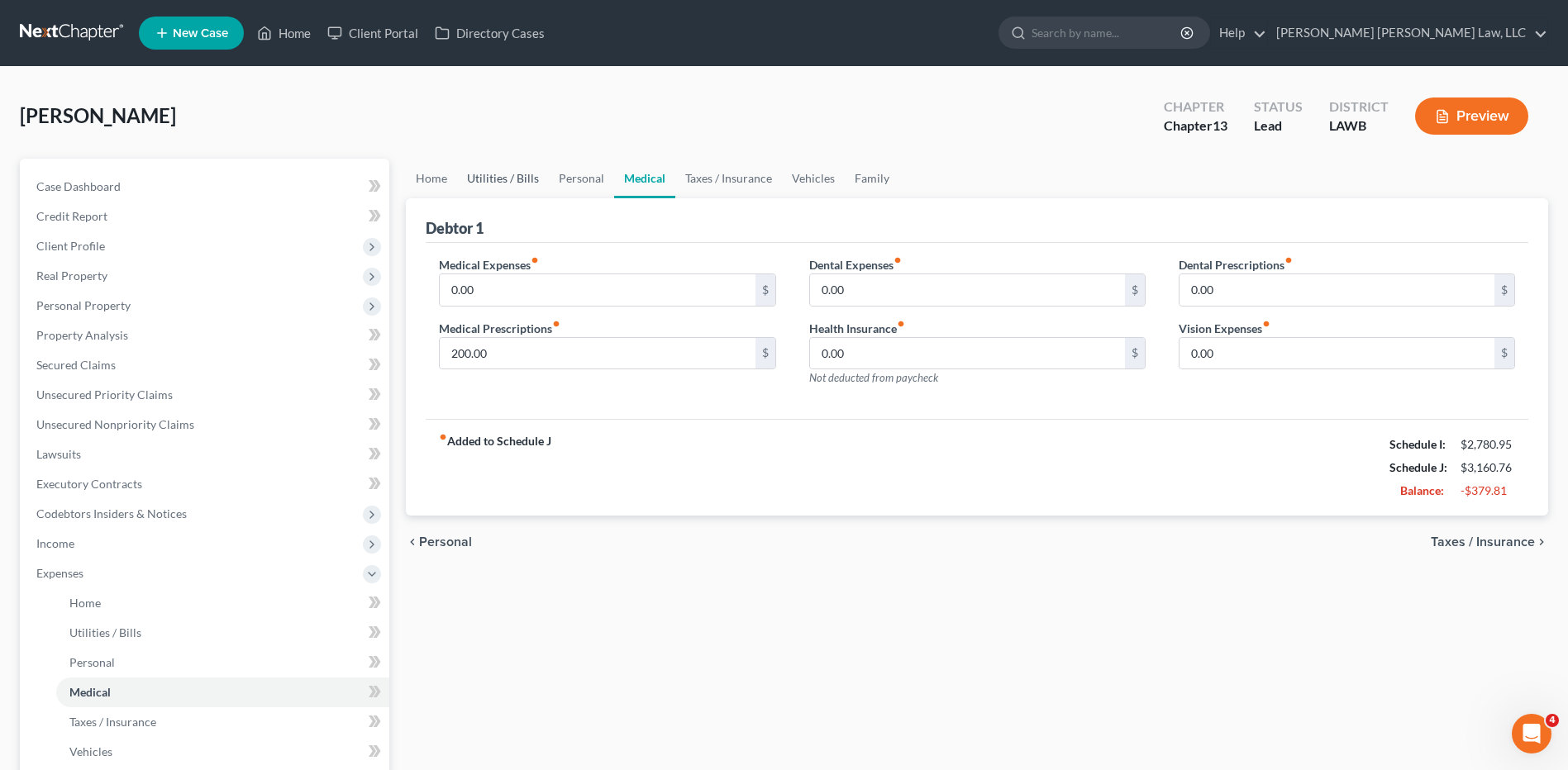
click at [505, 181] on link "Utilities / Bills" at bounding box center [502, 178] width 92 height 40
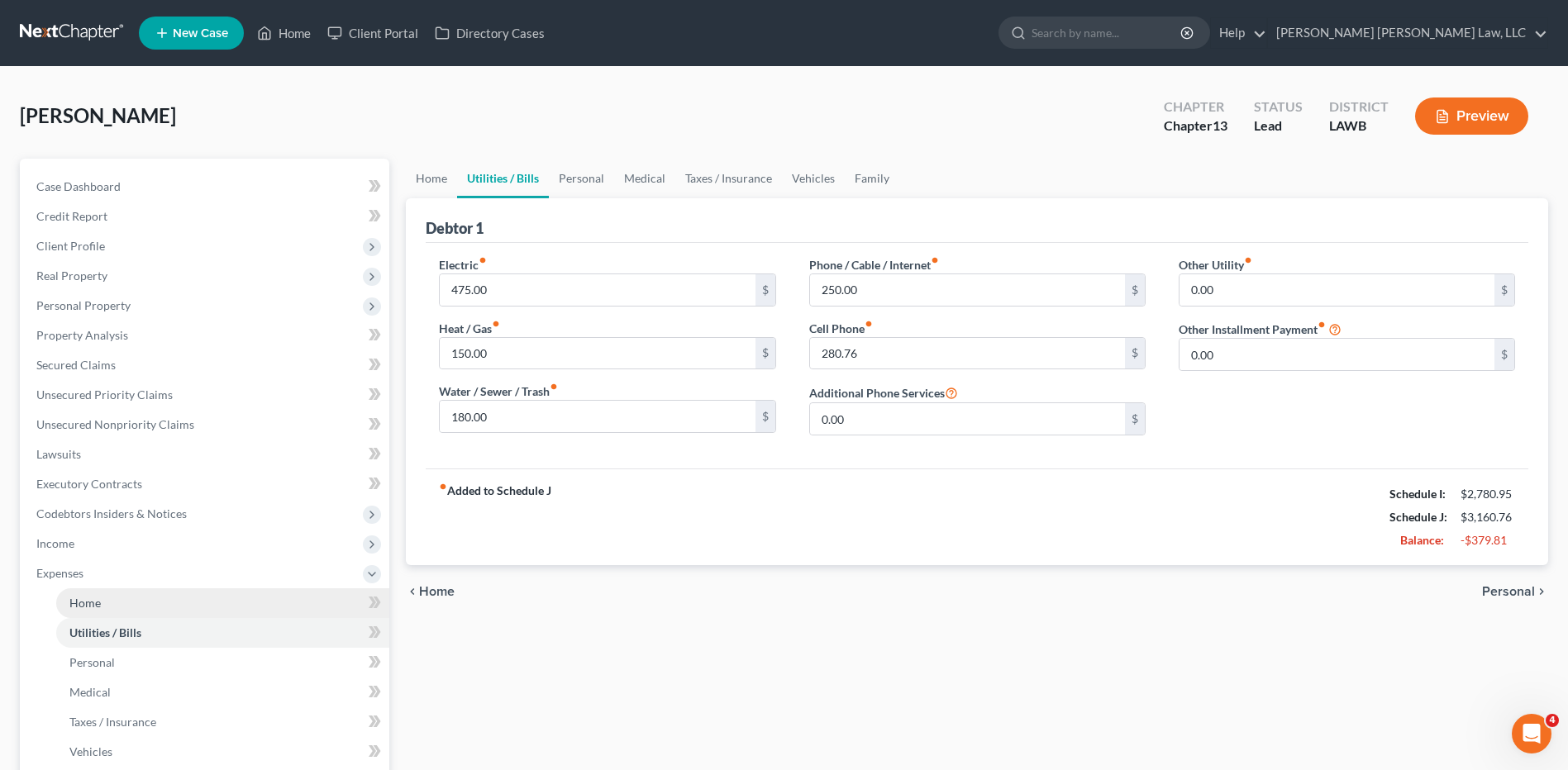
click at [75, 607] on span "Home" at bounding box center [85, 602] width 32 height 14
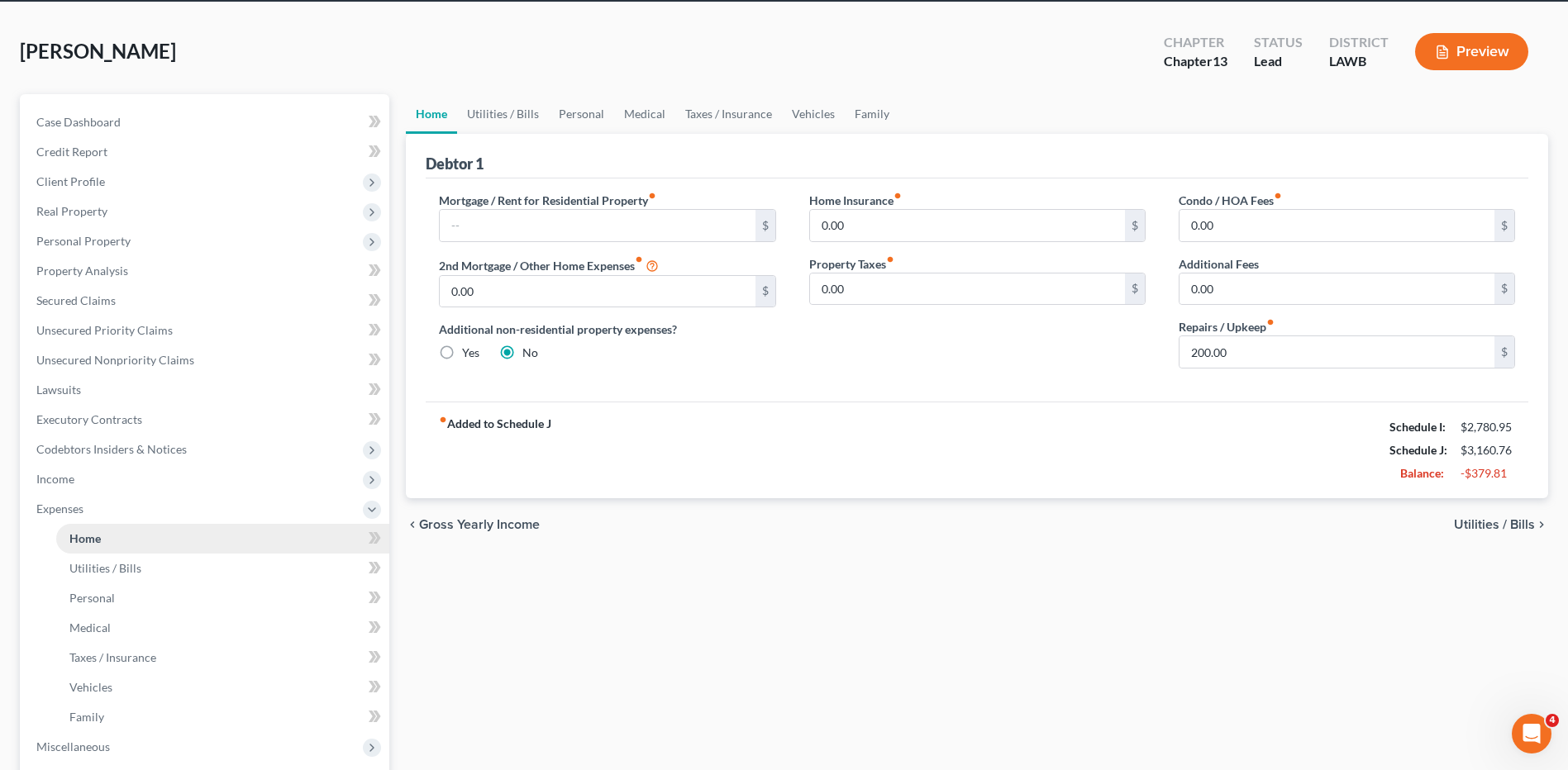
scroll to position [82, 0]
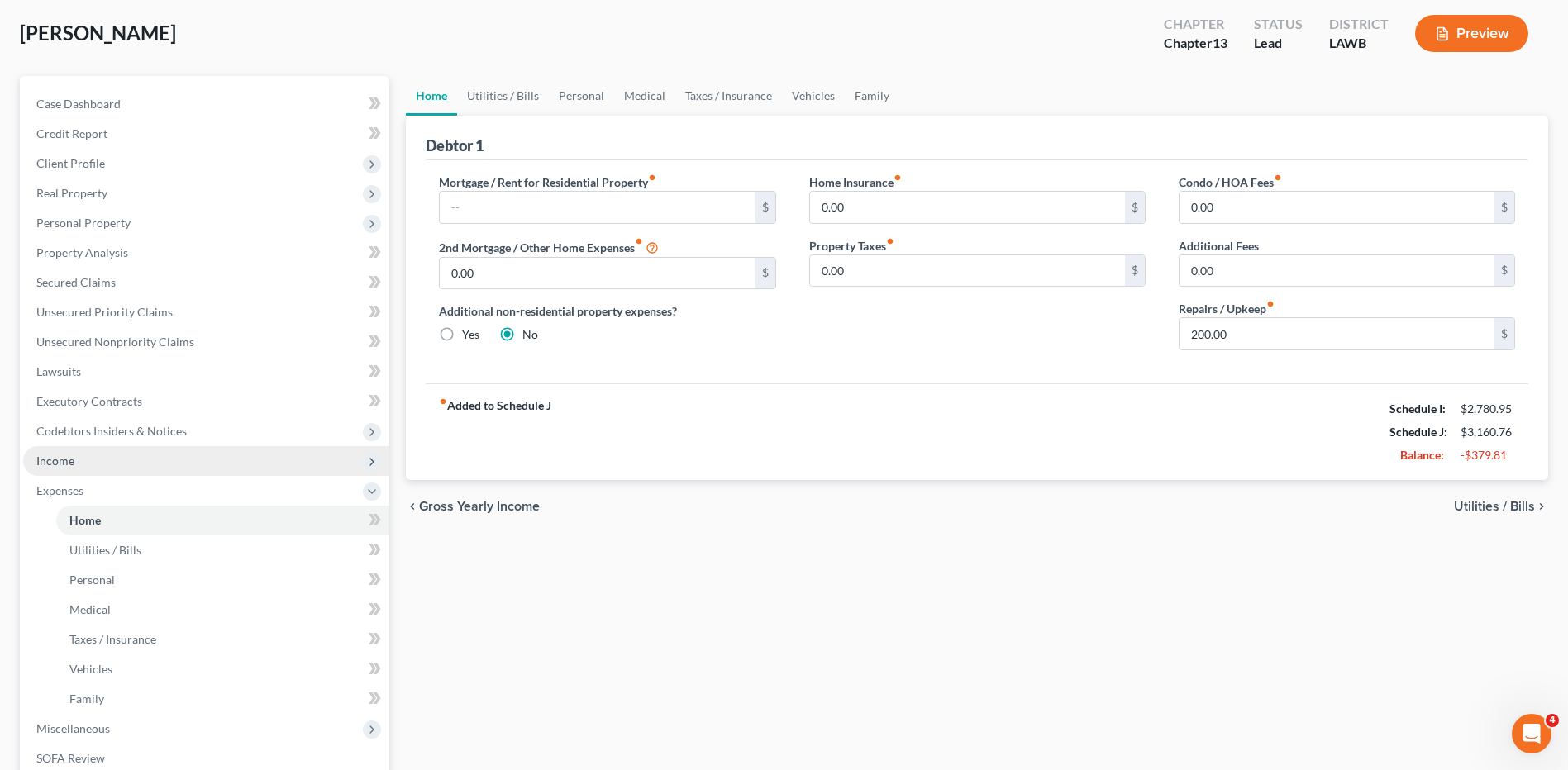
click at [52, 462] on span "Income" at bounding box center [55, 461] width 38 height 14
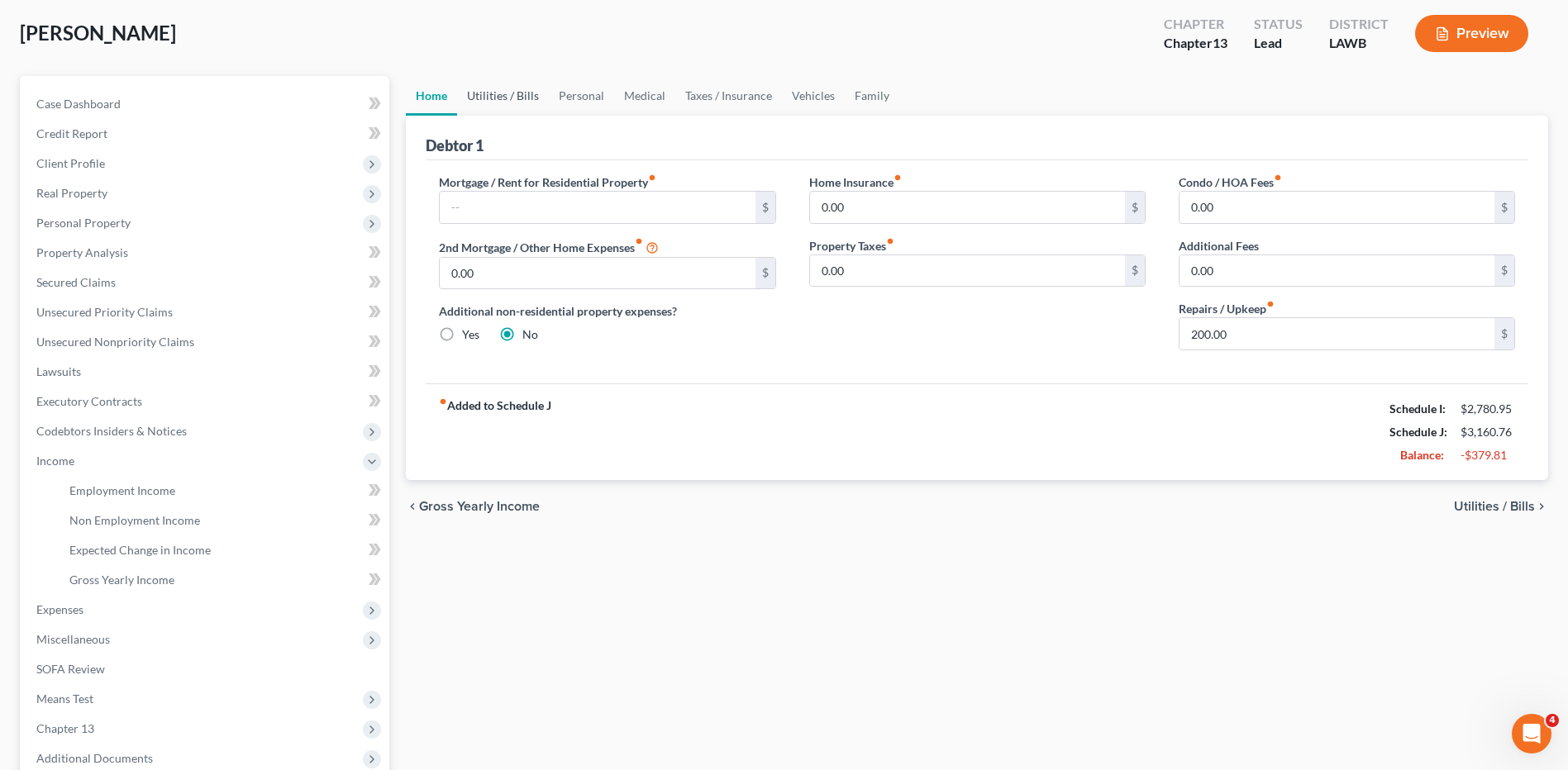
click at [524, 82] on link "Utilities / Bills" at bounding box center [502, 95] width 92 height 40
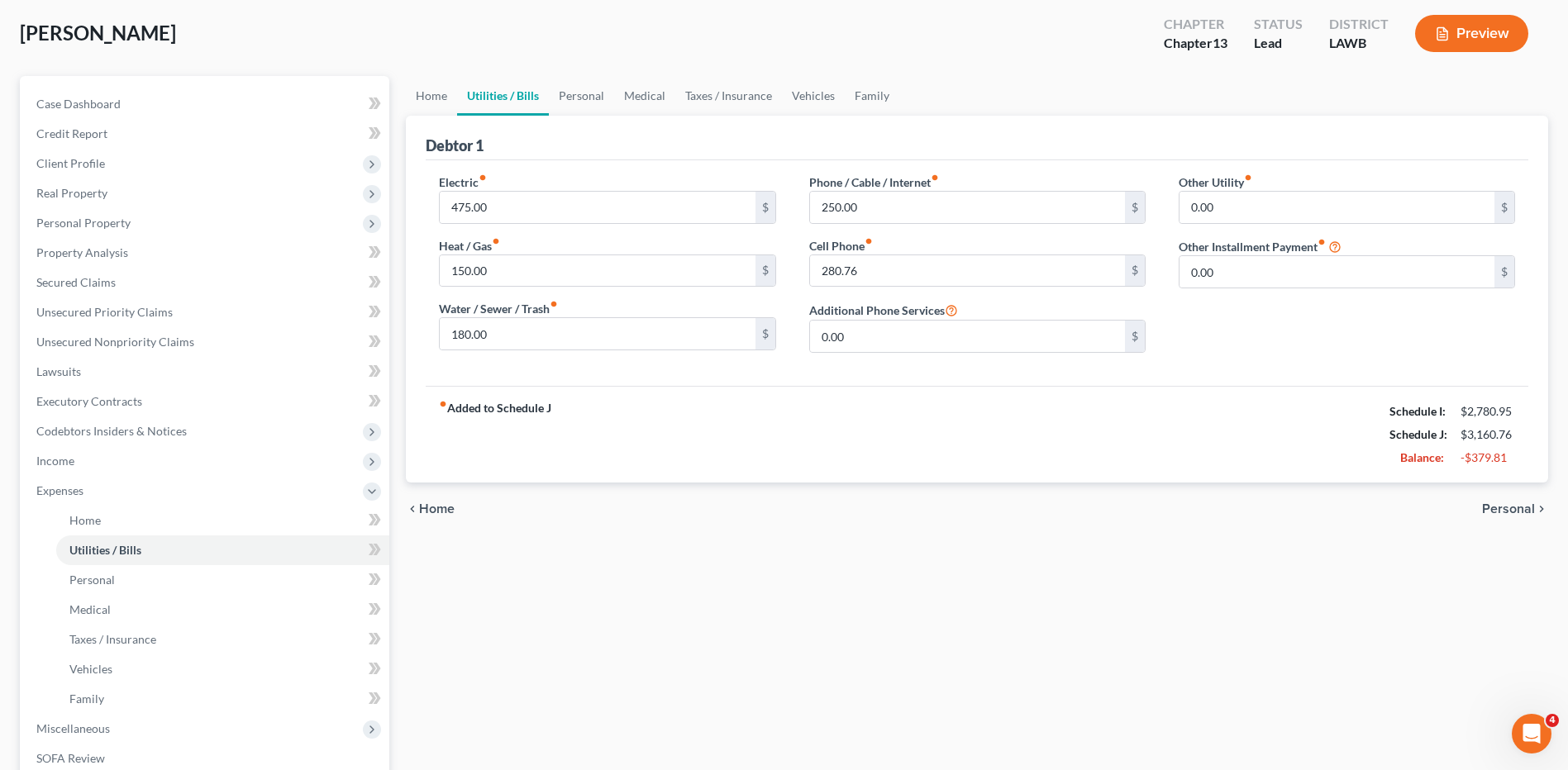
scroll to position [6, 0]
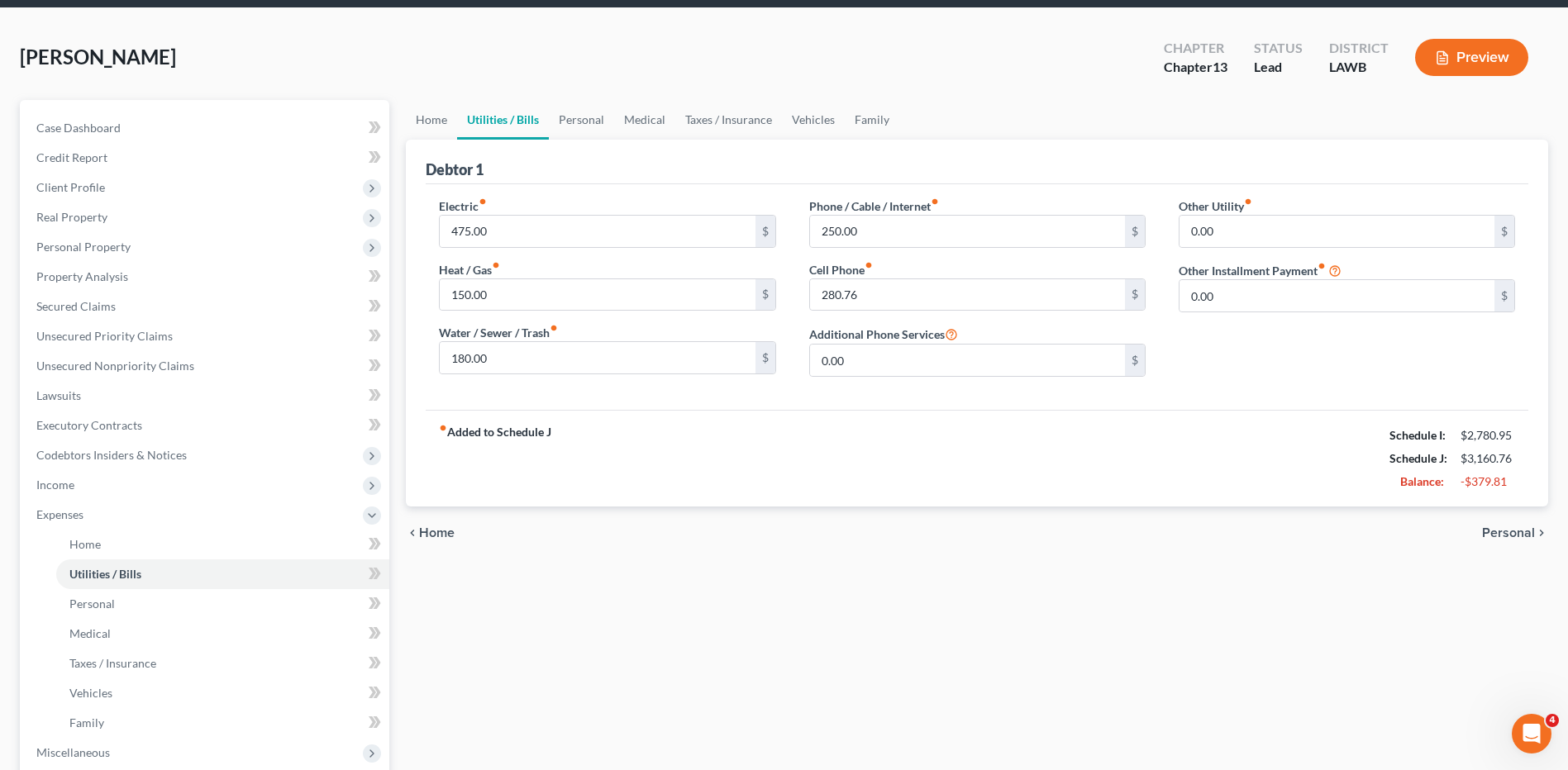
click at [518, 95] on div "Lafleur, Trudy Upgraded Chapter Chapter 13 Status Lead District LAWB Preview Pe…" at bounding box center [783, 518] width 1528 height 980
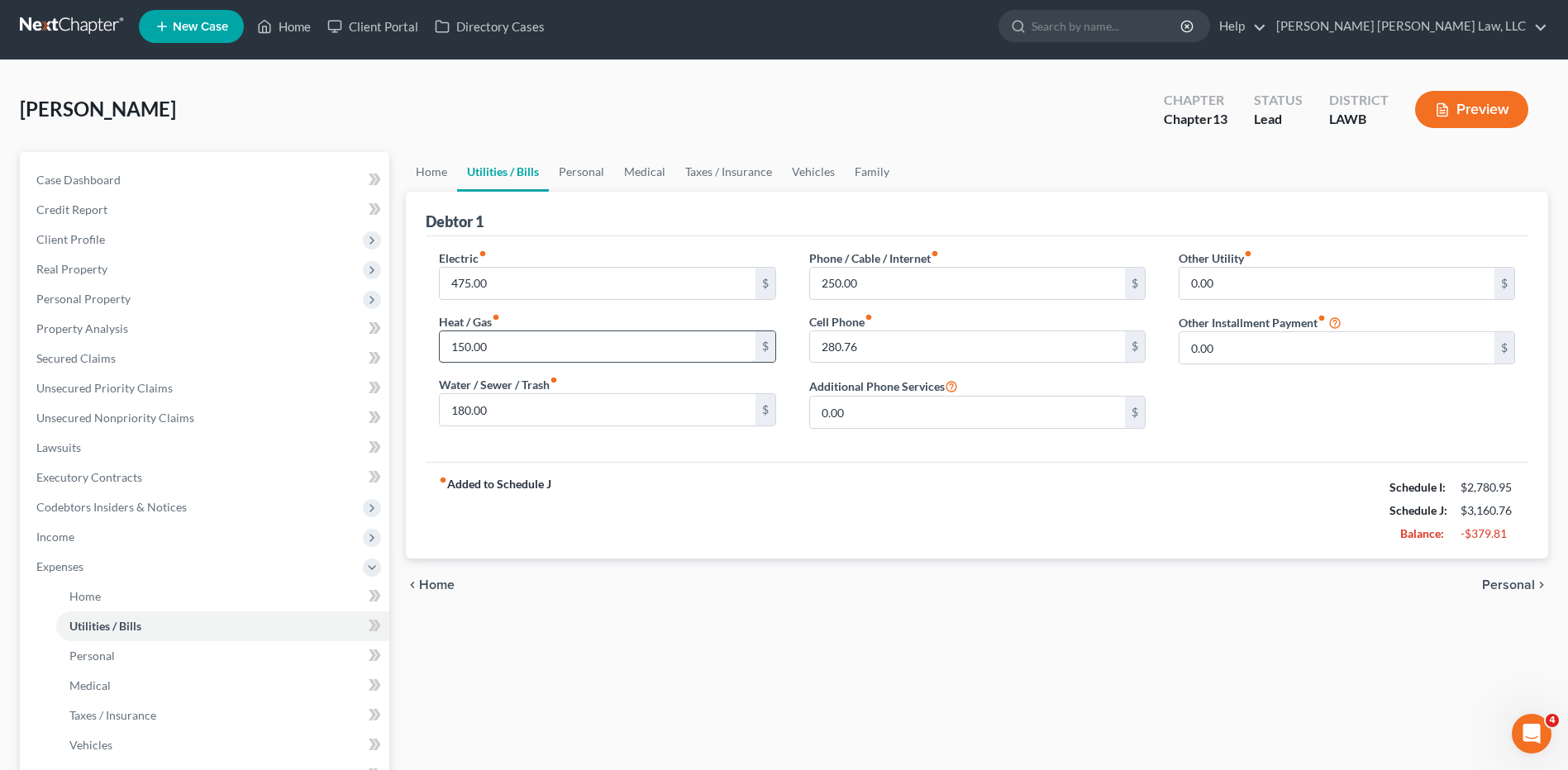
scroll to position [0, 0]
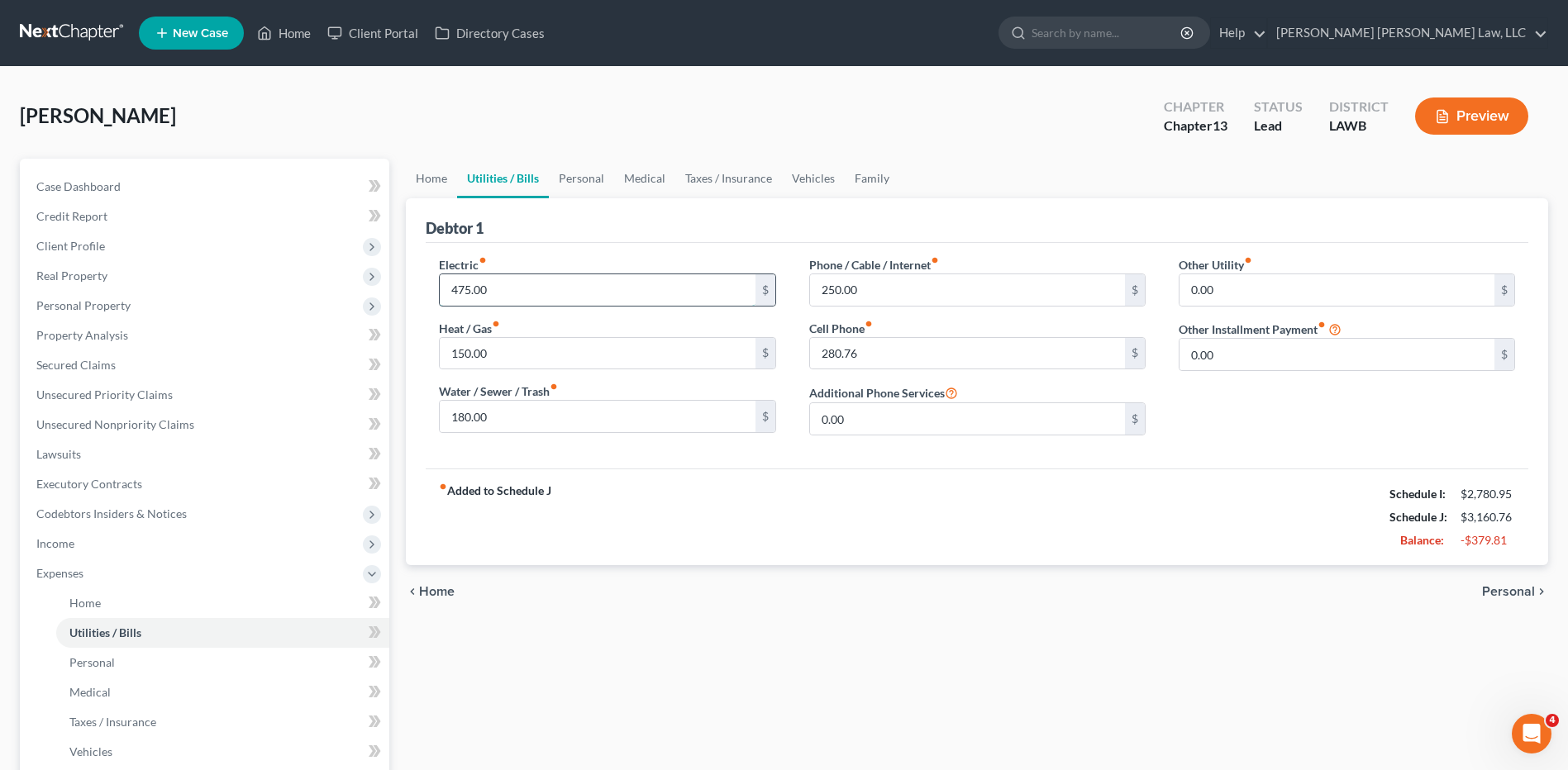
click at [504, 276] on input "475.00" at bounding box center [597, 290] width 315 height 32
click at [519, 354] on input "150.00" at bounding box center [597, 354] width 315 height 32
click at [500, 412] on input "180.00" at bounding box center [597, 416] width 315 height 32
click at [903, 288] on input "250.00" at bounding box center [967, 290] width 315 height 32
click at [890, 348] on input "280.76" at bounding box center [967, 354] width 315 height 32
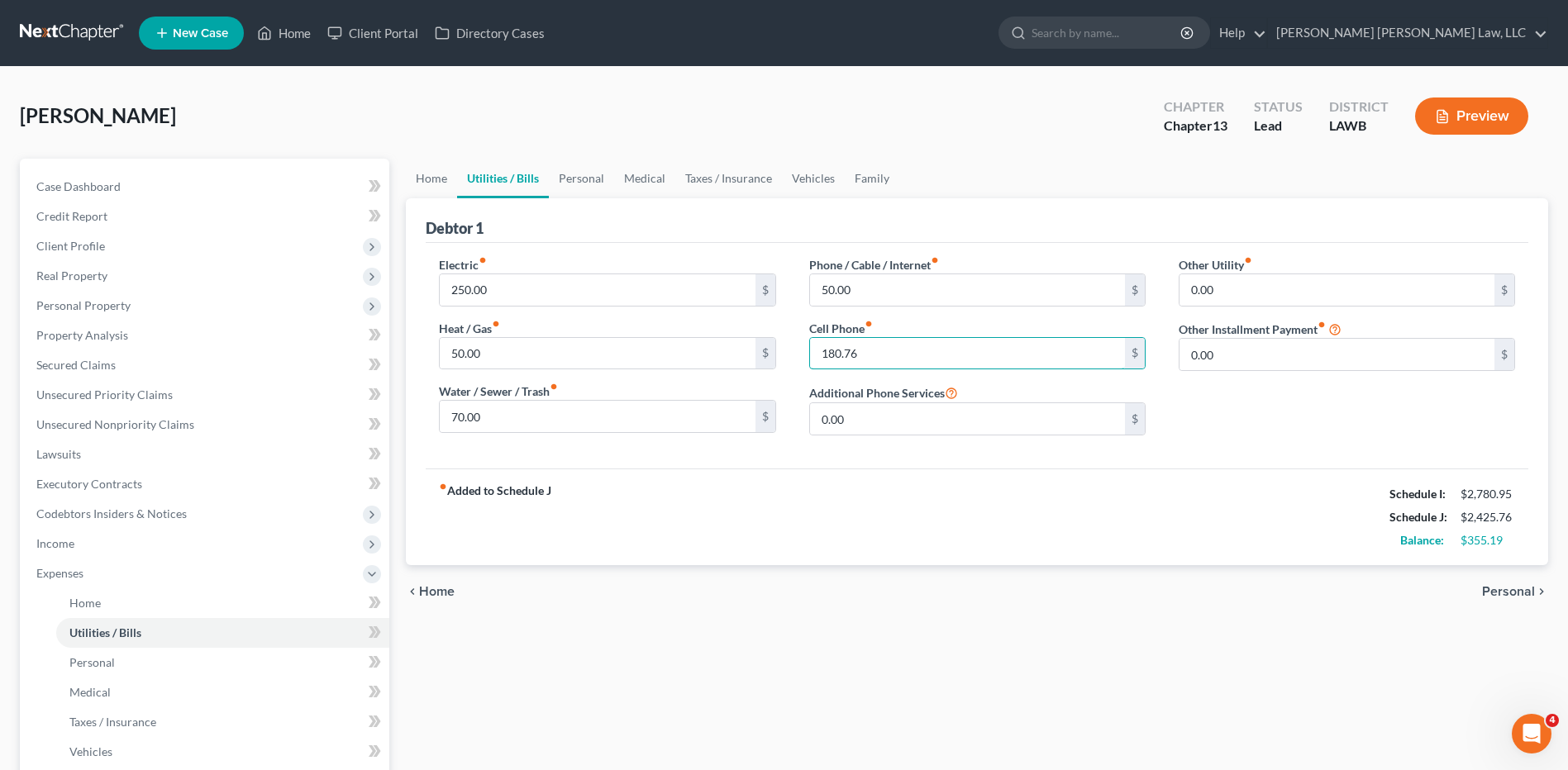
drag, startPoint x: 892, startPoint y: 359, endPoint x: 697, endPoint y: 379, distance: 196.0
click at [698, 385] on div "Electric fiber_manual_record 250.00 $ Heat / Gas fiber_manual_record 50.00 $ Wa…" at bounding box center [977, 352] width 1109 height 193
click at [494, 420] on input "70.00" at bounding box center [597, 416] width 315 height 32
click at [492, 352] on input "50.00" at bounding box center [597, 354] width 315 height 32
click at [586, 180] on link "Personal" at bounding box center [581, 178] width 65 height 40
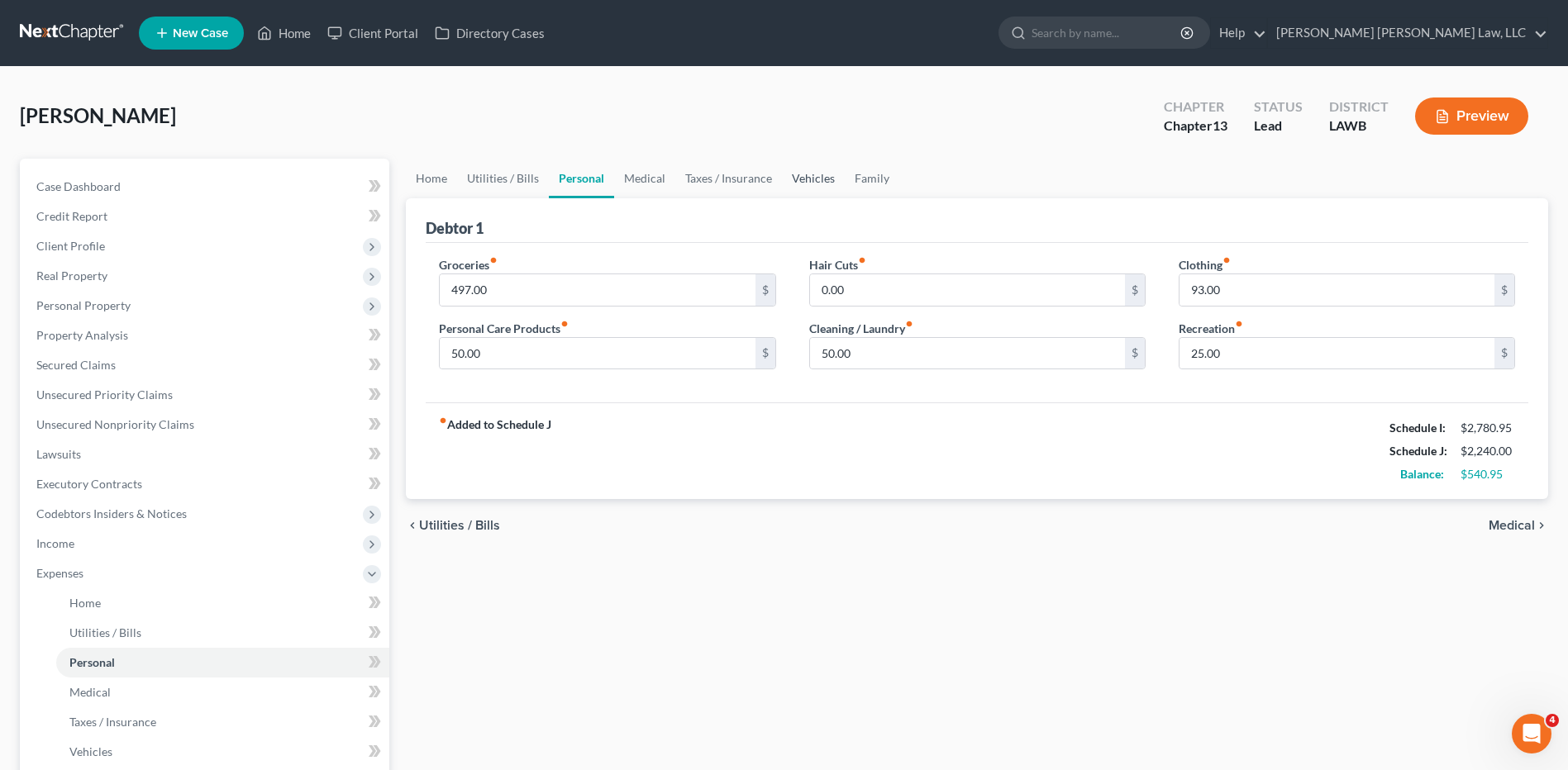
click at [812, 179] on link "Vehicles" at bounding box center [814, 178] width 63 height 40
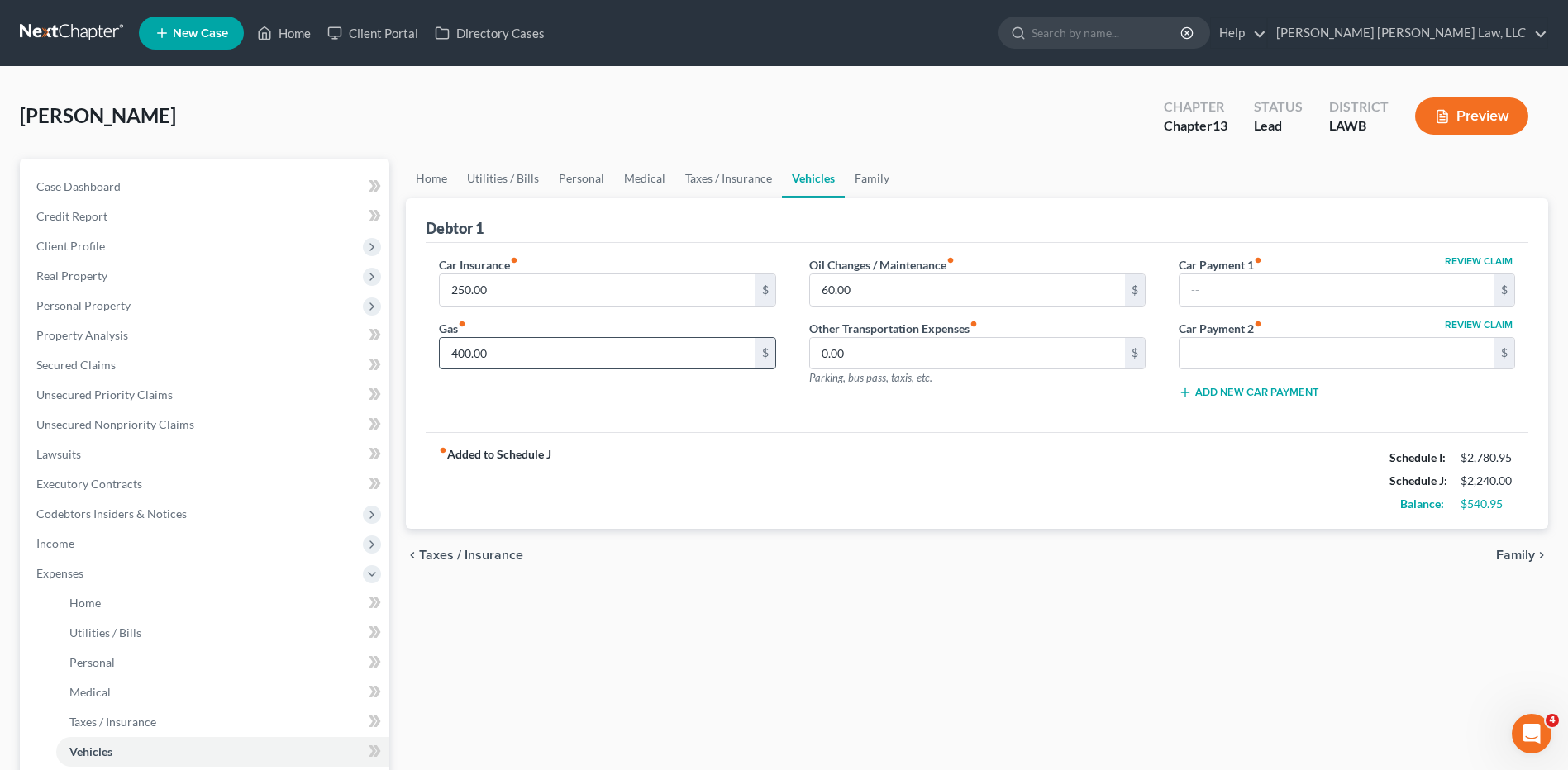
click at [495, 351] on input "400.00" at bounding box center [597, 354] width 315 height 32
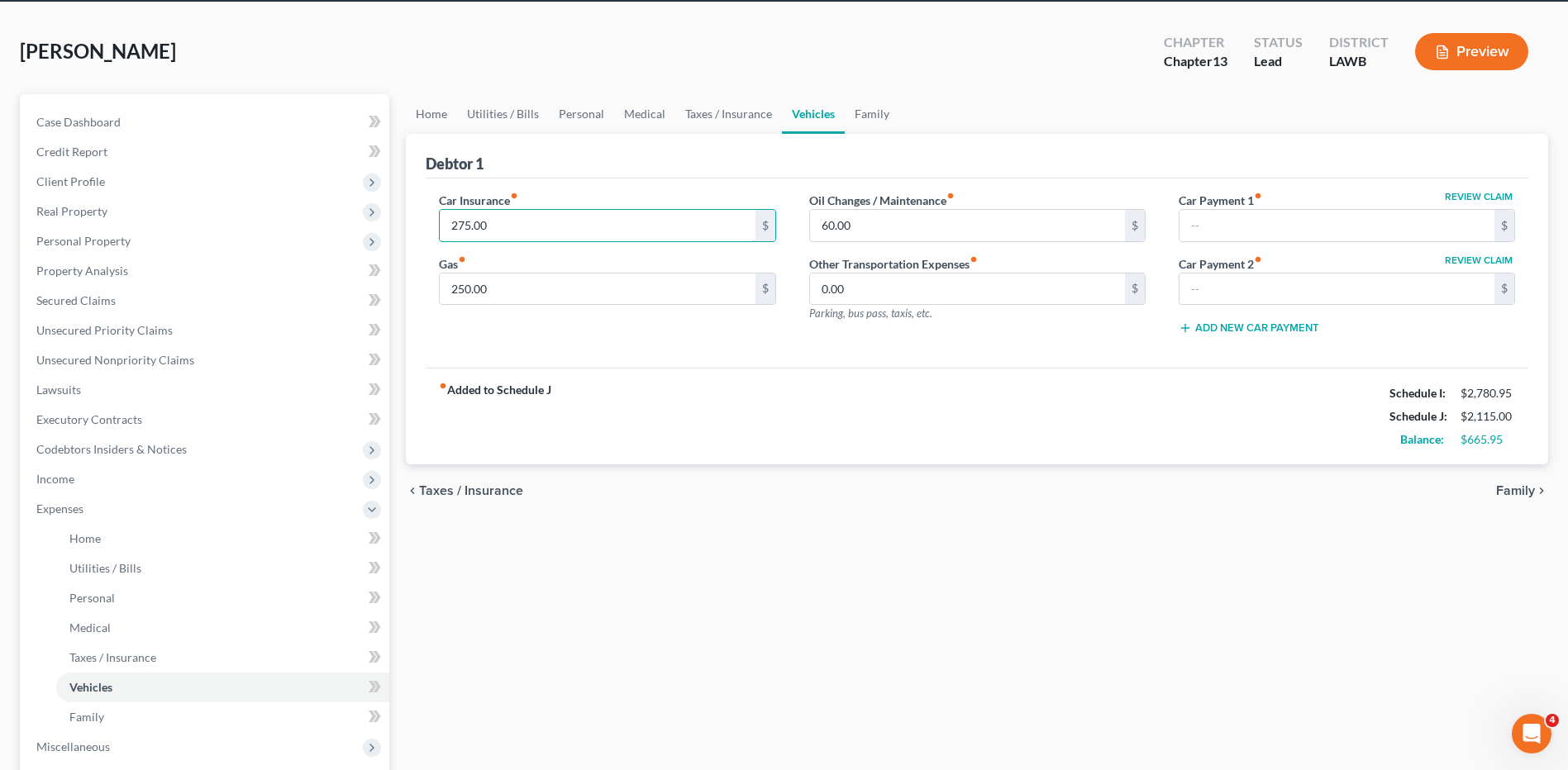
scroll to position [82, 0]
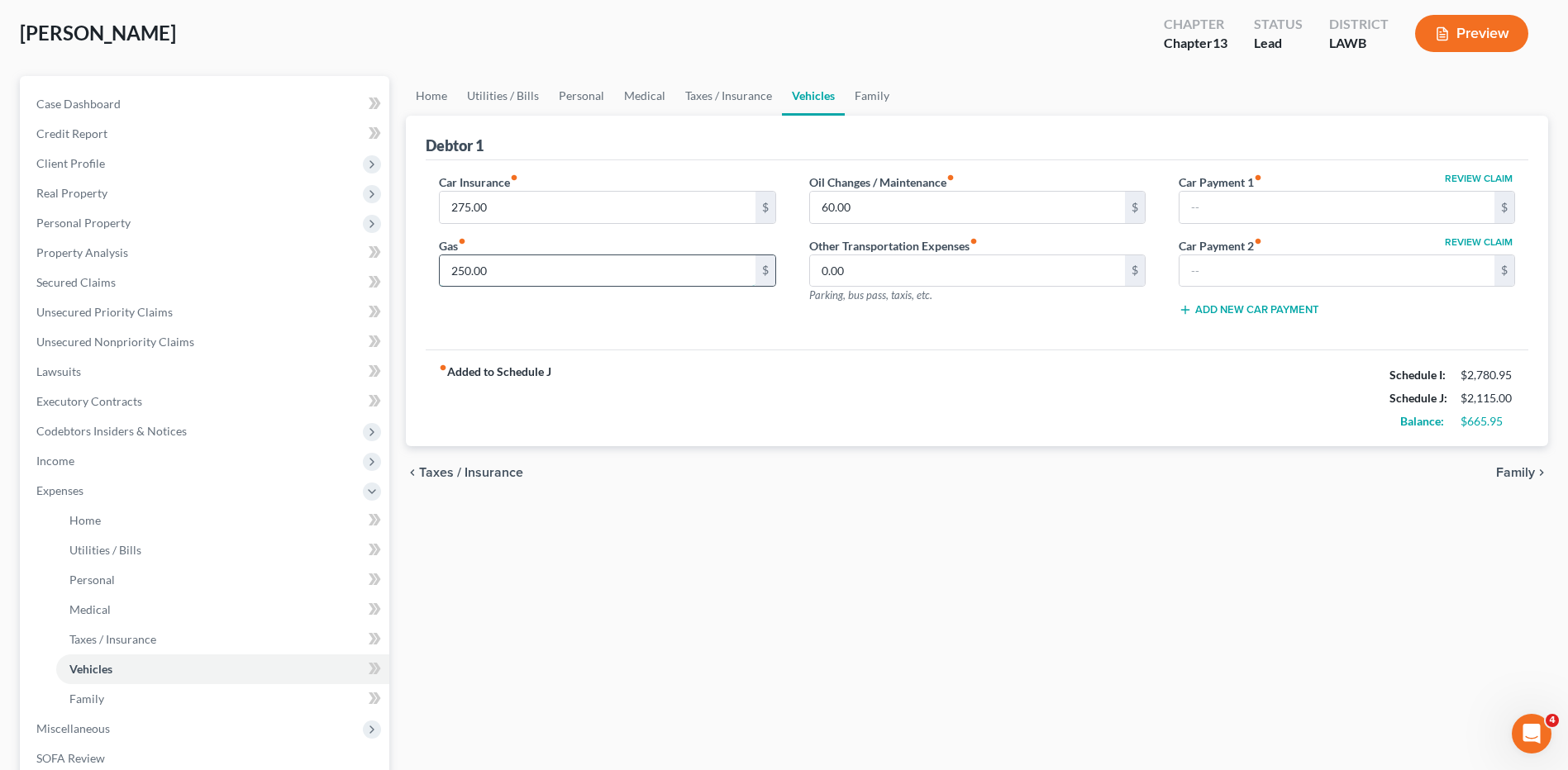
click at [490, 270] on input "250.00" at bounding box center [597, 271] width 315 height 32
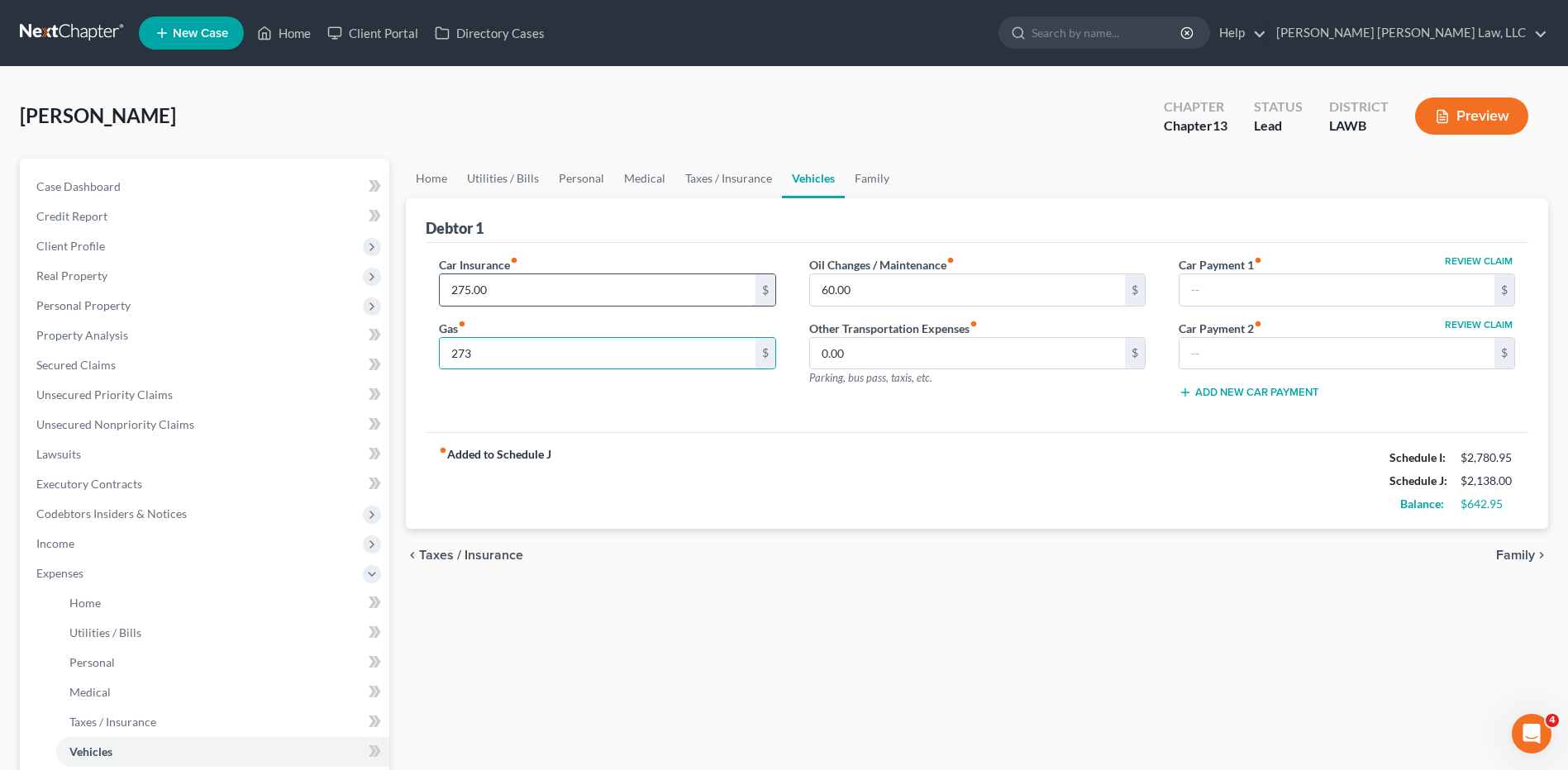
click at [494, 298] on input "275.00" at bounding box center [597, 290] width 315 height 32
click at [505, 360] on input "273" at bounding box center [597, 354] width 315 height 32
click at [496, 355] on input "273" at bounding box center [597, 354] width 315 height 32
click at [492, 168] on link "Utilities / Bills" at bounding box center [502, 178] width 92 height 40
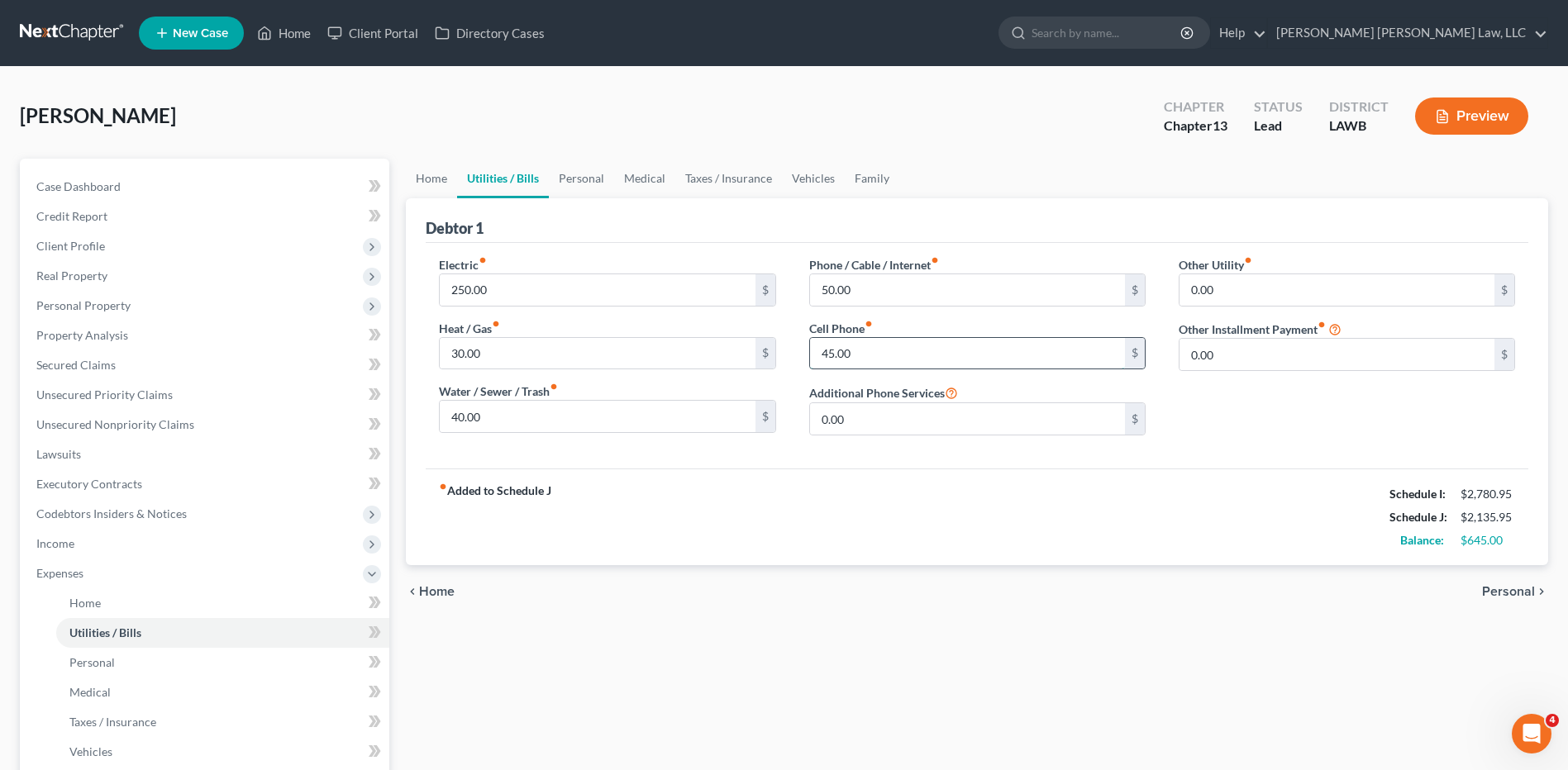
click at [881, 346] on input "45.00" at bounding box center [967, 354] width 315 height 32
click at [980, 637] on div "Home Utilities / Bills Personal Medical Taxes / Insurance Vehicles Family Debto…" at bounding box center [977, 606] width 1158 height 895
click at [958, 587] on div "chevron_left Home Personal chevron_right" at bounding box center [977, 591] width 1142 height 53
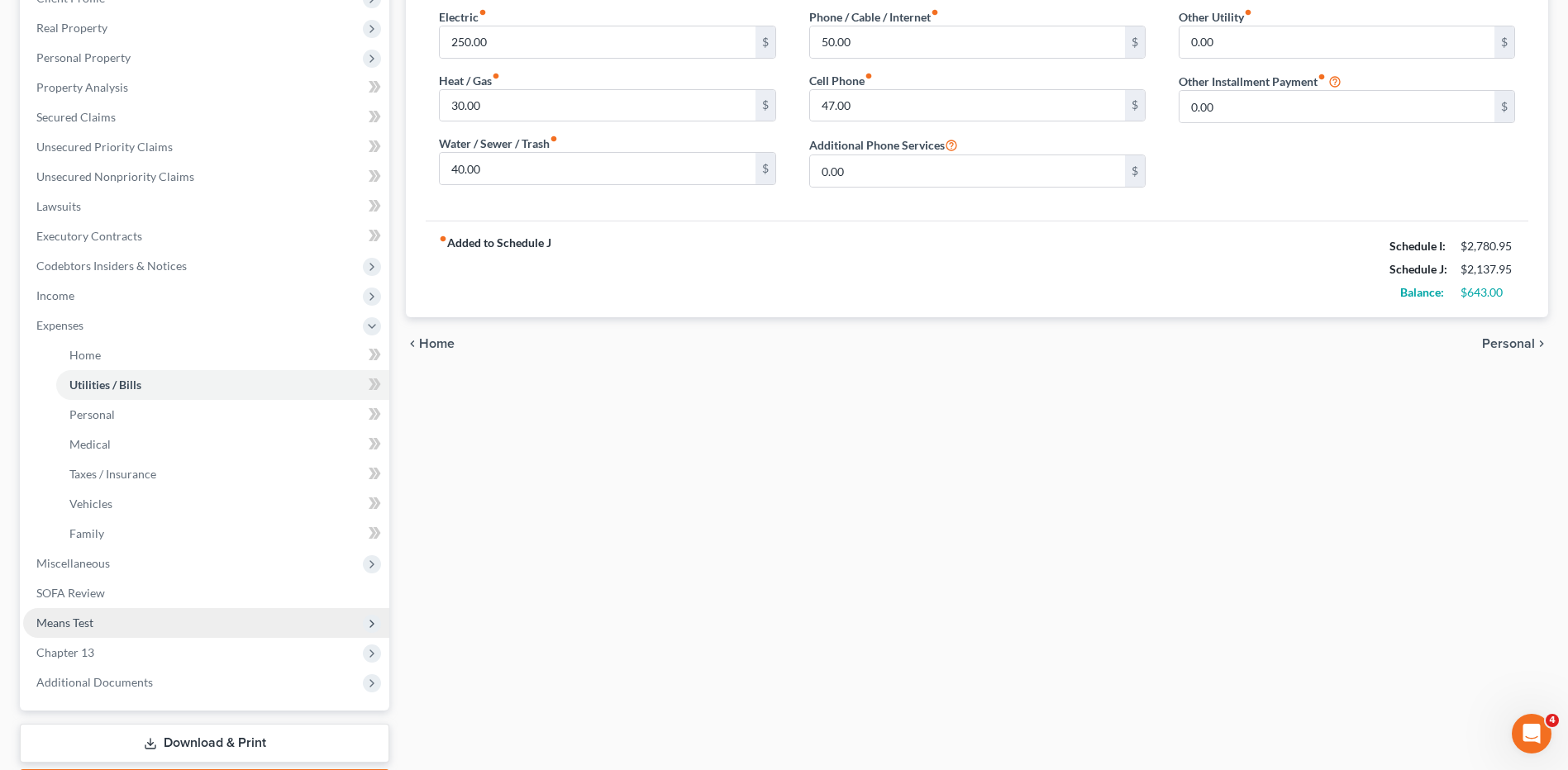
click at [65, 627] on span "Means Test" at bounding box center [65, 622] width 57 height 14
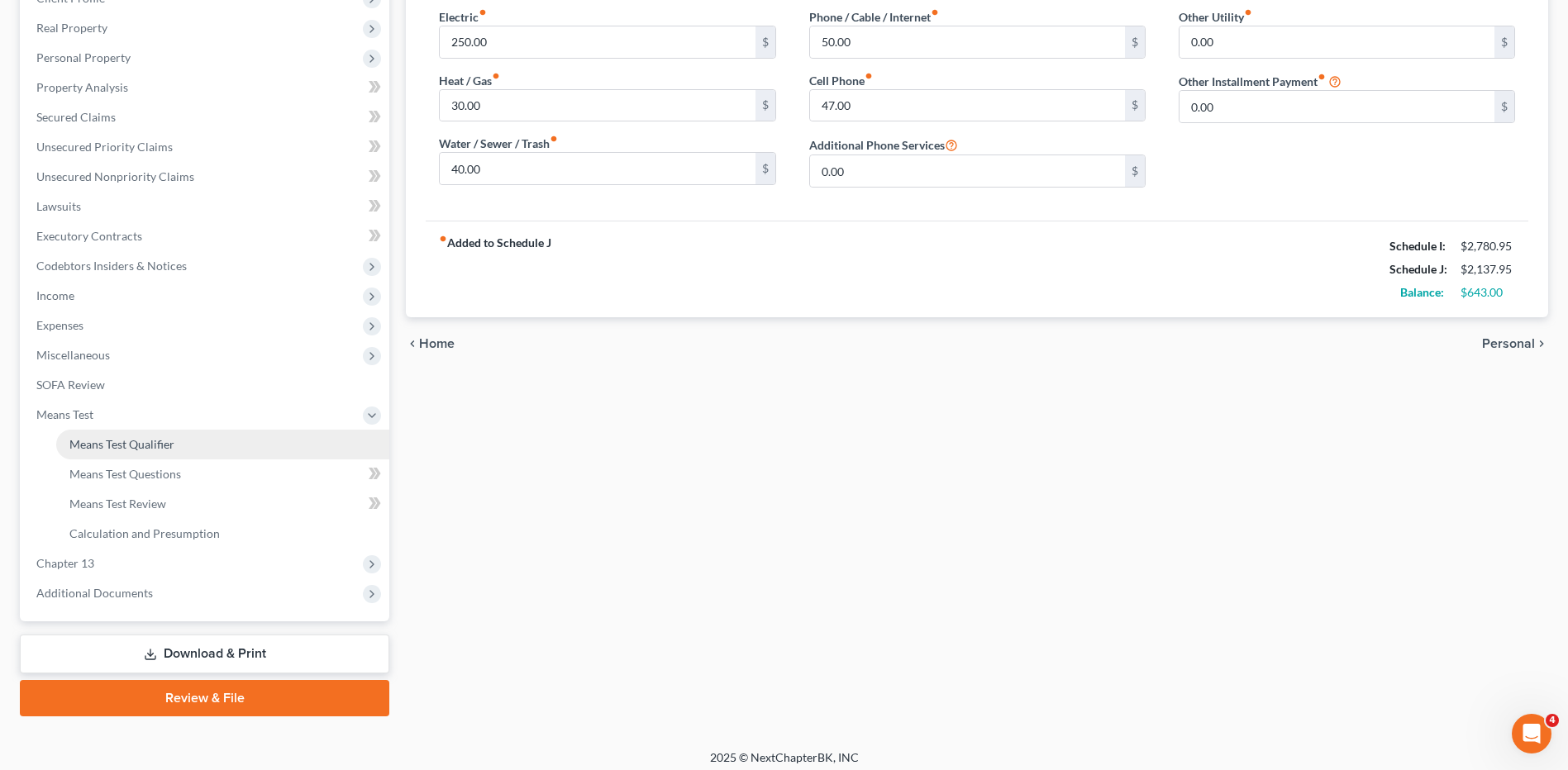
click at [126, 448] on span "Means Test Qualifier" at bounding box center [121, 444] width 105 height 14
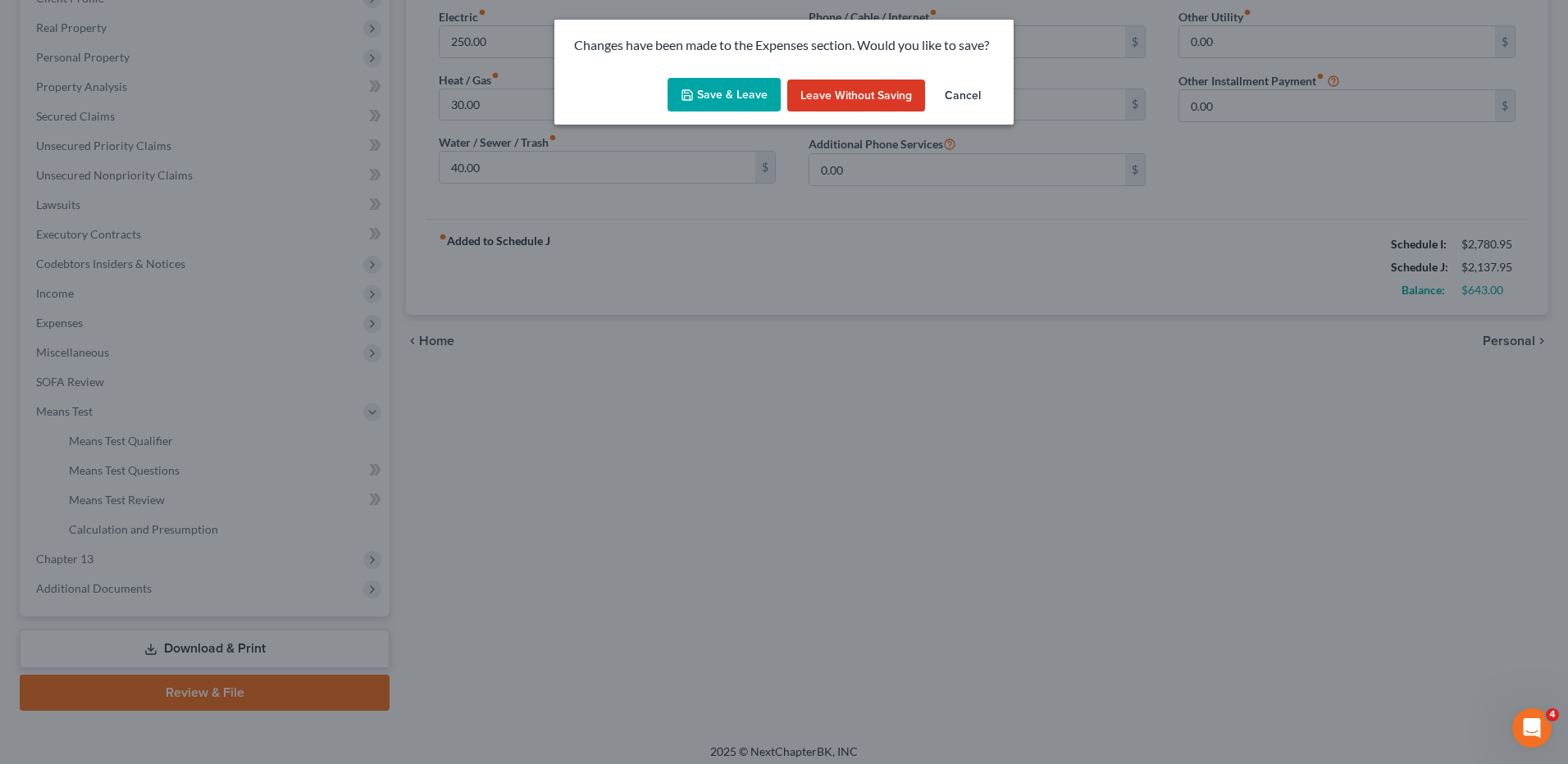
click at [719, 100] on button "Save & Leave" at bounding box center [724, 95] width 113 height 34
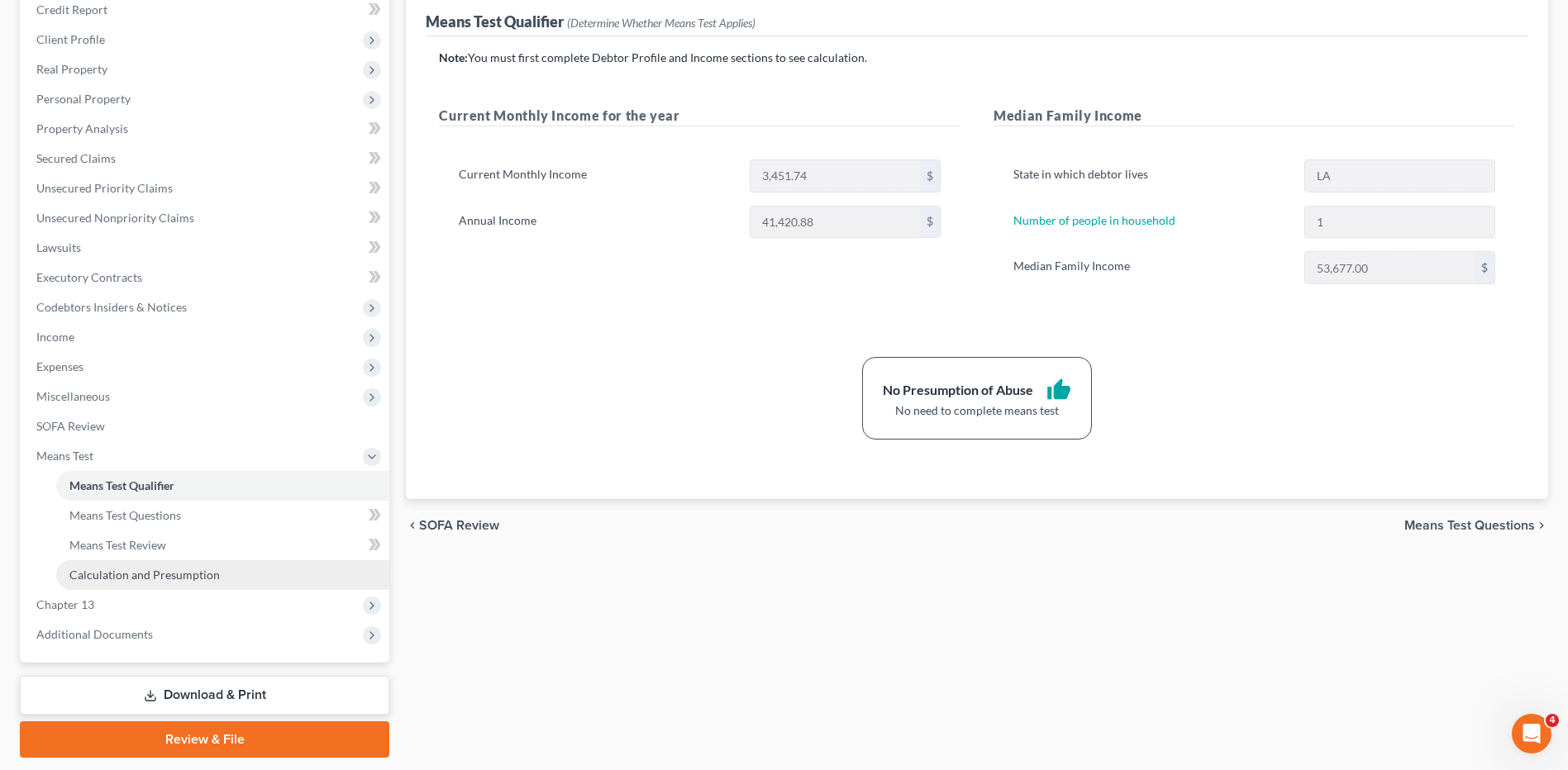
scroll to position [257, 0]
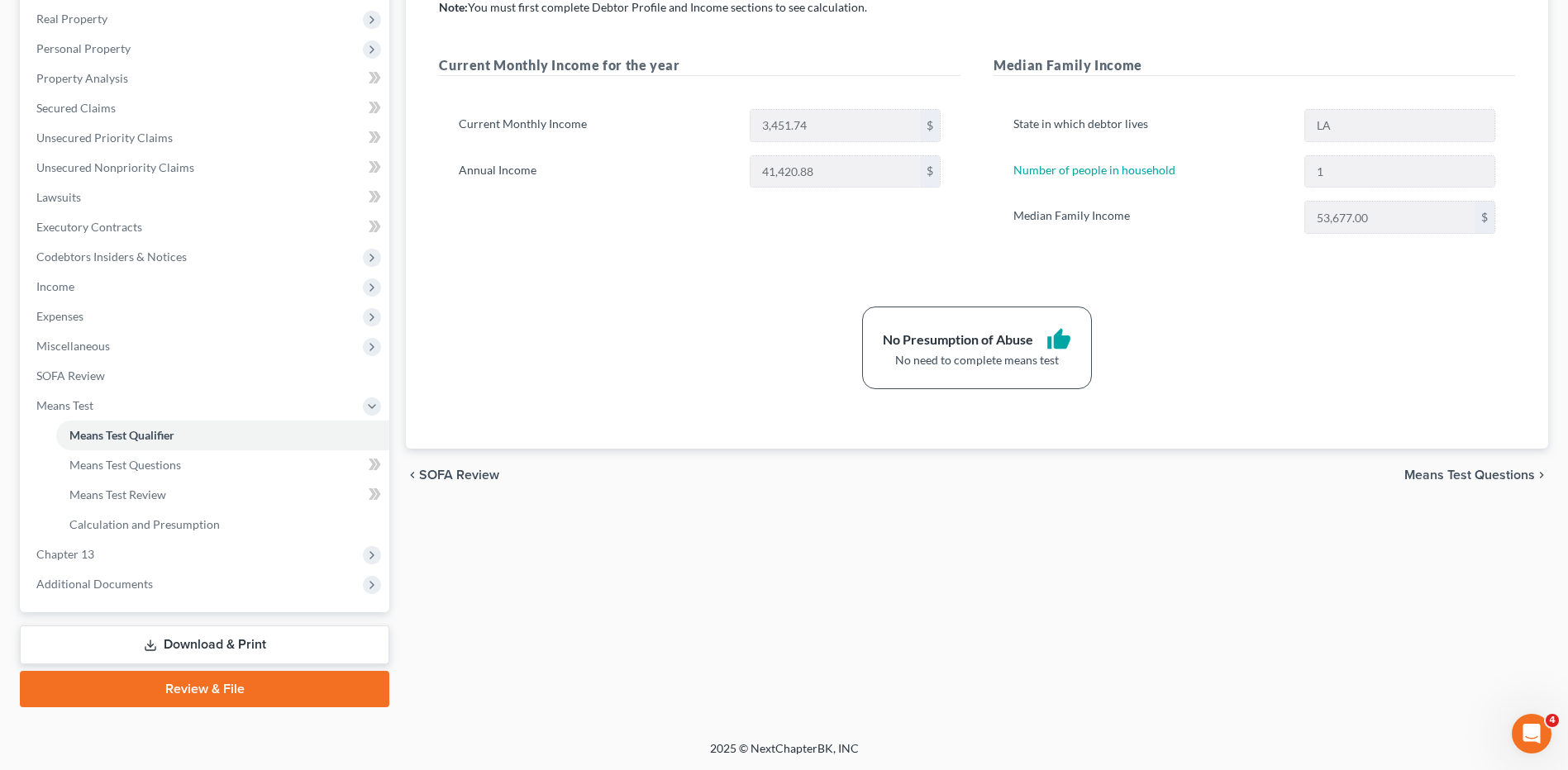
click at [191, 645] on link "Download & Print" at bounding box center [204, 645] width 370 height 39
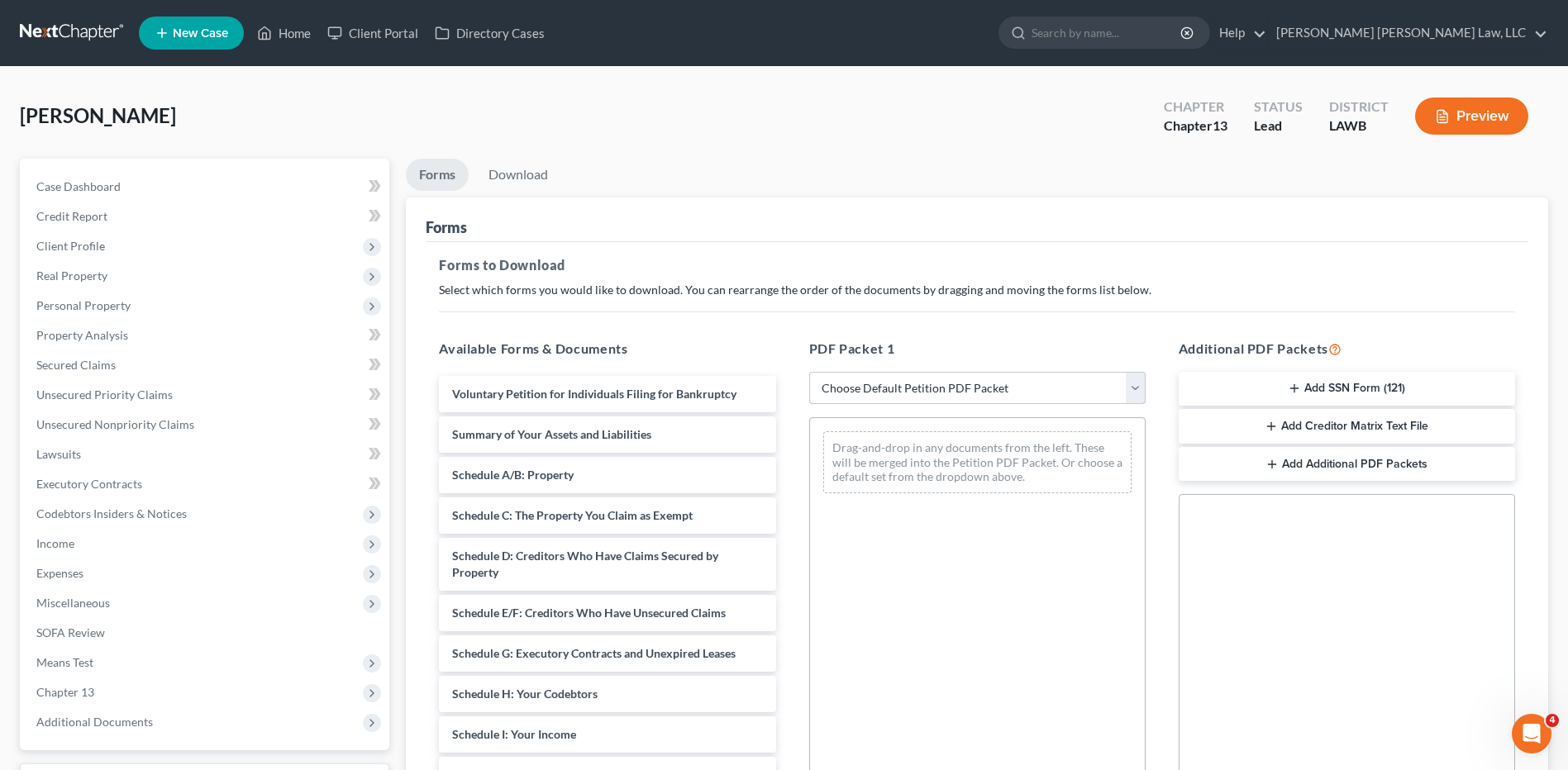
click at [841, 385] on select "Choose Default Petition PDF Packet Complete Bankruptcy Petition (all forms and …" at bounding box center [977, 388] width 336 height 33
click at [809, 372] on select "Choose Default Petition PDF Packet Complete Bankruptcy Petition (all forms and …" at bounding box center [977, 388] width 336 height 33
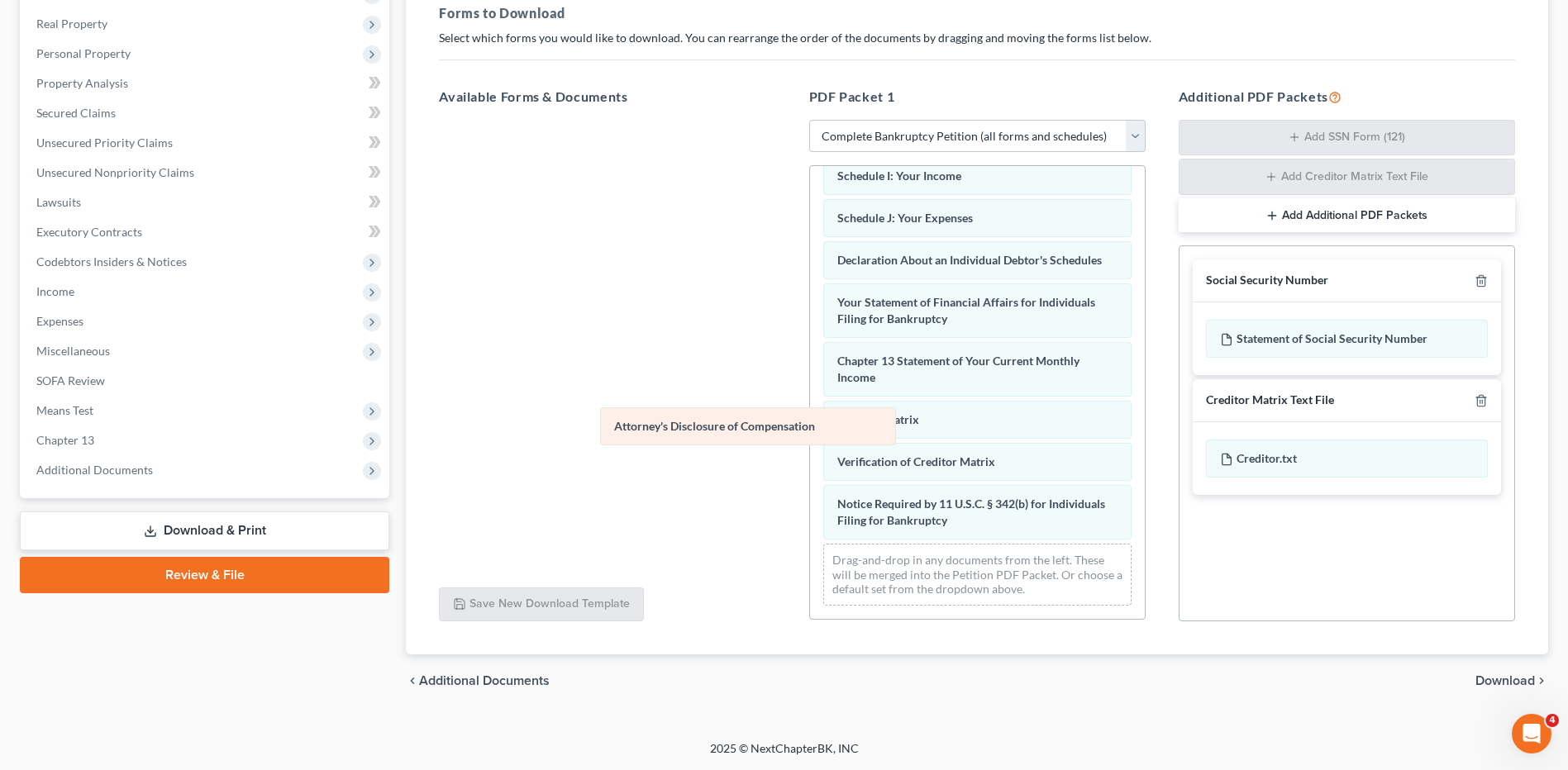
scroll to position [425, 0]
drag, startPoint x: 856, startPoint y: 530, endPoint x: 608, endPoint y: 421, distance: 270.9
click at [810, 421] on div "Attorney's Disclosure of Compensation Voluntary Petition for Individuals Filing…" at bounding box center [977, 188] width 335 height 862
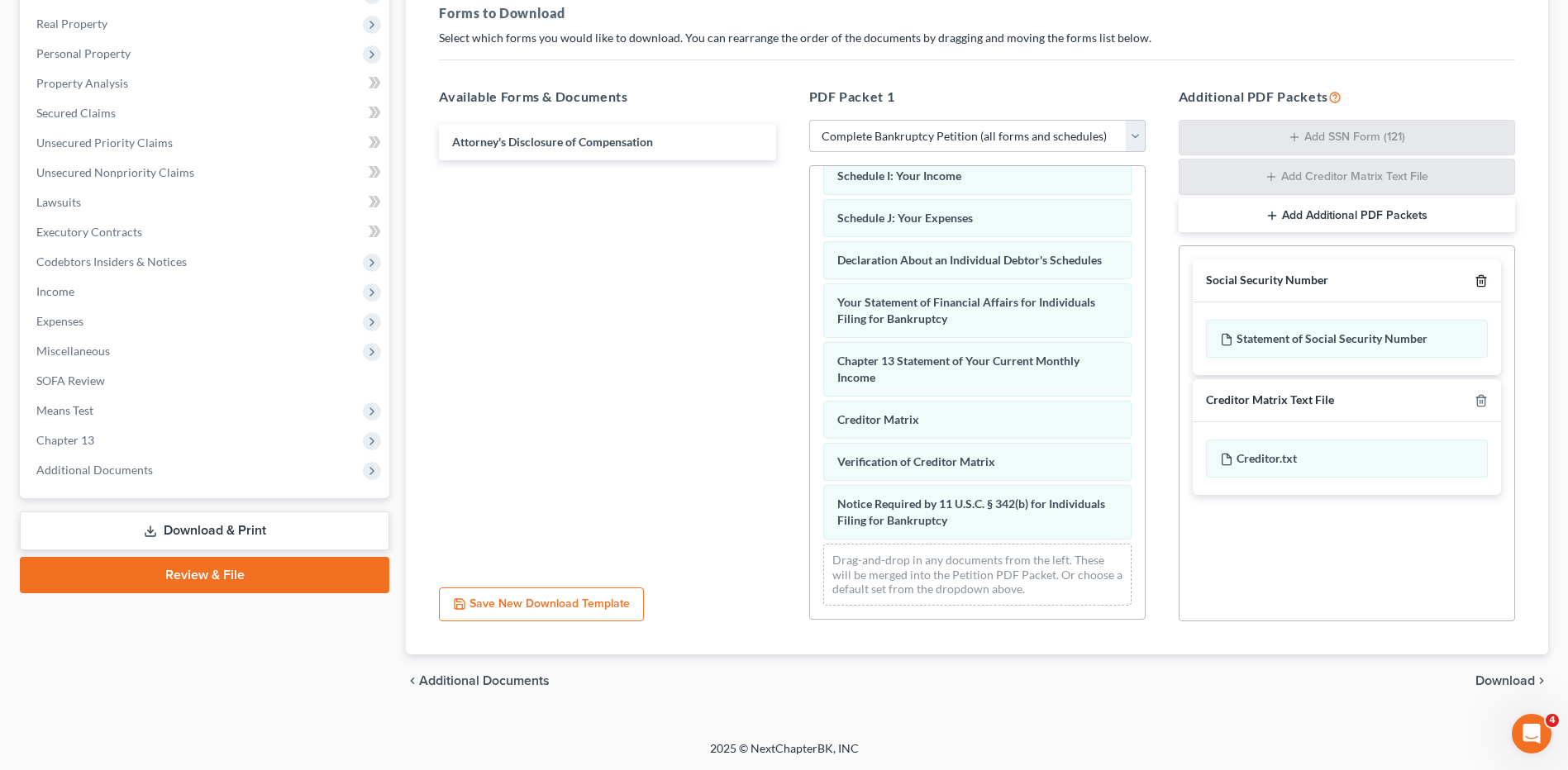
click at [1477, 283] on icon "button" at bounding box center [1481, 282] width 7 height 11
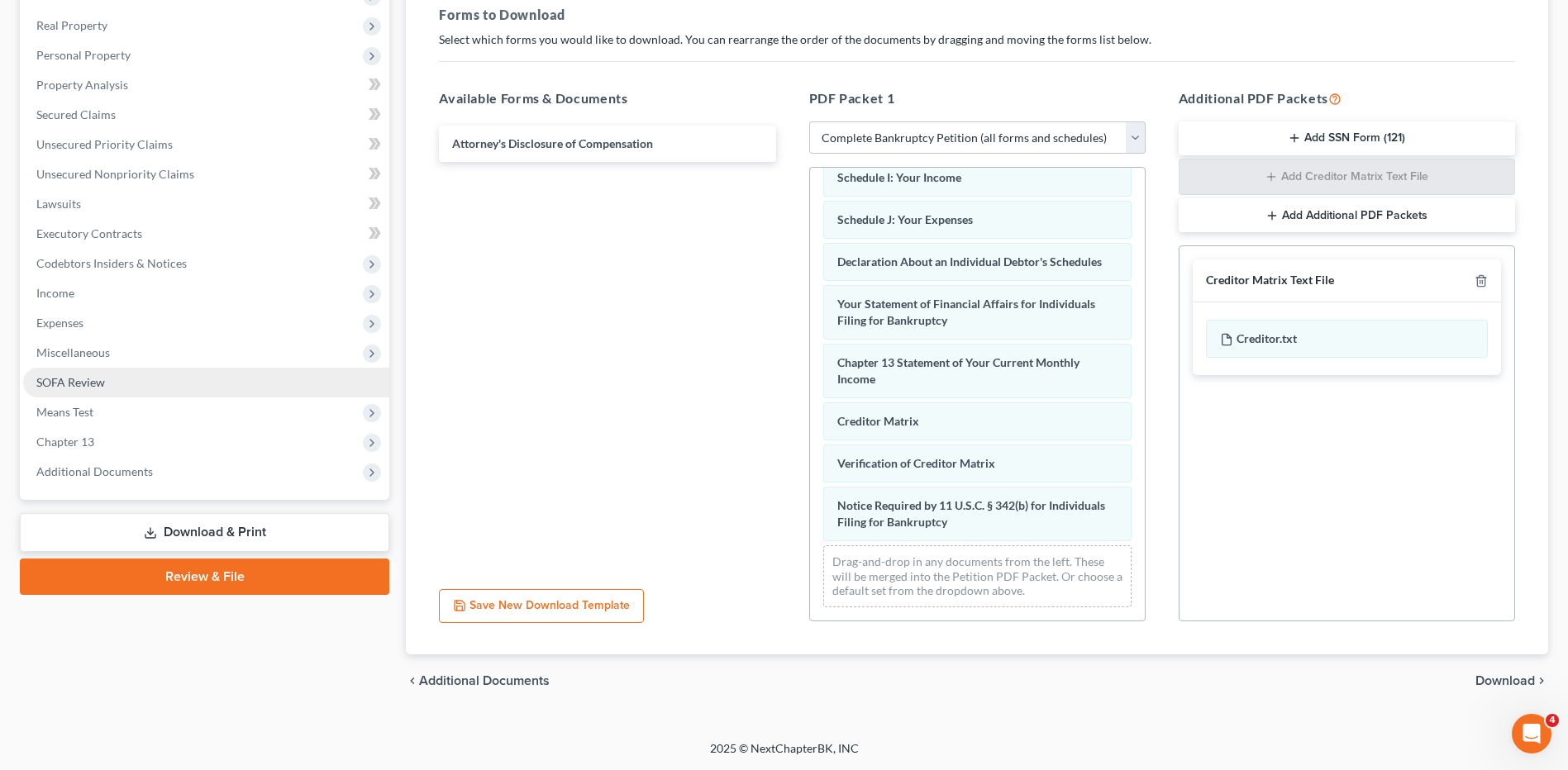
click at [74, 387] on span "SOFA Review" at bounding box center [70, 382] width 69 height 14
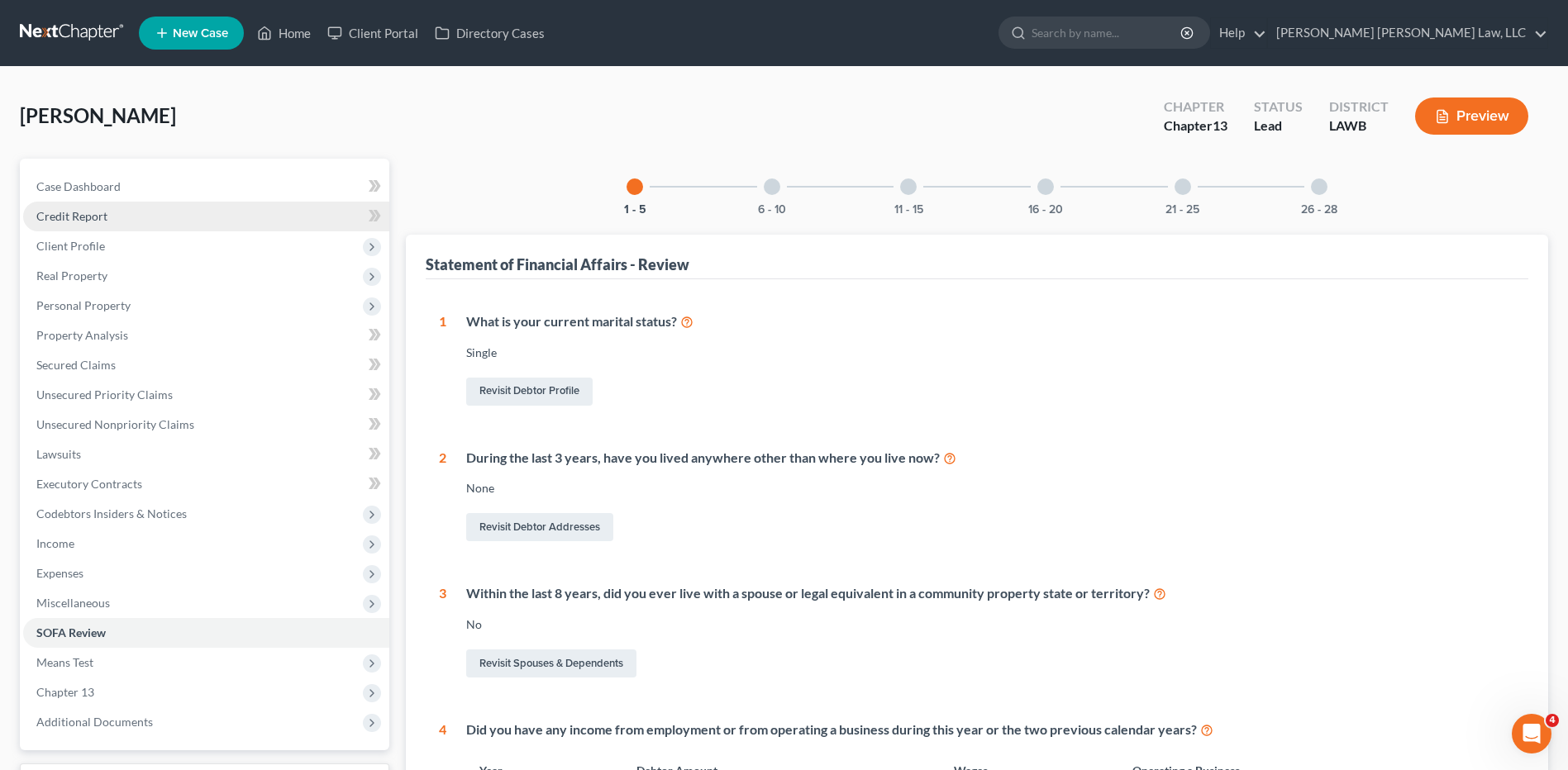
click at [69, 218] on span "Credit Report" at bounding box center [71, 216] width 71 height 14
click at [80, 246] on span "Client Profile" at bounding box center [70, 246] width 69 height 14
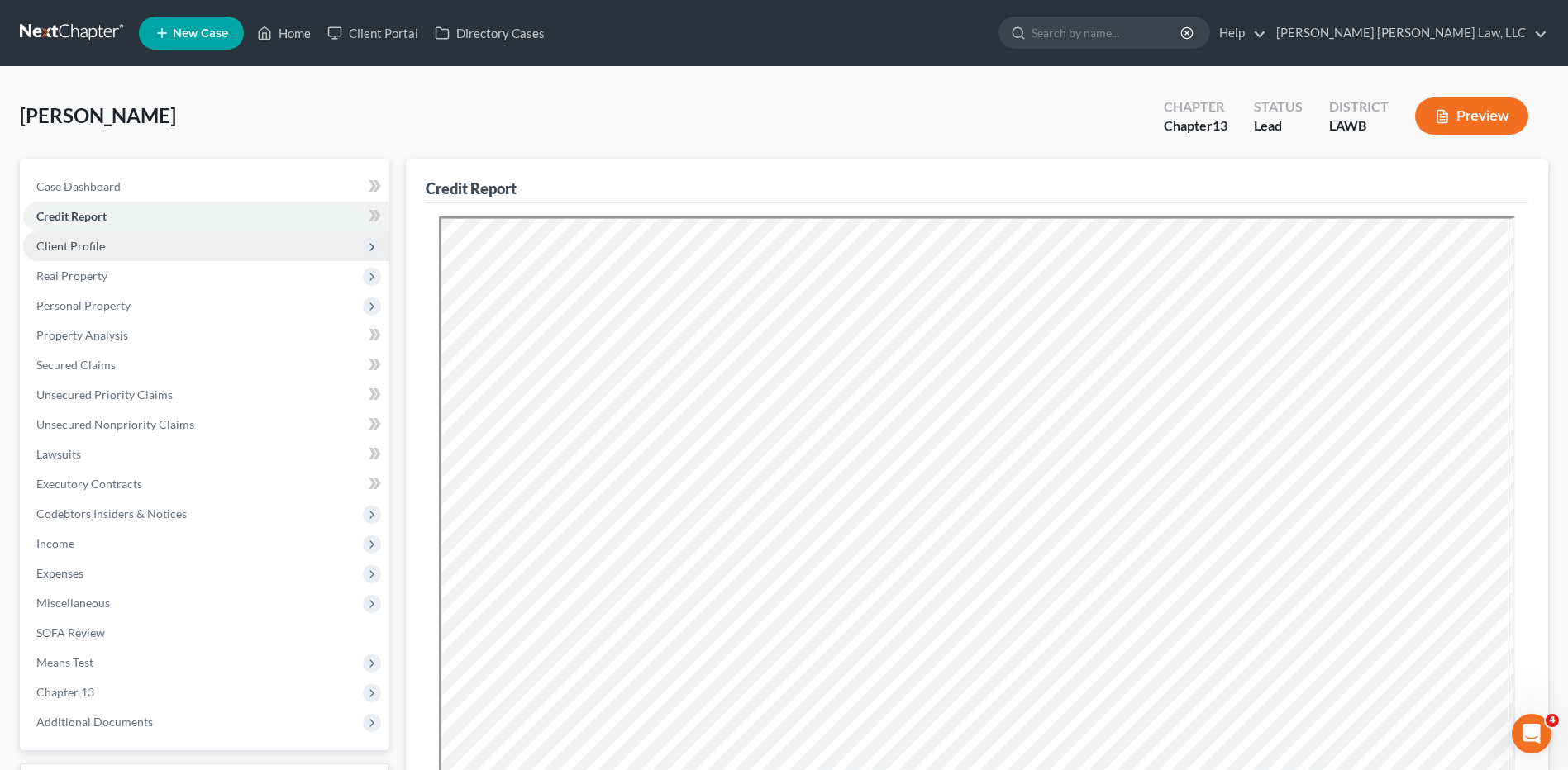
click at [60, 242] on span "Client Profile" at bounding box center [70, 246] width 69 height 14
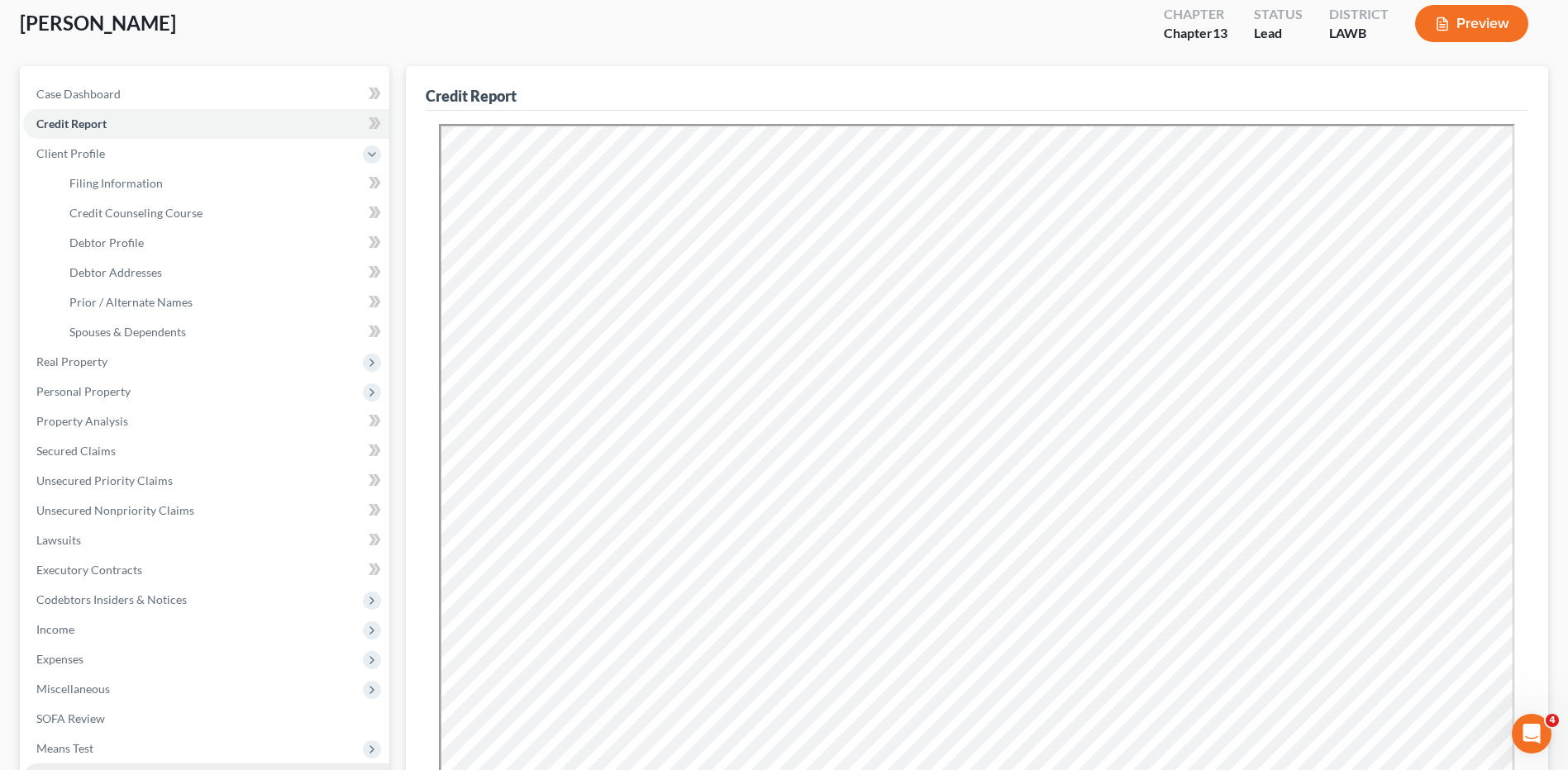
scroll to position [248, 0]
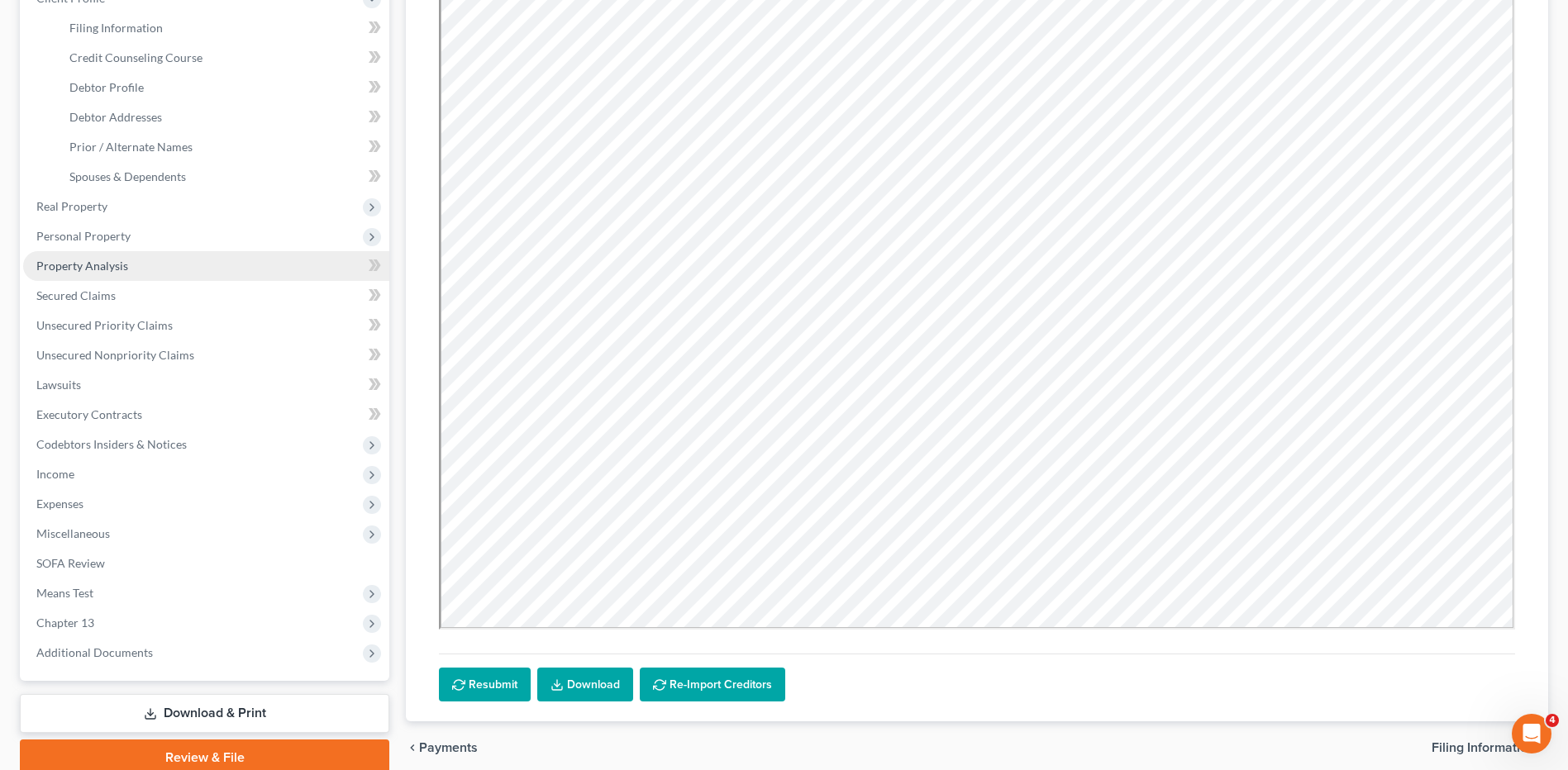
click at [85, 267] on span "Property Analysis" at bounding box center [82, 265] width 92 height 14
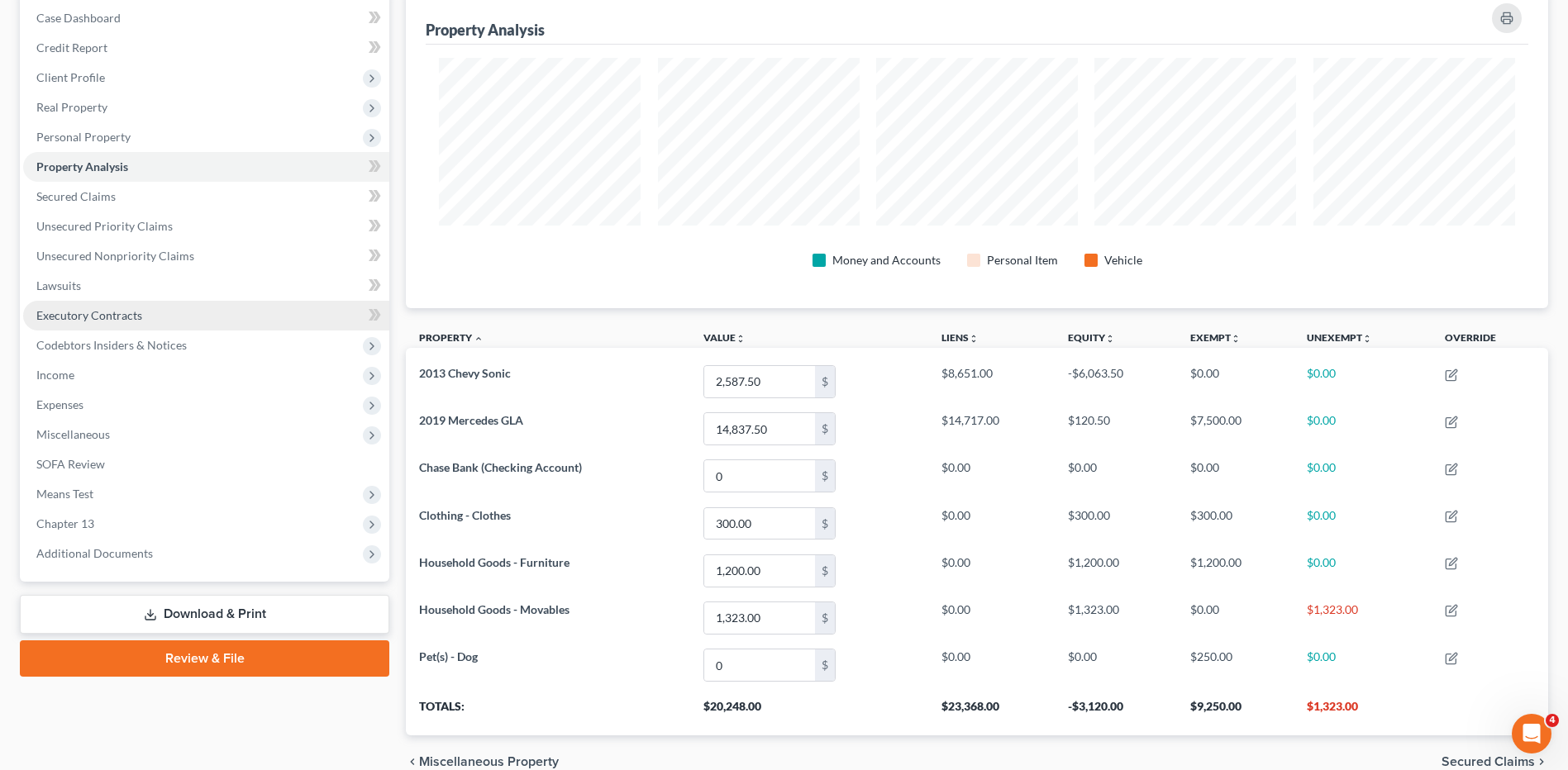
scroll to position [84, 0]
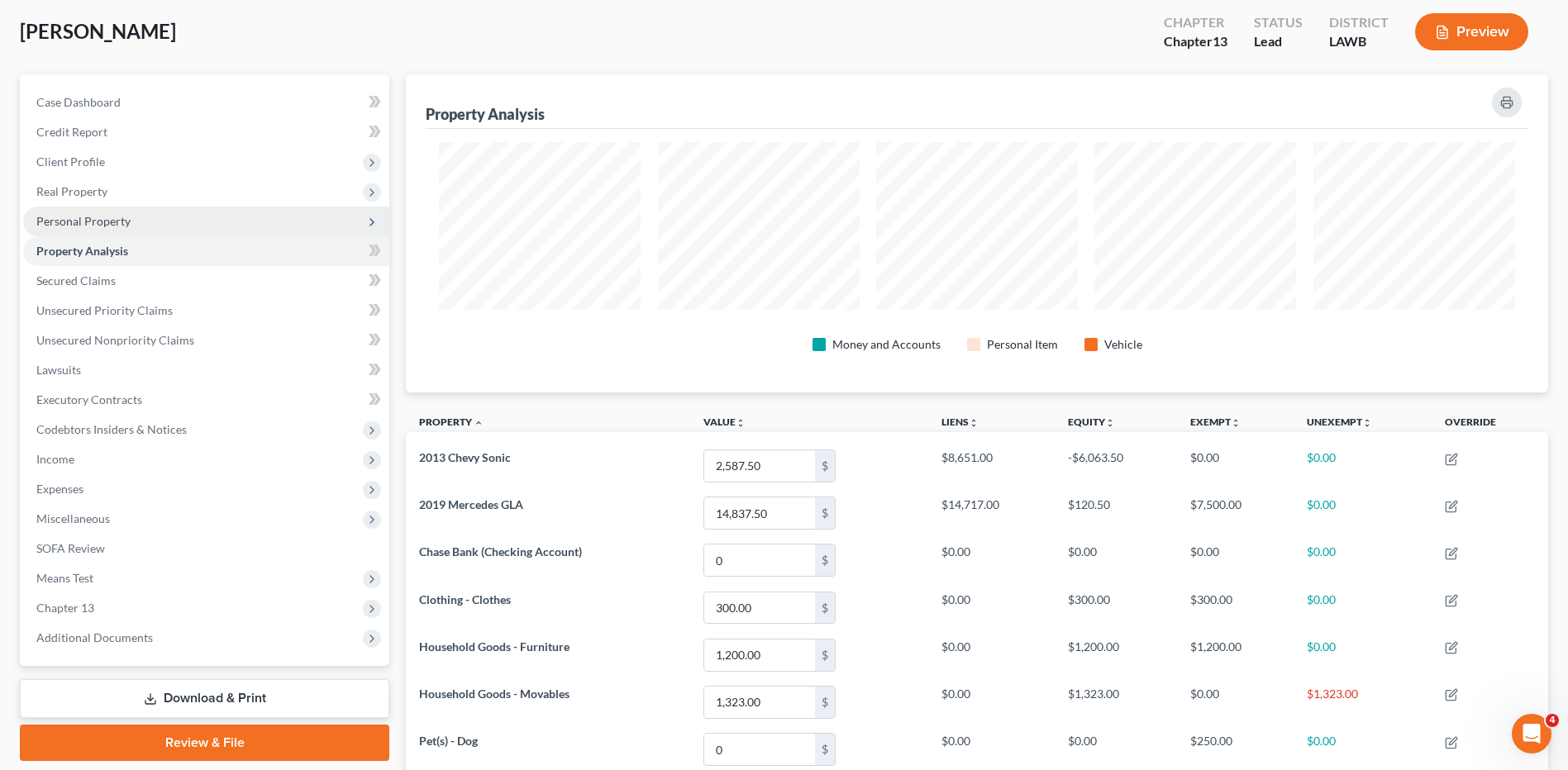
click at [72, 219] on span "Personal Property" at bounding box center [83, 221] width 95 height 14
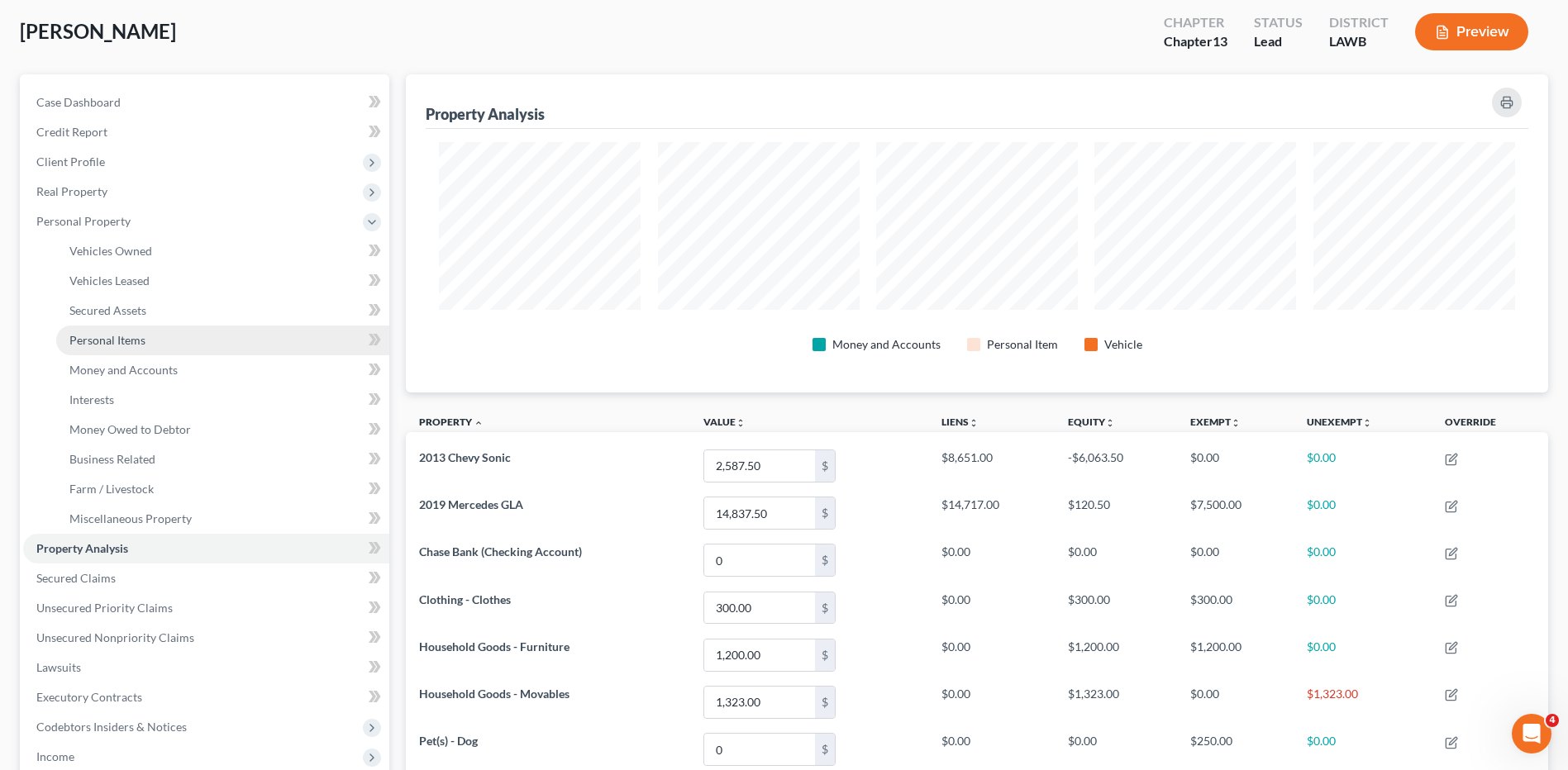
click at [97, 337] on span "Personal Items" at bounding box center [107, 339] width 76 height 14
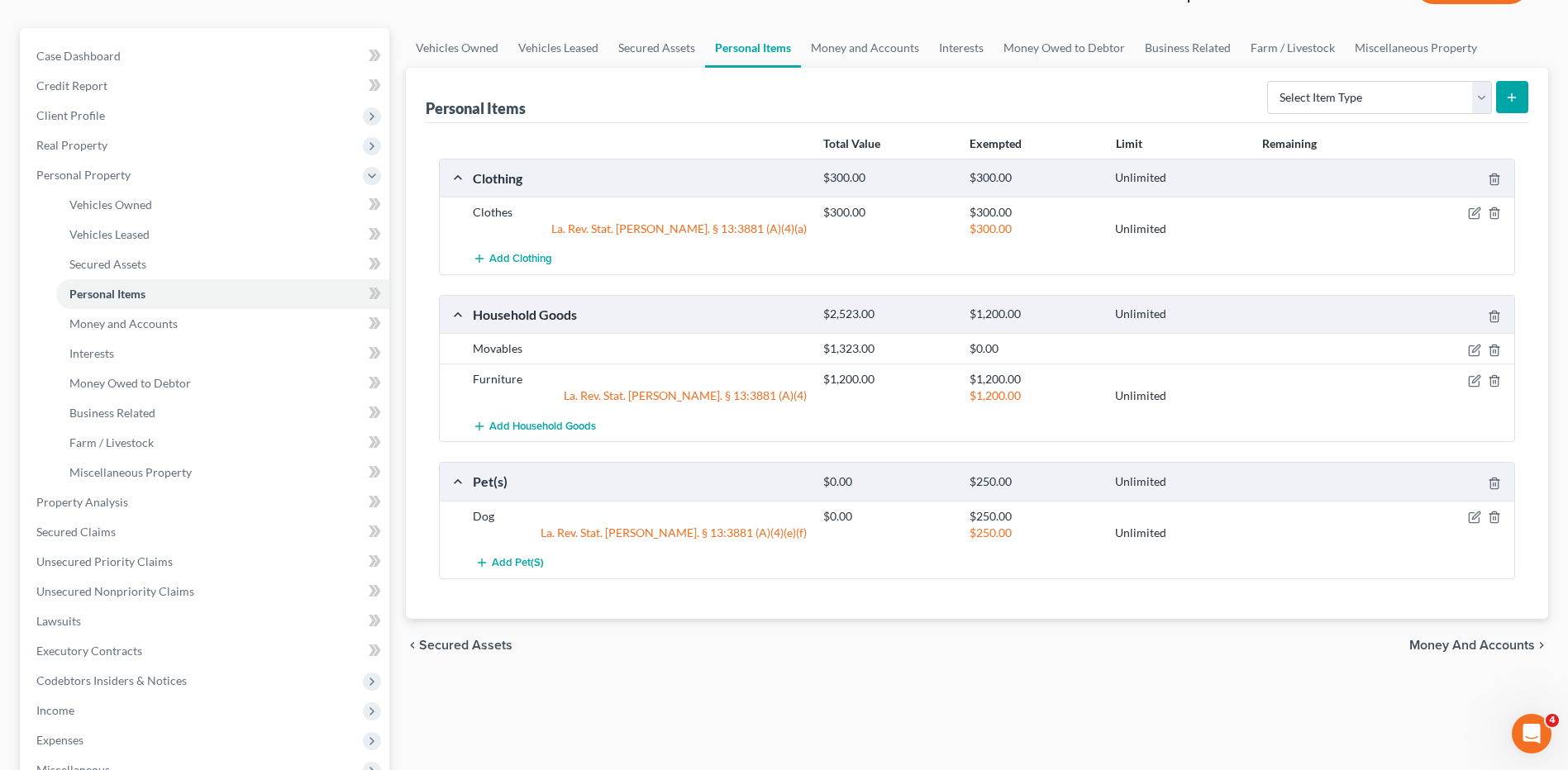
scroll to position [165, 0]
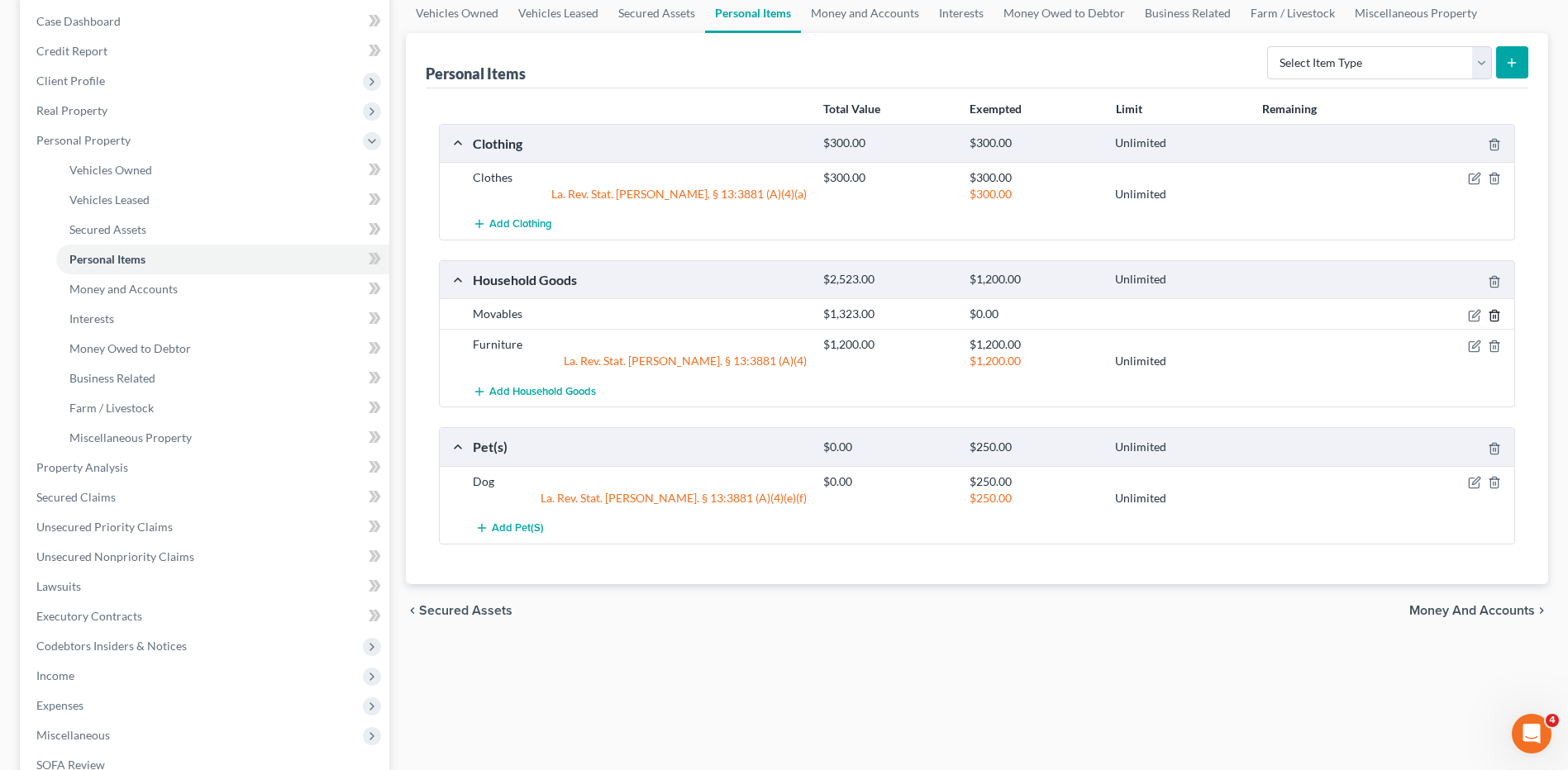
click at [1491, 318] on icon "button" at bounding box center [1494, 316] width 13 height 13
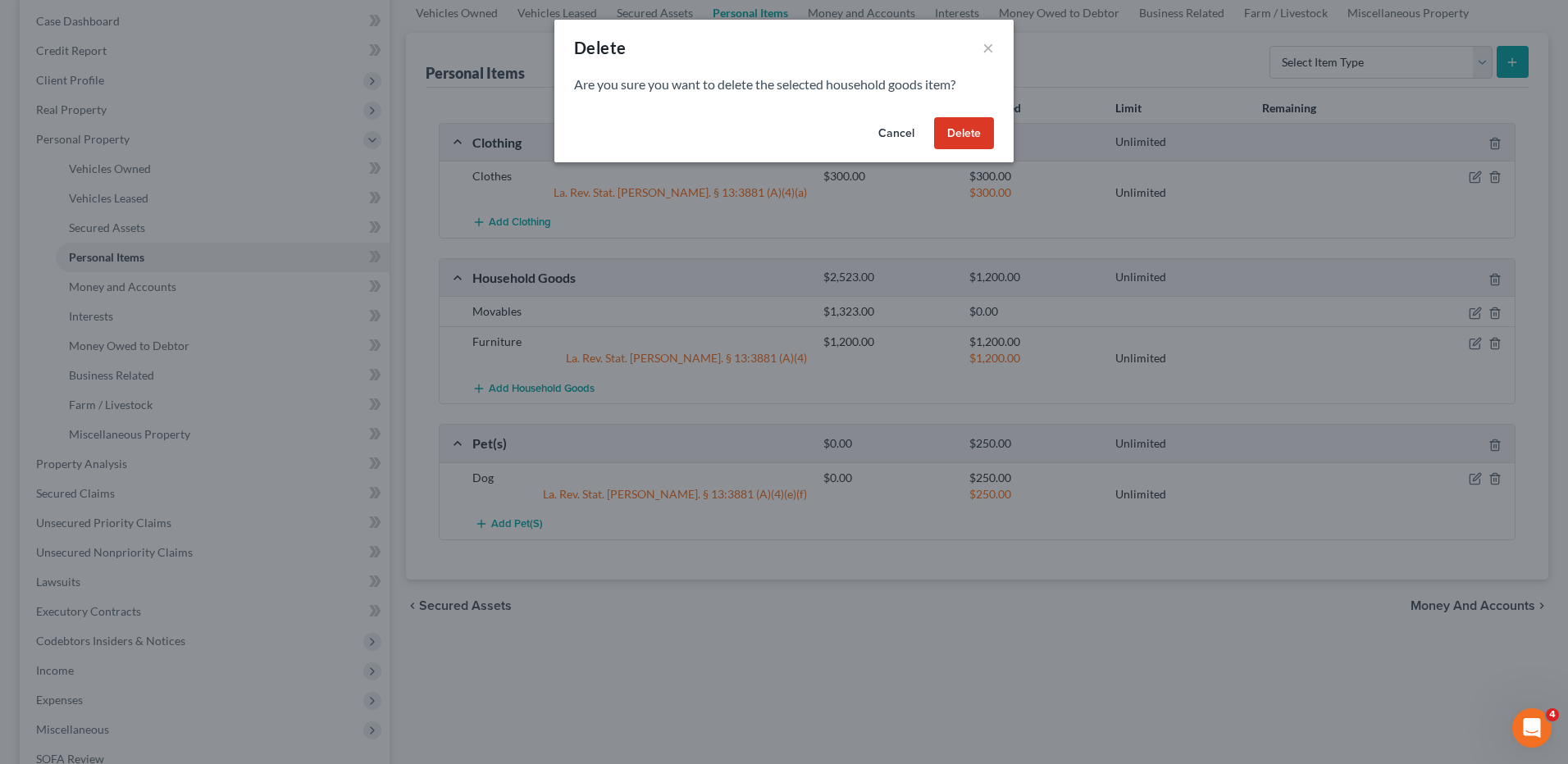
click at [972, 137] on button "Delete" at bounding box center [964, 134] width 60 height 33
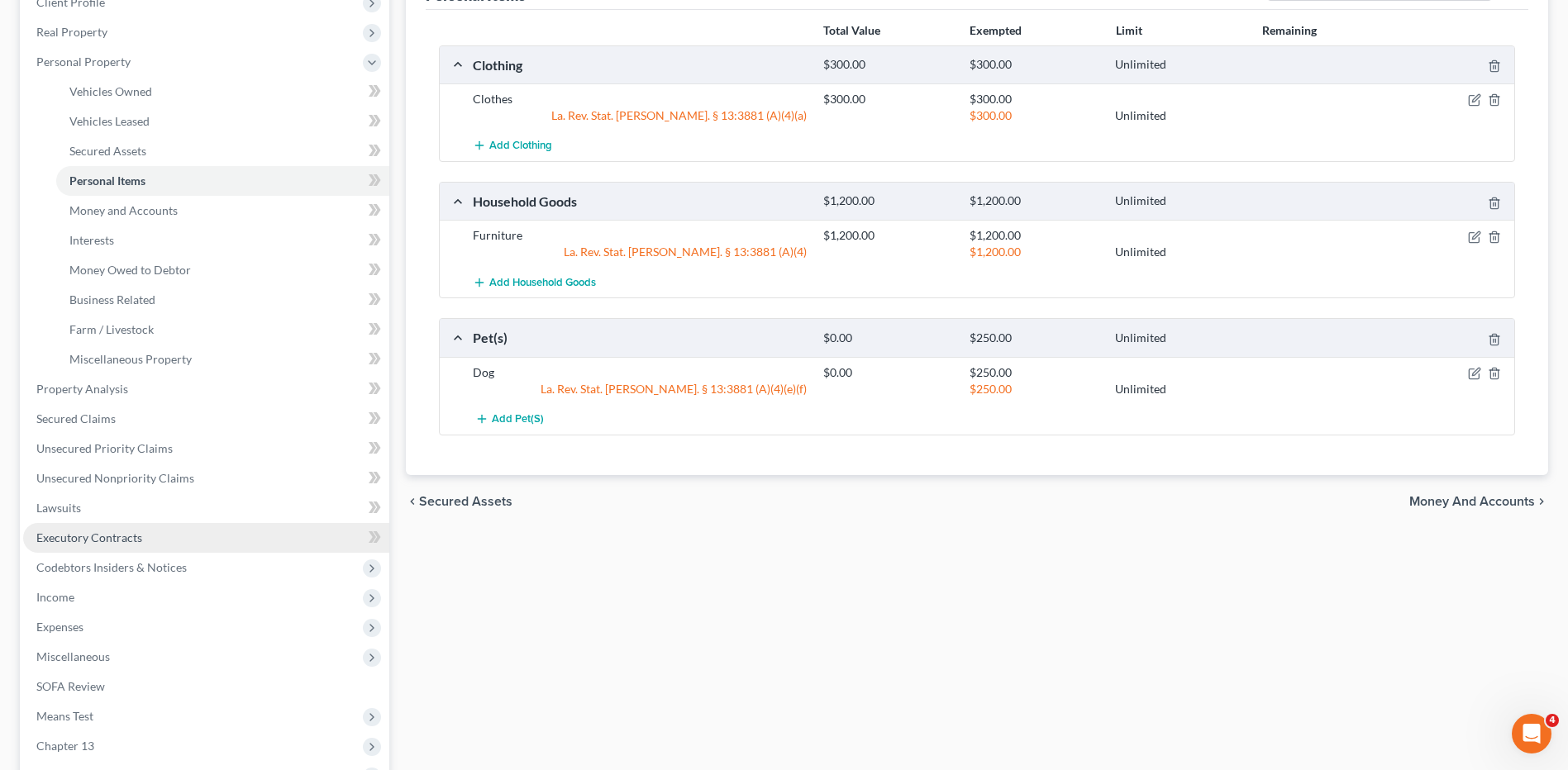
scroll to position [248, 0]
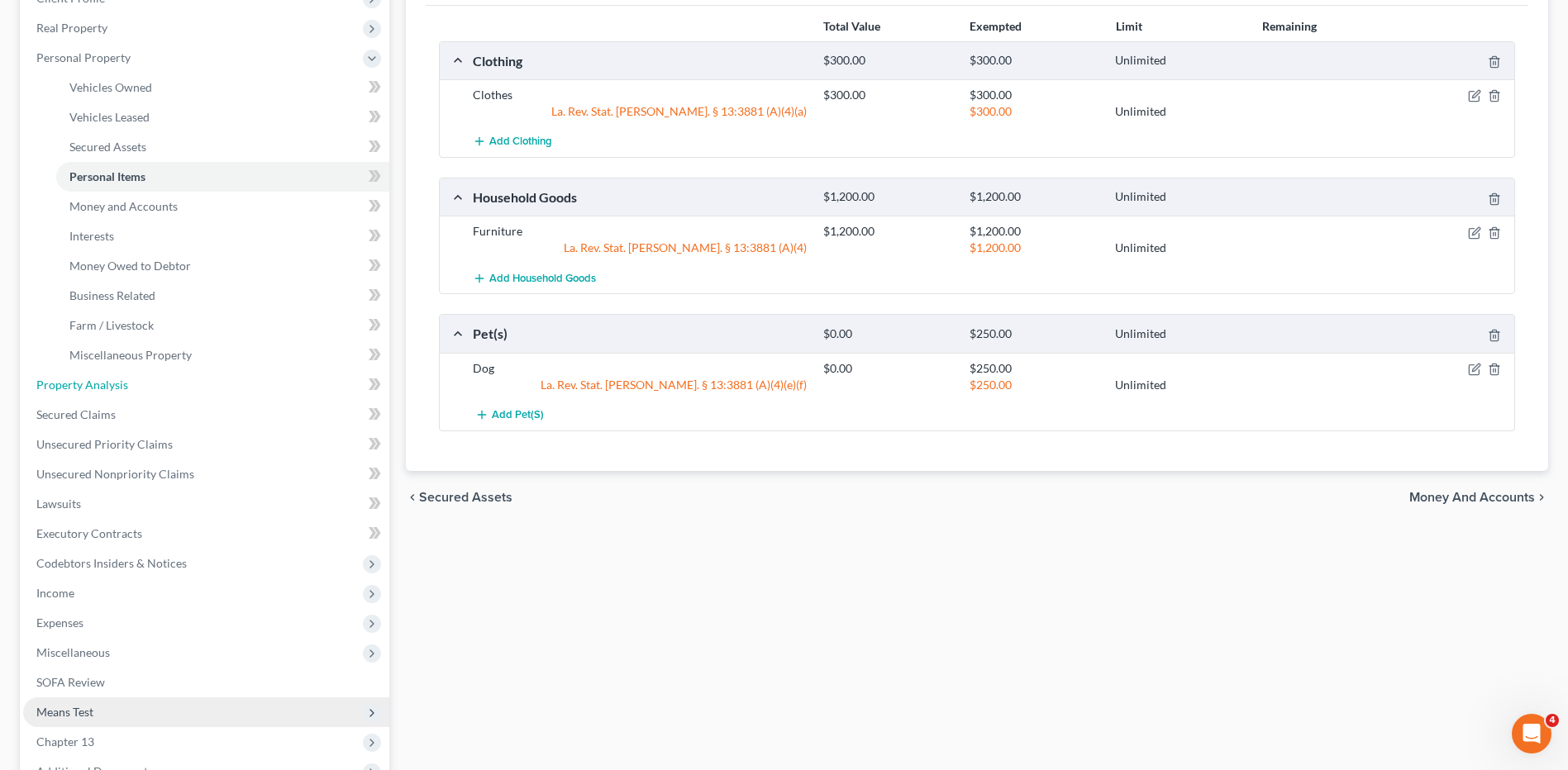
drag, startPoint x: 65, startPoint y: 385, endPoint x: 193, endPoint y: 725, distance: 363.3
click at [65, 385] on span "Property Analysis" at bounding box center [82, 385] width 92 height 14
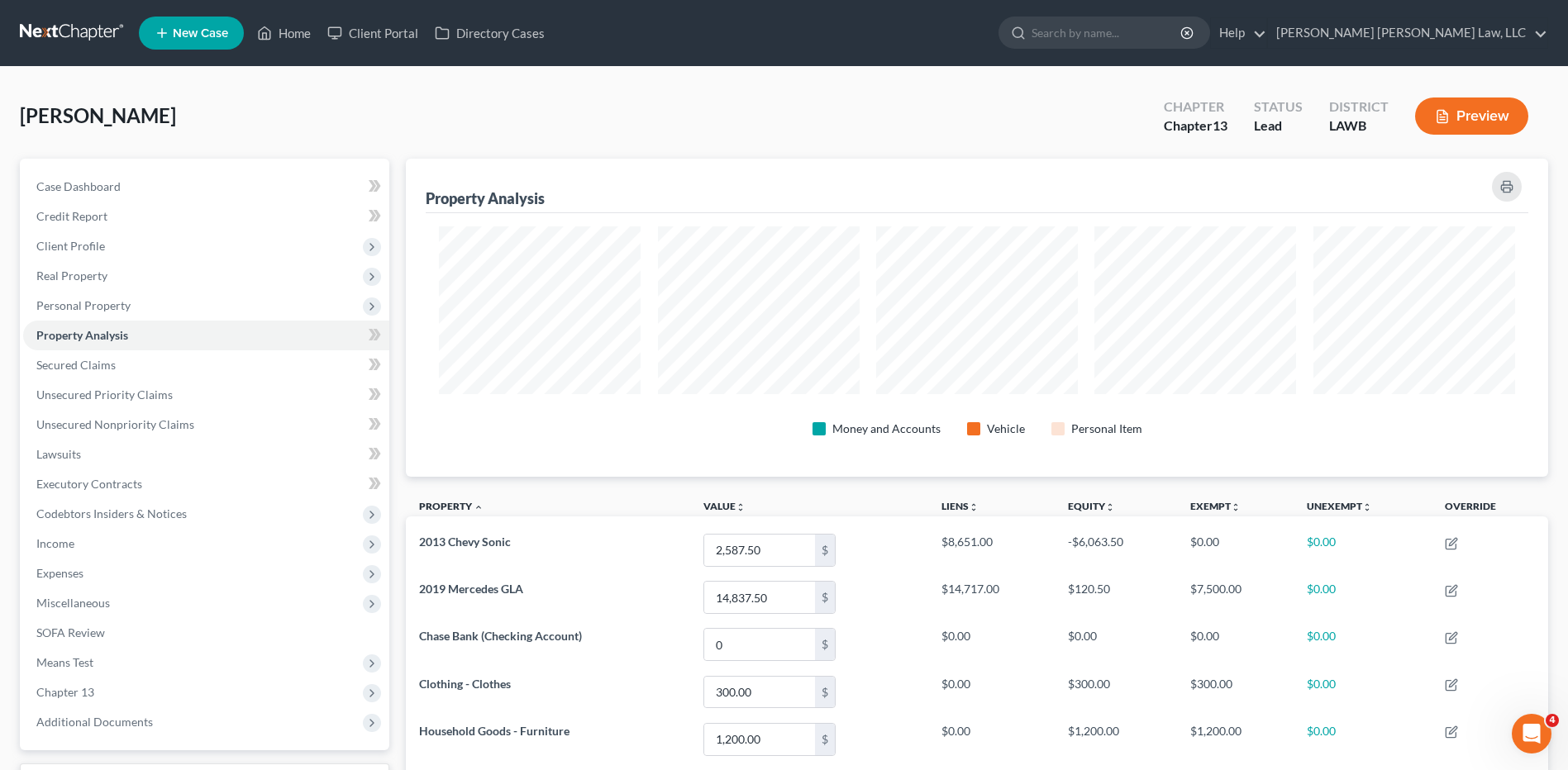
scroll to position [318, 1142]
click at [65, 307] on span "Personal Property" at bounding box center [83, 305] width 95 height 14
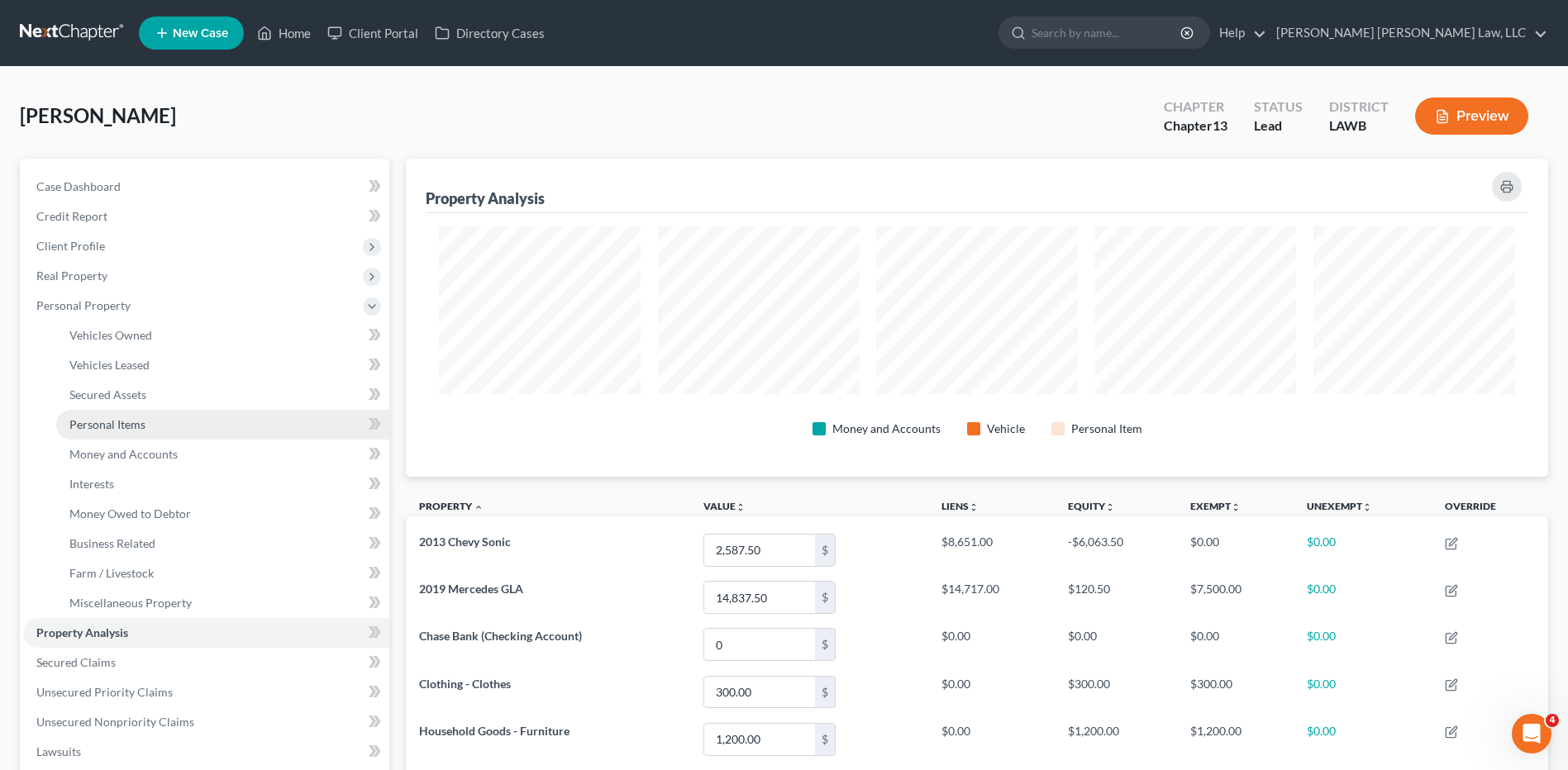
click at [111, 424] on span "Personal Items" at bounding box center [107, 423] width 76 height 14
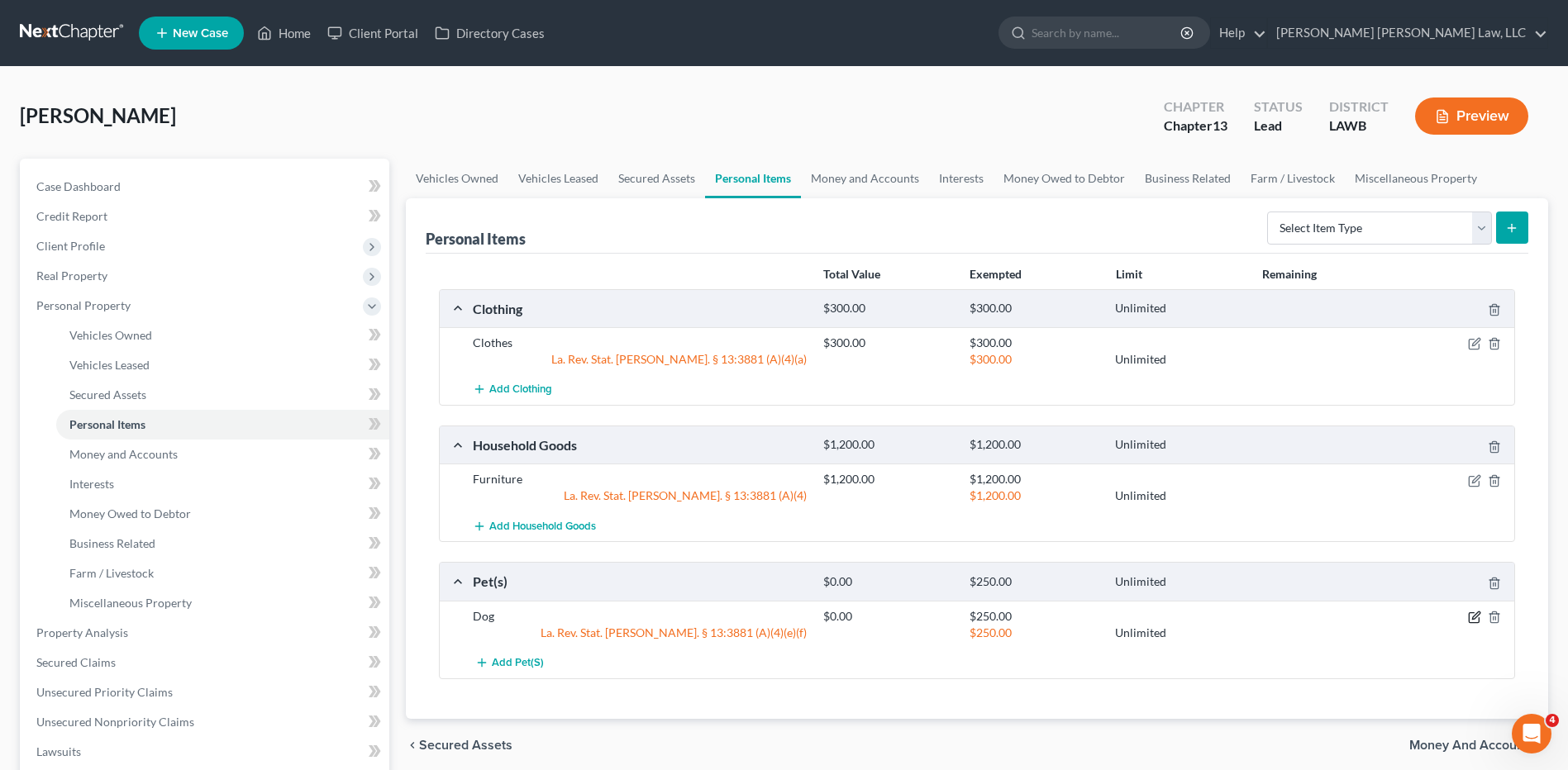
click at [1473, 615] on icon "button" at bounding box center [1474, 617] width 13 height 13
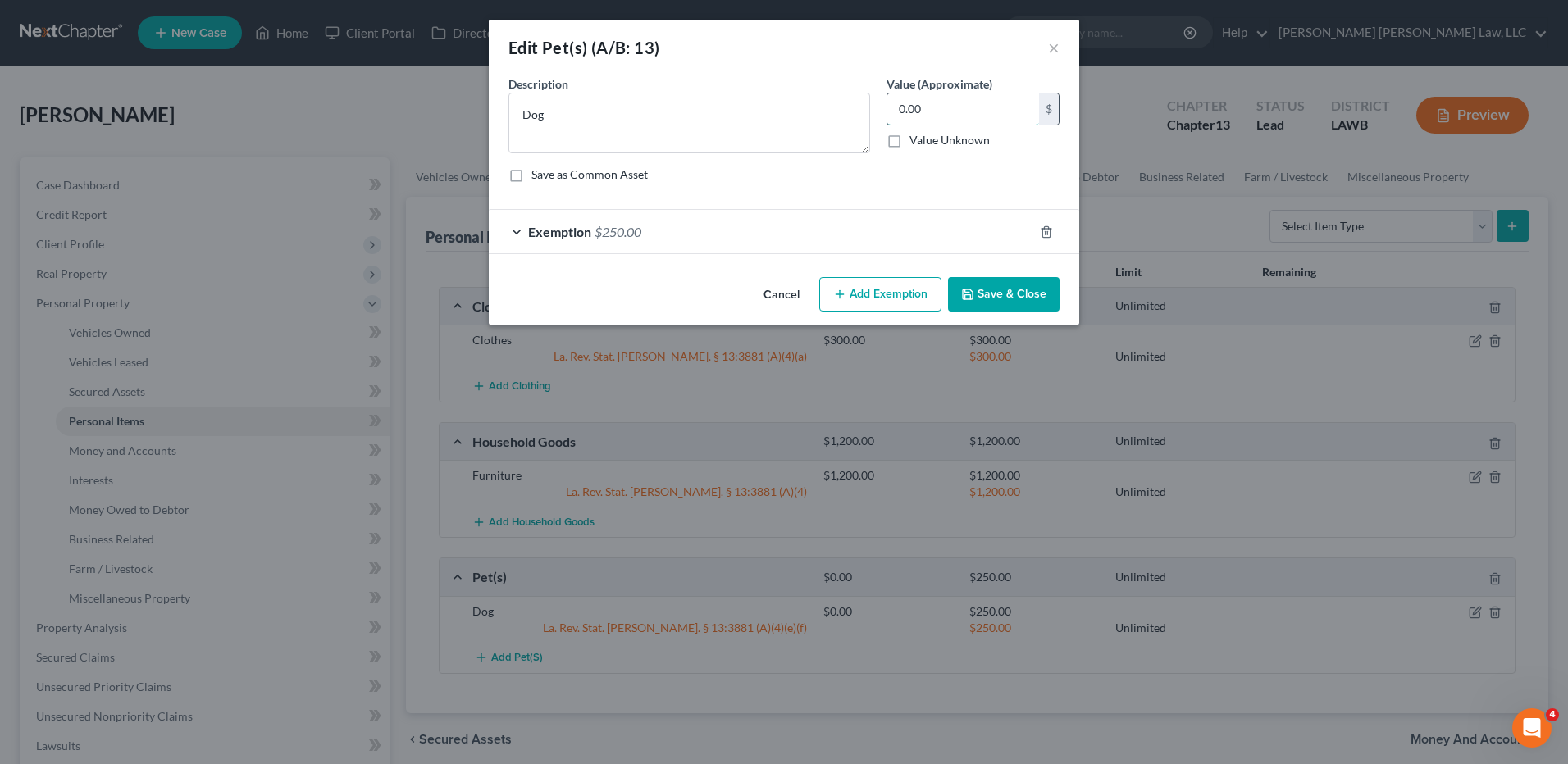
click at [936, 118] on input "0.00" at bounding box center [963, 109] width 152 height 31
click at [1034, 299] on button "Save & Close" at bounding box center [1003, 293] width 111 height 34
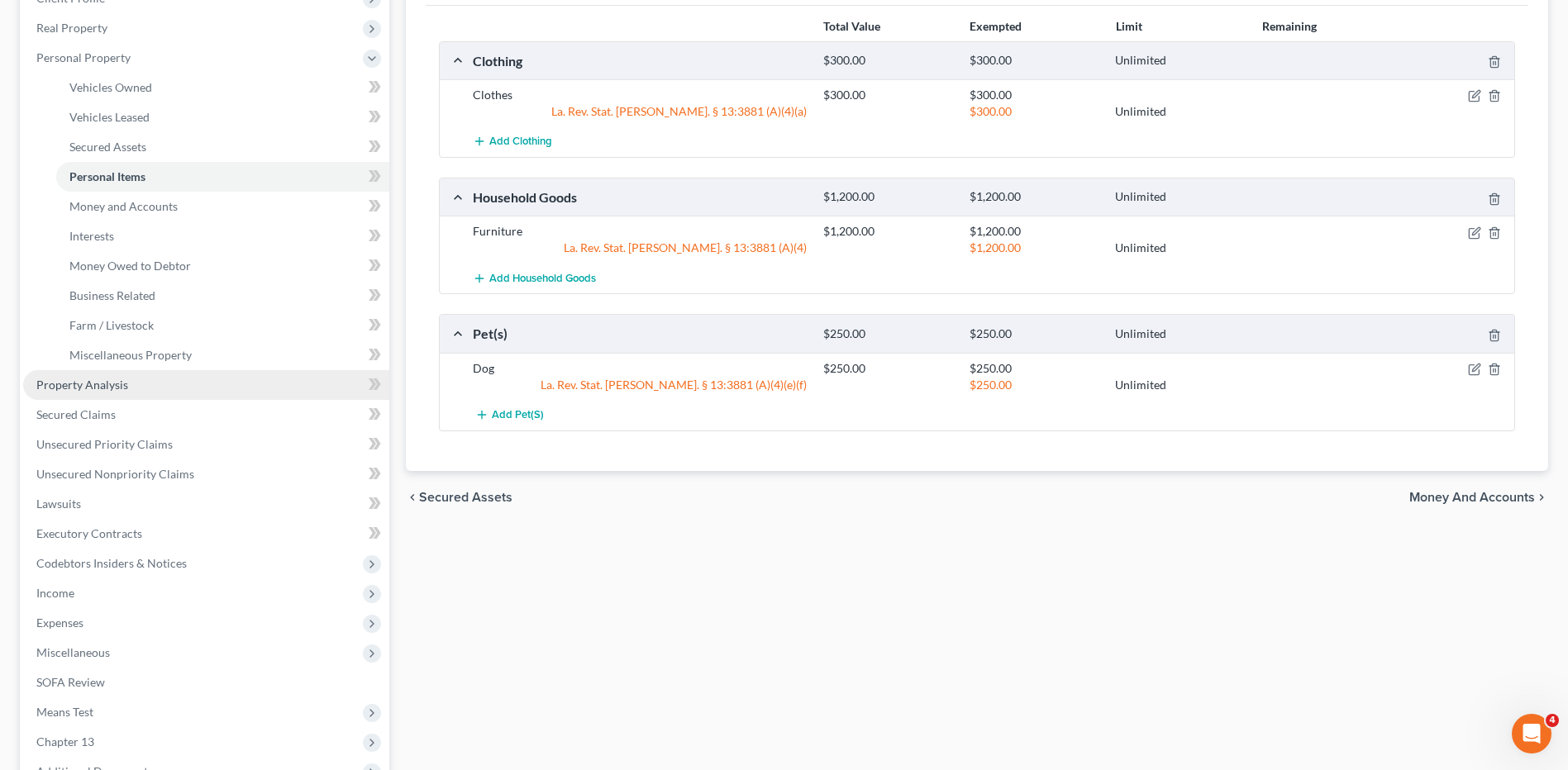
click at [89, 384] on span "Property Analysis" at bounding box center [82, 385] width 92 height 14
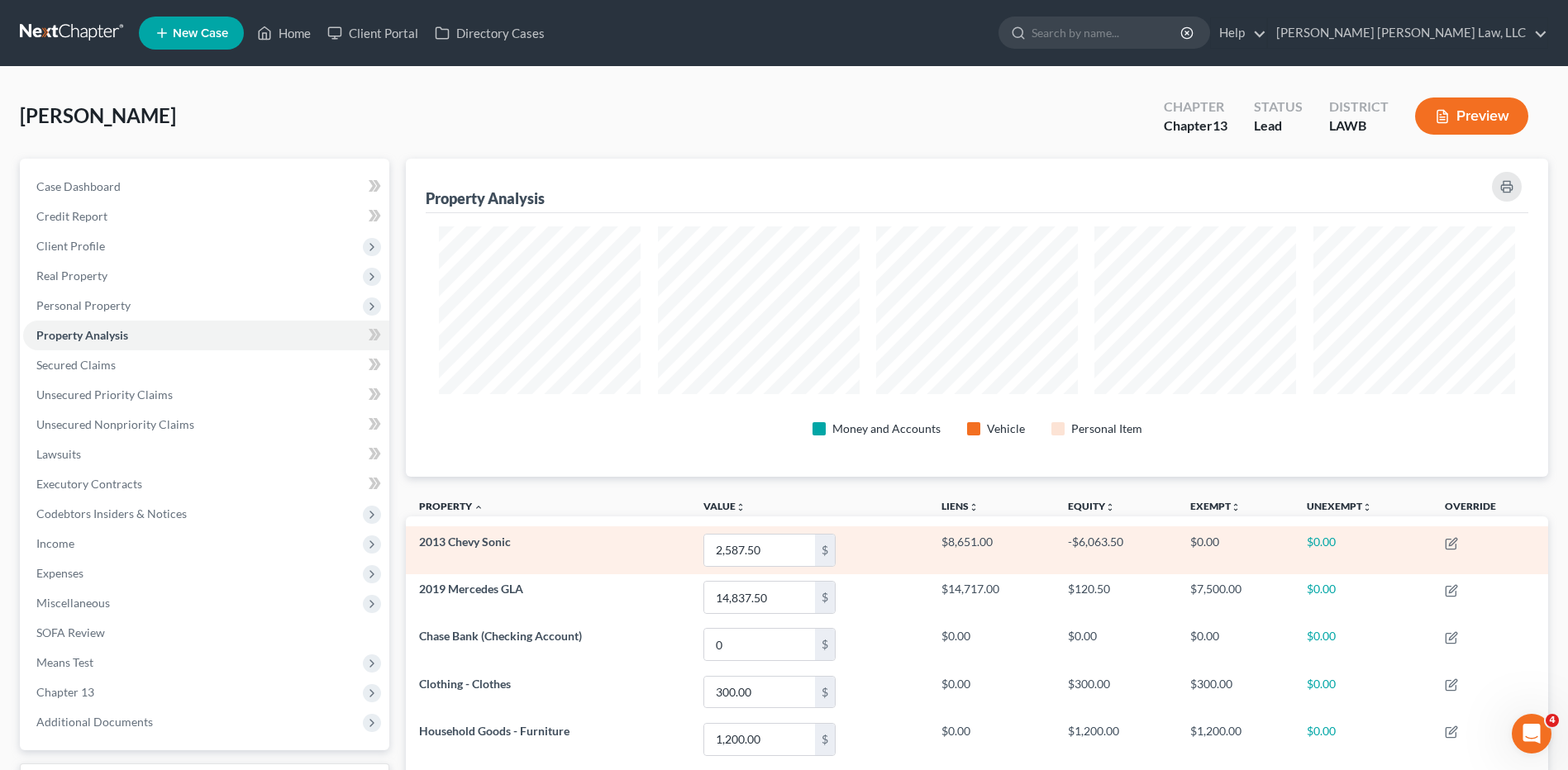
scroll to position [318, 1142]
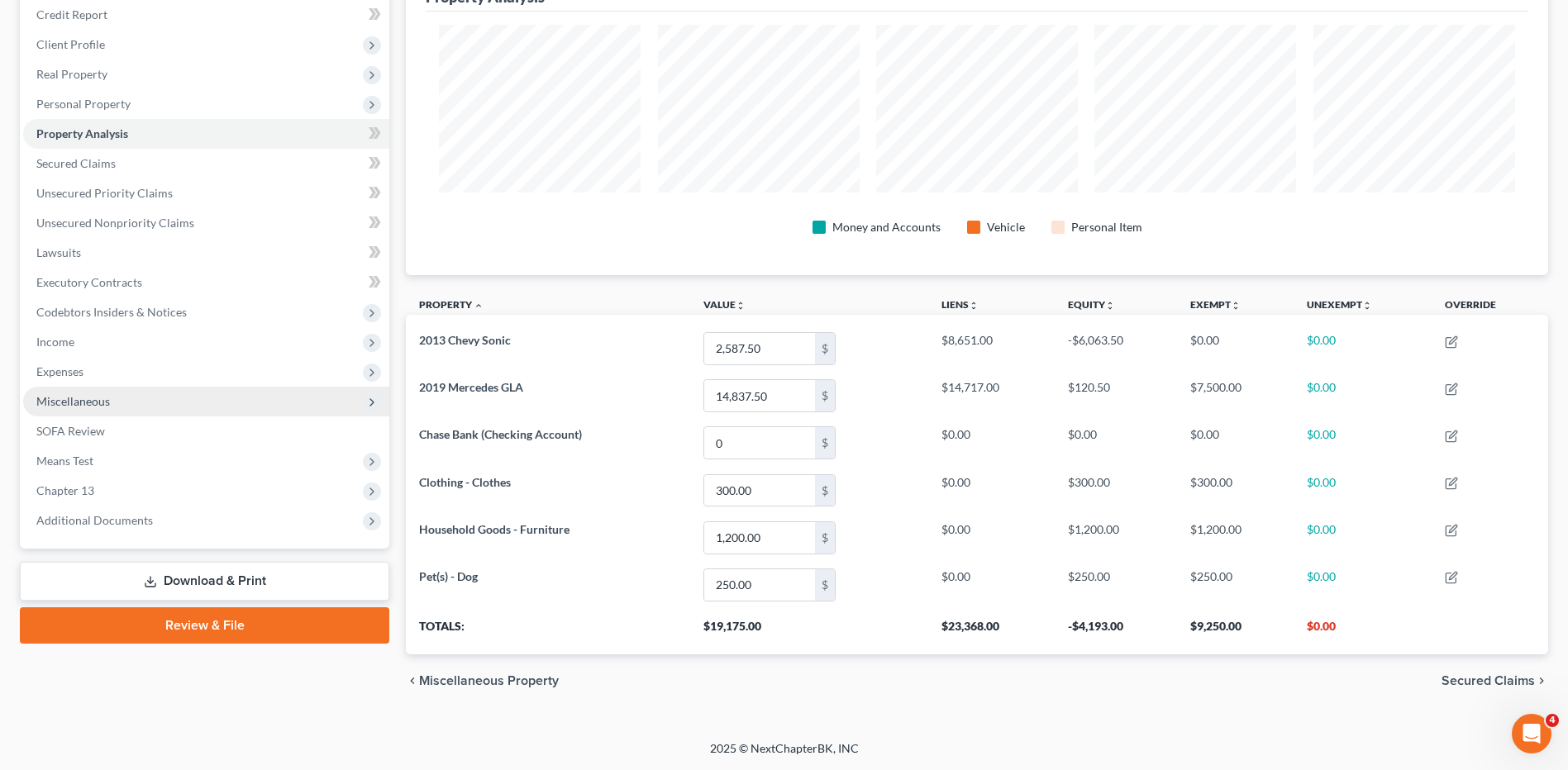
click at [71, 412] on span "Miscellaneous" at bounding box center [206, 401] width 366 height 30
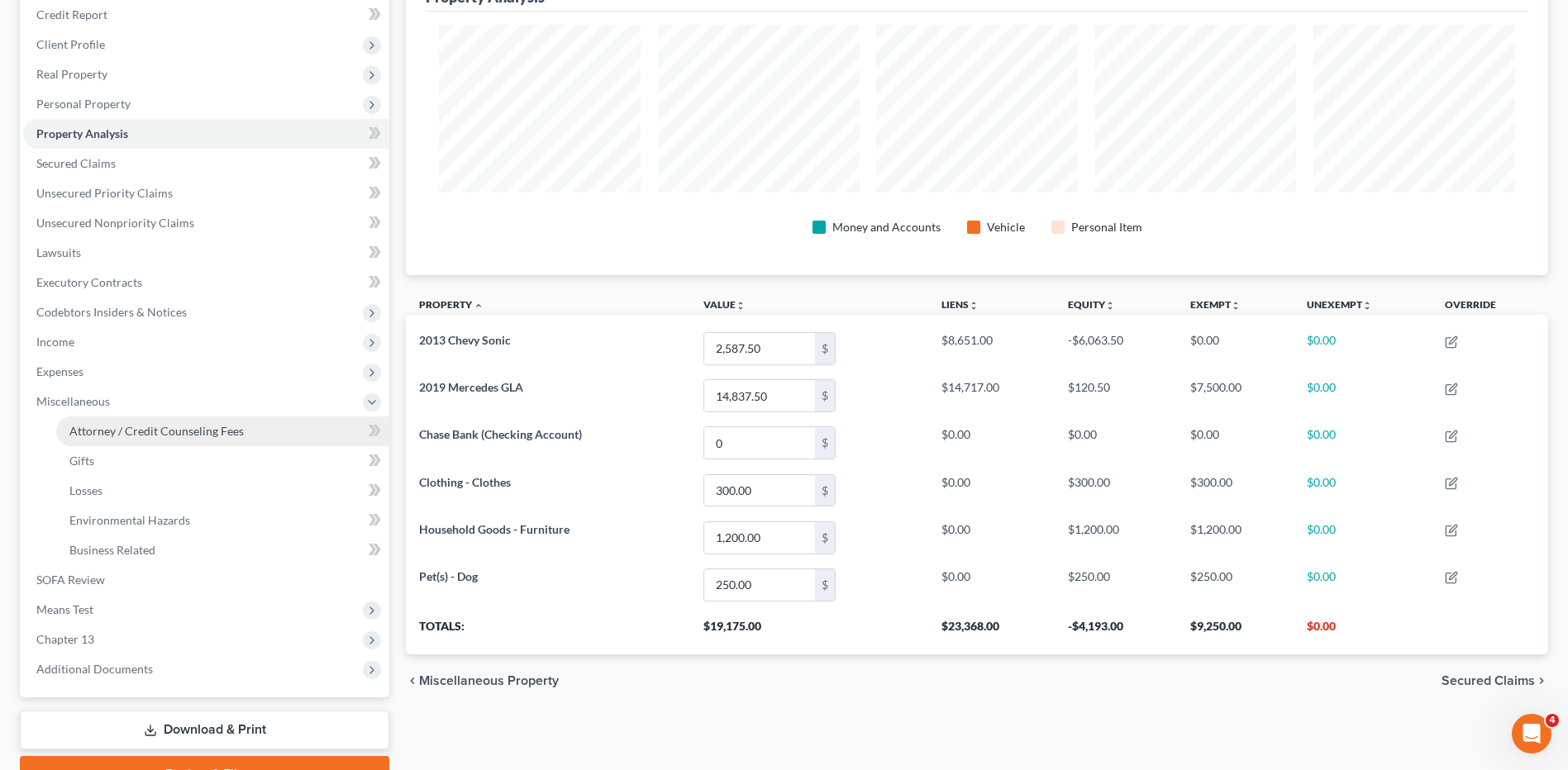
click at [88, 432] on span "Attorney / Credit Counseling Fees" at bounding box center [157, 430] width 174 height 14
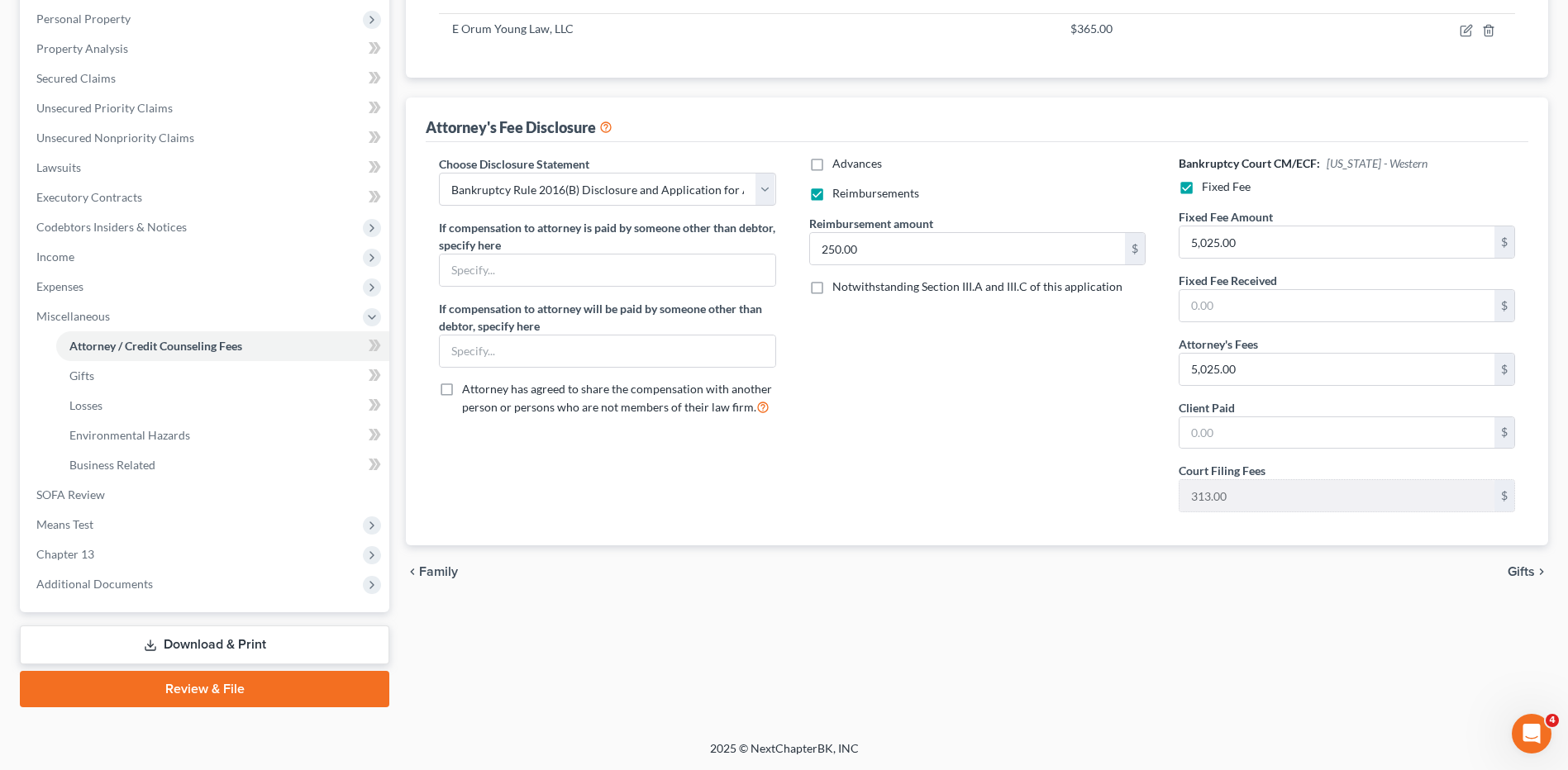
click at [202, 645] on link "Download & Print" at bounding box center [204, 645] width 370 height 39
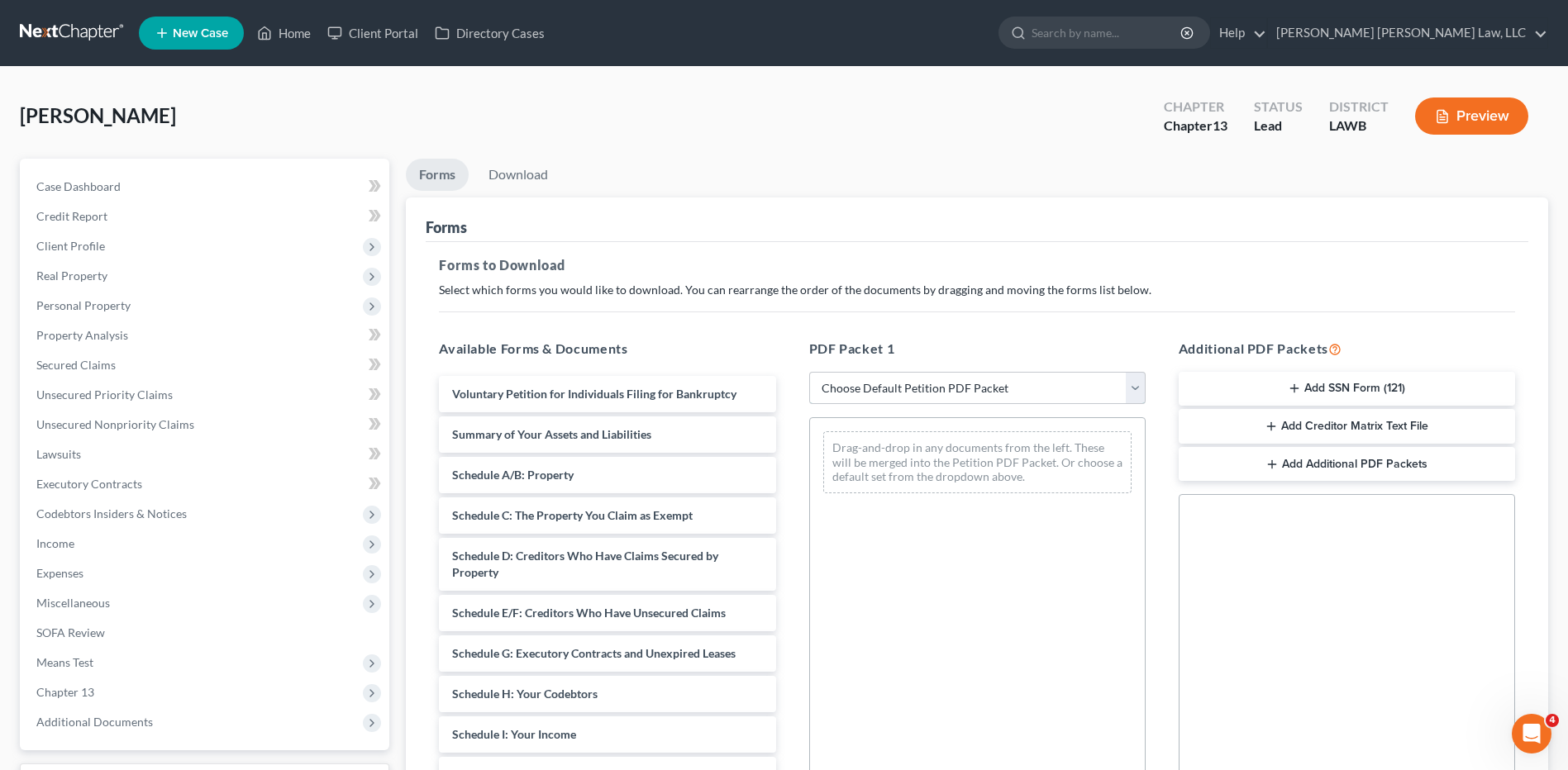
drag, startPoint x: 946, startPoint y: 383, endPoint x: 942, endPoint y: 406, distance: 23.3
click at [946, 383] on select "Choose Default Petition PDF Packet Complete Bankruptcy Petition (all forms and …" at bounding box center [977, 388] width 336 height 33
click at [809, 372] on select "Choose Default Petition PDF Packet Complete Bankruptcy Petition (all forms and …" at bounding box center [977, 388] width 336 height 33
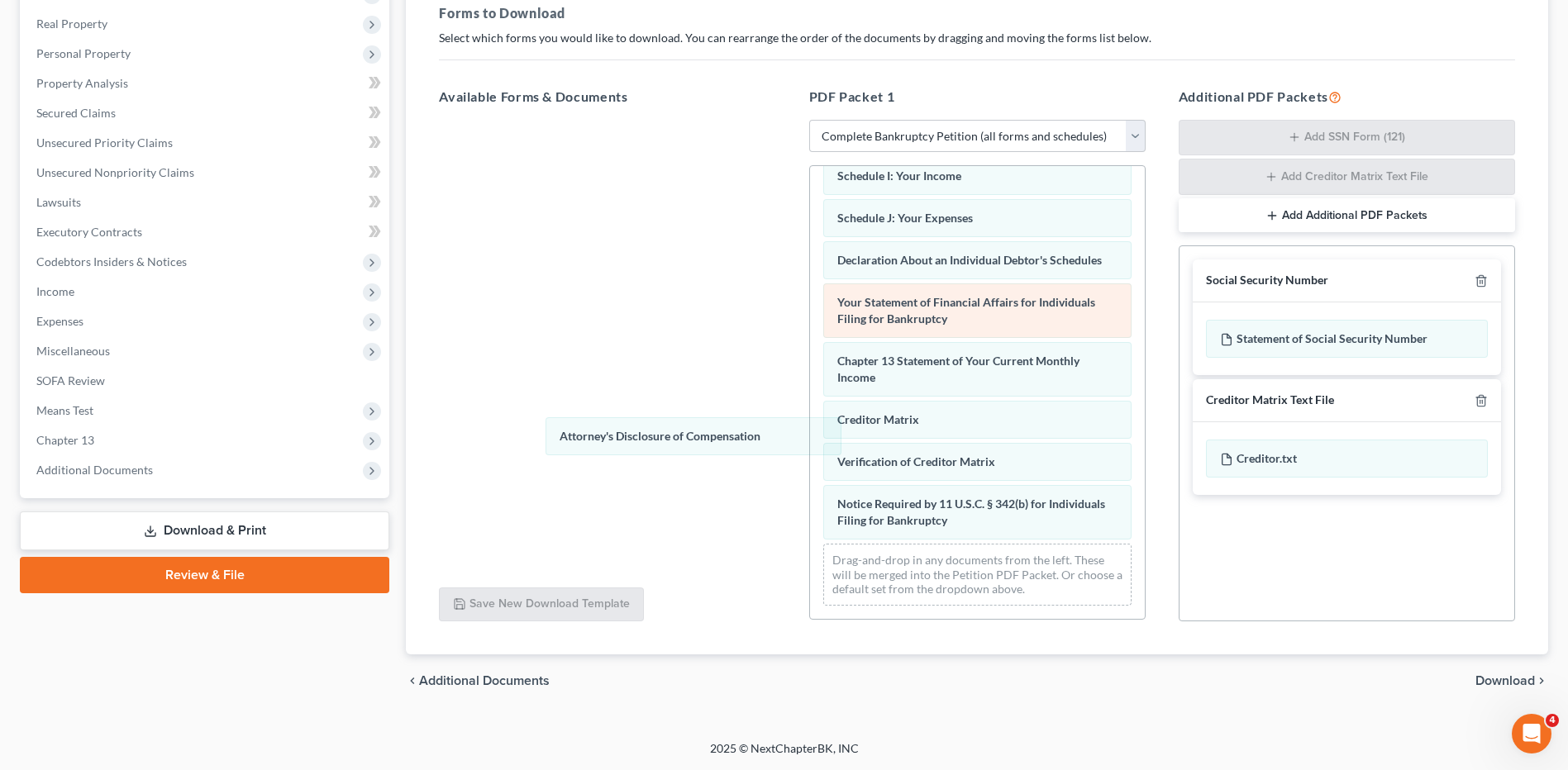
drag, startPoint x: 868, startPoint y: 524, endPoint x: 1104, endPoint y: 306, distance: 321.3
click at [810, 423] on div "Attorney's Disclosure of Compensation Voluntary Petition for Individuals Filing…" at bounding box center [977, 188] width 335 height 862
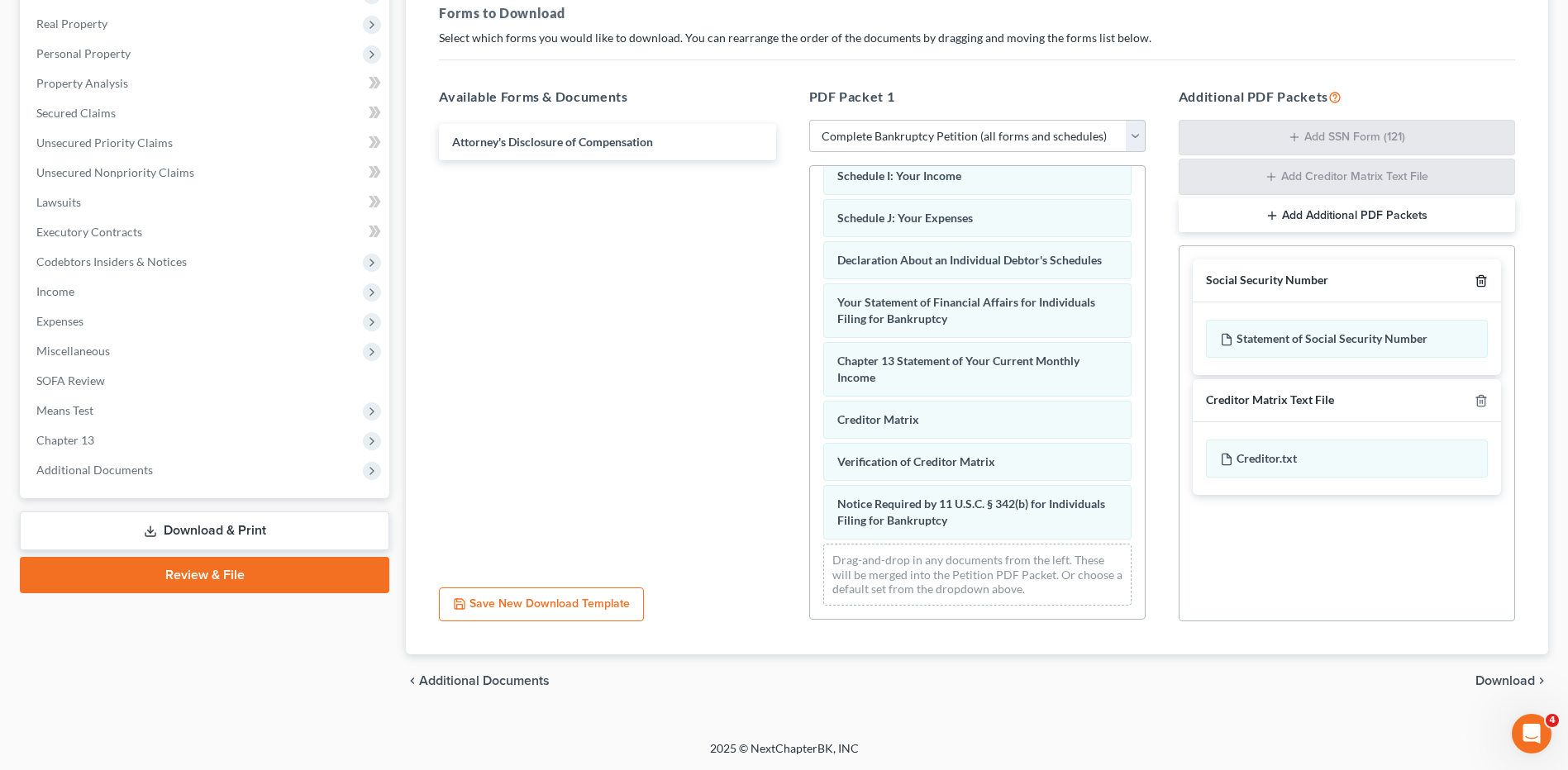
click at [1474, 281] on icon "button" at bounding box center [1481, 281] width 13 height 13
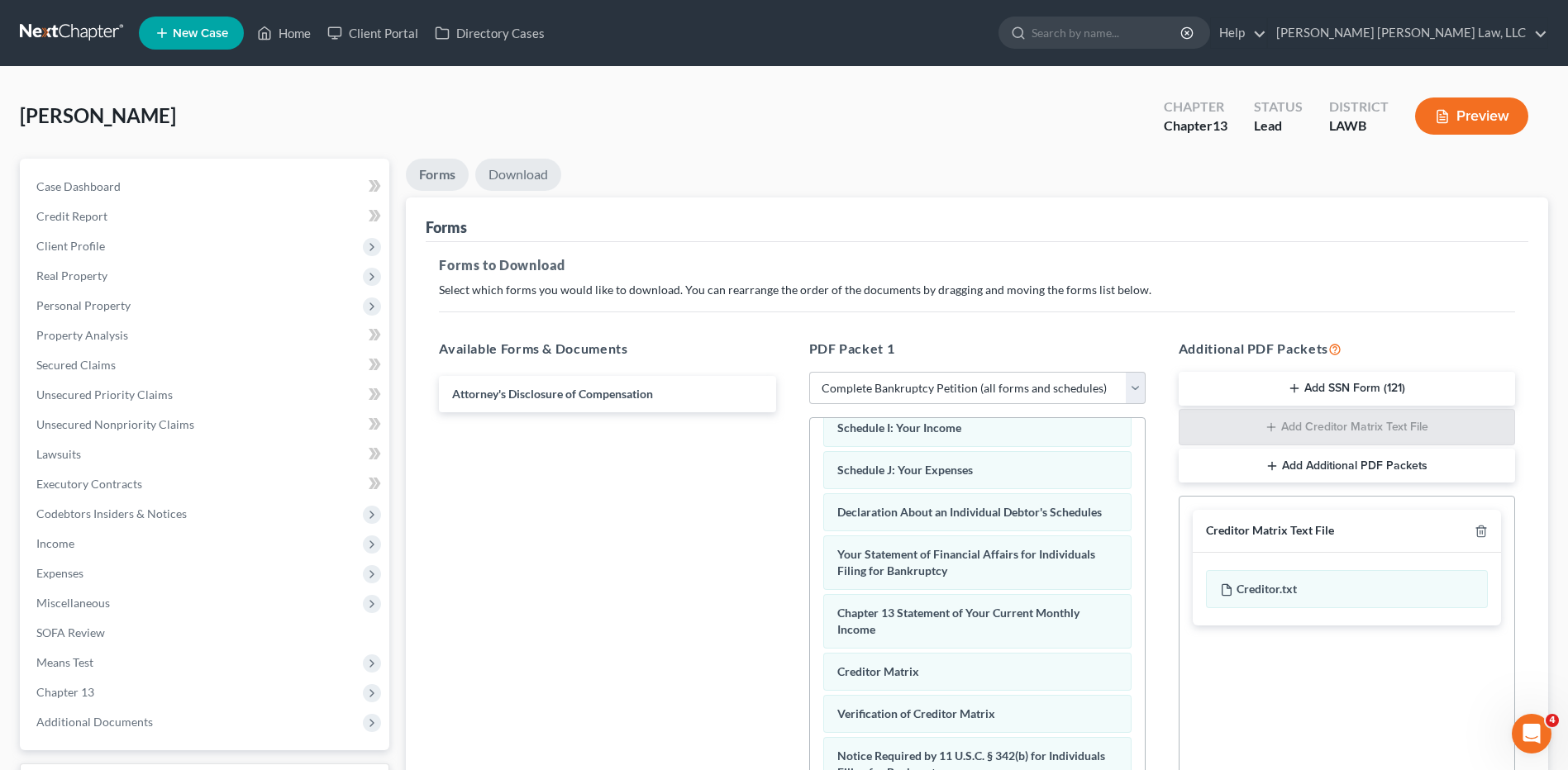
click at [538, 173] on link "Download" at bounding box center [518, 174] width 86 height 32
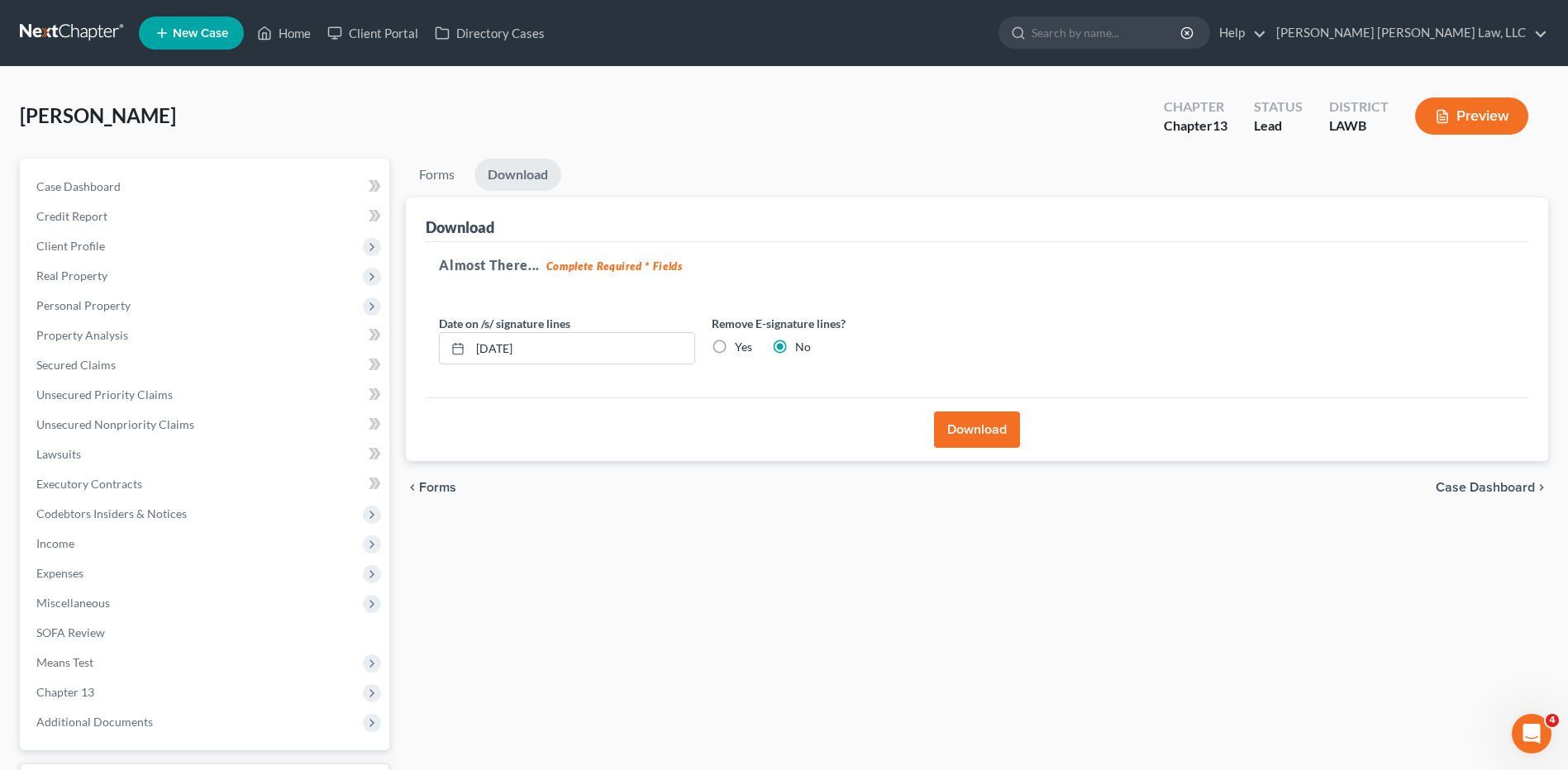
click at [971, 430] on button "Download" at bounding box center [977, 429] width 86 height 36
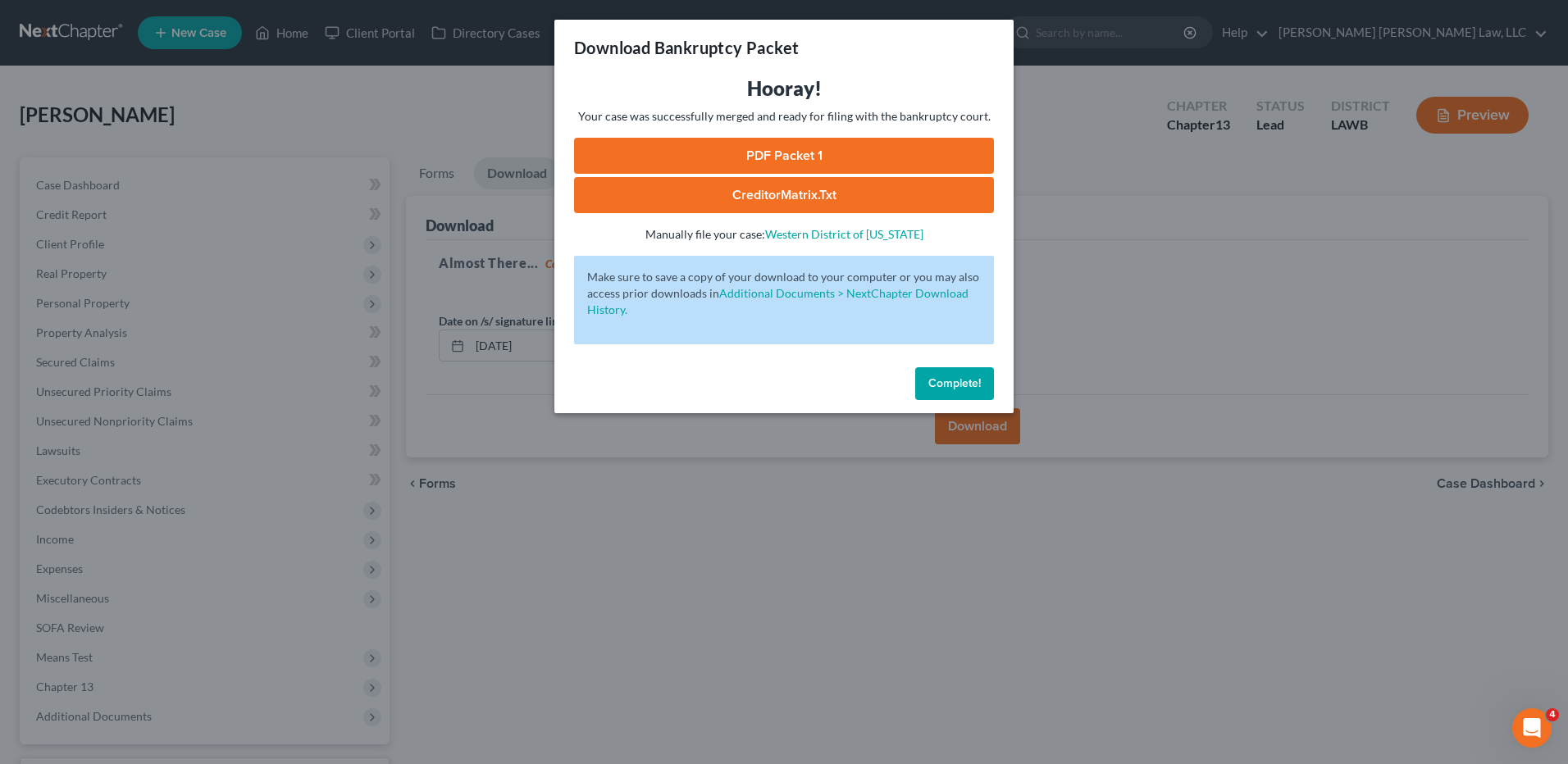
drag, startPoint x: 817, startPoint y: 146, endPoint x: 724, endPoint y: 115, distance: 98.0
click at [817, 146] on link "PDF Packet 1" at bounding box center [784, 155] width 420 height 36
drag, startPoint x: 965, startPoint y: 380, endPoint x: 800, endPoint y: 344, distance: 168.9
click at [965, 380] on span "Complete!" at bounding box center [954, 382] width 52 height 14
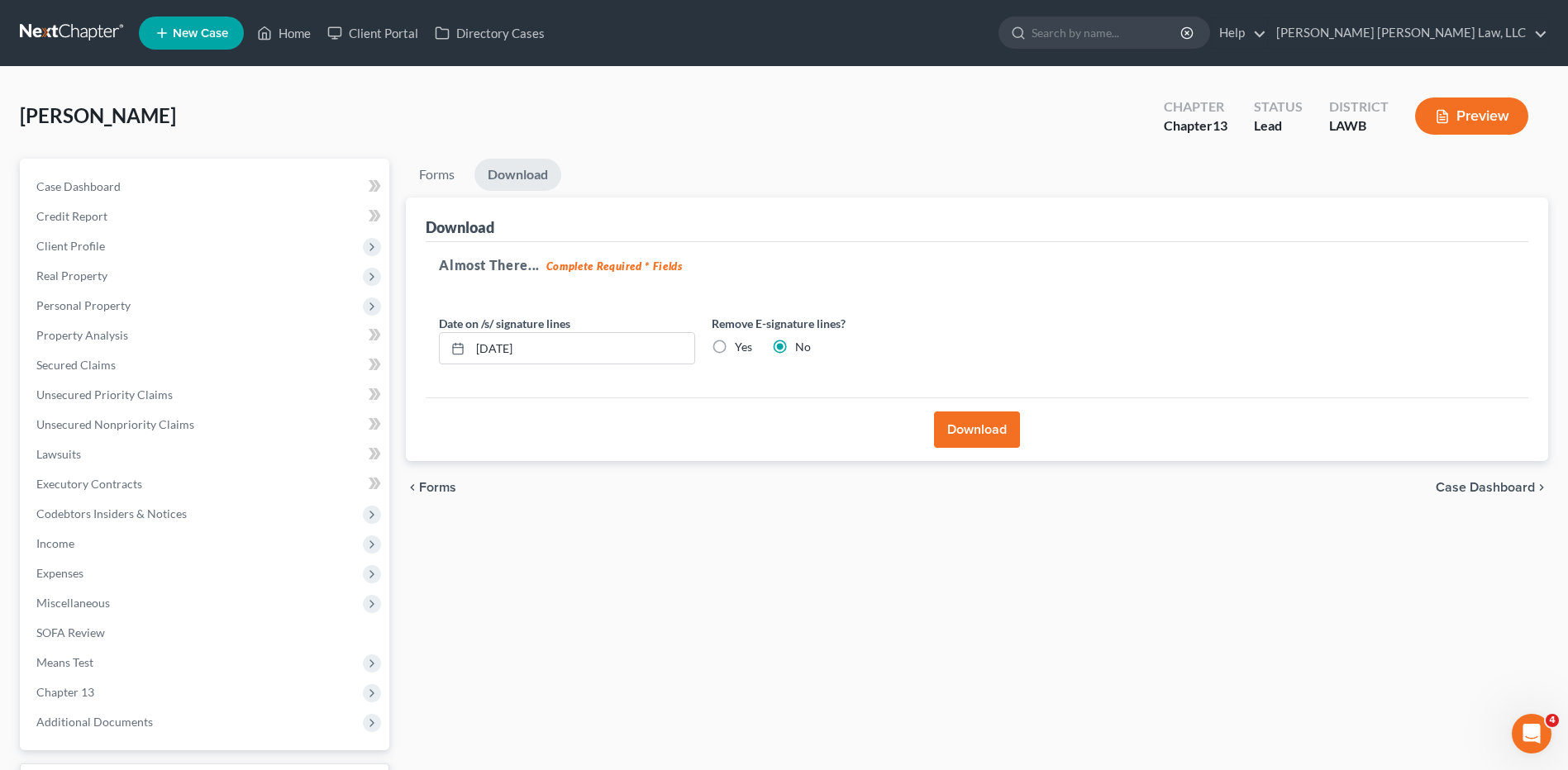
click at [55, 27] on link at bounding box center [72, 33] width 106 height 30
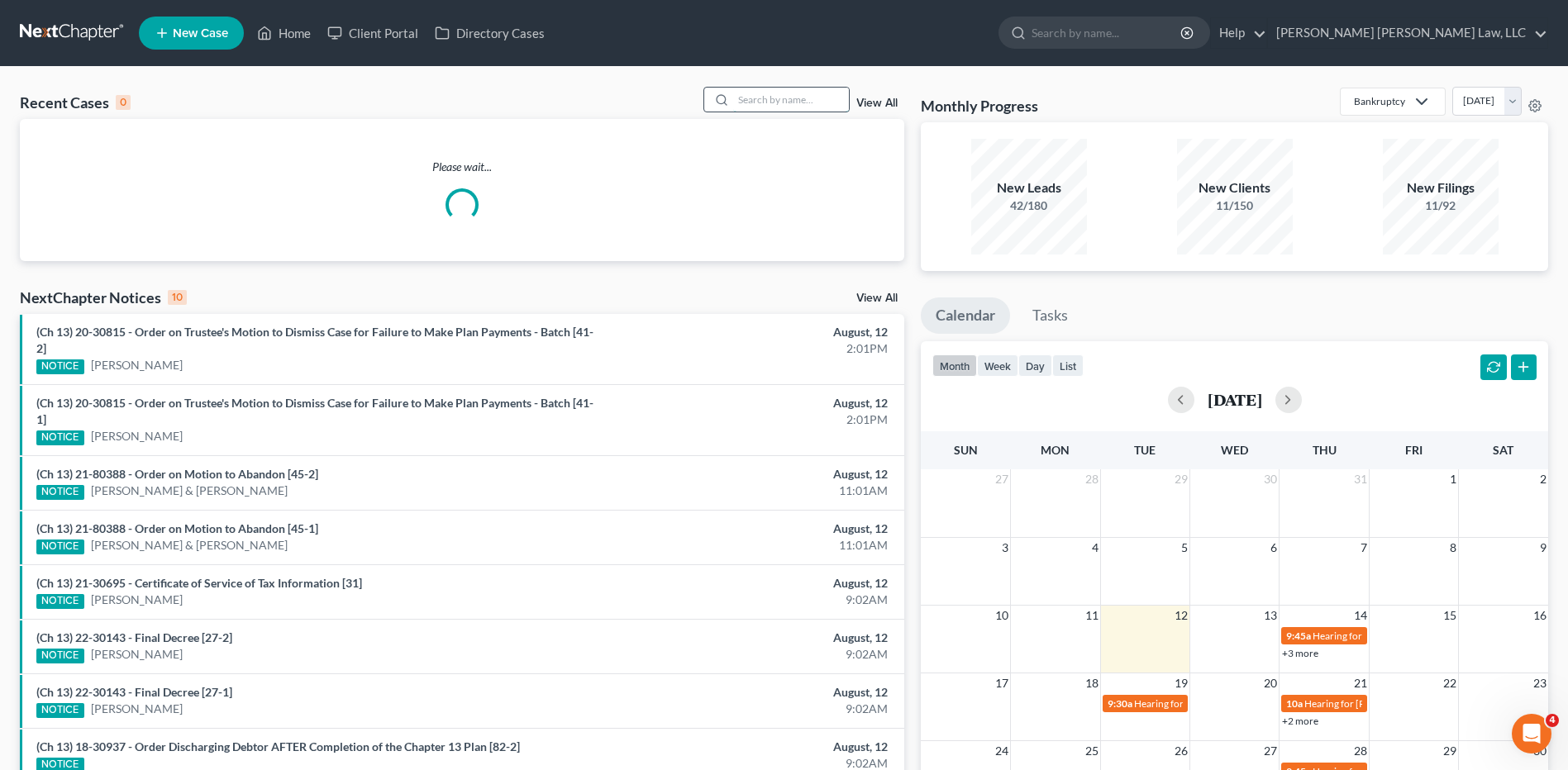
click at [744, 103] on input "search" at bounding box center [790, 100] width 116 height 24
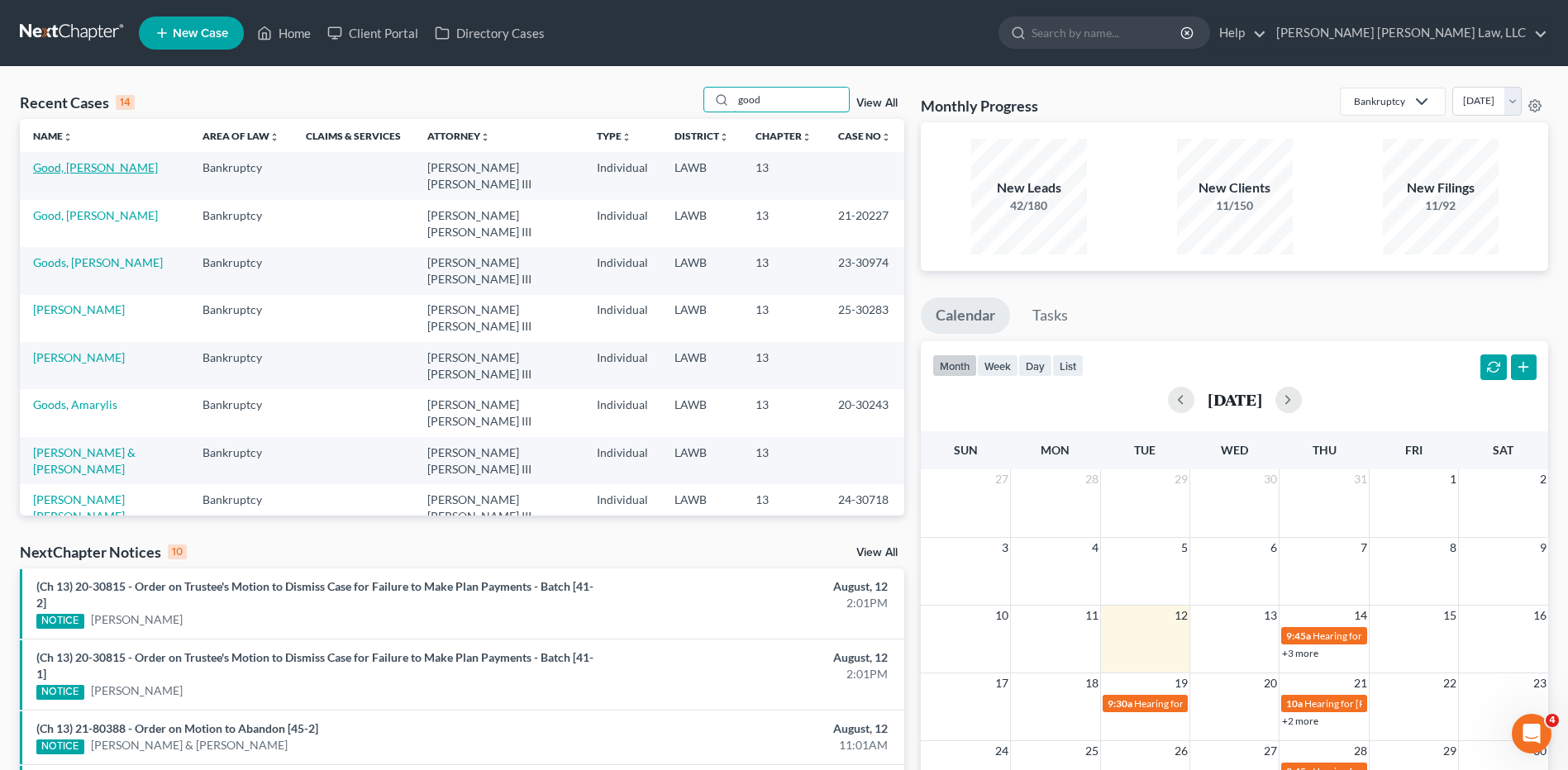
type input "good"
click at [72, 170] on link "Good, [PERSON_NAME]" at bounding box center [95, 167] width 125 height 14
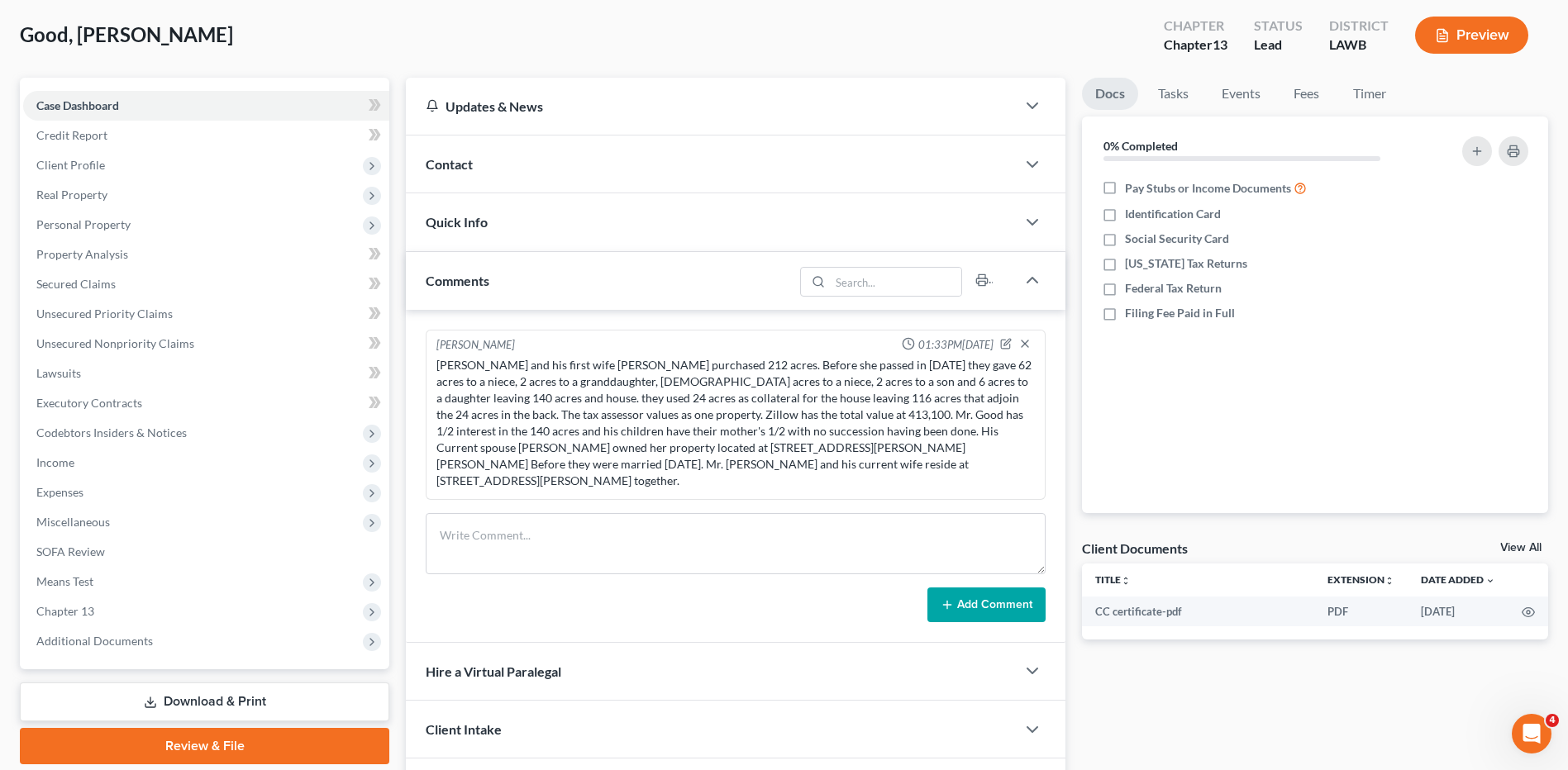
scroll to position [158, 0]
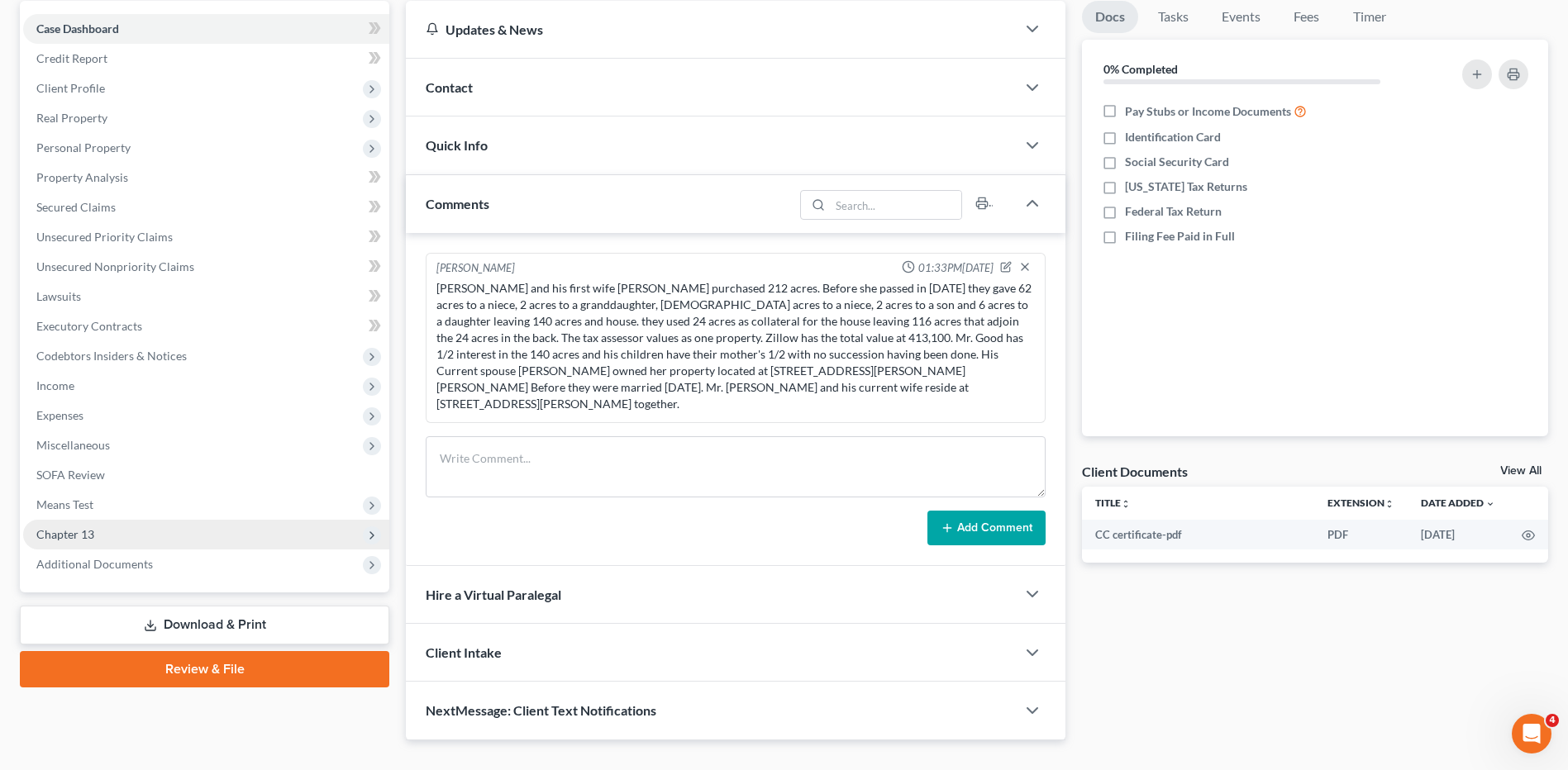
click at [57, 541] on span "Chapter 13" at bounding box center [206, 535] width 366 height 30
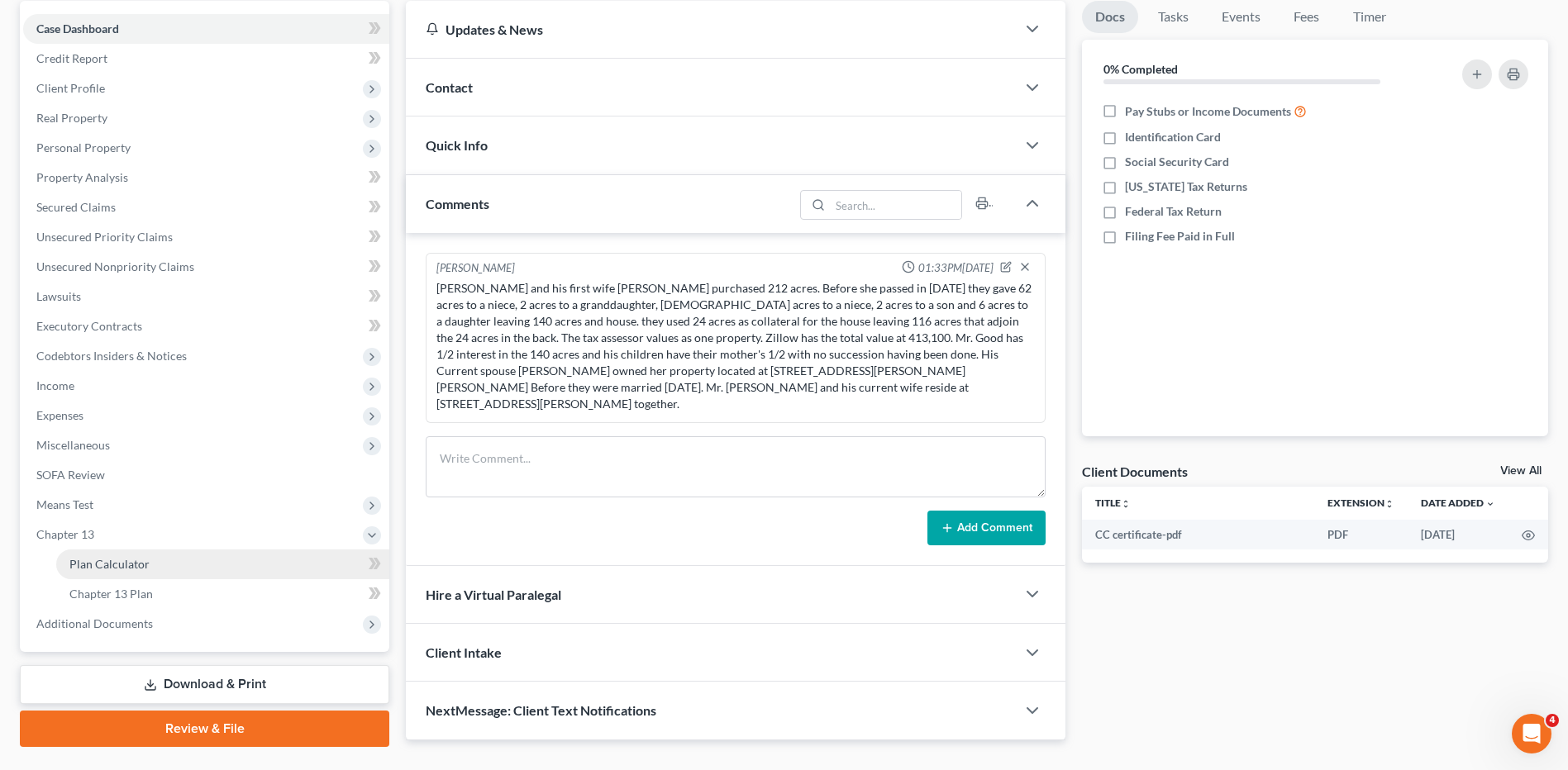
click at [74, 564] on span "Plan Calculator" at bounding box center [109, 563] width 80 height 14
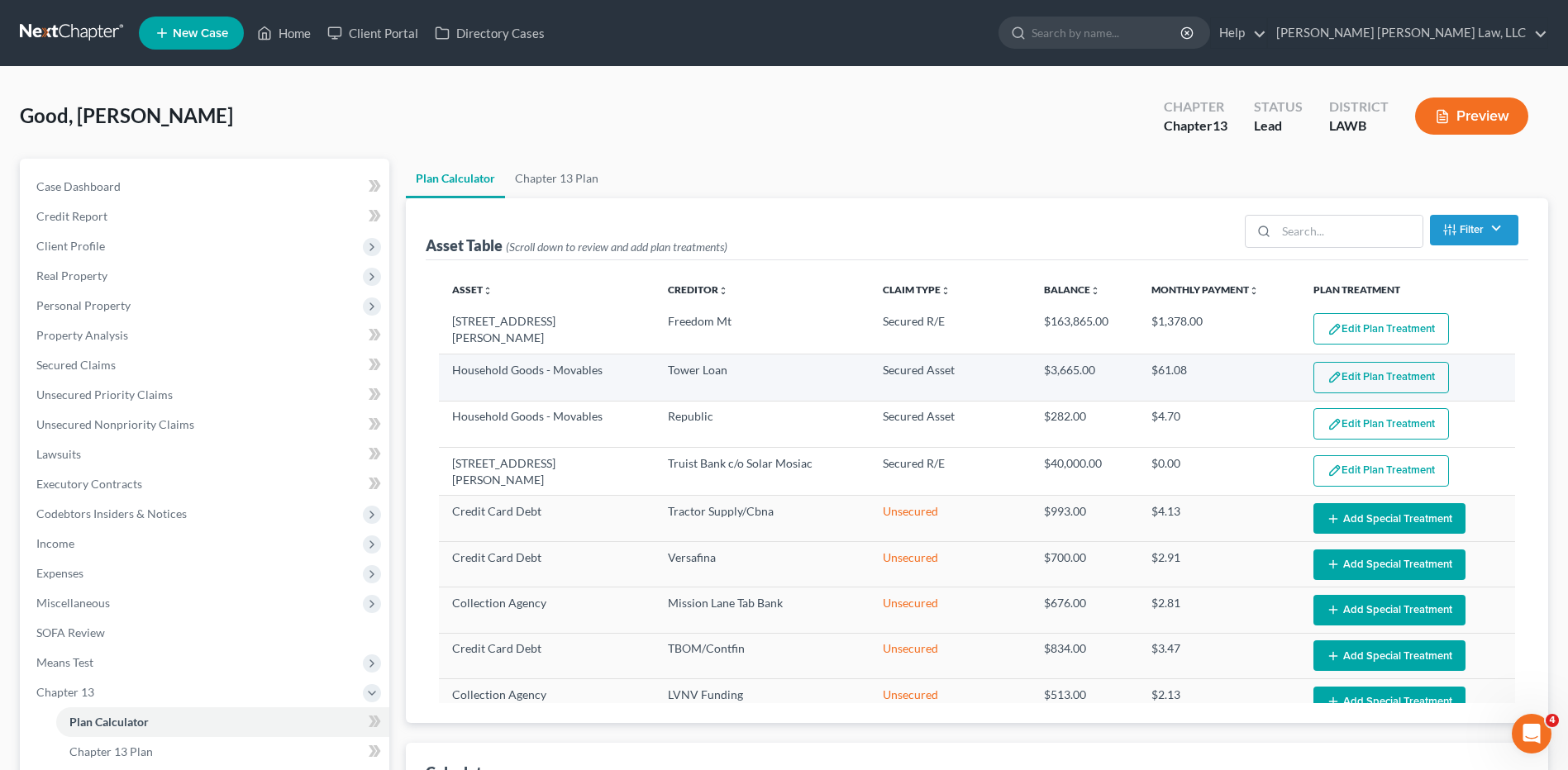
select select "59"
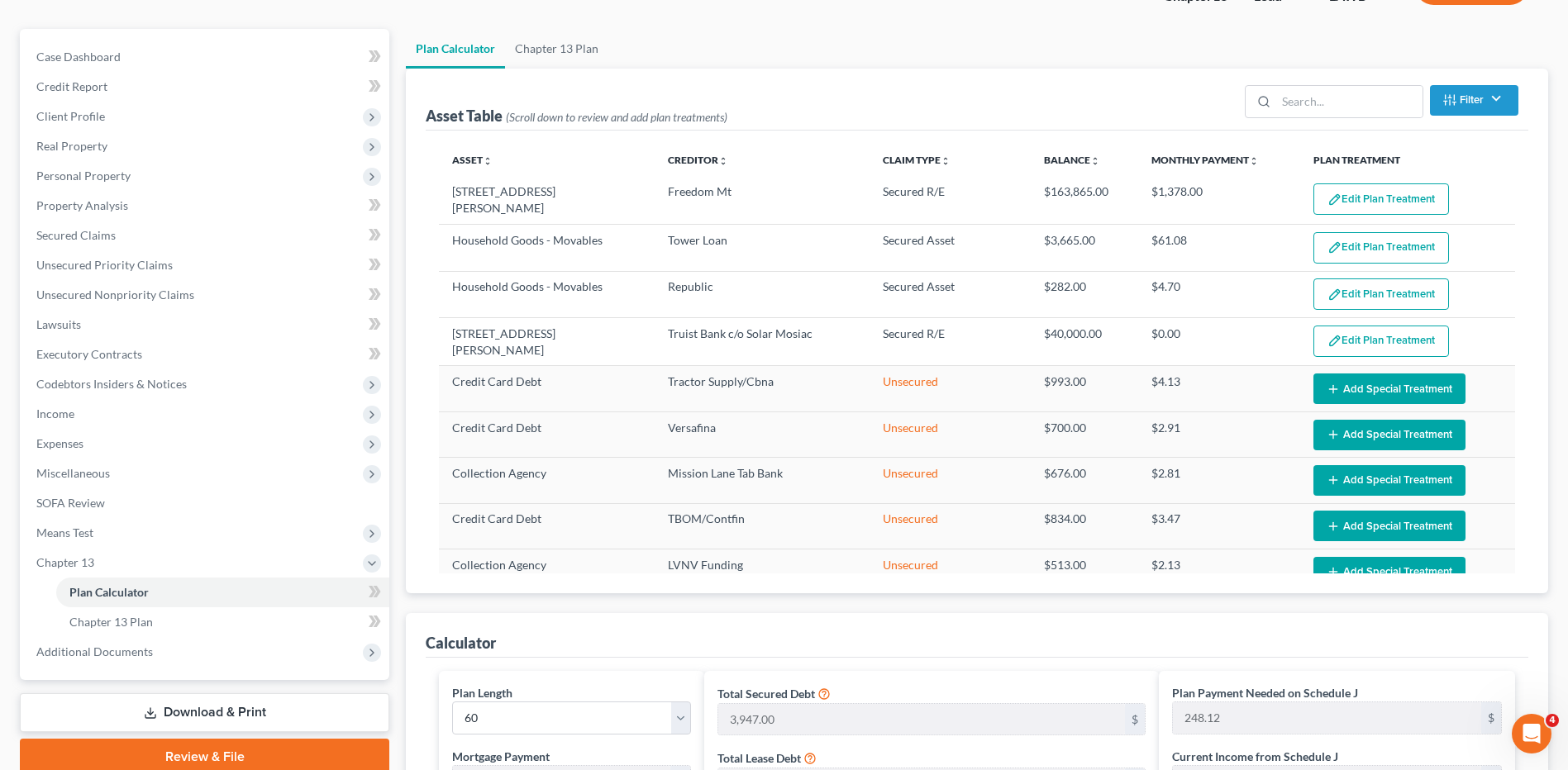
scroll to position [331, 0]
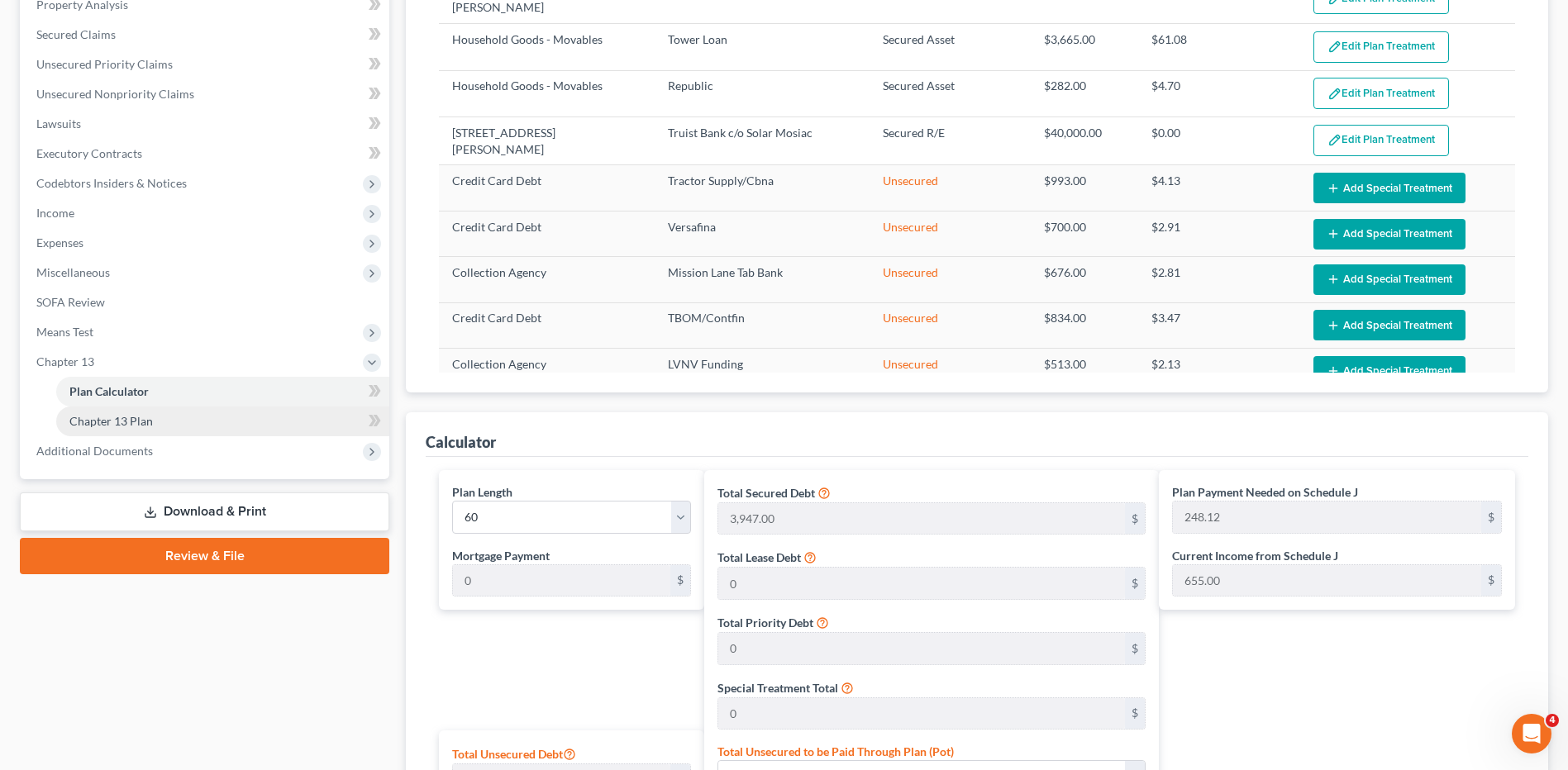
click at [142, 430] on link "Chapter 13 Plan" at bounding box center [222, 422] width 333 height 30
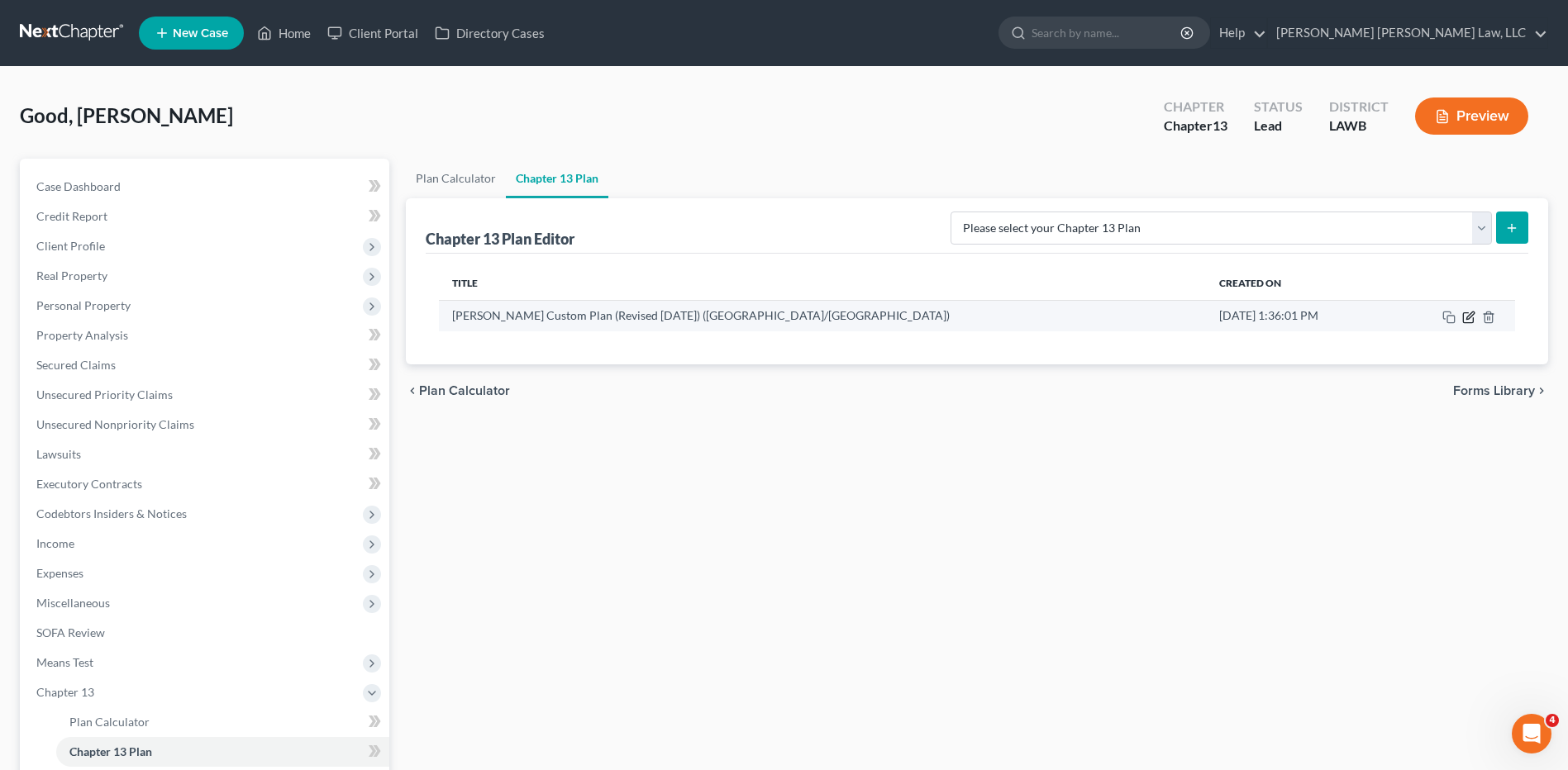
click at [1468, 318] on icon "button" at bounding box center [1468, 317] width 13 height 13
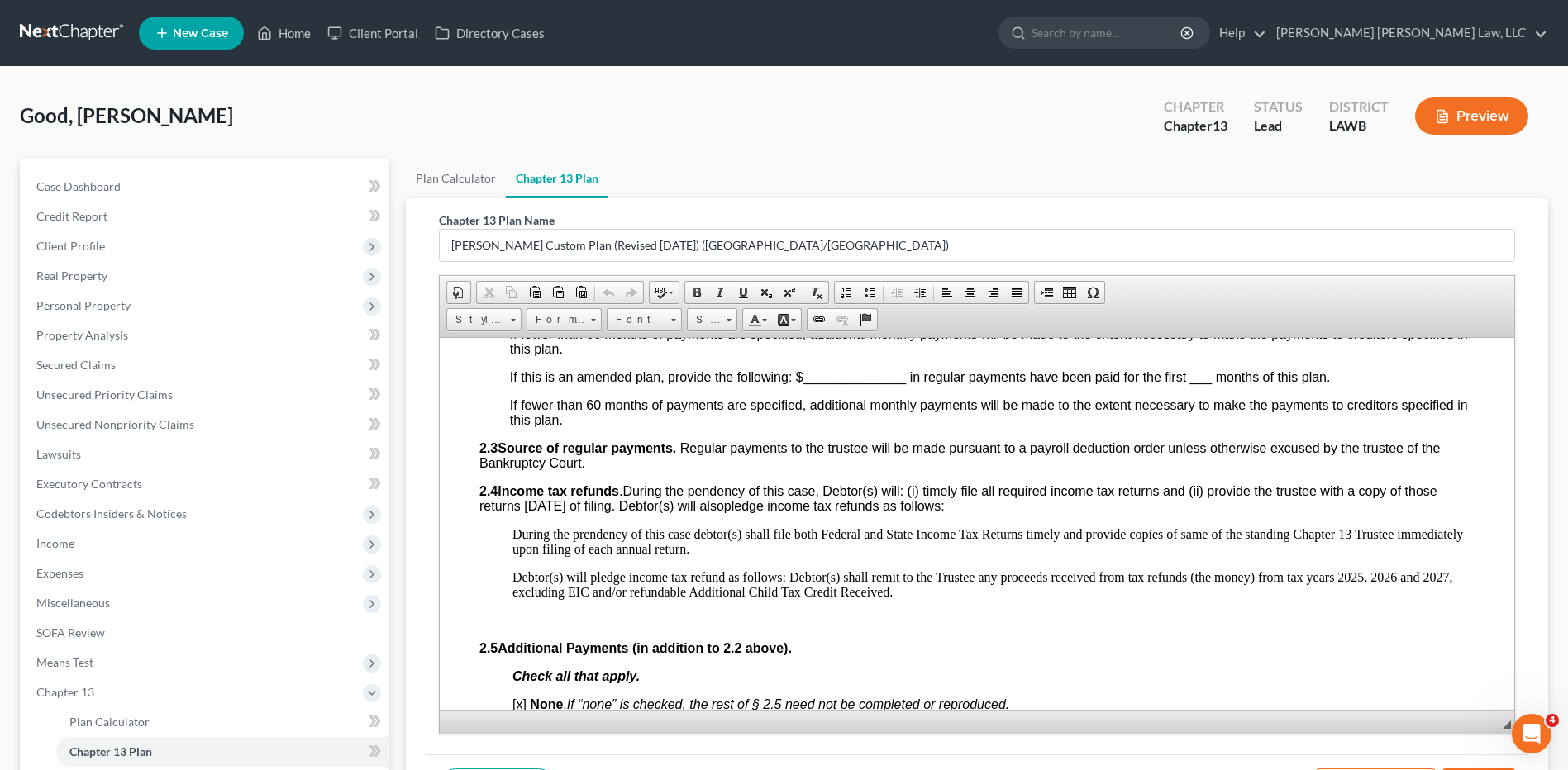
scroll to position [909, 0]
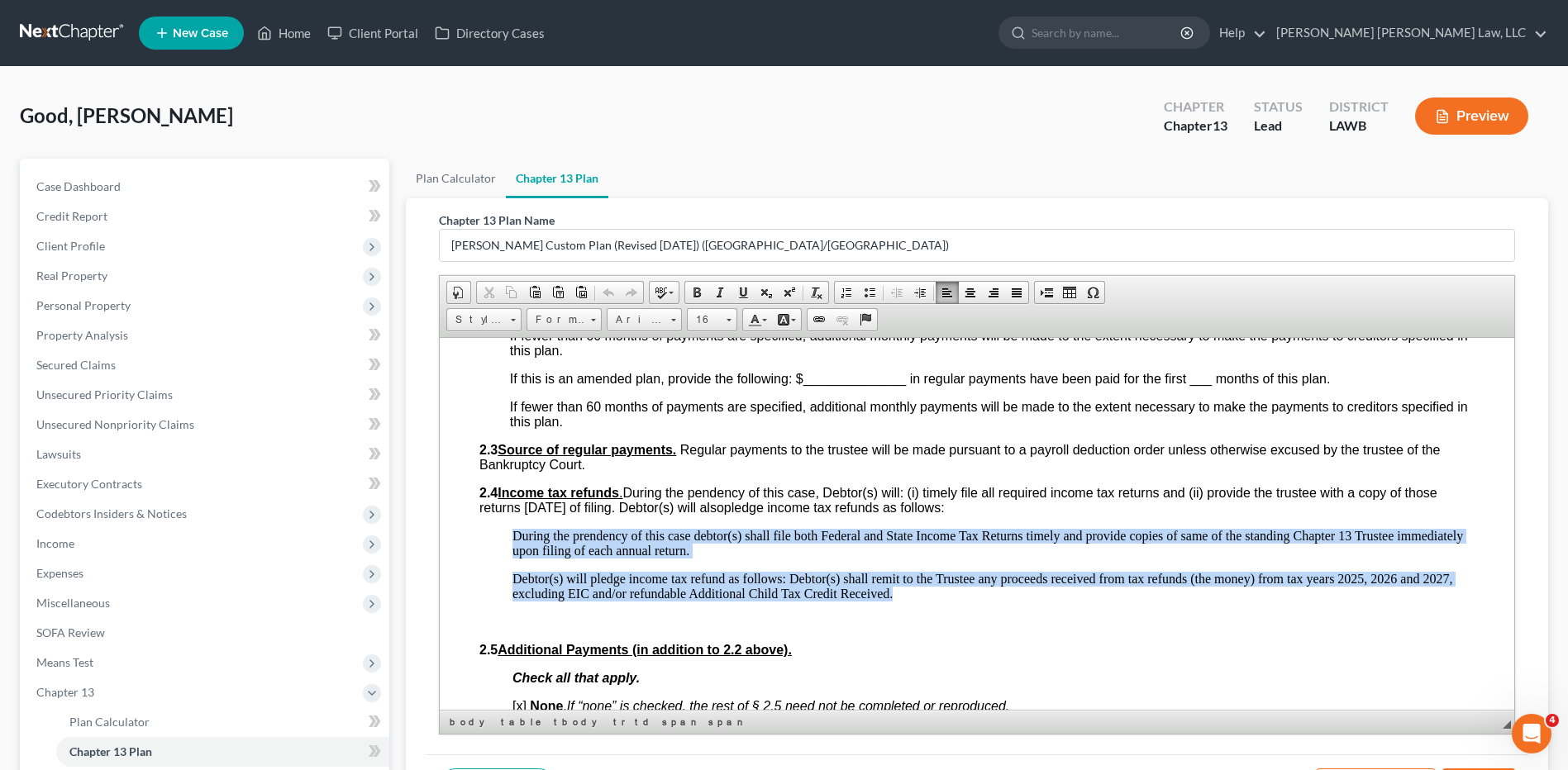
drag, startPoint x: 512, startPoint y: 531, endPoint x: 1030, endPoint y: 587, distance: 521.0
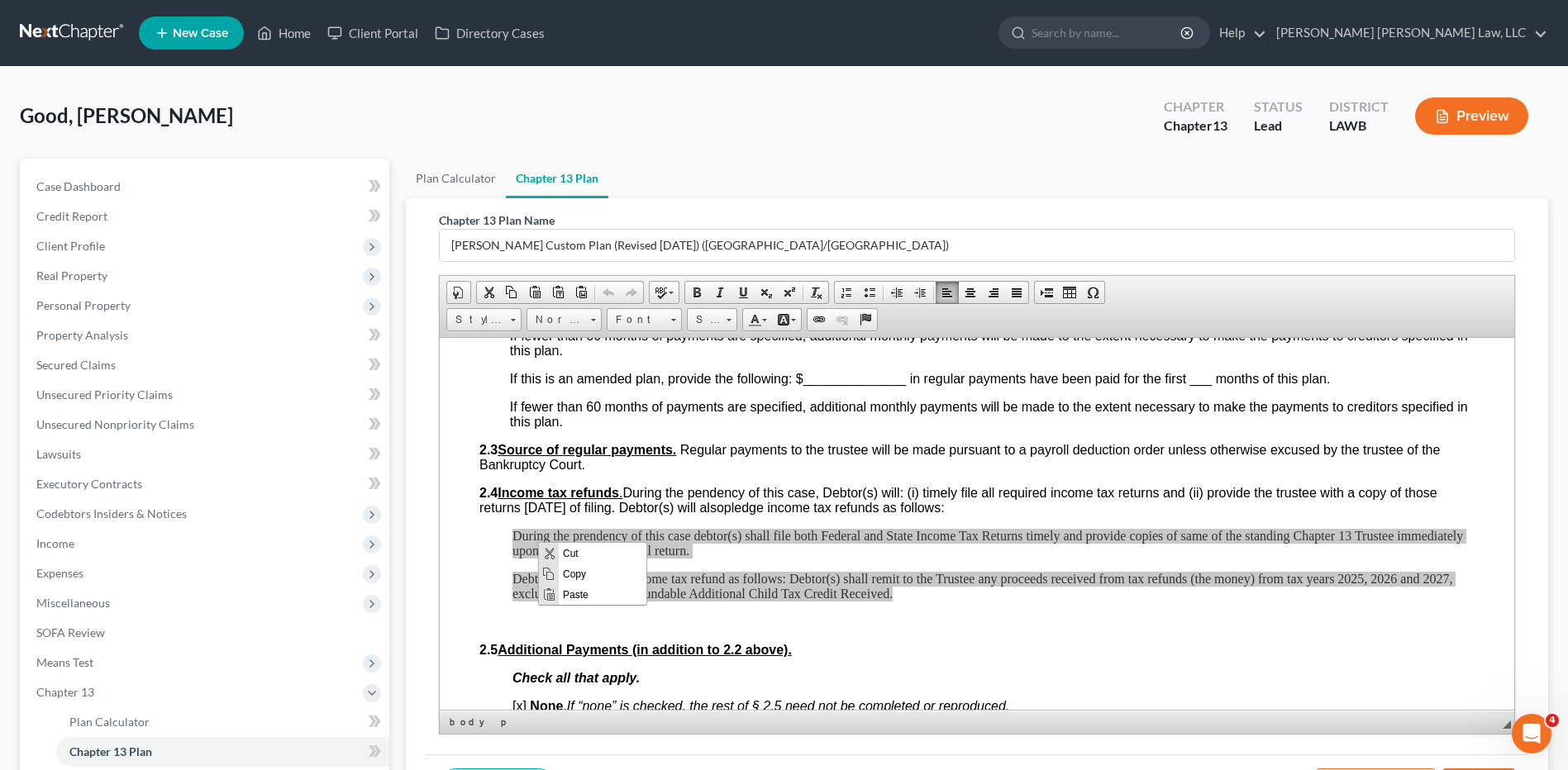
scroll to position [0, 0]
click at [571, 569] on span "Copy" at bounding box center [602, 573] width 88 height 20
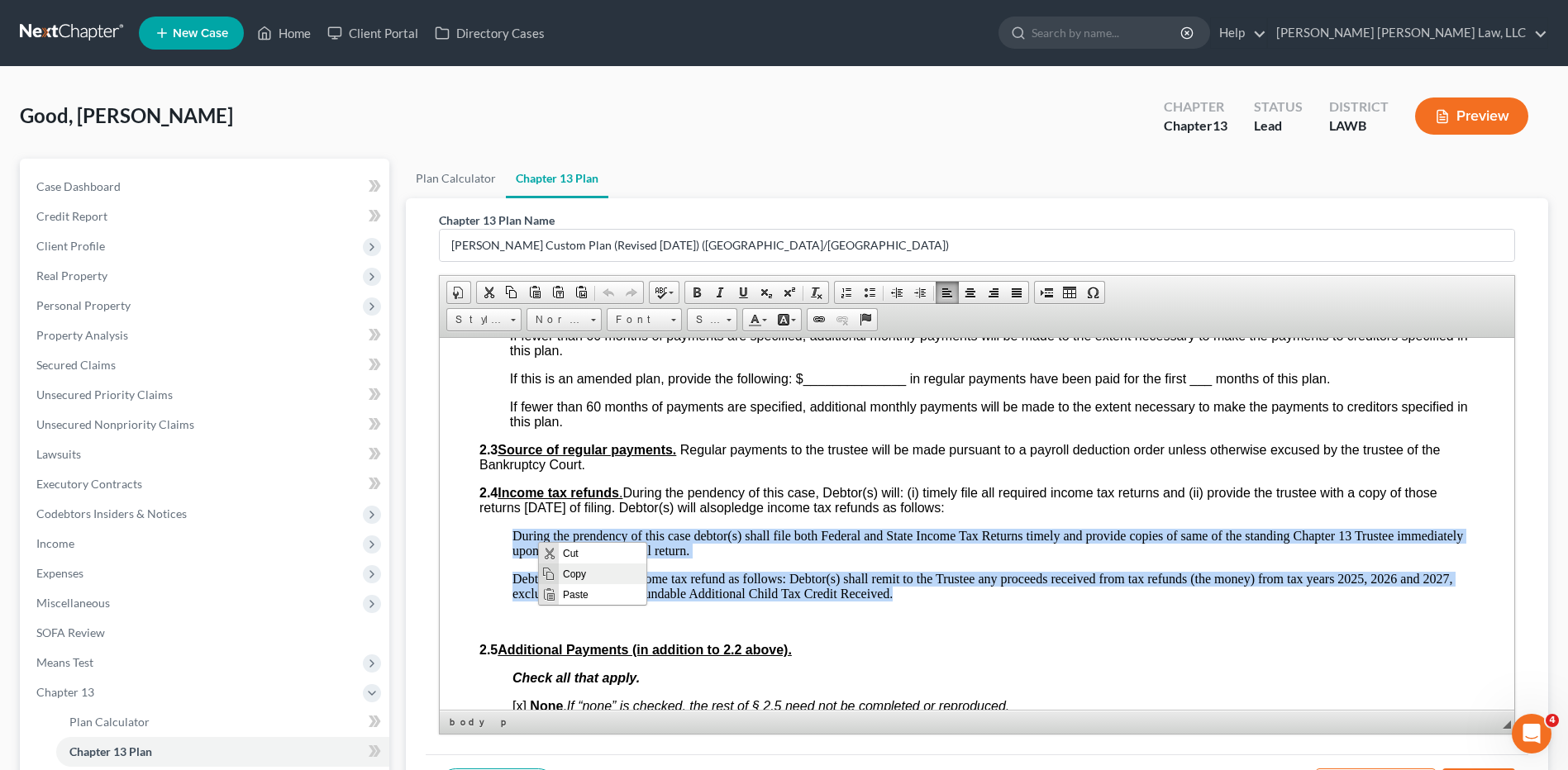
copy body "During the prendency of this case debtor(s) shall file both Federal and State I…"
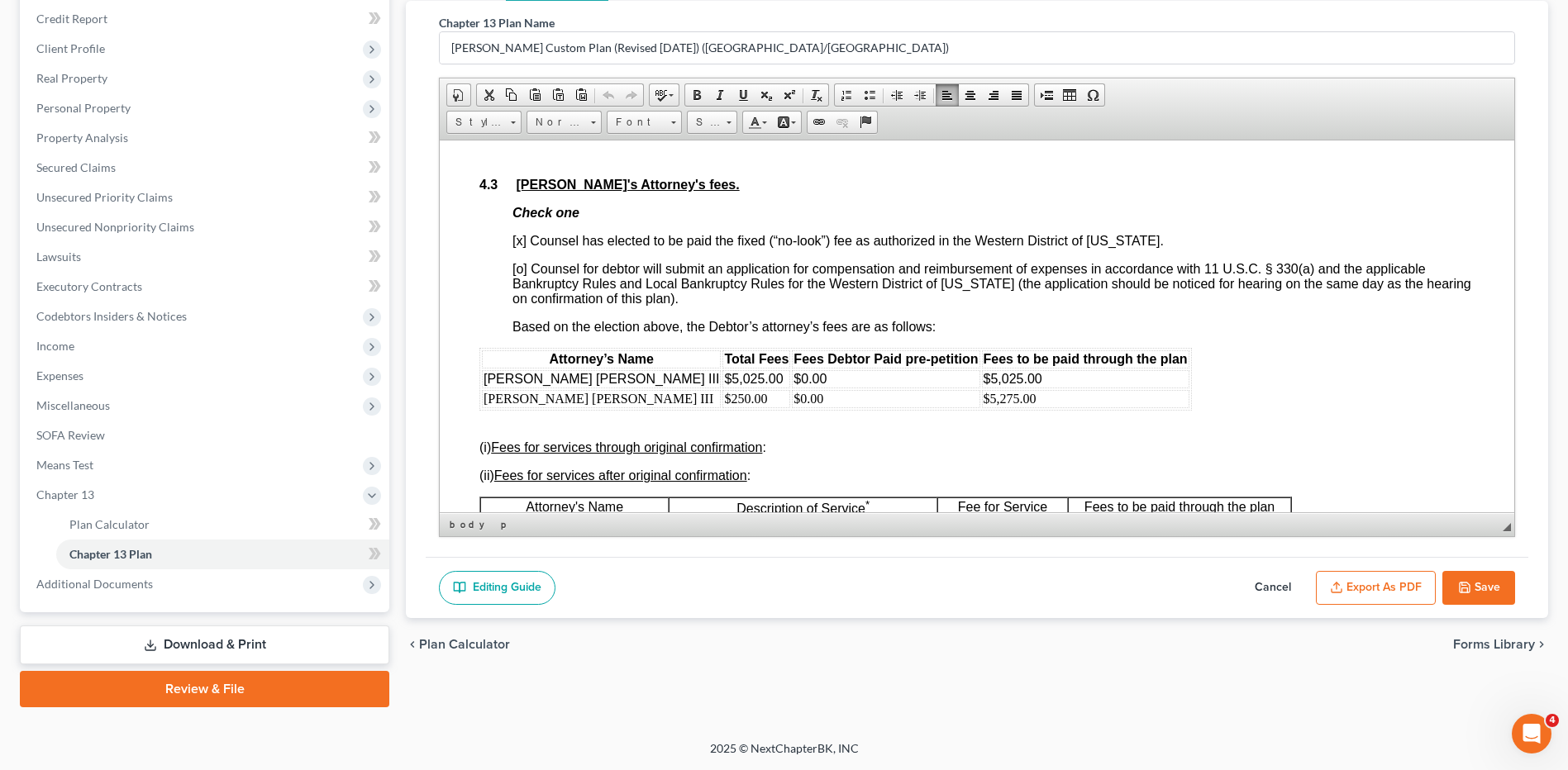
scroll to position [3636, 0]
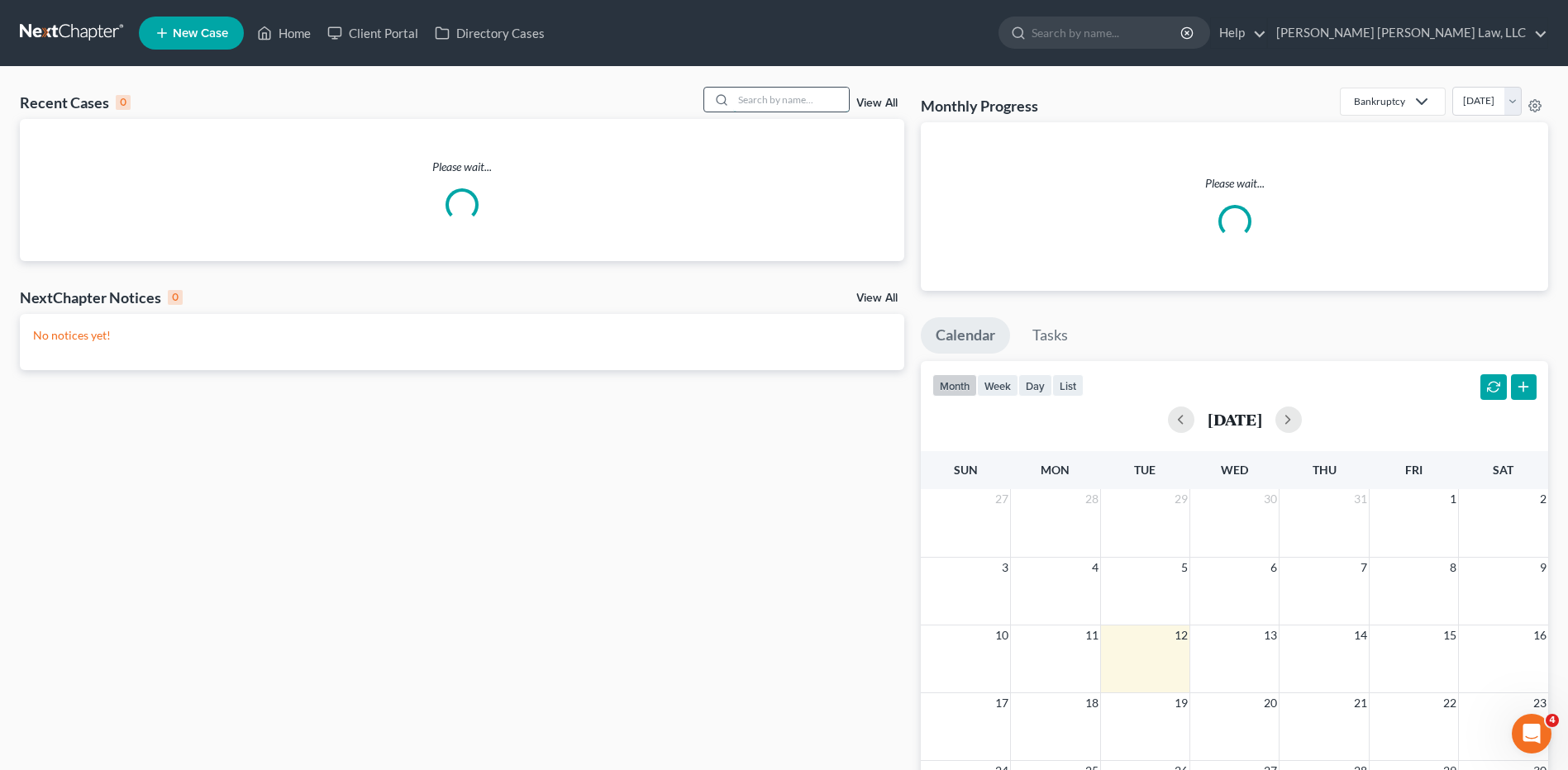
click at [784, 97] on input "search" at bounding box center [790, 100] width 116 height 24
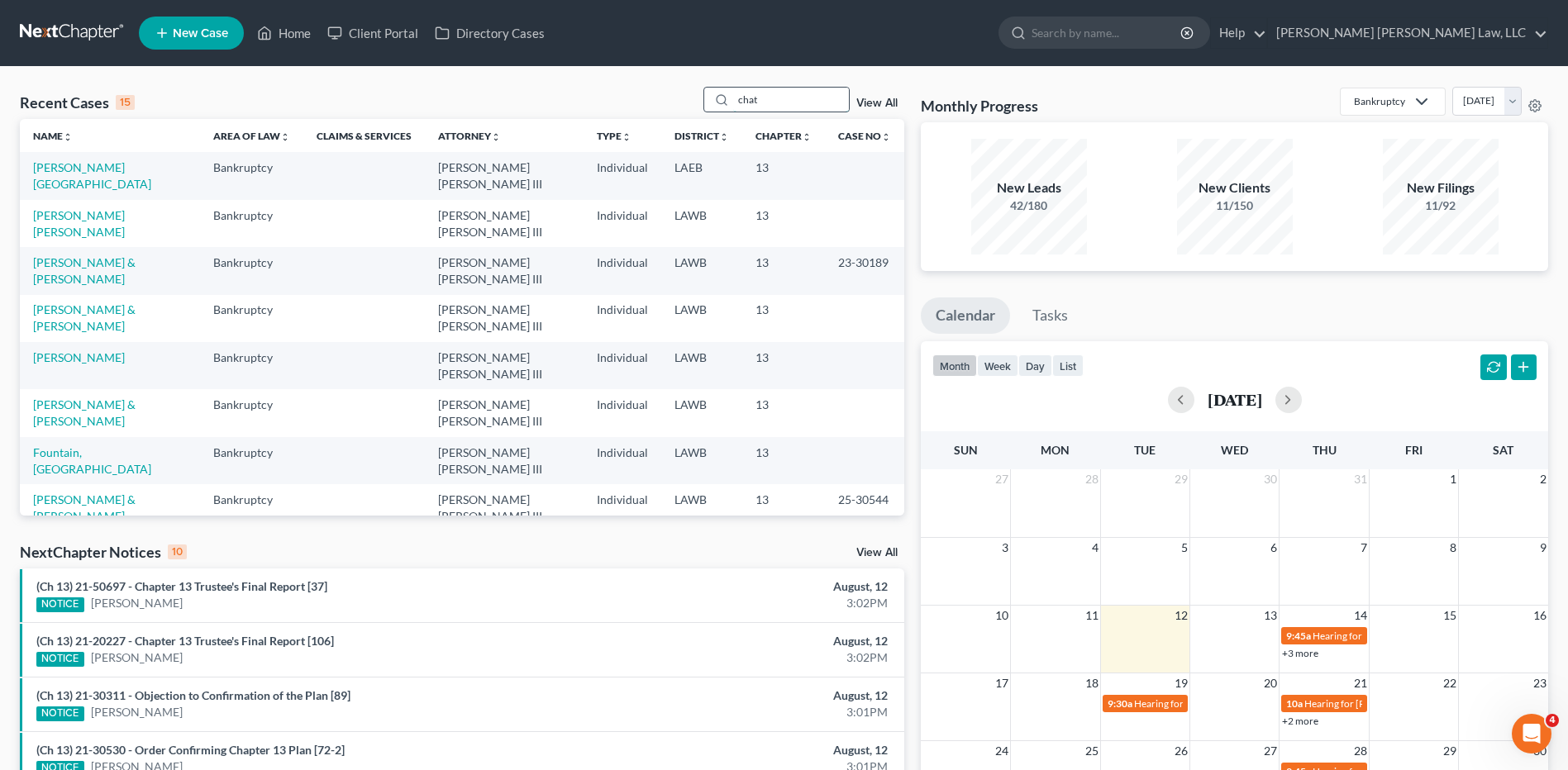
click at [774, 100] on input "chat" at bounding box center [790, 100] width 116 height 24
type input "c"
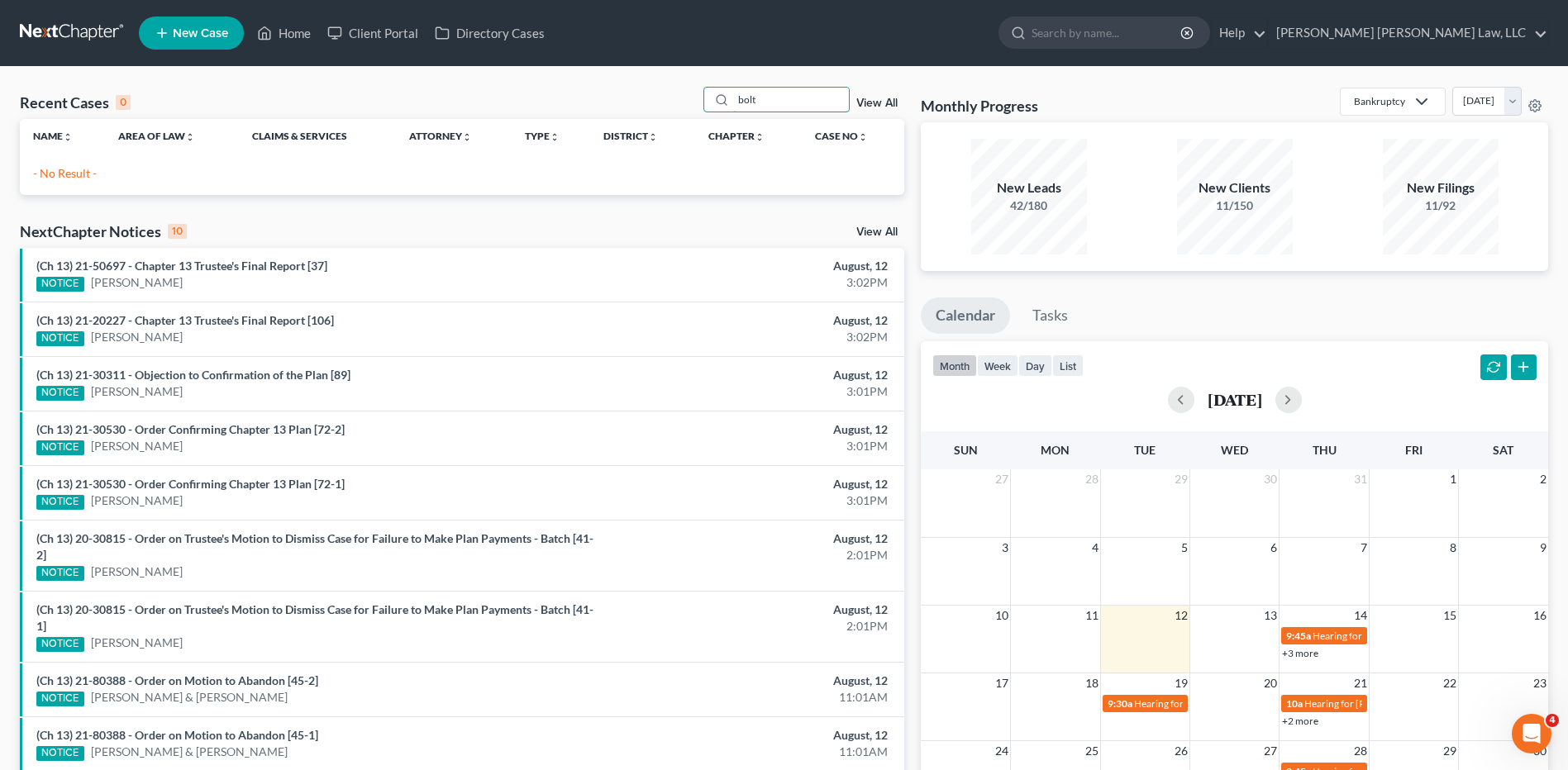
type input "bolt"
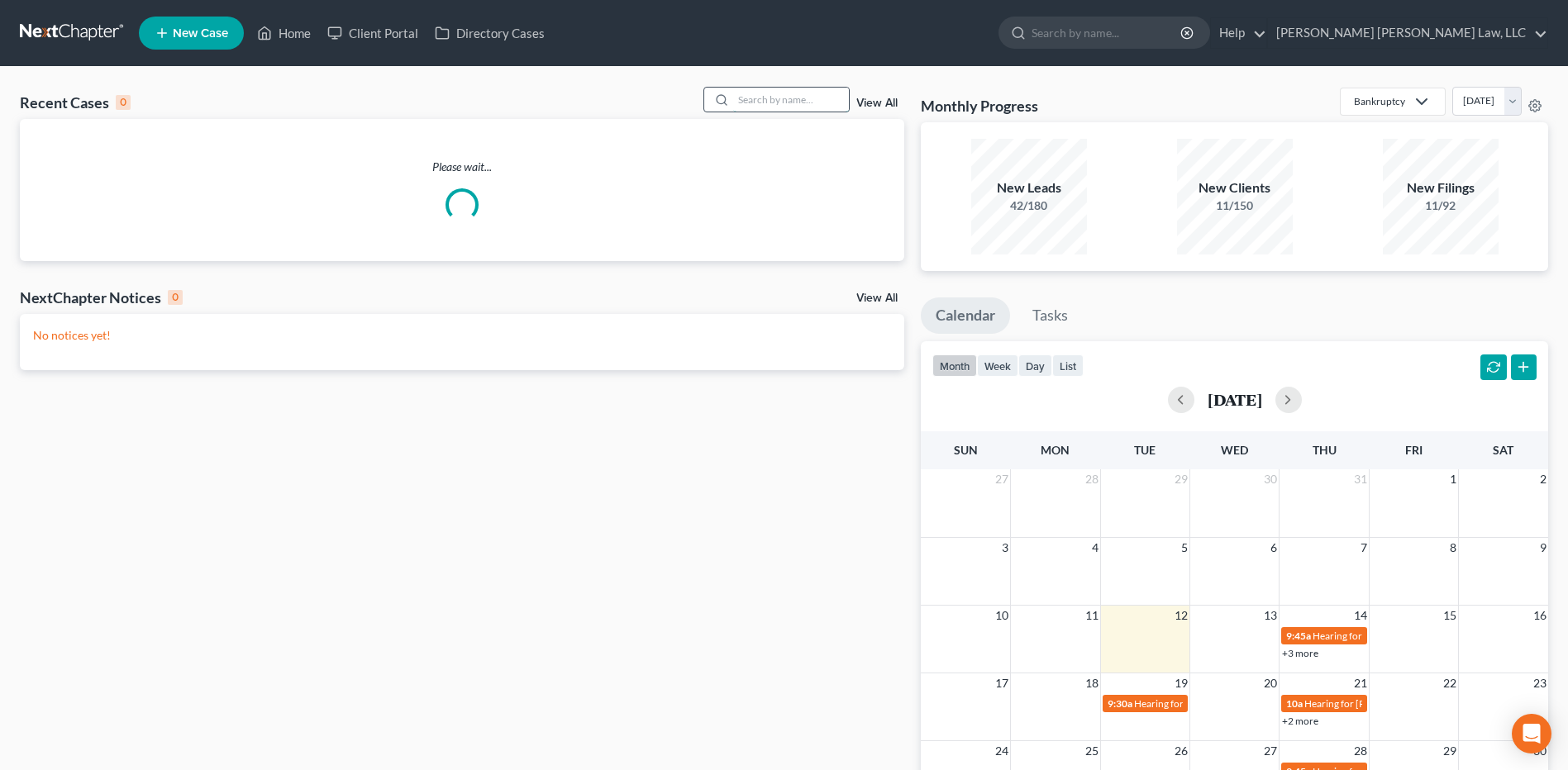
click at [758, 95] on input "search" at bounding box center [790, 100] width 116 height 24
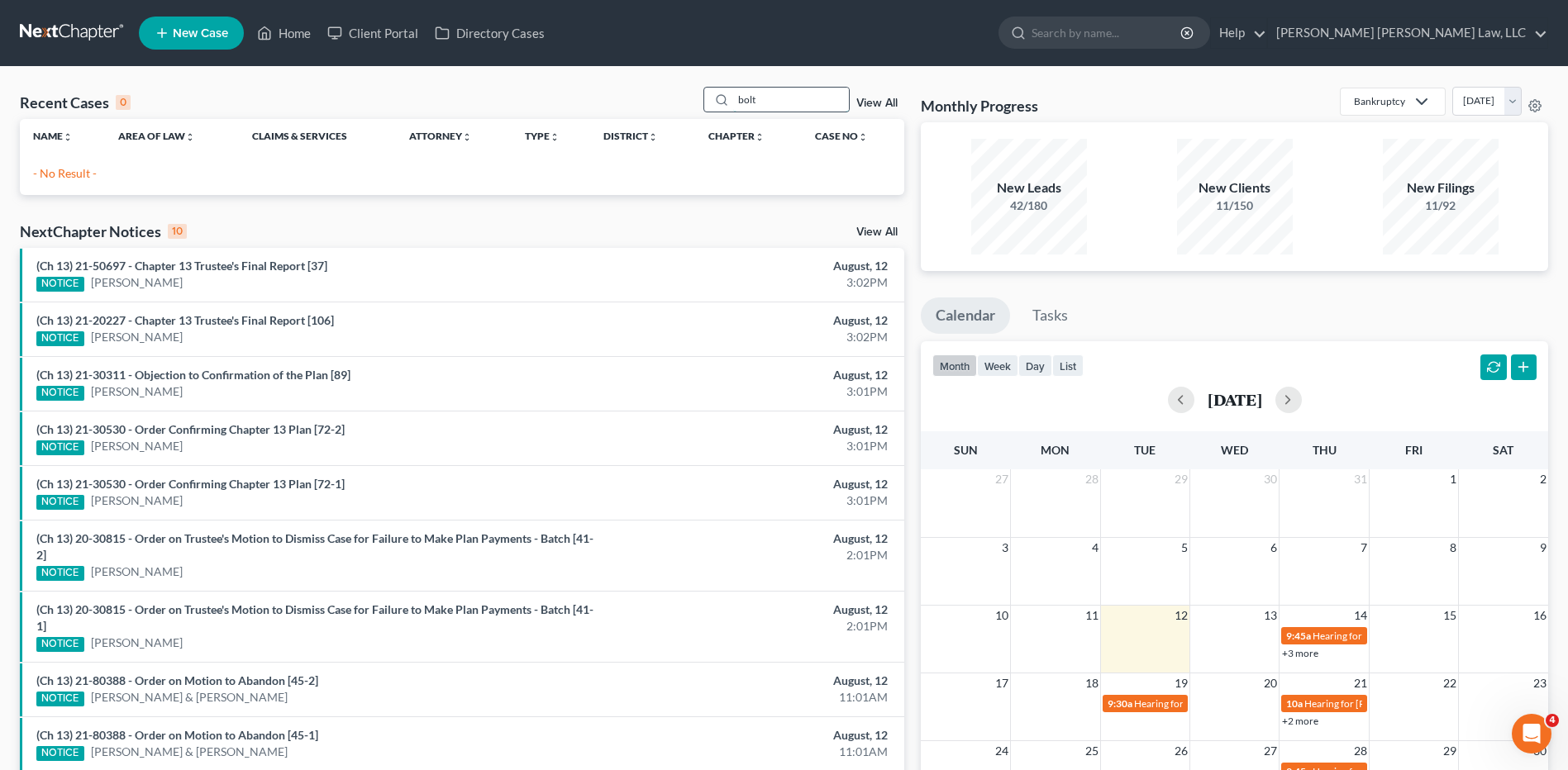
click at [773, 106] on input "bolt" at bounding box center [790, 100] width 116 height 24
type input "b"
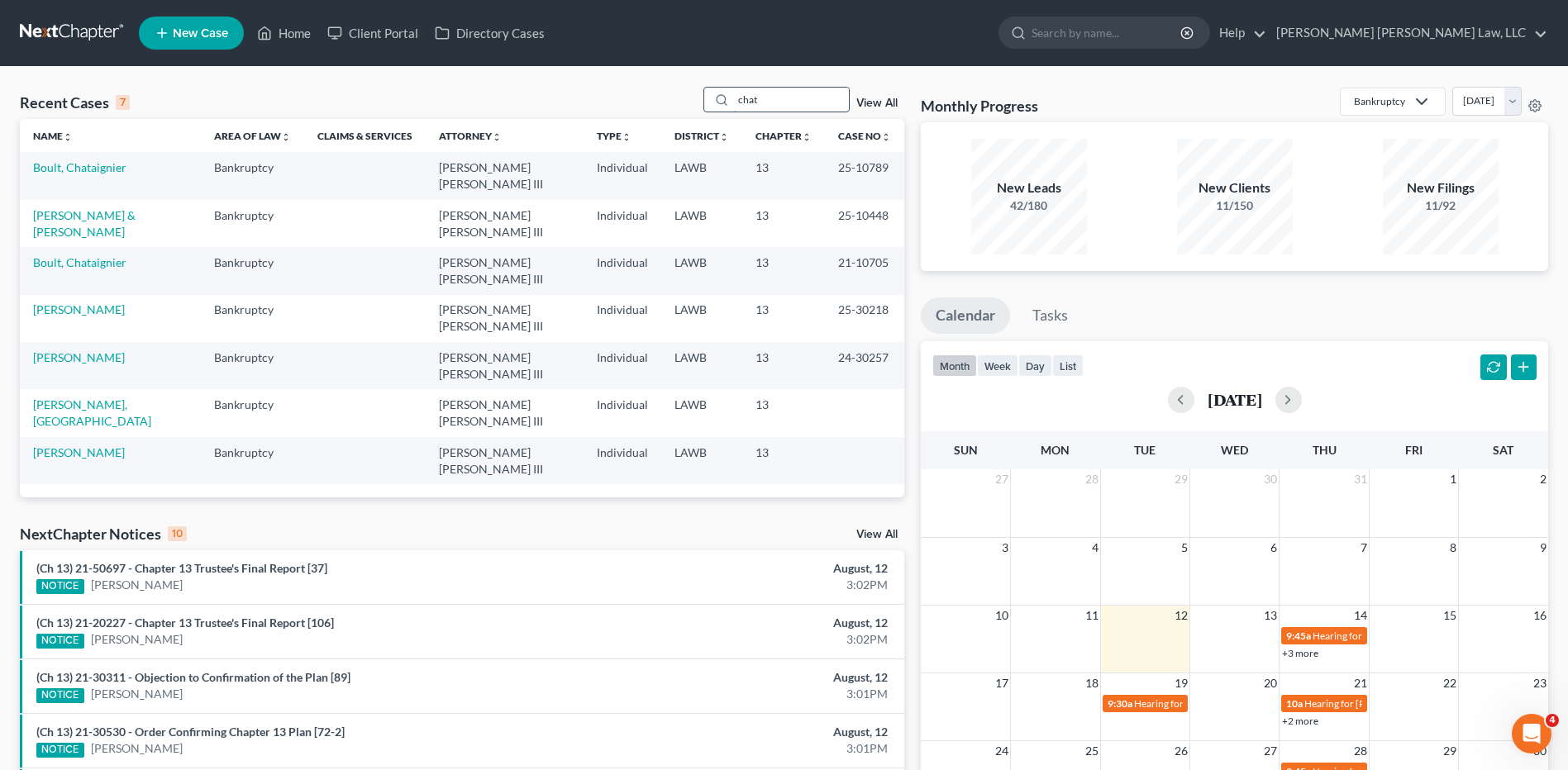
click at [767, 107] on input "chat" at bounding box center [790, 100] width 116 height 24
drag, startPoint x: 775, startPoint y: 95, endPoint x: 717, endPoint y: 95, distance: 58.0
click at [717, 95] on div "chat" at bounding box center [777, 100] width 147 height 26
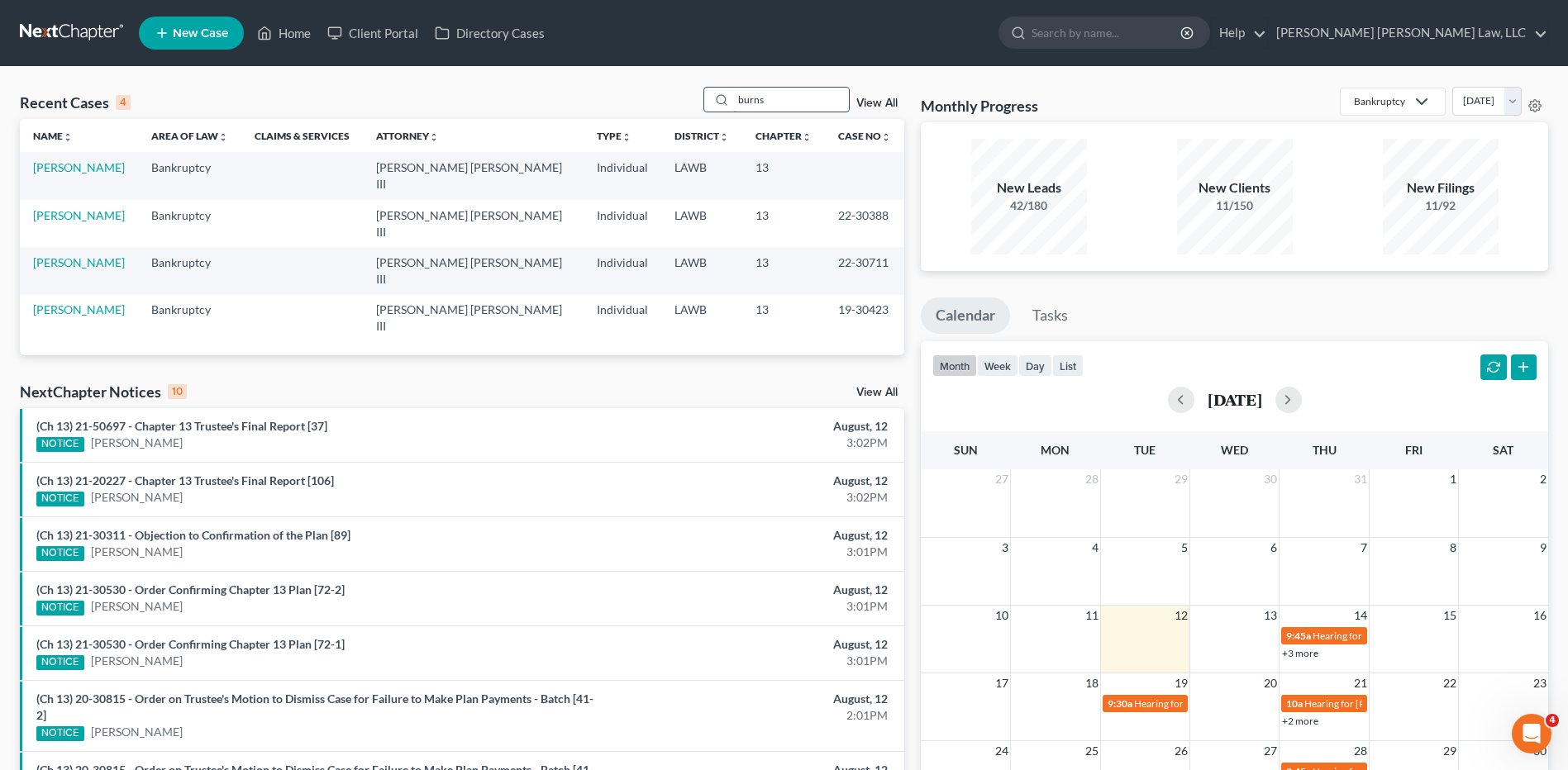
type input "burns"
click at [72, 174] on link "[PERSON_NAME]" at bounding box center [79, 167] width 92 height 14
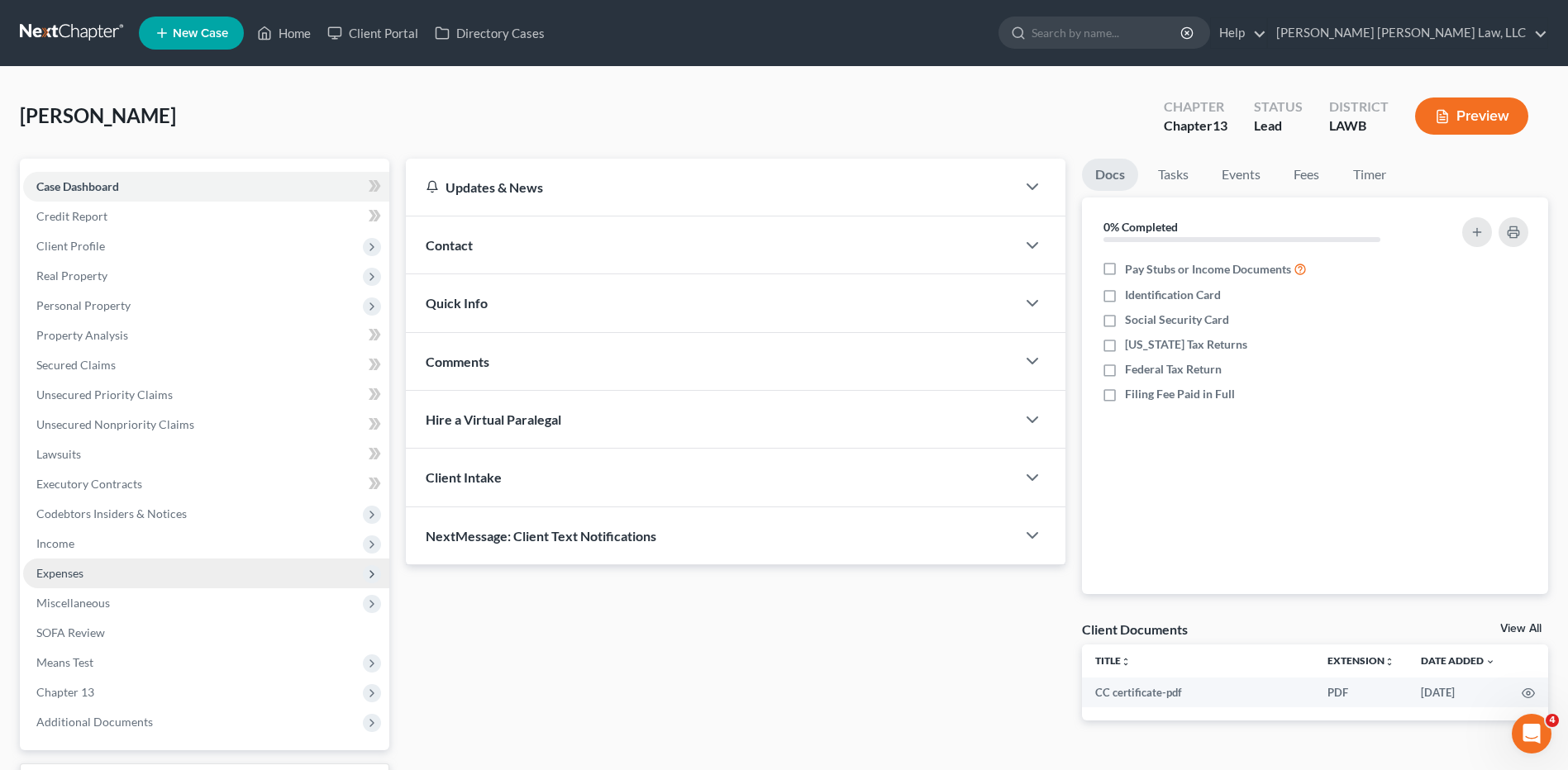
click at [65, 575] on span "Expenses" at bounding box center [59, 573] width 47 height 14
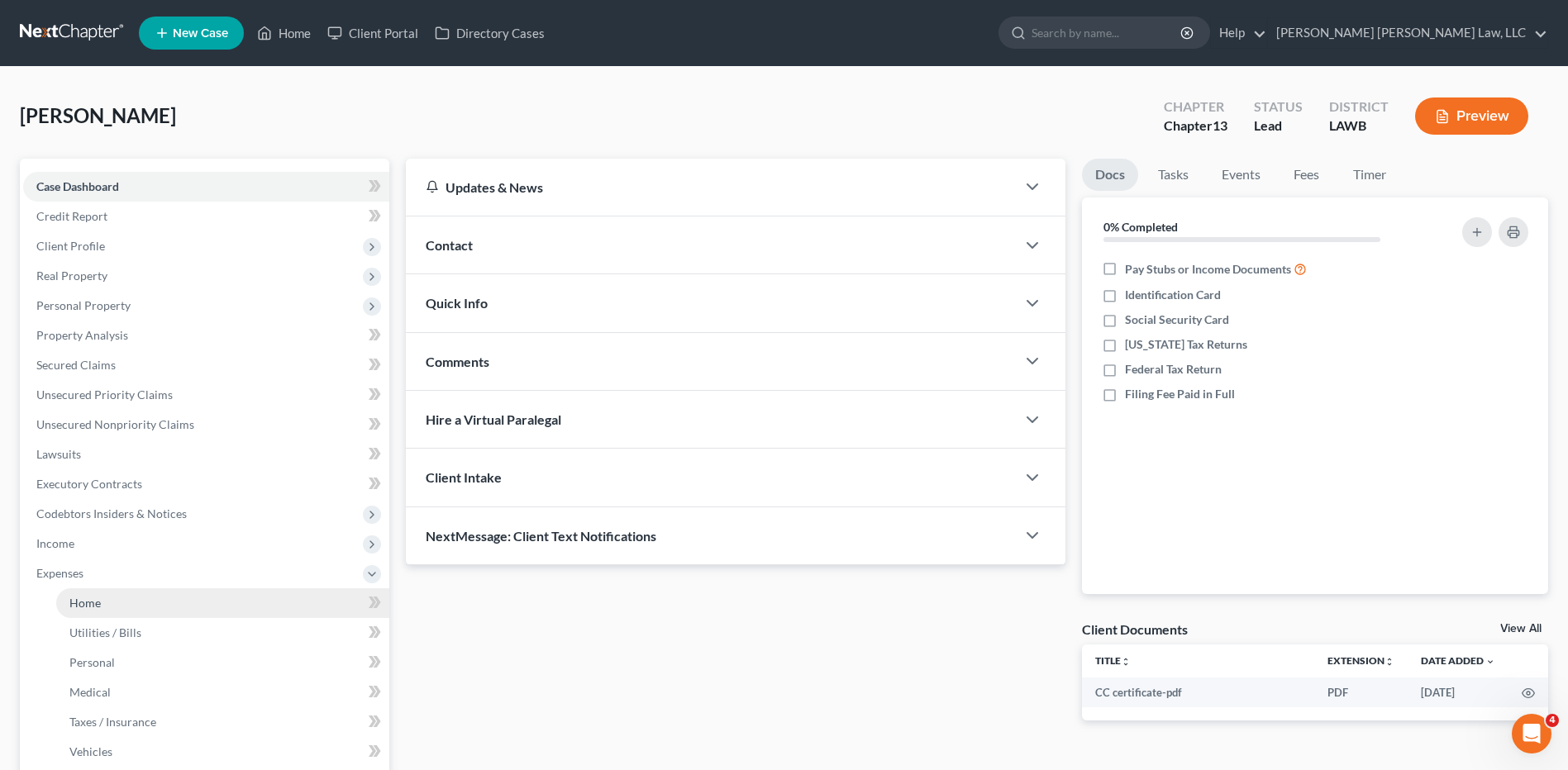
click at [85, 602] on span "Home" at bounding box center [85, 602] width 32 height 14
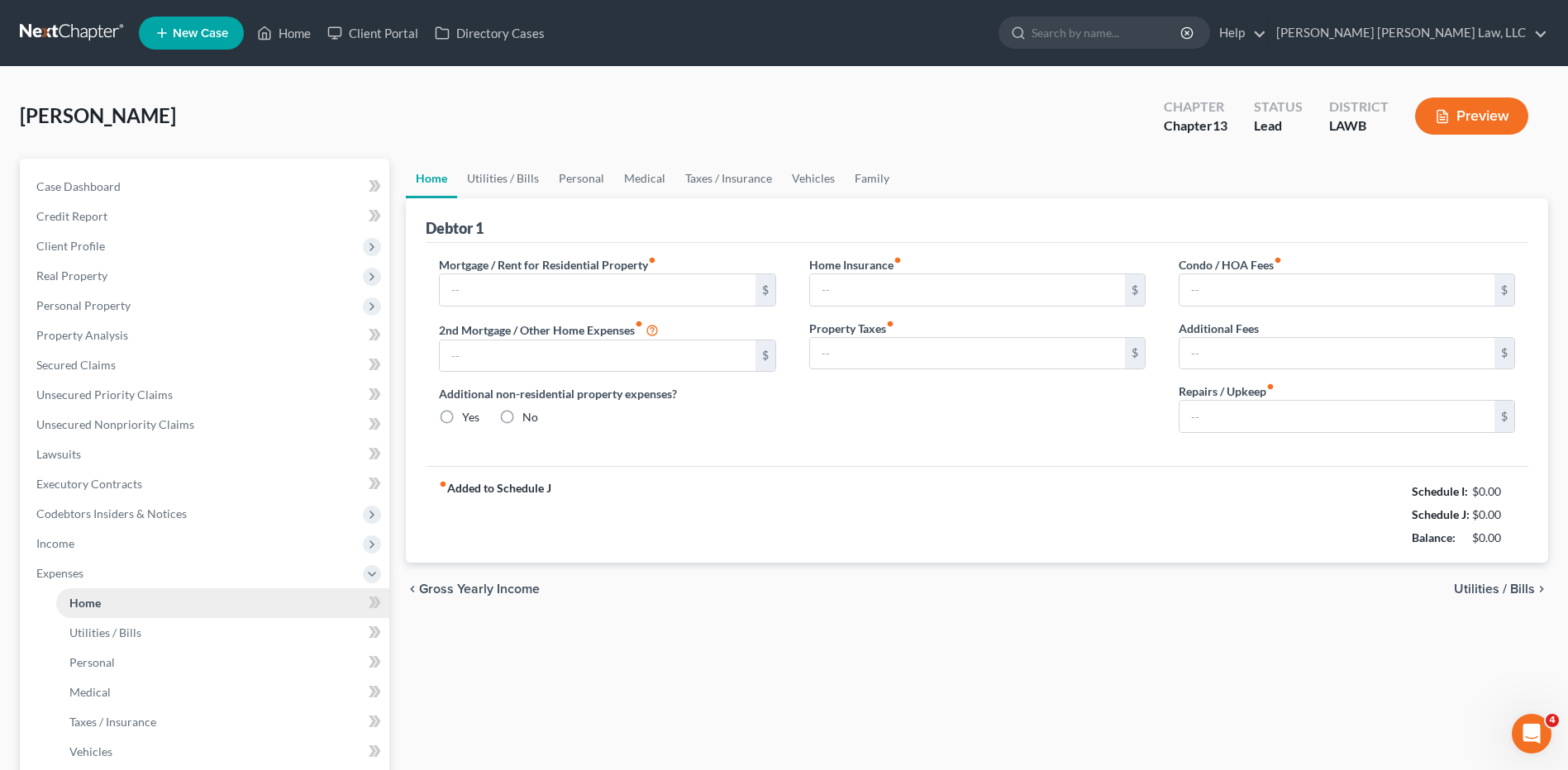
type input "1,100.00"
type input "0.00"
radio input "true"
type input "0.00"
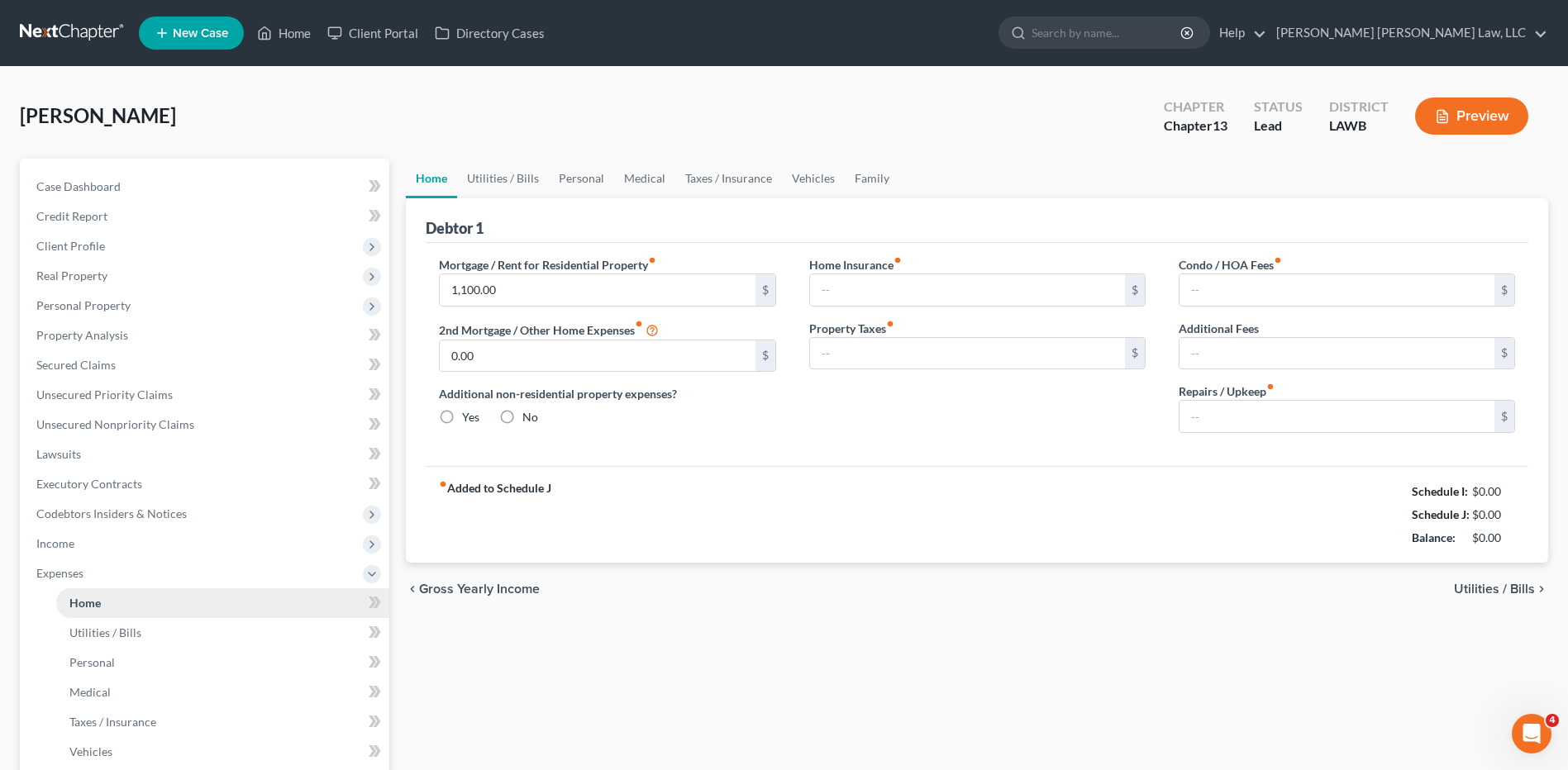
type input "0.00"
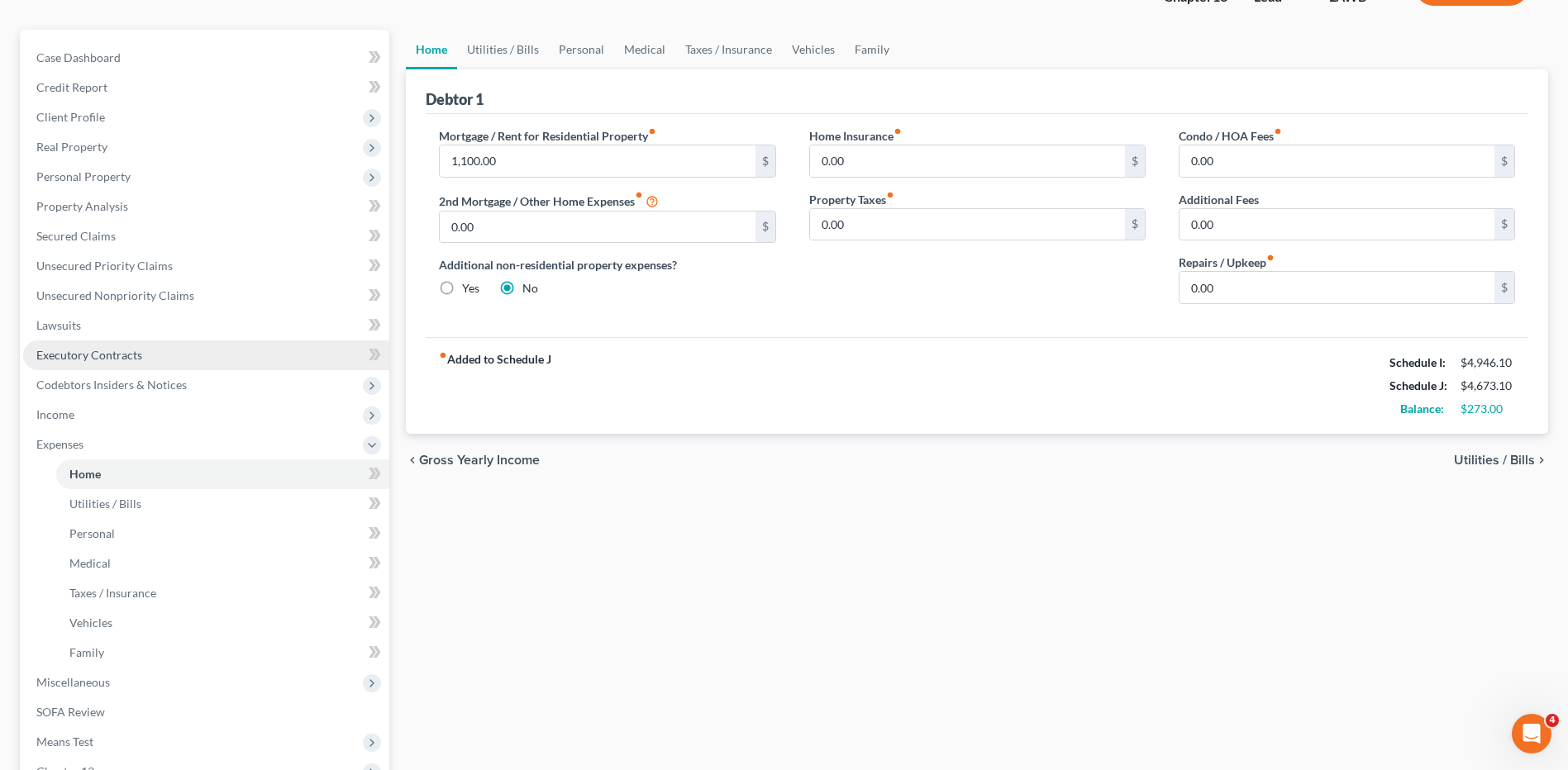
scroll to position [331, 0]
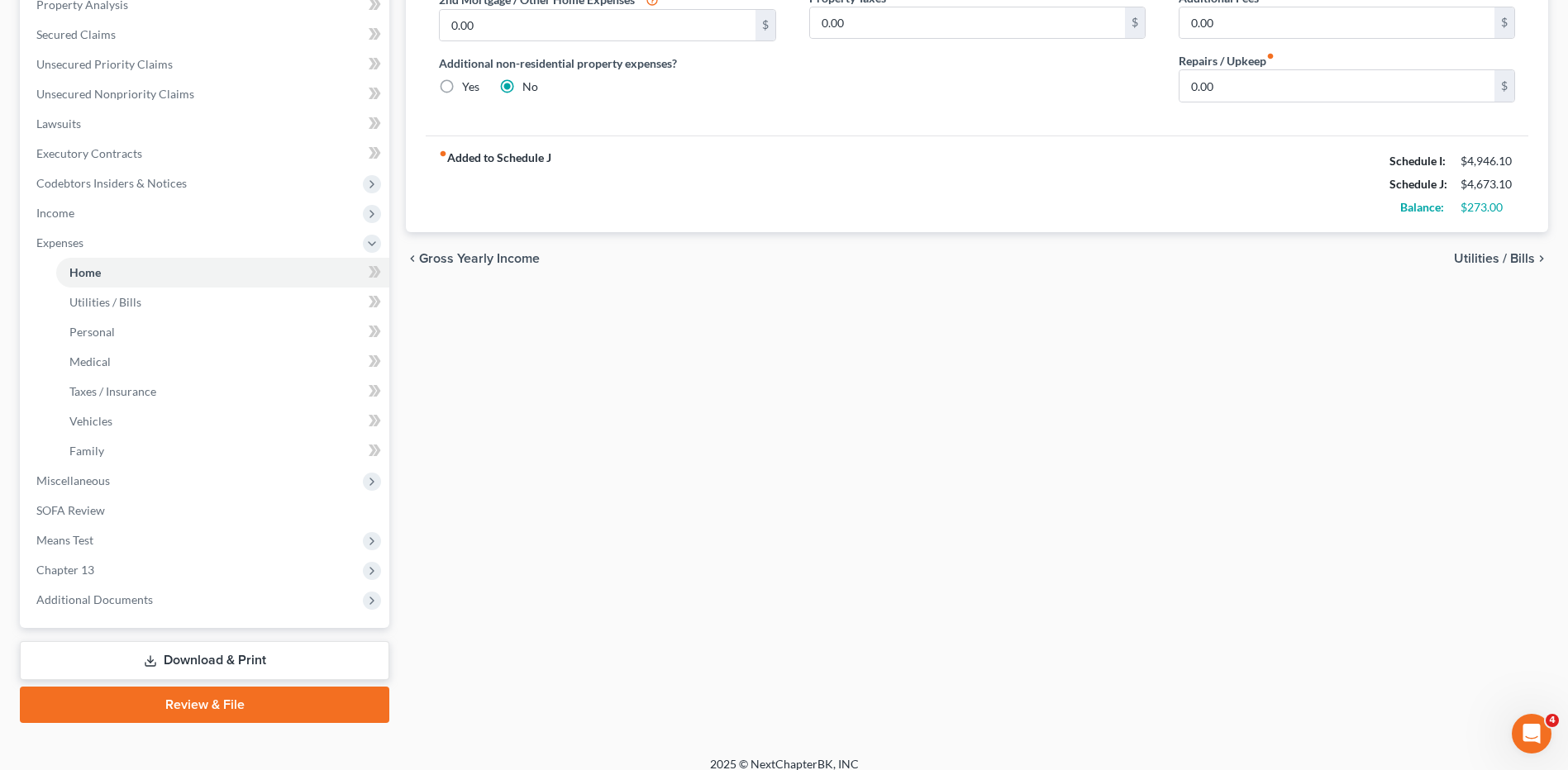
click at [213, 709] on link "Review & File" at bounding box center [204, 704] width 370 height 36
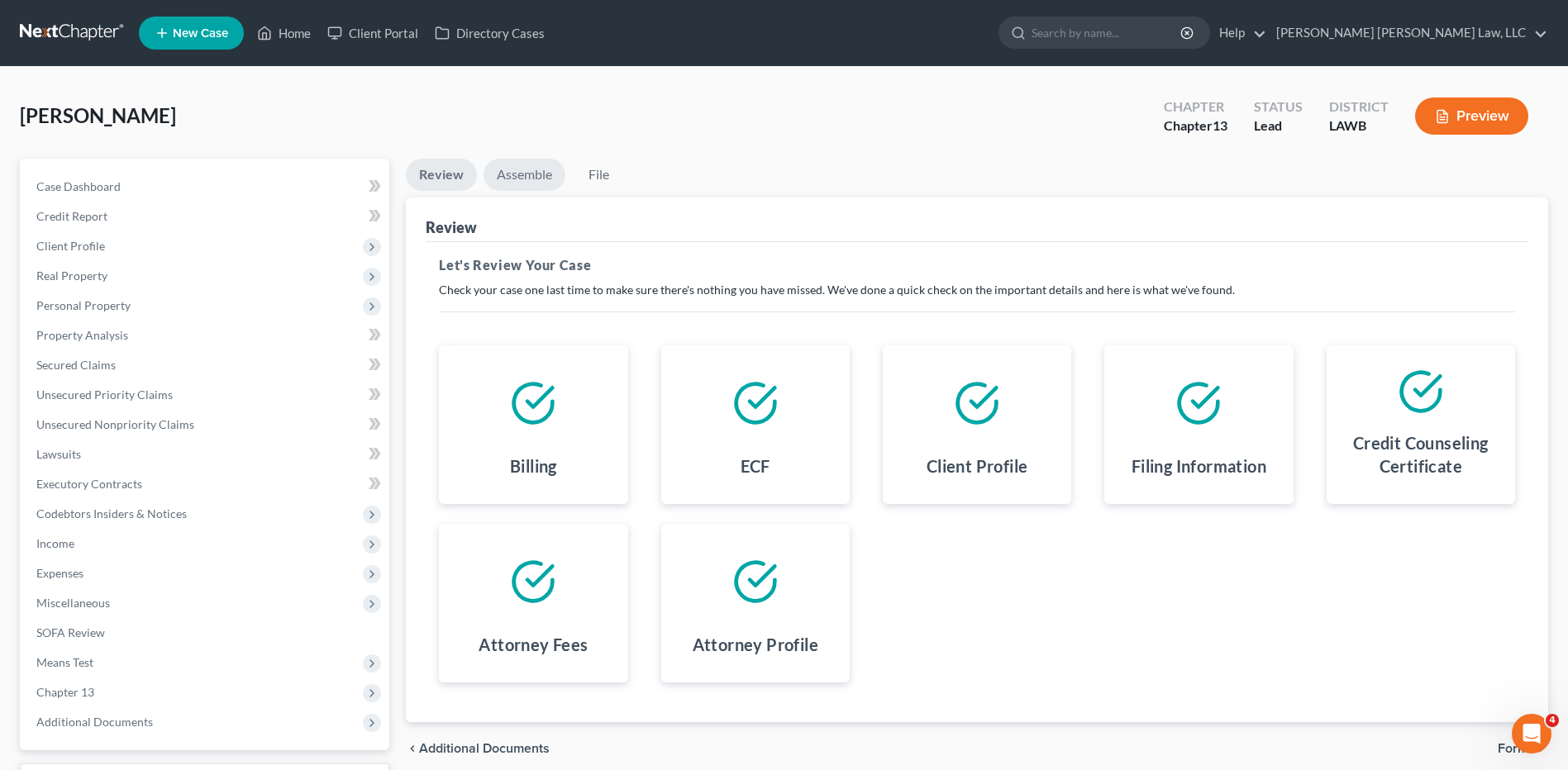
click at [537, 184] on link "Assemble" at bounding box center [525, 174] width 82 height 32
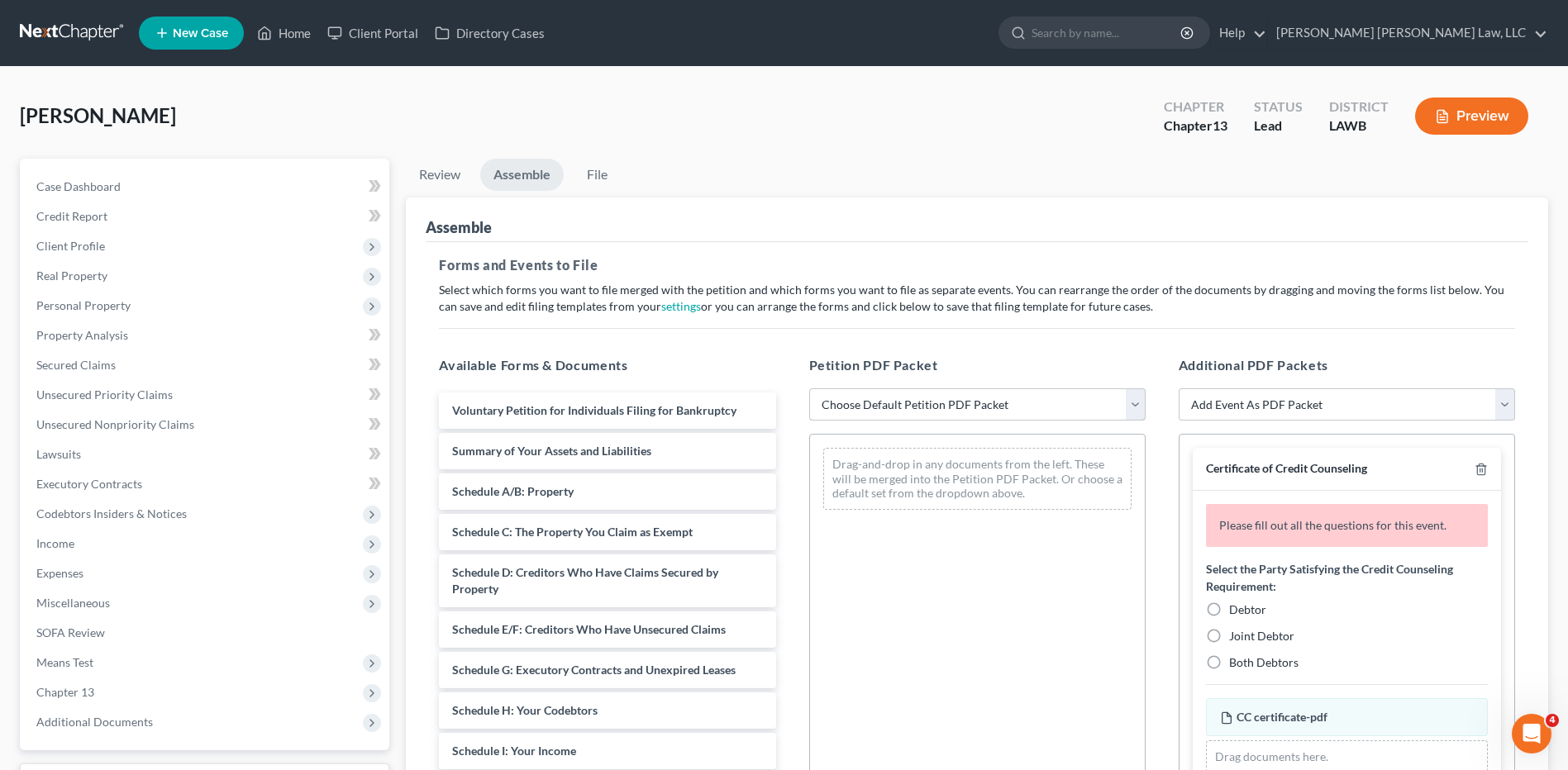
click at [860, 409] on select "Choose Default Petition PDF Packet Complete Bankruptcy Petition (all forms and …" at bounding box center [977, 405] width 336 height 33
select select "0"
click at [809, 388] on select "Choose Default Petition PDF Packet Complete Bankruptcy Petition (all forms and …" at bounding box center [977, 405] width 336 height 33
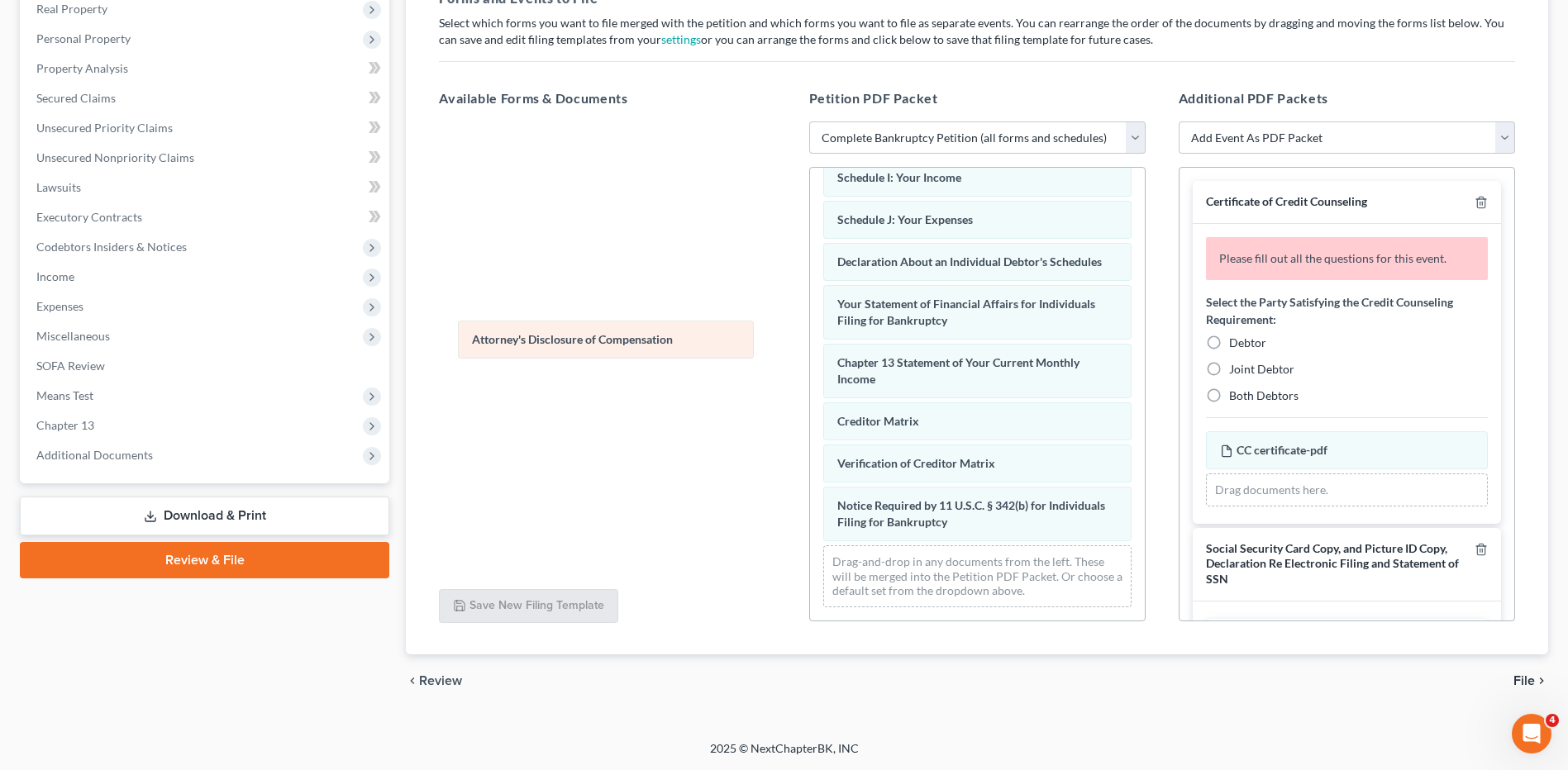
scroll to position [425, 0]
drag, startPoint x: 887, startPoint y: 523, endPoint x: 462, endPoint y: 296, distance: 481.8
click at [810, 296] on div "Attorney's Disclosure of Compensation Voluntary Petition for Individuals Filing…" at bounding box center [977, 190] width 335 height 862
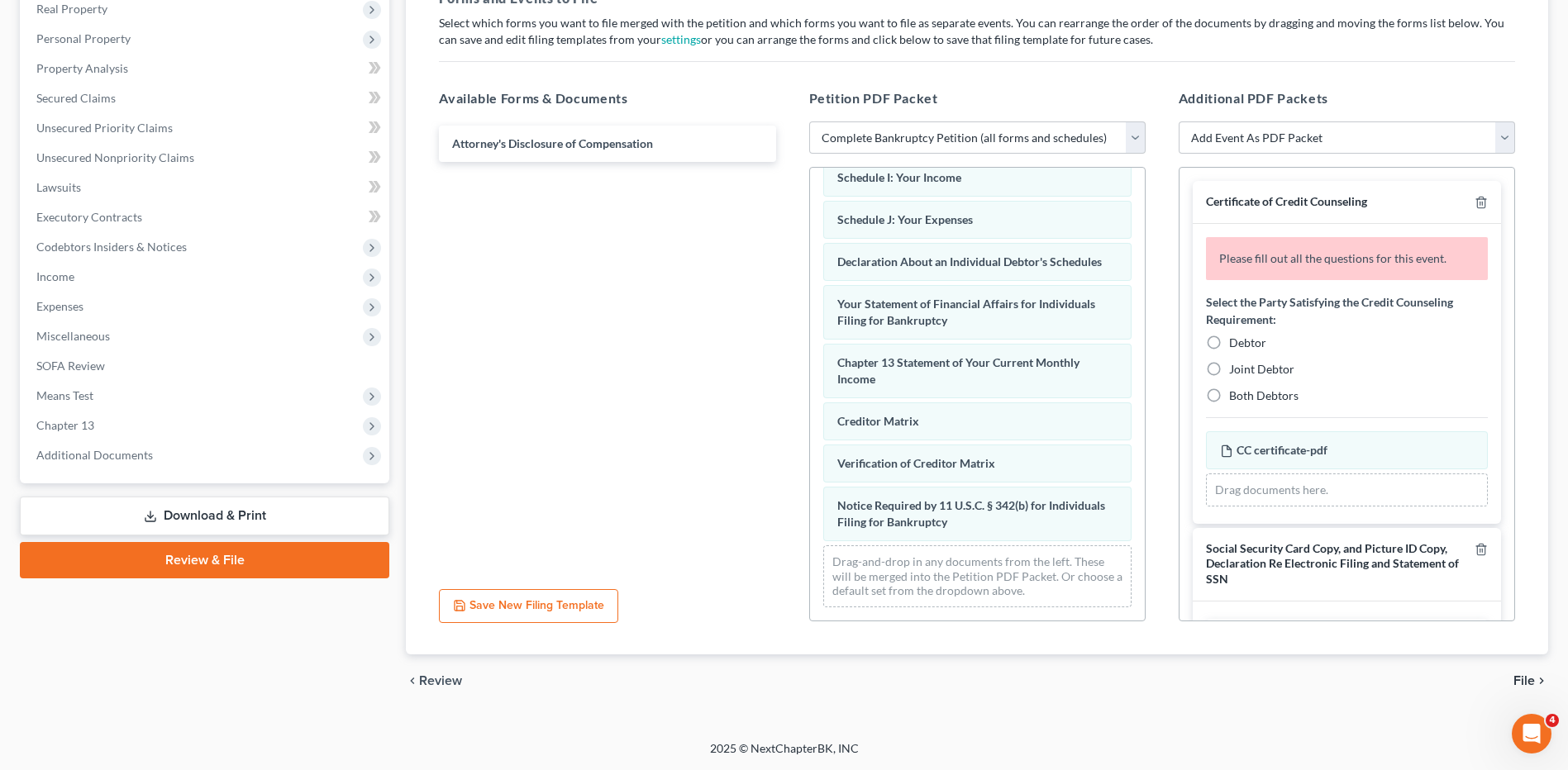
click at [1229, 343] on label "Debtor" at bounding box center [1247, 343] width 37 height 17
click at [1235, 343] on input "Debtor" at bounding box center [1241, 340] width 11 height 11
radio input "true"
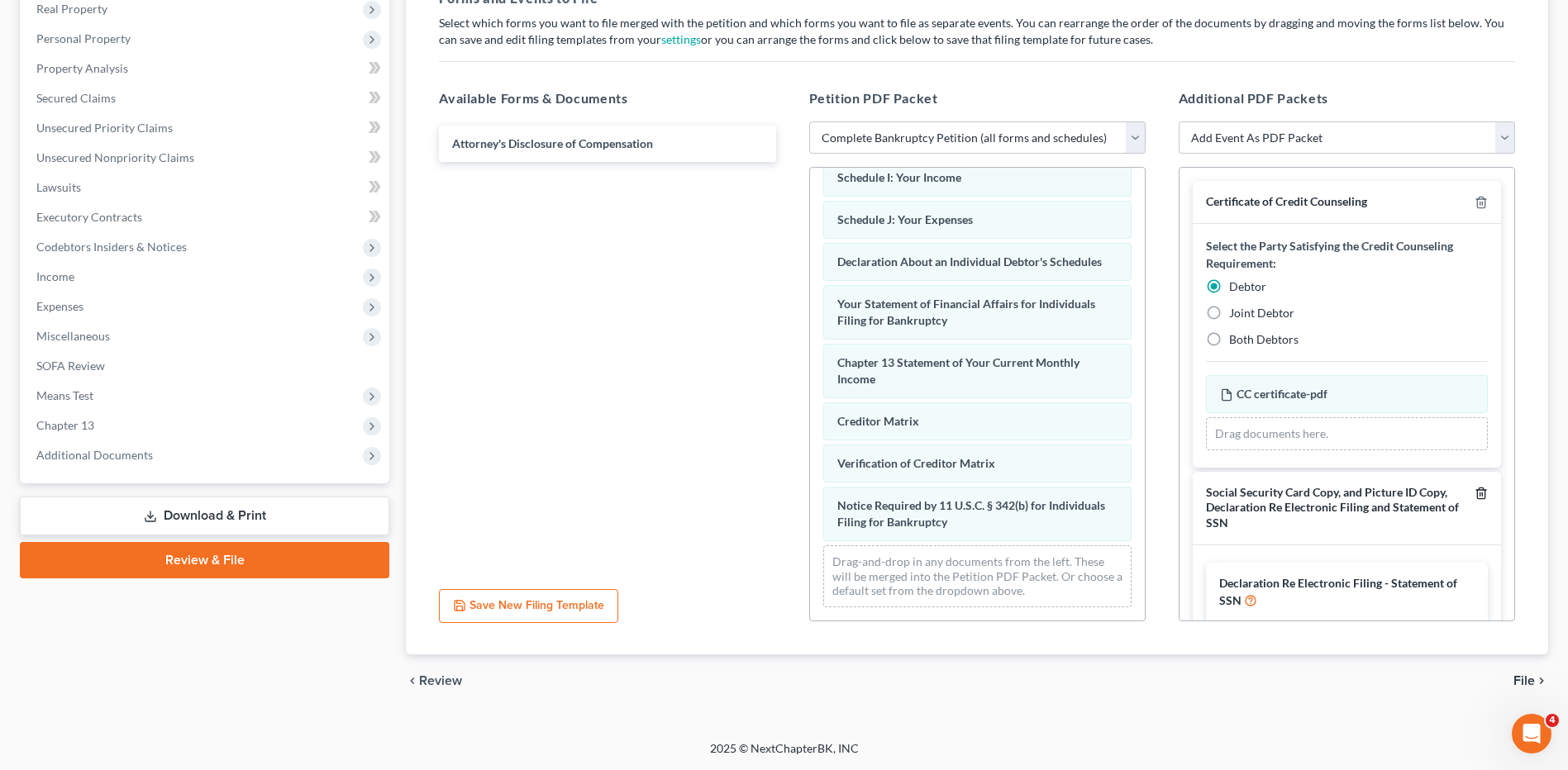
click at [1476, 490] on polyline "button" at bounding box center [1481, 490] width 10 height 0
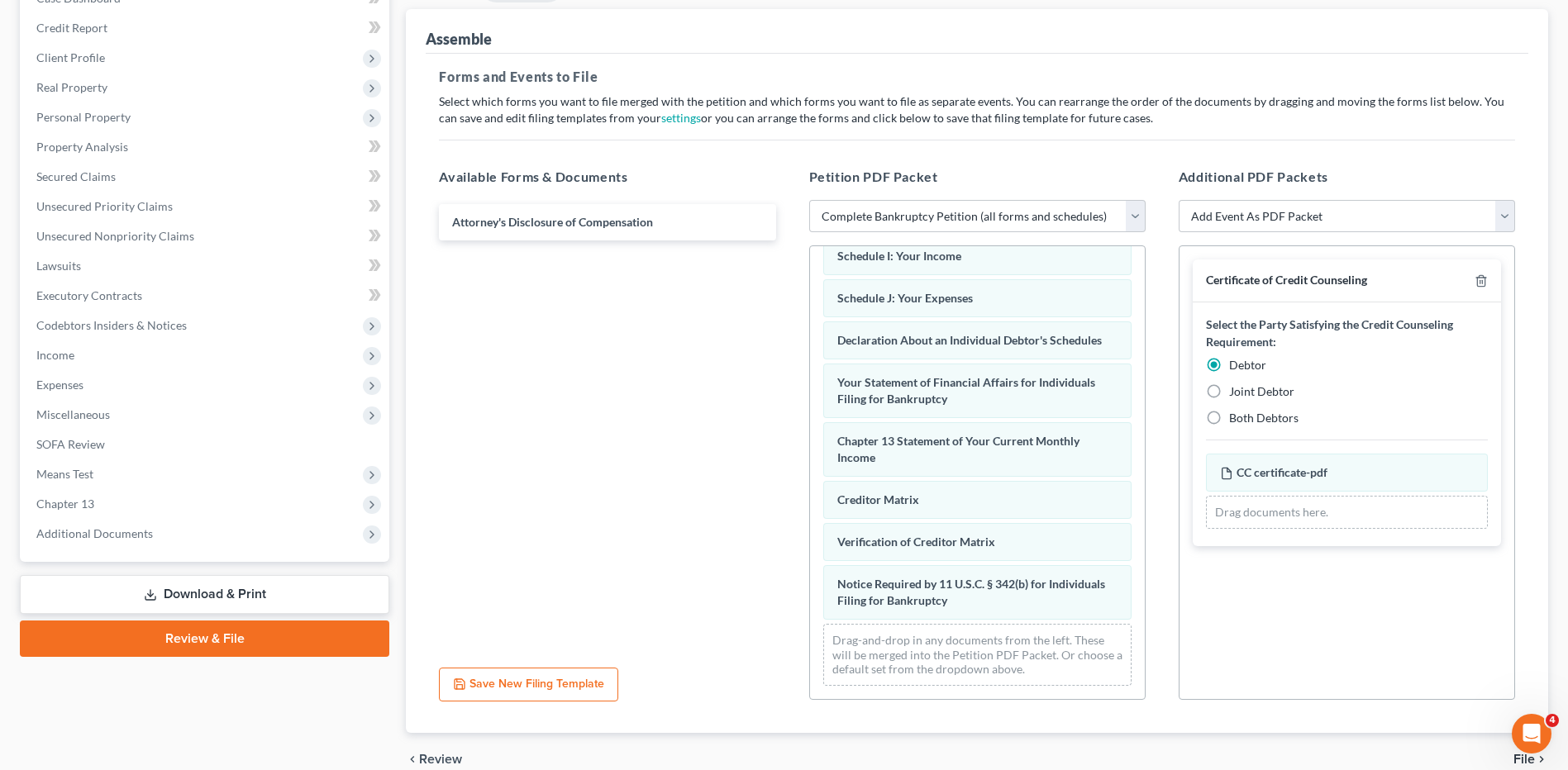
scroll to position [0, 0]
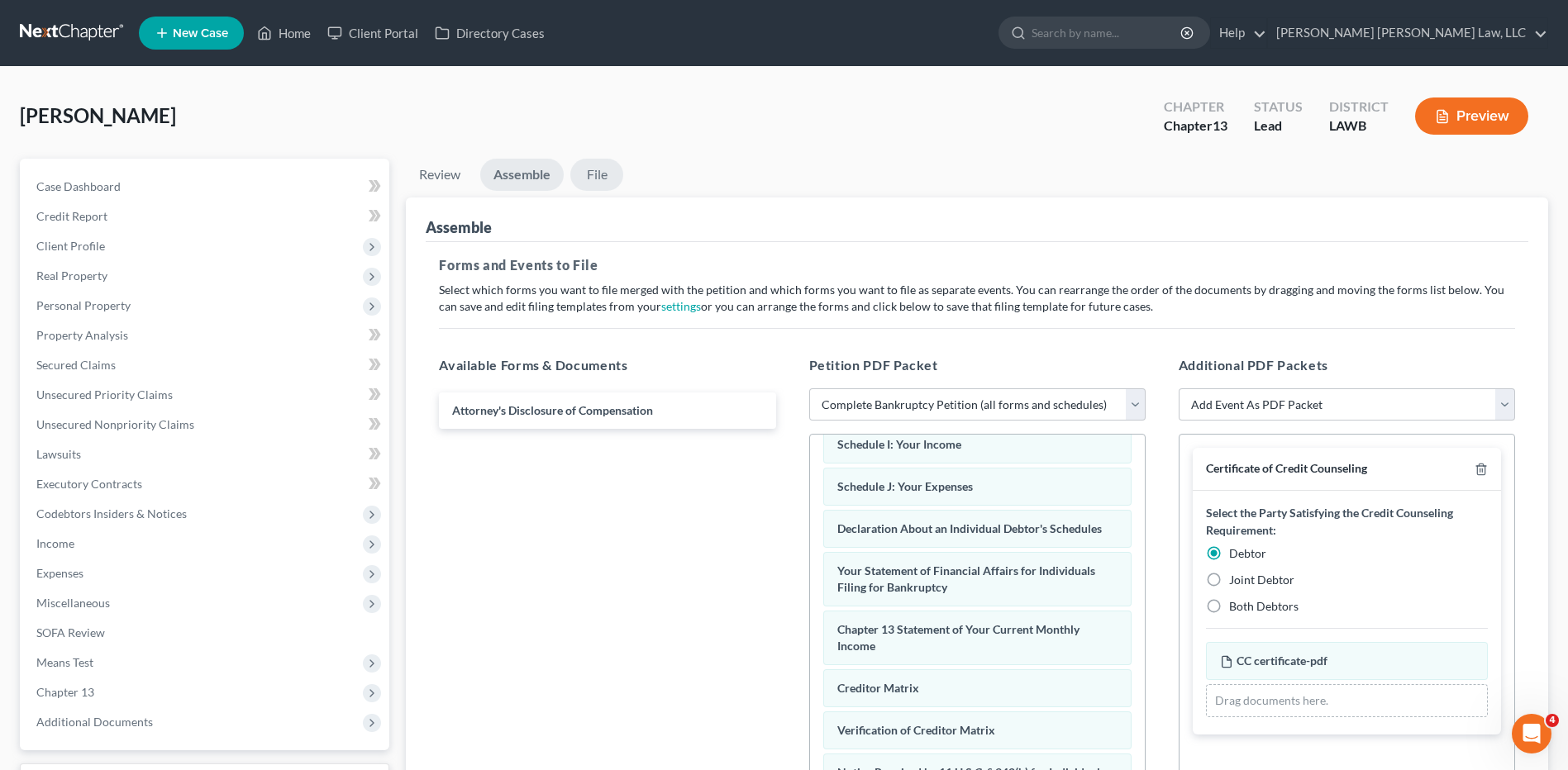
click at [601, 180] on link "File" at bounding box center [596, 174] width 53 height 32
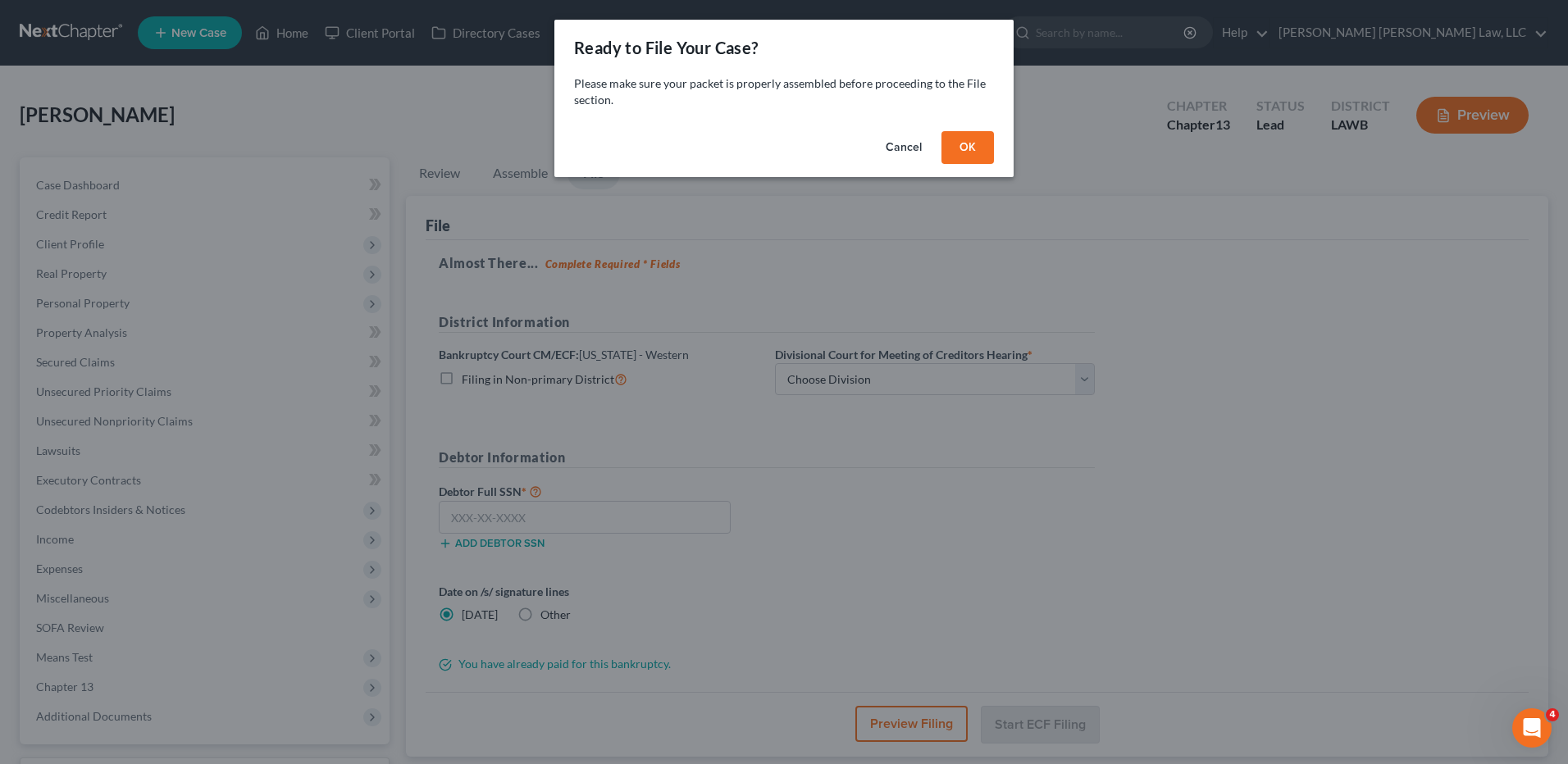
click at [970, 151] on button "OK" at bounding box center [967, 148] width 52 height 33
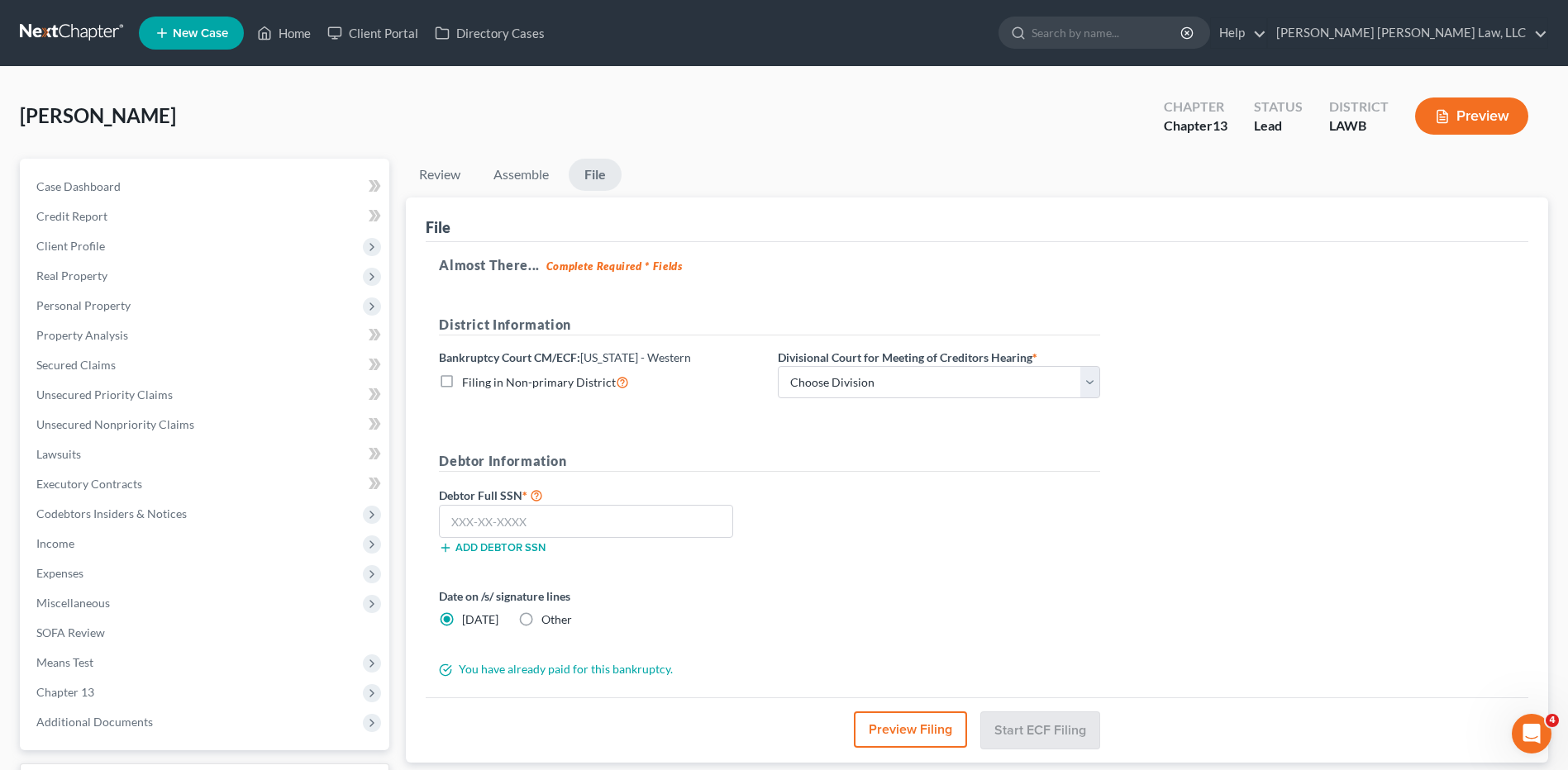
click at [462, 381] on label "Filing in Non-primary District" at bounding box center [545, 382] width 167 height 19
click at [469, 381] on input "Filing in Non-primary District" at bounding box center [474, 378] width 11 height 11
checkbox input "true"
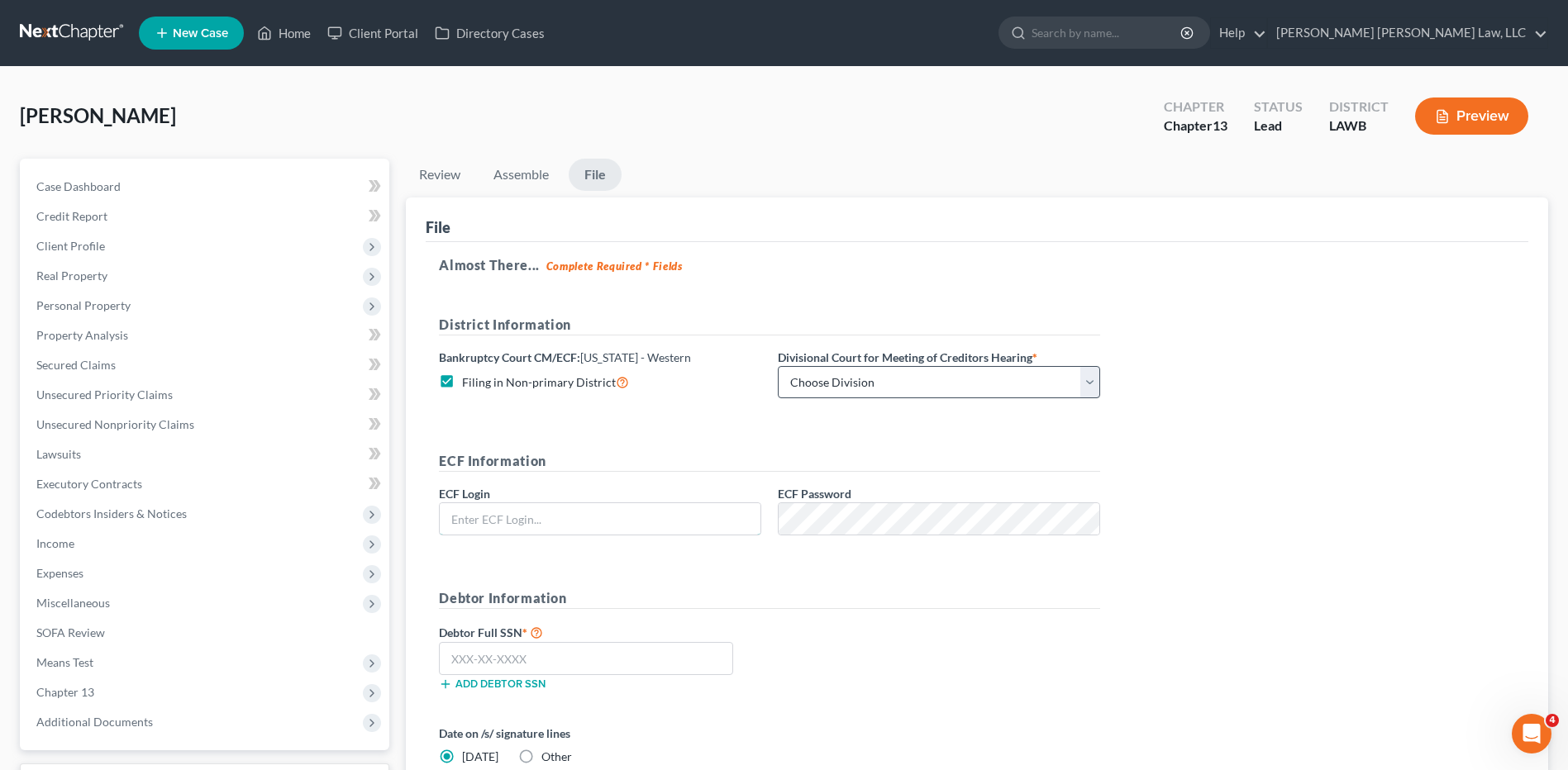
type input "eoyoung3P"
click at [834, 389] on select "Choose Division [GEOGRAPHIC_DATA] [GEOGRAPHIC_DATA]-[GEOGRAPHIC_DATA] Lake [PER…" at bounding box center [939, 383] width 322 height 33
select select "4"
click at [778, 366] on select "Choose Division [GEOGRAPHIC_DATA] [GEOGRAPHIC_DATA]-[GEOGRAPHIC_DATA] Lake [PER…" at bounding box center [939, 383] width 322 height 33
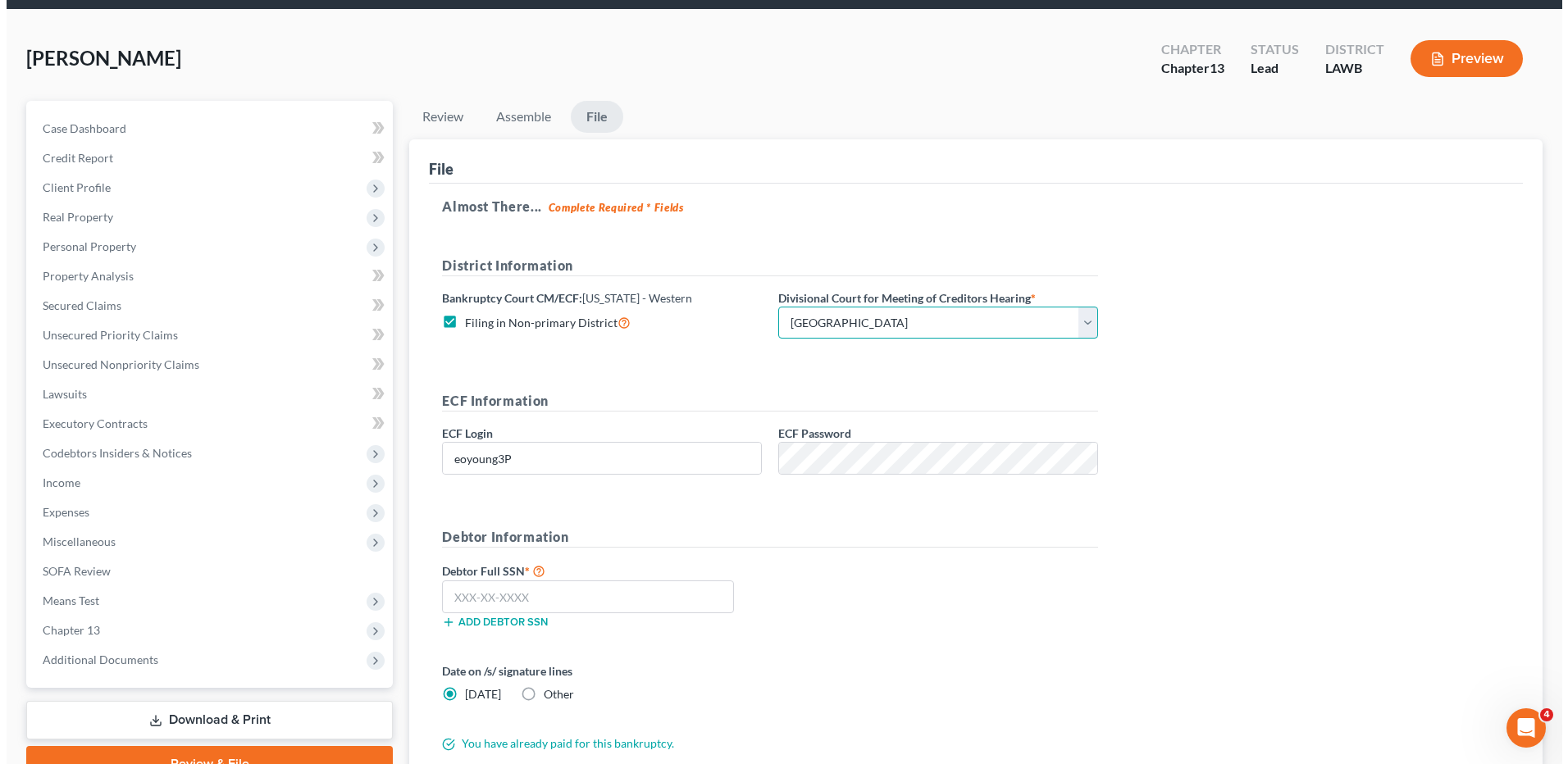
scroll to position [164, 0]
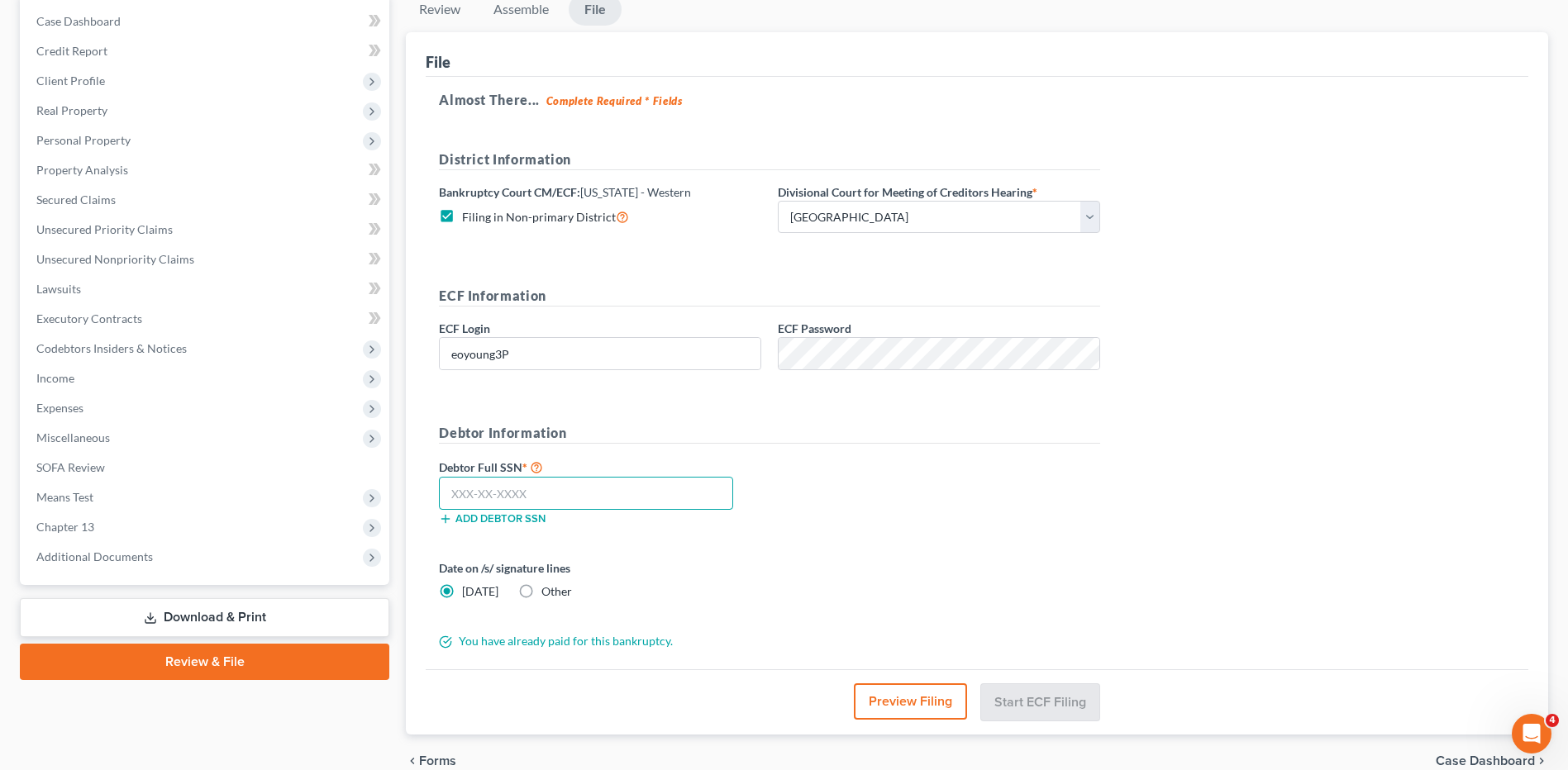
click at [474, 491] on input "text" at bounding box center [586, 494] width 294 height 33
type input "355-50-1323"
click at [1013, 705] on button "Start ECF Filing" at bounding box center [1040, 701] width 119 height 36
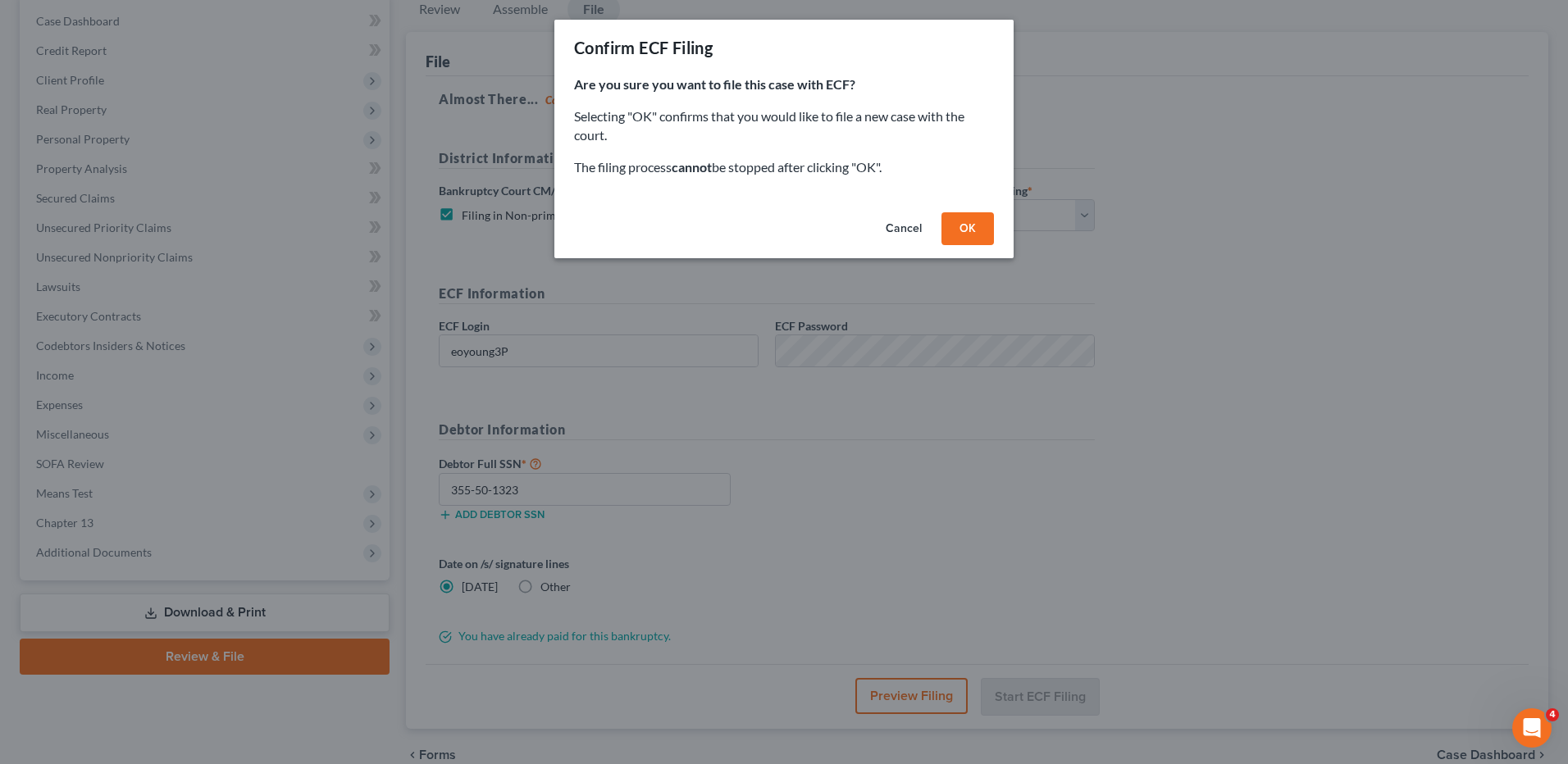
click at [969, 224] on button "OK" at bounding box center [967, 229] width 52 height 33
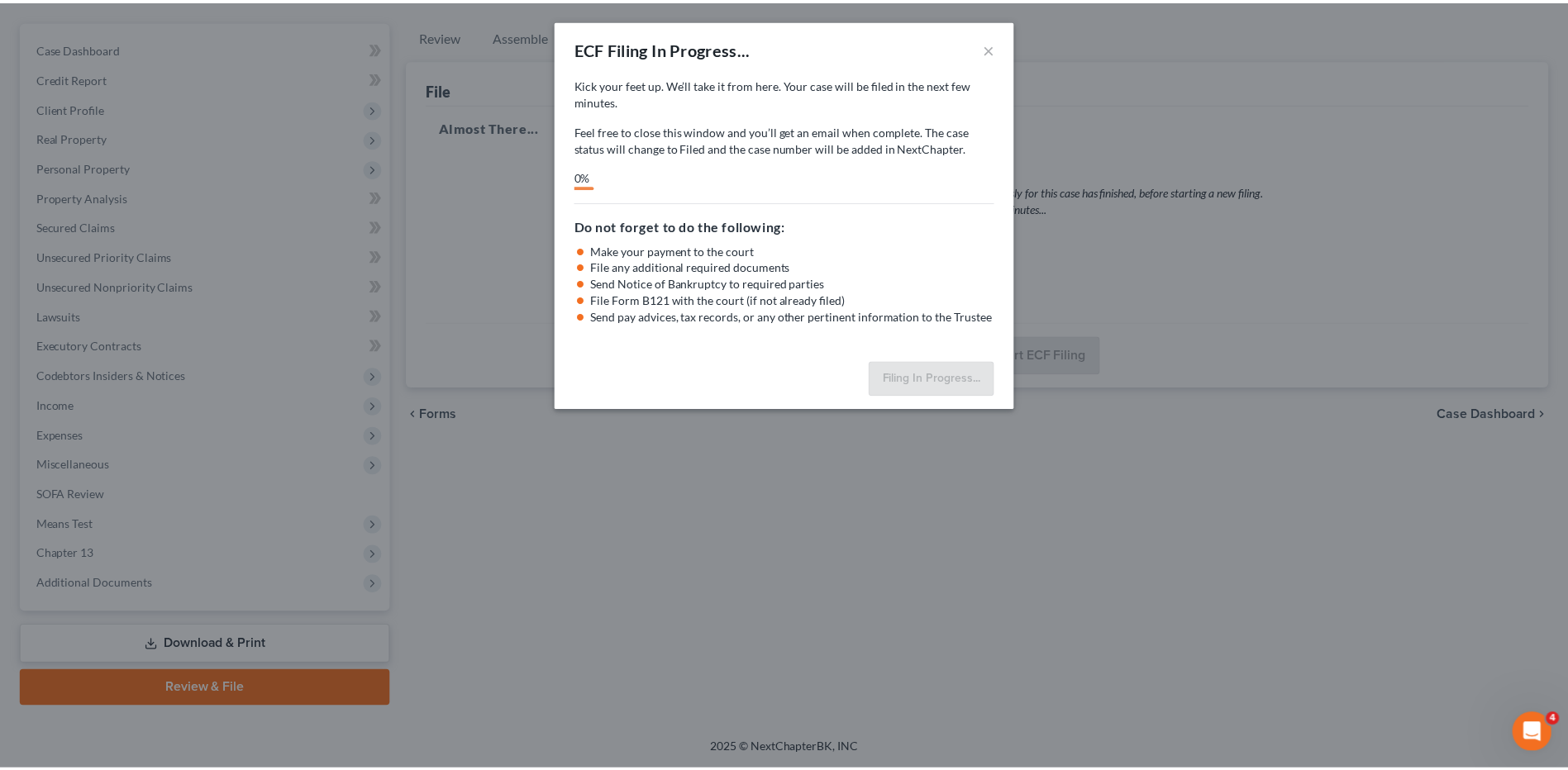
scroll to position [138, 0]
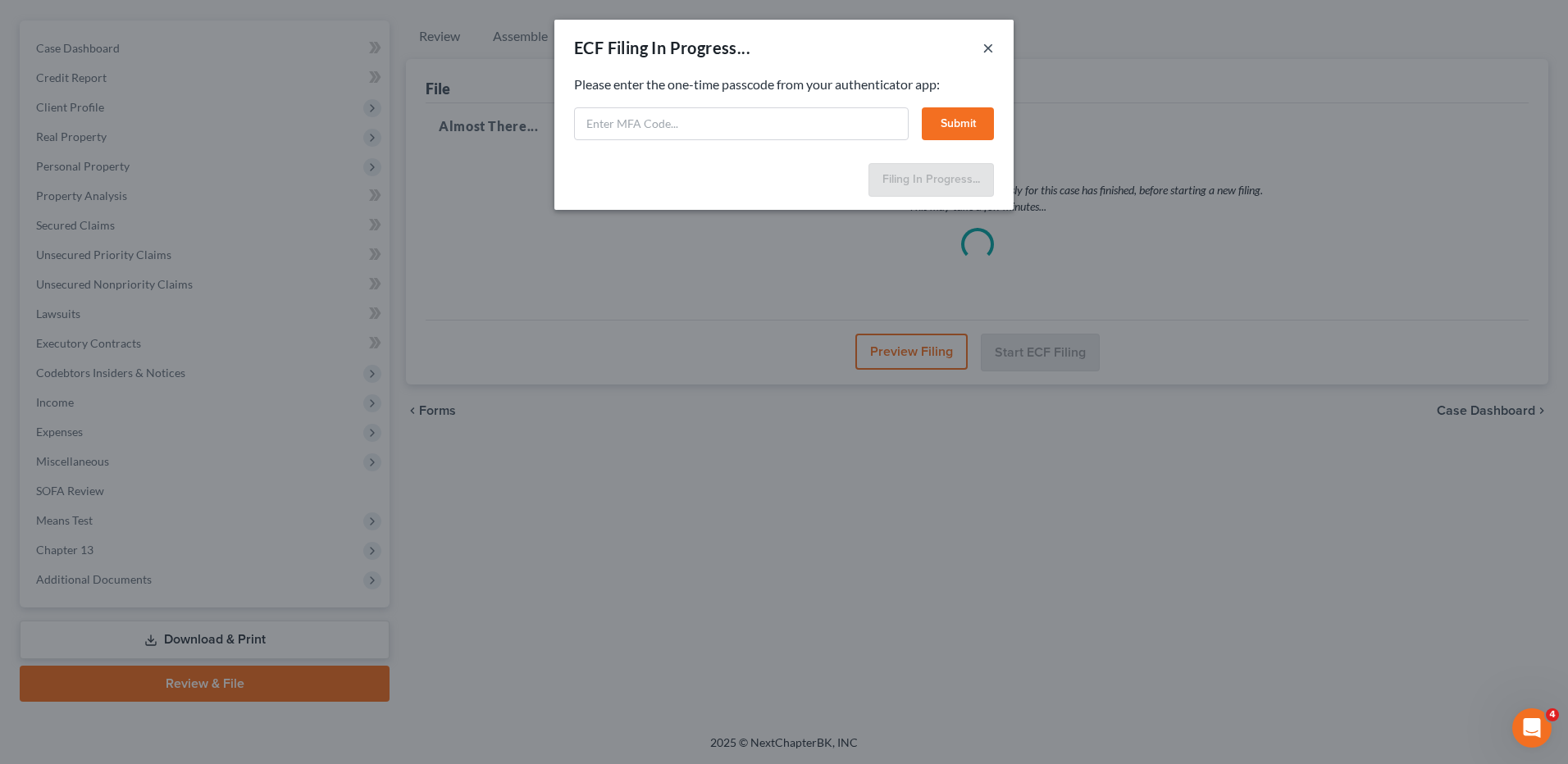
click at [991, 51] on button "×" at bounding box center [988, 47] width 11 height 19
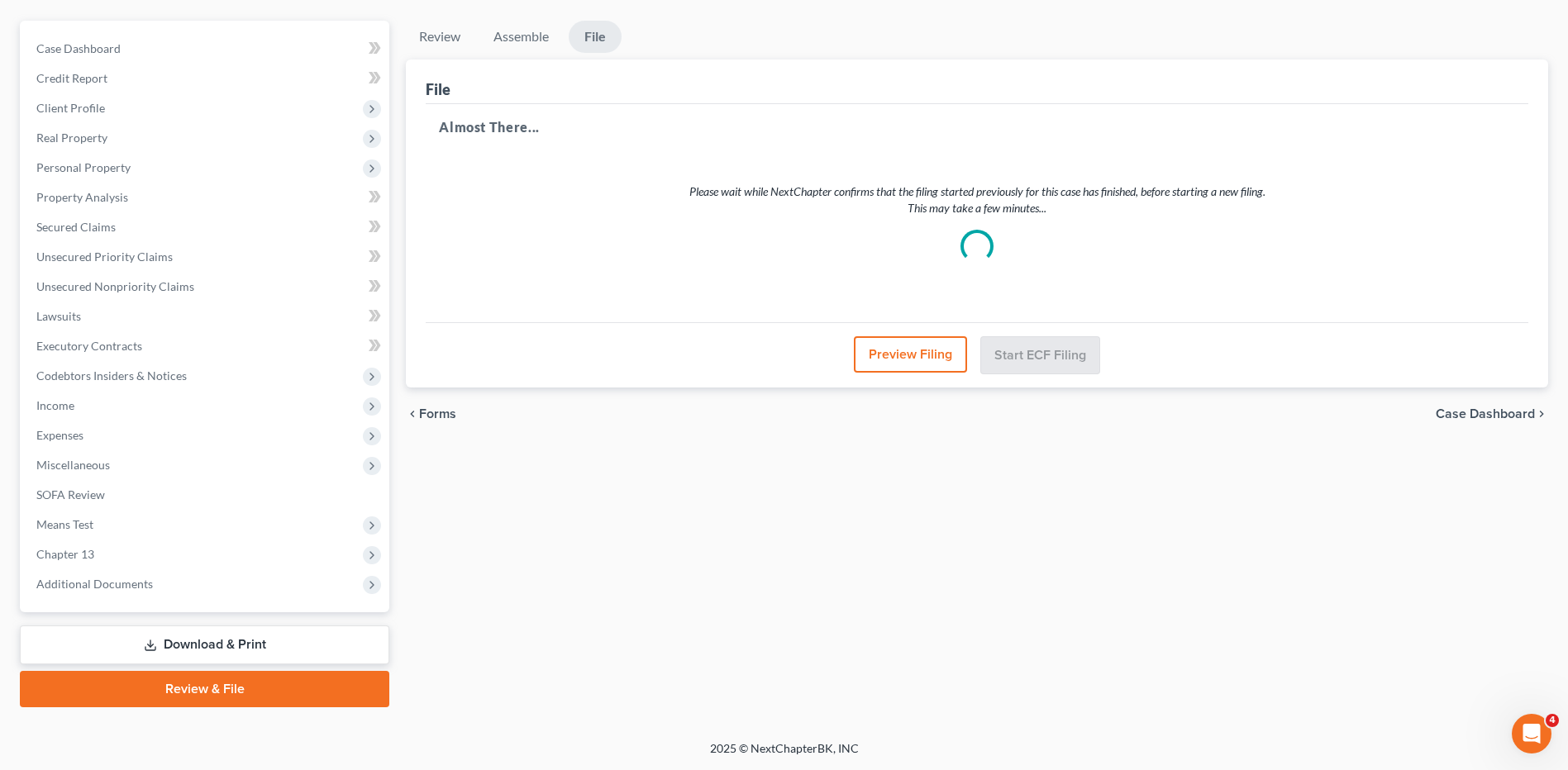
select select "4"
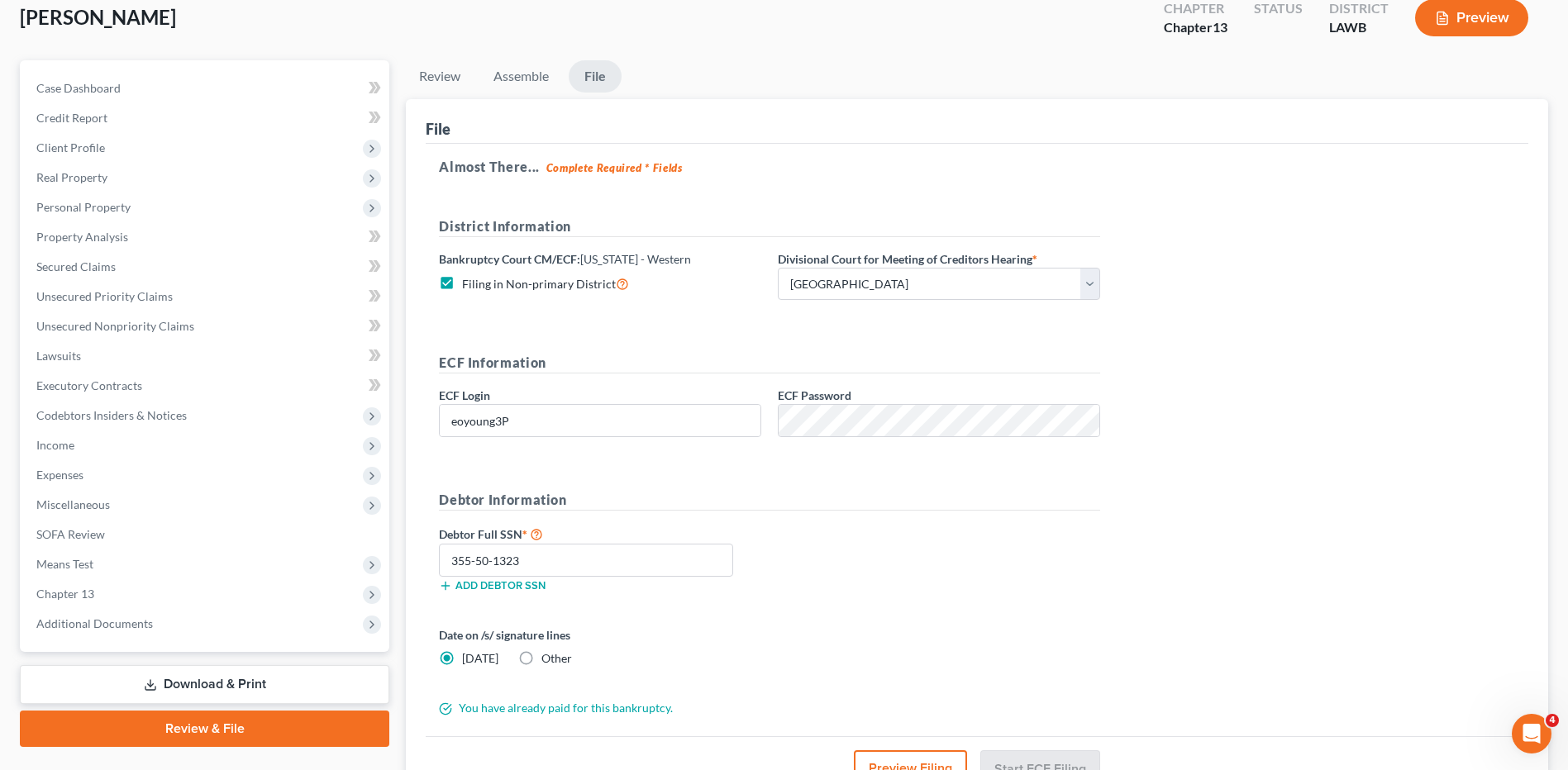
scroll to position [0, 0]
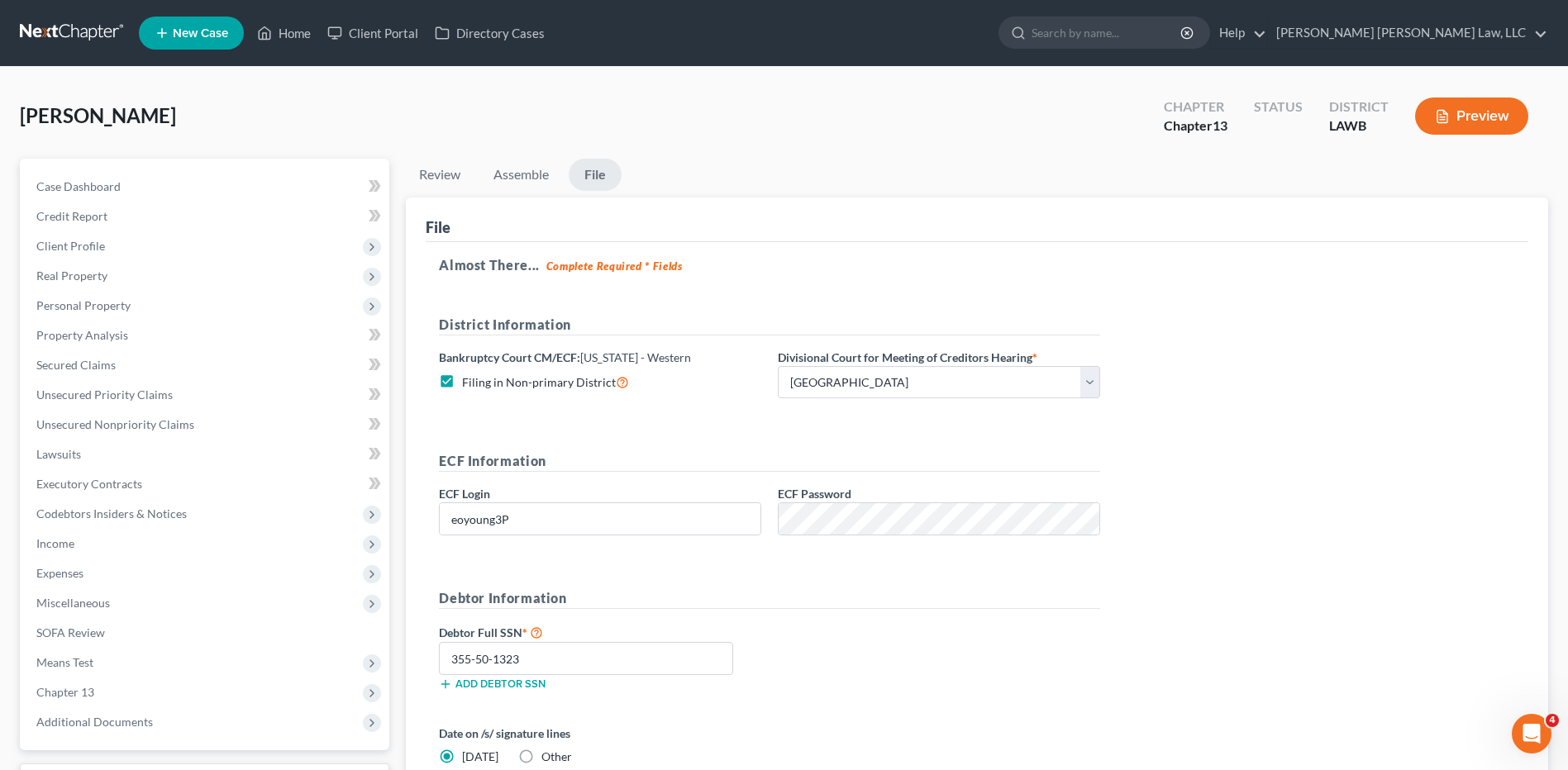
click at [581, 173] on link "File" at bounding box center [595, 174] width 53 height 32
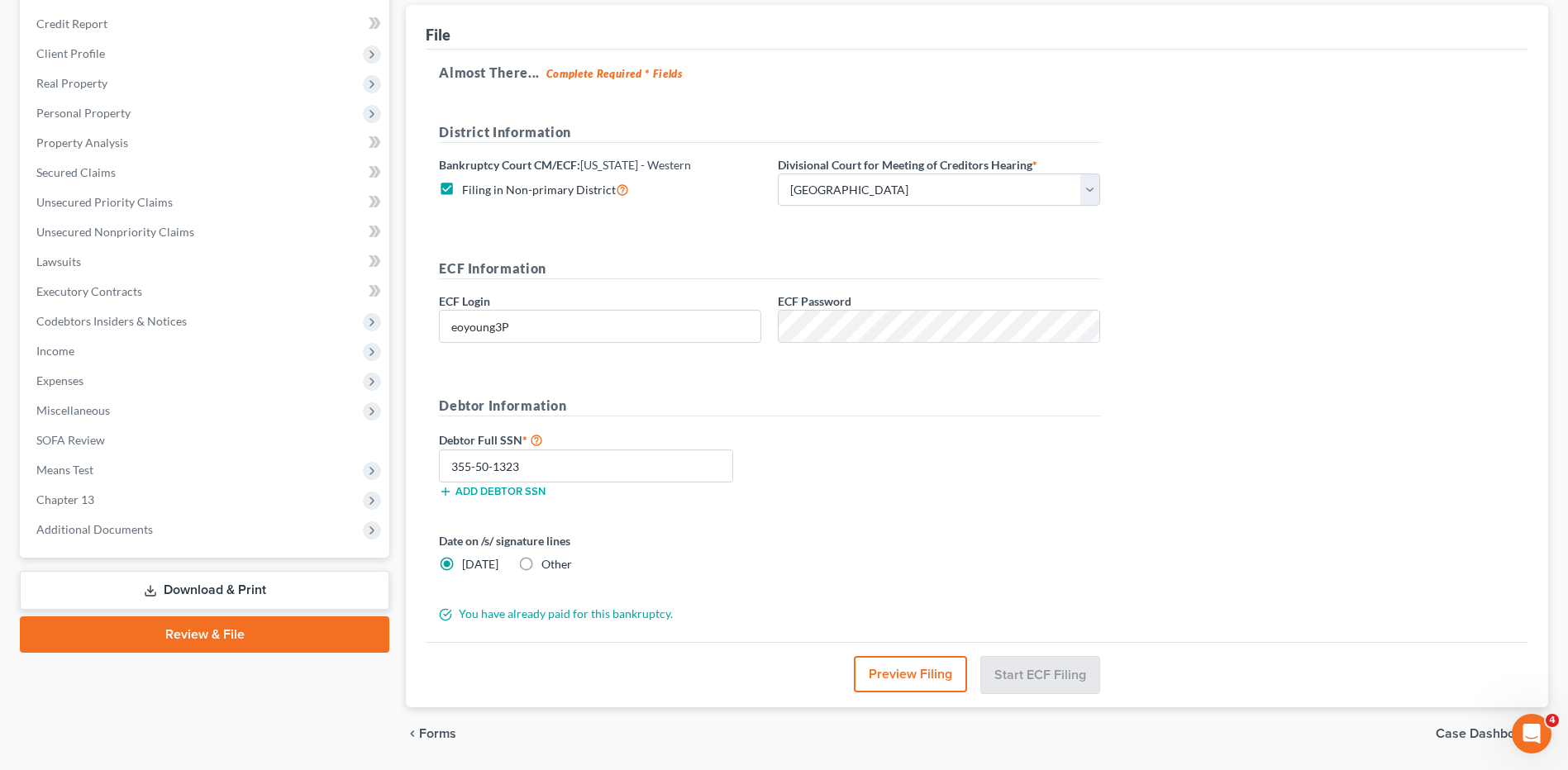
scroll to position [246, 0]
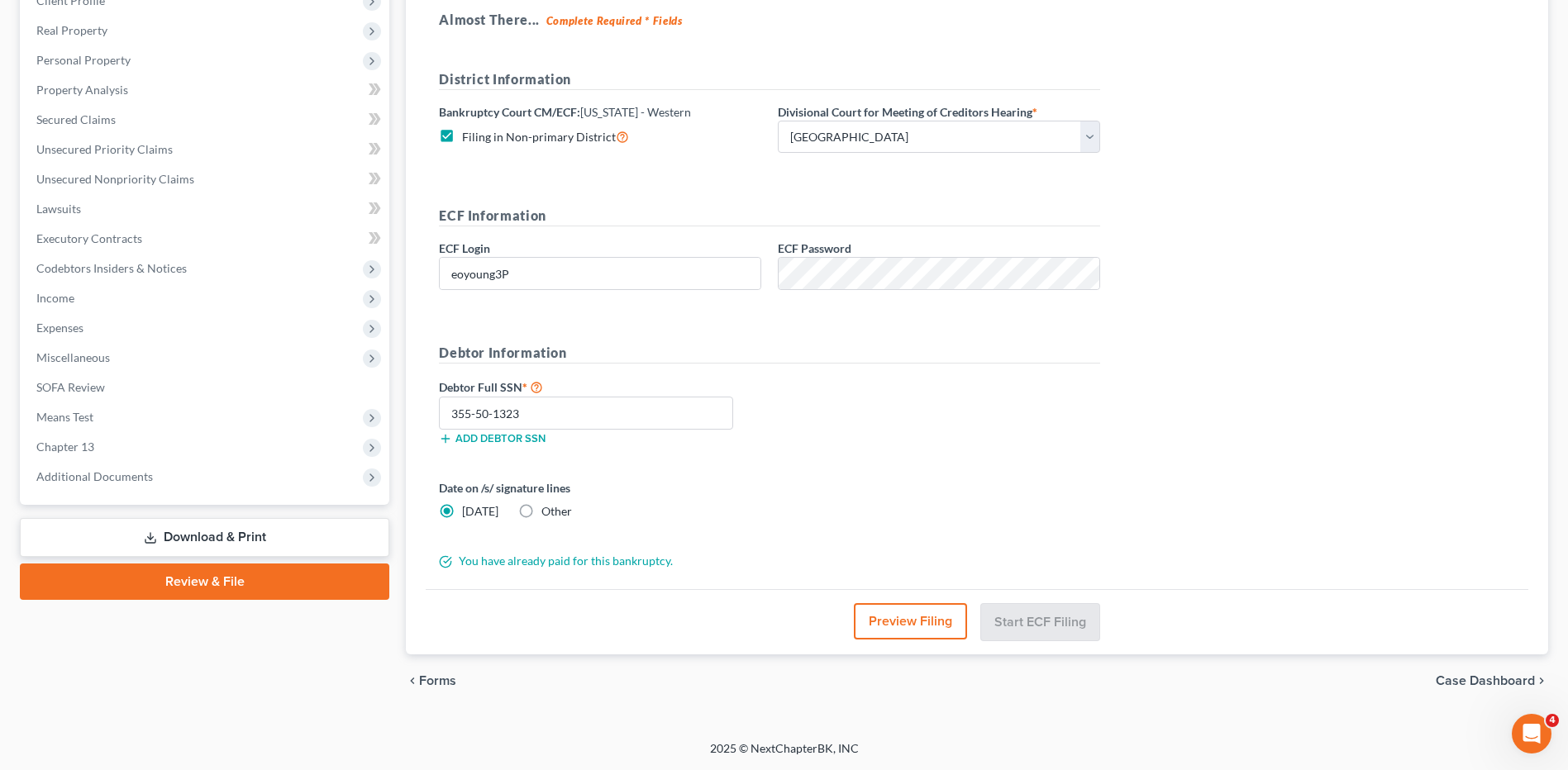
click at [914, 628] on button "Preview Filing" at bounding box center [910, 621] width 113 height 36
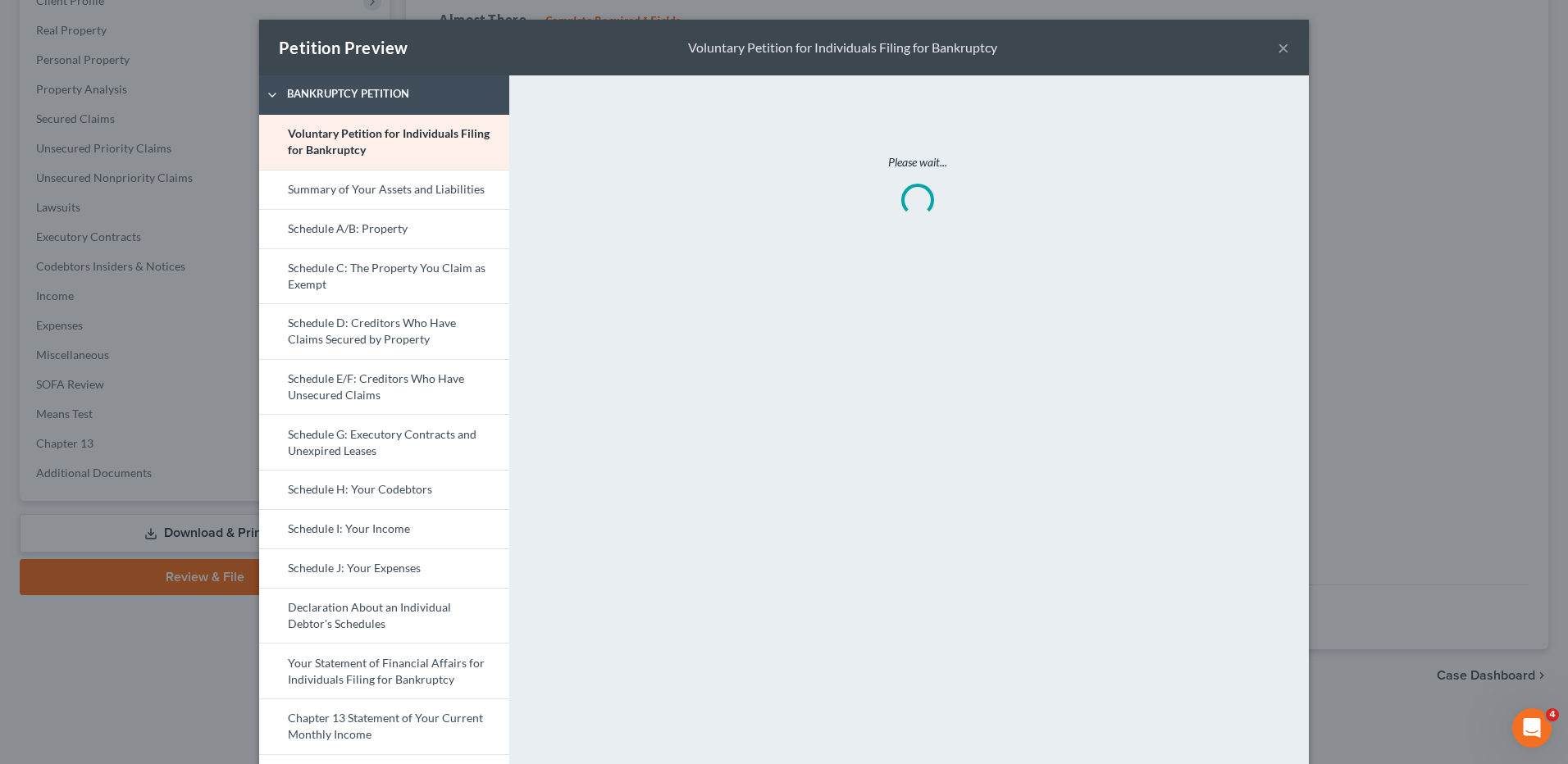
click at [1284, 50] on div "Petition Preview Voluntary Petition for Individuals Filing for Bankruptcy ×" at bounding box center [784, 47] width 1049 height 56
click at [1280, 50] on button "×" at bounding box center [1283, 47] width 11 height 19
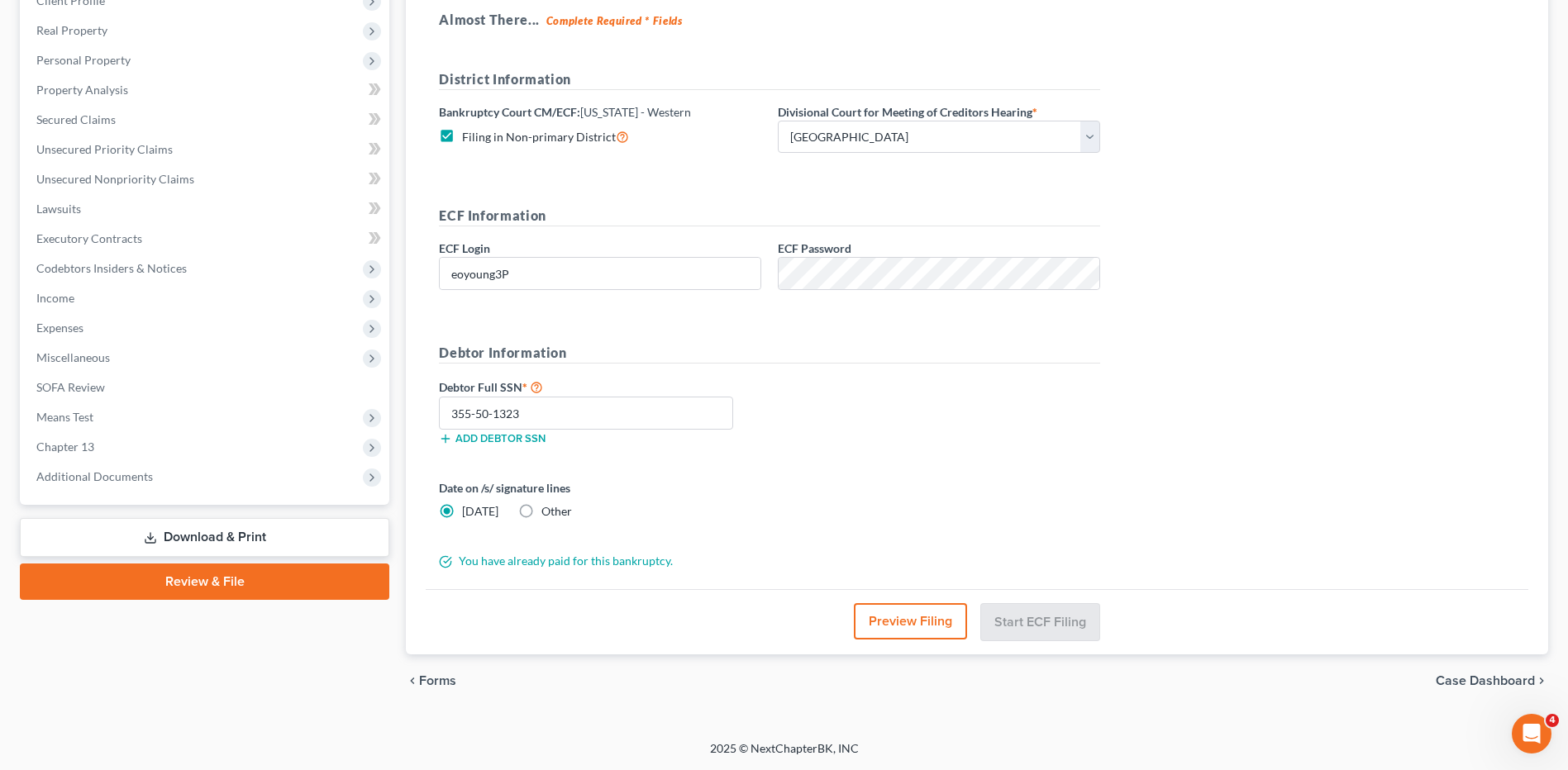
click at [181, 579] on link "Review & File" at bounding box center [204, 581] width 370 height 36
click at [76, 413] on span "Means Test" at bounding box center [65, 416] width 57 height 14
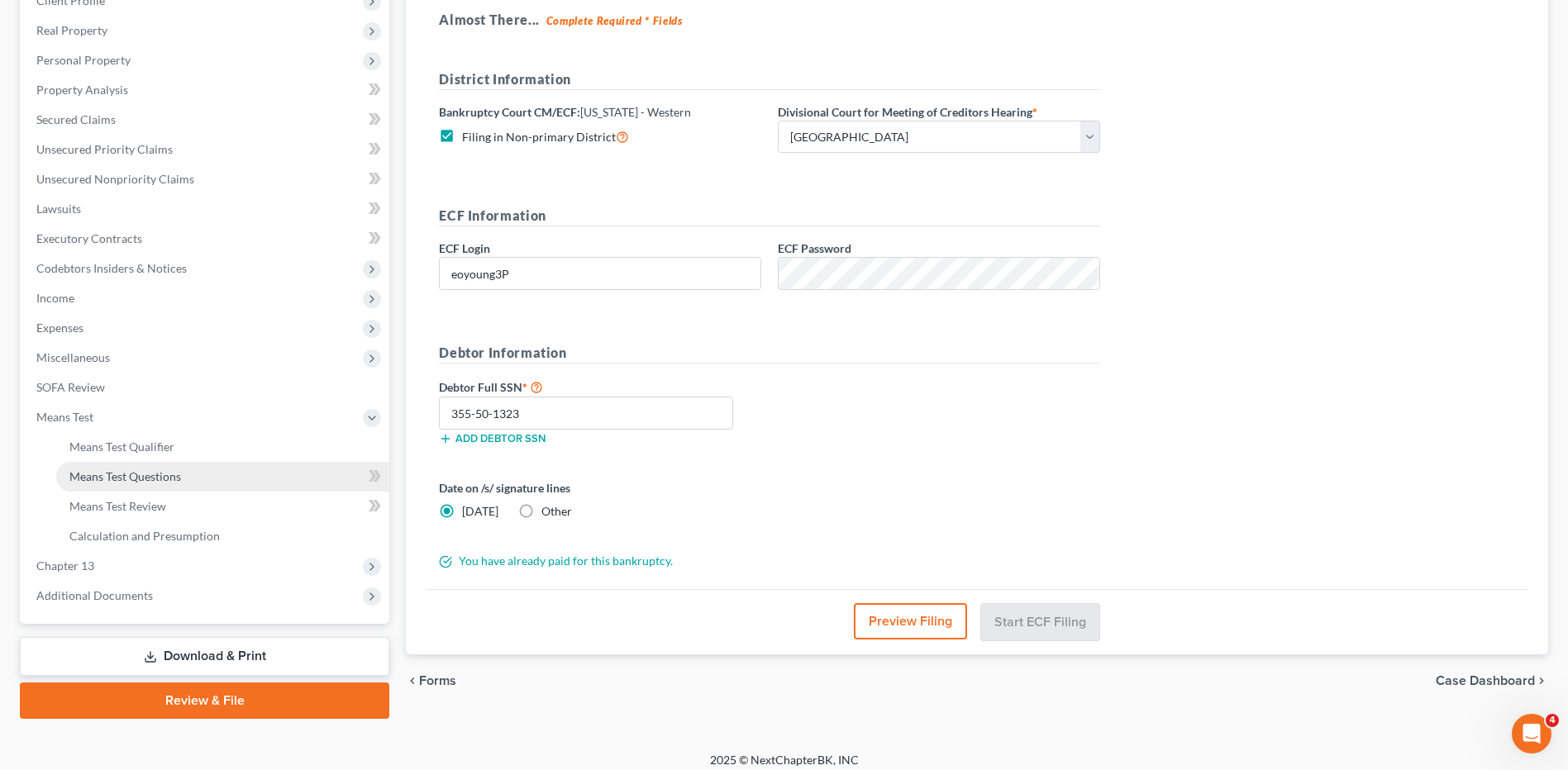
click at [110, 470] on span "Means Test Questions" at bounding box center [125, 476] width 111 height 14
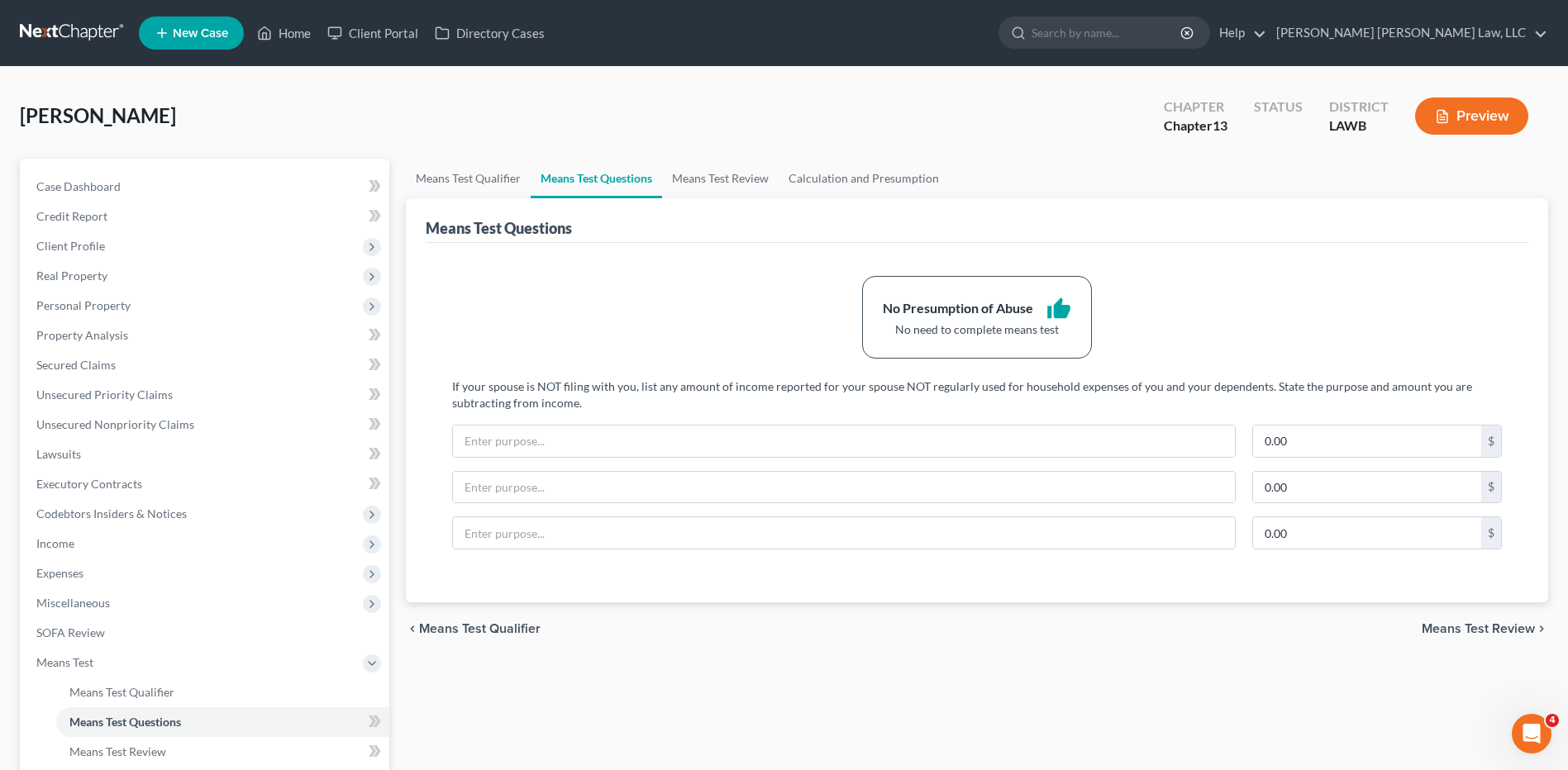
scroll to position [257, 0]
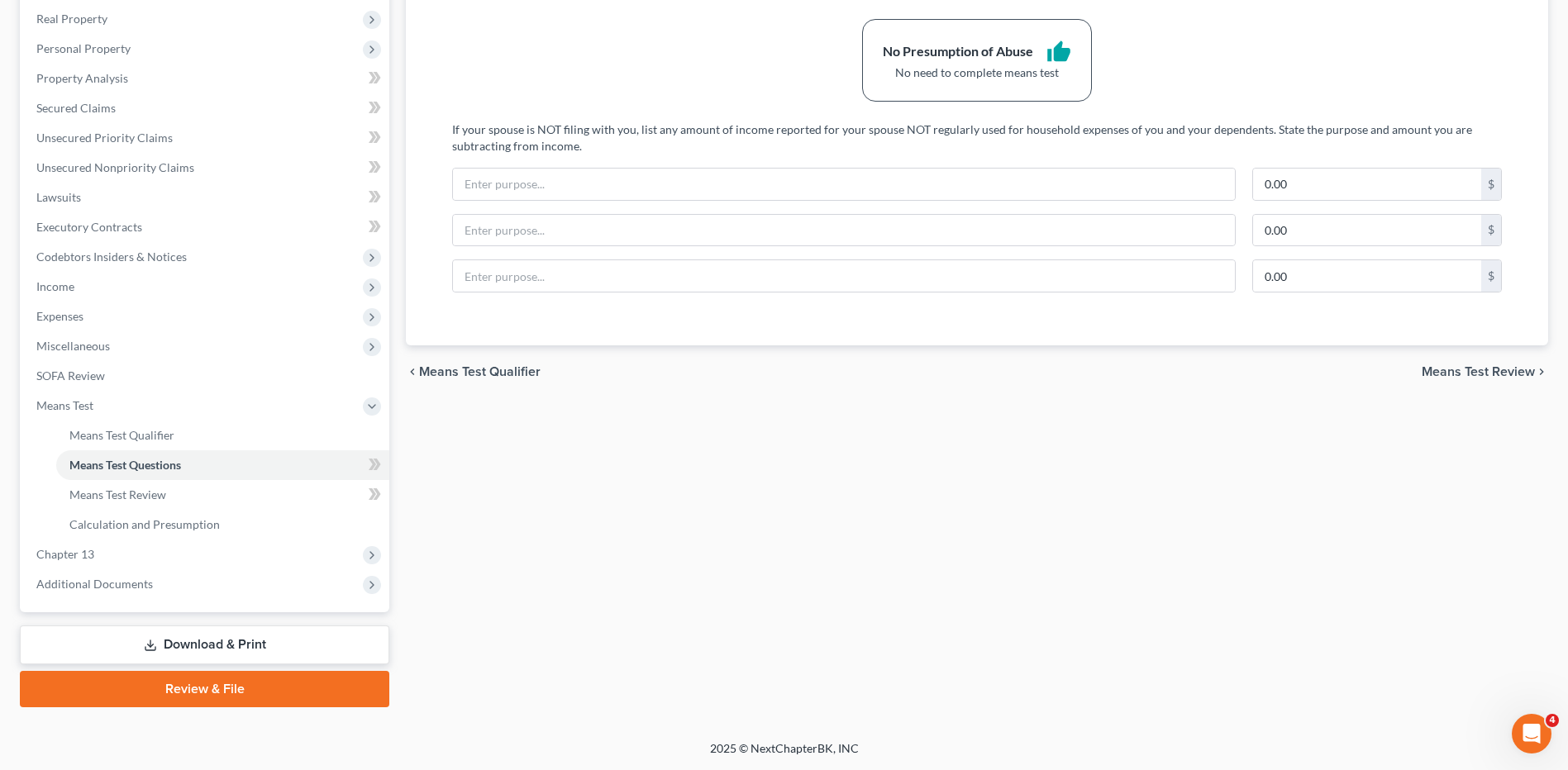
click at [223, 697] on link "Review & File" at bounding box center [204, 688] width 370 height 36
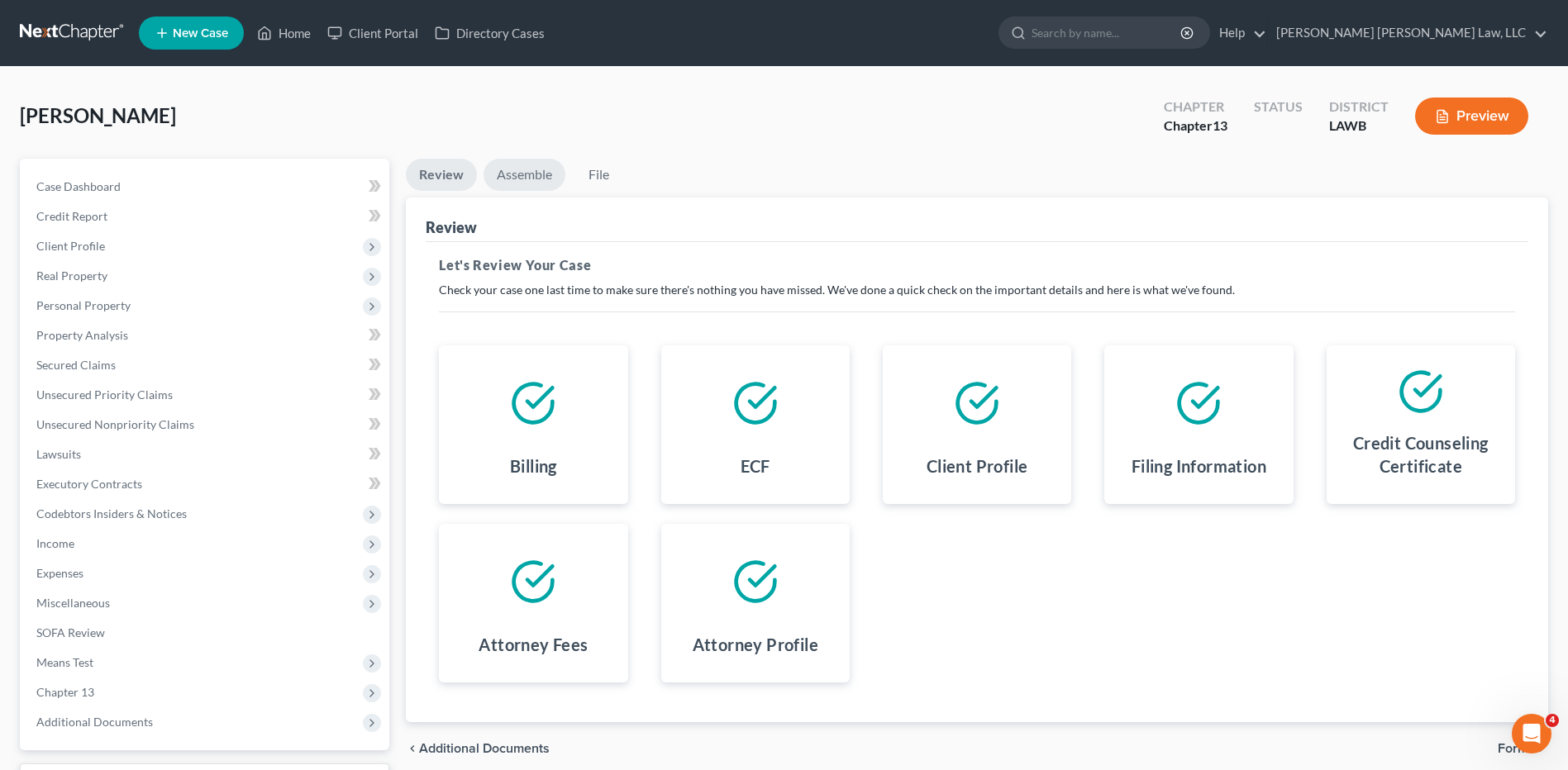
click at [537, 179] on link "Assemble" at bounding box center [525, 174] width 82 height 32
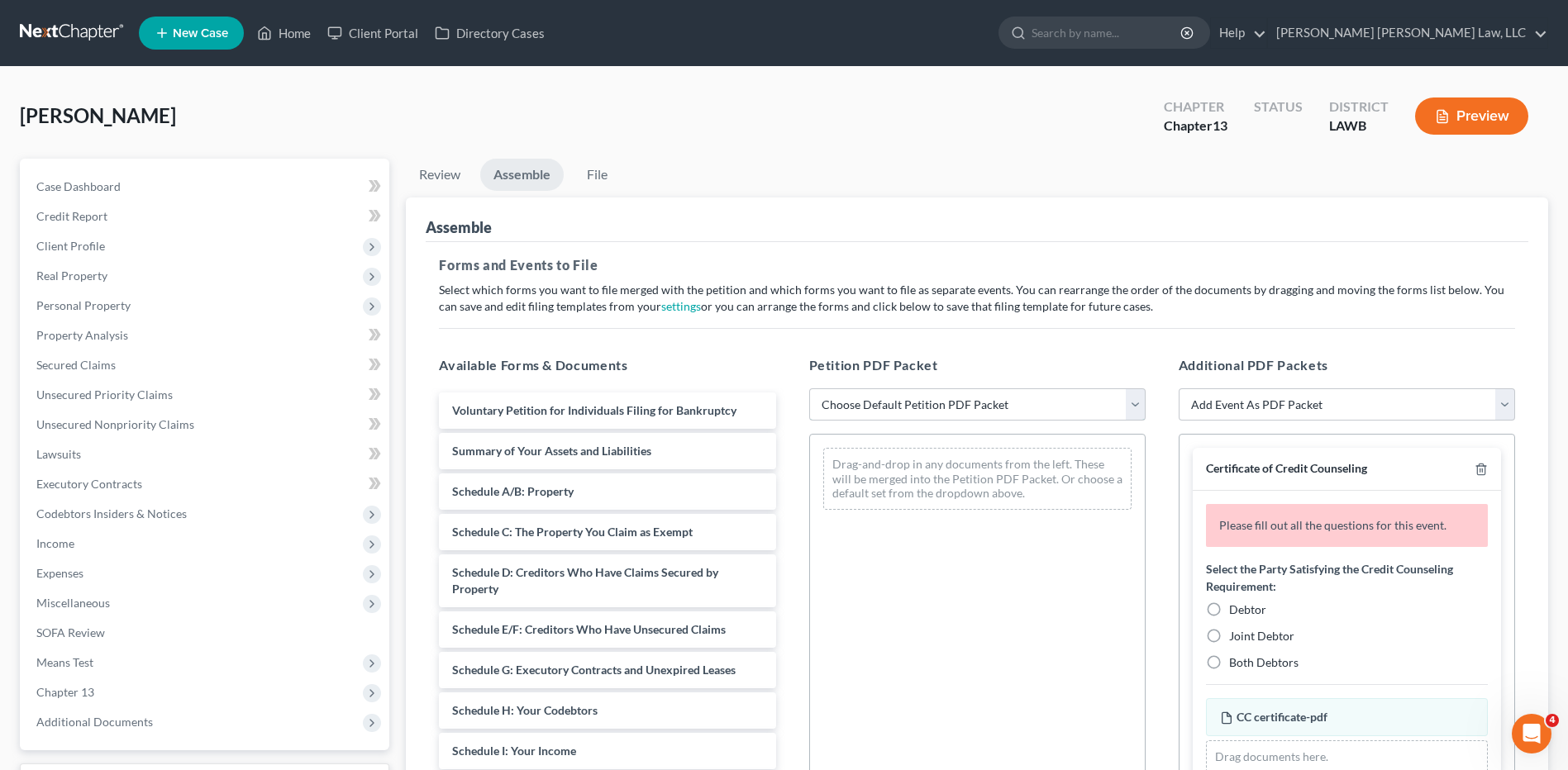
click at [856, 403] on select "Choose Default Petition PDF Packet Complete Bankruptcy Petition (all forms and …" at bounding box center [977, 405] width 336 height 33
select select "0"
click at [809, 388] on select "Choose Default Petition PDF Packet Complete Bankruptcy Petition (all forms and …" at bounding box center [977, 405] width 336 height 33
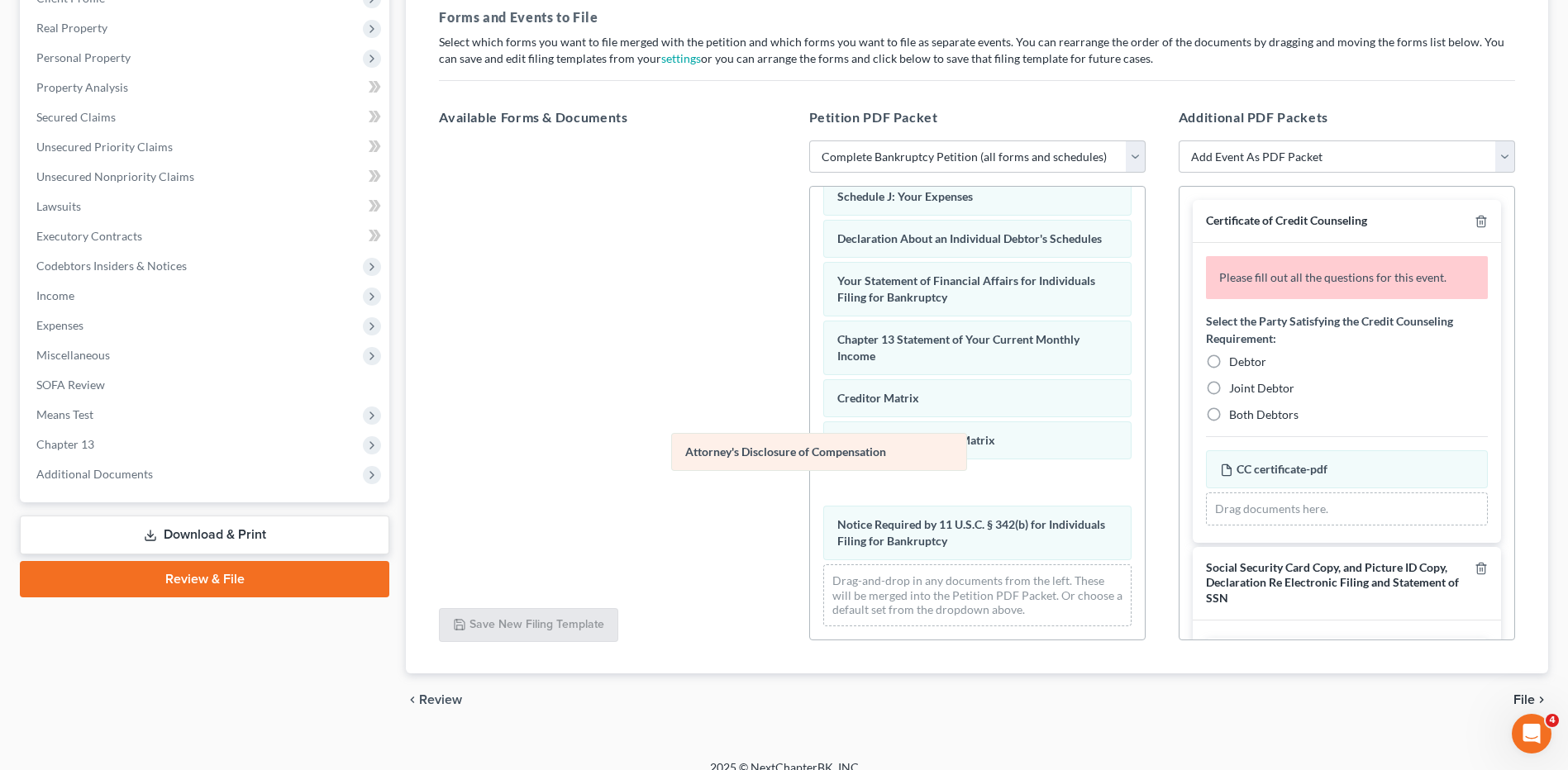
scroll to position [425, 0]
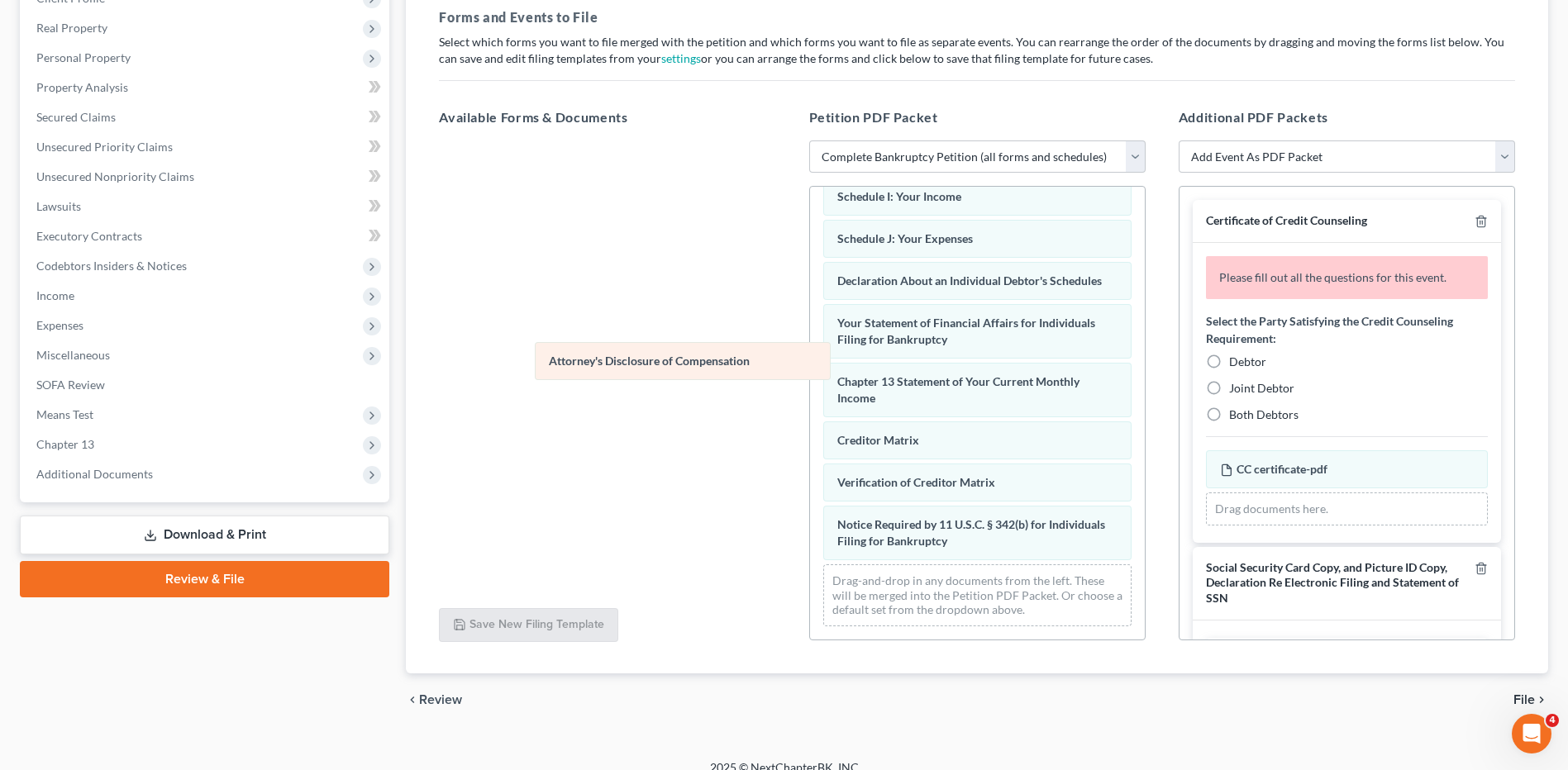
drag, startPoint x: 868, startPoint y: 552, endPoint x: 580, endPoint y: 372, distance: 339.6
click at [810, 372] on div "Attorney's Disclosure of Compensation Voluntary Petition for Individuals Filing…" at bounding box center [977, 208] width 335 height 862
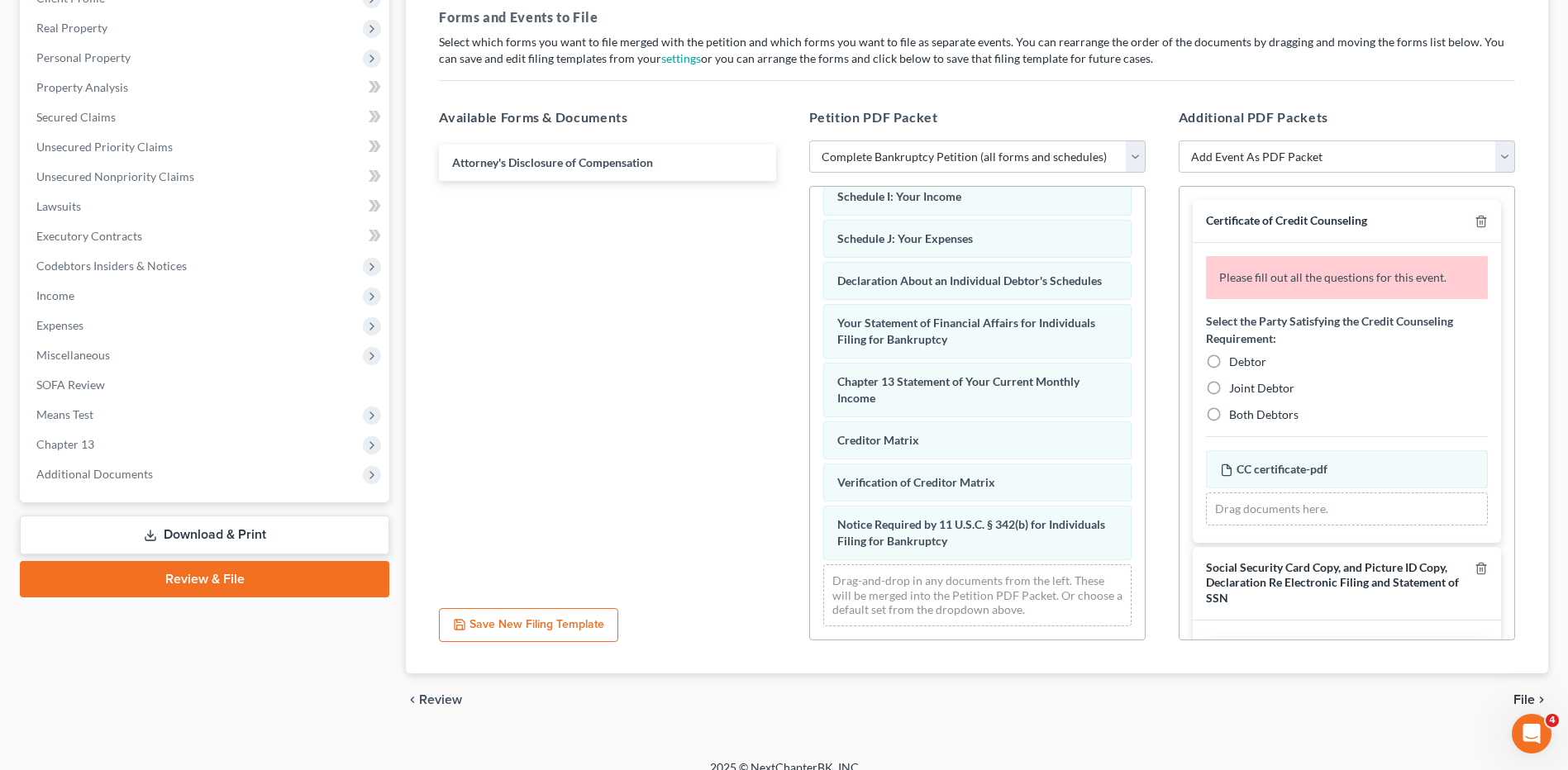
click at [1229, 360] on label "Debtor" at bounding box center [1247, 362] width 37 height 17
click at [1235, 360] on input "Debtor" at bounding box center [1241, 360] width 11 height 11
radio input "true"
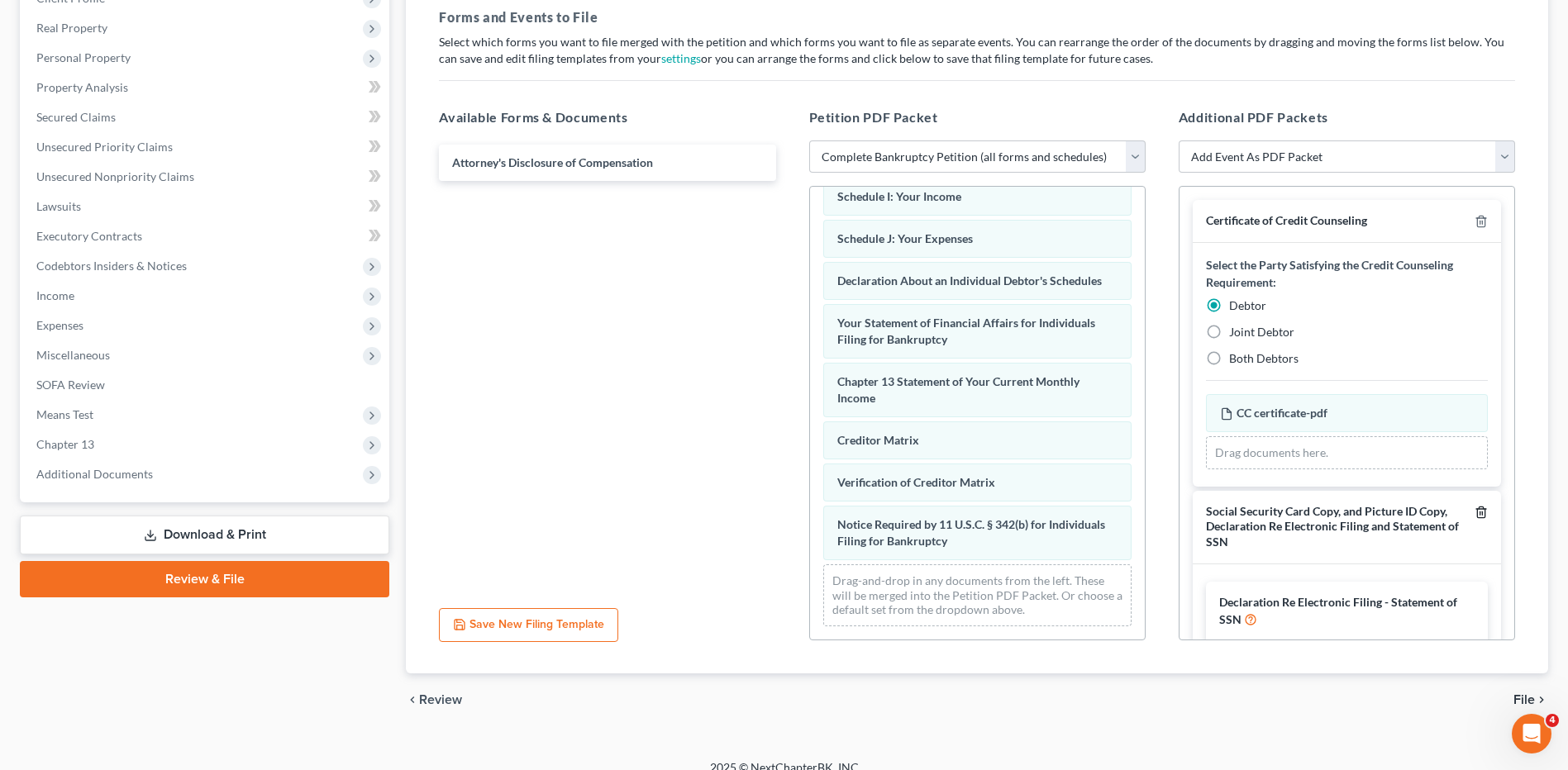
click at [1477, 511] on icon "button" at bounding box center [1481, 512] width 7 height 11
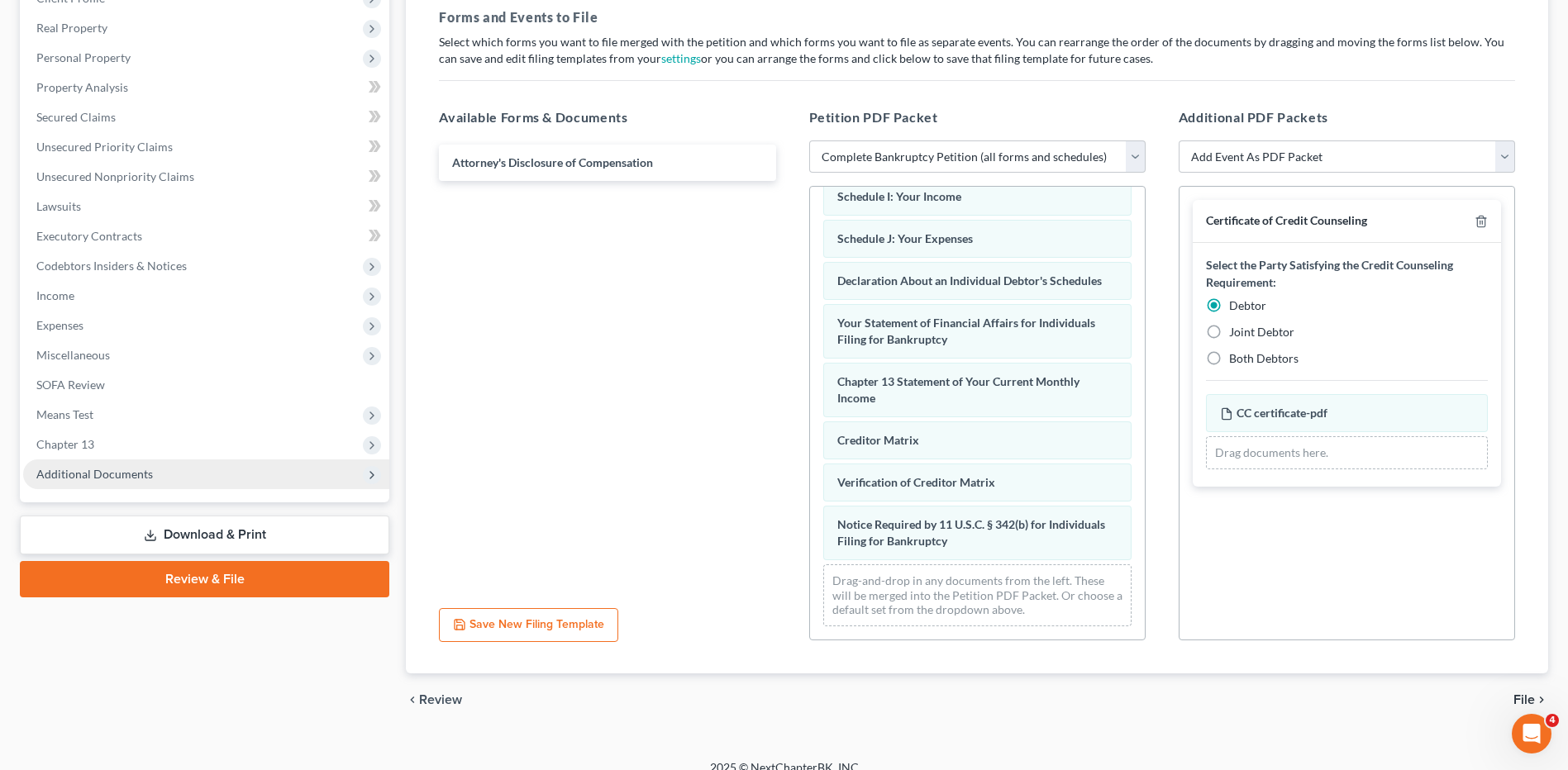
click at [90, 474] on span "Additional Documents" at bounding box center [95, 473] width 117 height 14
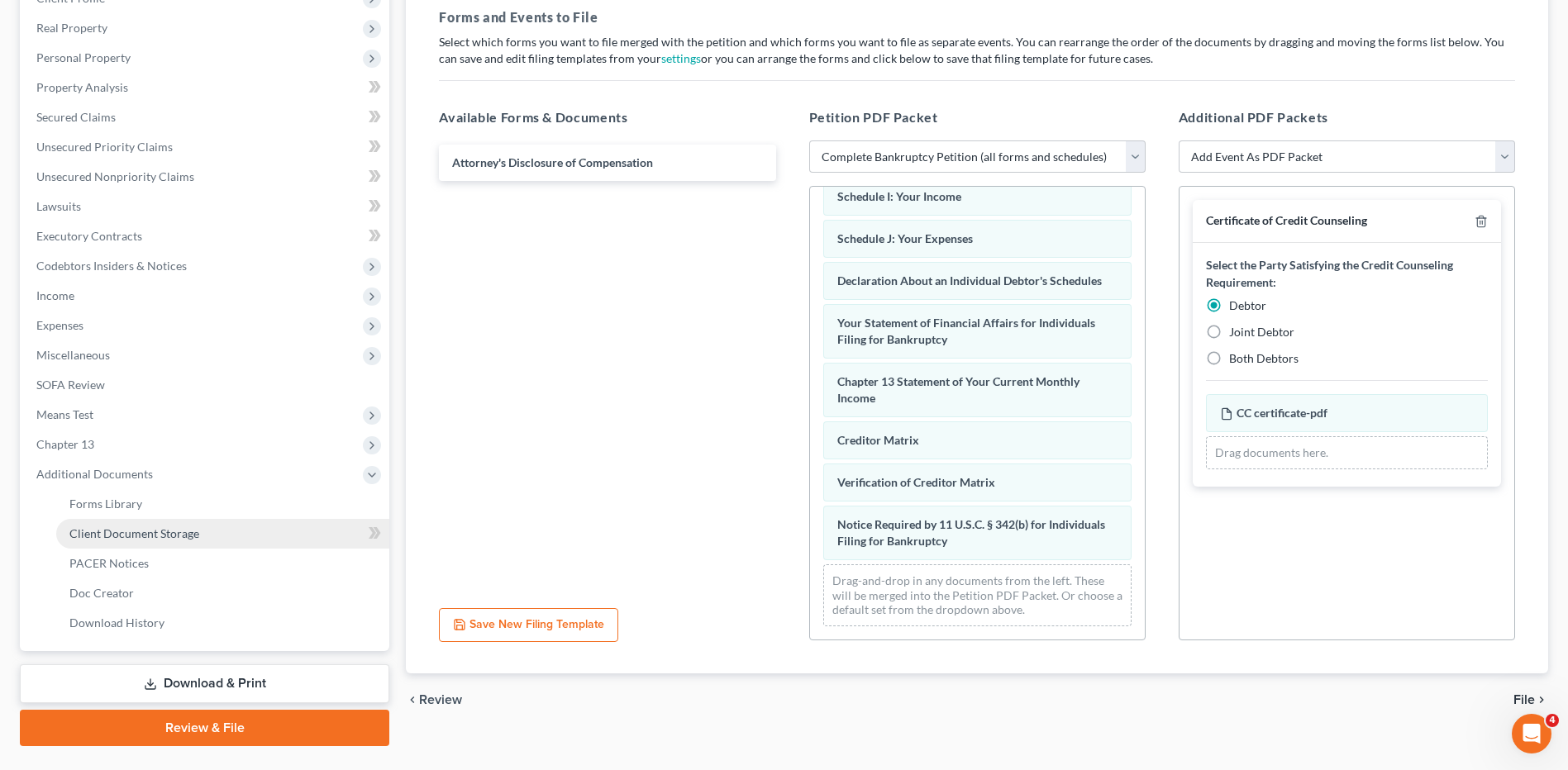
click at [93, 527] on span "Client Document Storage" at bounding box center [134, 533] width 130 height 14
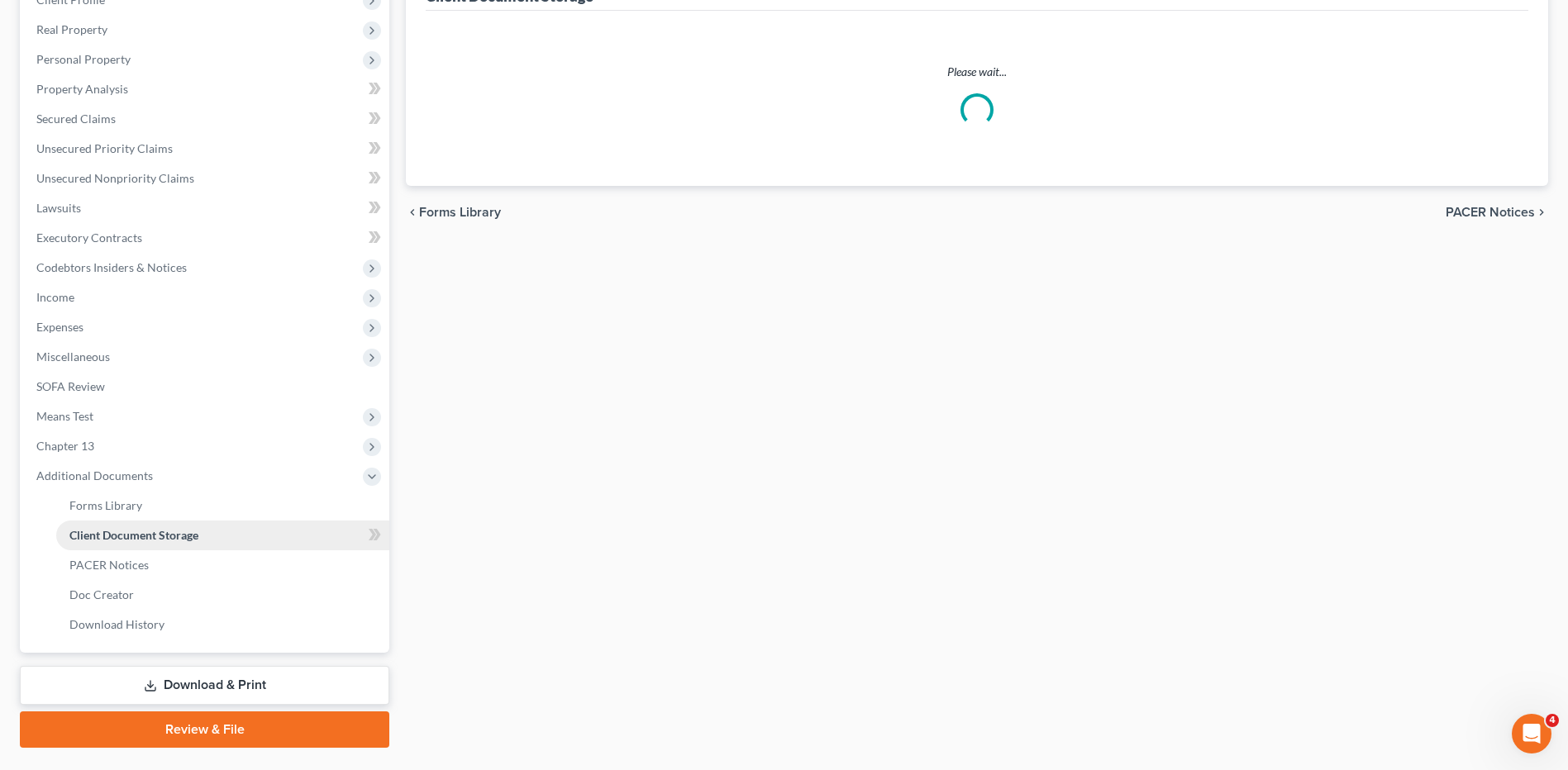
scroll to position [69, 0]
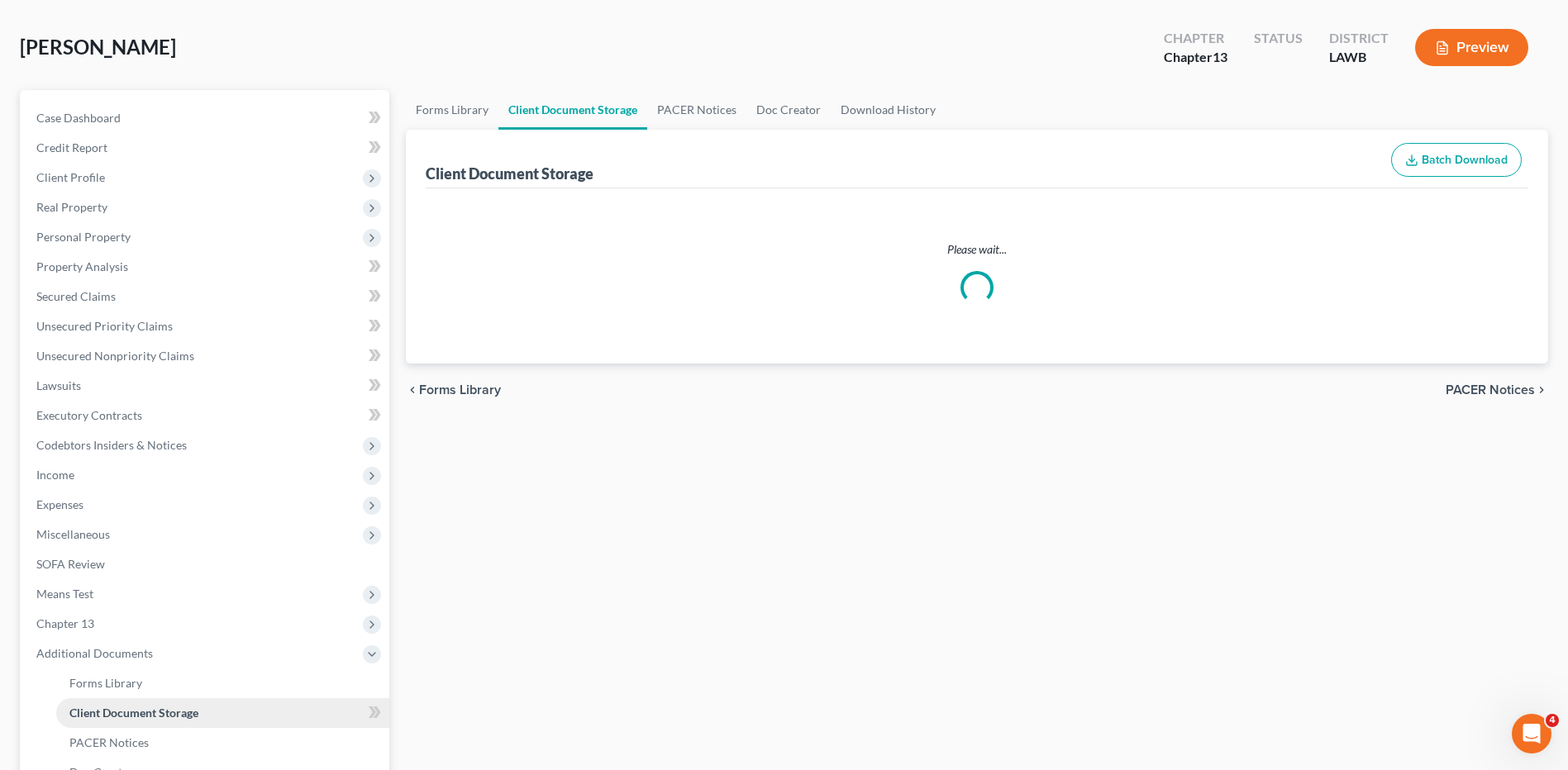
select select "9"
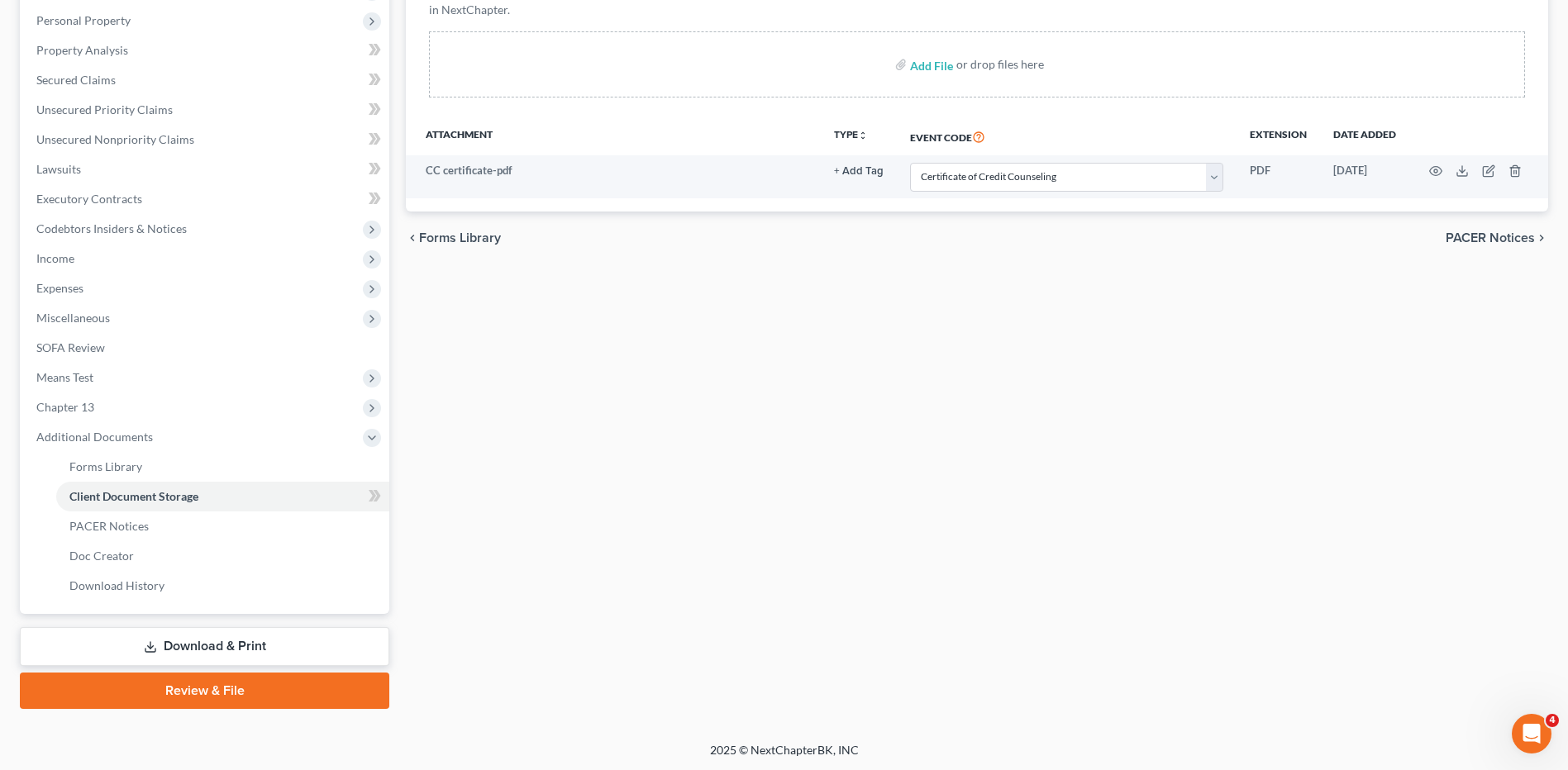
scroll to position [286, 0]
click at [202, 683] on link "Review & File" at bounding box center [204, 688] width 370 height 36
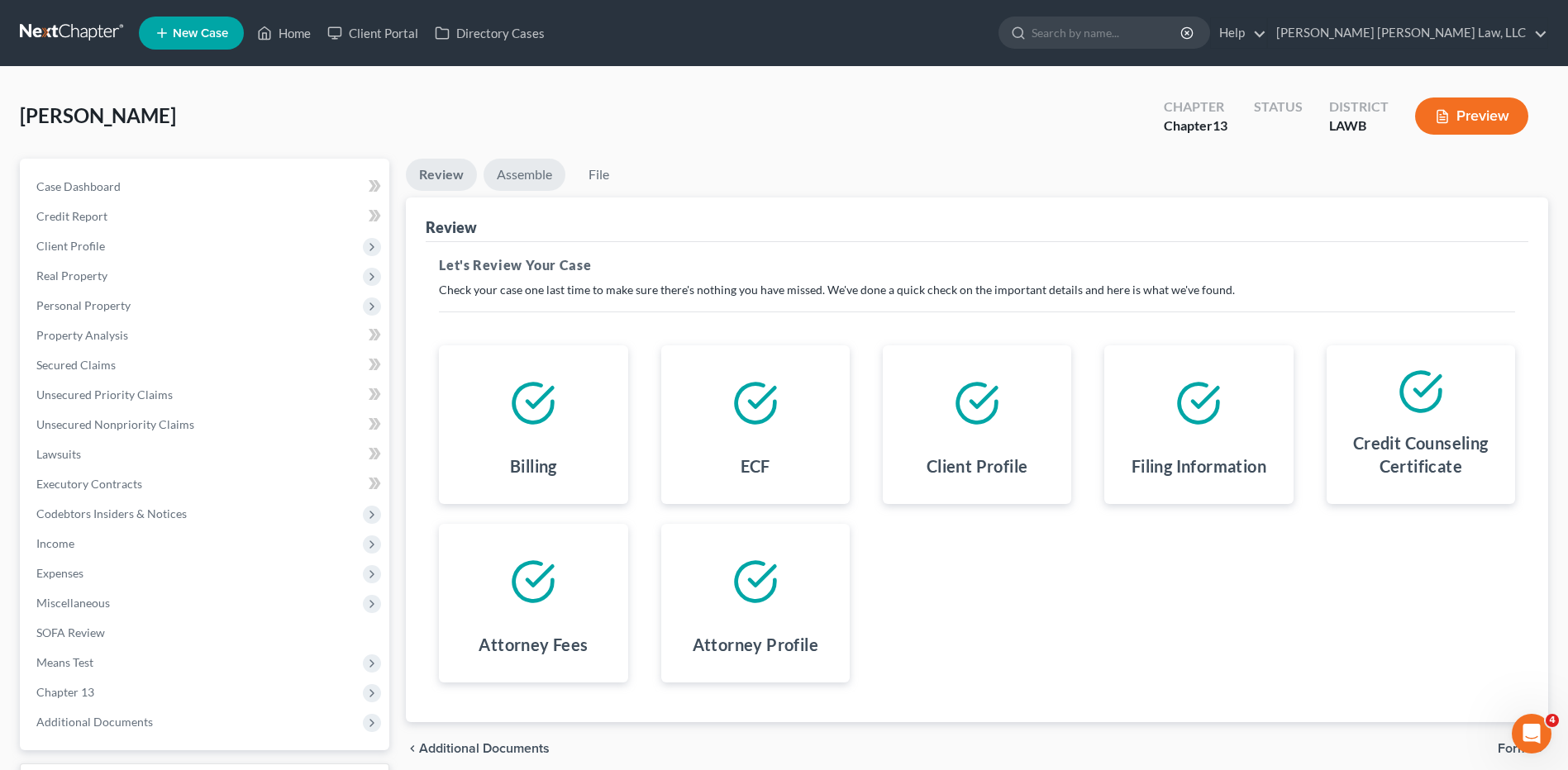
click at [537, 174] on link "Assemble" at bounding box center [525, 174] width 82 height 32
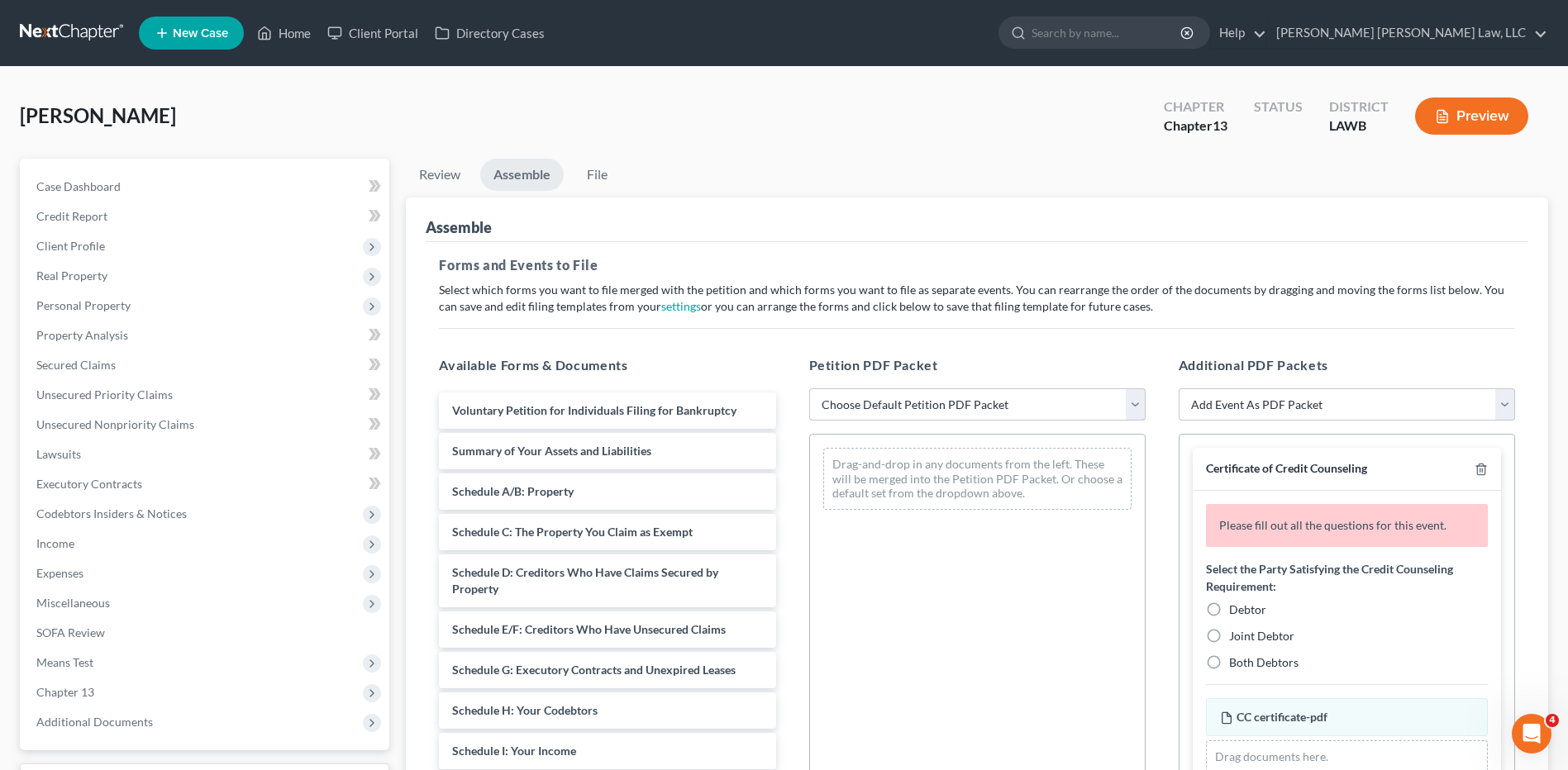
click at [853, 405] on select "Choose Default Petition PDF Packet Complete Bankruptcy Petition (all forms and …" at bounding box center [977, 405] width 336 height 33
select select "0"
click at [809, 388] on select "Choose Default Petition PDF Packet Complete Bankruptcy Petition (all forms and …" at bounding box center [977, 405] width 336 height 33
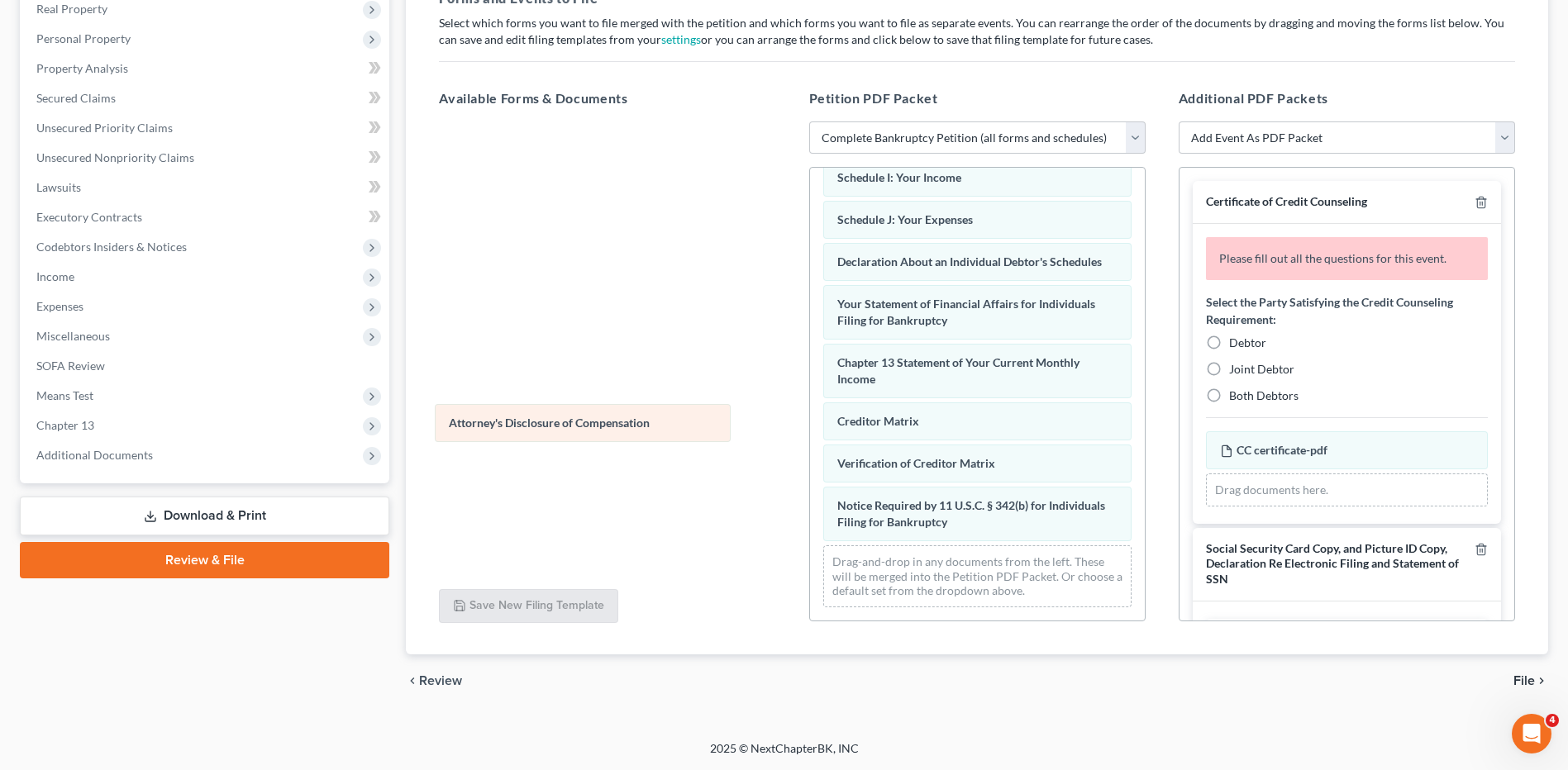
scroll to position [425, 0]
drag, startPoint x: 914, startPoint y: 522, endPoint x: 469, endPoint y: 406, distance: 459.9
click at [810, 406] on div "Attorney's Disclosure of Compensation Voluntary Petition for Individuals Filing…" at bounding box center [977, 190] width 335 height 862
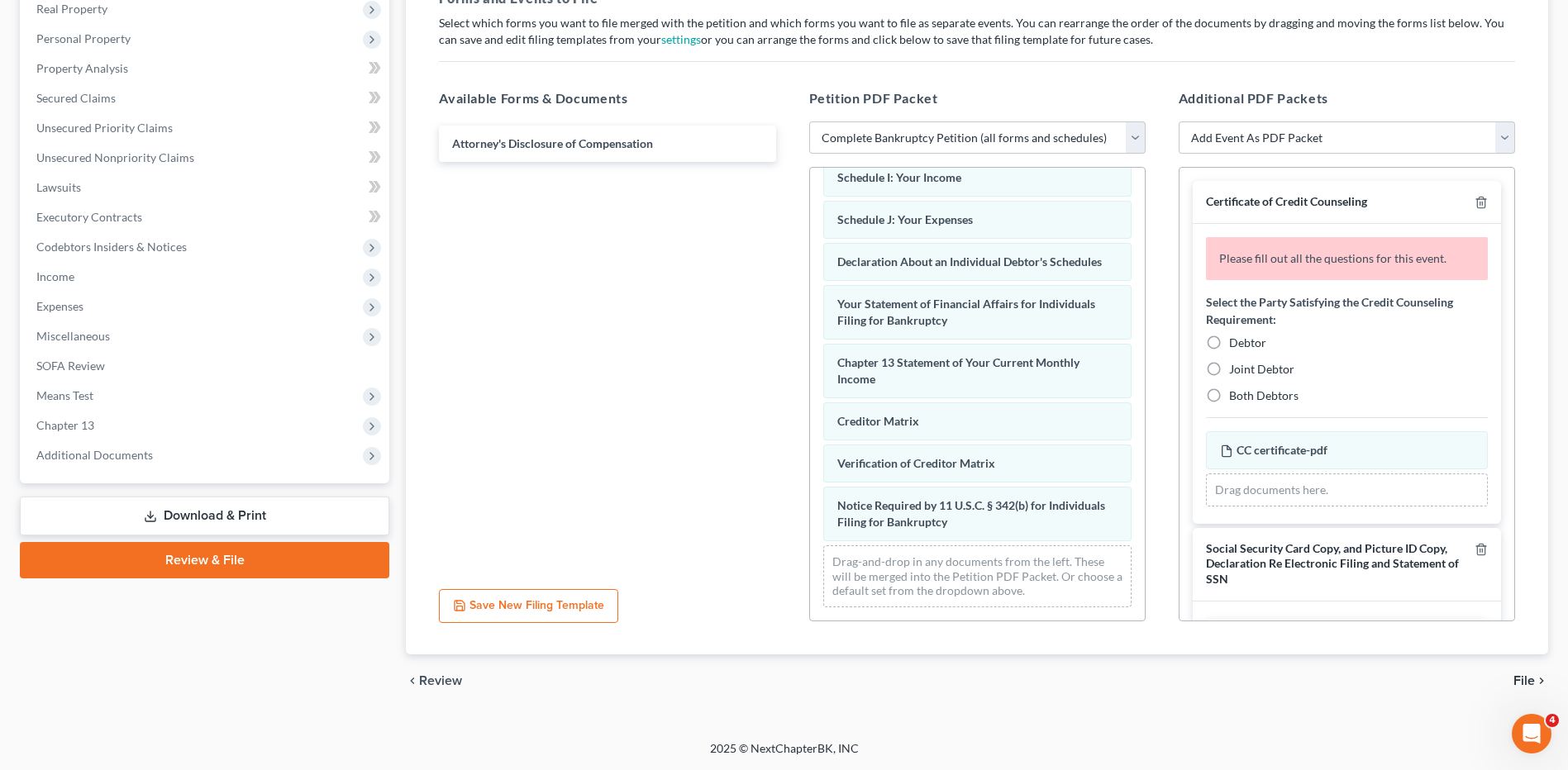
click at [1229, 340] on label "Debtor" at bounding box center [1247, 343] width 37 height 17
click at [1235, 340] on input "Debtor" at bounding box center [1241, 340] width 11 height 11
radio input "true"
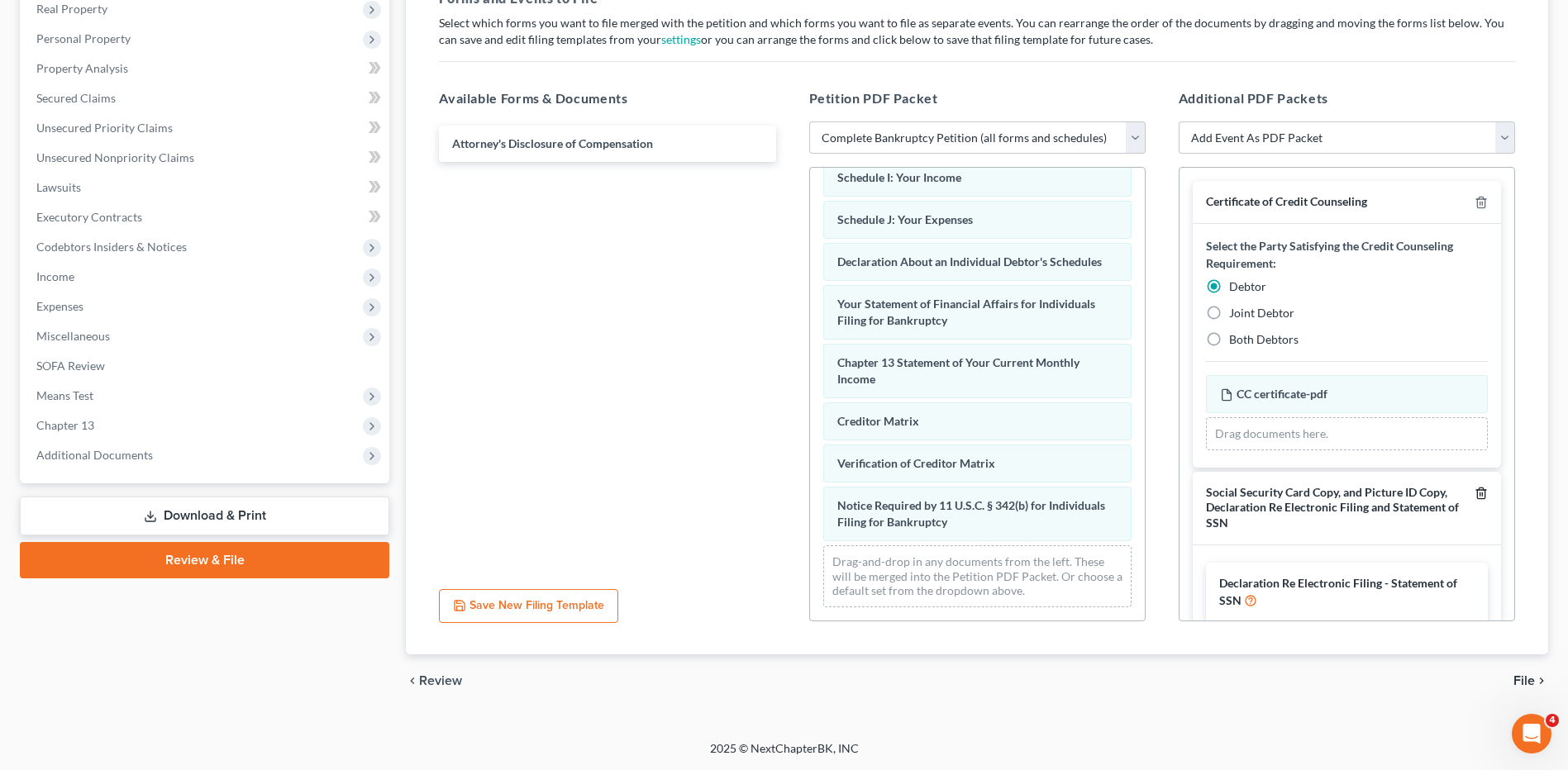
click at [1477, 492] on icon "button" at bounding box center [1481, 493] width 7 height 11
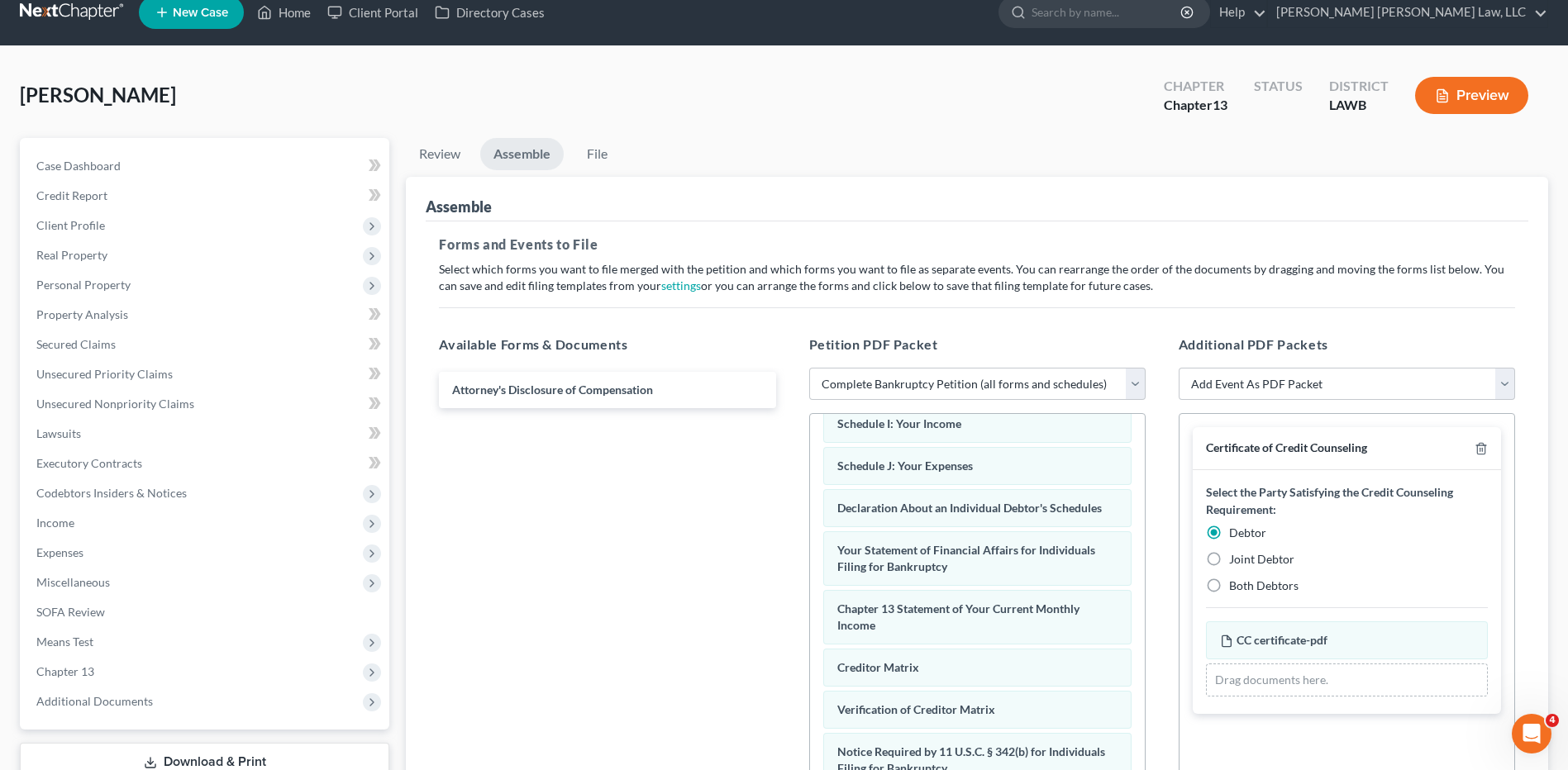
scroll to position [19, 0]
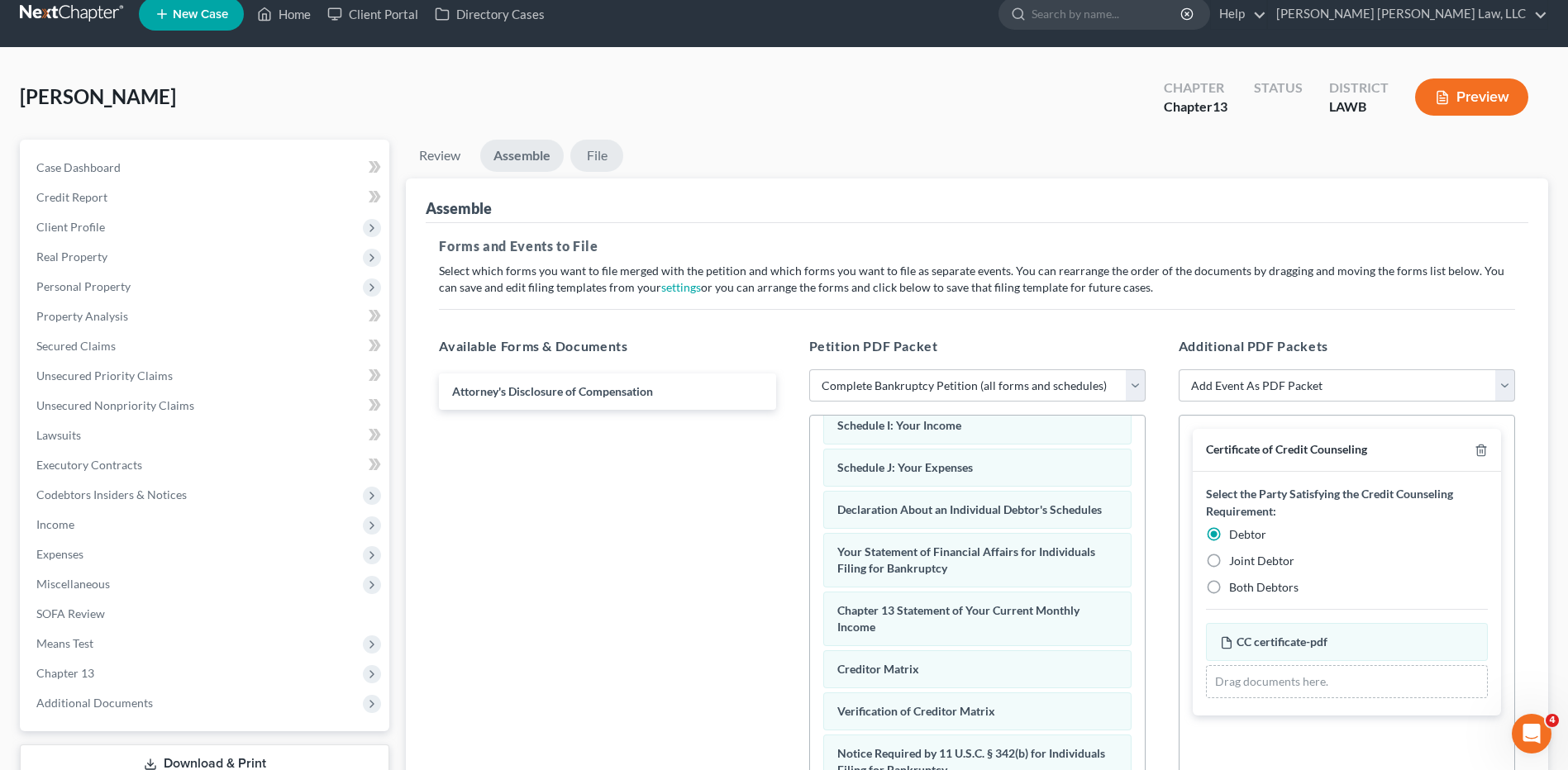
click at [596, 162] on link "File" at bounding box center [596, 156] width 53 height 32
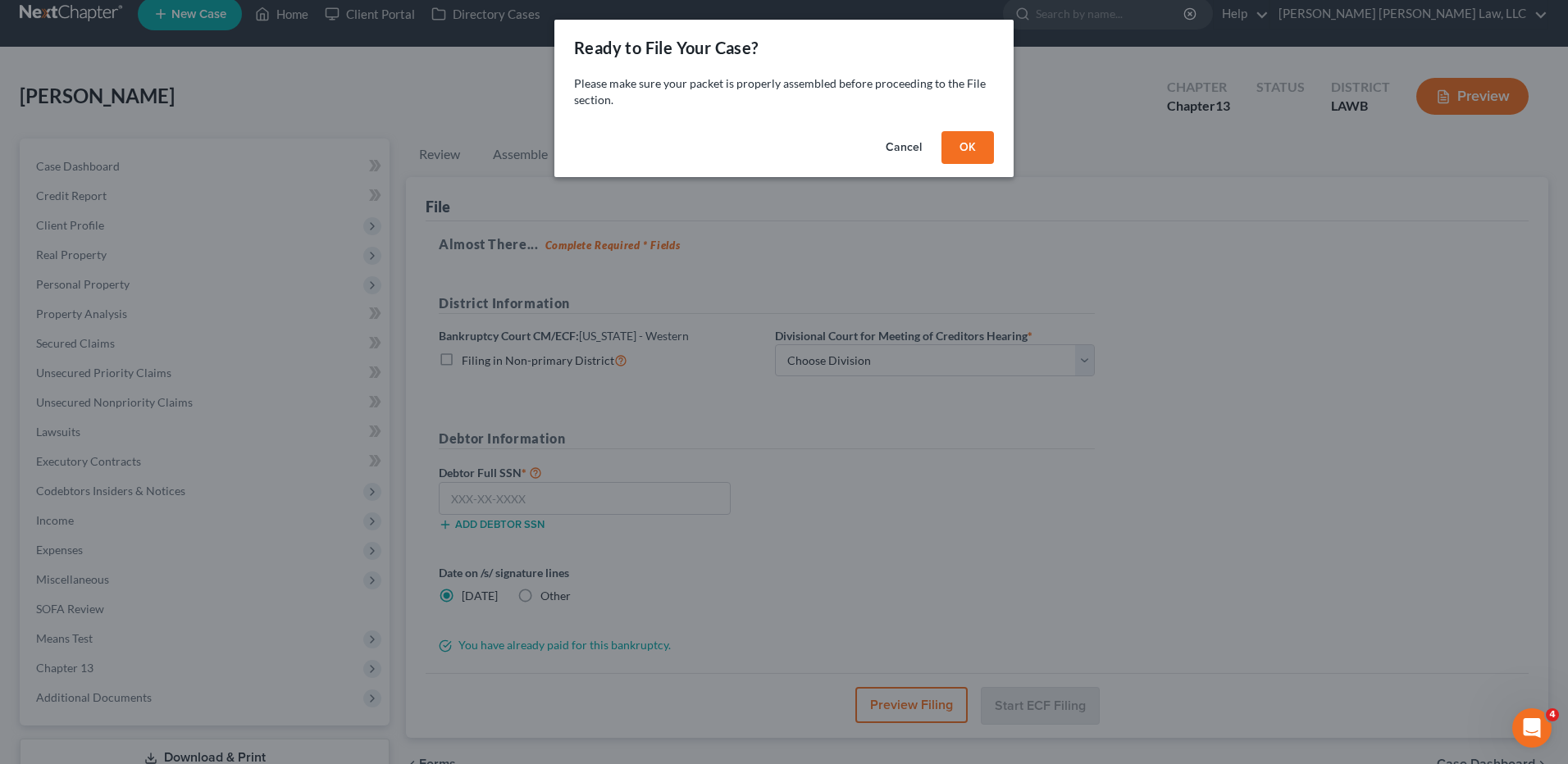
click at [958, 158] on button "OK" at bounding box center [967, 148] width 52 height 33
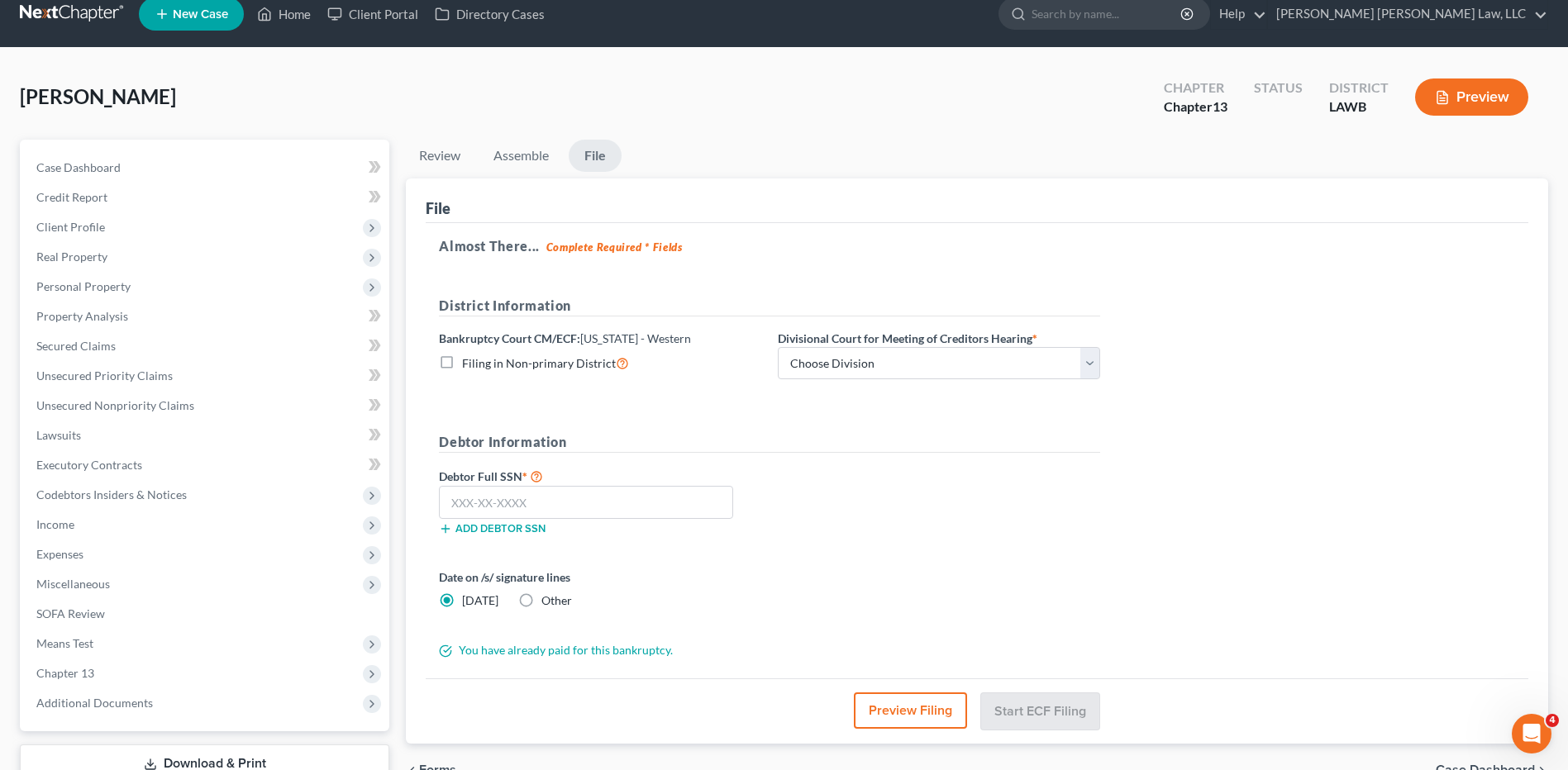
click at [462, 362] on label "Filing in Non-primary District" at bounding box center [545, 363] width 167 height 19
click at [469, 362] on input "Filing in Non-primary District" at bounding box center [474, 360] width 11 height 11
checkbox input "true"
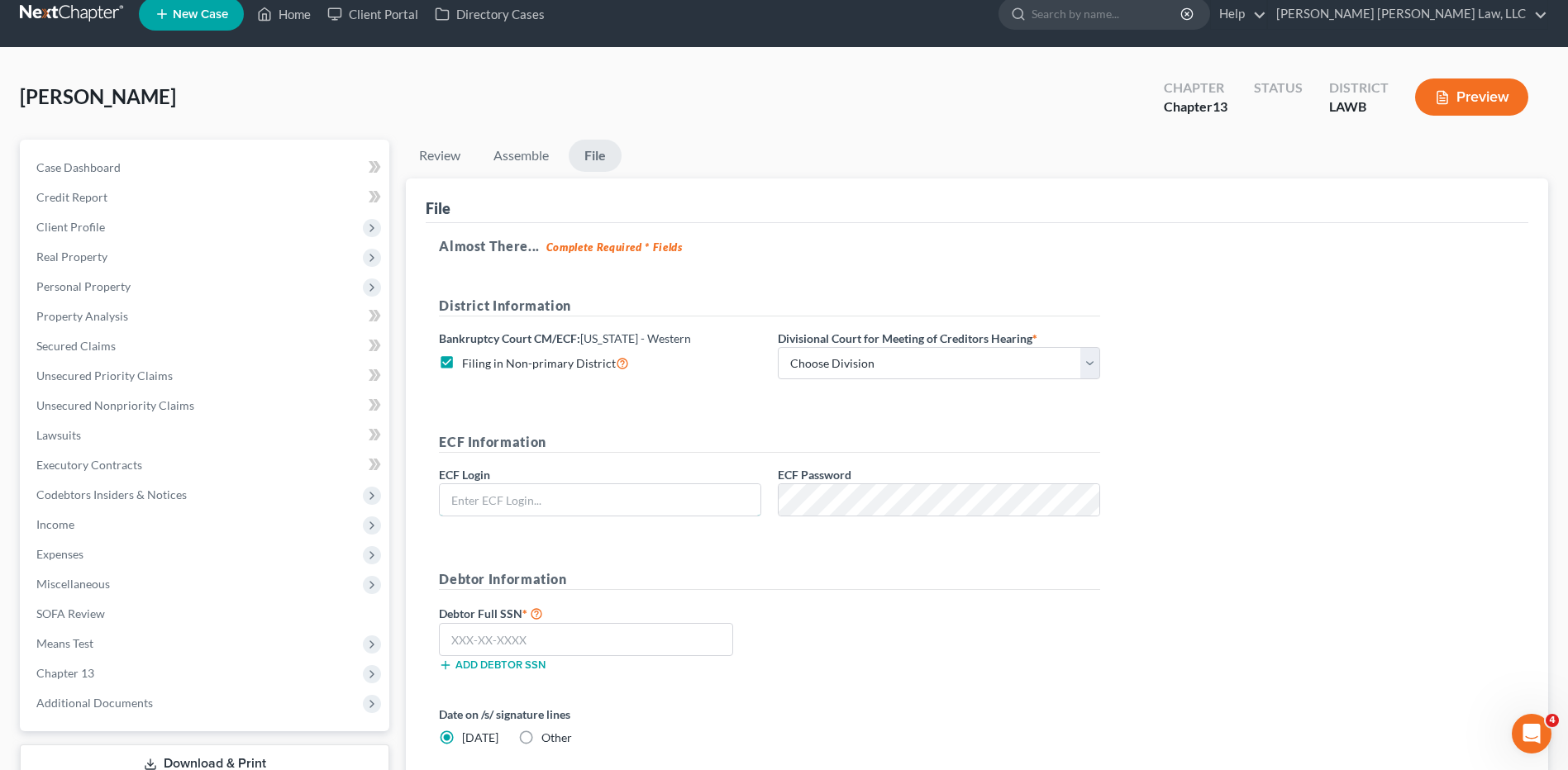
type input "eoyoung3P"
click at [803, 356] on select "Choose Division Alexandria Lafayette-Opelousas Lake Charles Monroe Shreveport" at bounding box center [939, 364] width 322 height 33
select select "4"
click at [778, 347] on select "Choose Division Alexandria Lafayette-Opelousas Lake Charles Monroe Shreveport" at bounding box center [939, 364] width 322 height 33
click at [453, 637] on input "text" at bounding box center [586, 639] width 294 height 33
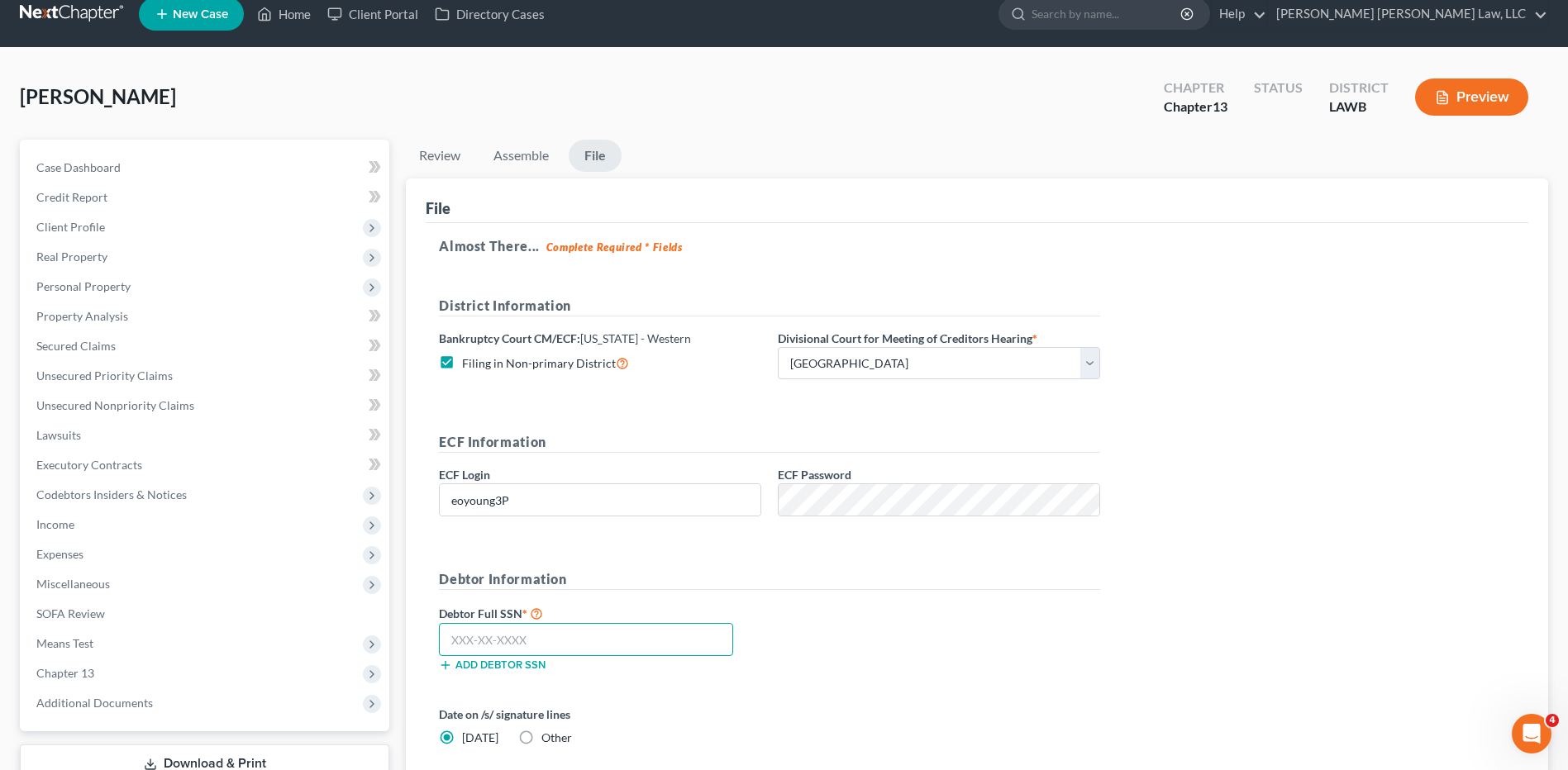
click at [474, 641] on input "text" at bounding box center [586, 639] width 294 height 33
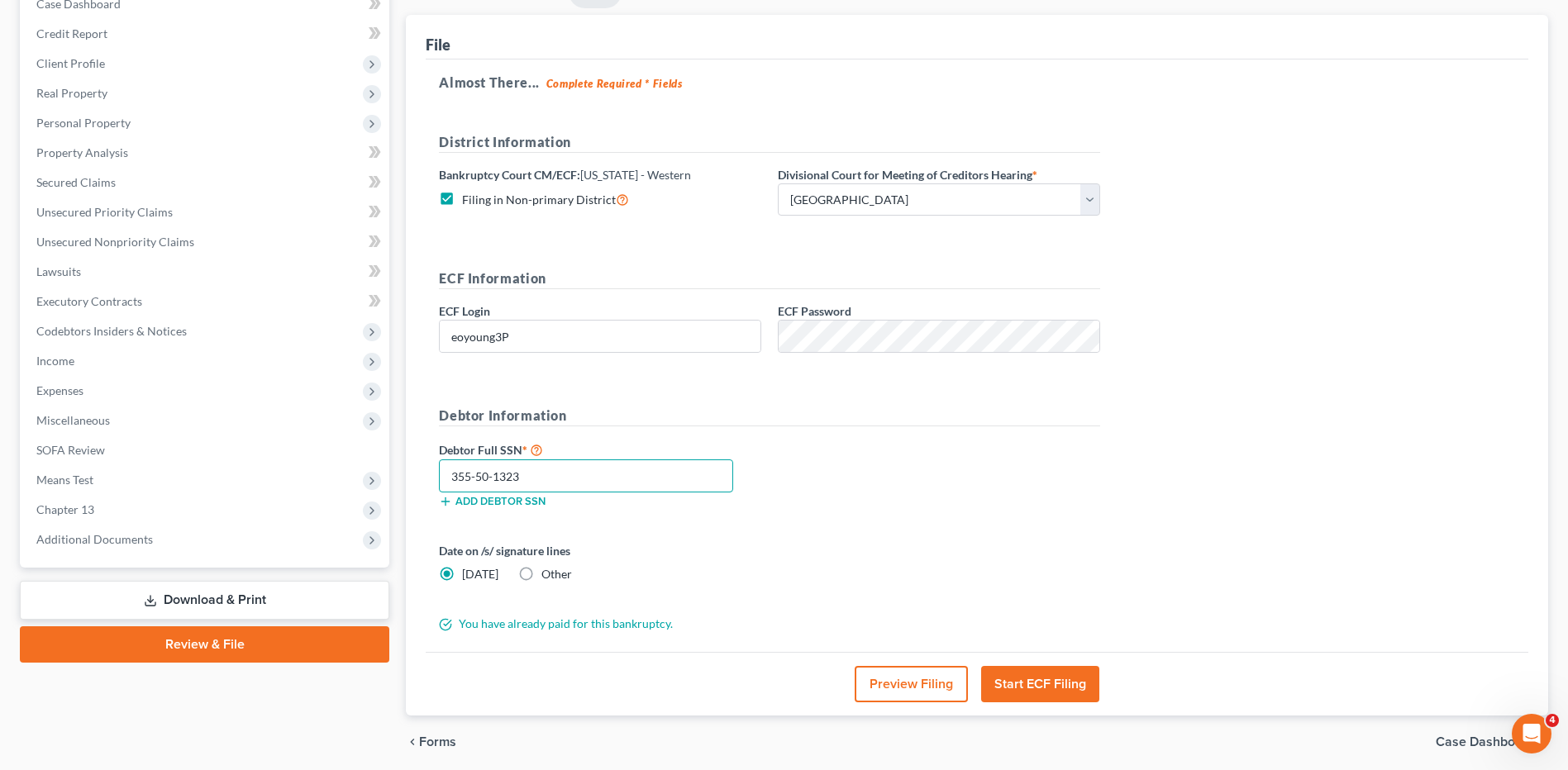
scroll to position [184, 0]
type input "355-50-1323"
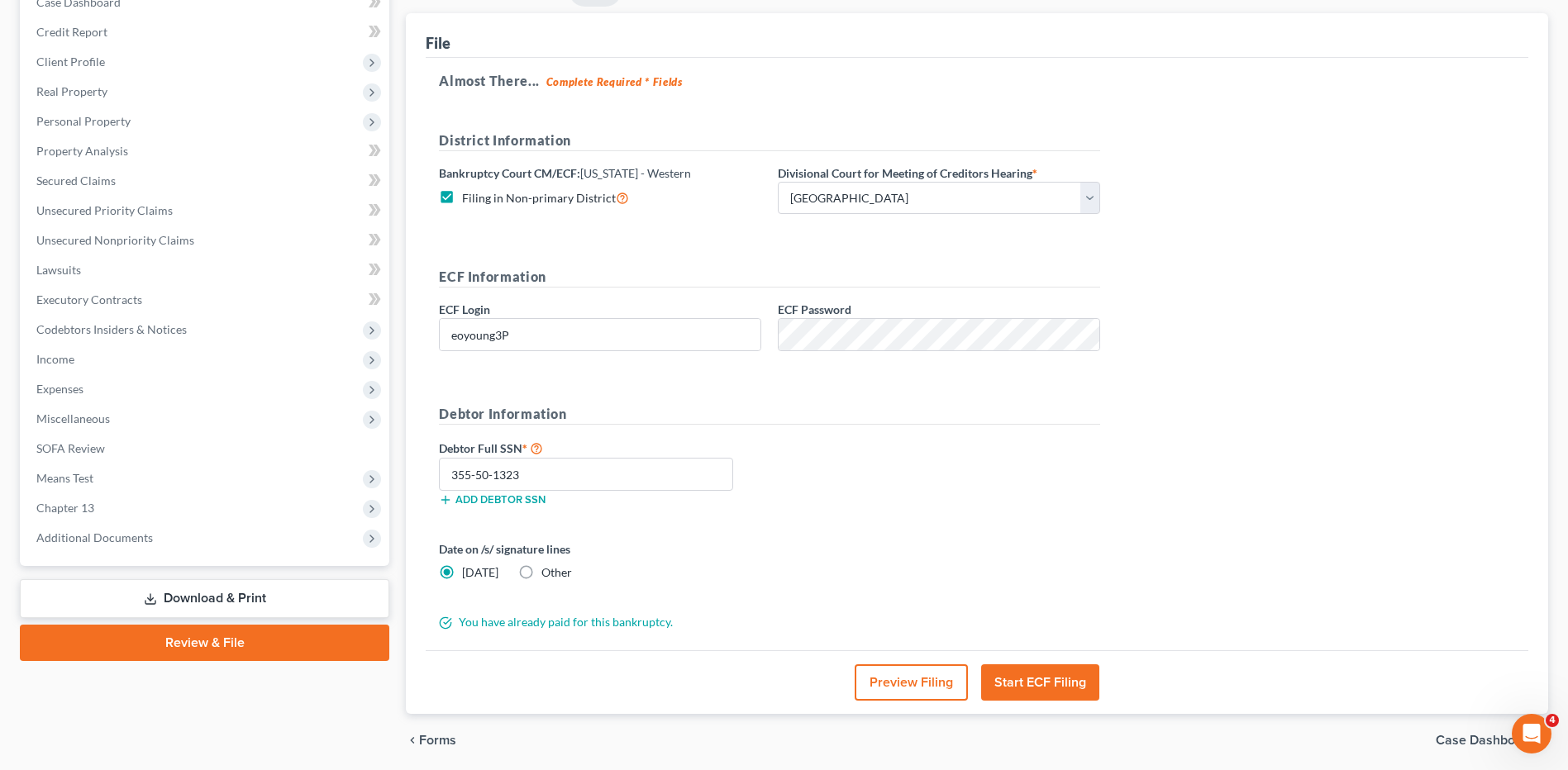
click at [1025, 681] on button "Start ECF Filing" at bounding box center [1040, 682] width 119 height 36
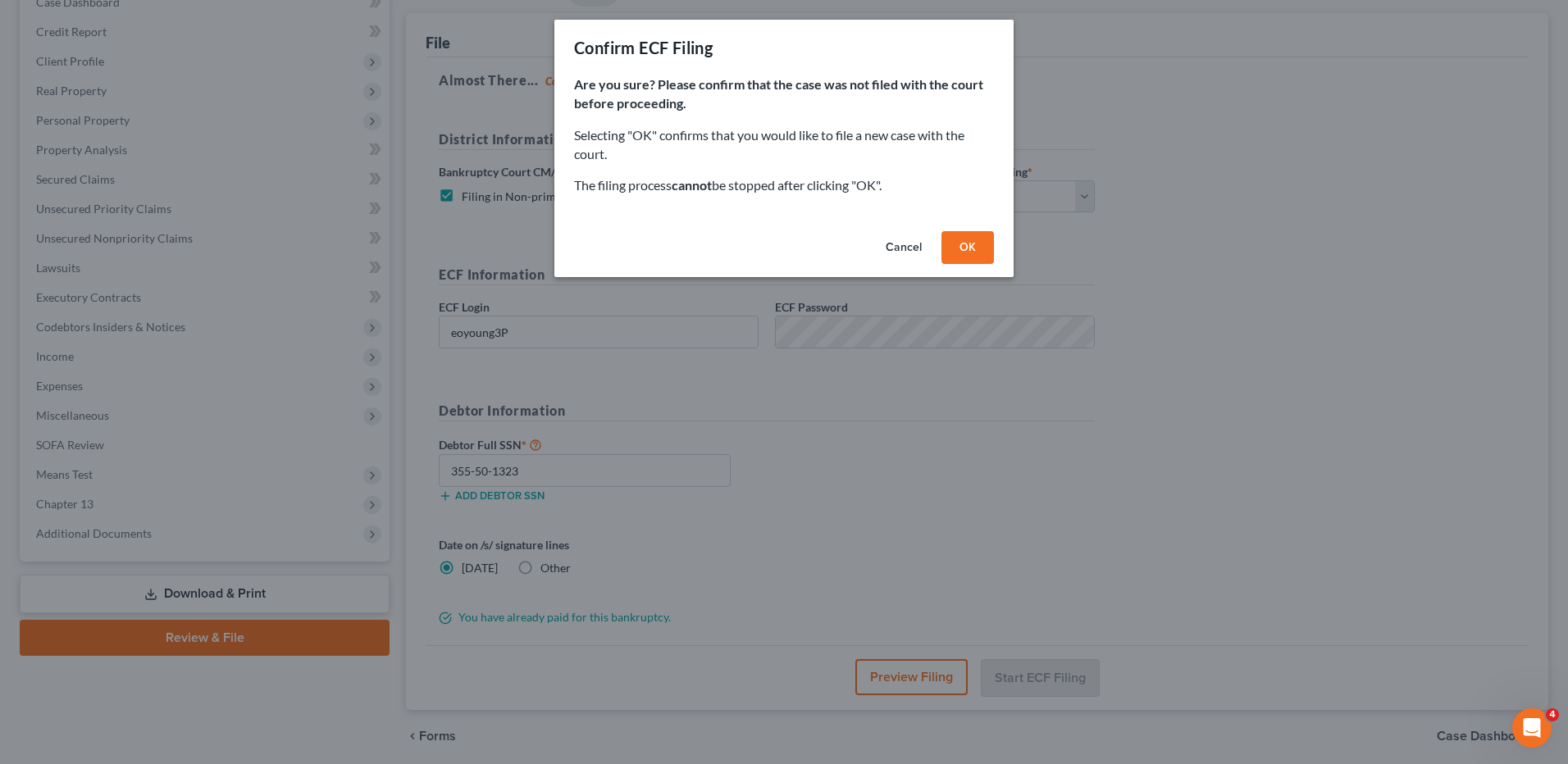
click at [965, 254] on button "OK" at bounding box center [967, 247] width 52 height 33
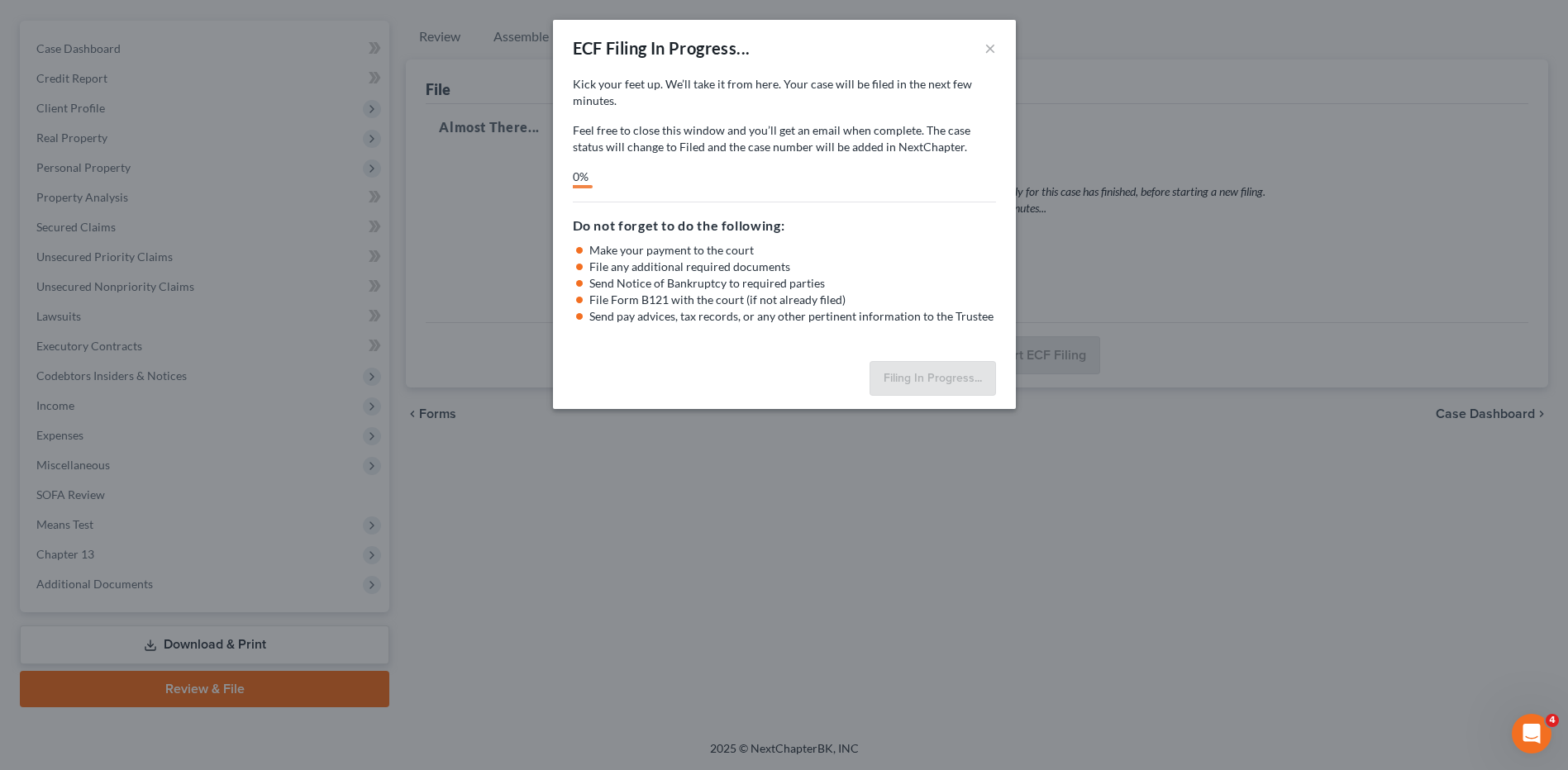
scroll to position [138, 0]
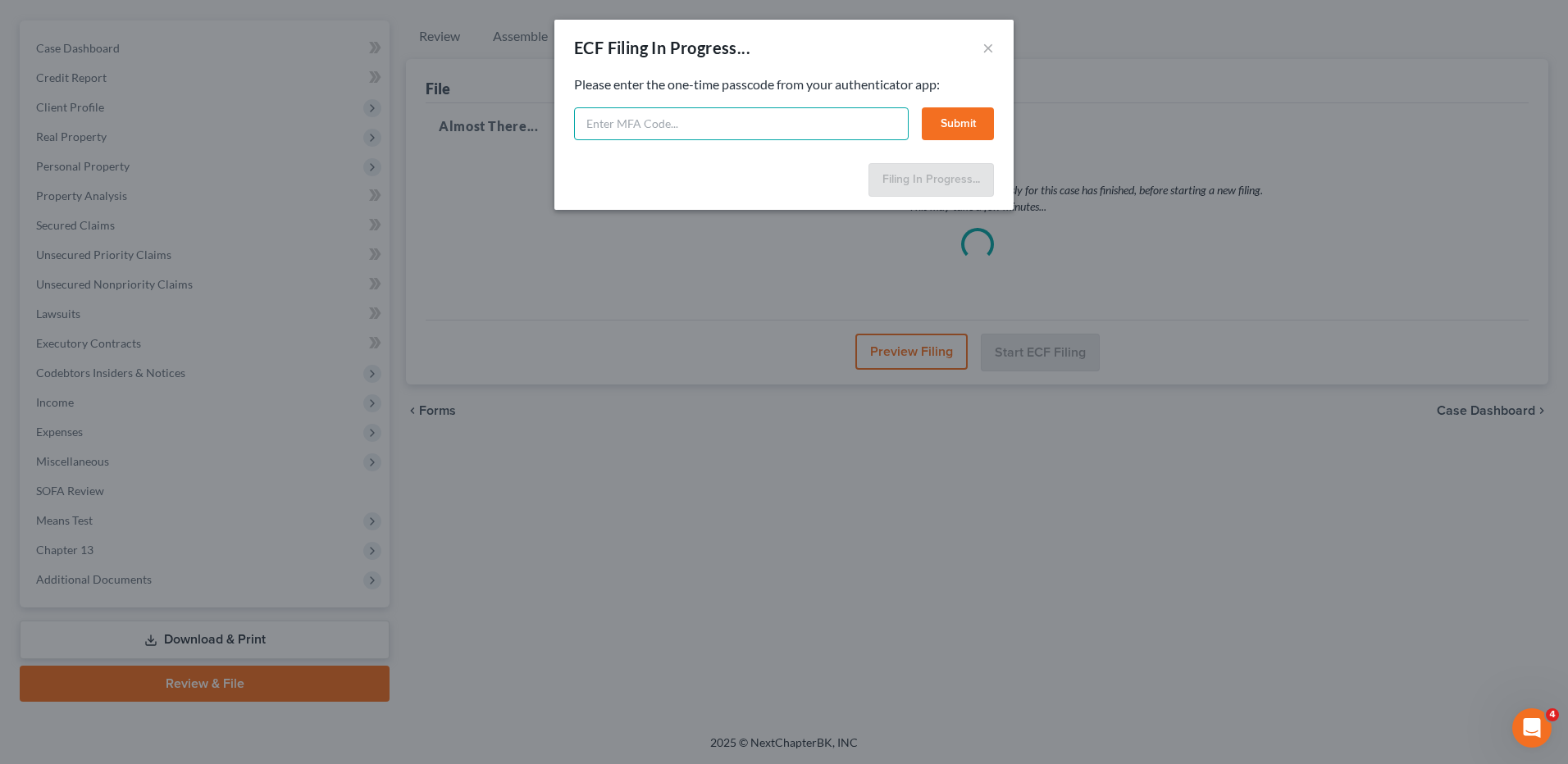
click at [773, 114] on input "text" at bounding box center [741, 124] width 335 height 33
type input "862547"
click at [955, 129] on button "Submit" at bounding box center [957, 124] width 72 height 33
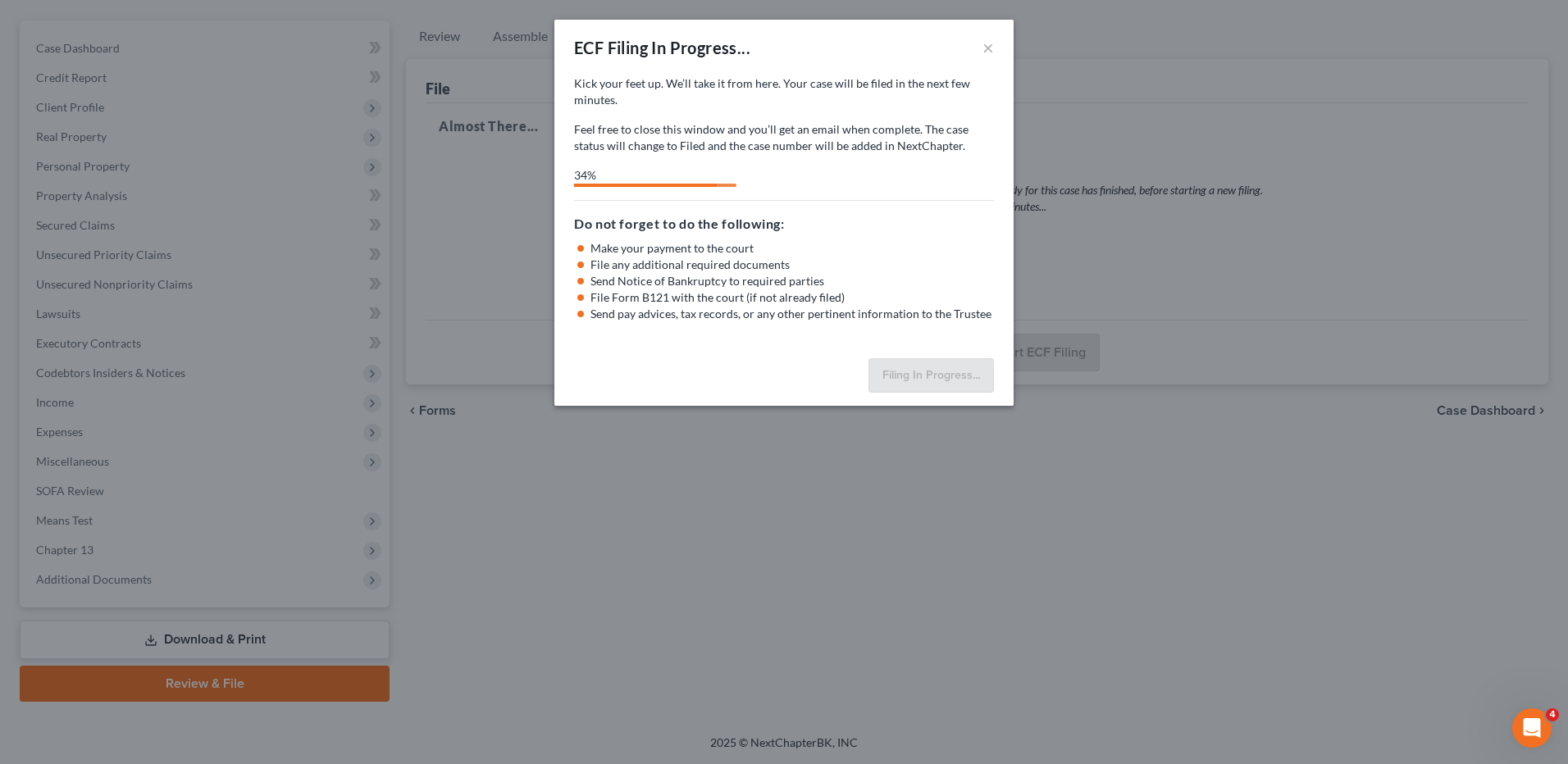
select select "4"
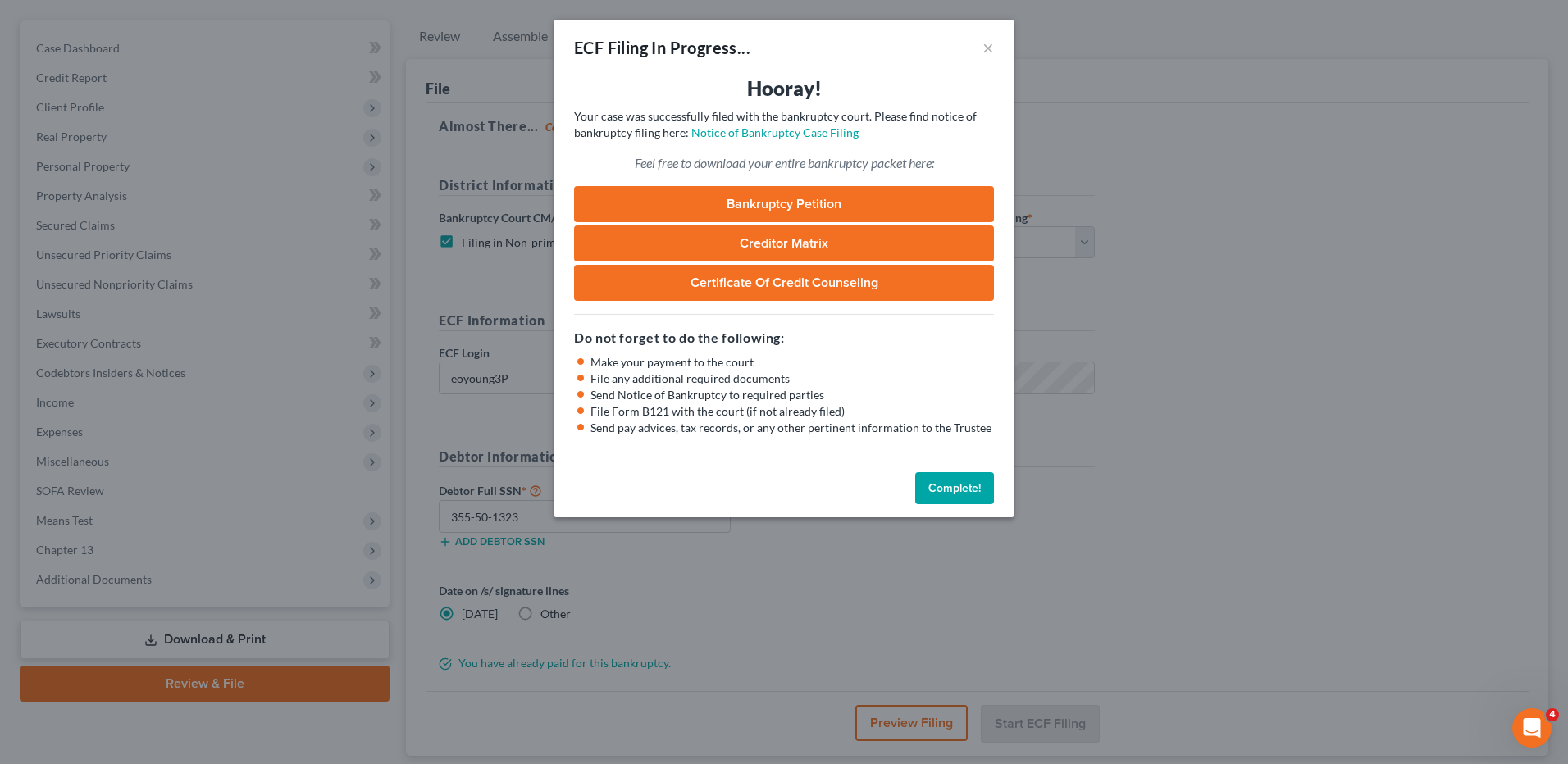
click at [965, 487] on button "Complete!" at bounding box center [955, 489] width 79 height 33
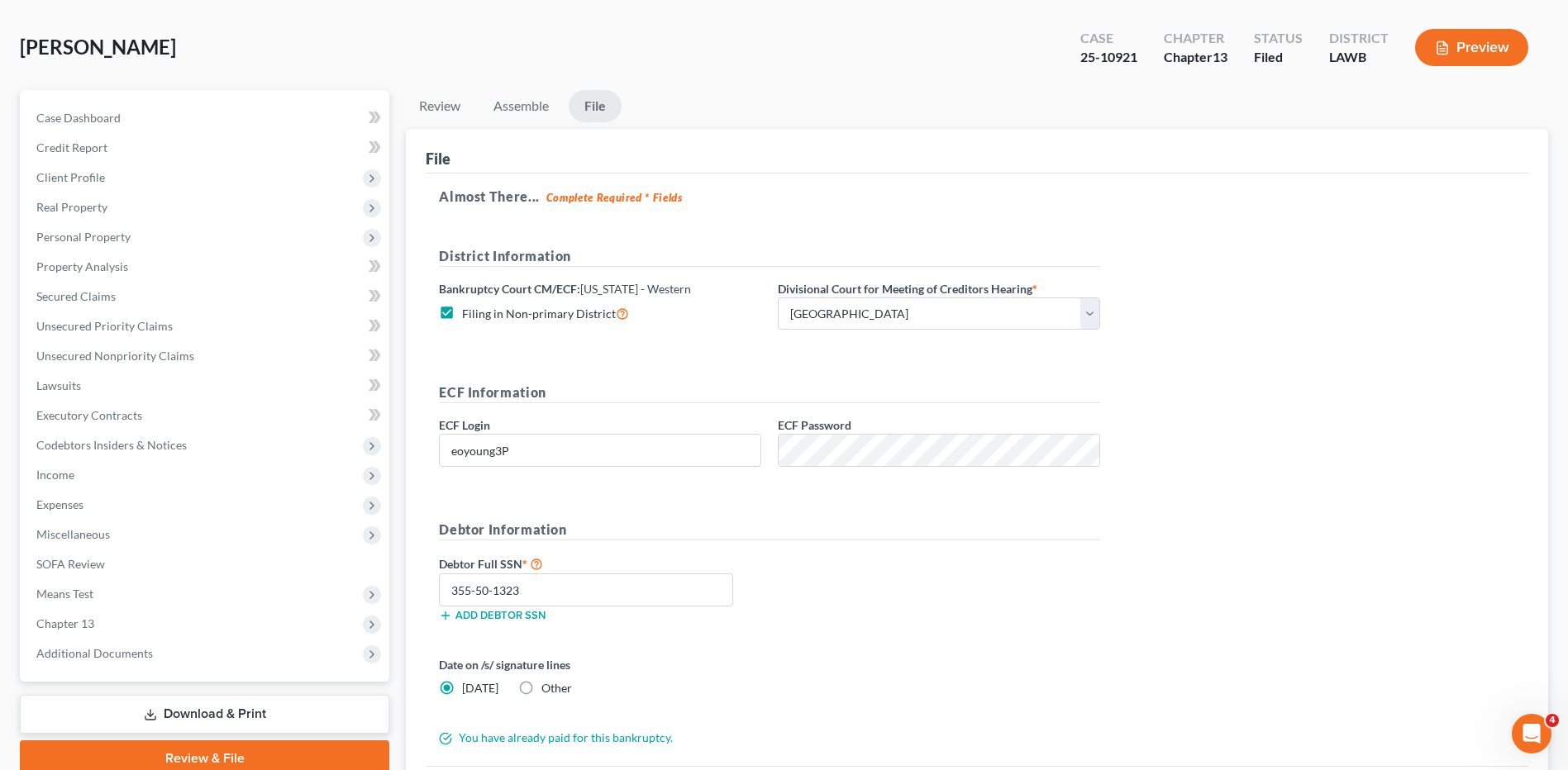
scroll to position [0, 0]
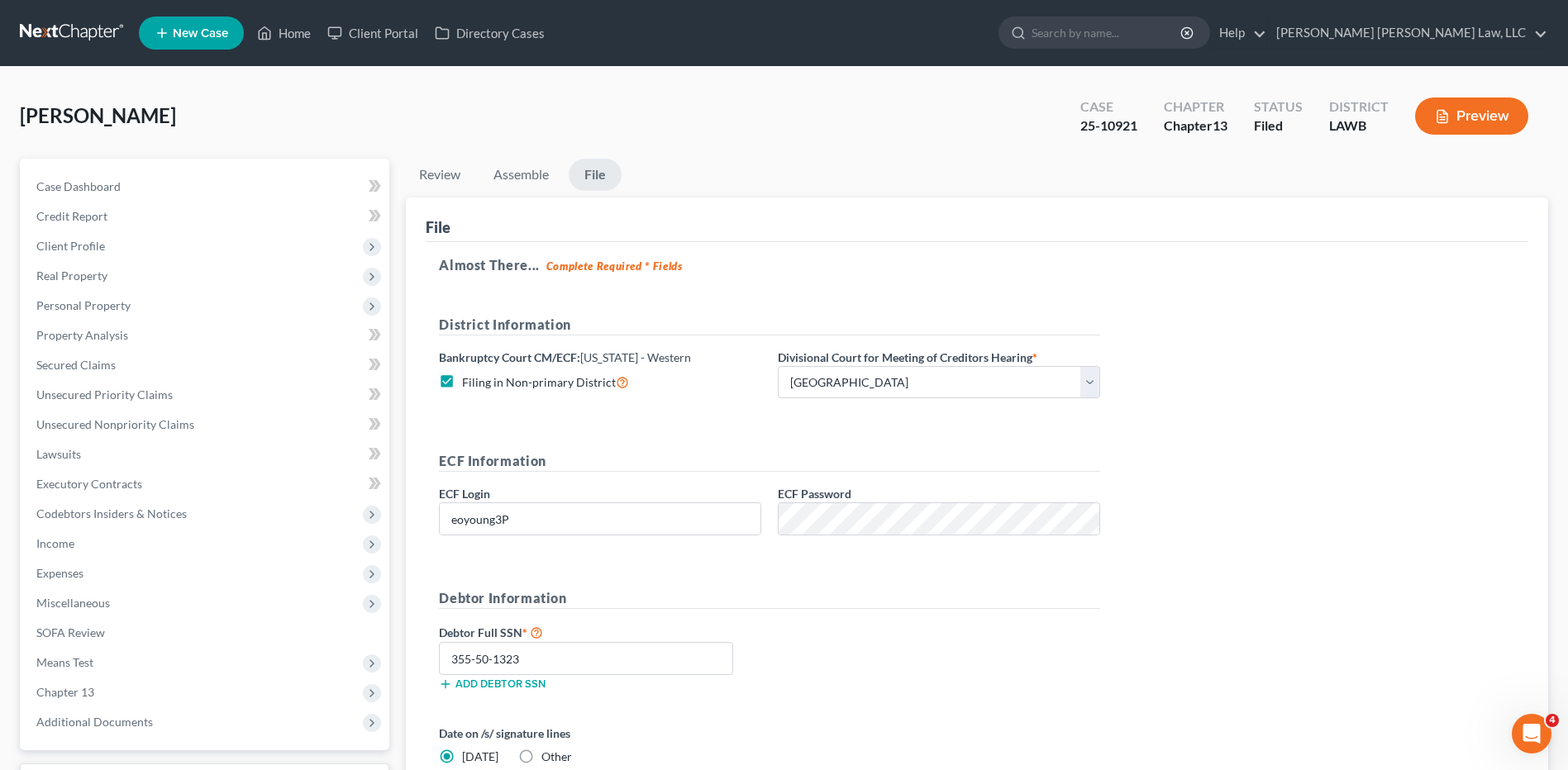
click at [42, 23] on link at bounding box center [72, 33] width 106 height 30
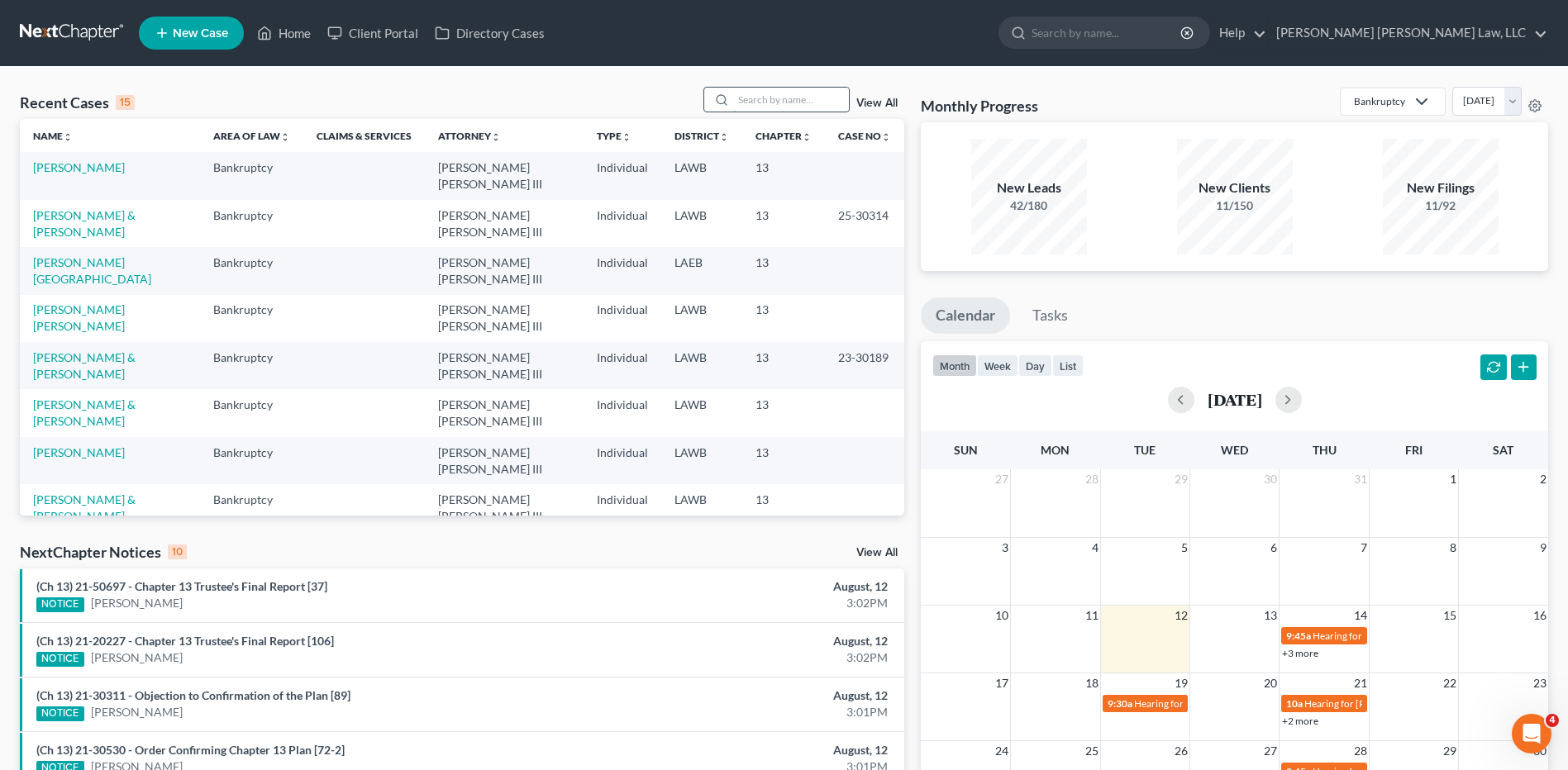
click at [781, 105] on input "search" at bounding box center [790, 100] width 116 height 24
type input "boult"
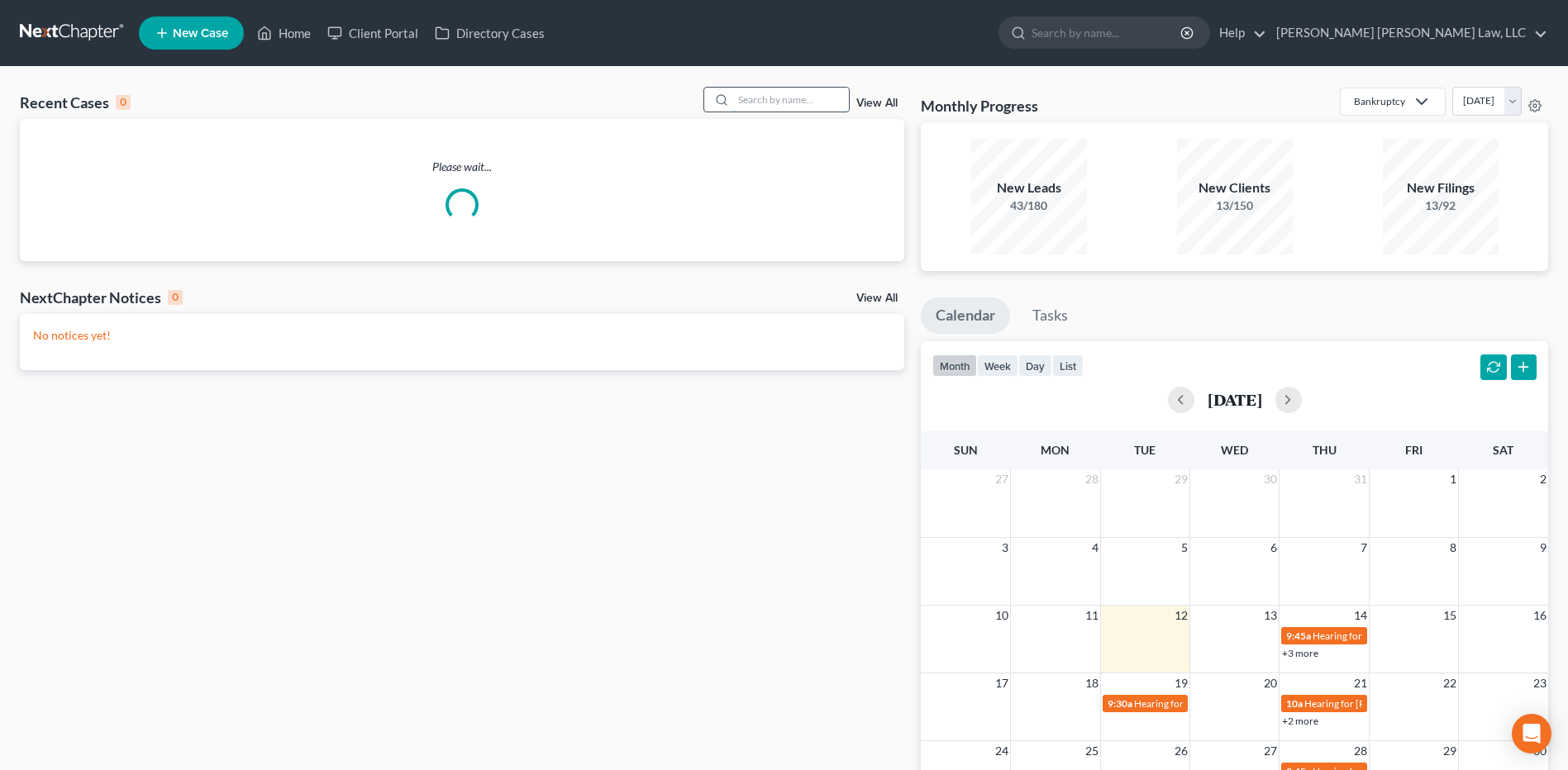
click at [791, 95] on input "search" at bounding box center [790, 100] width 116 height 24
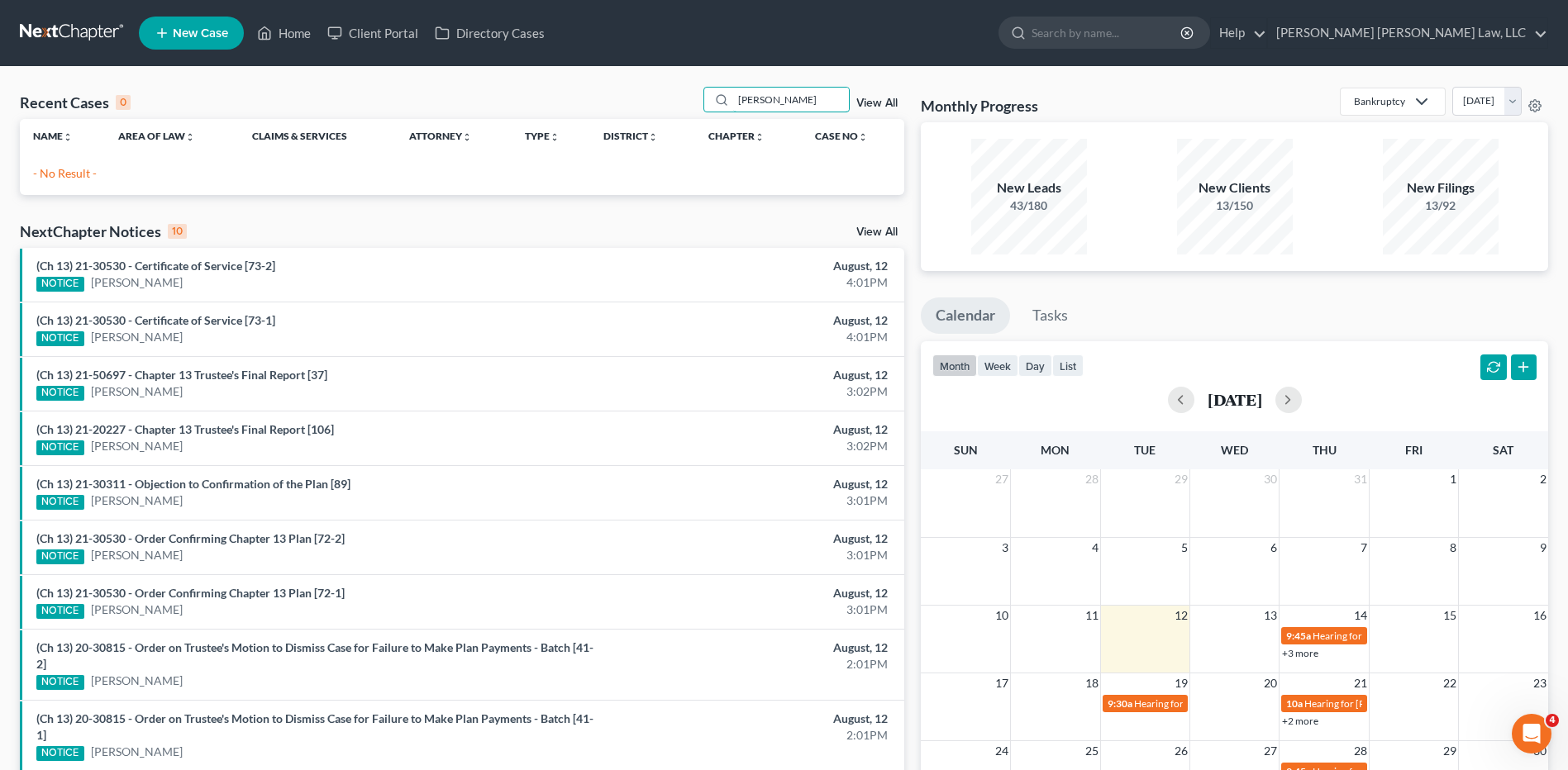
type input "[PERSON_NAME]"
click at [193, 34] on span "New Case" at bounding box center [200, 32] width 56 height 12
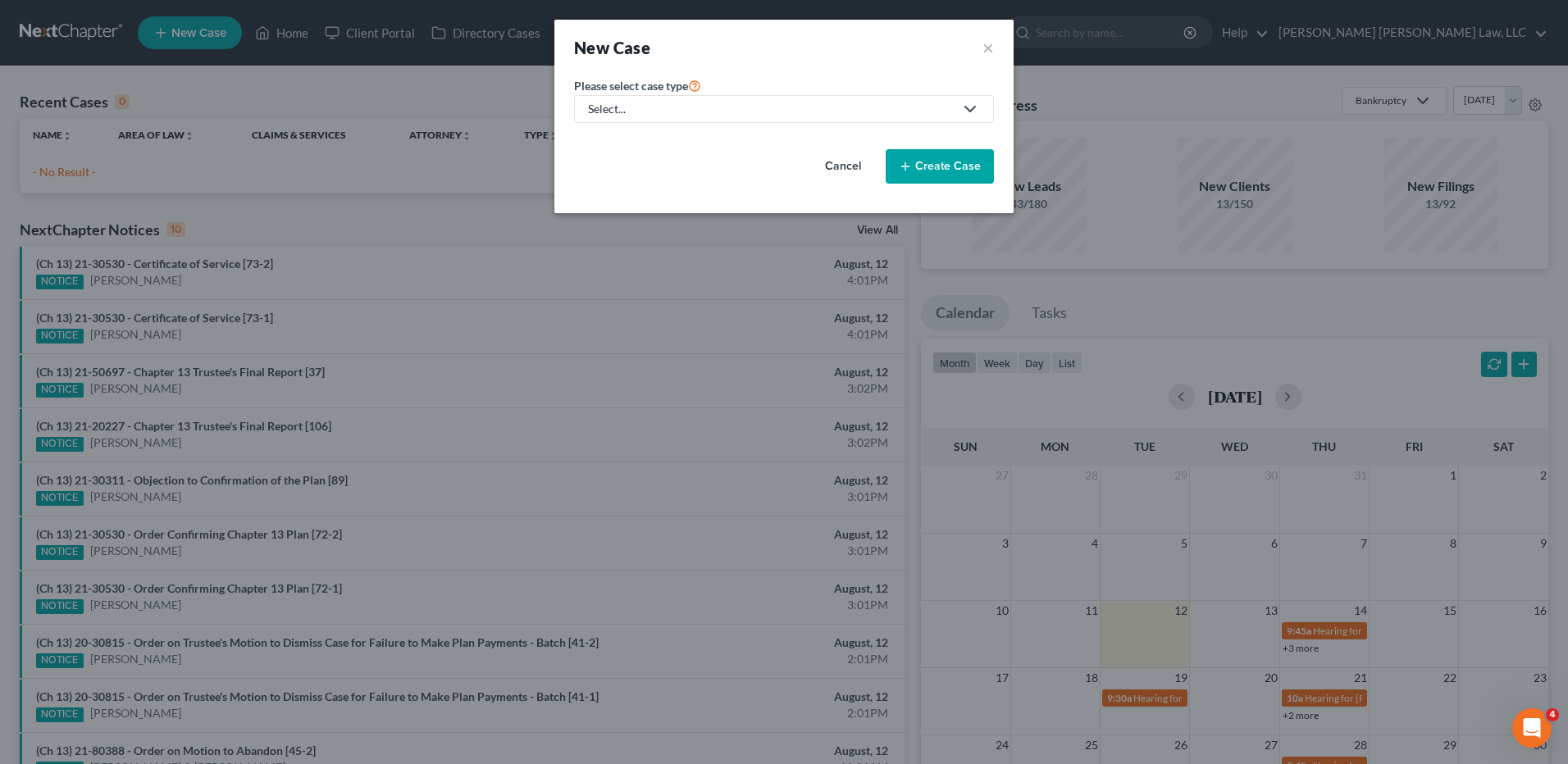
click at [676, 102] on div "Select..." at bounding box center [771, 109] width 366 height 17
click at [624, 148] on div "Bankruptcy" at bounding box center [662, 142] width 146 height 17
select select "36"
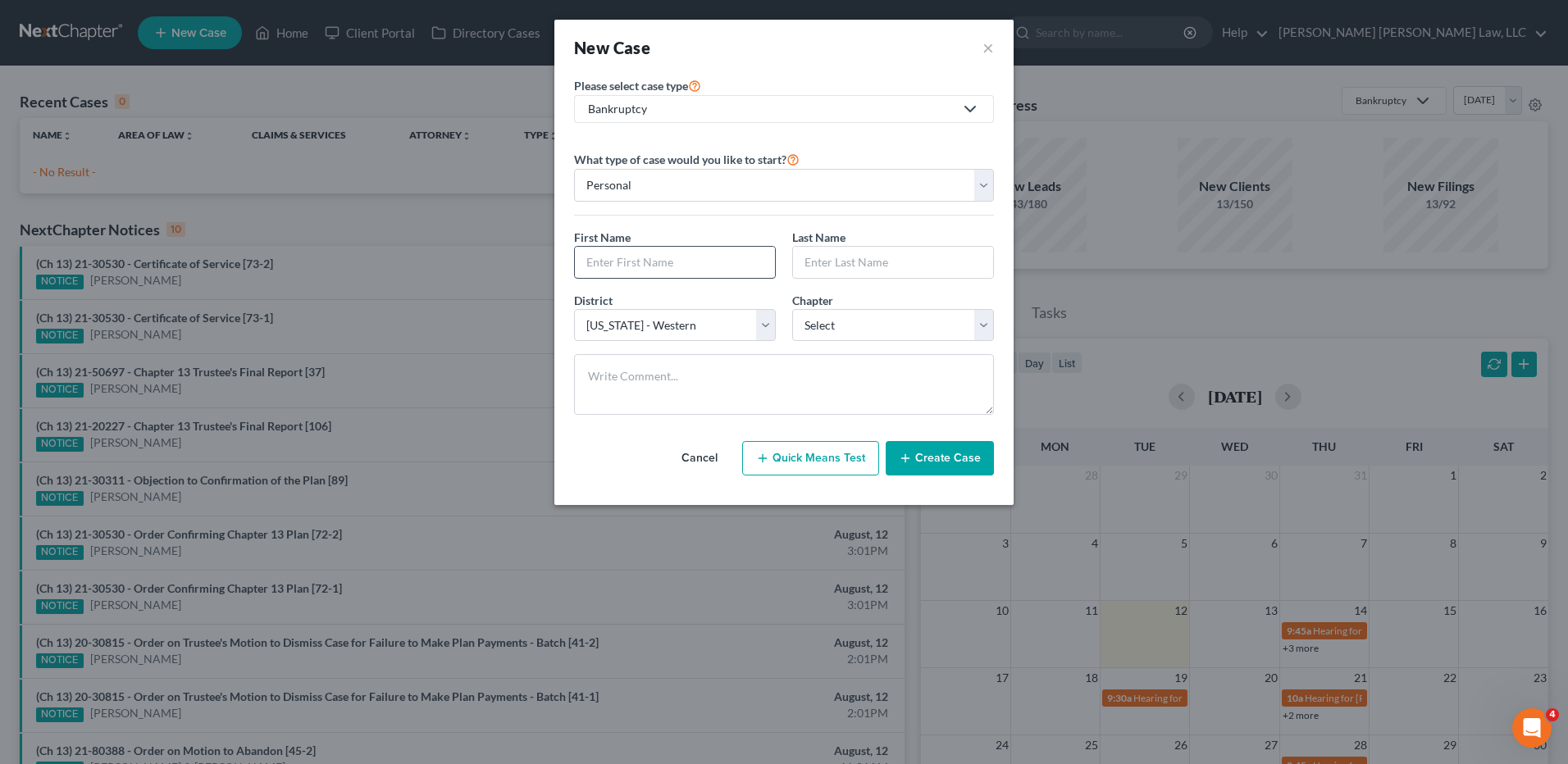
click at [625, 269] on input "text" at bounding box center [675, 262] width 200 height 31
type input "[PERSON_NAME]"
type input "Leguax"
click at [807, 327] on select "Select 7 11 12 13" at bounding box center [892, 325] width 201 height 33
select select "3"
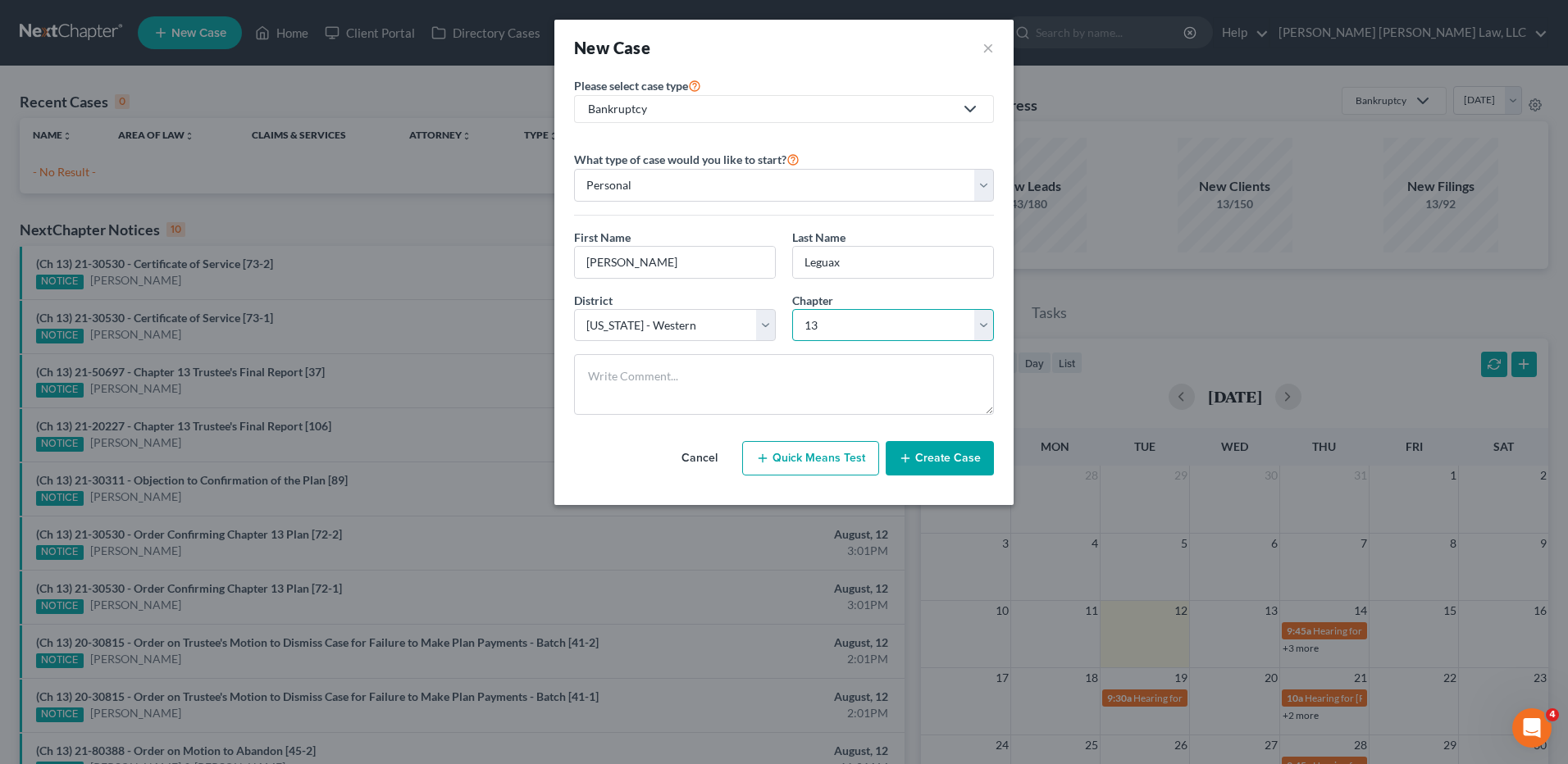
click at [792, 309] on select "Select 7 11 12 13" at bounding box center [892, 325] width 201 height 33
click at [931, 465] on button "Create Case" at bounding box center [940, 458] width 109 height 34
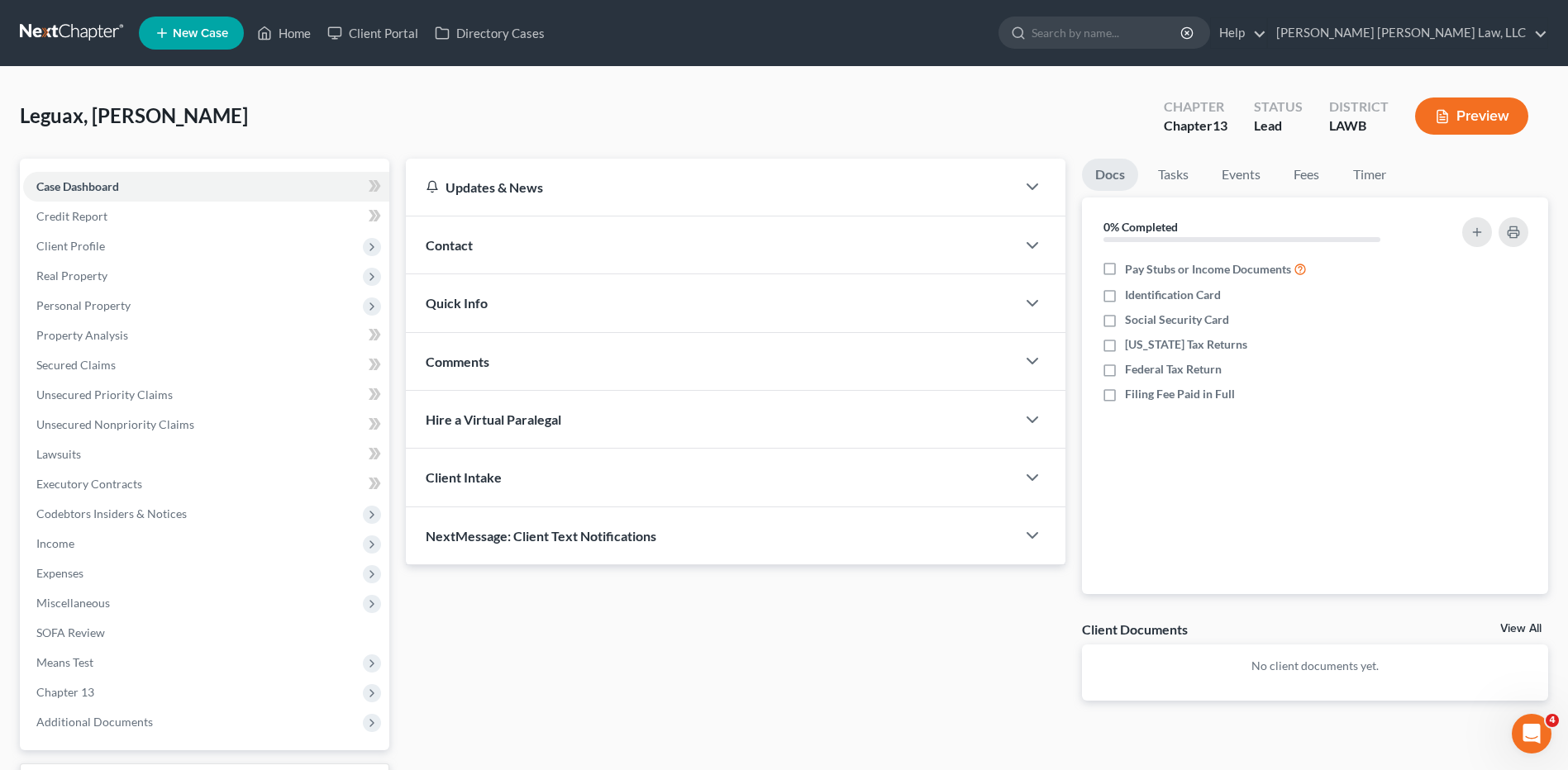
click at [53, 21] on link at bounding box center [72, 33] width 106 height 30
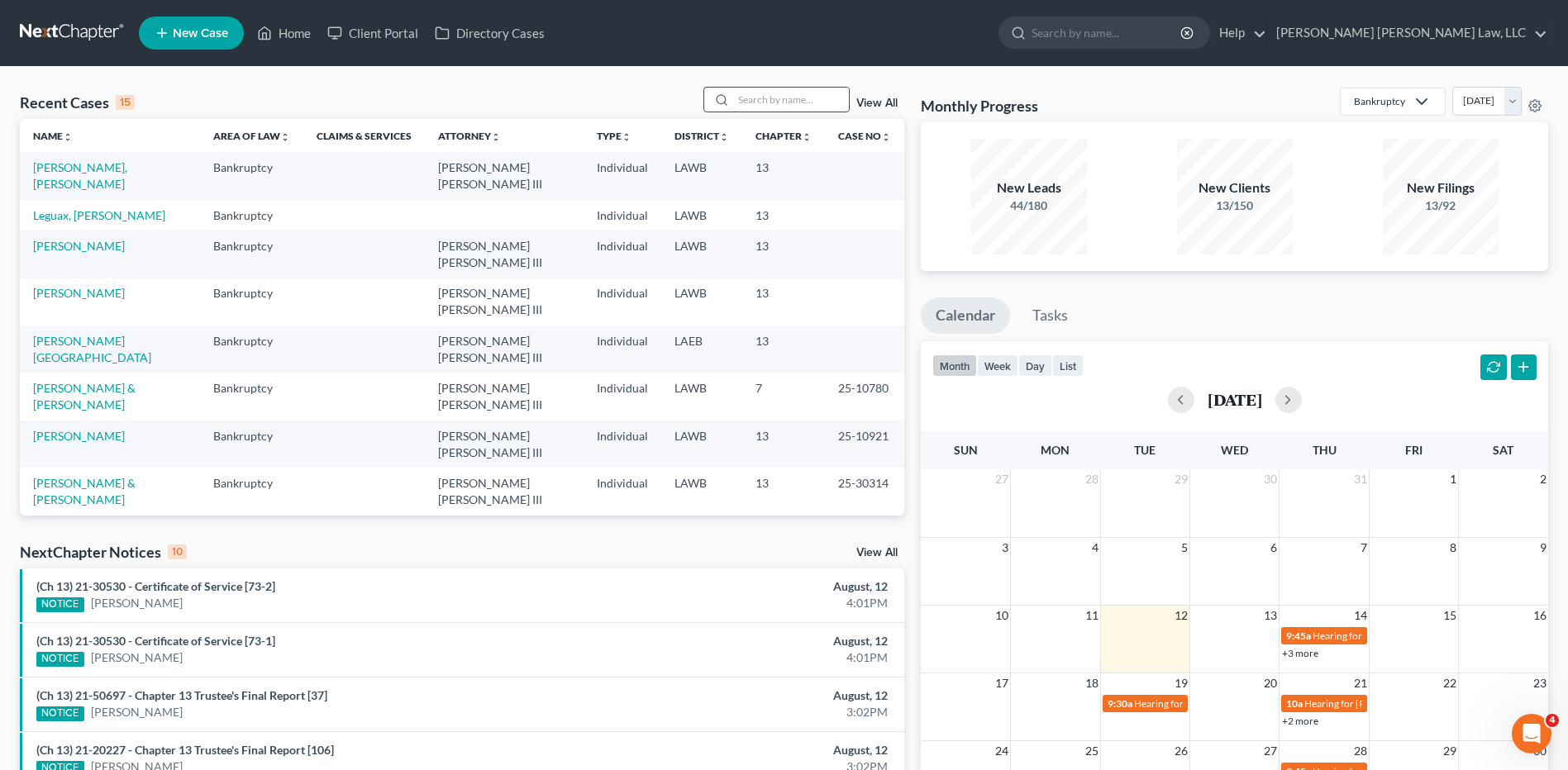
click at [768, 102] on input "search" at bounding box center [790, 100] width 116 height 24
click at [62, 439] on link "[PERSON_NAME]" at bounding box center [79, 435] width 92 height 14
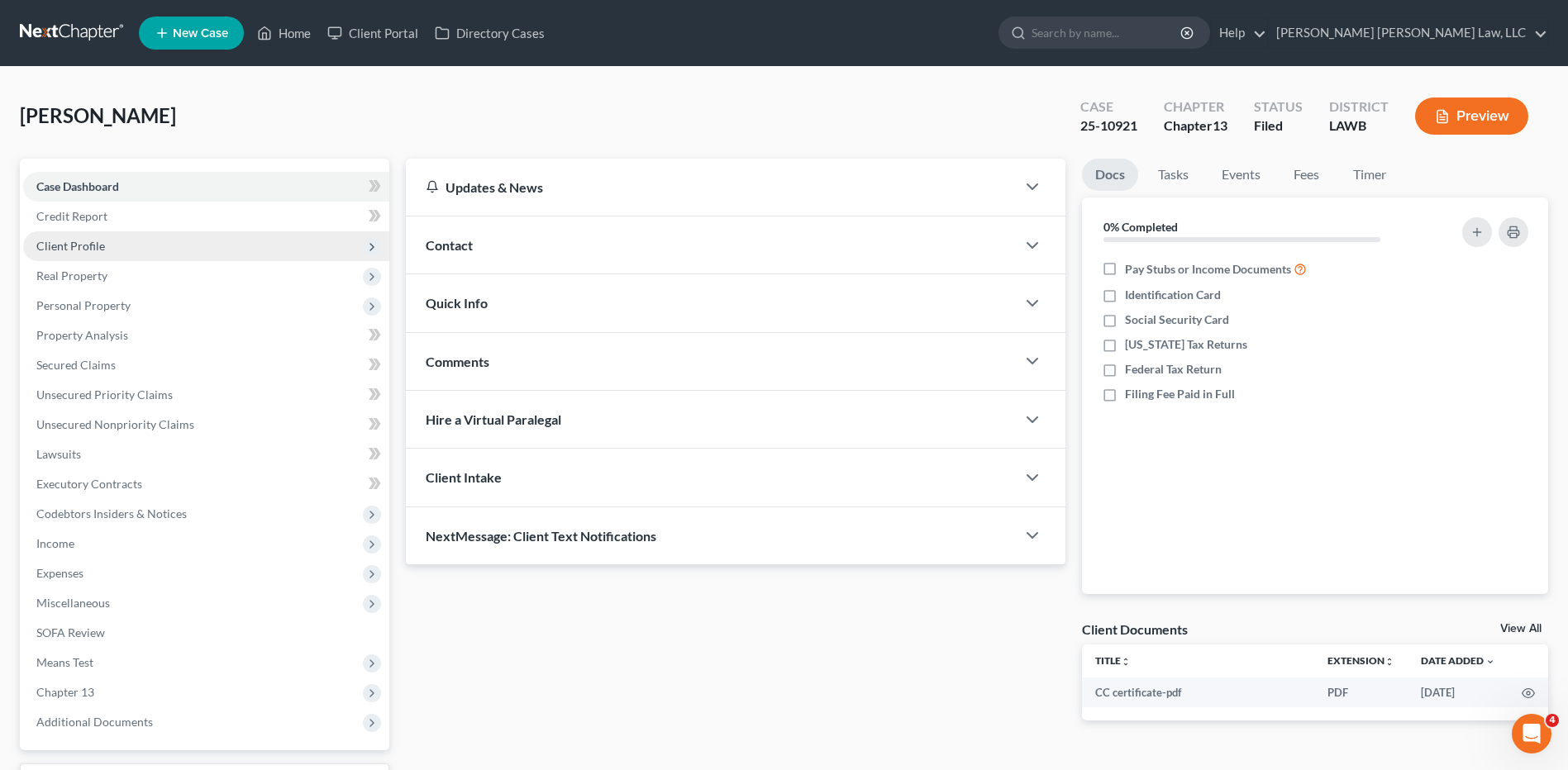
click at [70, 248] on span "Client Profile" at bounding box center [70, 246] width 69 height 14
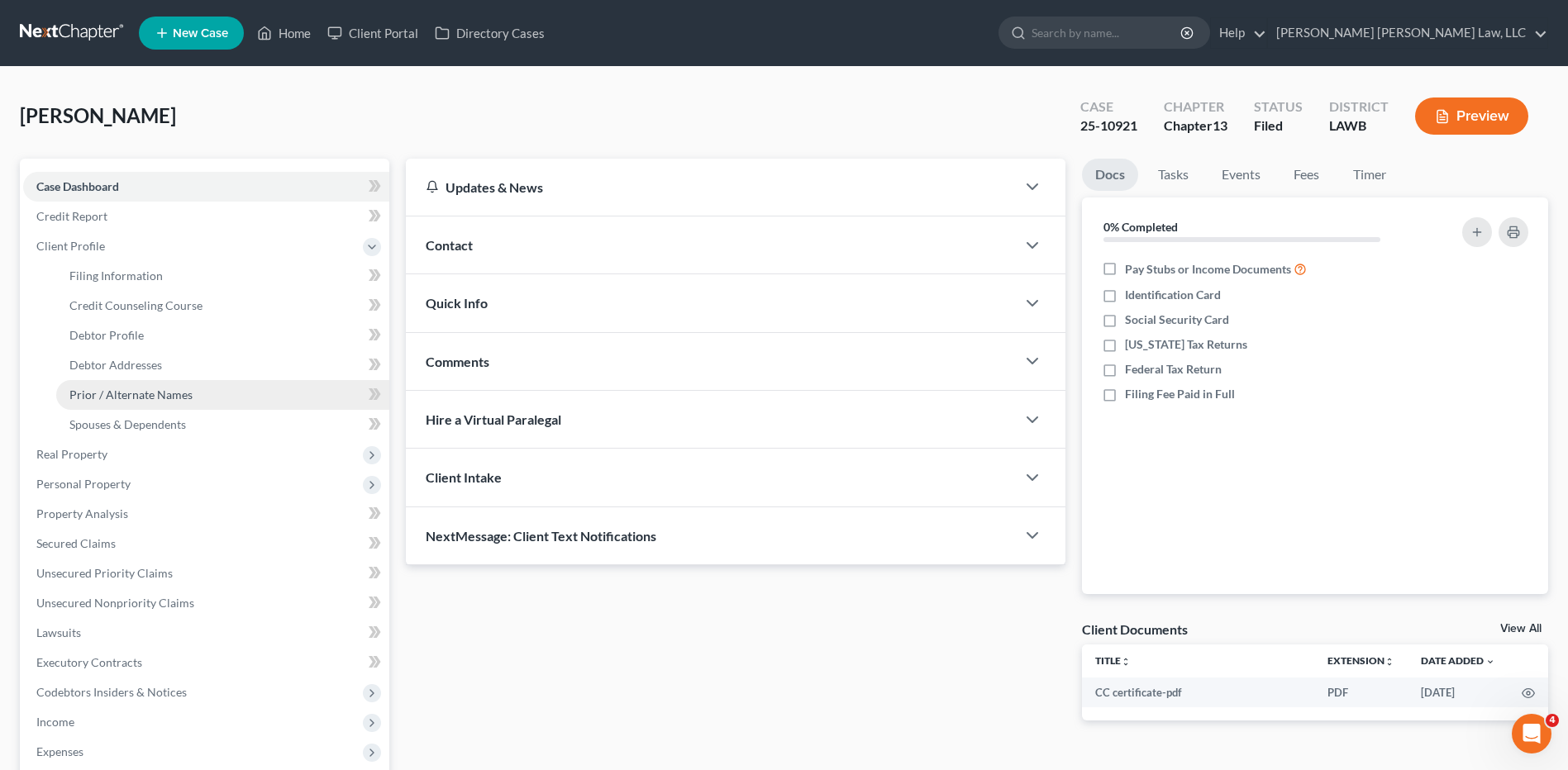
click at [116, 389] on span "Prior / Alternate Names" at bounding box center [131, 394] width 123 height 14
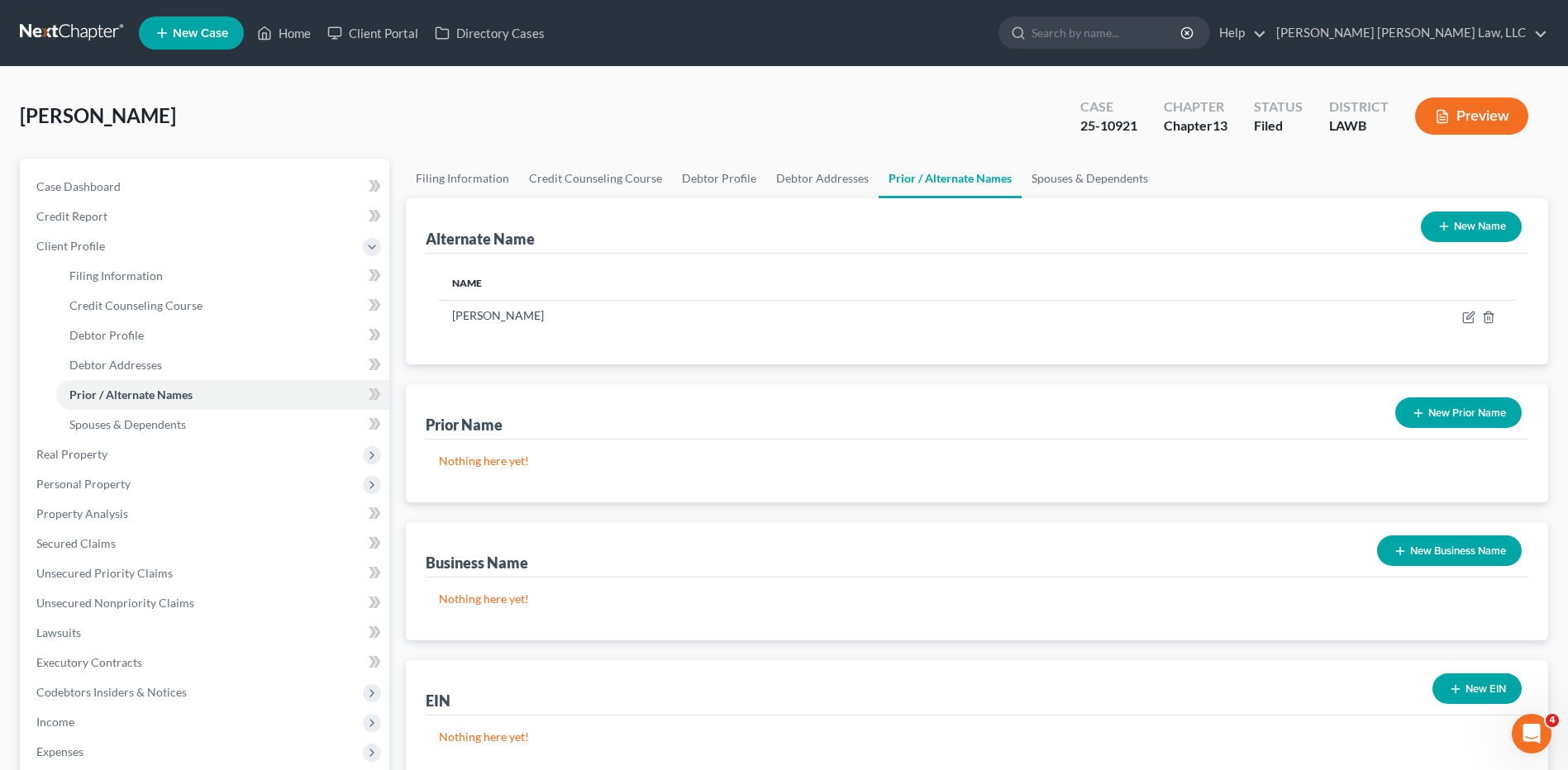
click at [1471, 230] on button "New Name" at bounding box center [1471, 226] width 101 height 31
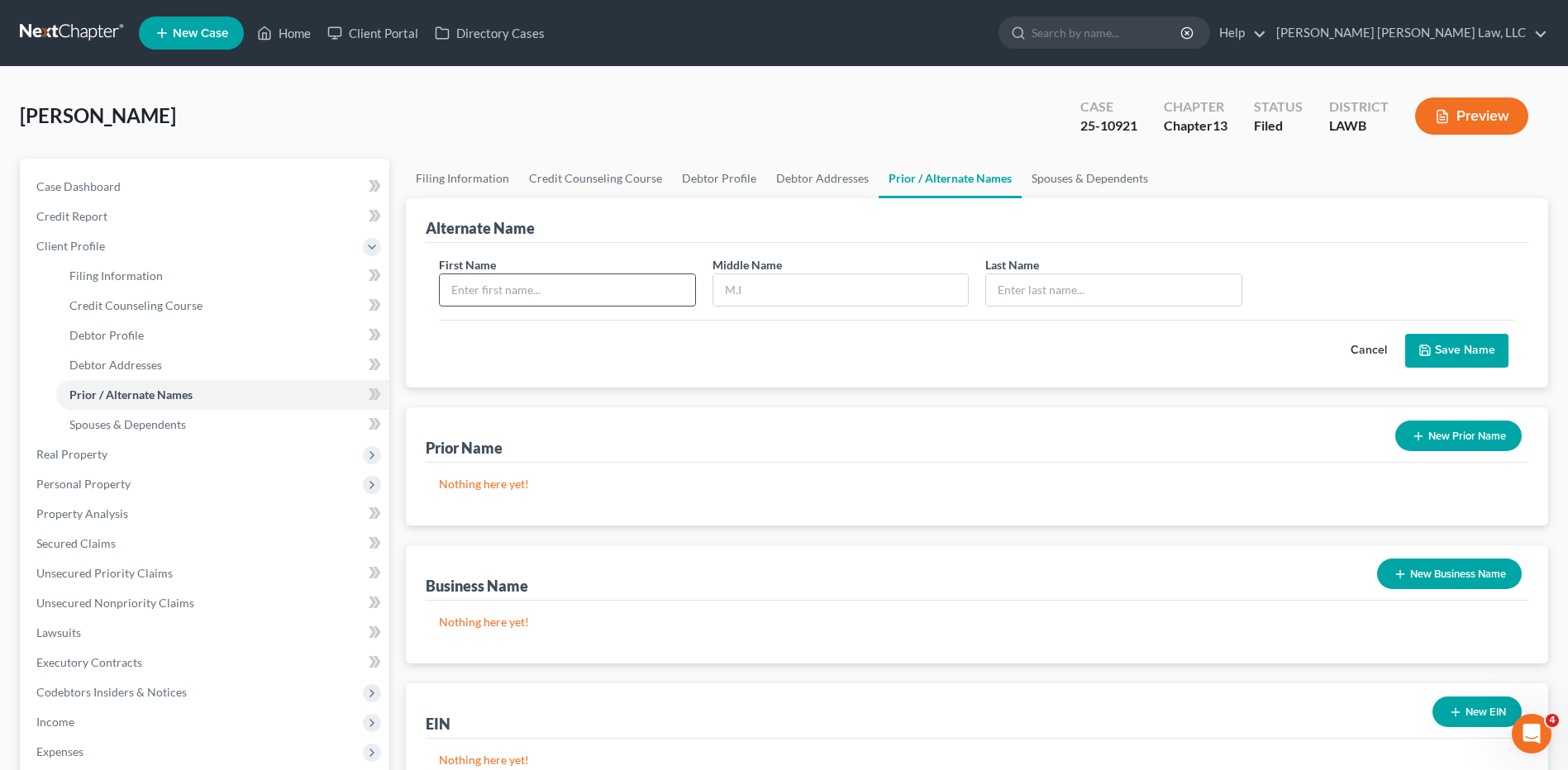
click at [587, 301] on input "text" at bounding box center [566, 290] width 255 height 32
type input "[PERSON_NAME]"
type input "Burns"
click at [1365, 262] on div "First Name [PERSON_NAME] Middle Name [PERSON_NAME] Last Name * Burns" at bounding box center [977, 287] width 1093 height 64
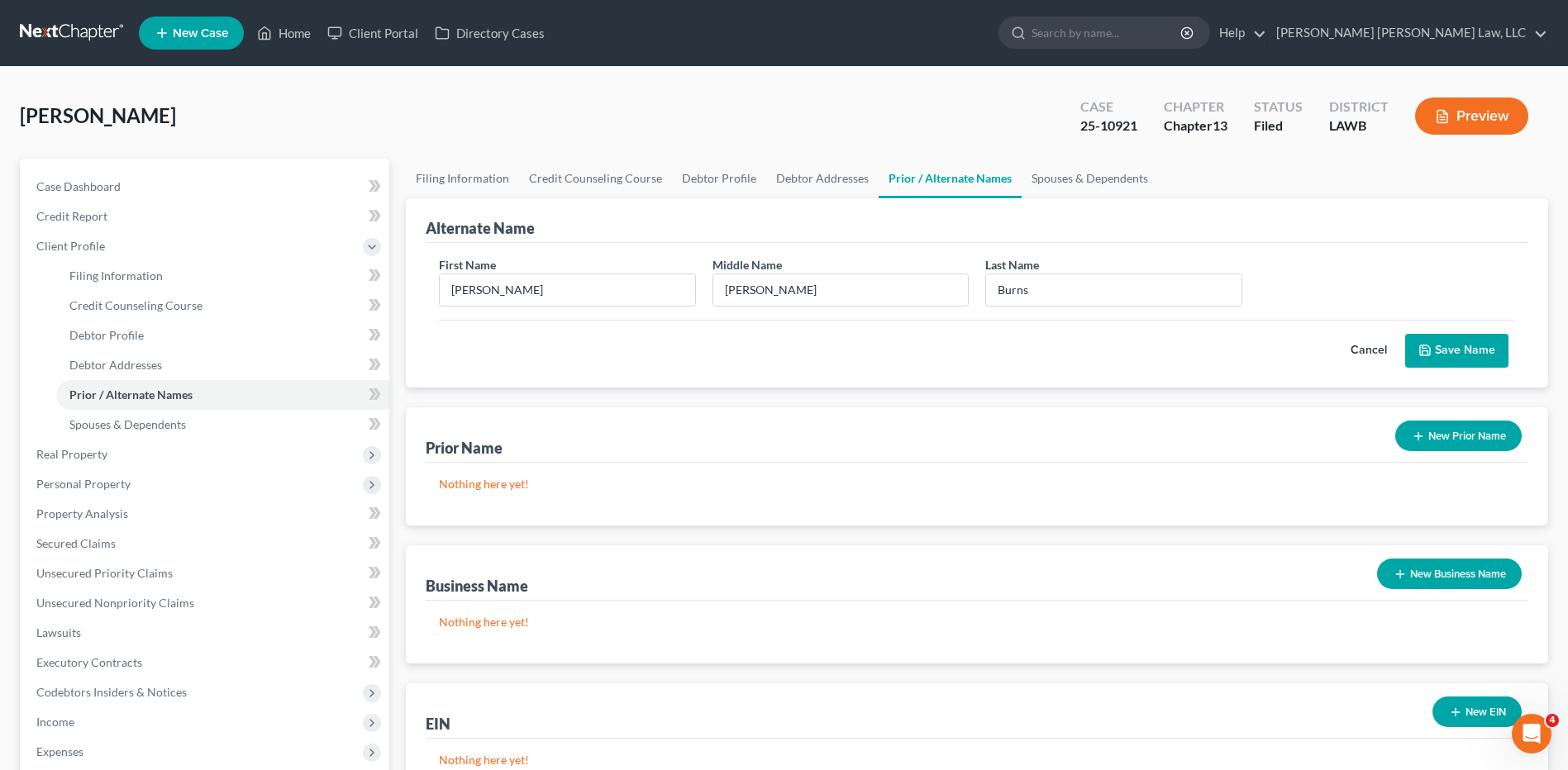
click at [1456, 347] on button "Save Name" at bounding box center [1456, 350] width 103 height 34
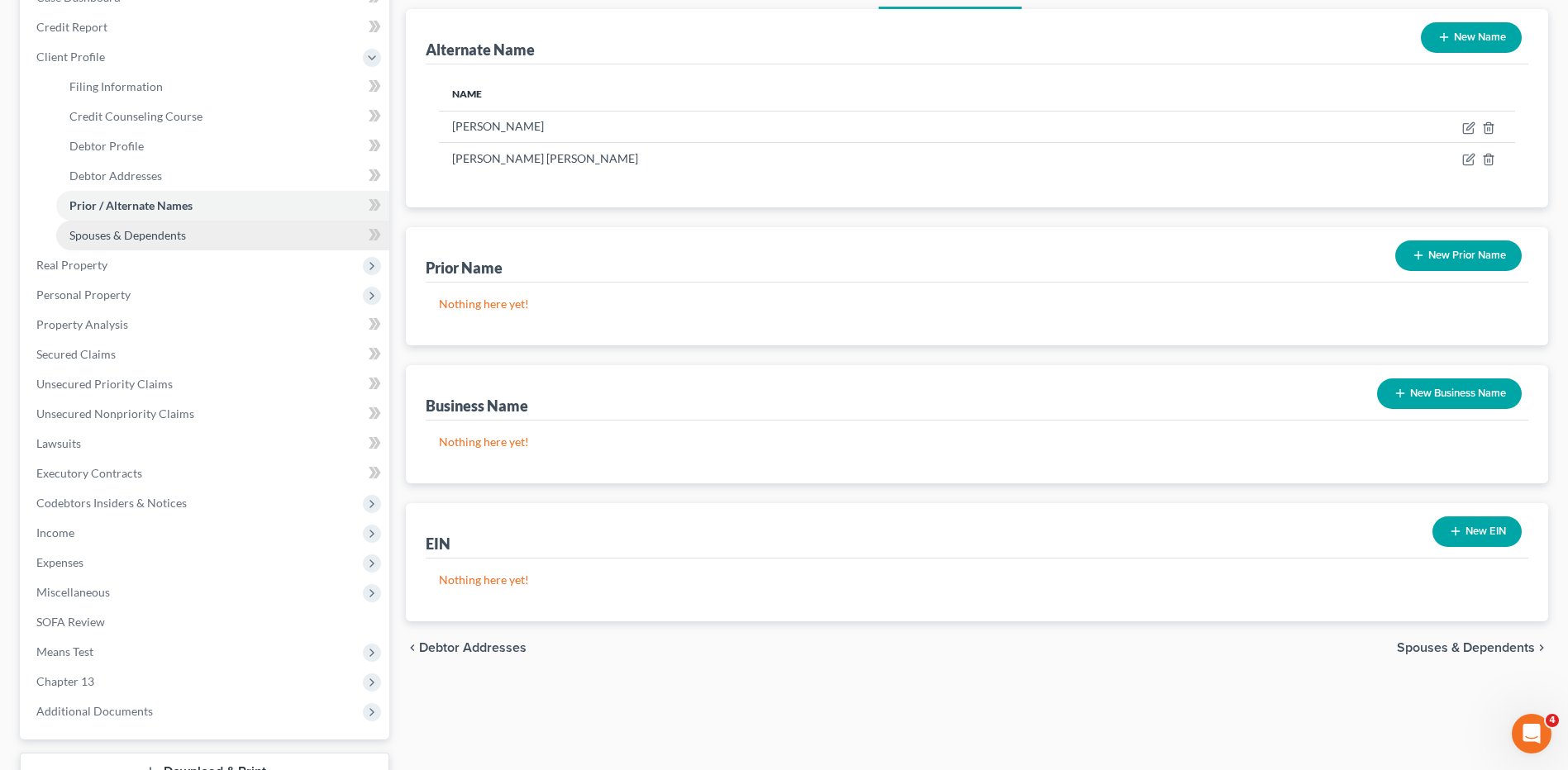
scroll to position [317, 0]
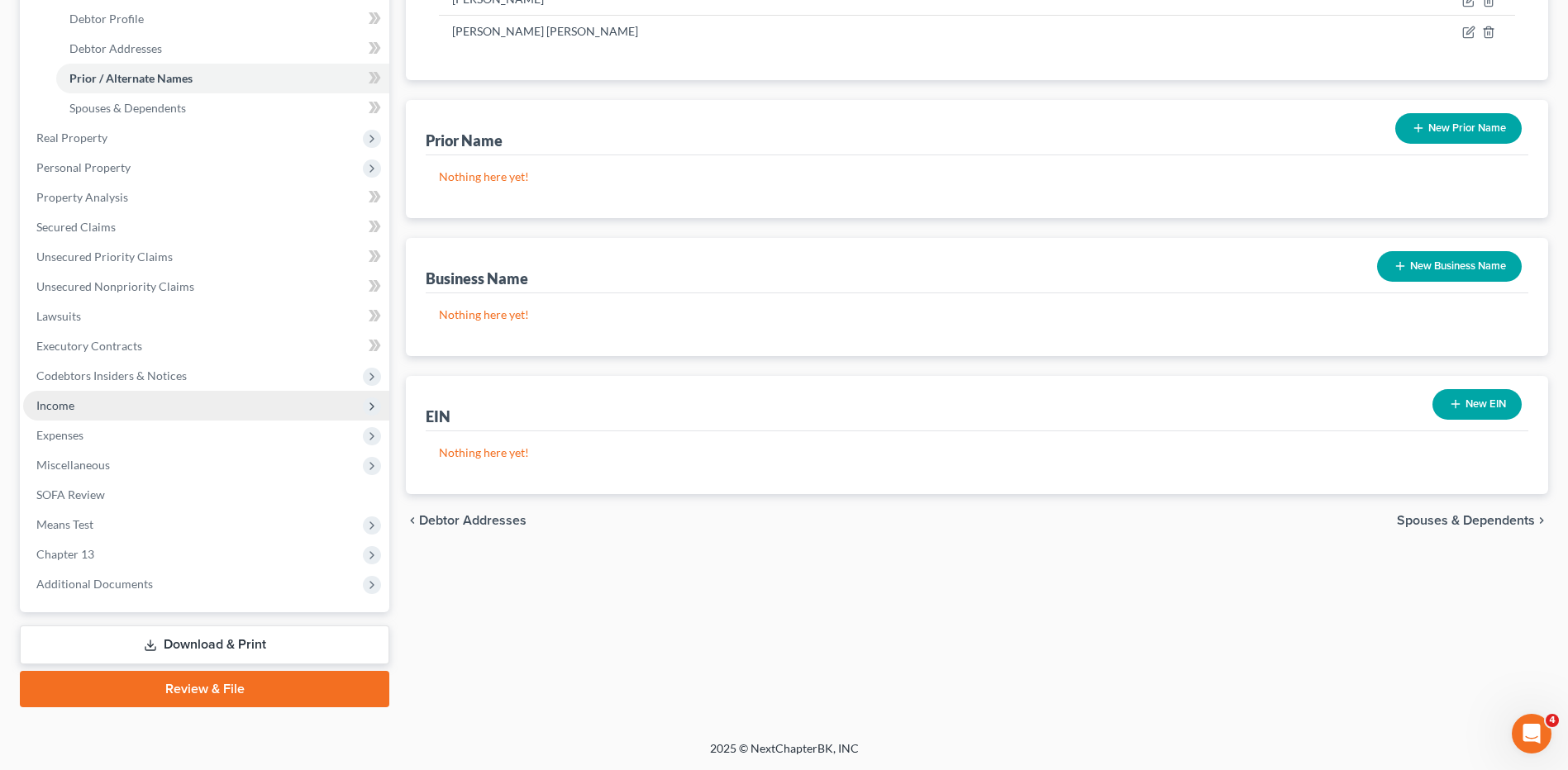
click at [52, 407] on span "Income" at bounding box center [55, 405] width 38 height 14
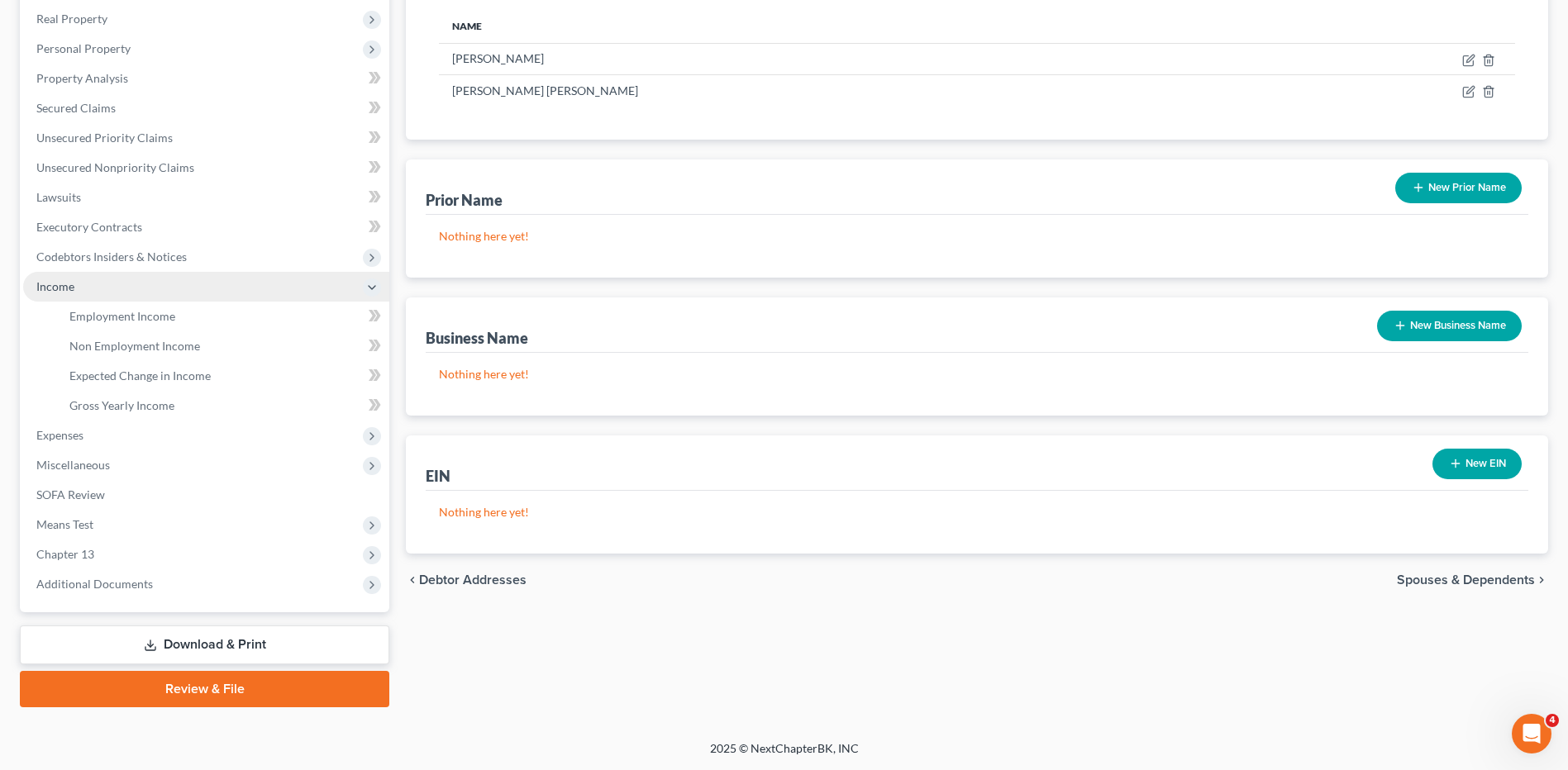
scroll to position [257, 0]
click at [114, 312] on span "Employment Income" at bounding box center [122, 316] width 106 height 14
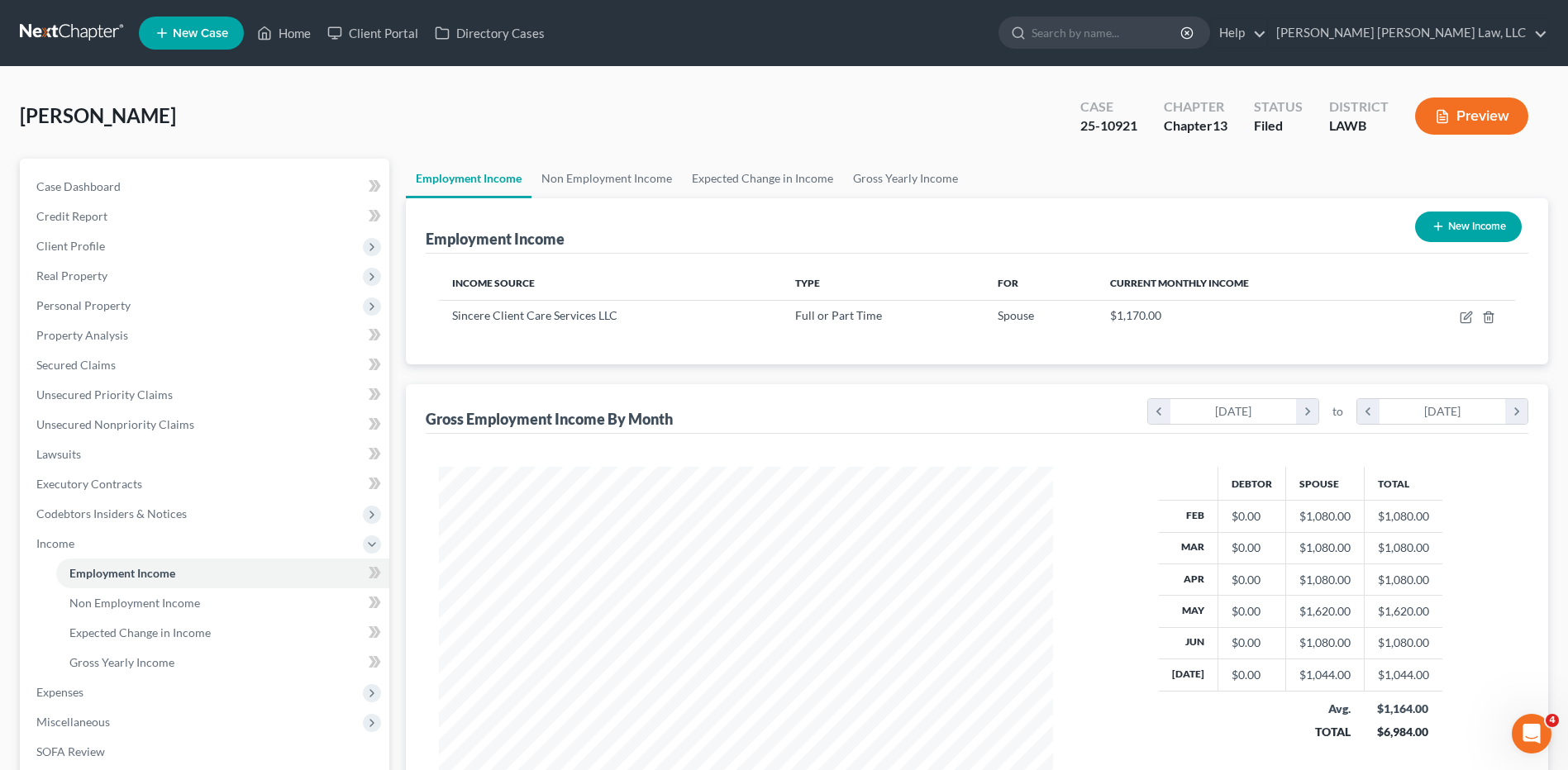
scroll to position [307, 646]
